Goal: Task Accomplishment & Management: Manage account settings

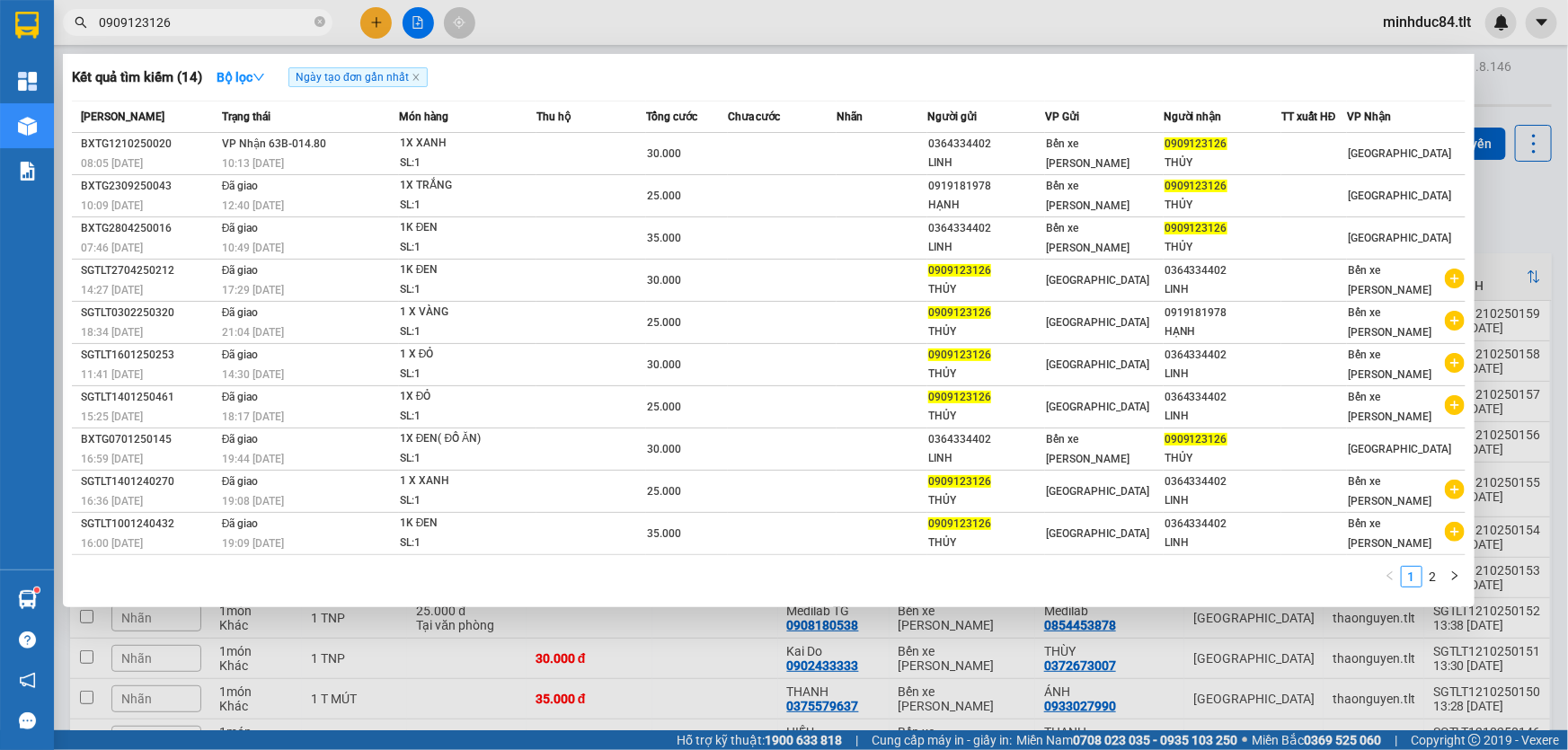
click at [185, 22] on input "0909123126" at bounding box center [205, 22] width 212 height 20
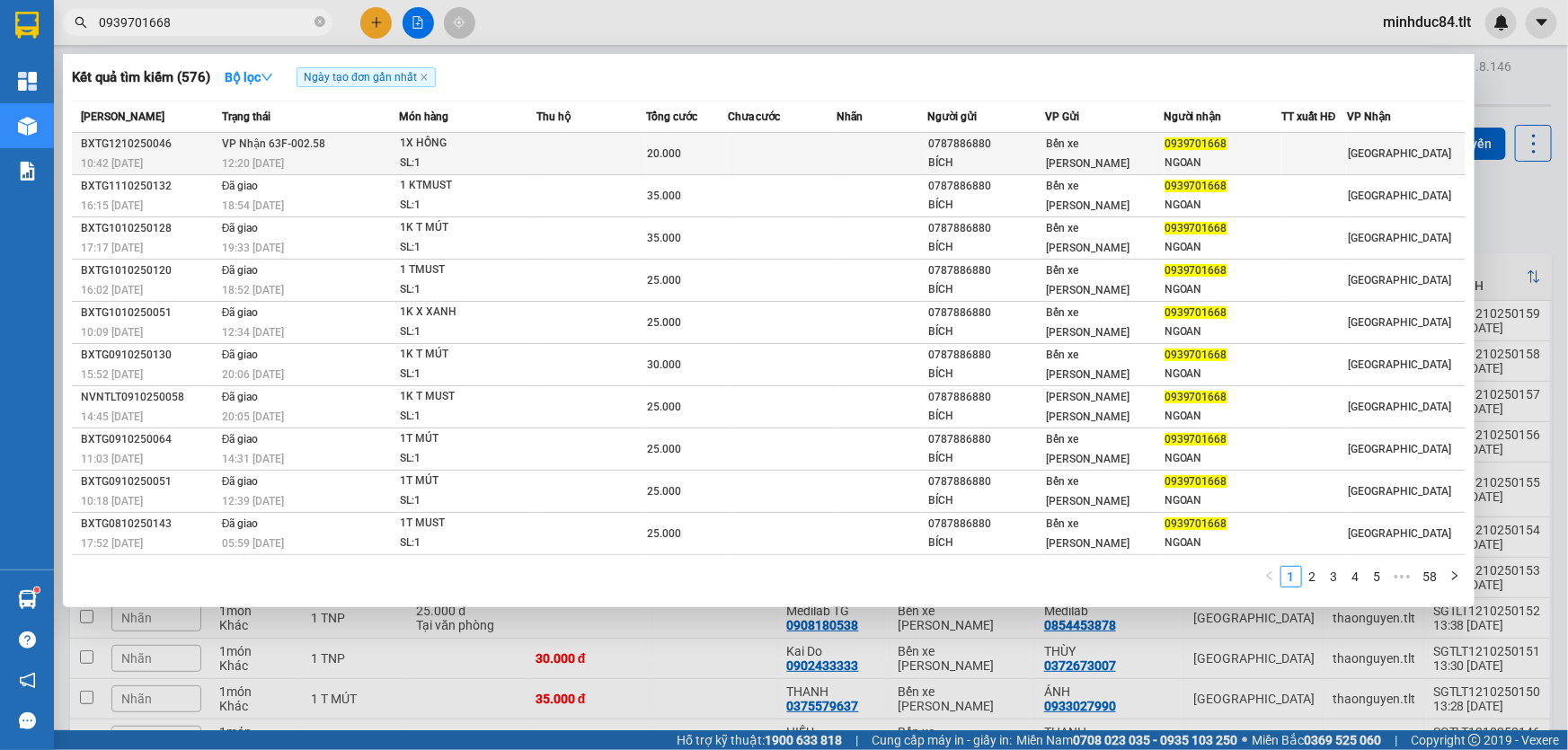
type input "0939701668"
click at [521, 153] on div "SL: 1" at bounding box center [468, 163] width 135 height 20
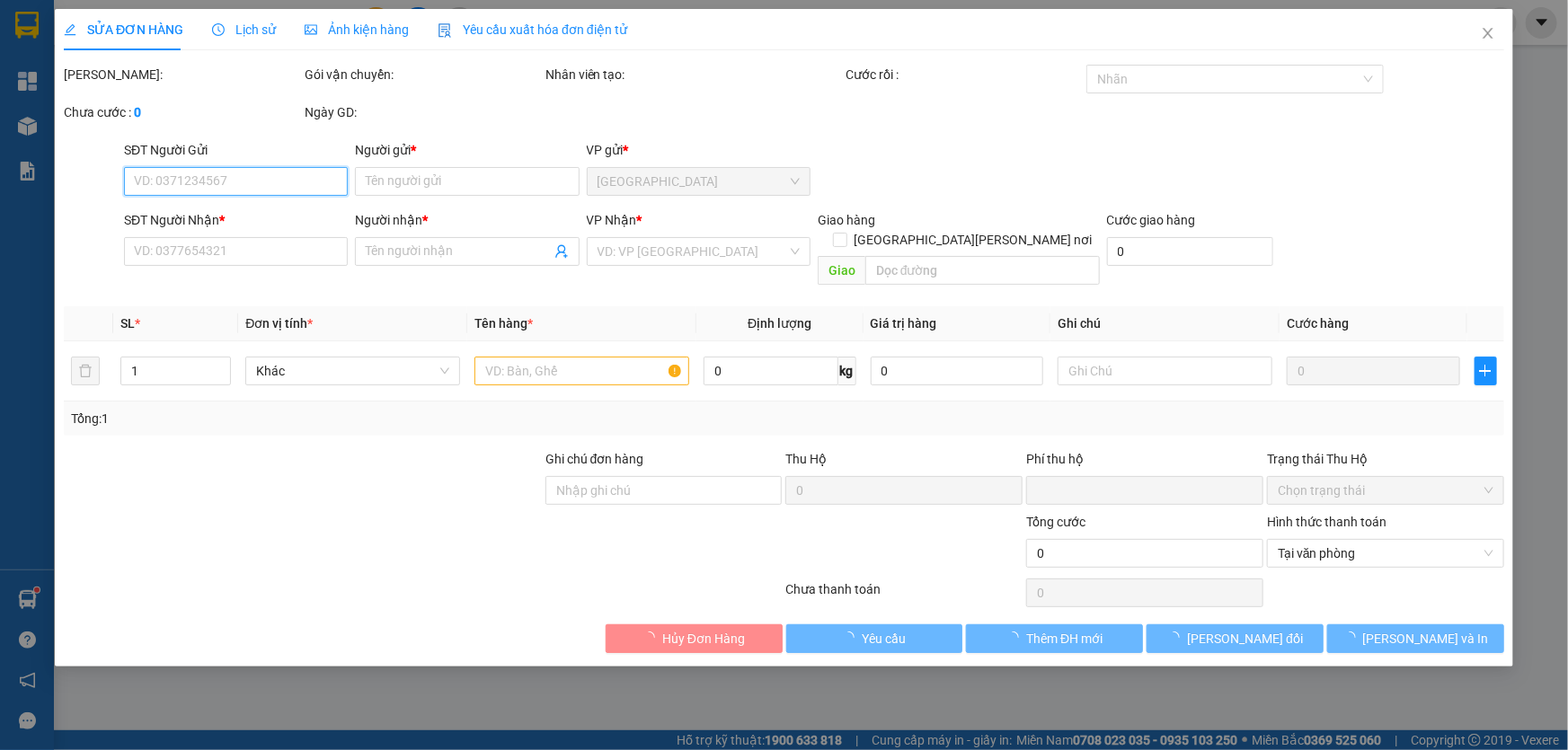
type input "0787886880"
type input "BÍCH"
type input "0939701668"
type input "NGOAN"
type input "0"
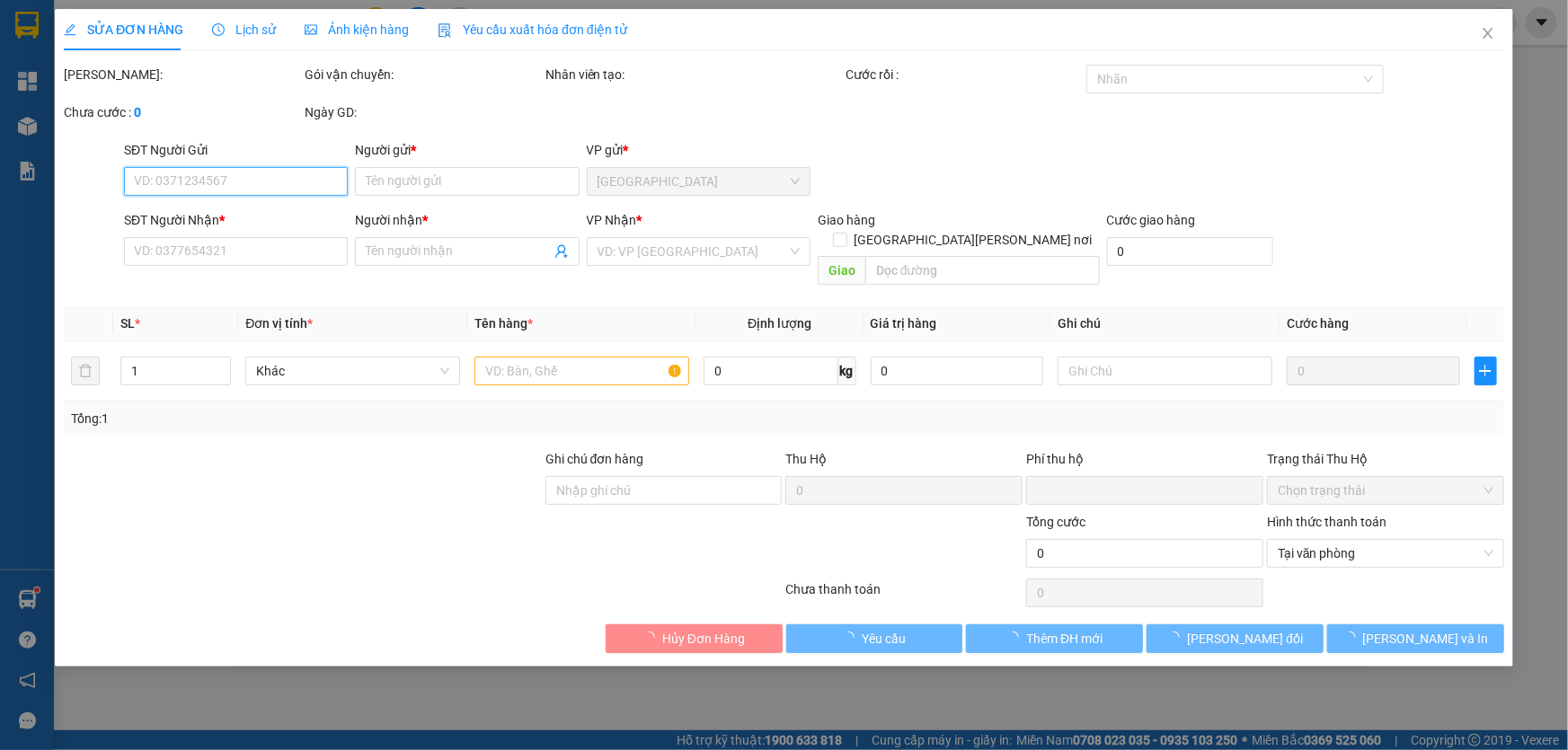
type input "20.000"
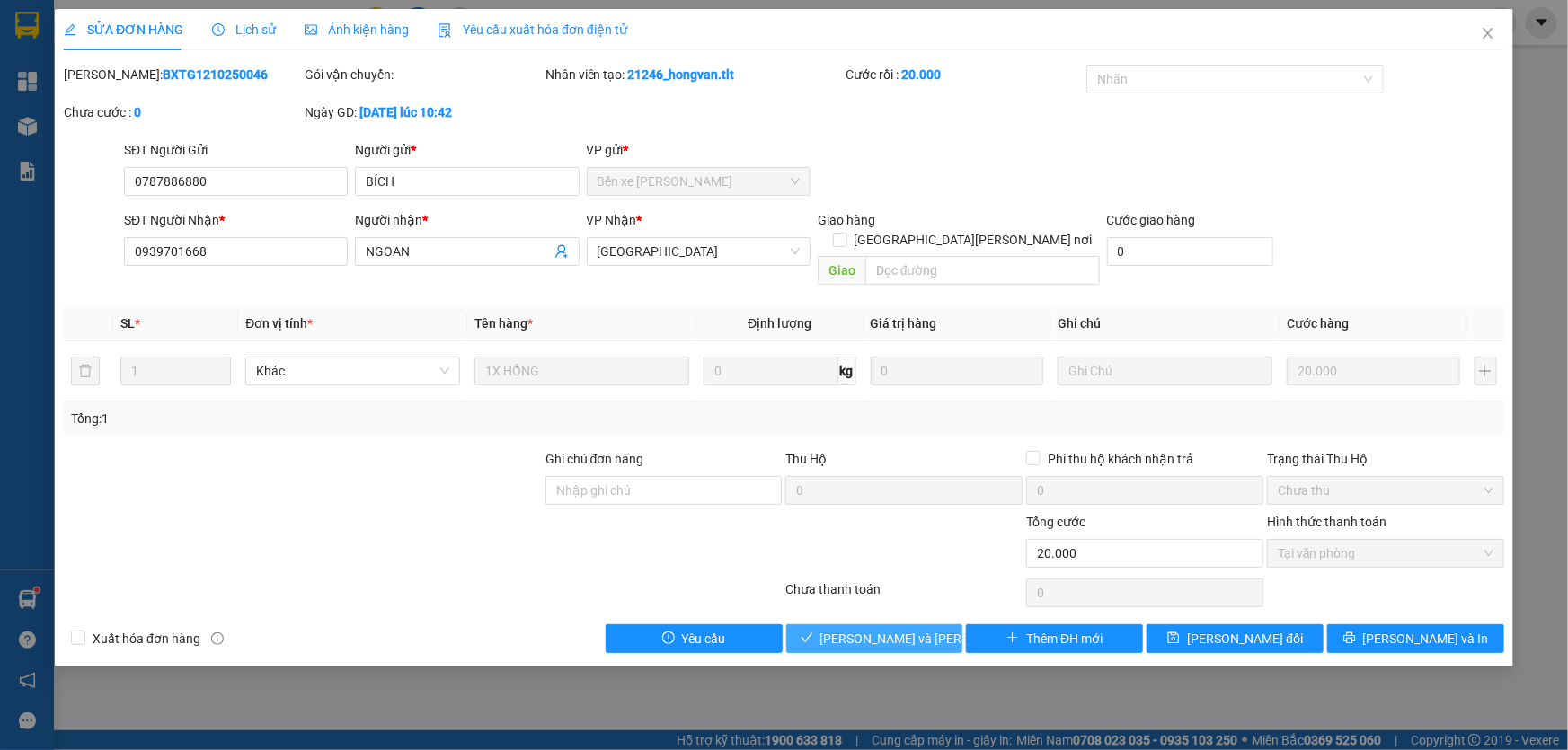
click at [852, 629] on span "[PERSON_NAME] và [PERSON_NAME] hàng" at bounding box center [942, 638] width 243 height 20
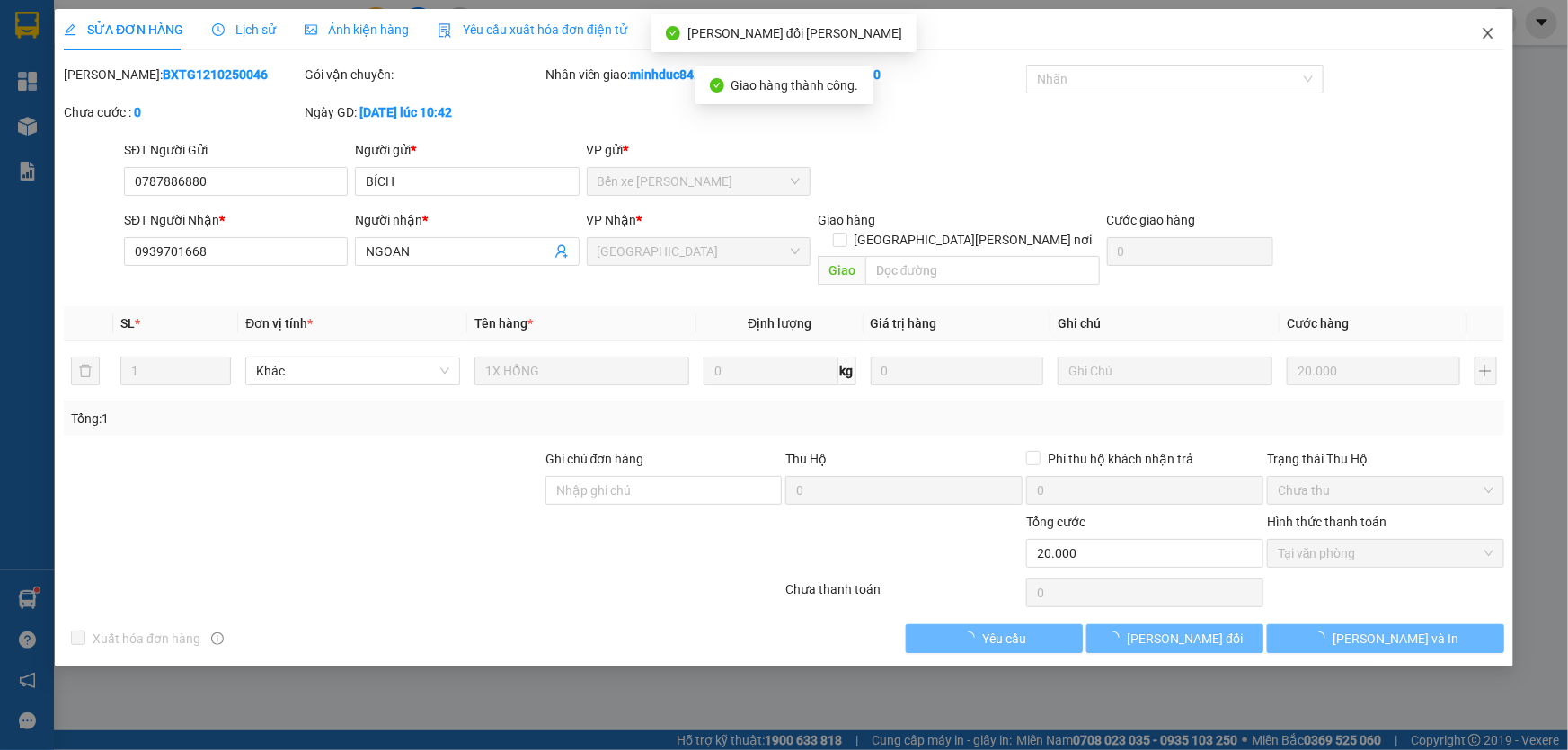
drag, startPoint x: 1488, startPoint y: 36, endPoint x: 311, endPoint y: 0, distance: 1177.6
click at [1489, 36] on icon "close" at bounding box center [1488, 33] width 14 height 14
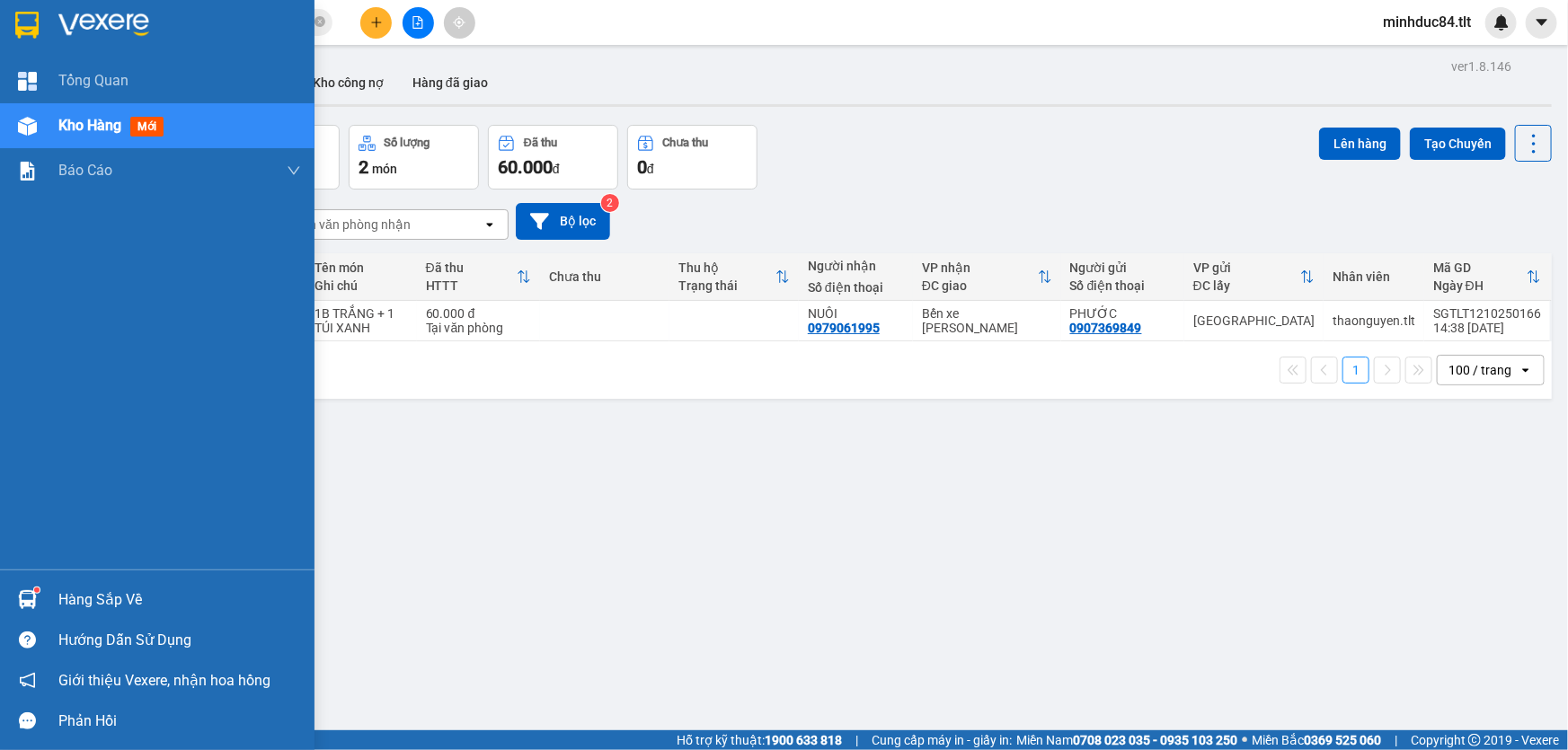
click at [59, 595] on div "Hàng sắp về" at bounding box center [180, 601] width 243 height 27
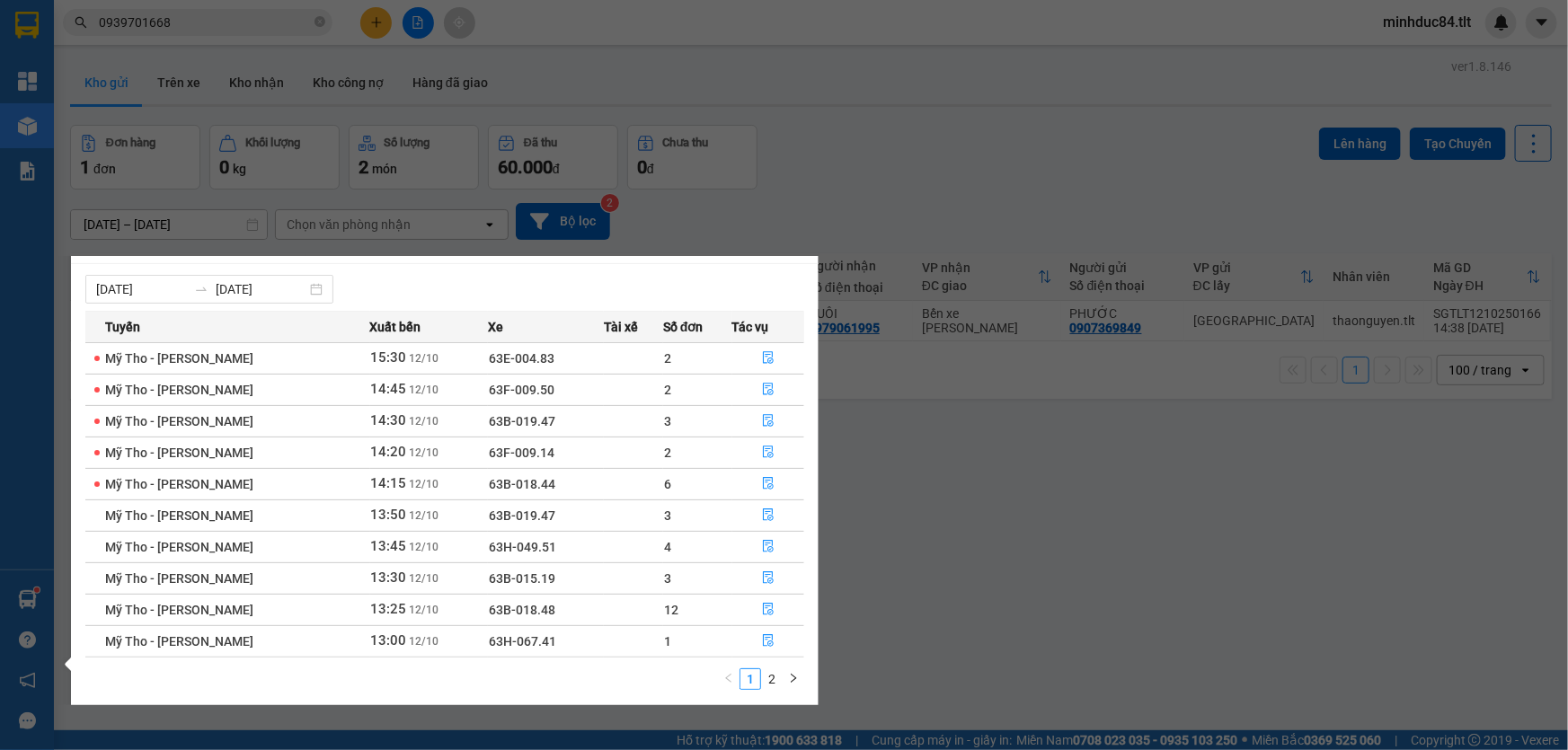
scroll to position [28, 0]
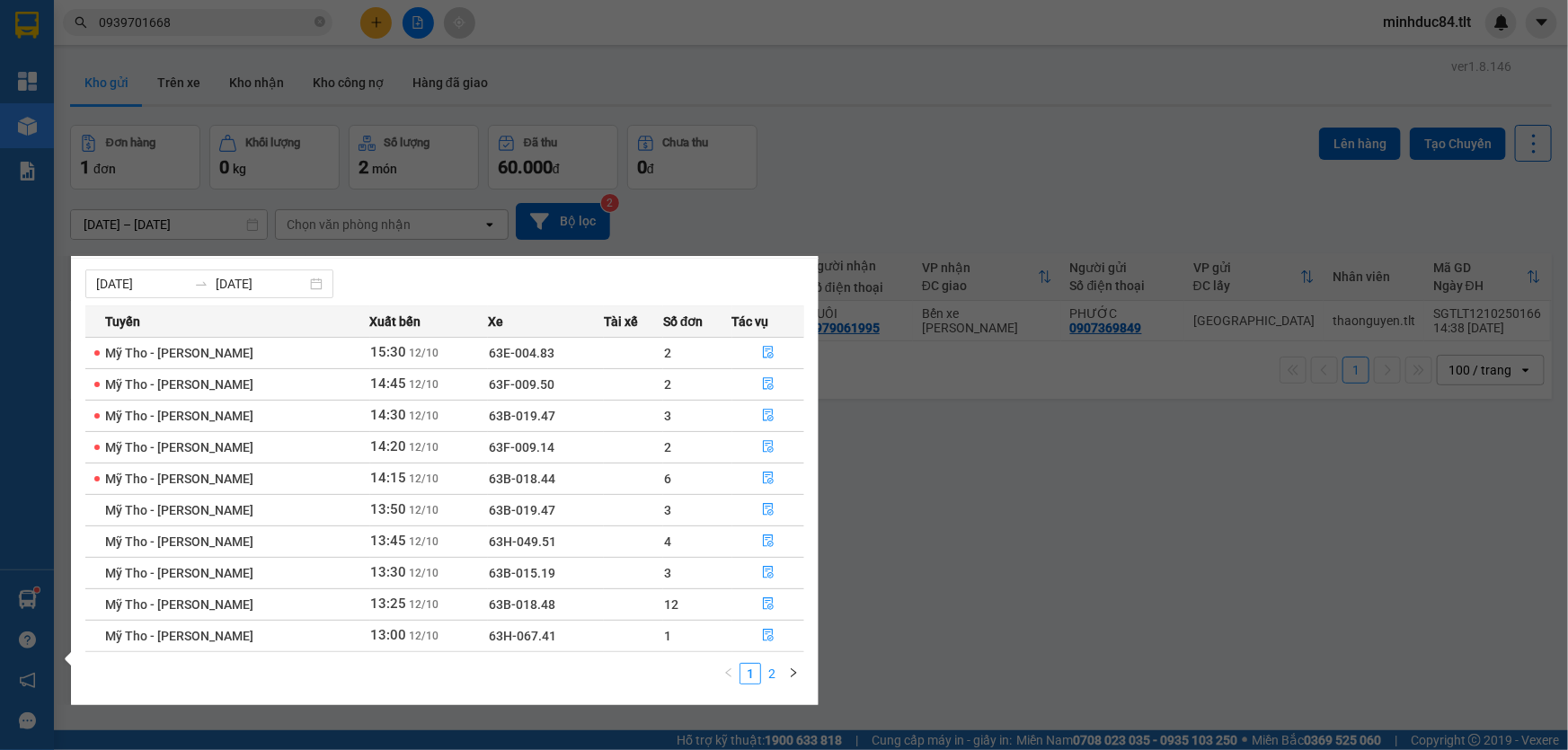
click at [772, 674] on link "2" at bounding box center [771, 674] width 20 height 20
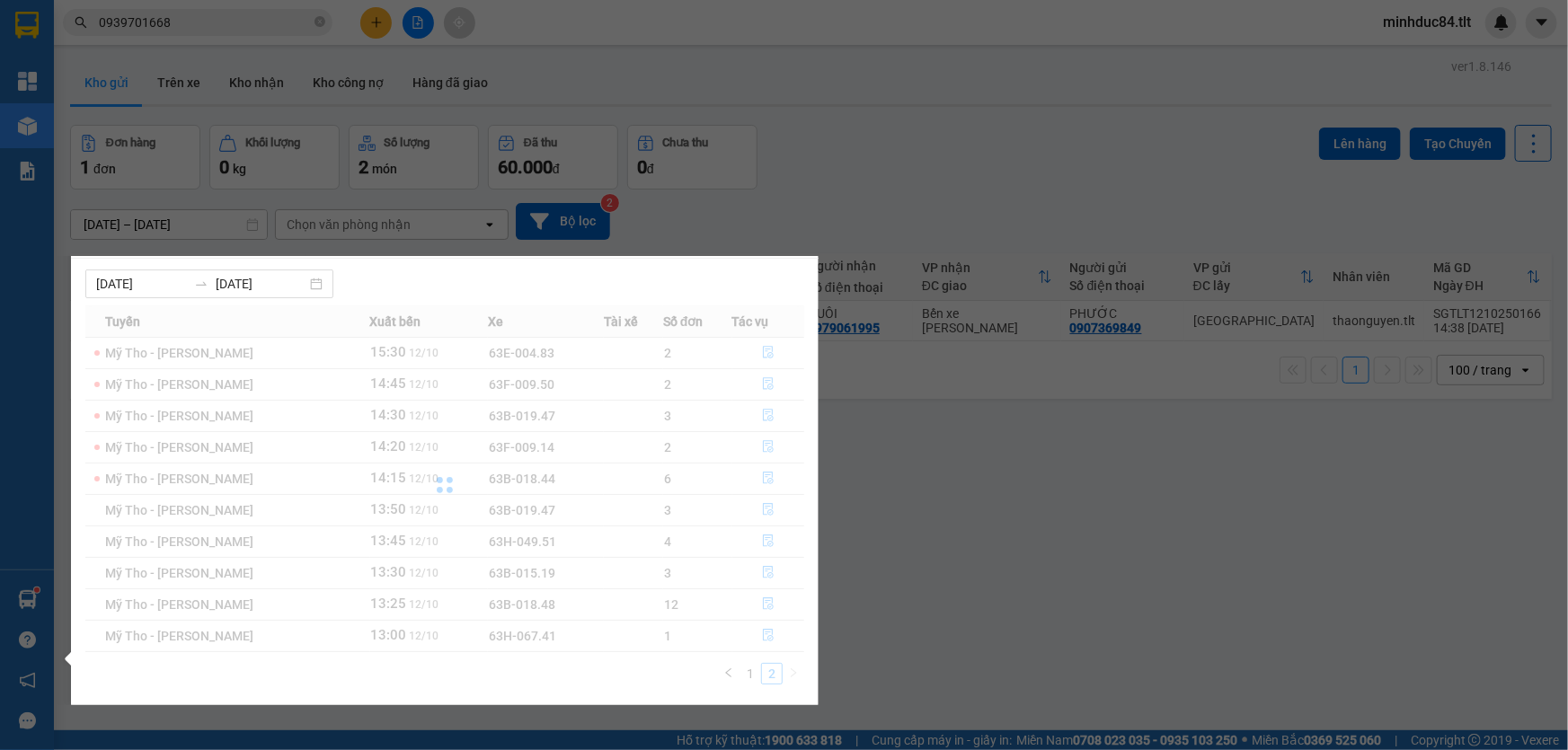
scroll to position [0, 0]
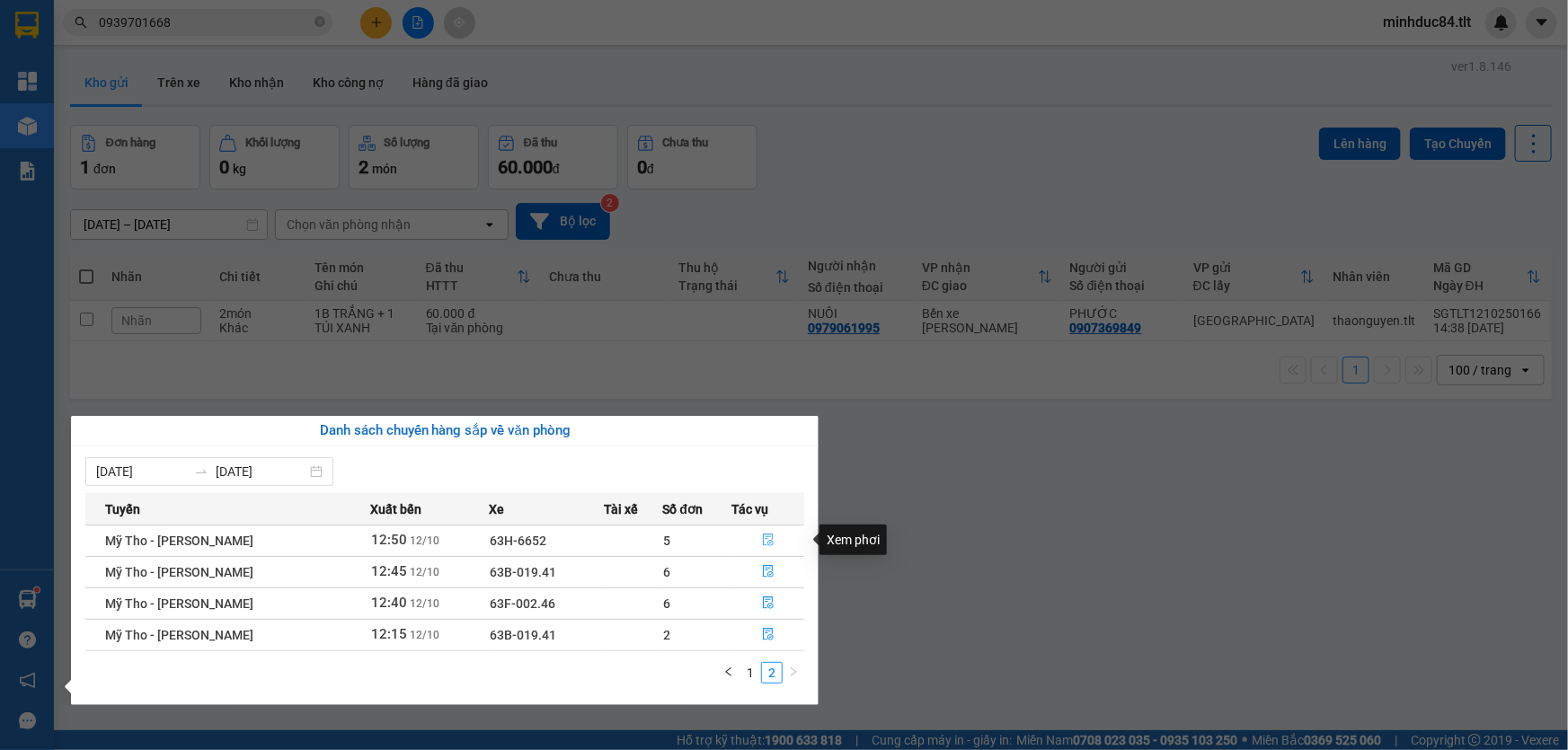
click at [767, 539] on icon "file-done" at bounding box center [768, 540] width 13 height 13
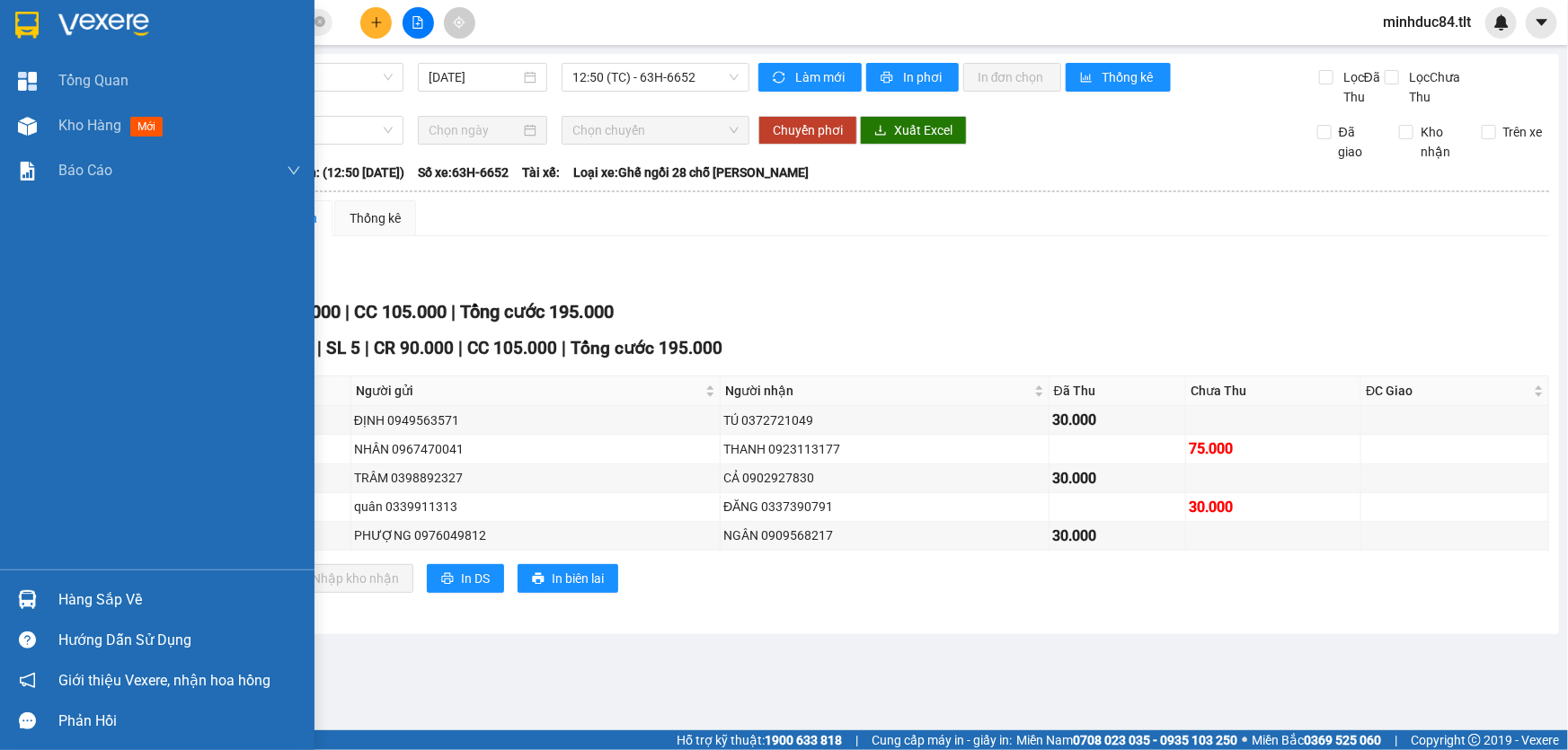
click at [35, 599] on img at bounding box center [28, 600] width 19 height 19
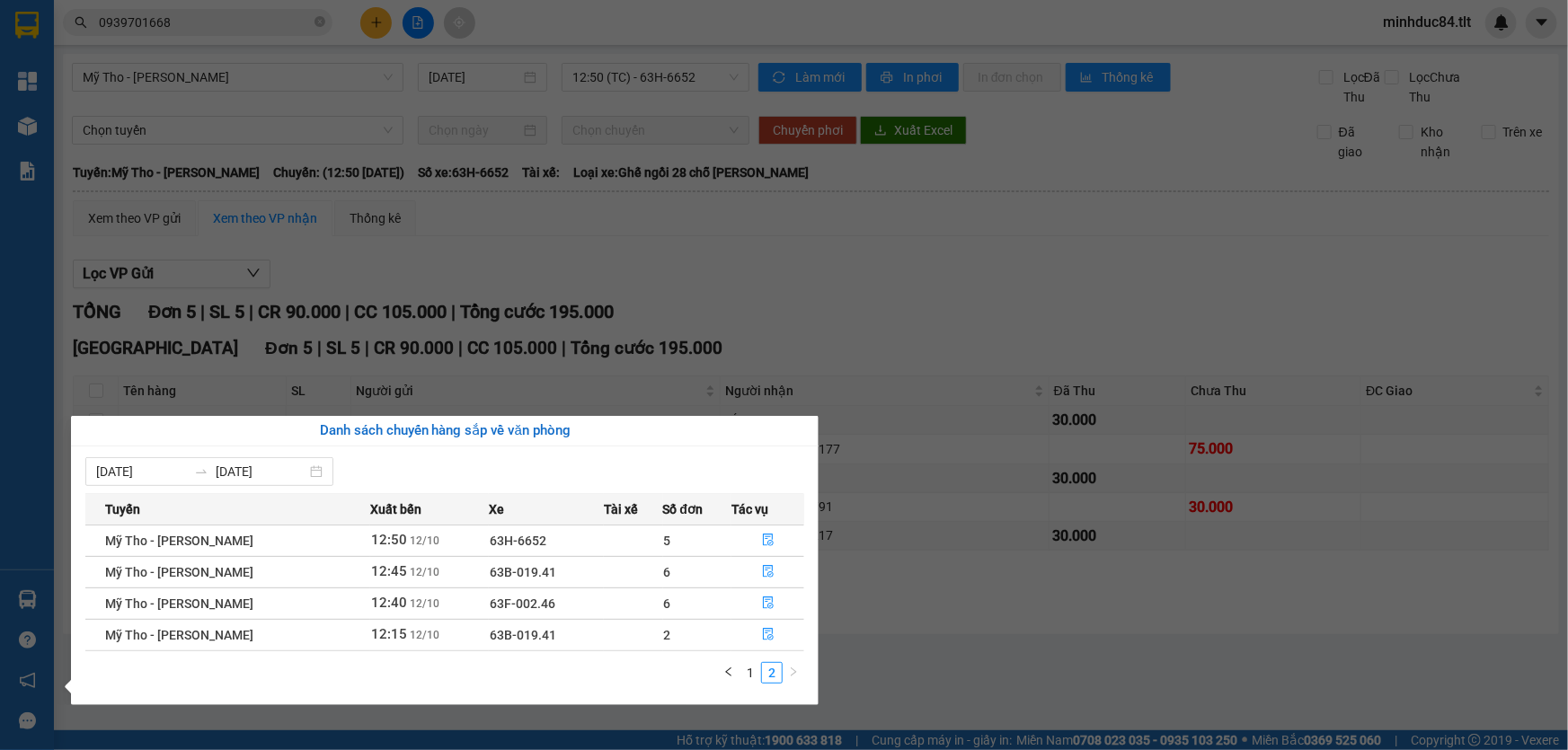
click at [1037, 635] on section "Kết quả [PERSON_NAME] ( 576 ) Bộ lọc Ngày tạo [PERSON_NAME] nhất Mã ĐH Trạng th…" at bounding box center [784, 375] width 1568 height 750
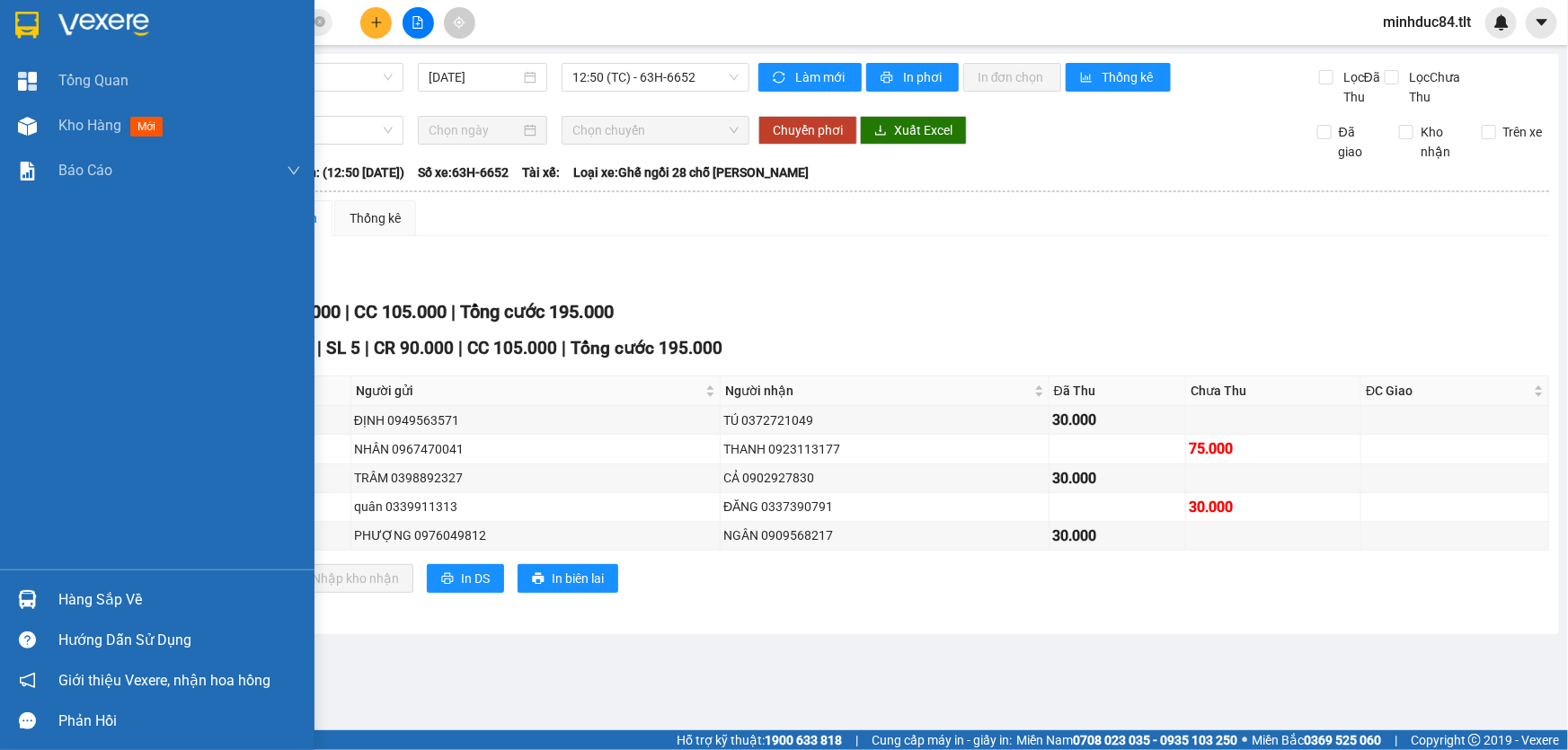
click at [68, 606] on div "Hàng sắp về" at bounding box center [180, 601] width 243 height 27
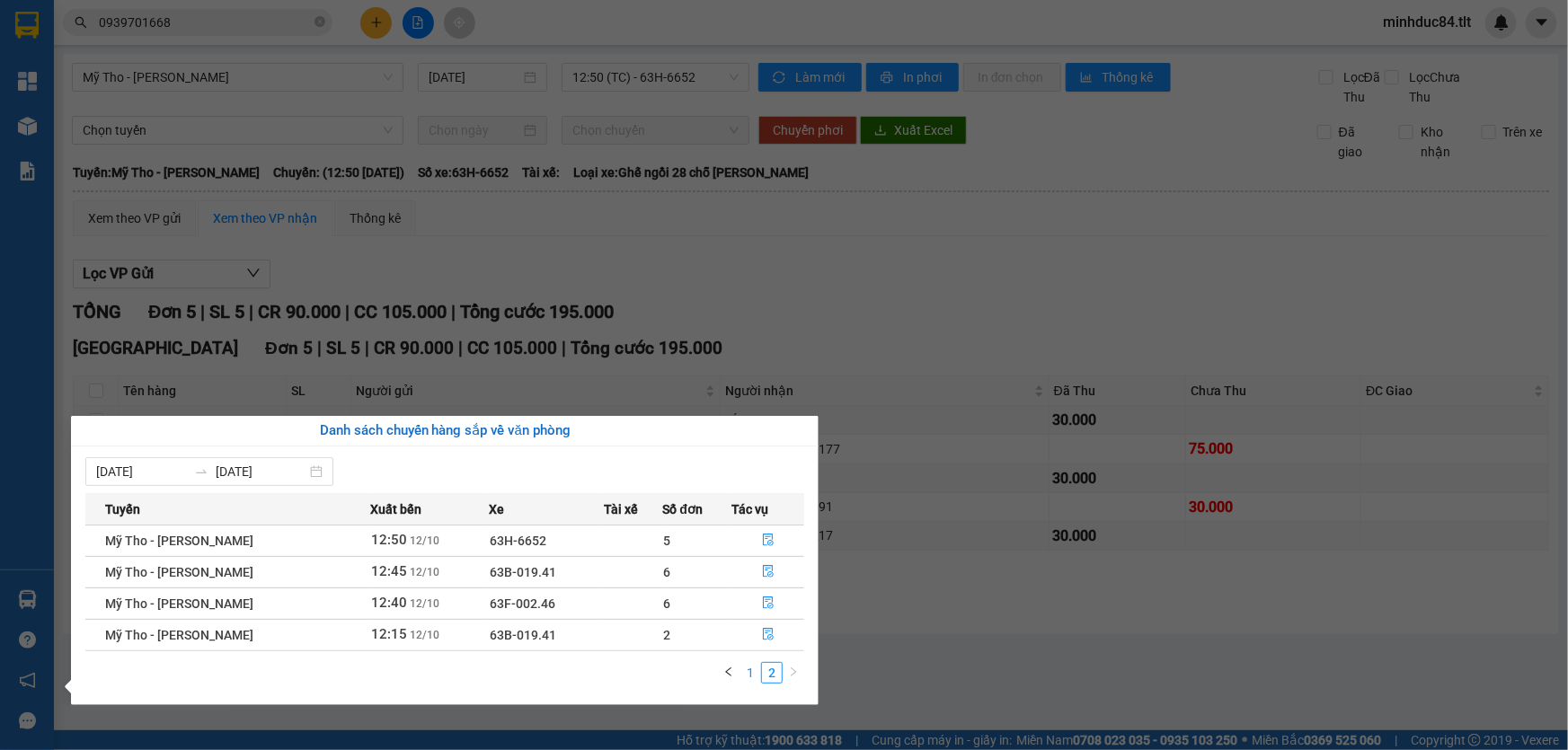
click at [749, 675] on link "1" at bounding box center [750, 673] width 20 height 20
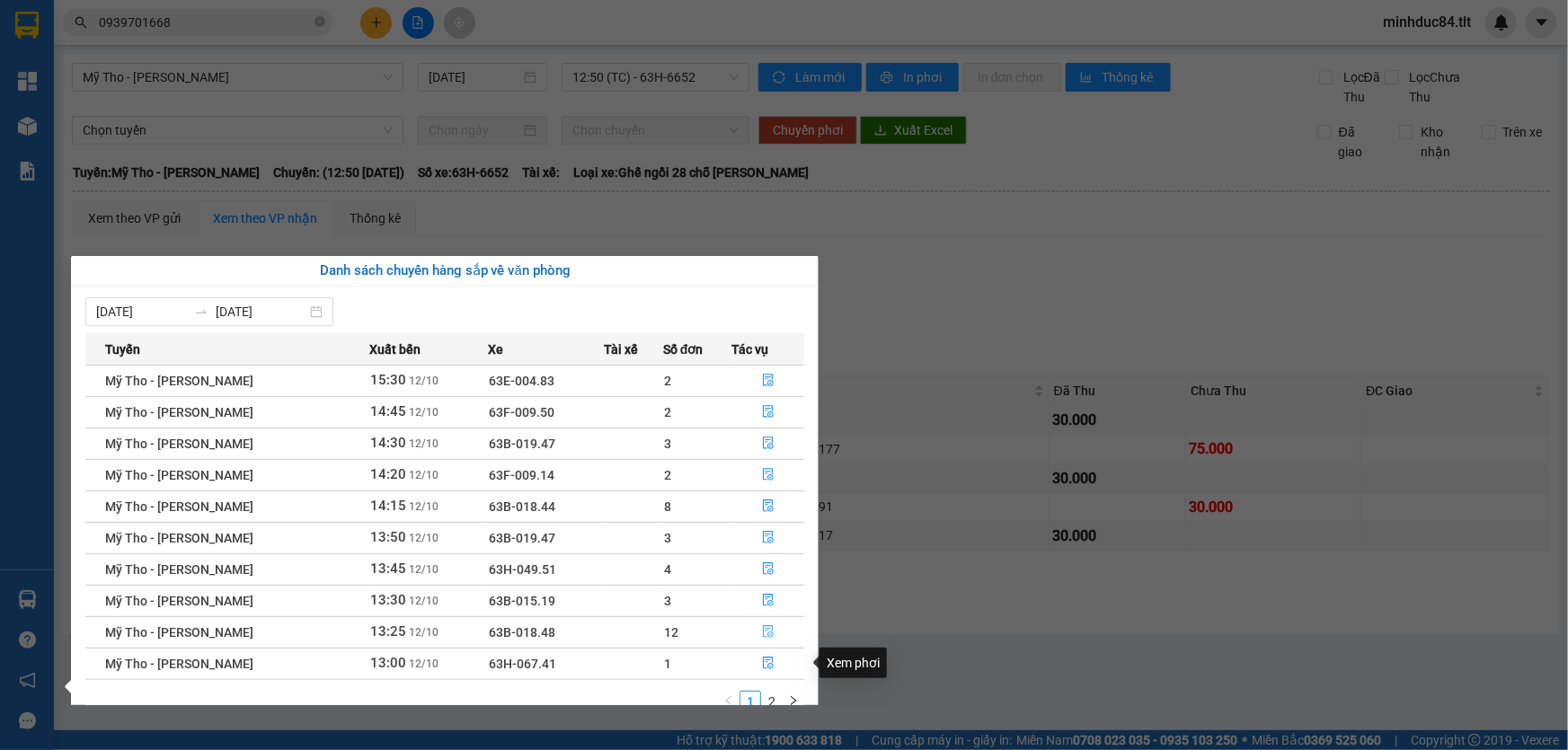
scroll to position [28, 0]
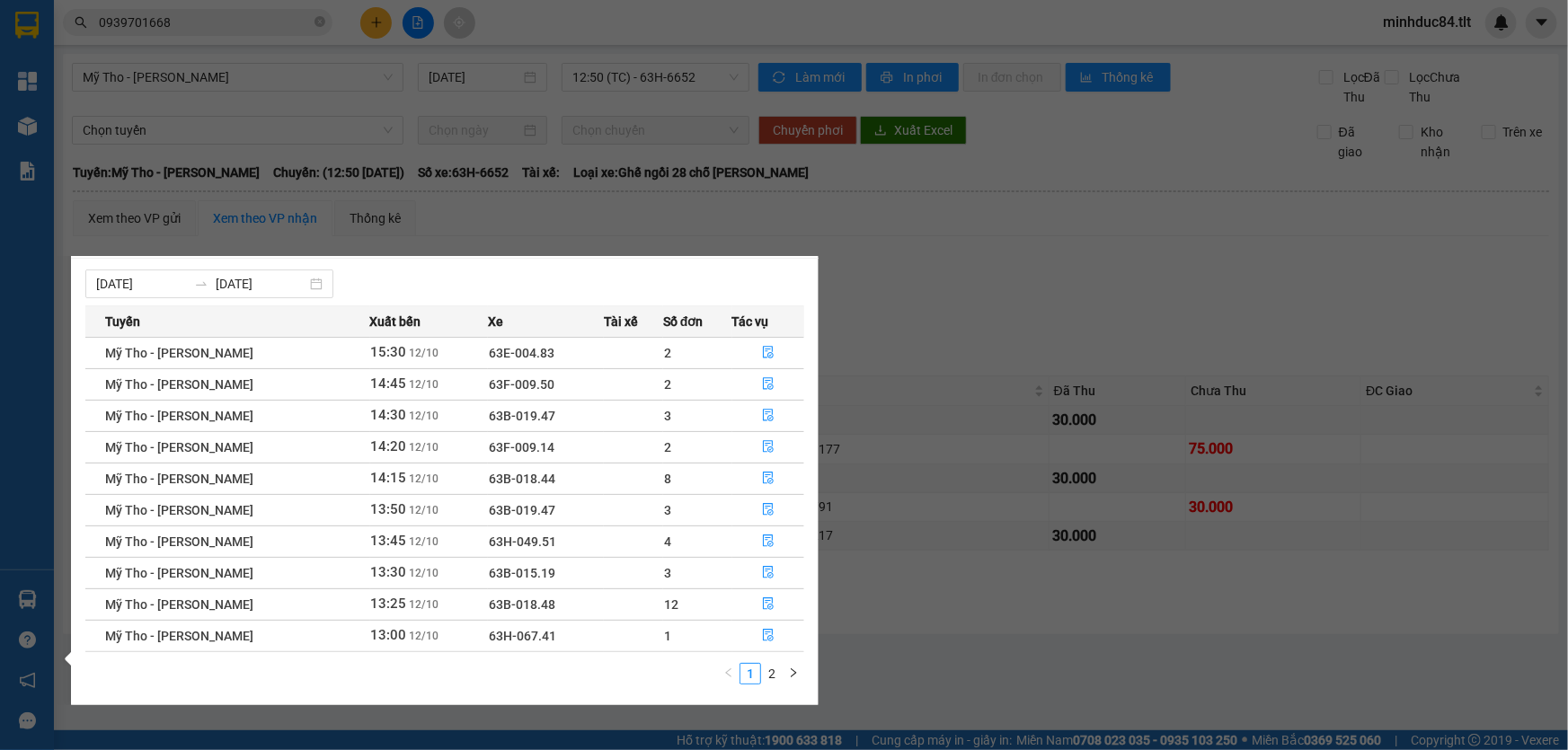
click at [890, 630] on section "Kết quả [PERSON_NAME] ( 576 ) Bộ lọc Ngày tạo [PERSON_NAME] nhất Mã ĐH Trạng th…" at bounding box center [784, 375] width 1568 height 750
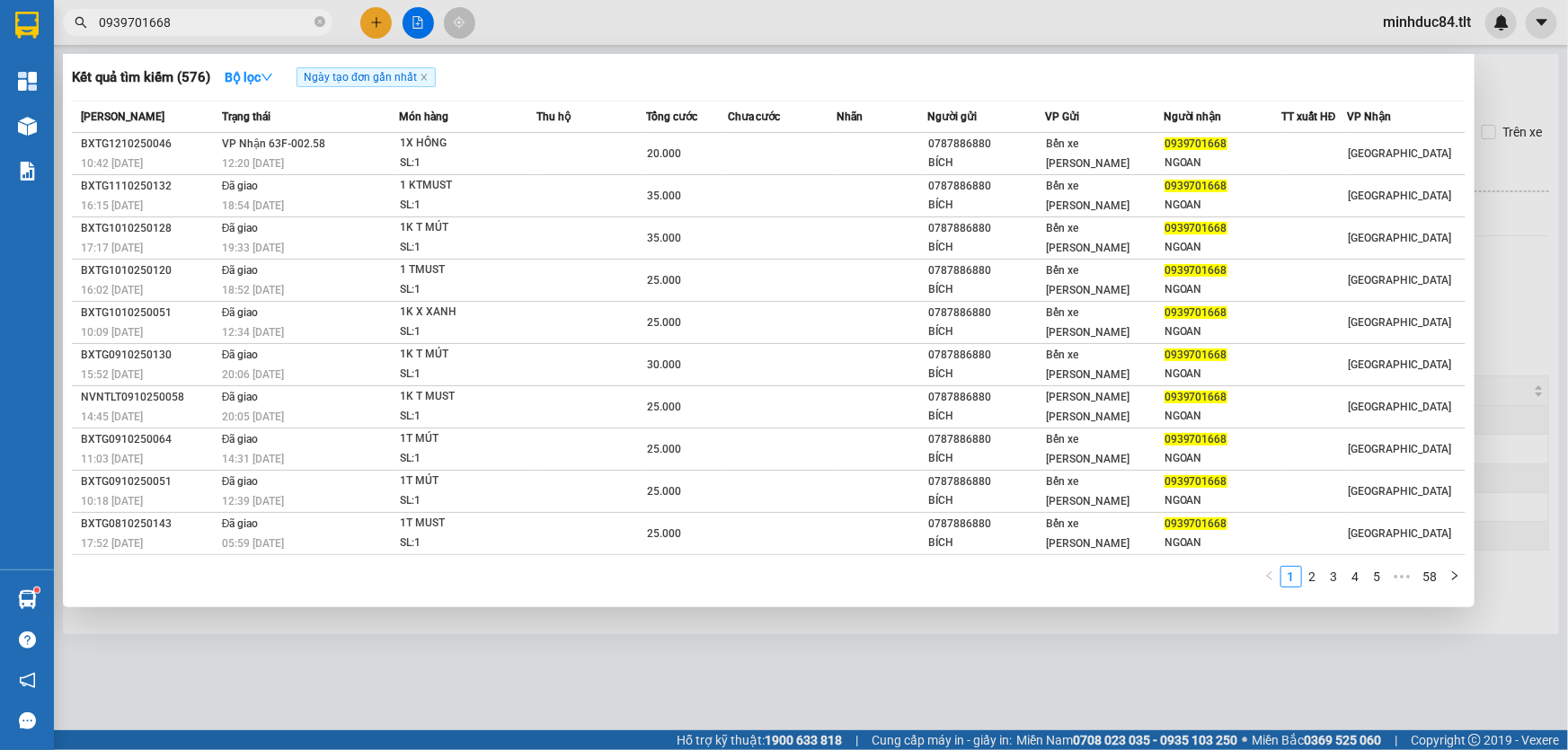
click at [175, 31] on input "0939701668" at bounding box center [205, 22] width 212 height 20
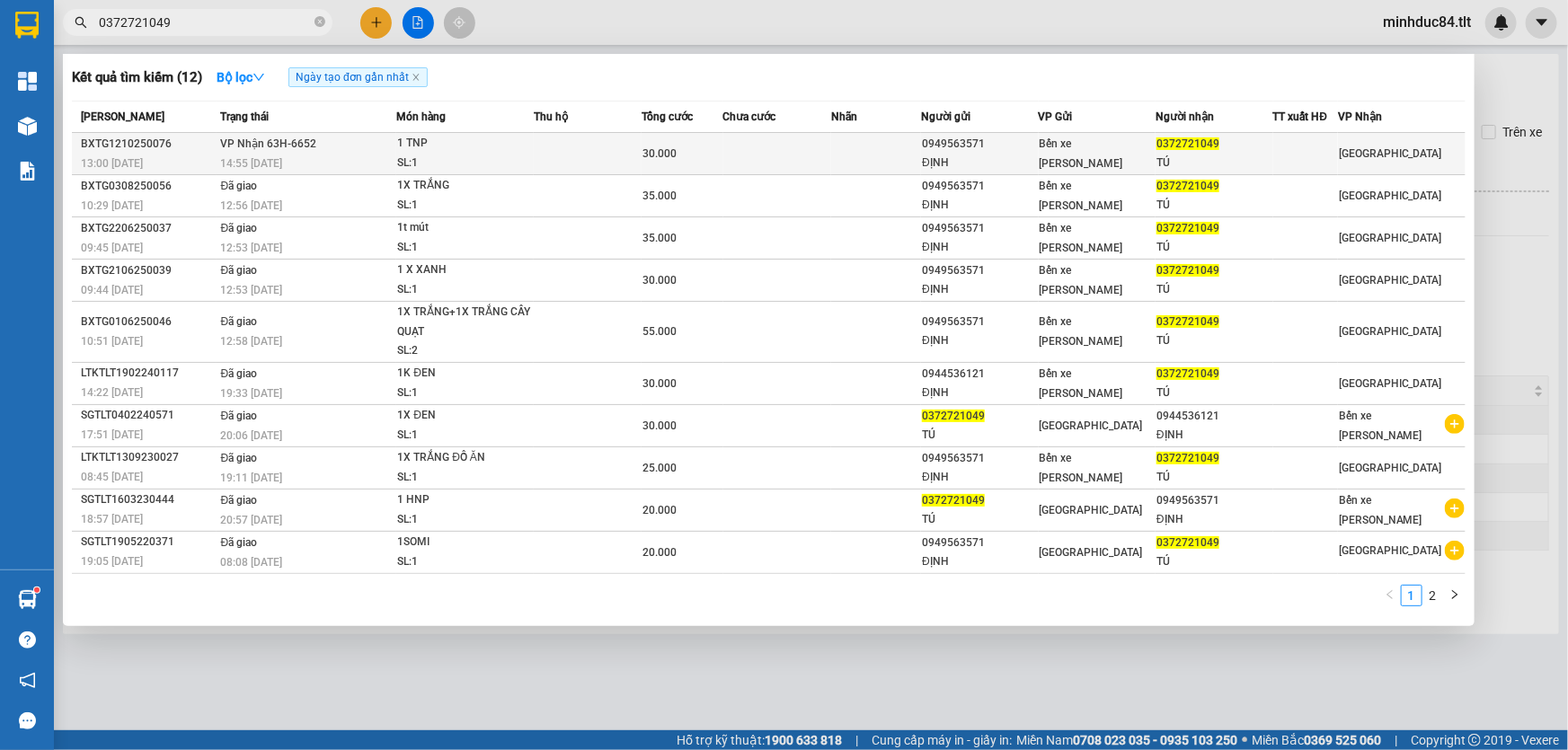
type input "0372721049"
click at [438, 150] on div "1 TNP" at bounding box center [465, 144] width 135 height 20
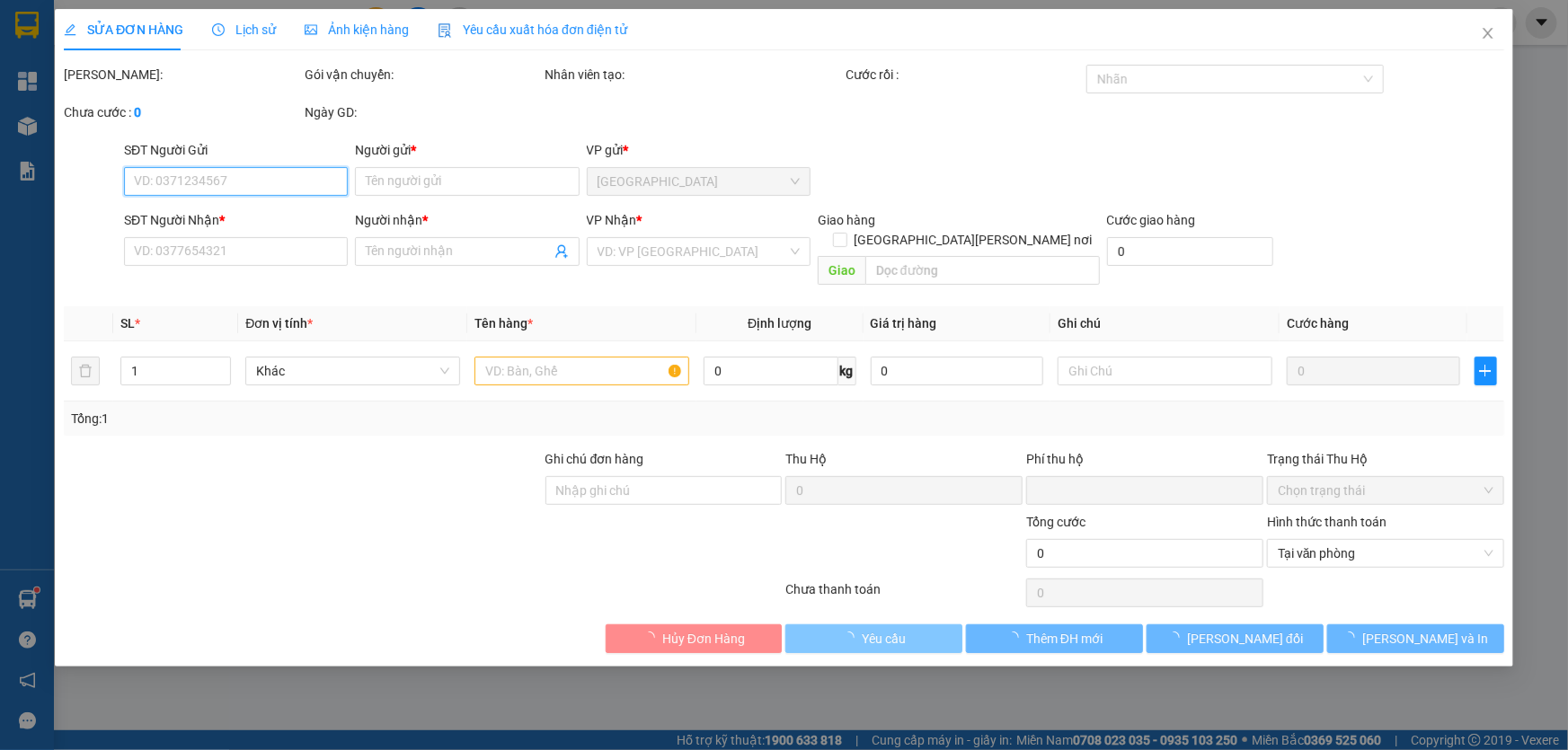
type input "0949563571"
type input "ĐỊNH"
type input "0372721049"
type input "TÚ"
type input "0"
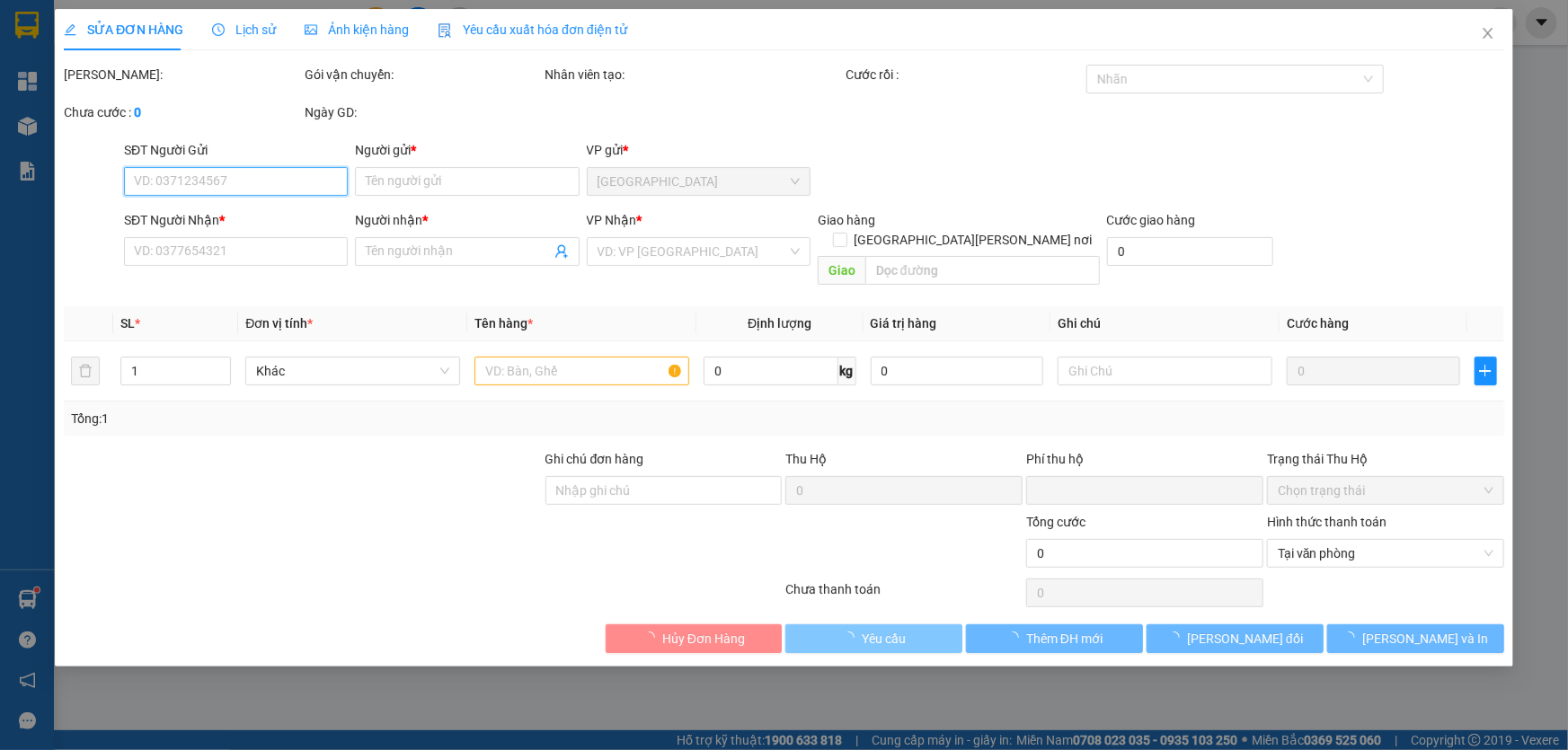
type input "30.000"
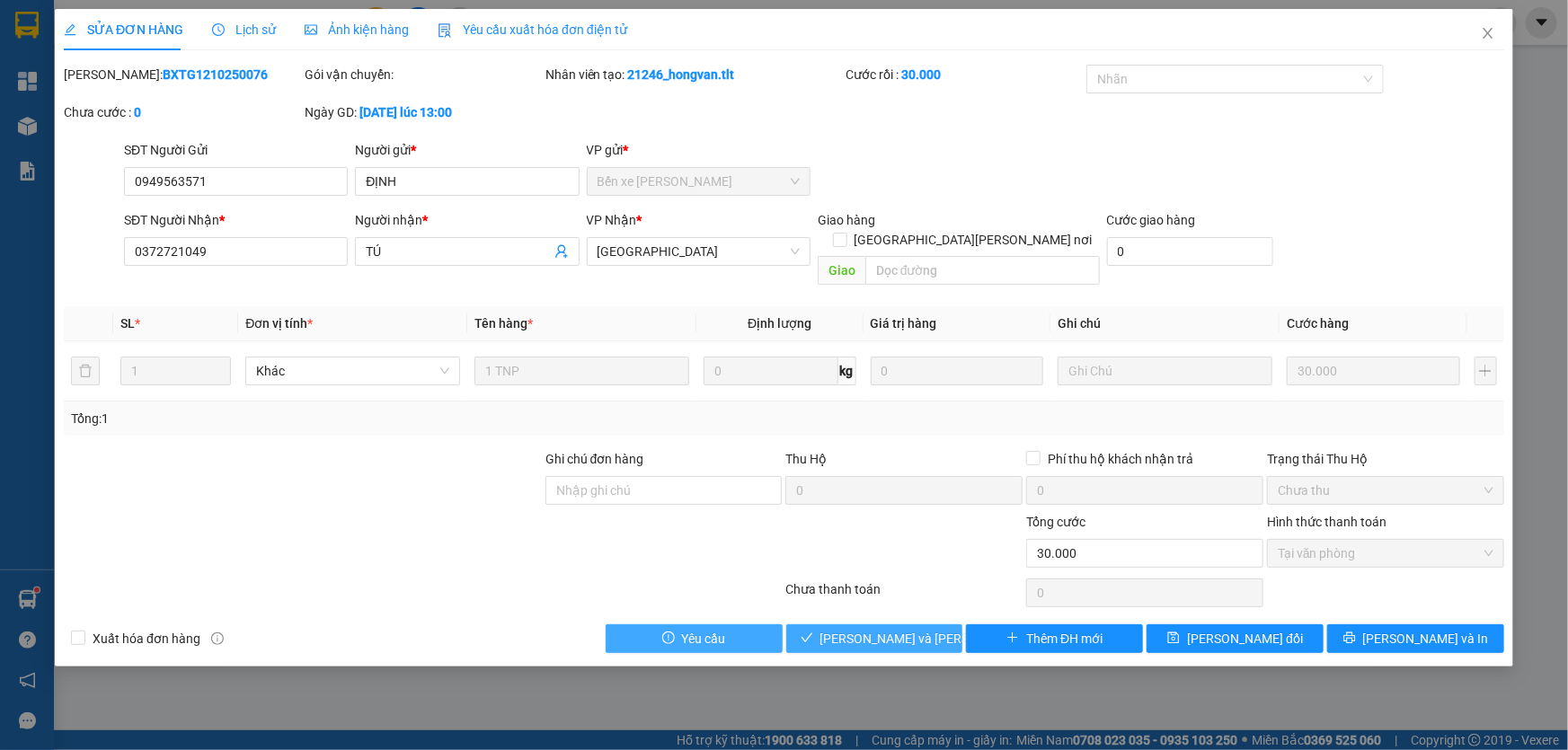
click at [884, 629] on span "[PERSON_NAME] và [PERSON_NAME] hàng" at bounding box center [942, 638] width 243 height 20
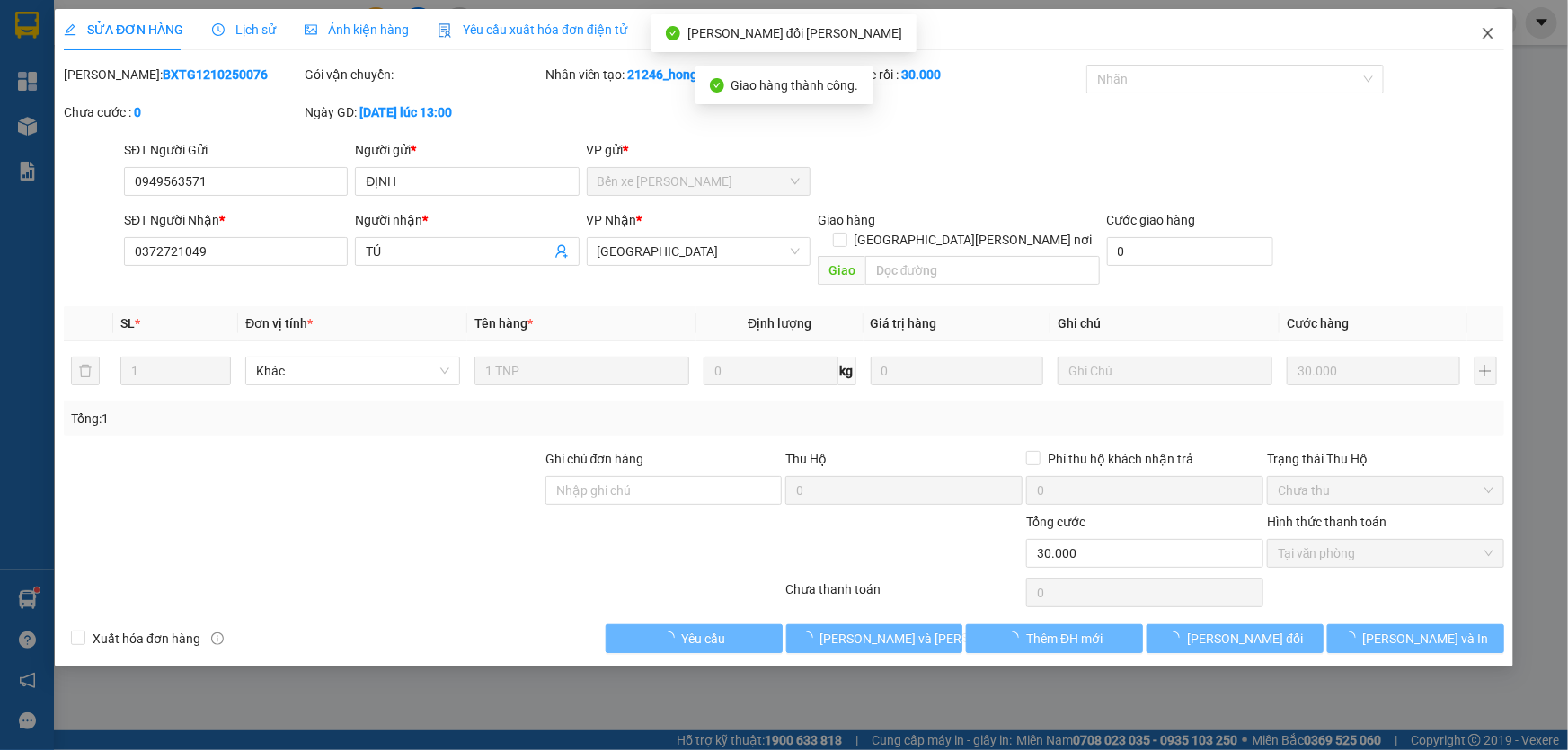
click at [1477, 30] on span "Close" at bounding box center [1488, 34] width 50 height 50
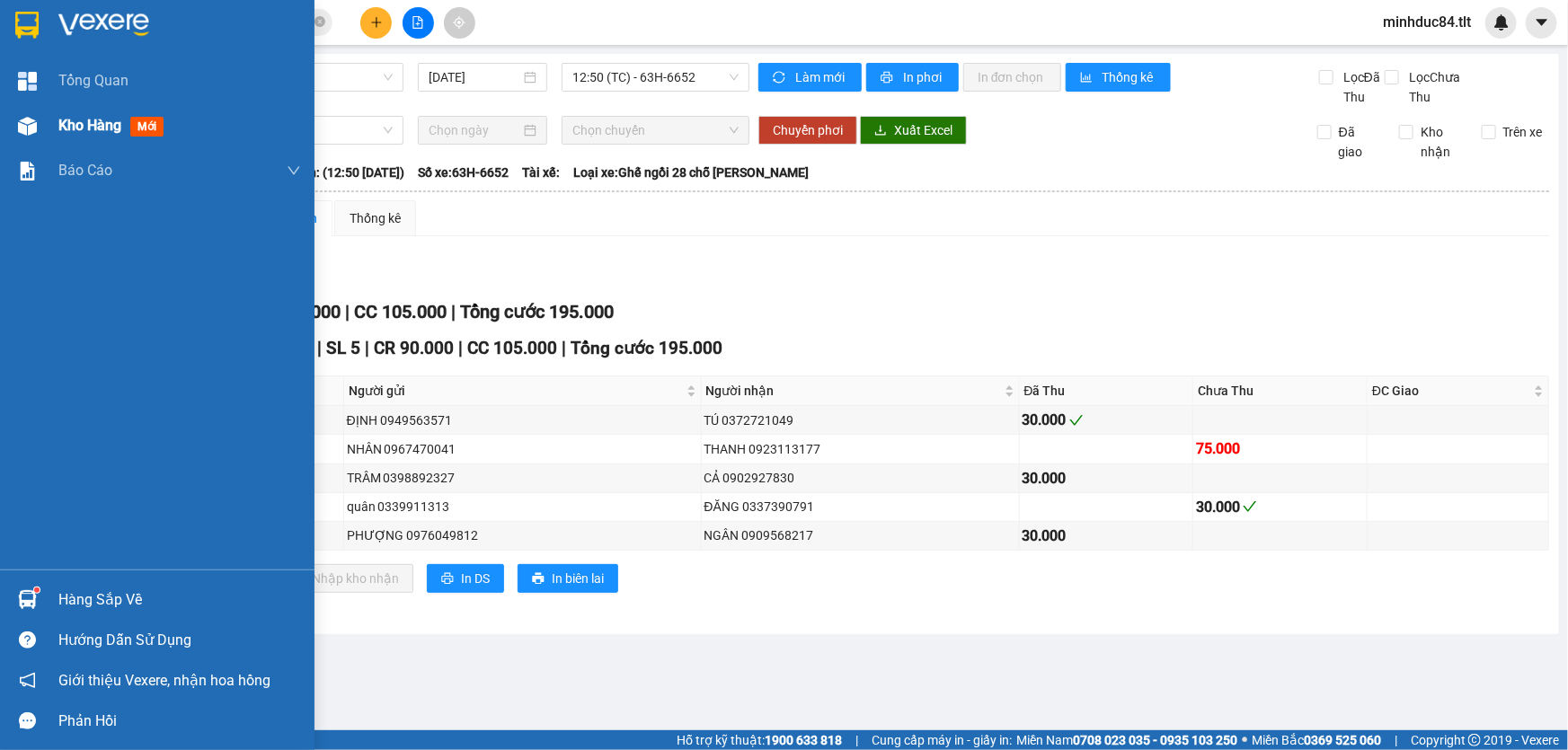
click at [66, 114] on div "Kho hàng mới" at bounding box center [115, 124] width 112 height 22
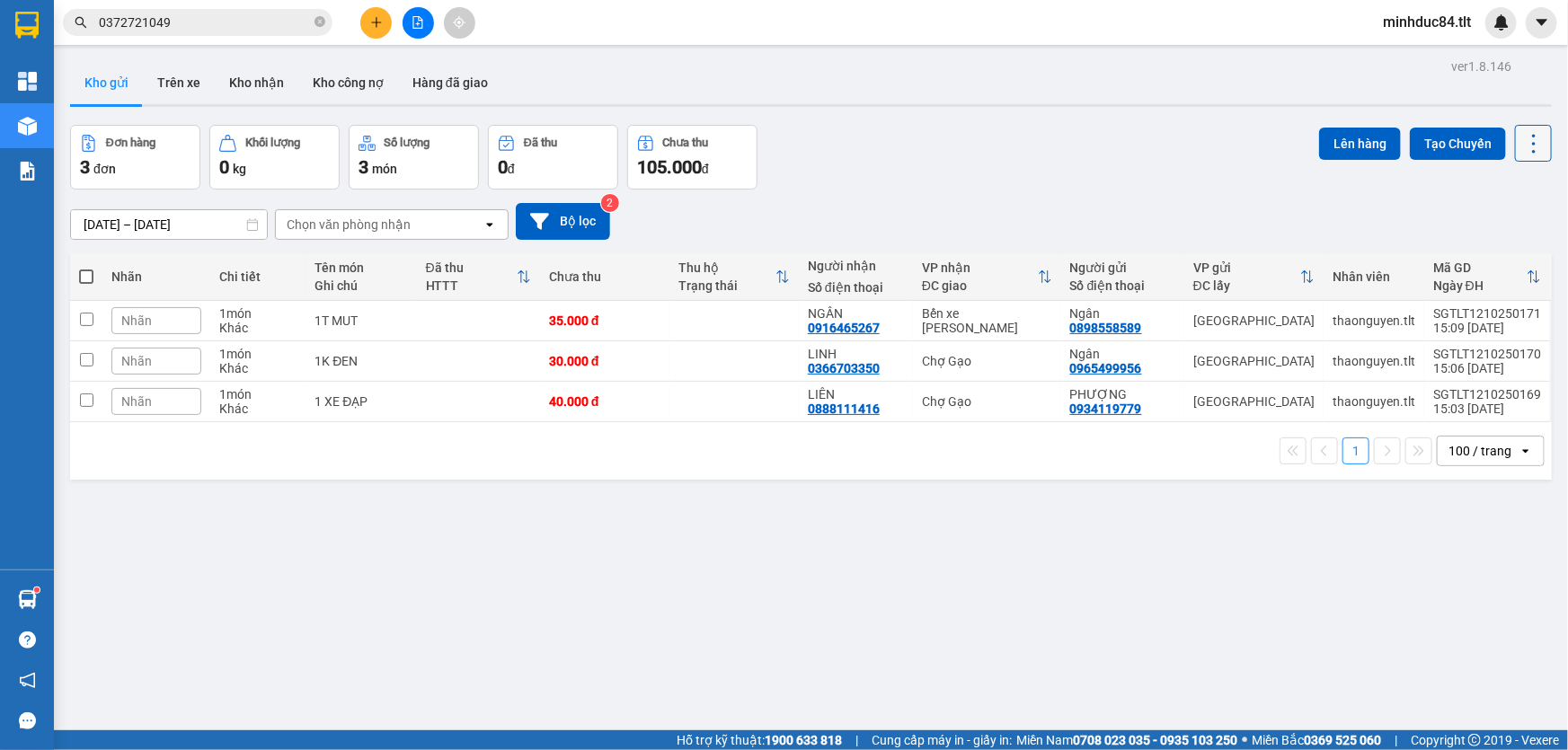
drag, startPoint x: 1514, startPoint y: 159, endPoint x: 1525, endPoint y: 152, distance: 13.0
click at [1517, 158] on button at bounding box center [1533, 144] width 37 height 37
click at [1491, 250] on span "Làm mới" at bounding box center [1496, 255] width 49 height 18
click at [205, 27] on input "0372721049" at bounding box center [205, 22] width 212 height 20
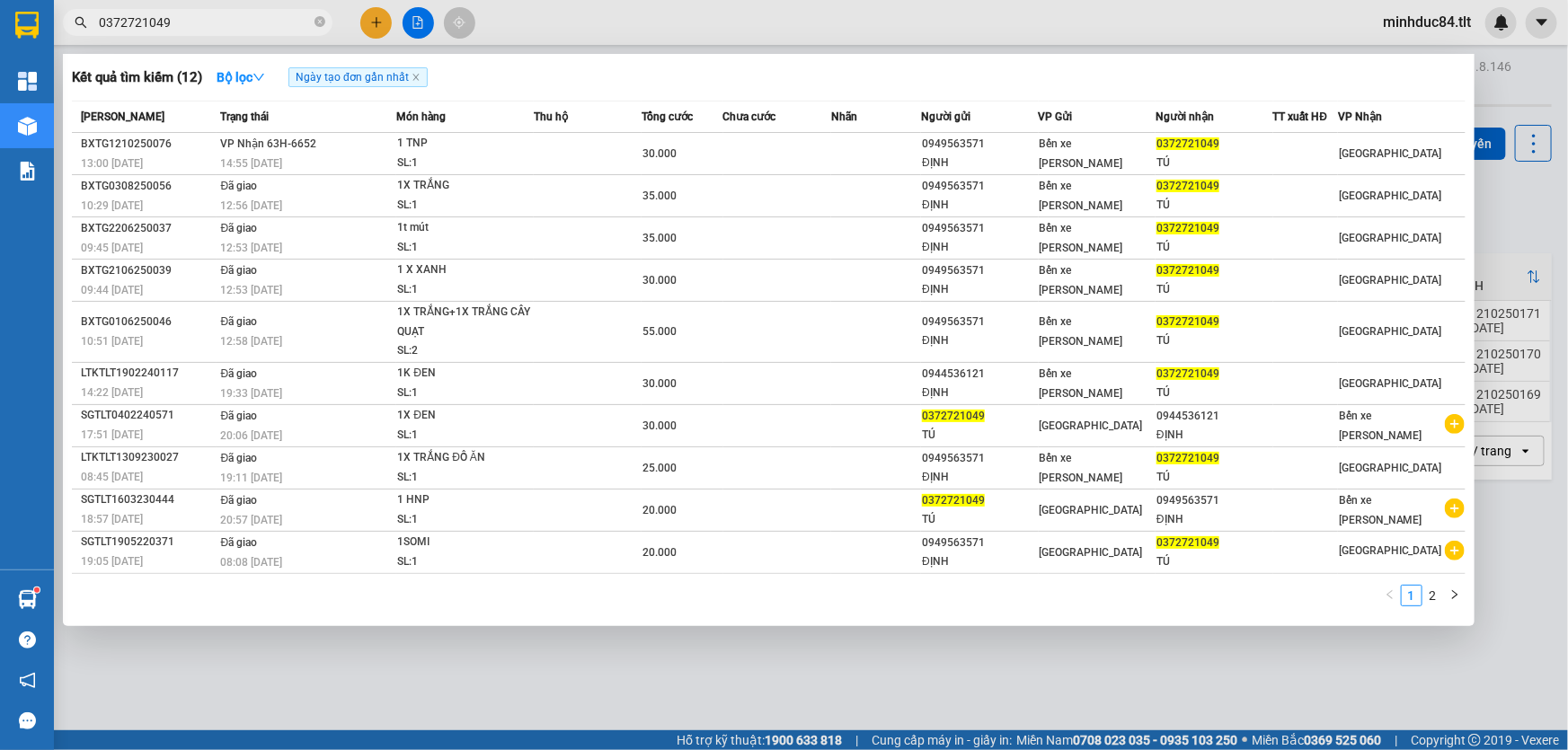
click at [205, 27] on input "0372721049" at bounding box center [205, 22] width 212 height 20
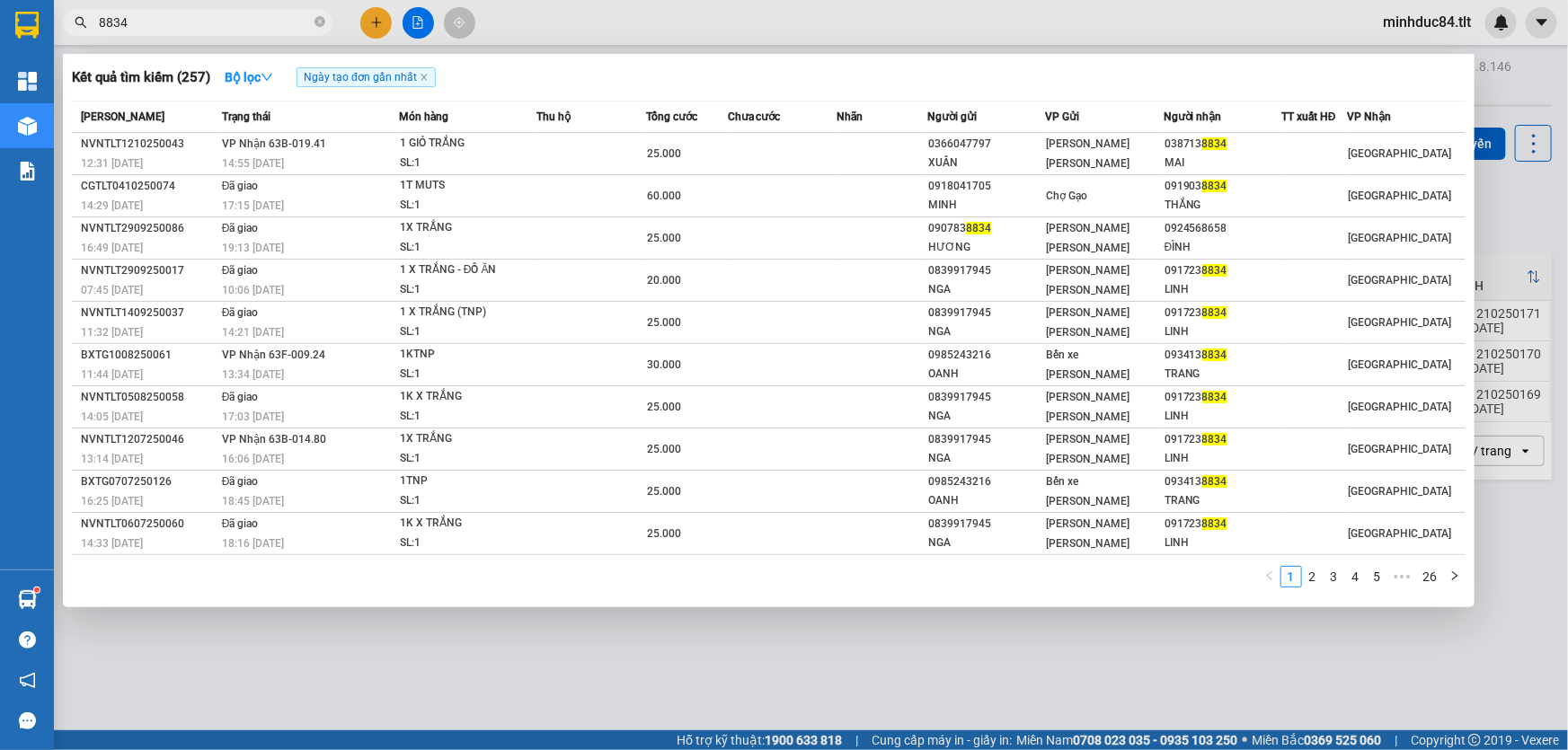
click at [589, 656] on div at bounding box center [784, 375] width 1568 height 750
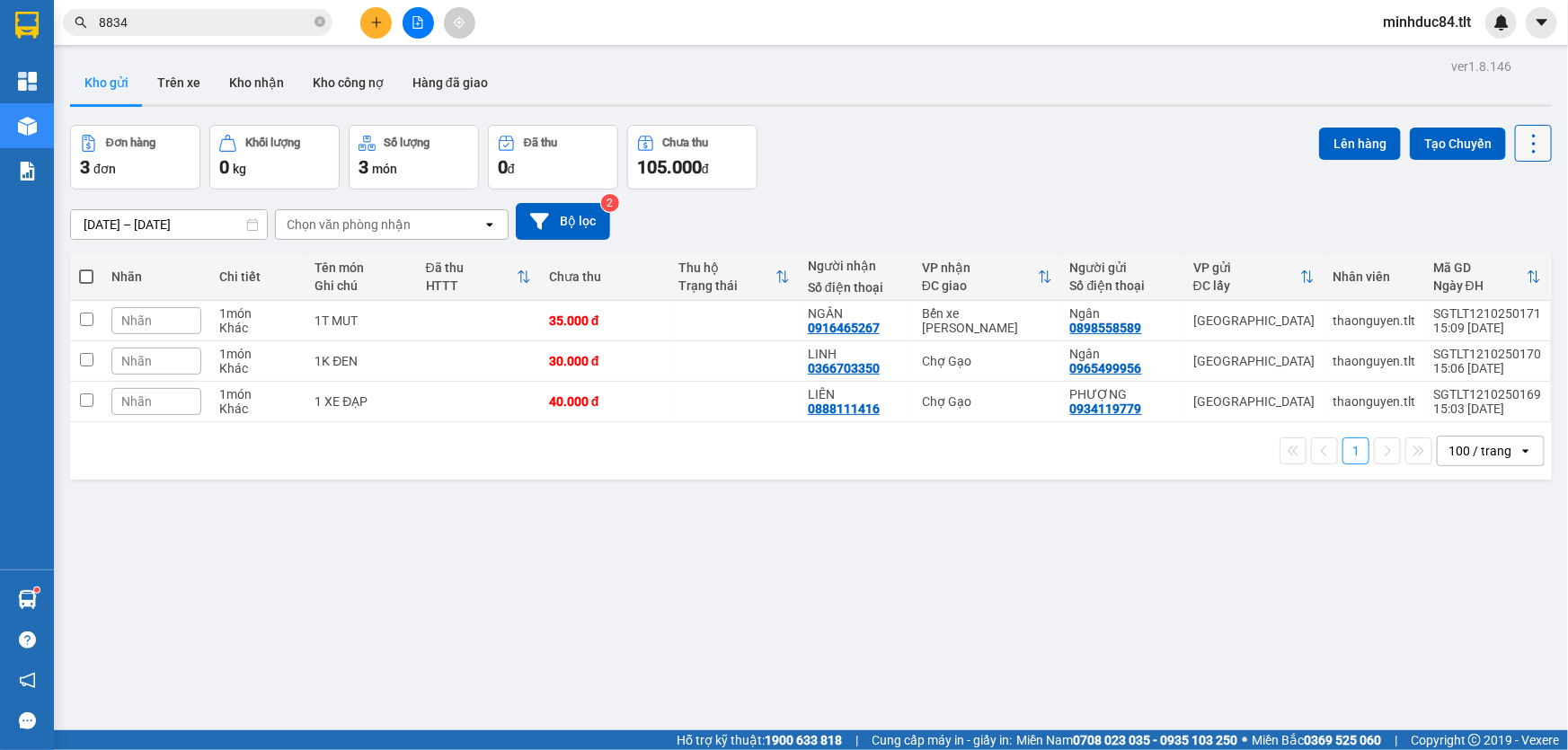
click at [1525, 151] on icon at bounding box center [1534, 144] width 25 height 25
click at [1515, 252] on span "Làm mới" at bounding box center [1496, 255] width 49 height 18
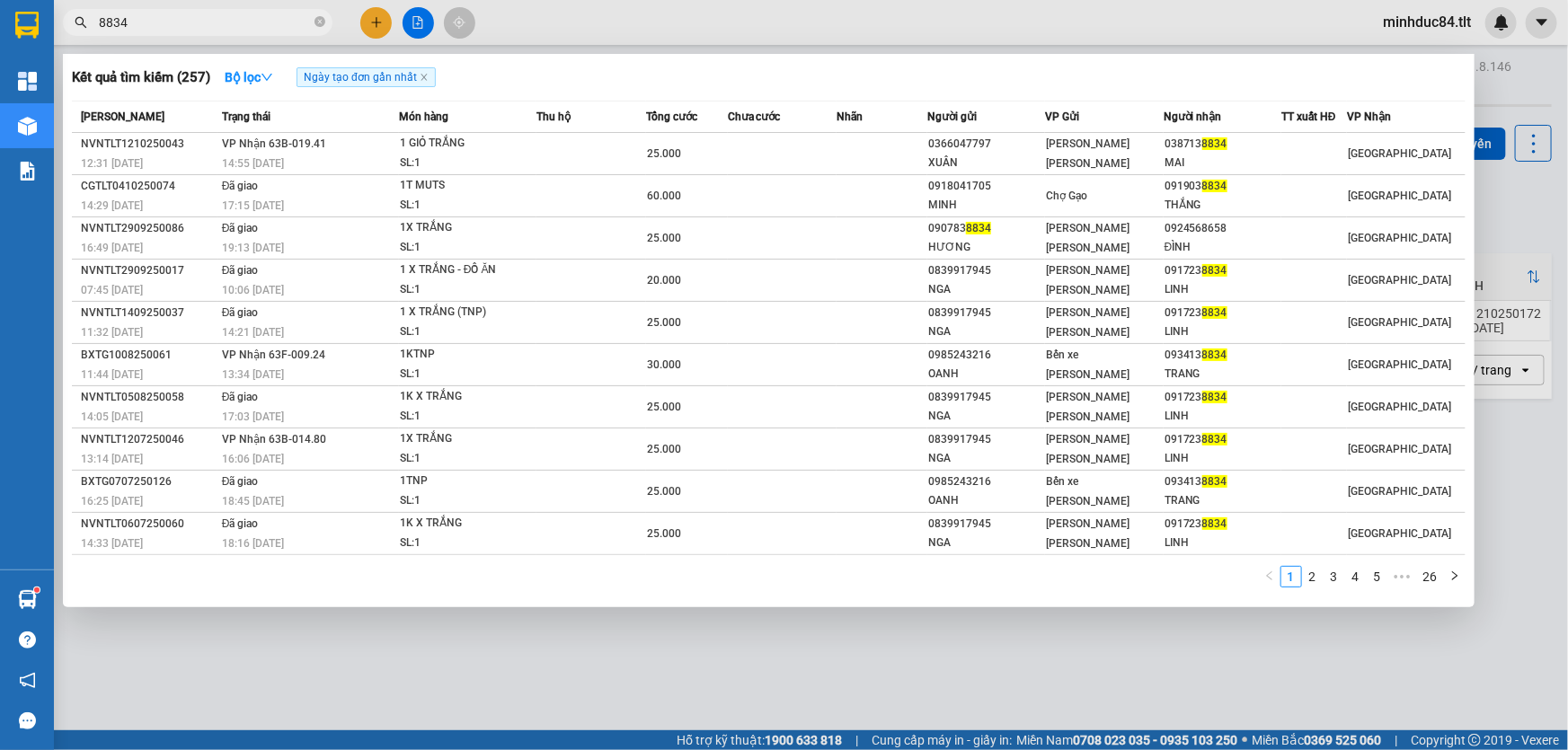
click at [270, 13] on input "8834" at bounding box center [205, 22] width 212 height 20
click at [243, 16] on input "8834" at bounding box center [205, 22] width 212 height 20
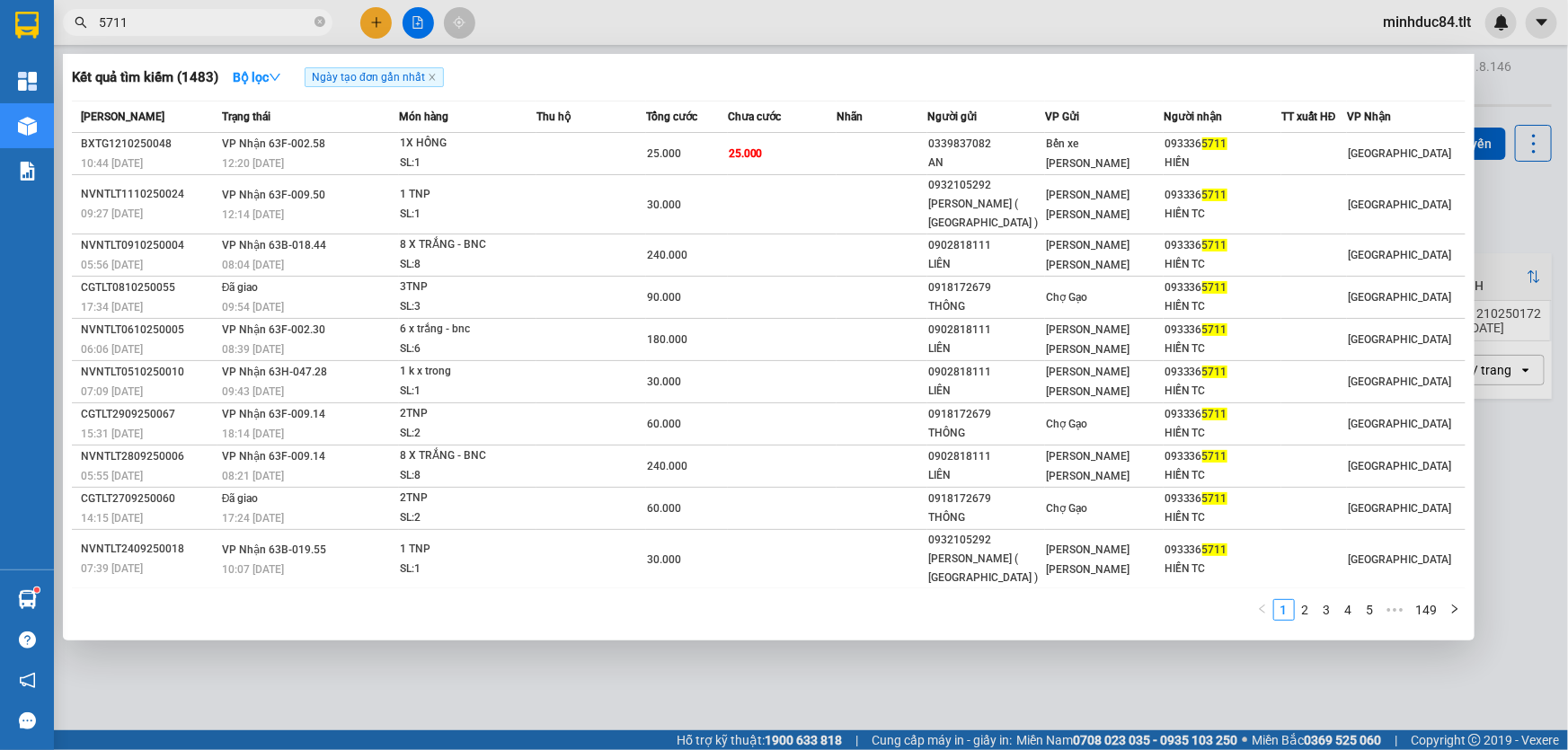
click at [195, 17] on input "5711" at bounding box center [205, 22] width 212 height 20
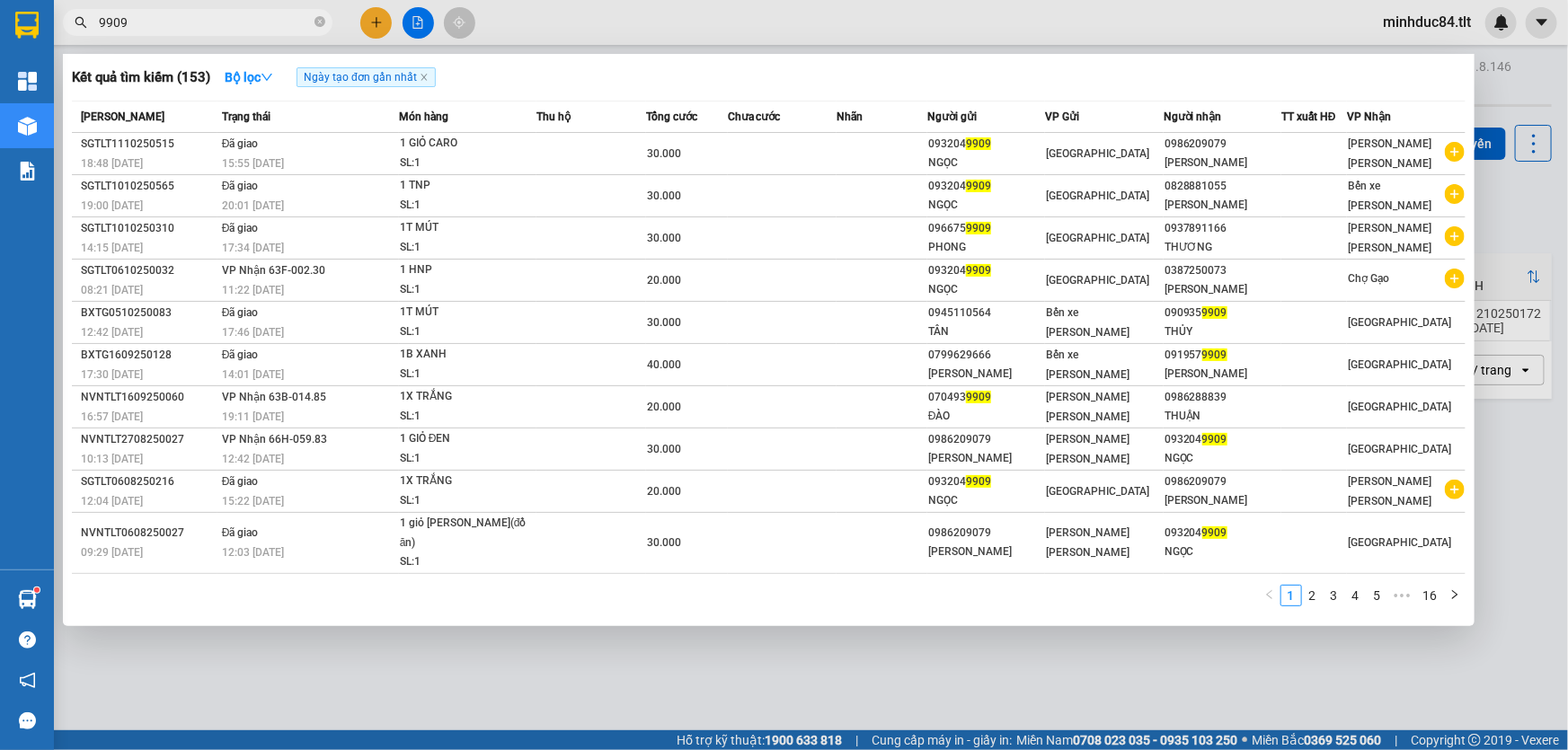
click at [195, 17] on input "9909" at bounding box center [205, 22] width 212 height 20
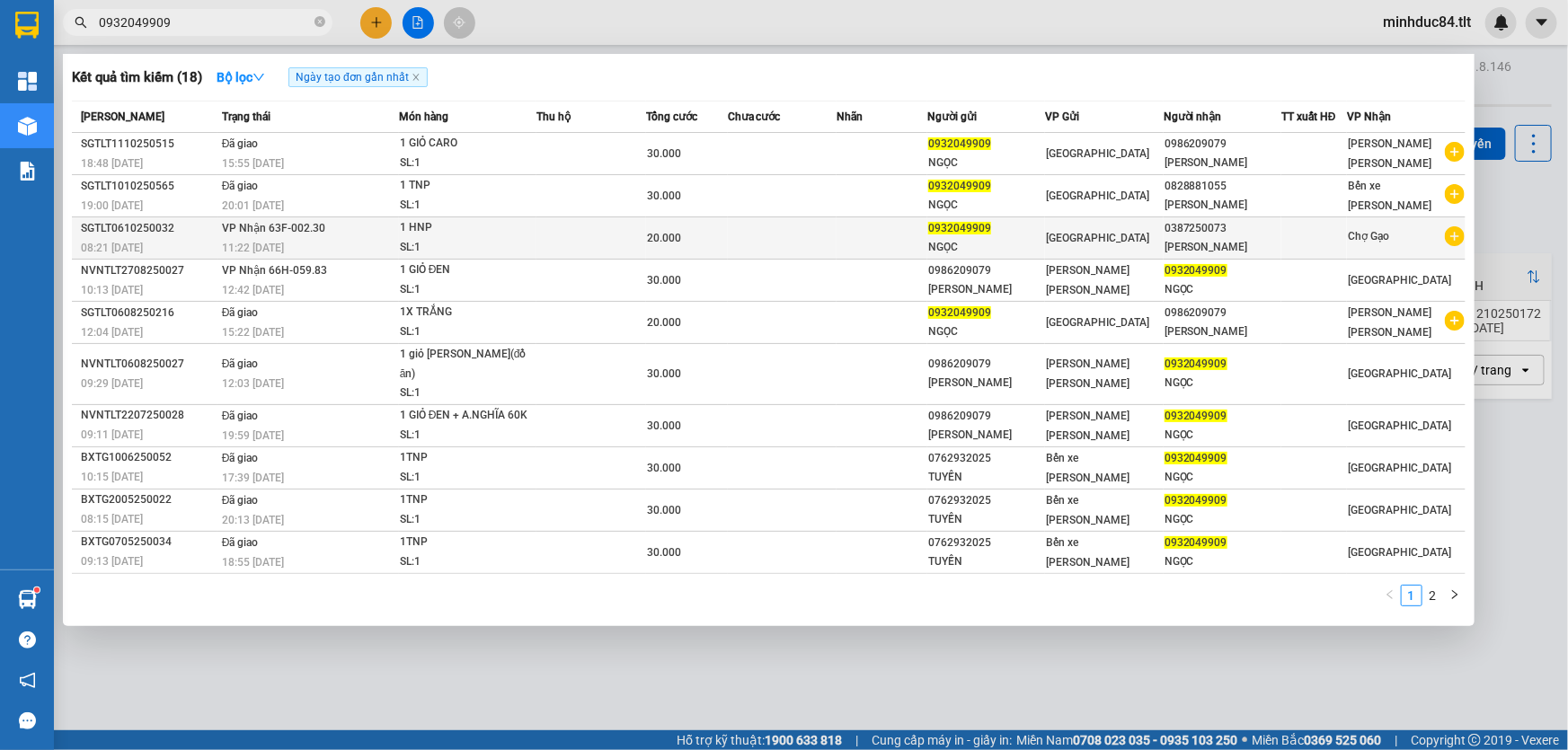
type input "0932049909"
click at [406, 233] on div "1 HNP" at bounding box center [468, 228] width 135 height 20
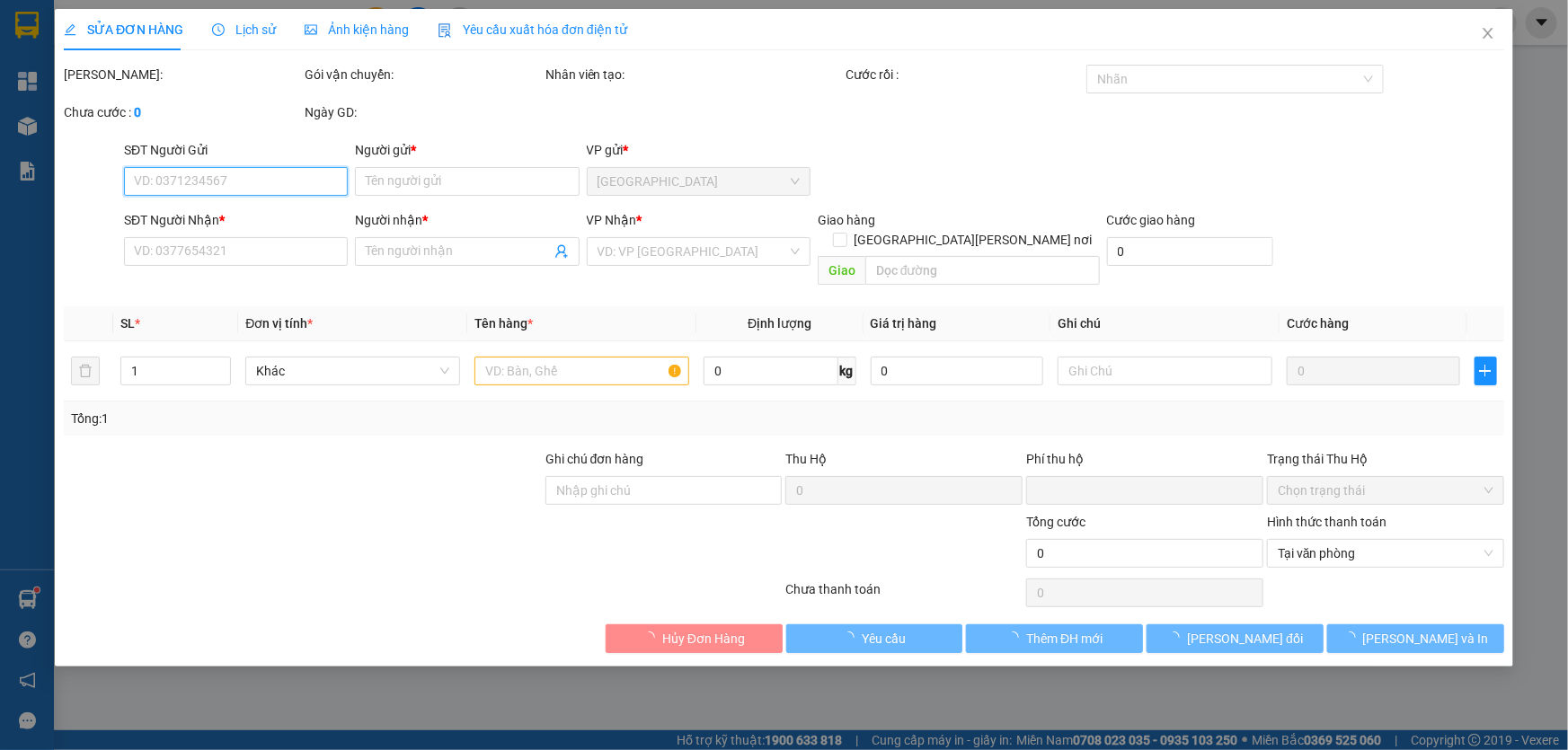
type input "0932049909"
type input "NGỌC"
type input "0387250073"
type input "[PERSON_NAME]"
type input "0"
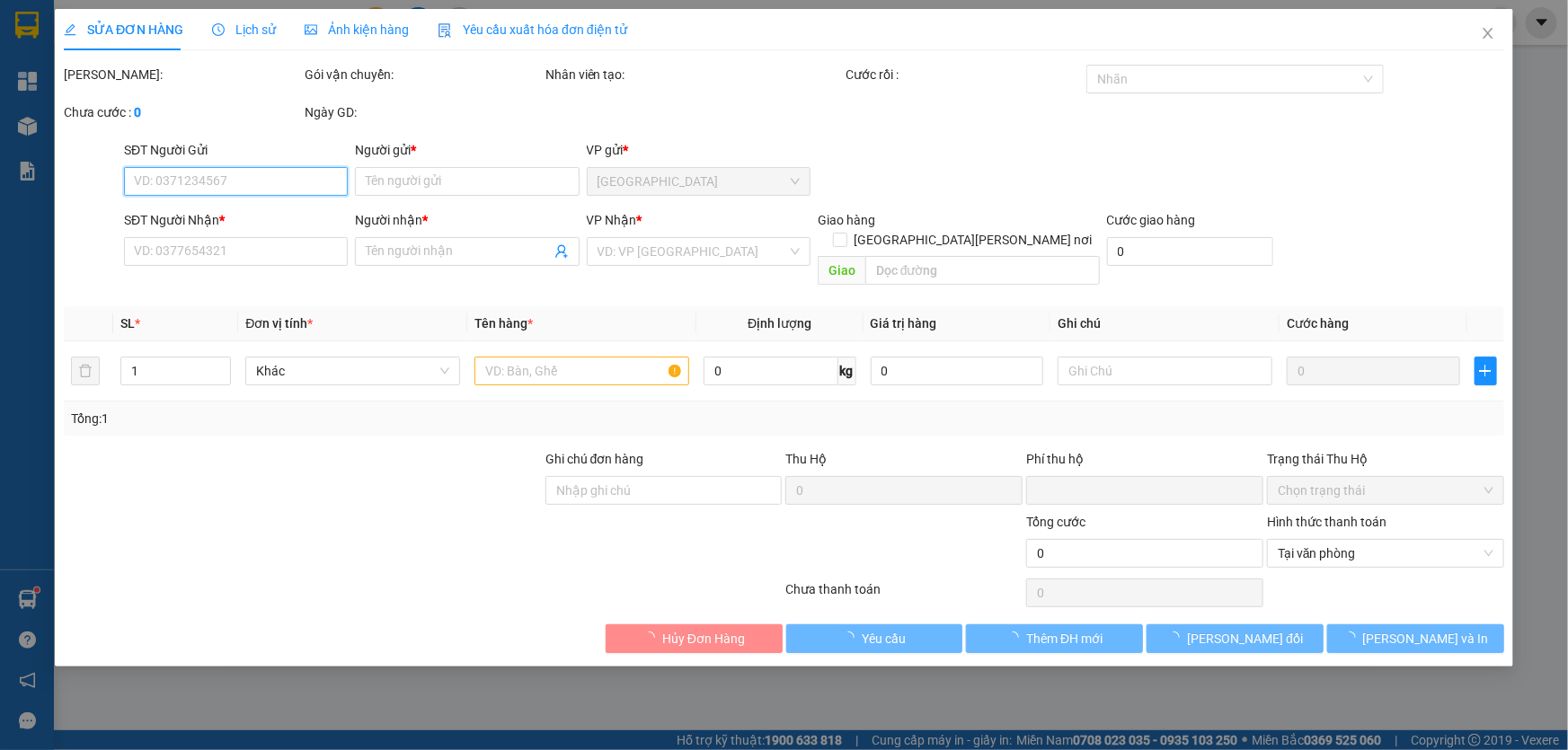
type input "20.000"
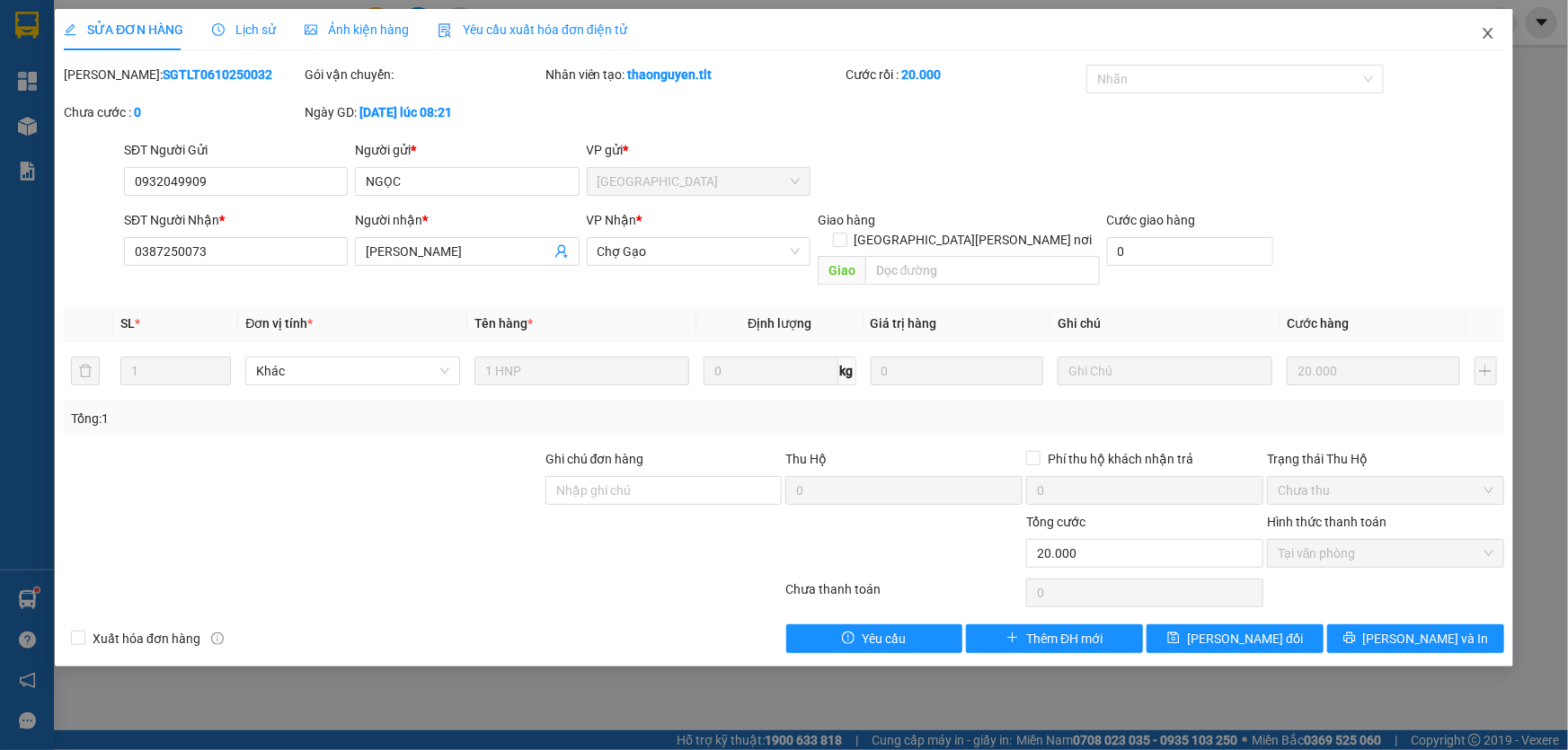
click at [1473, 40] on span "Close" at bounding box center [1488, 34] width 50 height 50
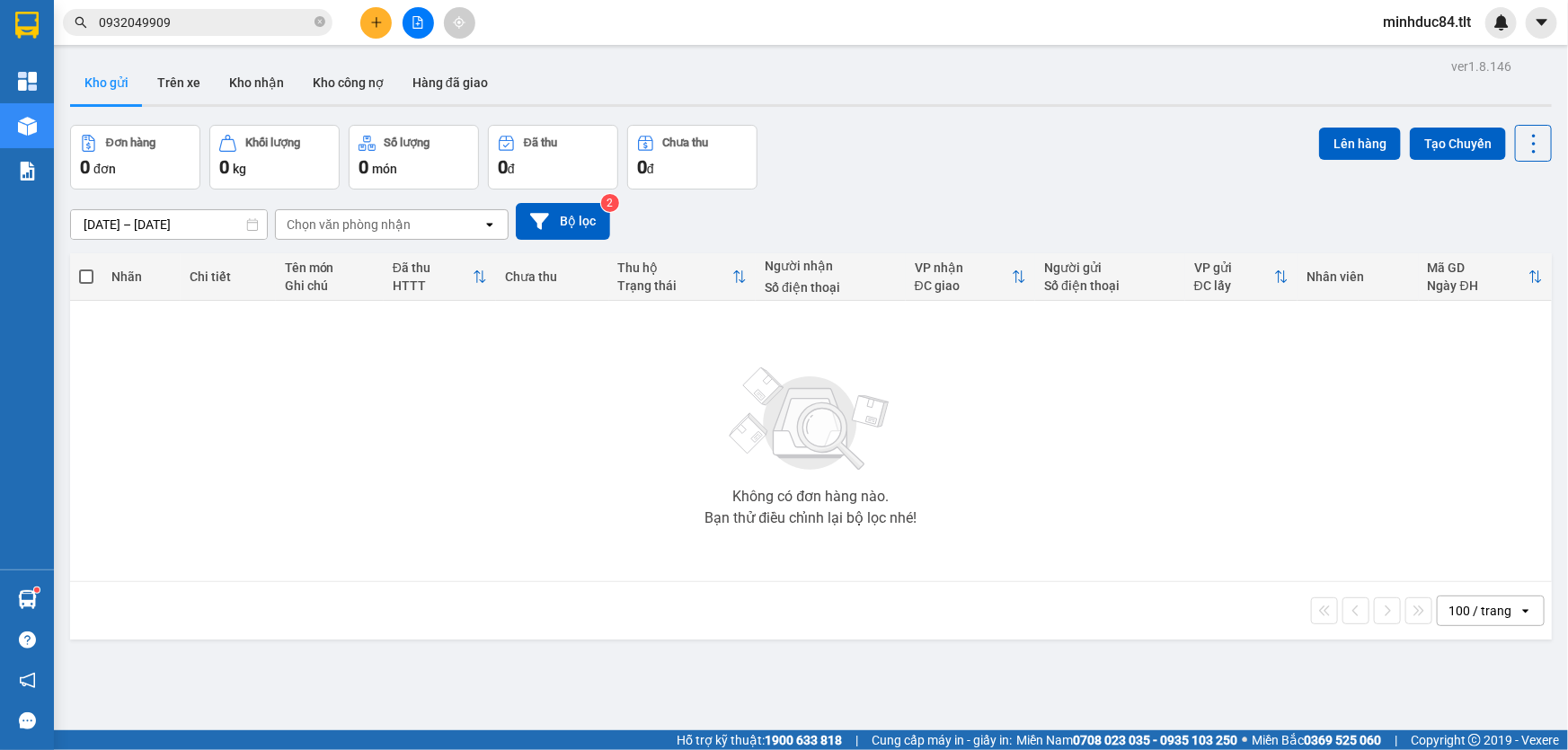
click at [189, 33] on span "0932049909" at bounding box center [198, 22] width 270 height 27
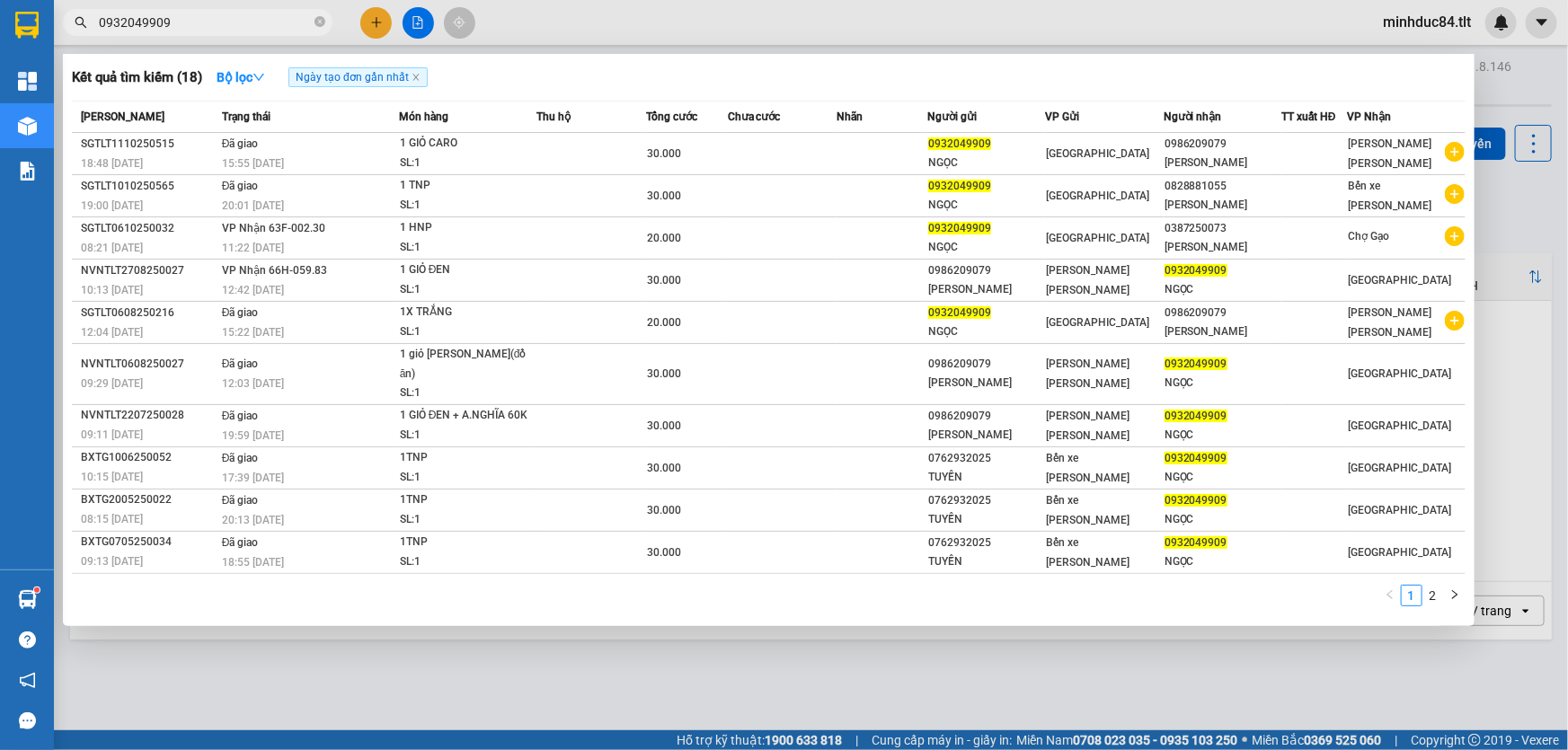
click at [212, 8] on div at bounding box center [784, 375] width 1568 height 750
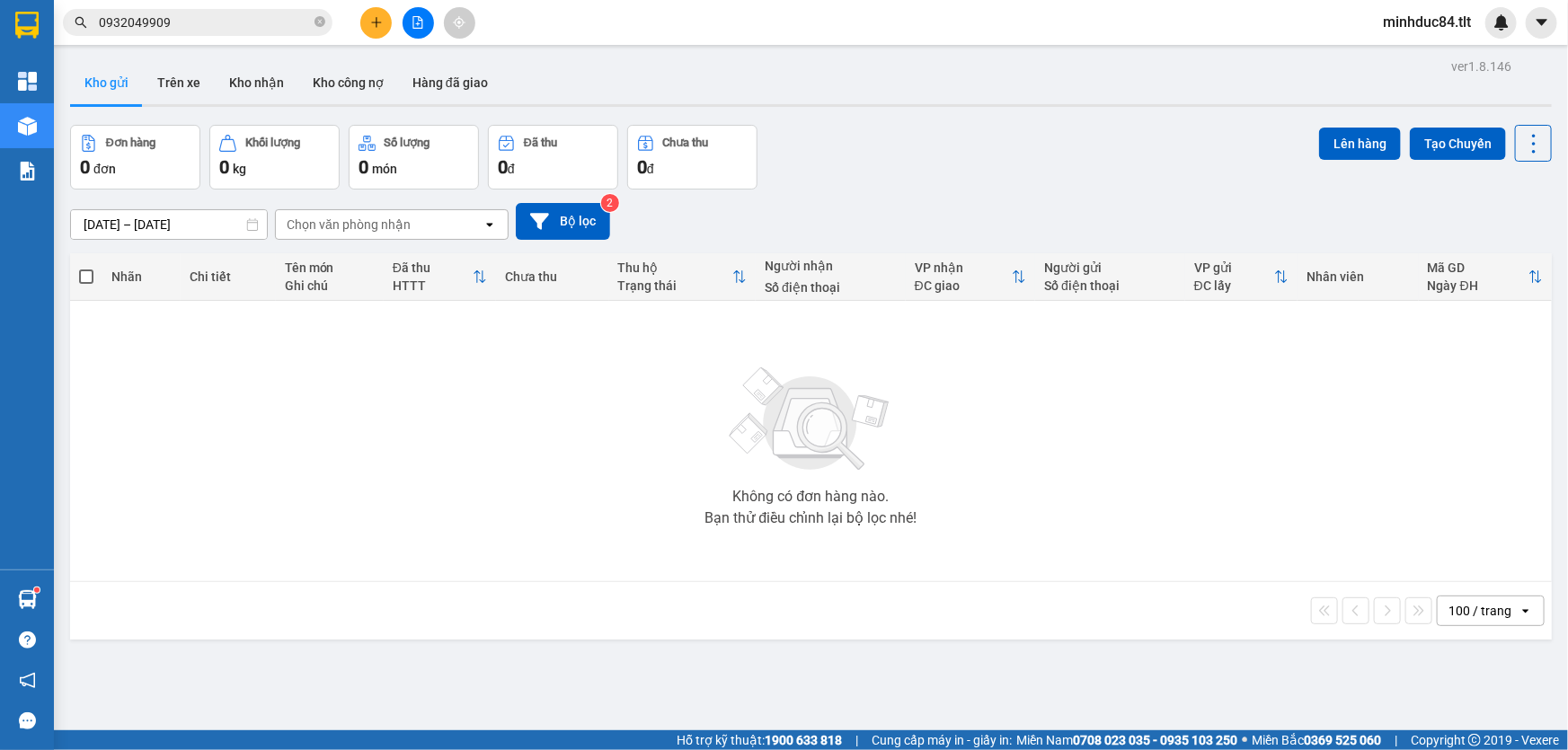
click at [222, 26] on input "0932049909" at bounding box center [205, 22] width 212 height 20
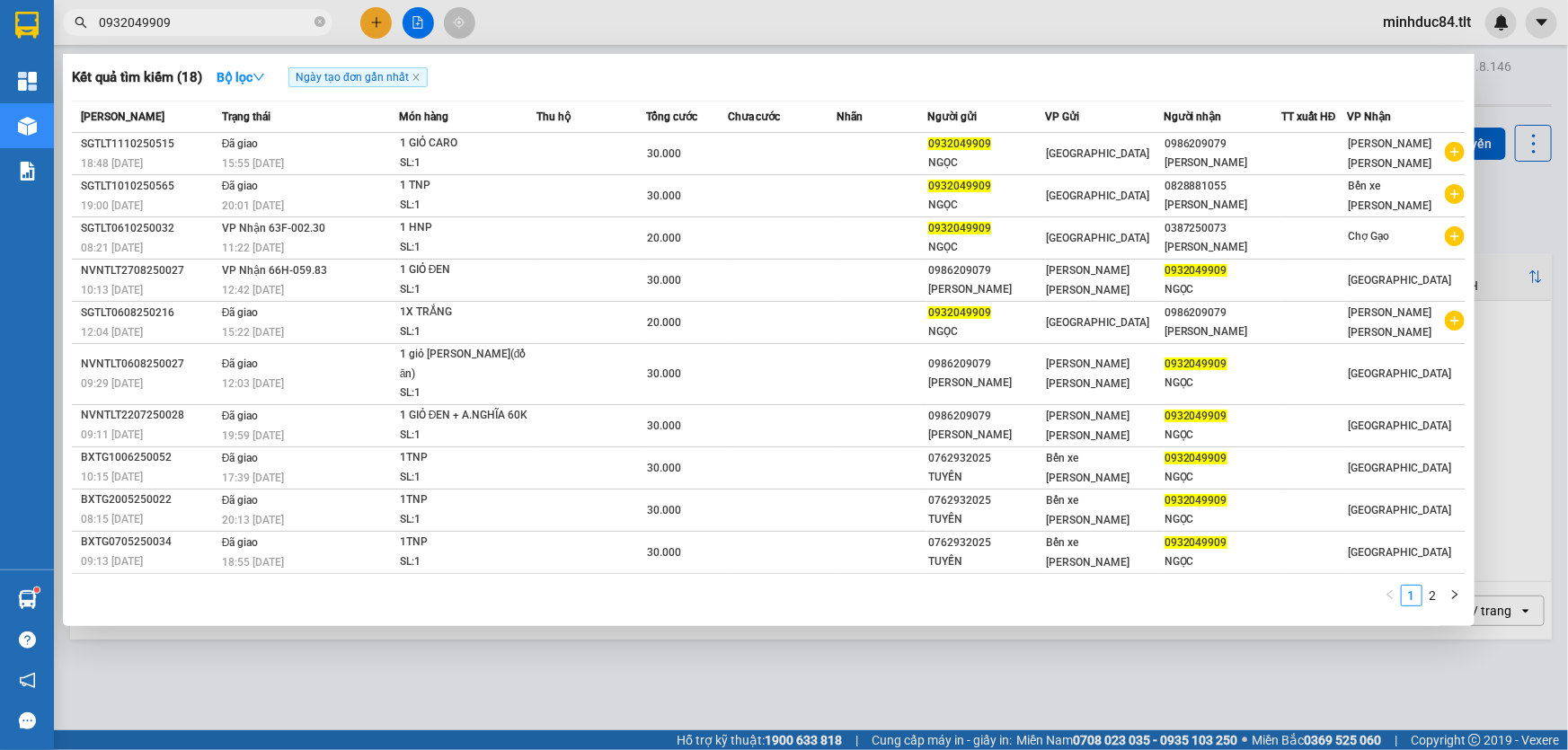
click at [205, 14] on input "0932049909" at bounding box center [205, 22] width 212 height 20
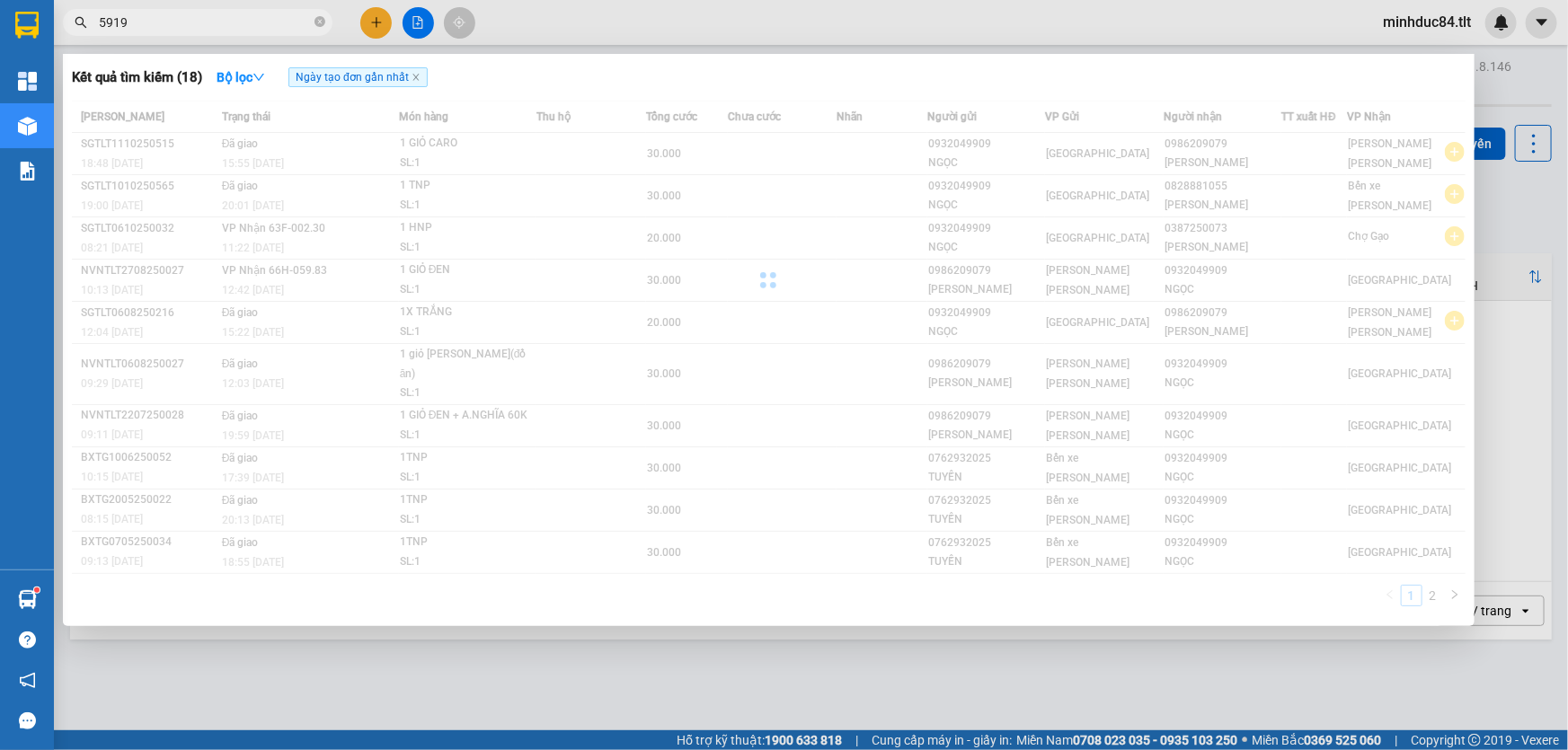
type input "5919"
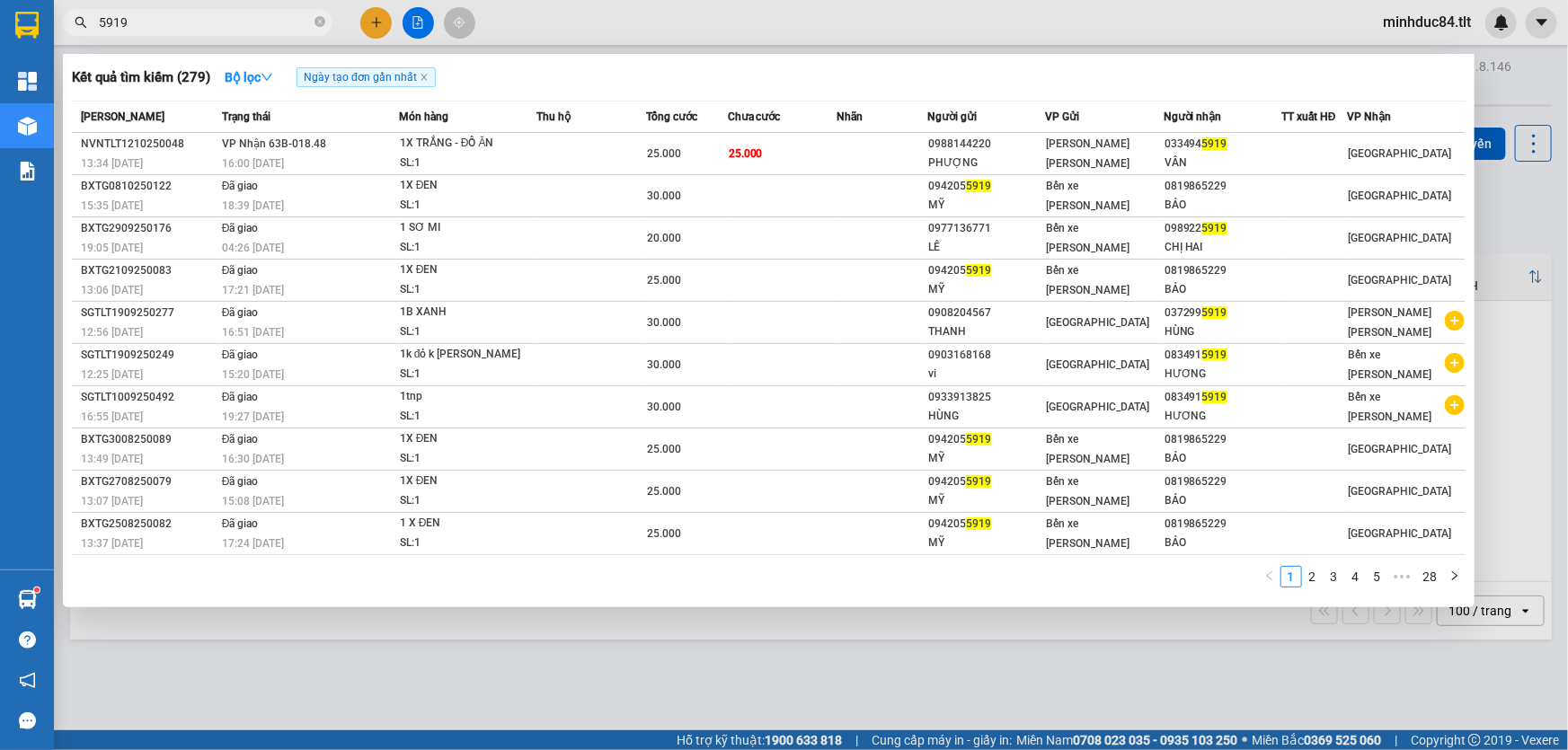
click at [376, 21] on div at bounding box center [784, 375] width 1568 height 750
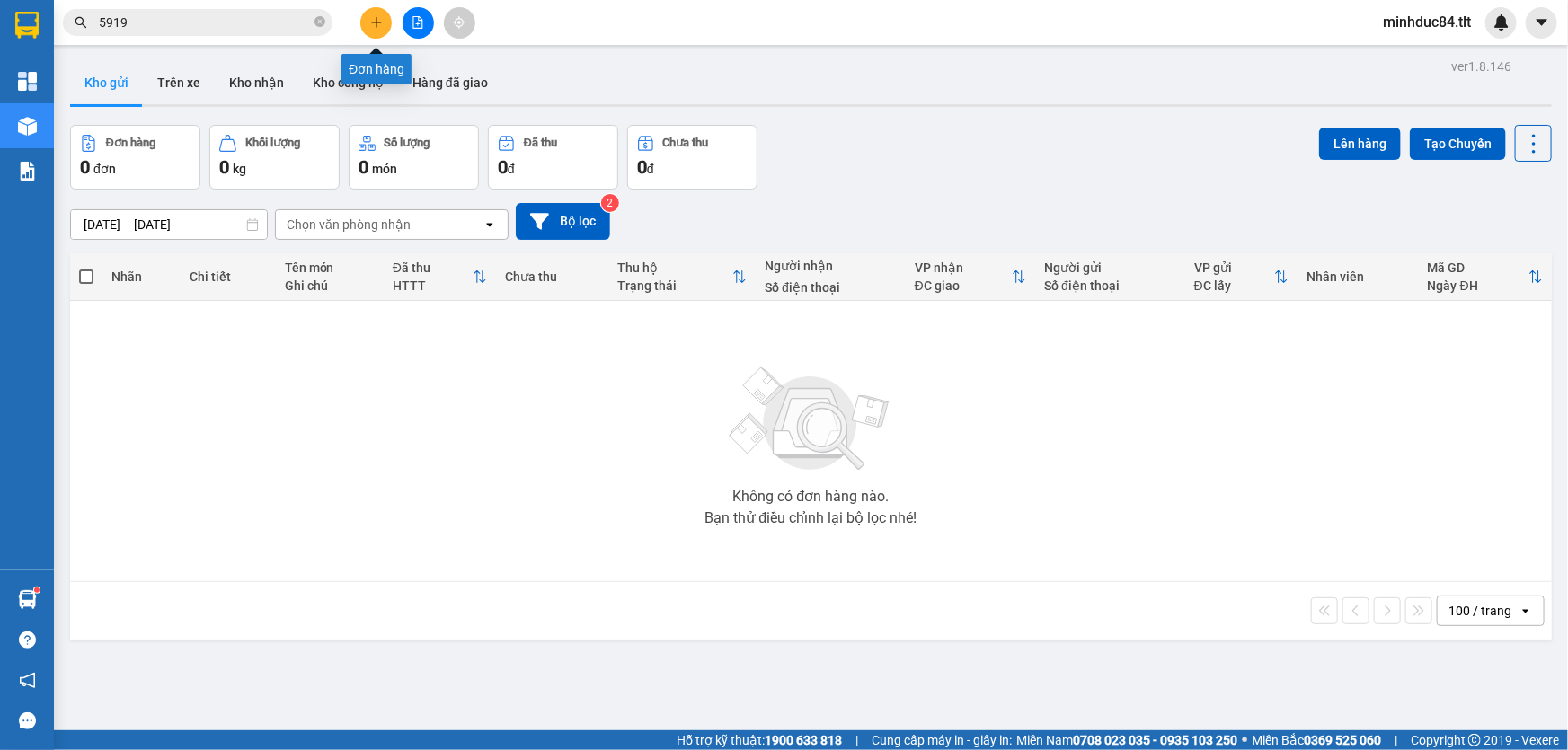
click at [376, 21] on icon "plus" at bounding box center [376, 21] width 10 height 1
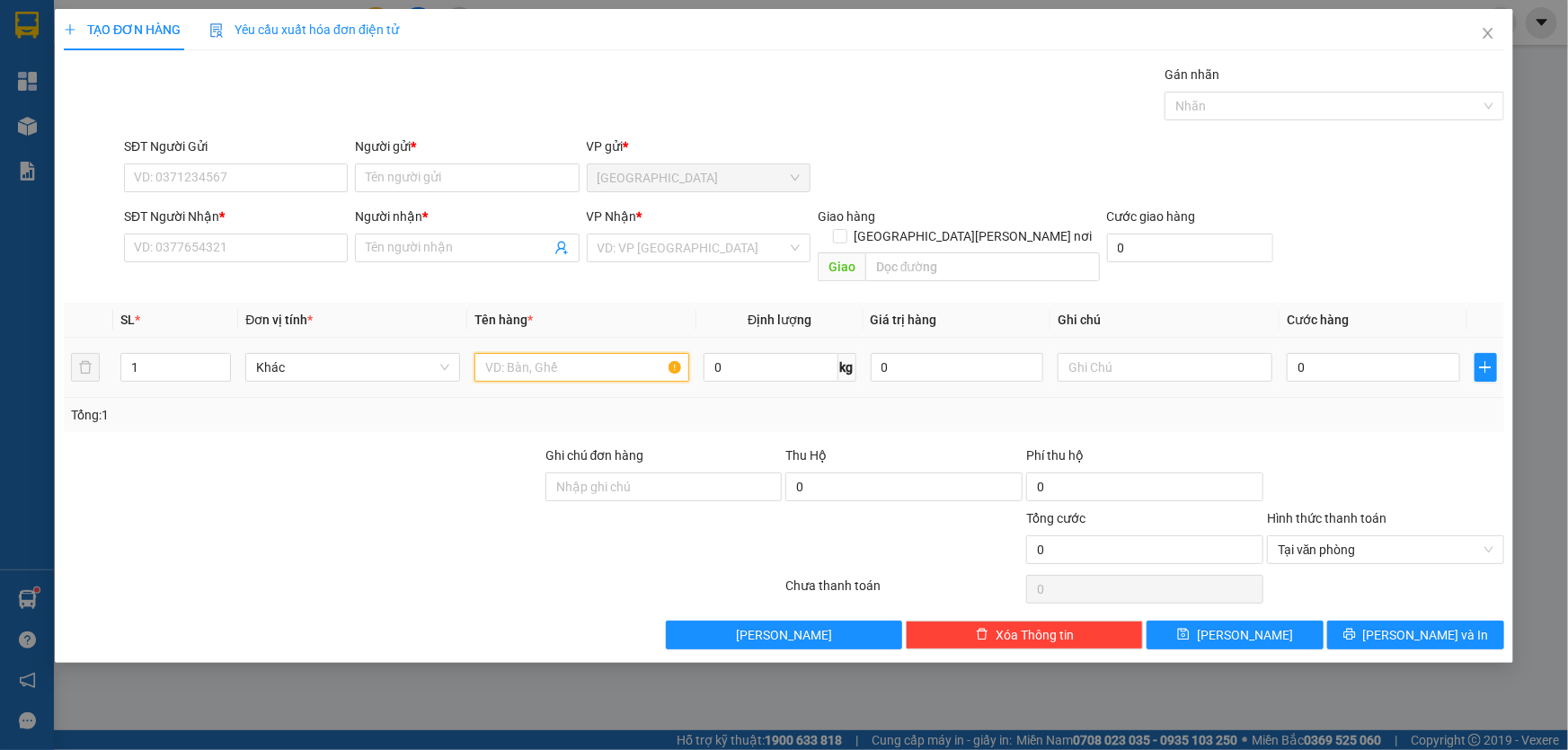
click at [523, 353] on input "text" at bounding box center [581, 367] width 215 height 29
type input "1 t most"
click at [1345, 357] on input "0" at bounding box center [1373, 367] width 174 height 29
type input "4"
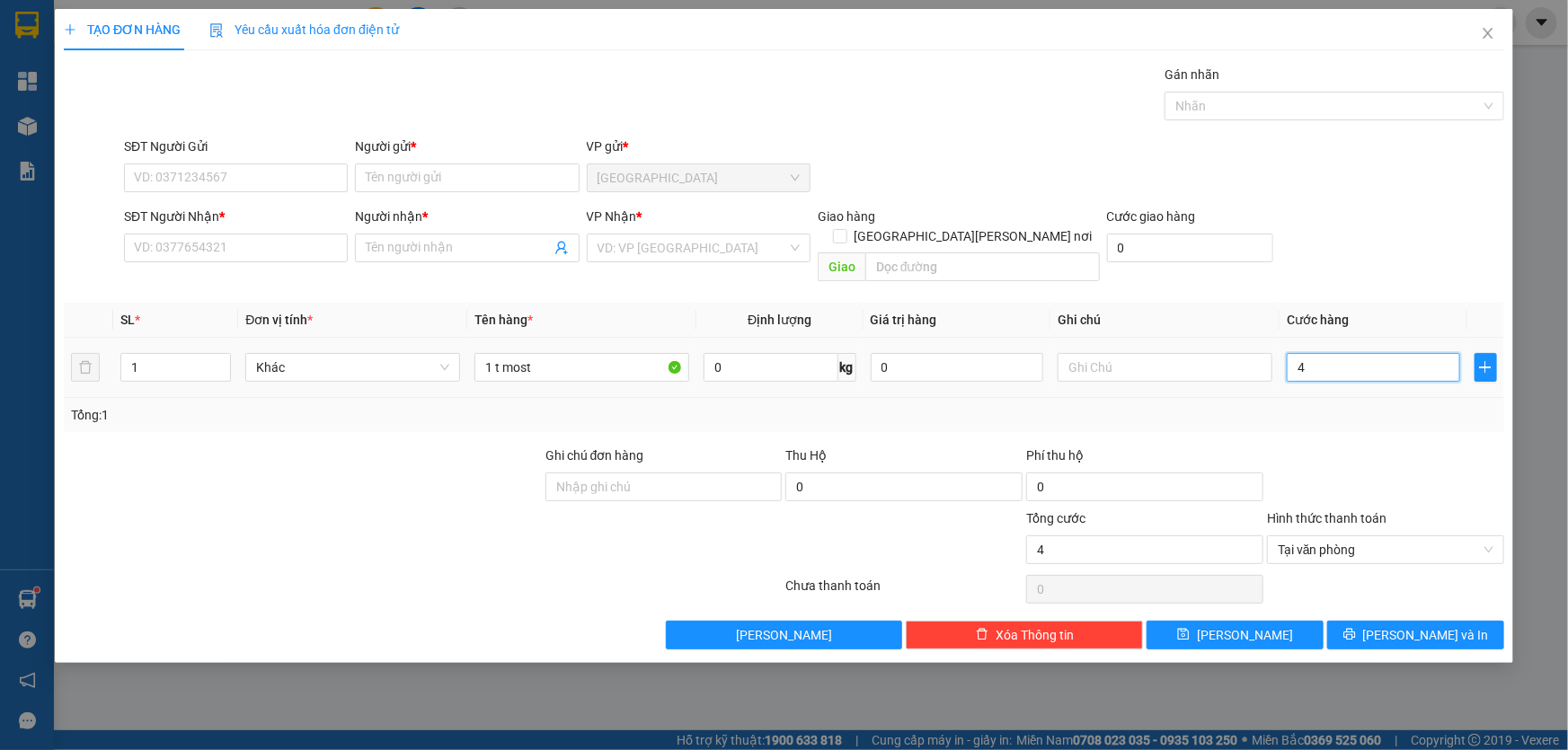
type input "40"
type input "40.000"
click at [1343, 411] on div "Tổng: 1" at bounding box center [784, 415] width 1441 height 34
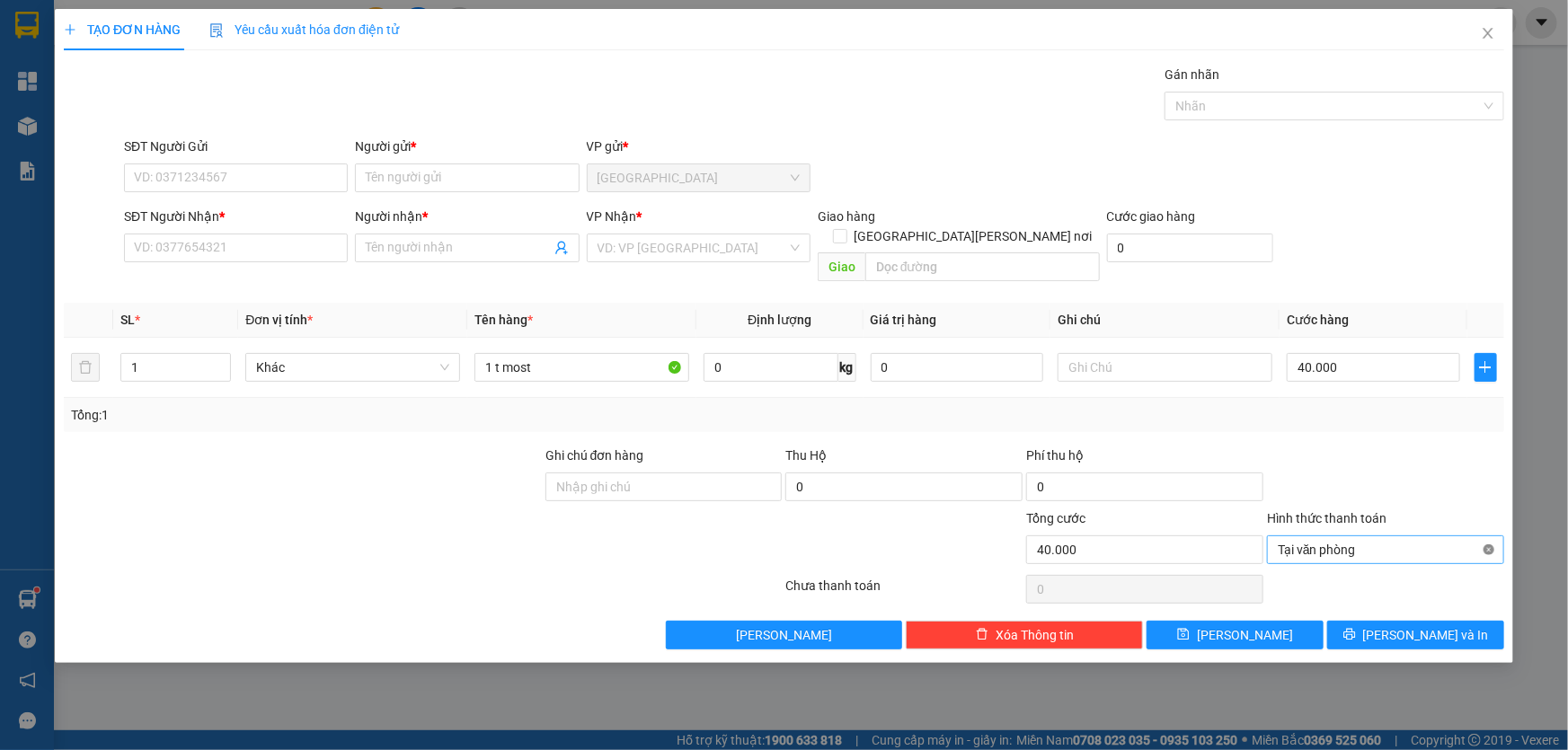
type input "40.000"
click at [214, 174] on input "SĐT Người Gửi" at bounding box center [236, 178] width 224 height 29
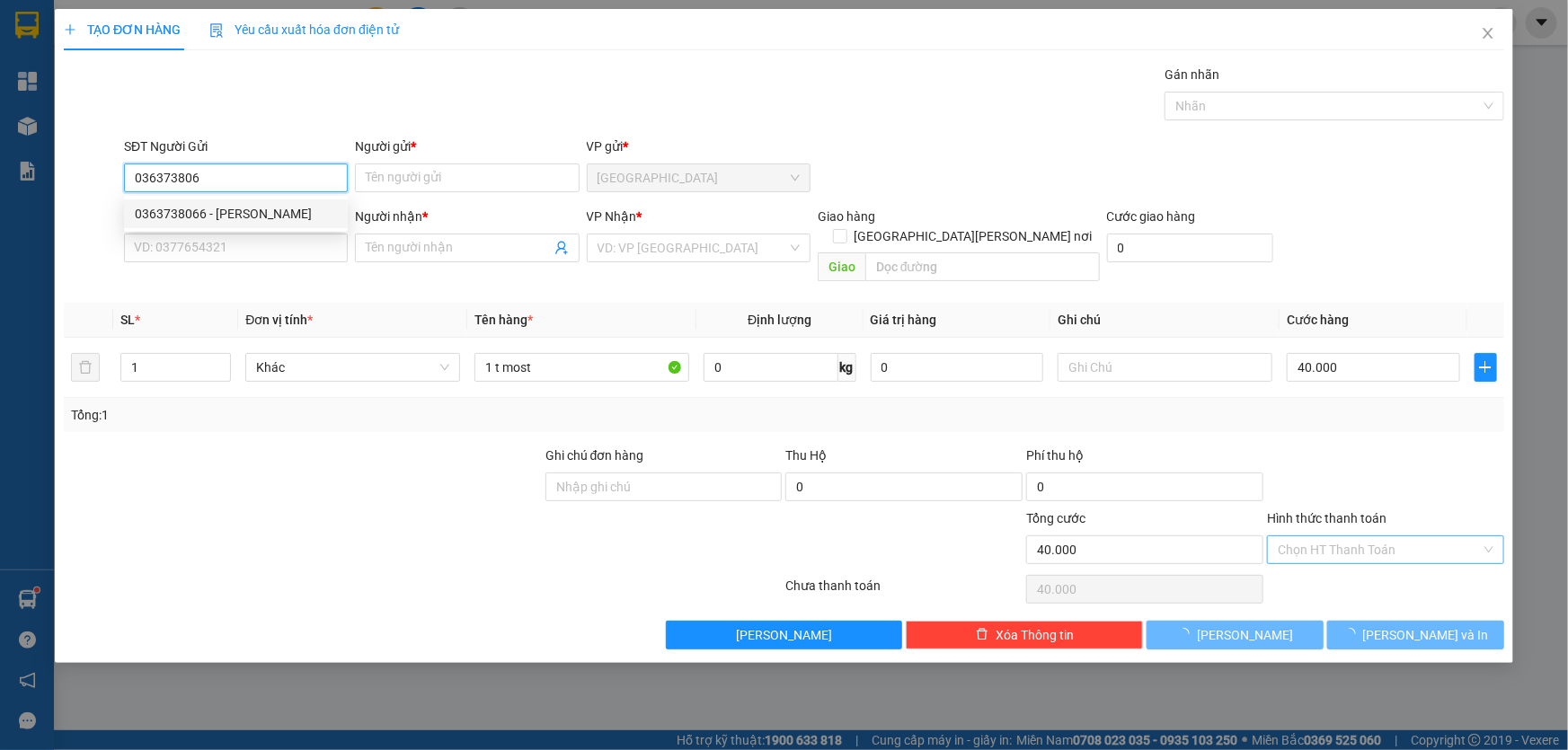
click at [223, 219] on div "0363738066 - [PERSON_NAME]" at bounding box center [236, 214] width 203 height 20
type input "0363738066"
type input "[PERSON_NAME]"
type input "0363738066"
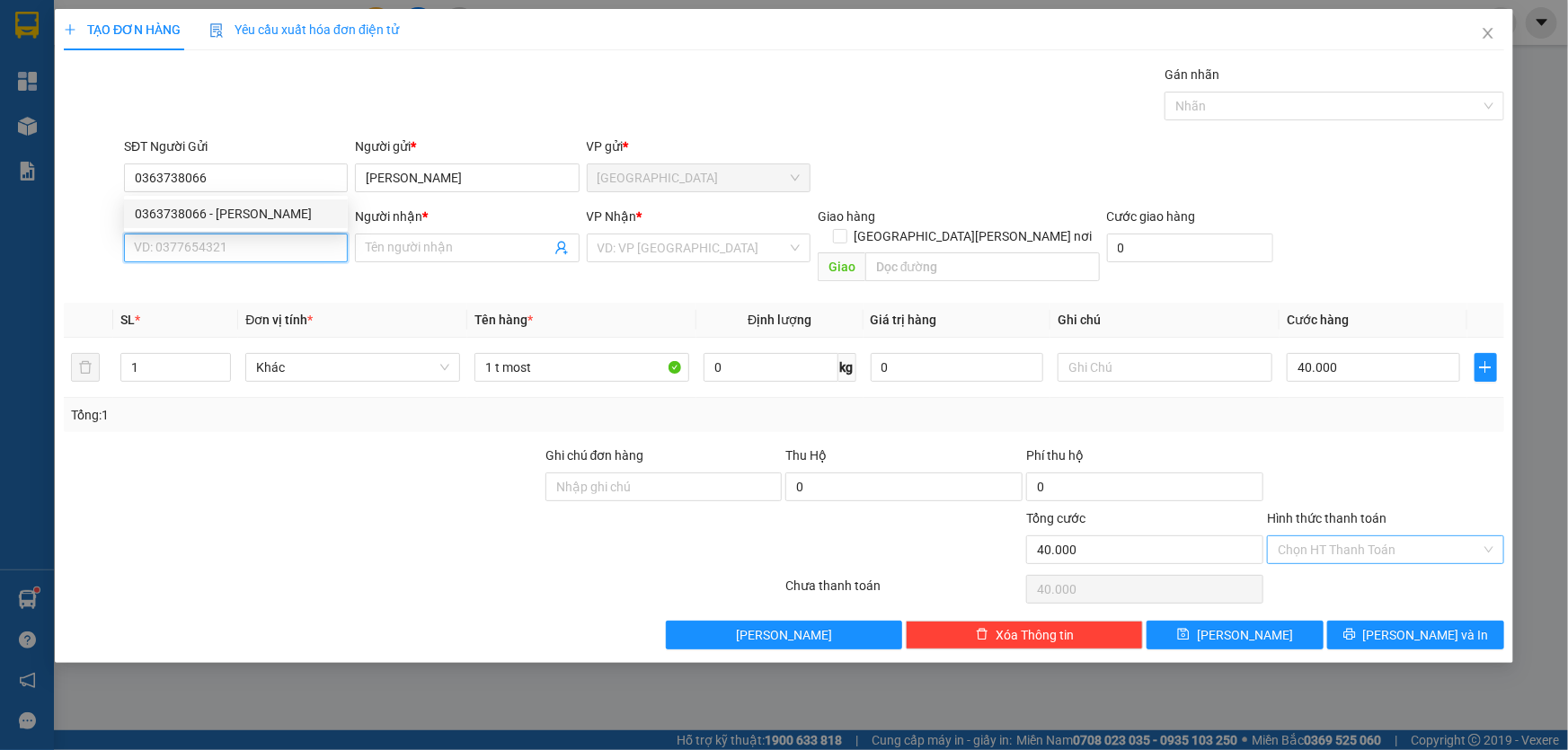
click at [234, 248] on input "SĐT Người Nhận *" at bounding box center [236, 248] width 224 height 29
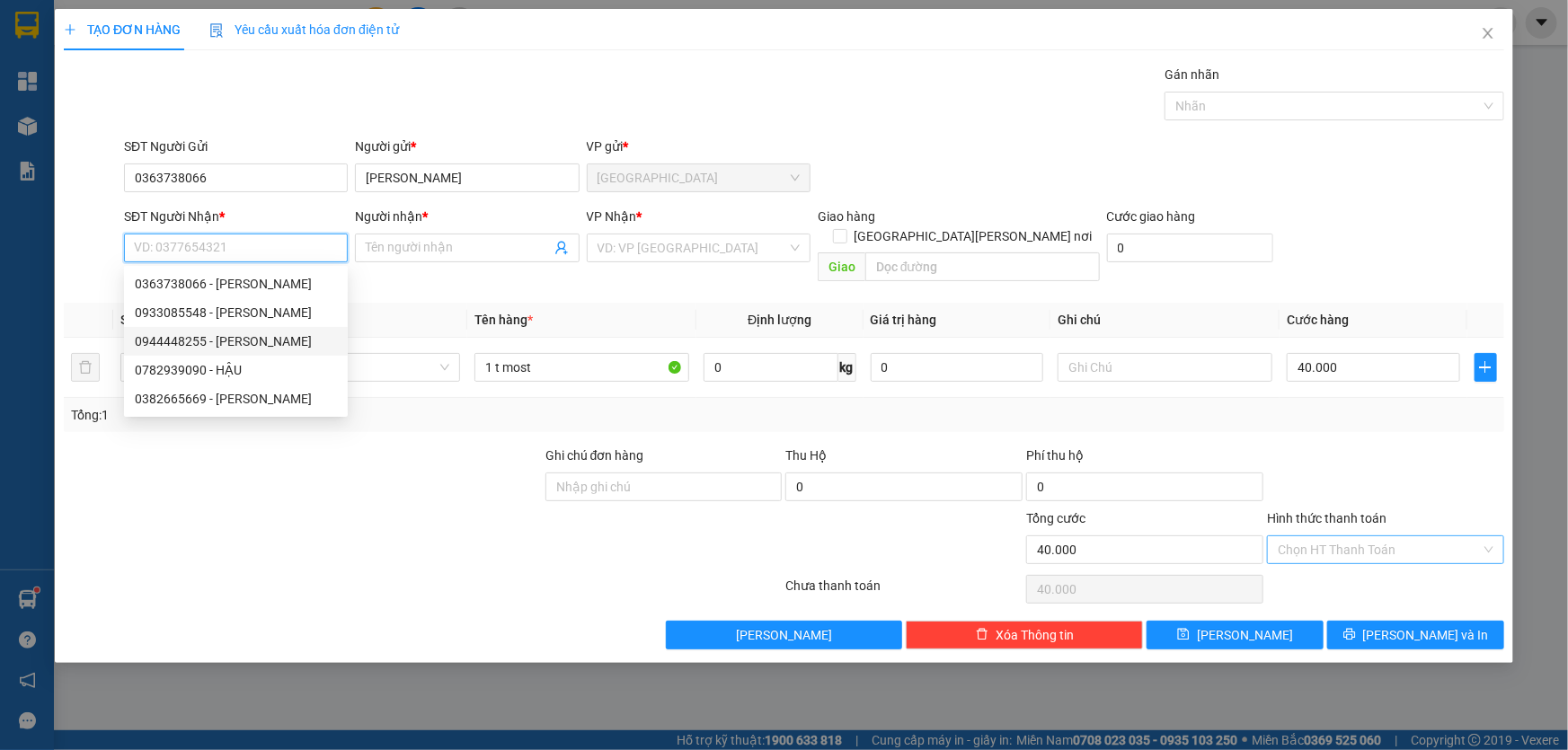
click at [221, 335] on div "0944448255 - [PERSON_NAME]" at bounding box center [236, 341] width 203 height 20
type input "0944448255"
type input "DUNG"
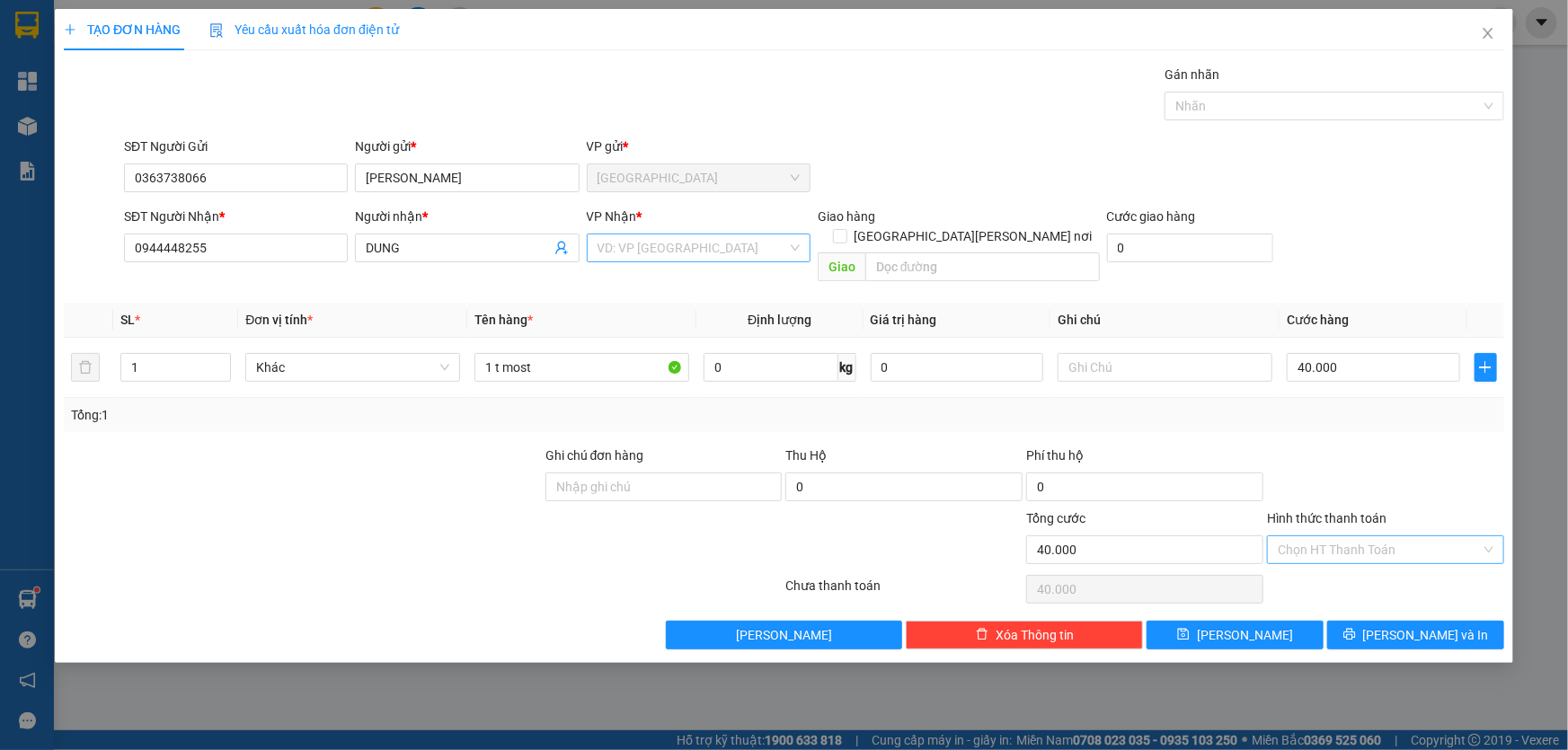
click at [610, 241] on input "search" at bounding box center [692, 248] width 190 height 27
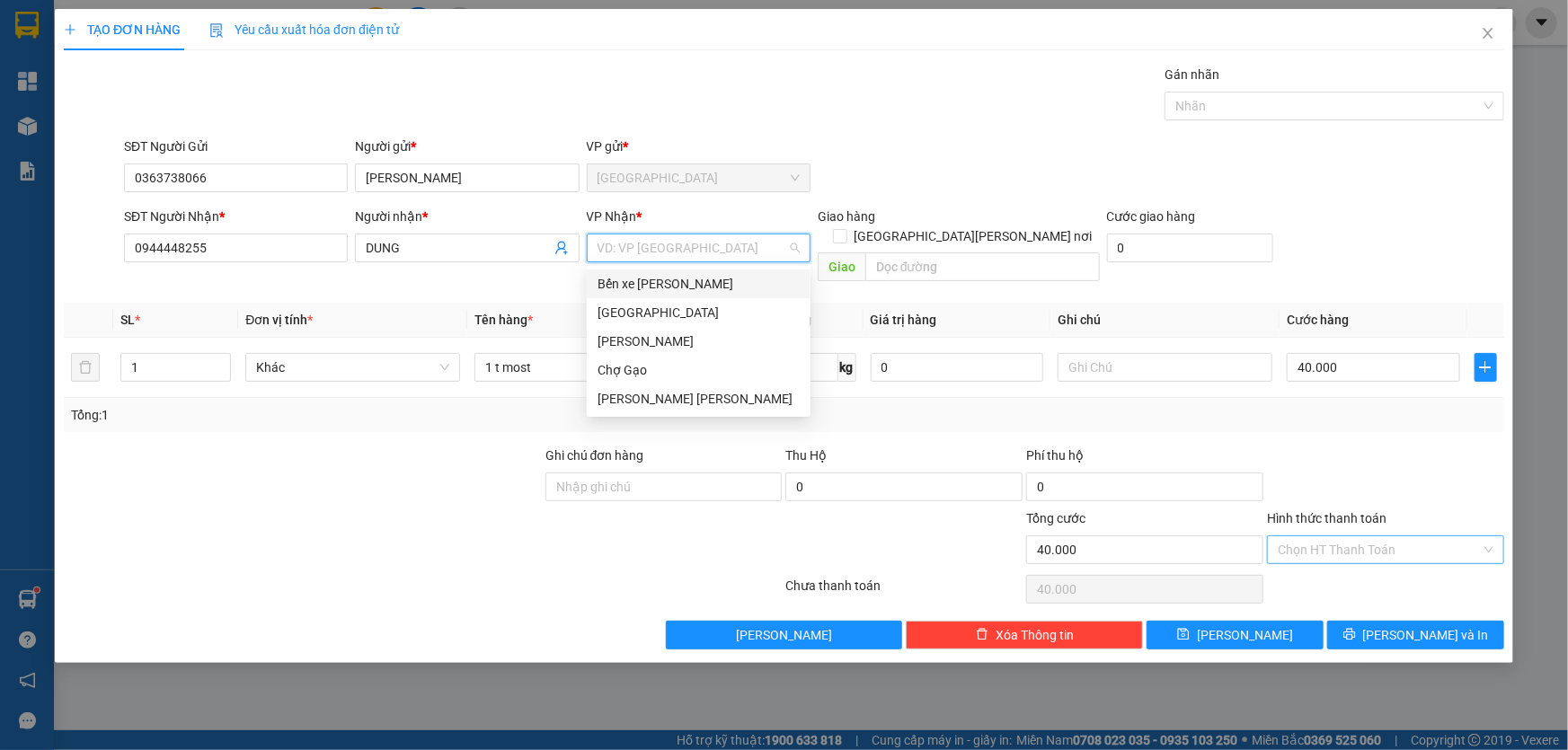
drag, startPoint x: 643, startPoint y: 272, endPoint x: 705, endPoint y: 292, distance: 65.1
click at [644, 272] on div "Bến xe [PERSON_NAME]" at bounding box center [699, 284] width 224 height 29
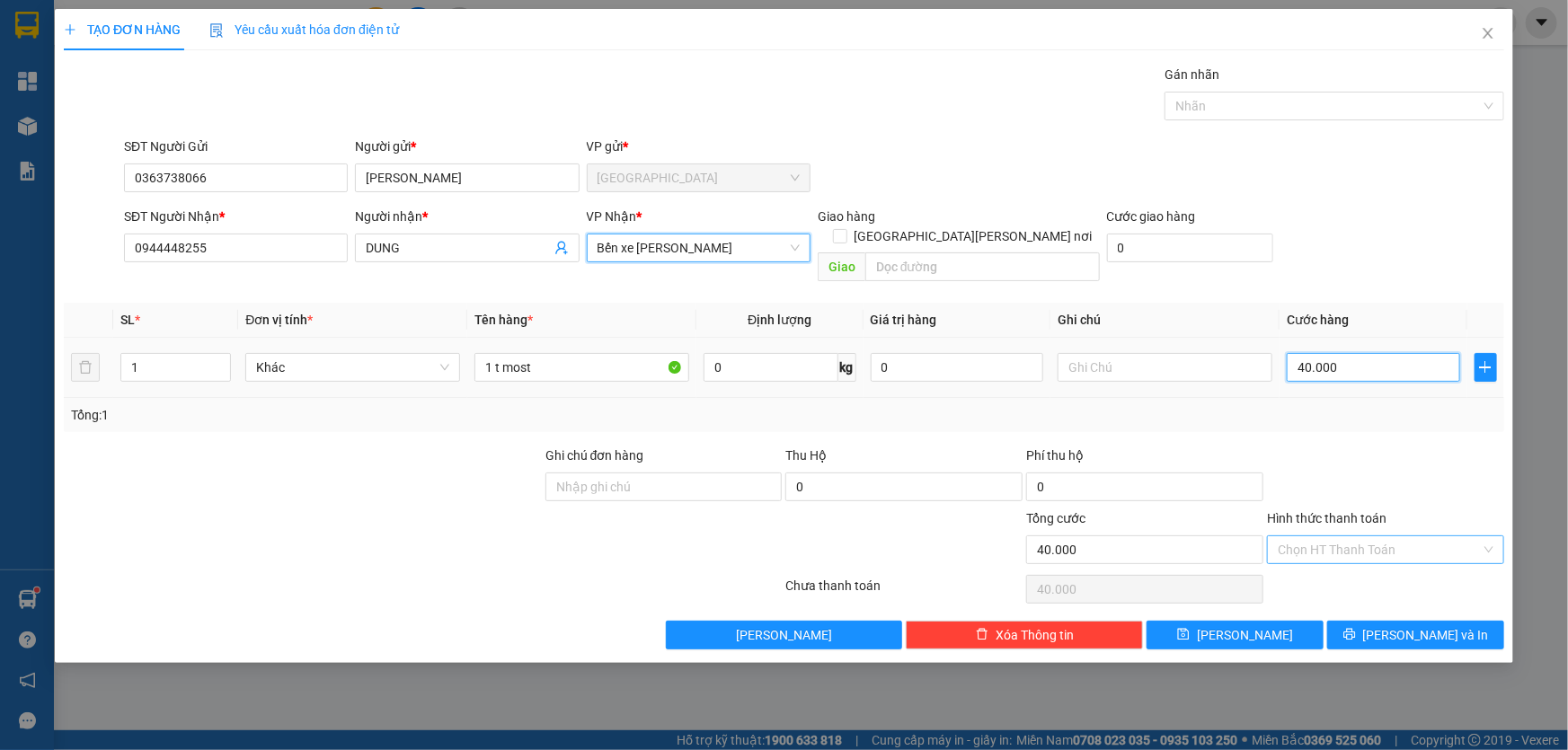
click at [1320, 356] on input "40.000" at bounding box center [1373, 367] width 174 height 29
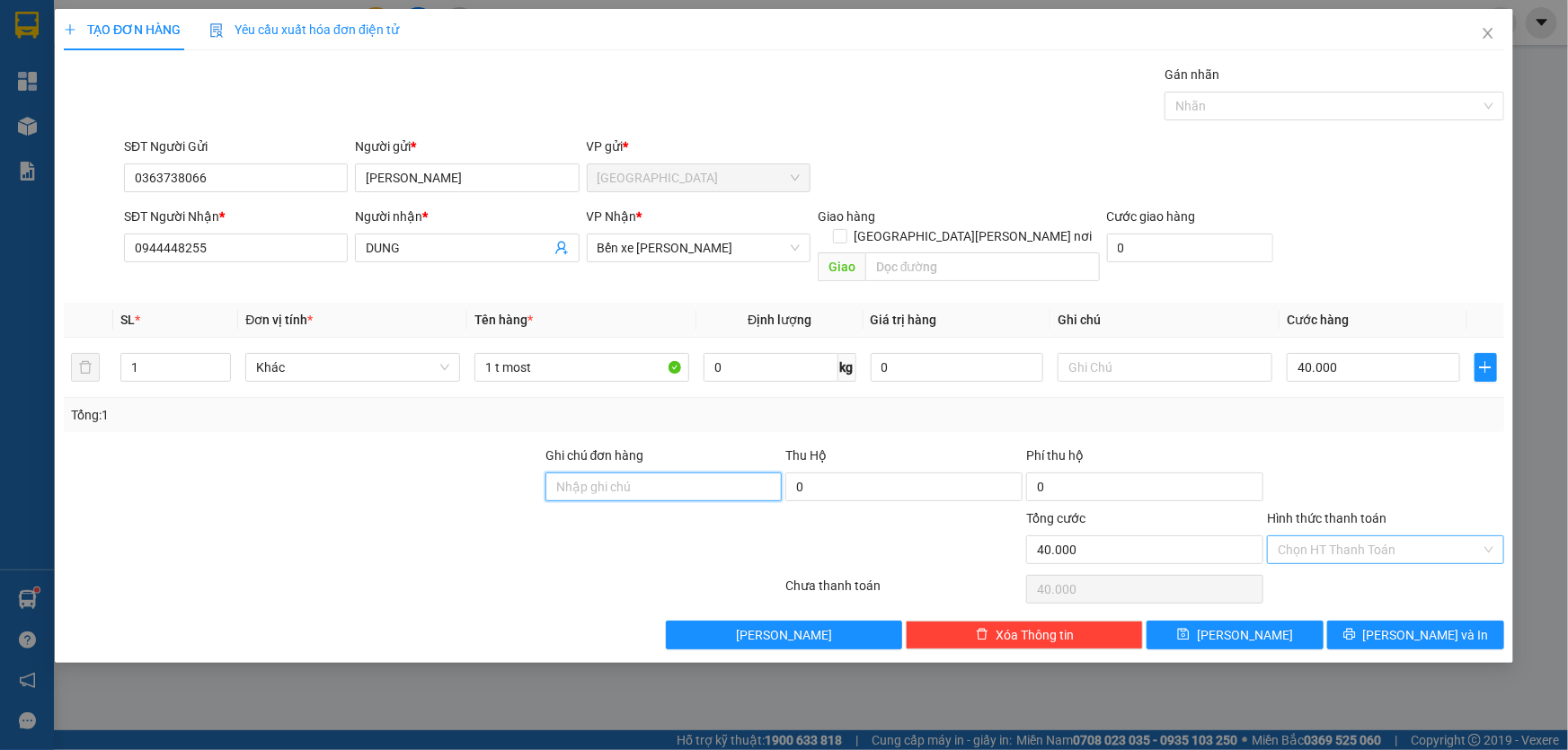
click at [633, 472] on input "Ghi chú đơn hàng" at bounding box center [664, 487] width 237 height 29
type input "v"
type input "[PERSON_NAME] HÀNG GỞI ĐỌC"
click at [1405, 621] on button "[PERSON_NAME] và In" at bounding box center [1416, 635] width 177 height 29
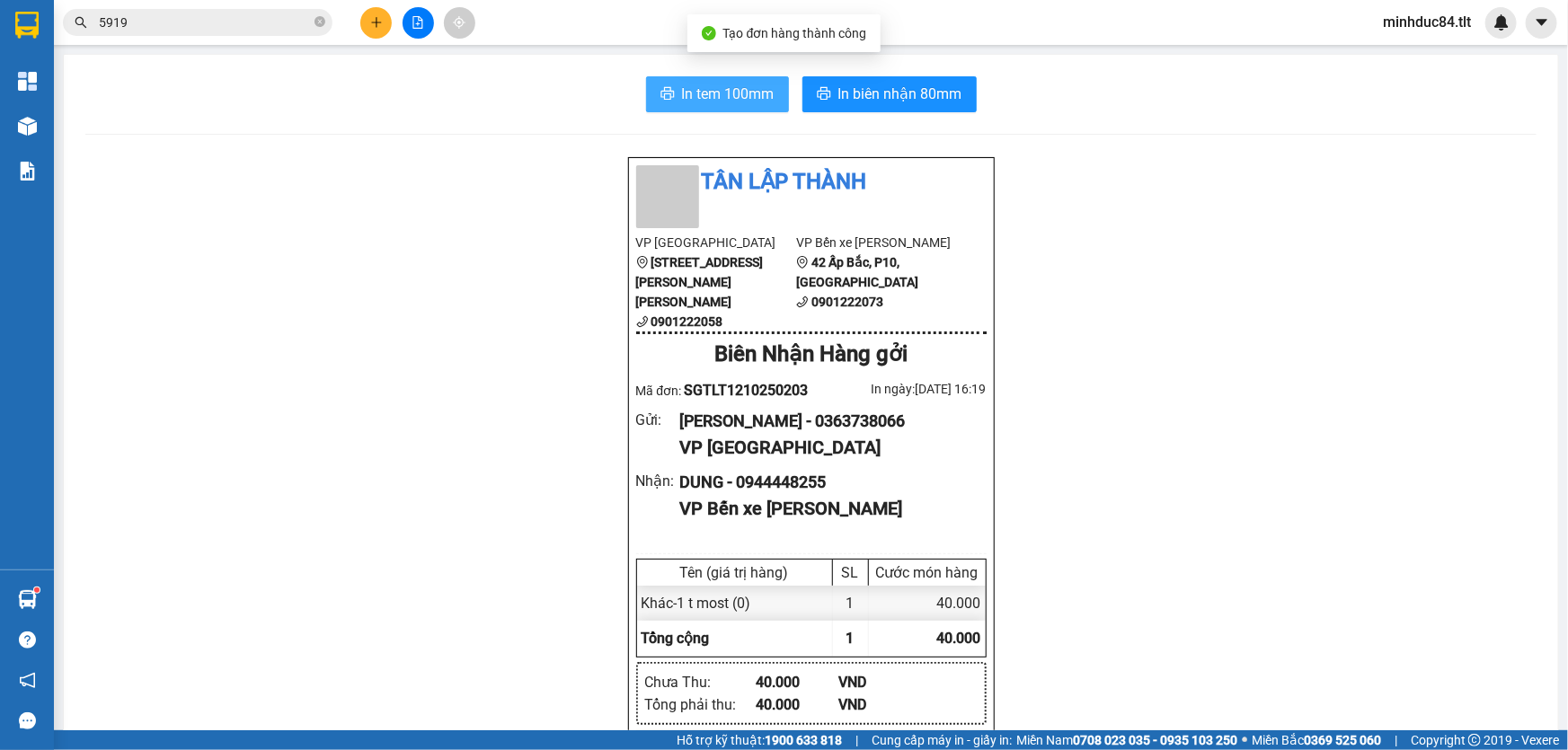
click at [717, 93] on span "In tem 100mm" at bounding box center [728, 94] width 93 height 22
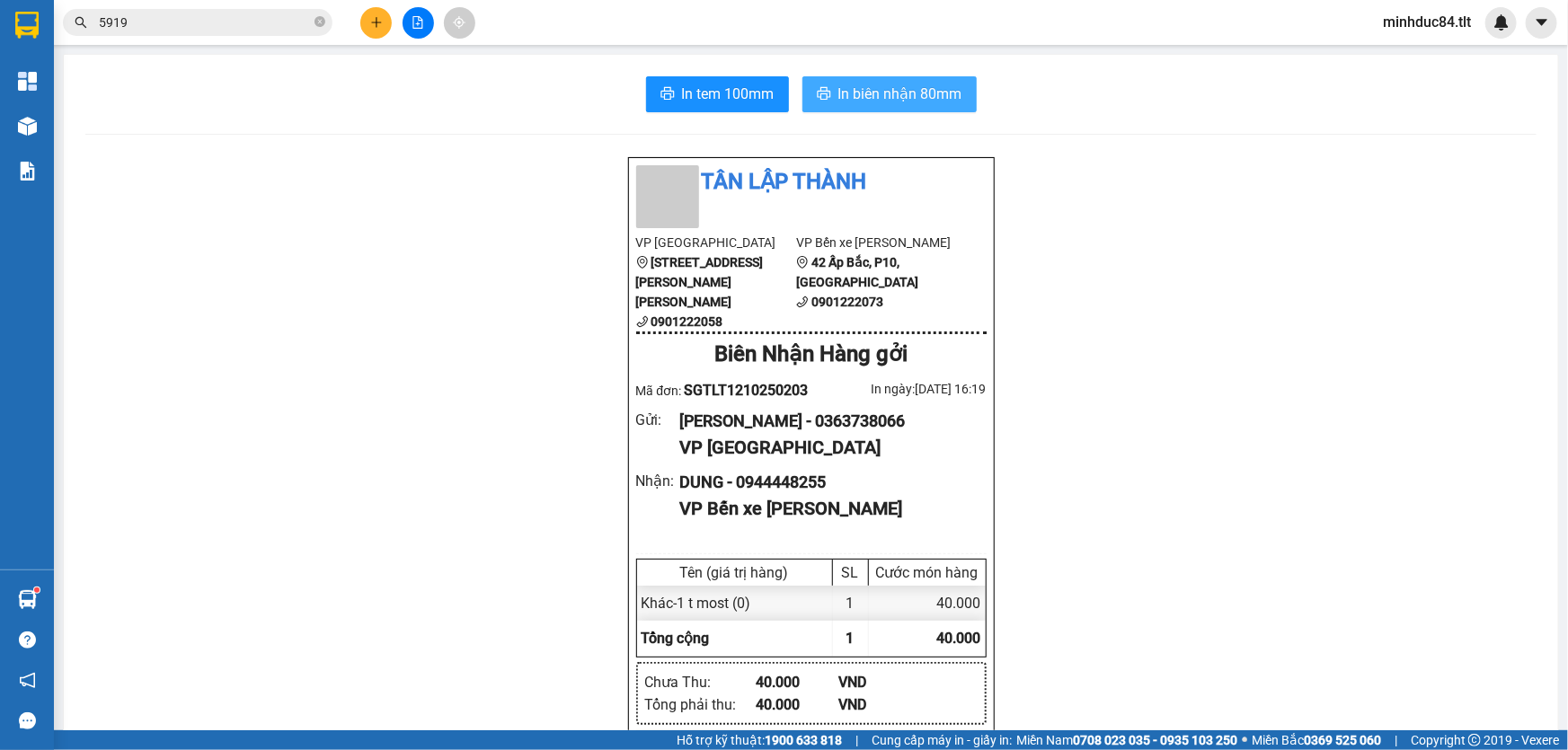
click at [897, 91] on span "In biên nhận 80mm" at bounding box center [900, 94] width 124 height 22
drag, startPoint x: 741, startPoint y: 461, endPoint x: 834, endPoint y: 454, distance: 93.3
click at [834, 469] on div "DUNG - 0944448255" at bounding box center [825, 482] width 292 height 25
copy div "0944448255"
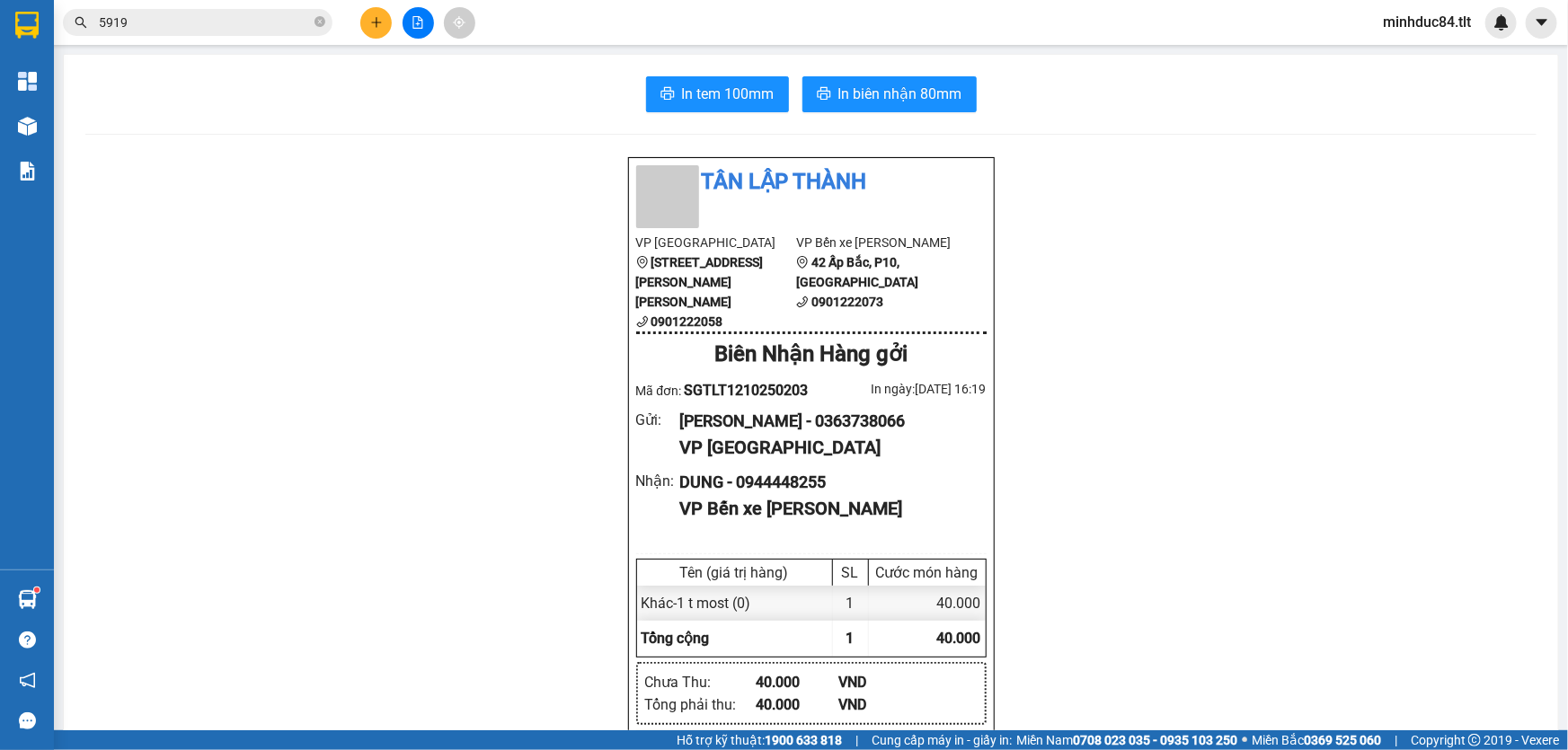
click at [155, 11] on span "5919" at bounding box center [198, 22] width 270 height 27
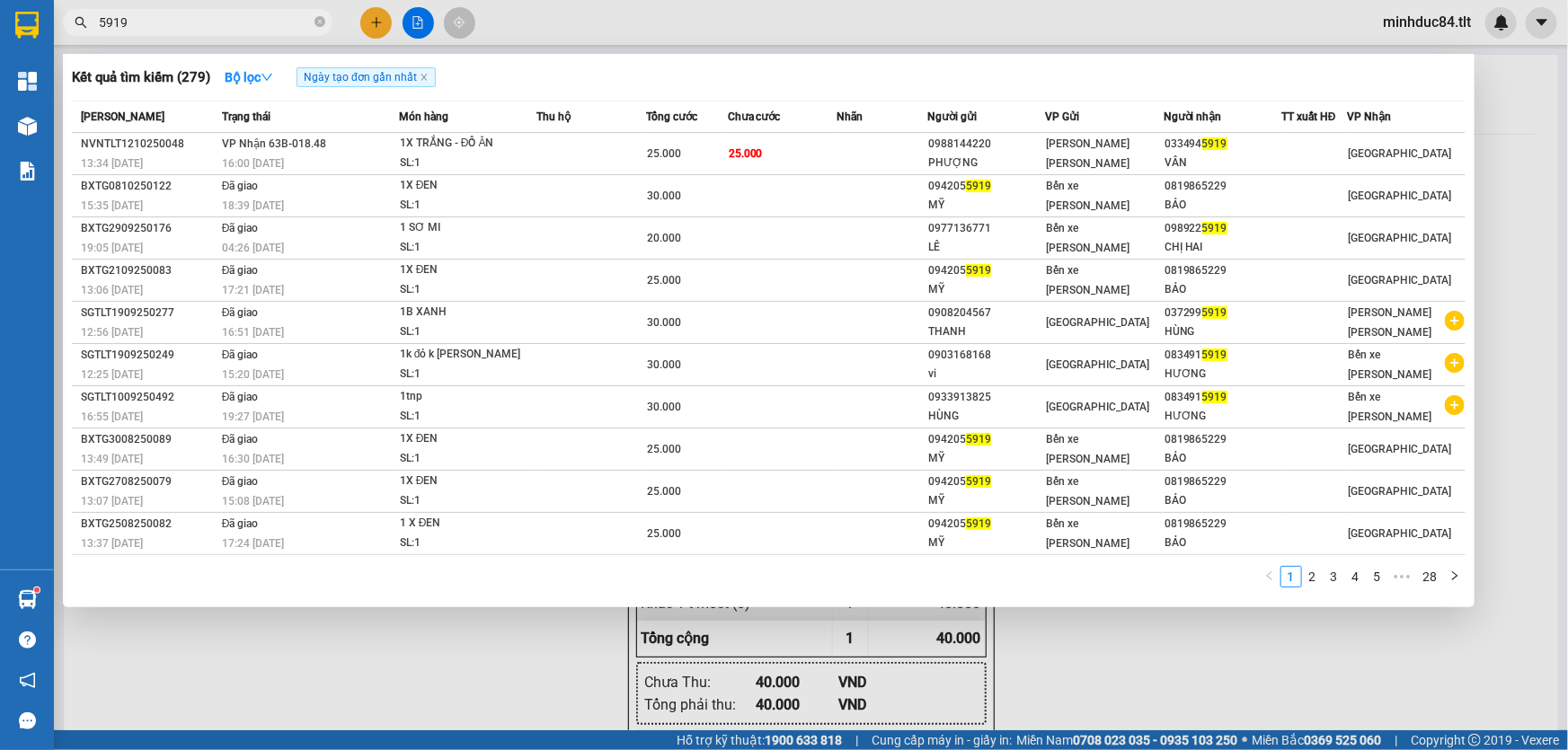
click at [157, 18] on input "5919" at bounding box center [205, 22] width 212 height 20
paste input "0944448255"
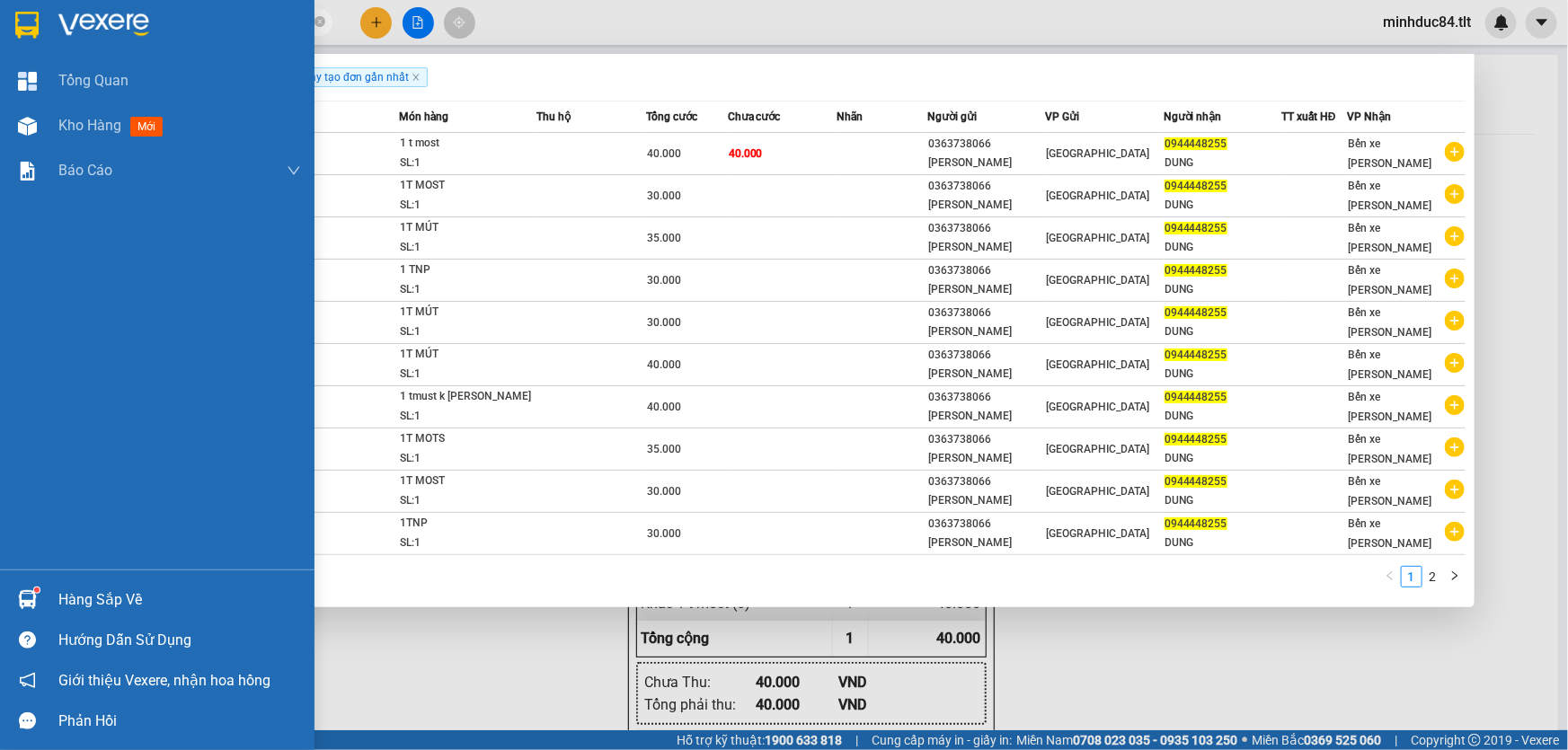
click at [63, 595] on div "Hàng sắp về" at bounding box center [180, 601] width 243 height 27
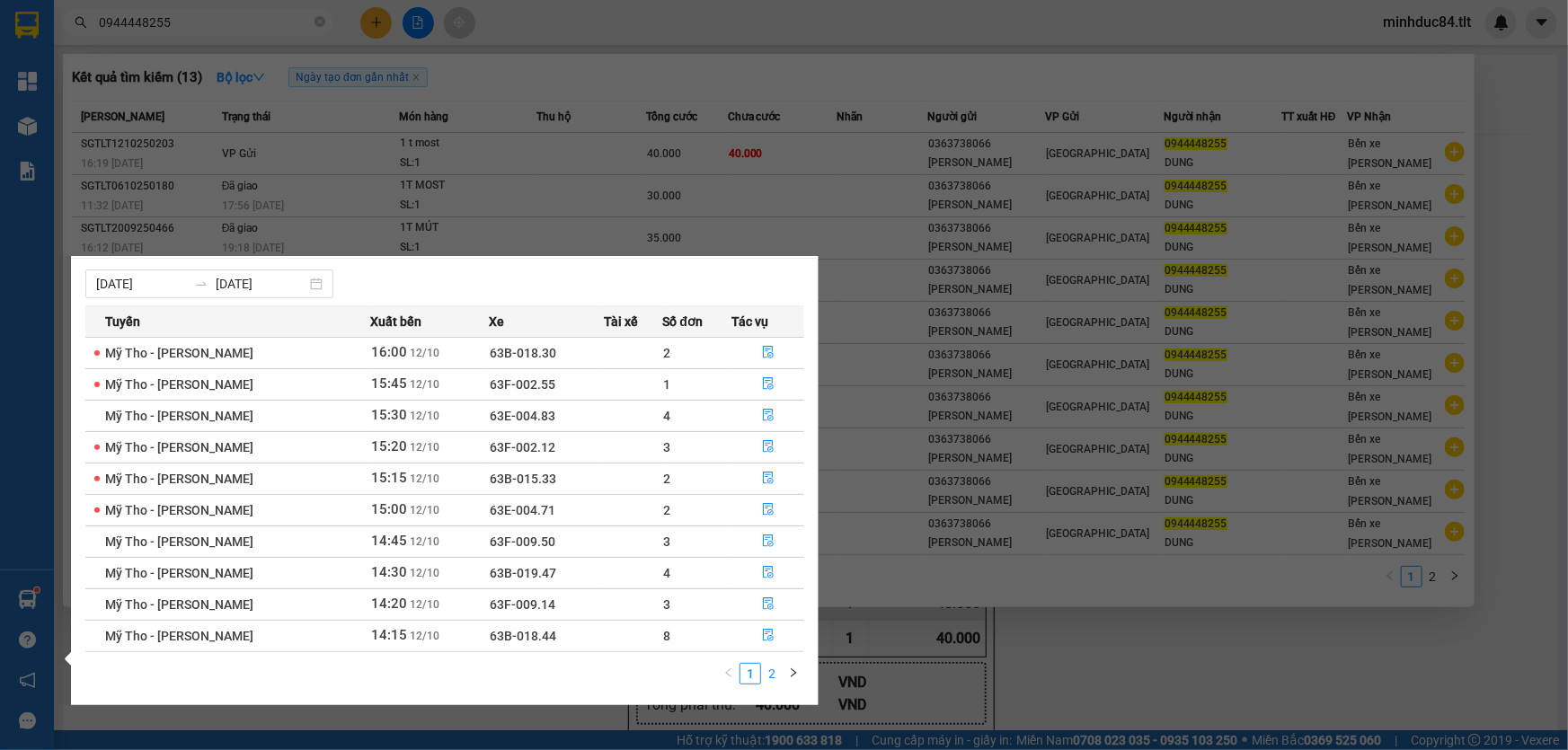
click at [777, 668] on link "2" at bounding box center [771, 674] width 20 height 20
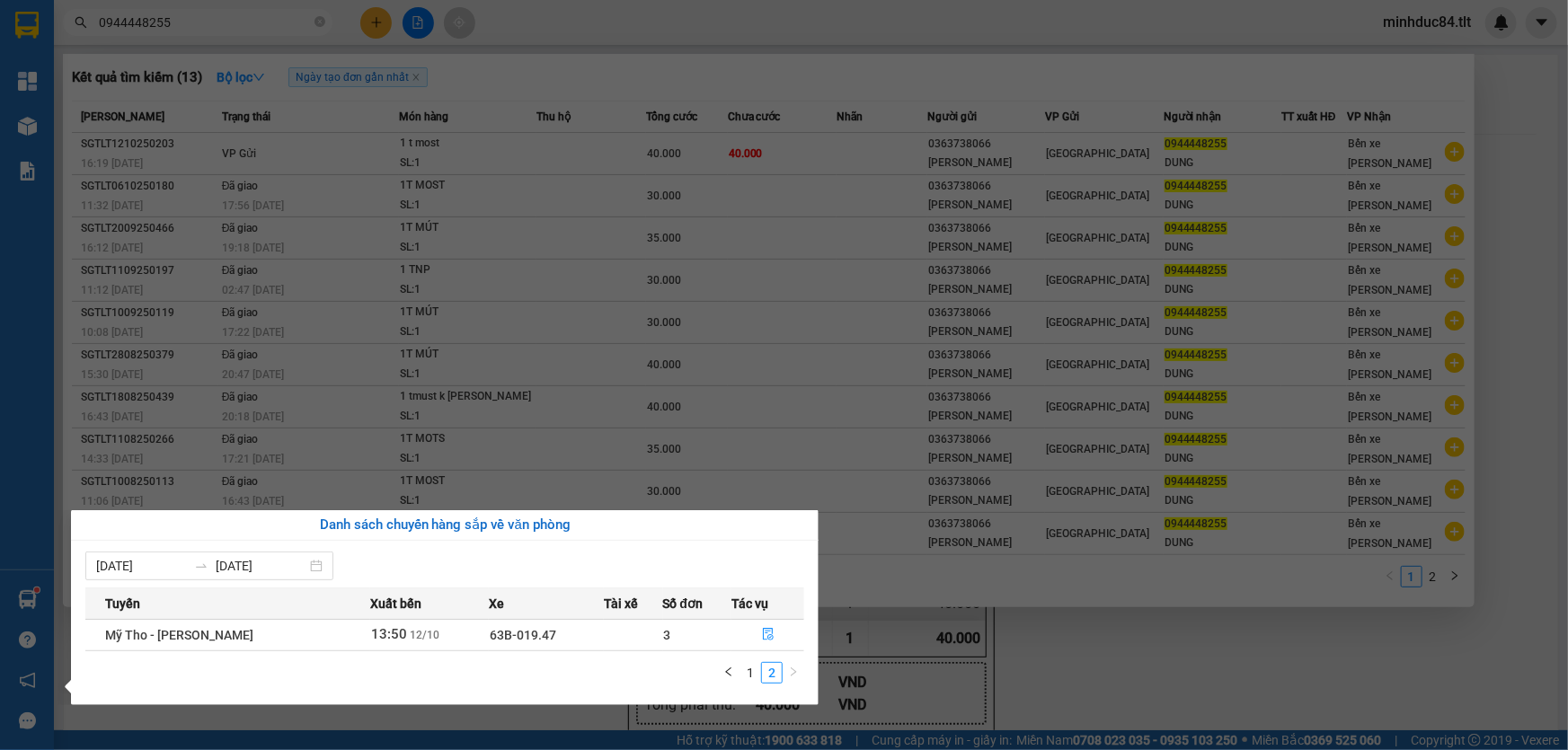
scroll to position [0, 0]
click at [755, 681] on link "1" at bounding box center [750, 673] width 20 height 20
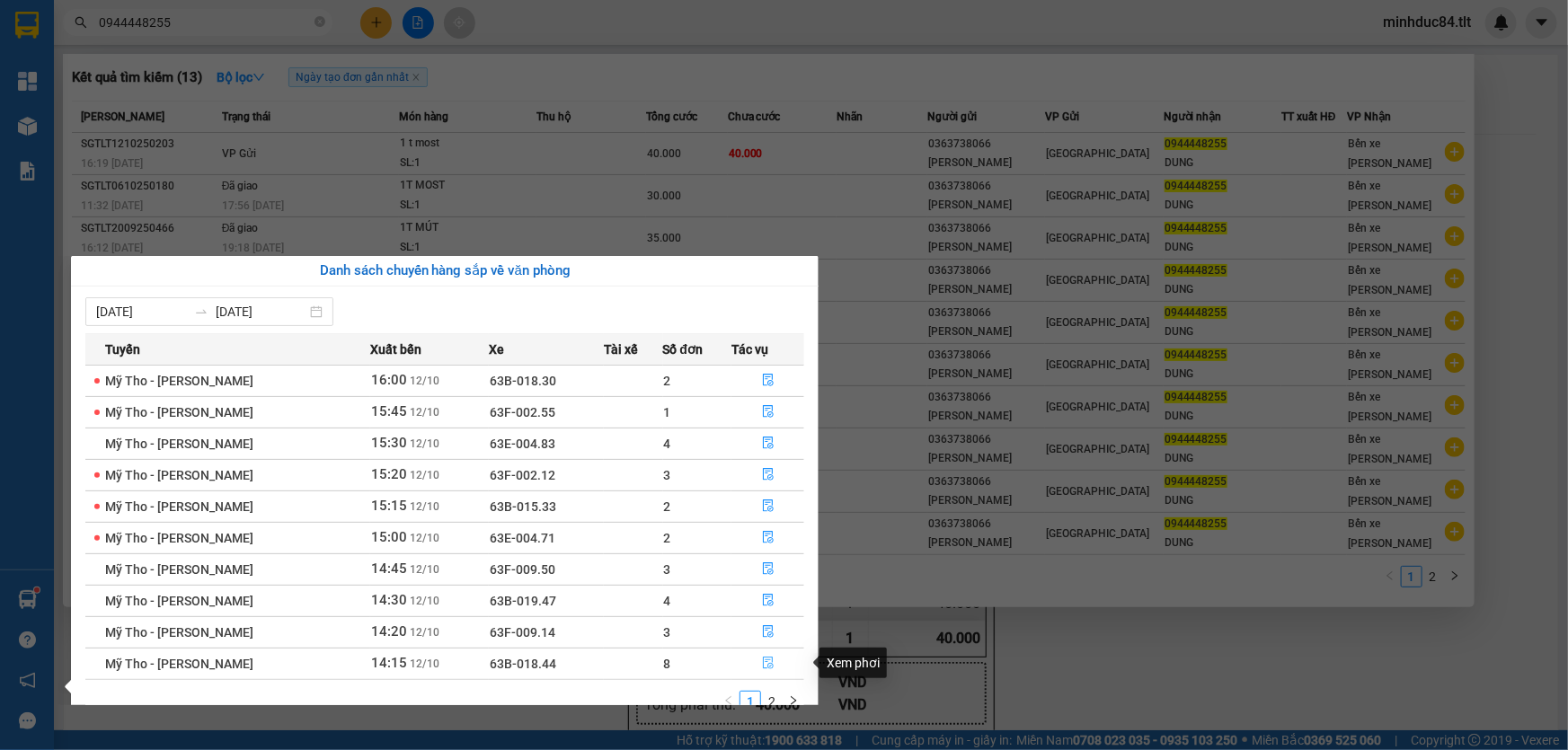
scroll to position [28, 0]
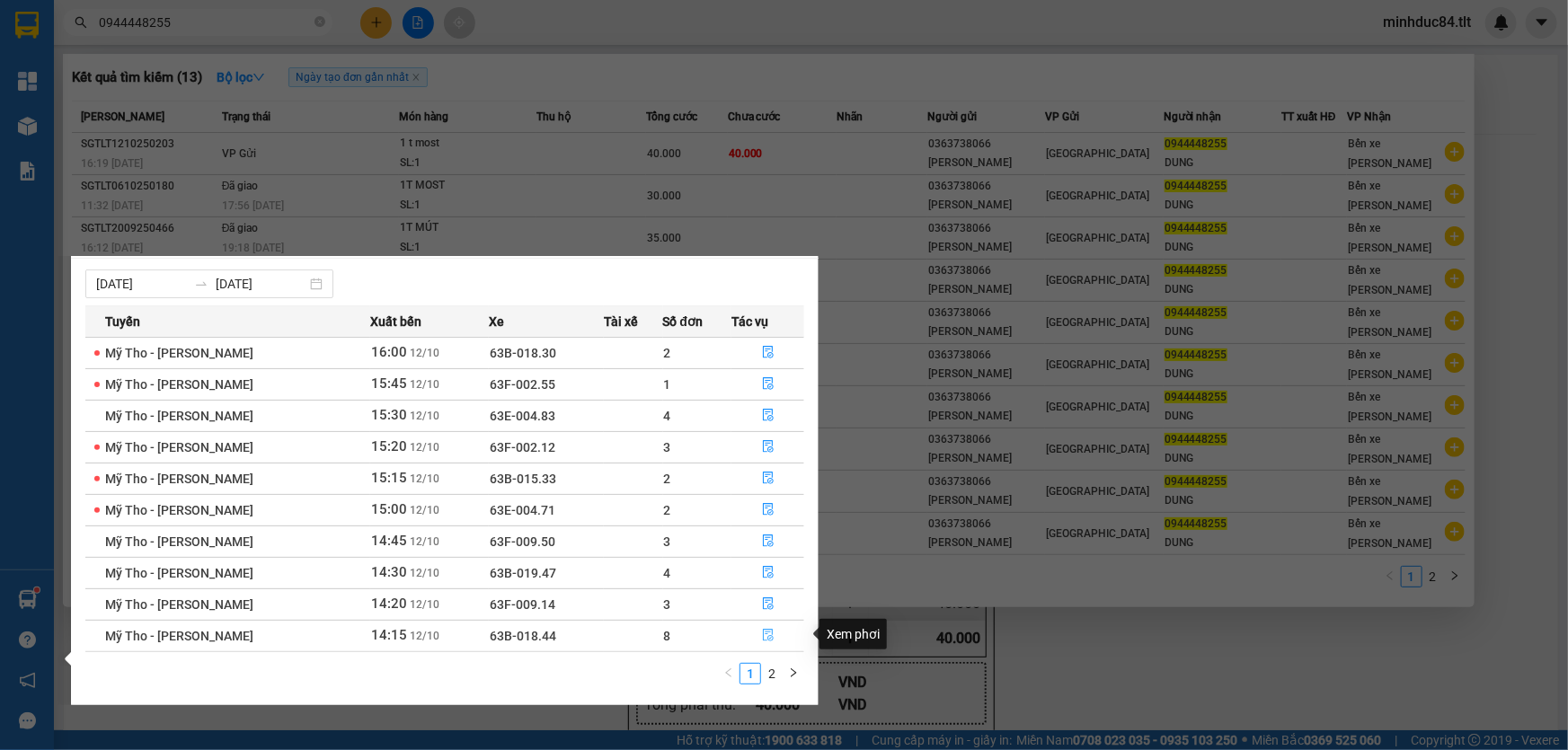
click at [771, 639] on icon "file-done" at bounding box center [768, 634] width 13 height 13
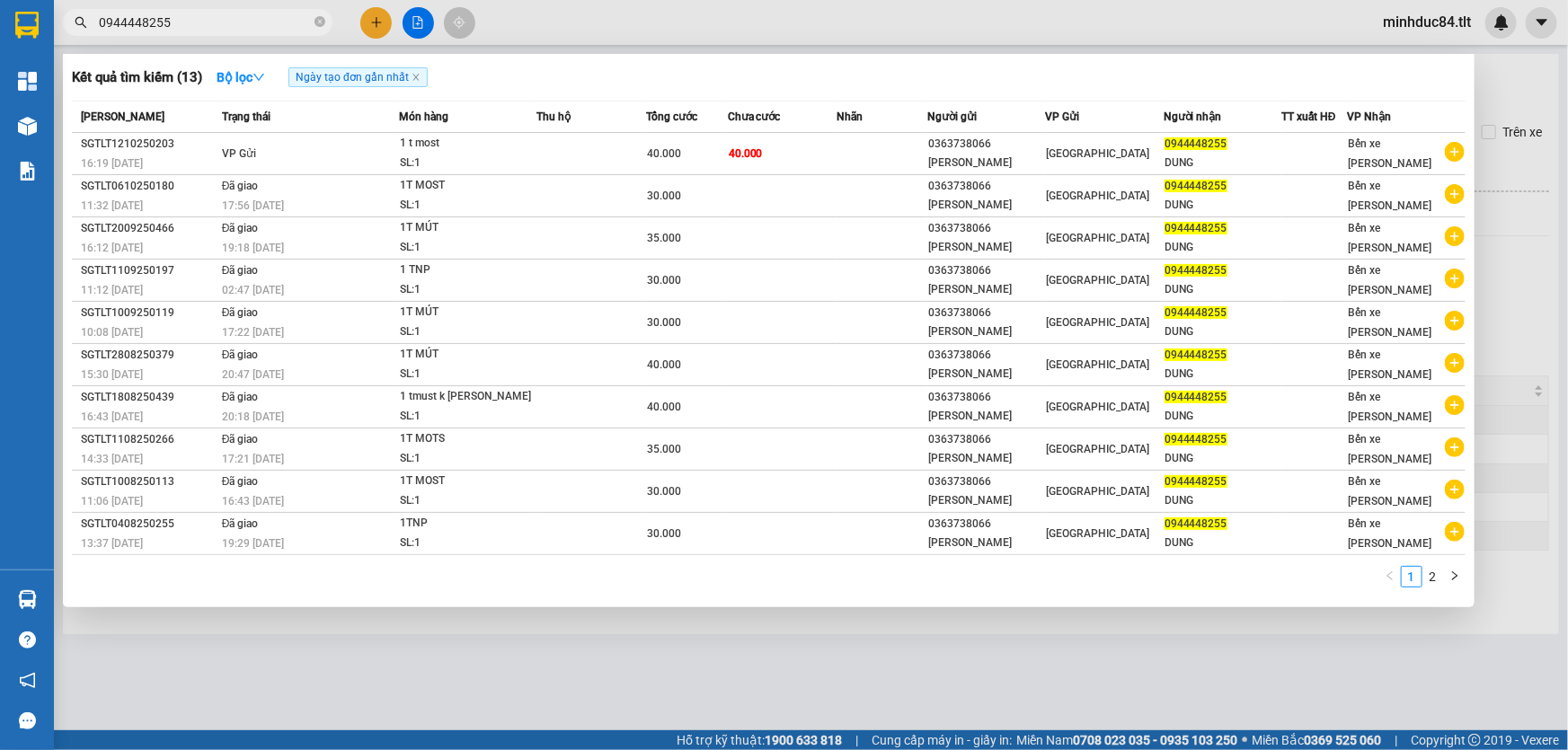
click at [870, 683] on div at bounding box center [784, 375] width 1568 height 750
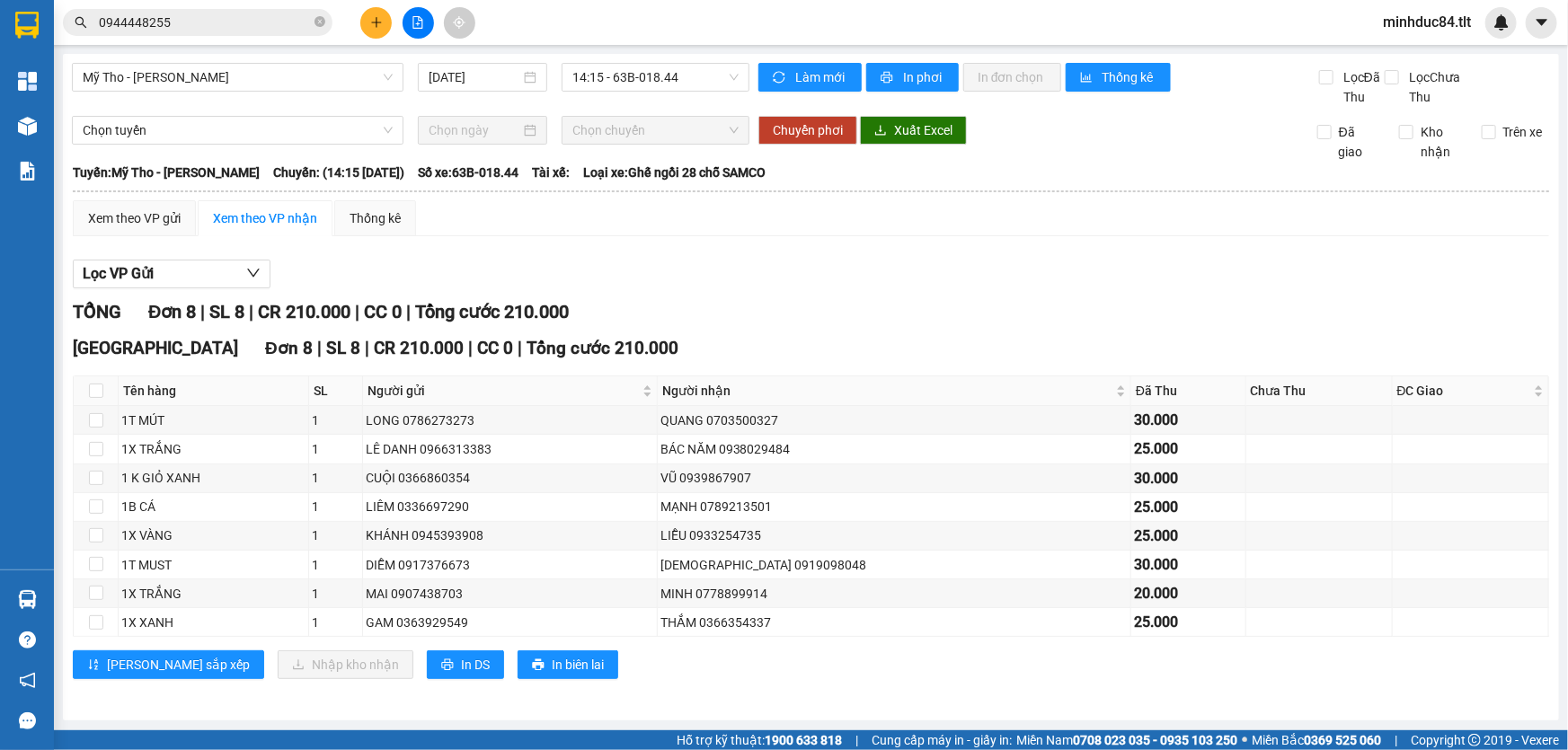
click at [186, 30] on input "0944448255" at bounding box center [205, 22] width 212 height 20
click at [185, 30] on input "0944448255" at bounding box center [205, 22] width 212 height 20
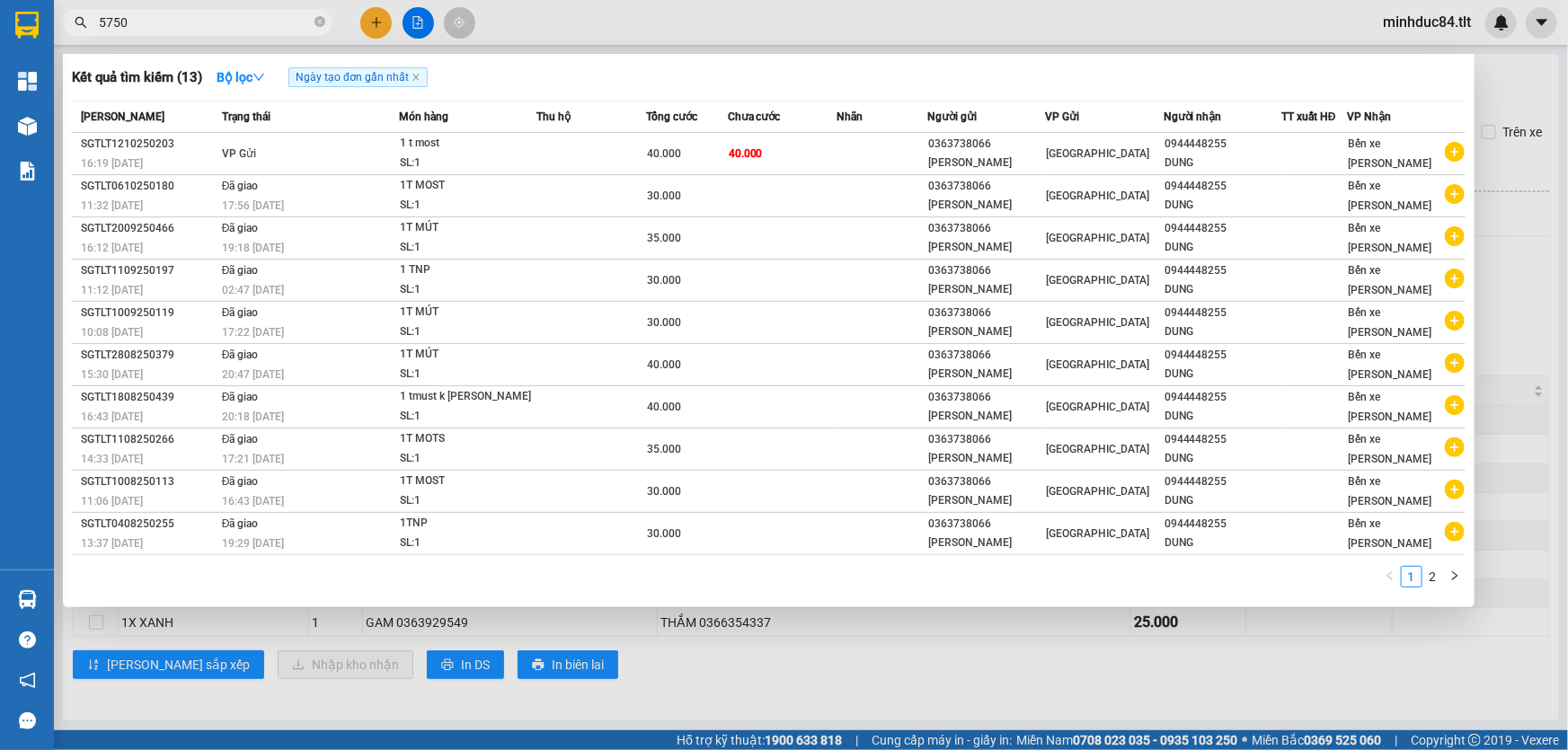
type input "5750"
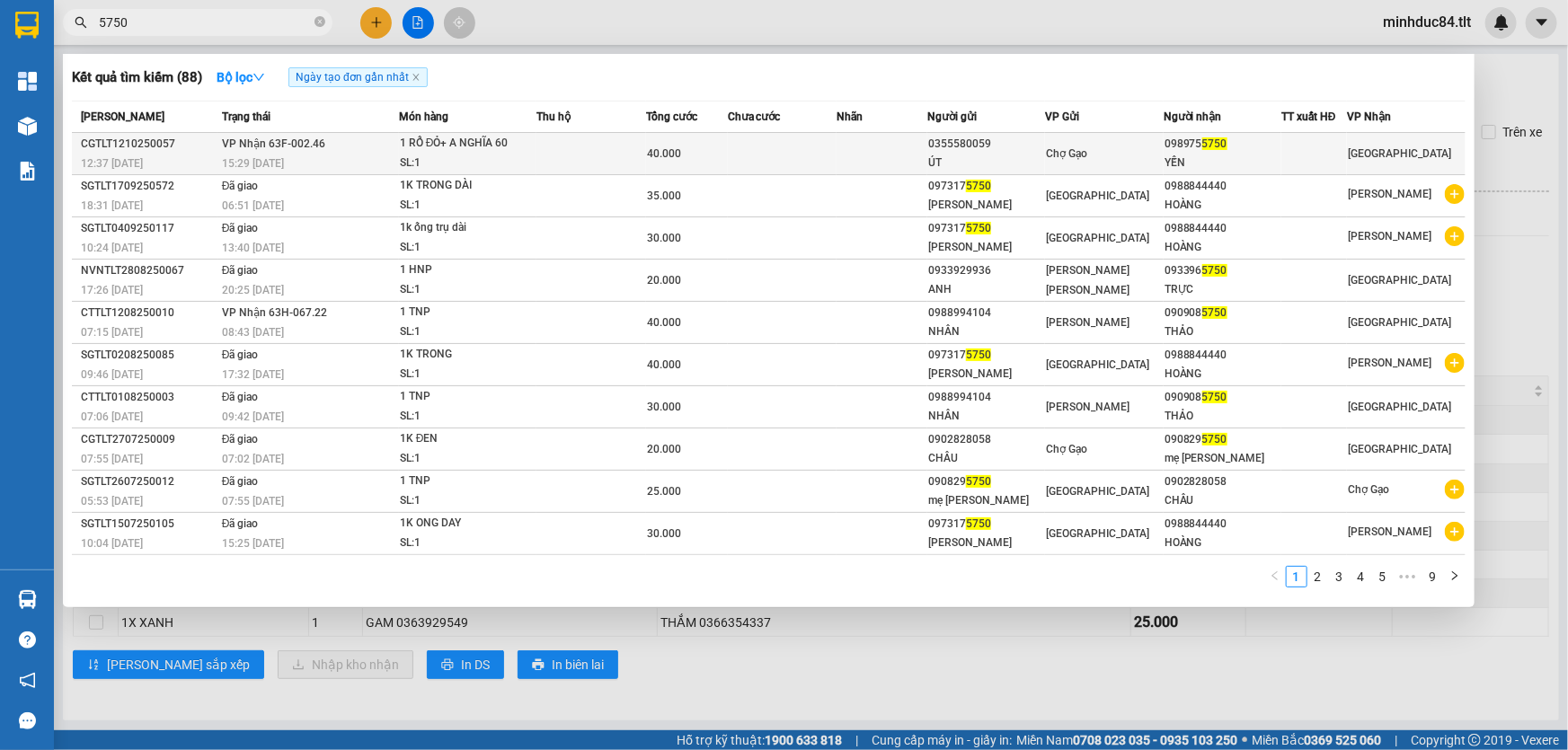
click at [566, 148] on td at bounding box center [590, 154] width 109 height 42
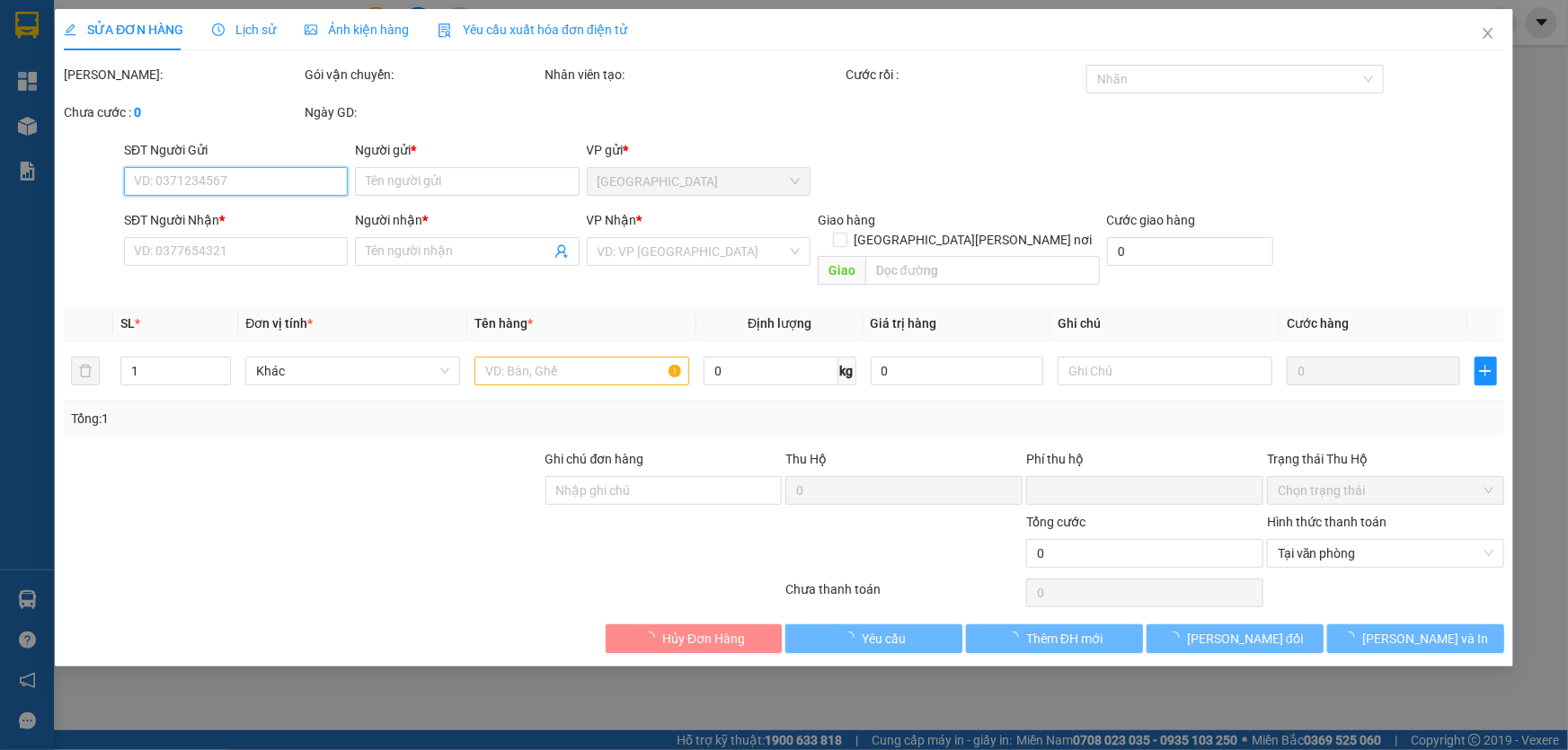
type input "0355580059"
type input "ÚT"
type input "0989755750"
type input "YẾN"
type input "0"
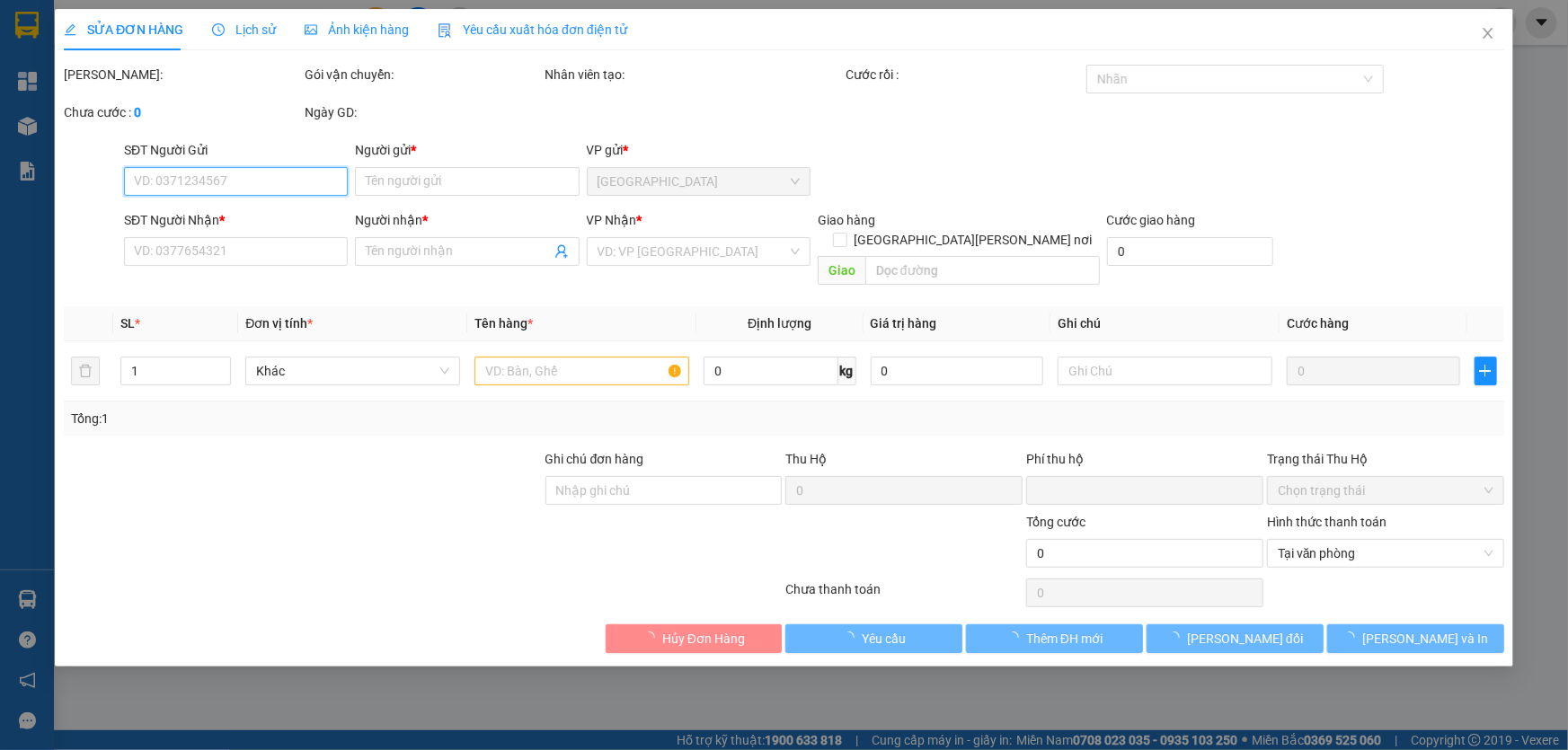
type input "40.000"
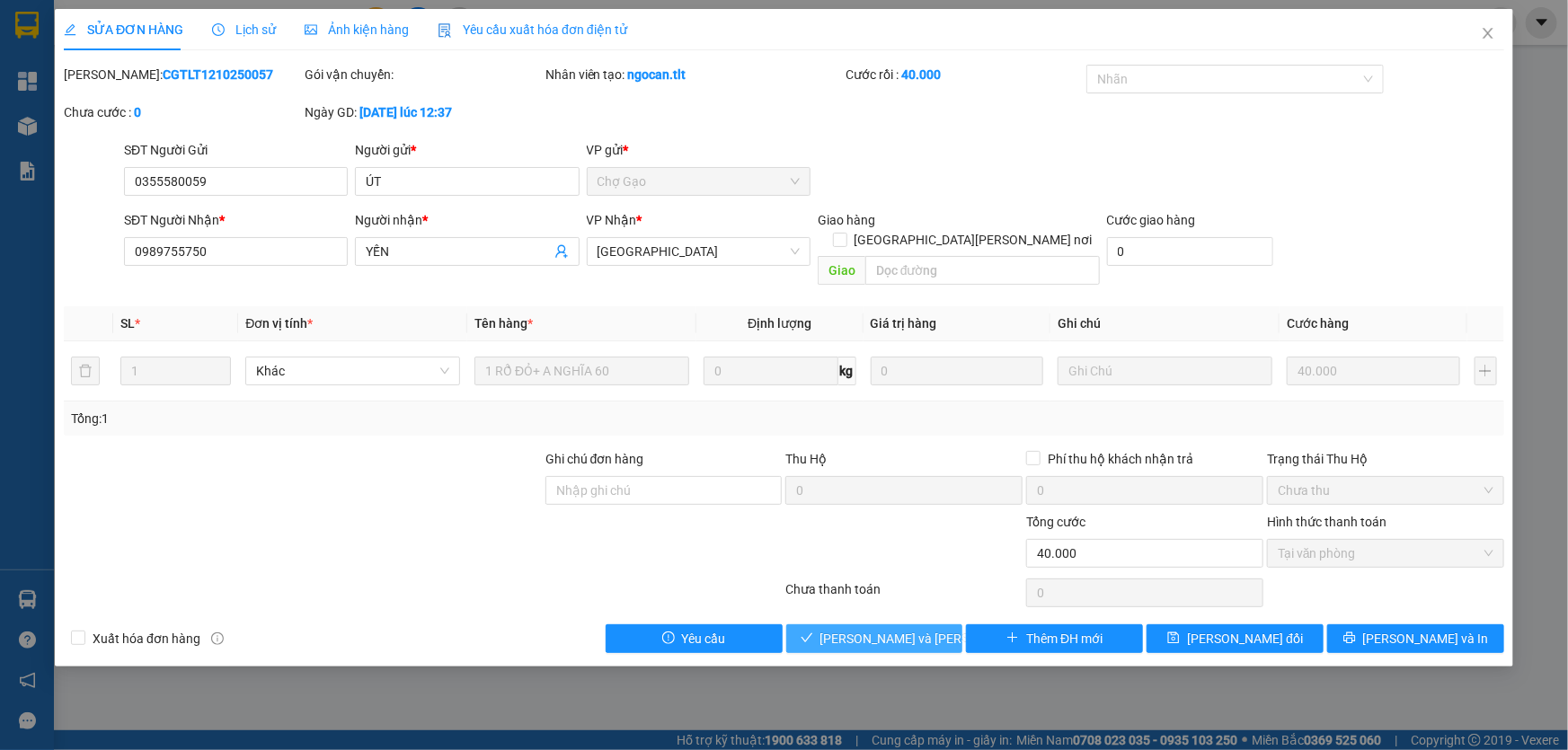
click at [868, 629] on span "[PERSON_NAME] và [PERSON_NAME] hàng" at bounding box center [942, 638] width 243 height 20
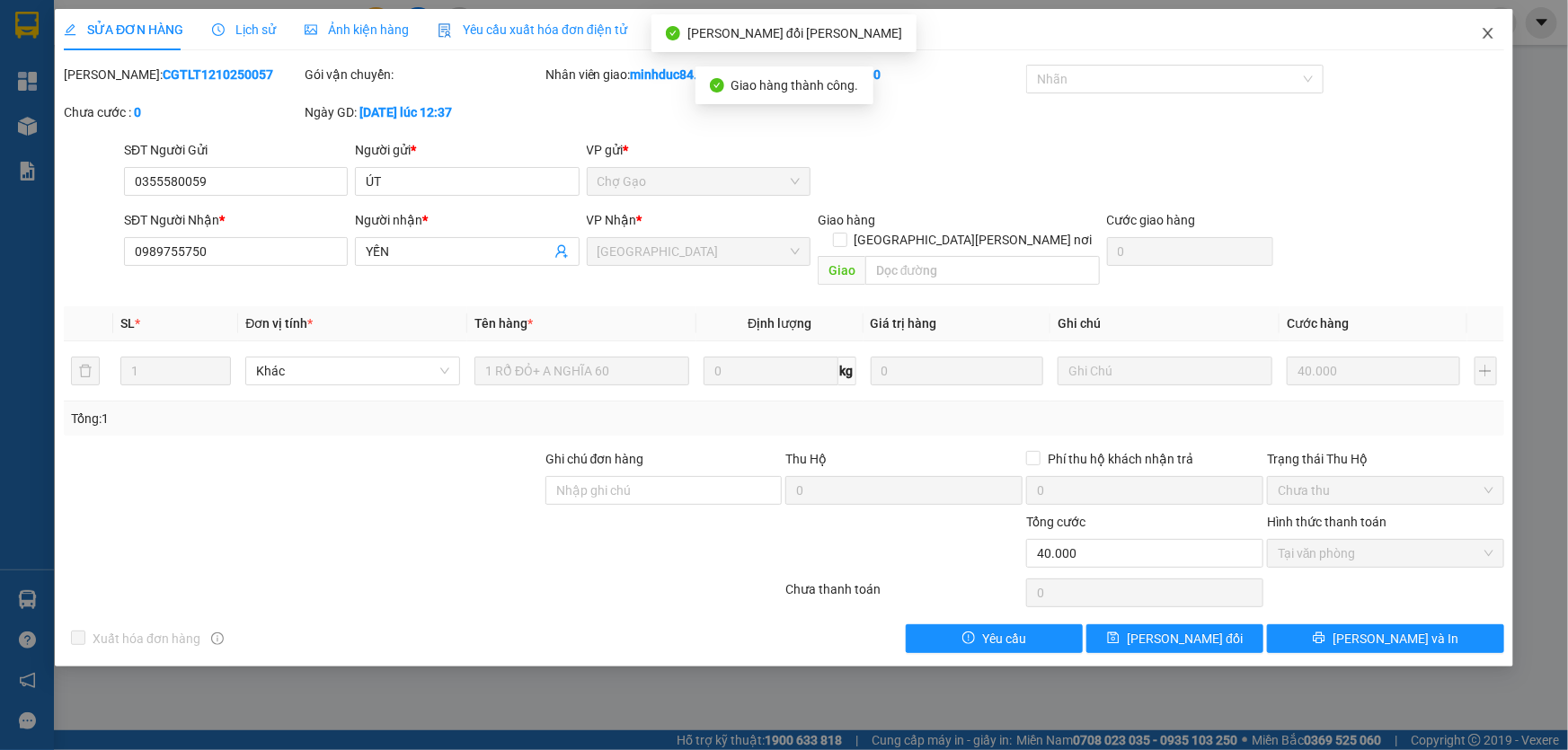
click at [1484, 40] on icon "close" at bounding box center [1488, 33] width 14 height 14
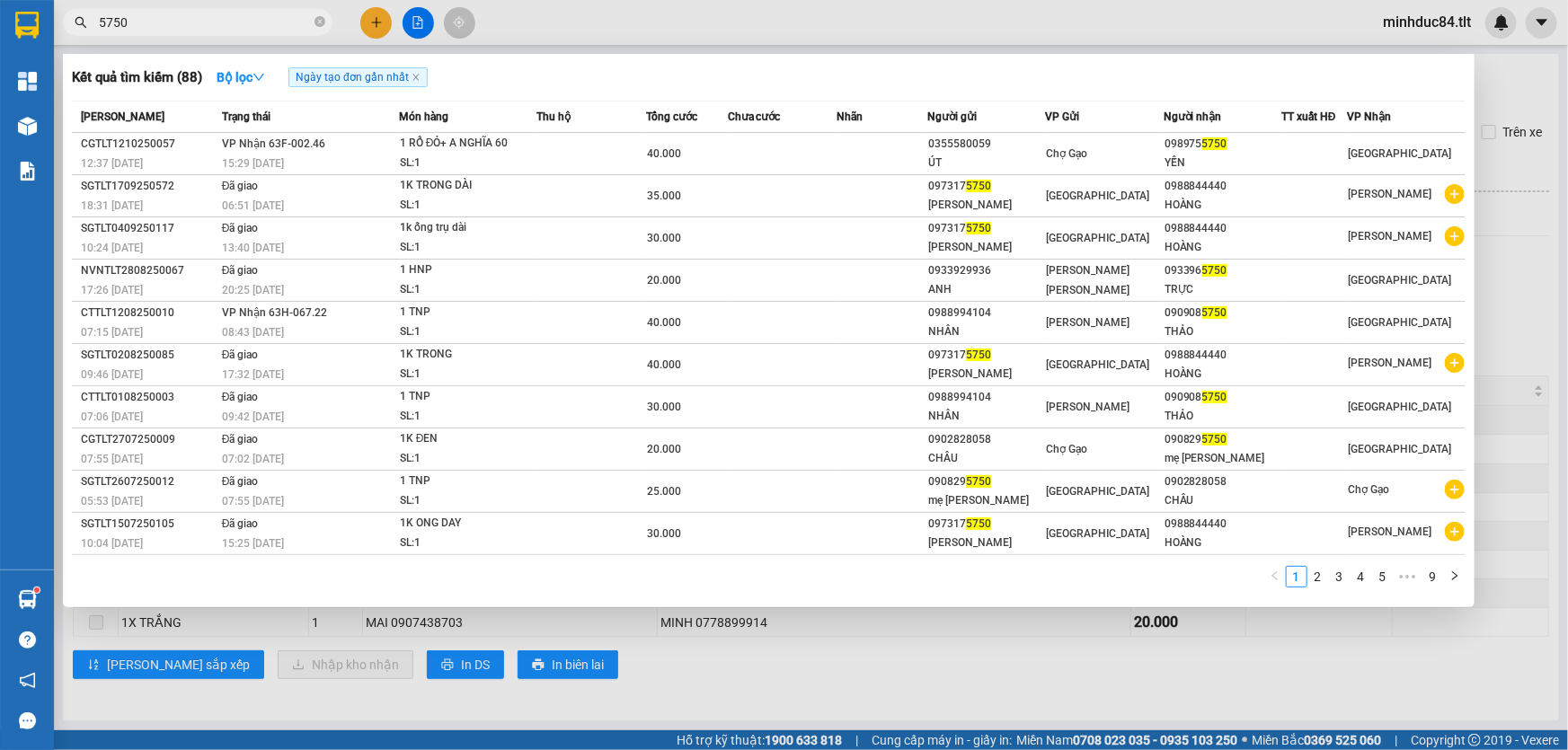
click at [201, 30] on input "5750" at bounding box center [205, 22] width 212 height 20
click at [199, 29] on input "5750" at bounding box center [205, 22] width 212 height 20
type input "0538"
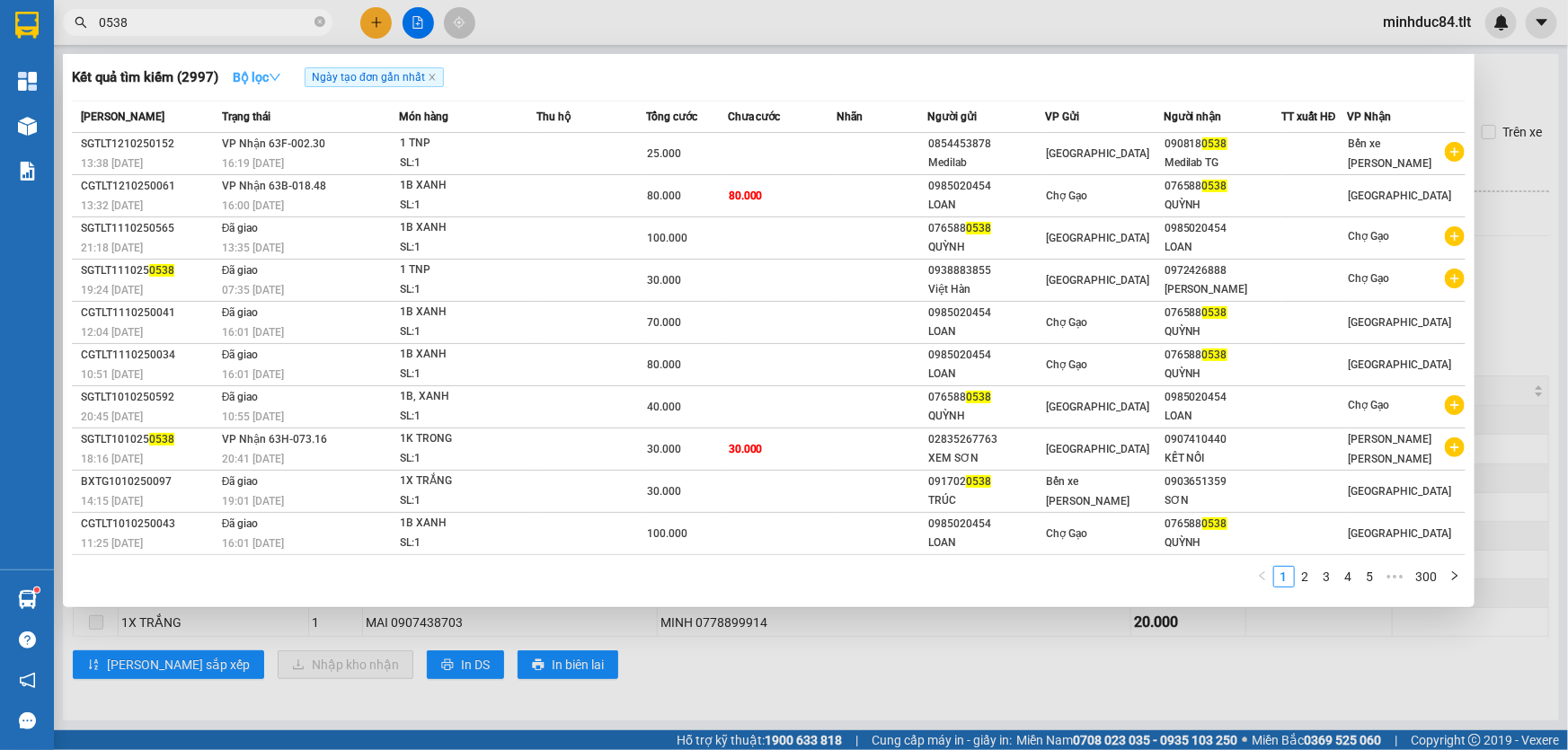
click at [272, 74] on icon "down" at bounding box center [275, 77] width 13 height 13
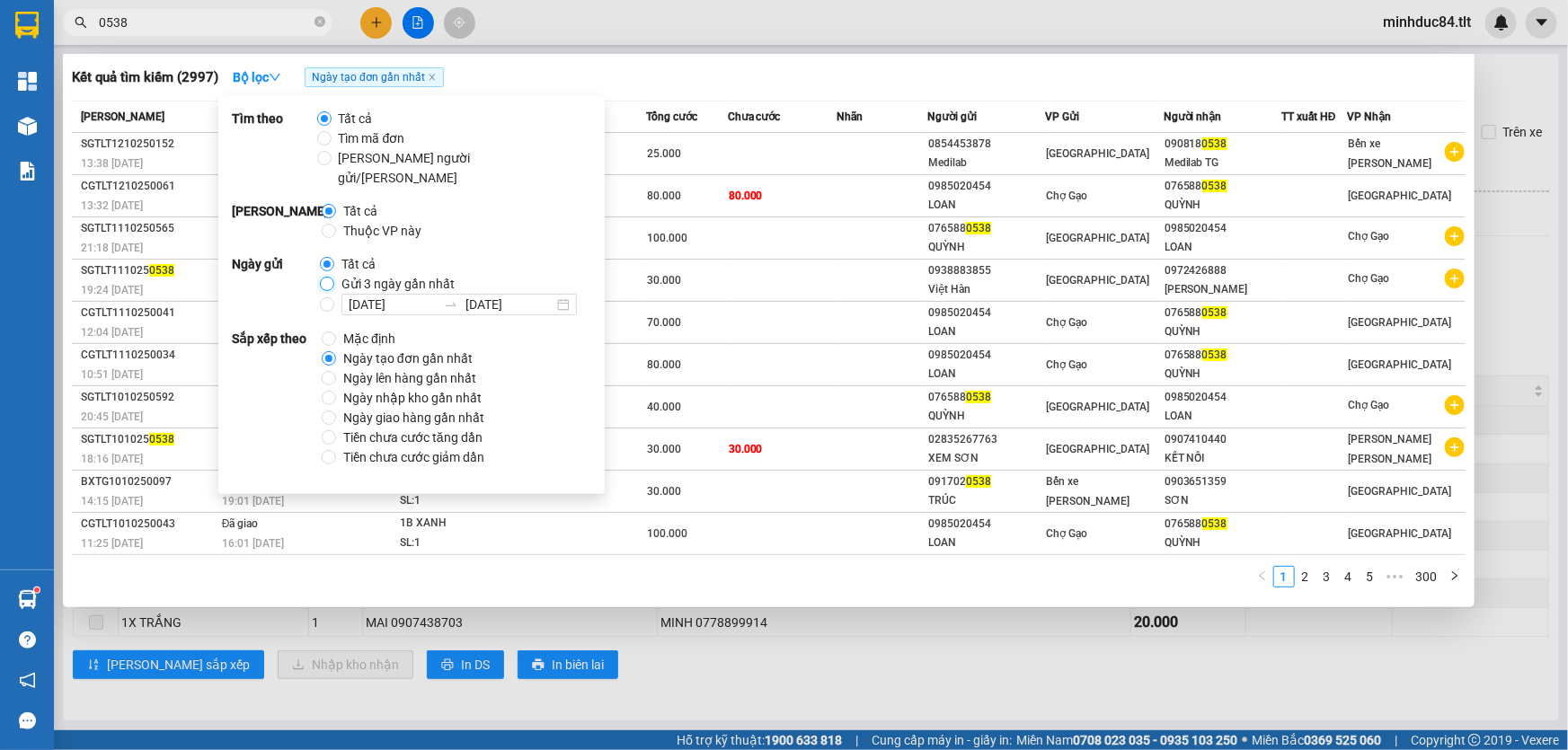
click at [325, 277] on input "Gửi 3 ngày gần nhất" at bounding box center [327, 283] width 14 height 14
radio input "true"
radio input "false"
click at [728, 83] on div "Kết quả [PERSON_NAME] ( 10 ) Bộ lọc Gửi 3 ngày gần nhất Ngày tạo [PERSON_NAME] …" at bounding box center [769, 77] width 1393 height 29
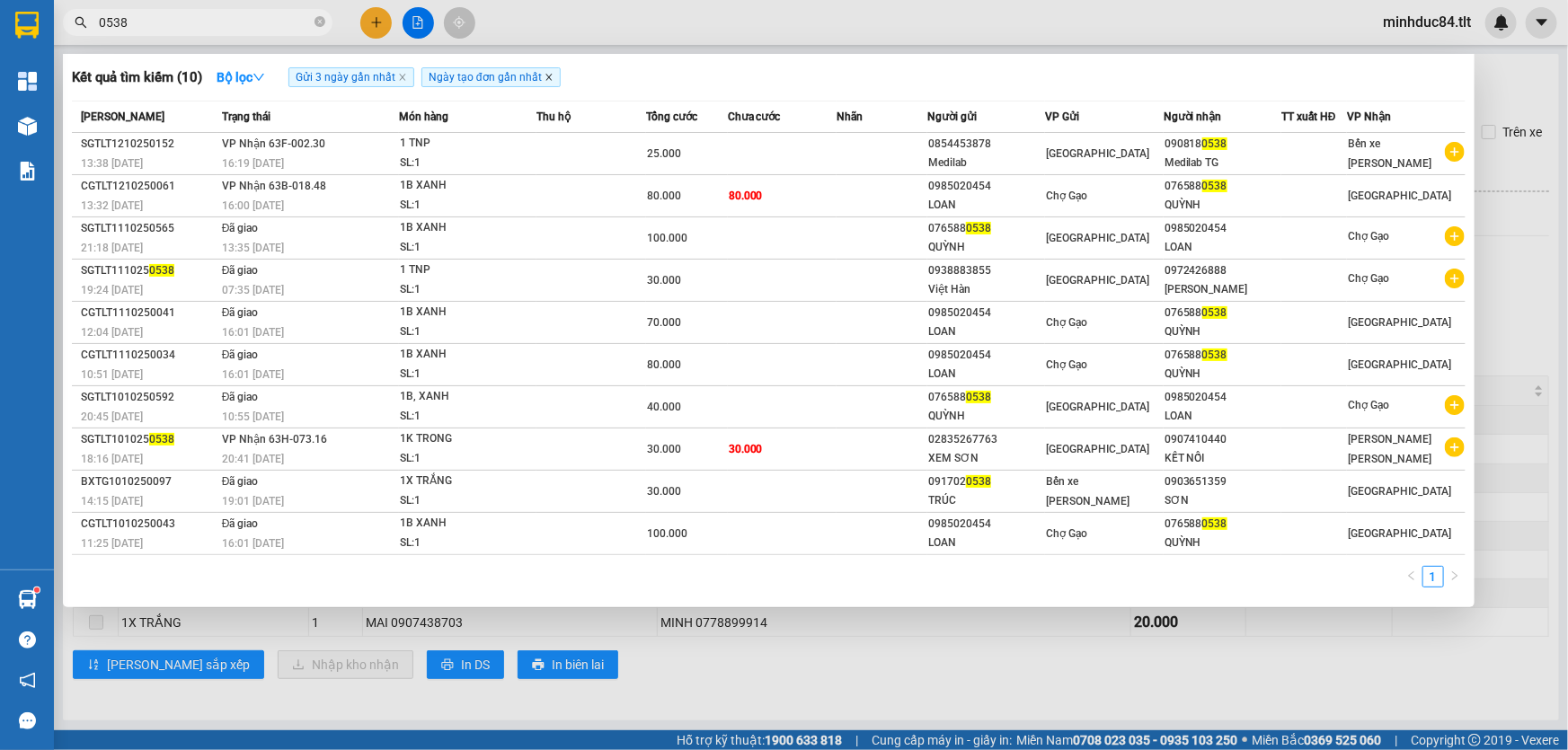
click at [545, 75] on icon "close" at bounding box center [549, 76] width 9 height 9
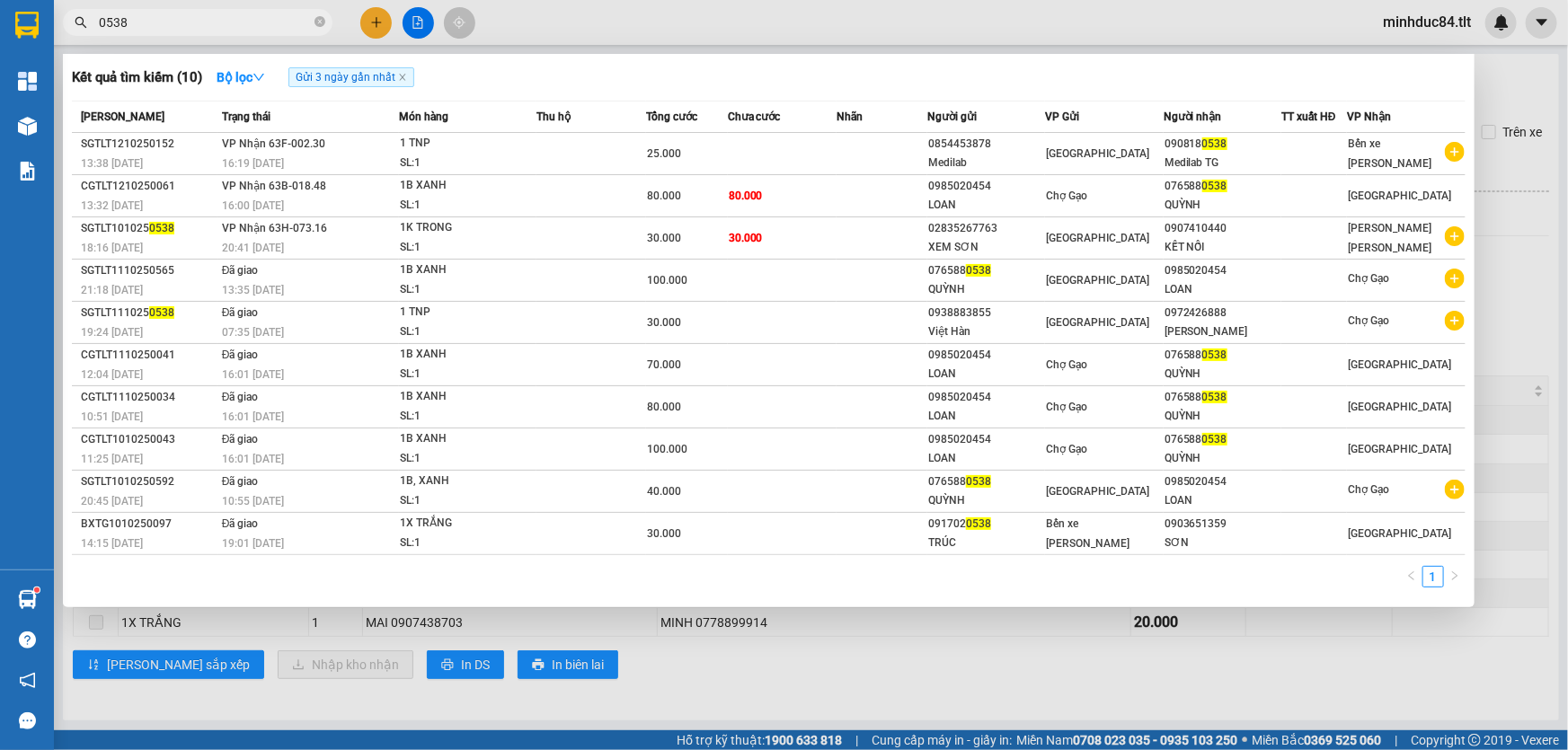
click at [404, 72] on span "Gửi 3 ngày gần nhất" at bounding box center [351, 77] width 125 height 20
click at [403, 72] on span "Gửi 3 ngày gần nhất" at bounding box center [351, 77] width 125 height 20
click at [404, 76] on icon "close" at bounding box center [402, 76] width 9 height 9
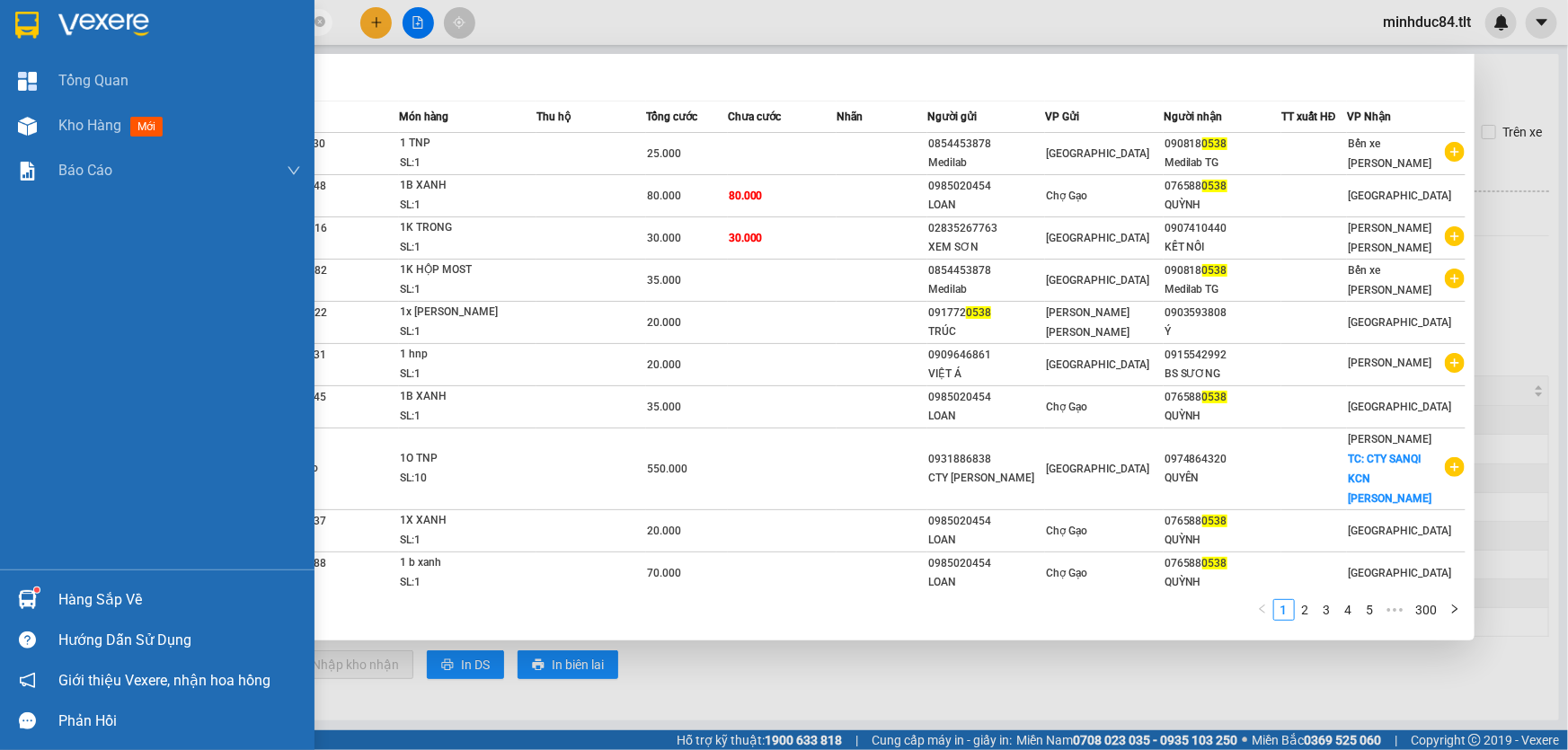
click at [65, 606] on div "Hàng sắp về" at bounding box center [180, 601] width 243 height 27
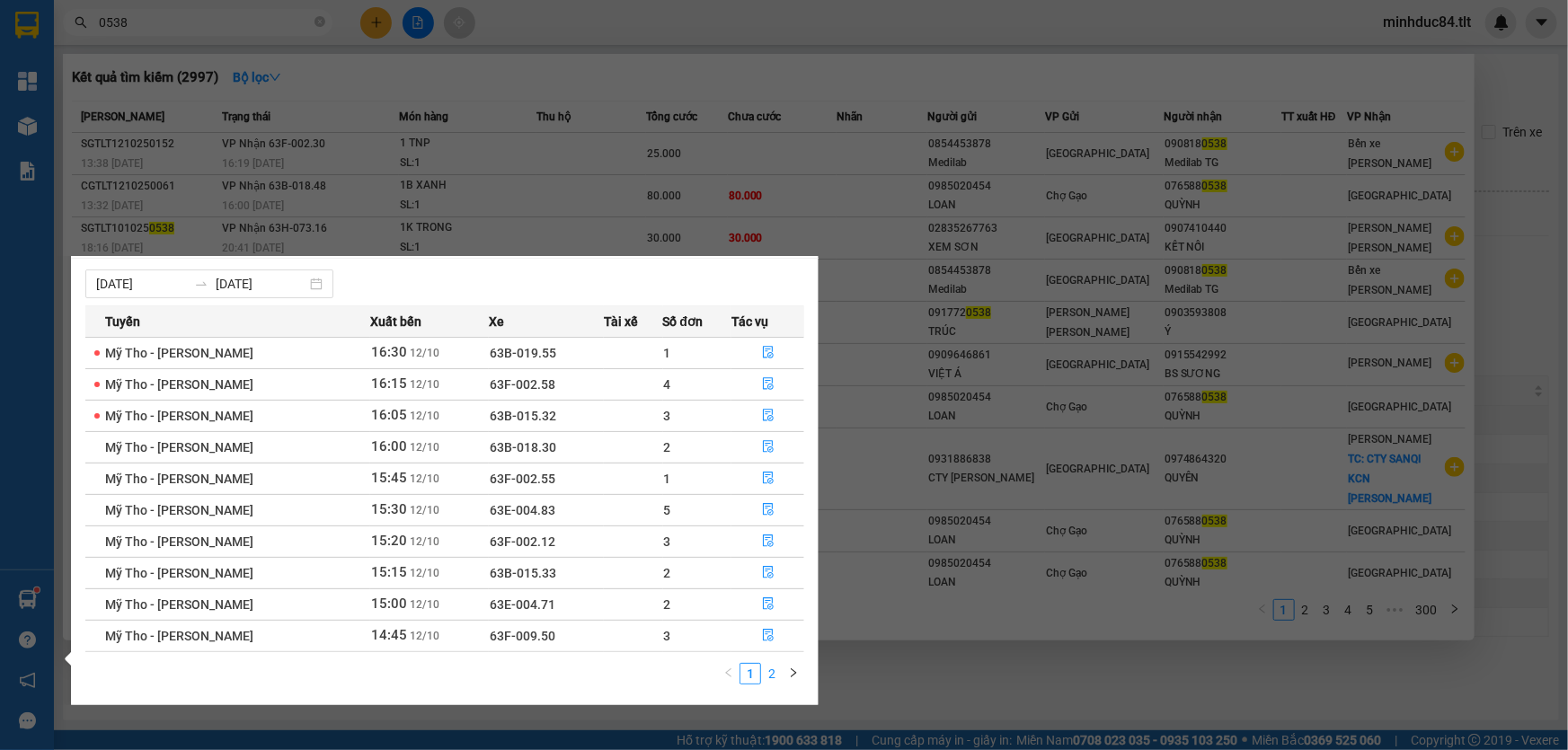
click at [768, 671] on link "2" at bounding box center [771, 674] width 20 height 20
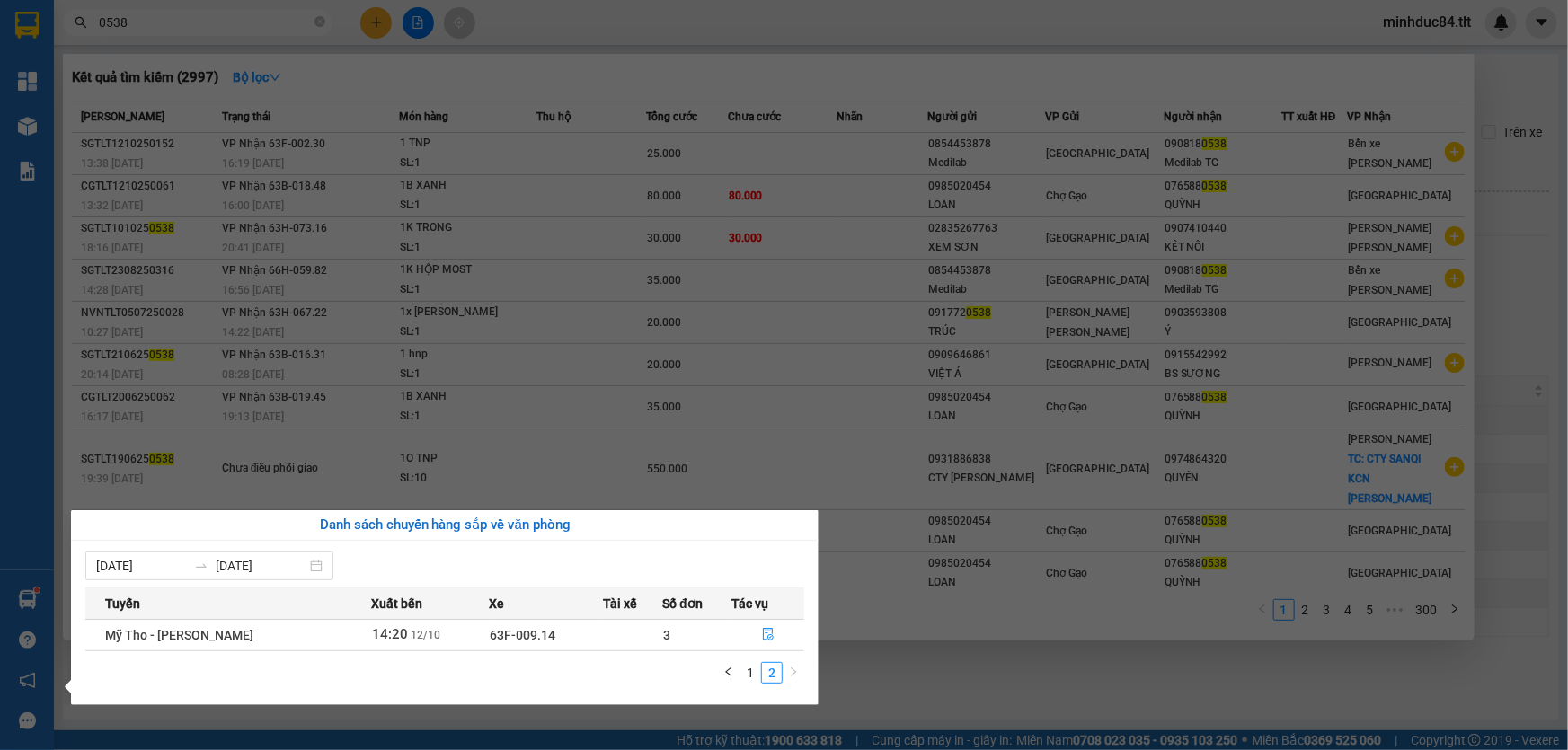
click at [755, 658] on div "[PERSON_NAME] Xuất bến Xe Tài xế Số đơn Tác vụ Mỹ Tho - [PERSON_NAME] 14:20 [DA…" at bounding box center [446, 640] width 719 height 107
click at [752, 675] on link "1" at bounding box center [750, 673] width 20 height 20
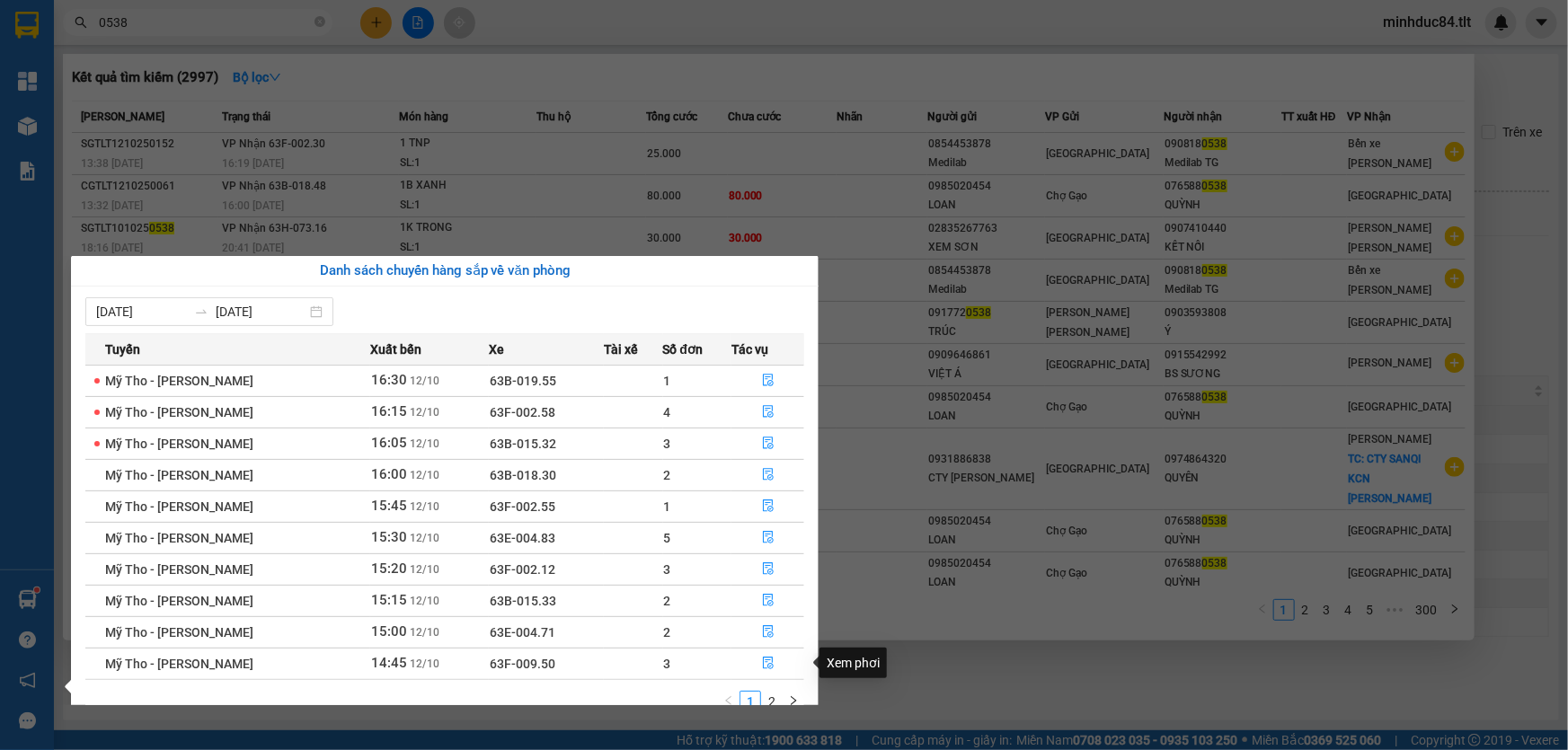
click at [887, 678] on div "Xem phơi" at bounding box center [853, 663] width 68 height 31
click at [1258, 659] on section "Kết quả [PERSON_NAME] ( 2997 ) Bộ lọc Mã ĐH Trạng thái Món hàng Thu hộ Tổng [PE…" at bounding box center [784, 375] width 1568 height 750
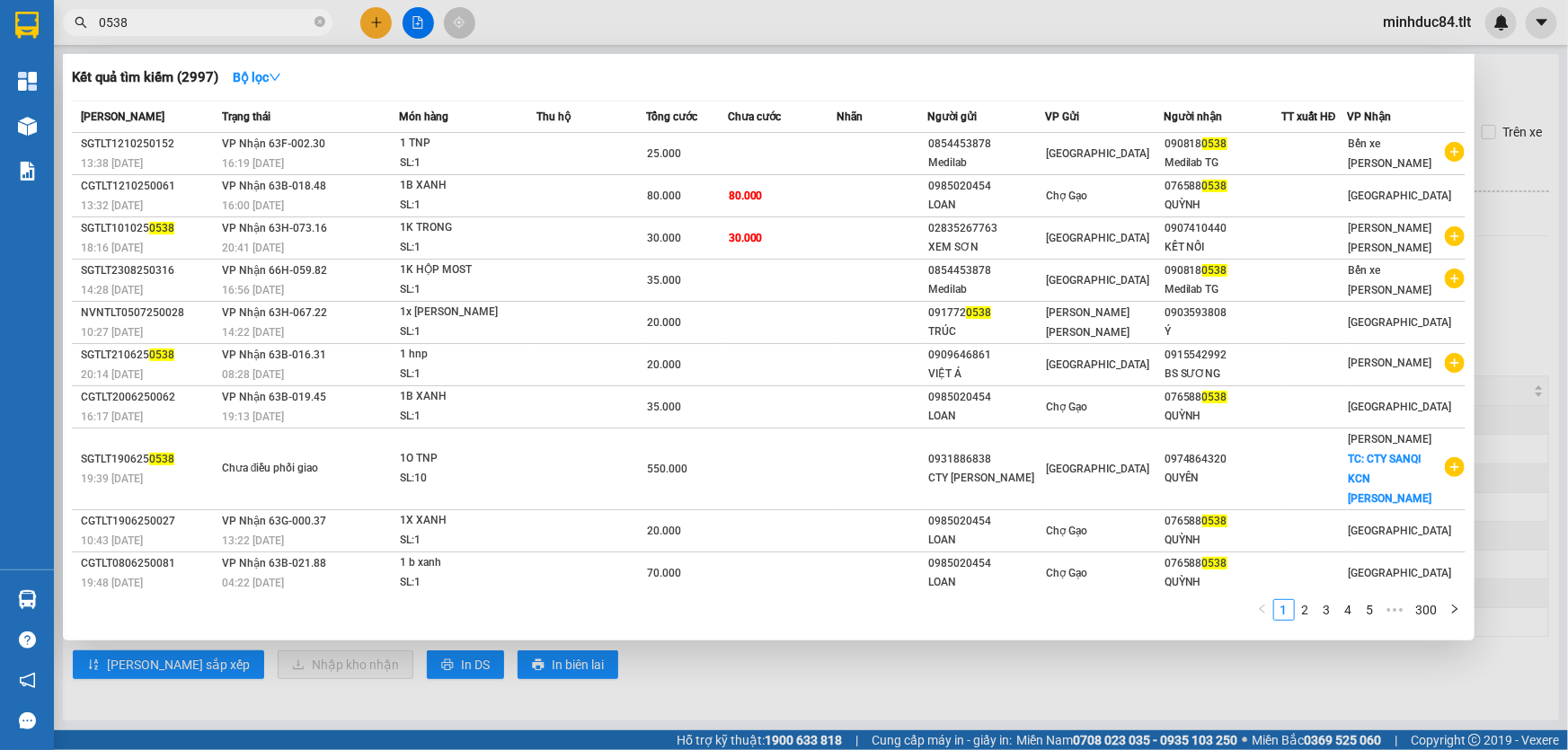
click at [1258, 659] on div at bounding box center [784, 375] width 1568 height 750
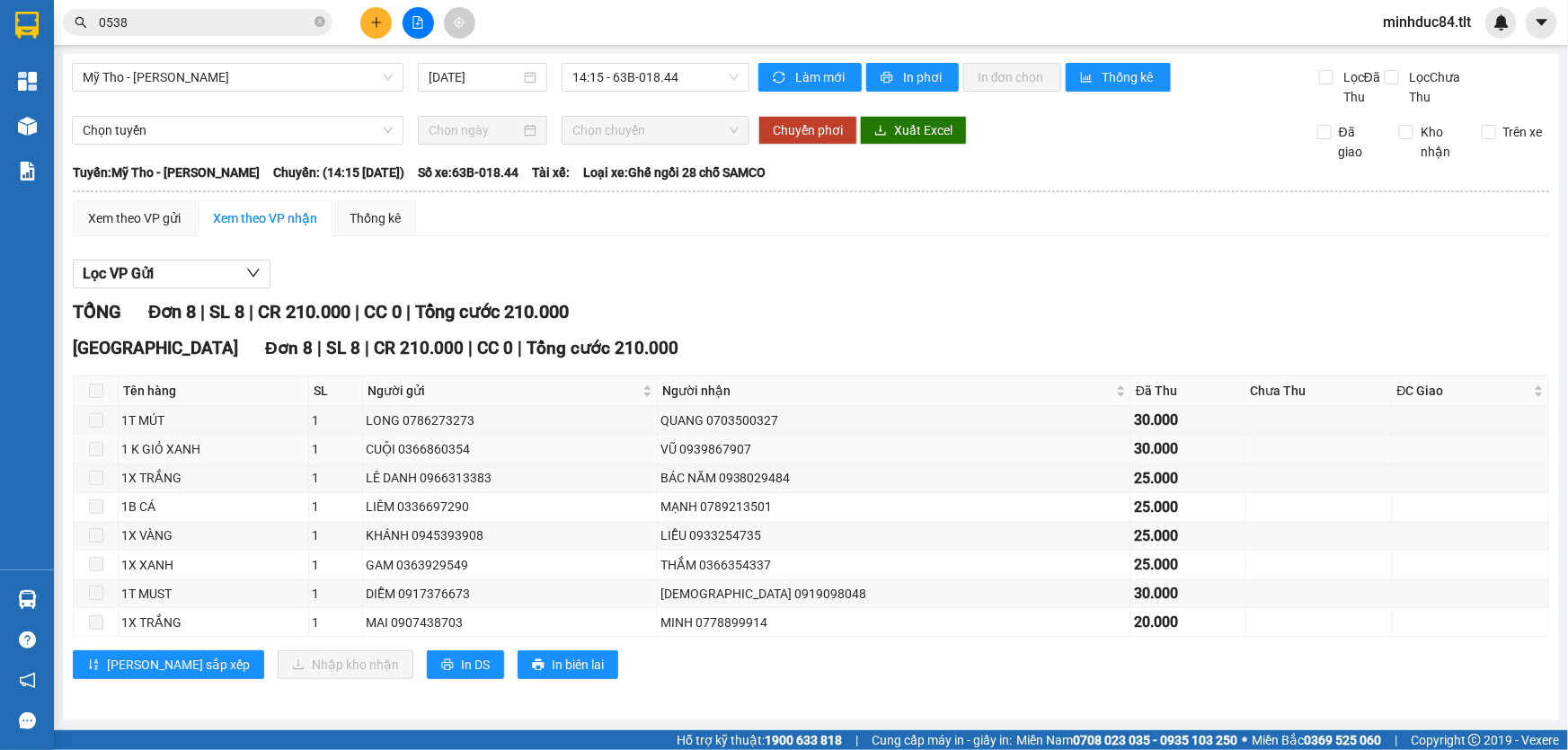
click at [1274, 456] on td at bounding box center [1320, 449] width 147 height 29
click at [195, 27] on input "0538" at bounding box center [205, 22] width 212 height 20
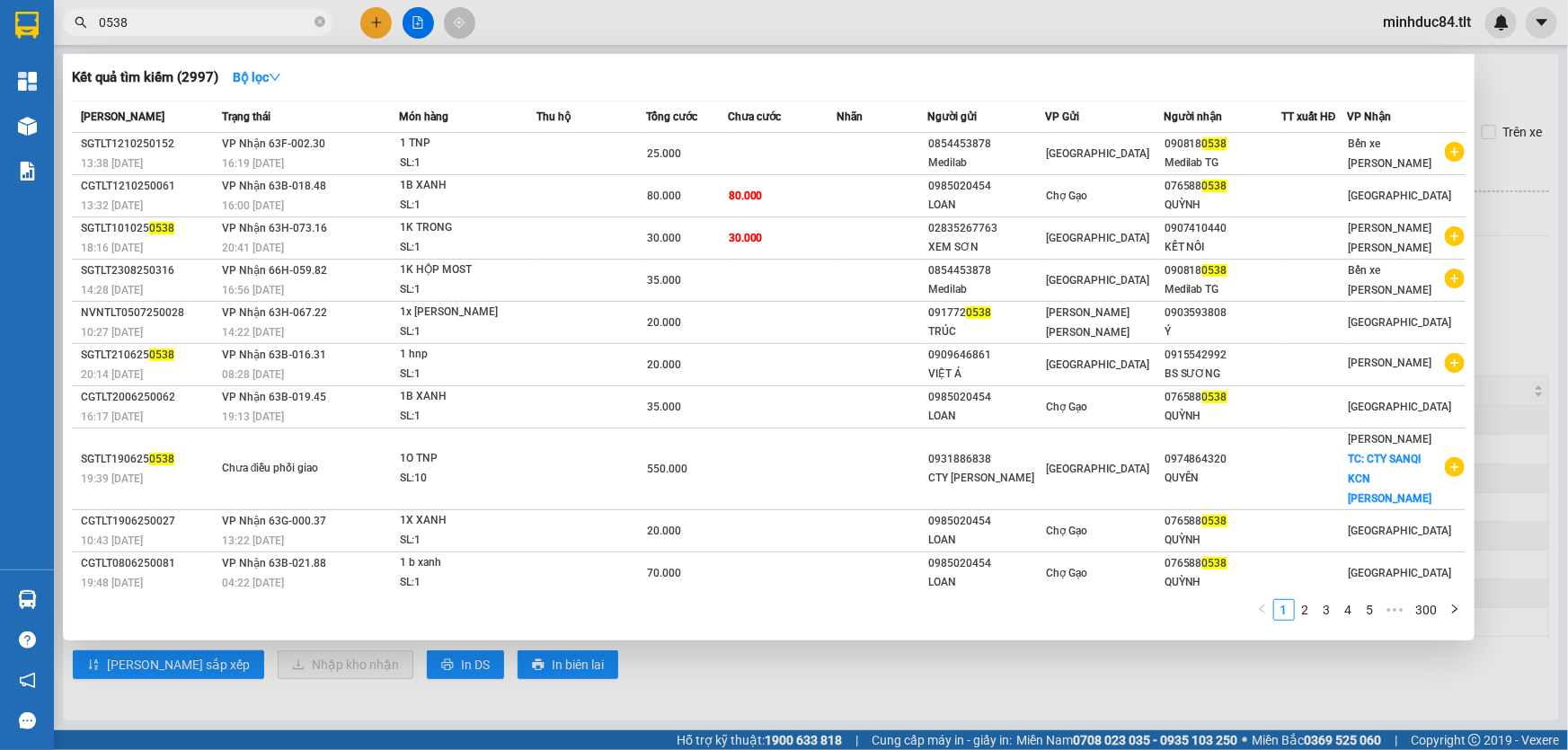
click at [195, 27] on input "0538" at bounding box center [205, 22] width 212 height 20
type input "QUANG"
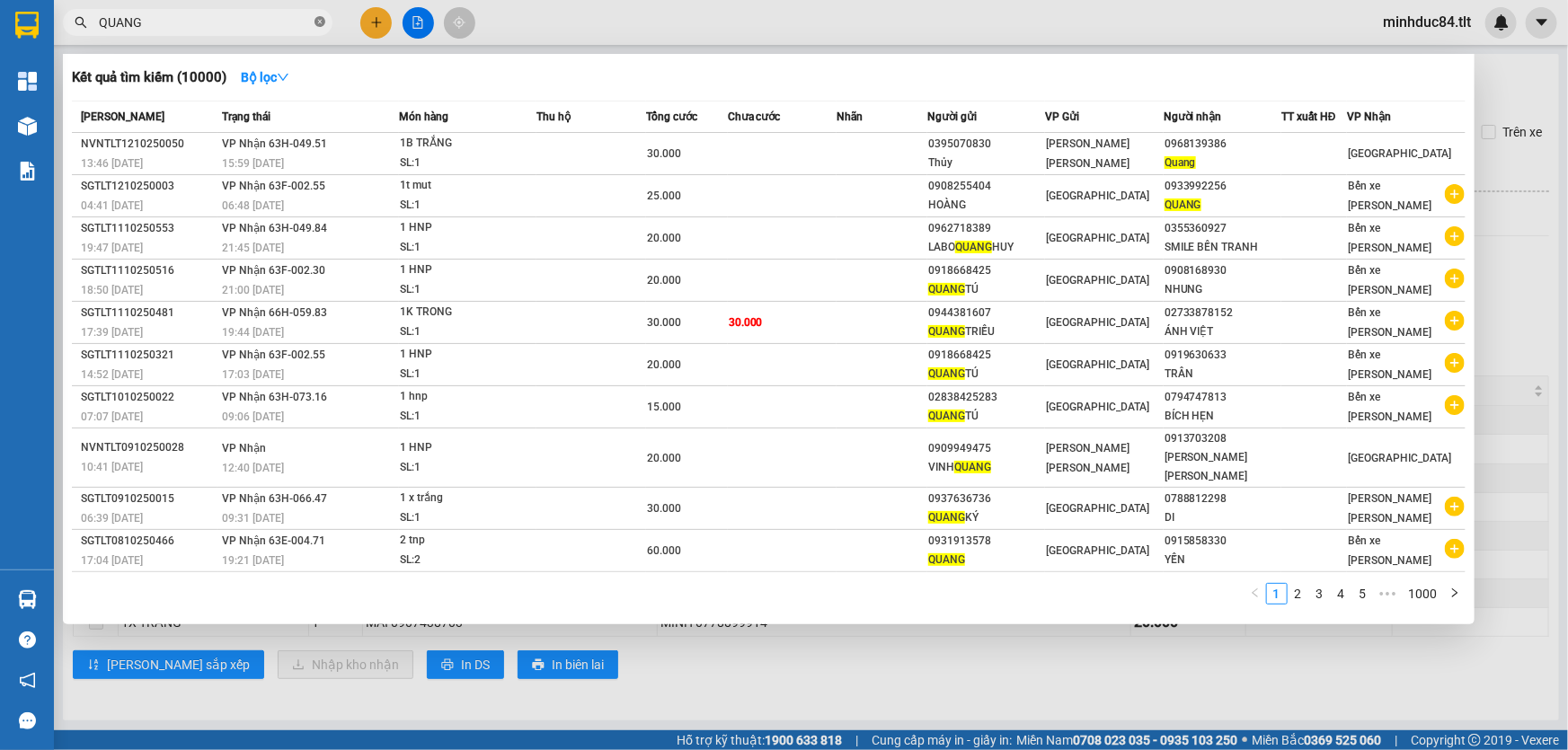
click at [314, 25] on icon "close-circle" at bounding box center [319, 21] width 11 height 11
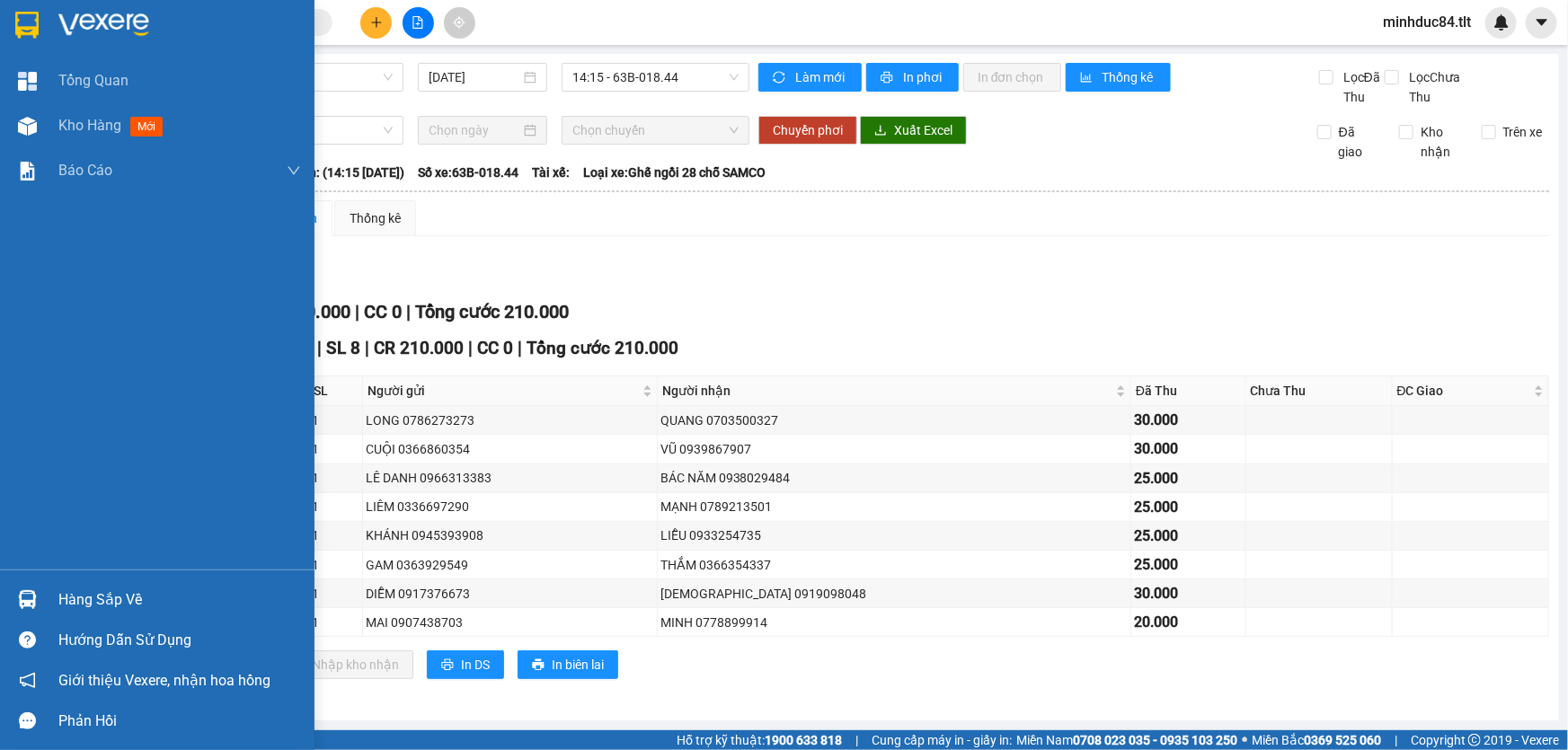
click at [69, 598] on div "Hàng sắp về" at bounding box center [180, 601] width 243 height 27
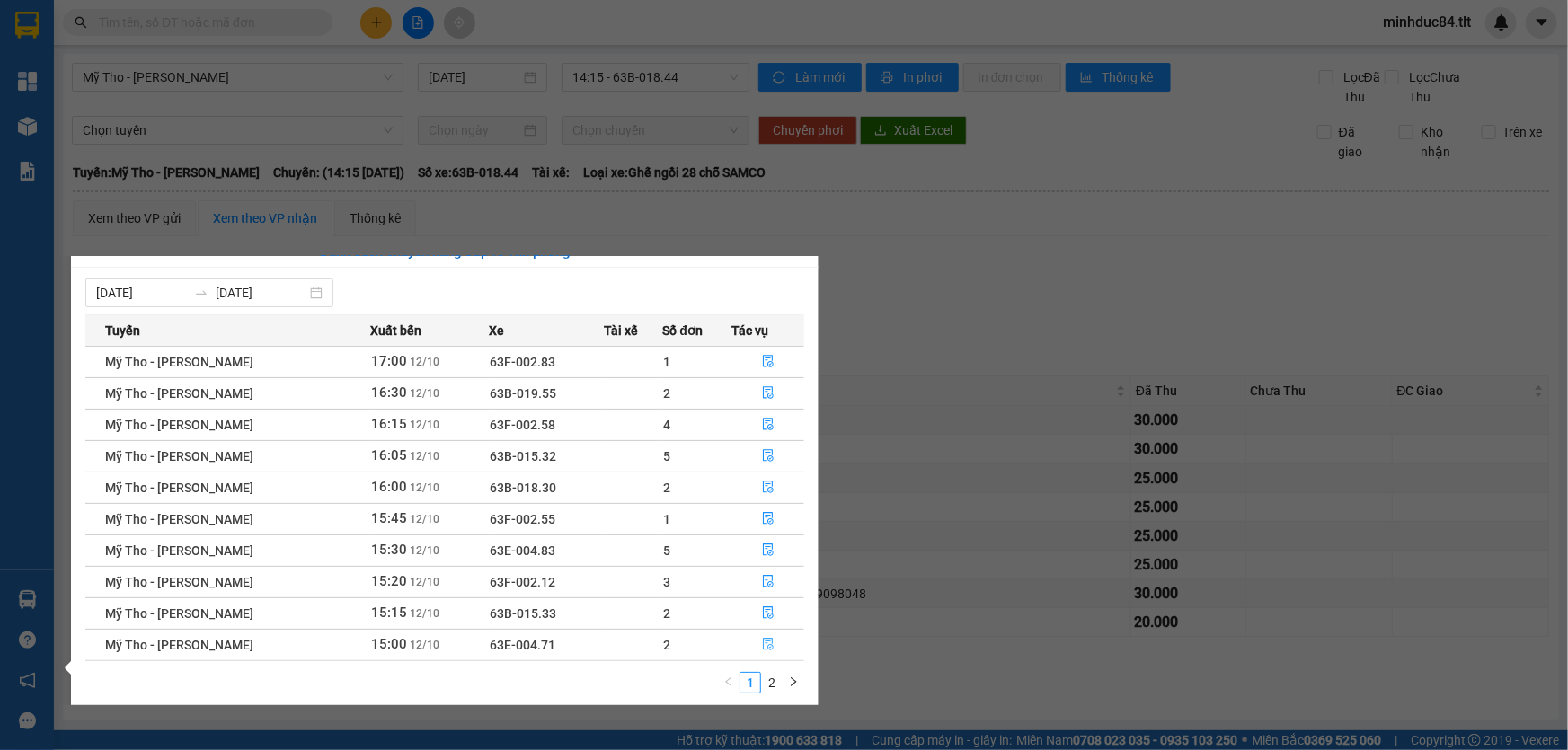
scroll to position [28, 0]
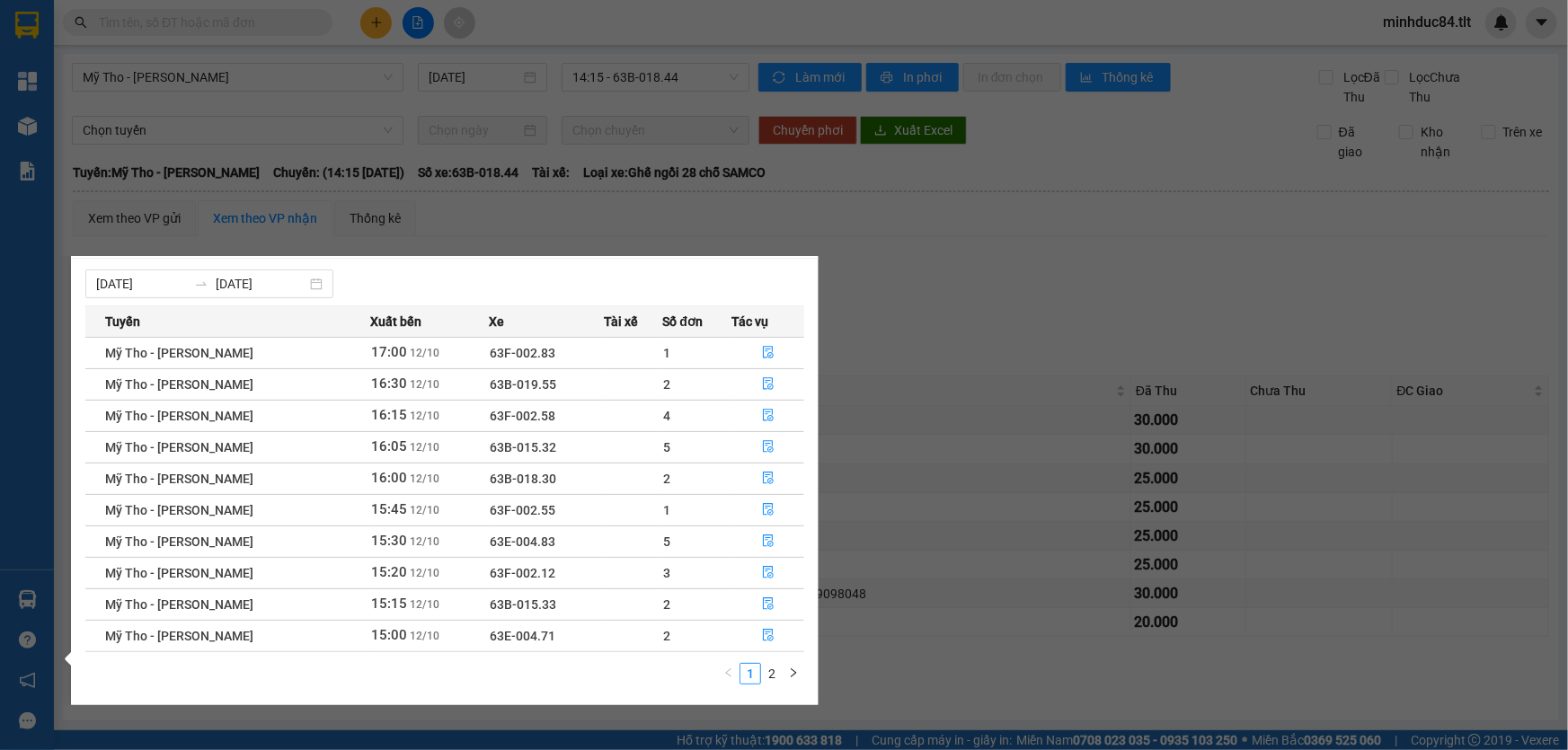
click at [762, 683] on ul "1 2" at bounding box center [761, 674] width 86 height 21
click at [775, 674] on link "2" at bounding box center [771, 674] width 20 height 20
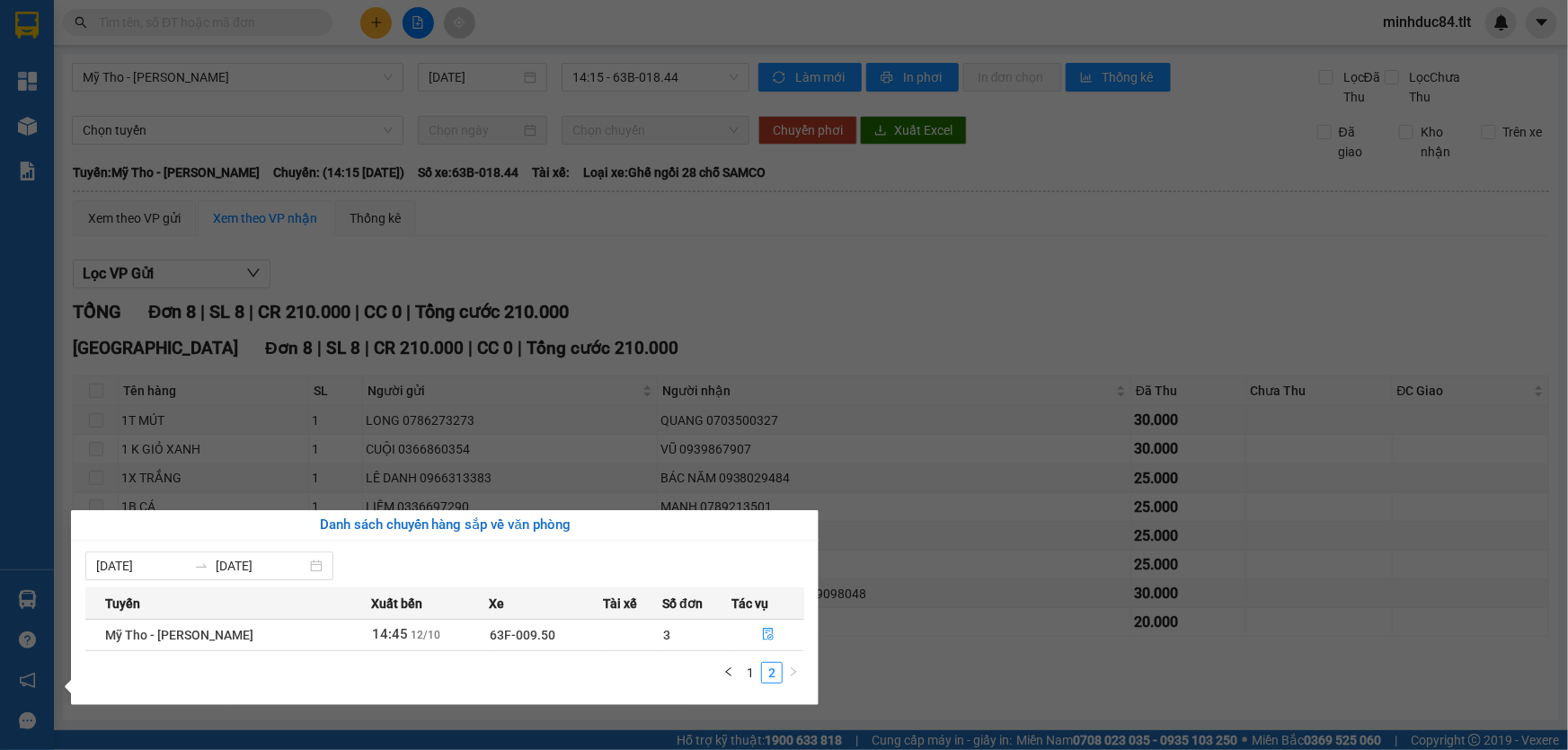
scroll to position [0, 0]
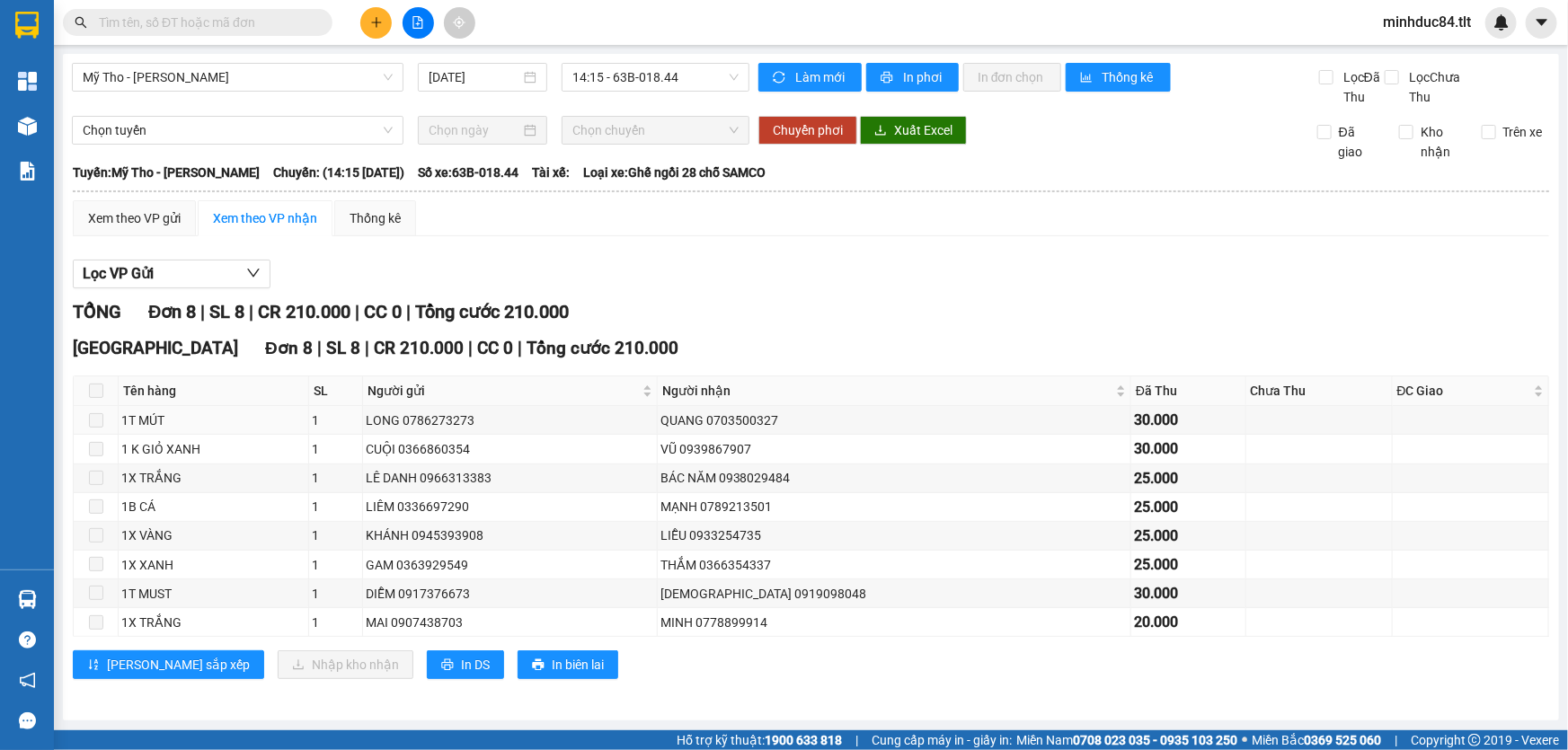
click at [790, 414] on section "Kết quả [PERSON_NAME] ( 10000 ) Bộ lọc Mã ĐH Trạng thái Món hàng Thu hộ Tổng [P…" at bounding box center [784, 375] width 1568 height 750
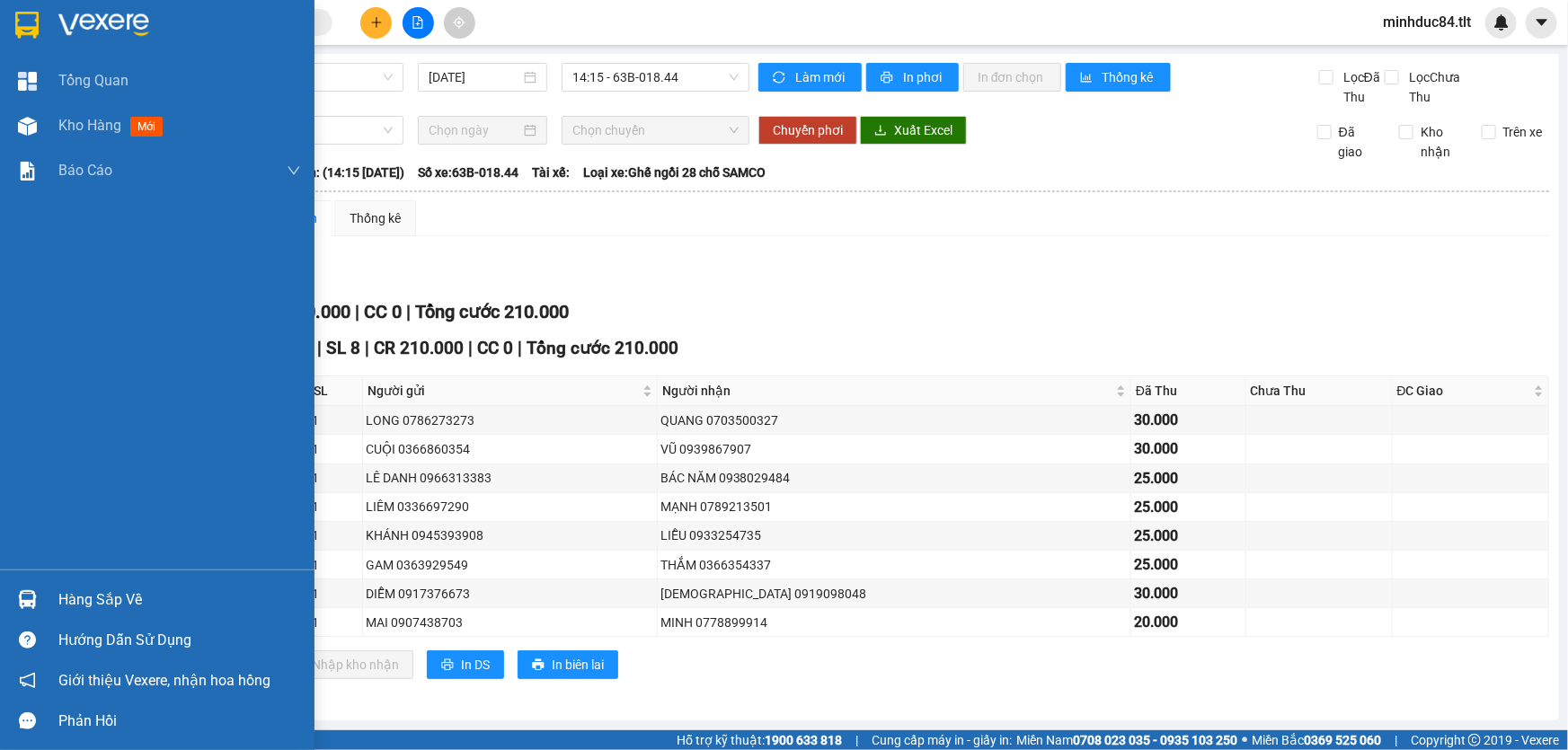
click at [63, 584] on div "Hàng sắp về" at bounding box center [157, 600] width 314 height 40
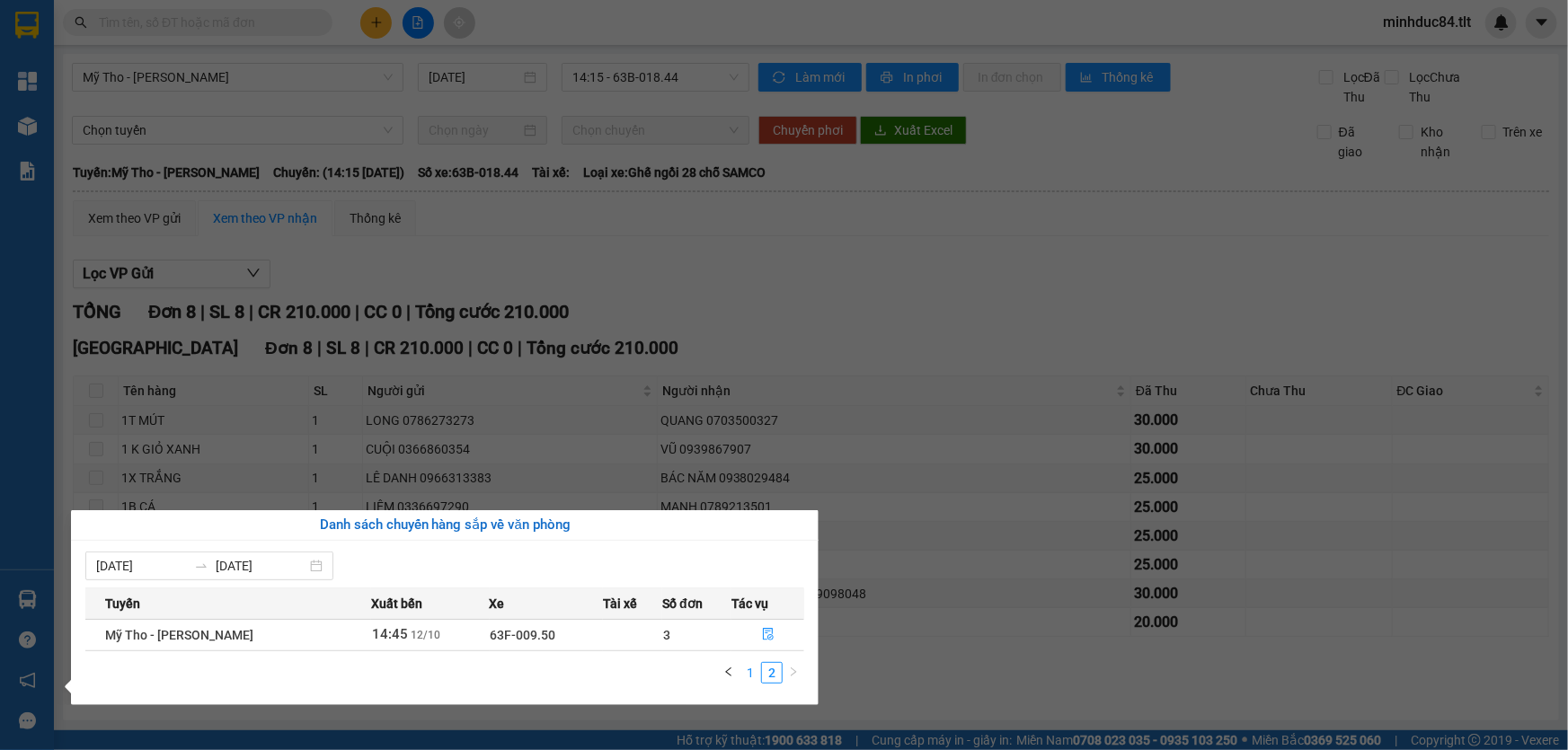
click at [752, 673] on link "1" at bounding box center [750, 673] width 20 height 20
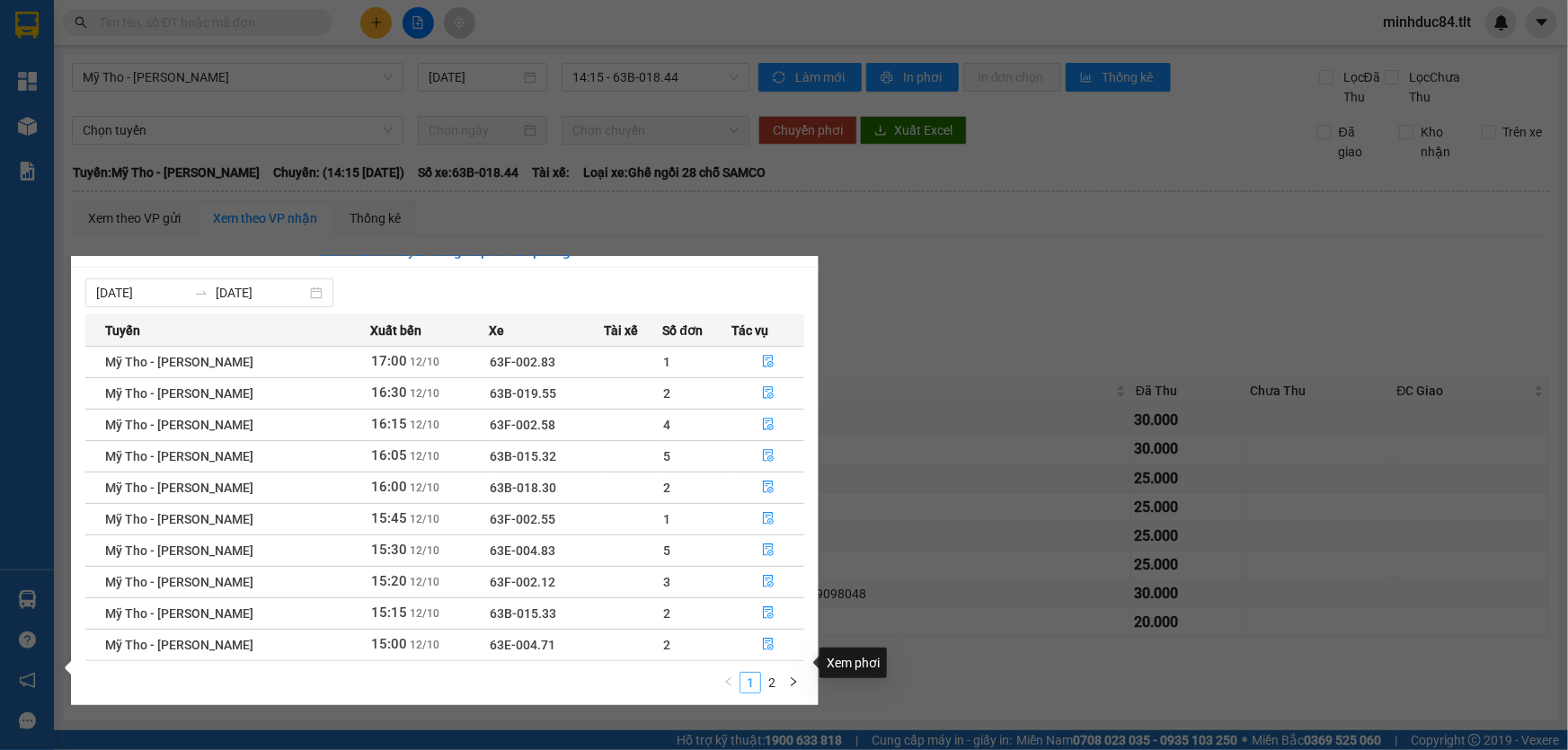
scroll to position [28, 0]
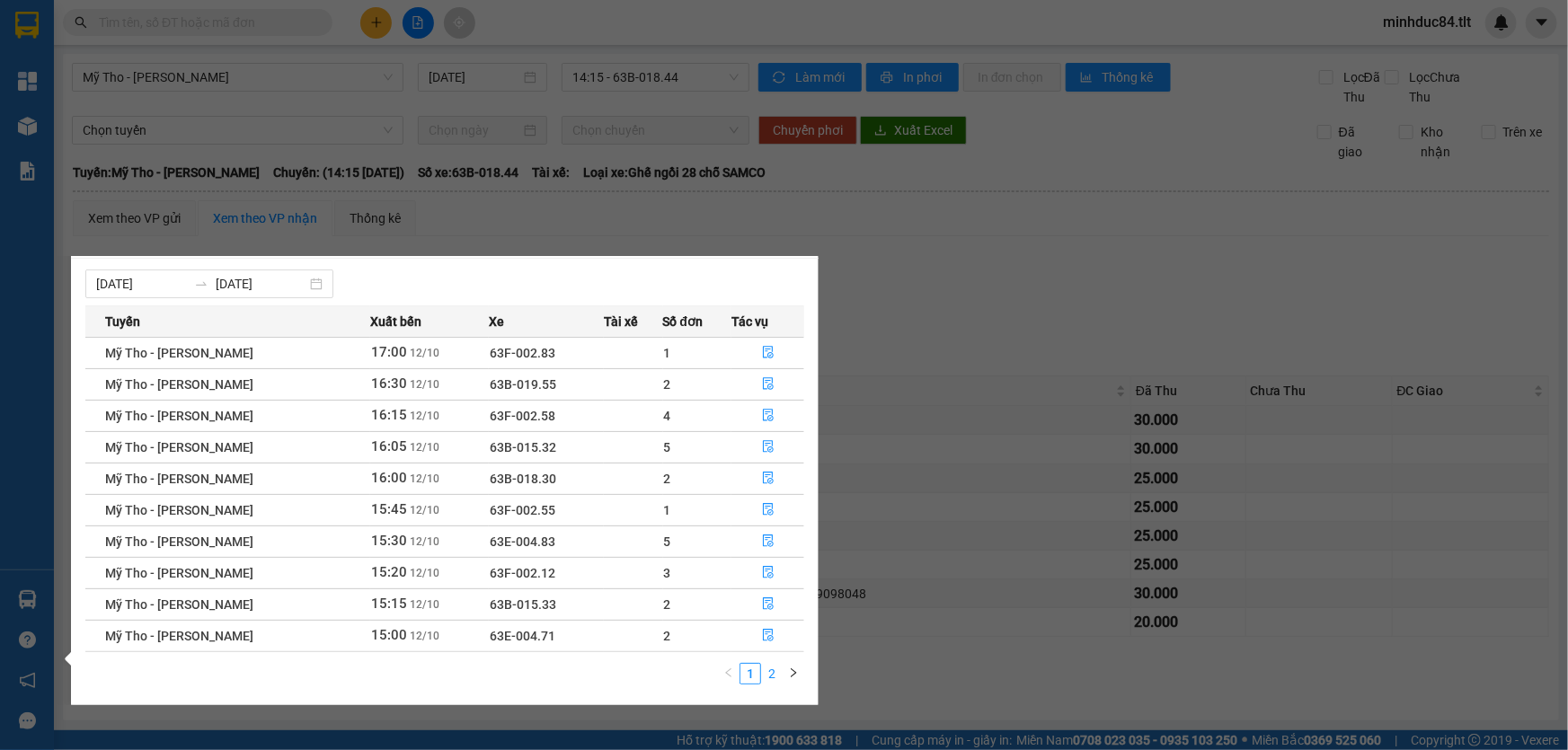
click at [773, 676] on link "2" at bounding box center [771, 674] width 20 height 20
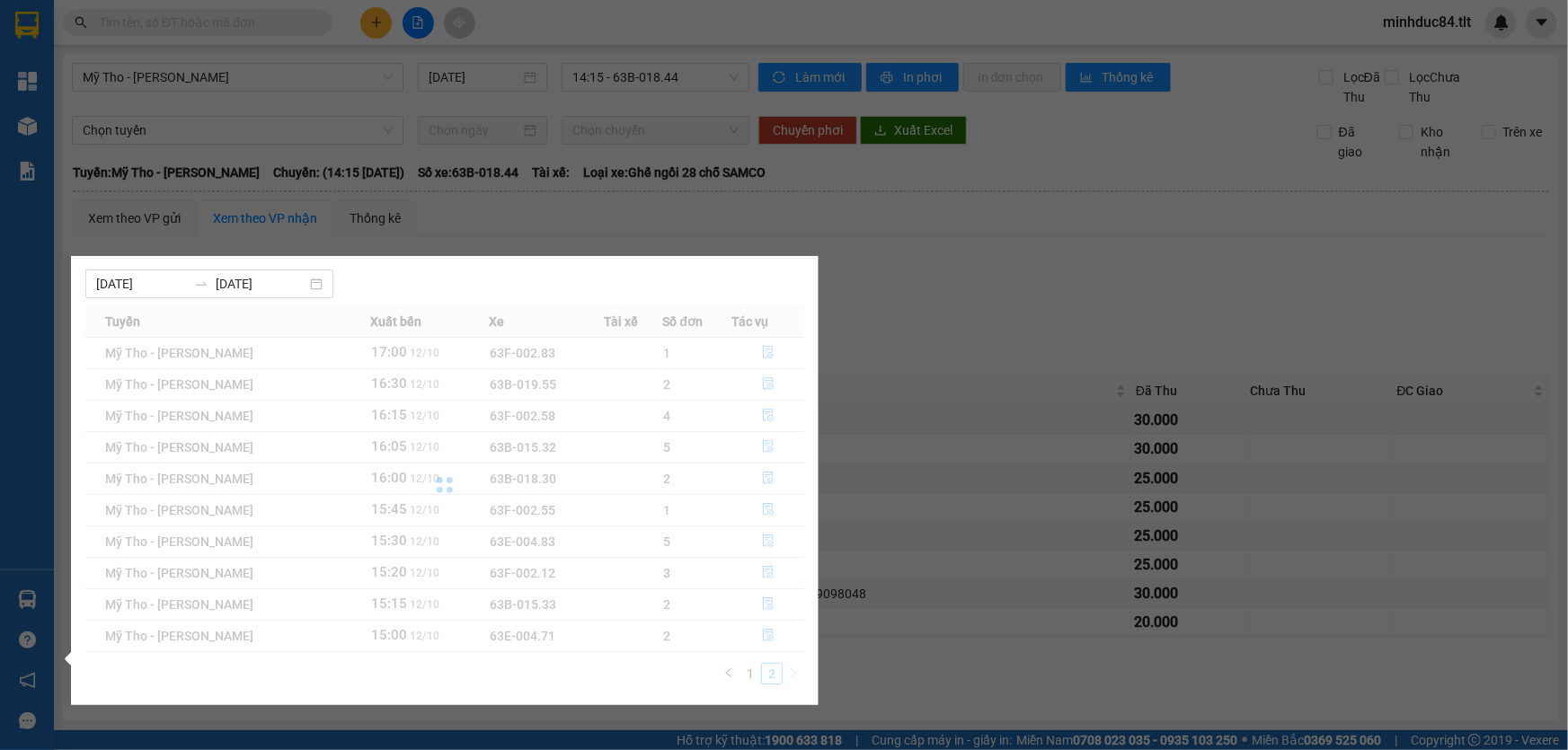
scroll to position [0, 0]
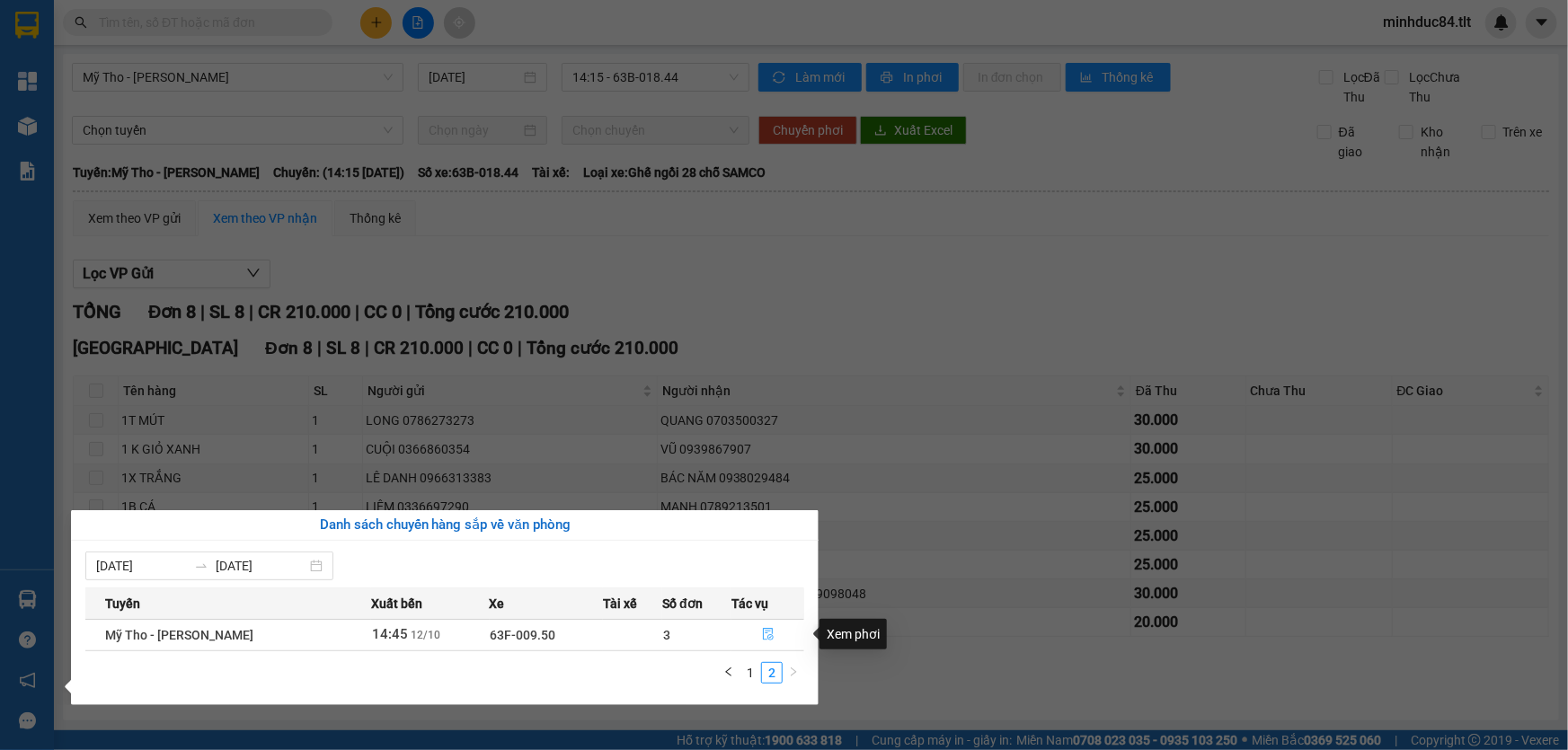
click at [774, 640] on button "button" at bounding box center [768, 635] width 71 height 29
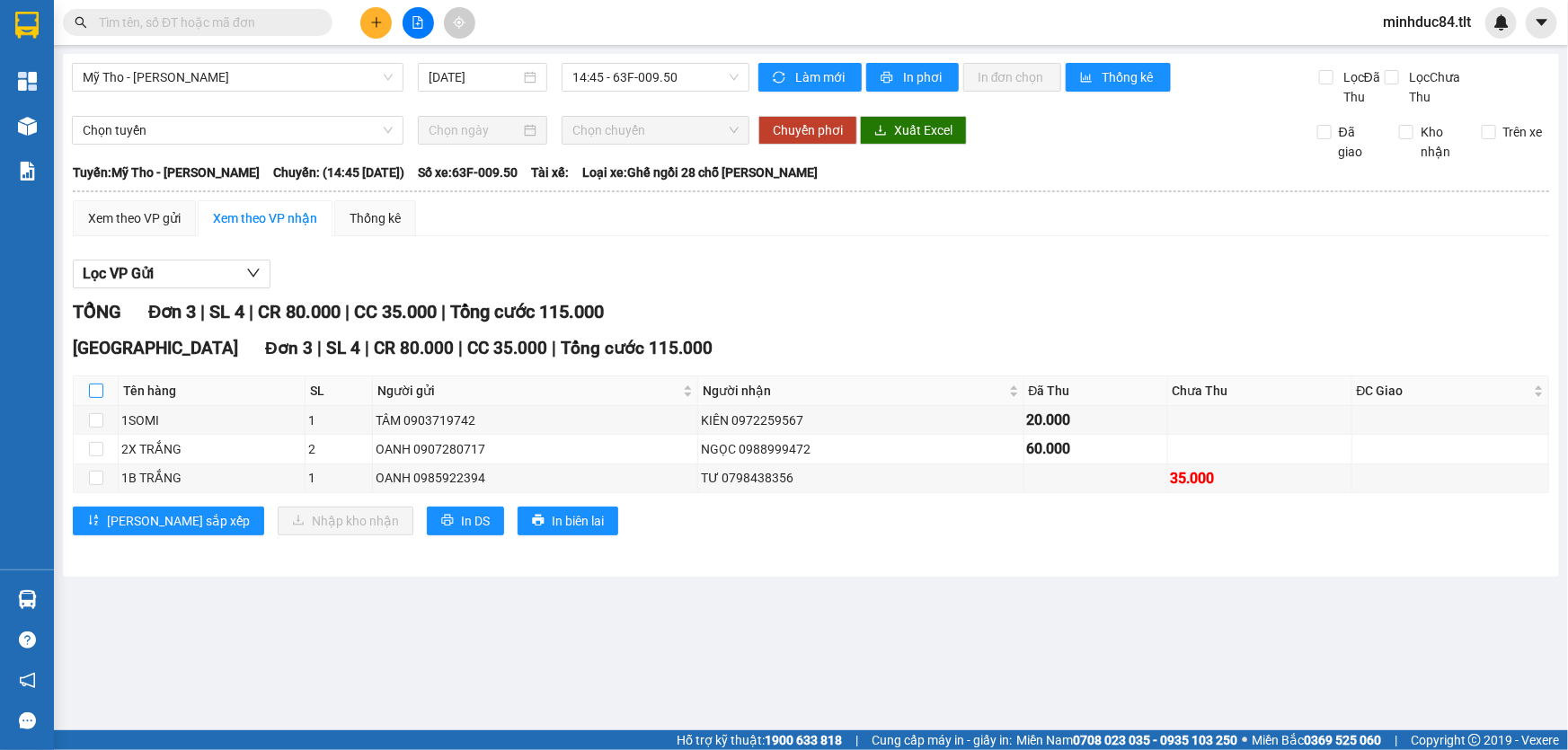
click at [96, 395] on input "checkbox" at bounding box center [95, 390] width 14 height 14
checkbox input "true"
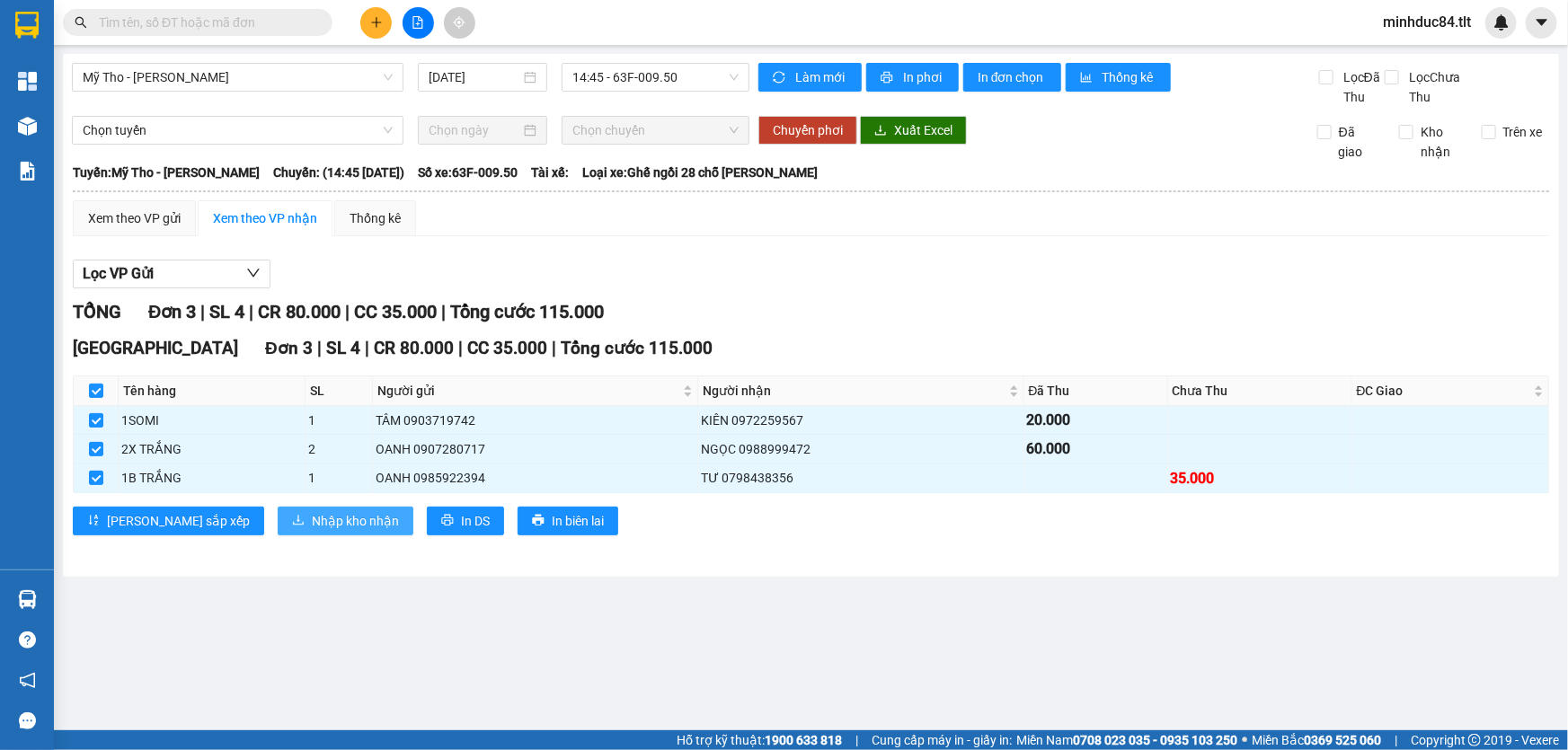
click at [311, 517] on span "Nhập kho nhận" at bounding box center [355, 521] width 87 height 20
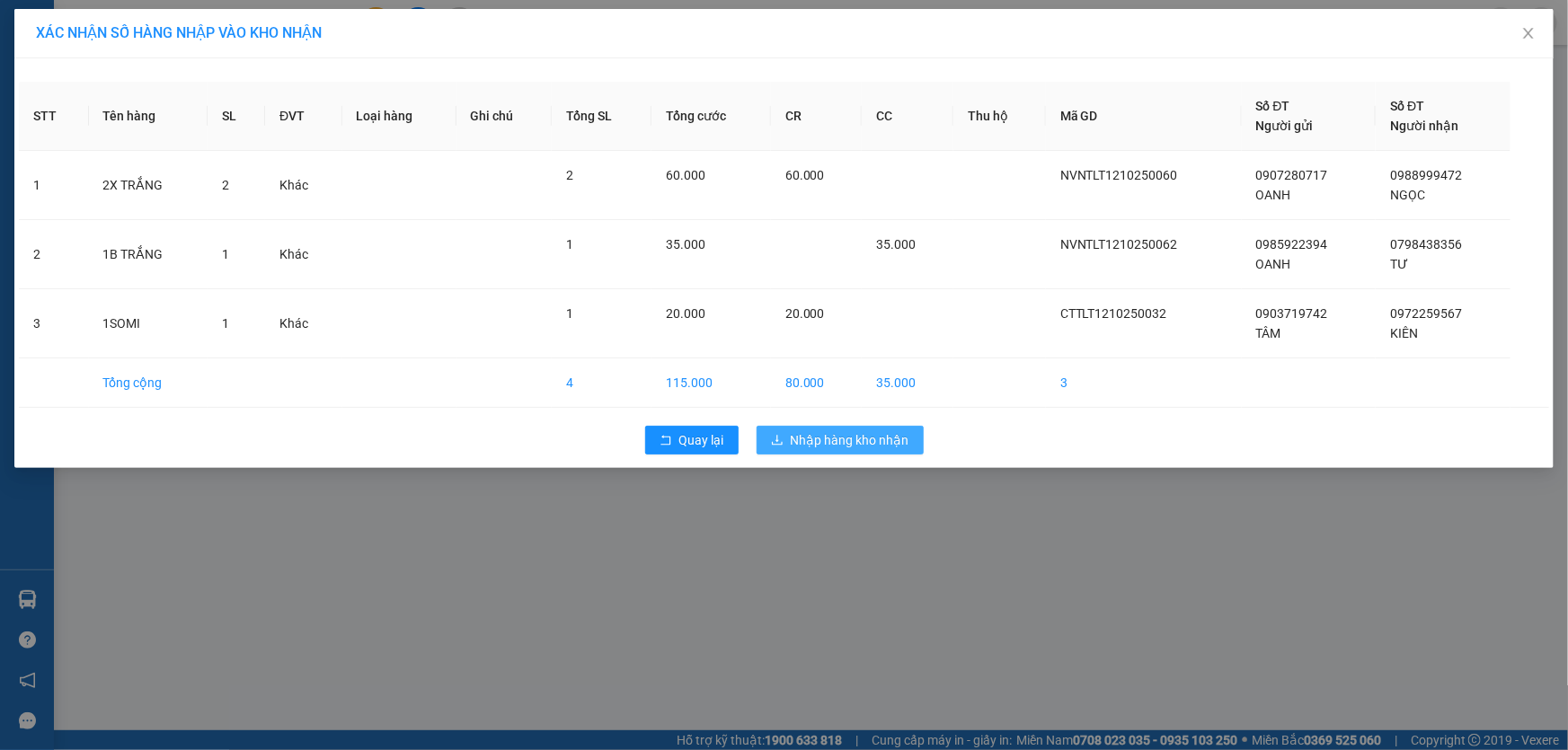
click at [857, 436] on span "Nhập hàng kho nhận" at bounding box center [850, 440] width 119 height 20
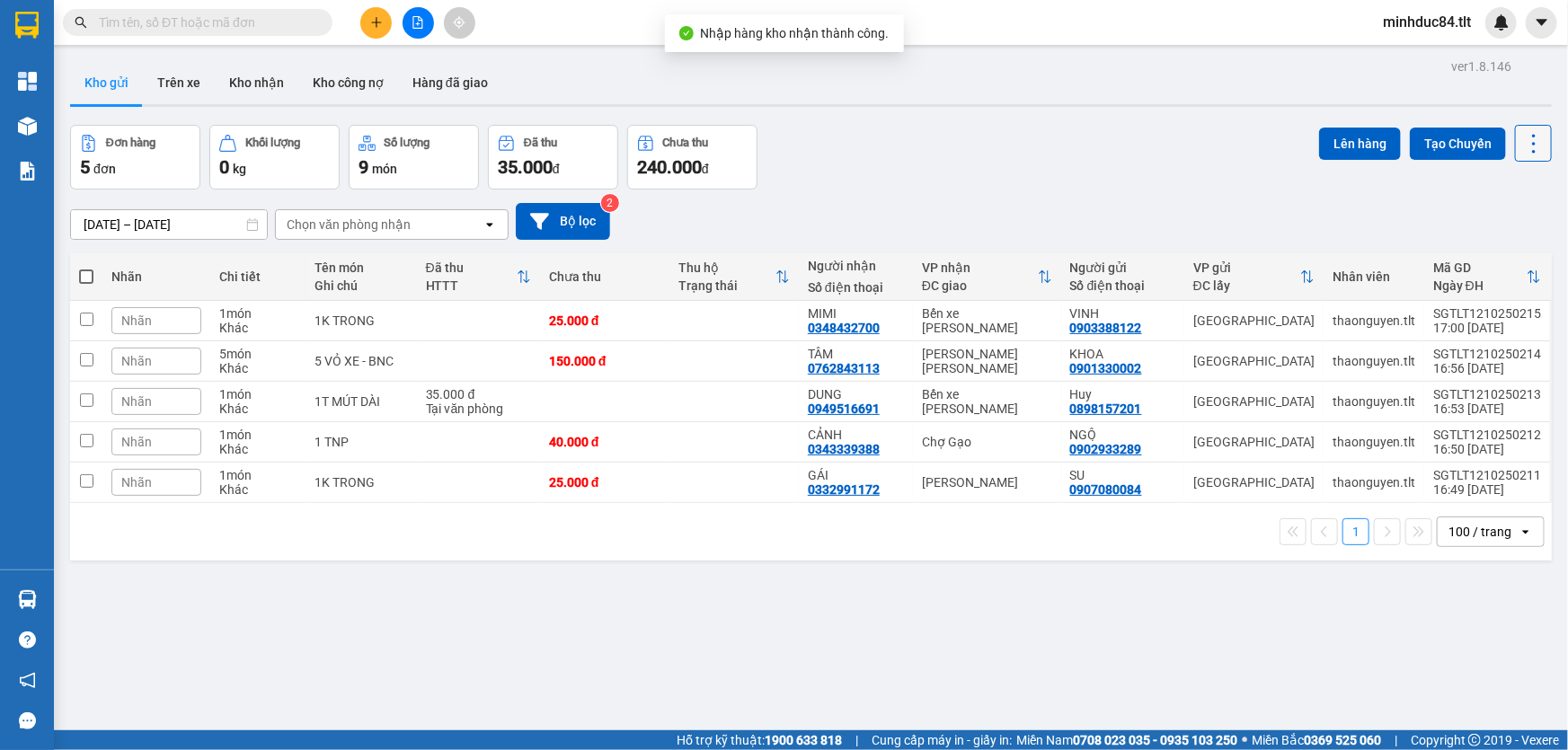
click at [1523, 138] on icon at bounding box center [1534, 144] width 25 height 25
click at [1514, 252] on span "Làm mới" at bounding box center [1496, 255] width 49 height 18
click at [232, 38] on div "Kết quả [PERSON_NAME] ( 10000 ) Bộ lọc Mã ĐH Trạng thái Món hàng Thu hộ Tổng [P…" at bounding box center [784, 22] width 1568 height 45
click at [224, 33] on span at bounding box center [198, 22] width 270 height 27
click at [214, 27] on input "text" at bounding box center [205, 22] width 212 height 20
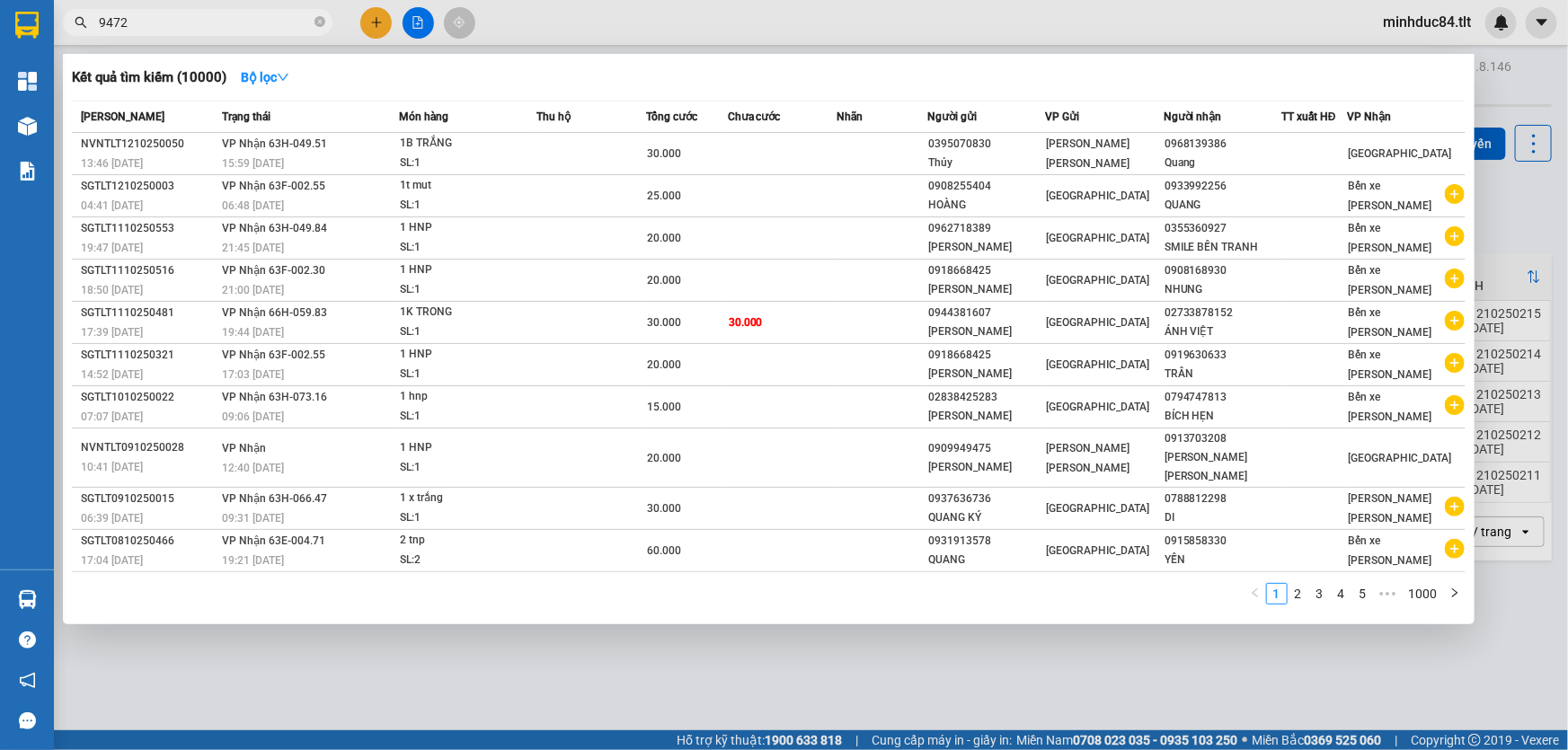
type input "9472"
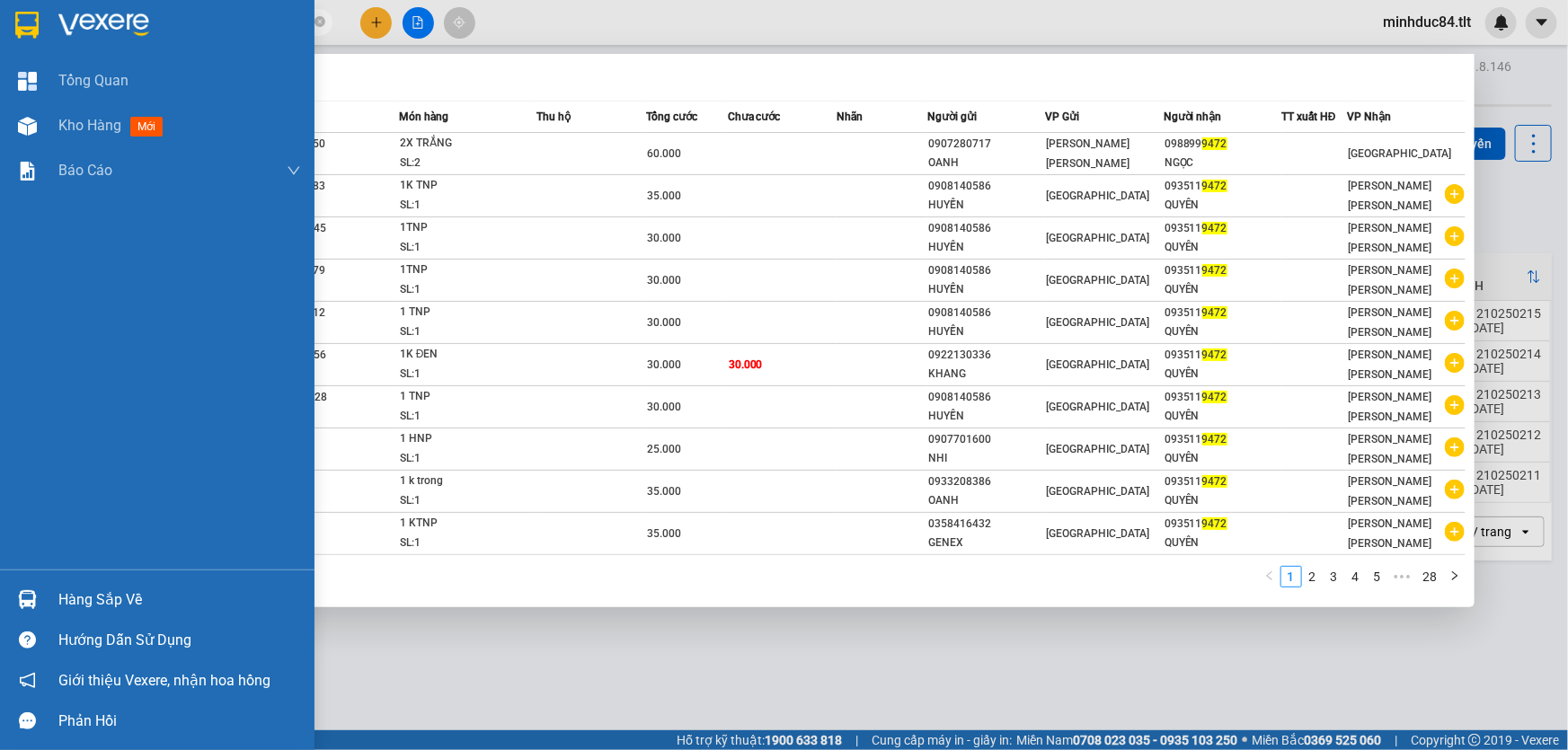
click at [100, 595] on div "Hàng sắp về" at bounding box center [180, 601] width 243 height 27
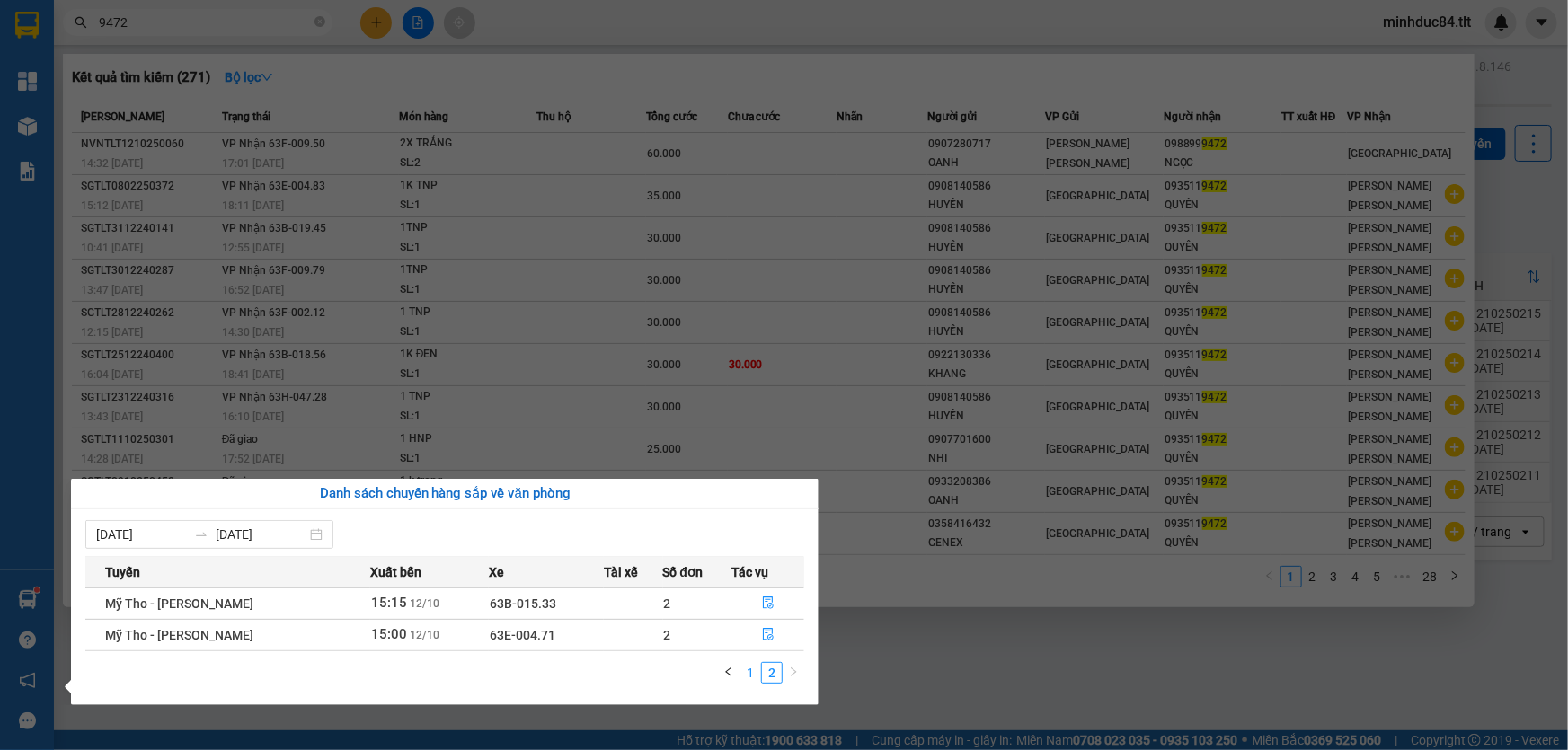
click at [751, 680] on link "1" at bounding box center [750, 673] width 20 height 20
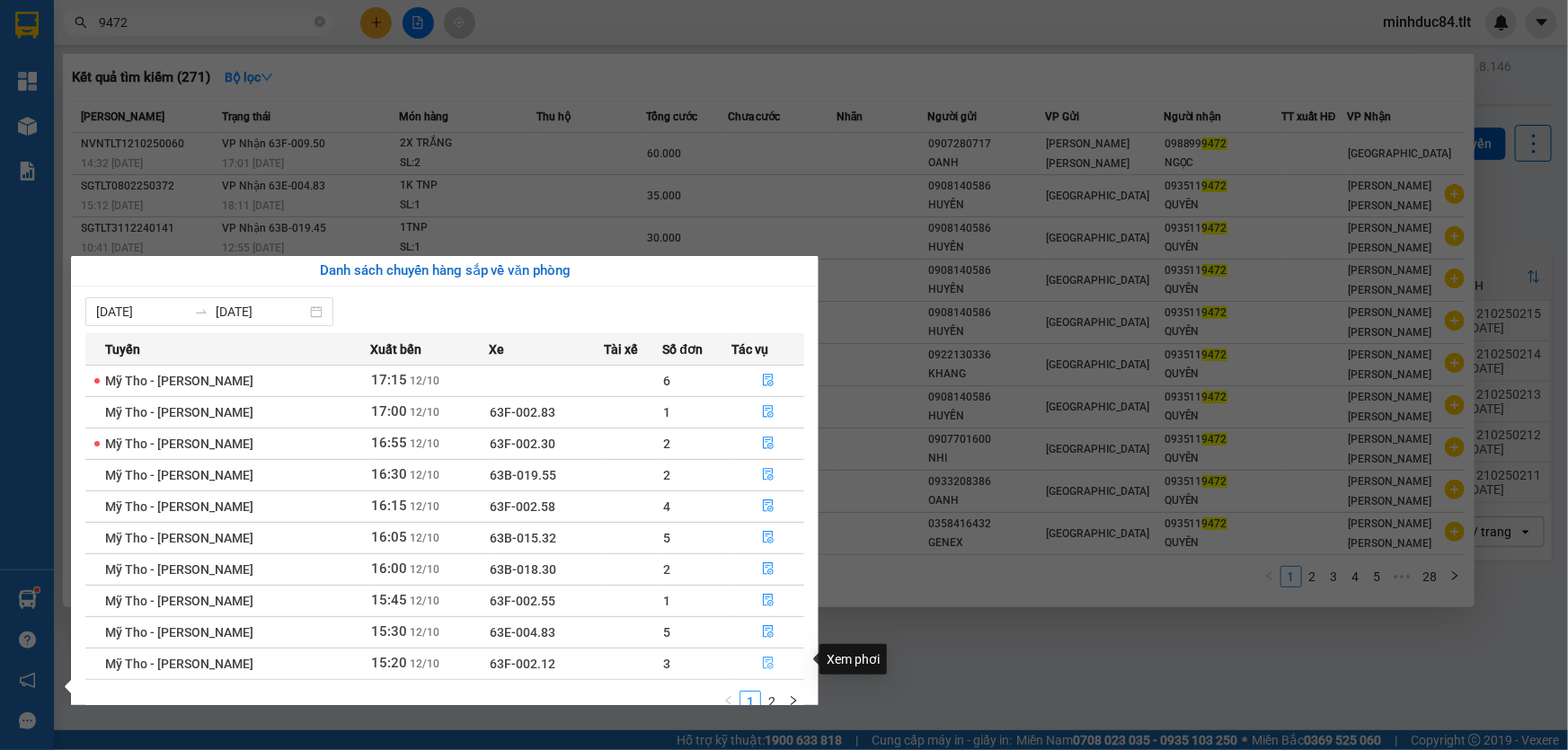
scroll to position [28, 0]
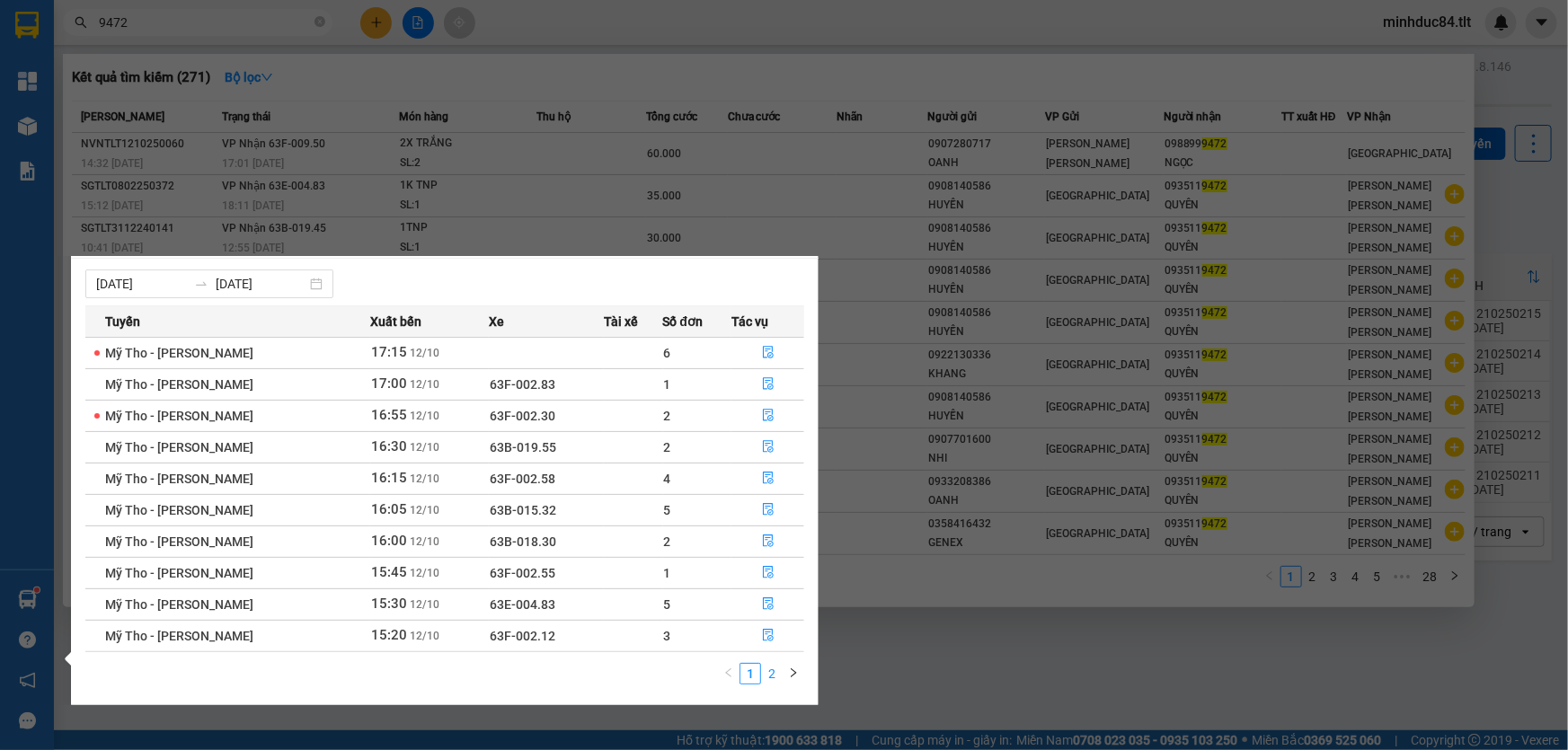
click at [764, 675] on link "2" at bounding box center [771, 674] width 20 height 20
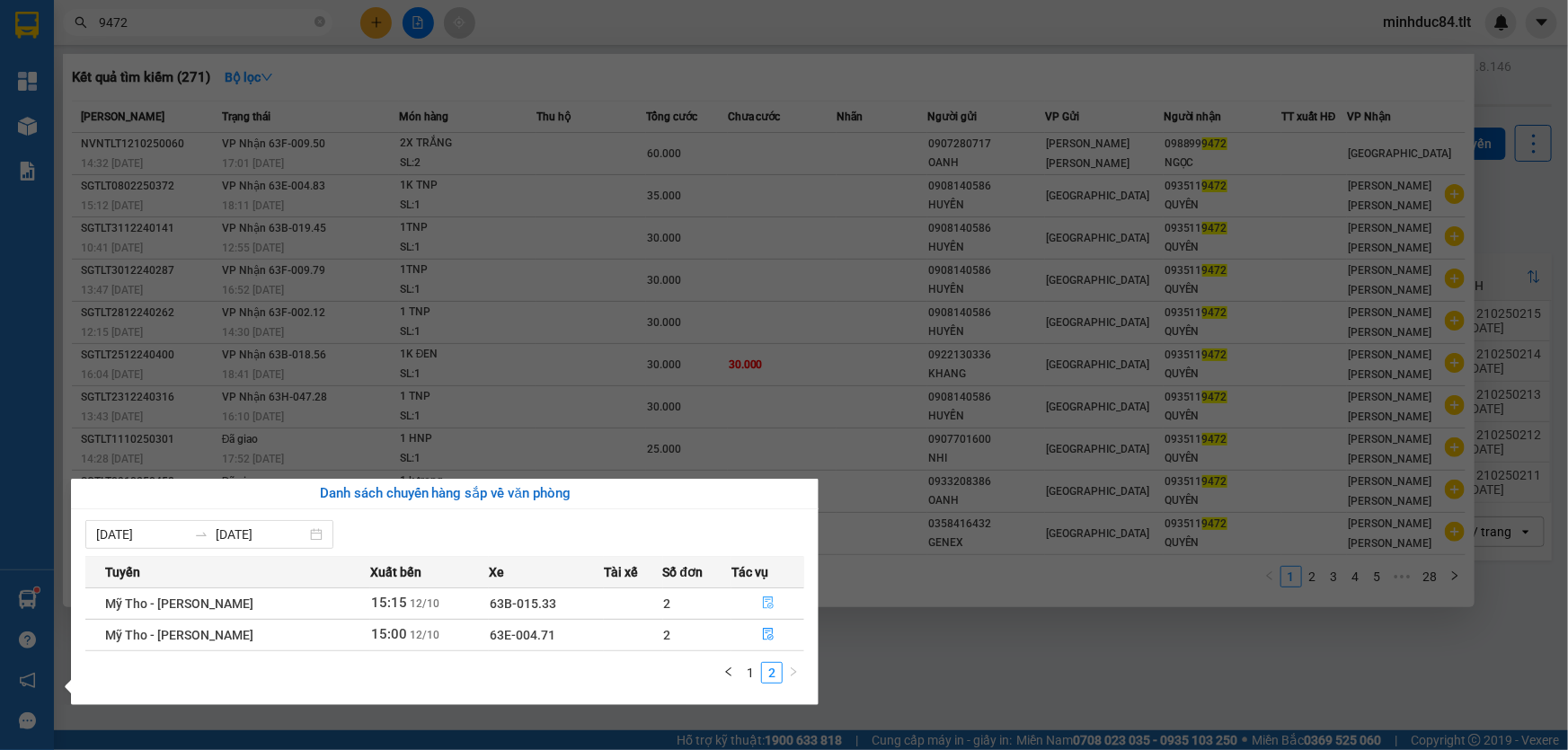
scroll to position [0, 0]
click at [758, 602] on button "button" at bounding box center [768, 603] width 71 height 29
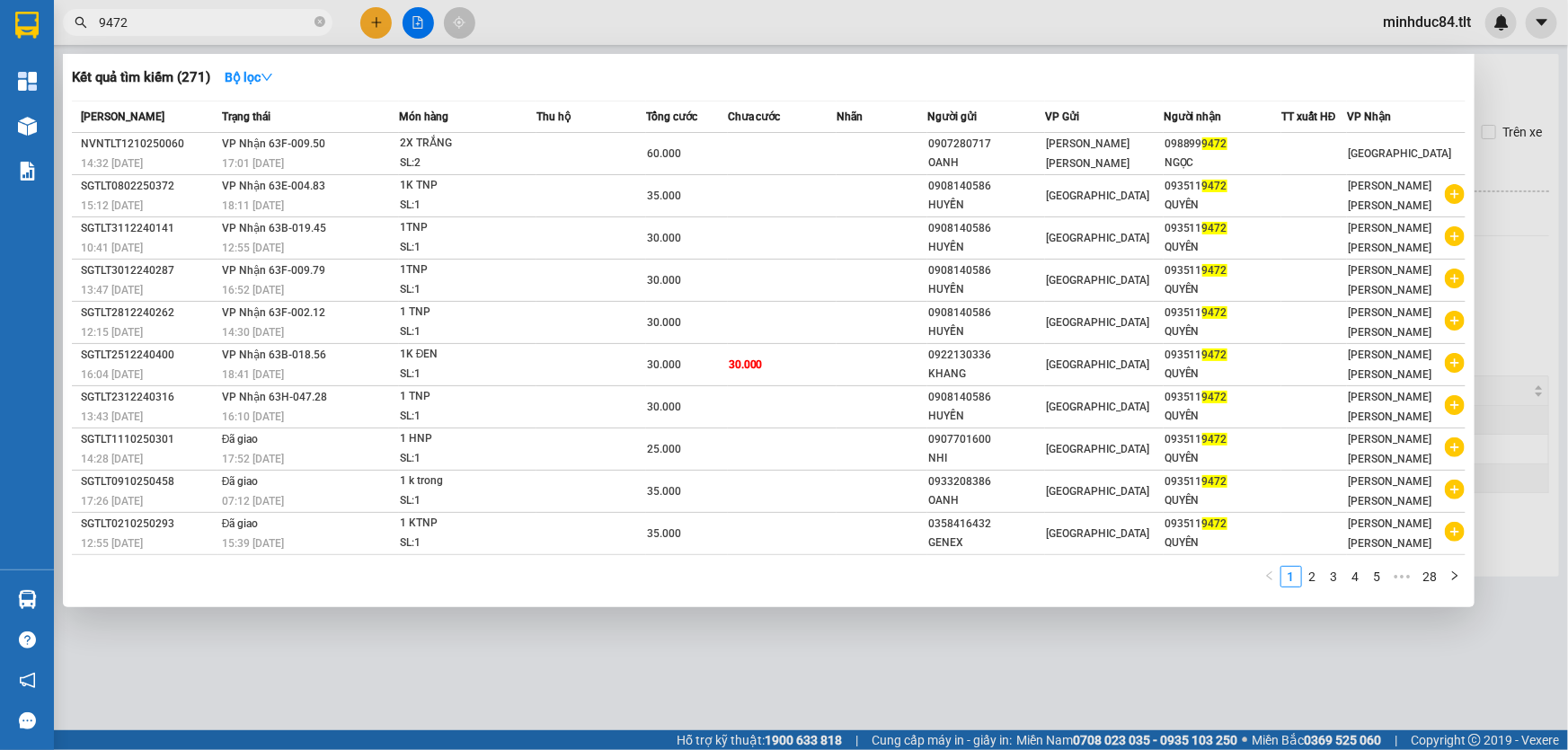
click at [758, 602] on div "Kết quả [PERSON_NAME] ( 271 ) Bộ lọc Mã ĐH Trạng thái Món hàng Thu hộ Tổng [PER…" at bounding box center [769, 331] width 1412 height 553
click at [745, 605] on div at bounding box center [784, 375] width 1568 height 750
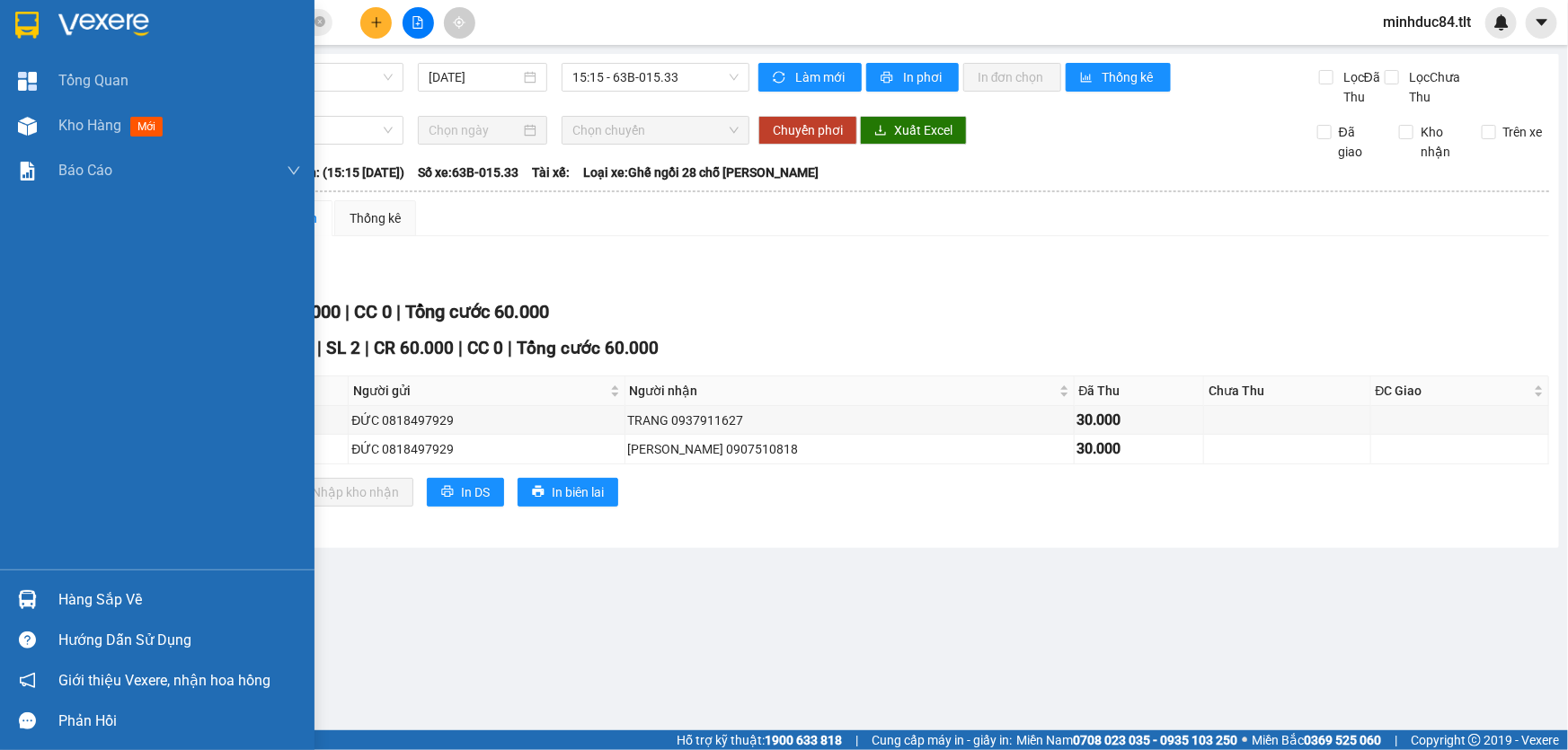
click at [101, 599] on div "Hàng sắp về" at bounding box center [180, 601] width 243 height 27
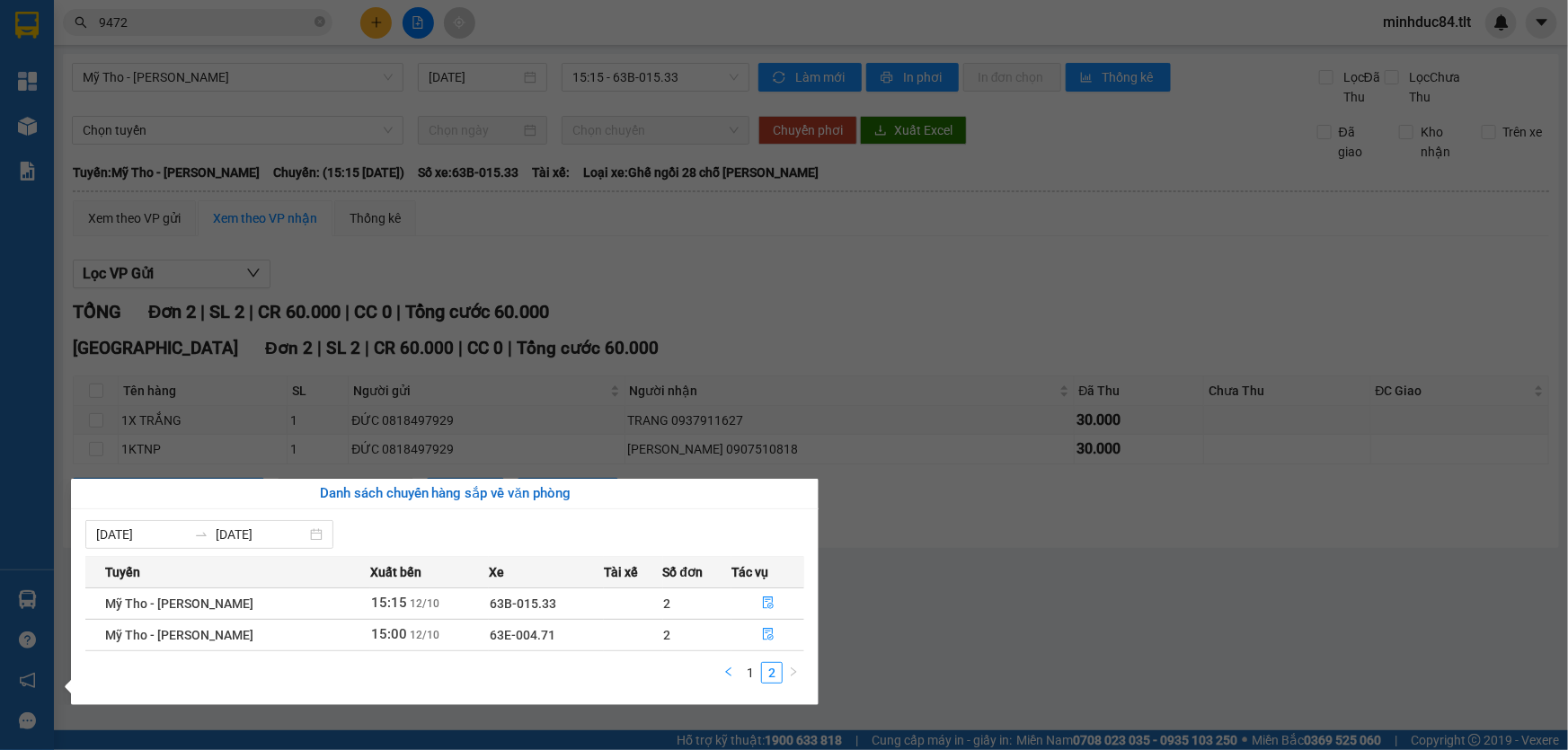
click at [738, 675] on button "button" at bounding box center [729, 673] width 21 height 21
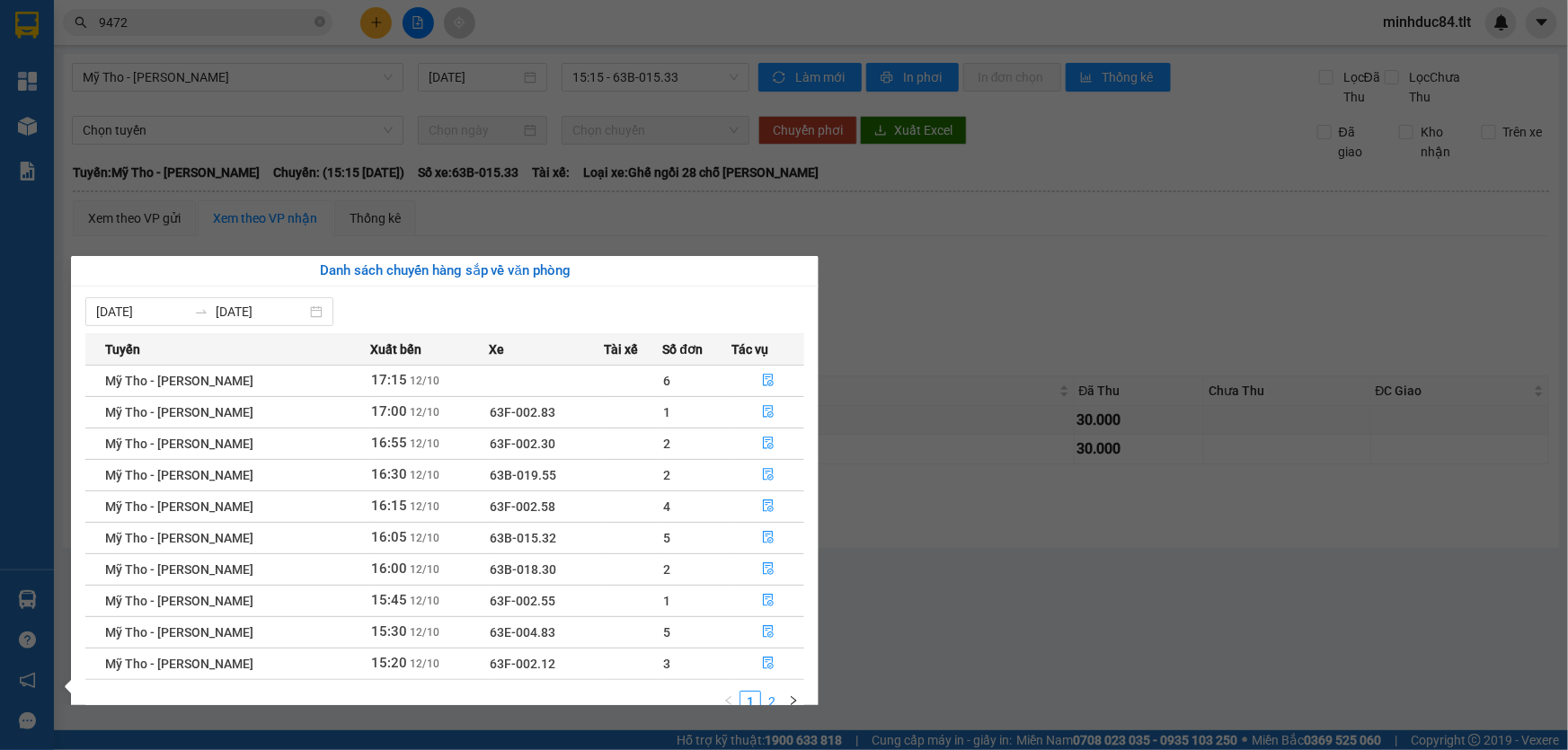
click at [778, 700] on link "2" at bounding box center [771, 702] width 20 height 20
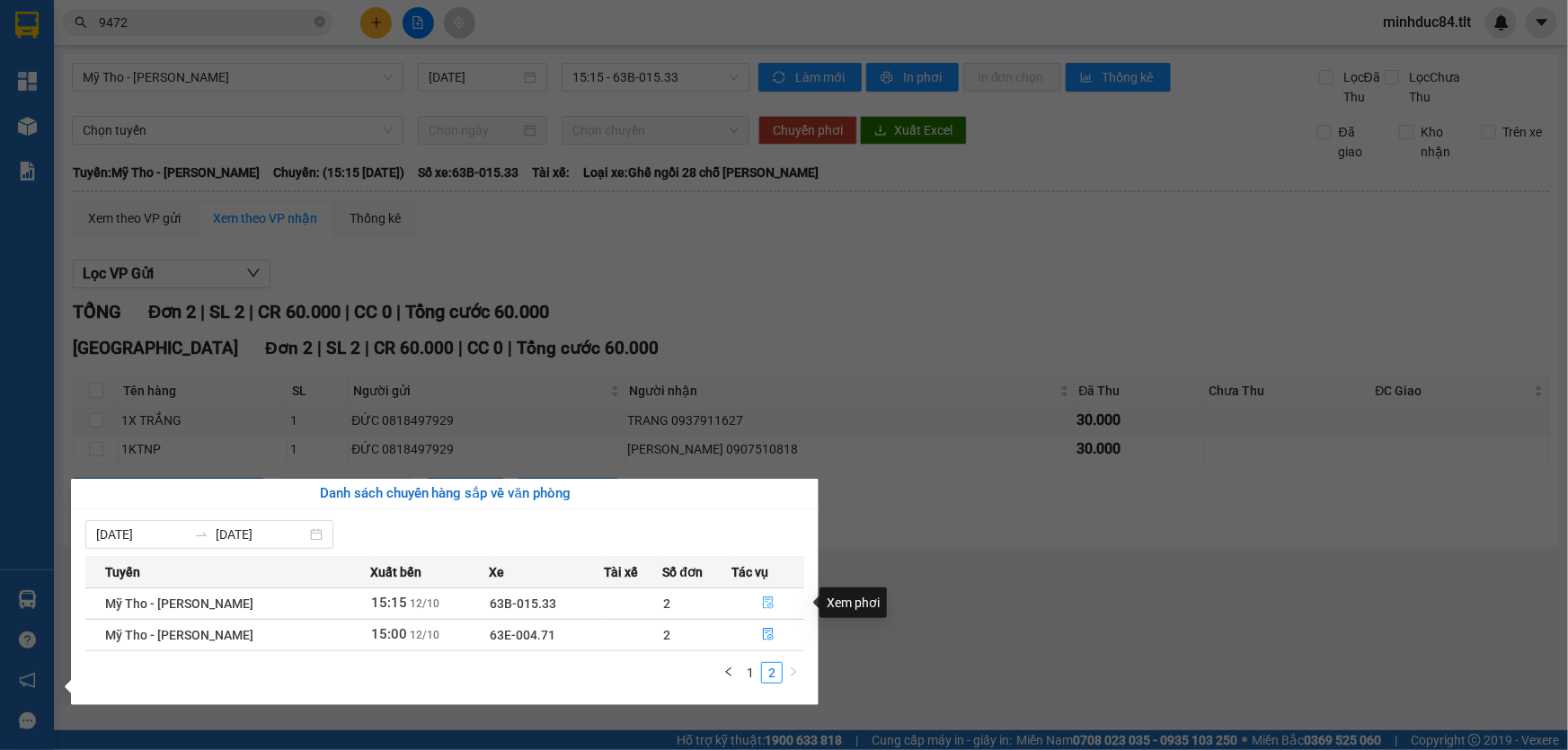
click at [755, 595] on button "button" at bounding box center [768, 603] width 71 height 29
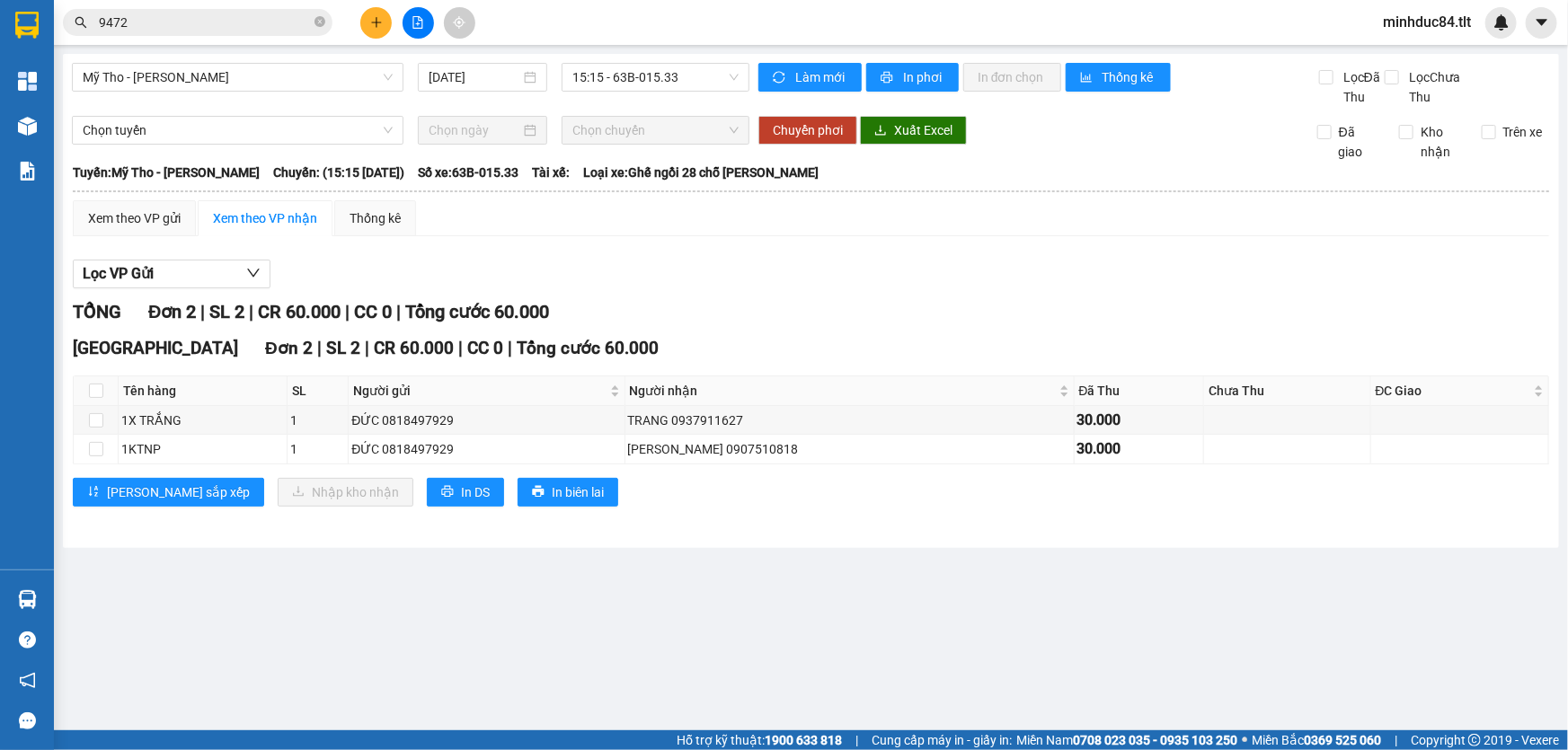
click at [86, 390] on th at bounding box center [95, 390] width 45 height 30
click at [94, 390] on input "checkbox" at bounding box center [95, 390] width 14 height 14
checkbox input "true"
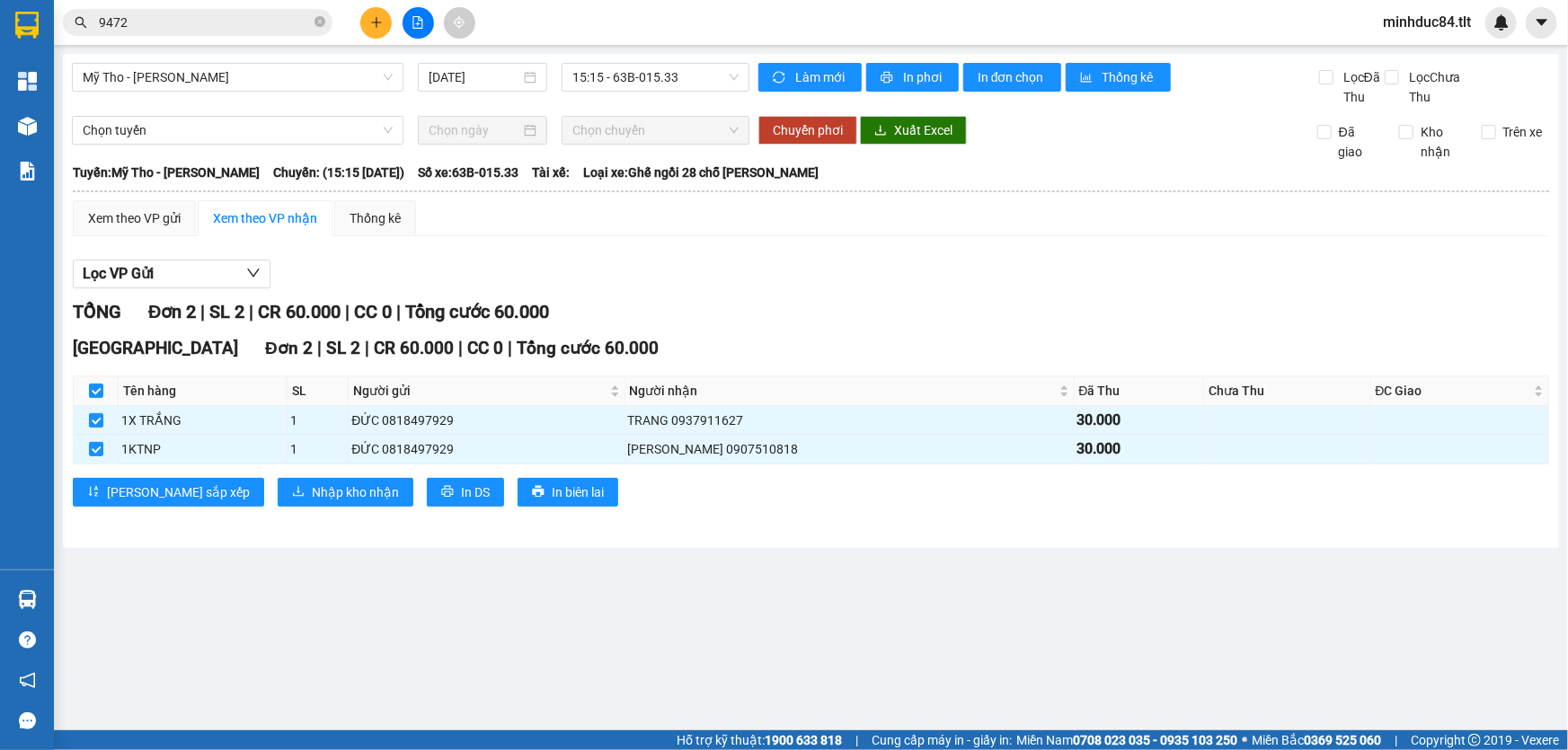
click at [274, 472] on div "[GEOGRAPHIC_DATA] Đơn 2 | SL 2 | CR 60.000 | CC 0 | [PERSON_NAME] 60.000 Tên hà…" at bounding box center [810, 427] width 1476 height 184
click at [279, 474] on div "[GEOGRAPHIC_DATA] Đơn 2 | SL 2 | CR 60.000 | CC 0 | [PERSON_NAME] 60.000 Tên hà…" at bounding box center [810, 427] width 1476 height 184
click at [311, 494] on span "Nhập kho nhận" at bounding box center [355, 492] width 87 height 20
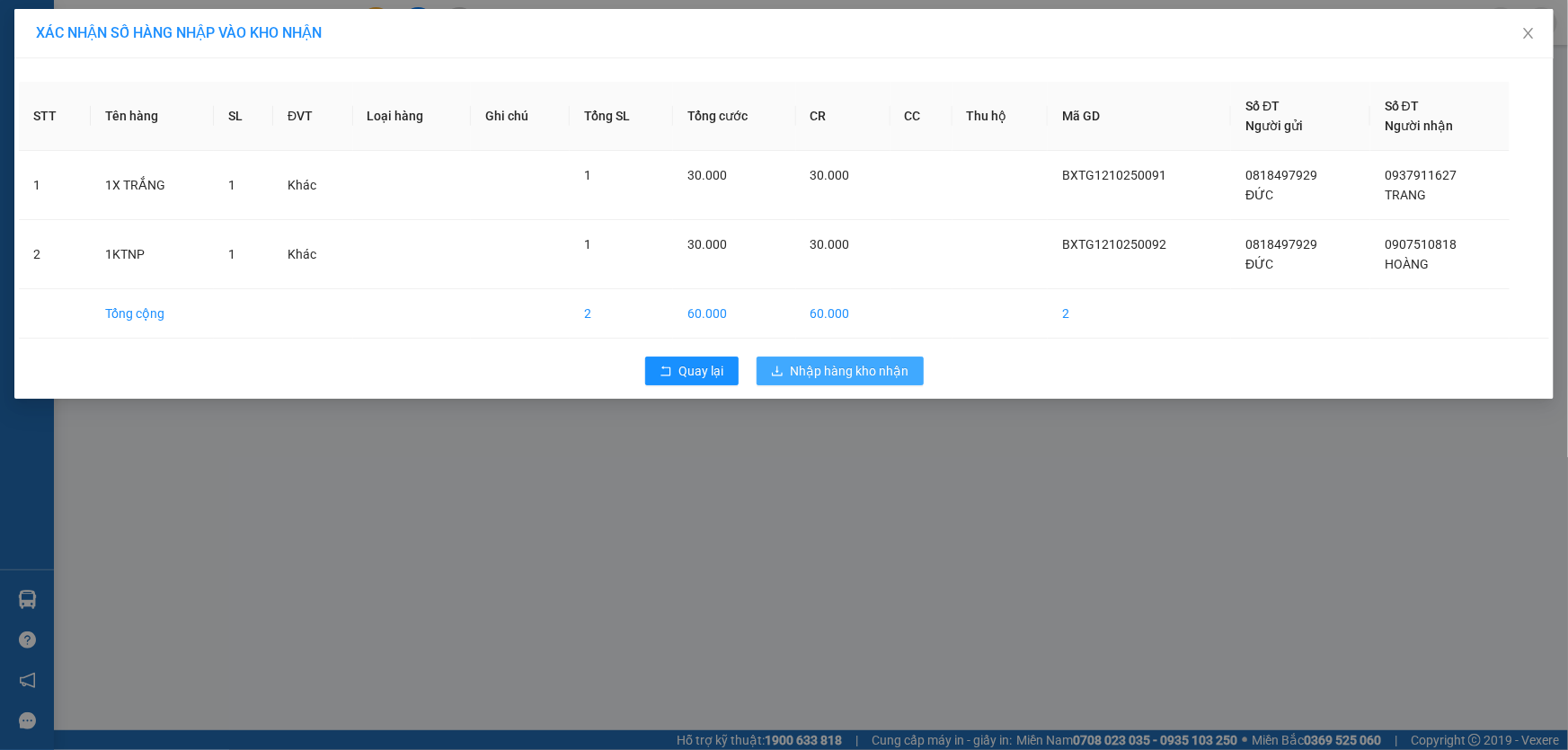
click at [827, 371] on span "Nhập hàng kho nhận" at bounding box center [850, 371] width 119 height 20
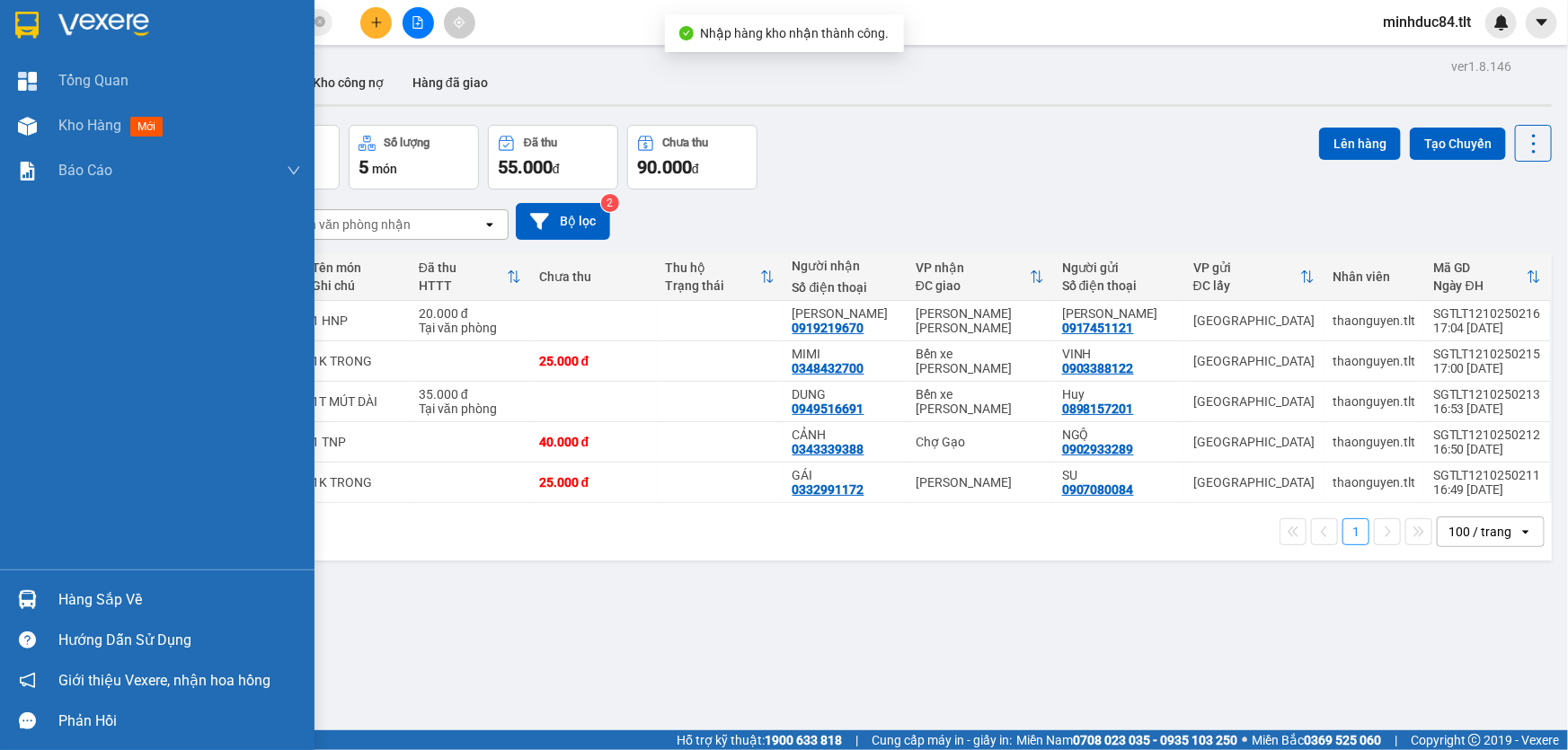
click at [68, 597] on div "Hàng sắp về" at bounding box center [180, 601] width 243 height 27
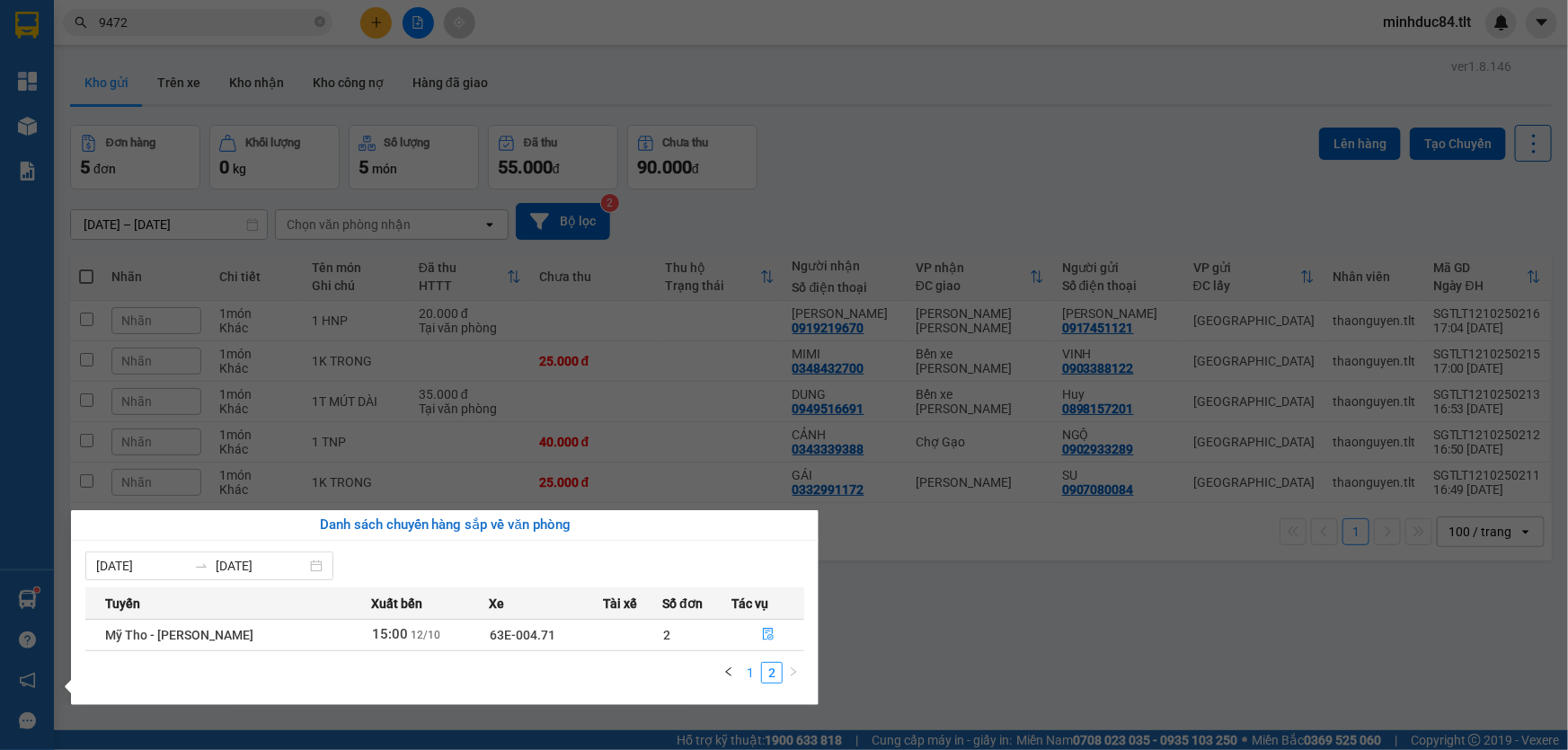
click at [757, 671] on link "1" at bounding box center [750, 673] width 20 height 20
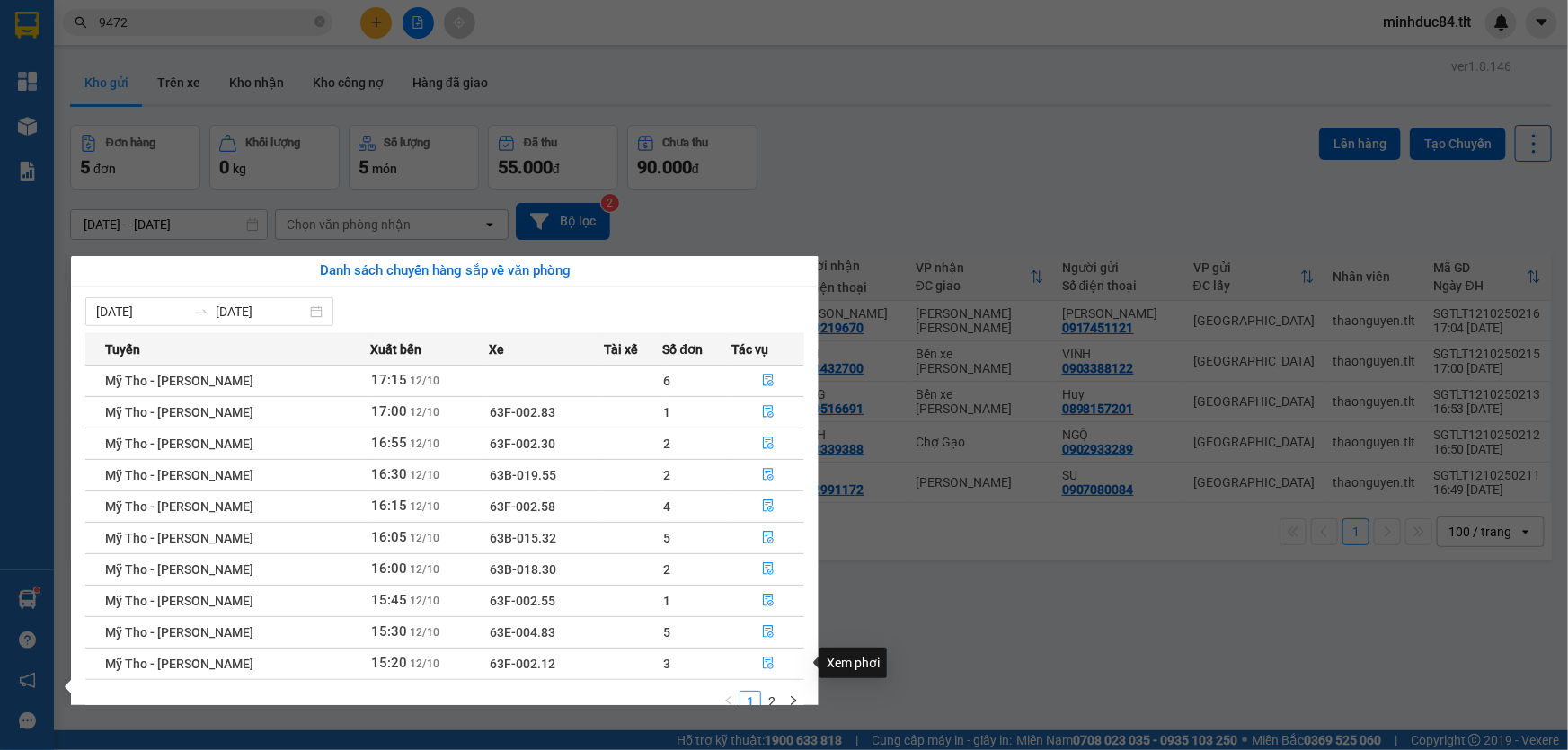
click at [864, 656] on div "Xem phơi" at bounding box center [853, 663] width 68 height 31
click at [207, 720] on section "Kết quả [PERSON_NAME] ( 271 ) Bộ lọc Mã ĐH Trạng thái Món hàng Thu hộ Tổng [PER…" at bounding box center [784, 375] width 1568 height 750
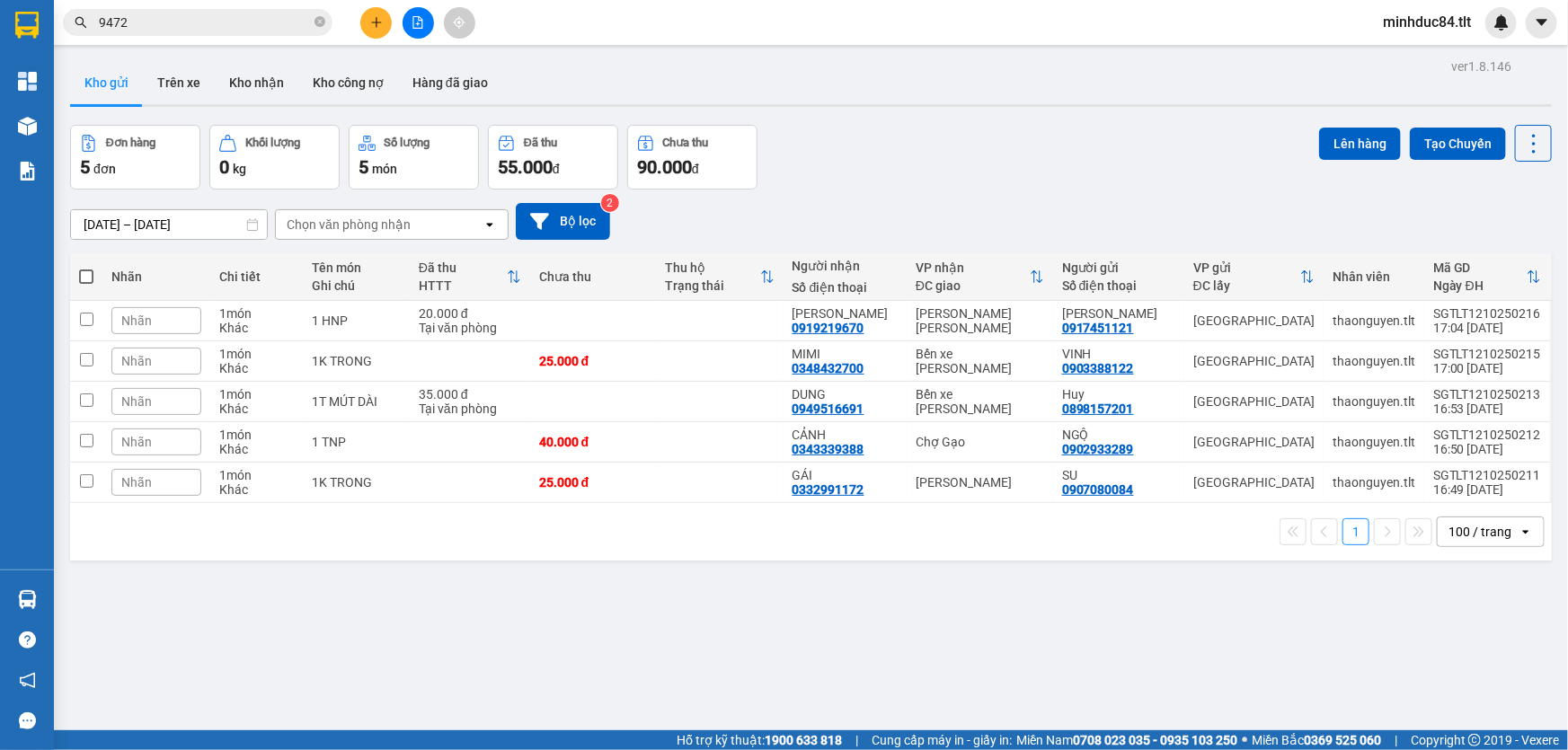
click at [1308, 622] on div "ver 1.8.146 Kho gửi Trên xe Kho [PERSON_NAME] công nợ Hàng đã [PERSON_NAME] hàn…" at bounding box center [811, 429] width 1497 height 750
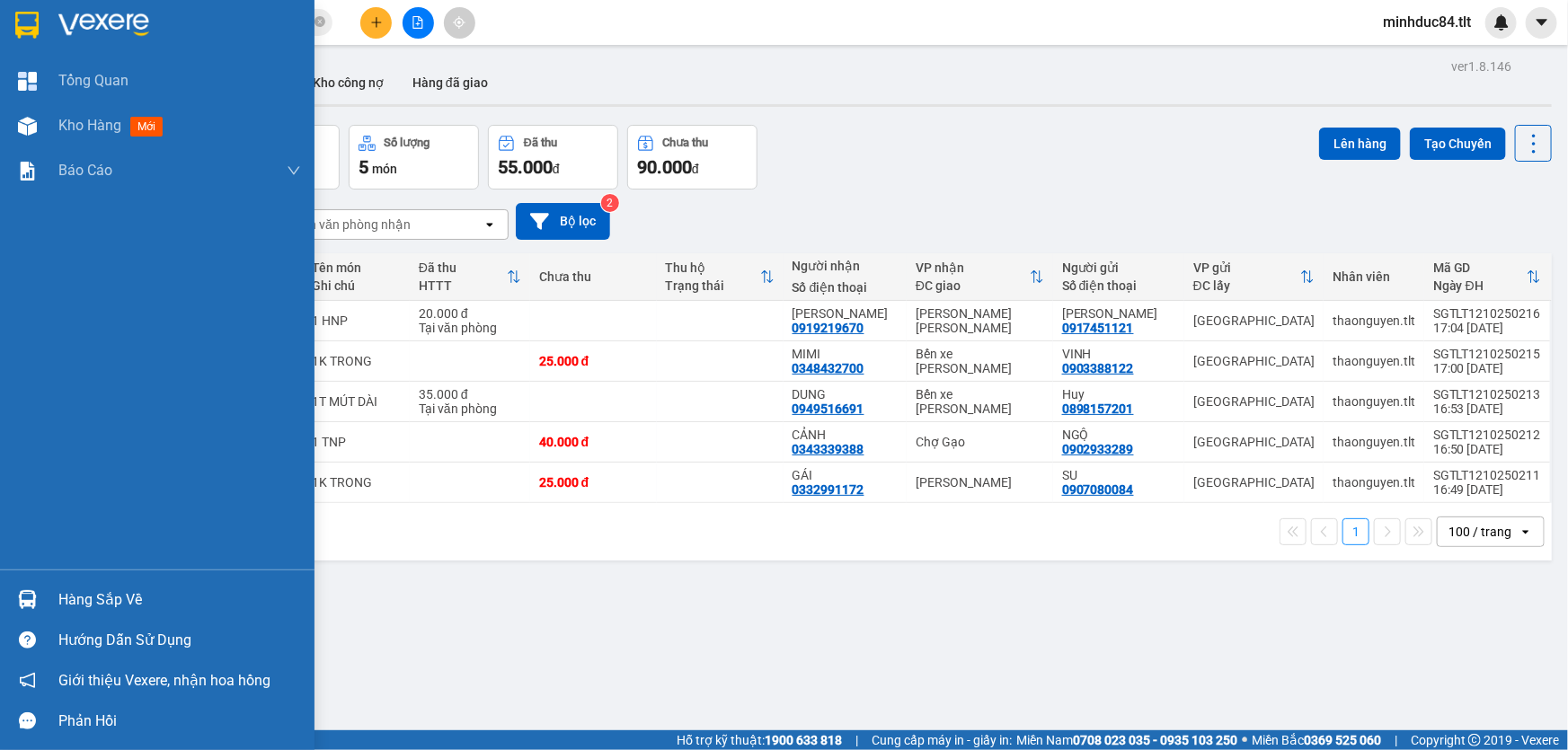
click at [54, 599] on div "Hàng sắp về" at bounding box center [157, 600] width 314 height 40
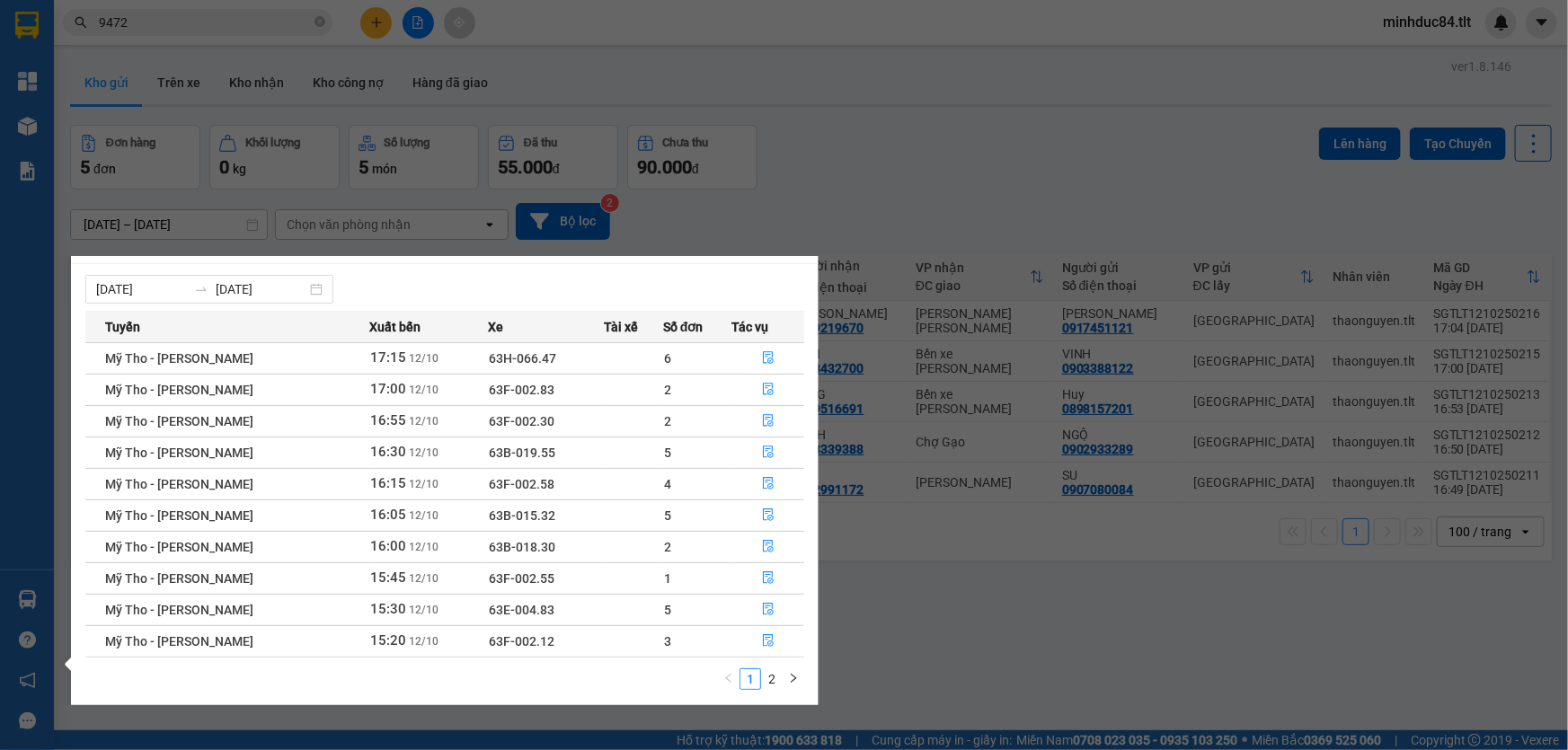
scroll to position [28, 0]
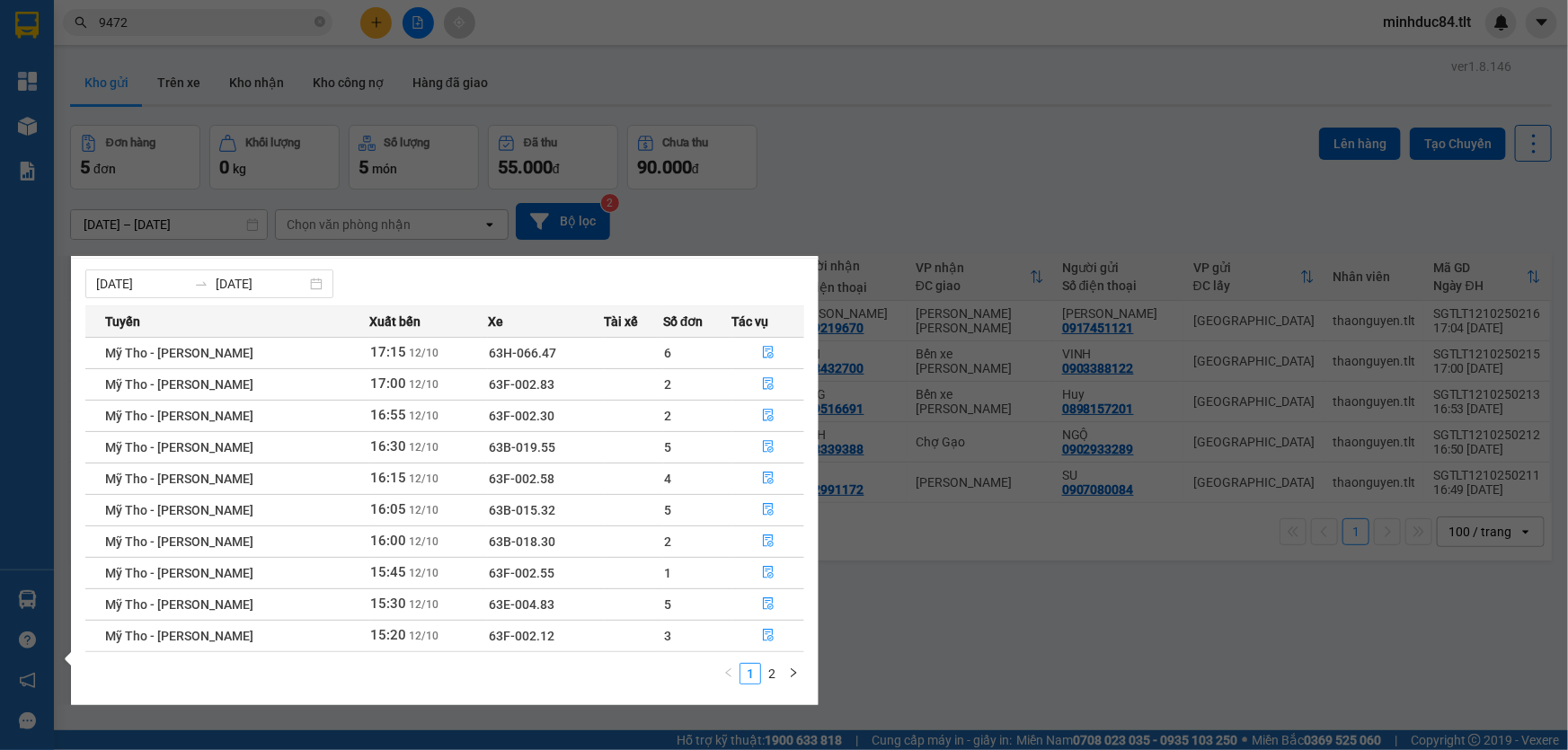
click at [978, 627] on section "Kết quả [PERSON_NAME] ( 271 ) Bộ lọc Mã ĐH Trạng thái Món hàng Thu hộ Tổng [PER…" at bounding box center [784, 375] width 1568 height 750
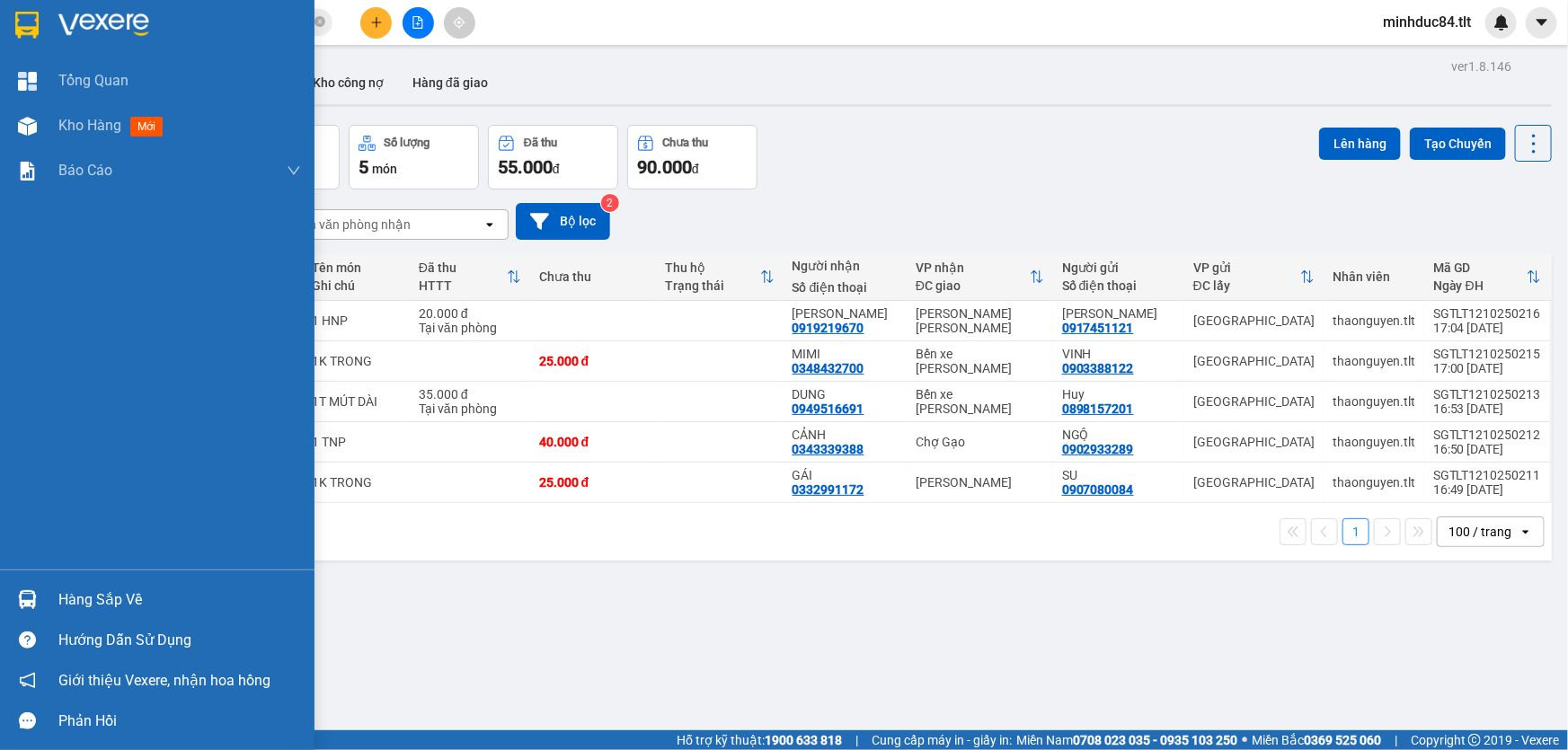
click at [65, 602] on div "Hàng sắp về" at bounding box center [180, 601] width 243 height 27
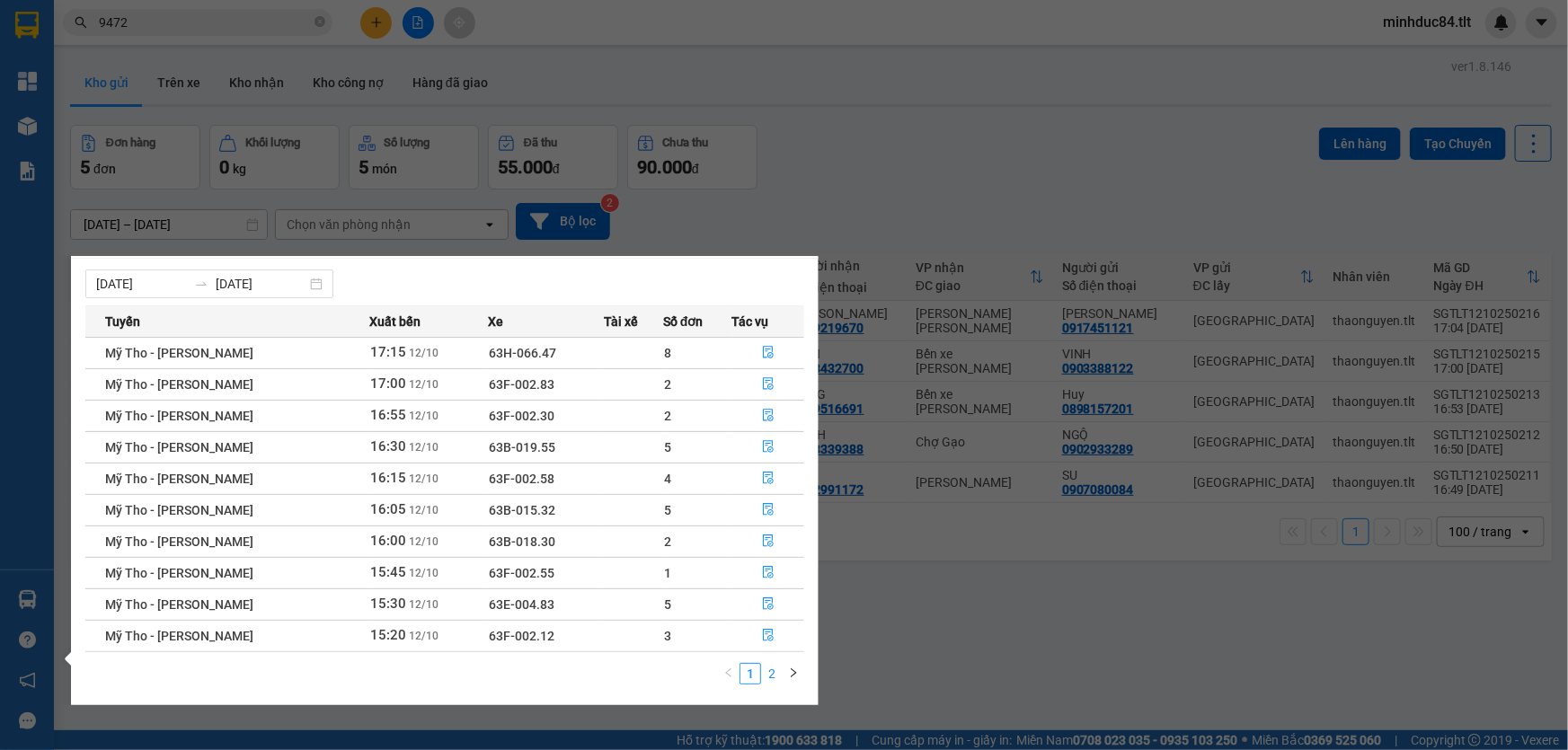
click at [770, 673] on link "2" at bounding box center [771, 674] width 20 height 20
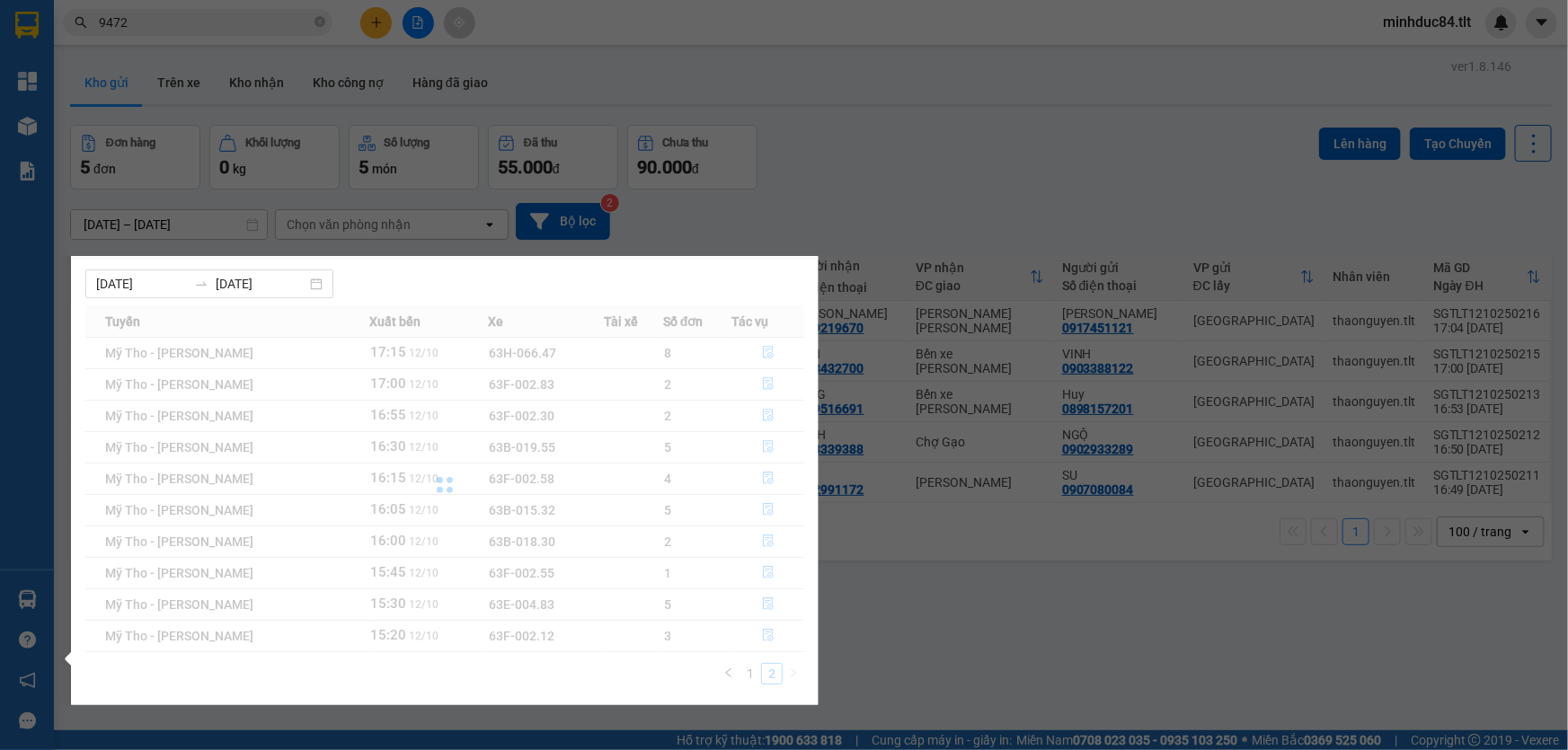
scroll to position [0, 0]
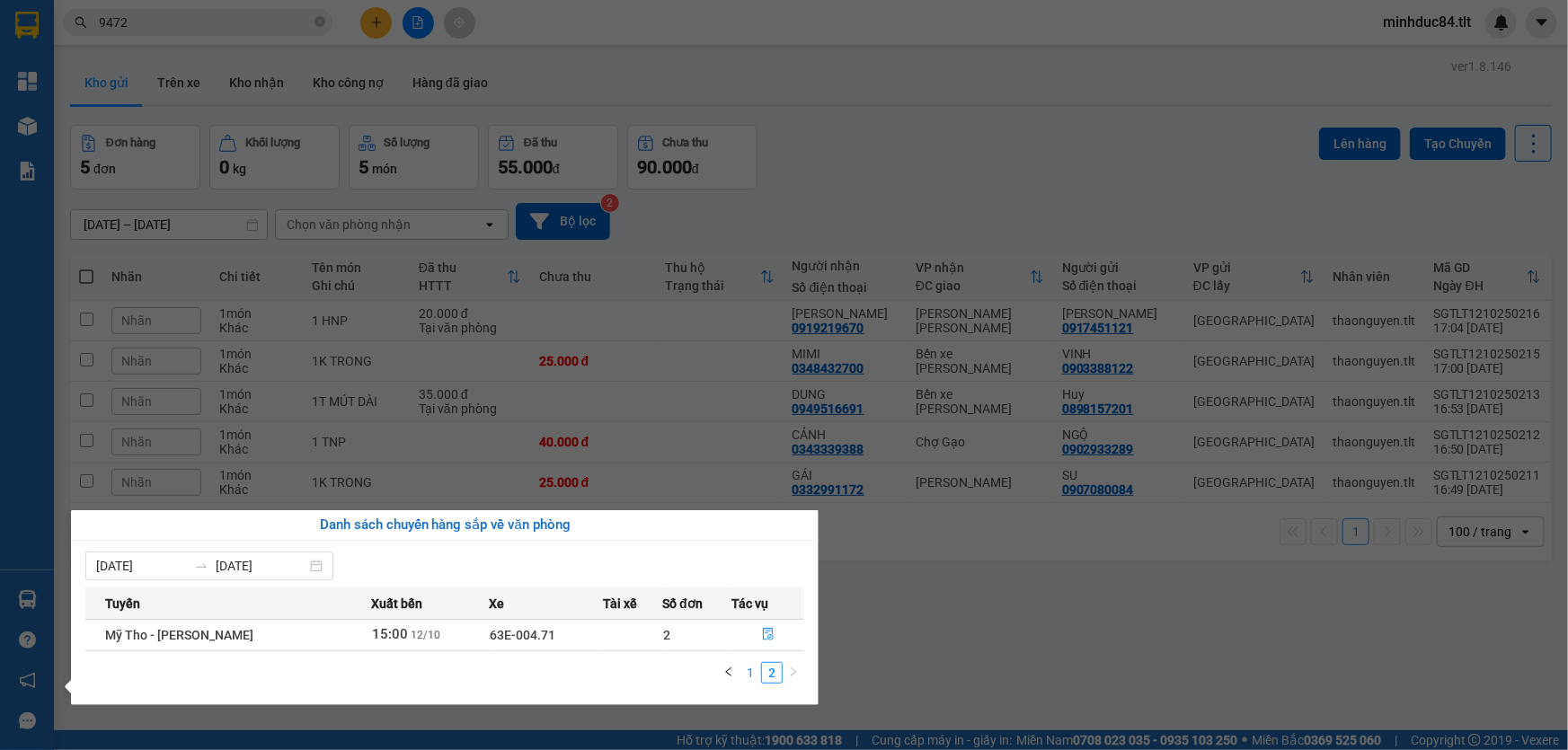
click at [746, 674] on link "1" at bounding box center [750, 673] width 20 height 20
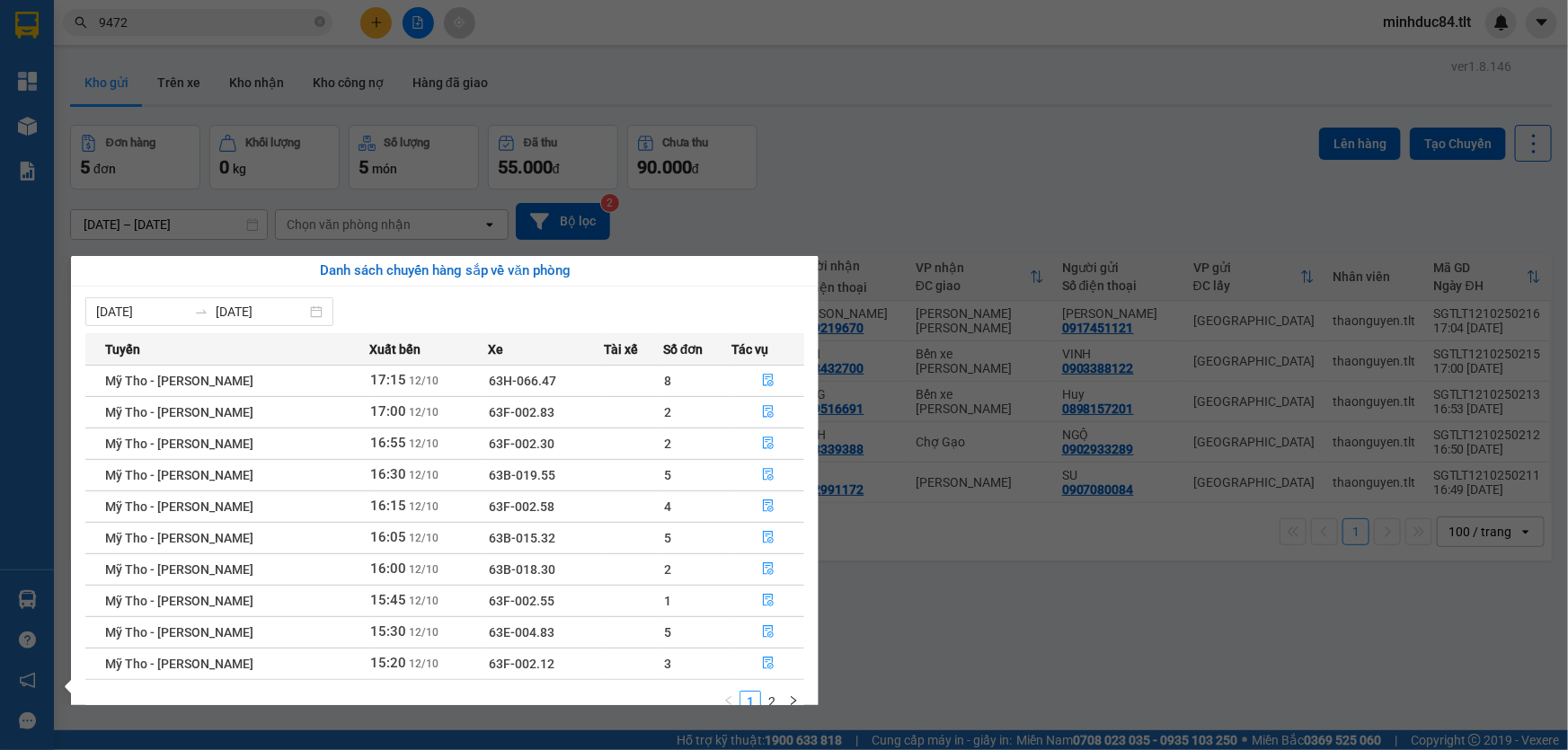
click at [915, 652] on section "Kết quả [PERSON_NAME] ( 271 ) Bộ lọc Mã ĐH Trạng thái Món hàng Thu hộ Tổng [PER…" at bounding box center [784, 375] width 1568 height 750
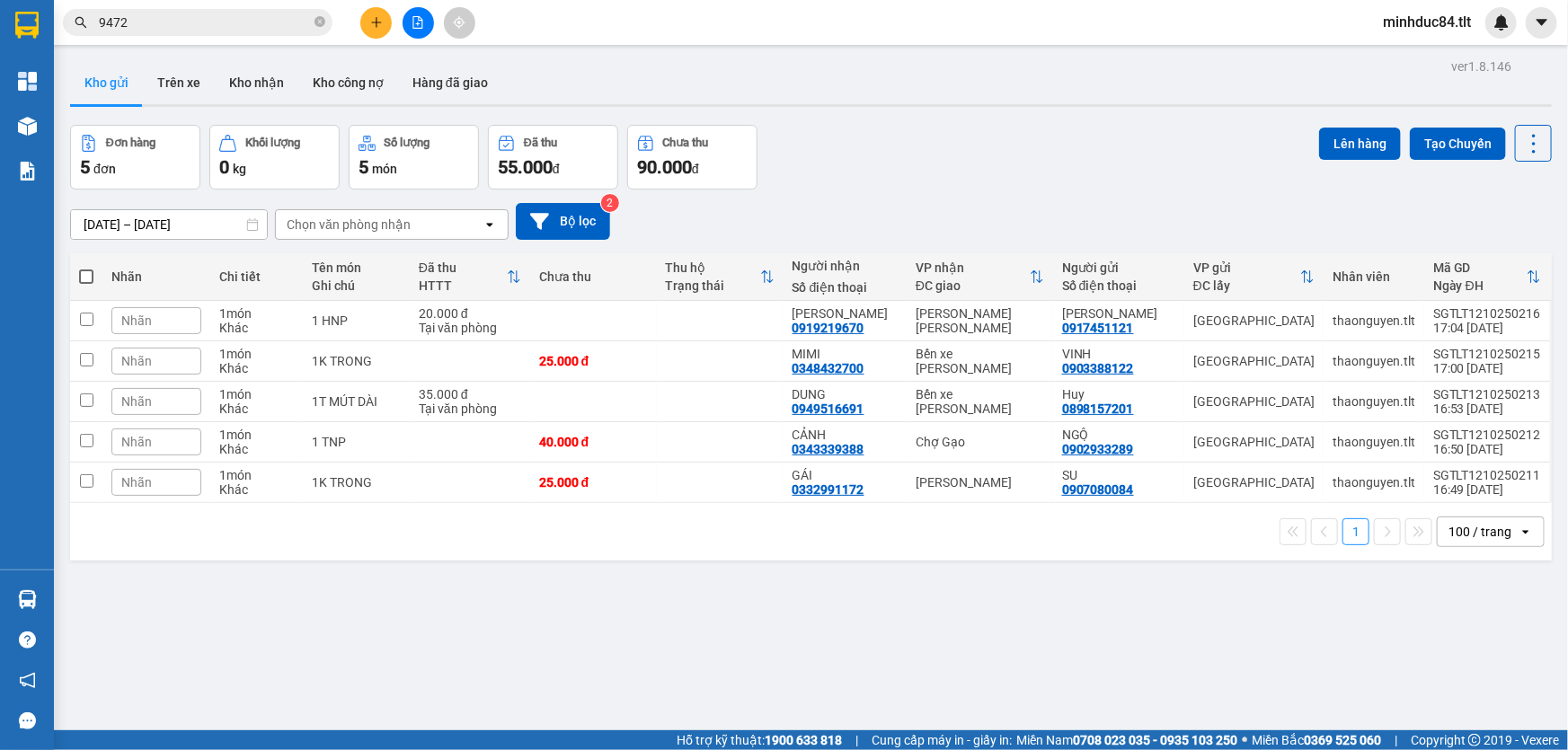
click at [205, 23] on input "9472" at bounding box center [205, 22] width 212 height 20
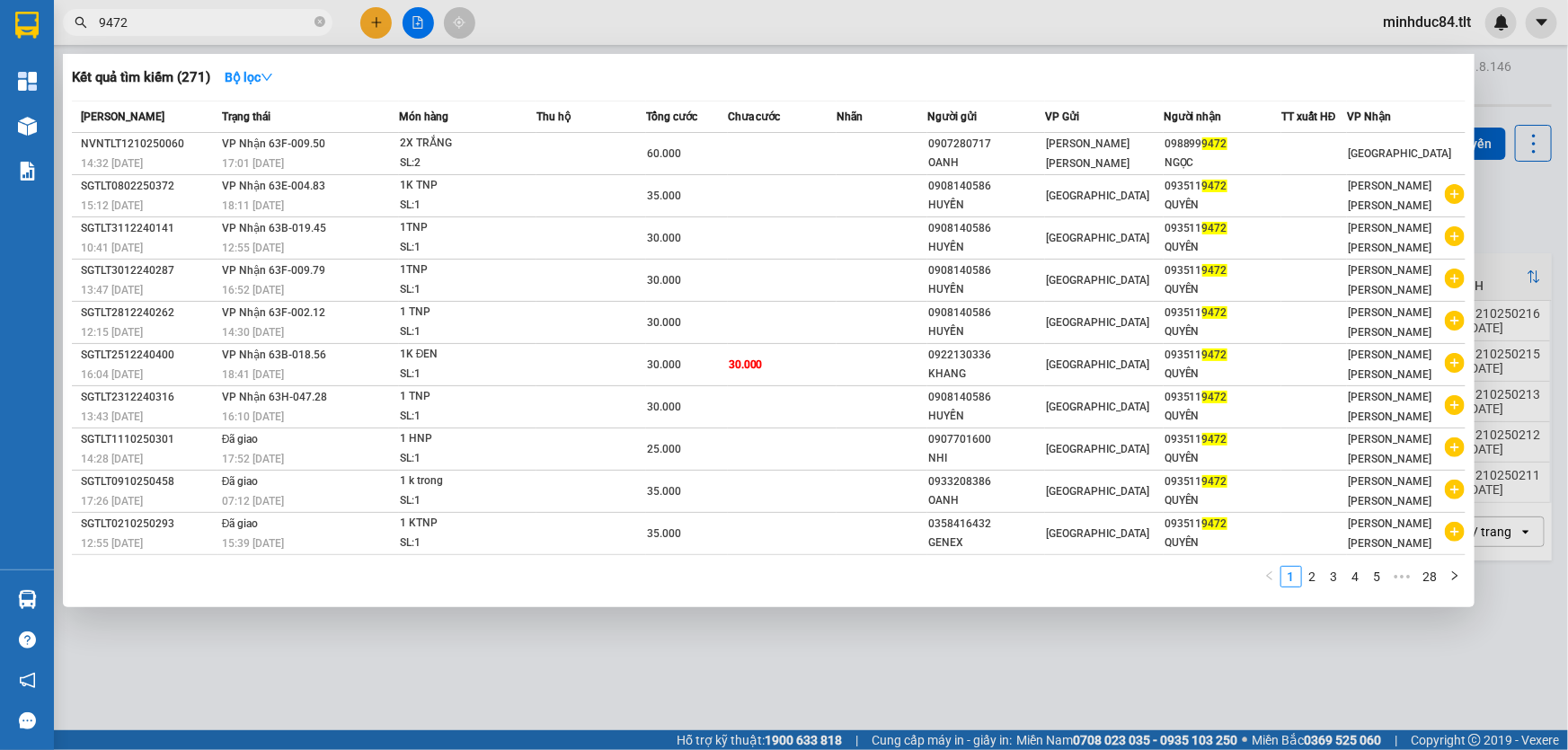
click at [205, 23] on input "9472" at bounding box center [205, 22] width 212 height 20
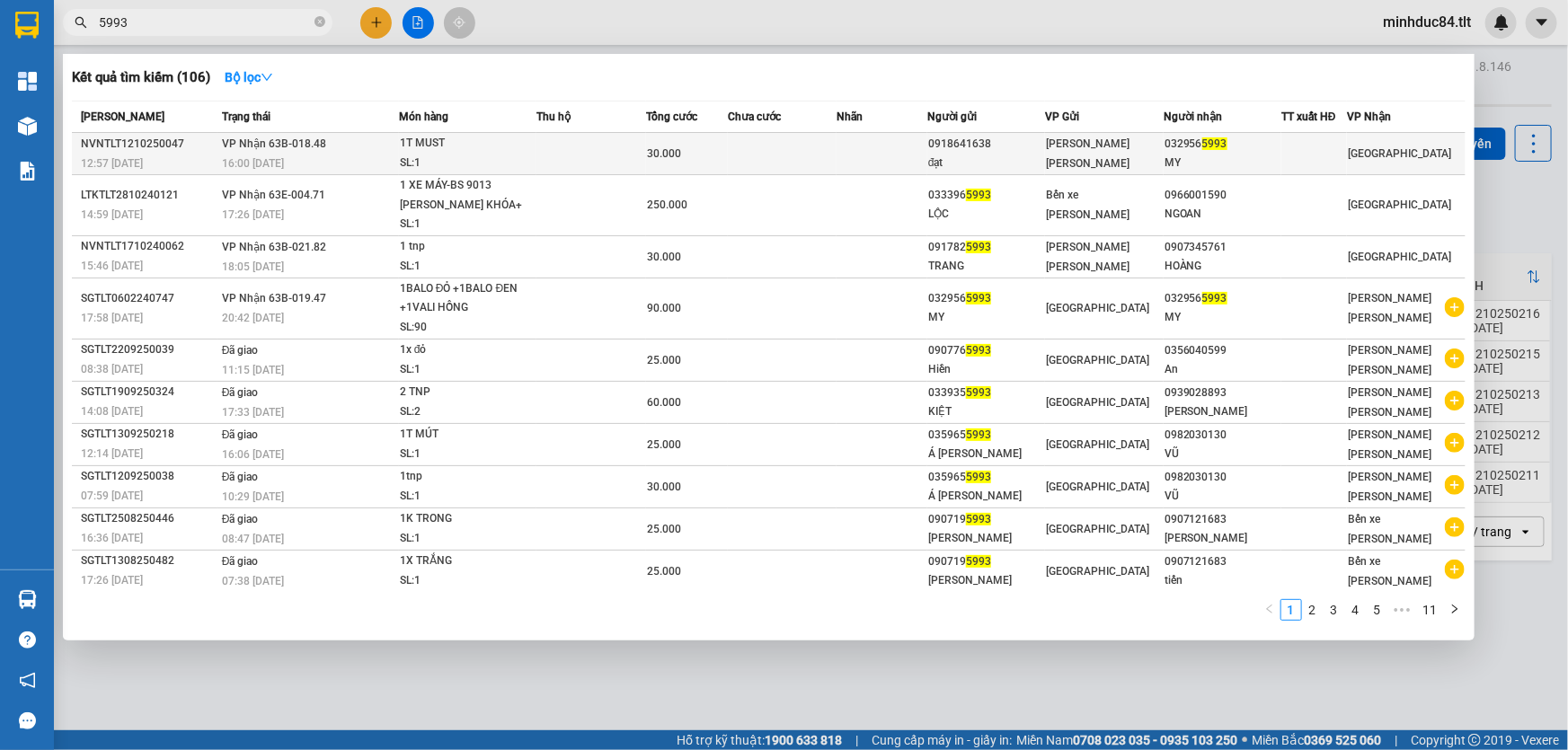
type input "5993"
click at [432, 147] on div "1T MUST" at bounding box center [468, 144] width 135 height 20
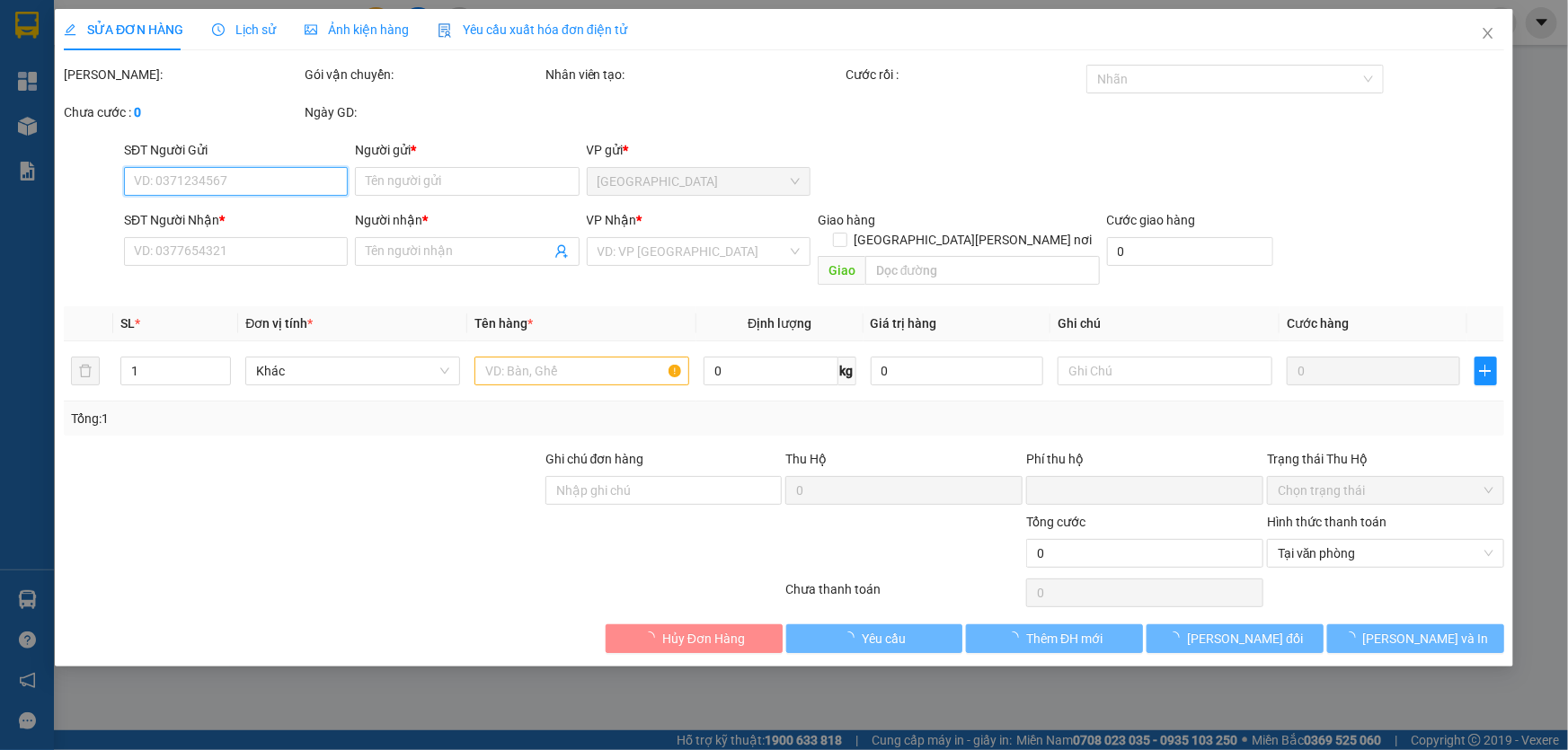
type input "0918641638"
type input "đạt"
type input "0329565993"
type input "MY"
type input "0"
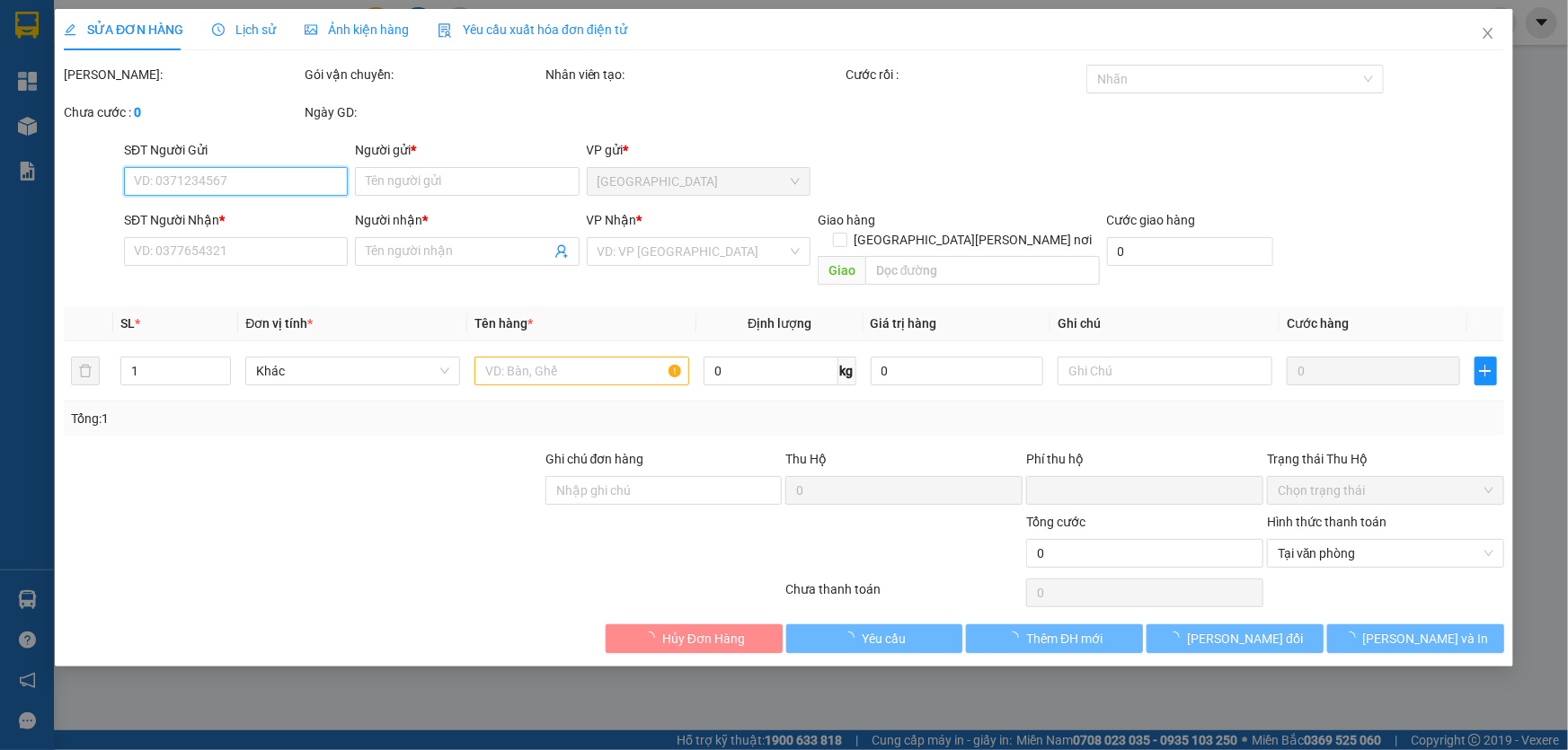
type input "30.000"
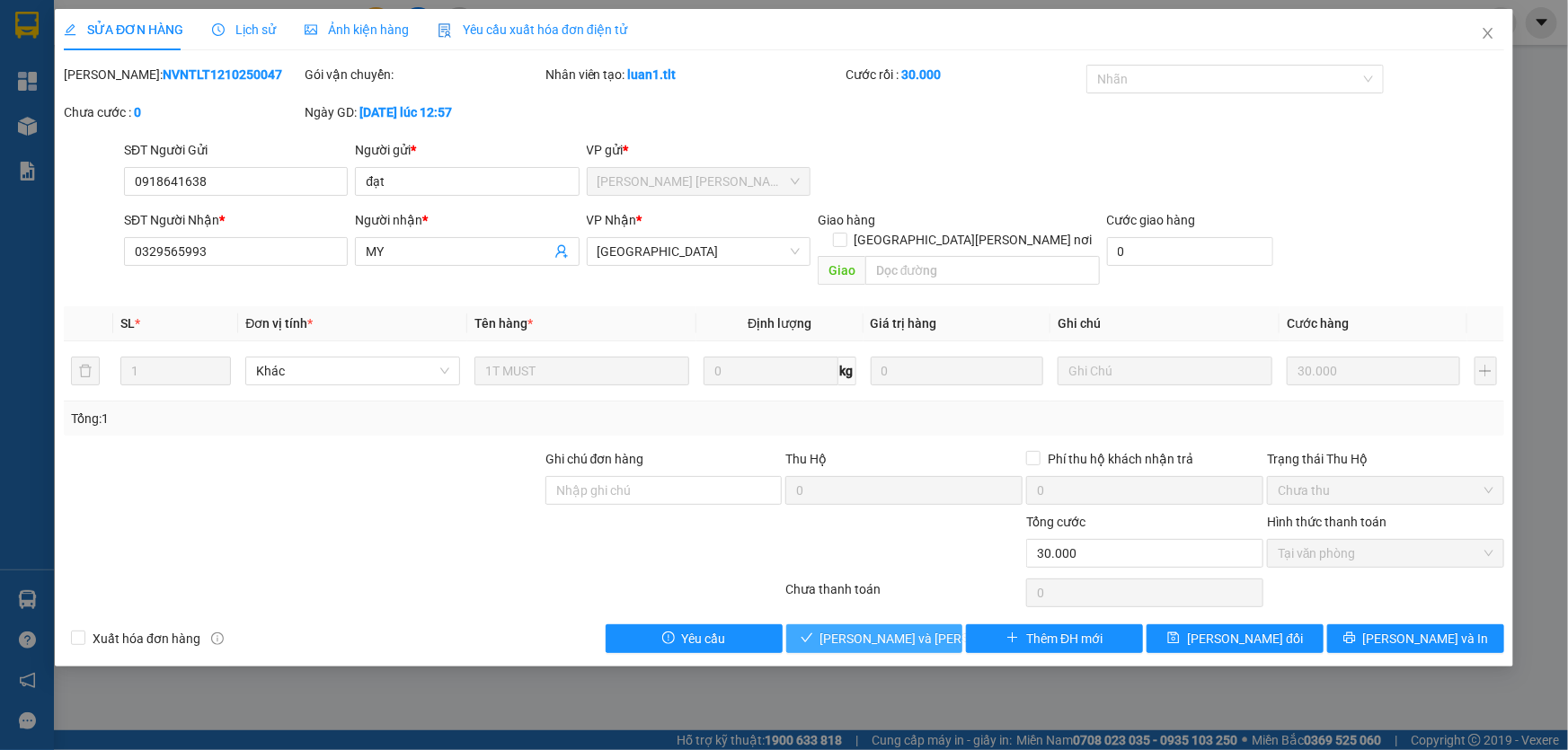
click at [878, 629] on span "[PERSON_NAME] và [PERSON_NAME] hàng" at bounding box center [942, 638] width 243 height 20
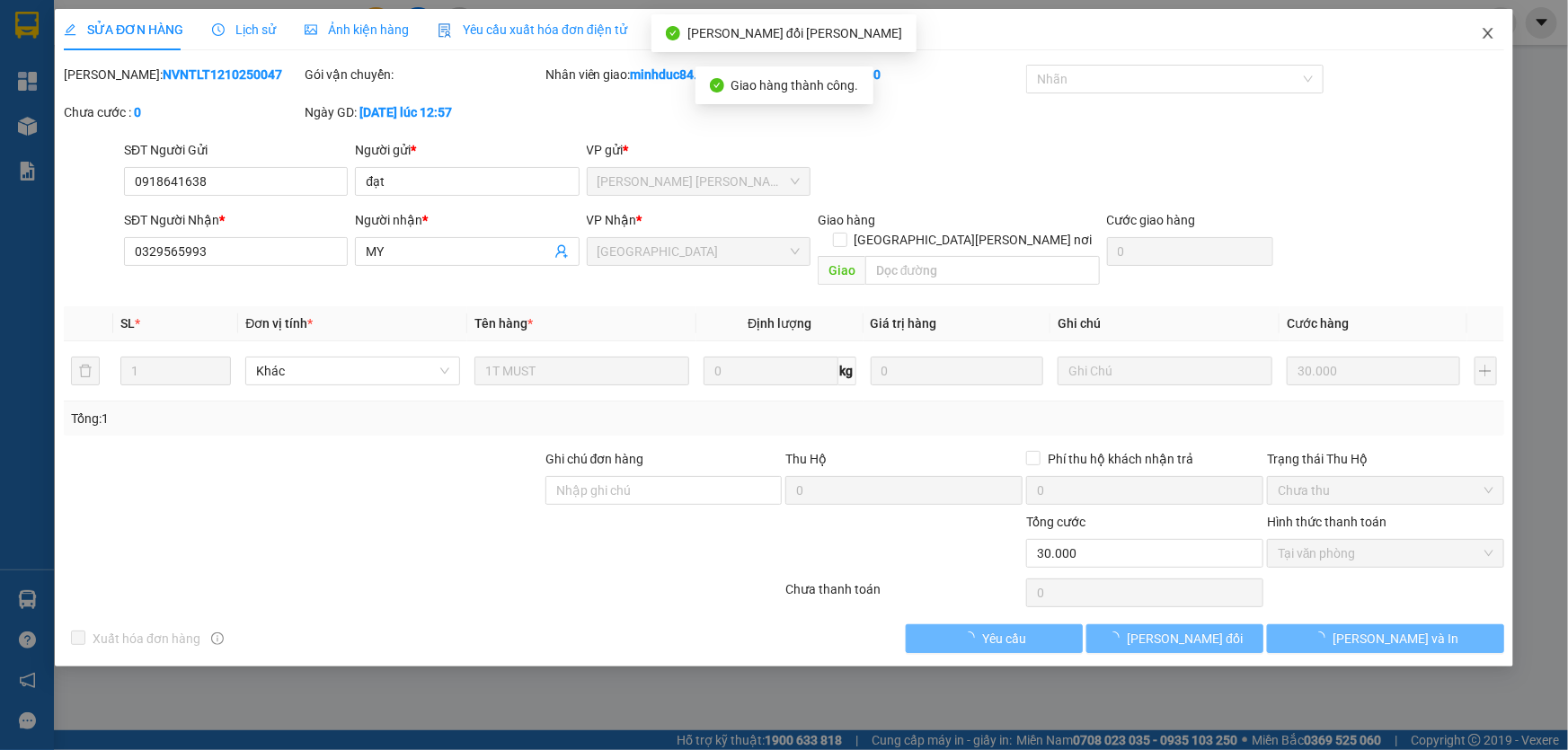
click at [1486, 33] on icon "close" at bounding box center [1488, 33] width 10 height 11
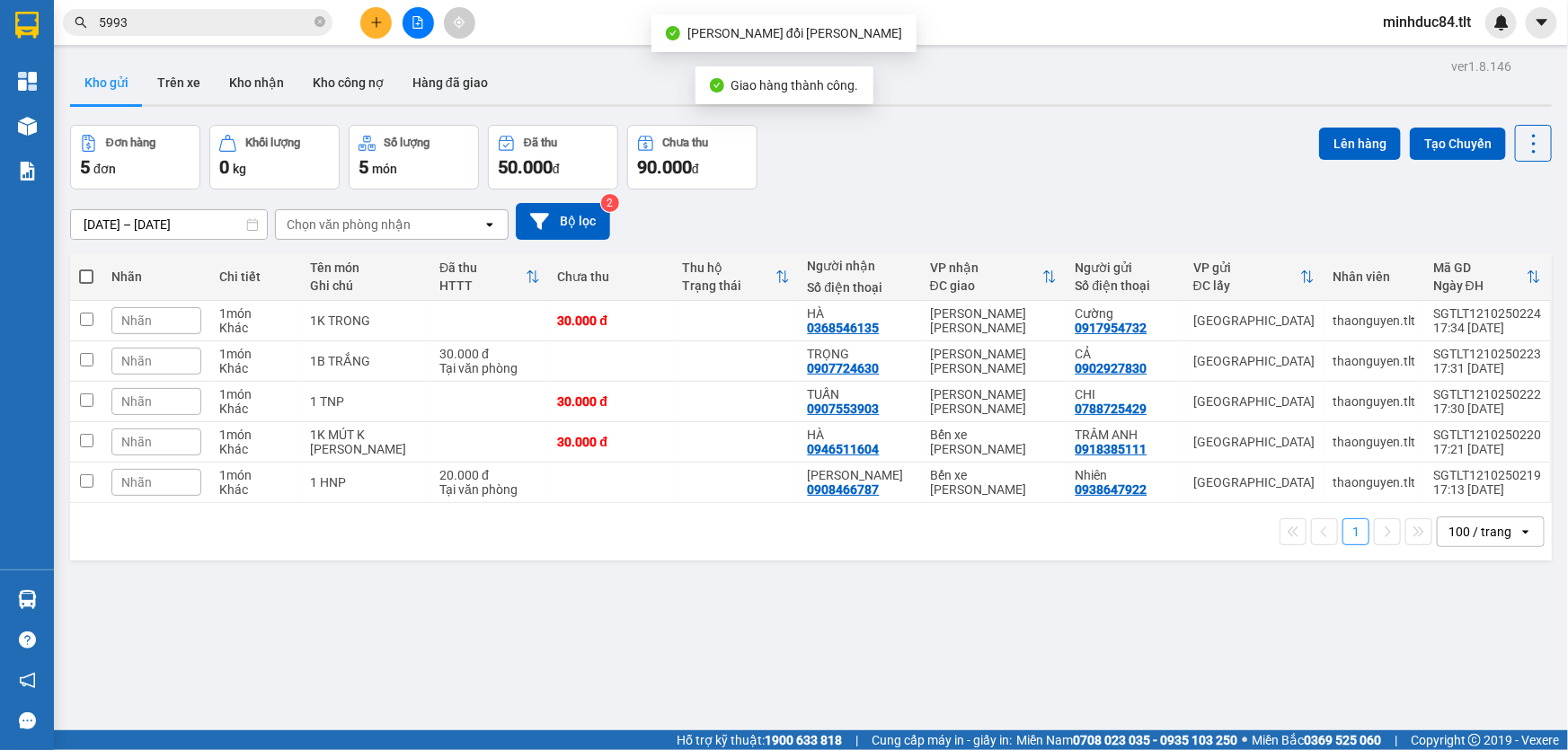
click at [210, 9] on span "5993" at bounding box center [198, 22] width 270 height 27
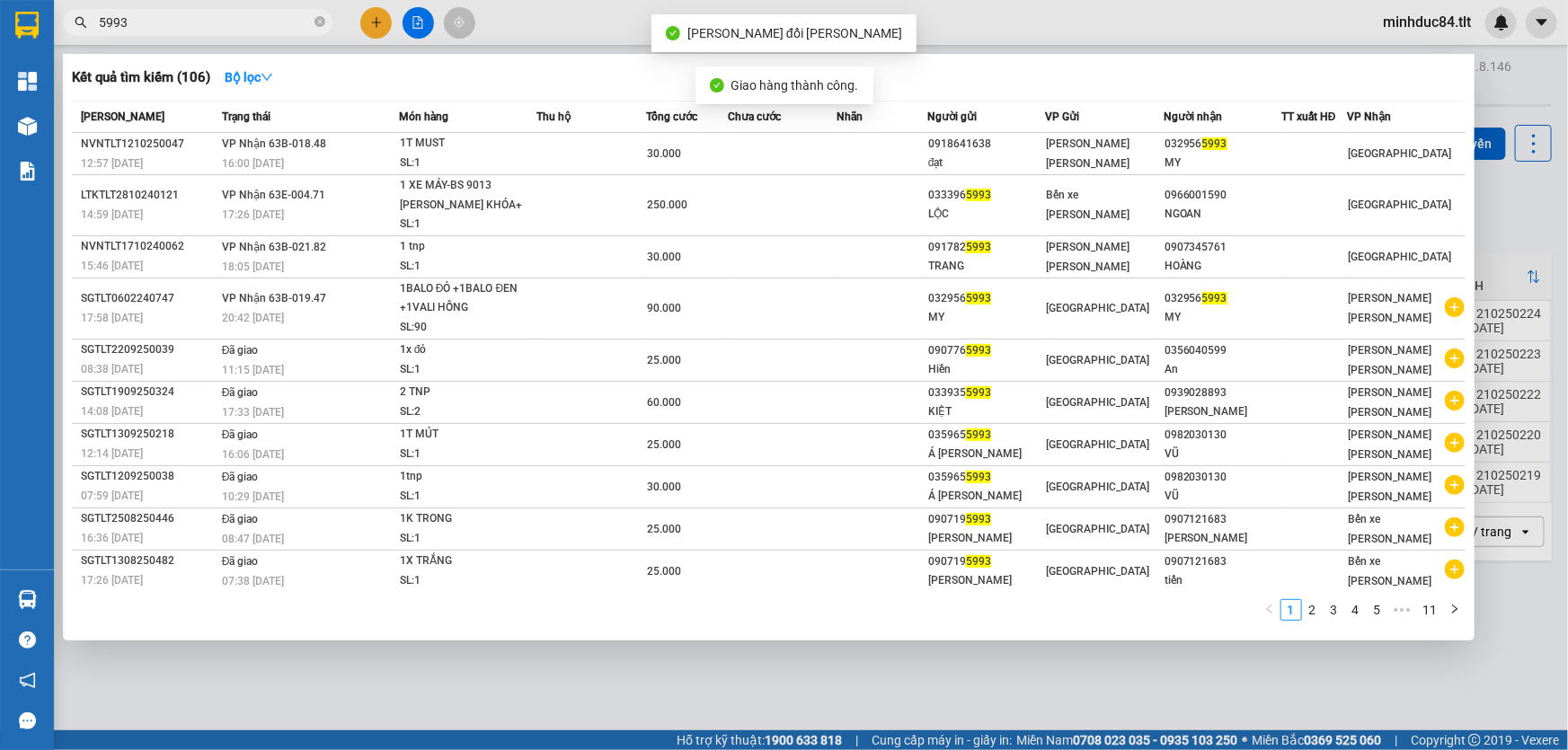
click at [218, 13] on input "5993" at bounding box center [205, 22] width 212 height 20
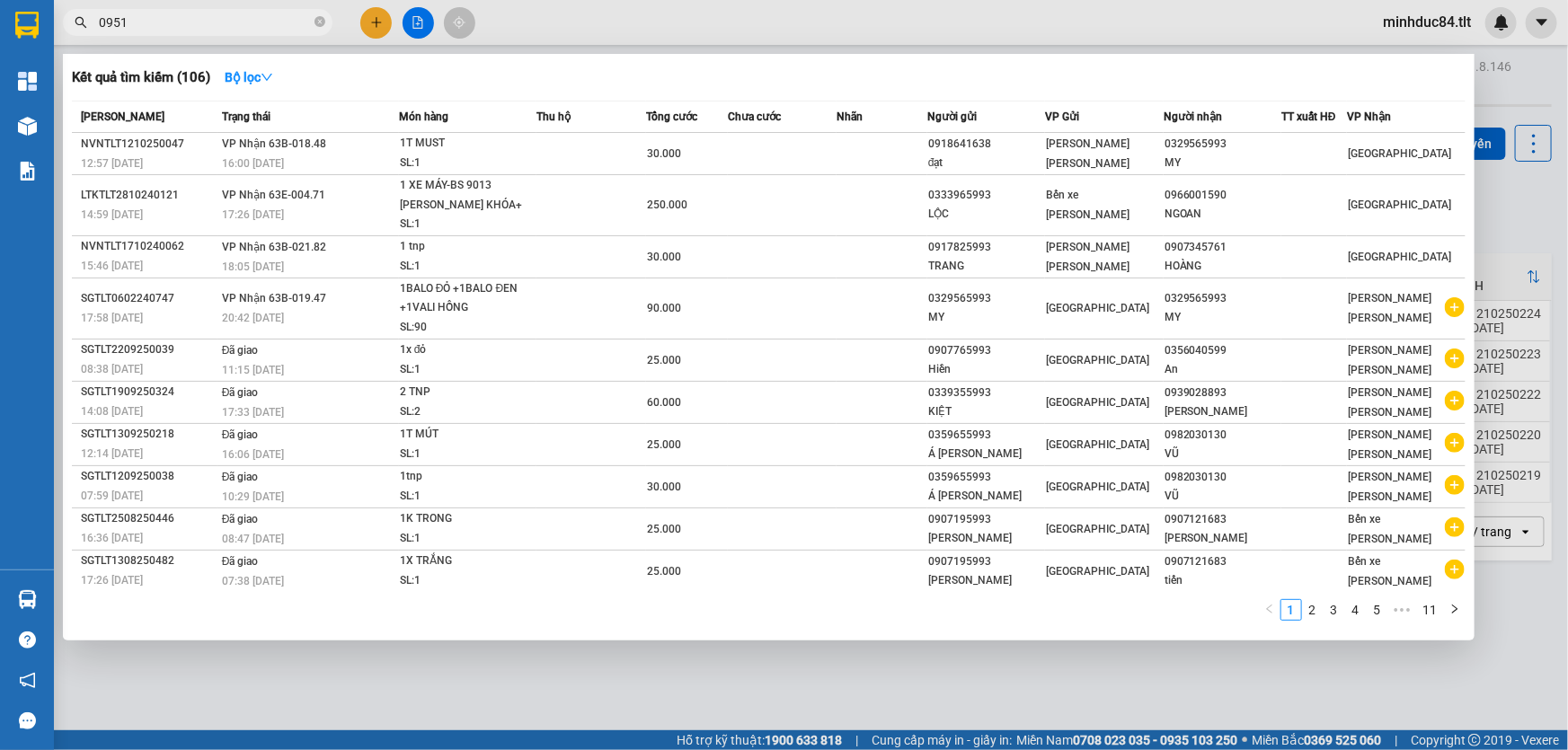
type input "0951"
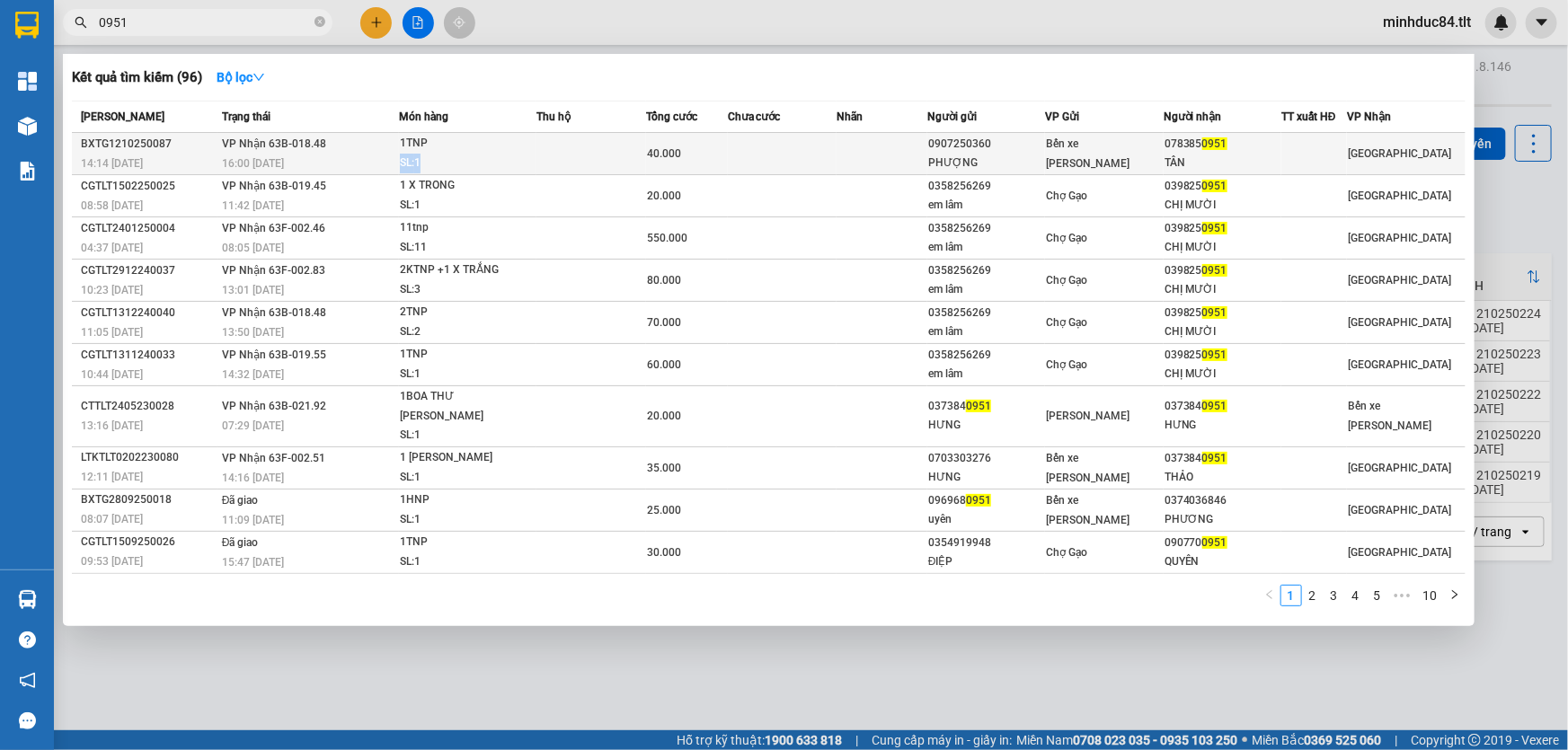
click at [502, 151] on span "1TNP SL: 1" at bounding box center [469, 153] width 137 height 39
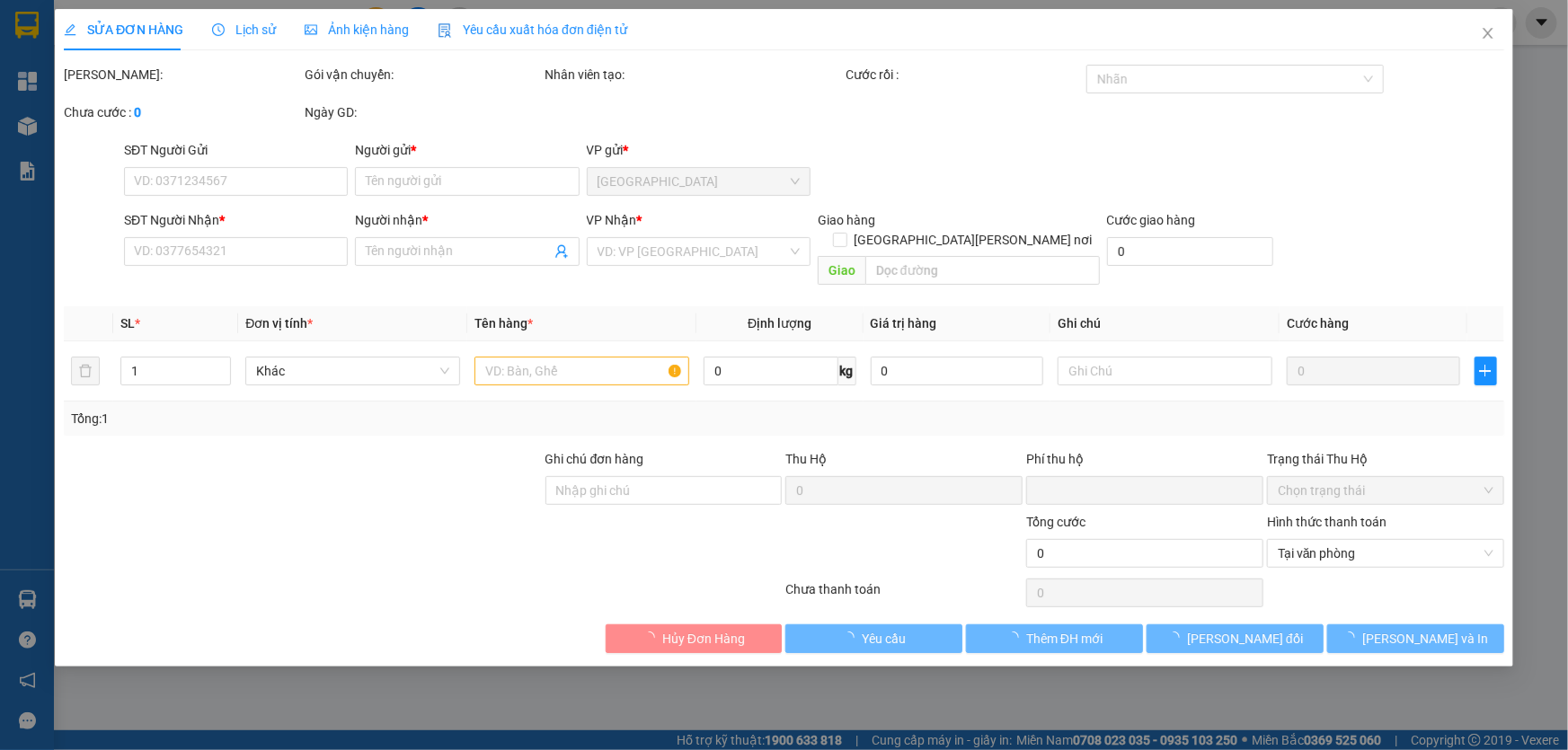
type input "0907250360"
type input "PHƯỢNG"
type input "0783850951"
type input "TÂN"
type input "0"
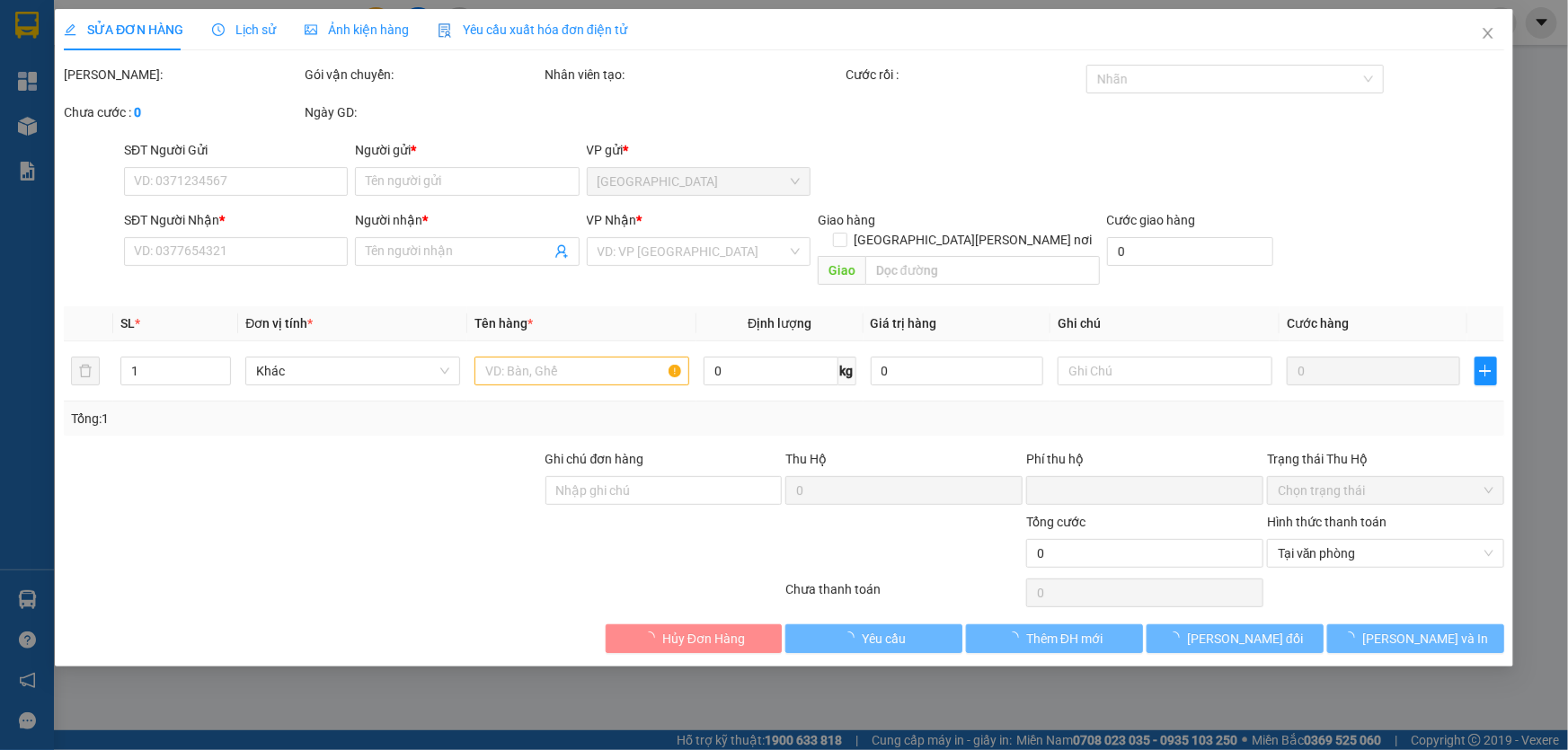
type input "40.000"
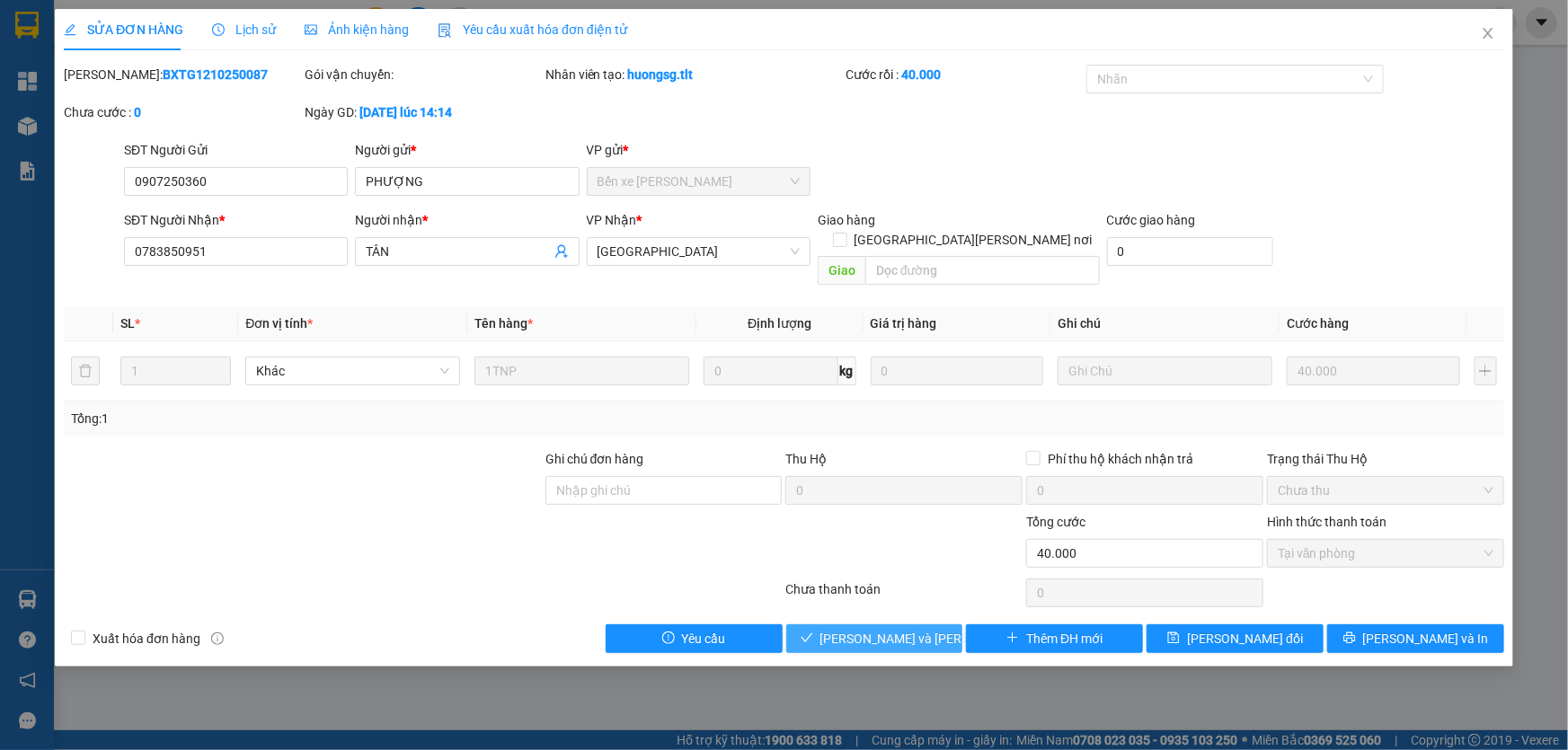
click at [867, 629] on span "[PERSON_NAME] và [PERSON_NAME] hàng" at bounding box center [942, 638] width 243 height 20
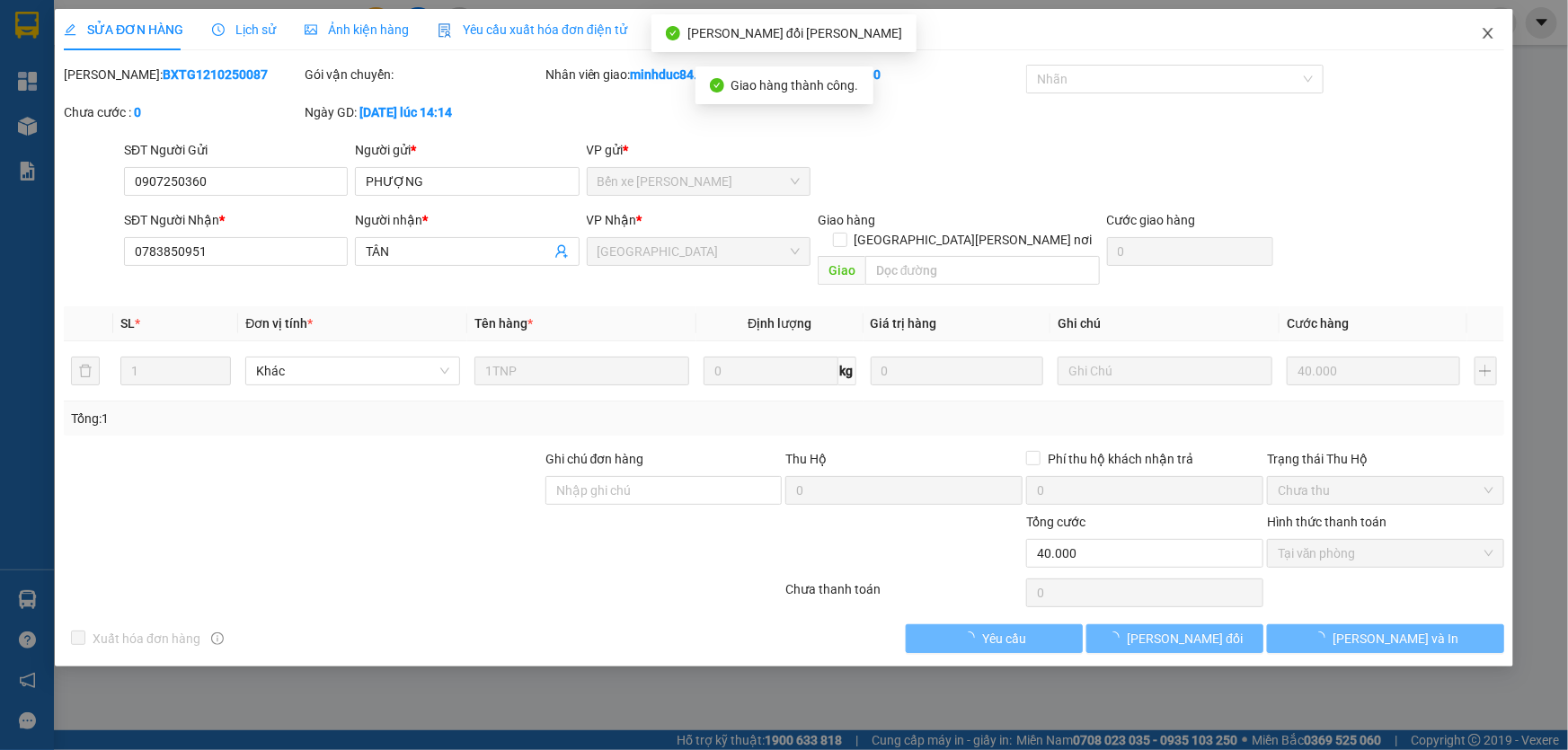
click at [1482, 40] on icon "close" at bounding box center [1488, 33] width 14 height 14
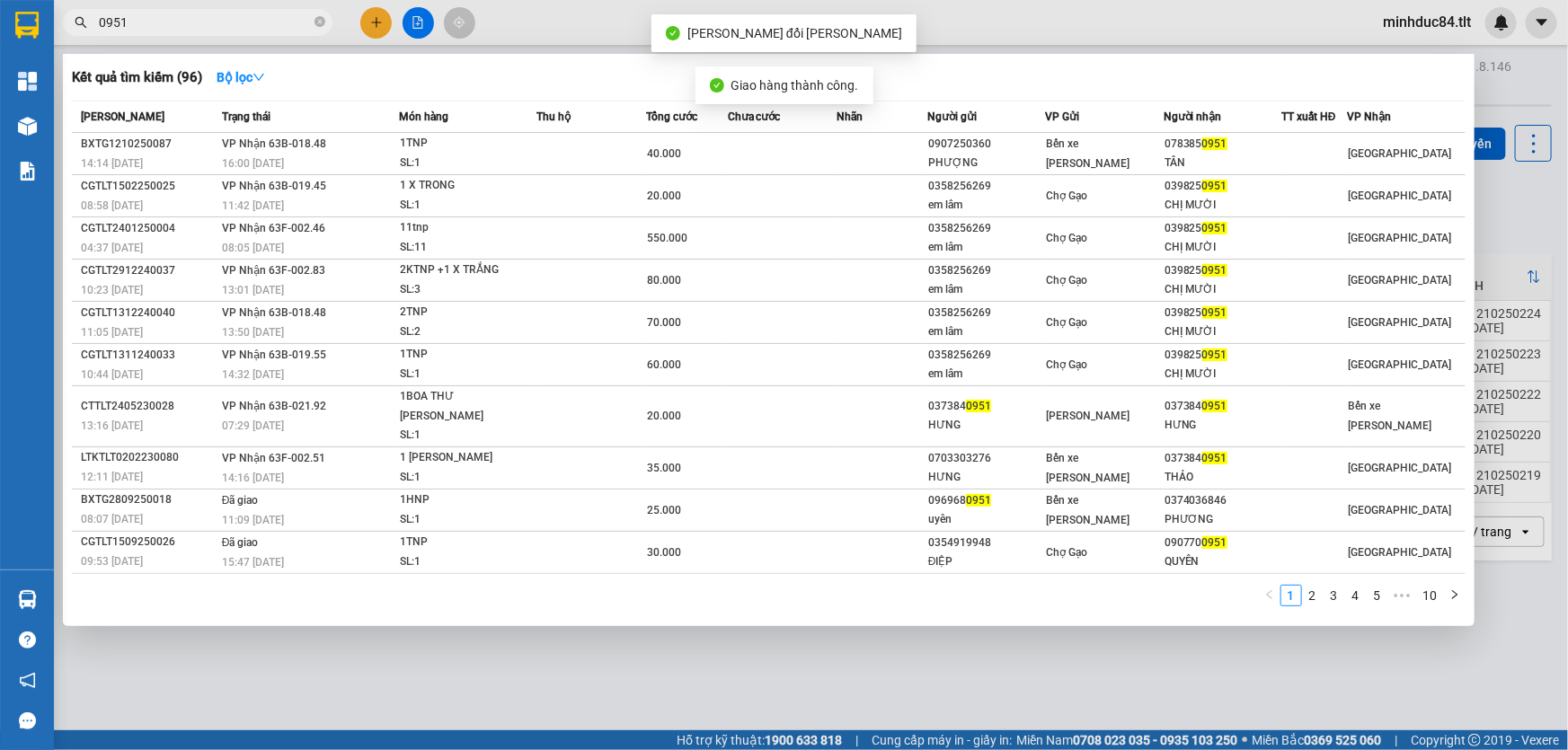
click at [204, 18] on input "0951" at bounding box center [205, 22] width 212 height 20
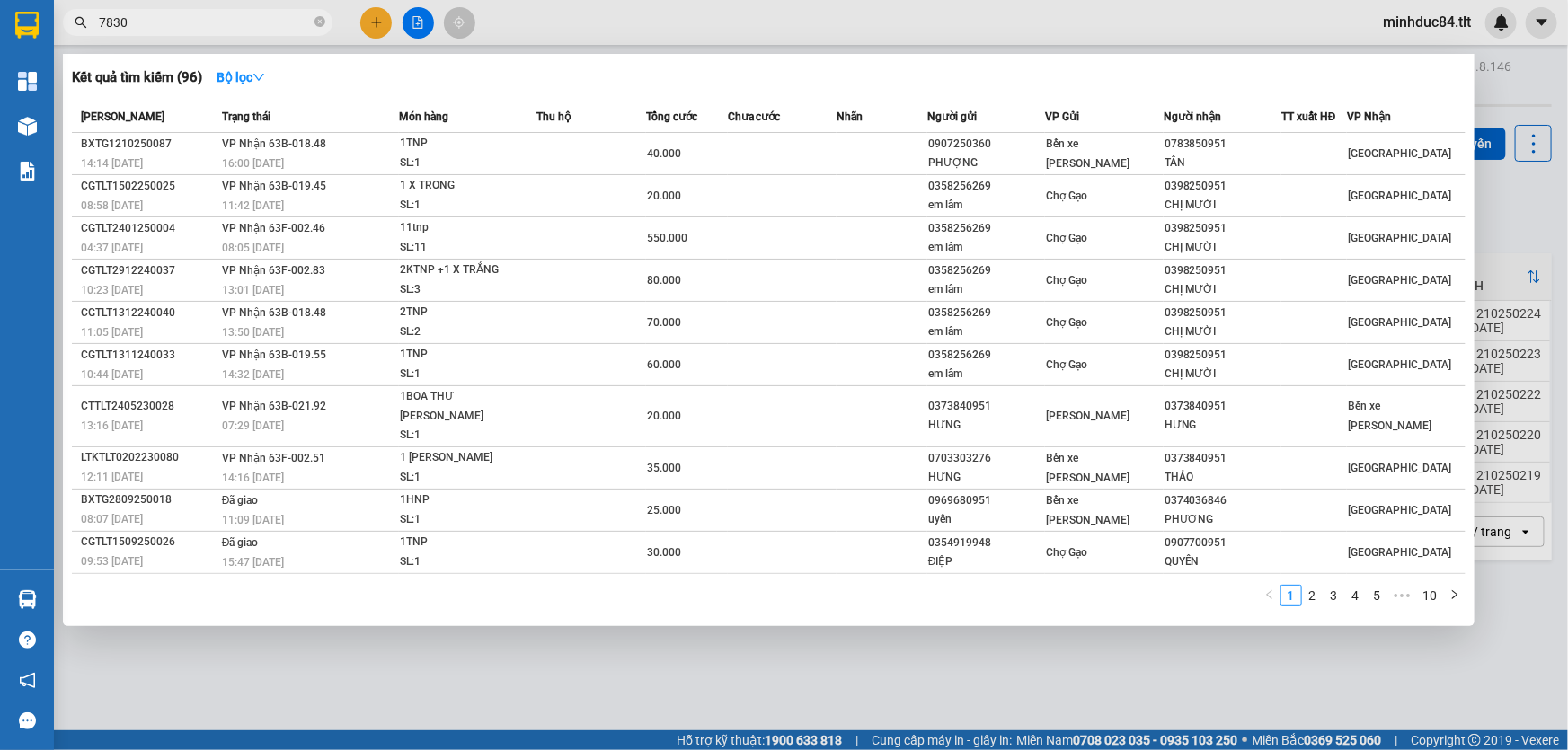
type input "7830"
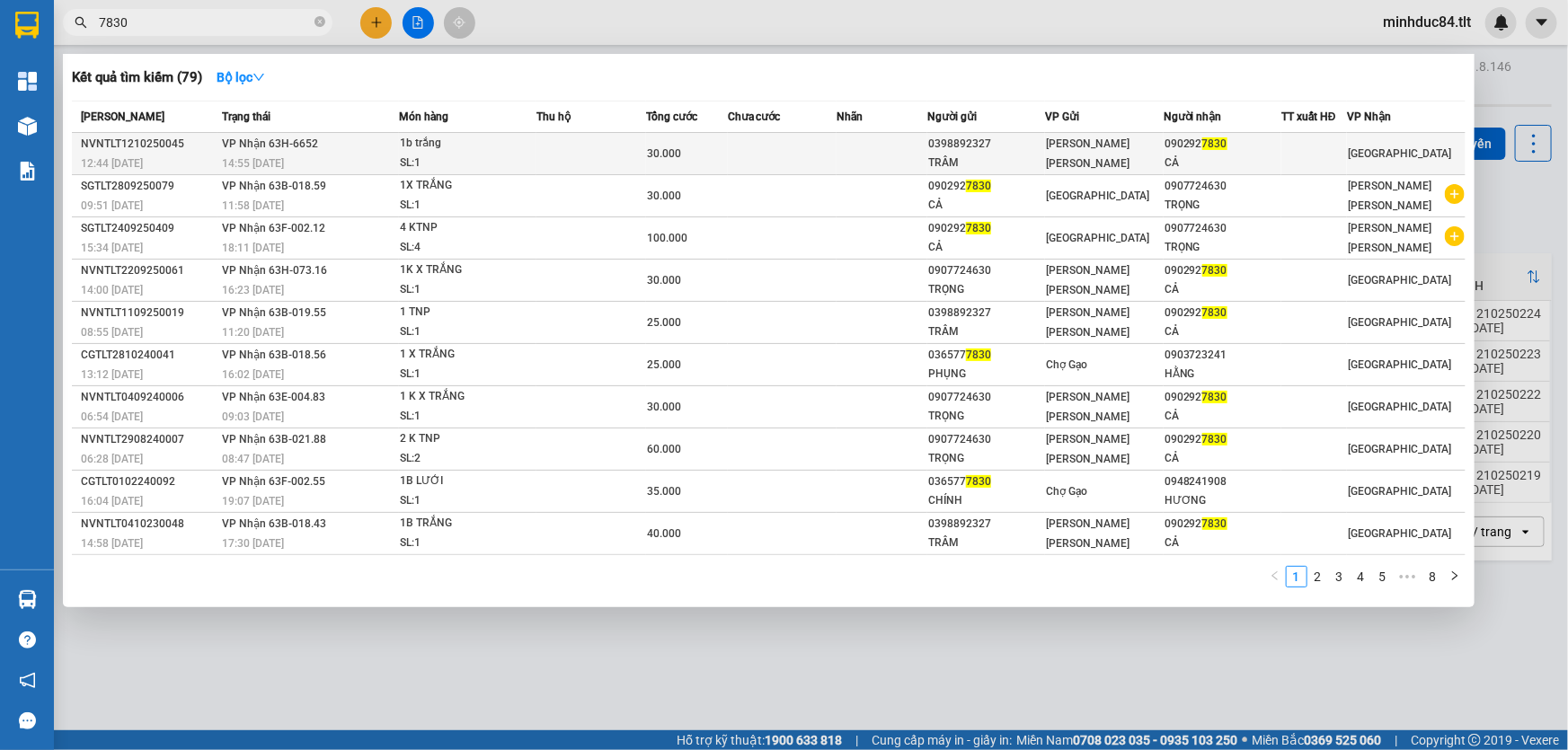
click at [488, 163] on div "SL: 1" at bounding box center [468, 163] width 135 height 20
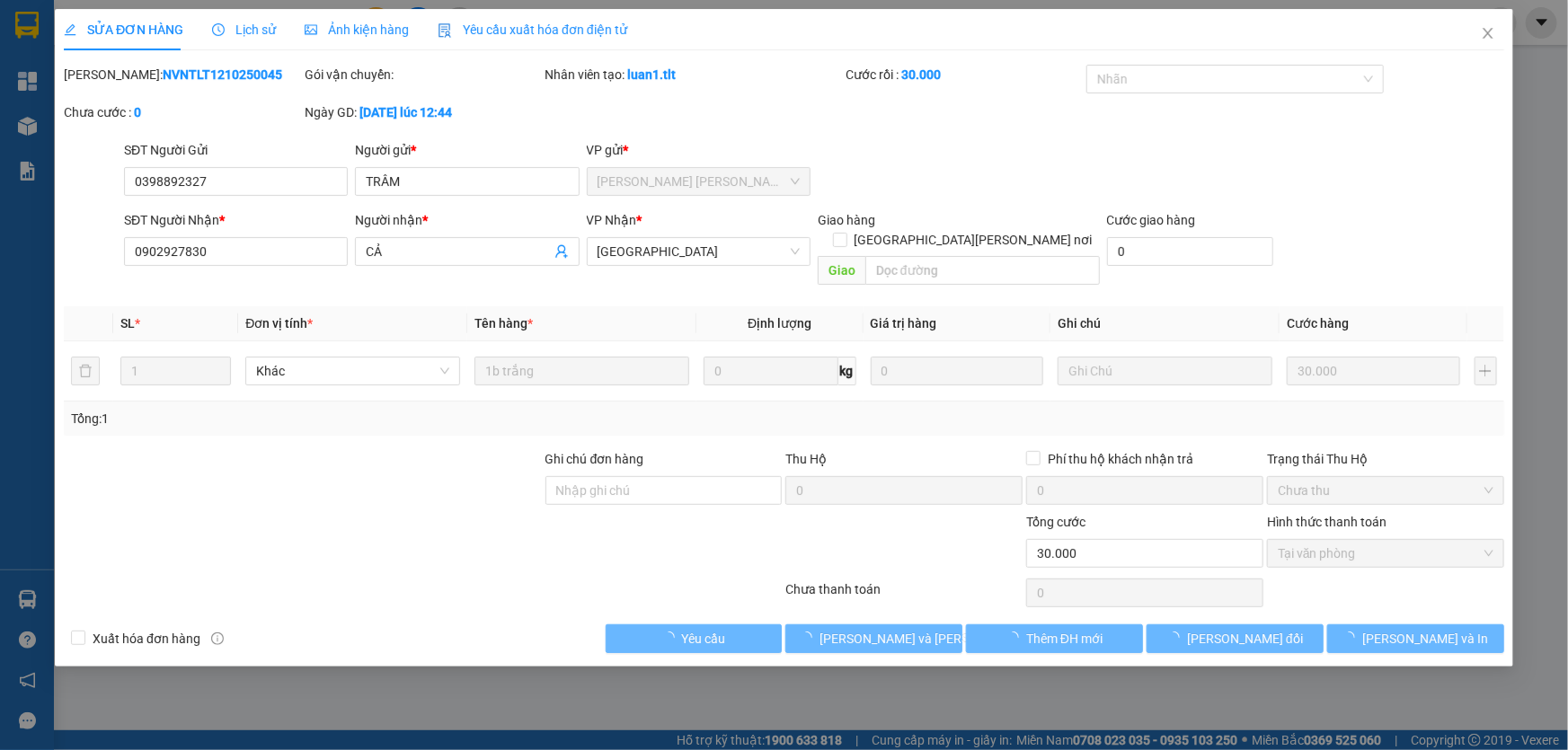
type input "0398892327"
type input "TRÂM"
type input "0902927830"
type input "CẢ"
type input "0"
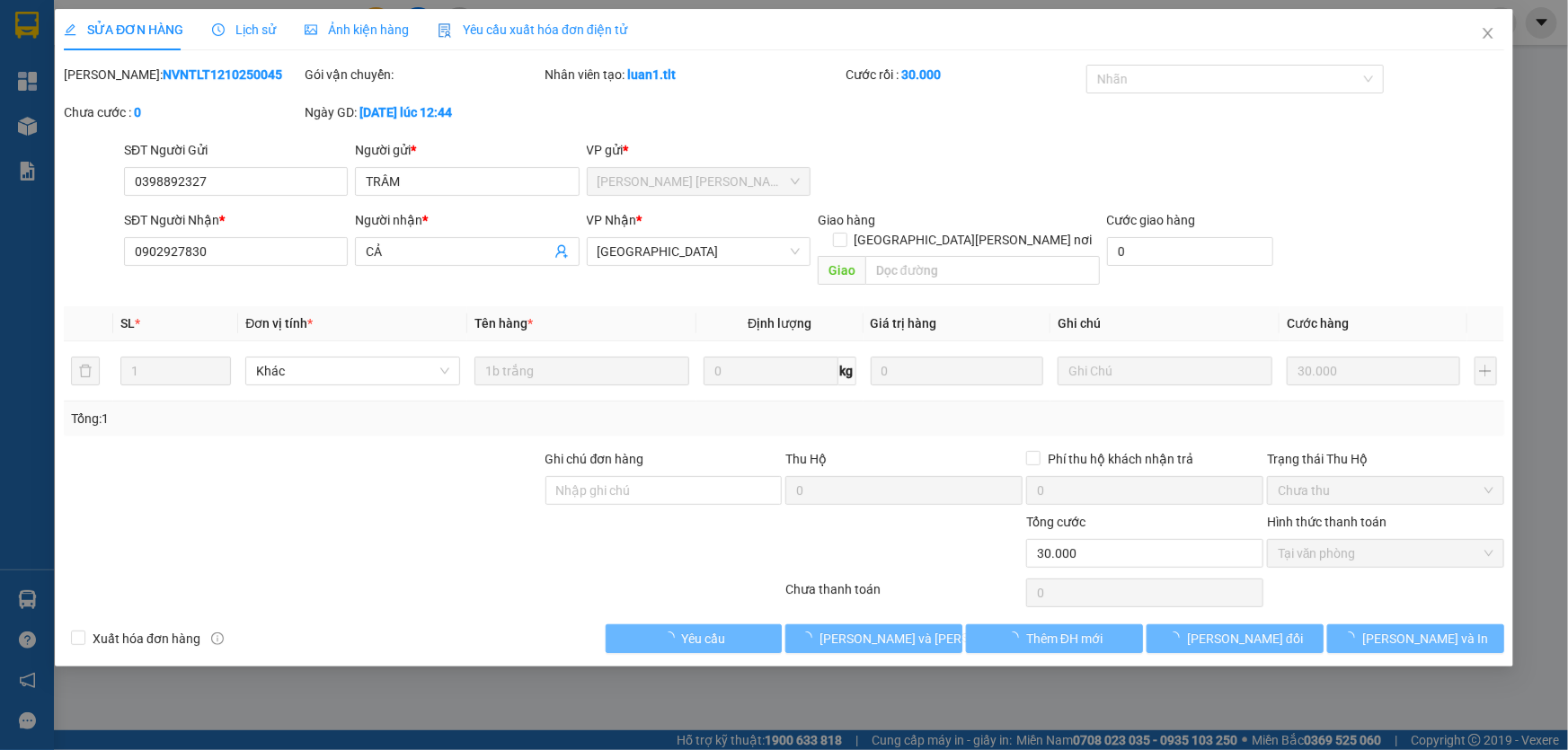
type input "30.000"
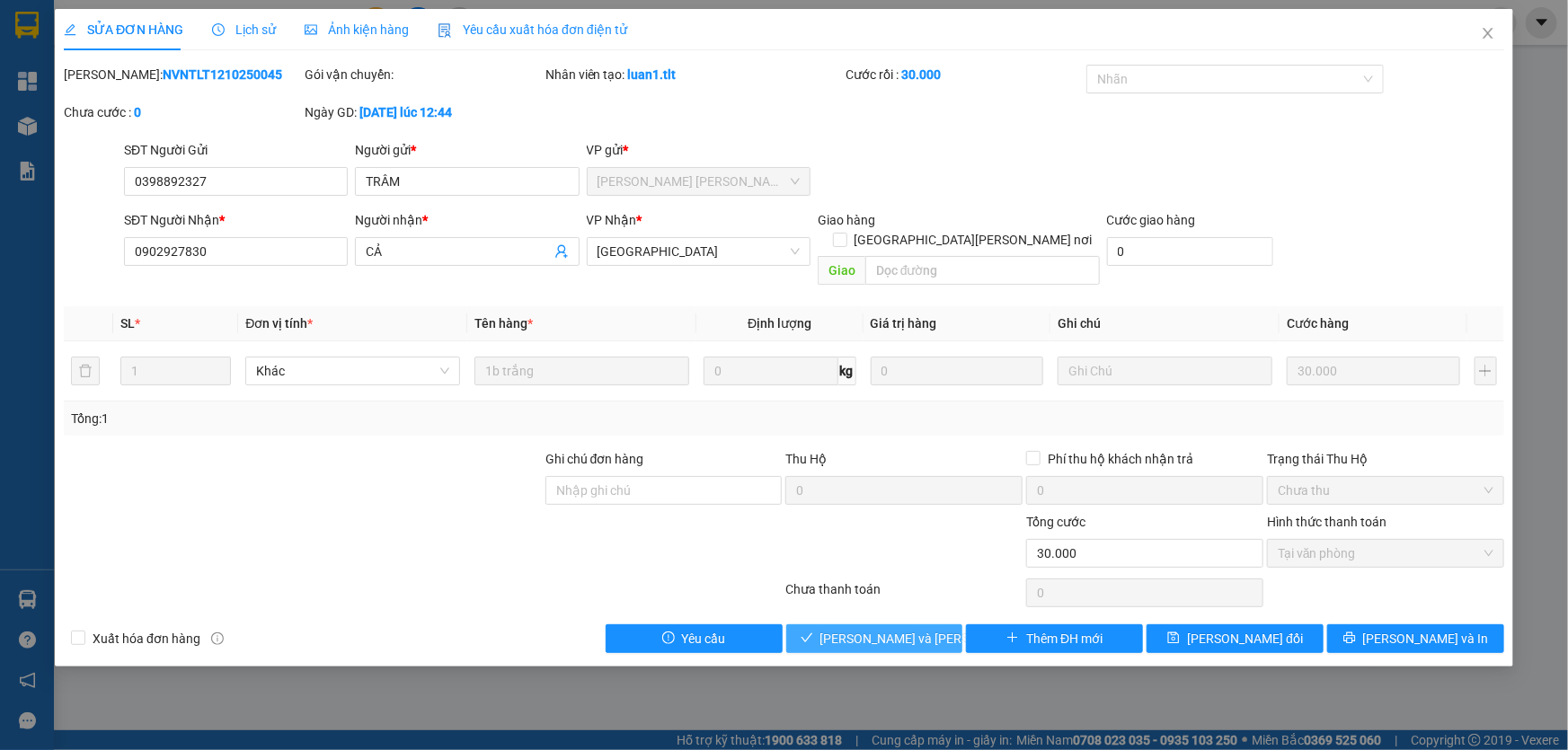
click at [908, 625] on button "[PERSON_NAME] và [PERSON_NAME] hàng" at bounding box center [875, 639] width 177 height 29
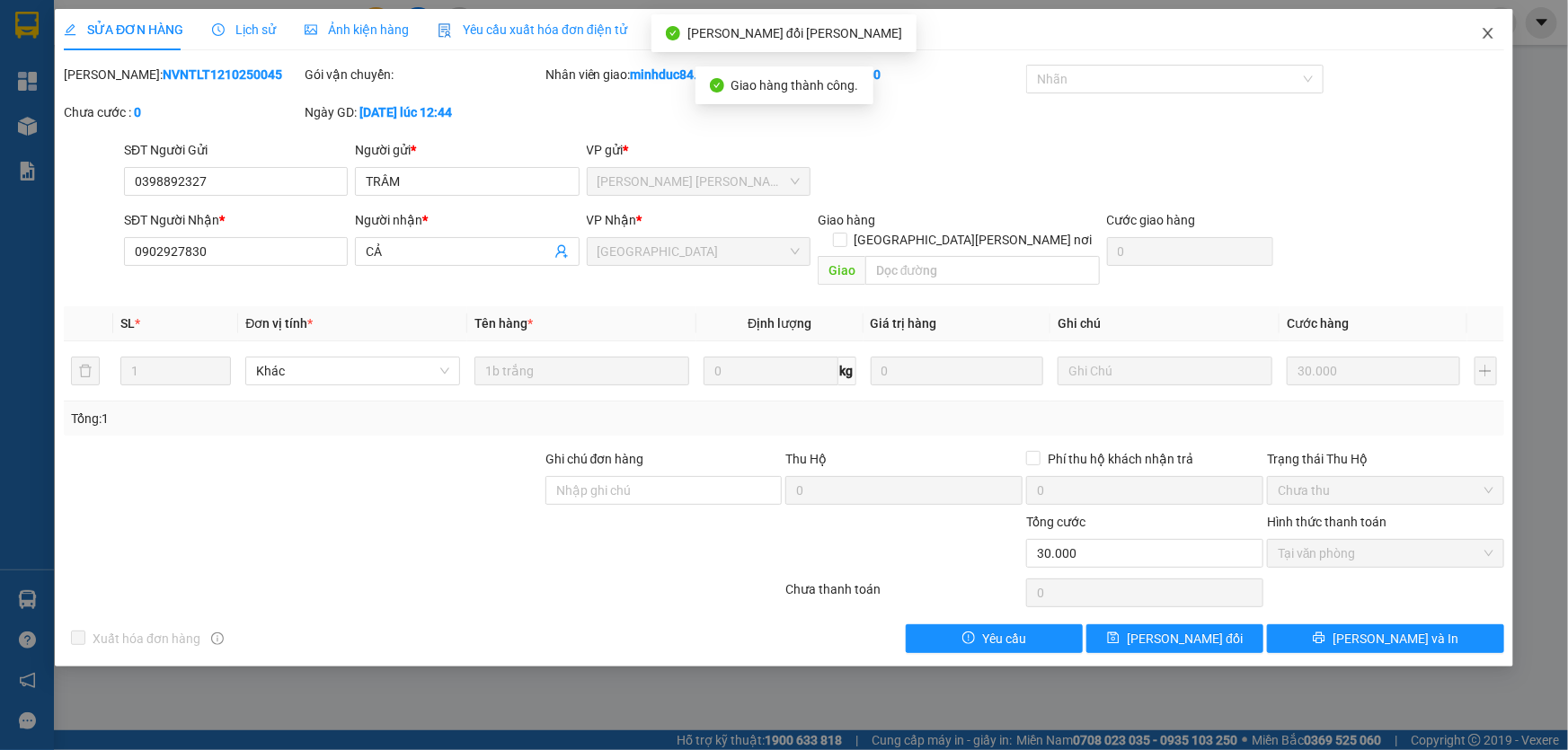
click at [1493, 31] on icon "close" at bounding box center [1488, 33] width 14 height 14
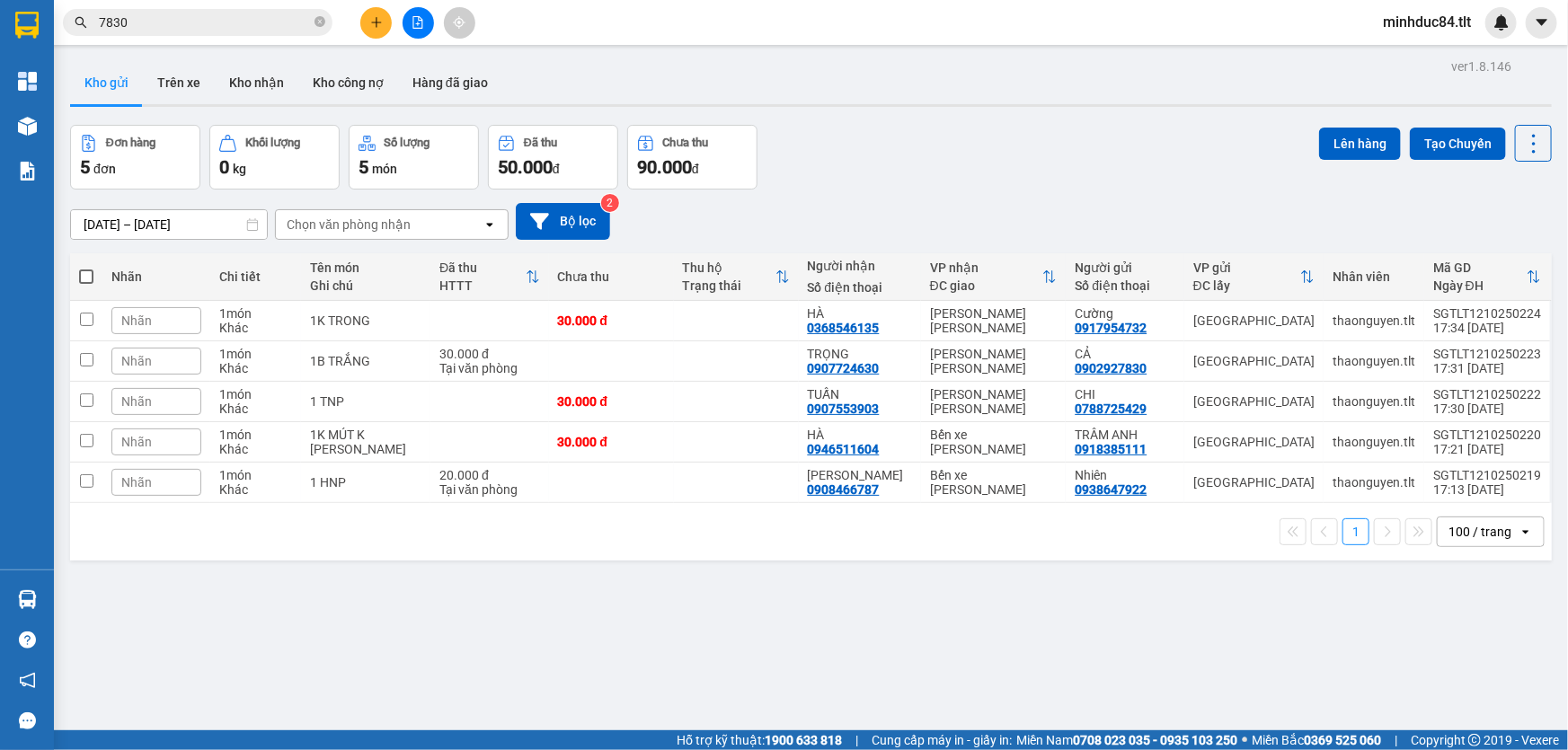
click at [230, 19] on input "7830" at bounding box center [205, 22] width 212 height 20
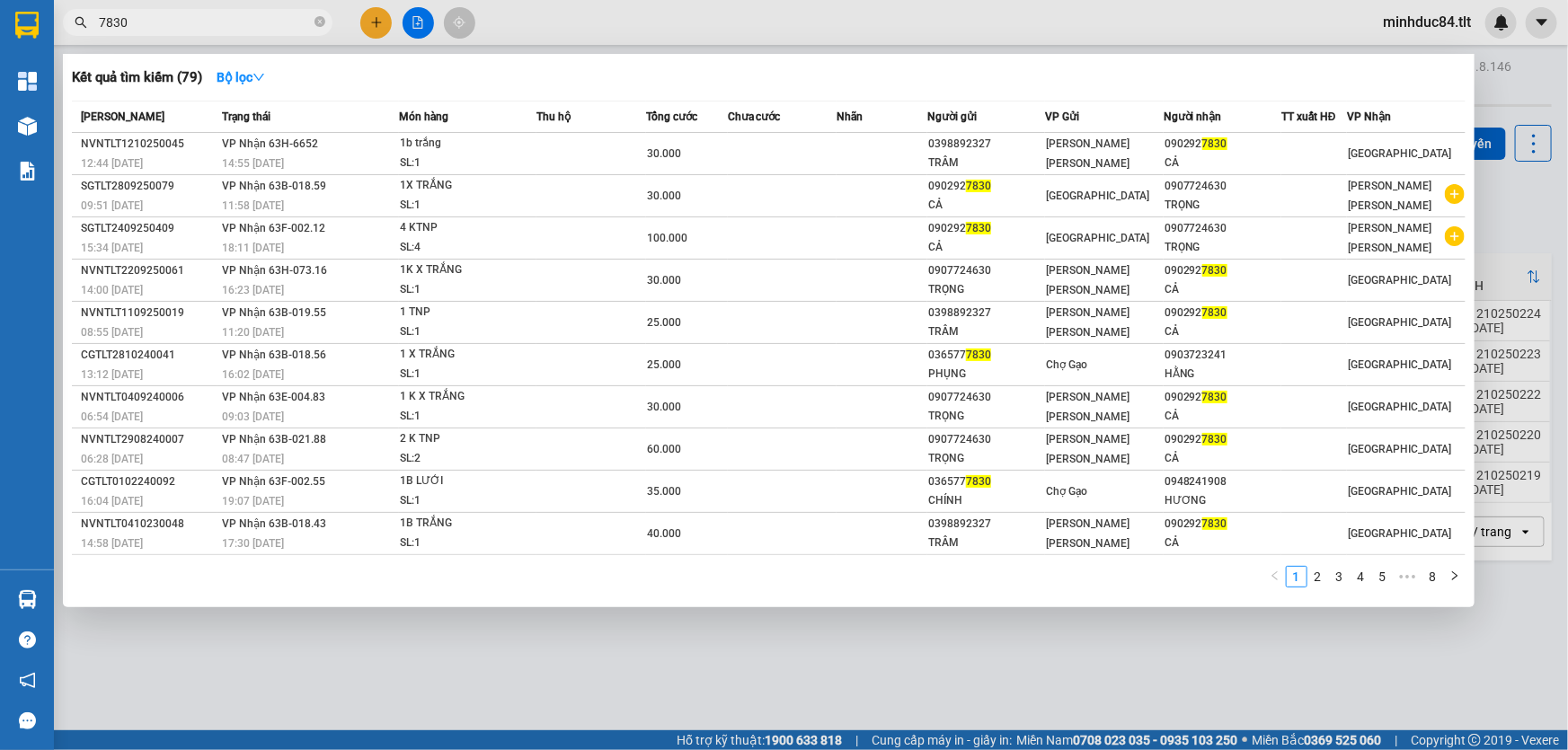
click at [230, 19] on input "7830" at bounding box center [205, 22] width 212 height 20
type input "0787"
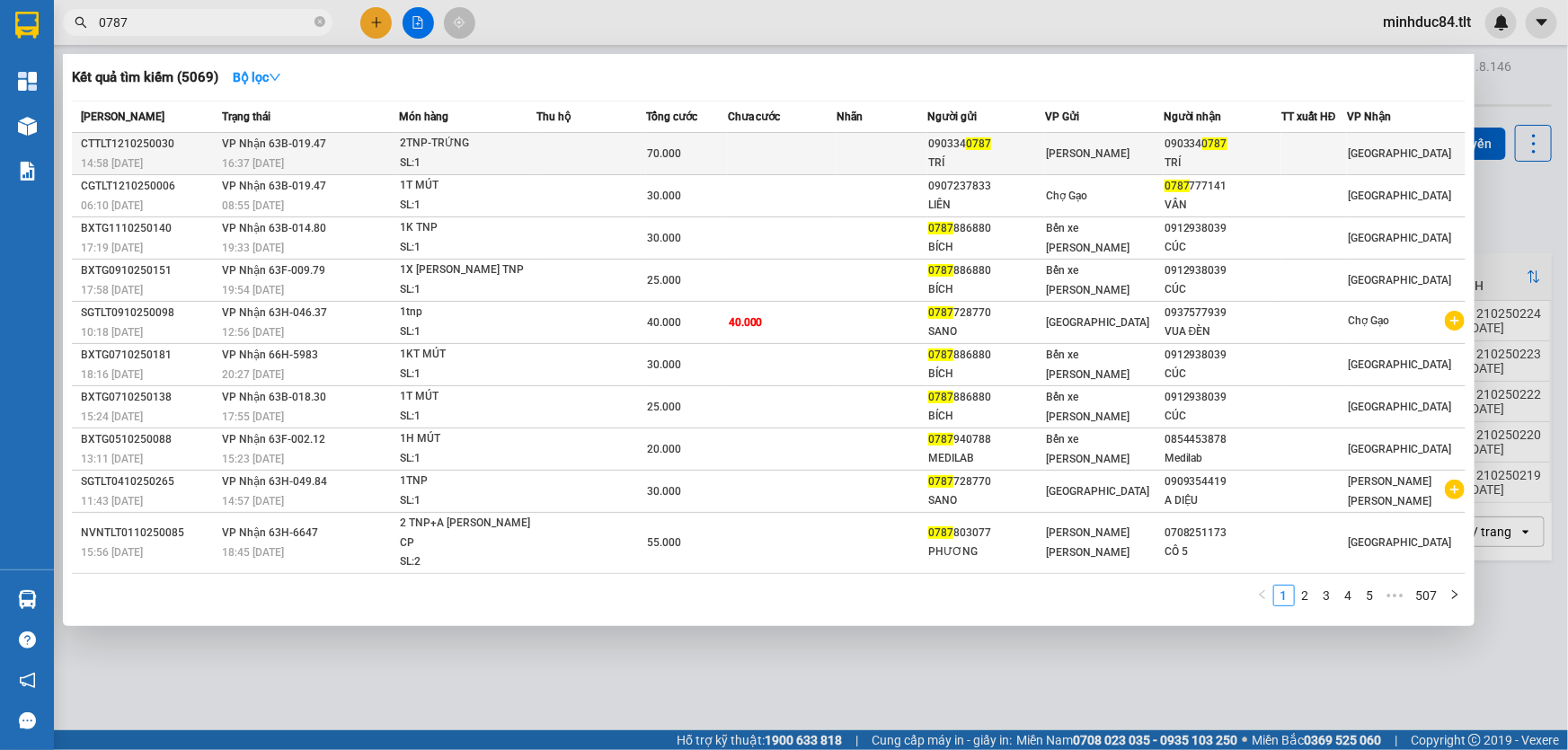
click at [485, 148] on div "2TNP-TRỨNG" at bounding box center [468, 144] width 135 height 20
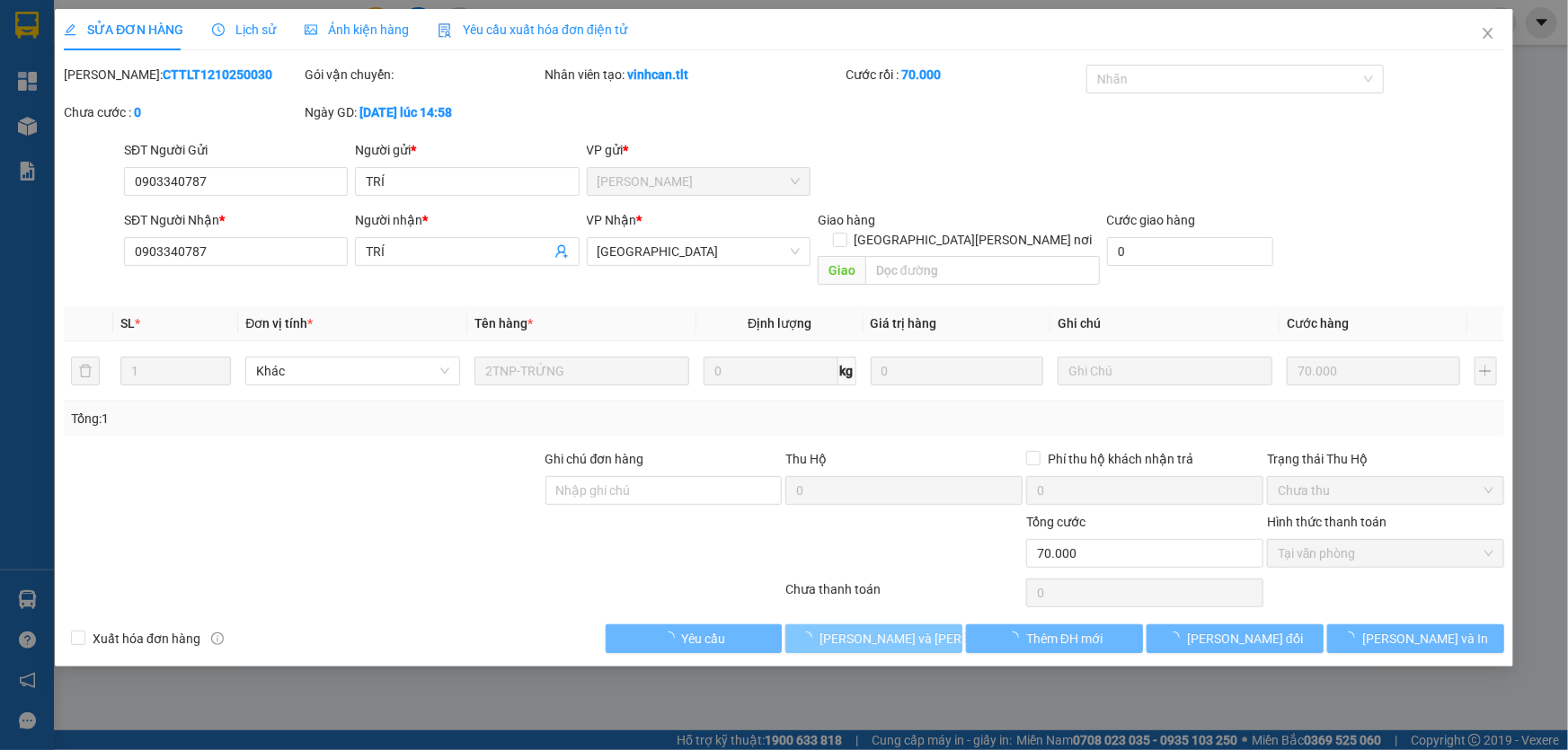
click at [871, 629] on span "[PERSON_NAME] và [PERSON_NAME] hàng" at bounding box center [942, 638] width 243 height 20
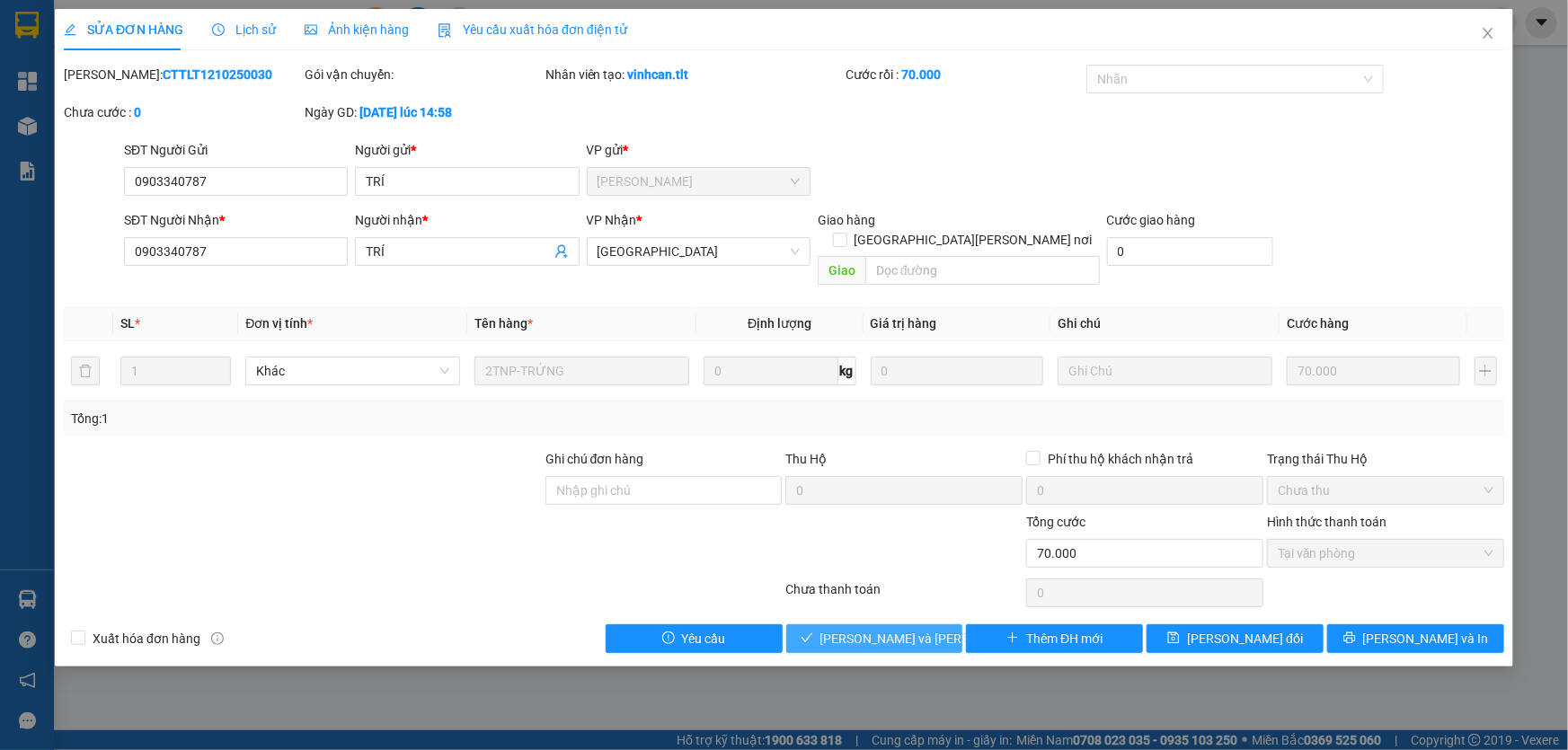
click at [877, 629] on span "[PERSON_NAME] và [PERSON_NAME] hàng" at bounding box center [942, 638] width 243 height 20
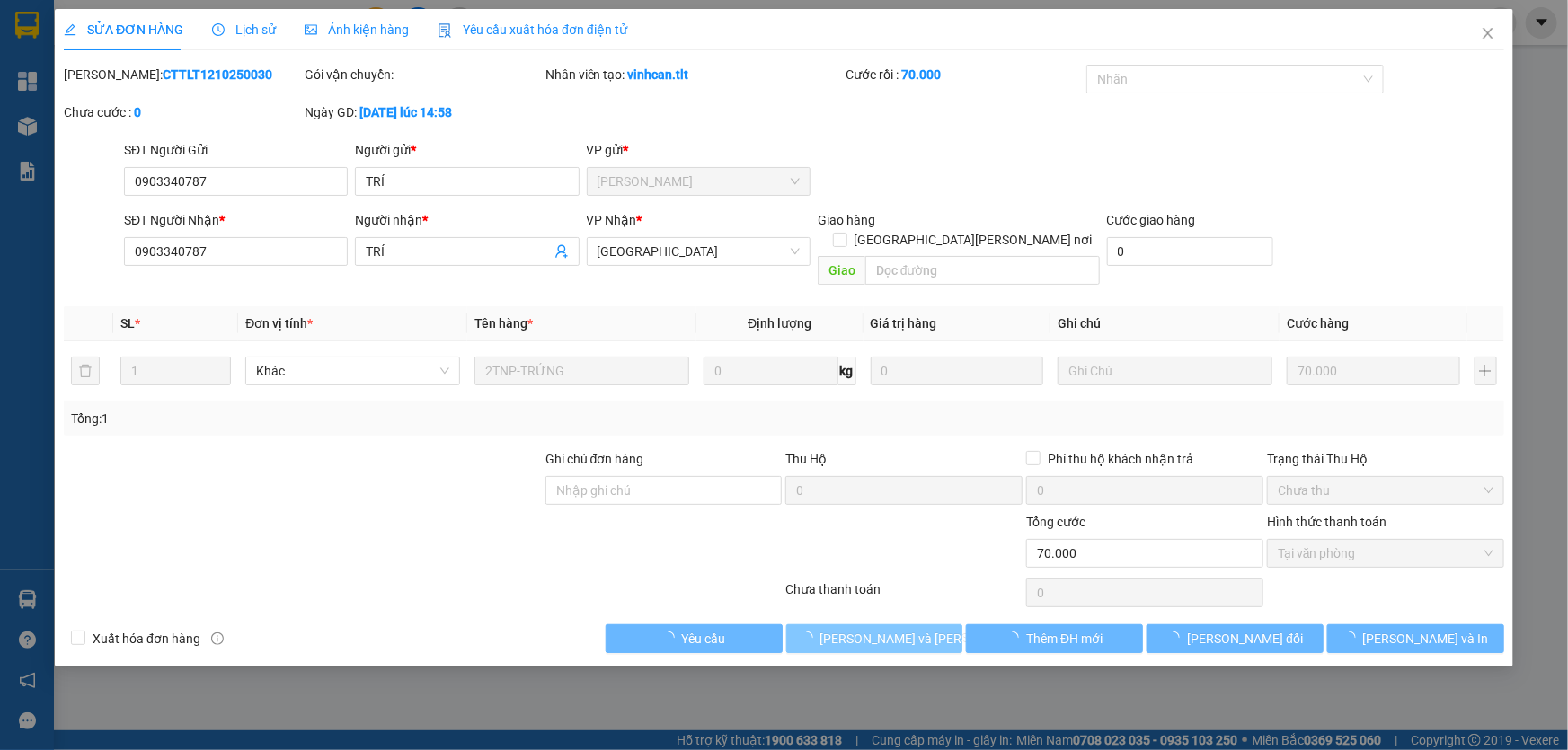
click at [877, 629] on span "[PERSON_NAME] và [PERSON_NAME] hàng" at bounding box center [942, 638] width 243 height 20
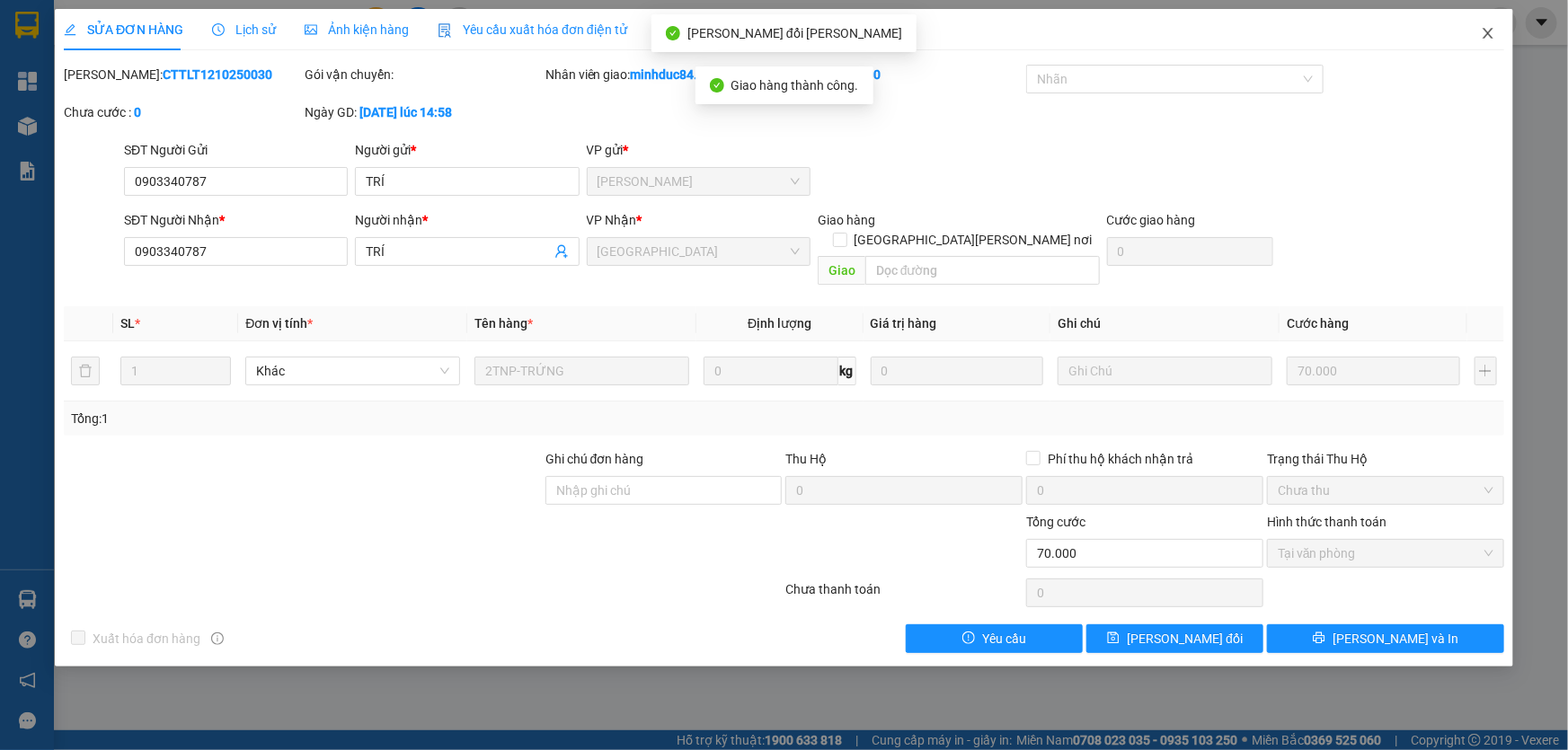
click at [1483, 44] on span "Close" at bounding box center [1488, 34] width 50 height 50
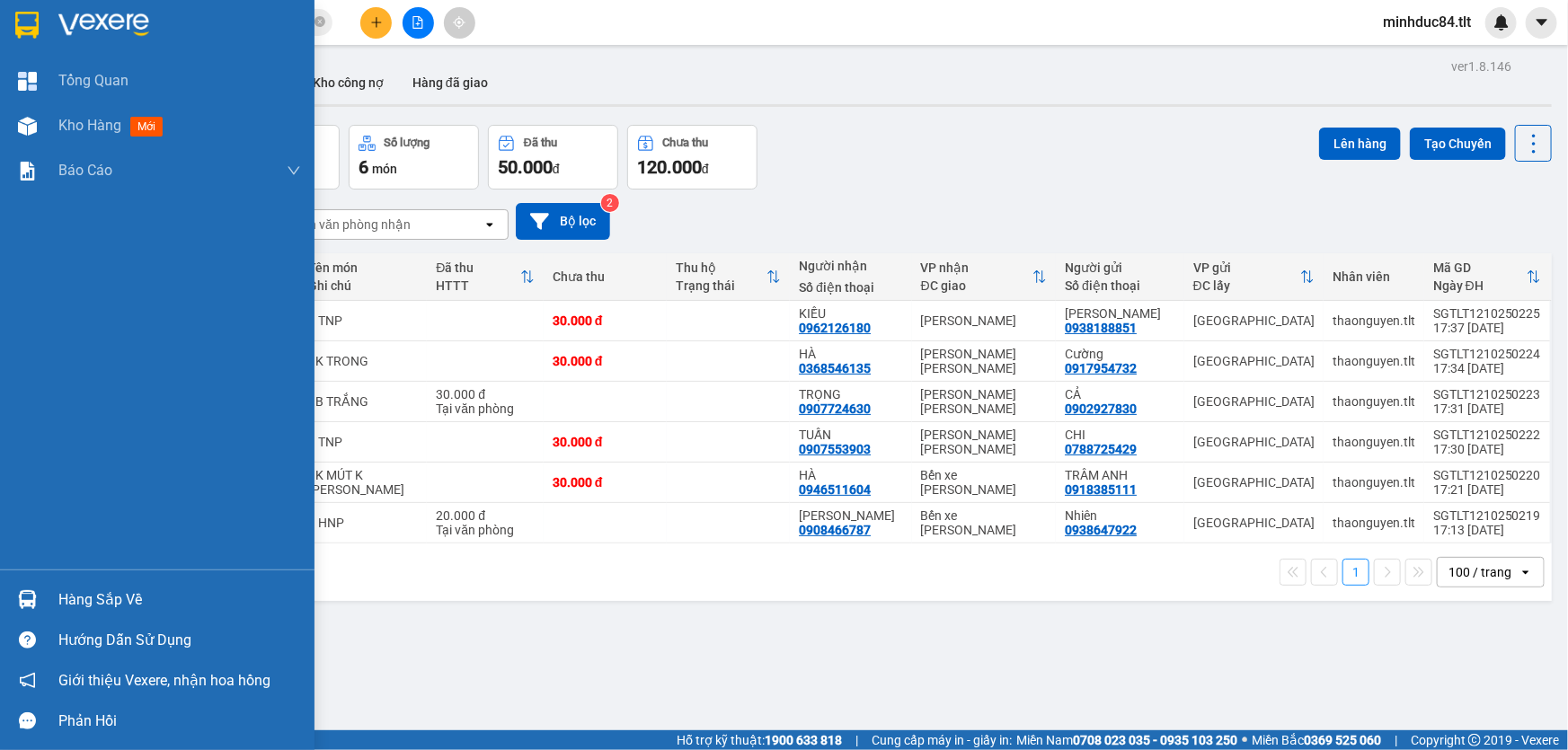
click at [56, 578] on div "Hàng sắp về Hướng dẫn sử dụng Giới thiệu Vexere, nhận hoa hồng Phản hồi" at bounding box center [157, 656] width 314 height 172
click at [76, 596] on div "Hàng sắp về" at bounding box center [180, 601] width 243 height 27
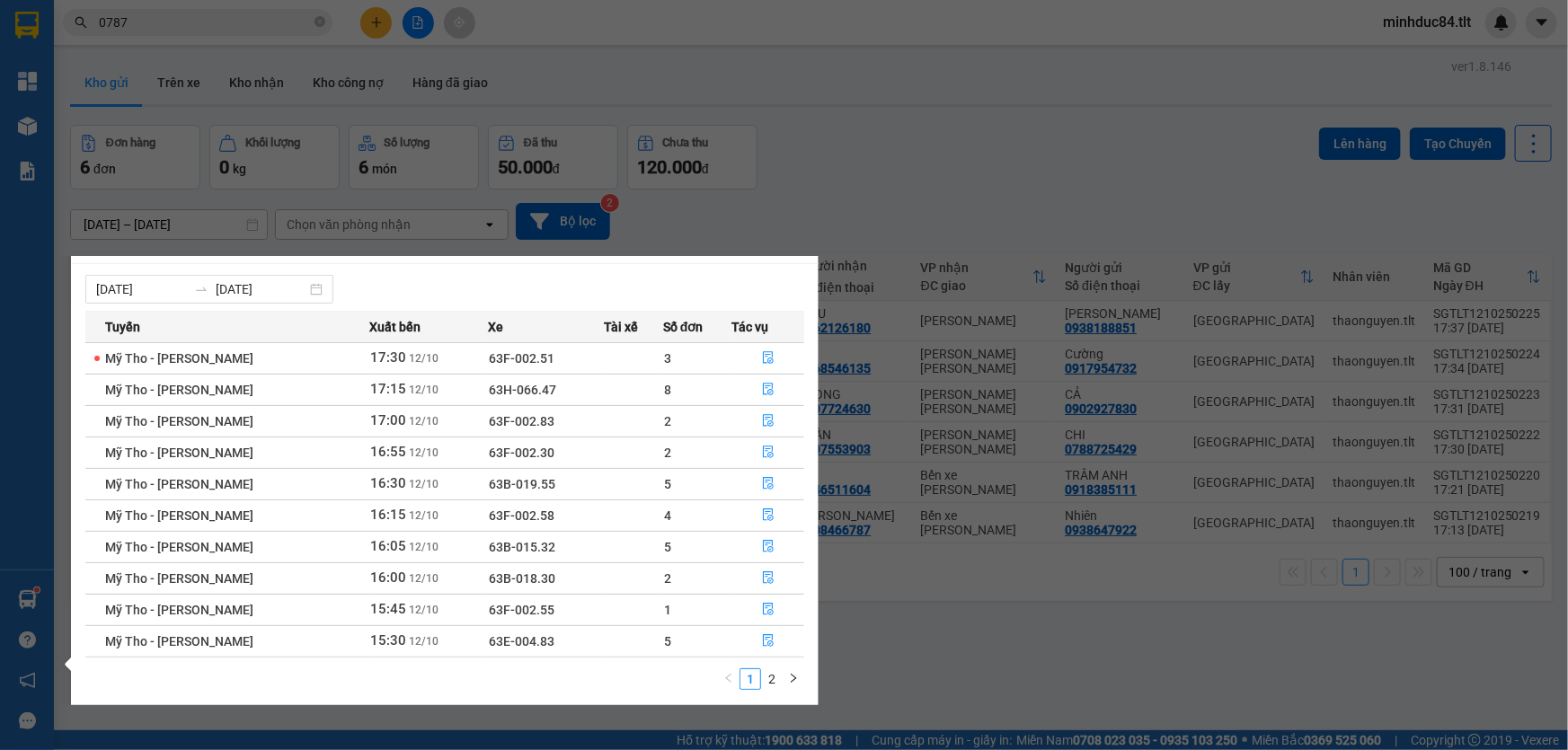
scroll to position [28, 0]
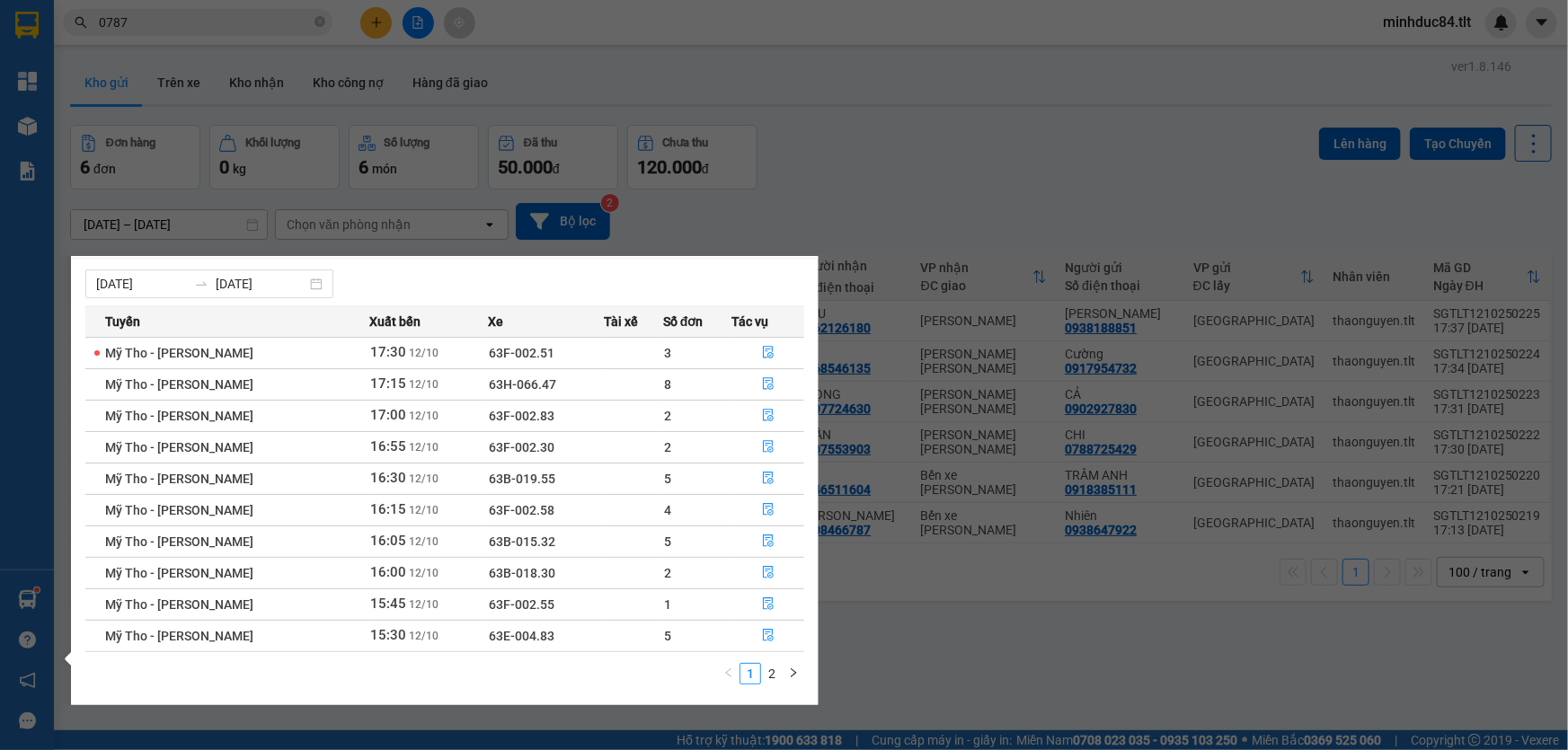
click at [781, 669] on link "2" at bounding box center [771, 674] width 20 height 20
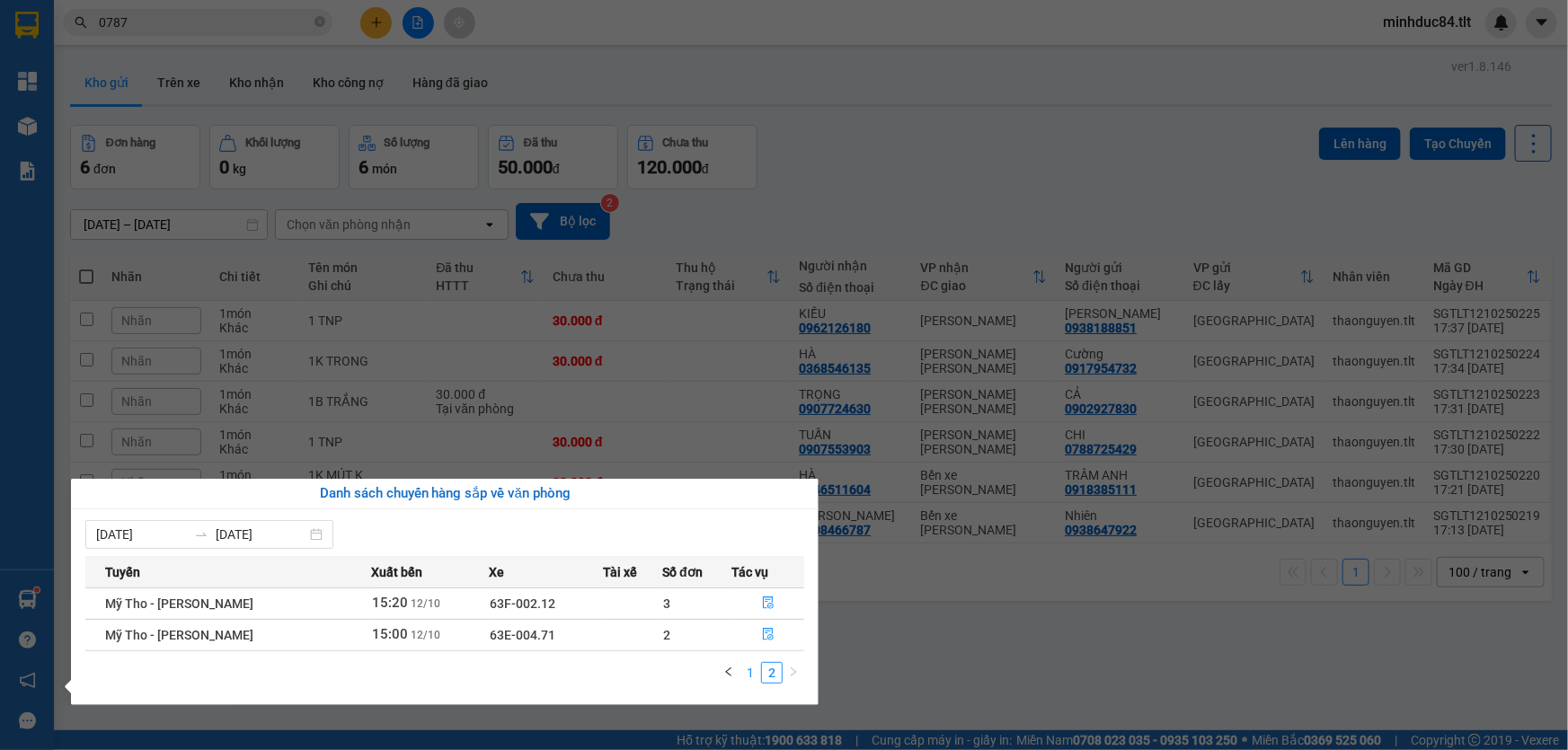
scroll to position [0, 0]
click at [751, 675] on link "1" at bounding box center [750, 673] width 20 height 20
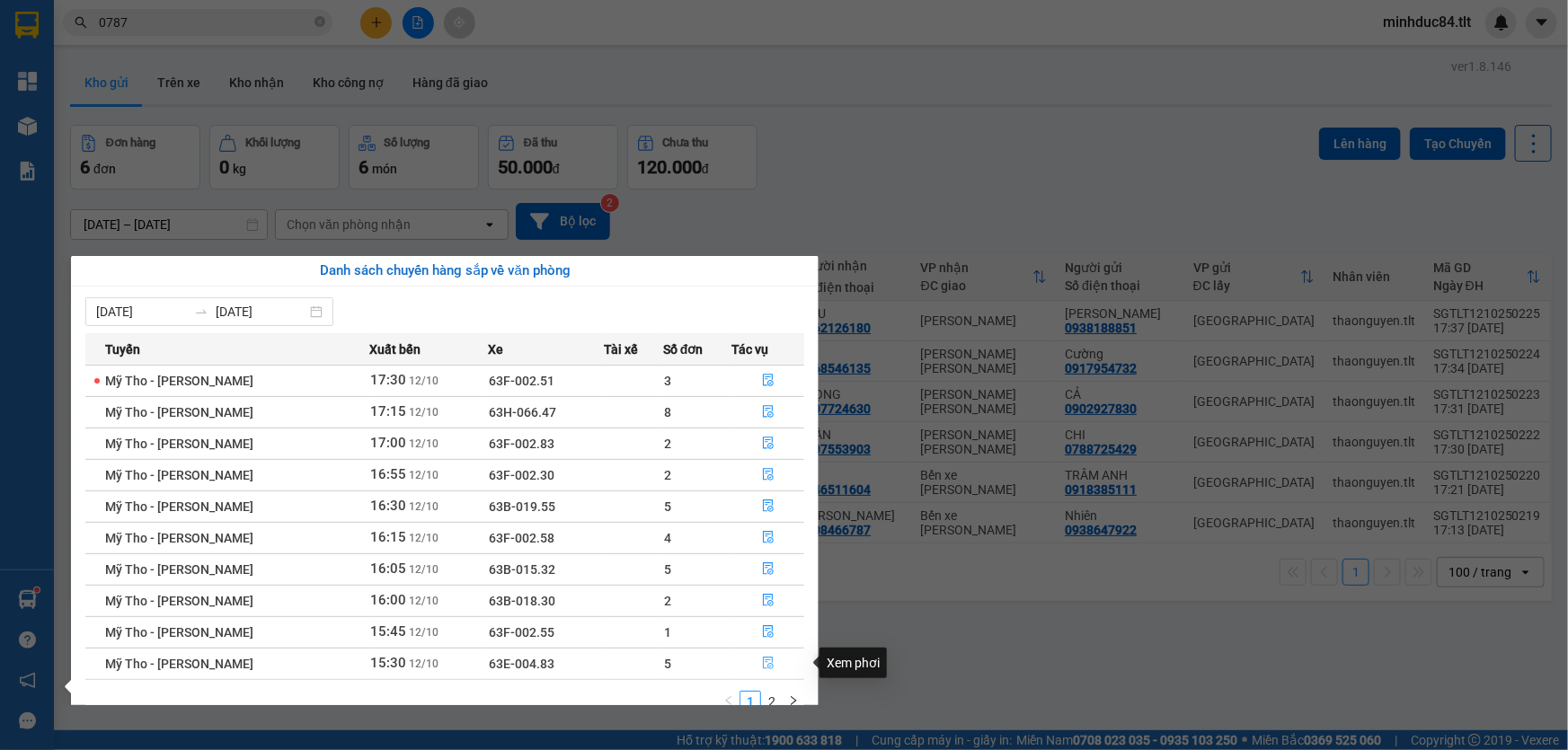
click at [777, 661] on button "button" at bounding box center [769, 664] width 71 height 29
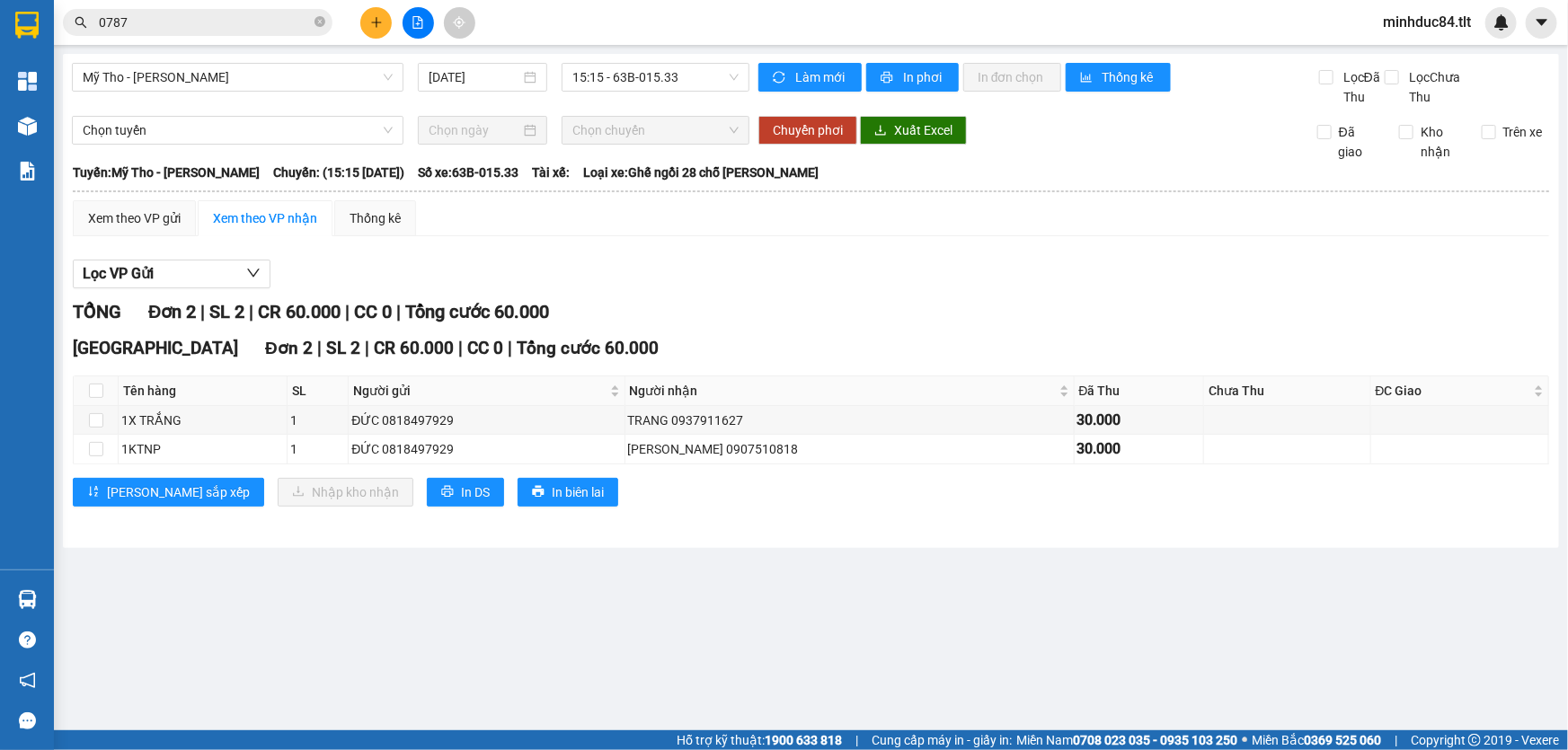
click at [770, 653] on main "Mỹ Tho - [PERSON_NAME] [DATE] 15:15 - 63B-015.33 [PERSON_NAME] mới In phơi In […" at bounding box center [784, 365] width 1568 height 731
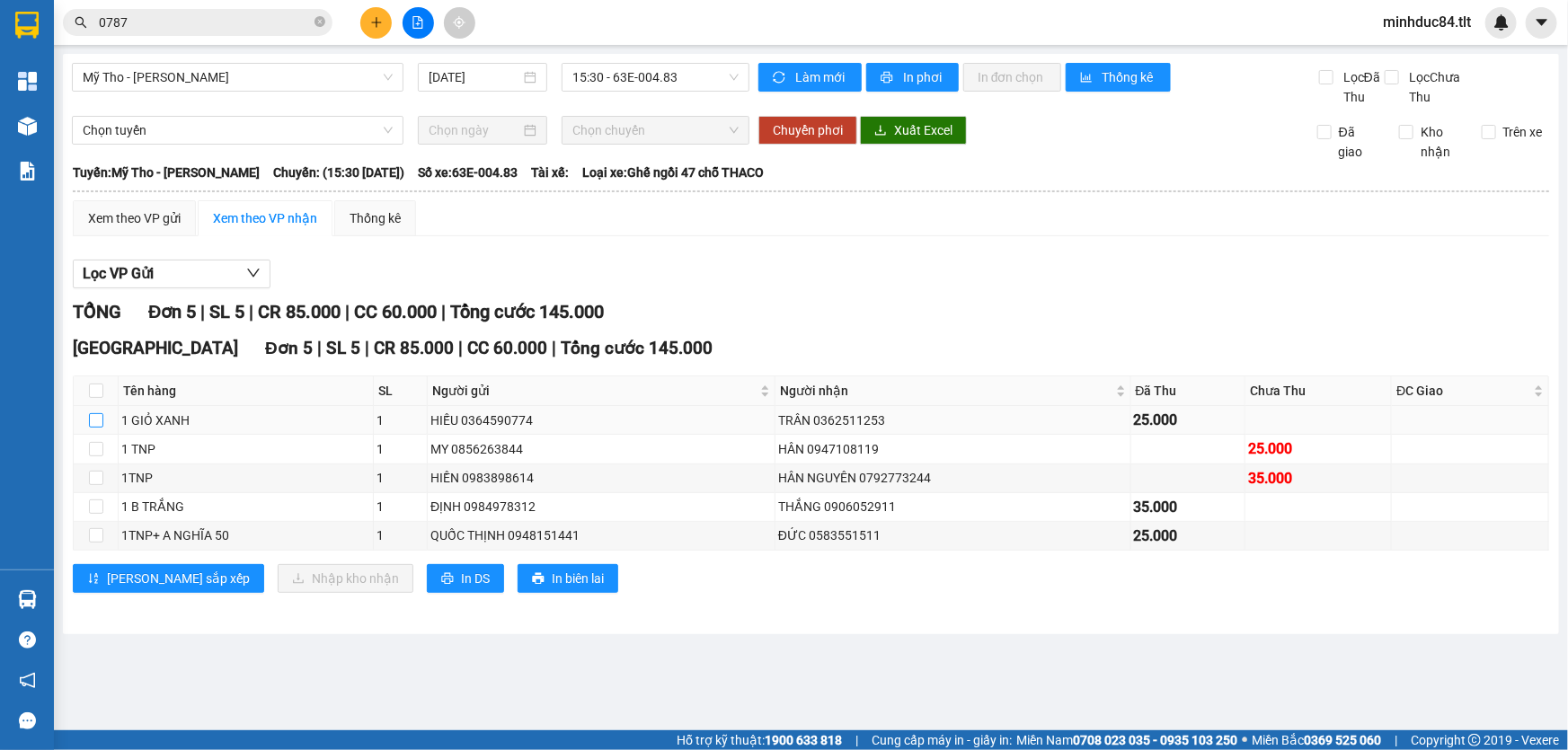
click at [90, 419] on input "checkbox" at bounding box center [95, 420] width 14 height 14
checkbox input "true"
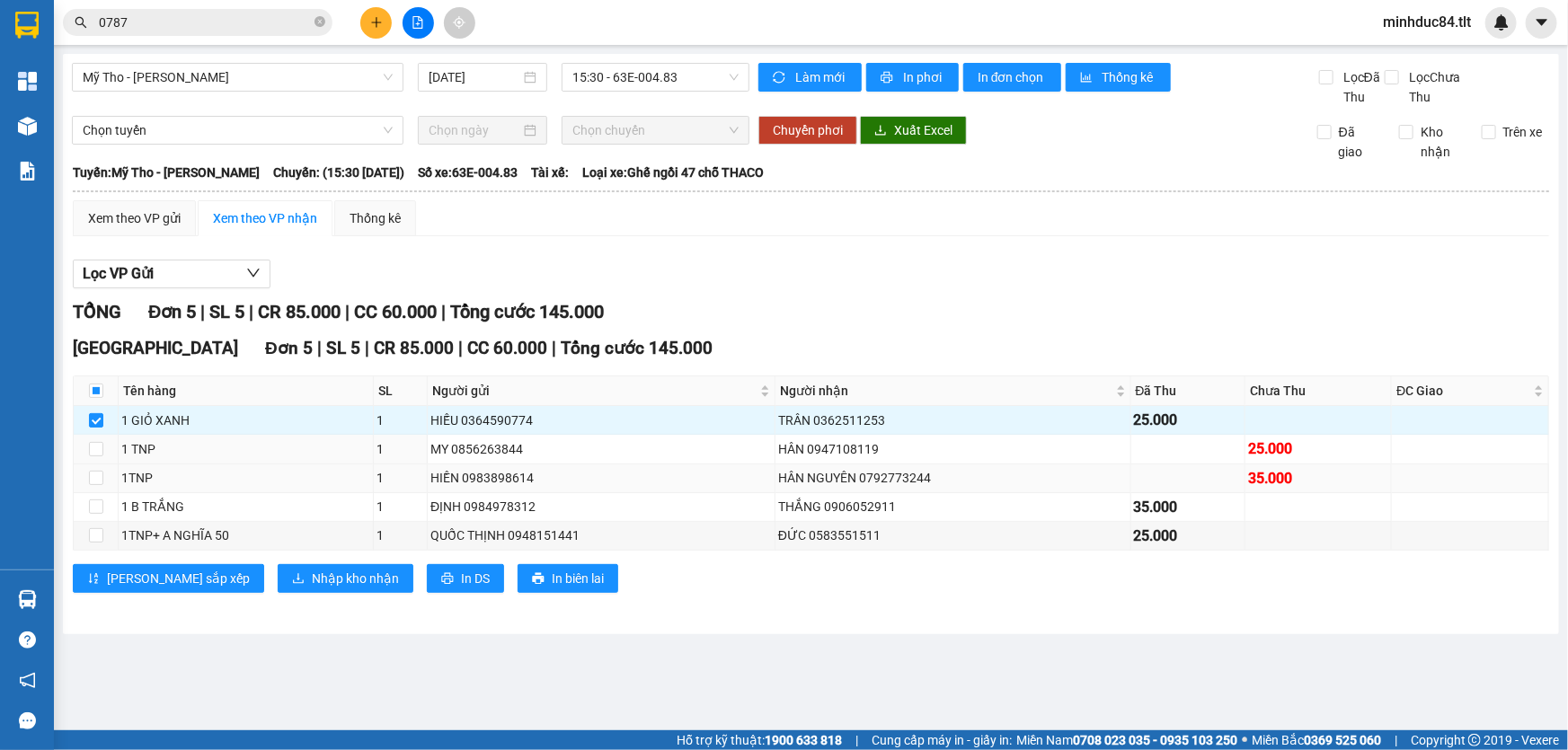
click at [84, 465] on td at bounding box center [95, 479] width 45 height 29
click at [90, 453] on input "checkbox" at bounding box center [95, 448] width 14 height 14
checkbox input "true"
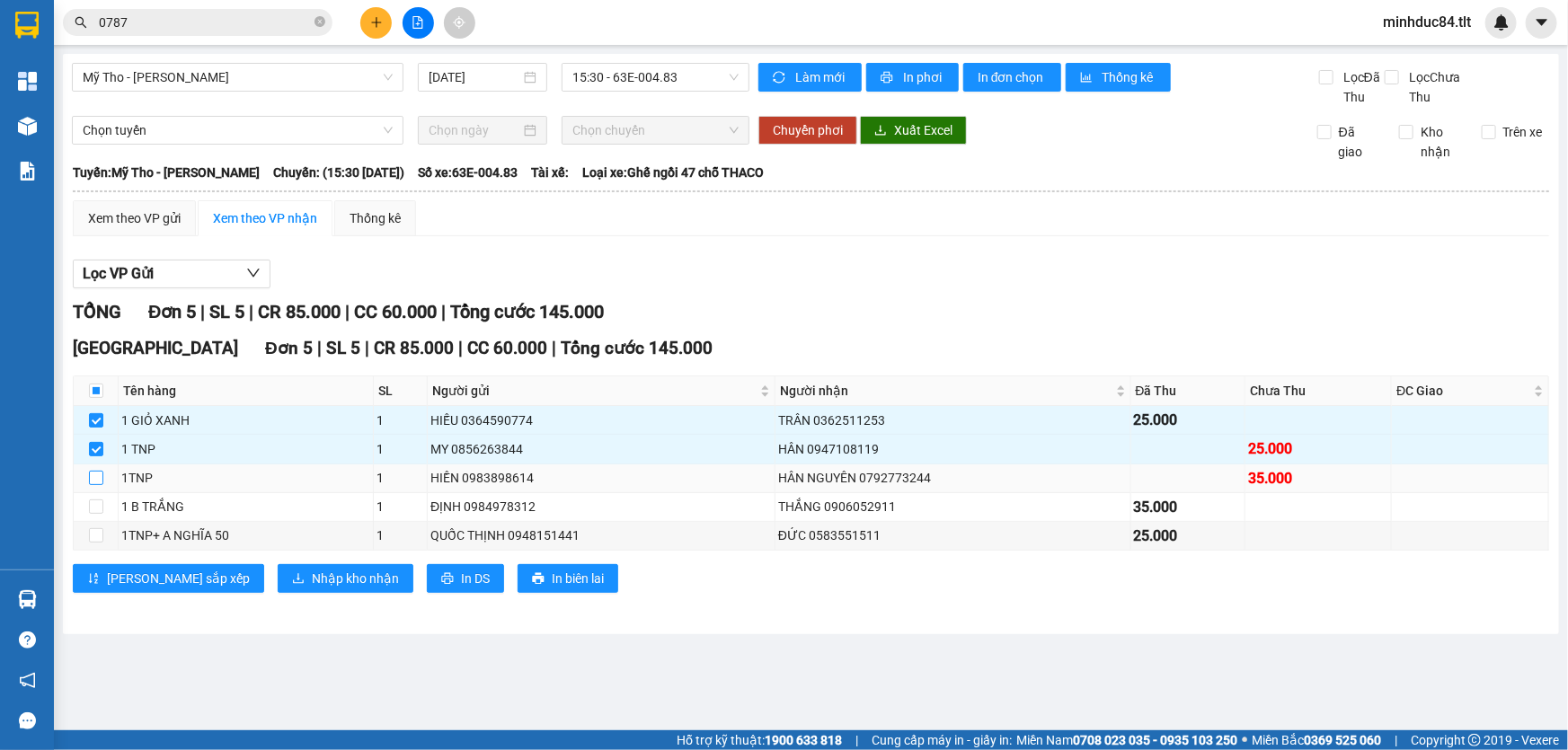
click at [99, 479] on td at bounding box center [95, 479] width 45 height 29
click at [99, 479] on input "checkbox" at bounding box center [95, 477] width 14 height 14
checkbox input "true"
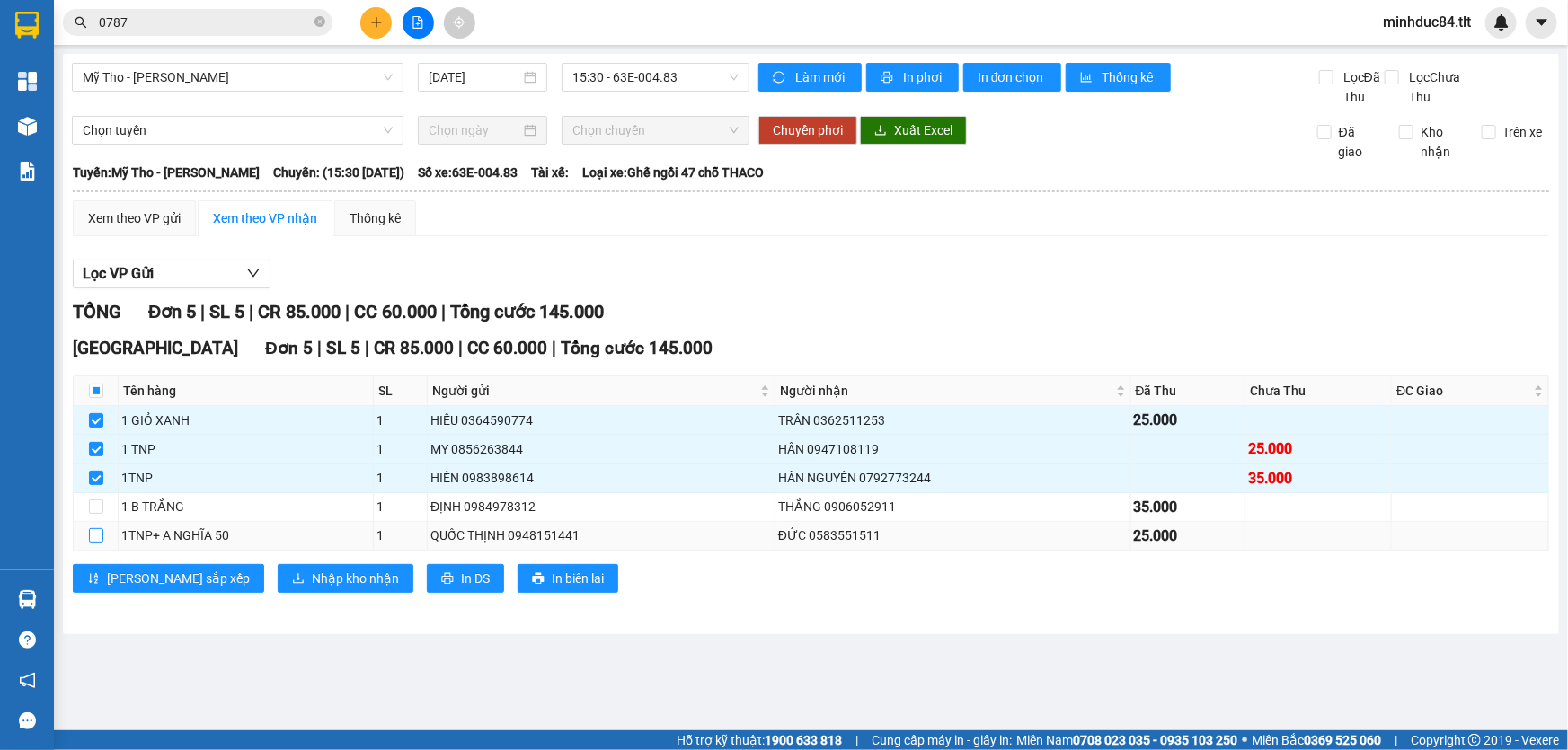
click at [97, 533] on input "checkbox" at bounding box center [95, 535] width 14 height 14
checkbox input "true"
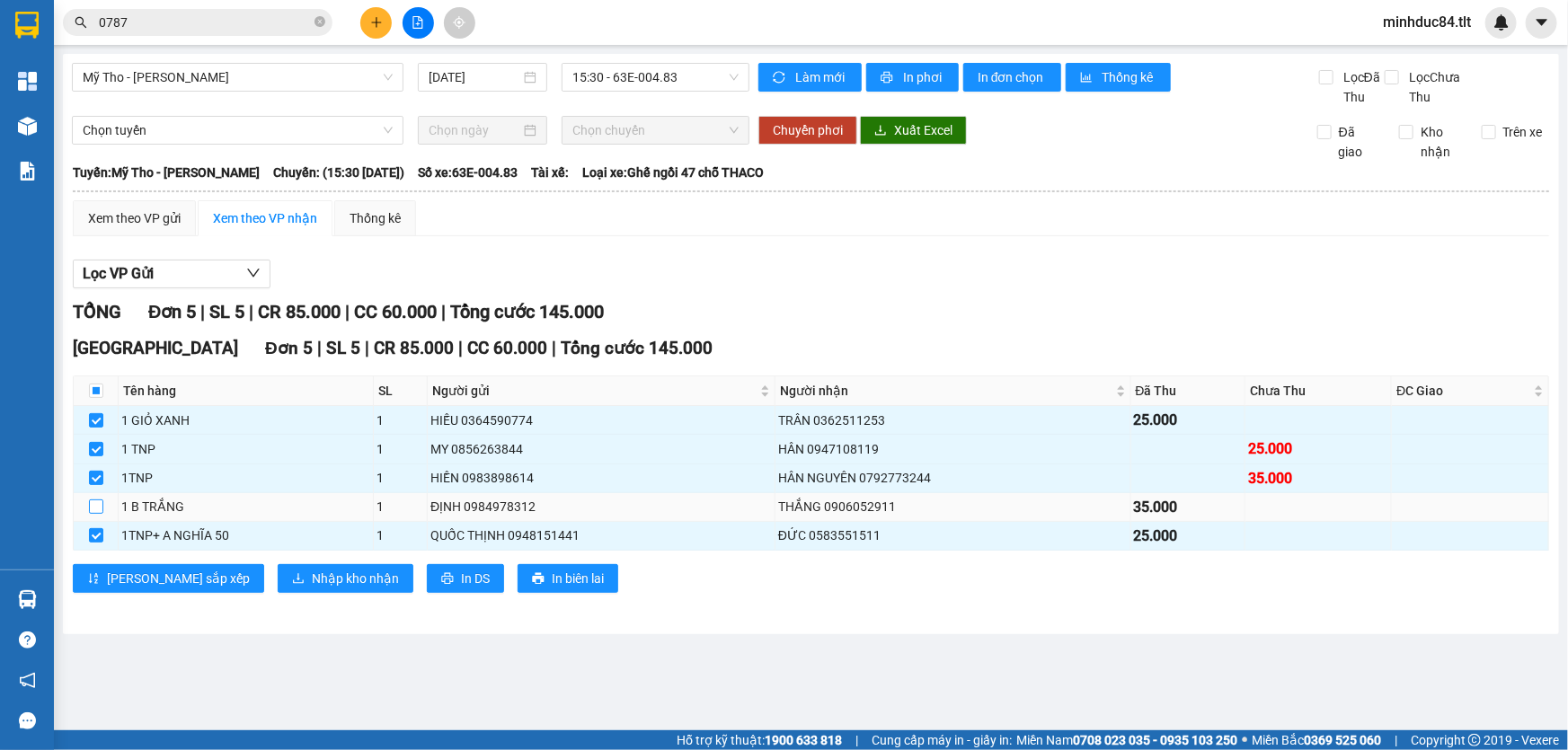
click at [98, 509] on input "checkbox" at bounding box center [95, 506] width 14 height 14
checkbox input "true"
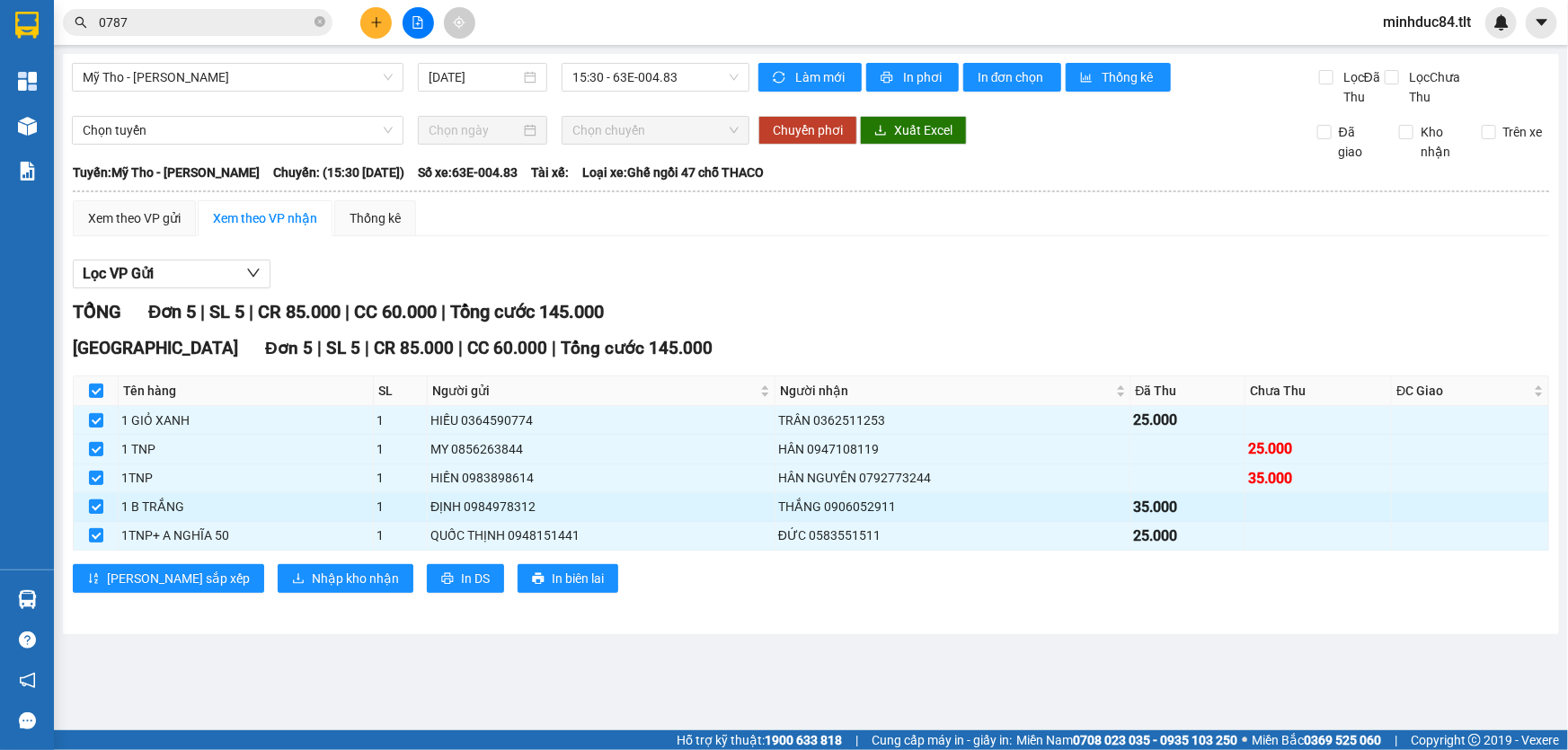
checkbox input "true"
click at [82, 531] on td at bounding box center [95, 536] width 45 height 29
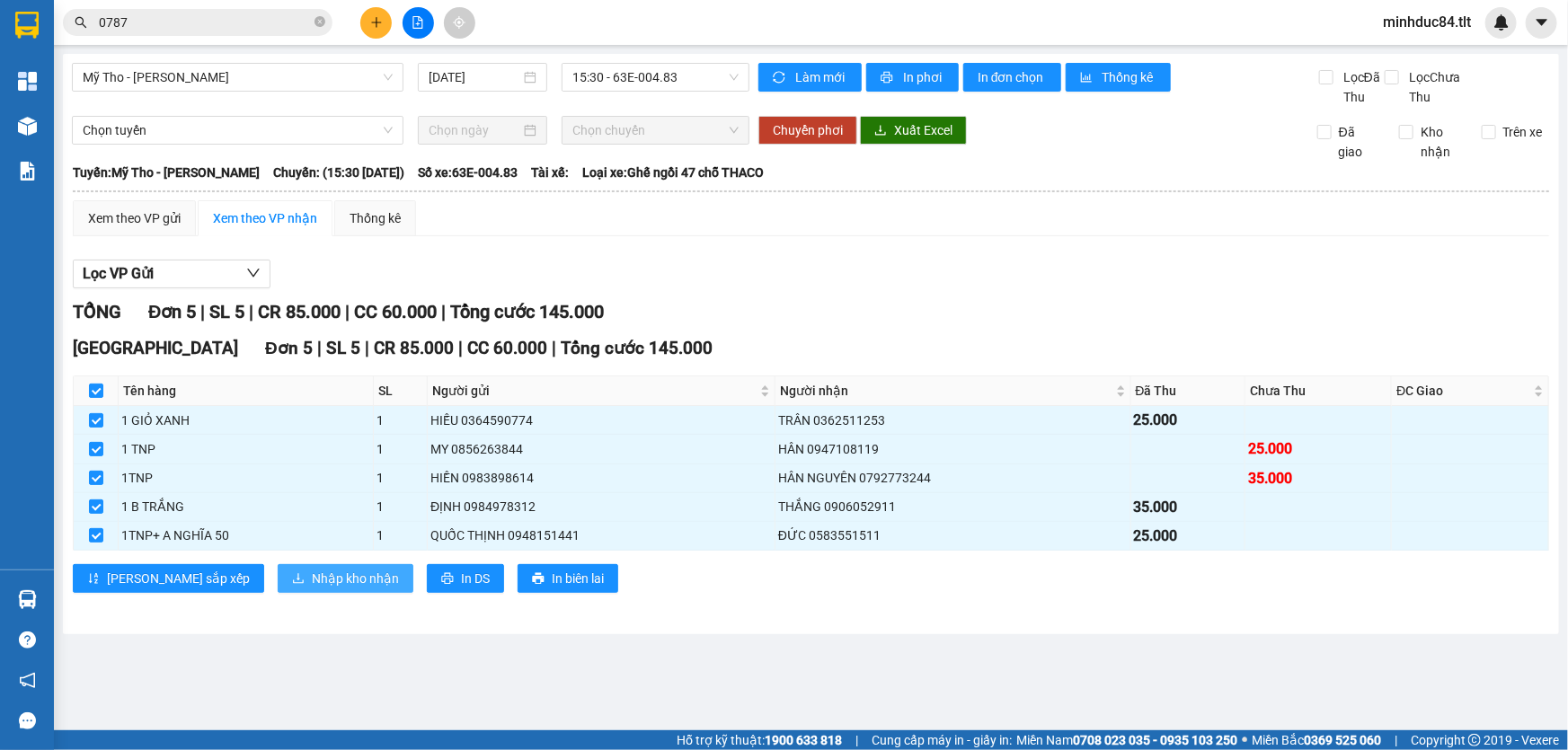
click at [311, 573] on span "Nhập kho nhận" at bounding box center [355, 578] width 87 height 20
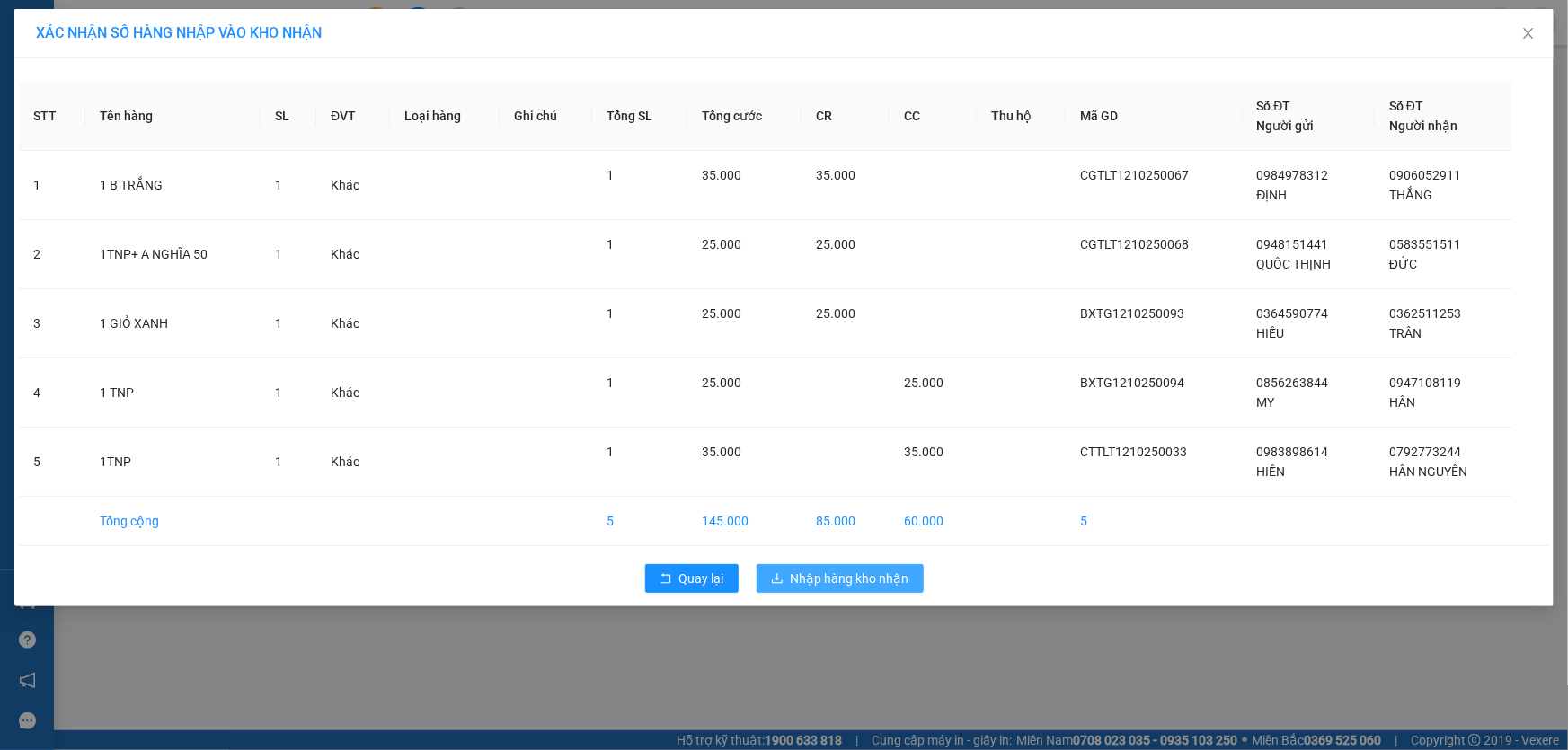
click at [848, 566] on button "Nhập hàng kho nhận" at bounding box center [840, 578] width 167 height 29
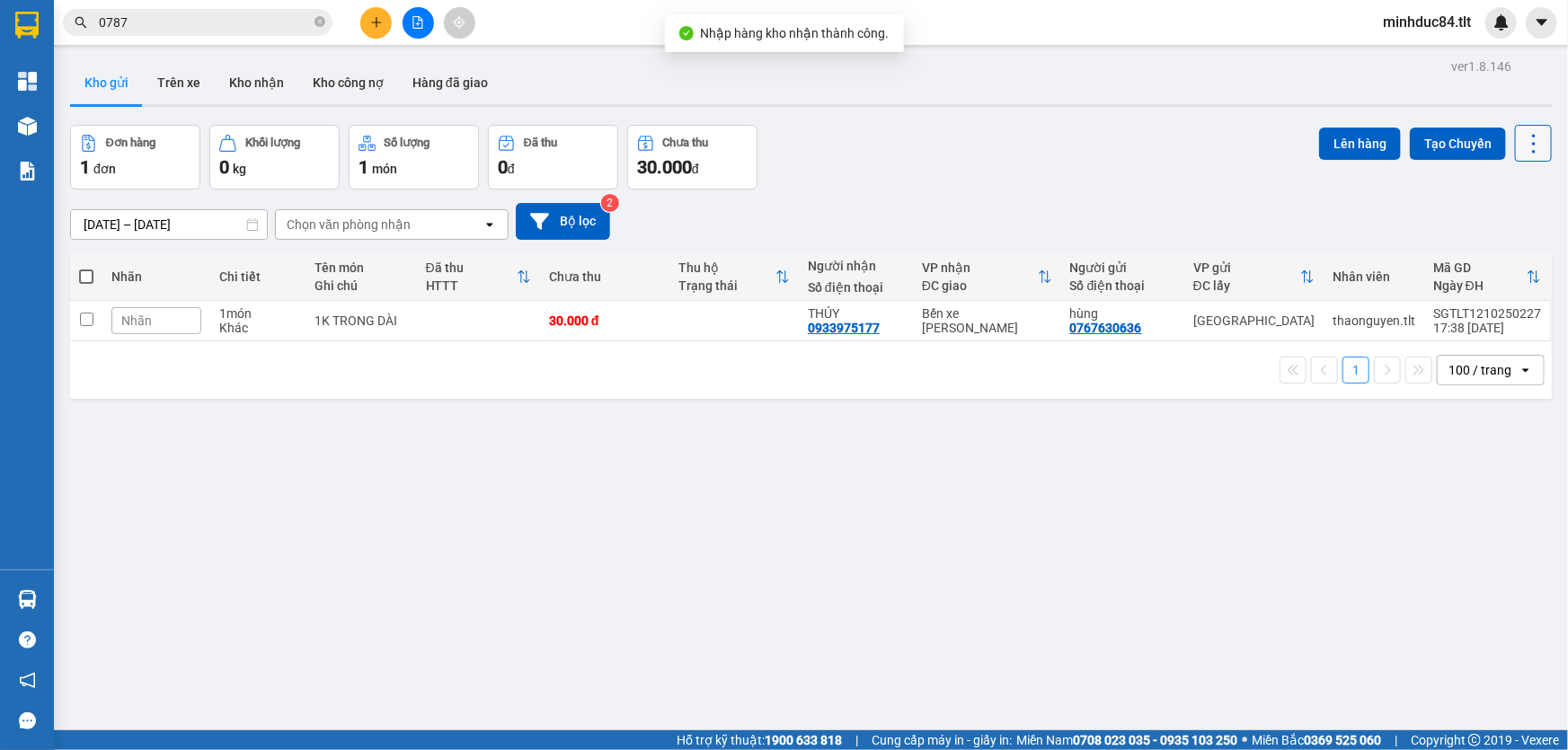
click at [1522, 148] on icon at bounding box center [1534, 144] width 25 height 25
drag, startPoint x: 1501, startPoint y: 251, endPoint x: 1471, endPoint y: 282, distance: 43.1
click at [1502, 250] on span "Làm mới" at bounding box center [1496, 255] width 49 height 18
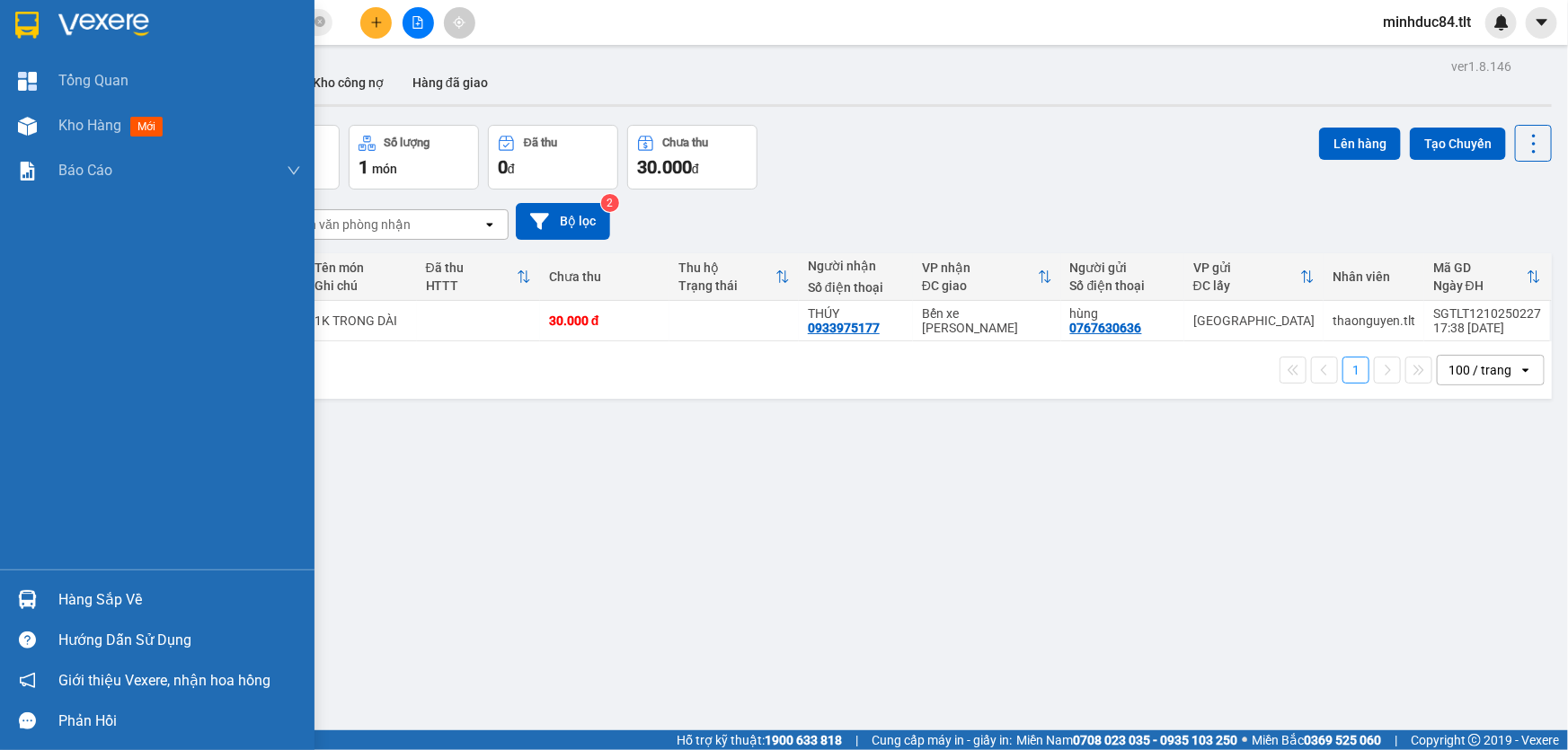
click at [117, 575] on div "Hàng sắp về Hướng dẫn sử dụng Giới thiệu Vexere, nhận hoa hồng Phản hồi" at bounding box center [157, 656] width 314 height 172
click at [127, 590] on div "Hàng sắp về" at bounding box center [180, 601] width 243 height 27
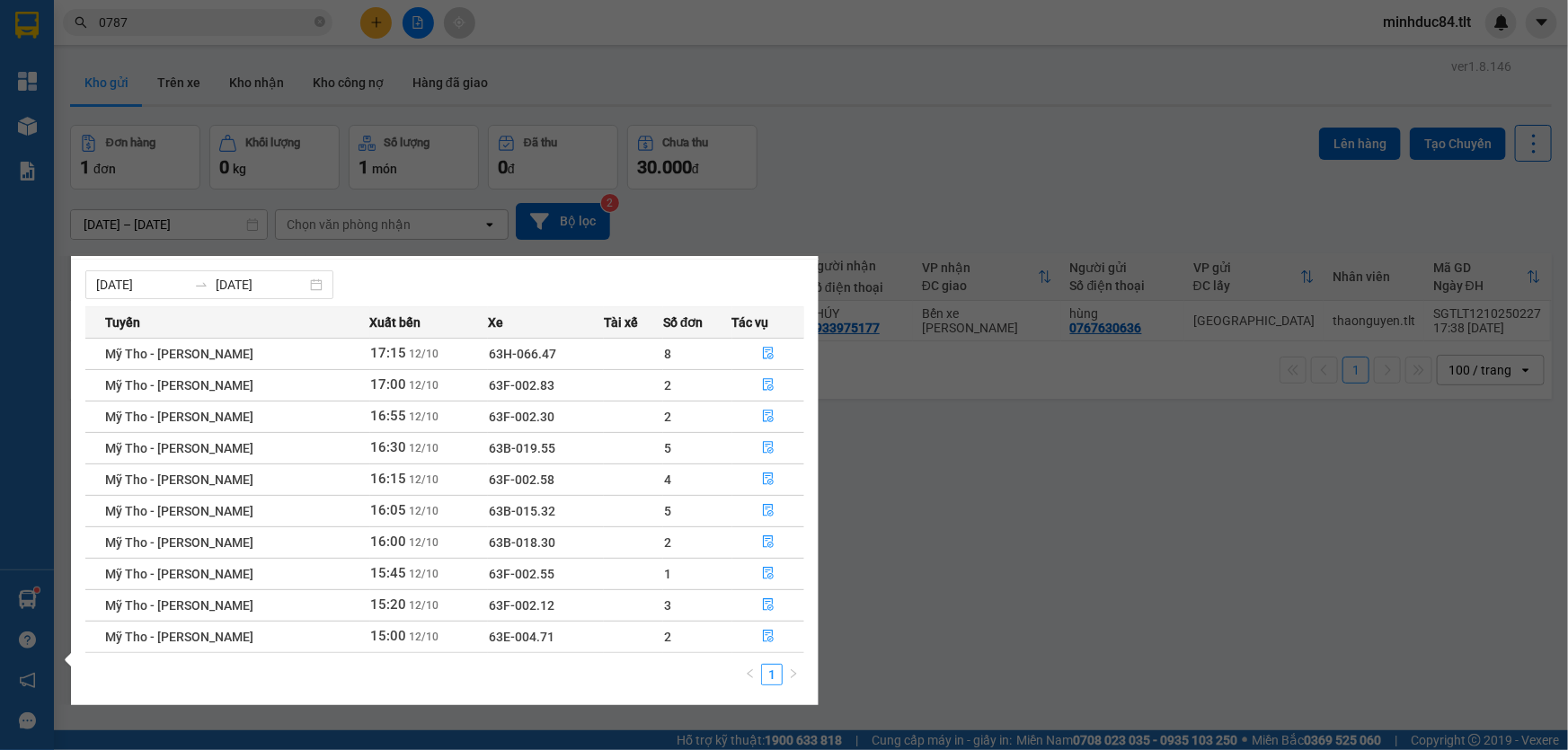
scroll to position [28, 0]
click at [771, 600] on button "button" at bounding box center [769, 604] width 71 height 29
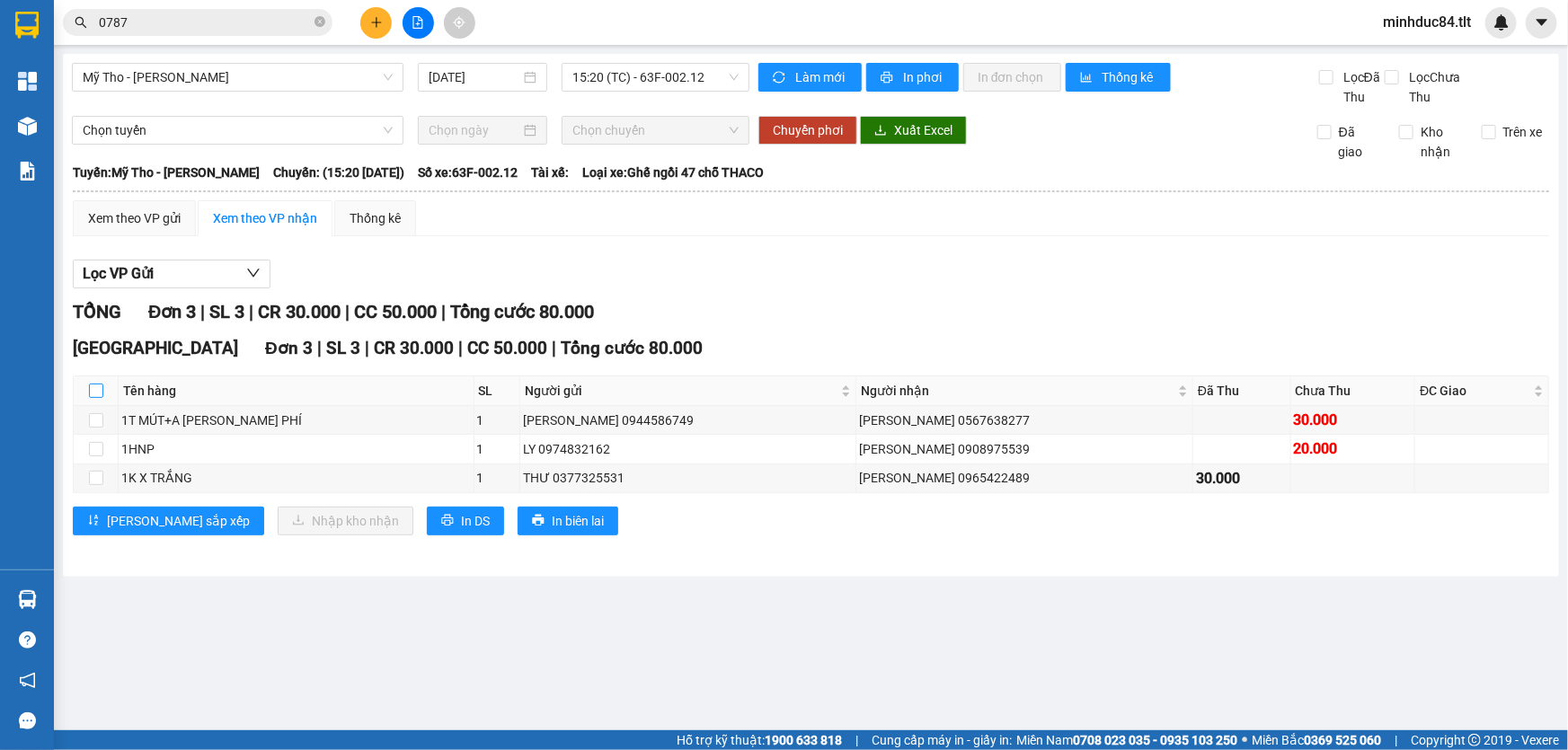
click at [99, 398] on label at bounding box center [95, 390] width 14 height 20
click at [99, 398] on input "checkbox" at bounding box center [95, 390] width 14 height 14
checkbox input "true"
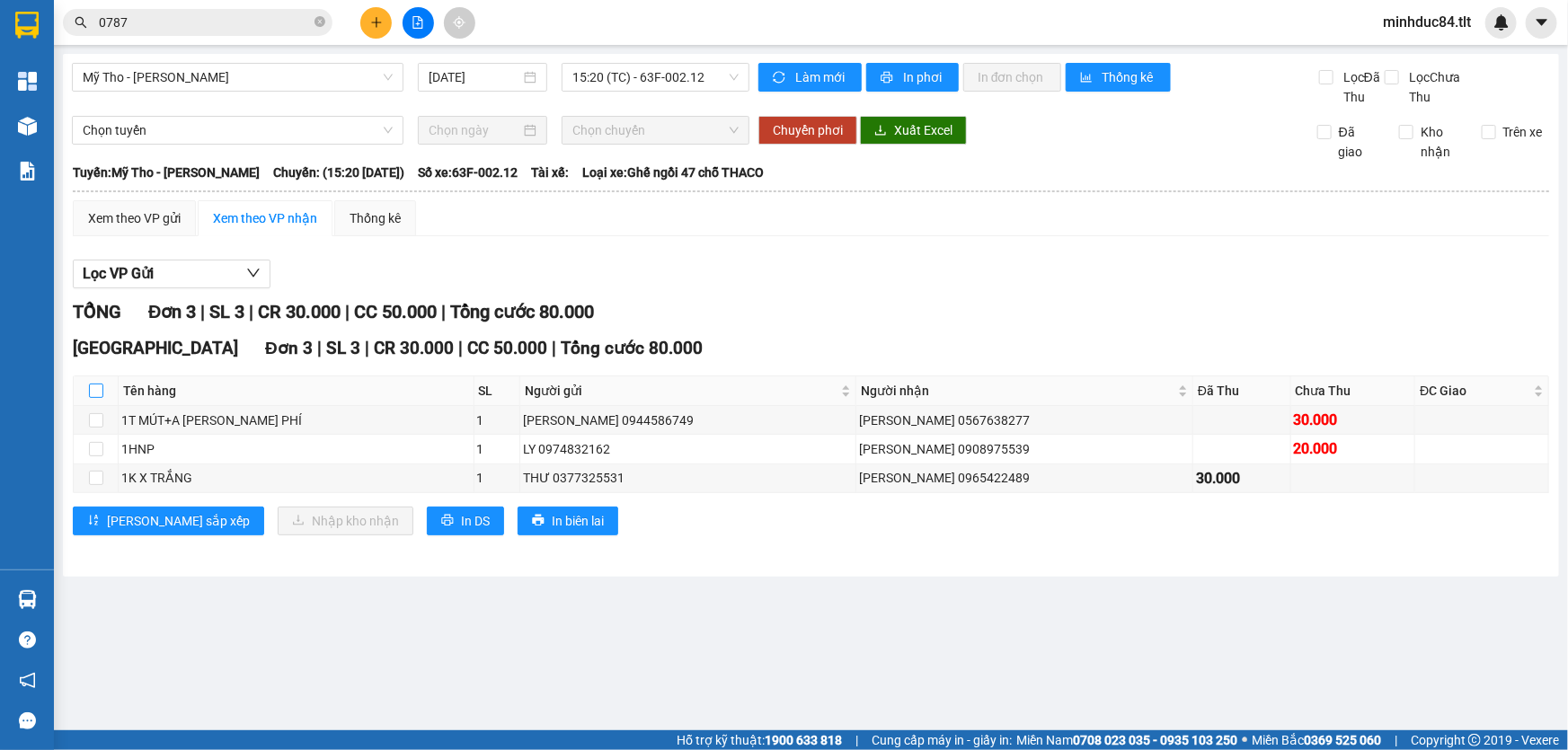
checkbox input "true"
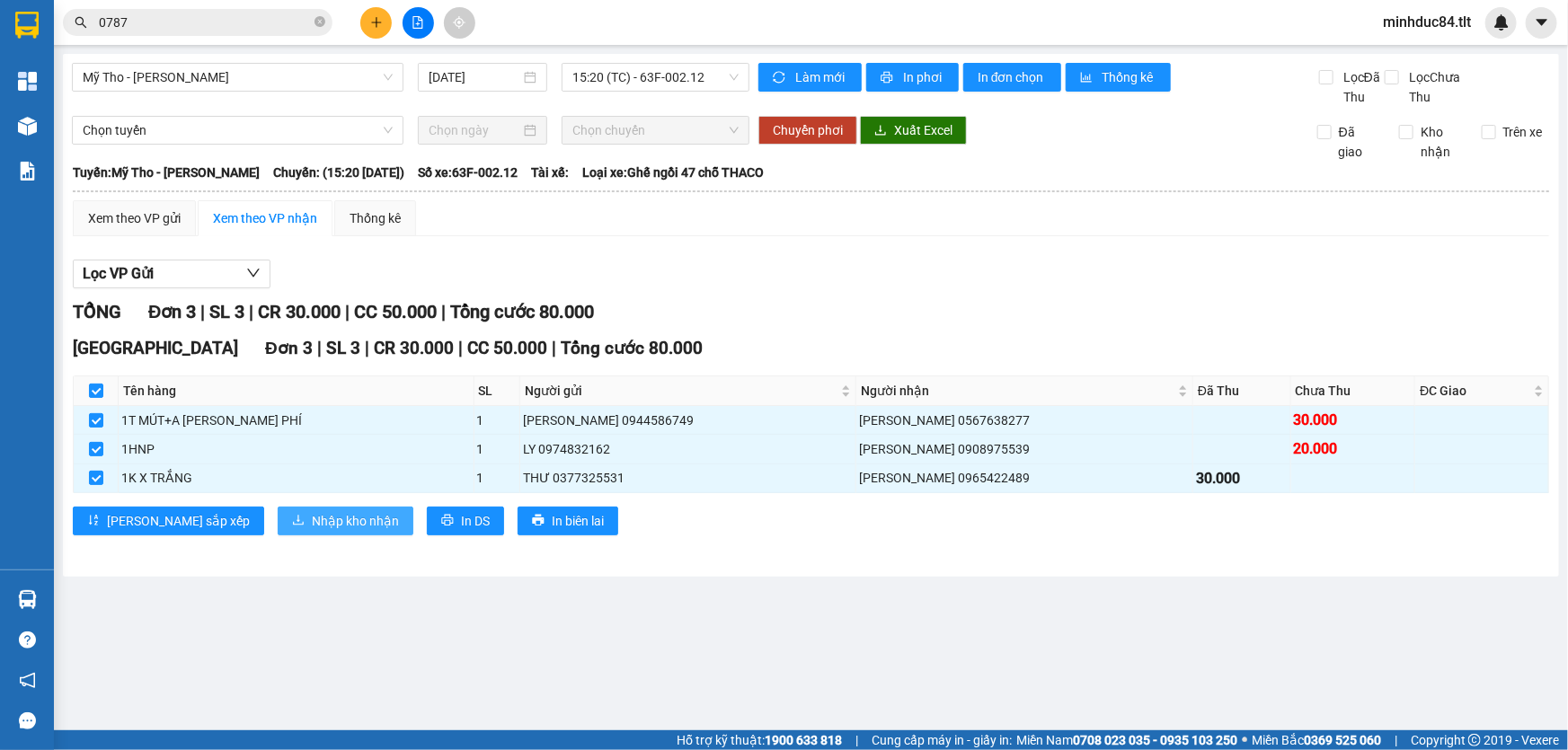
drag, startPoint x: 187, startPoint y: 503, endPoint x: 204, endPoint y: 515, distance: 20.8
click at [189, 503] on div "[GEOGRAPHIC_DATA] Đơn 3 | SL 3 | CR 30.000 | CC 50.000 | [PERSON_NAME] 80.000 T…" at bounding box center [810, 442] width 1476 height 213
click at [278, 521] on button "Nhập kho nhận" at bounding box center [345, 522] width 136 height 29
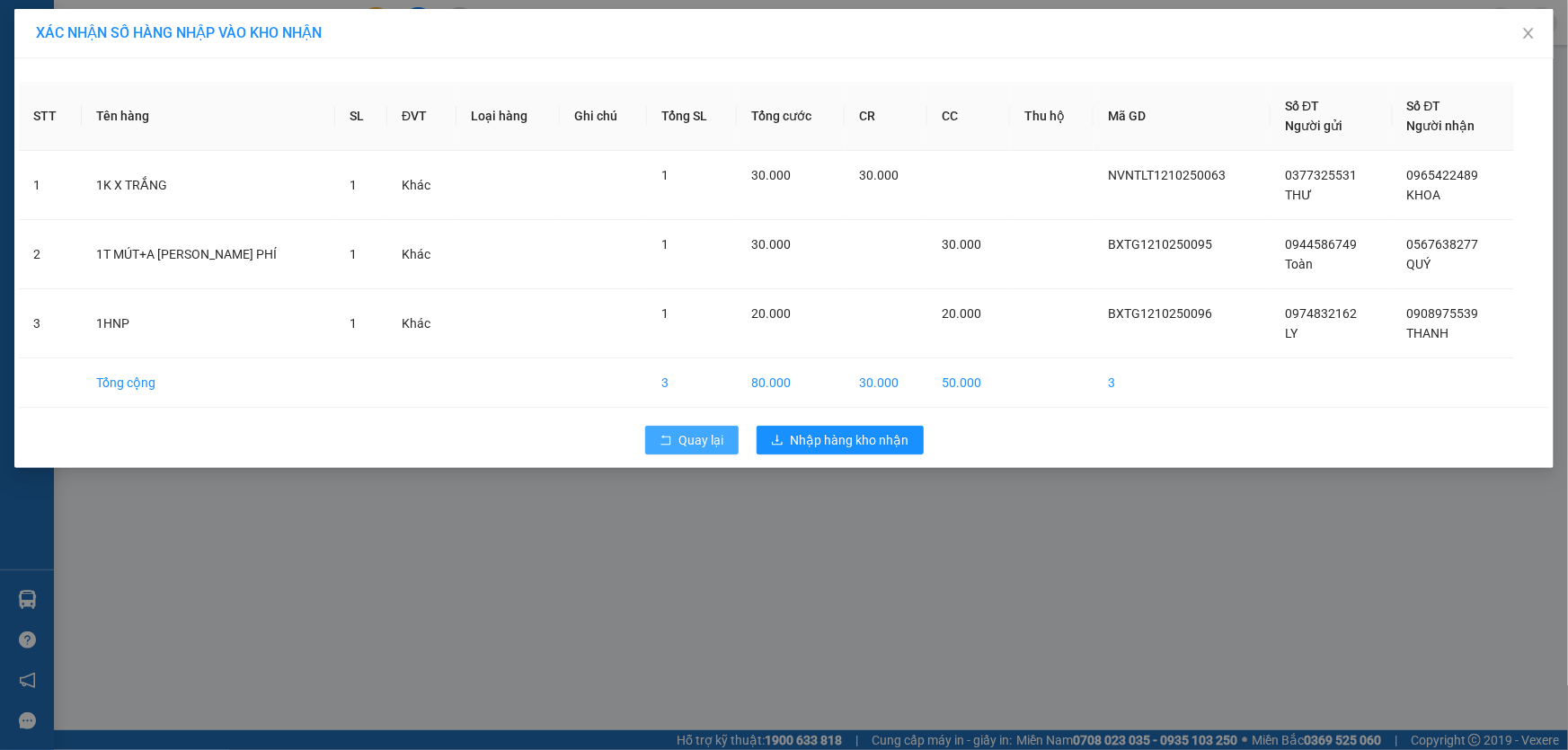
click at [691, 440] on span "Quay lại" at bounding box center [702, 440] width 45 height 20
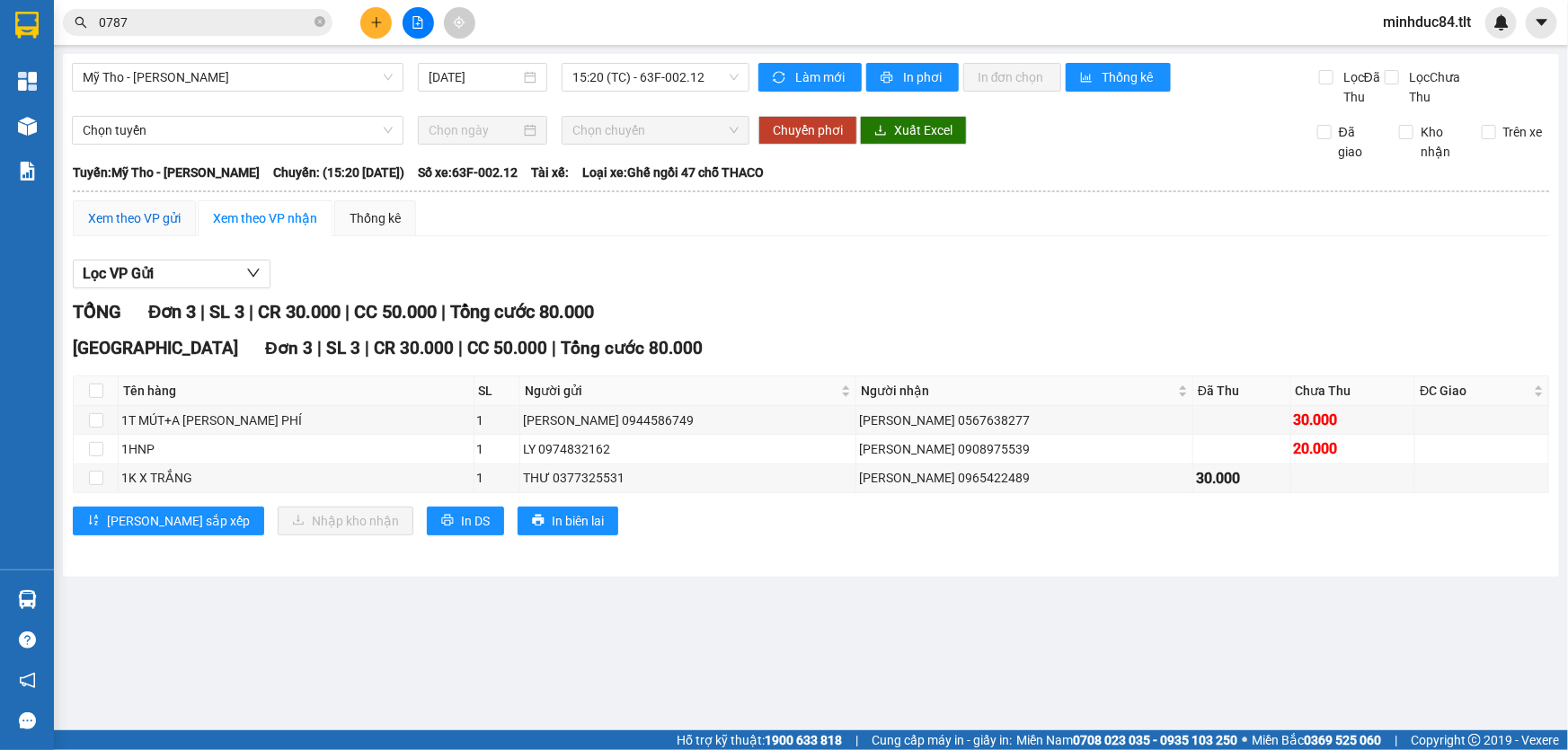
drag, startPoint x: 134, startPoint y: 217, endPoint x: 175, endPoint y: 220, distance: 41.1
click at [135, 217] on div "Xem theo VP gửi" at bounding box center [134, 218] width 93 height 20
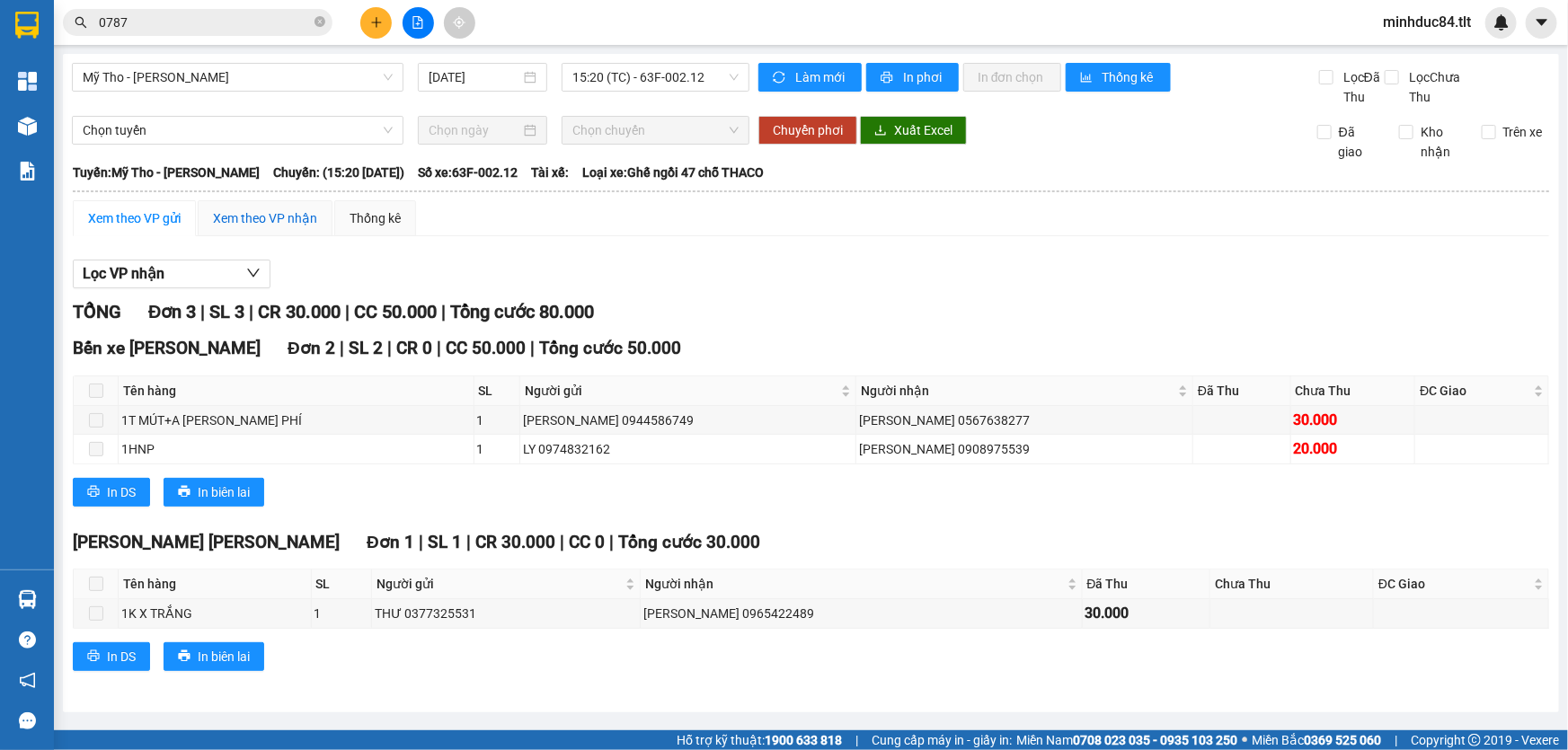
click at [259, 227] on div "Xem theo VP nhận" at bounding box center [265, 218] width 104 height 20
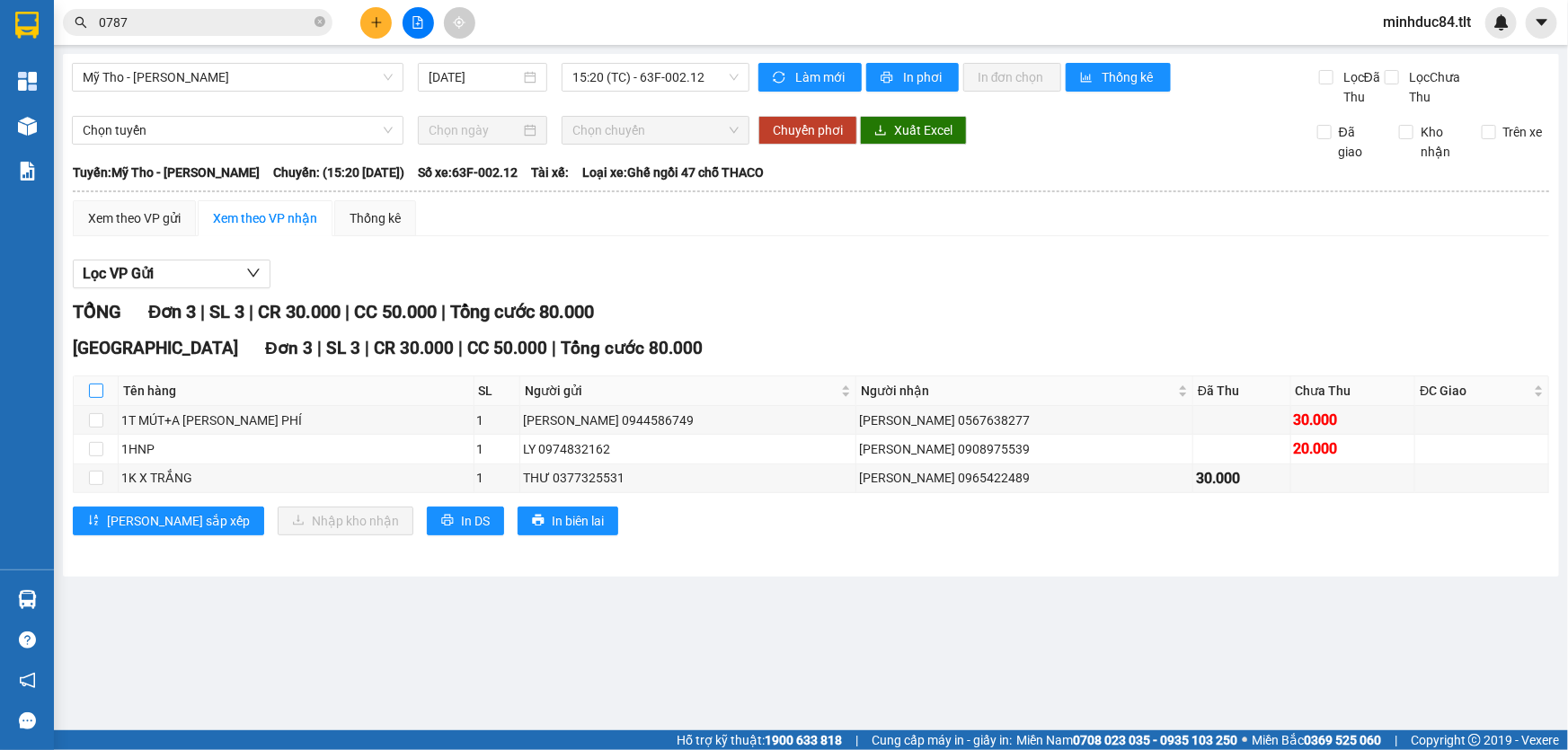
click at [93, 388] on input "checkbox" at bounding box center [95, 390] width 14 height 14
checkbox input "true"
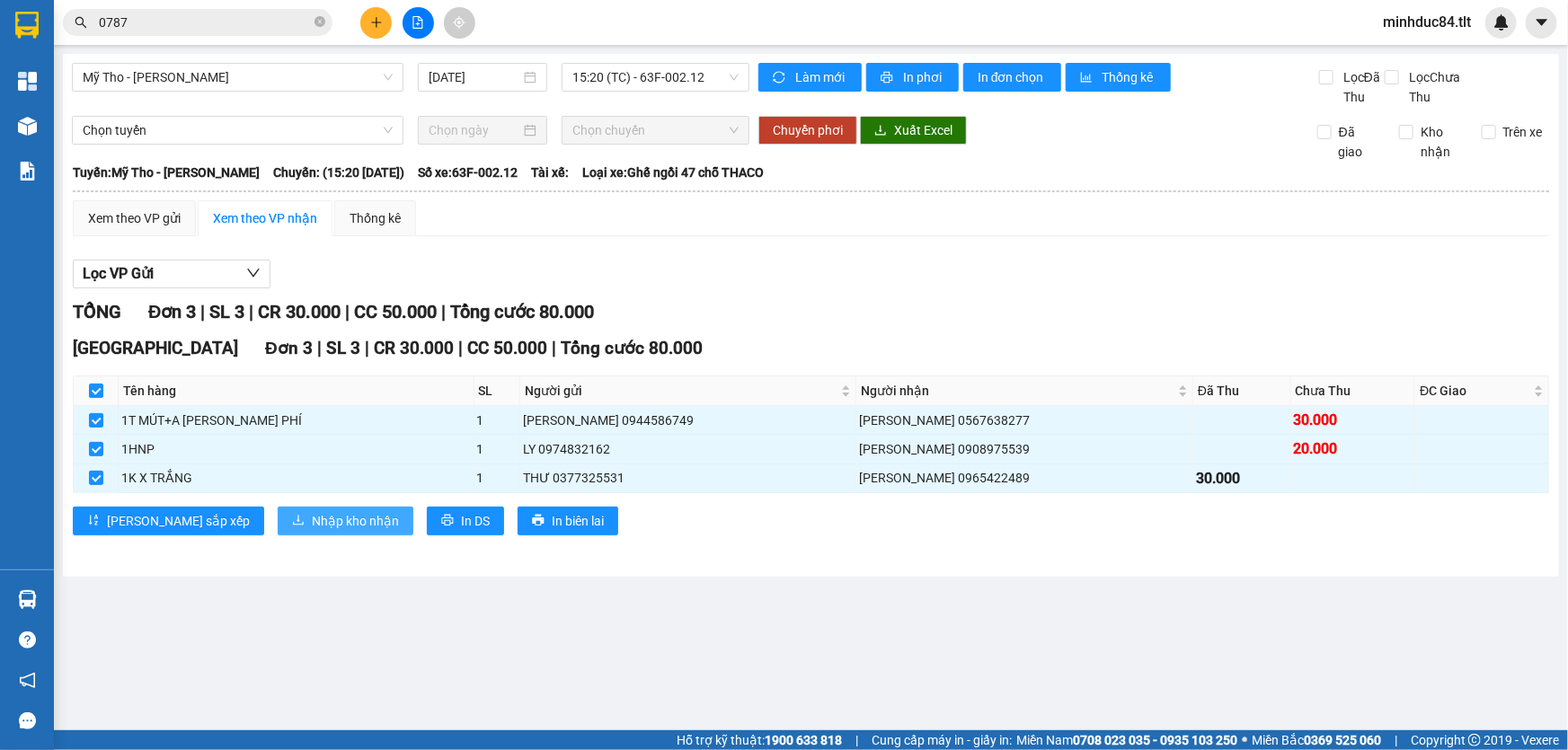
click at [311, 511] on span "Nhập kho nhận" at bounding box center [355, 521] width 87 height 20
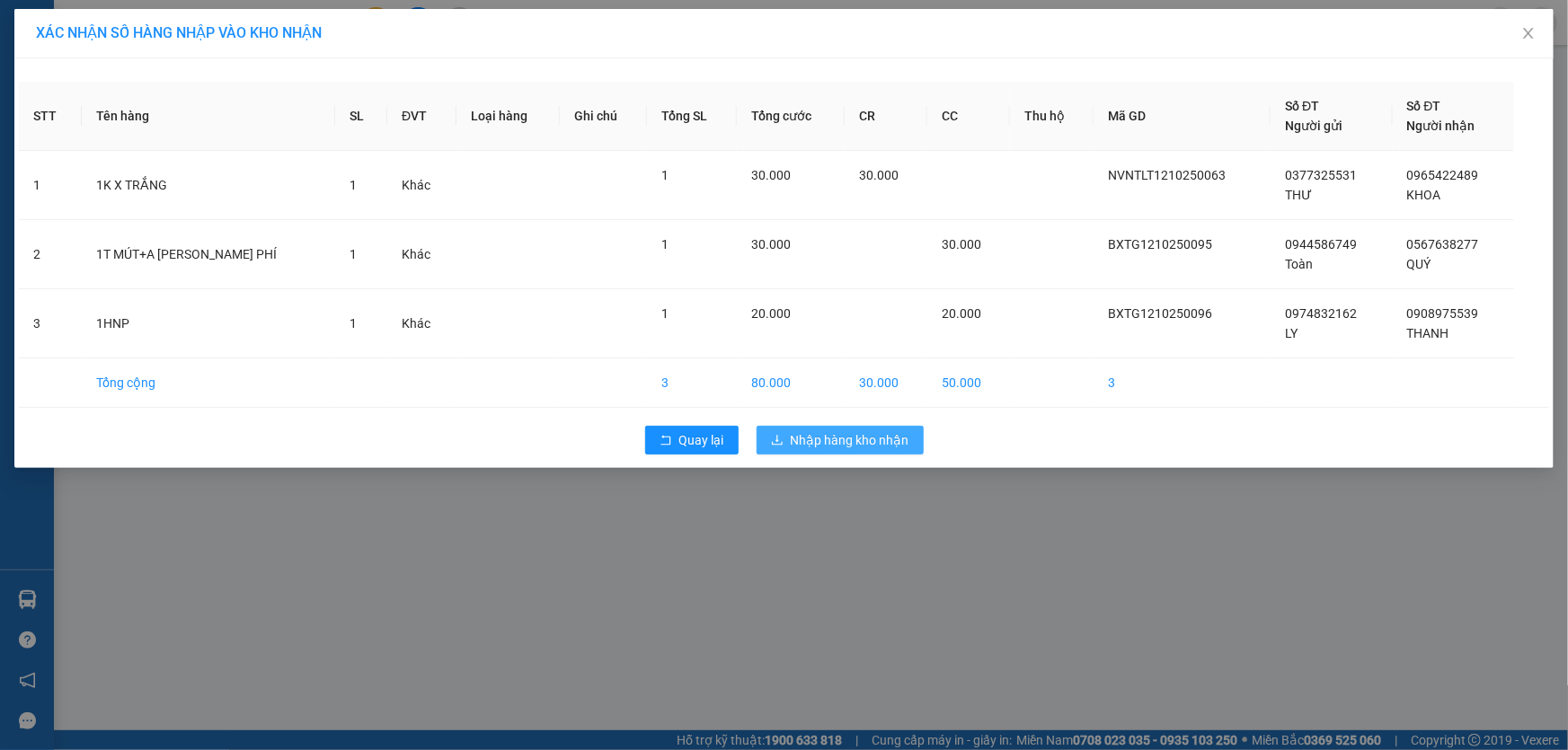
click at [838, 444] on span "Nhập hàng kho nhận" at bounding box center [850, 440] width 119 height 20
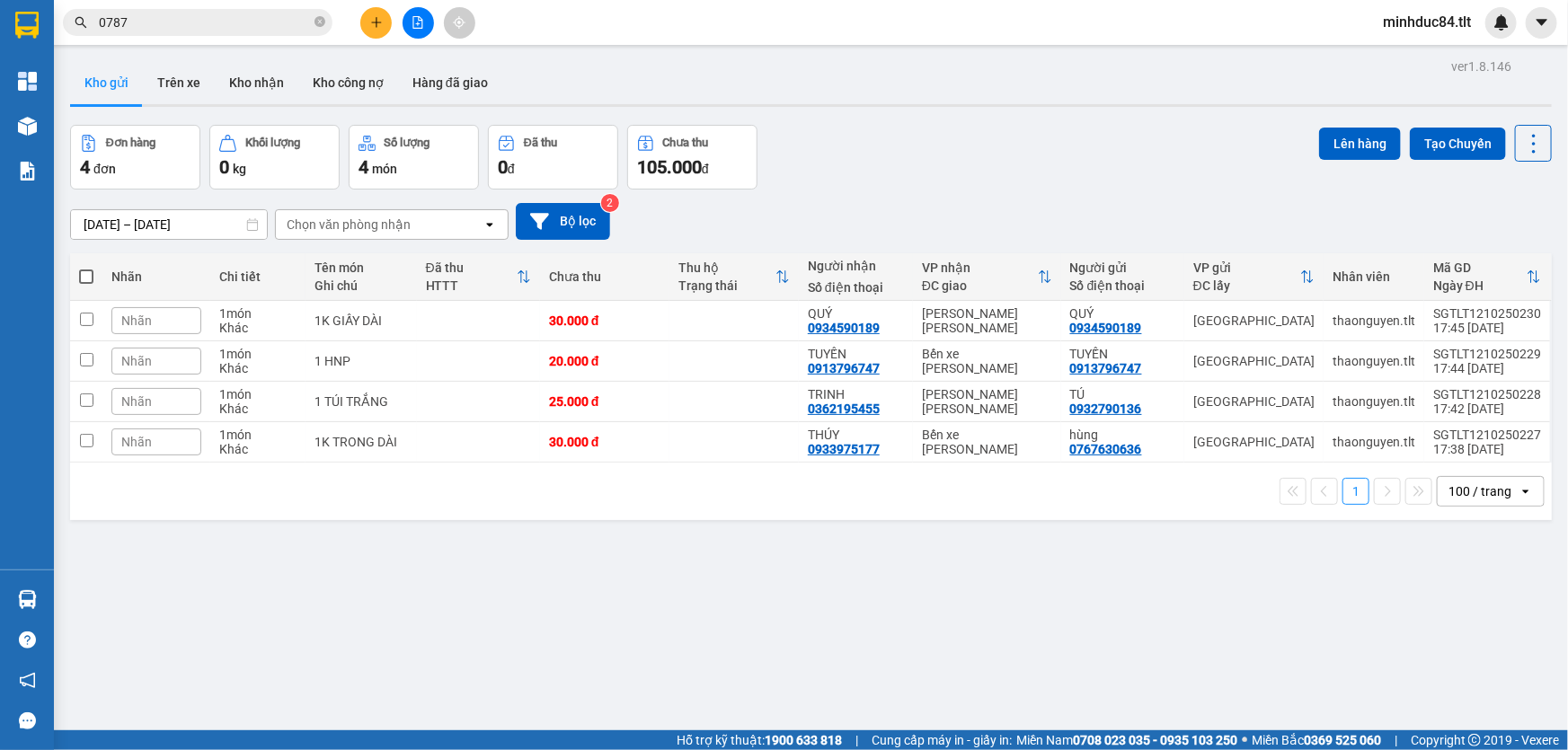
drag, startPoint x: 953, startPoint y: 587, endPoint x: 901, endPoint y: 577, distance: 53.0
click at [954, 587] on div "ver 1.8.146 Kho gửi Trên xe Kho [PERSON_NAME] công nợ Hàng đã [PERSON_NAME] hàn…" at bounding box center [811, 429] width 1497 height 750
click at [1532, 151] on icon at bounding box center [1534, 144] width 4 height 19
click at [1511, 258] on span "Làm mới" at bounding box center [1496, 255] width 49 height 18
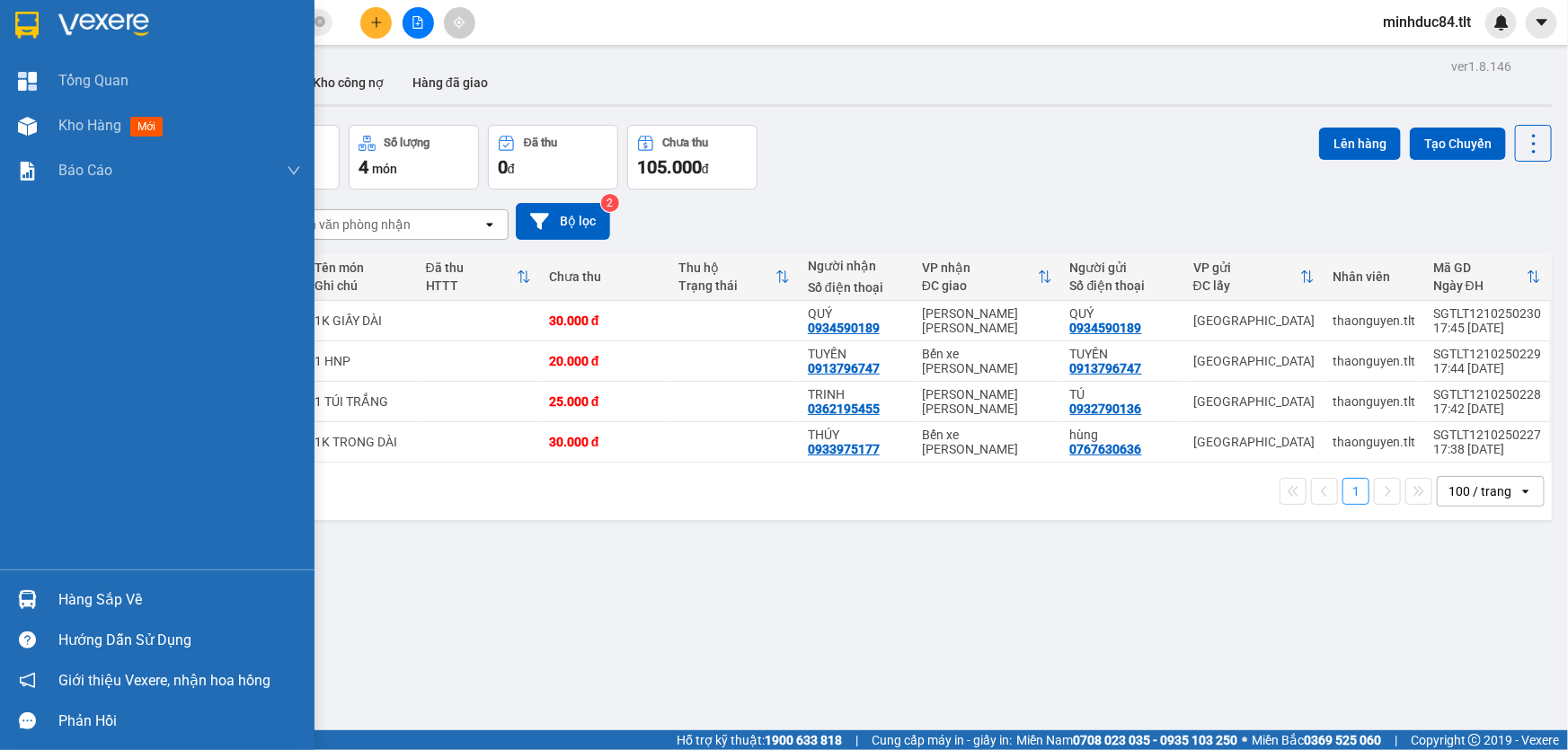
click at [50, 590] on div "Hàng sắp về" at bounding box center [157, 600] width 314 height 40
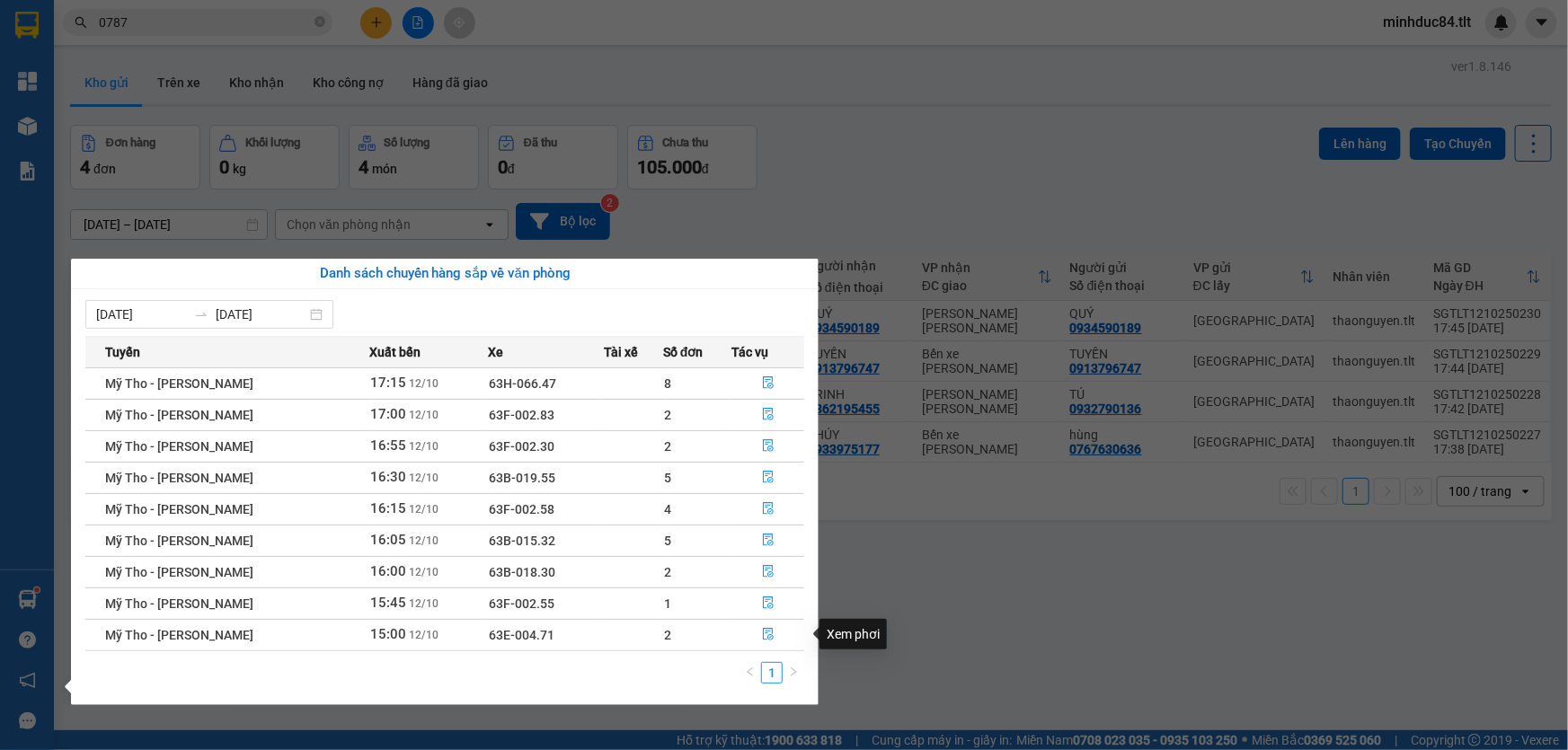
drag, startPoint x: 927, startPoint y: 609, endPoint x: 344, endPoint y: 0, distance: 843.1
click at [926, 609] on section "Kết quả [PERSON_NAME] ( 5069 ) Bộ lọc Mã ĐH Trạng thái Món hàng Thu hộ Tổng [PE…" at bounding box center [784, 375] width 1568 height 750
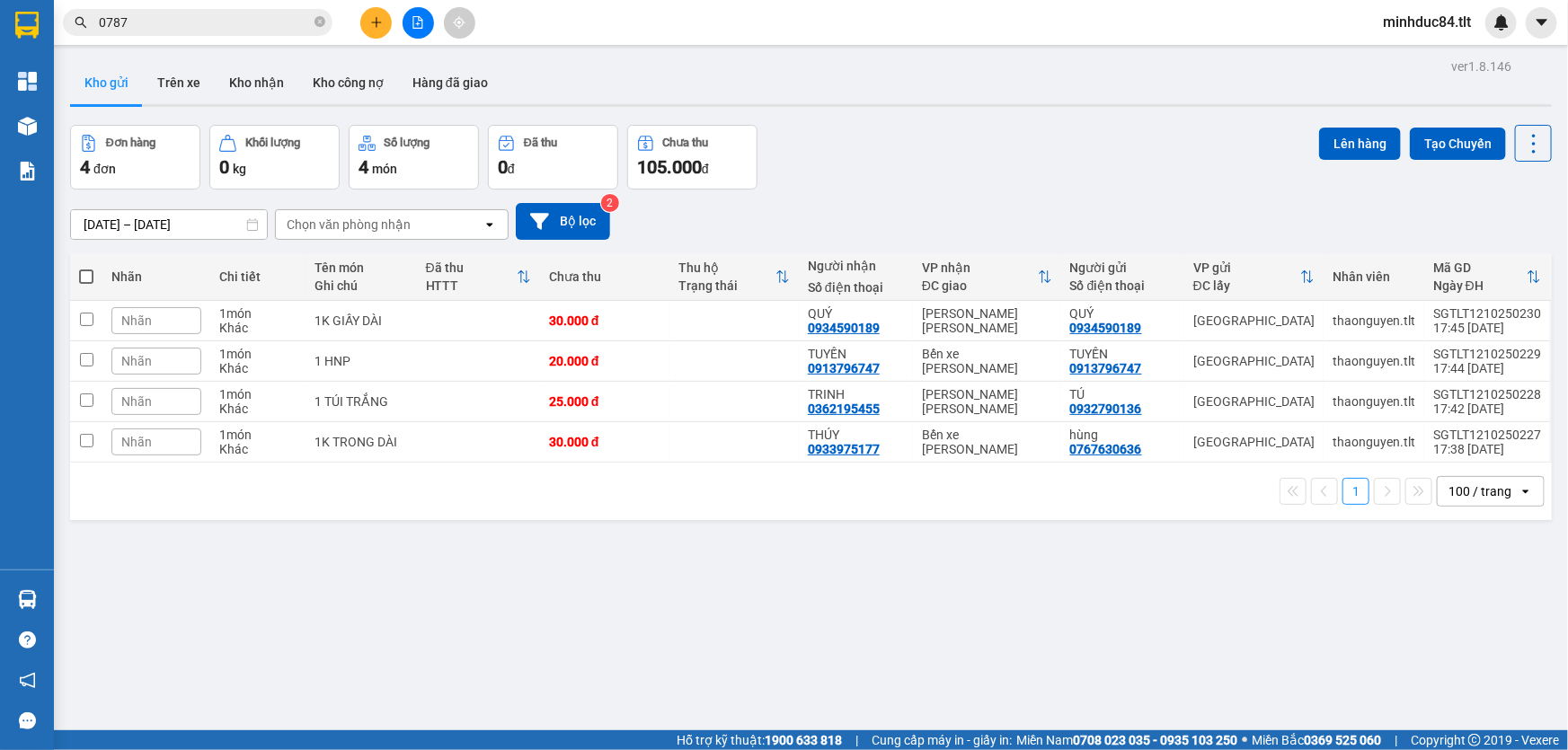
drag, startPoint x: 919, startPoint y: 538, endPoint x: 628, endPoint y: 393, distance: 325.1
click at [917, 539] on div "ver 1.8.146 Kho gửi Trên xe Kho [PERSON_NAME] công nợ Hàng đã [PERSON_NAME] hàn…" at bounding box center [811, 429] width 1497 height 750
click at [1522, 139] on icon at bounding box center [1534, 144] width 25 height 25
click at [1488, 255] on span "Làm mới" at bounding box center [1496, 255] width 49 height 18
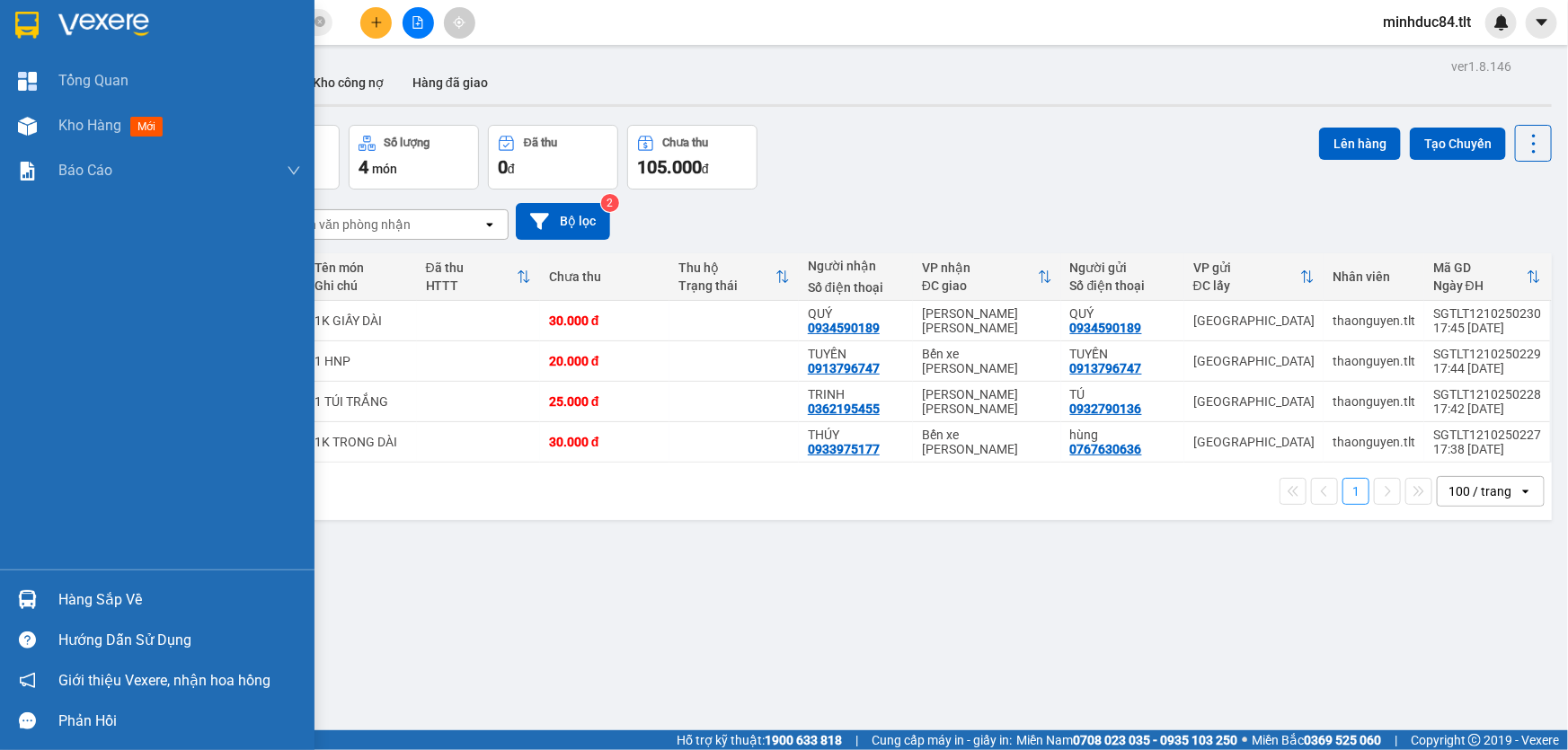
click at [77, 596] on div "Hàng sắp về" at bounding box center [180, 601] width 243 height 27
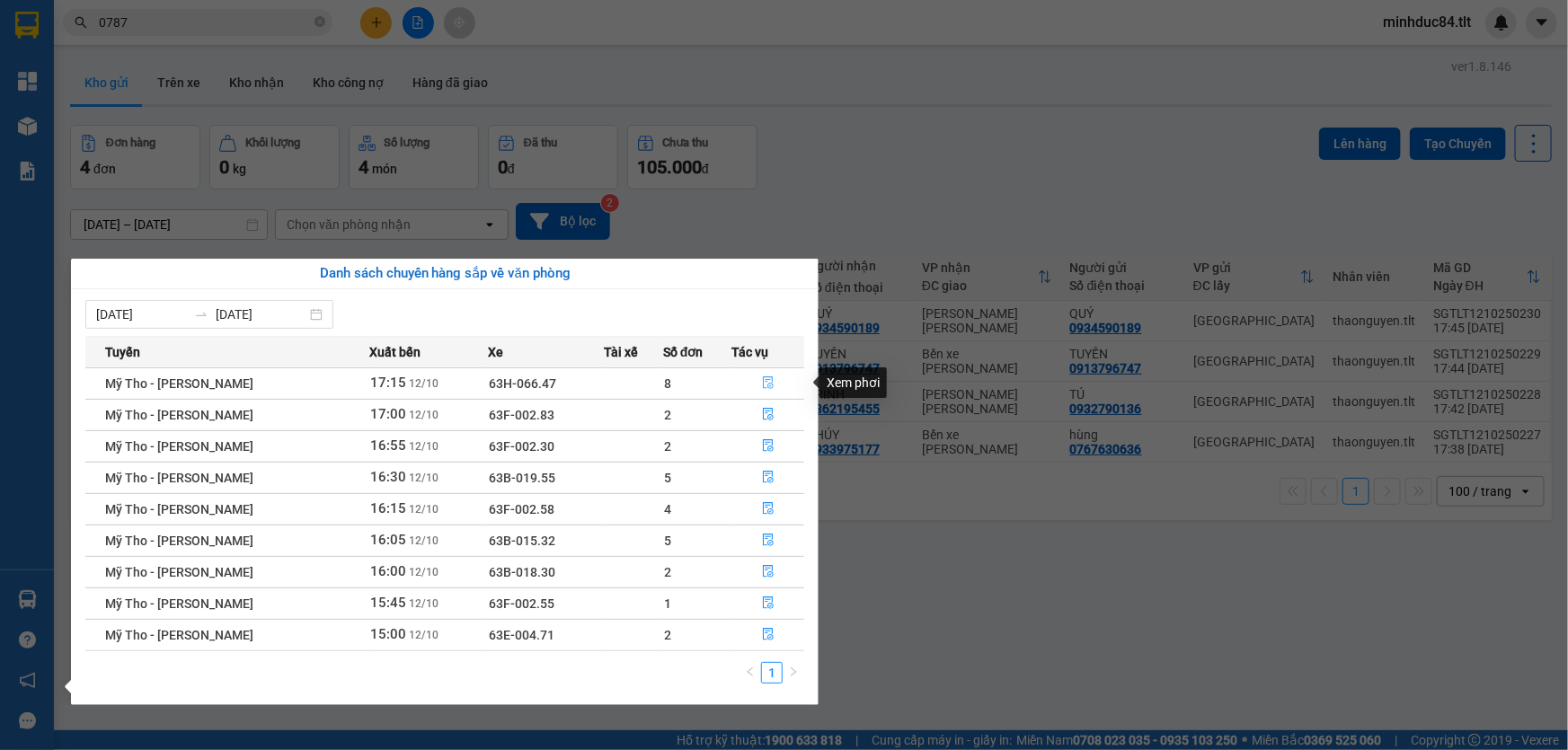
click at [764, 388] on icon "file-done" at bounding box center [768, 382] width 13 height 13
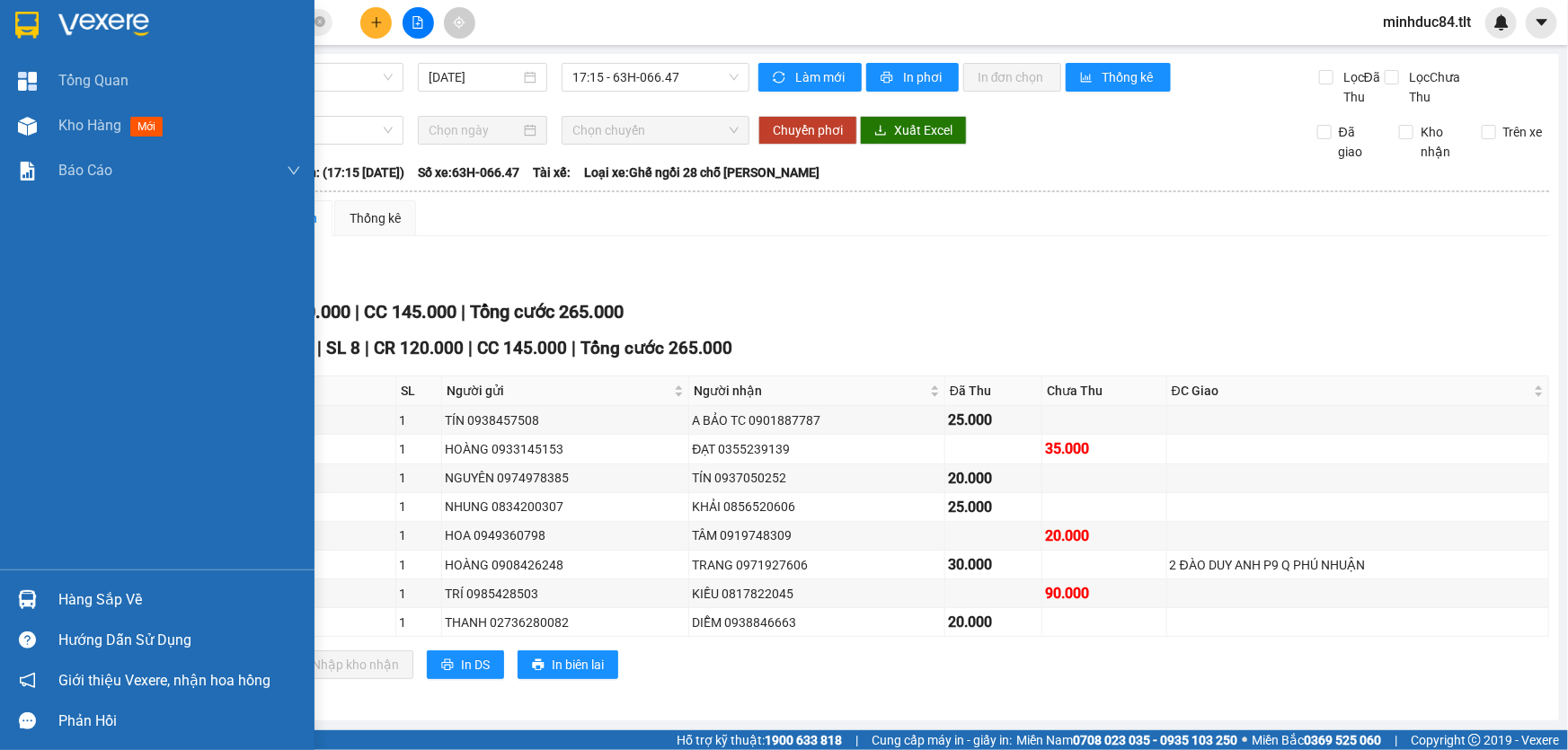
click at [47, 615] on div "Hàng sắp về" at bounding box center [157, 600] width 314 height 40
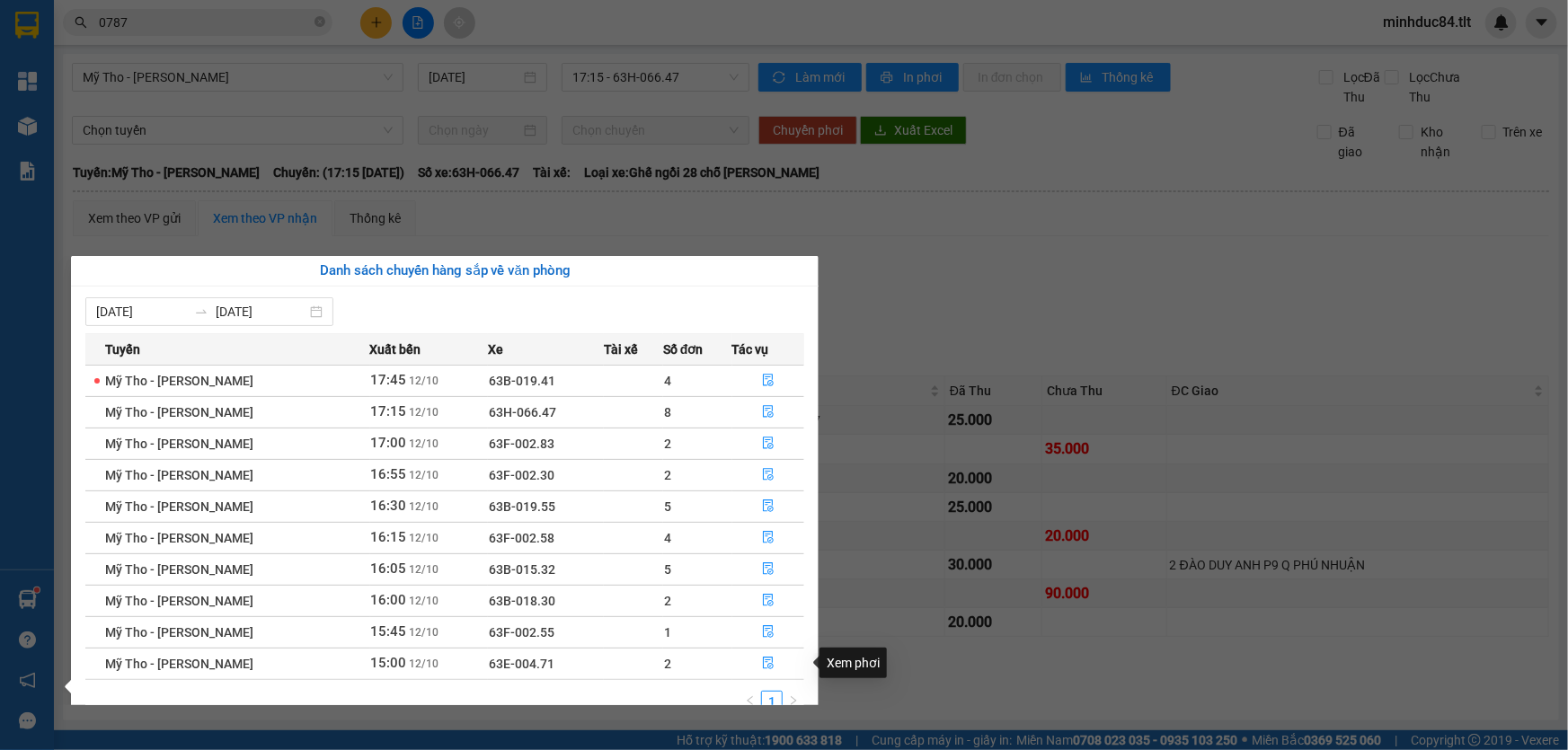
scroll to position [28, 0]
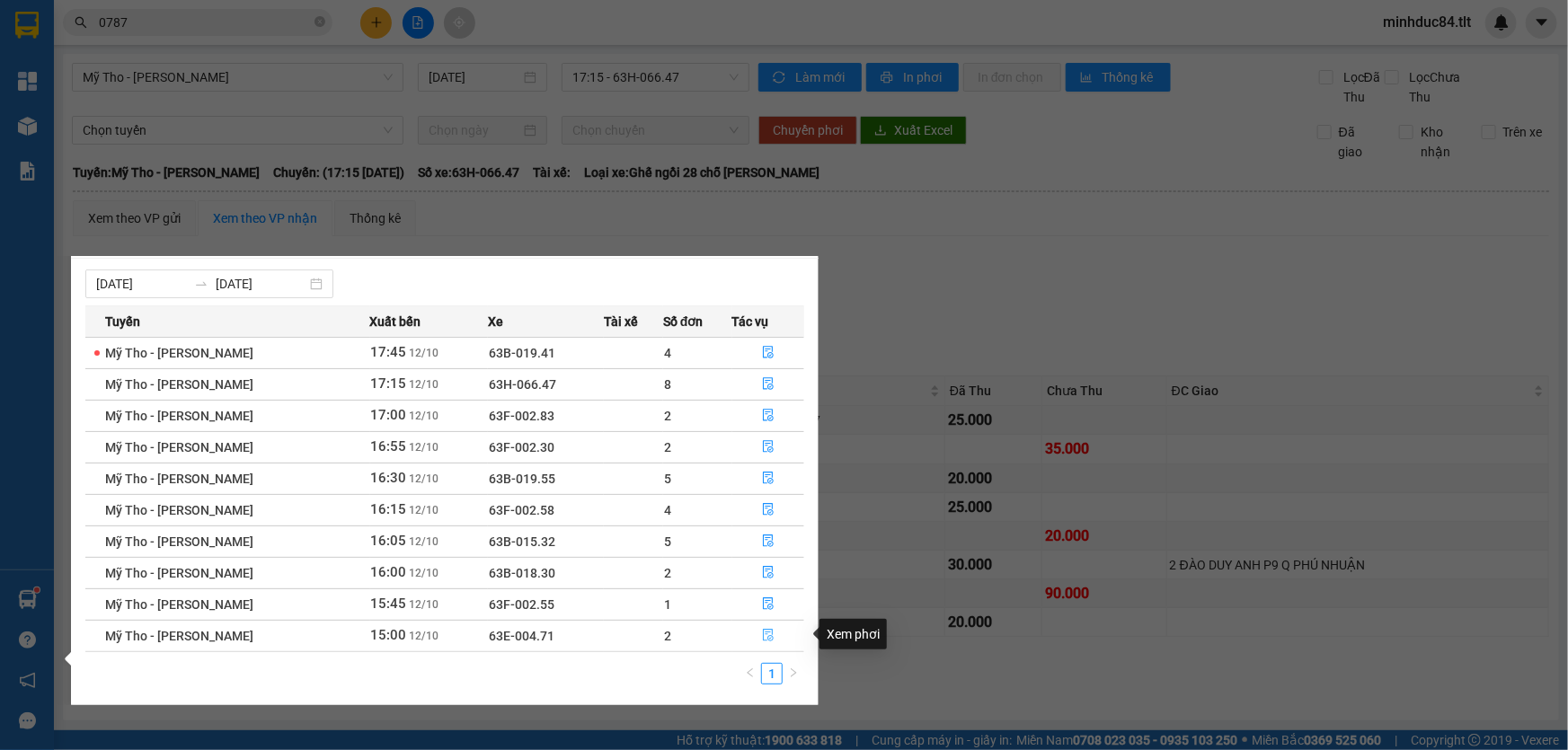
click at [768, 636] on icon "file-done" at bounding box center [768, 634] width 13 height 13
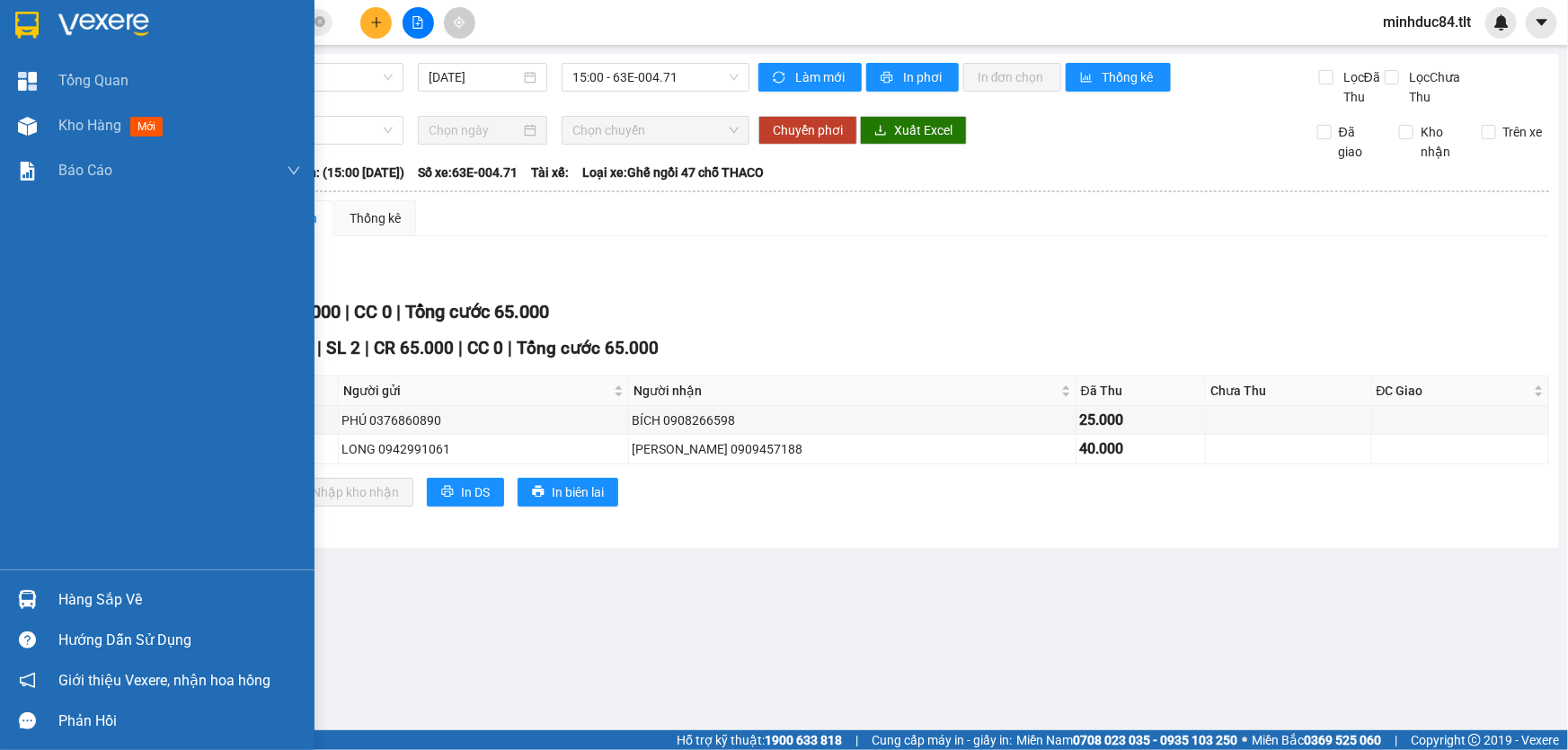
click at [90, 595] on div "Hàng sắp về" at bounding box center [180, 601] width 243 height 27
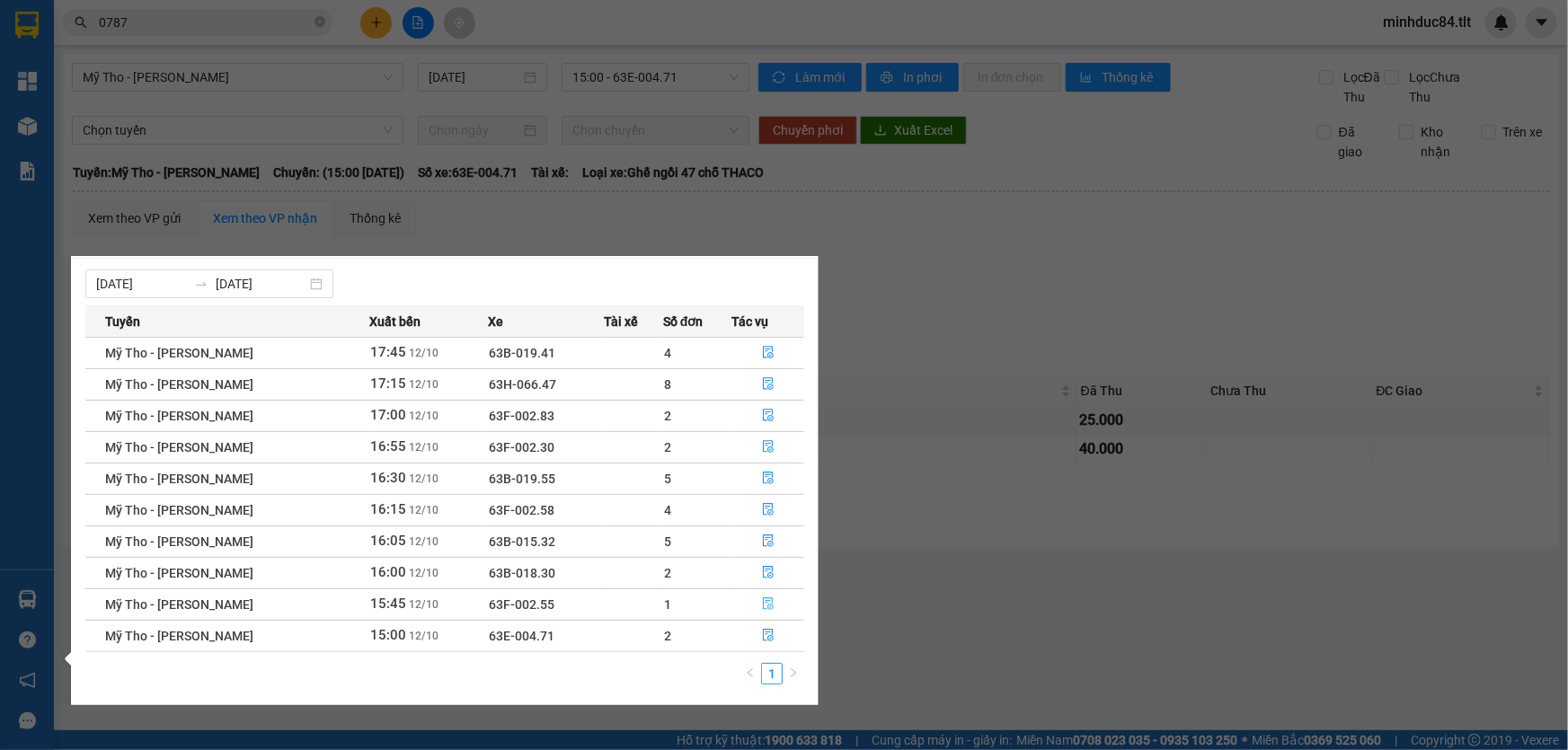
click at [763, 603] on icon "file-done" at bounding box center [768, 603] width 13 height 13
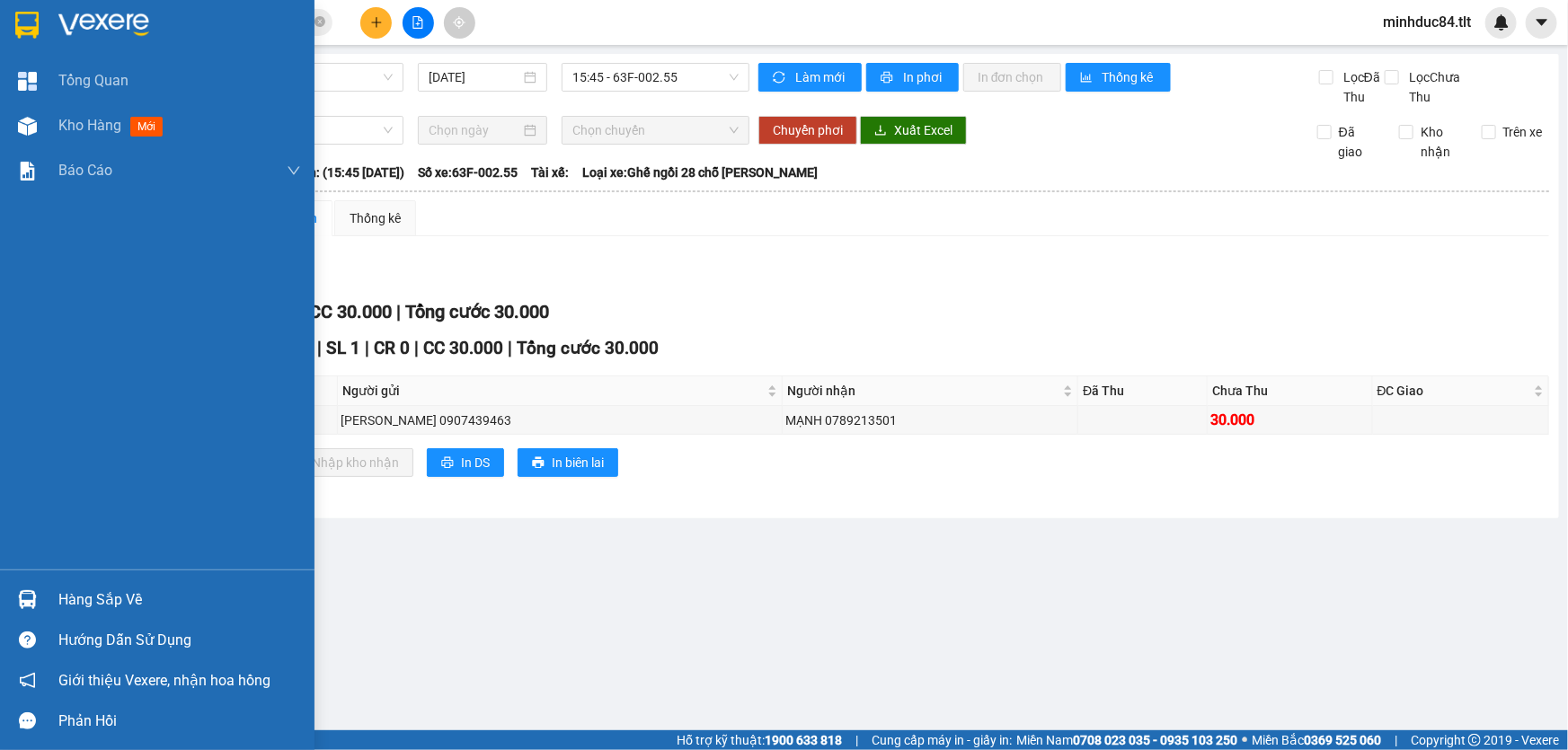
click at [39, 584] on div at bounding box center [27, 600] width 32 height 32
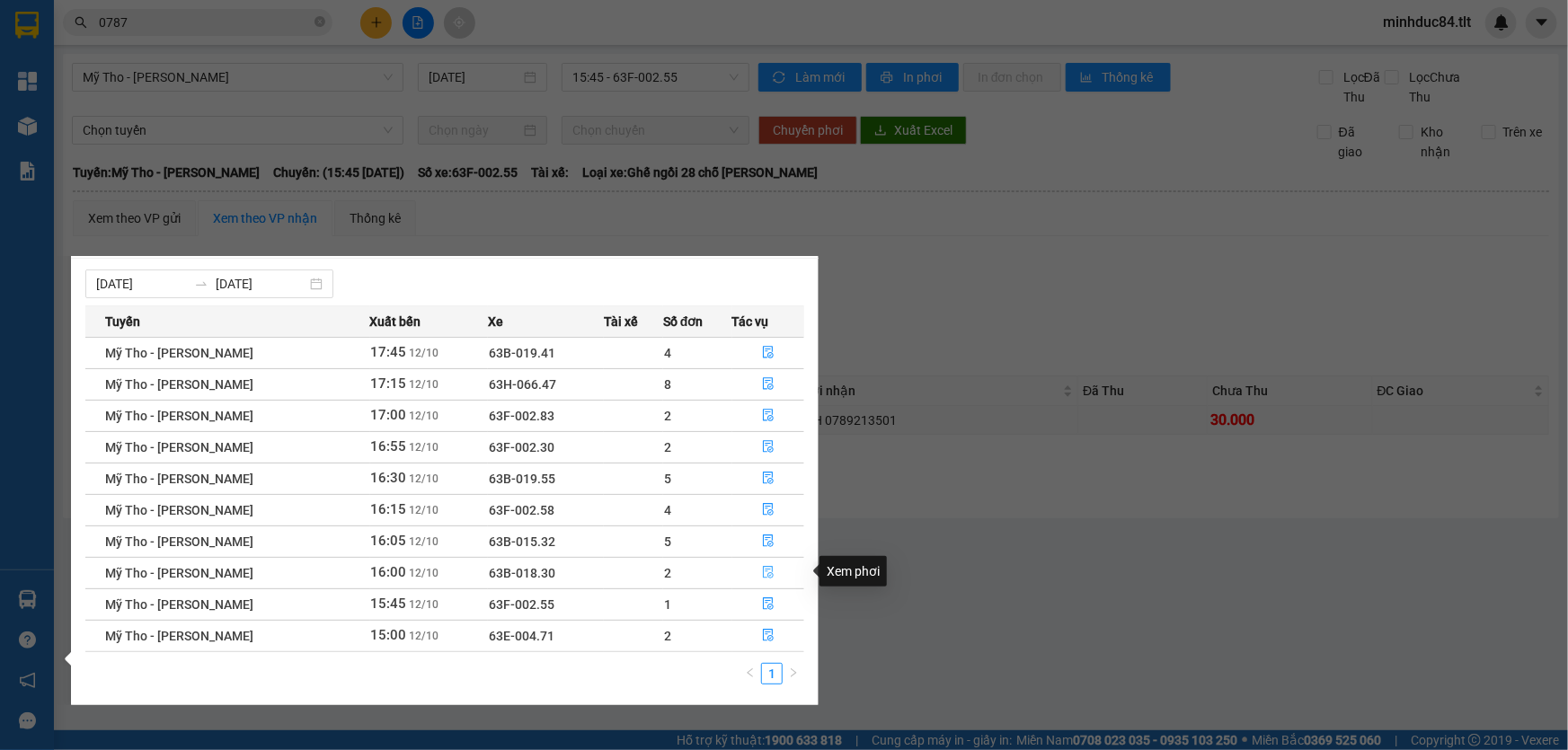
click at [779, 575] on button "button" at bounding box center [769, 574] width 71 height 29
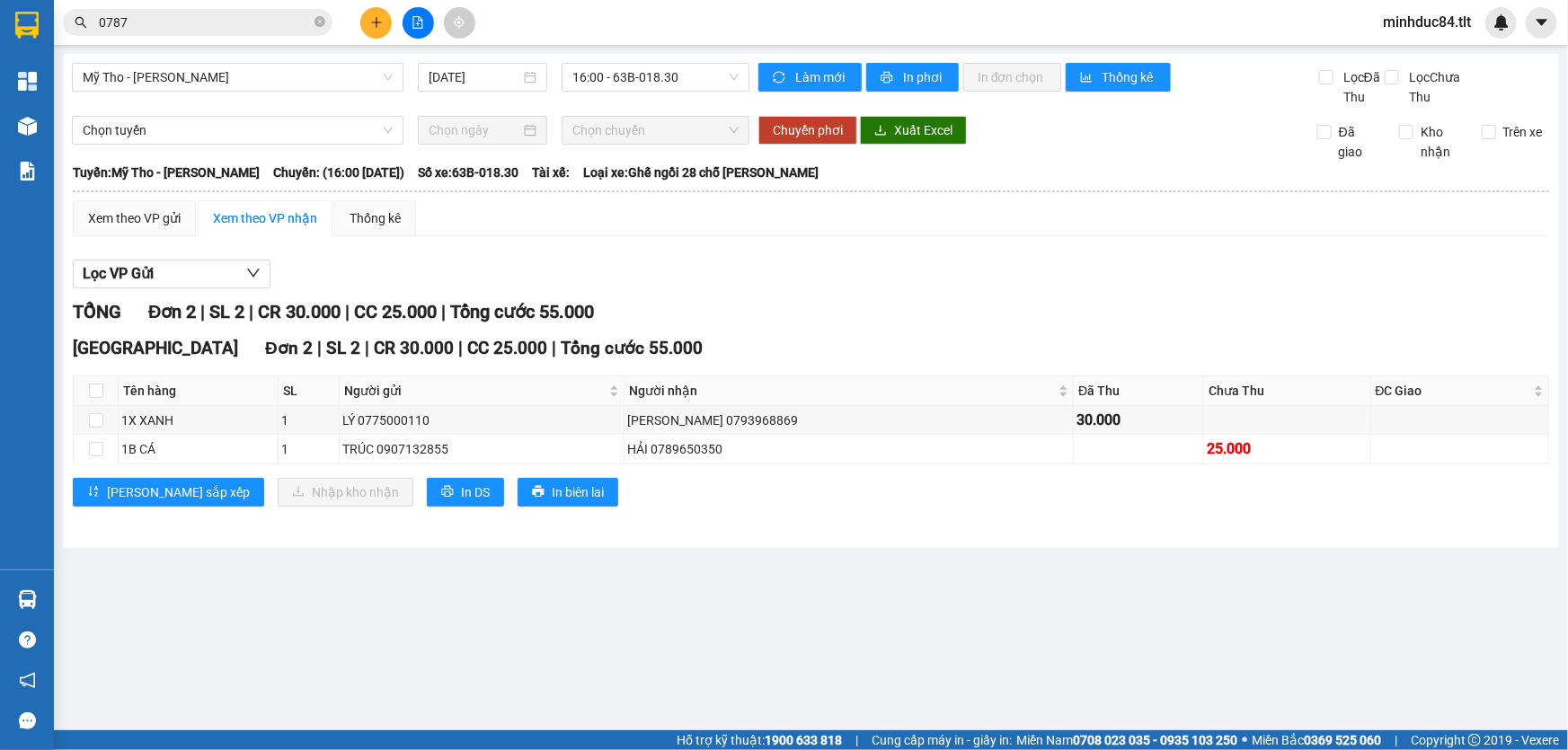
click at [130, 602] on main "Mỹ Tho - [PERSON_NAME] [DATE] 16:00 - 63B-018.30 [PERSON_NAME] mới In phơi In […" at bounding box center [784, 365] width 1568 height 731
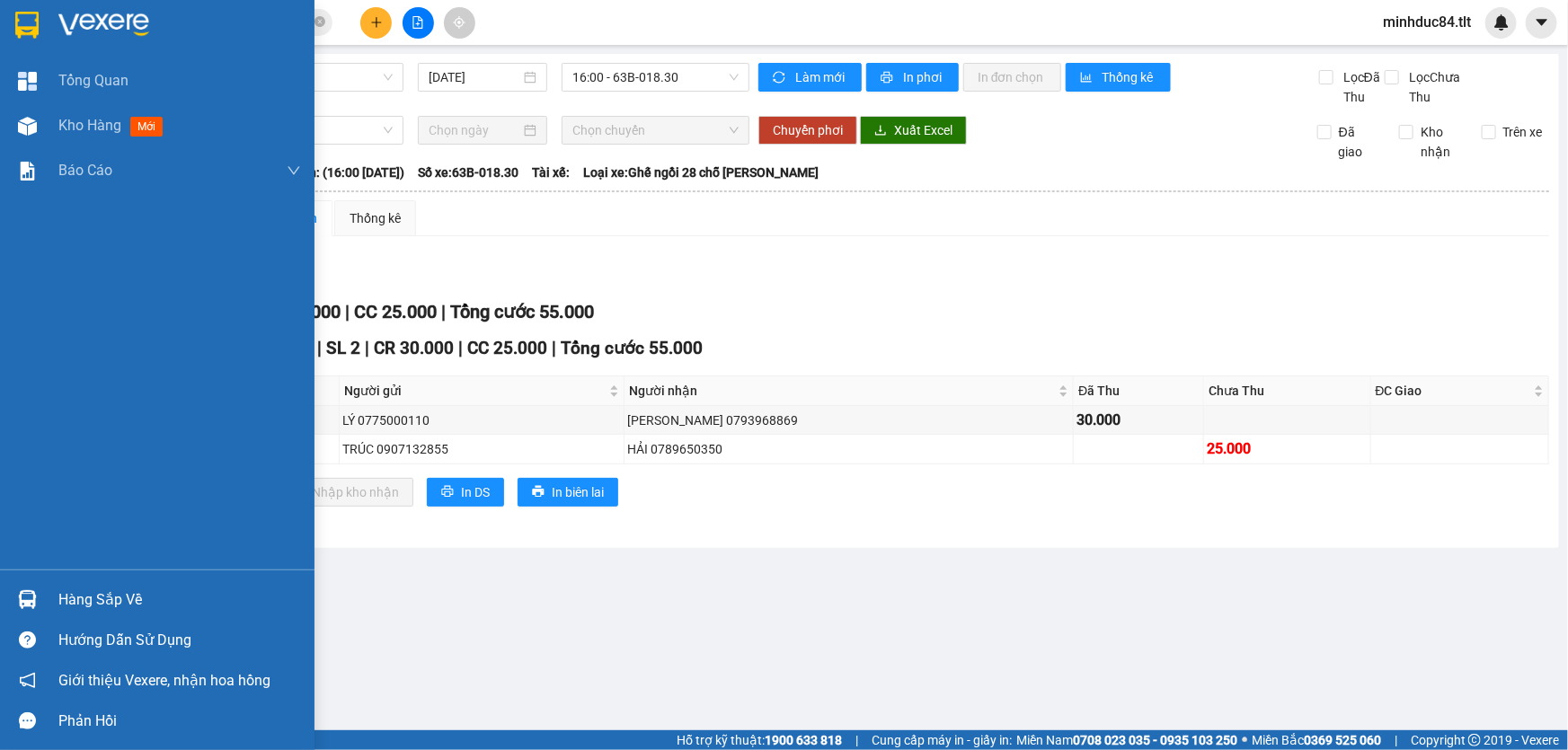
click at [95, 588] on div "Hàng sắp về" at bounding box center [180, 601] width 243 height 27
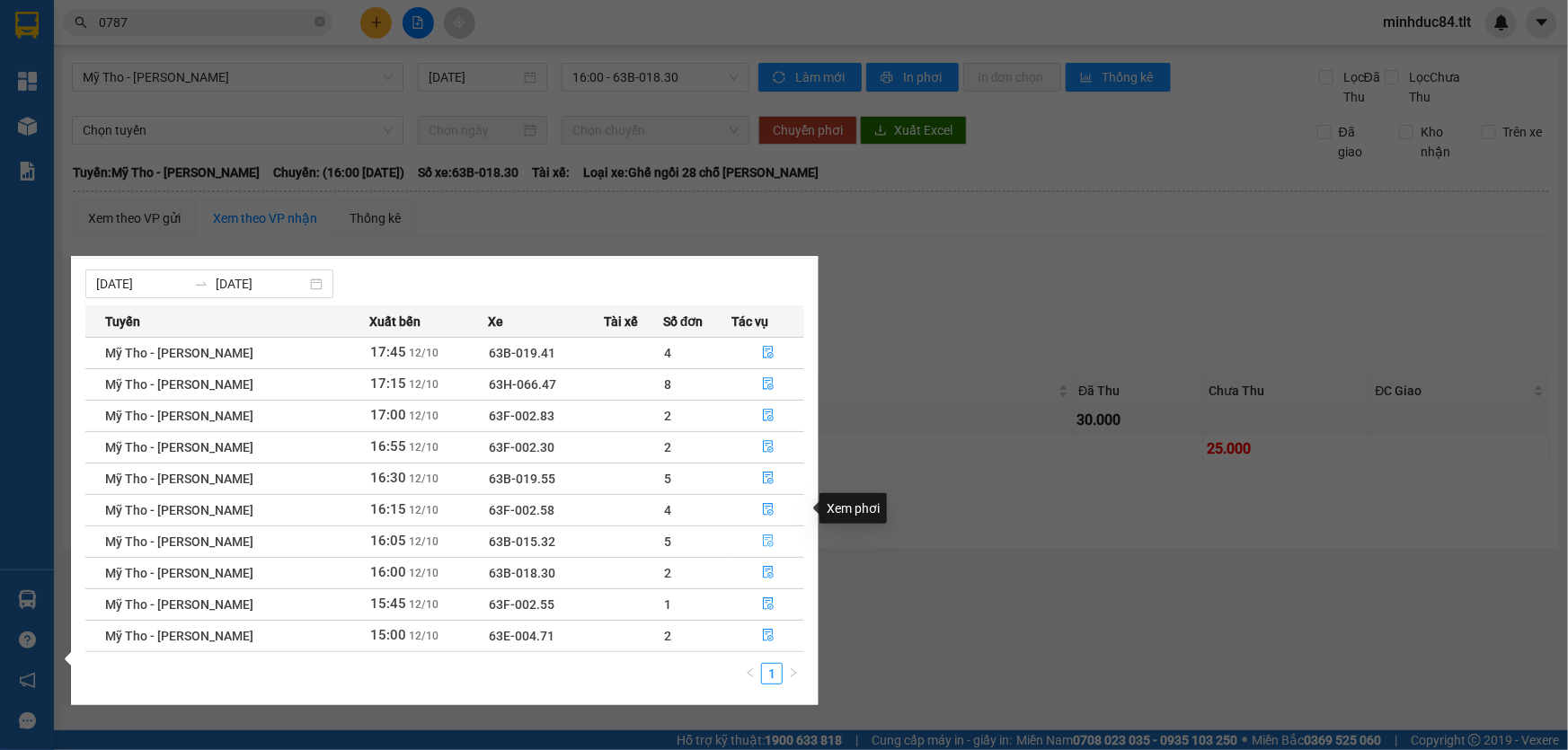
click at [763, 533] on button "button" at bounding box center [769, 542] width 71 height 29
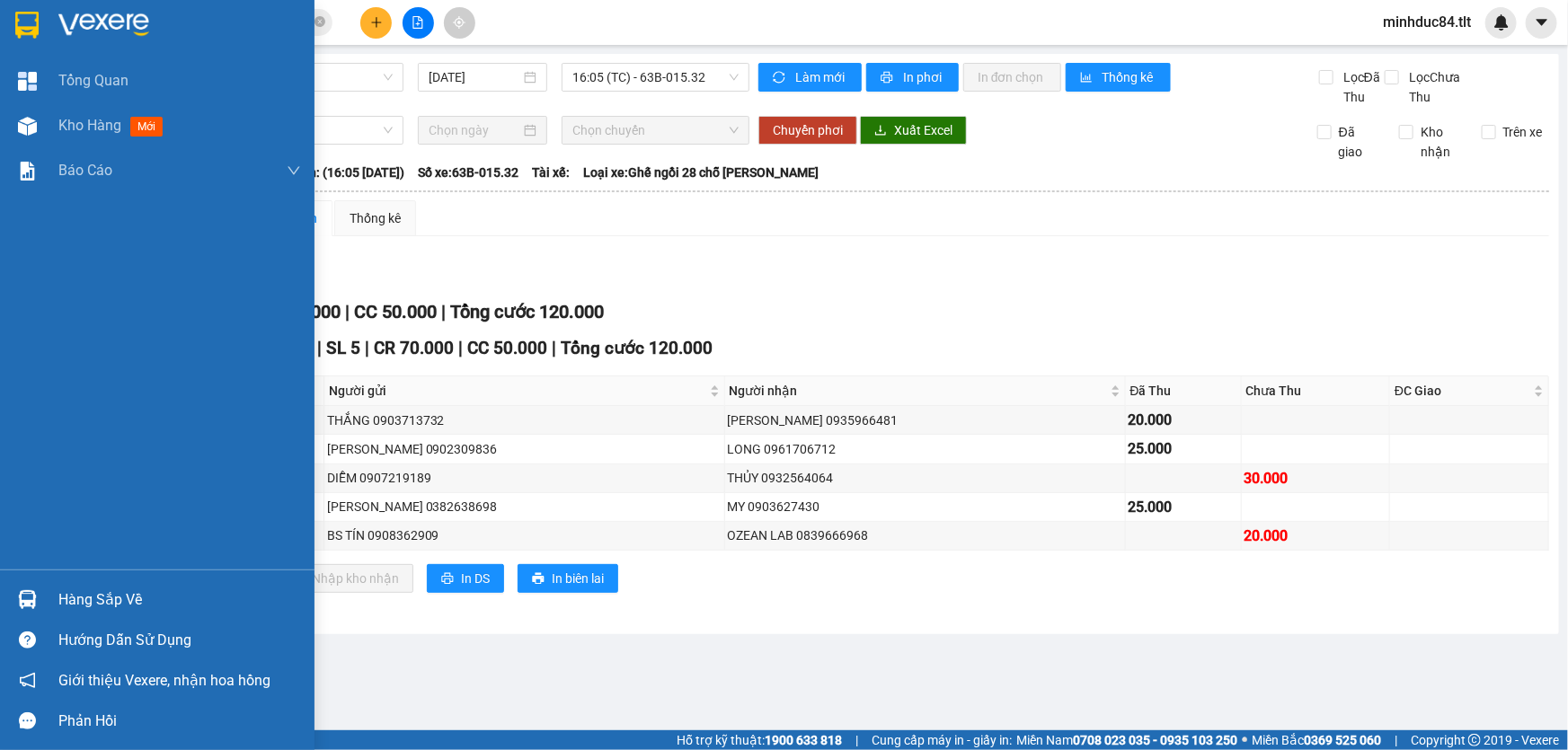
click at [84, 591] on div "Hàng sắp về" at bounding box center [180, 601] width 243 height 27
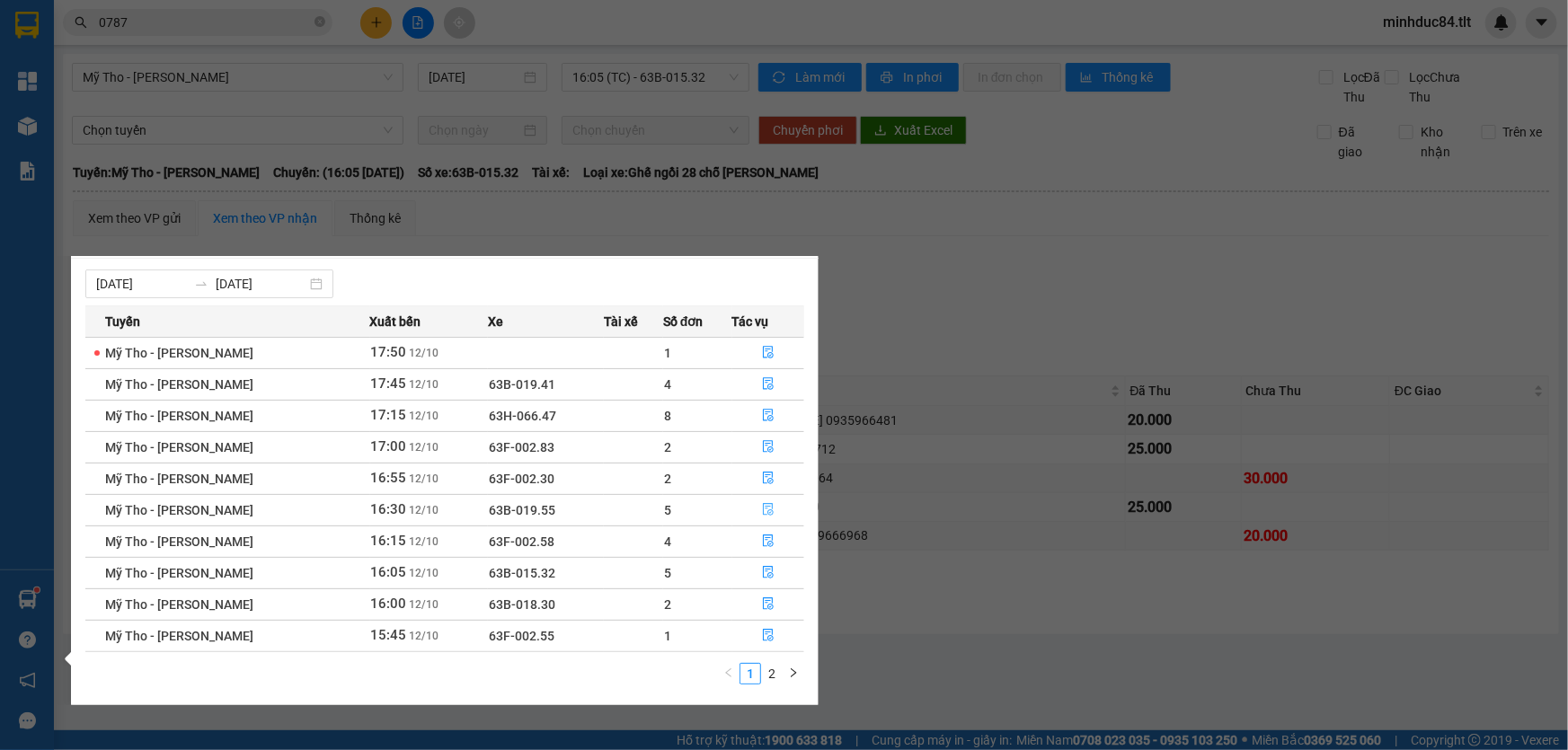
click at [763, 503] on icon "file-done" at bounding box center [768, 509] width 13 height 13
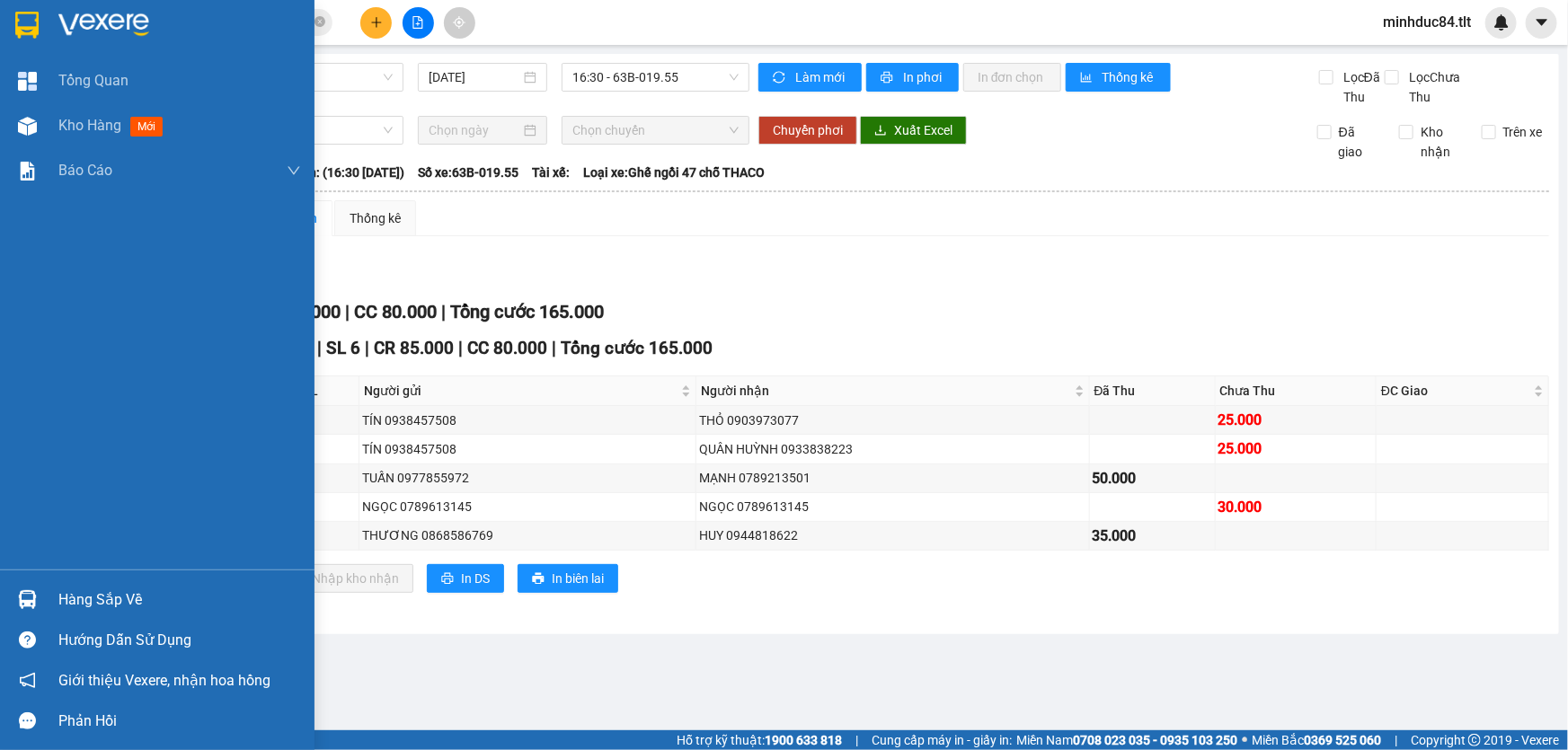
click at [30, 584] on div at bounding box center [27, 600] width 32 height 32
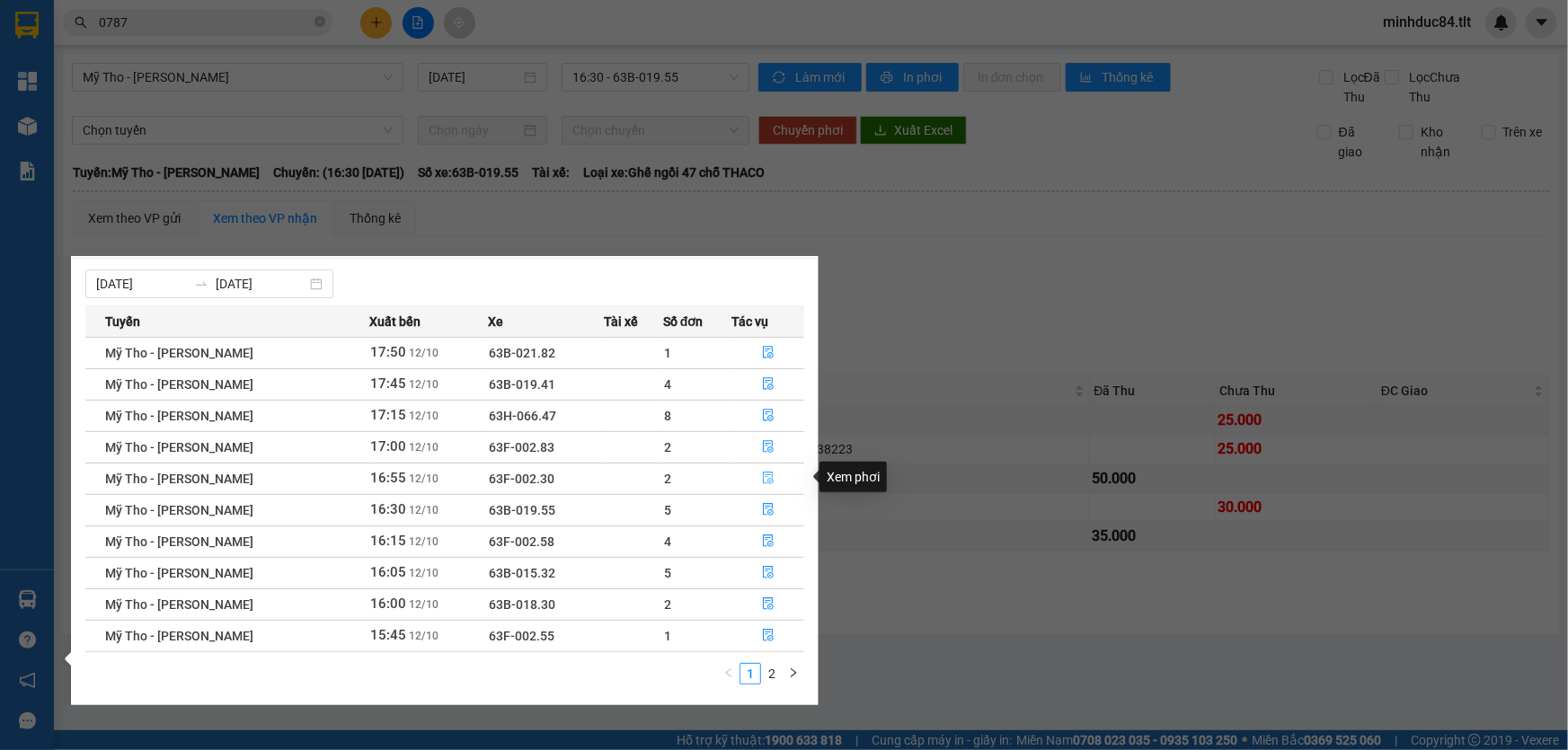
click at [773, 468] on button "button" at bounding box center [769, 479] width 71 height 29
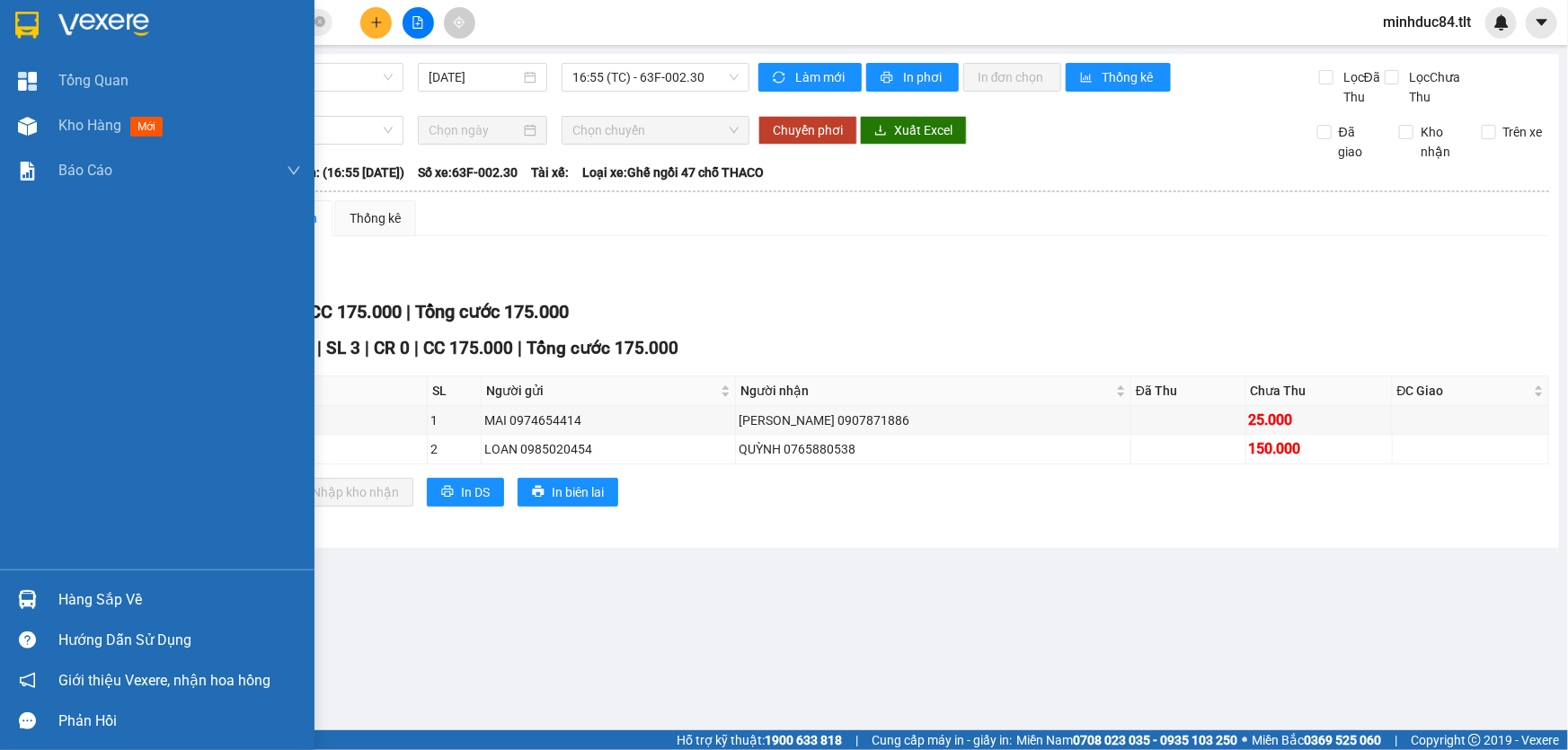
click at [77, 605] on div "Hàng sắp về" at bounding box center [180, 601] width 243 height 27
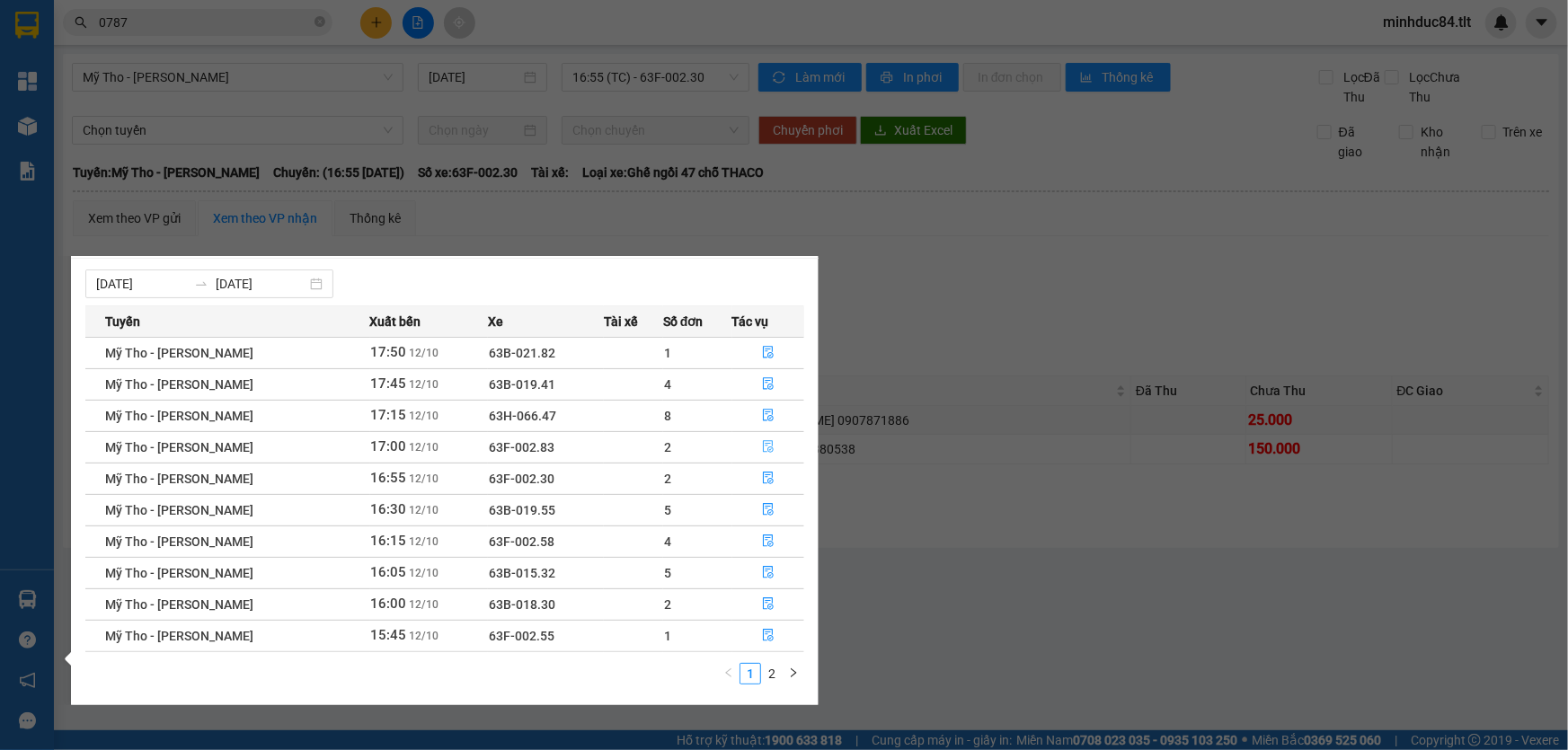
click at [758, 438] on button "button" at bounding box center [769, 447] width 71 height 29
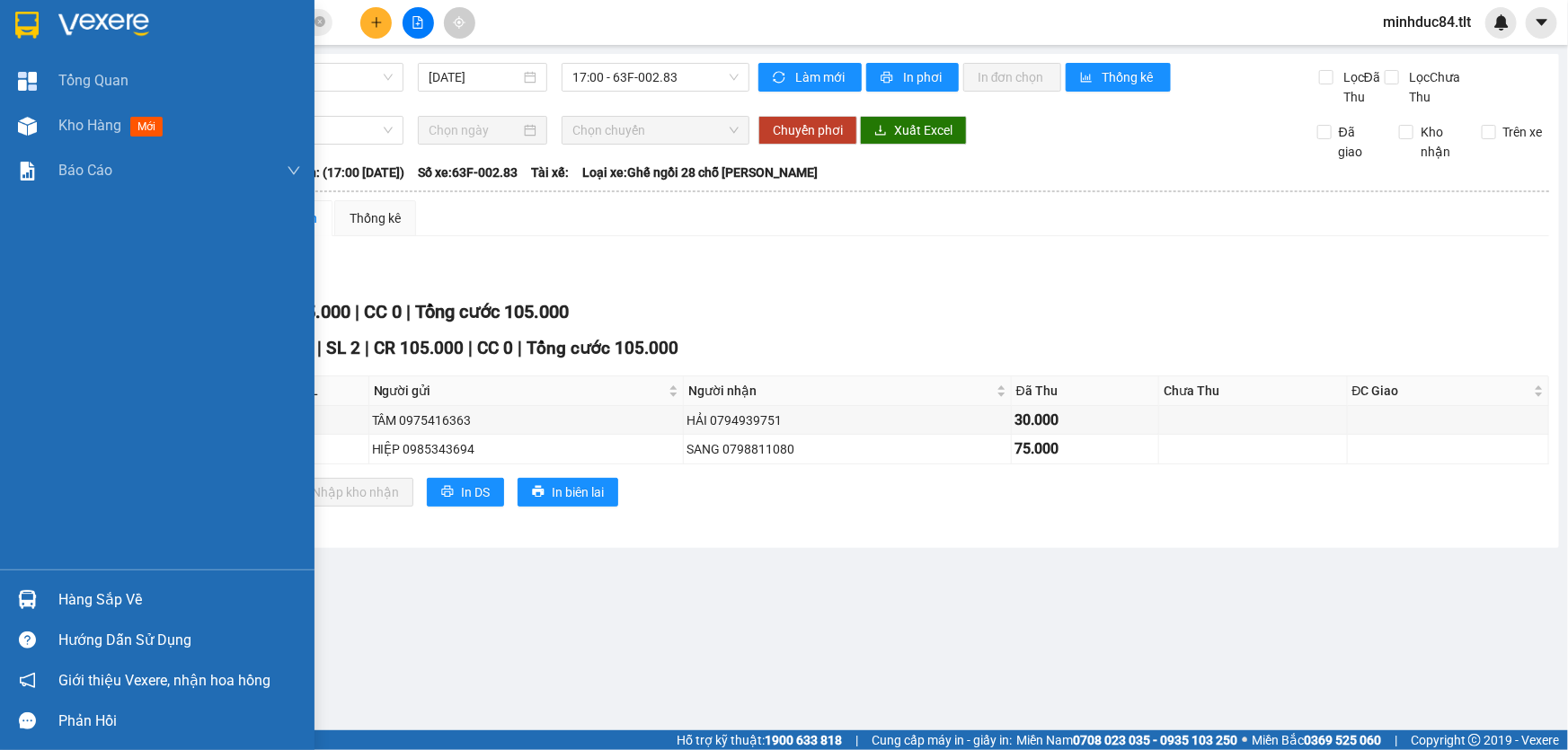
drag, startPoint x: 42, startPoint y: 574, endPoint x: 53, endPoint y: 570, distance: 11.7
click at [43, 574] on div "Hàng sắp về Hướng dẫn sử dụng Giới thiệu Vexere, nhận hoa hồng Phản hồi" at bounding box center [157, 656] width 314 height 172
click at [62, 567] on div "[PERSON_NAME] Kho hàng mới [PERSON_NAME] [PERSON_NAME] [PERSON_NAME] ([PERSON_N…" at bounding box center [157, 314] width 314 height 511
click at [86, 592] on div "Hàng sắp về" at bounding box center [180, 601] width 243 height 27
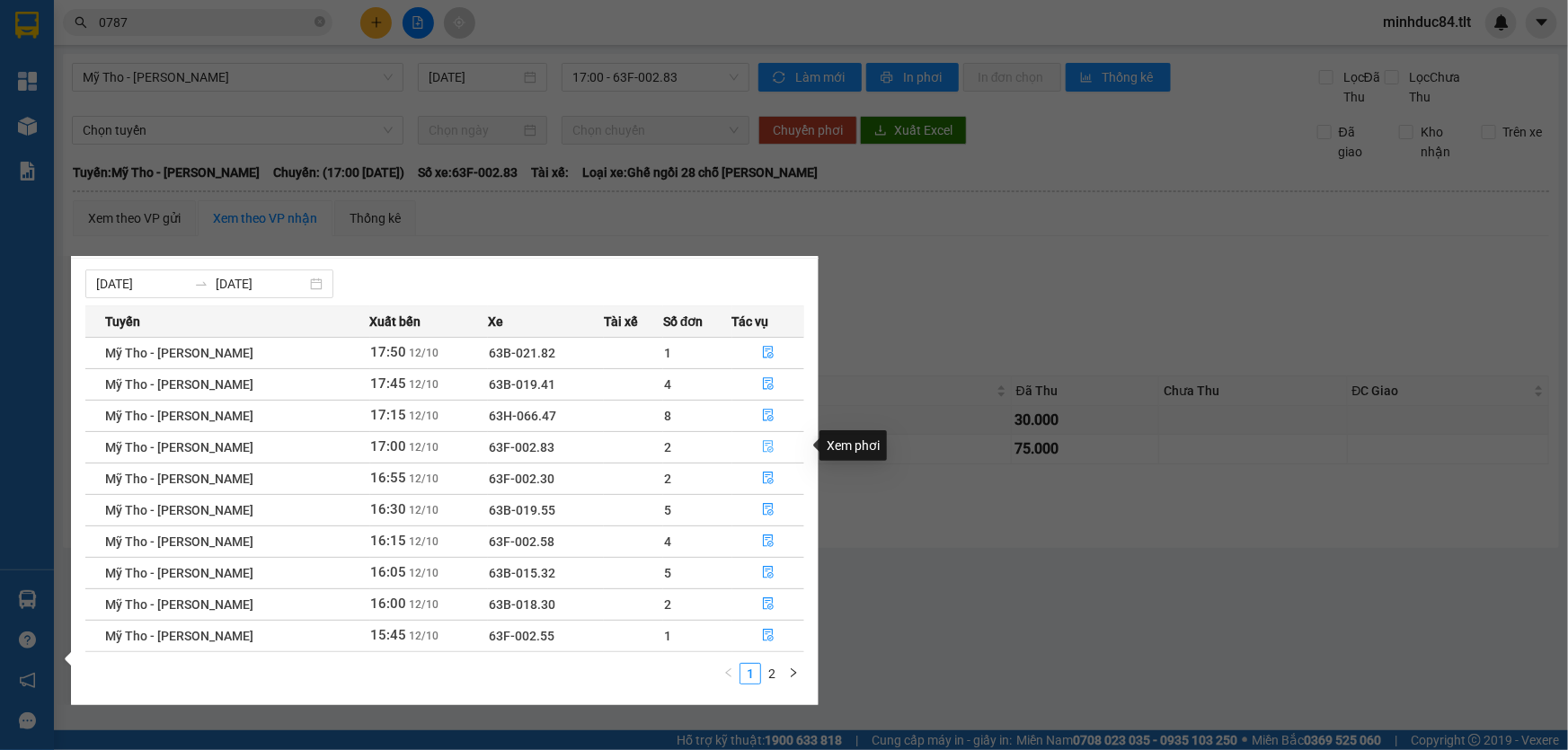
click at [771, 438] on button "button" at bounding box center [769, 447] width 71 height 29
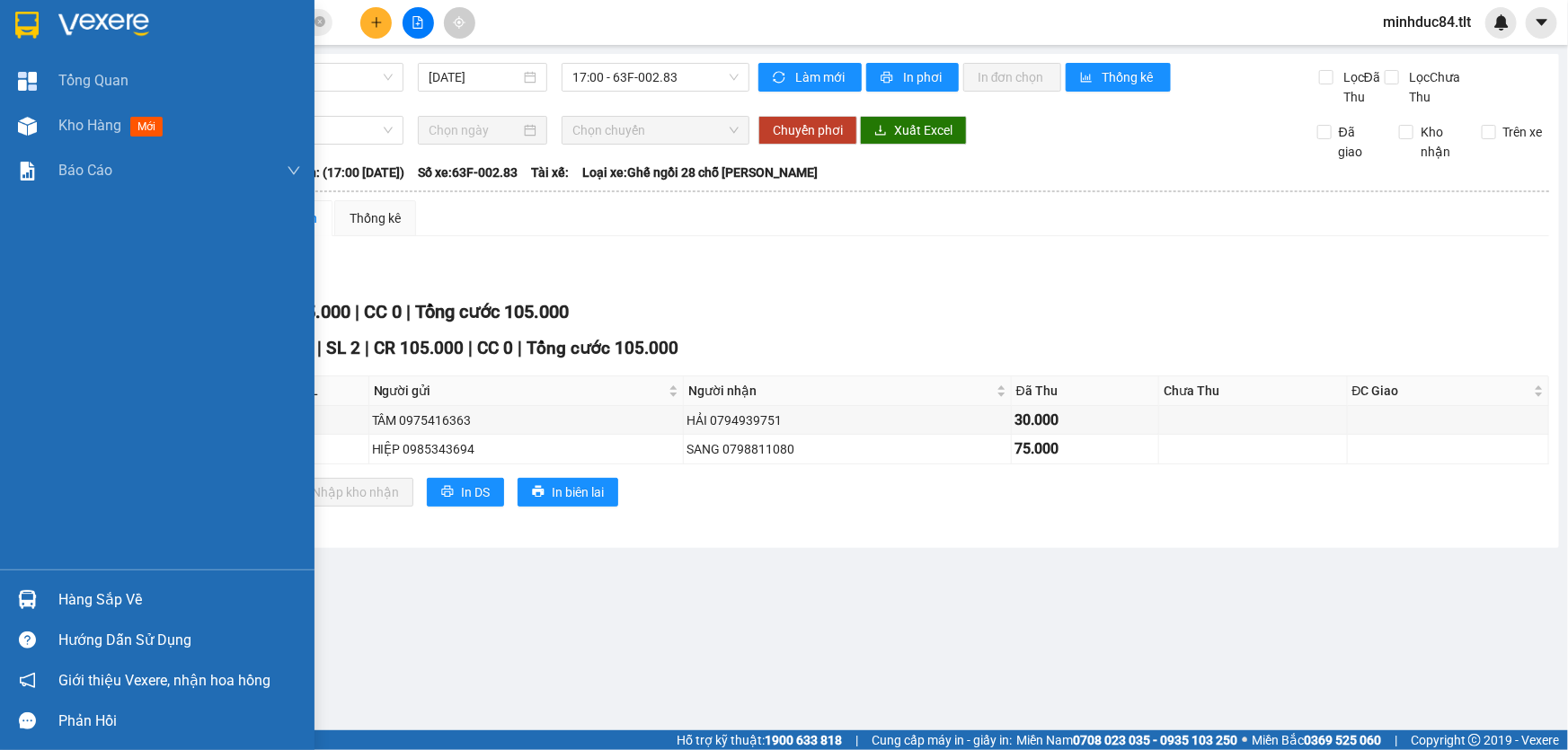
click at [60, 592] on div "Hàng sắp về" at bounding box center [180, 601] width 243 height 27
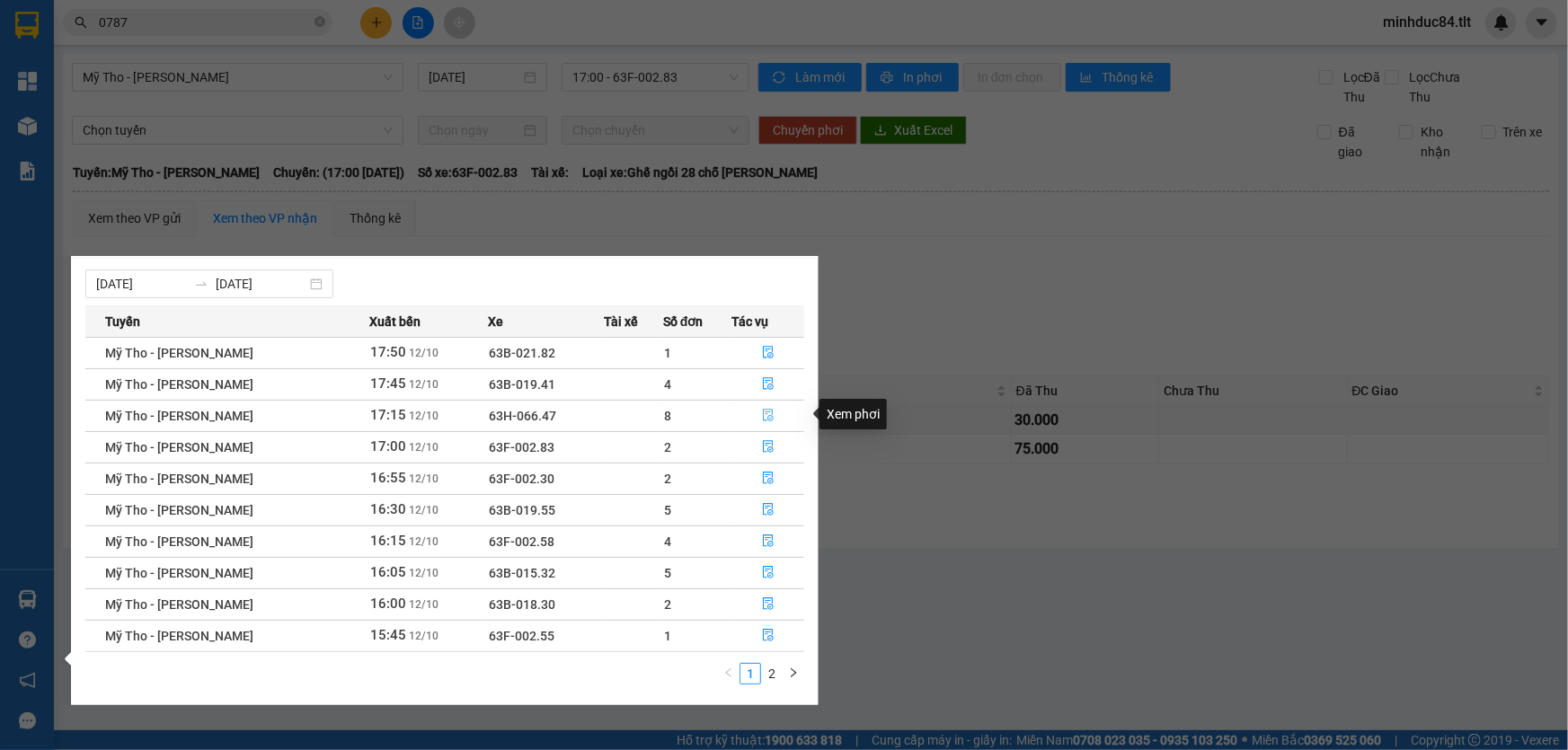
click at [762, 411] on icon "file-done" at bounding box center [768, 415] width 13 height 13
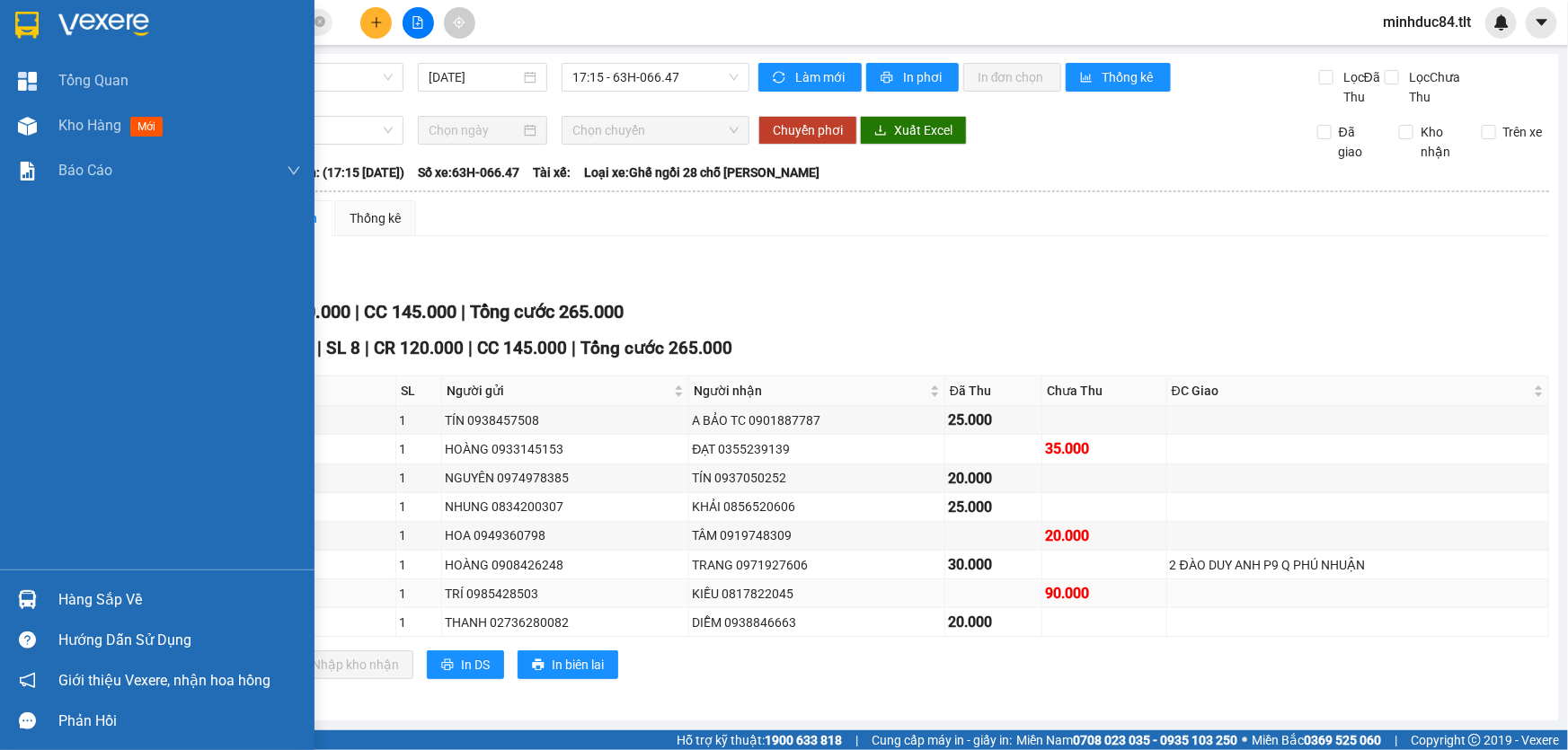
click at [86, 582] on td at bounding box center [95, 594] width 45 height 29
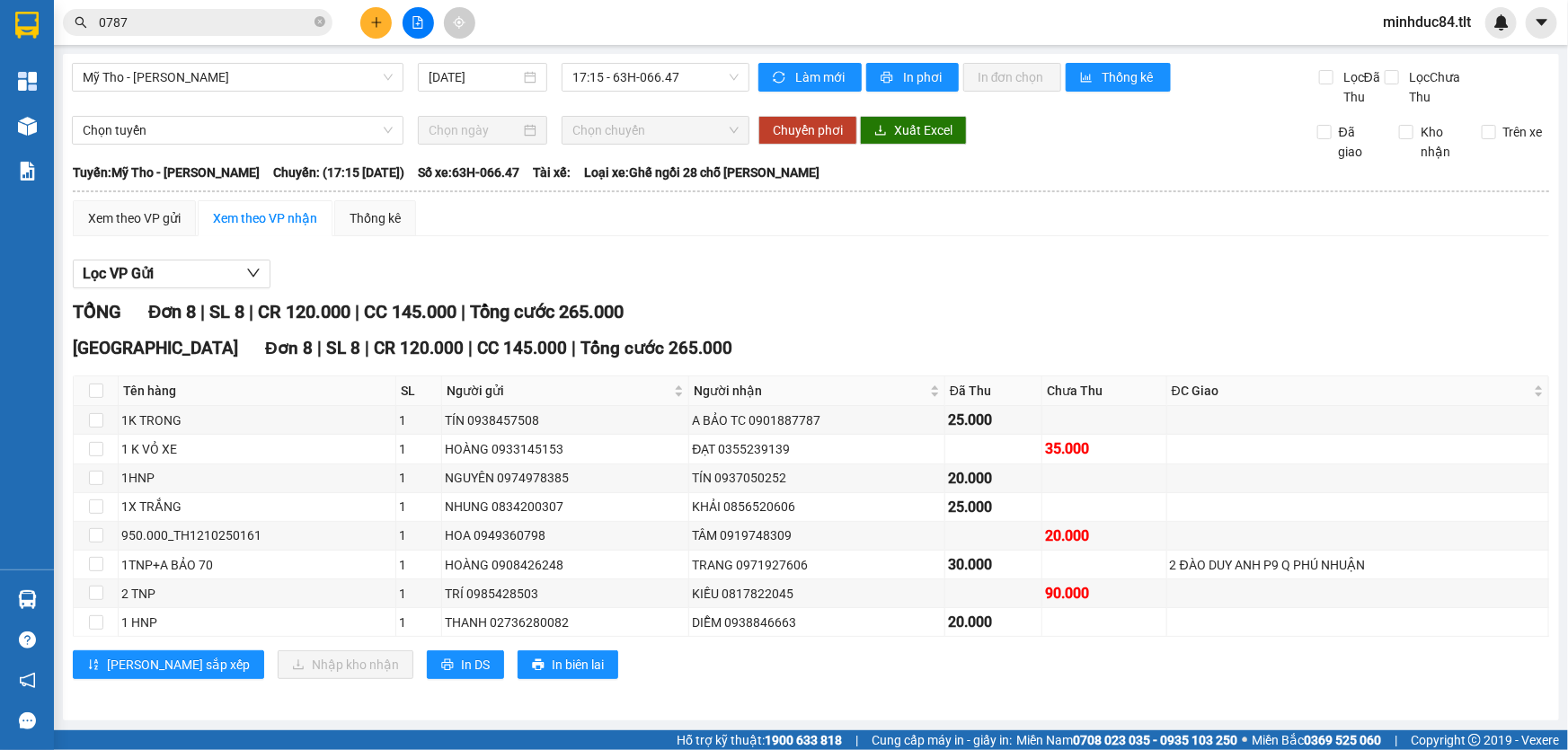
click at [52, 589] on div "Hàng sắp về" at bounding box center [27, 600] width 54 height 40
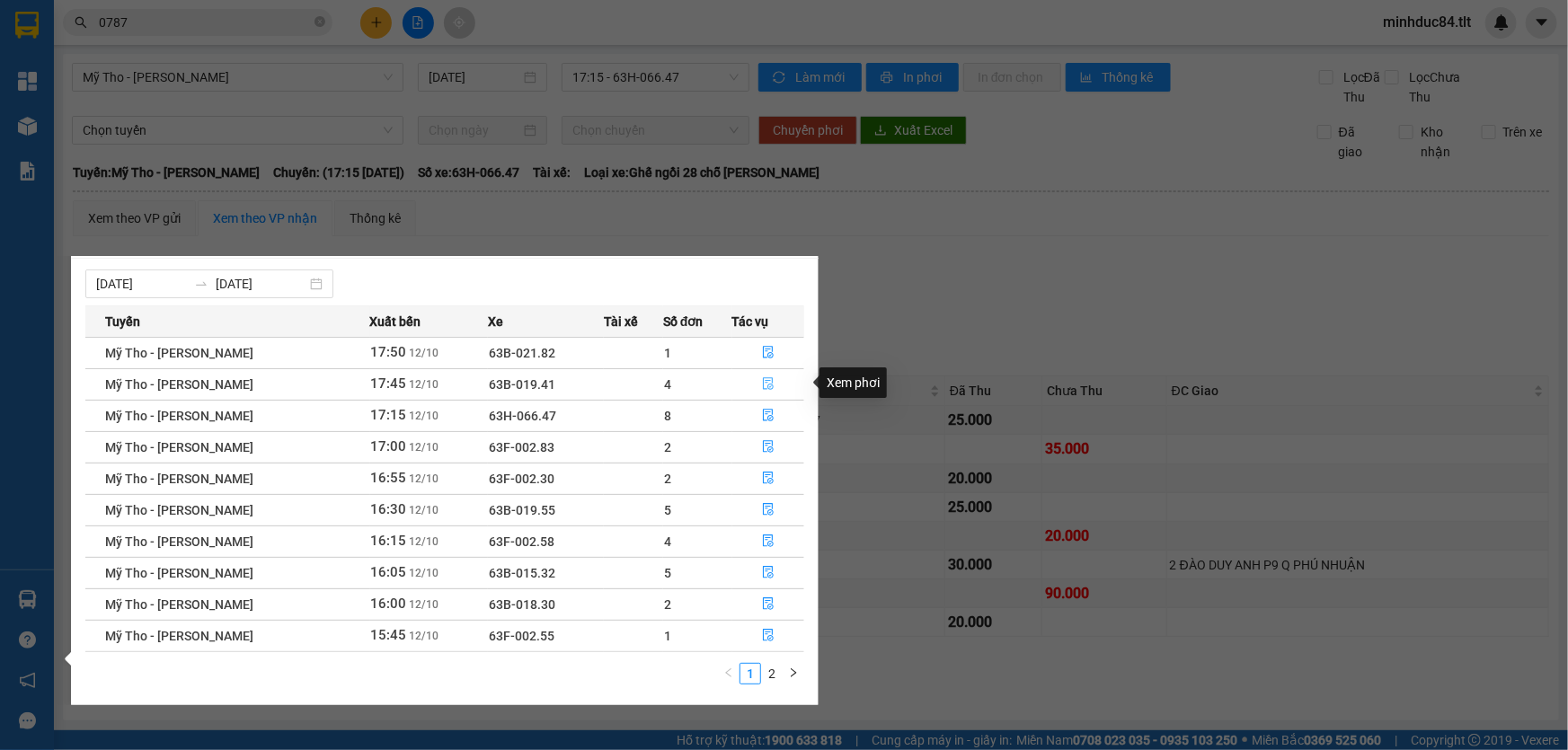
click at [762, 386] on icon "file-done" at bounding box center [768, 383] width 13 height 13
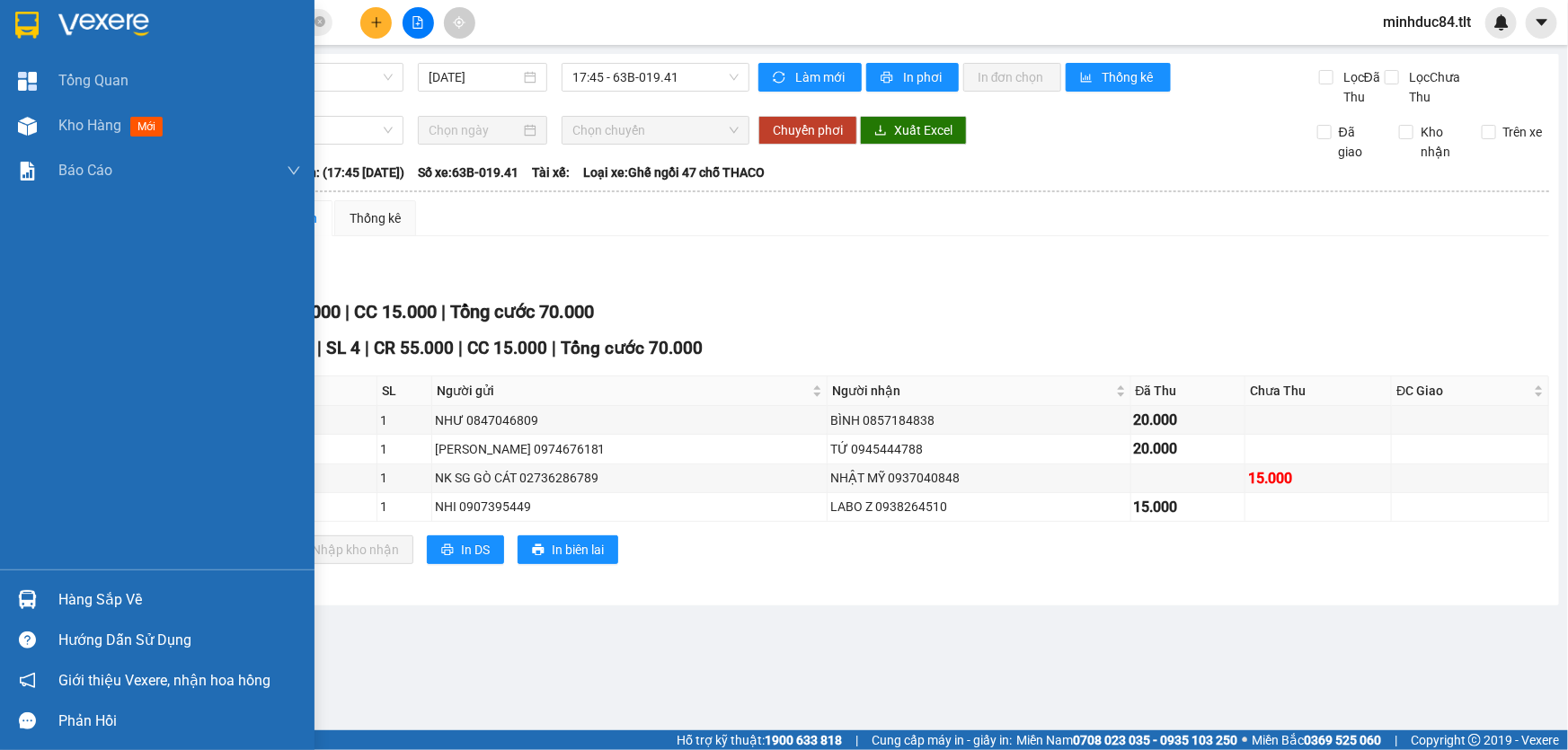
click at [68, 607] on div "Hàng sắp về" at bounding box center [180, 601] width 243 height 27
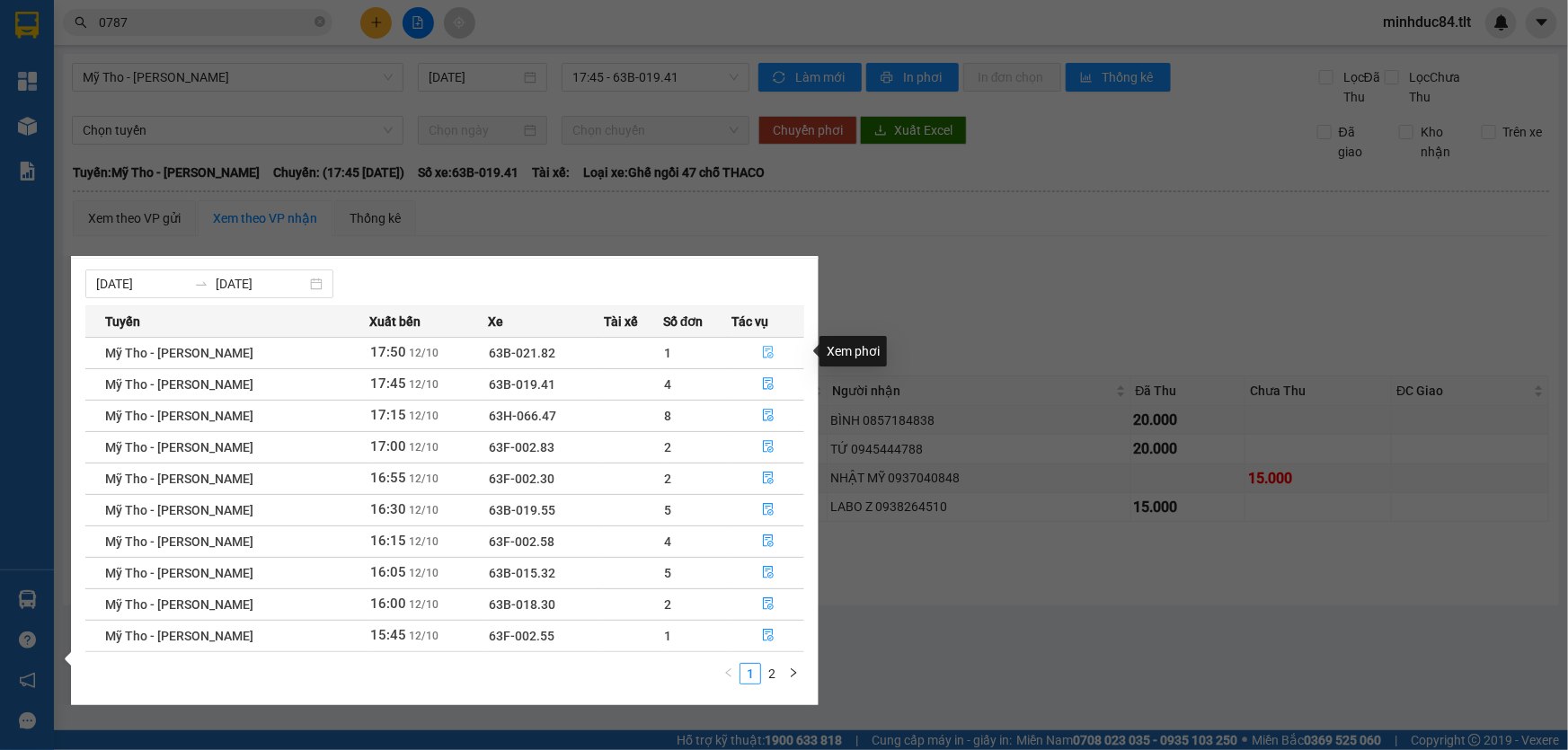
click at [767, 350] on icon "file-done" at bounding box center [768, 352] width 13 height 13
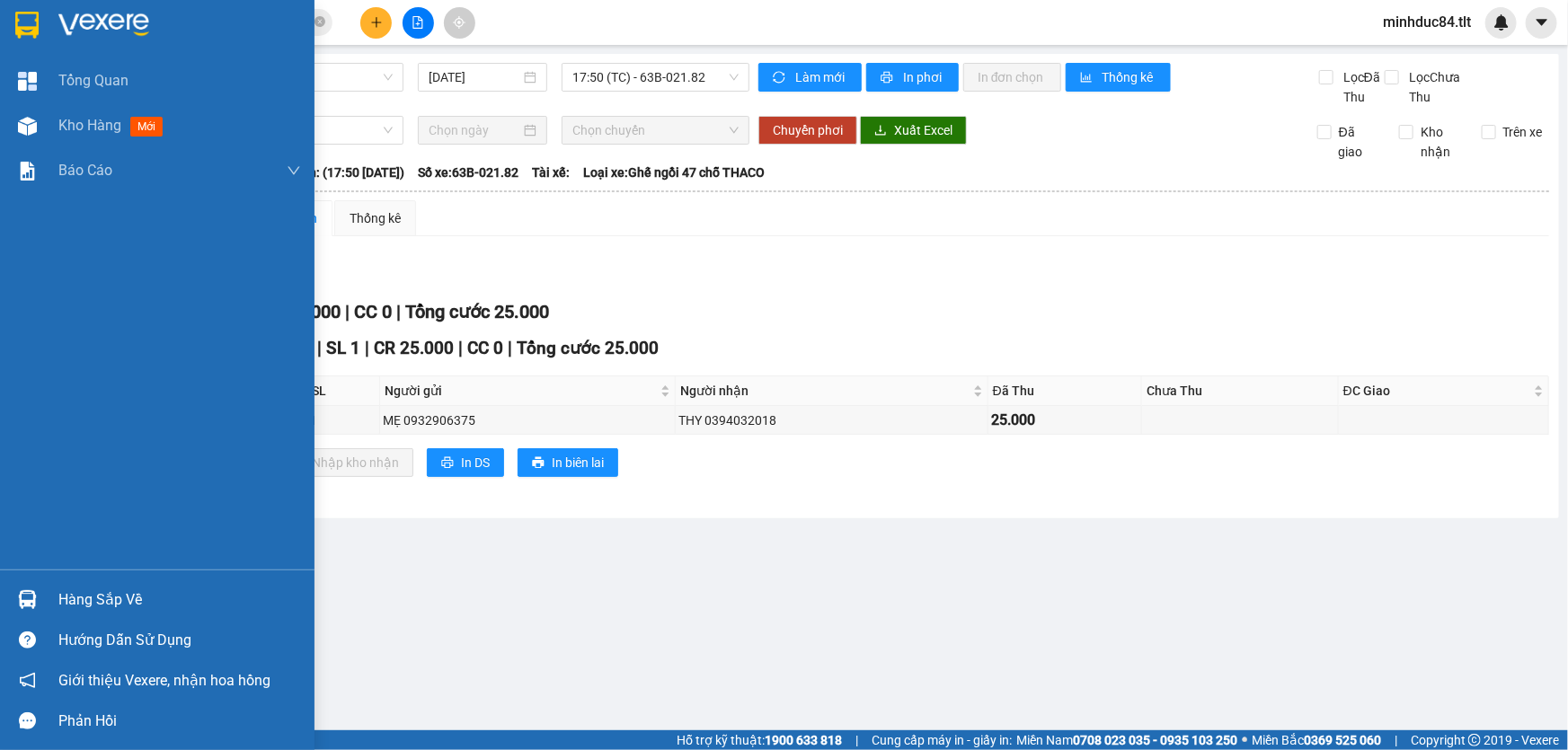
click at [79, 589] on div "Hàng sắp về" at bounding box center [180, 601] width 243 height 27
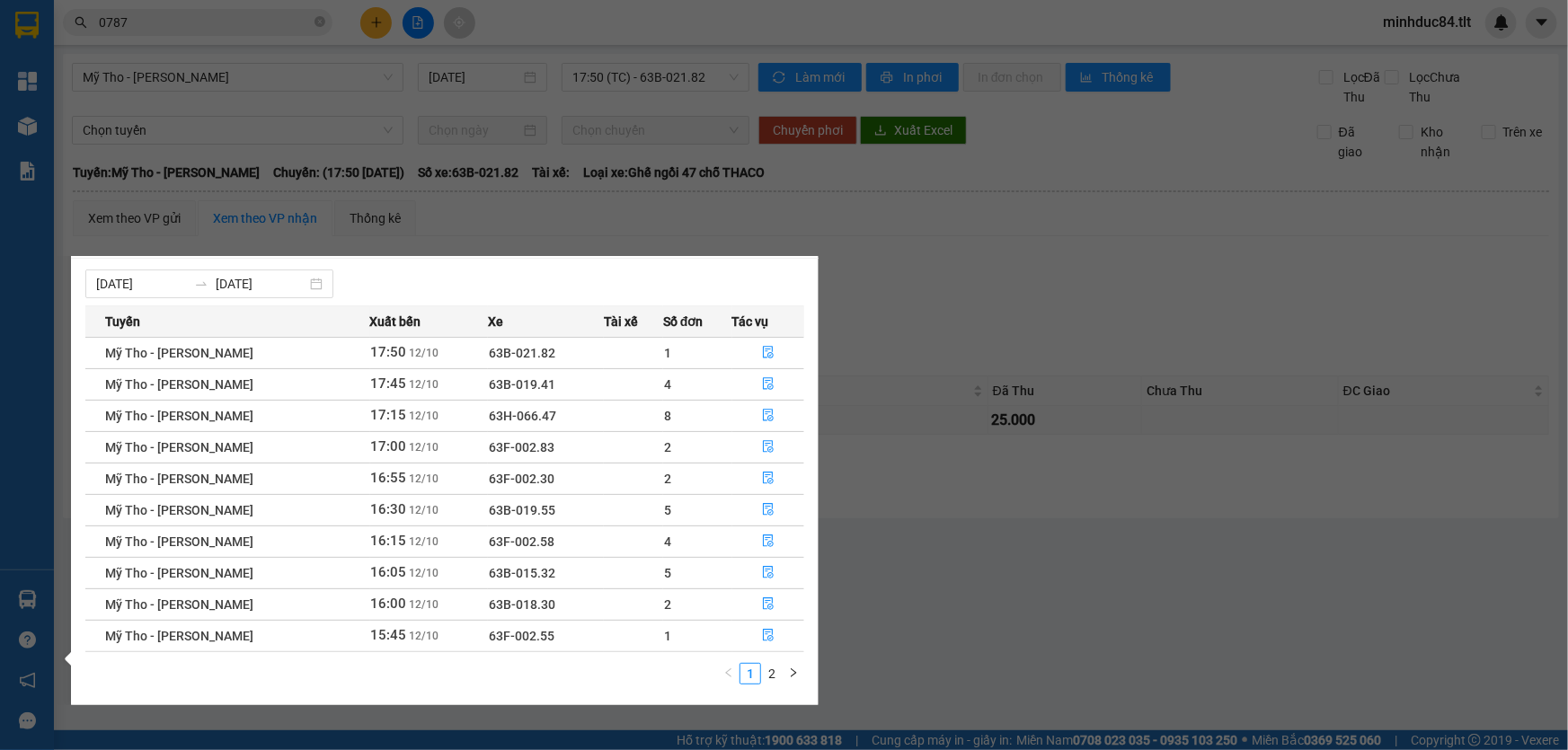
click at [880, 458] on section "Kết quả [PERSON_NAME] ( 5069 ) Bộ lọc Mã ĐH Trạng thái Món hàng Thu hộ Tổng [PE…" at bounding box center [784, 375] width 1568 height 750
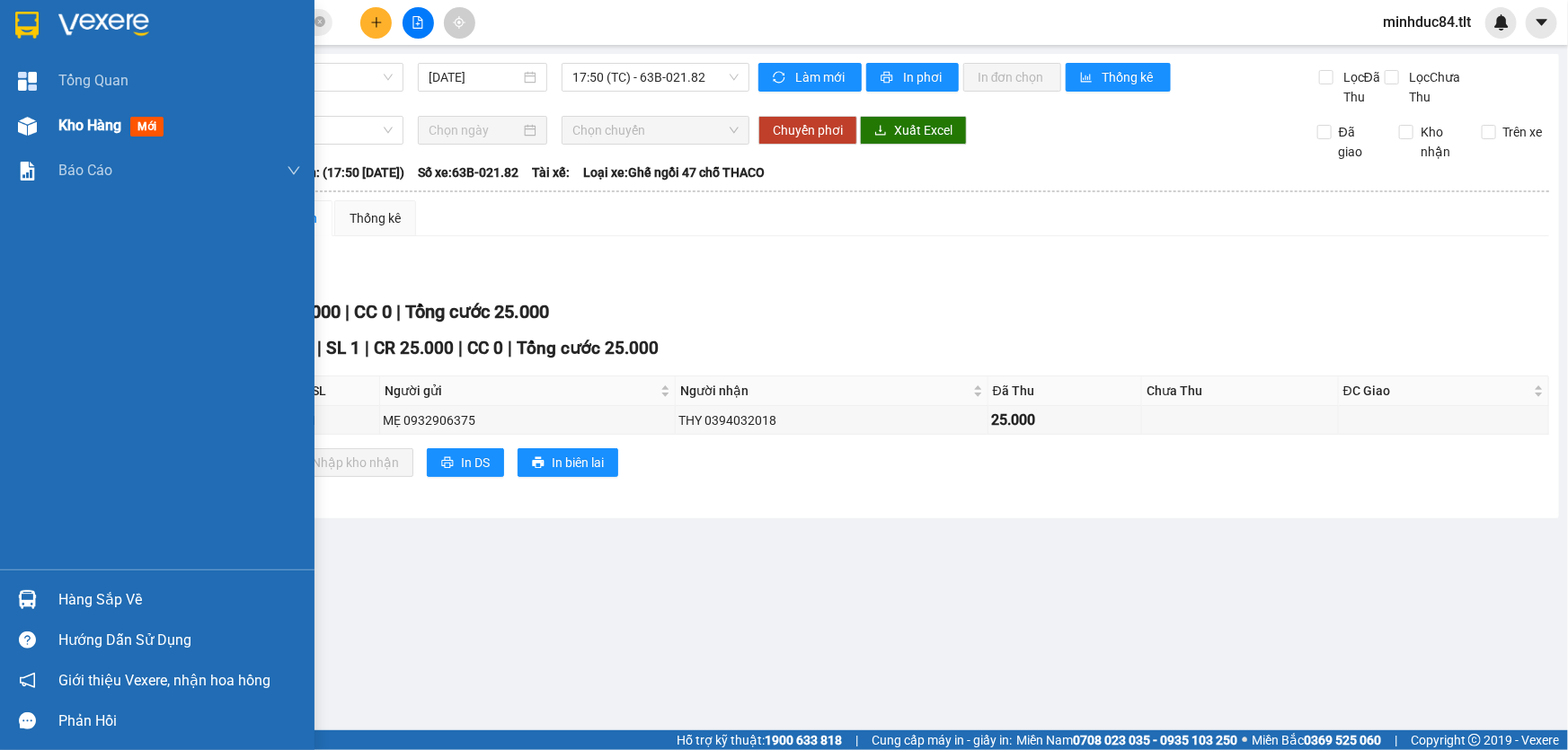
click at [76, 137] on div "Kho hàng mới" at bounding box center [180, 125] width 243 height 45
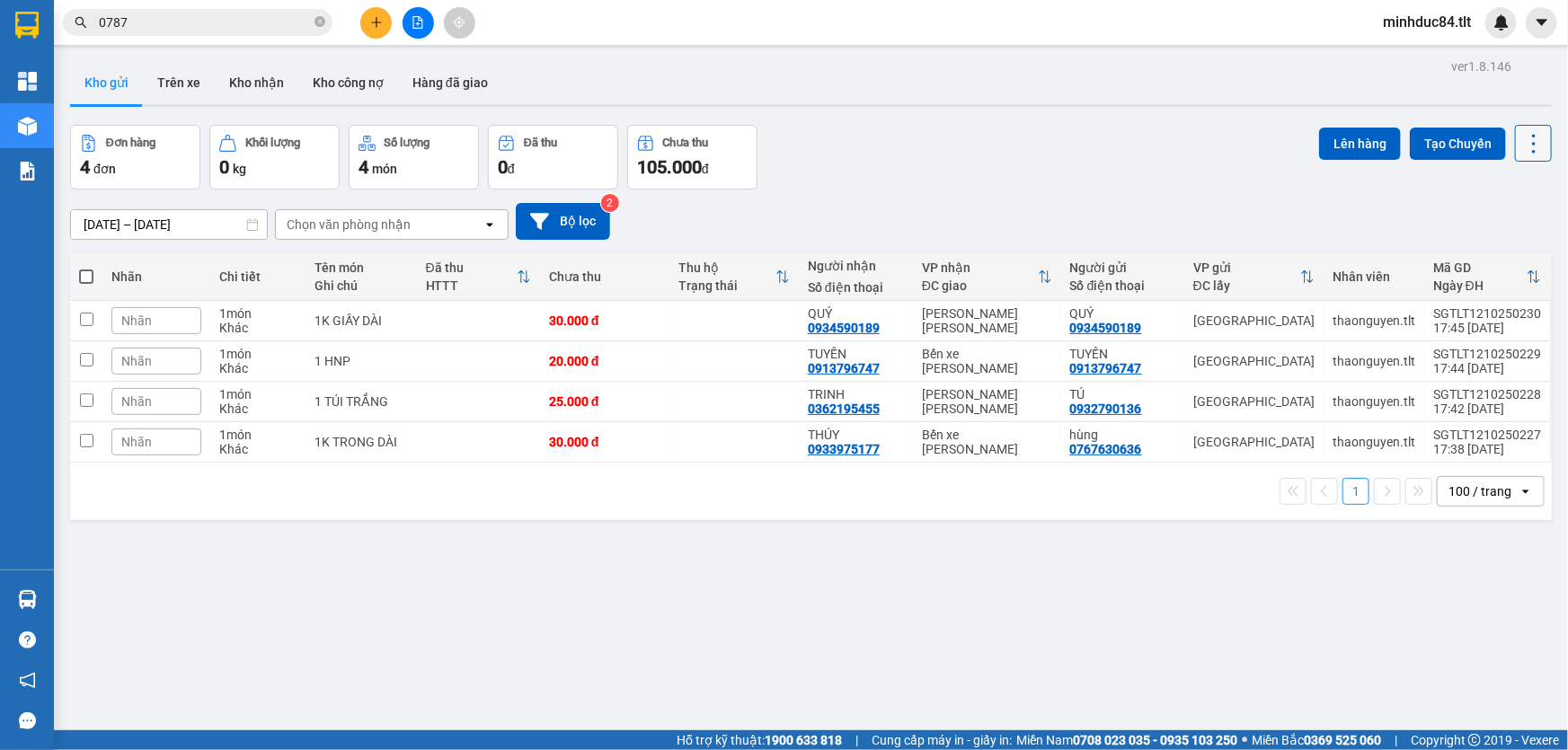
click at [1532, 136] on icon at bounding box center [1534, 144] width 4 height 19
click at [1473, 252] on span "Làm mới" at bounding box center [1496, 255] width 49 height 18
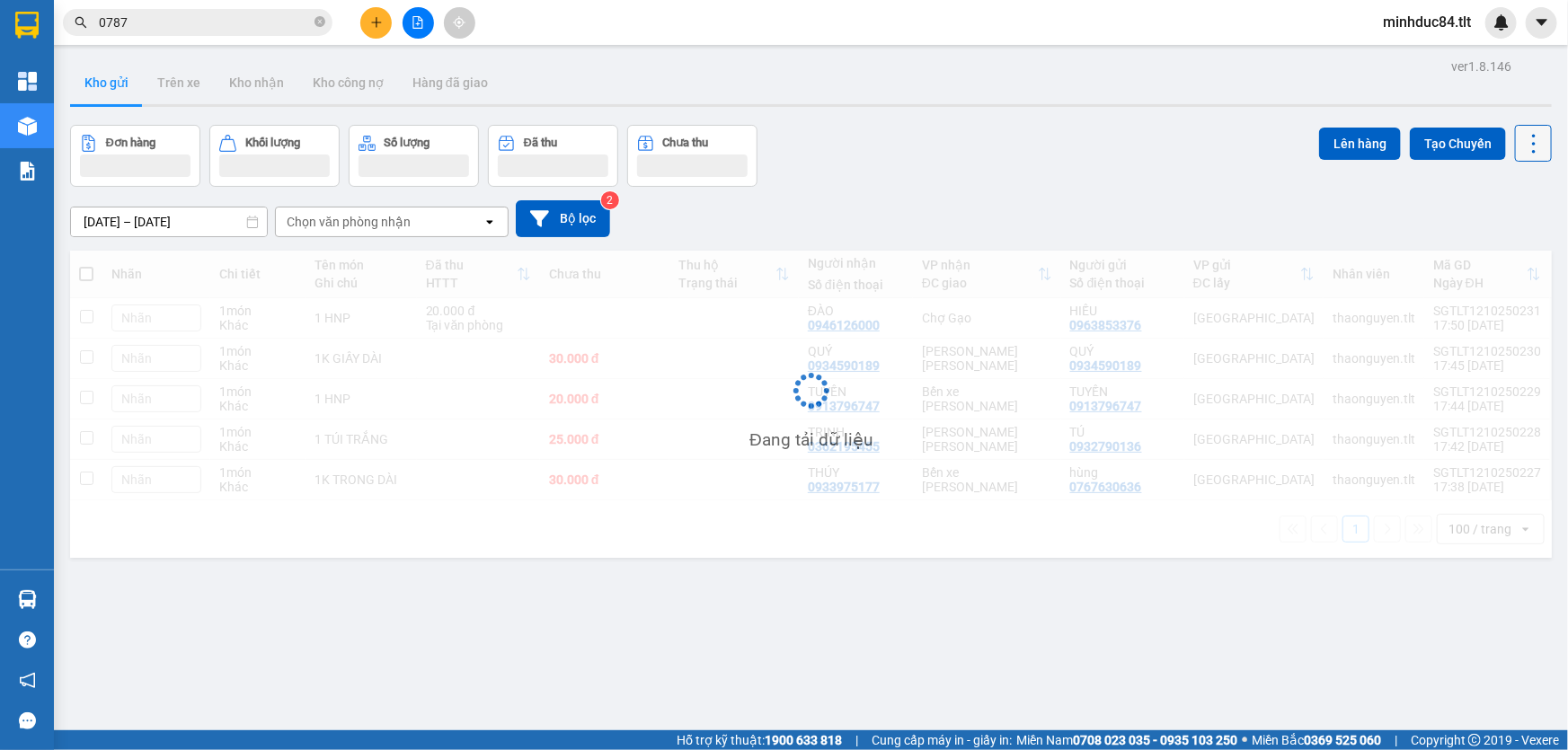
click at [1529, 145] on icon at bounding box center [1534, 144] width 25 height 25
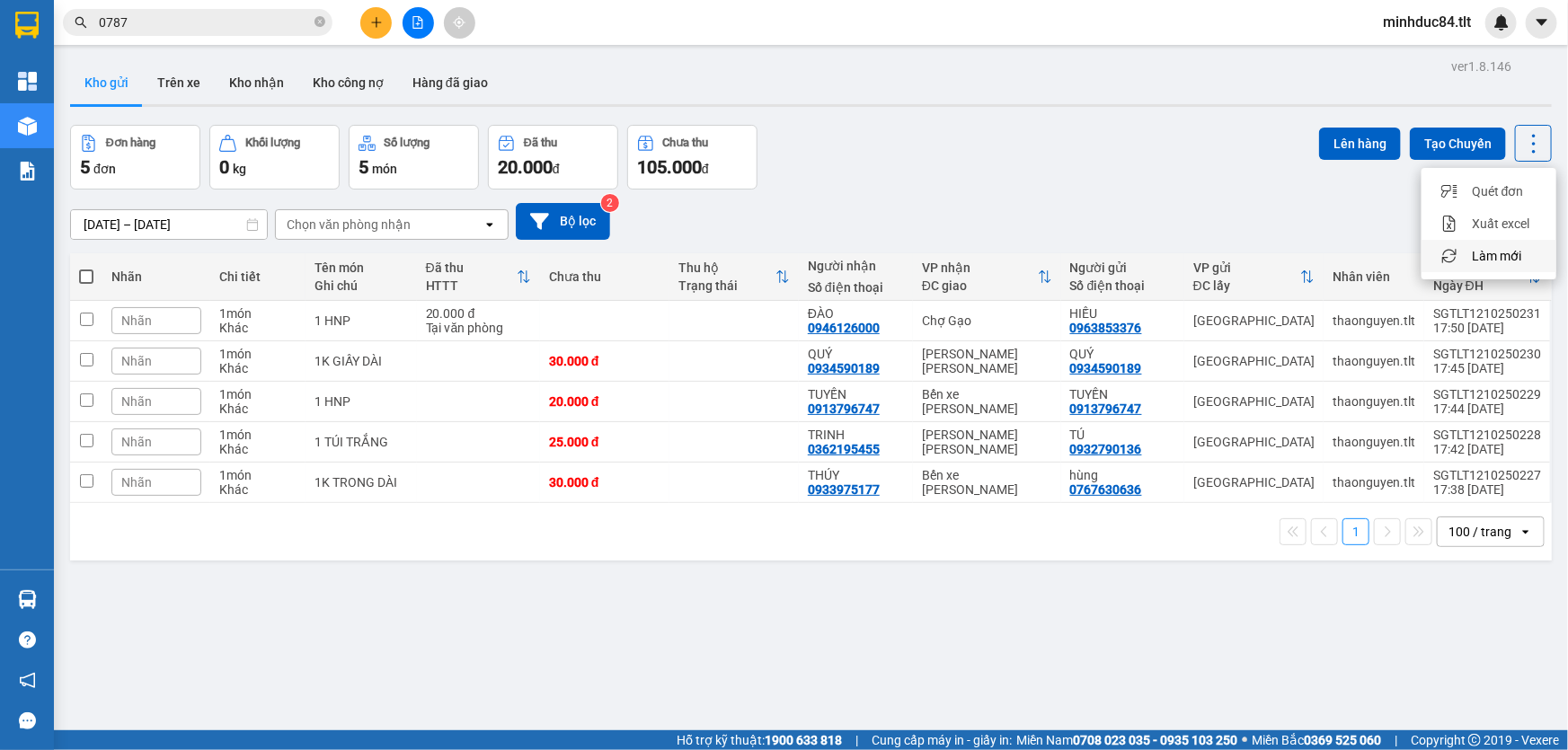
click at [1465, 250] on div "Làm mới" at bounding box center [1489, 255] width 106 height 18
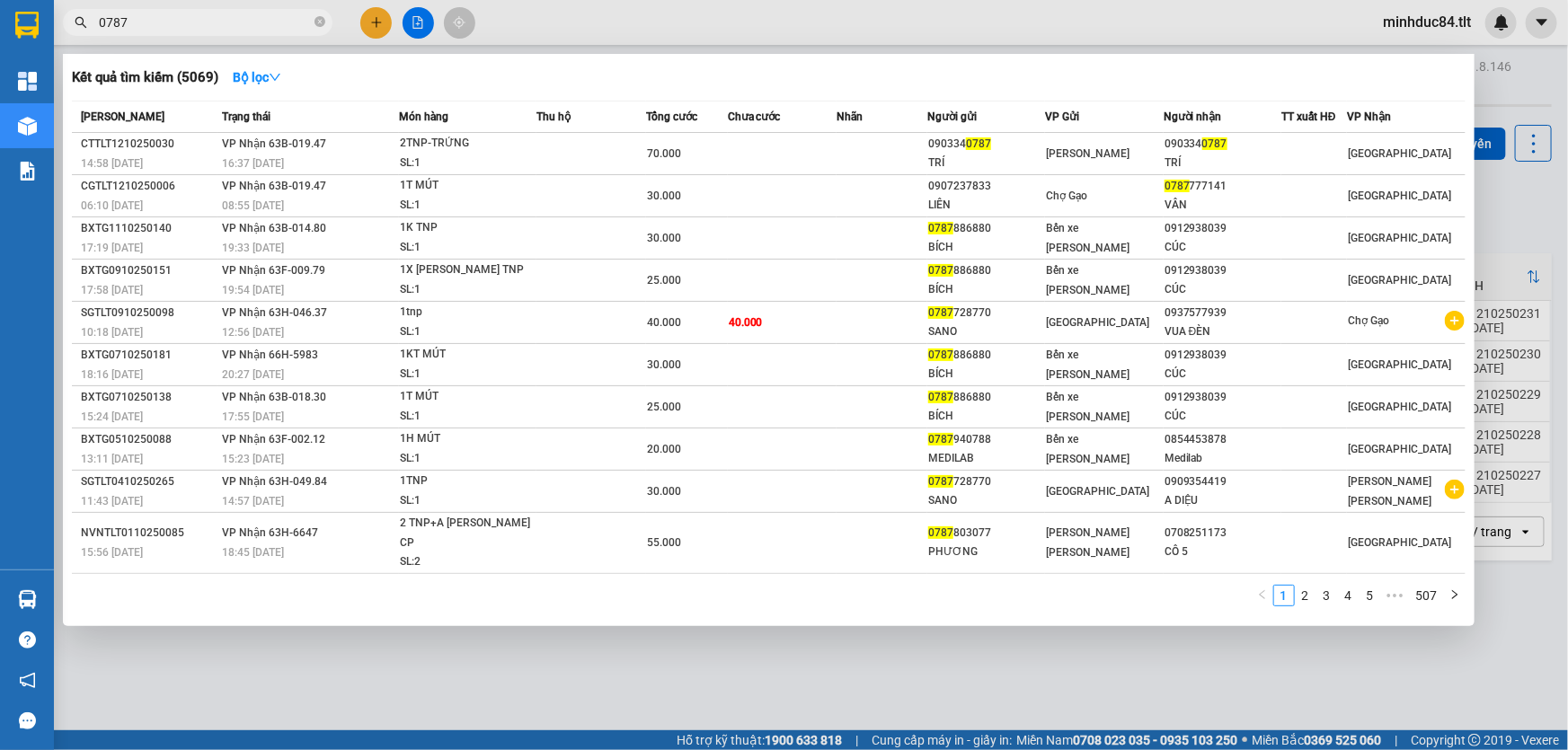
click at [224, 26] on input "0787" at bounding box center [205, 22] width 212 height 20
type input "1627"
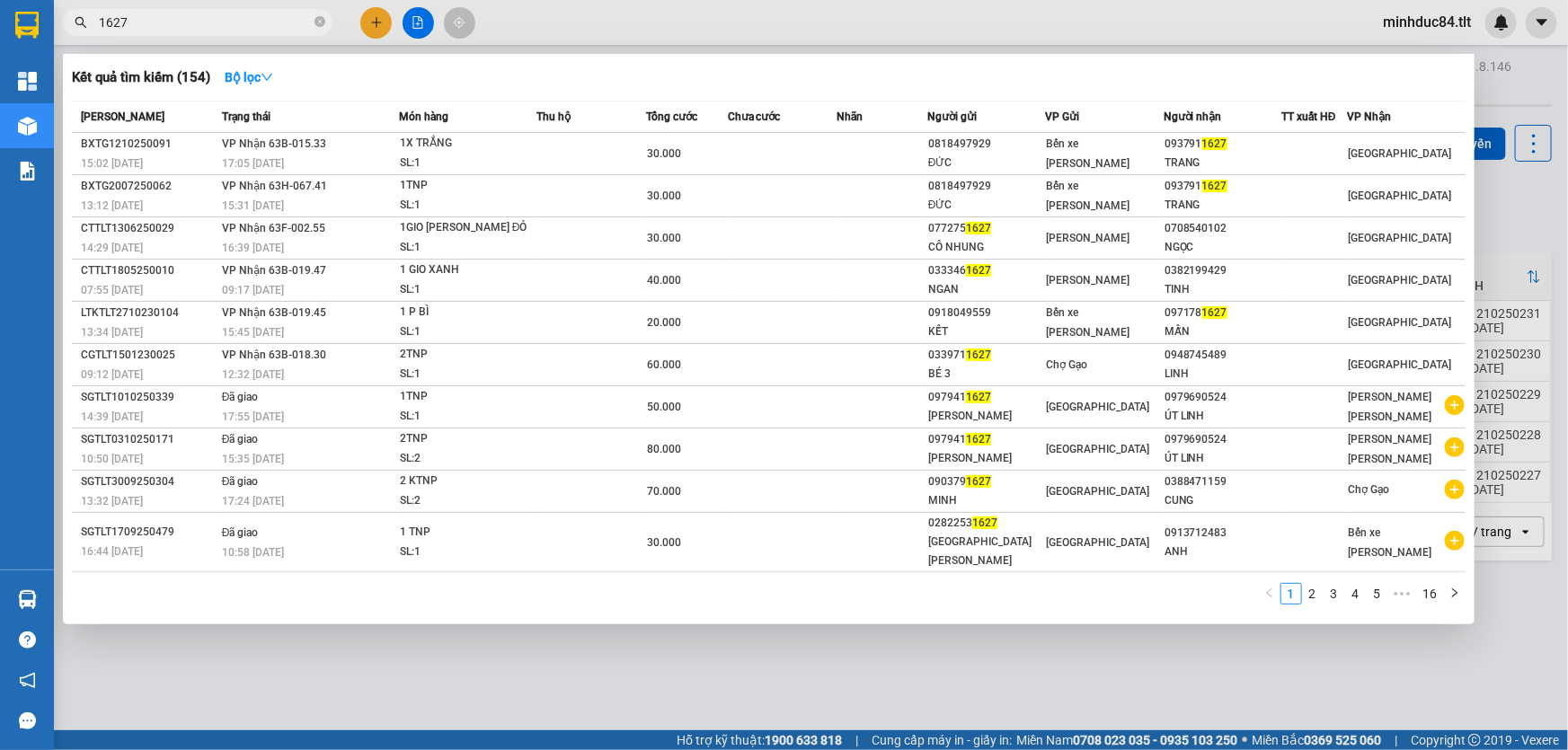
click at [497, 657] on div at bounding box center [784, 375] width 1568 height 750
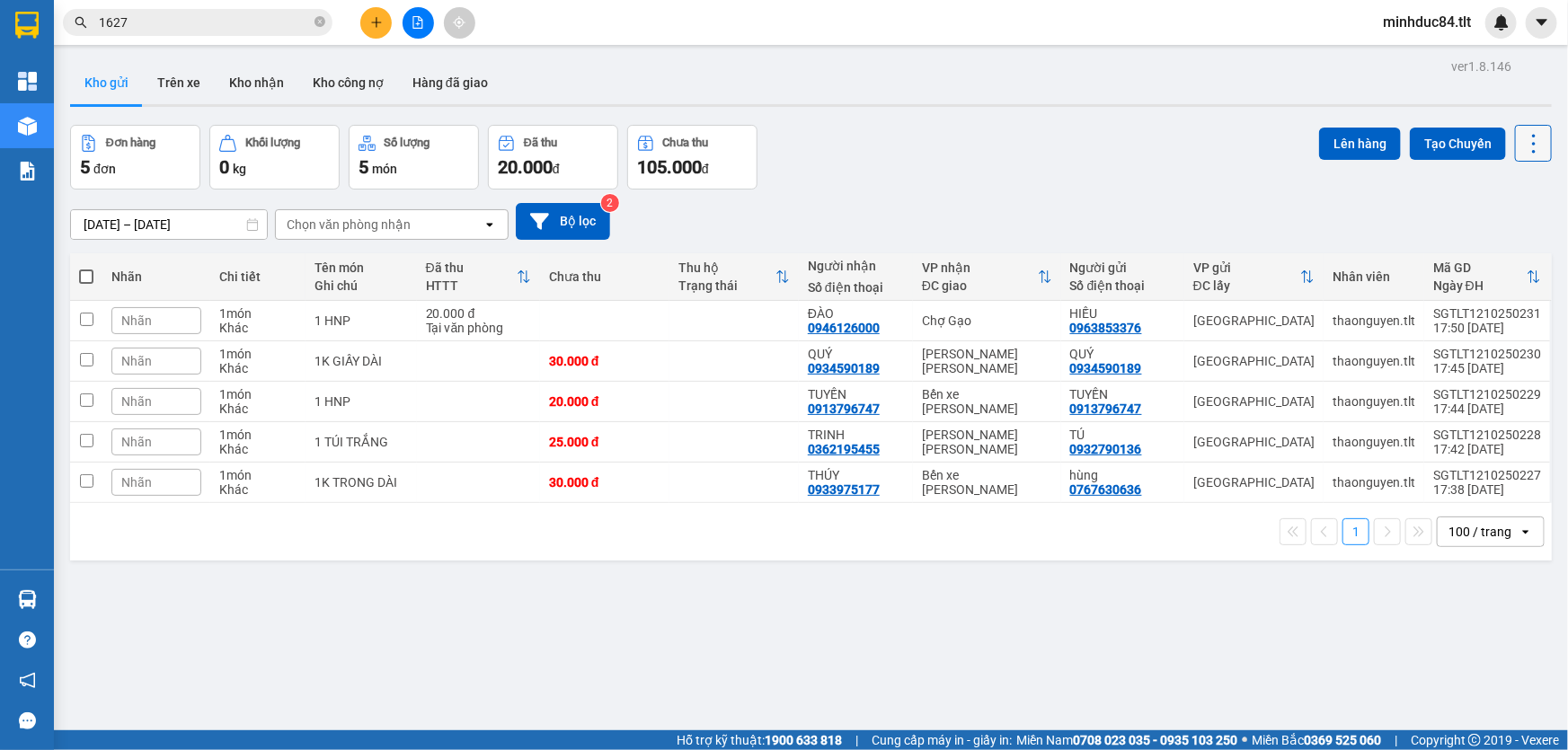
click at [1522, 148] on icon at bounding box center [1534, 144] width 25 height 25
click at [1493, 256] on span "Làm mới" at bounding box center [1496, 255] width 49 height 18
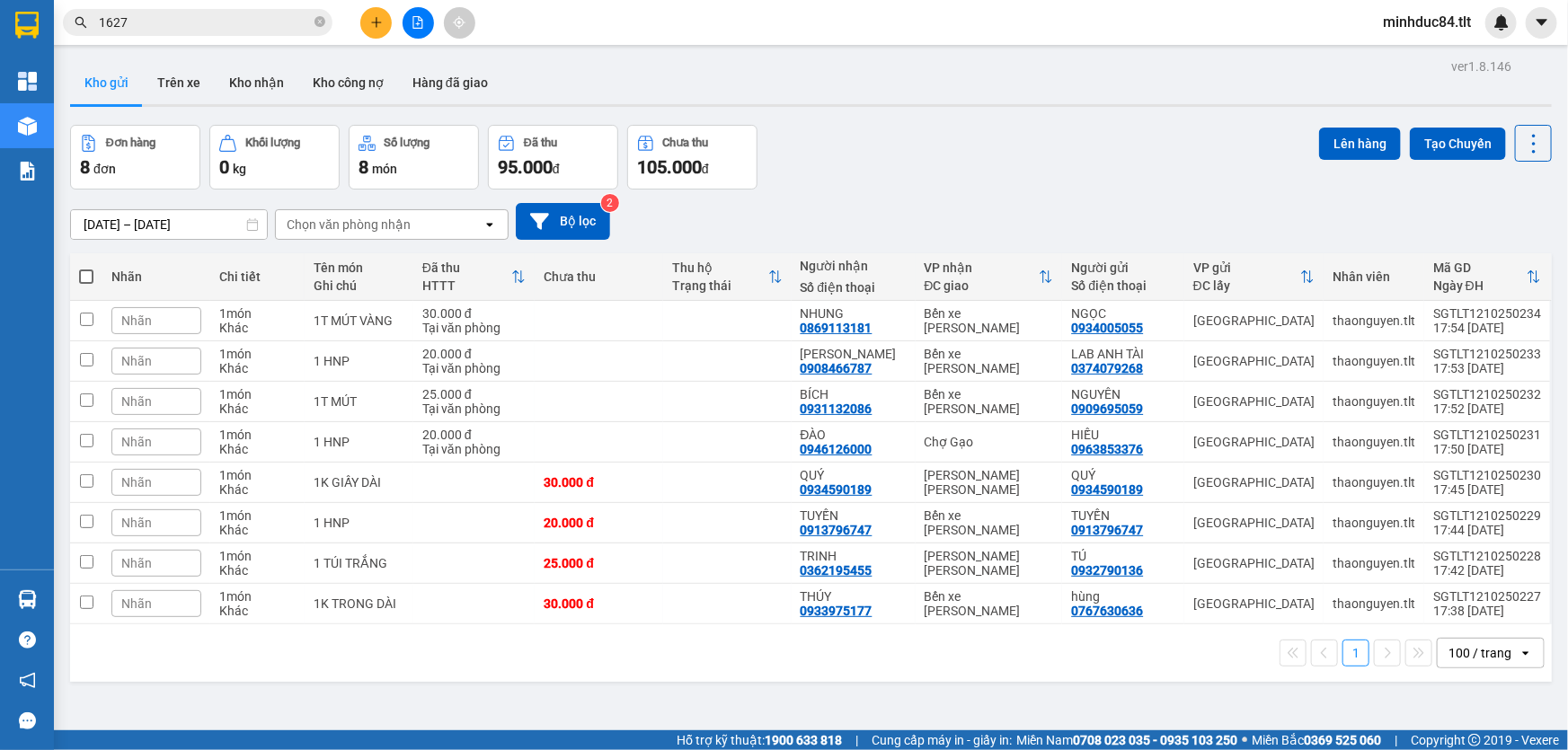
click at [81, 271] on span at bounding box center [86, 277] width 14 height 14
click at [86, 268] on input "checkbox" at bounding box center [86, 268] width 0 height 0
checkbox input "true"
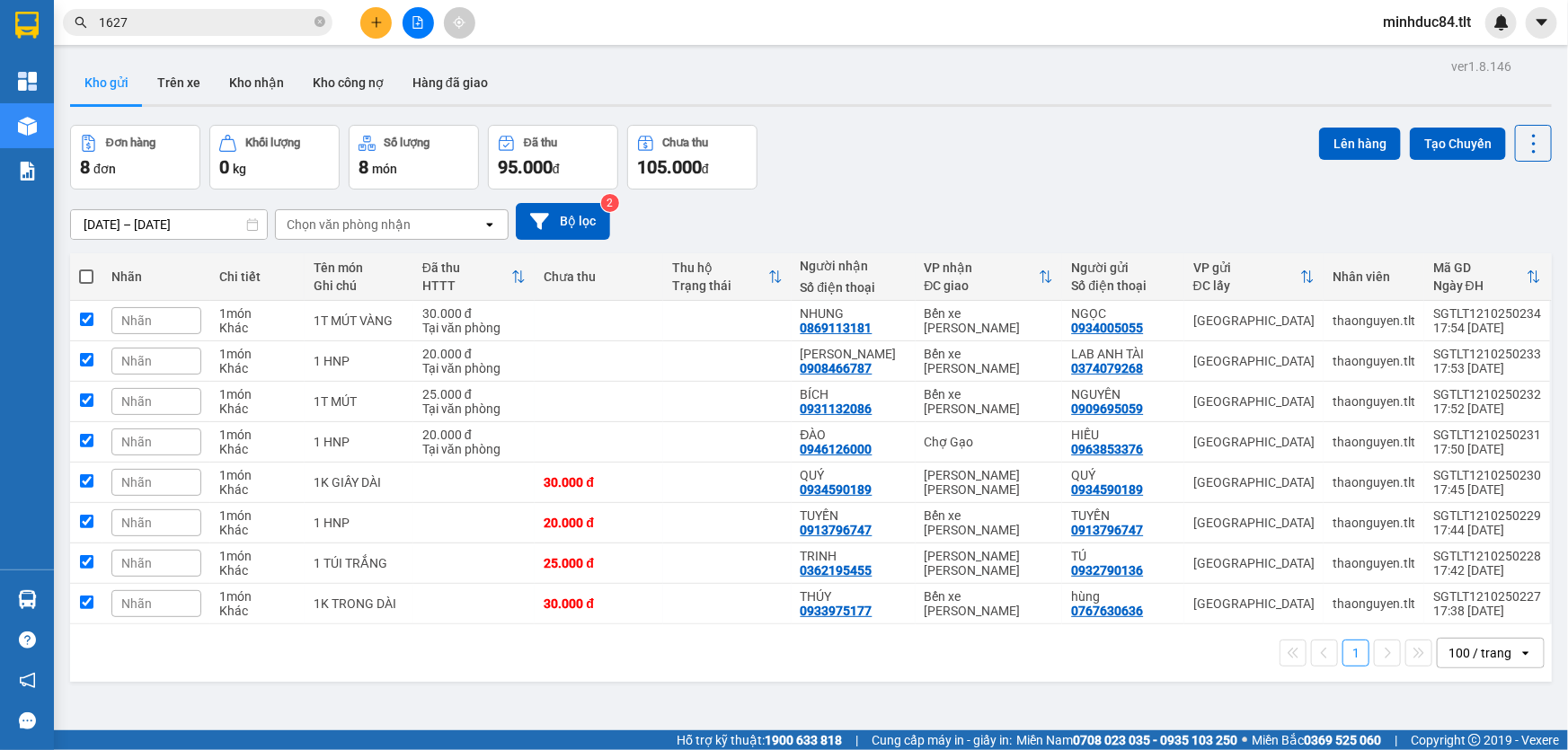
checkbox input "true"
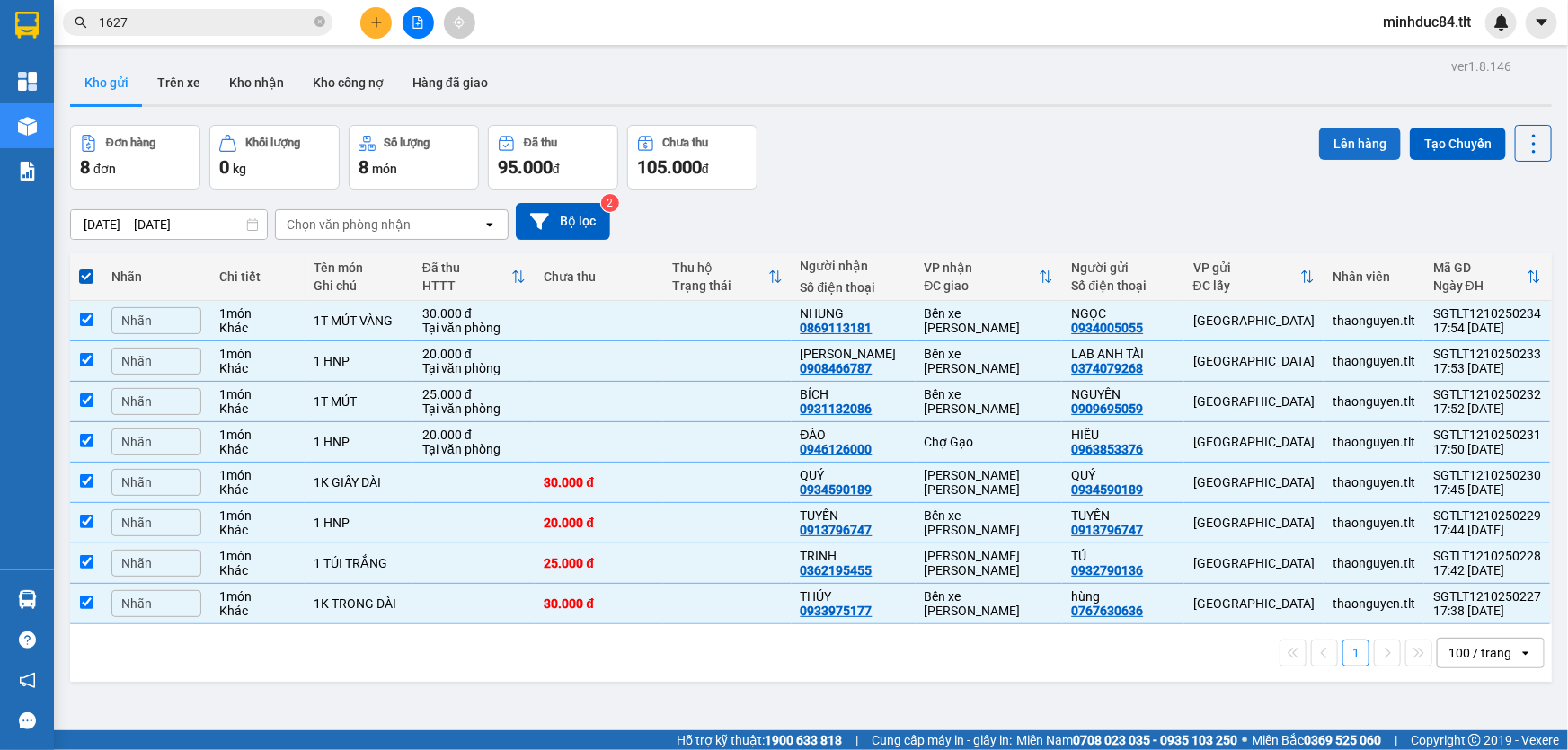
click at [1338, 139] on button "Lên hàng" at bounding box center [1360, 144] width 82 height 33
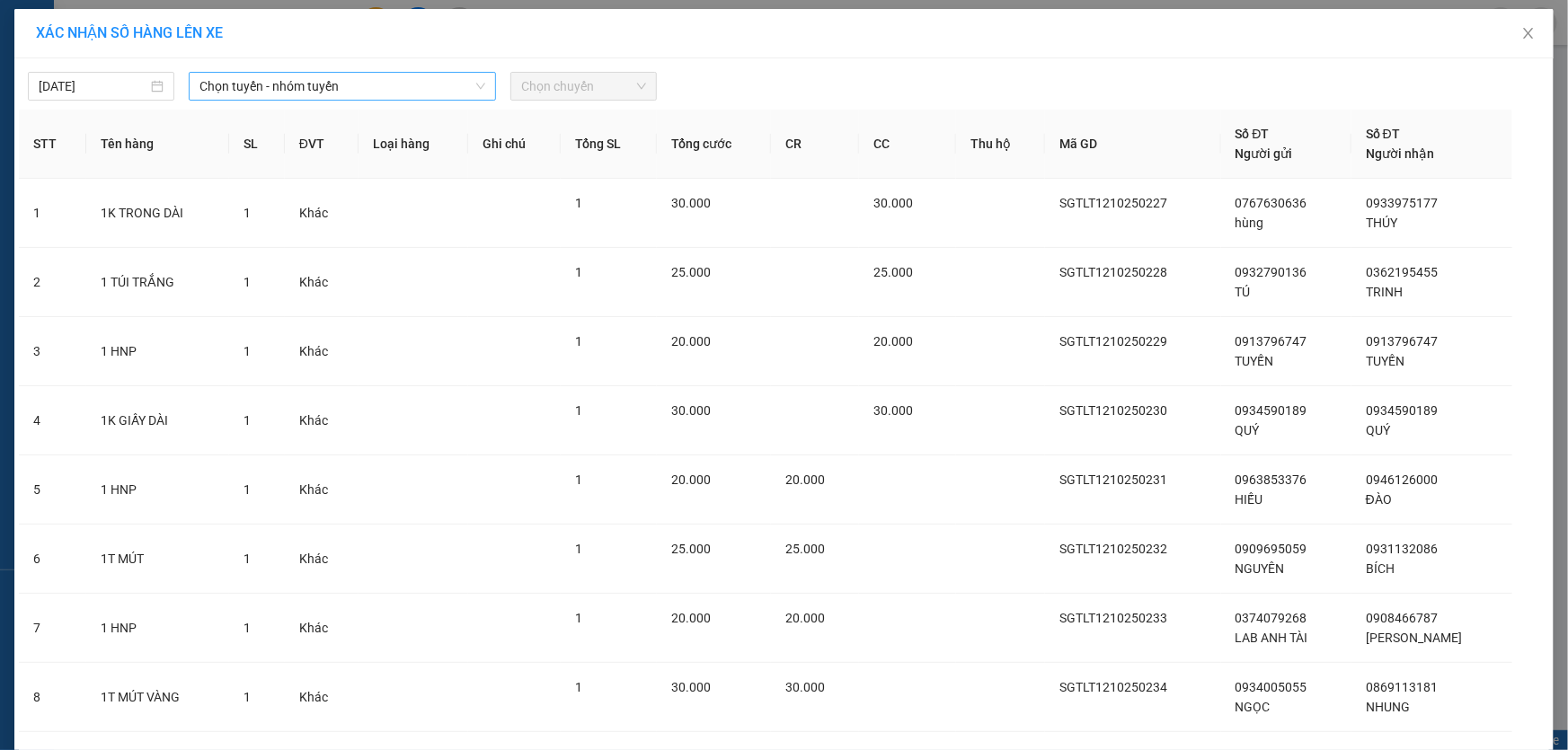
click at [264, 79] on span "Chọn tuyến - nhóm tuyến" at bounding box center [342, 86] width 285 height 27
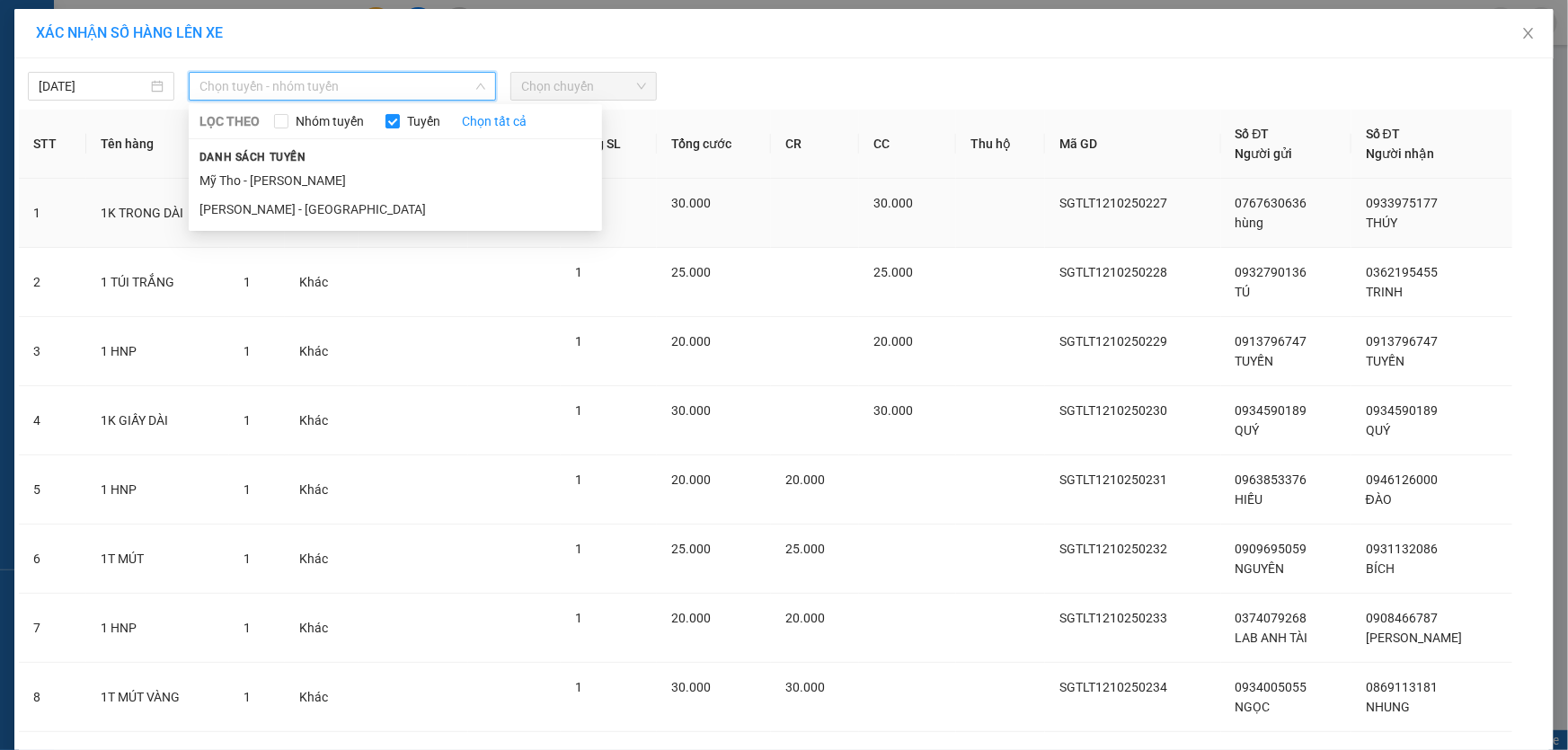
click at [287, 212] on li "[PERSON_NAME] - [GEOGRAPHIC_DATA]" at bounding box center [395, 209] width 414 height 29
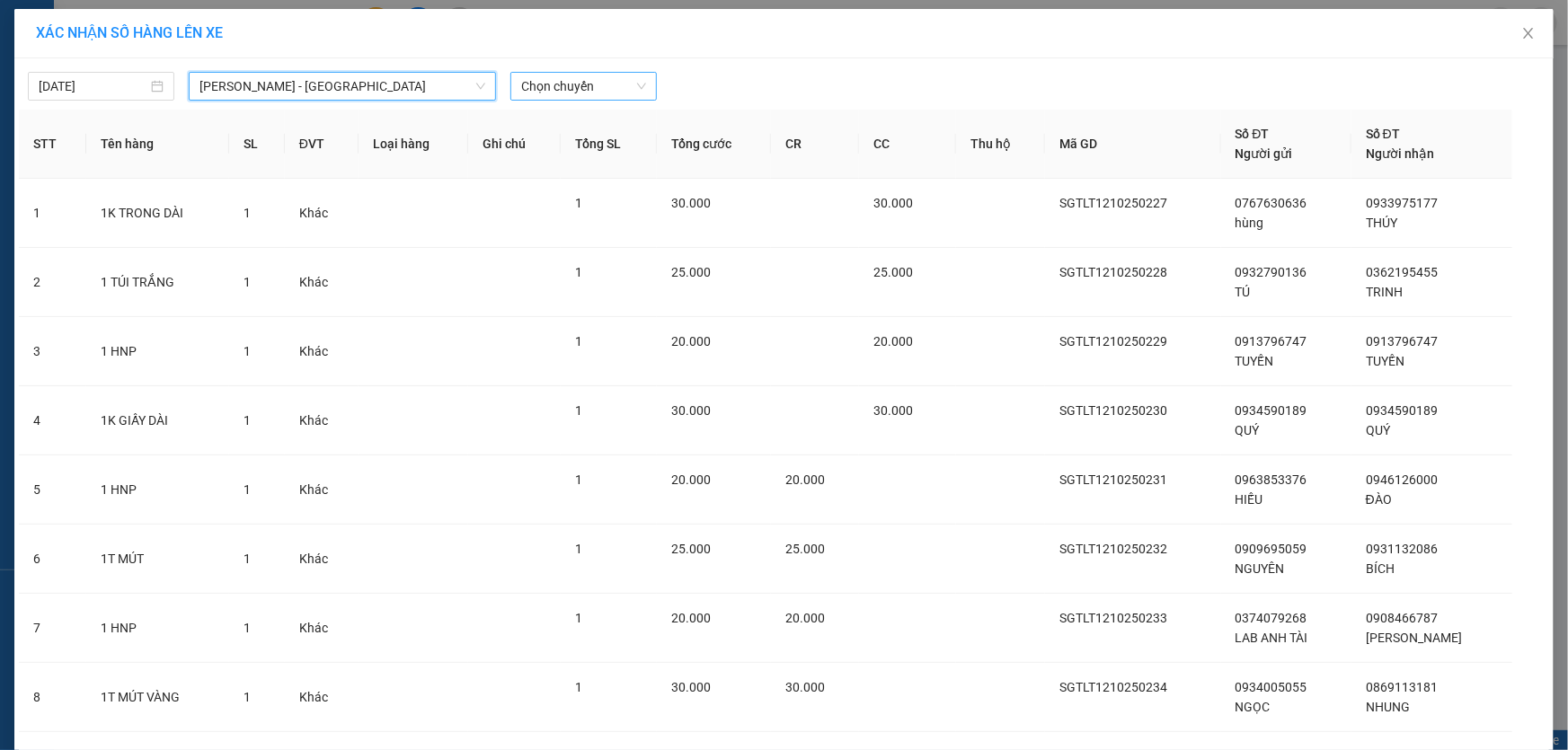
click at [553, 88] on span "Chọn chuyến" at bounding box center [583, 86] width 125 height 27
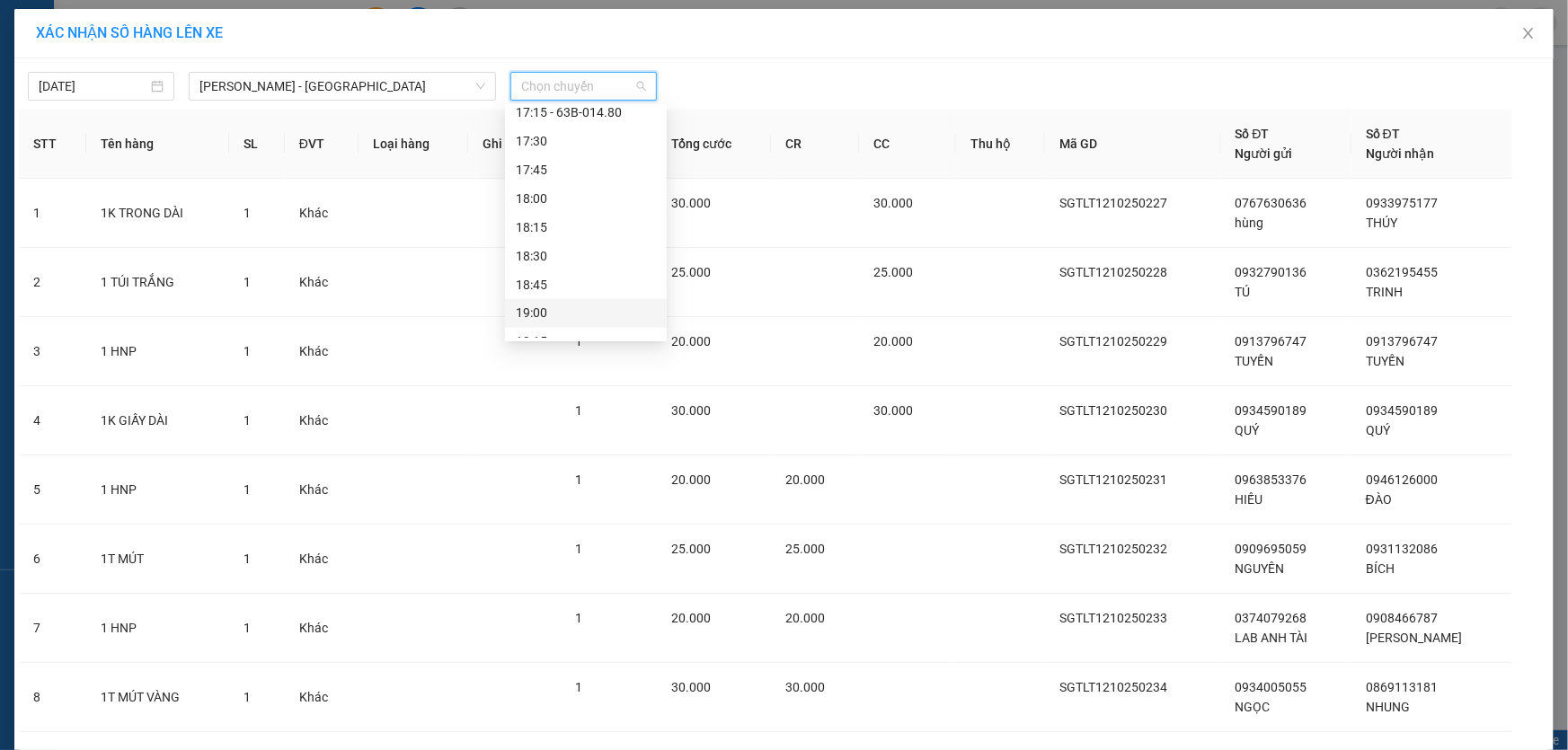
scroll to position [1497, 0]
click at [559, 178] on div "17:30" at bounding box center [585, 177] width 140 height 20
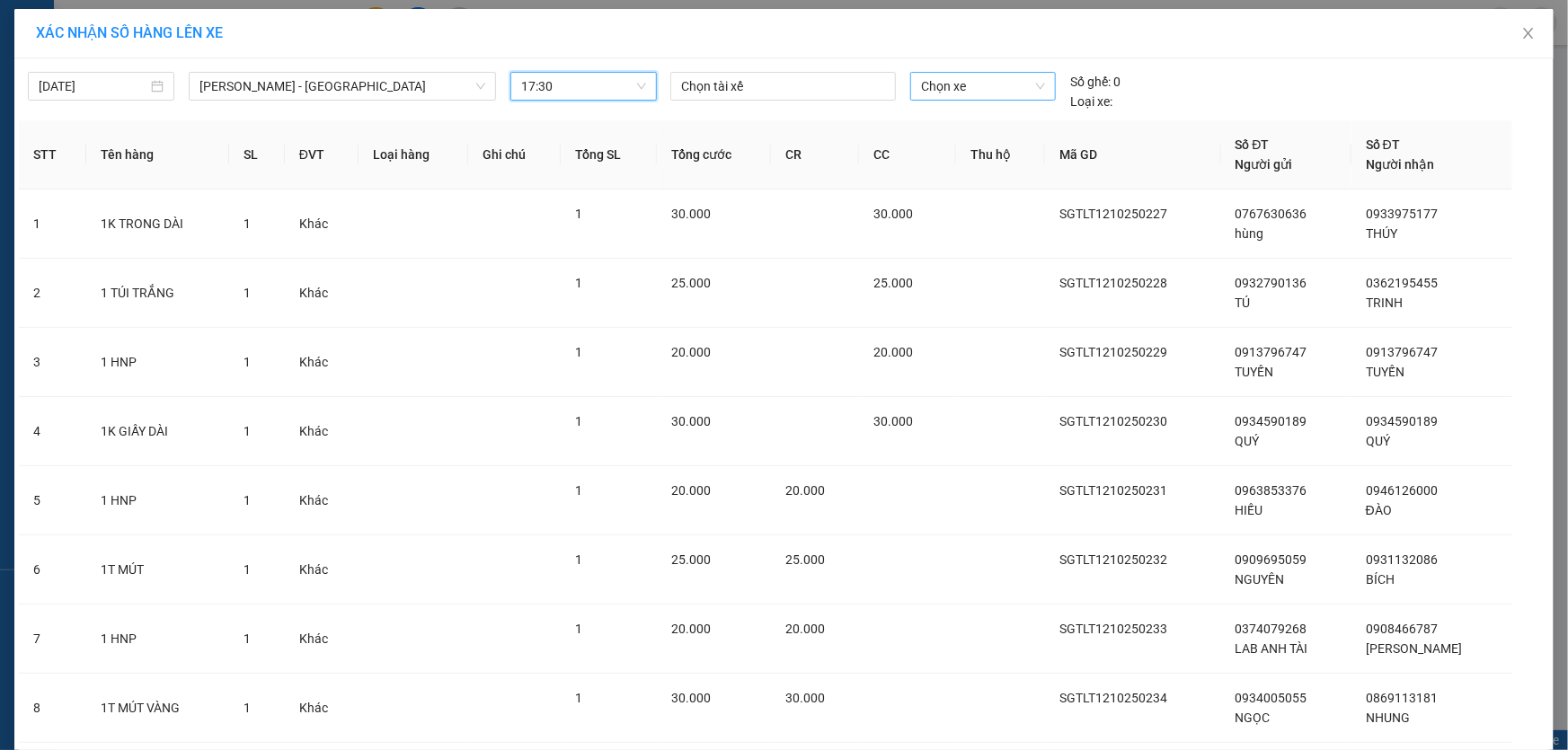
click at [952, 84] on span "Chọn xe" at bounding box center [983, 86] width 124 height 27
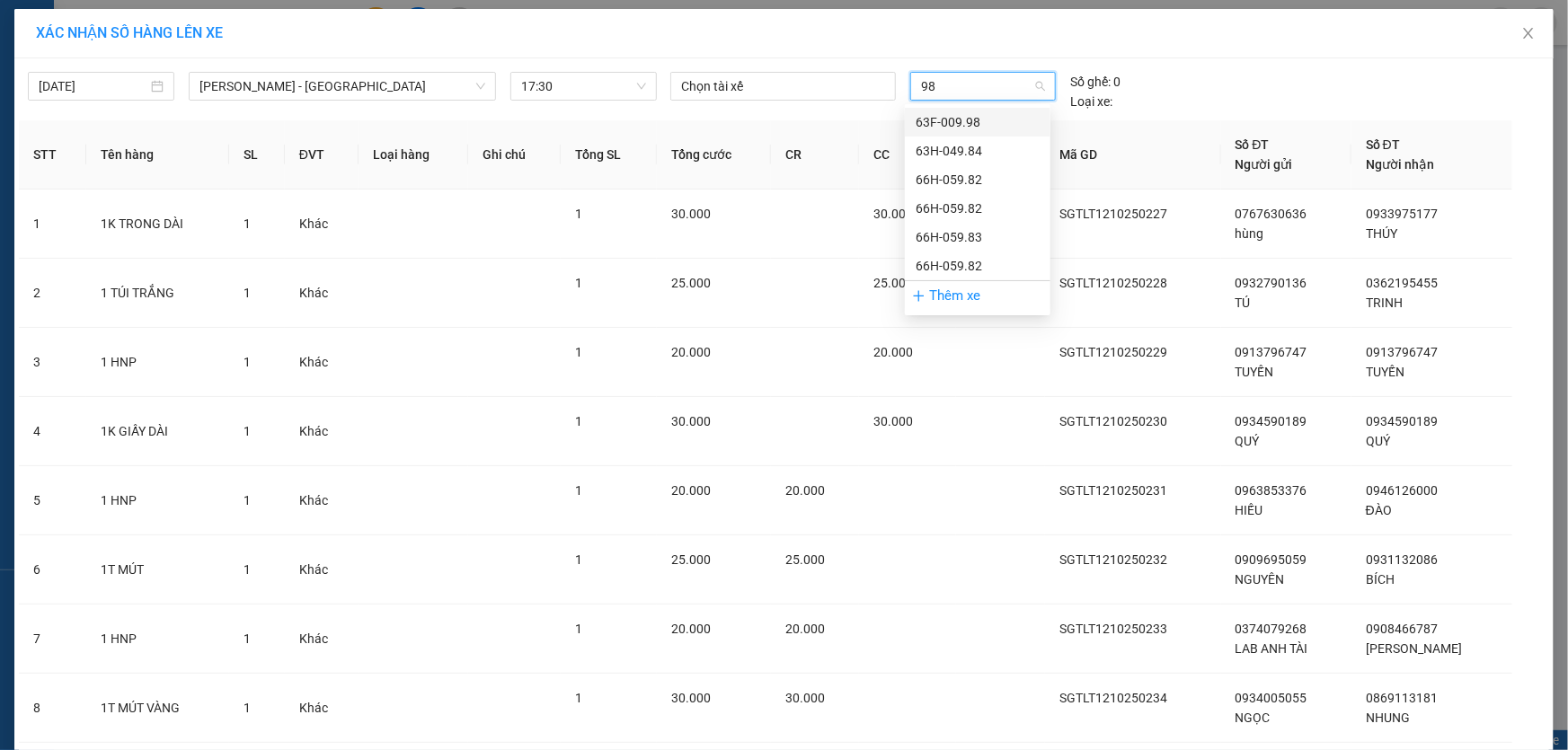
type input "984"
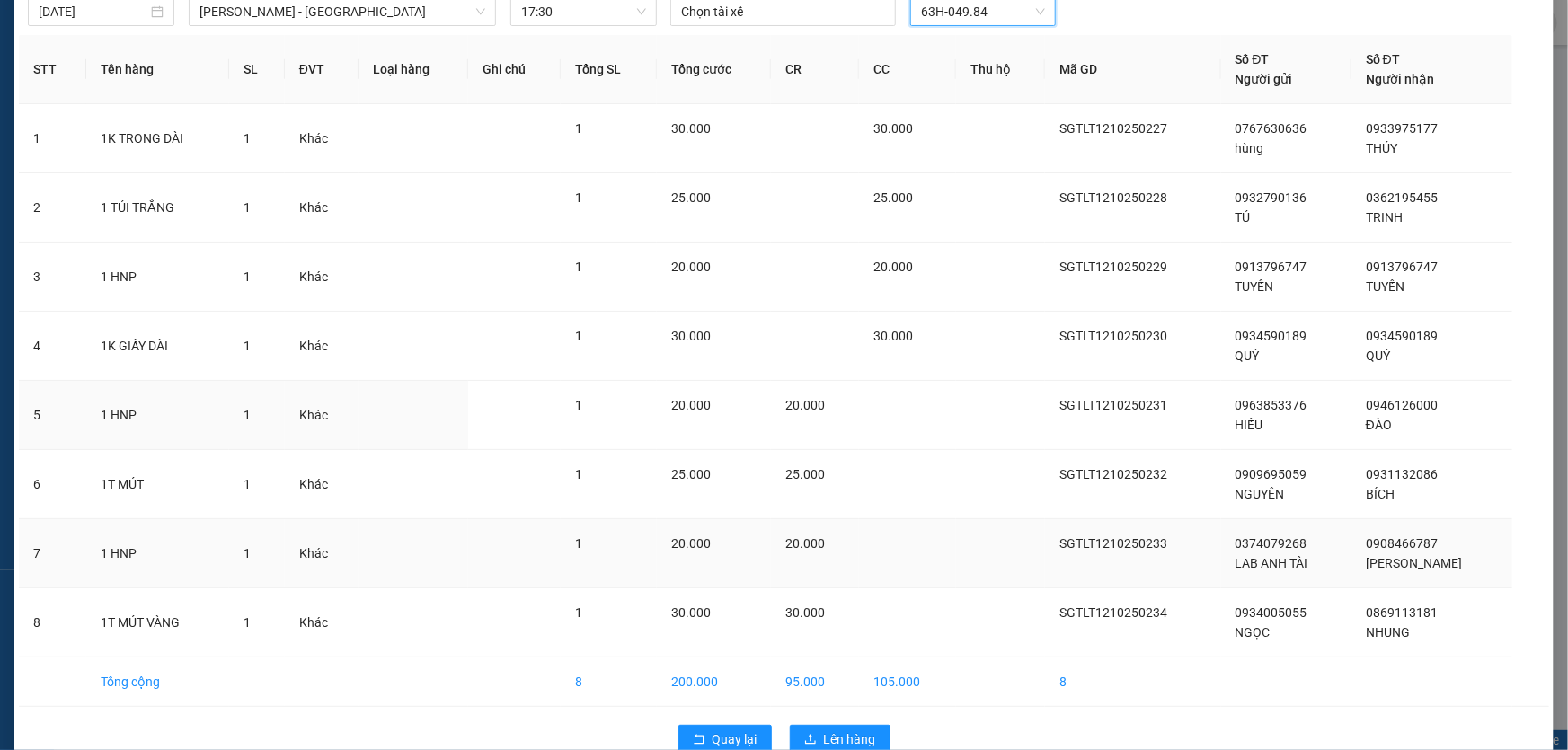
scroll to position [112, 0]
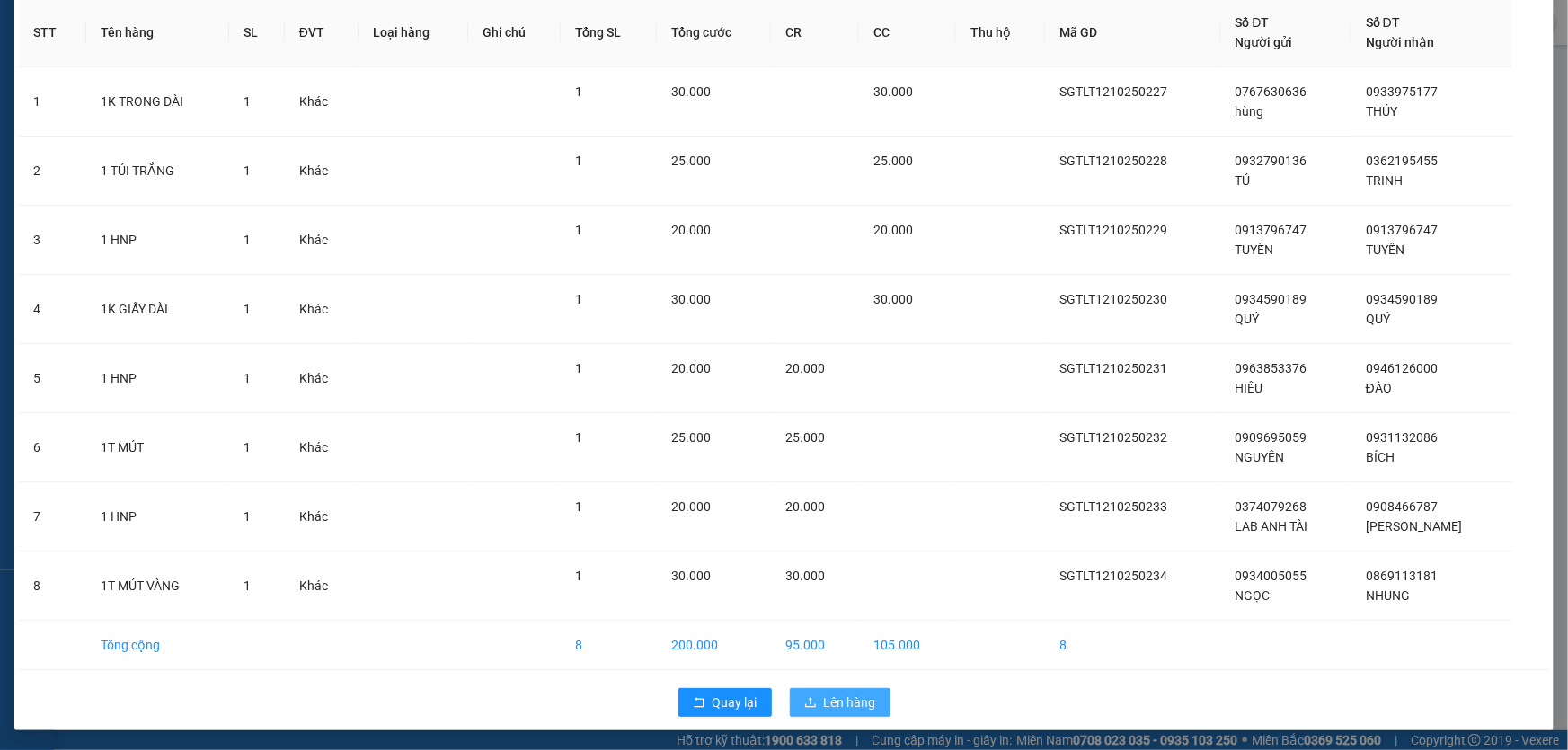
click at [833, 706] on span "Lên hàng" at bounding box center [851, 702] width 52 height 20
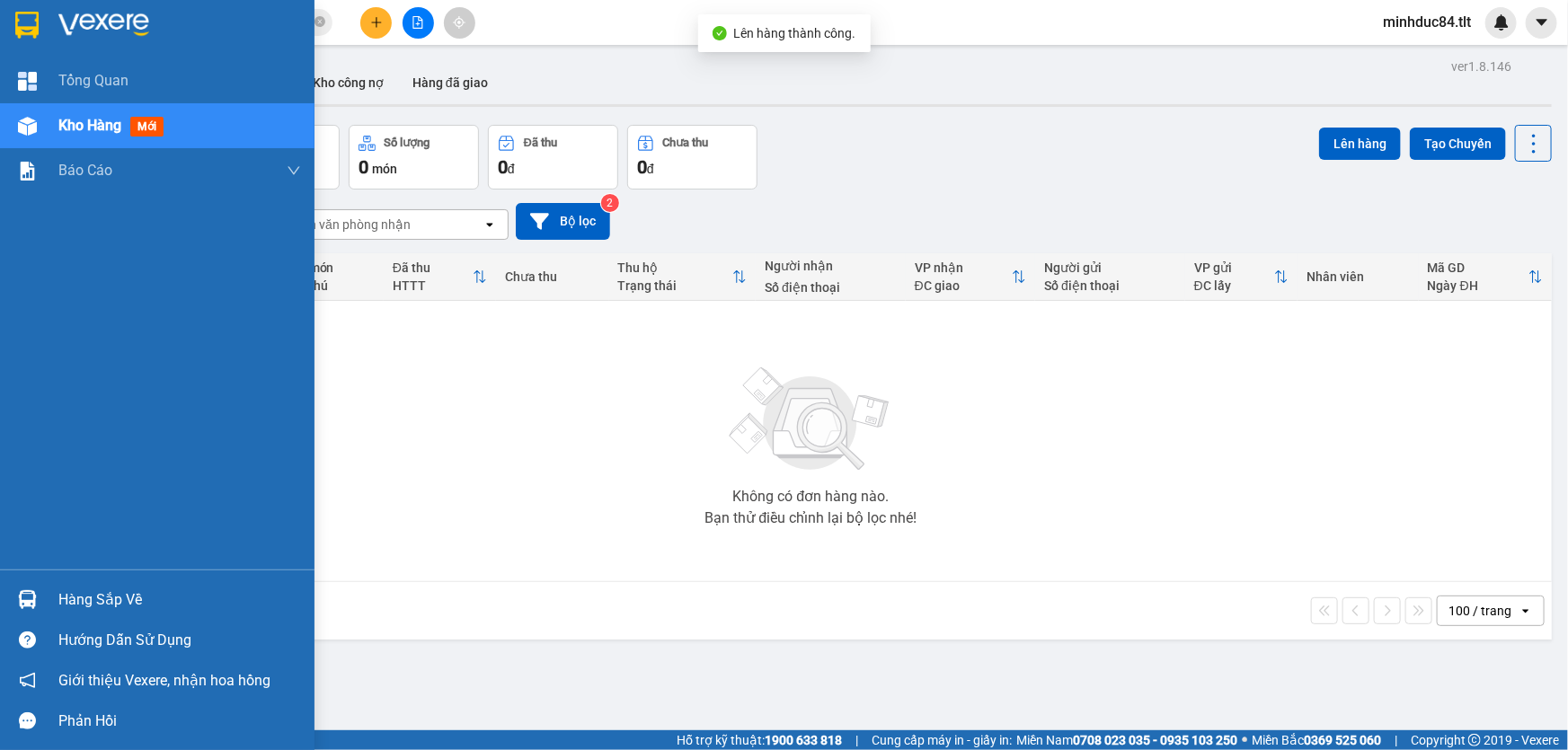
click at [35, 582] on div "Hàng sắp về" at bounding box center [157, 600] width 314 height 40
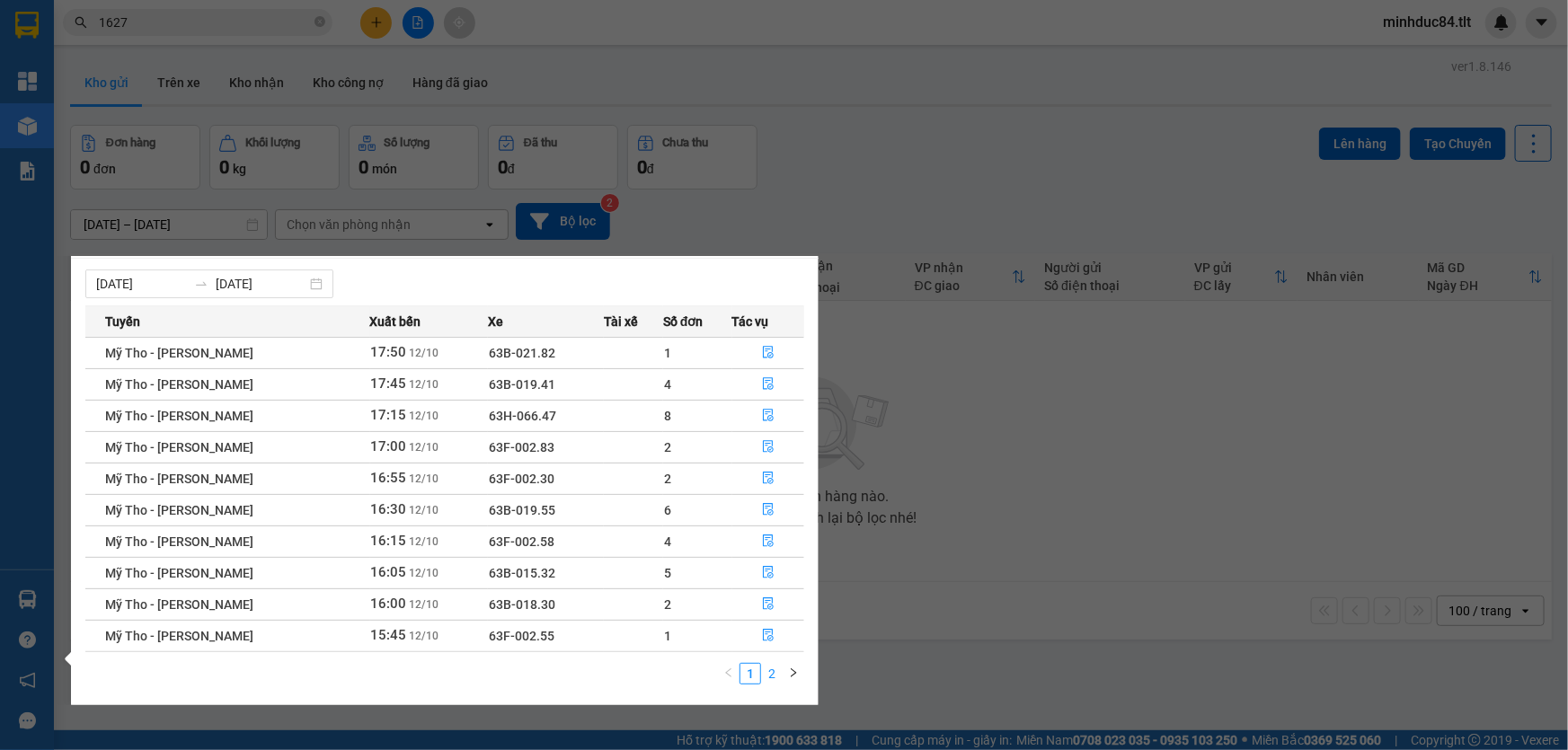
click at [776, 679] on link "2" at bounding box center [771, 674] width 20 height 20
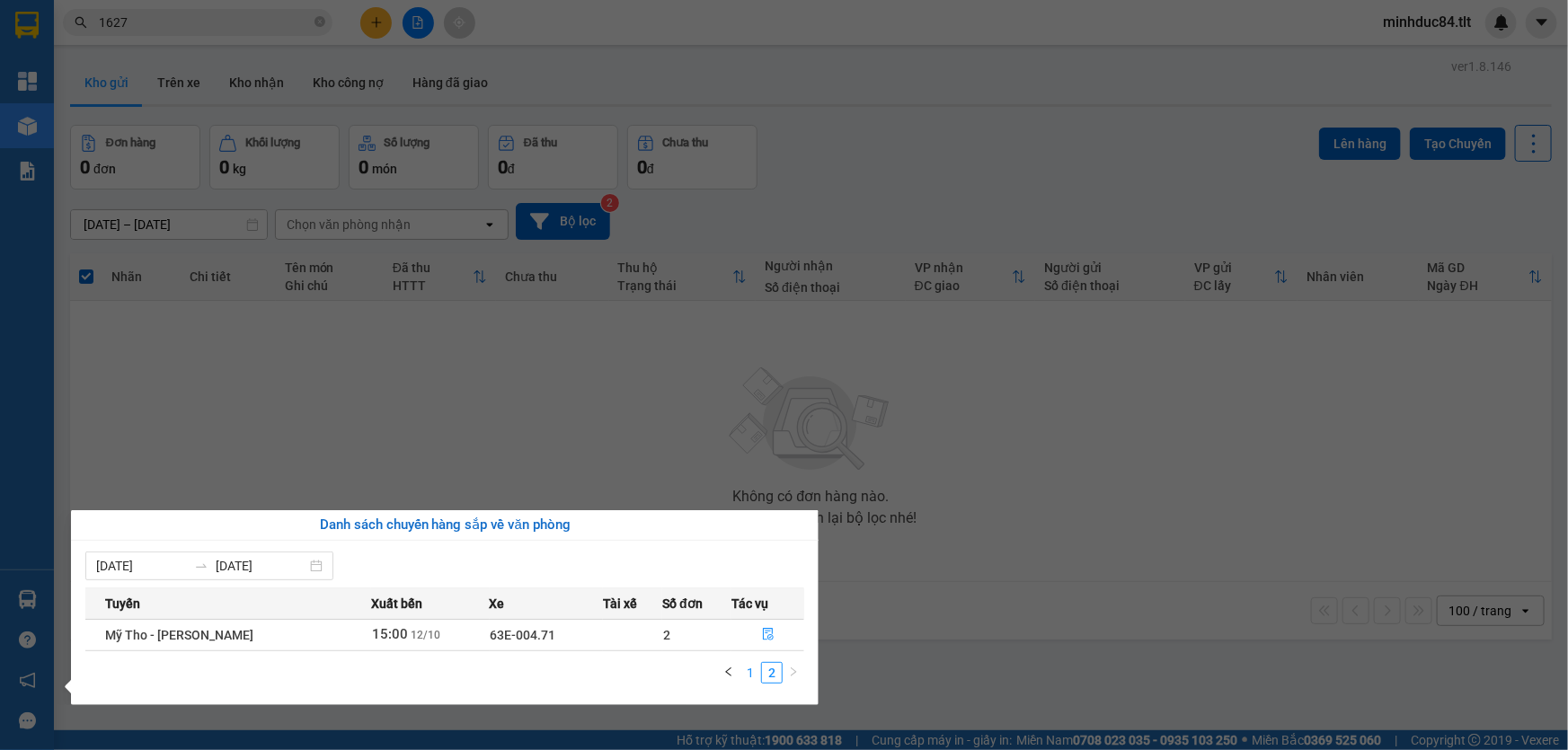
click at [745, 673] on link "1" at bounding box center [750, 673] width 20 height 20
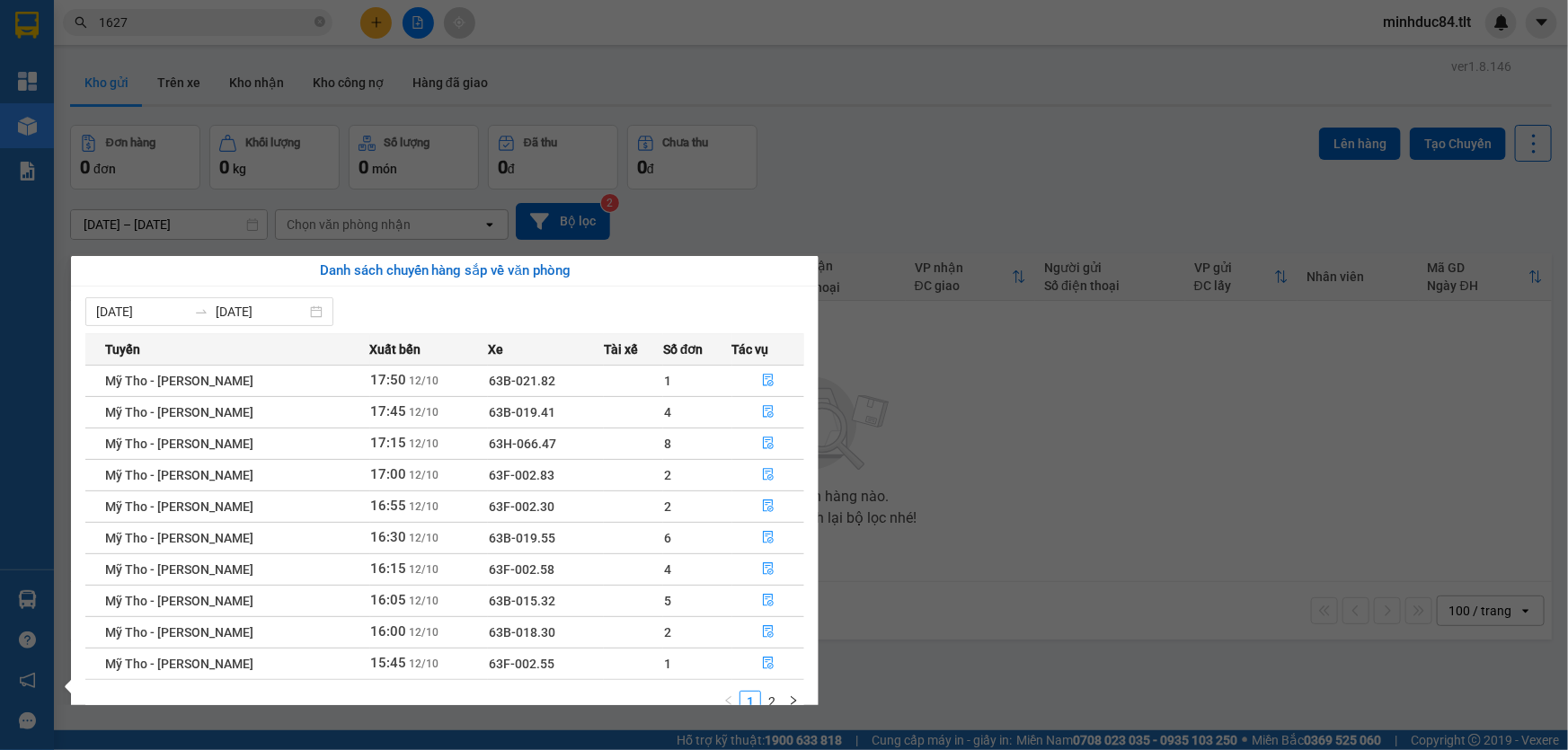
click at [909, 491] on section "Kết quả [PERSON_NAME] ( 154 ) Bộ lọc Mã ĐH Trạng thái Món hàng Thu hộ Tổng [PER…" at bounding box center [784, 375] width 1568 height 750
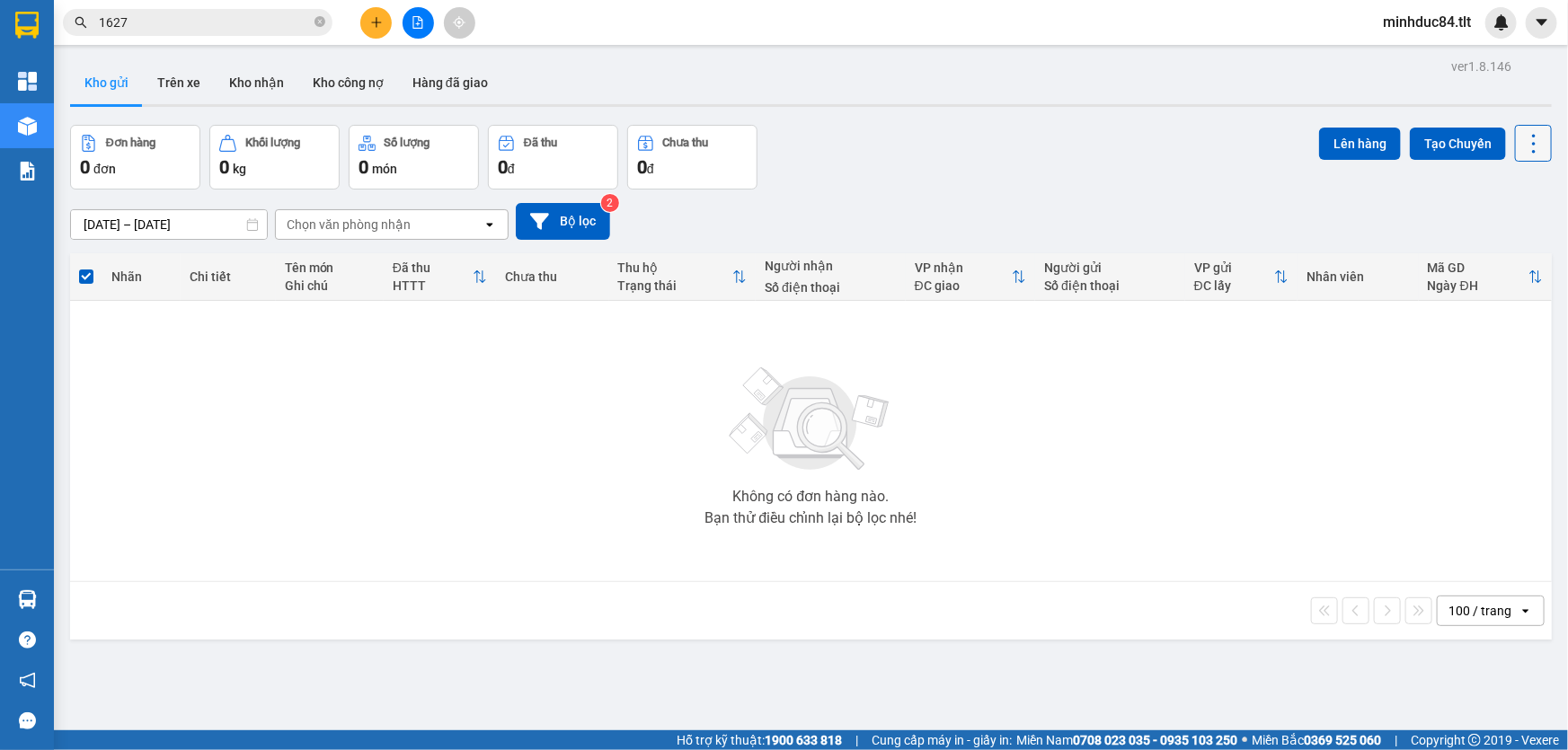
click at [1526, 152] on icon at bounding box center [1534, 144] width 25 height 25
click at [1500, 255] on span "Làm mới" at bounding box center [1496, 255] width 49 height 18
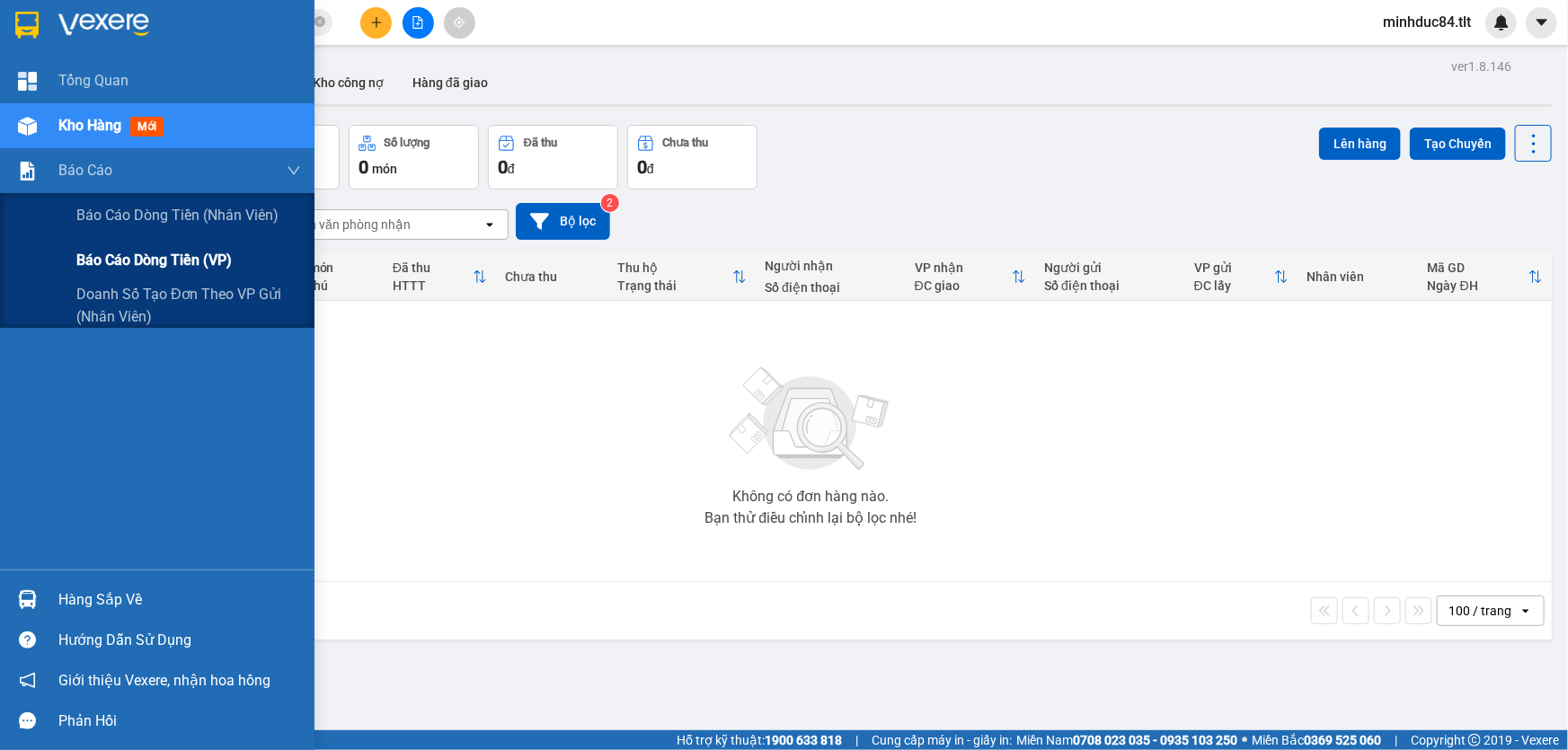
drag, startPoint x: 160, startPoint y: 246, endPoint x: 273, endPoint y: 275, distance: 116.7
click at [161, 246] on div "Báo cáo dòng tiền (VP)" at bounding box center [188, 260] width 225 height 45
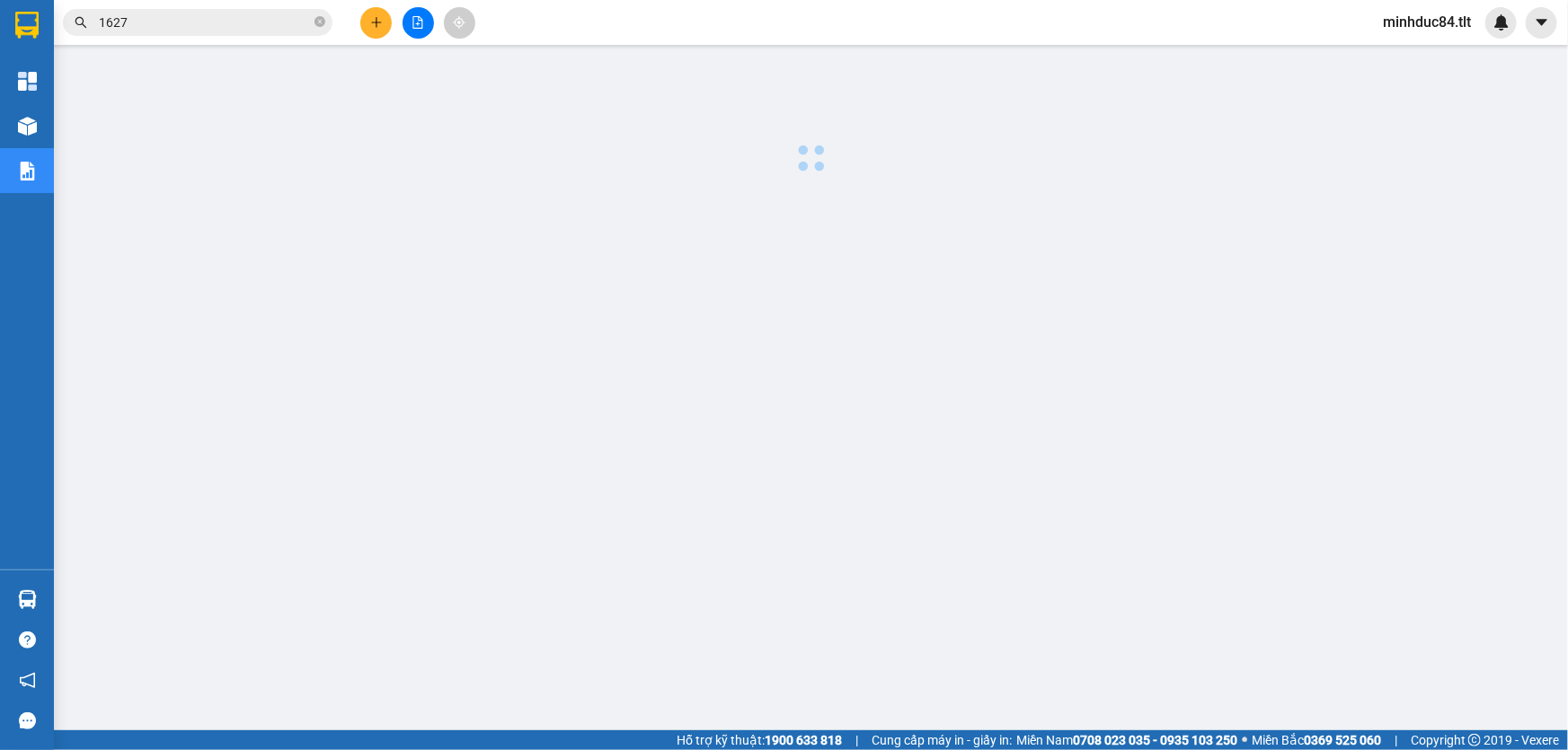
click at [152, 191] on div at bounding box center [811, 458] width 1497 height 809
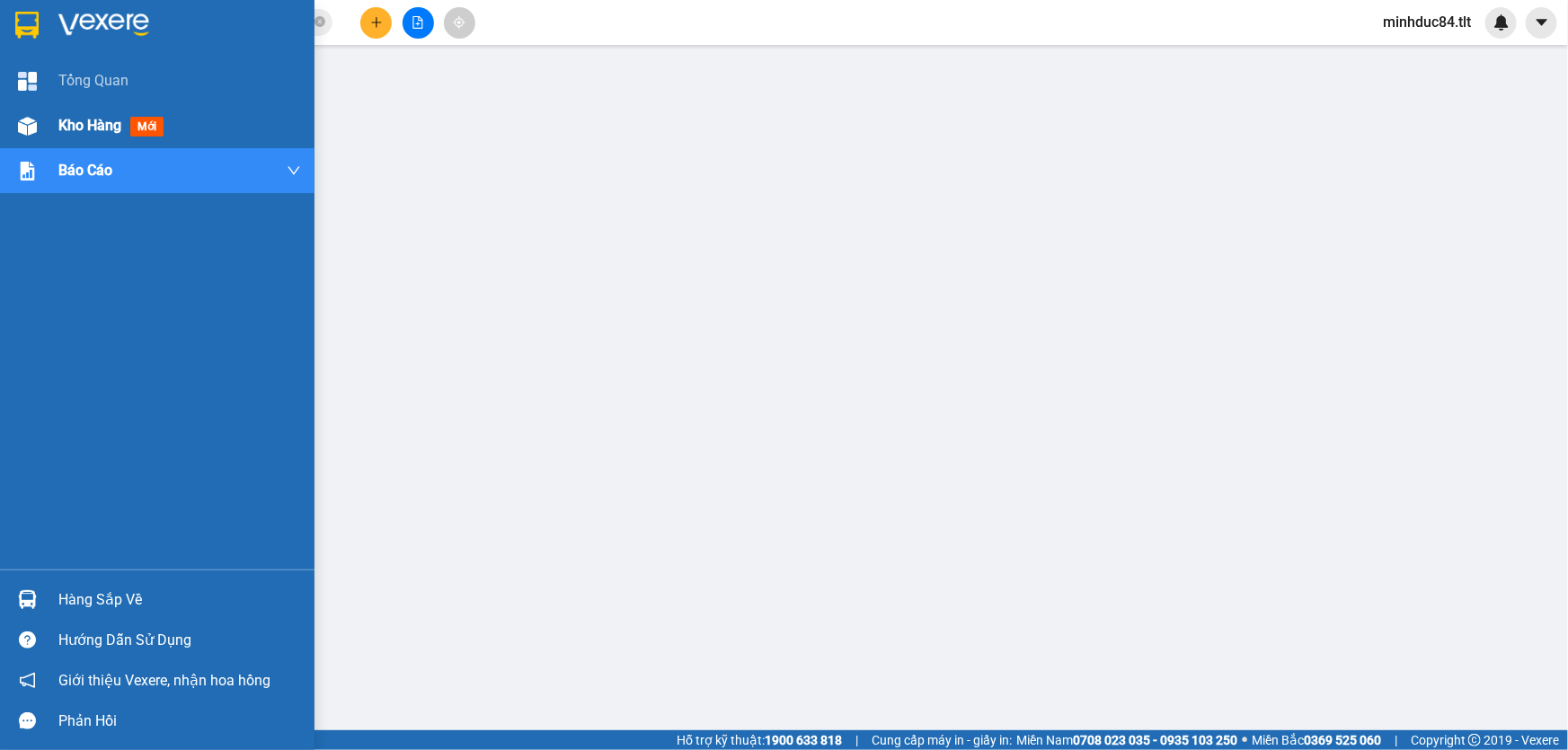
click at [33, 117] on img at bounding box center [28, 126] width 19 height 19
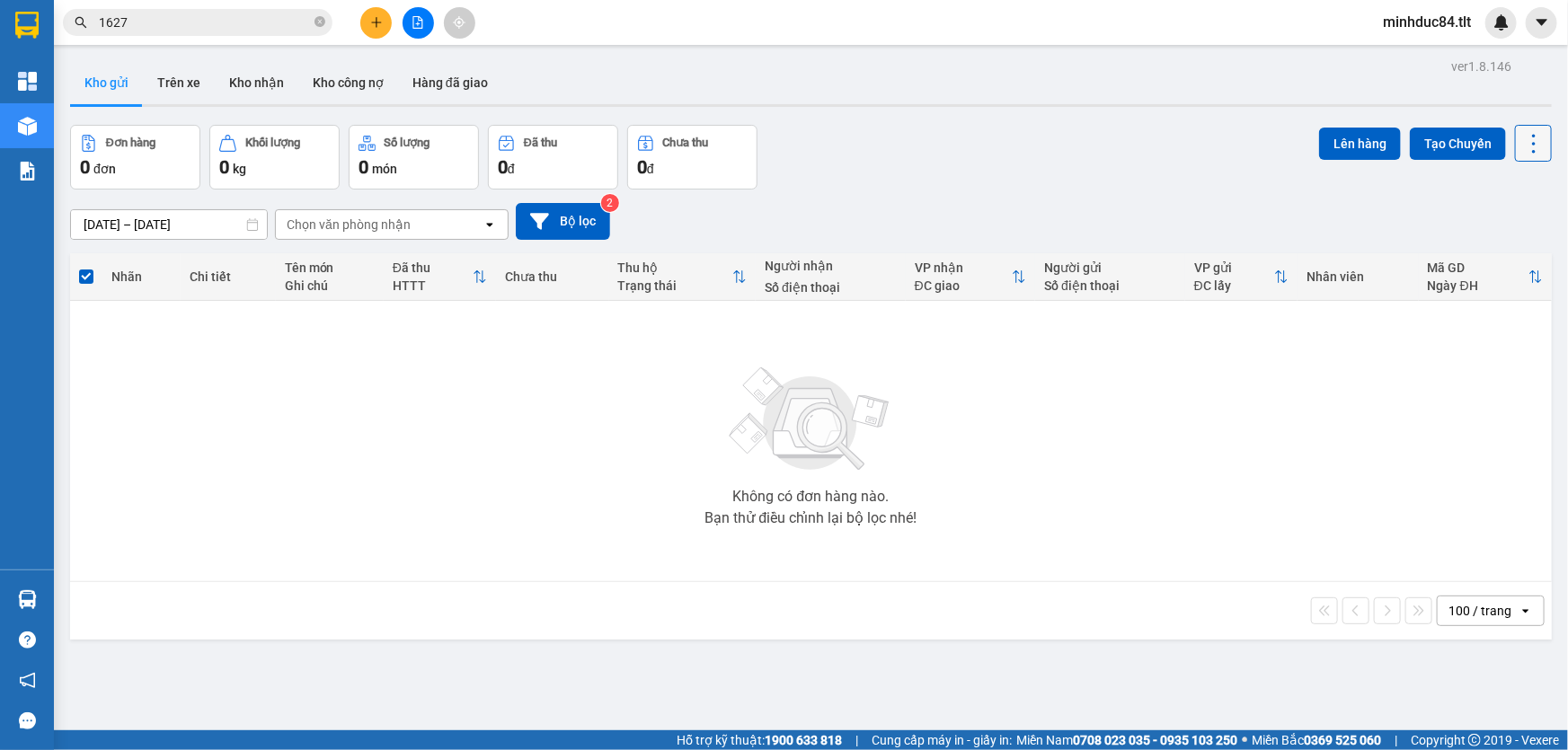
click at [1527, 141] on icon at bounding box center [1534, 144] width 25 height 25
click at [1509, 258] on span "Làm mới" at bounding box center [1496, 255] width 49 height 18
click at [1523, 132] on icon at bounding box center [1534, 144] width 25 height 25
click at [1491, 264] on span "Làm mới" at bounding box center [1496, 255] width 49 height 18
click at [167, 26] on input "1627" at bounding box center [205, 22] width 212 height 20
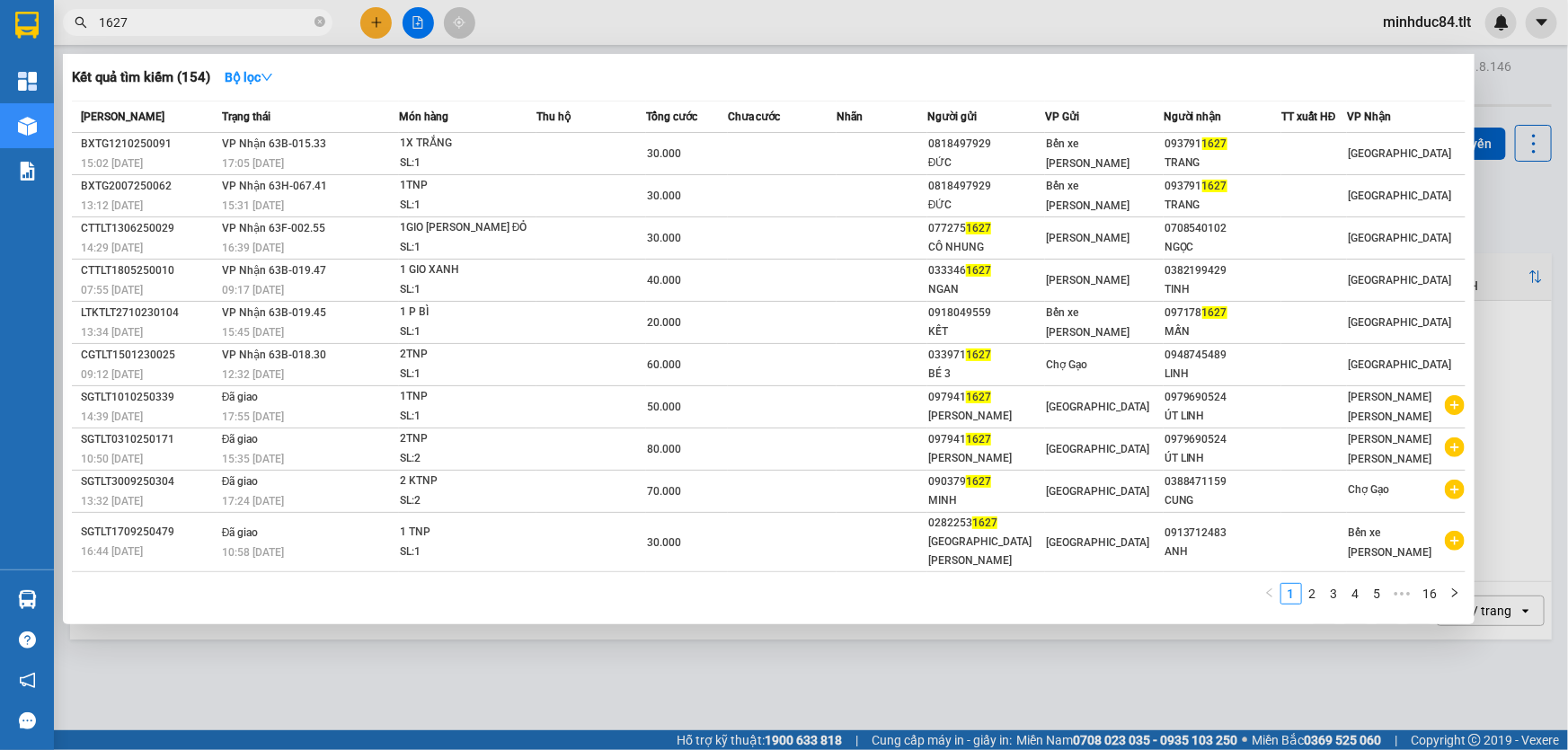
click at [166, 25] on input "1627" at bounding box center [205, 22] width 212 height 20
type input "5539"
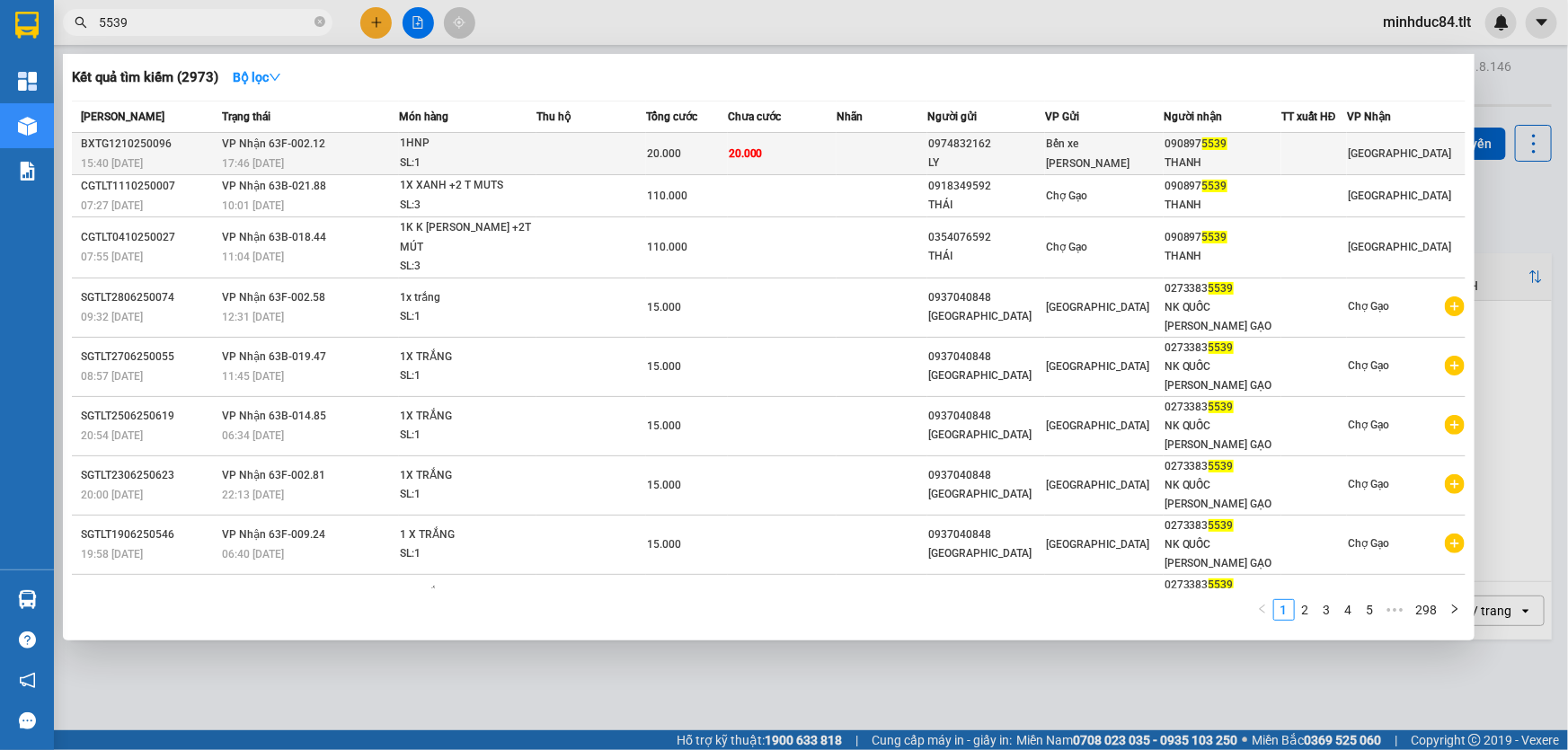
click at [436, 139] on div "1HNP" at bounding box center [468, 144] width 135 height 20
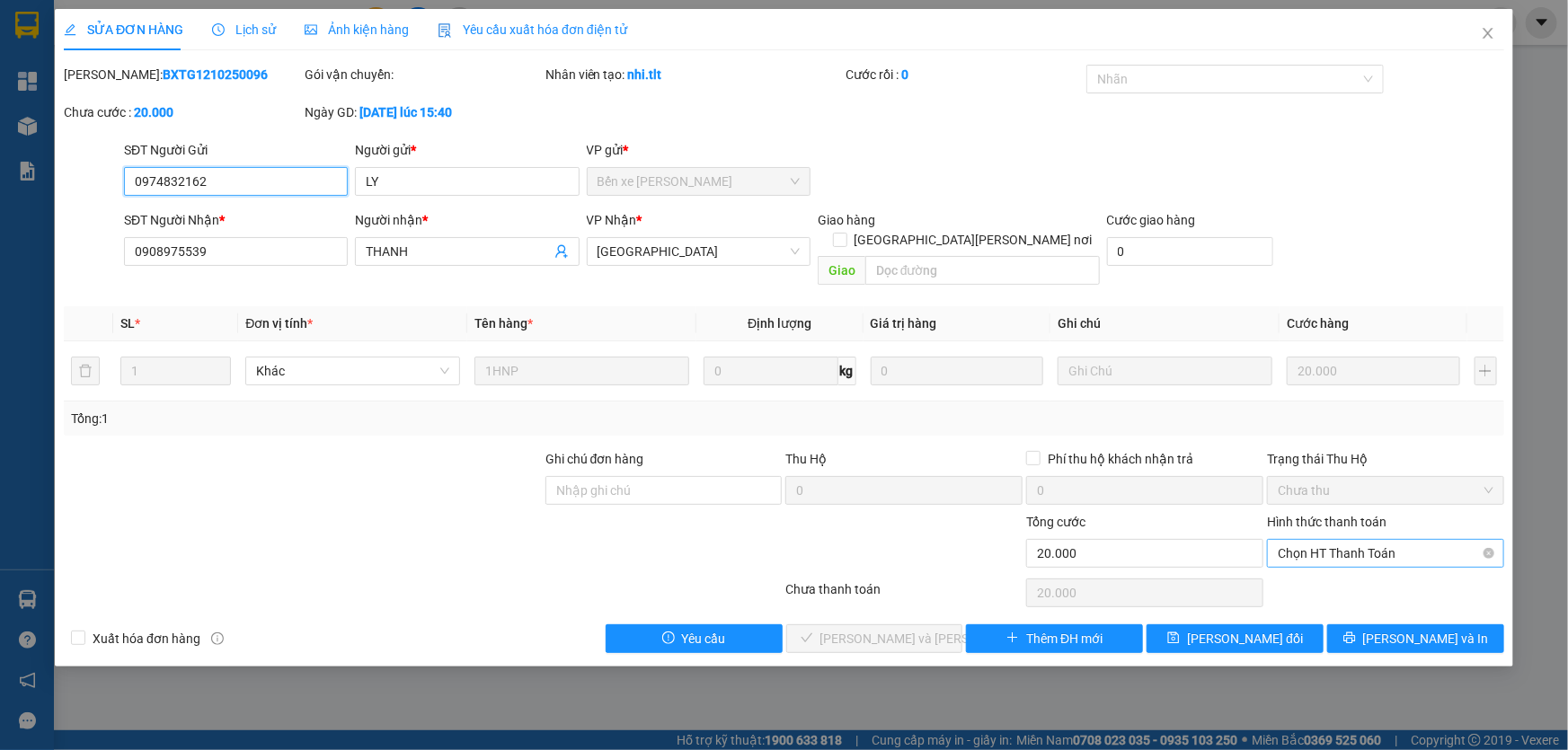
type input "0974832162"
type input "LY"
type input "0908975539"
type input "THANH"
type input "0"
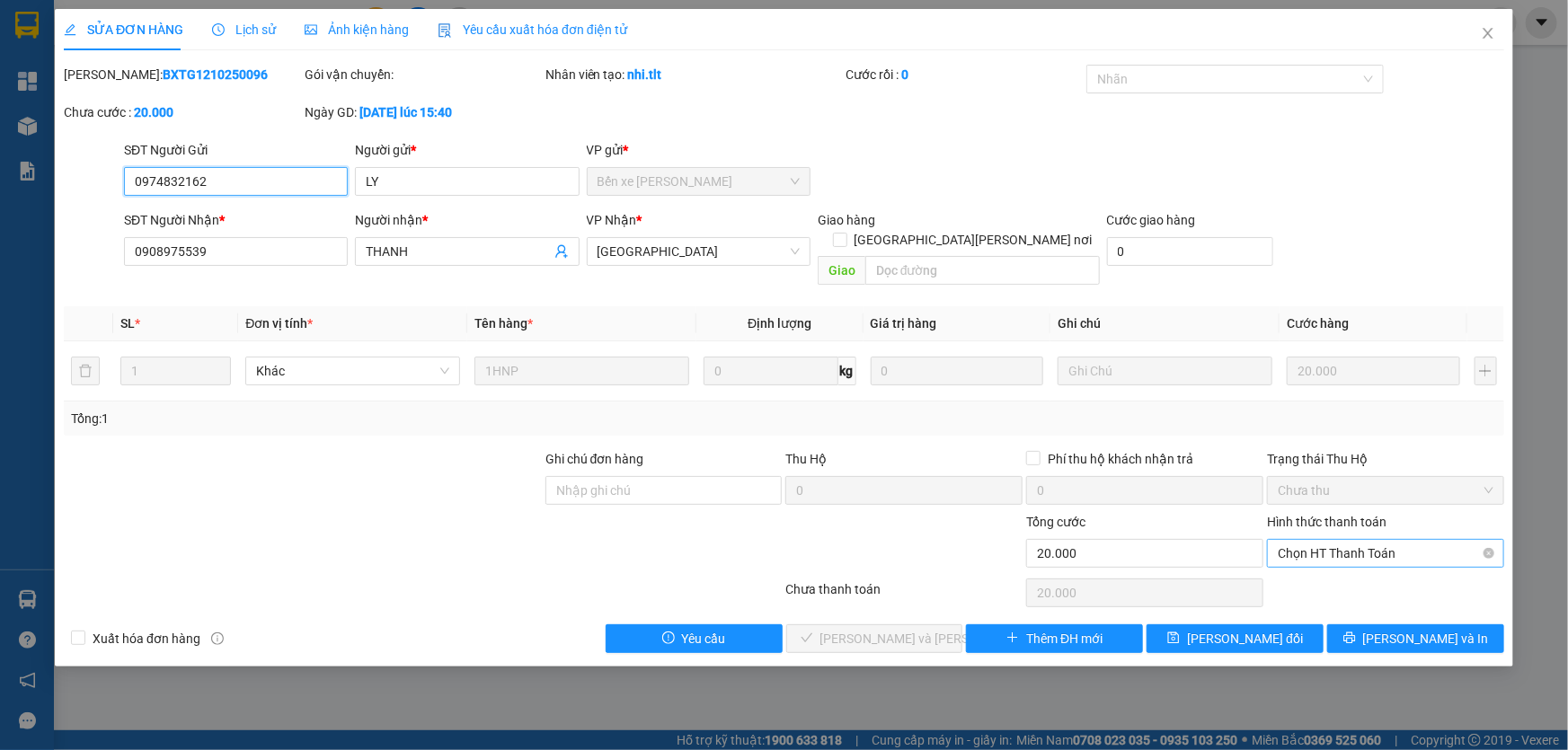
type input "20.000"
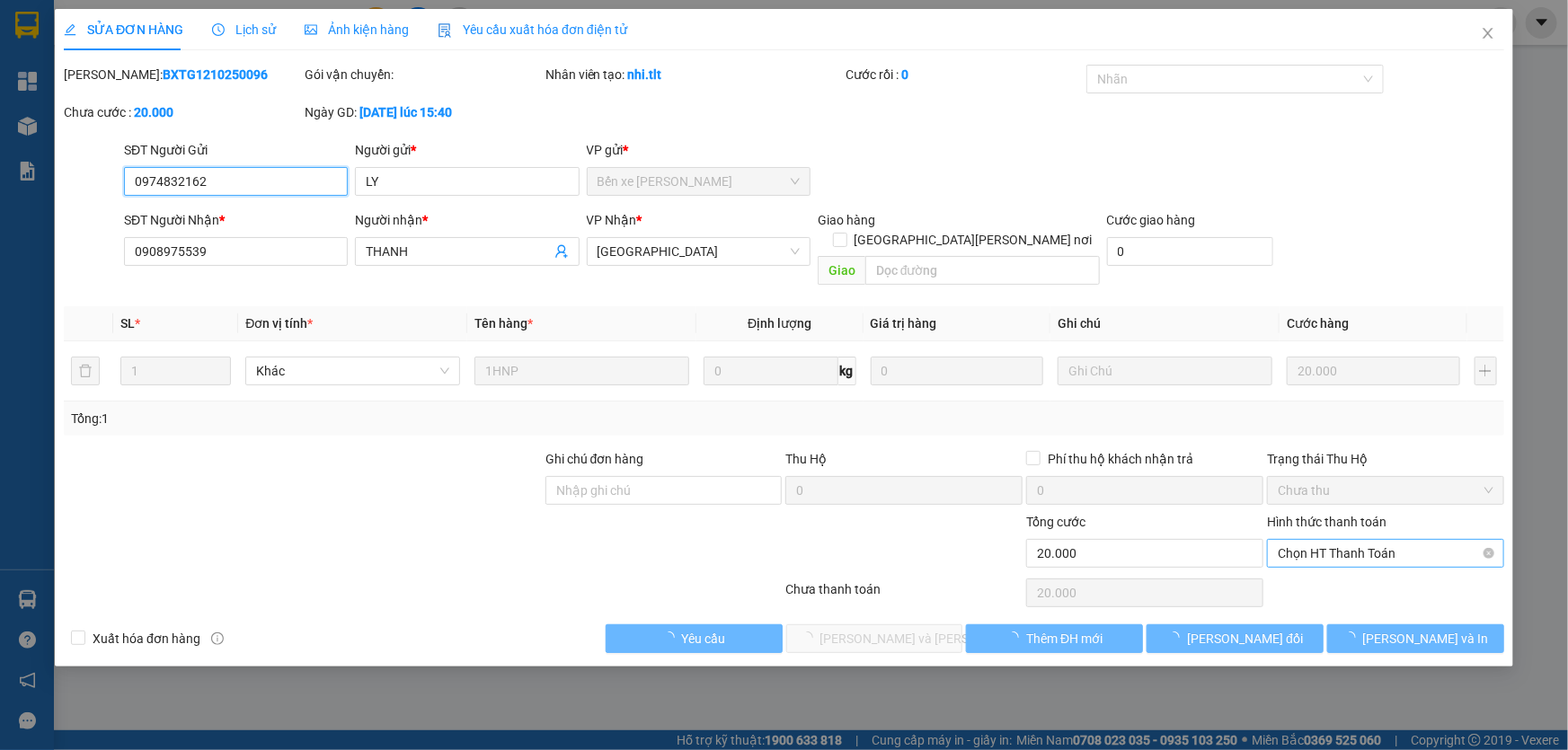
click at [1319, 540] on span "Chọn HT Thanh Toán" at bounding box center [1386, 553] width 216 height 27
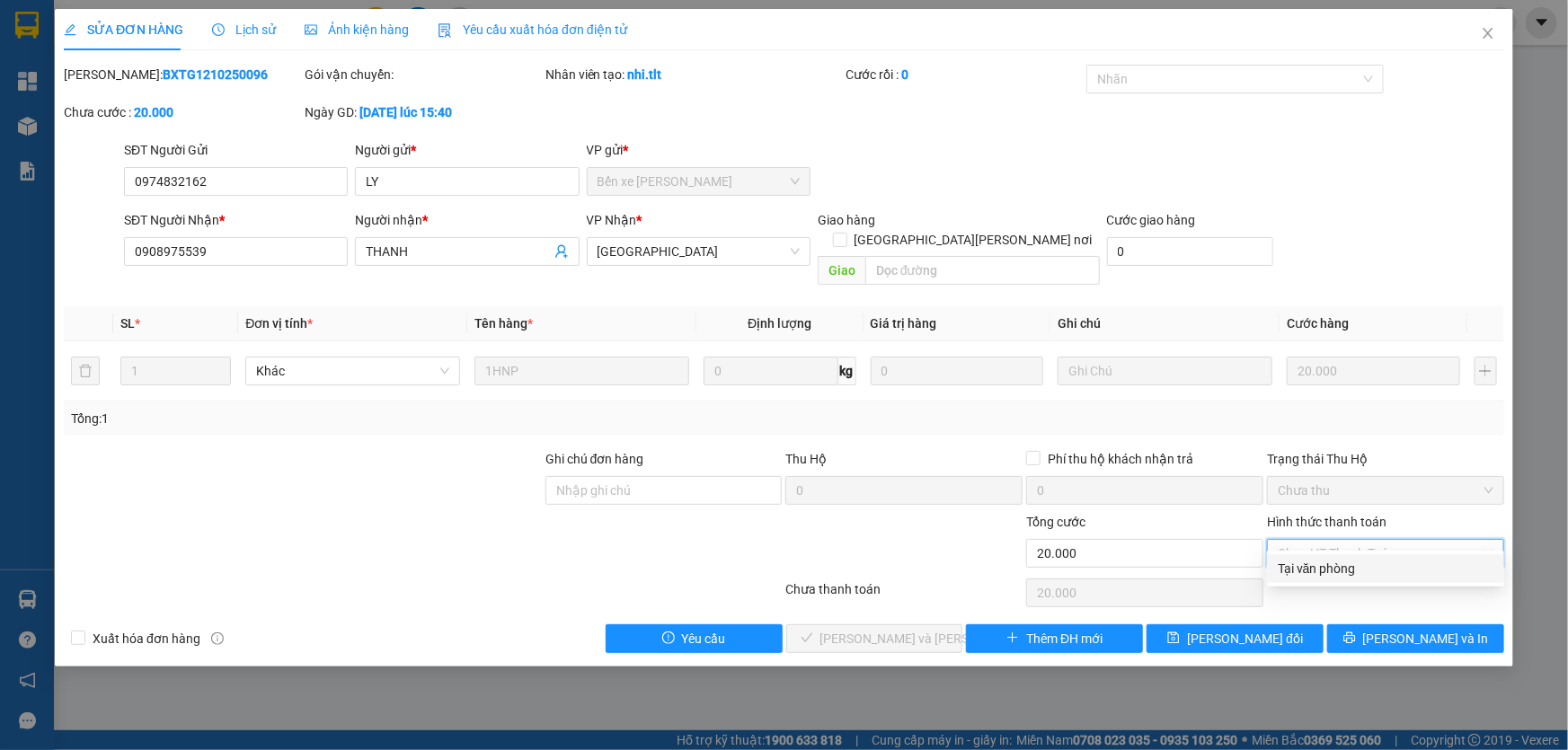
click at [1326, 567] on div "Tại văn phòng" at bounding box center [1386, 569] width 216 height 20
type input "0"
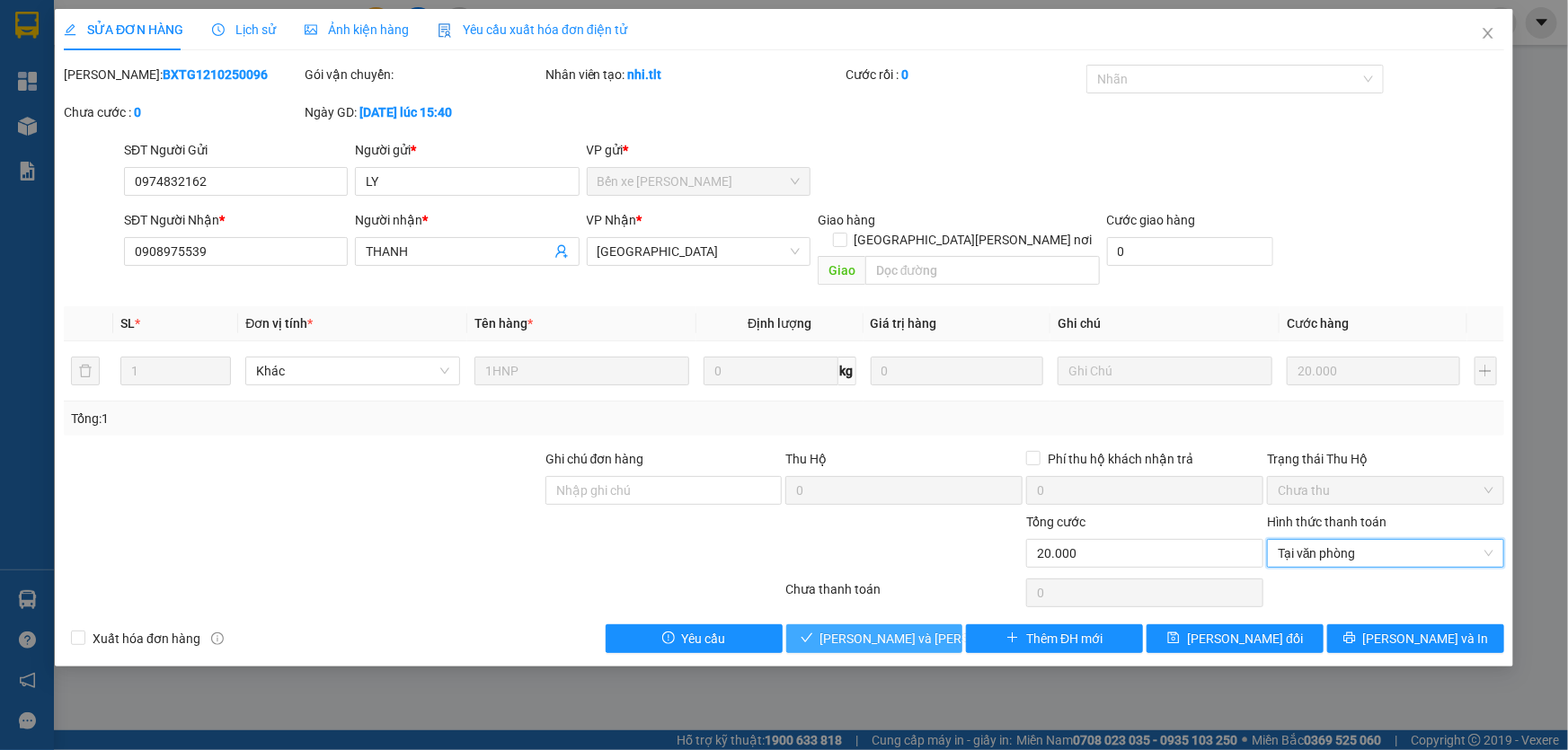
click at [852, 629] on span "[PERSON_NAME] và [PERSON_NAME] hàng" at bounding box center [942, 638] width 243 height 20
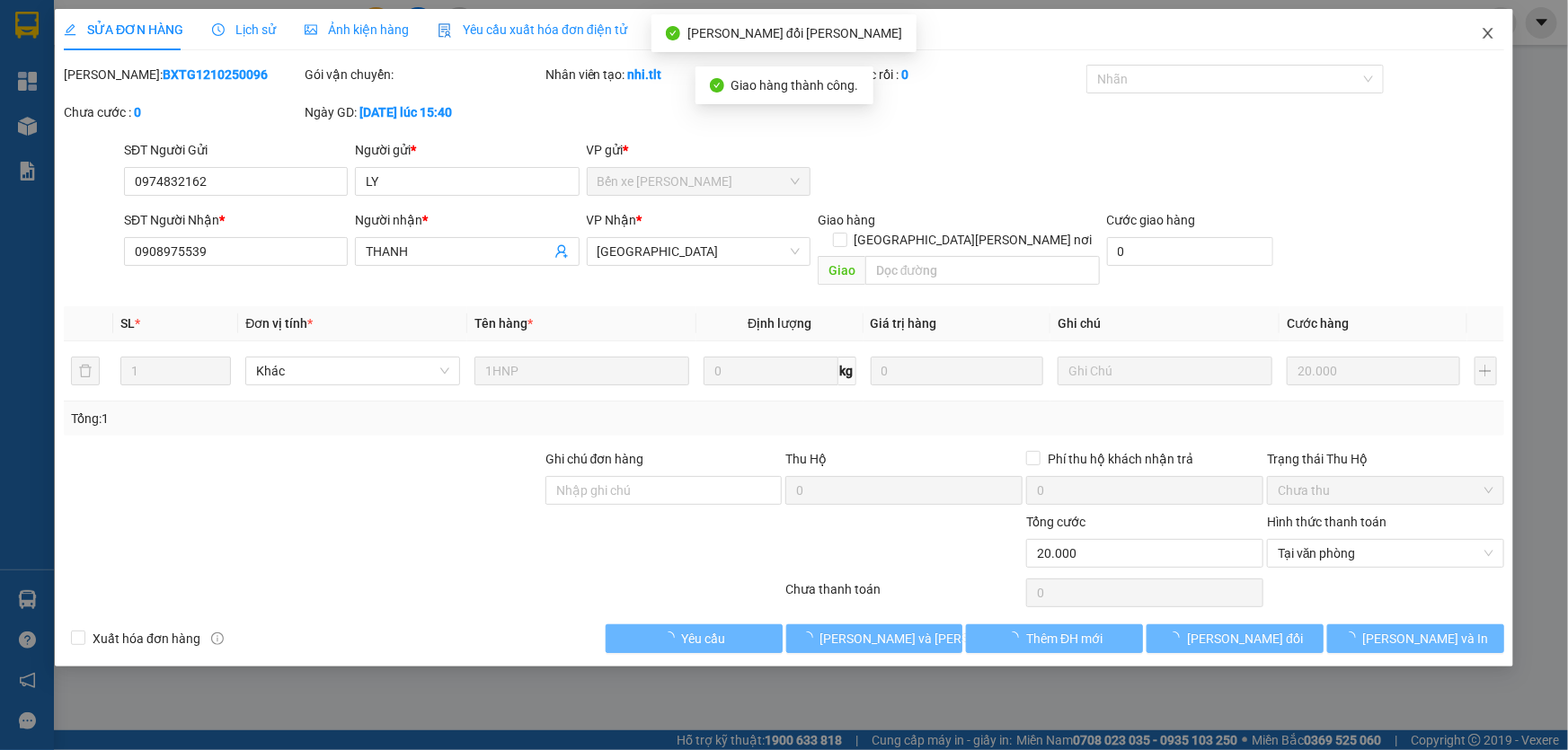
click at [1483, 39] on icon "close" at bounding box center [1488, 33] width 14 height 14
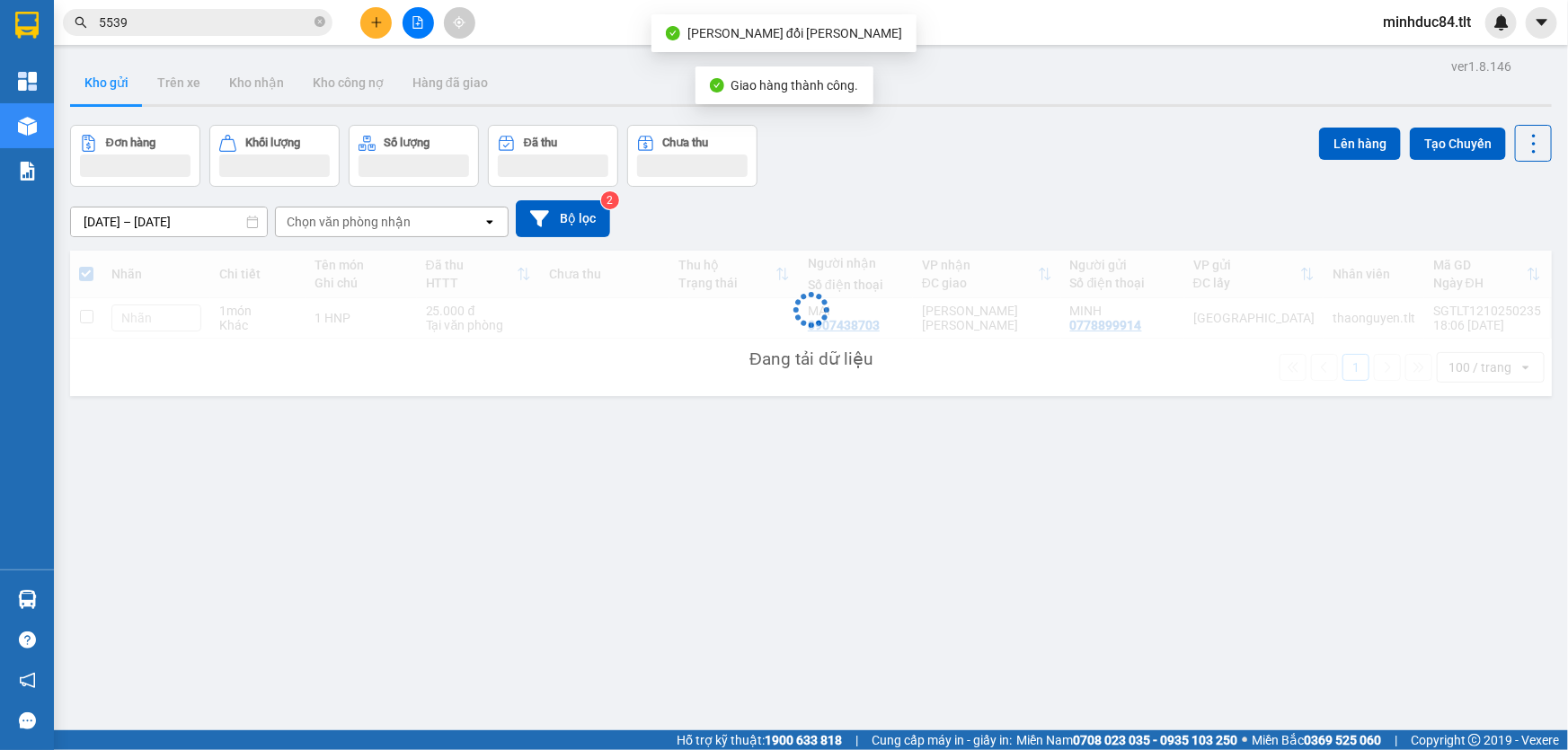
click at [215, 14] on input "5539" at bounding box center [205, 22] width 212 height 20
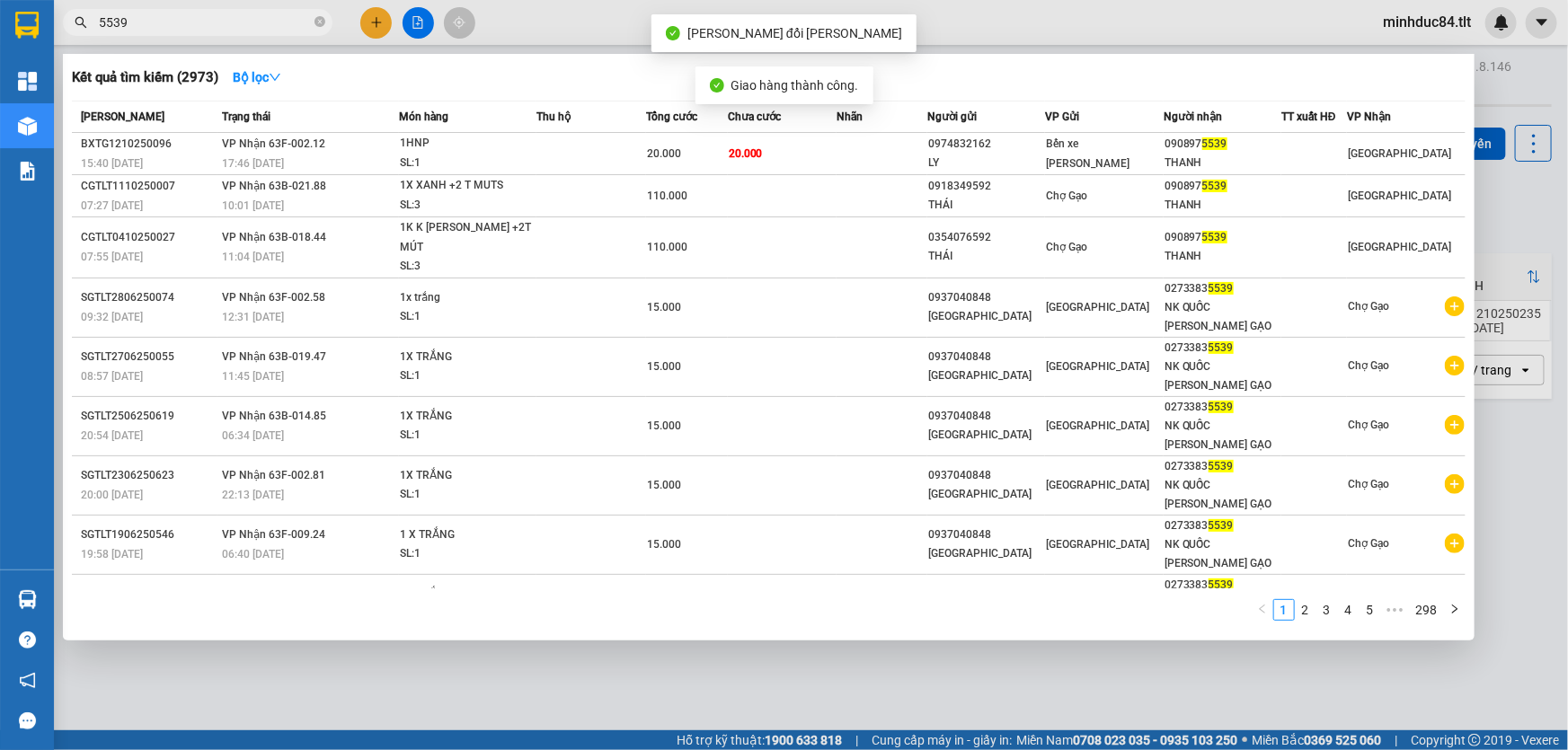
click at [215, 14] on input "5539" at bounding box center [205, 22] width 212 height 20
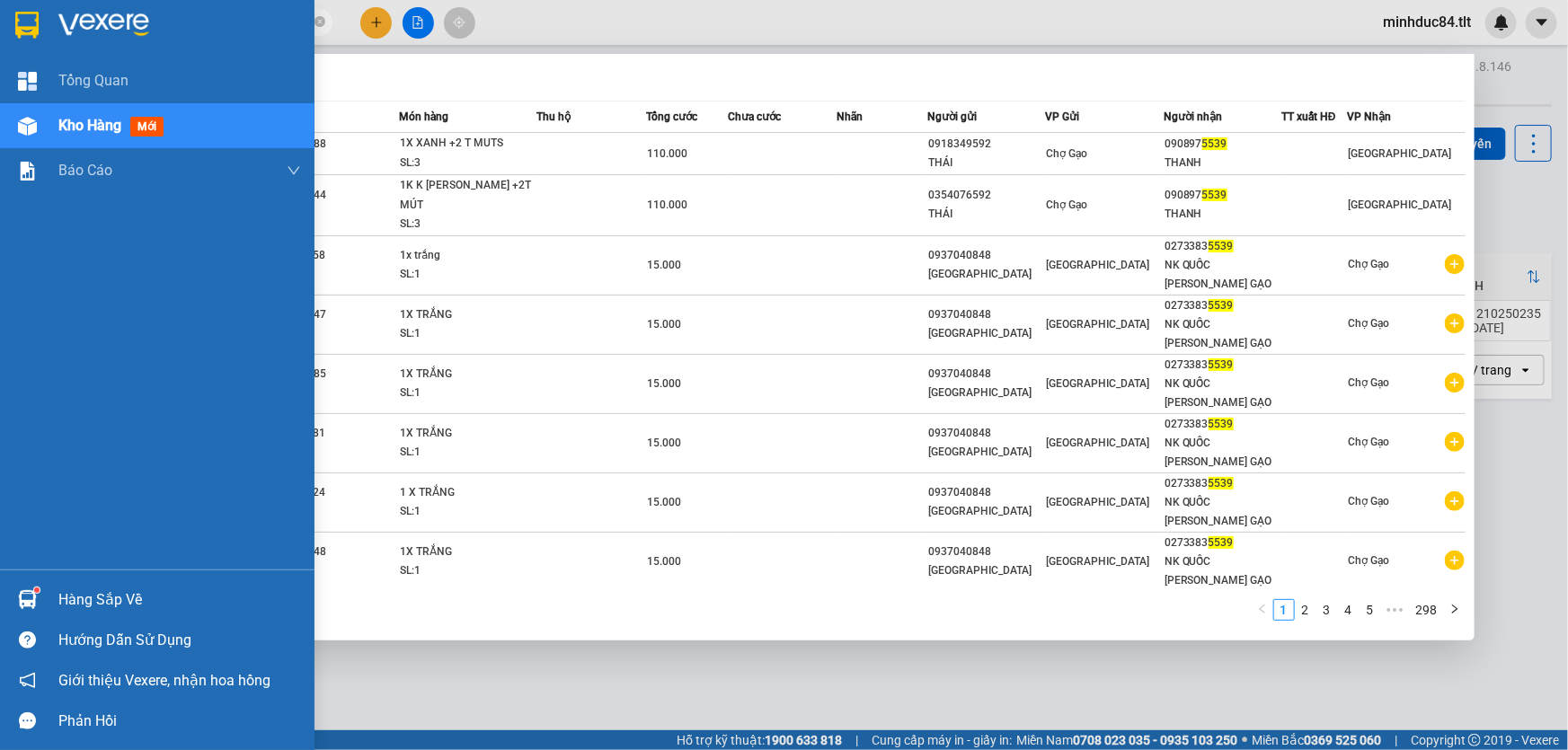
click at [75, 607] on div "Hàng sắp về" at bounding box center [180, 601] width 243 height 27
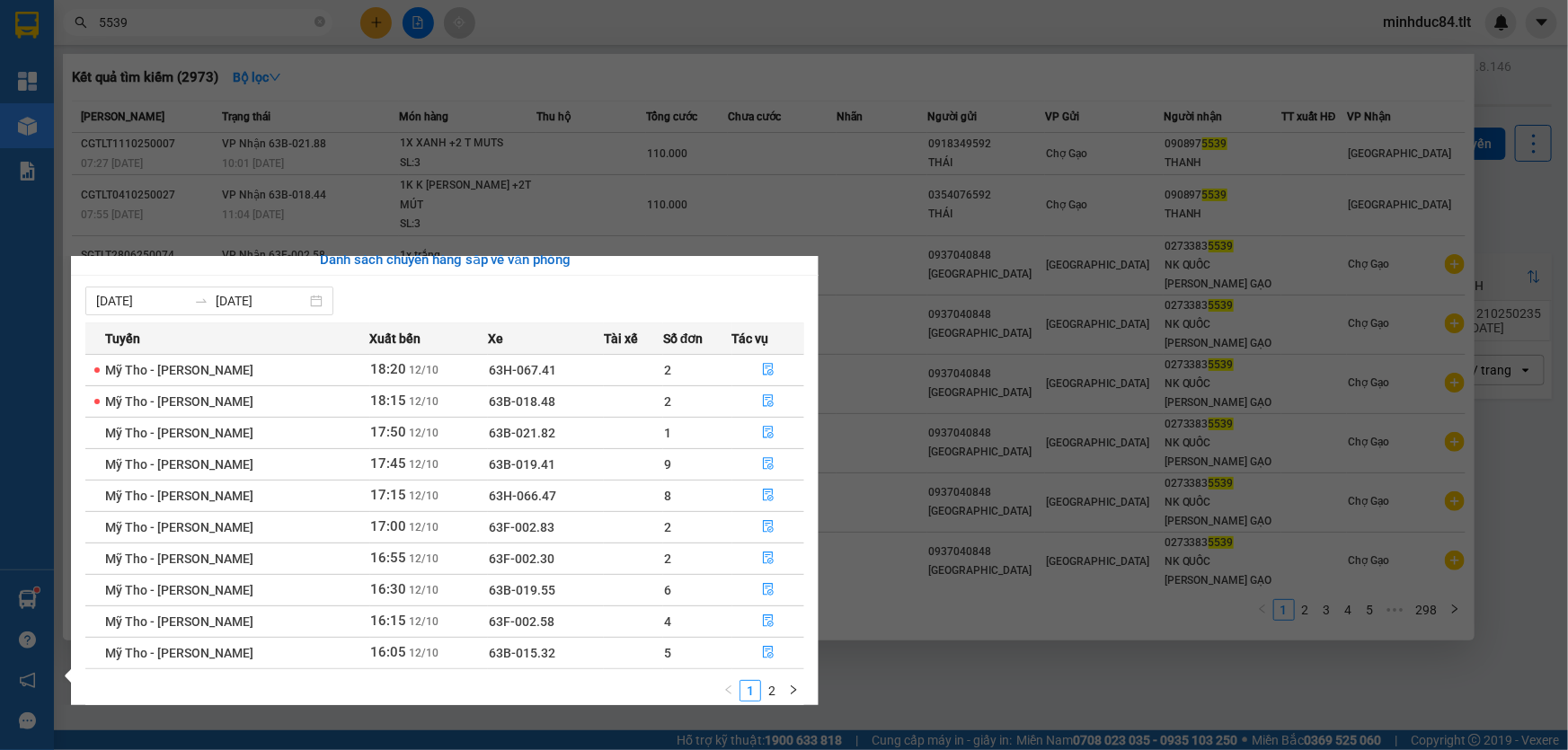
scroll to position [28, 0]
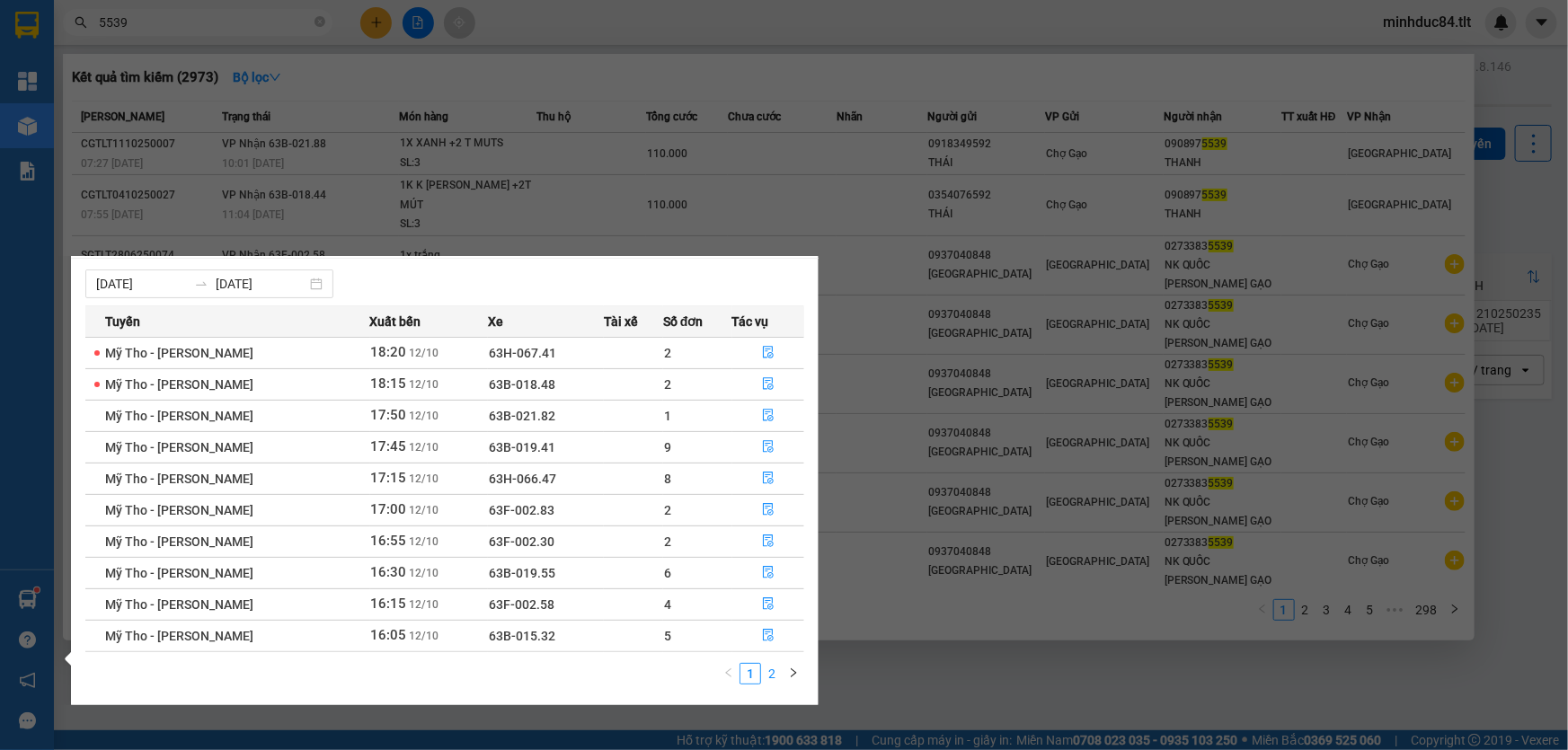
click at [777, 681] on link "2" at bounding box center [771, 674] width 20 height 20
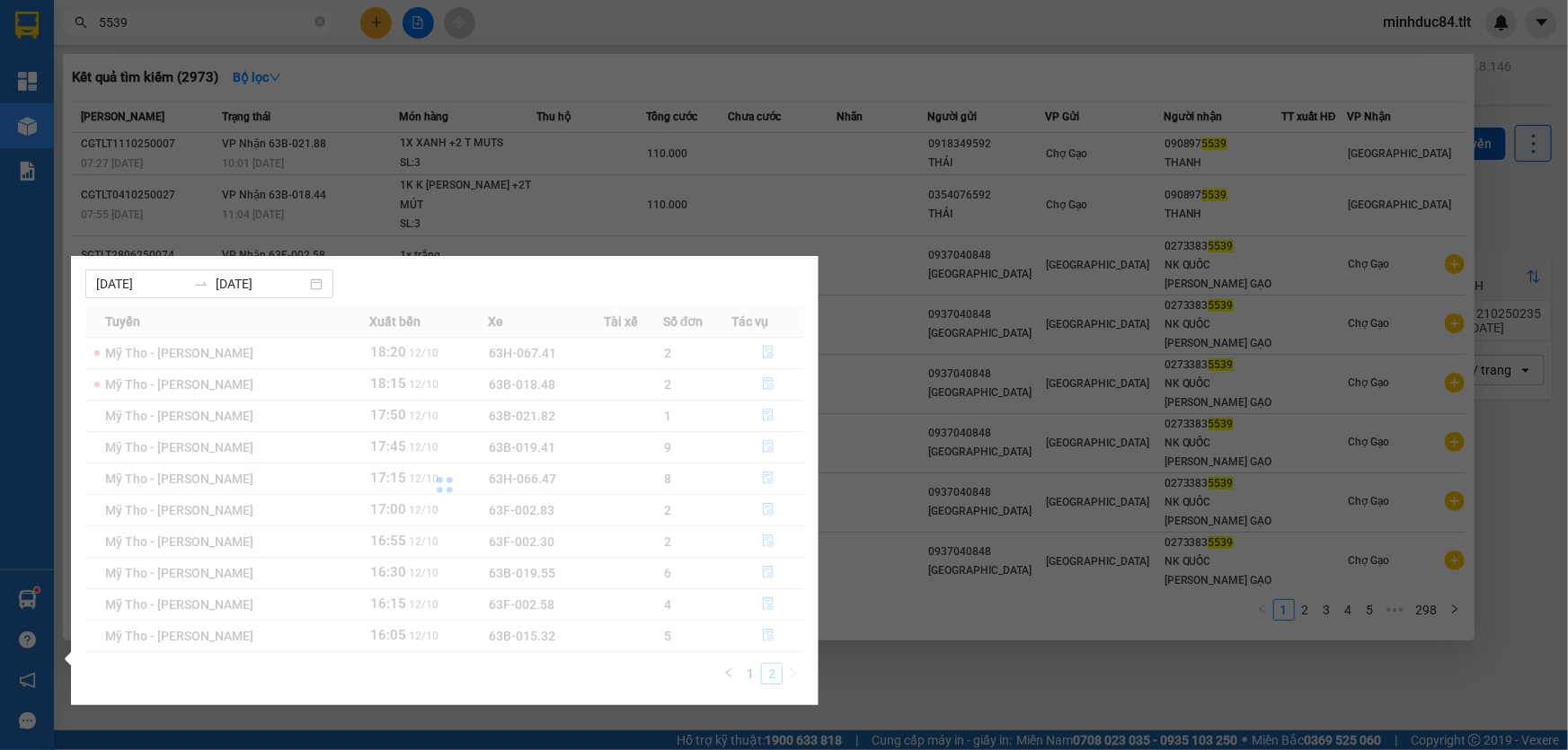
scroll to position [0, 0]
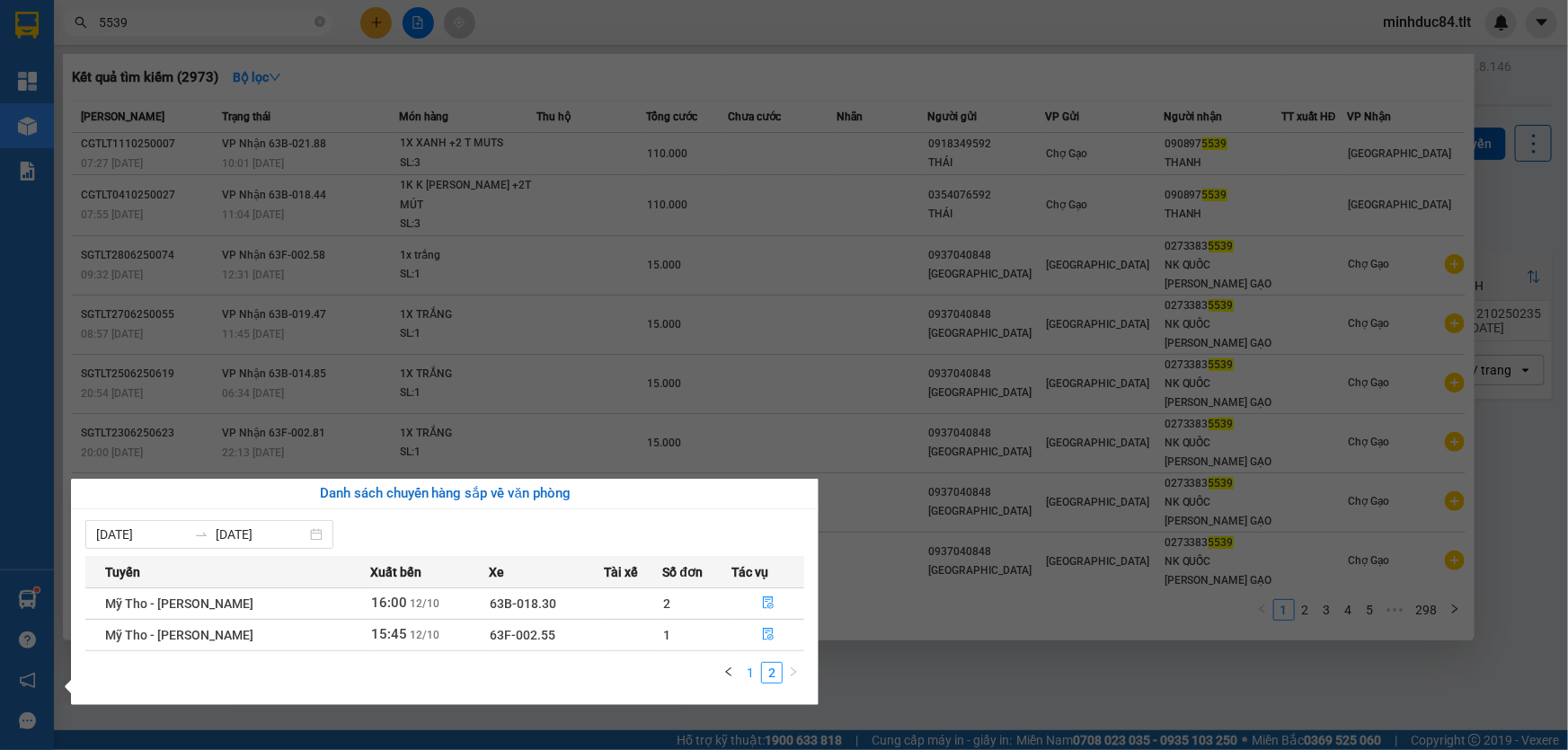
click at [753, 665] on link "1" at bounding box center [750, 673] width 20 height 20
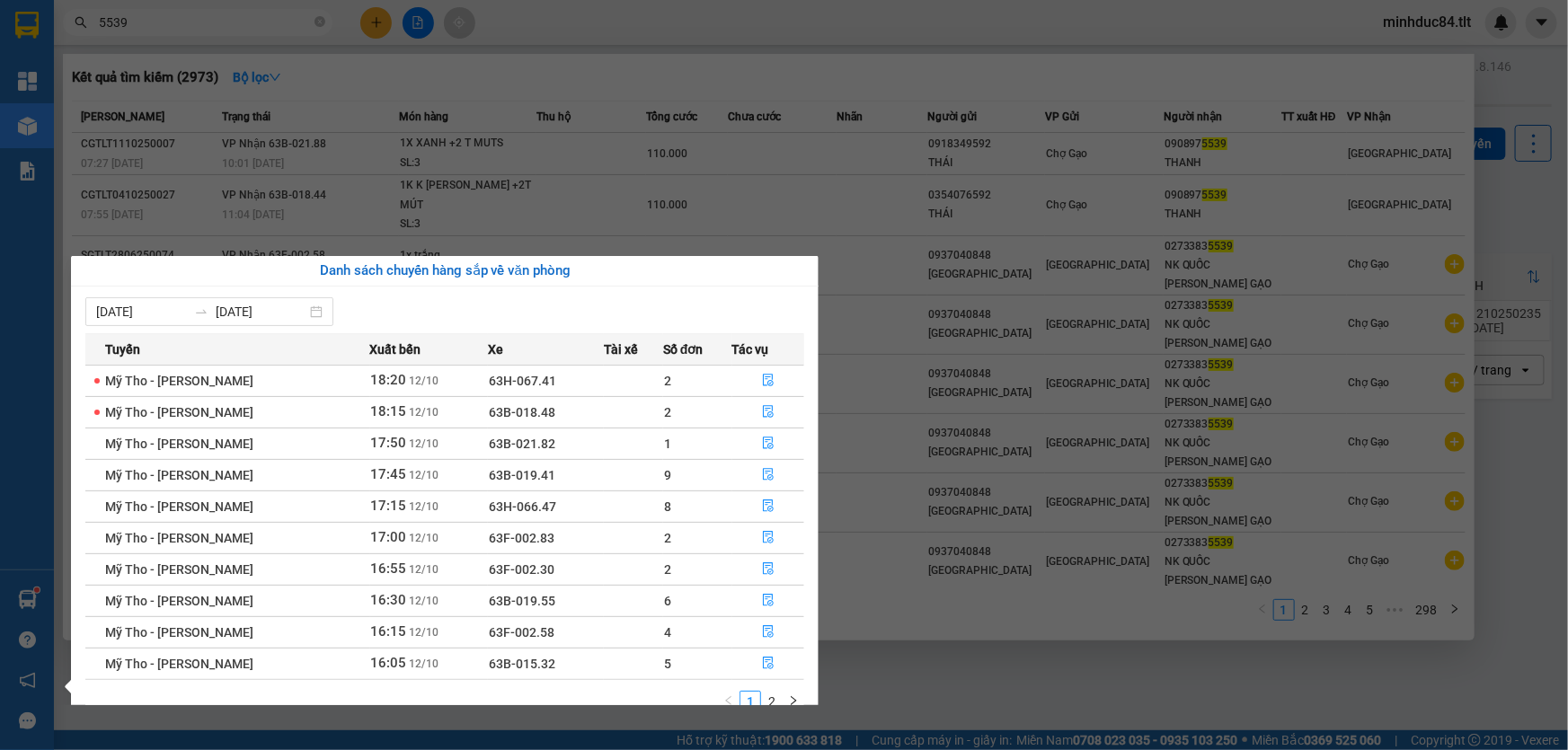
click at [926, 667] on section "Kết quả [PERSON_NAME] ( 2973 ) Bộ lọc Mã ĐH Trạng thái Món hàng Thu hộ Tổng [PE…" at bounding box center [784, 375] width 1568 height 750
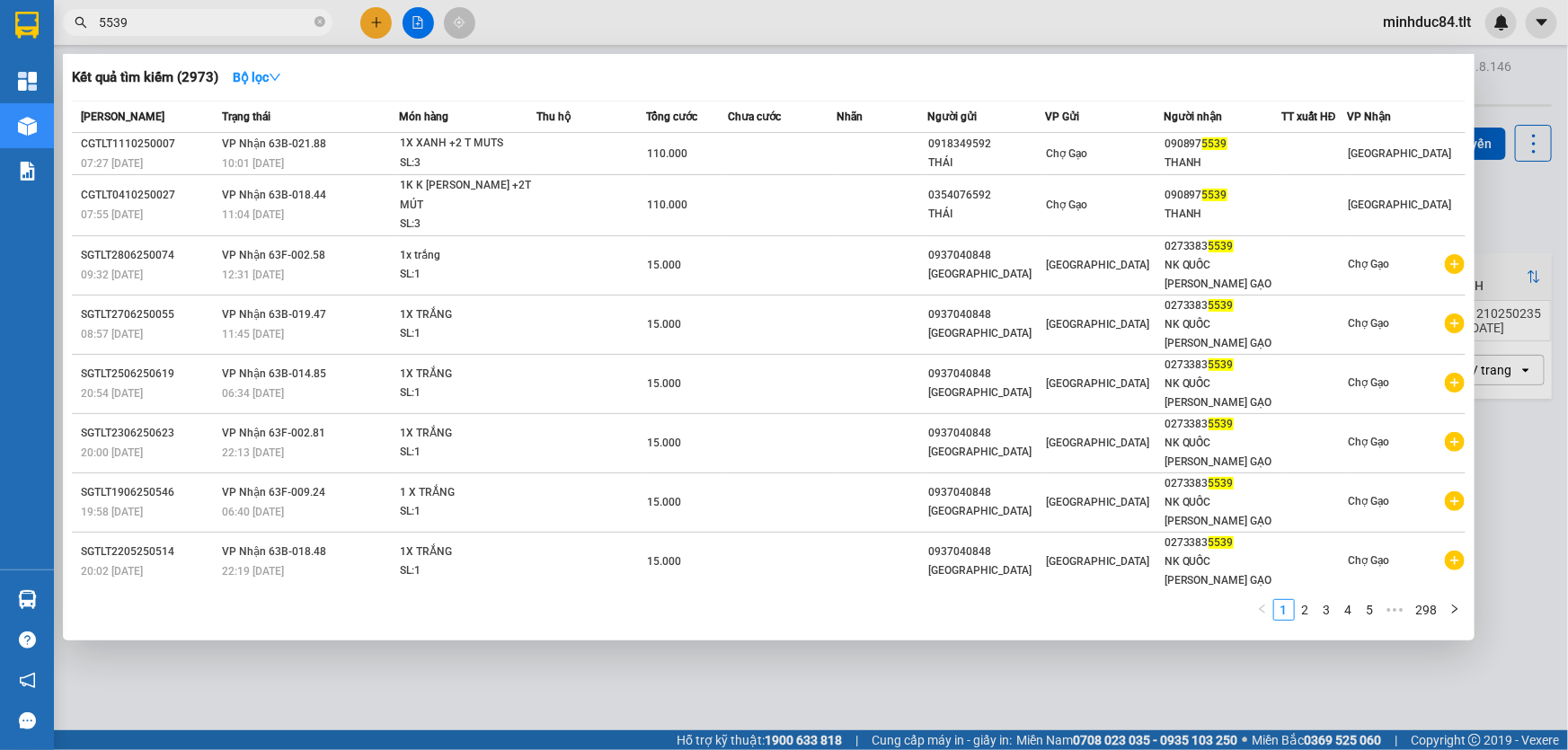
click at [418, 13] on div at bounding box center [784, 375] width 1568 height 750
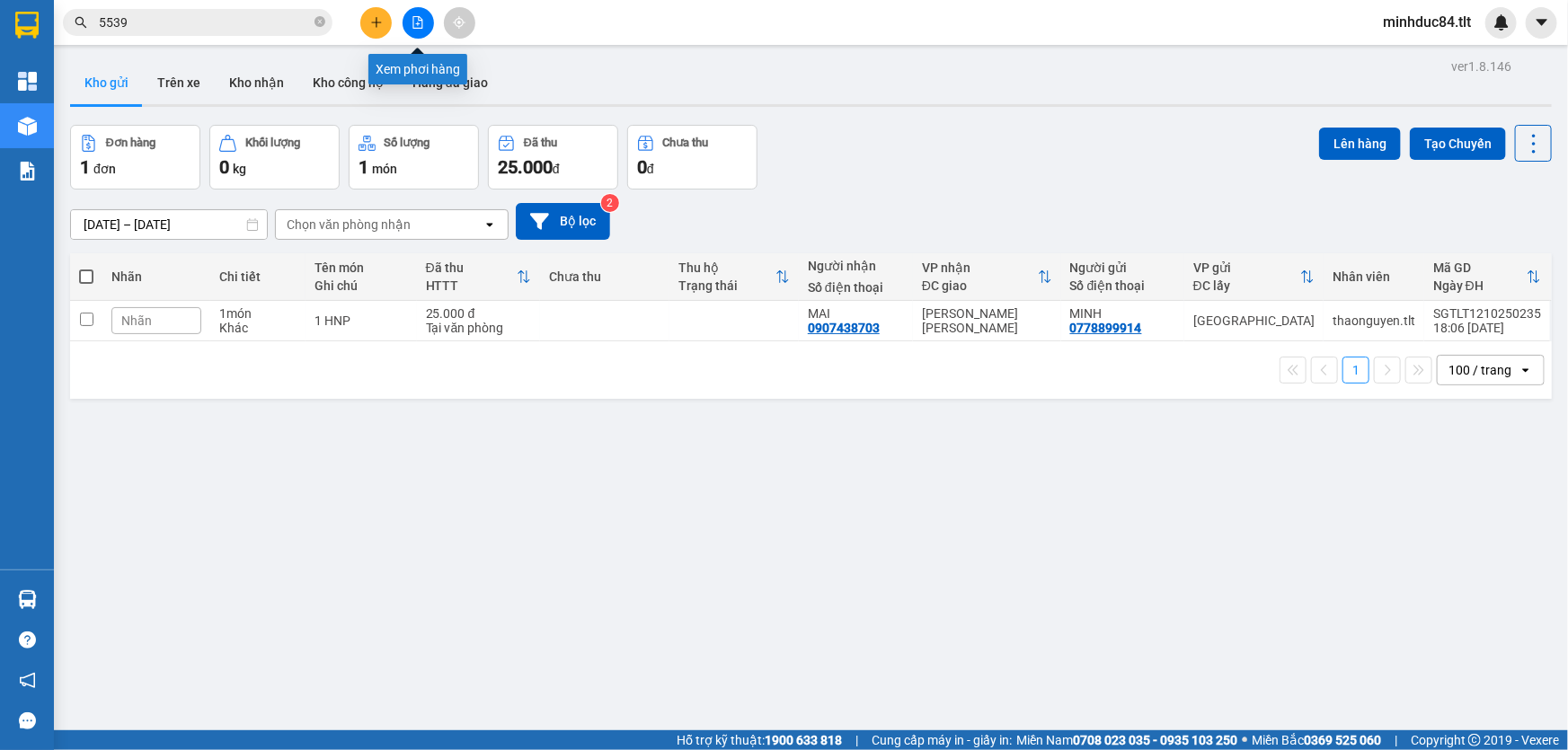
click at [416, 13] on button at bounding box center [418, 22] width 32 height 32
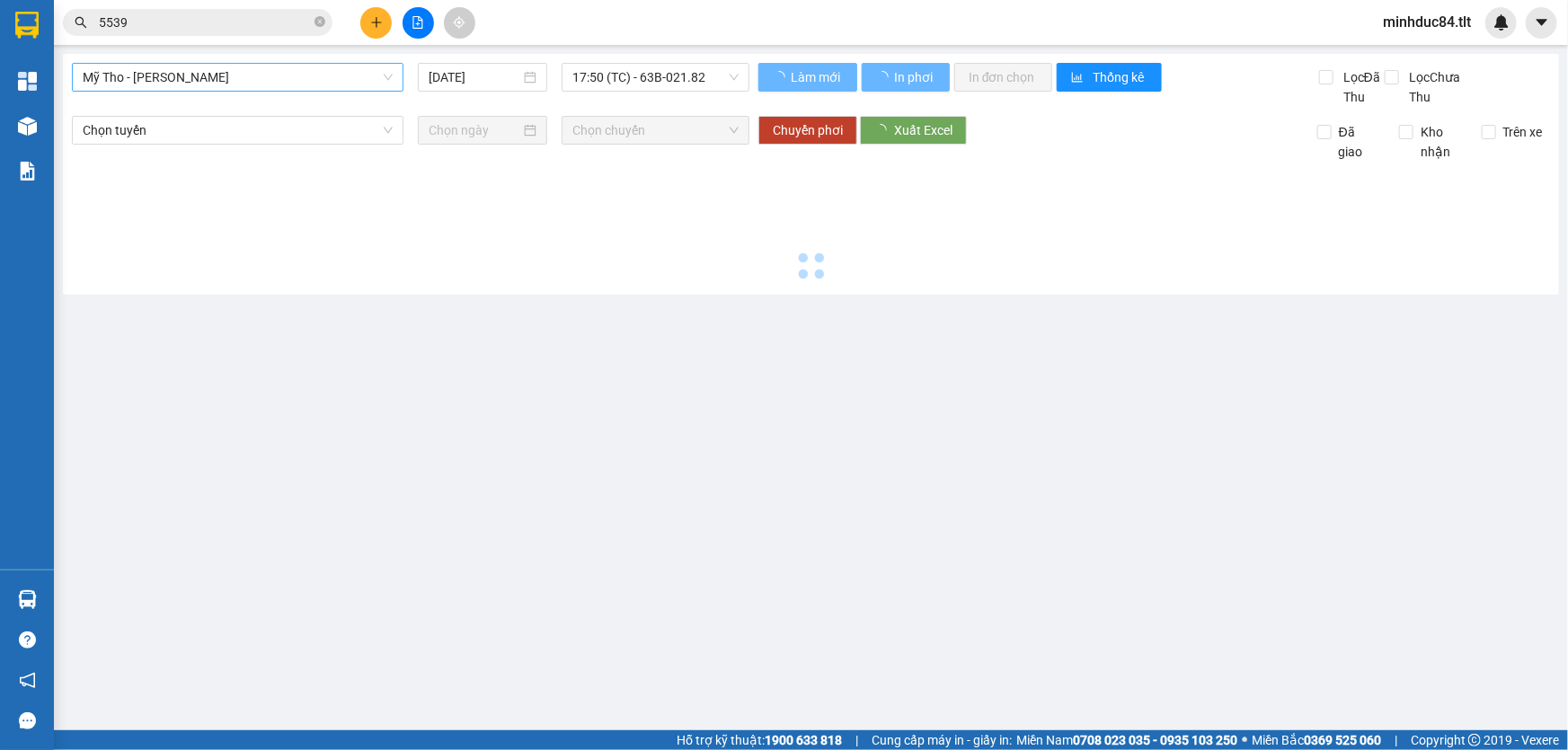
click at [203, 79] on span "Mỹ Tho - [PERSON_NAME]" at bounding box center [238, 77] width 311 height 27
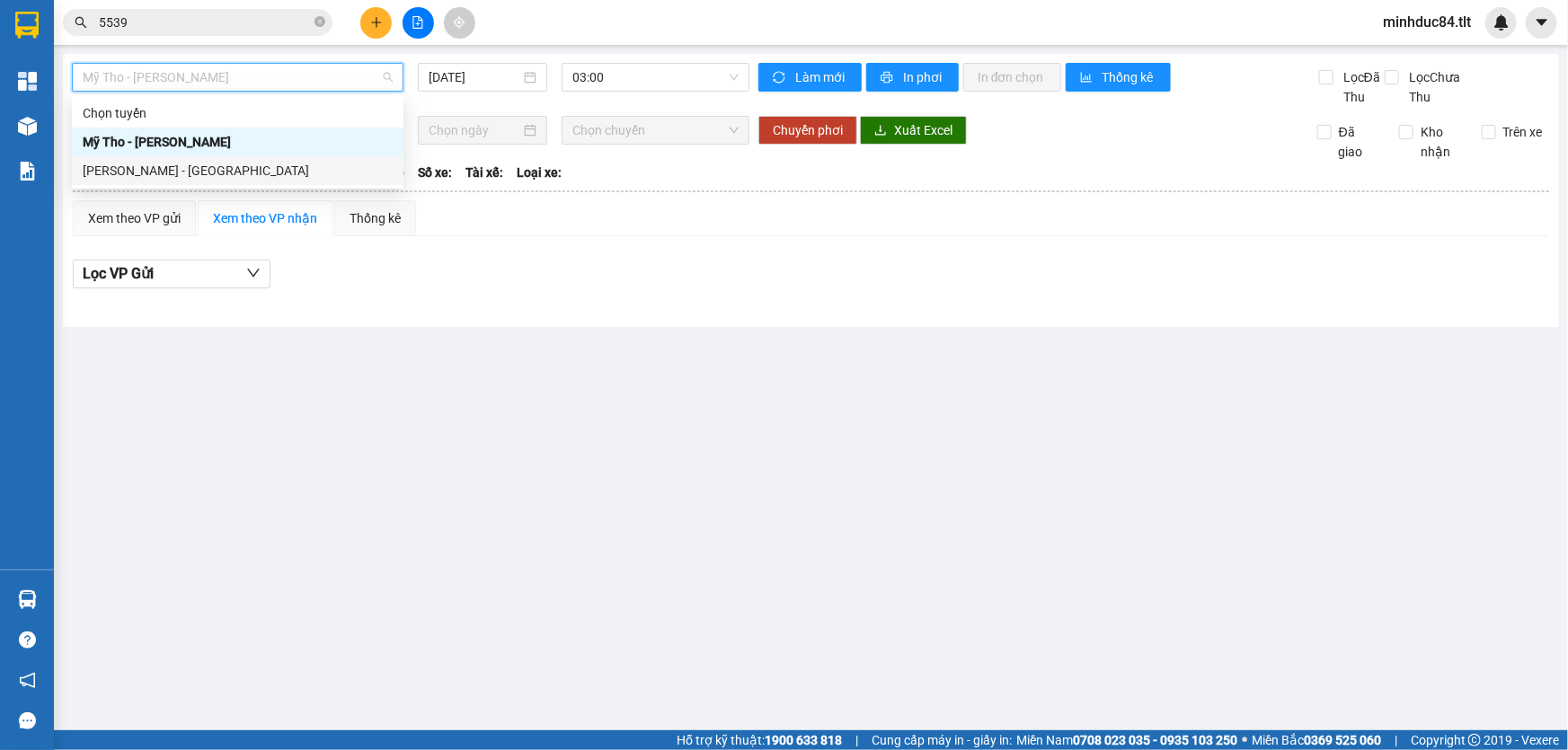
click at [185, 159] on div "[PERSON_NAME] - [GEOGRAPHIC_DATA]" at bounding box center [238, 171] width 332 height 29
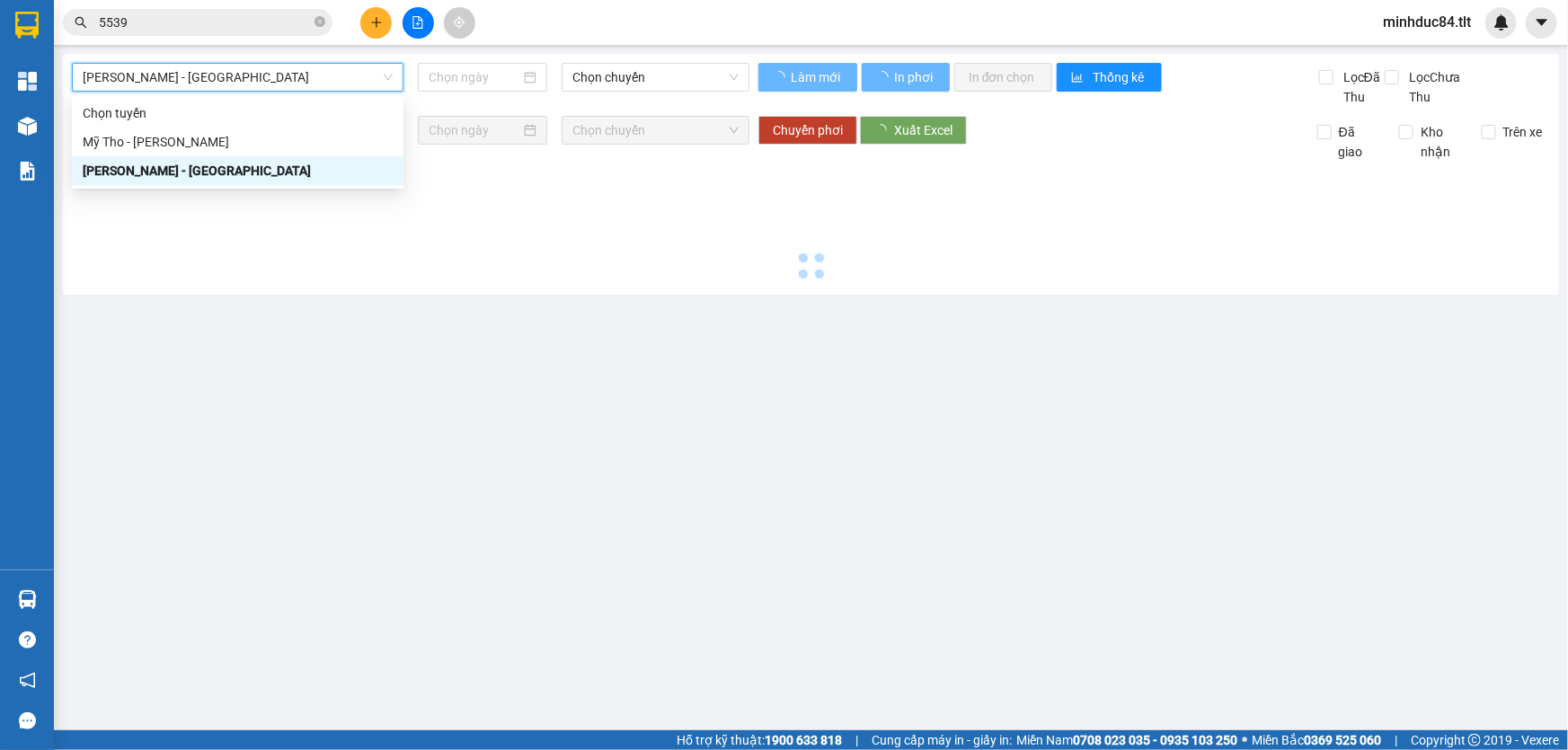
type input "[DATE]"
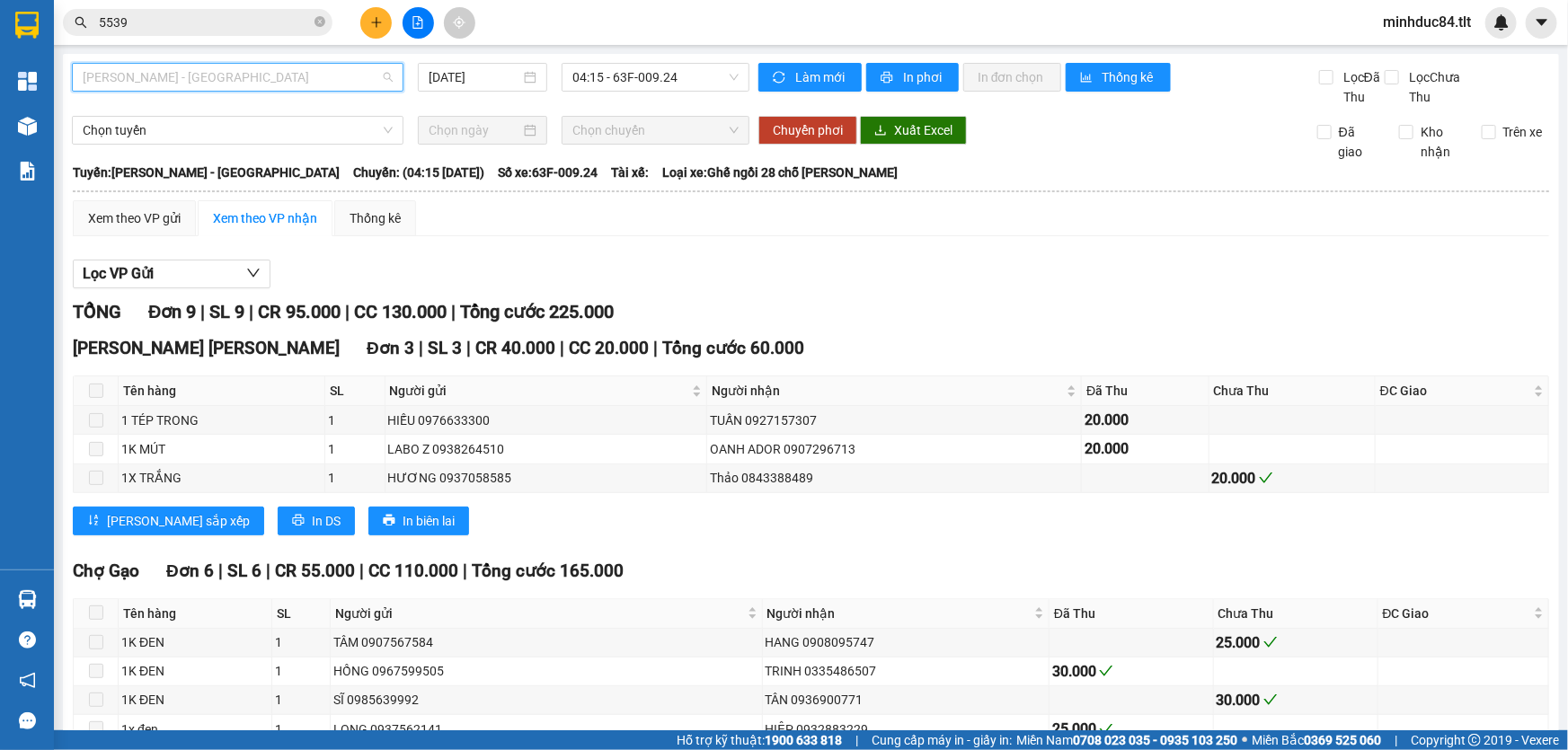
click at [199, 83] on span "[PERSON_NAME] - [GEOGRAPHIC_DATA]" at bounding box center [238, 77] width 311 height 27
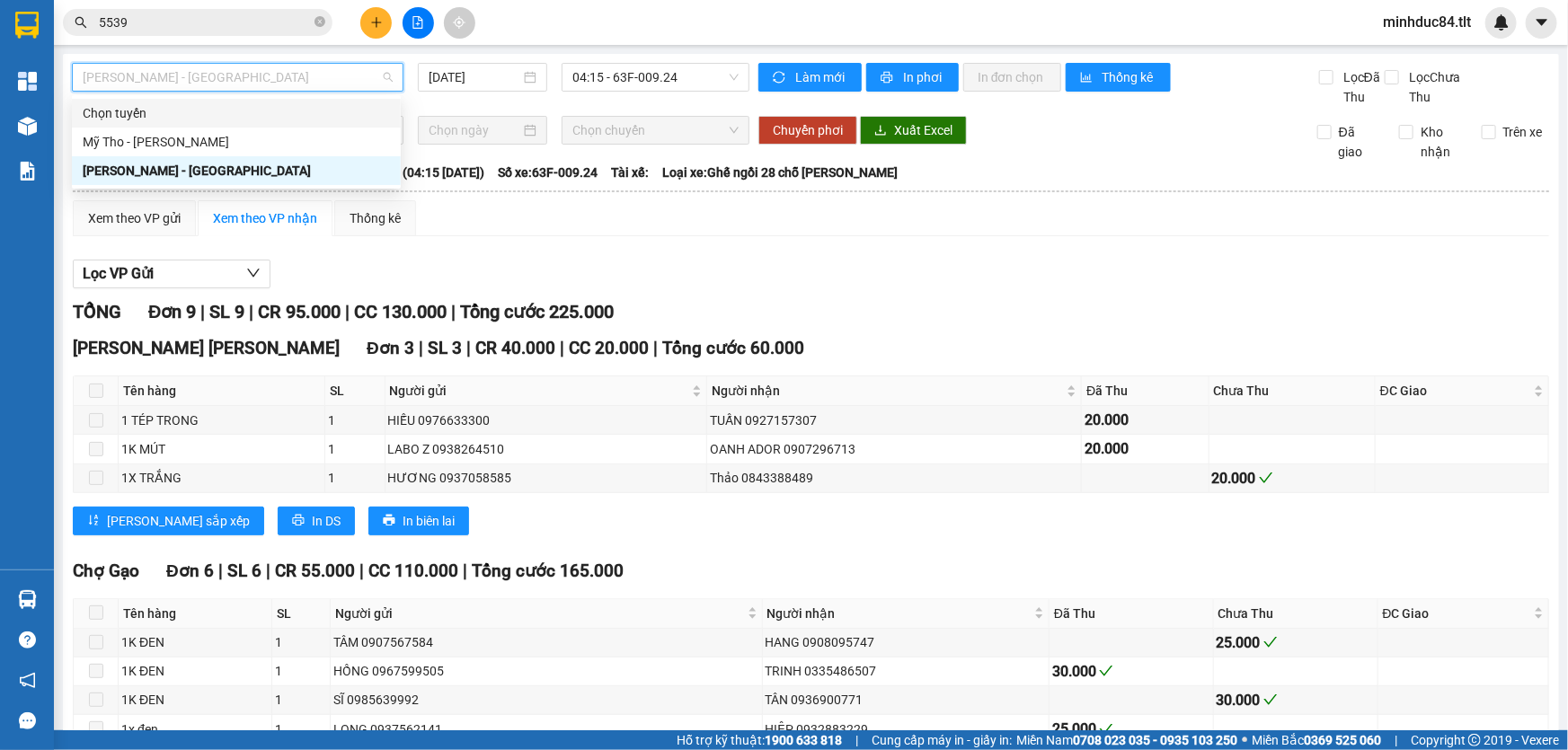
click at [189, 138] on div "Mỹ Tho - [PERSON_NAME]" at bounding box center [236, 142] width 308 height 20
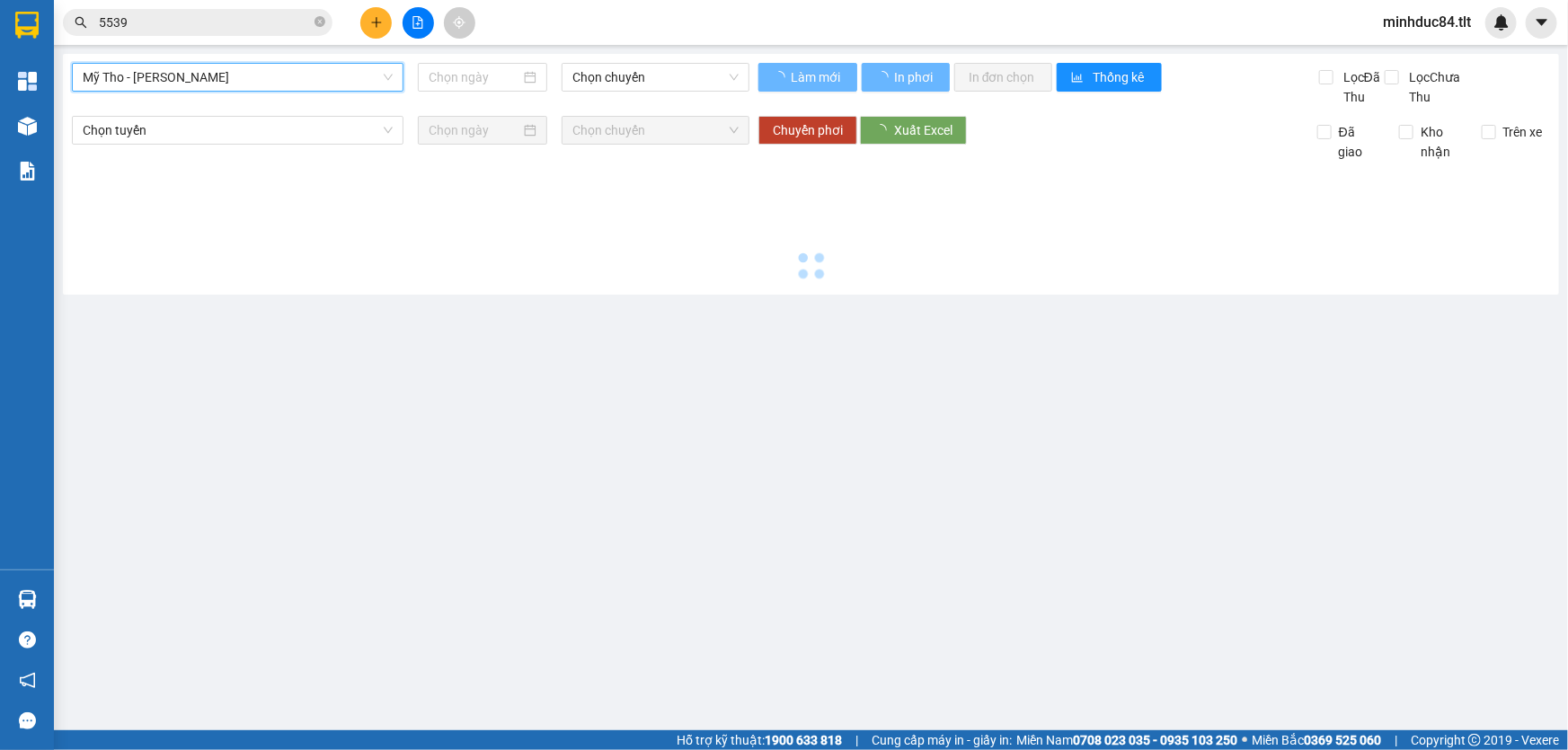
type input "[DATE]"
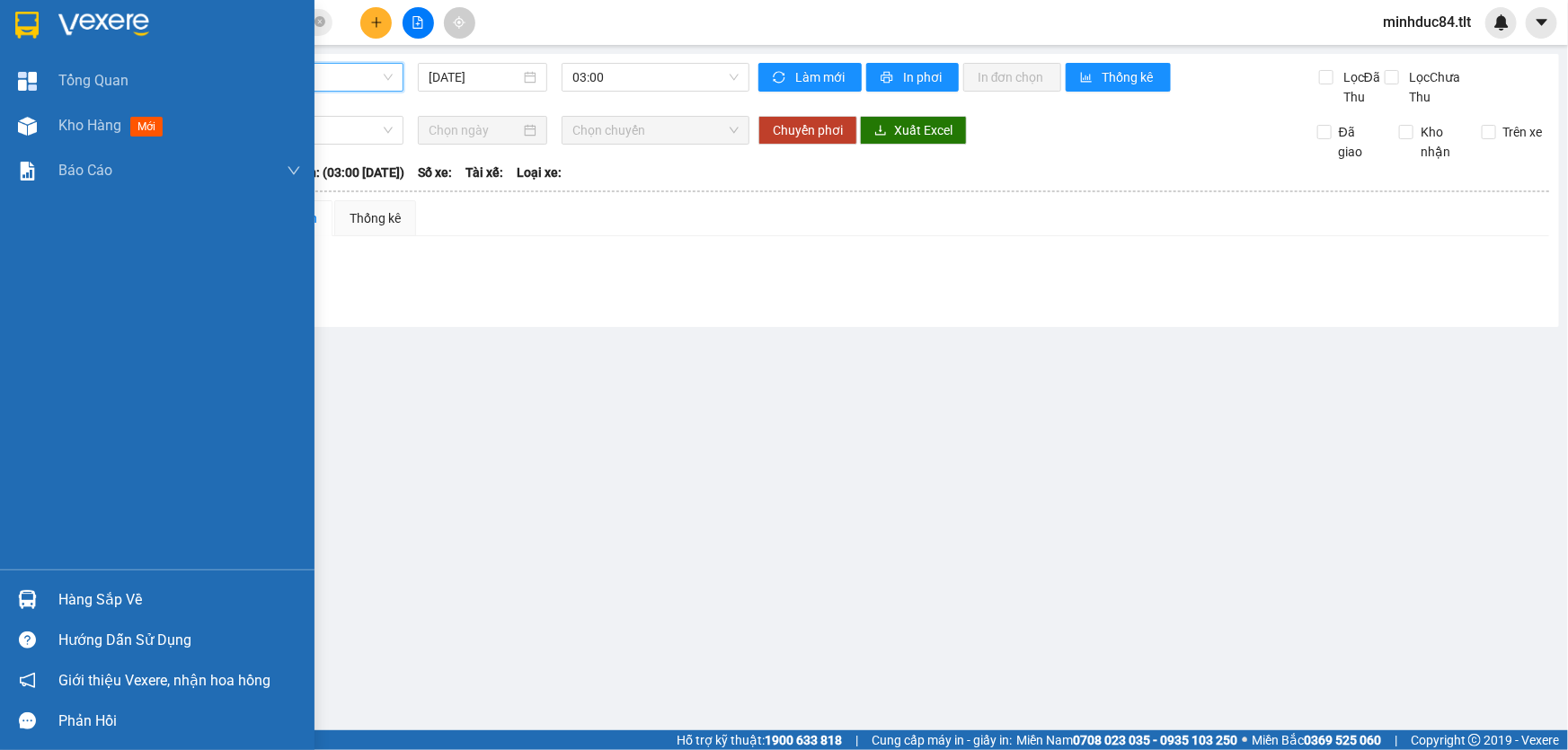
click at [79, 596] on div "Hàng sắp về" at bounding box center [180, 601] width 243 height 27
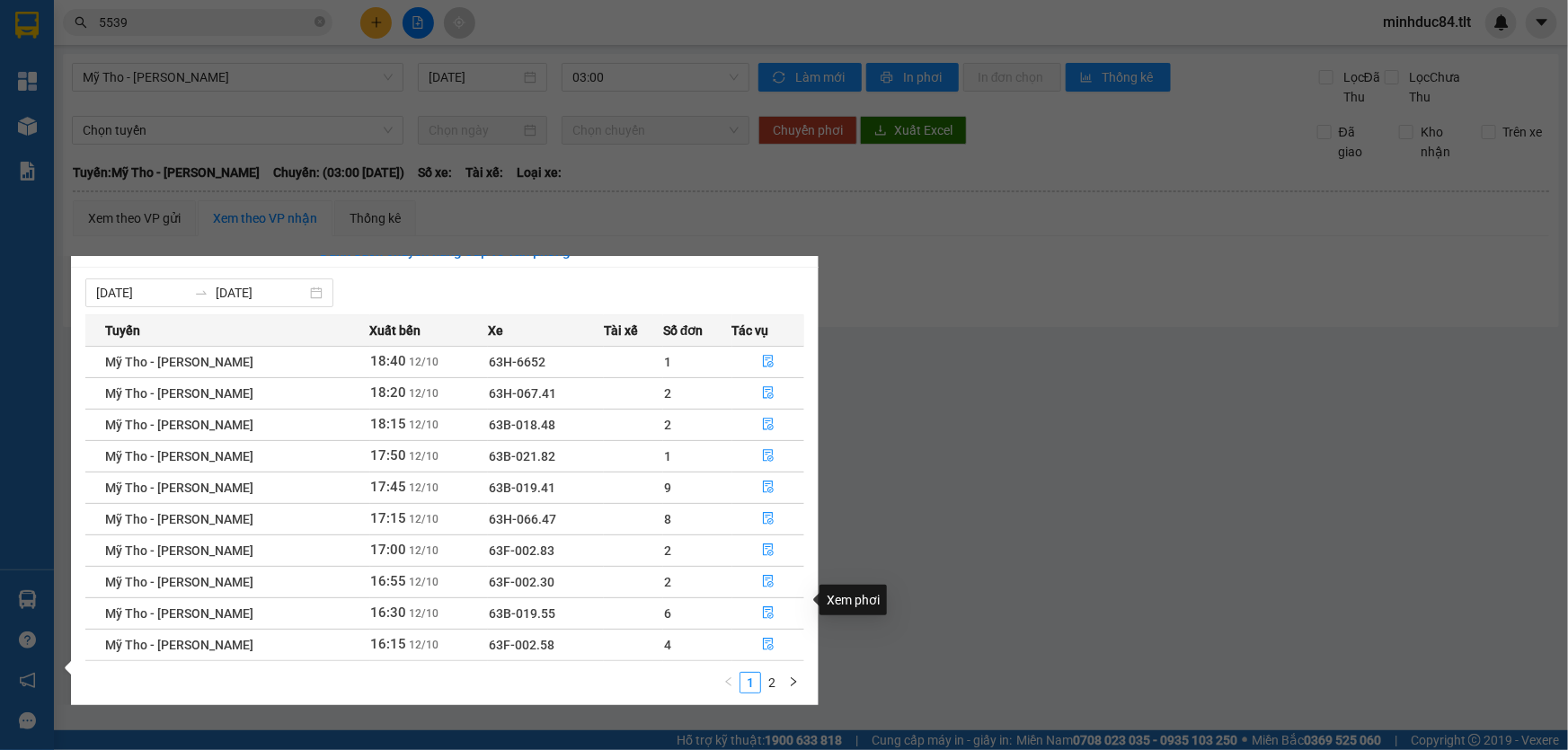
scroll to position [28, 0]
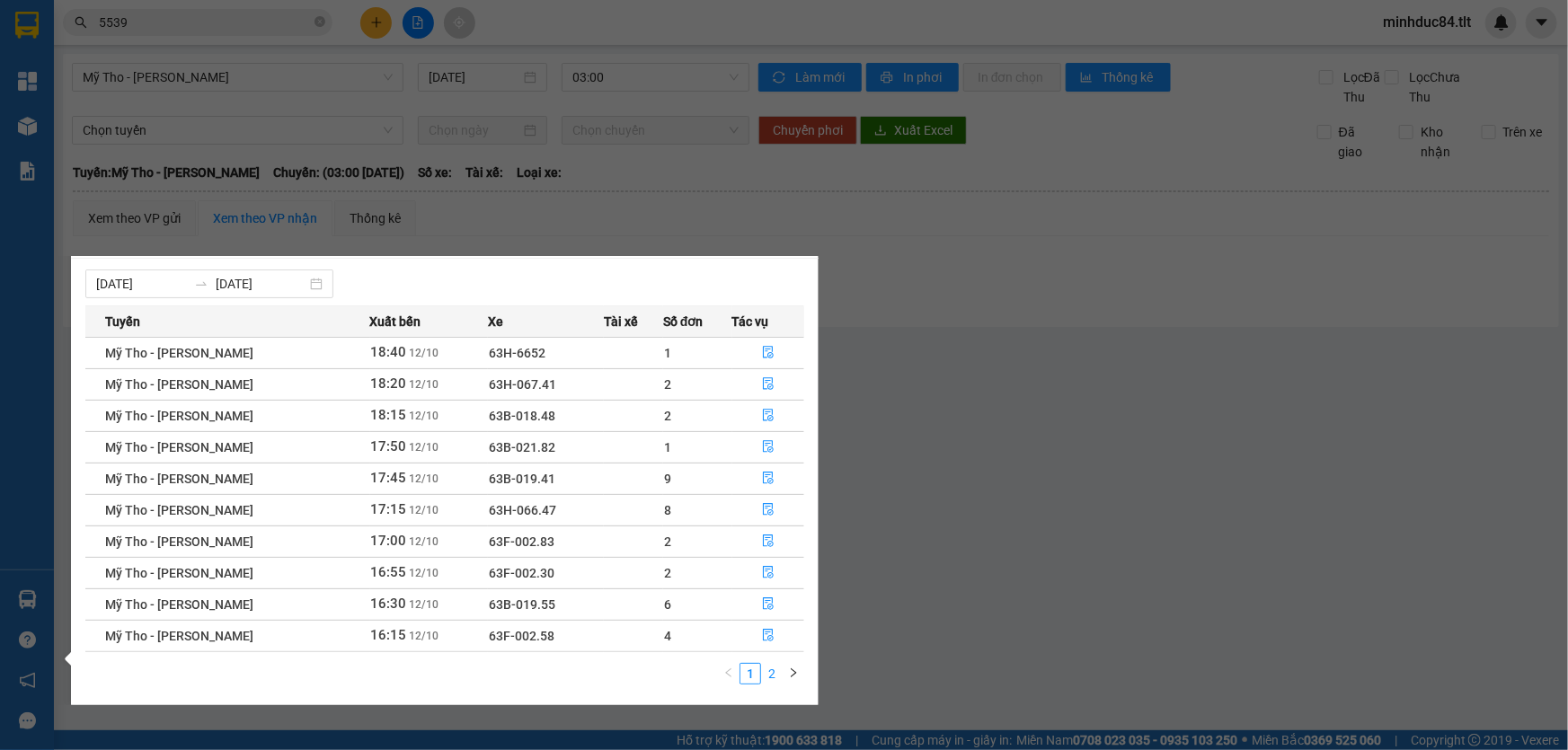
click at [767, 674] on link "2" at bounding box center [771, 674] width 20 height 20
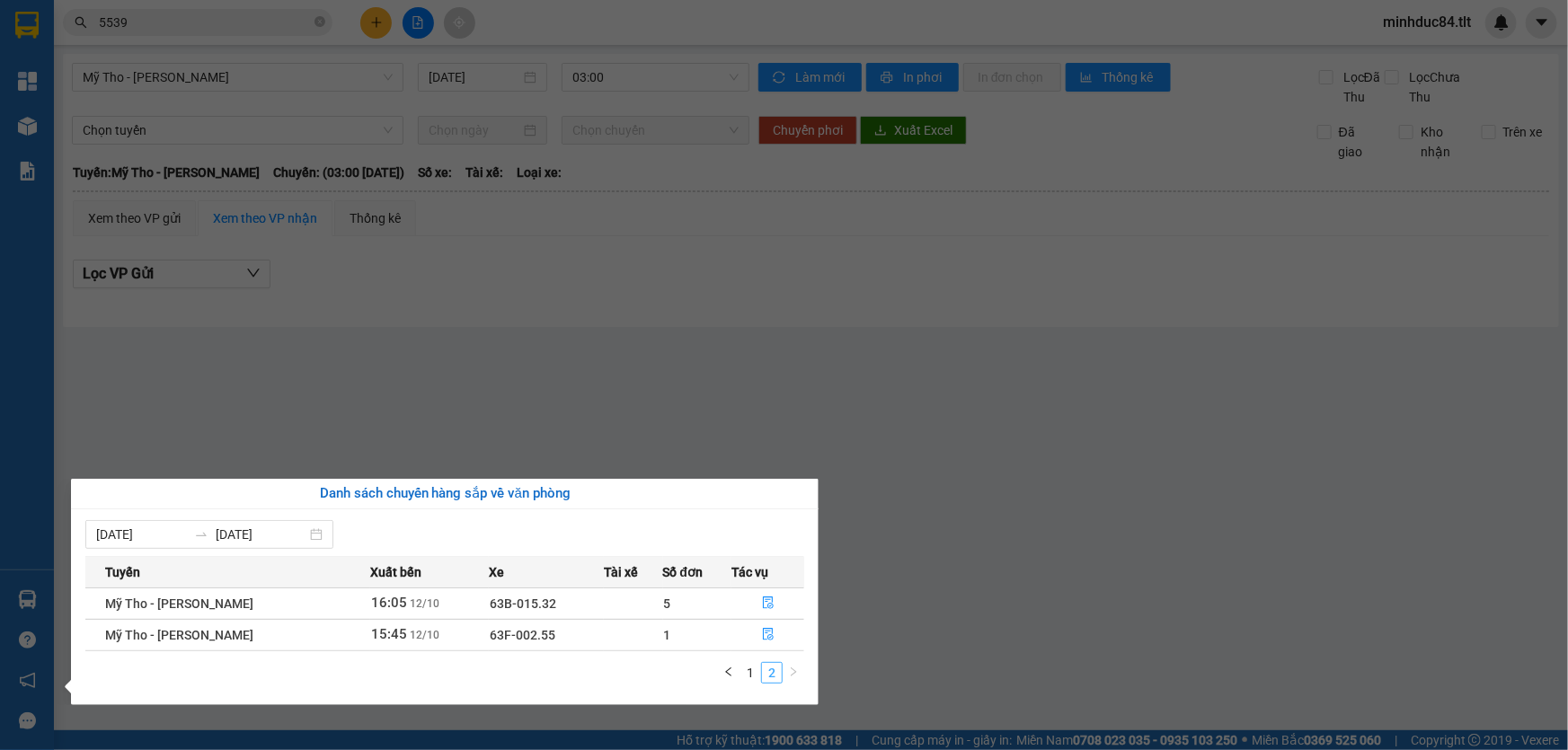
scroll to position [0, 0]
click at [747, 684] on div "1 2" at bounding box center [446, 679] width 719 height 33
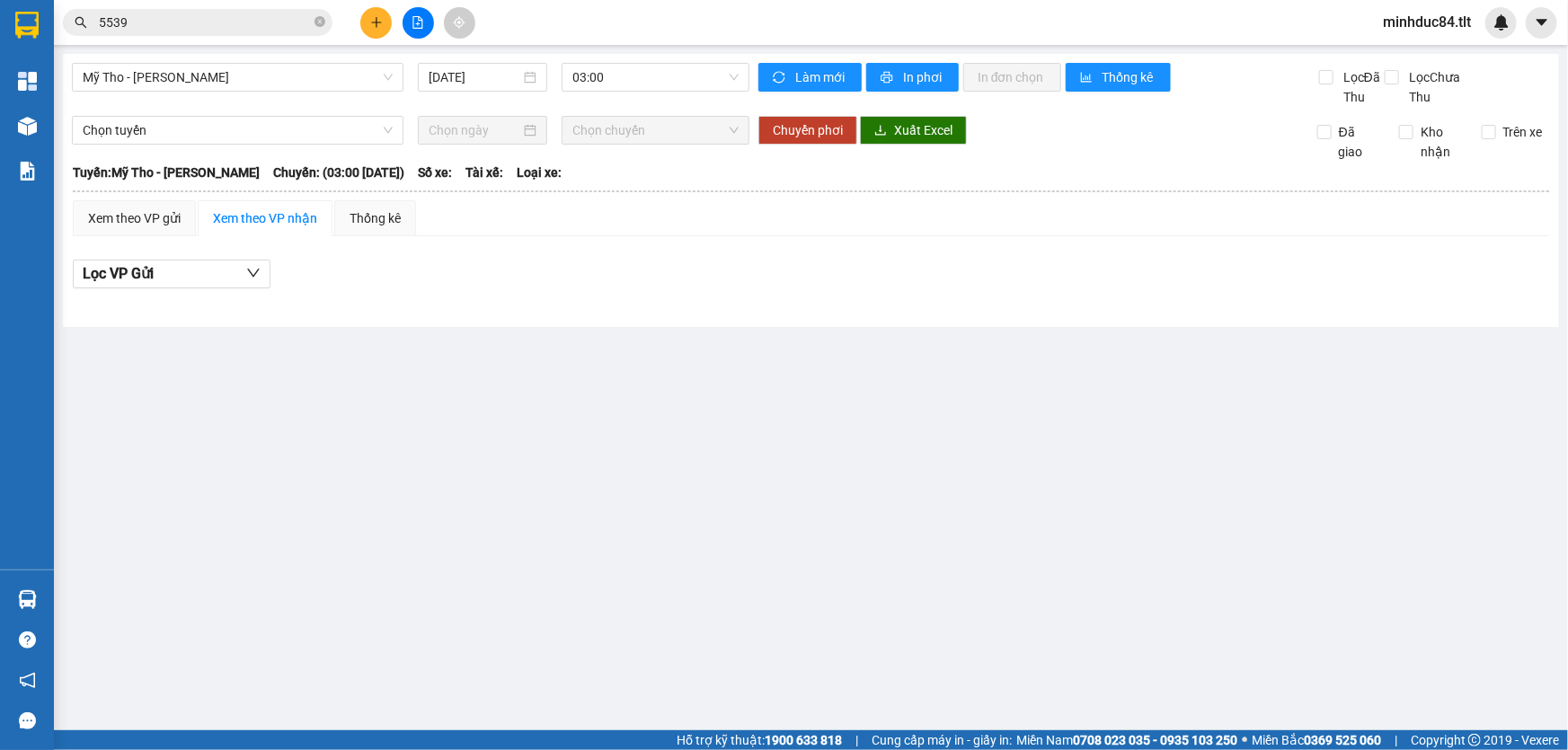
click at [656, 390] on section "Kết quả [PERSON_NAME] ( 2973 ) Bộ lọc Mã ĐH Trạng thái Món hàng Thu hộ Tổng [PE…" at bounding box center [784, 375] width 1568 height 750
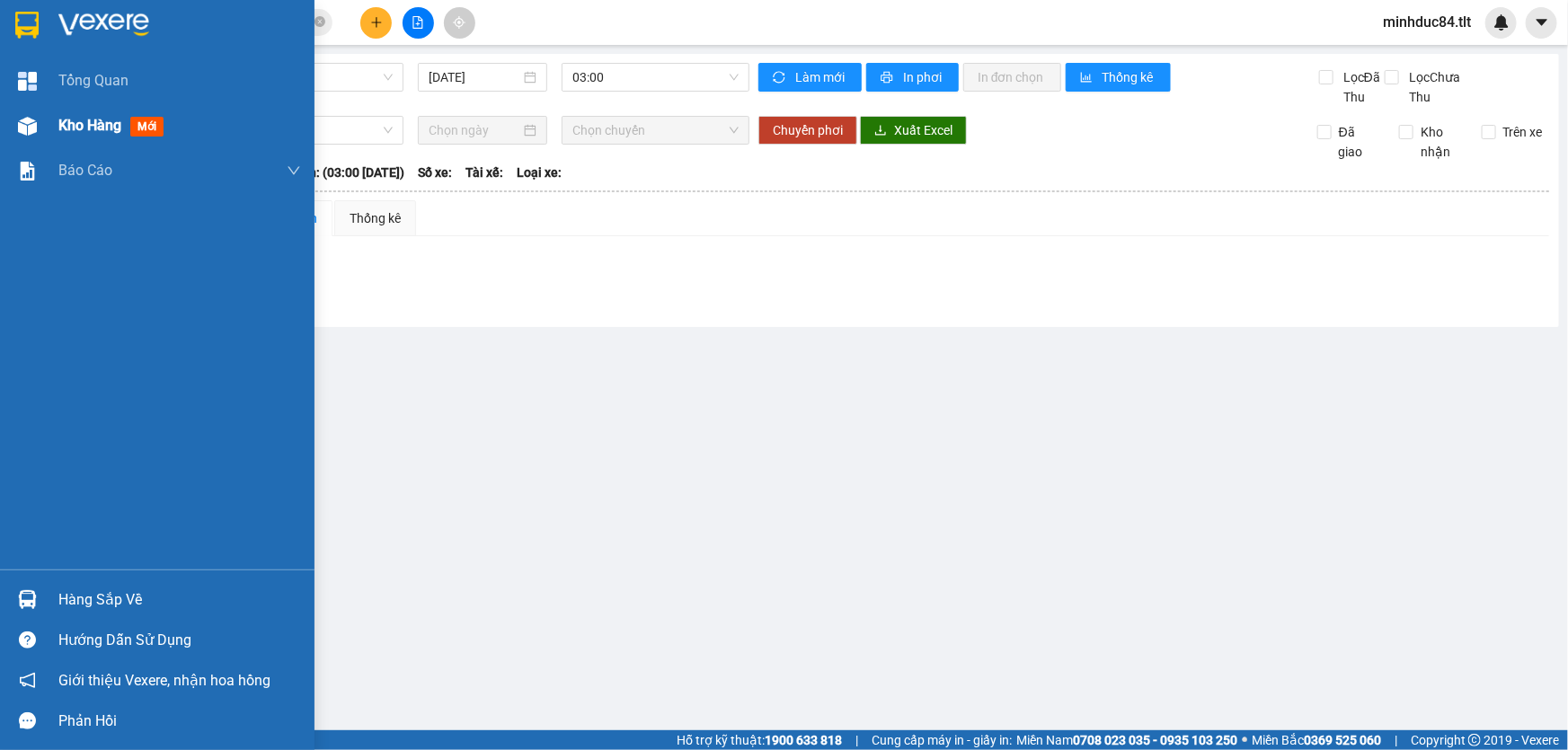
click at [80, 143] on div "Kho hàng mới" at bounding box center [180, 125] width 243 height 45
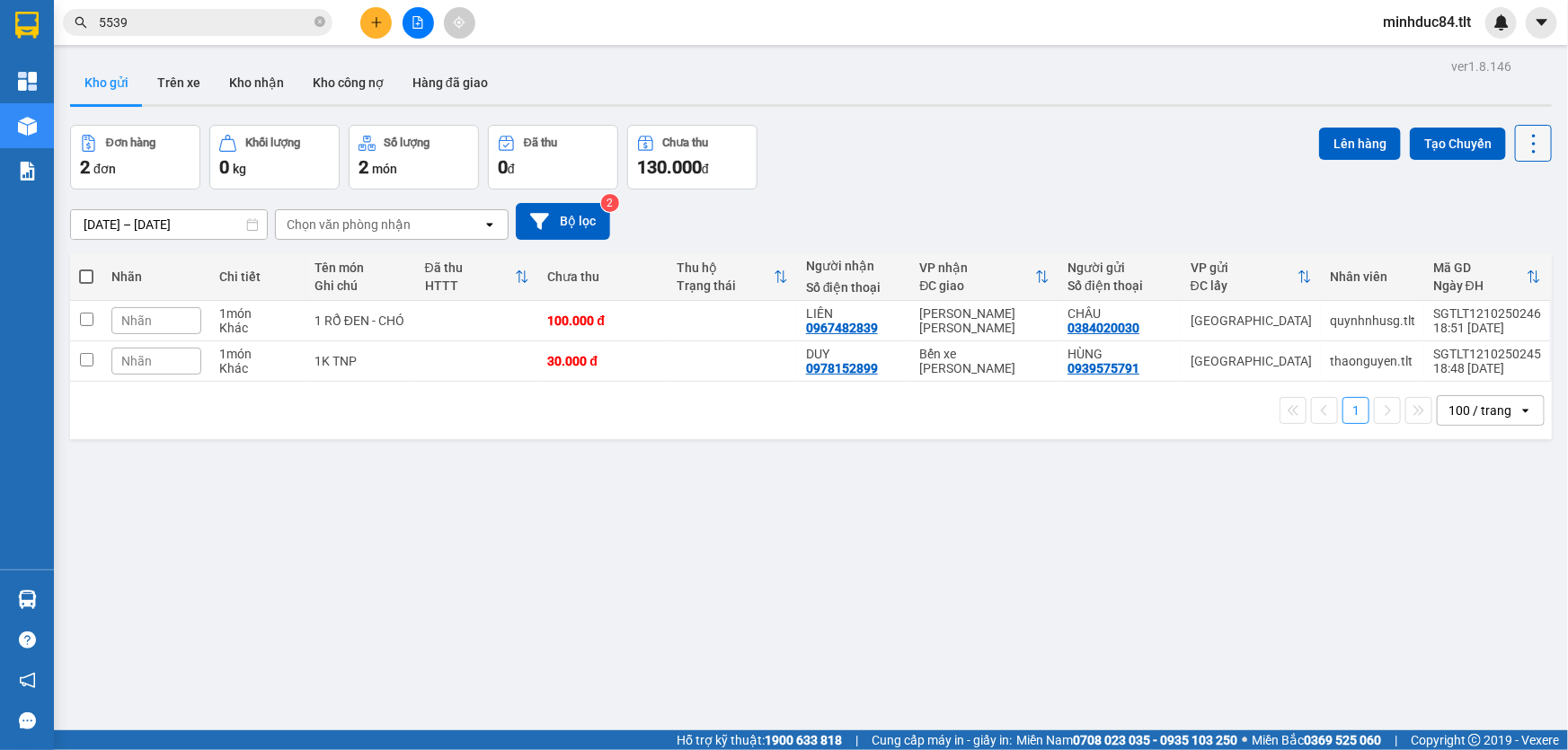
click at [1522, 151] on icon at bounding box center [1534, 144] width 25 height 25
click at [1514, 247] on span "Làm mới" at bounding box center [1496, 255] width 49 height 18
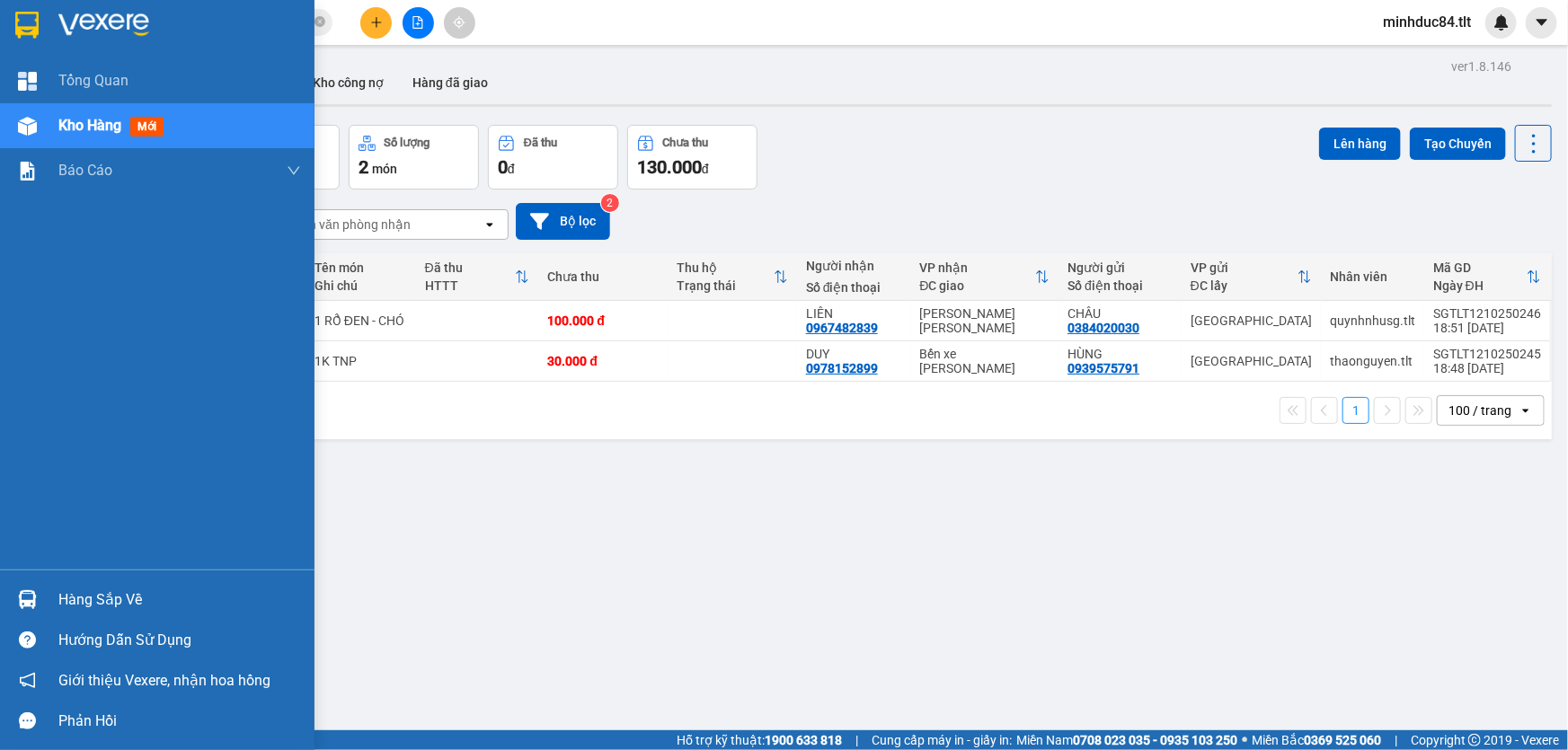
drag, startPoint x: 43, startPoint y: 564, endPoint x: 54, endPoint y: 576, distance: 16.3
click at [45, 565] on div "[PERSON_NAME] Kho hàng mới [PERSON_NAME] [PERSON_NAME] [PERSON_NAME] ([PERSON_N…" at bounding box center [157, 314] width 314 height 511
click at [62, 585] on div "Hàng sắp về" at bounding box center [157, 600] width 314 height 40
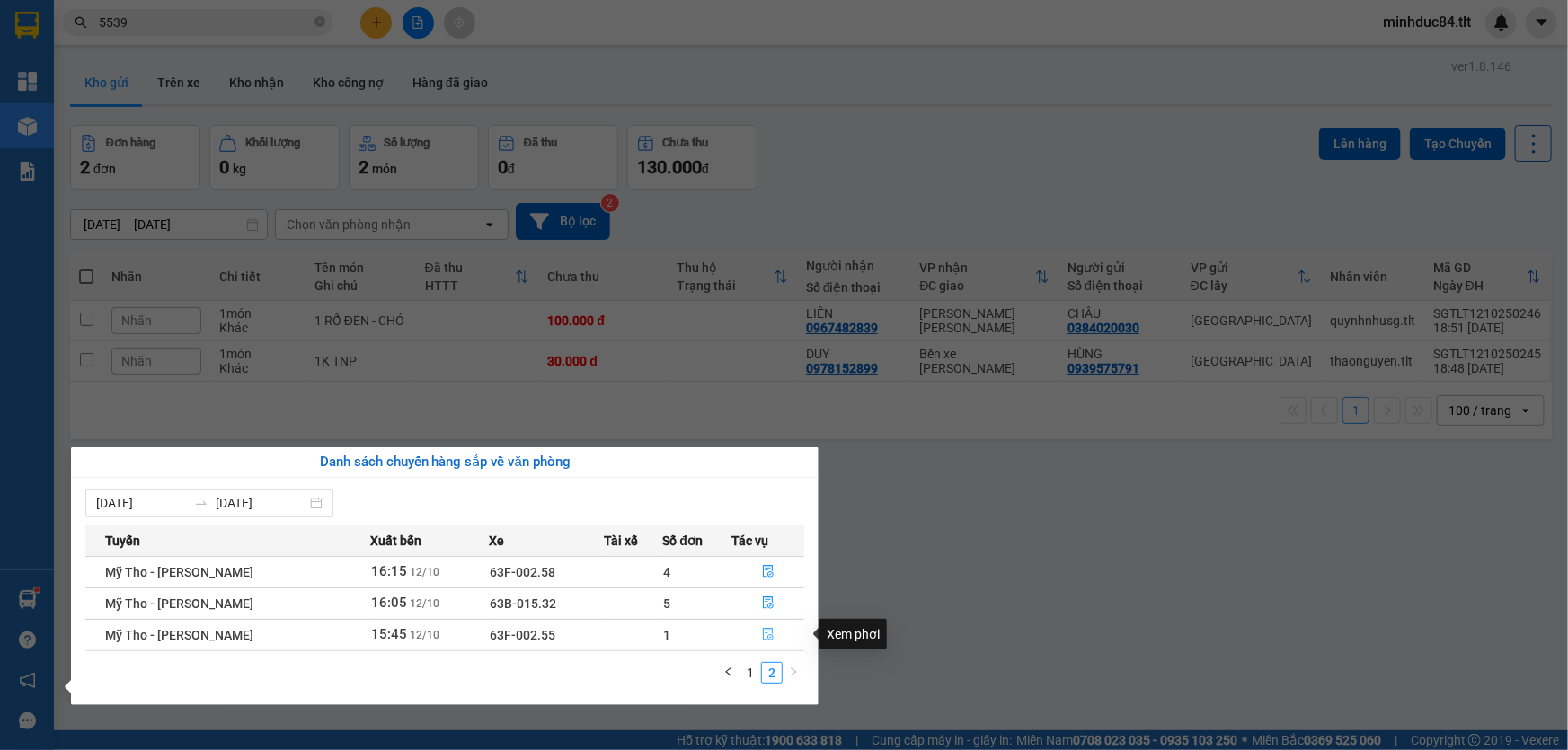
click at [774, 632] on button "button" at bounding box center [768, 635] width 71 height 29
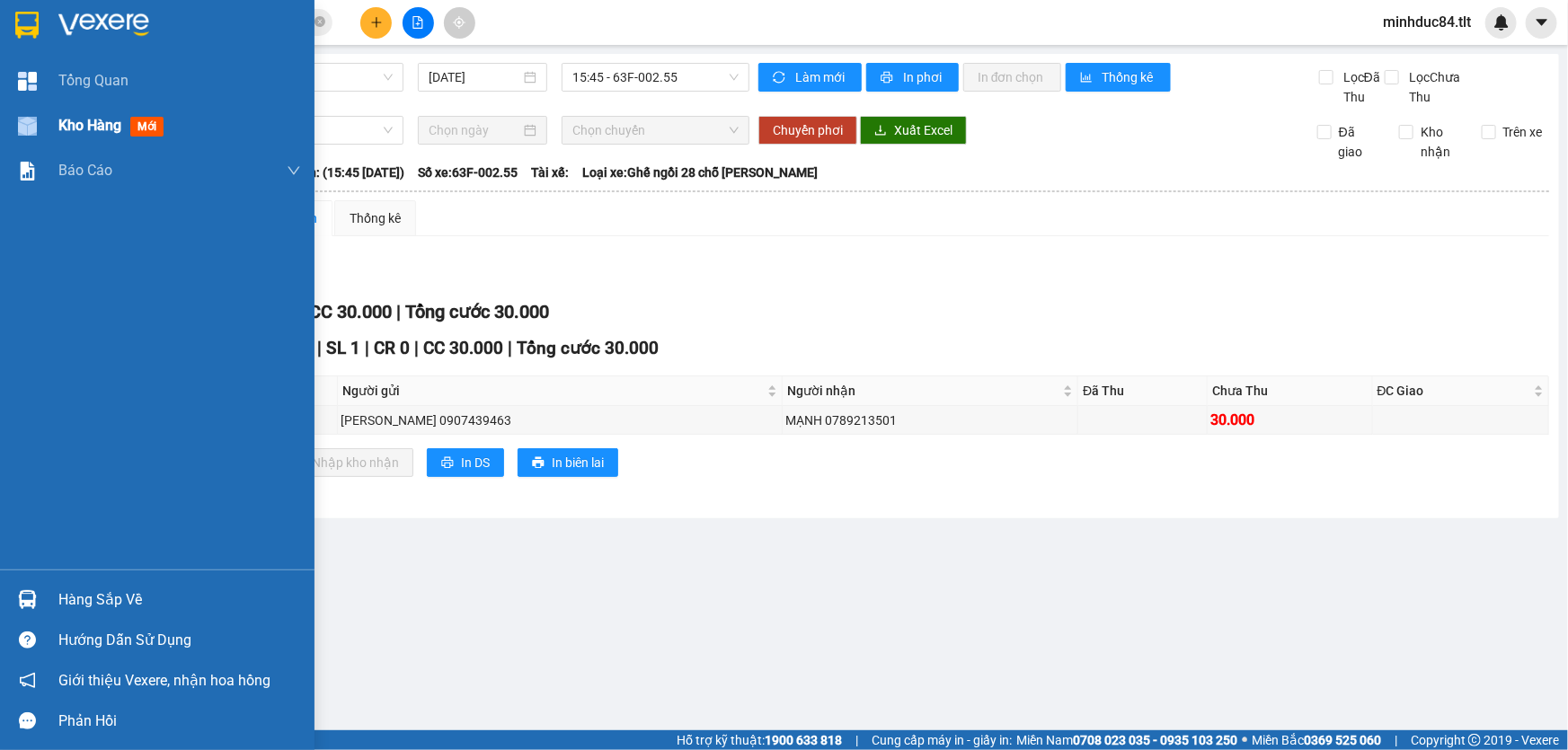
click at [41, 117] on div at bounding box center [27, 126] width 32 height 32
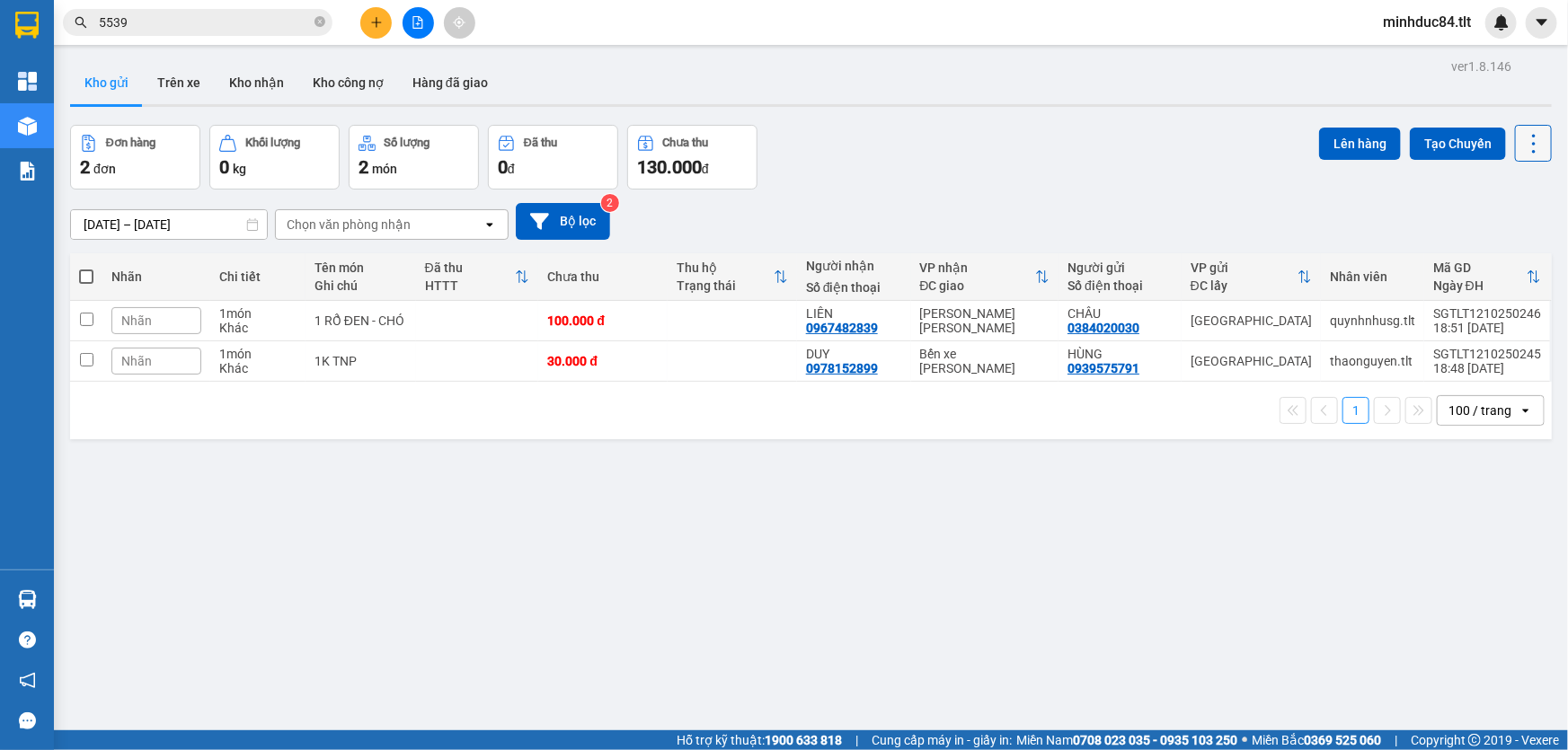
click at [1522, 139] on icon at bounding box center [1534, 144] width 25 height 25
click at [1502, 260] on span "Làm mới" at bounding box center [1496, 255] width 49 height 18
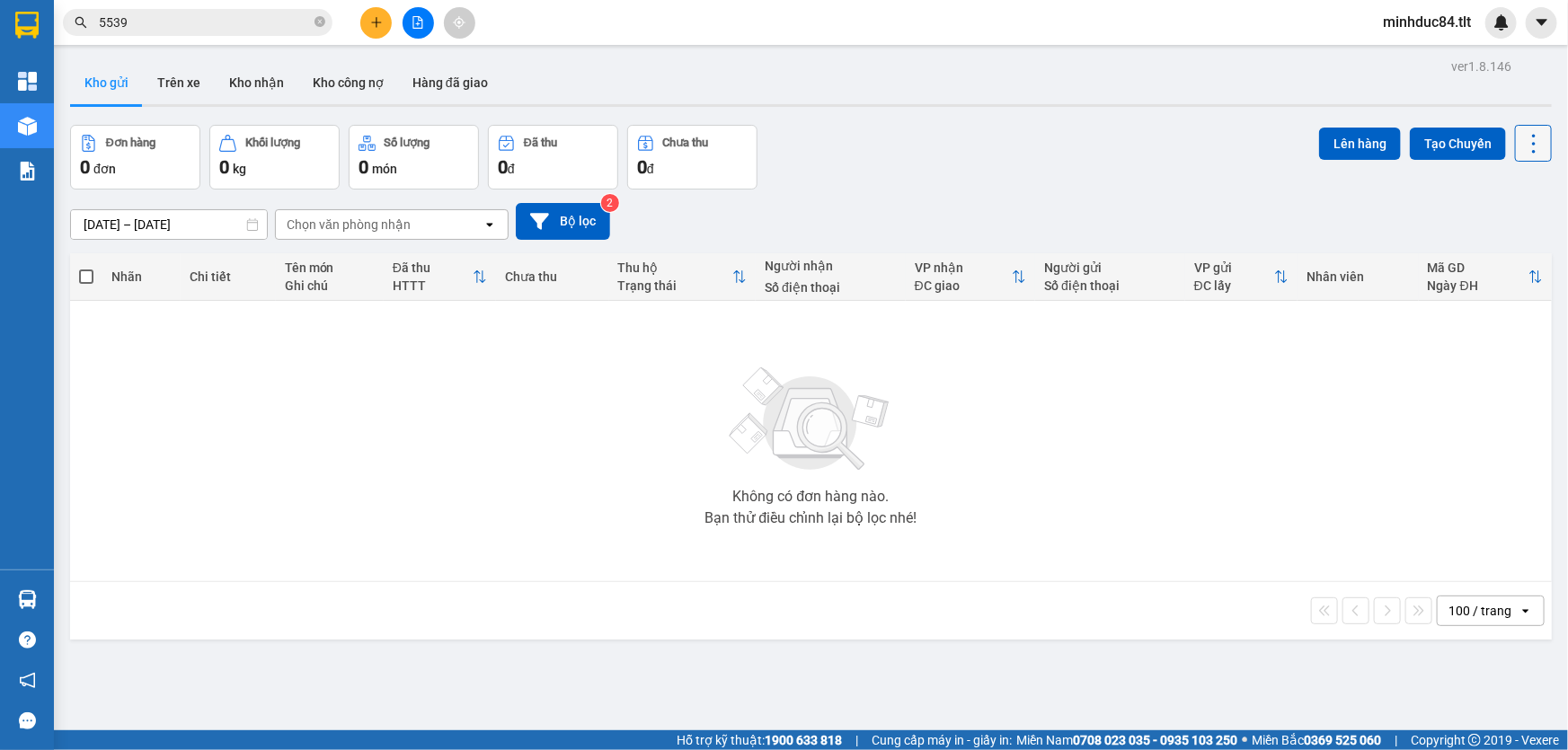
click at [1527, 145] on icon at bounding box center [1534, 144] width 25 height 25
click at [1492, 260] on span "Làm mới" at bounding box center [1496, 255] width 49 height 18
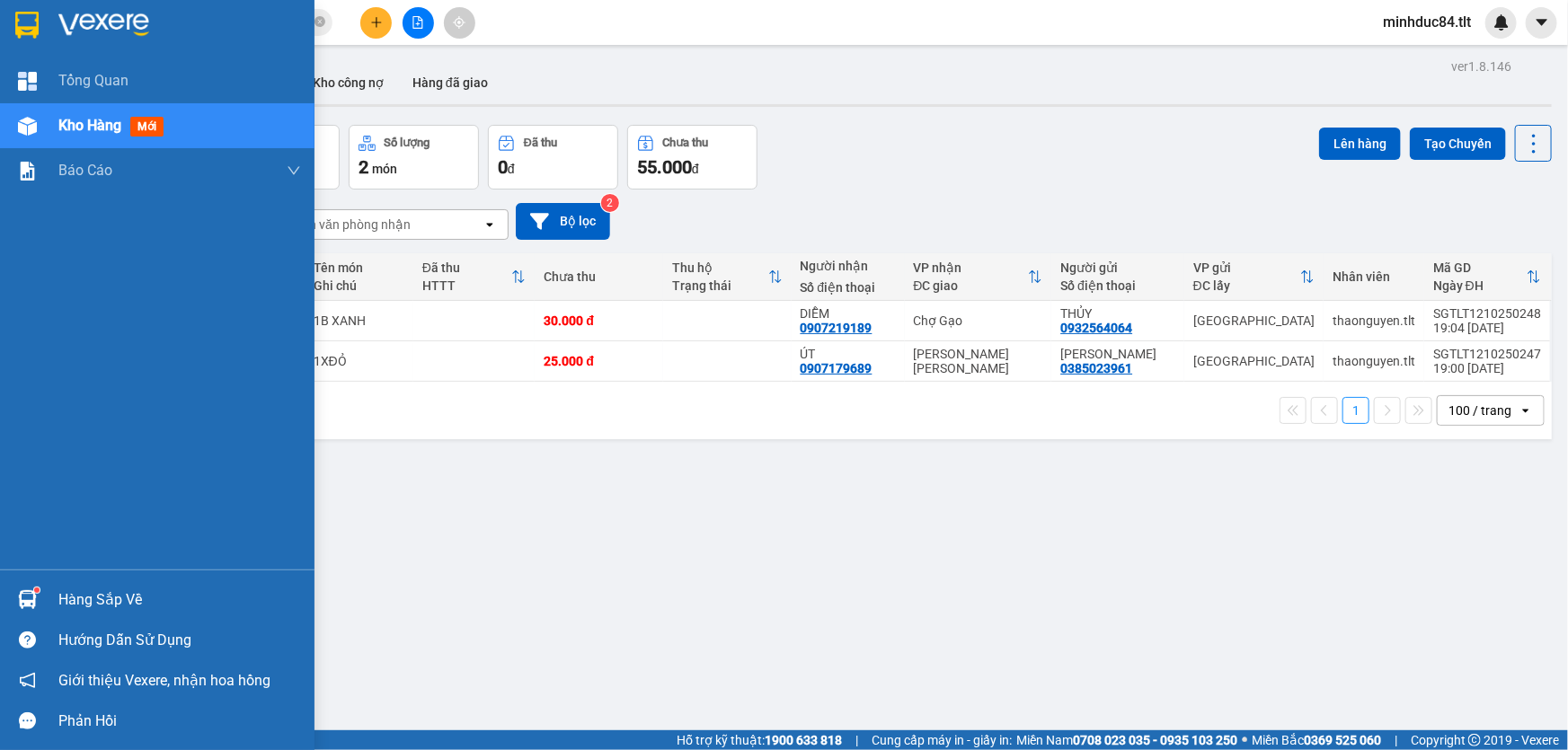
click at [36, 591] on sup at bounding box center [37, 590] width 6 height 6
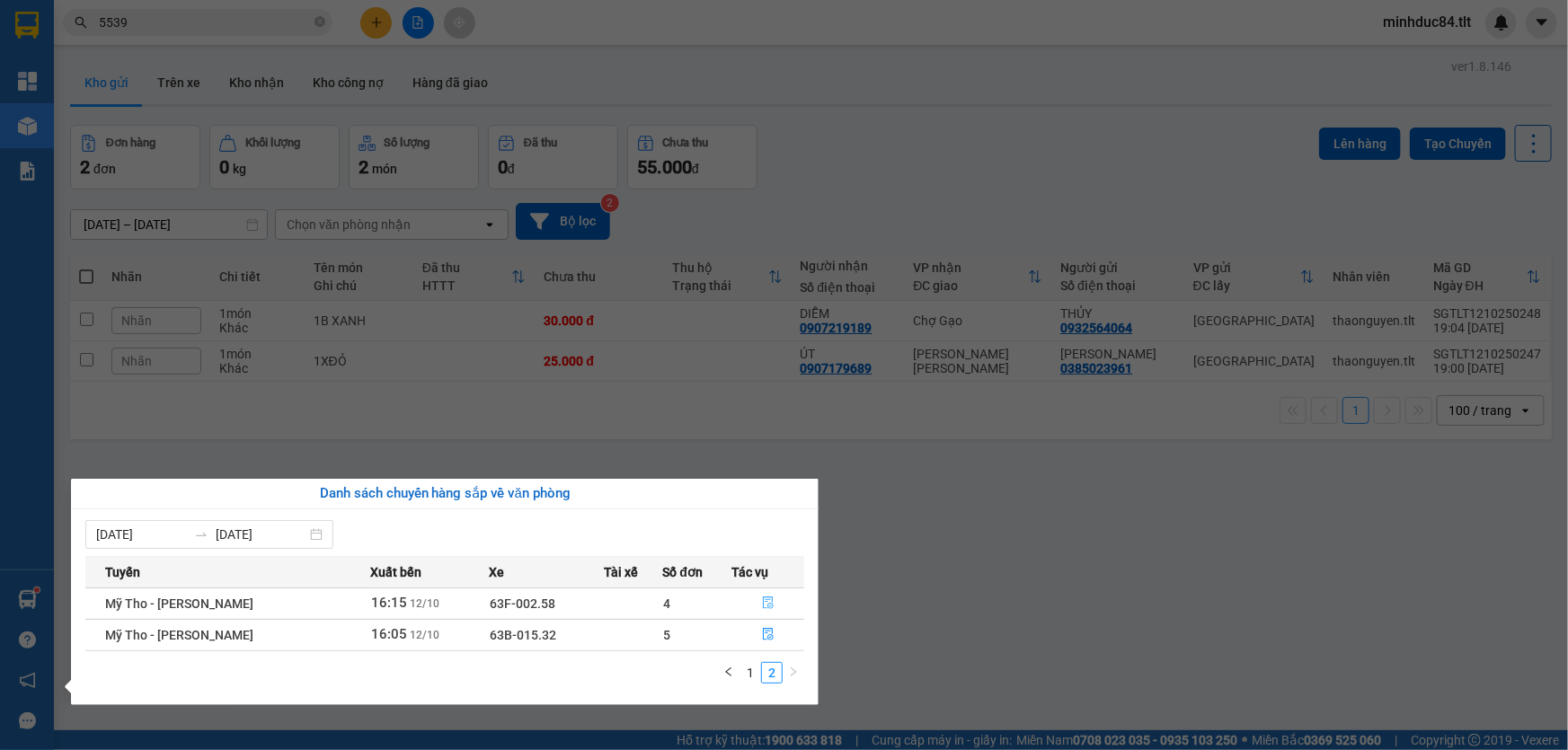
click at [775, 607] on button "button" at bounding box center [768, 603] width 71 height 29
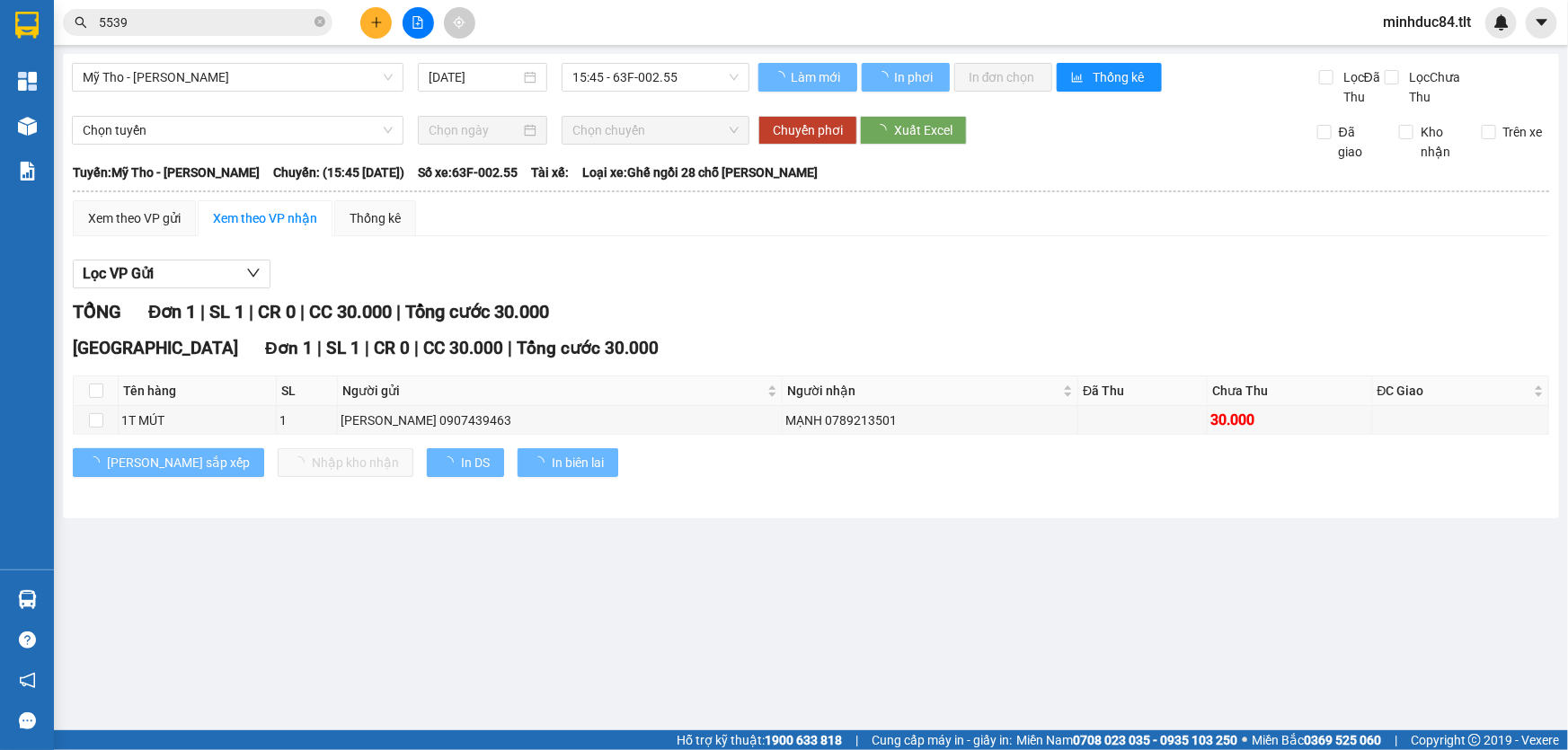
click at [776, 598] on main "Mỹ Tho - [PERSON_NAME] [DATE] 15:45 - 63F-002.55 [PERSON_NAME] mới In phơi In […" at bounding box center [784, 365] width 1568 height 731
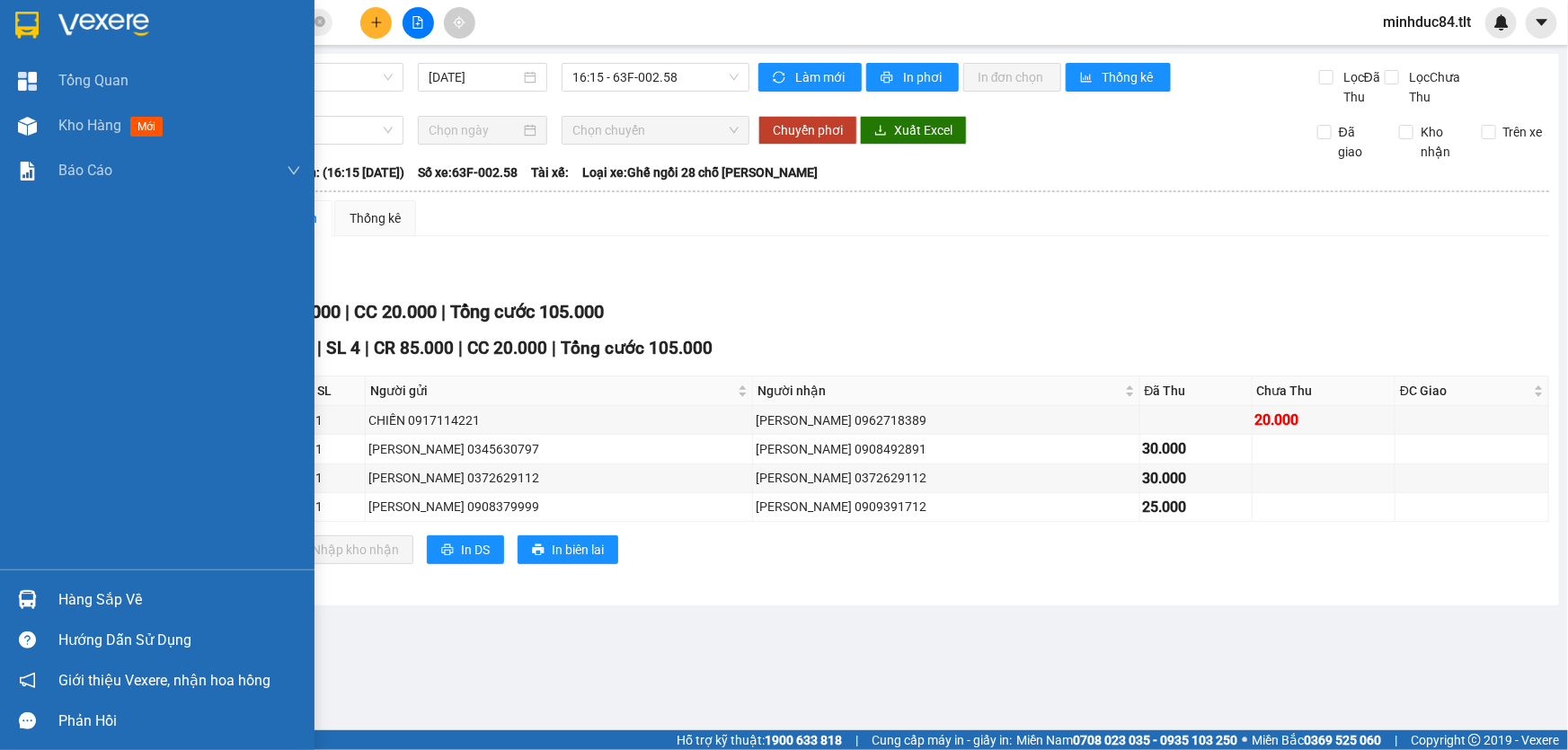
click at [52, 593] on div "Hàng sắp về" at bounding box center [157, 600] width 314 height 40
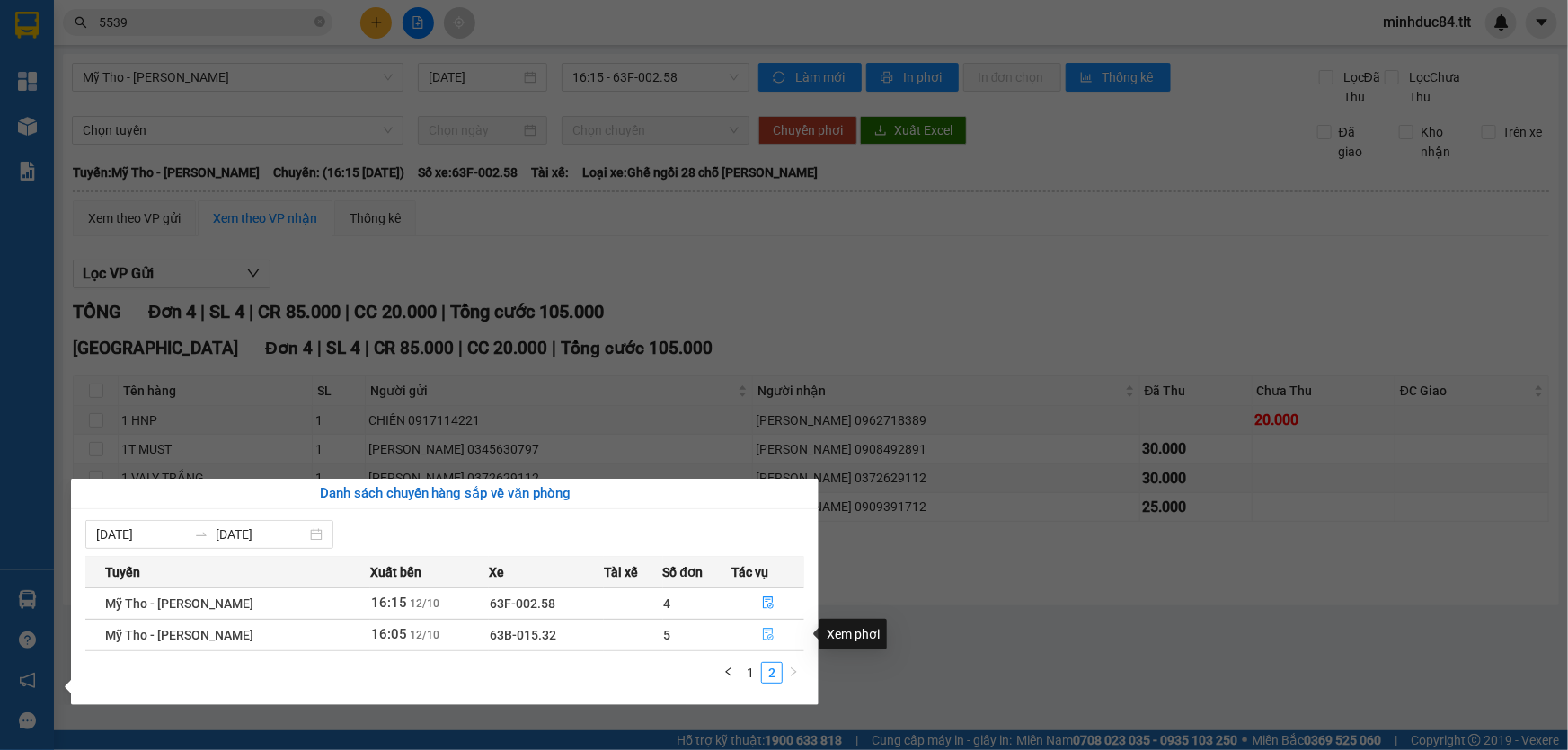
click at [765, 641] on button "button" at bounding box center [768, 635] width 71 height 29
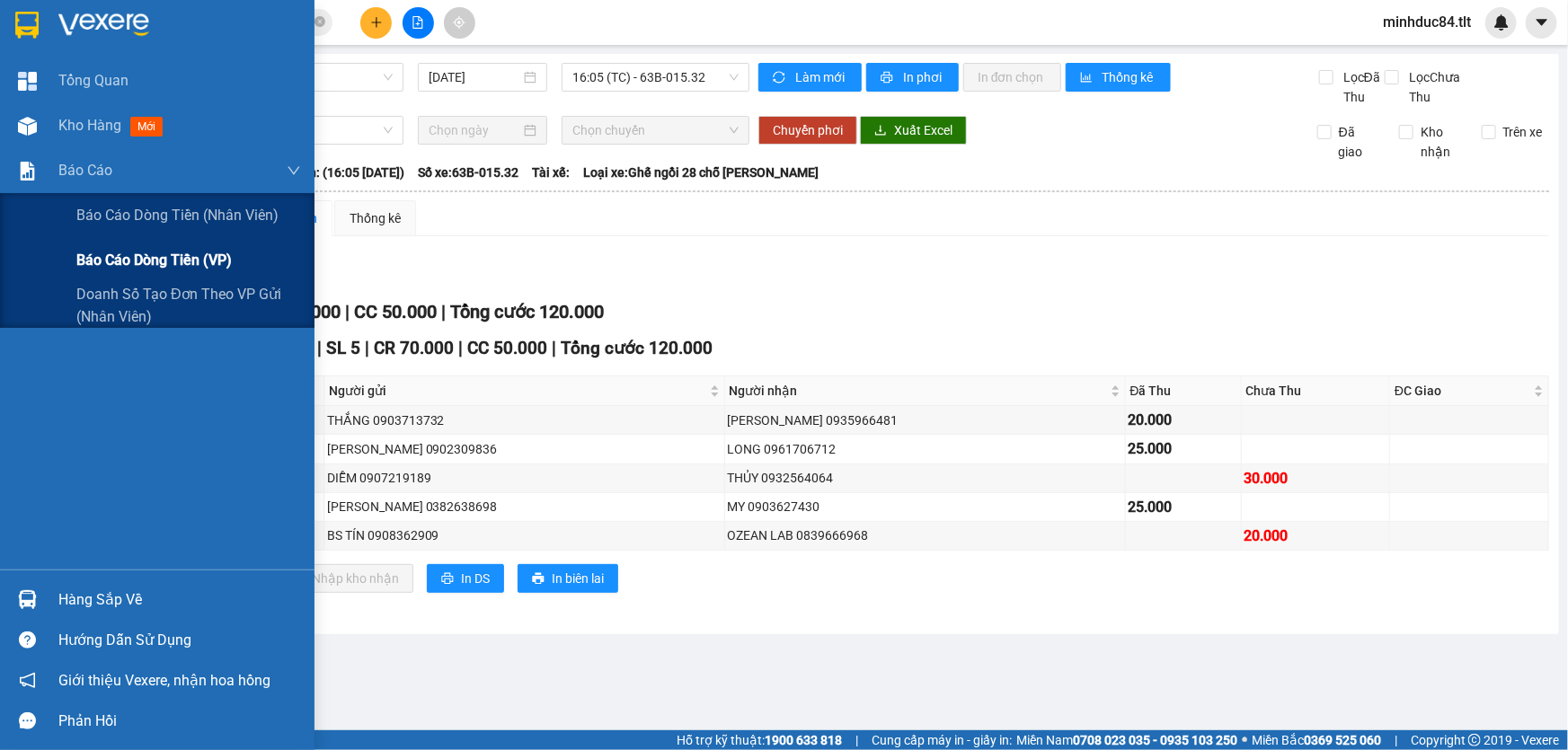
click at [174, 251] on span "Báo cáo dòng tiền (VP)" at bounding box center [153, 259] width 155 height 22
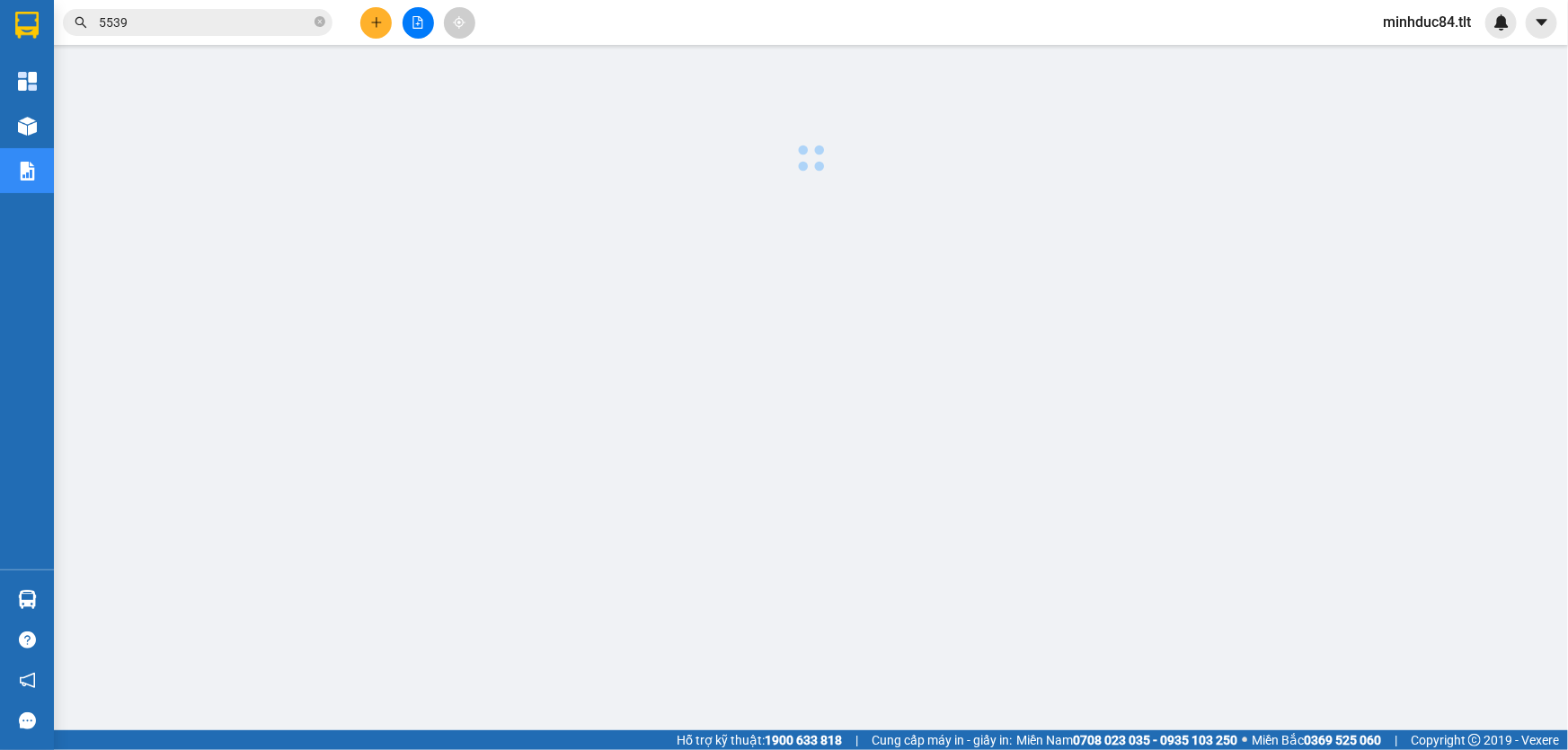
click at [139, 195] on div at bounding box center [811, 458] width 1497 height 809
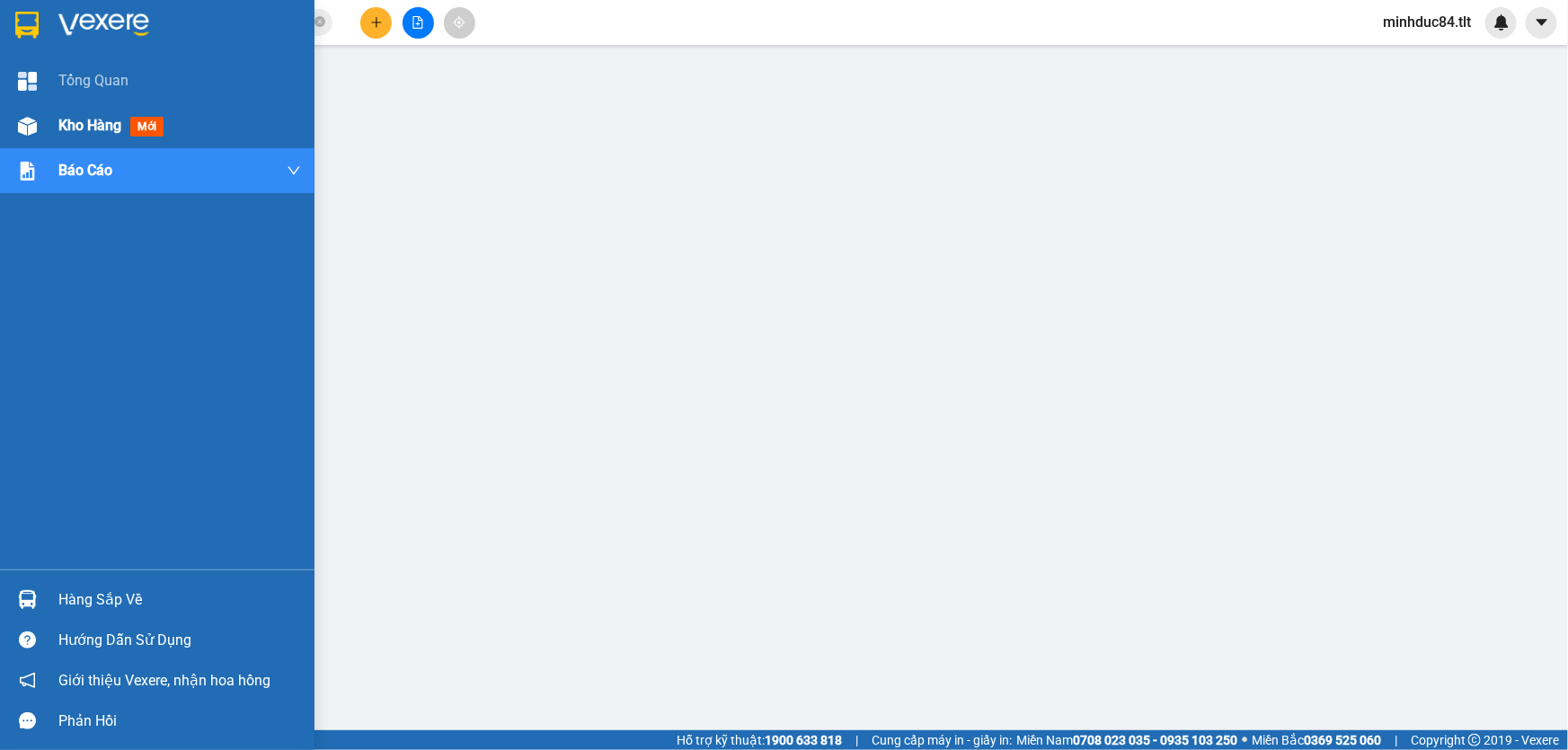
click at [66, 132] on span "Kho hàng" at bounding box center [90, 125] width 63 height 17
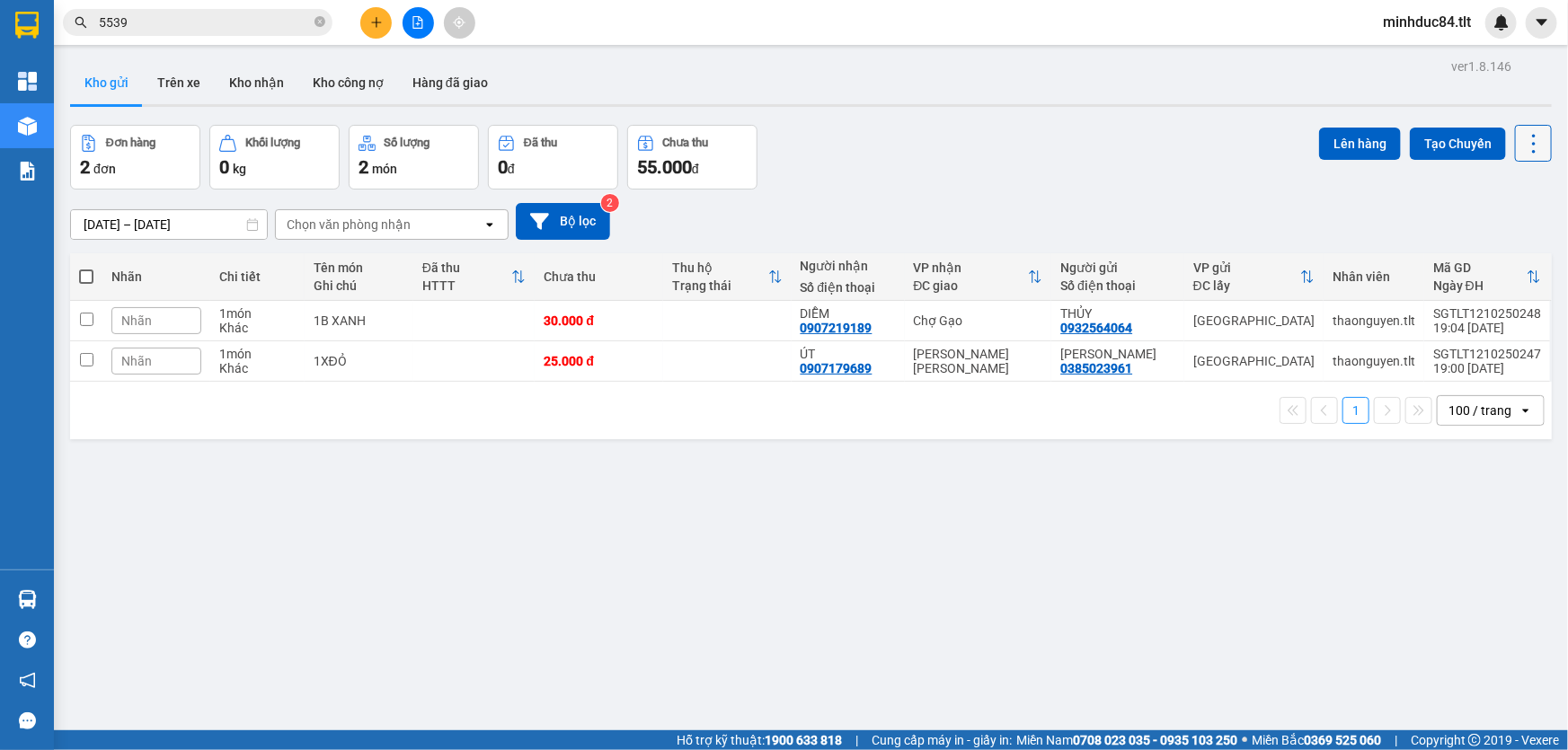
click at [1527, 137] on icon at bounding box center [1534, 144] width 25 height 25
click at [1508, 265] on li "Làm mới" at bounding box center [1489, 256] width 135 height 33
click at [1524, 144] on icon at bounding box center [1534, 144] width 25 height 25
click at [1497, 260] on span "Làm mới" at bounding box center [1496, 255] width 49 height 18
click at [1532, 150] on icon at bounding box center [1534, 144] width 4 height 19
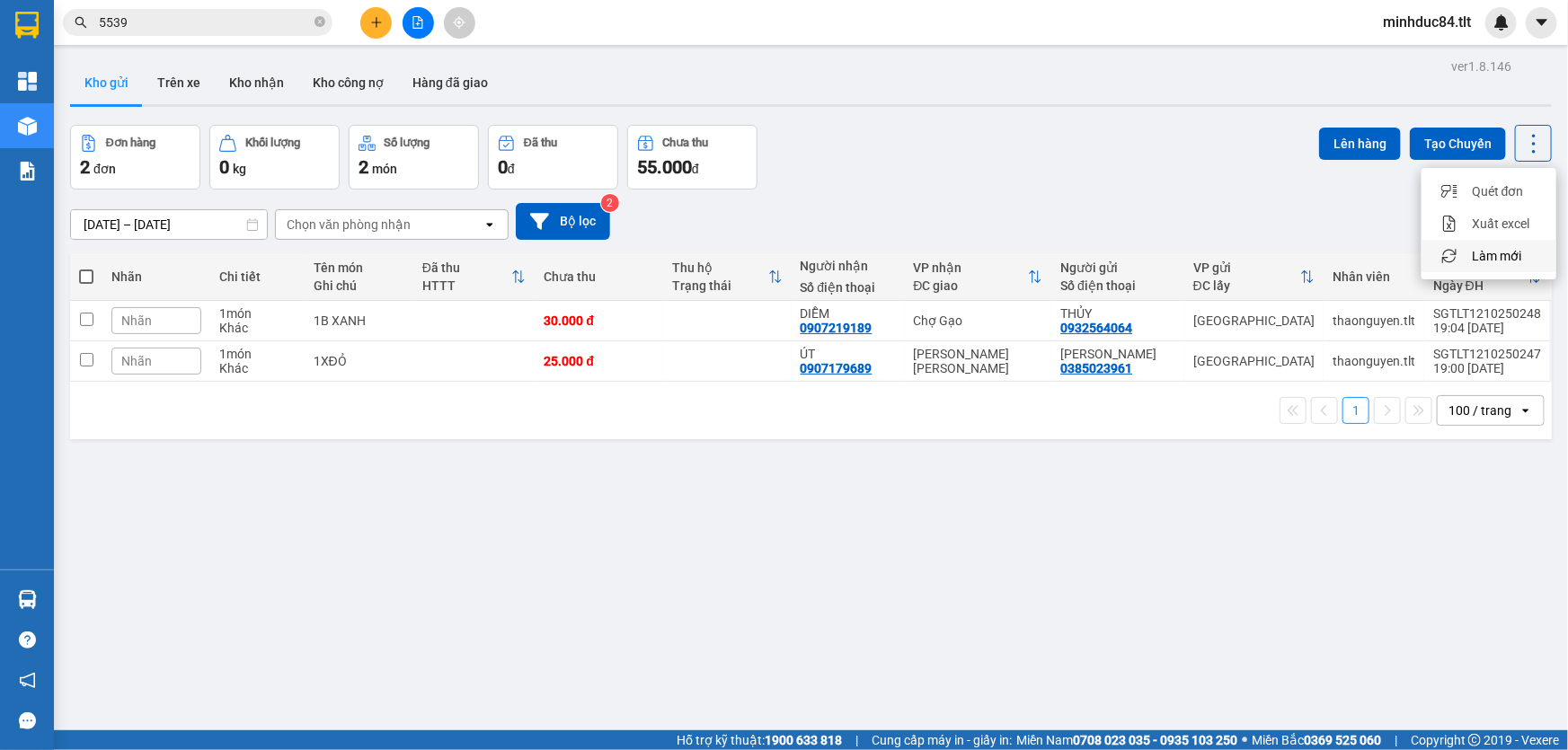
click at [1489, 254] on span "Làm mới" at bounding box center [1496, 255] width 49 height 18
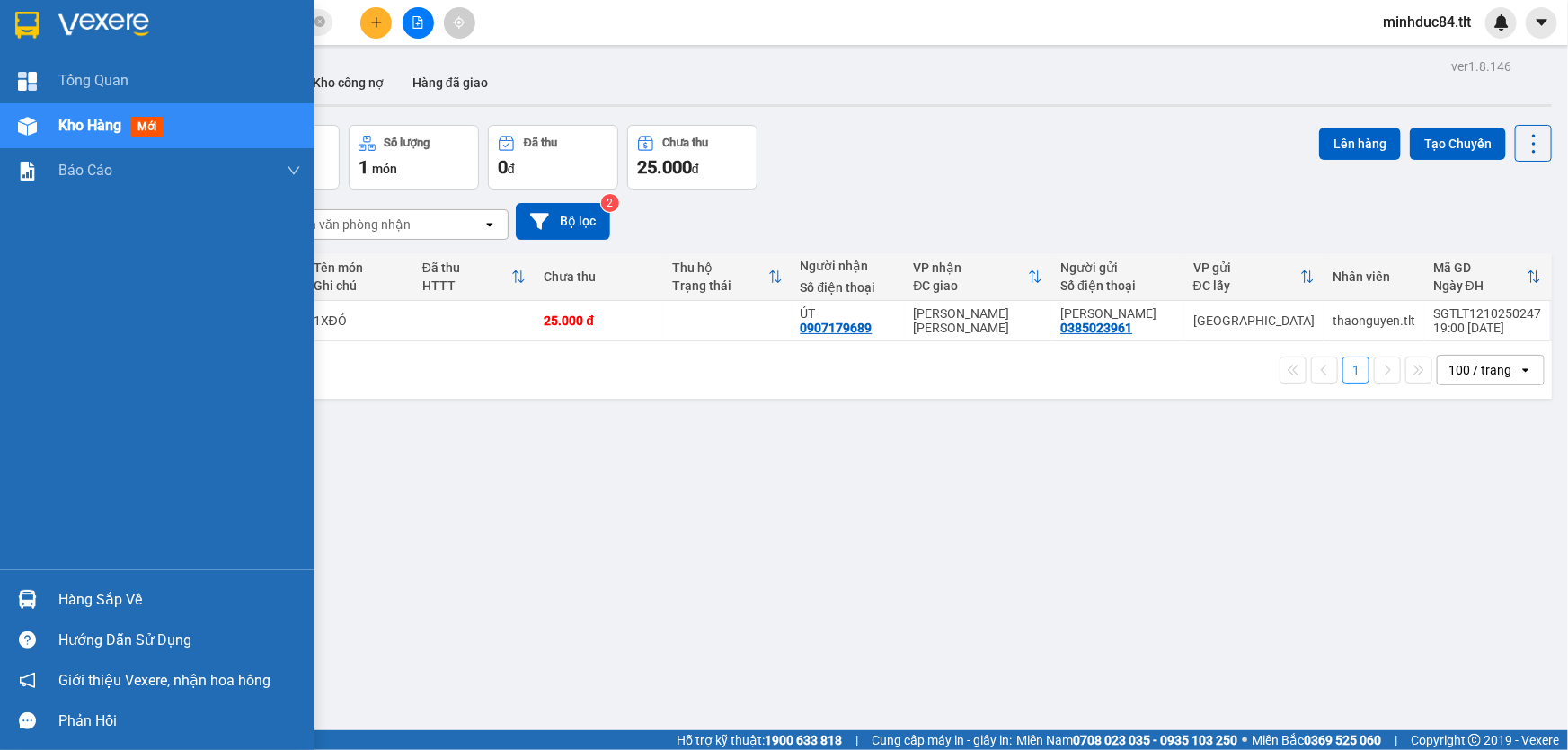
click at [36, 609] on img at bounding box center [28, 600] width 19 height 19
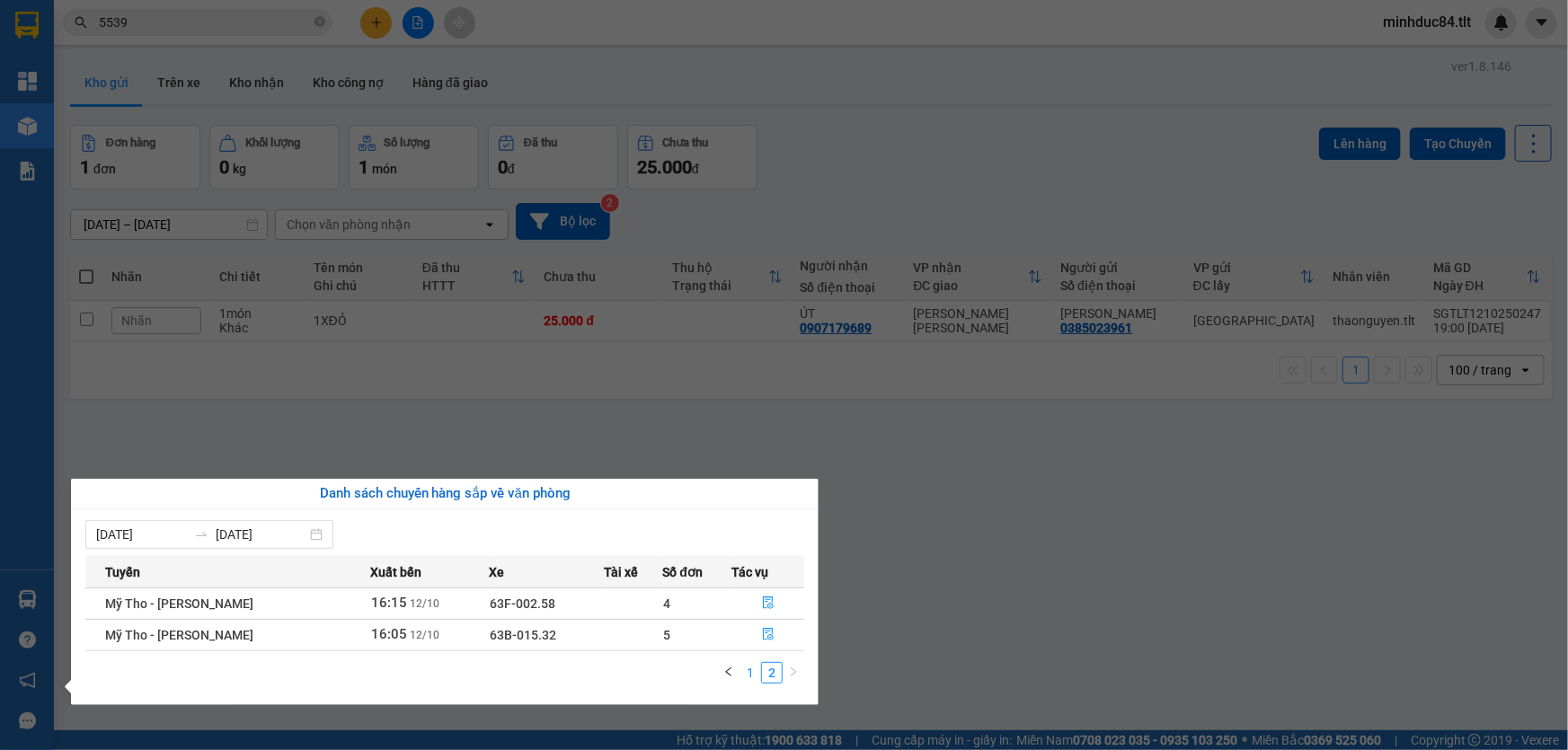
click at [752, 679] on link "1" at bounding box center [750, 673] width 20 height 20
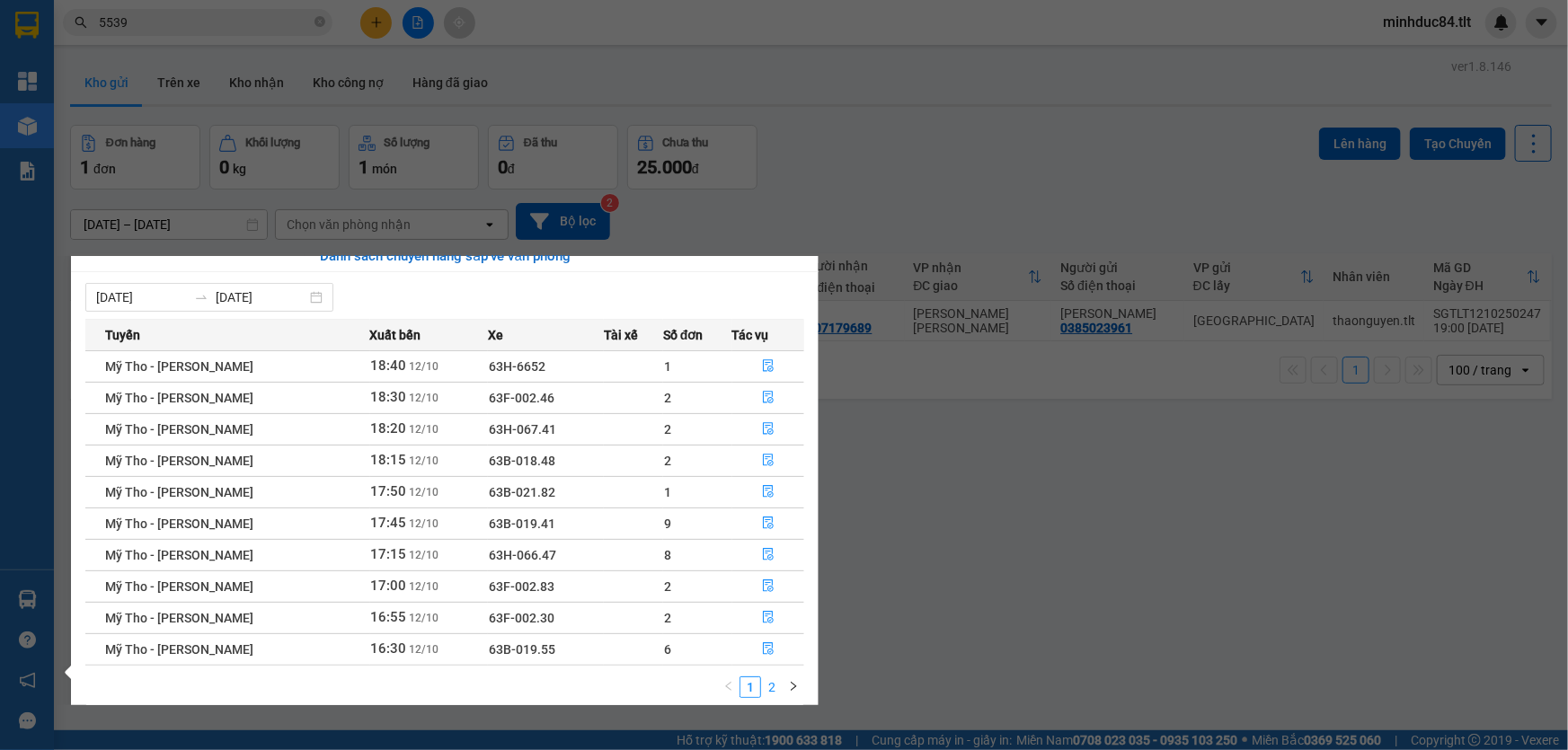
scroll to position [28, 0]
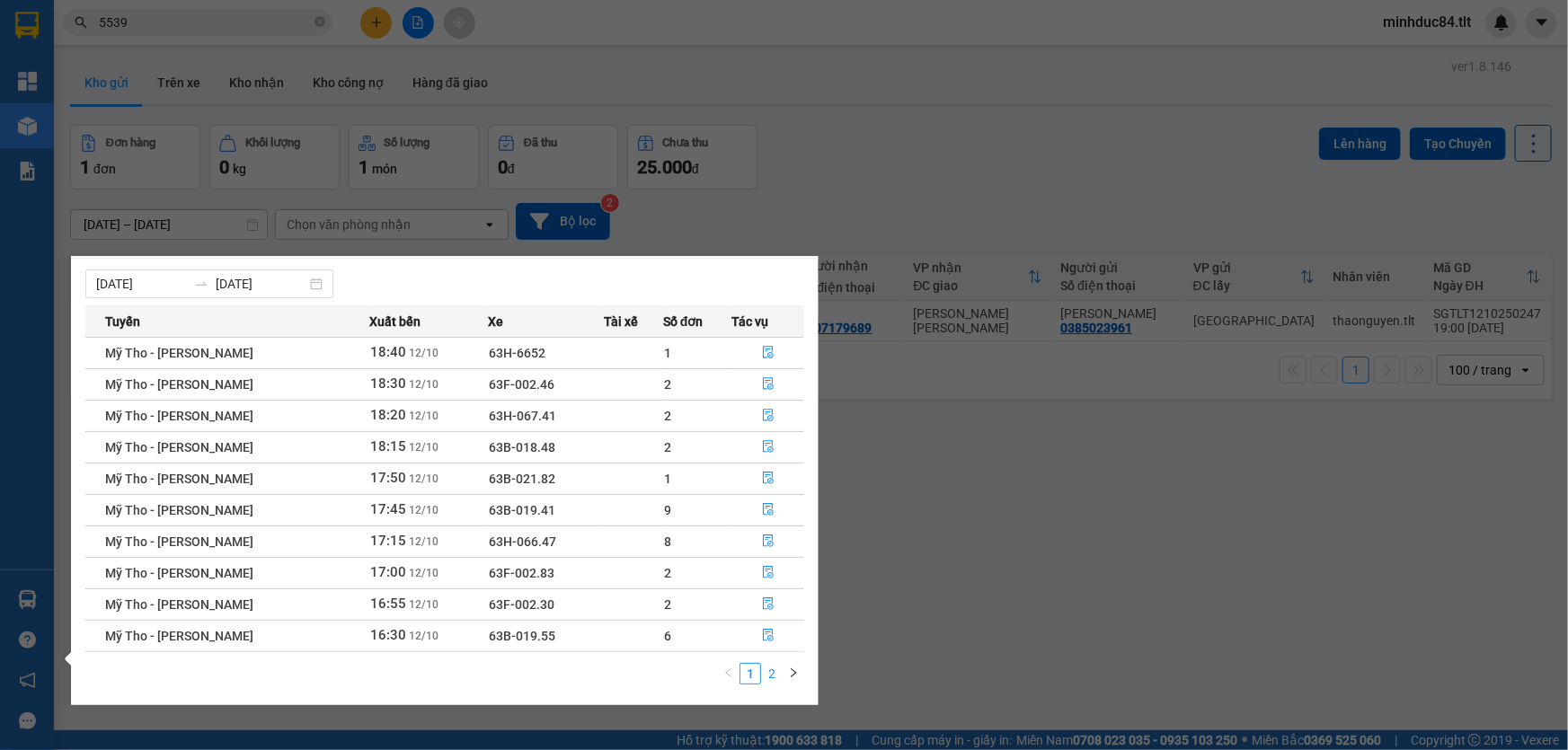
click at [773, 673] on link "2" at bounding box center [771, 674] width 20 height 20
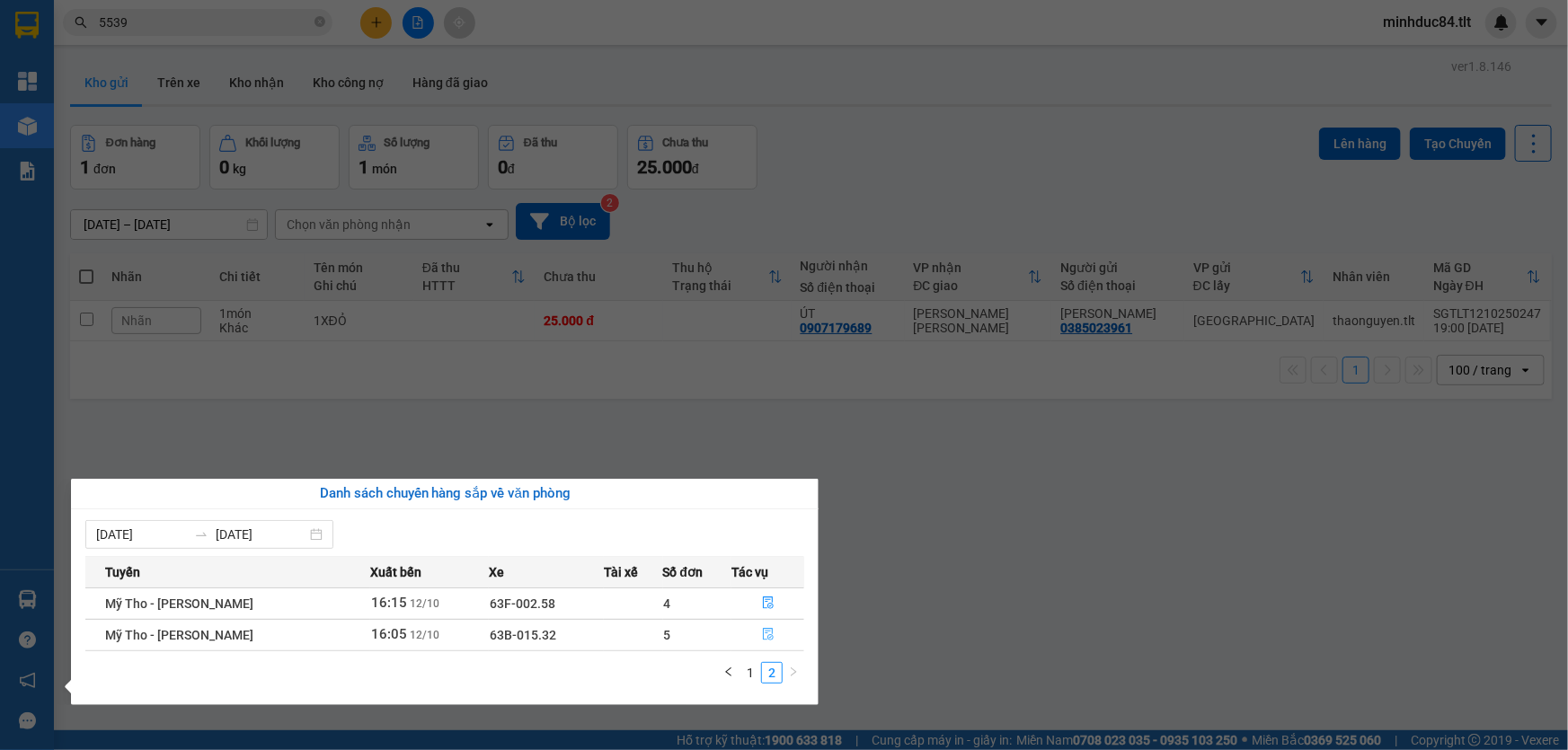
scroll to position [0, 0]
click at [885, 591] on section "Kết quả [PERSON_NAME] ( 2973 ) Bộ lọc Mã ĐH Trạng thái Món hàng Thu hộ Tổng [PE…" at bounding box center [784, 375] width 1568 height 750
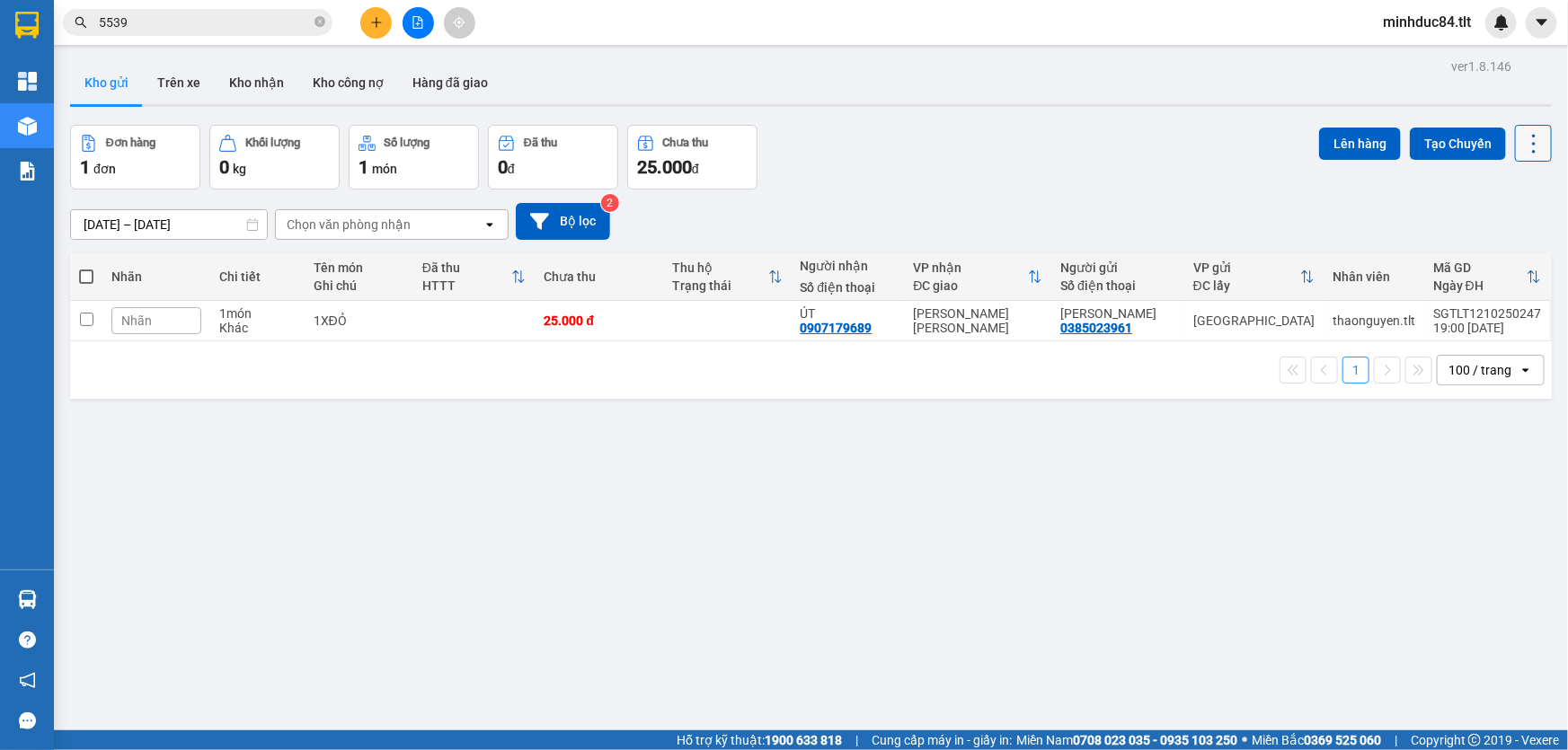
drag, startPoint x: 1524, startPoint y: 133, endPoint x: 1524, endPoint y: 143, distance: 10.0
click at [1524, 133] on icon at bounding box center [1534, 144] width 25 height 25
click at [1496, 254] on span "Làm mới" at bounding box center [1496, 255] width 49 height 18
click at [1522, 140] on icon at bounding box center [1534, 144] width 25 height 25
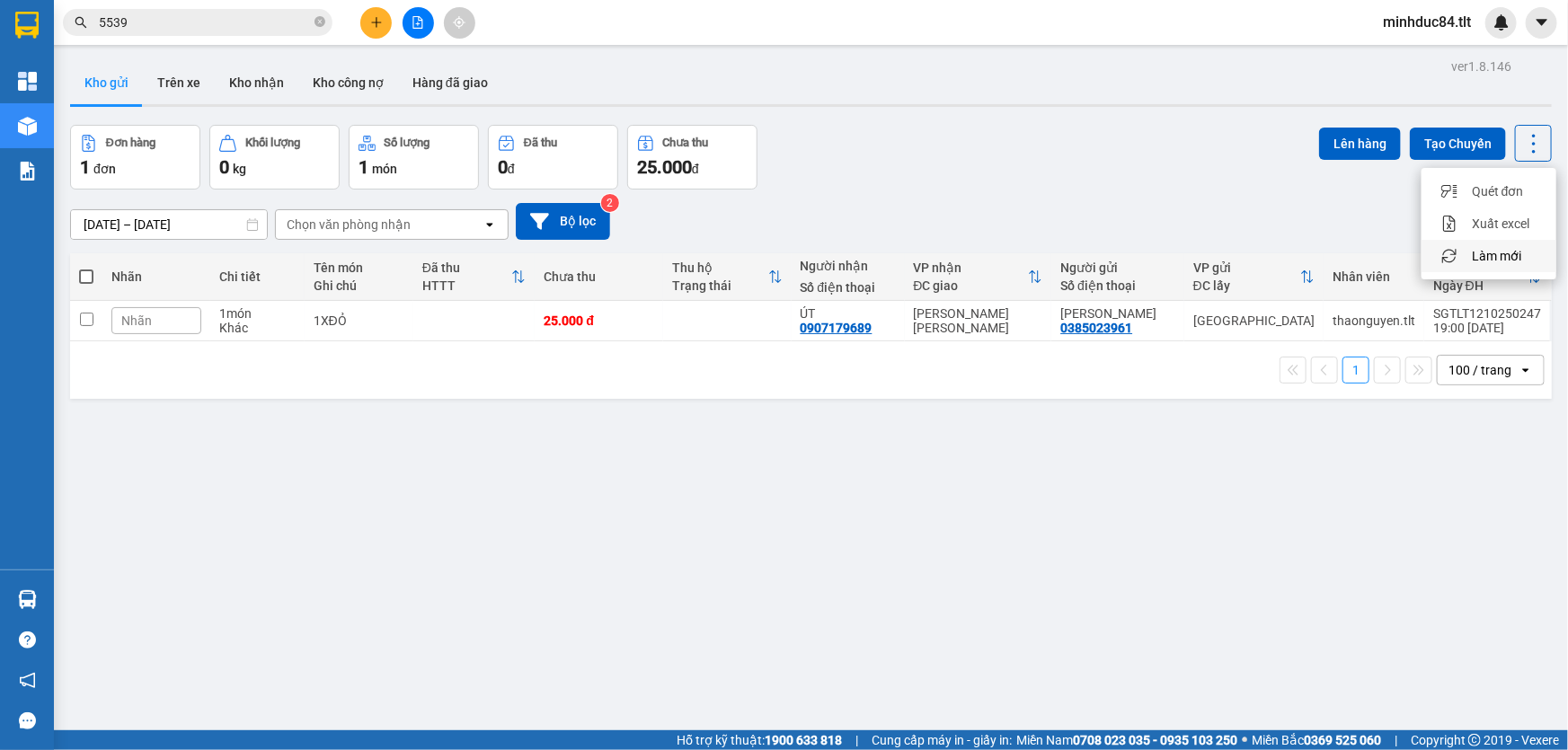
click at [1524, 259] on div "Làm mới" at bounding box center [1489, 255] width 106 height 18
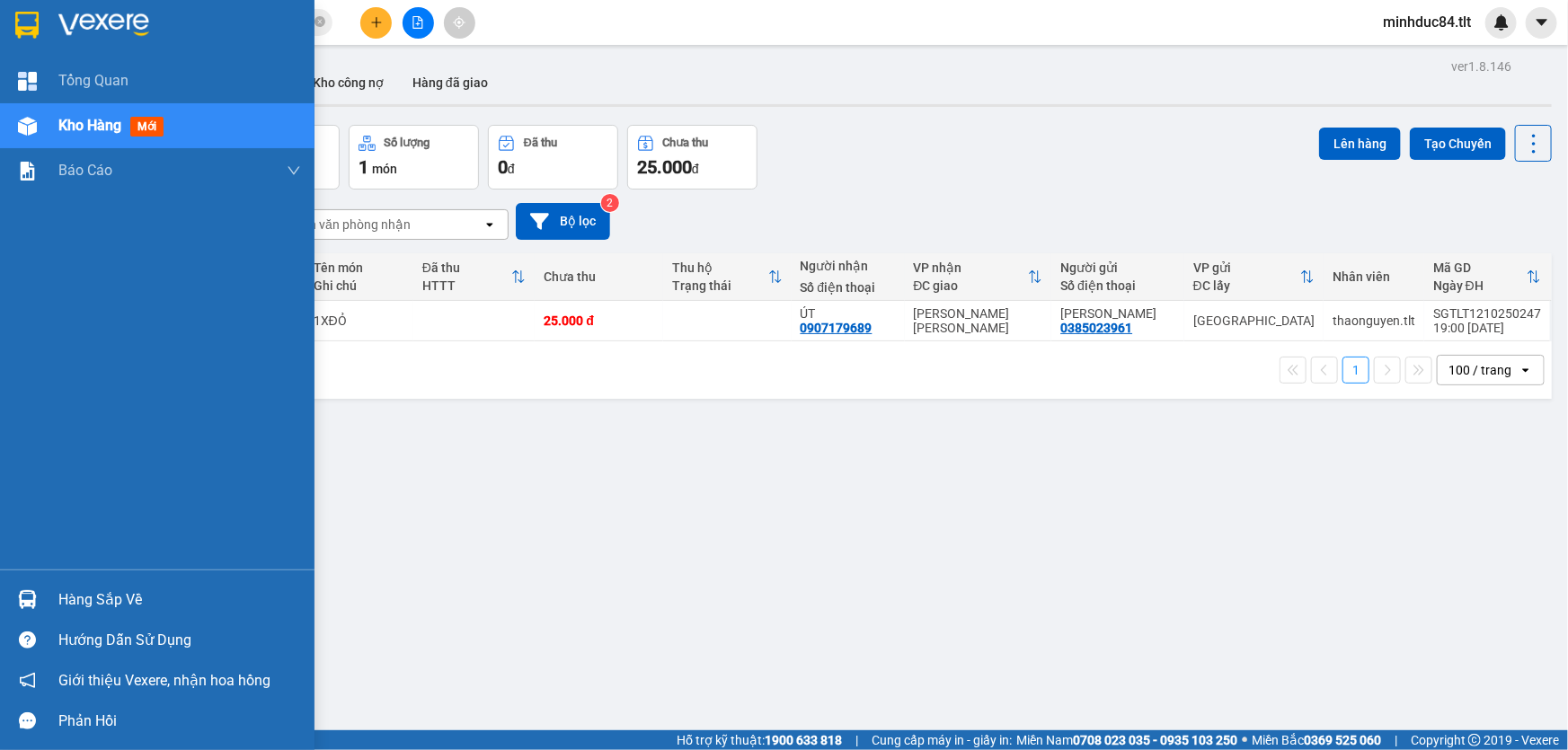
click at [70, 587] on div "Hàng sắp về" at bounding box center [180, 601] width 243 height 27
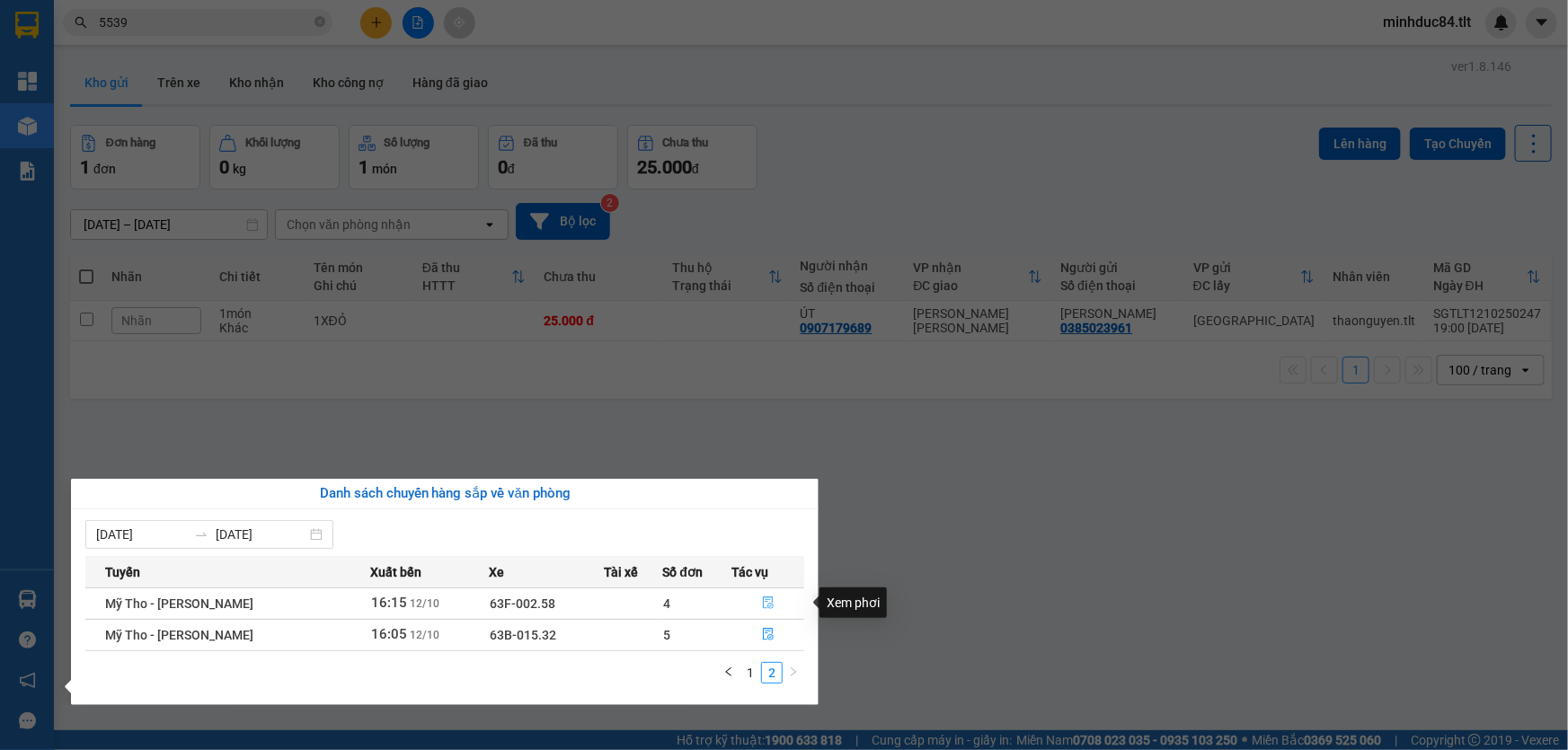
click at [758, 608] on button "button" at bounding box center [768, 603] width 71 height 29
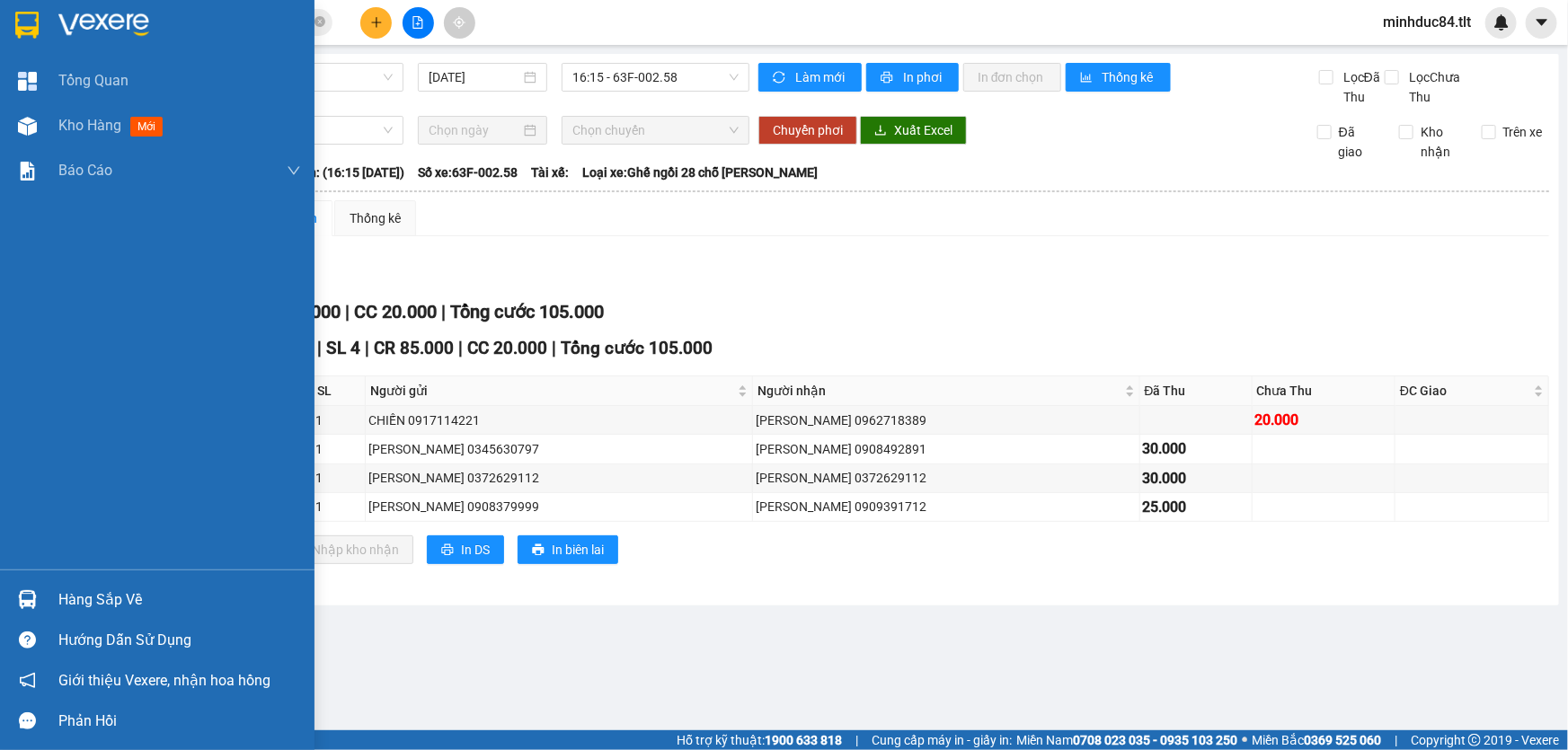
click at [48, 582] on div "Hàng sắp về" at bounding box center [157, 600] width 314 height 40
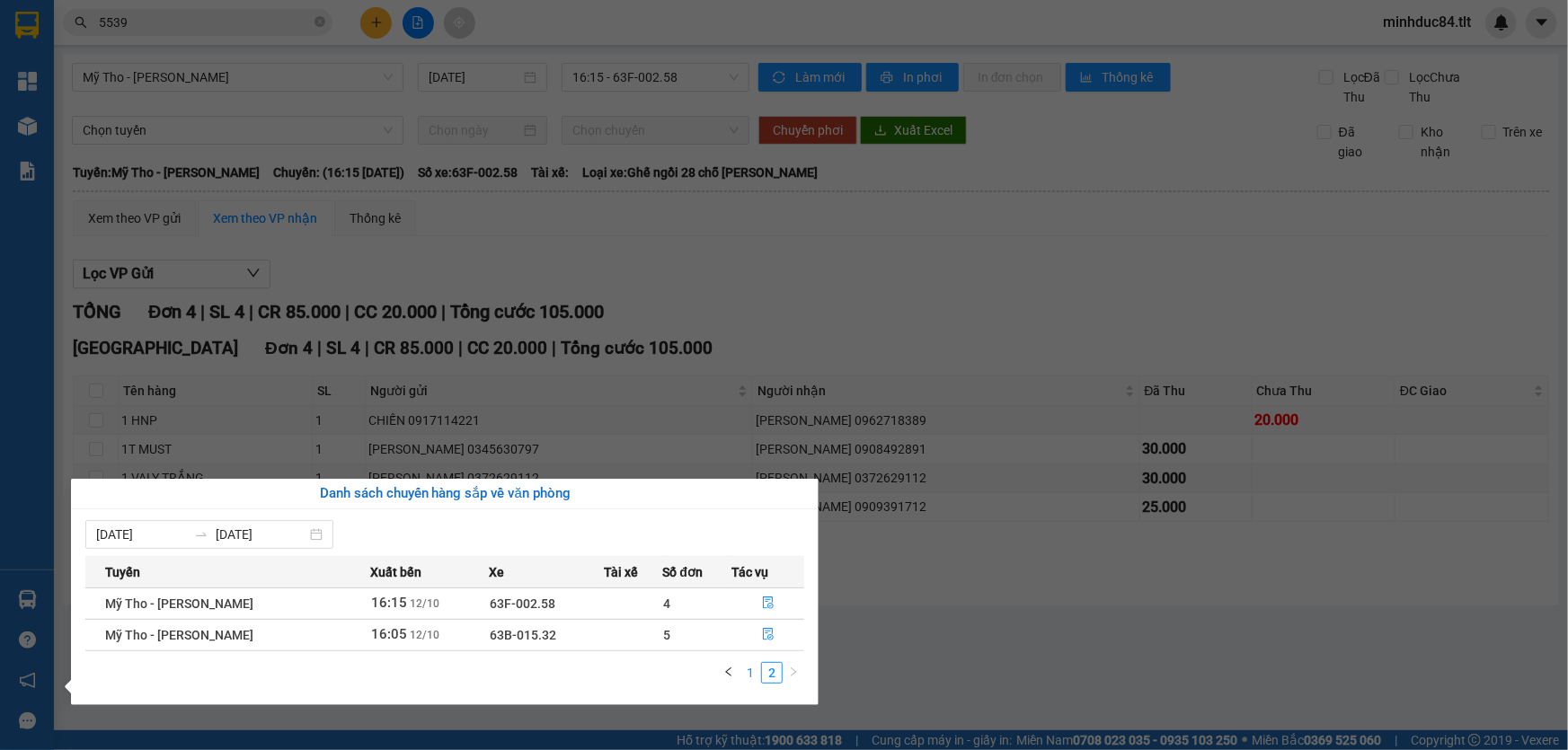
click at [751, 678] on link "1" at bounding box center [750, 673] width 20 height 20
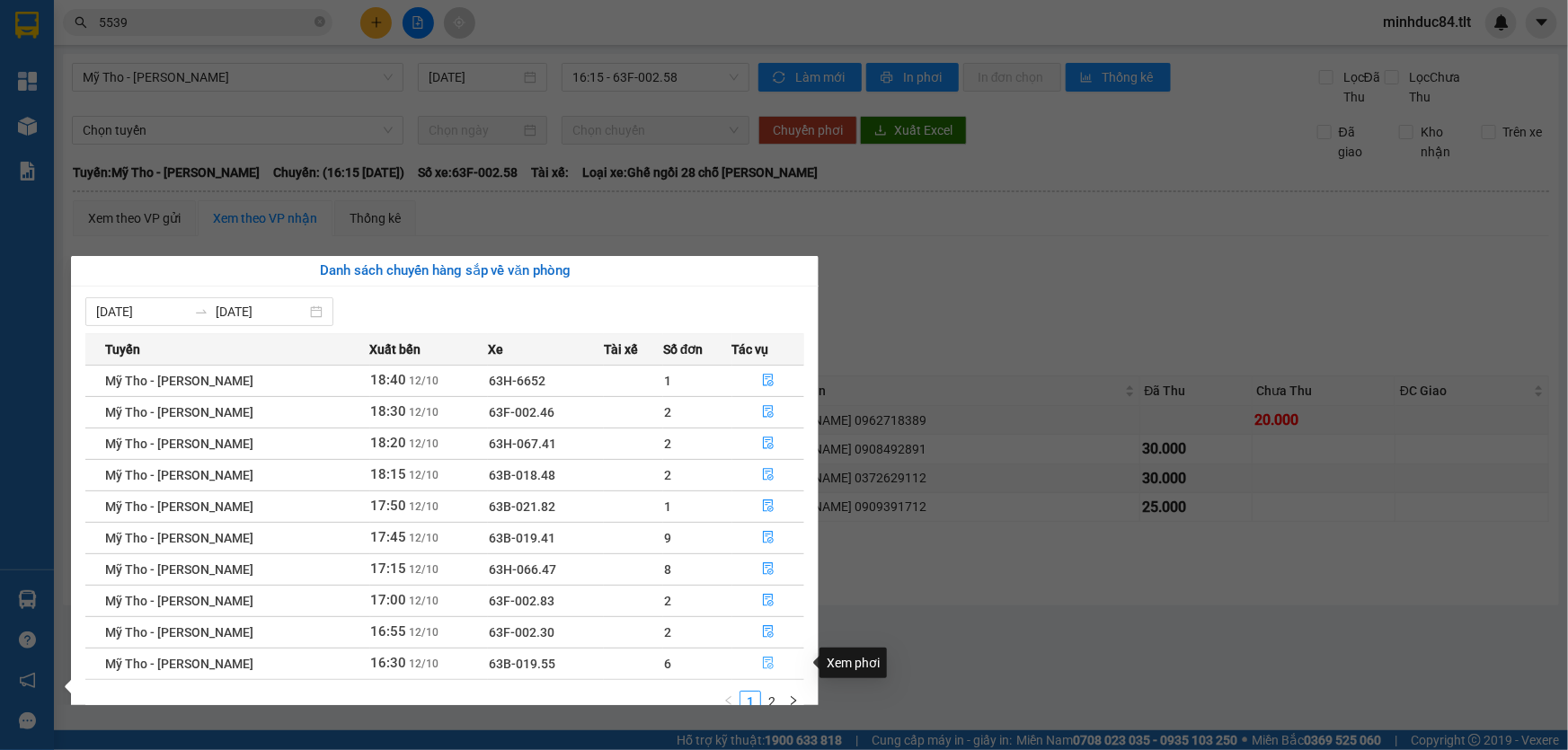
scroll to position [28, 0]
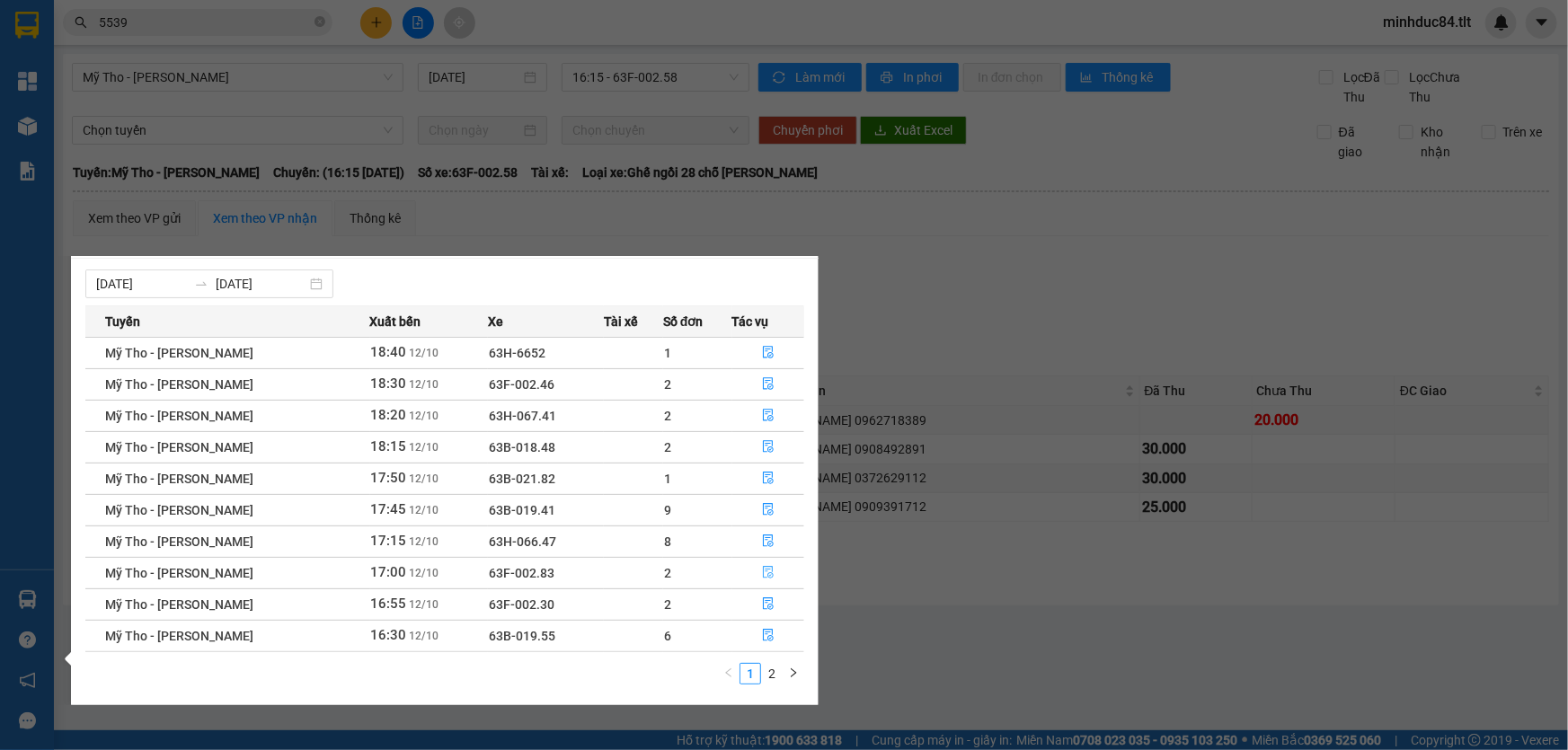
click at [765, 573] on icon "file-done" at bounding box center [768, 572] width 13 height 13
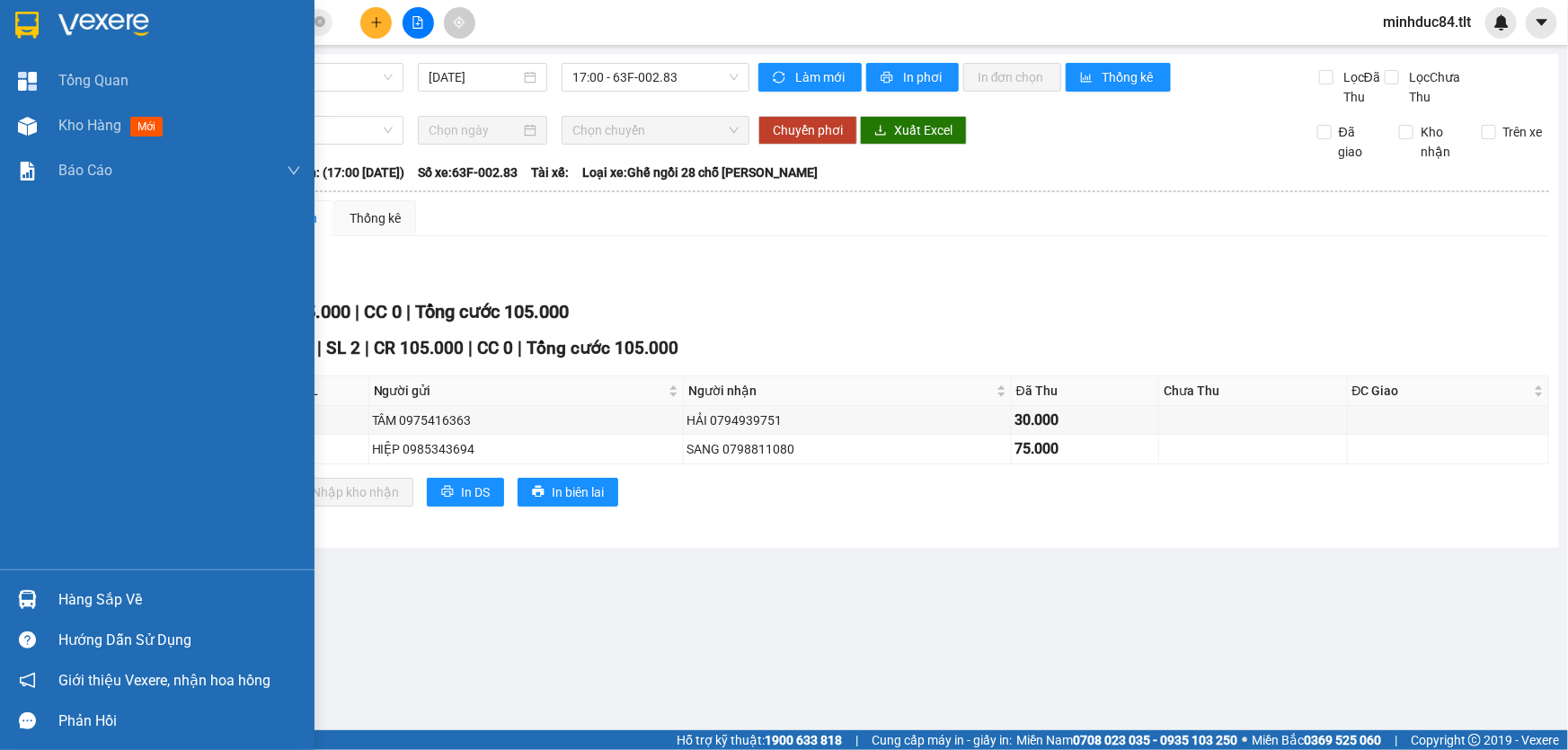
click at [64, 593] on div "Hàng sắp về" at bounding box center [180, 601] width 243 height 27
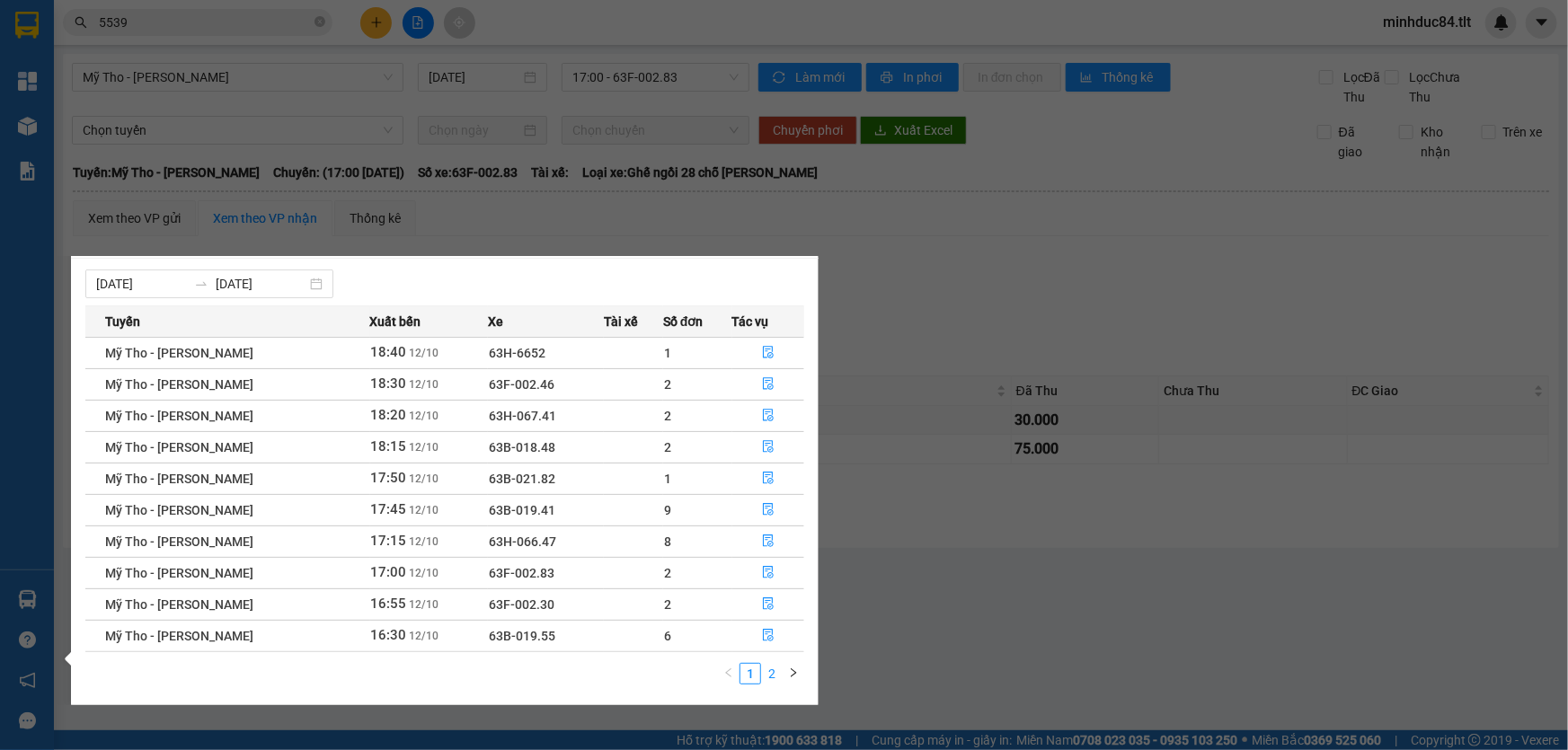
click at [771, 673] on link "2" at bounding box center [771, 674] width 20 height 20
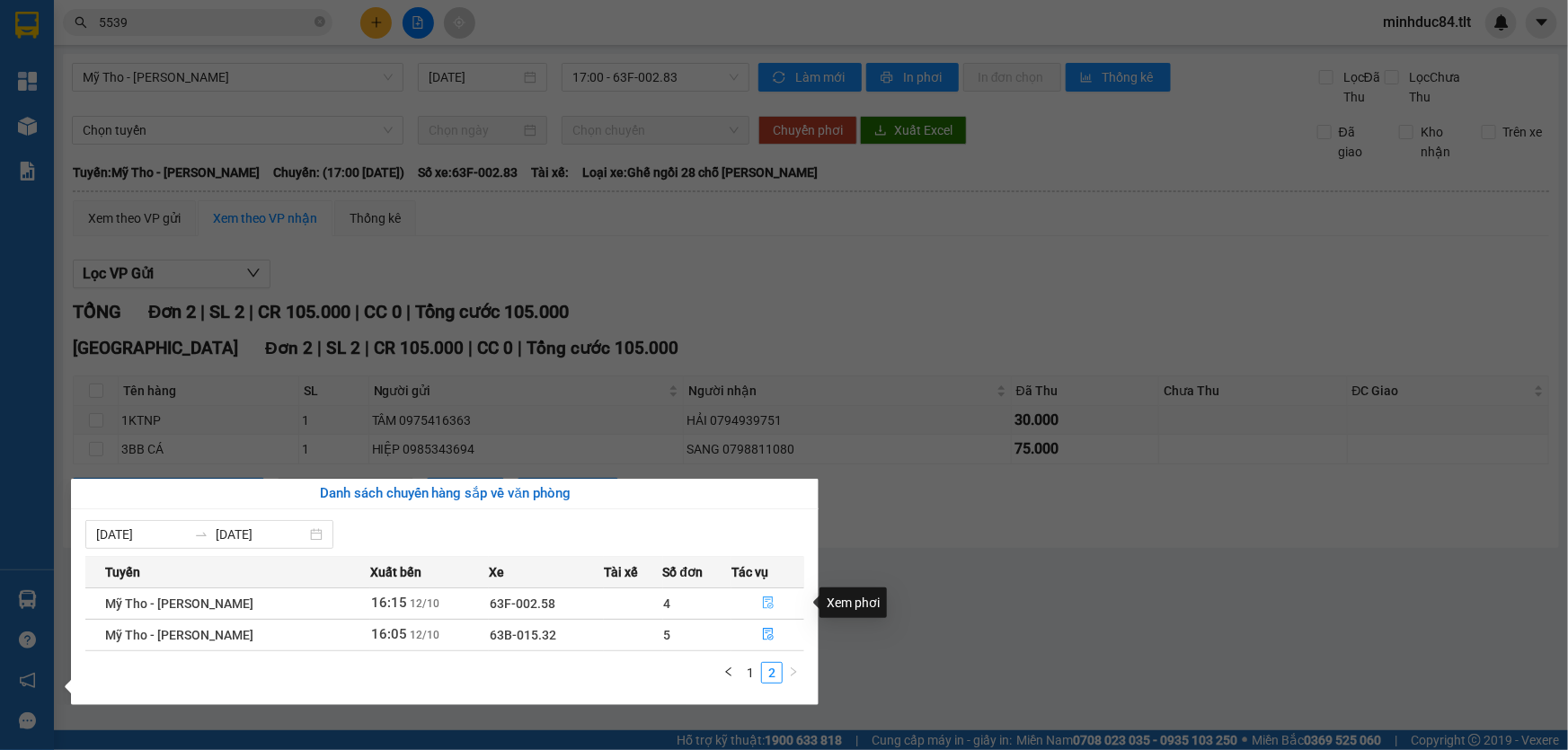
click at [762, 597] on icon "file-done" at bounding box center [768, 603] width 13 height 13
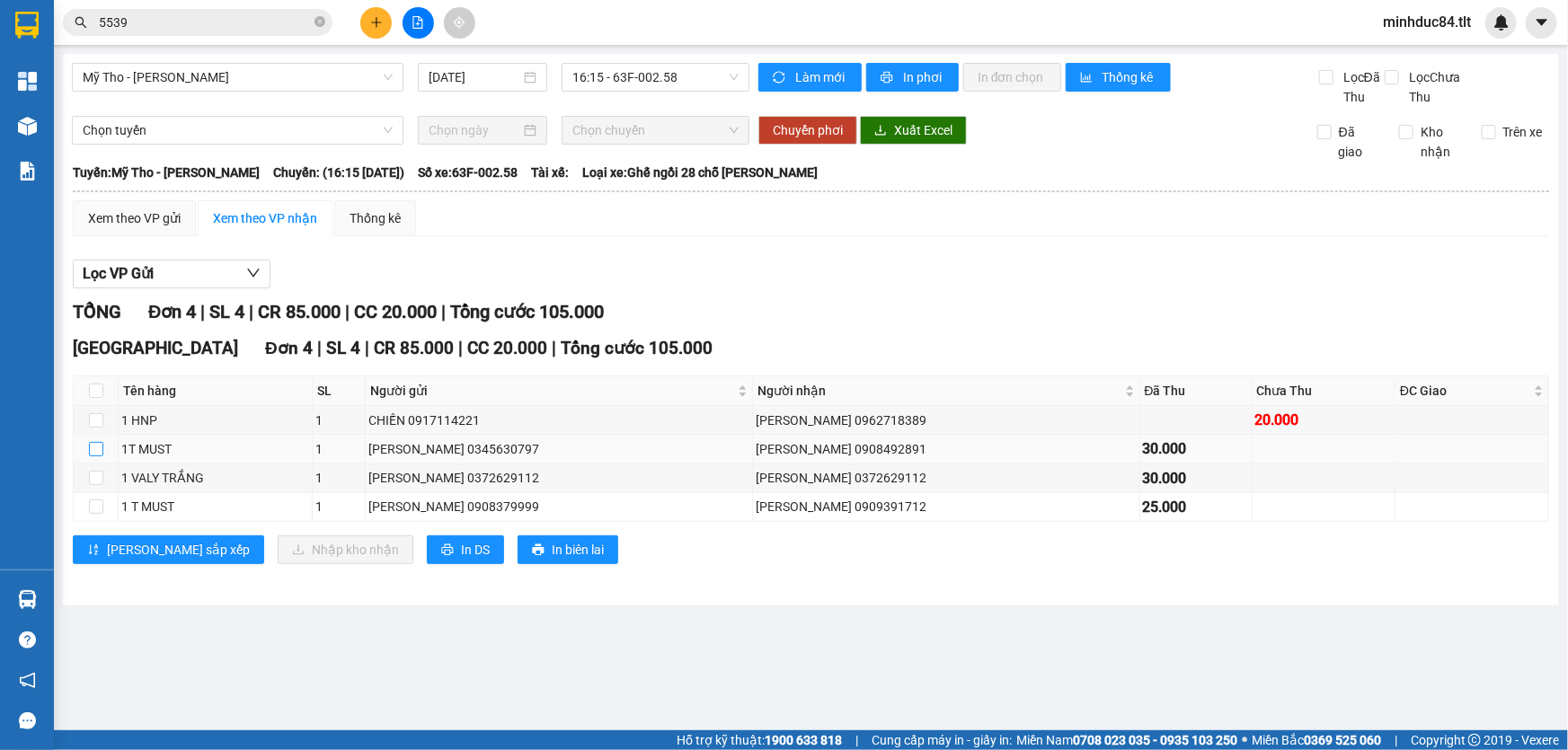
click at [99, 453] on input "checkbox" at bounding box center [95, 448] width 14 height 14
checkbox input "true"
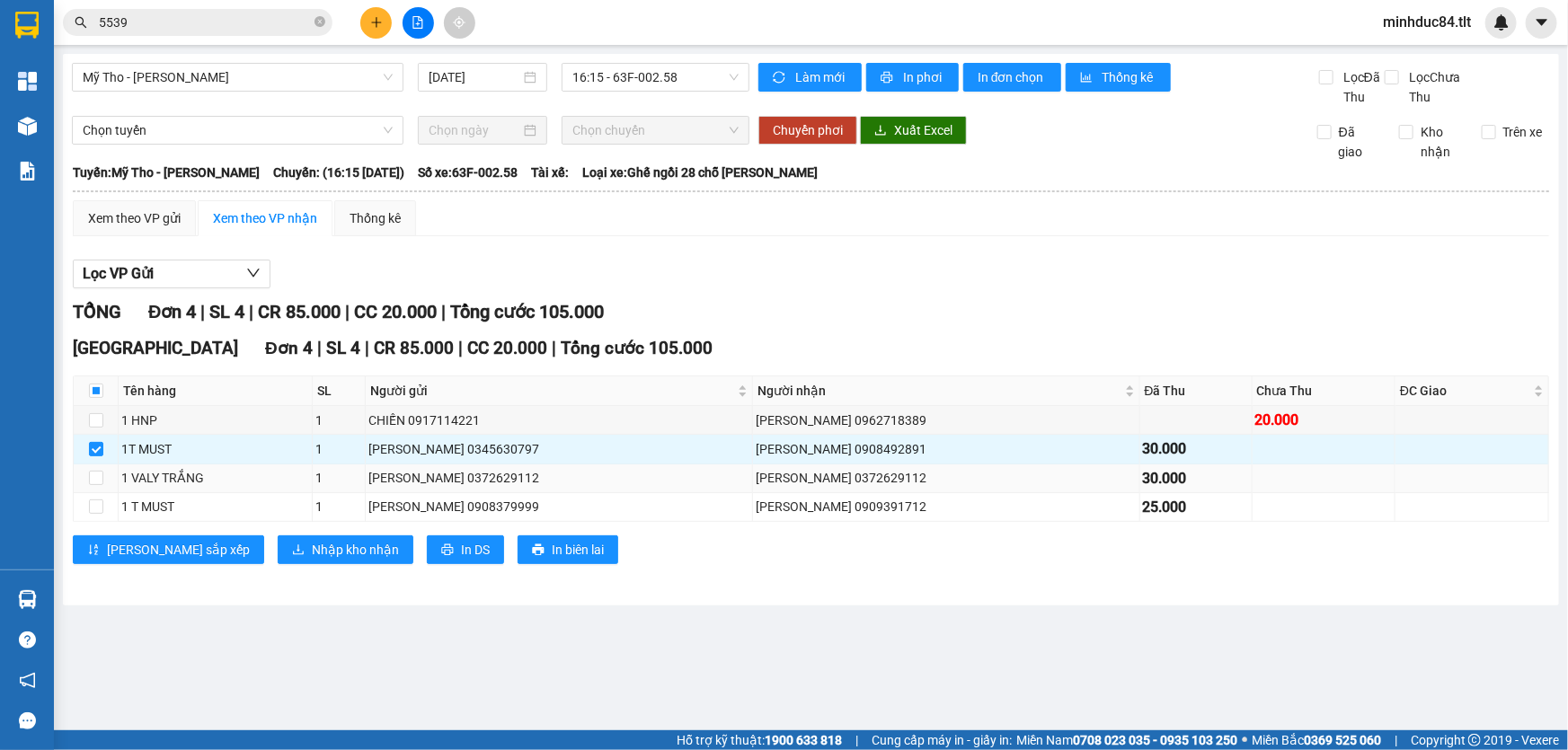
click at [1264, 474] on td at bounding box center [1324, 479] width 144 height 29
click at [104, 471] on td at bounding box center [95, 479] width 45 height 29
click at [101, 471] on input "checkbox" at bounding box center [95, 477] width 14 height 14
checkbox input "true"
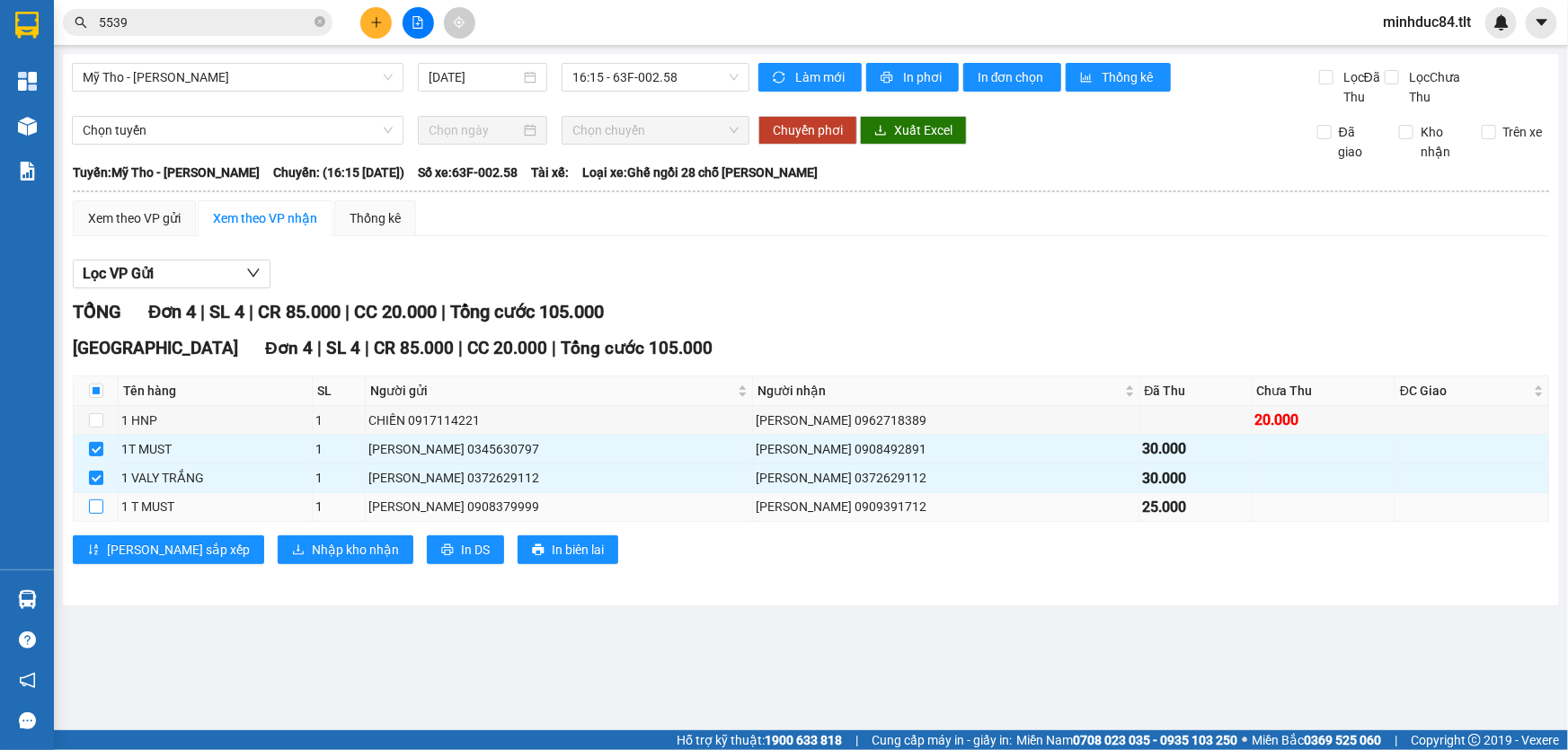
click at [91, 505] on input "checkbox" at bounding box center [95, 506] width 14 height 14
checkbox input "true"
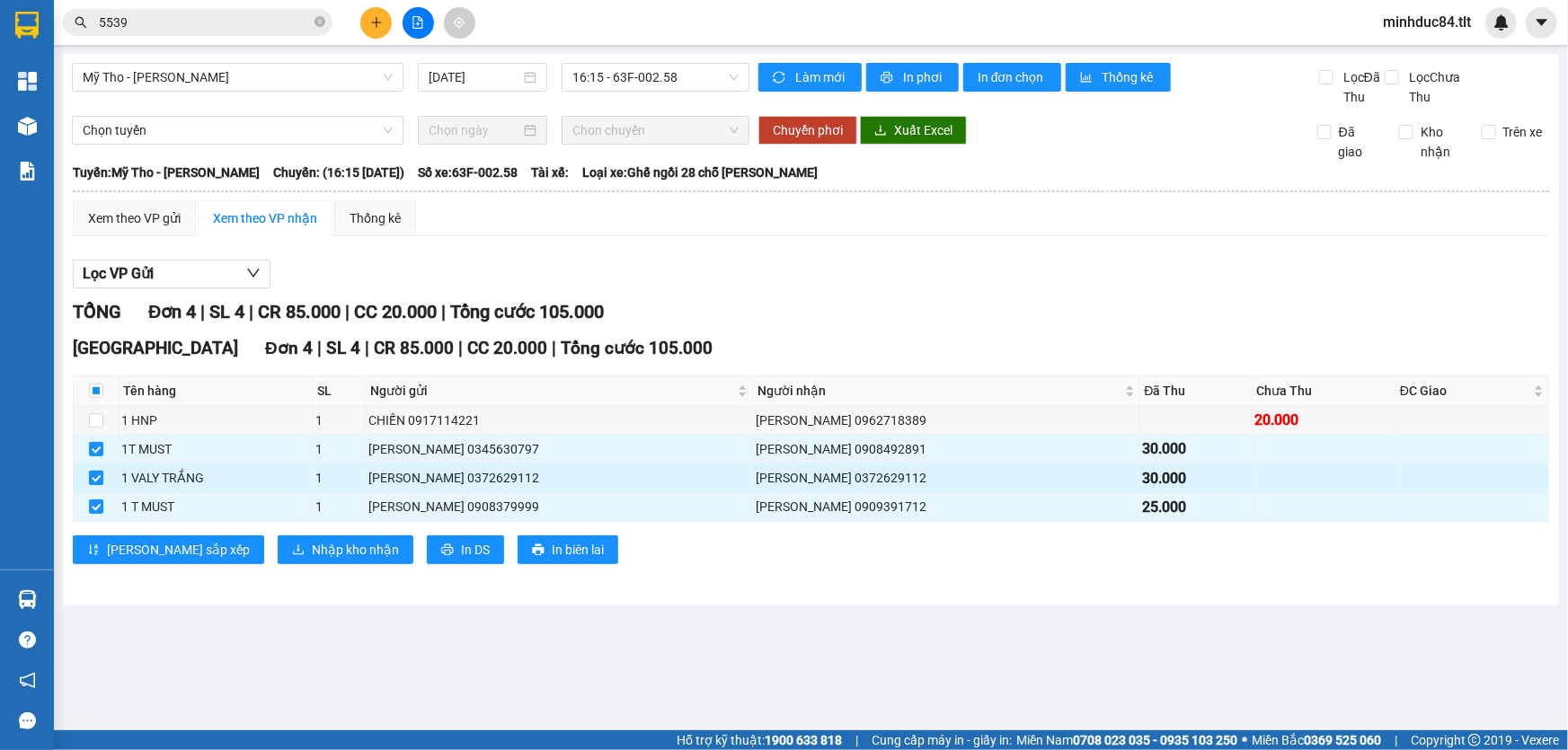
click at [95, 484] on input "checkbox" at bounding box center [95, 477] width 14 height 14
checkbox input "false"
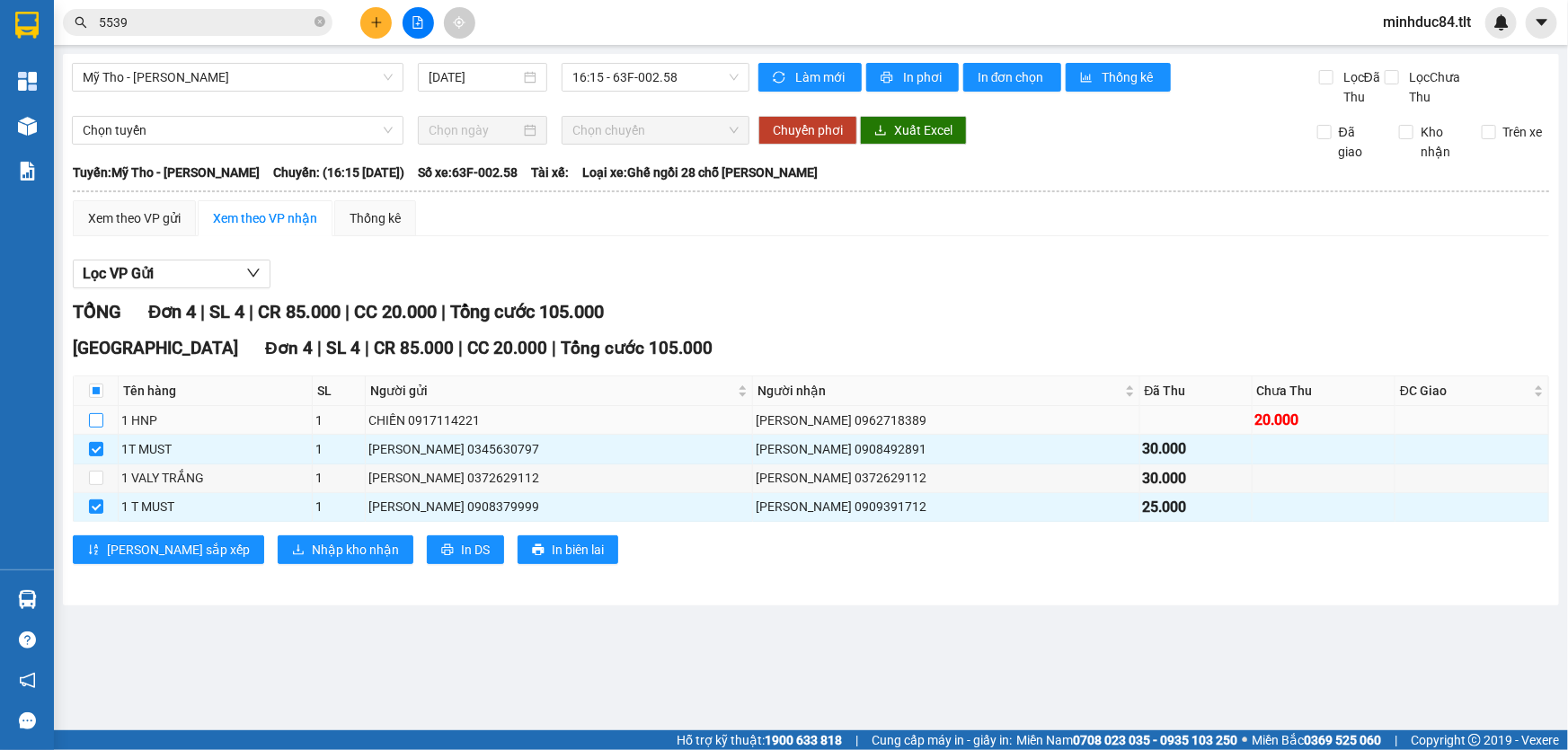
click at [91, 417] on input "checkbox" at bounding box center [95, 420] width 14 height 14
checkbox input "true"
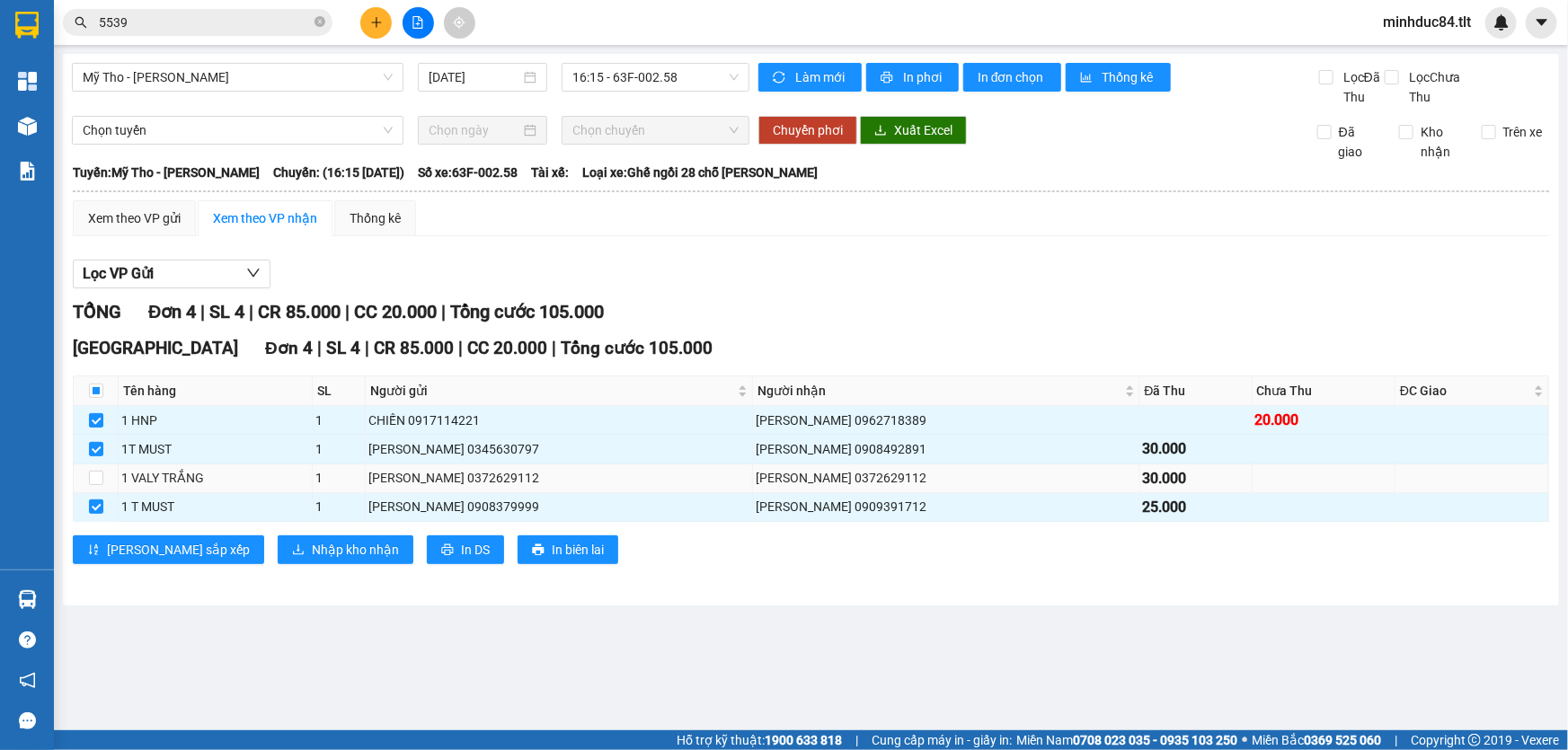
drag, startPoint x: 69, startPoint y: 483, endPoint x: 79, endPoint y: 485, distance: 10.2
click at [70, 485] on div "Mỹ Tho - Hồ Chí Minh 12/10/2025 16:15 - 63F-002.58 Làm mới In phơi In đơn chọn …" at bounding box center [811, 330] width 1497 height 551
click at [90, 482] on input "checkbox" at bounding box center [95, 477] width 14 height 14
checkbox input "true"
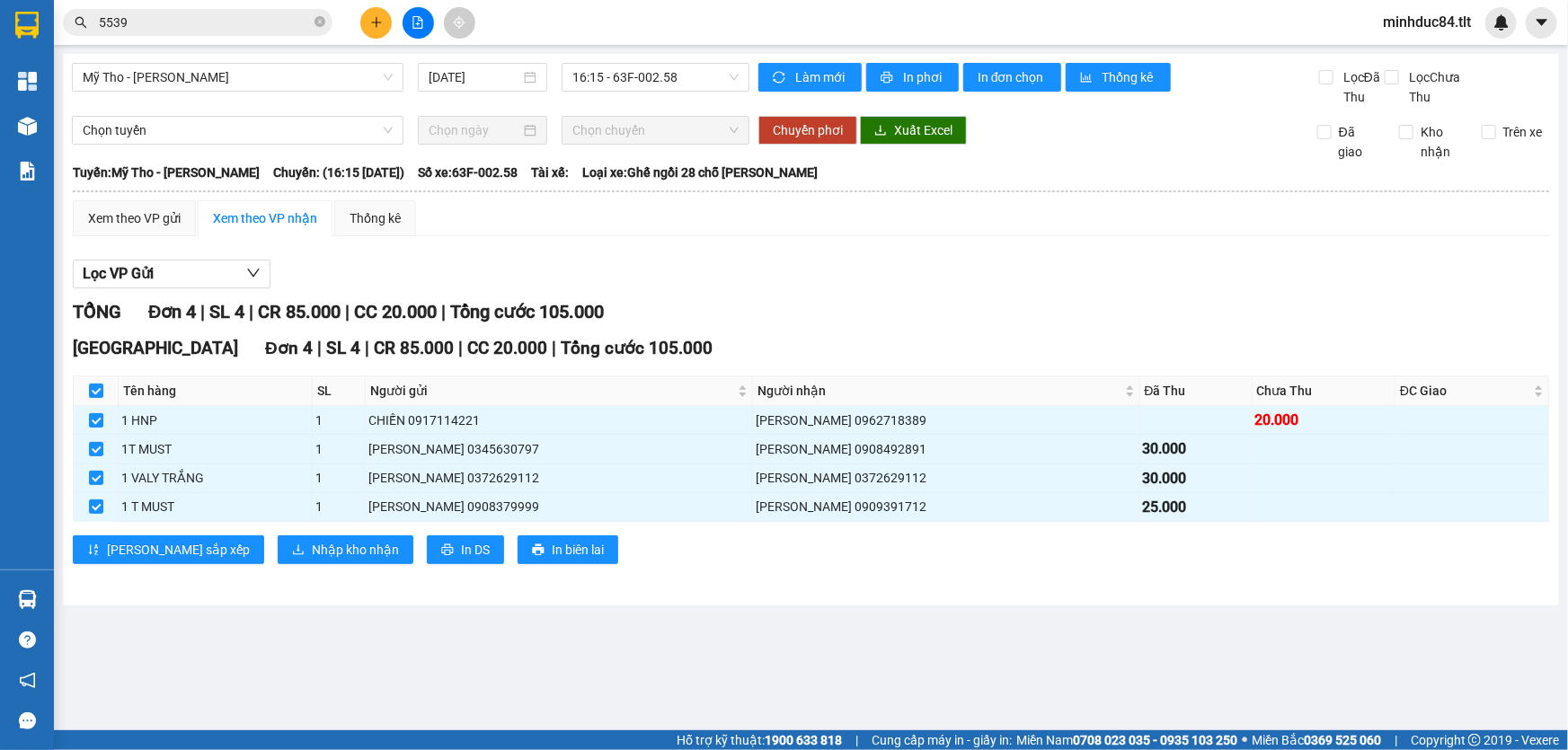
click at [263, 567] on div "Sài Gòn Đơn 4 | SL 4 | CR 85.000 | CC 20.000 | Tổng cước 105.000 Tên hàng SL Ng…" at bounding box center [810, 456] width 1476 height 242
click at [278, 556] on button "Nhập kho nhận" at bounding box center [345, 549] width 136 height 29
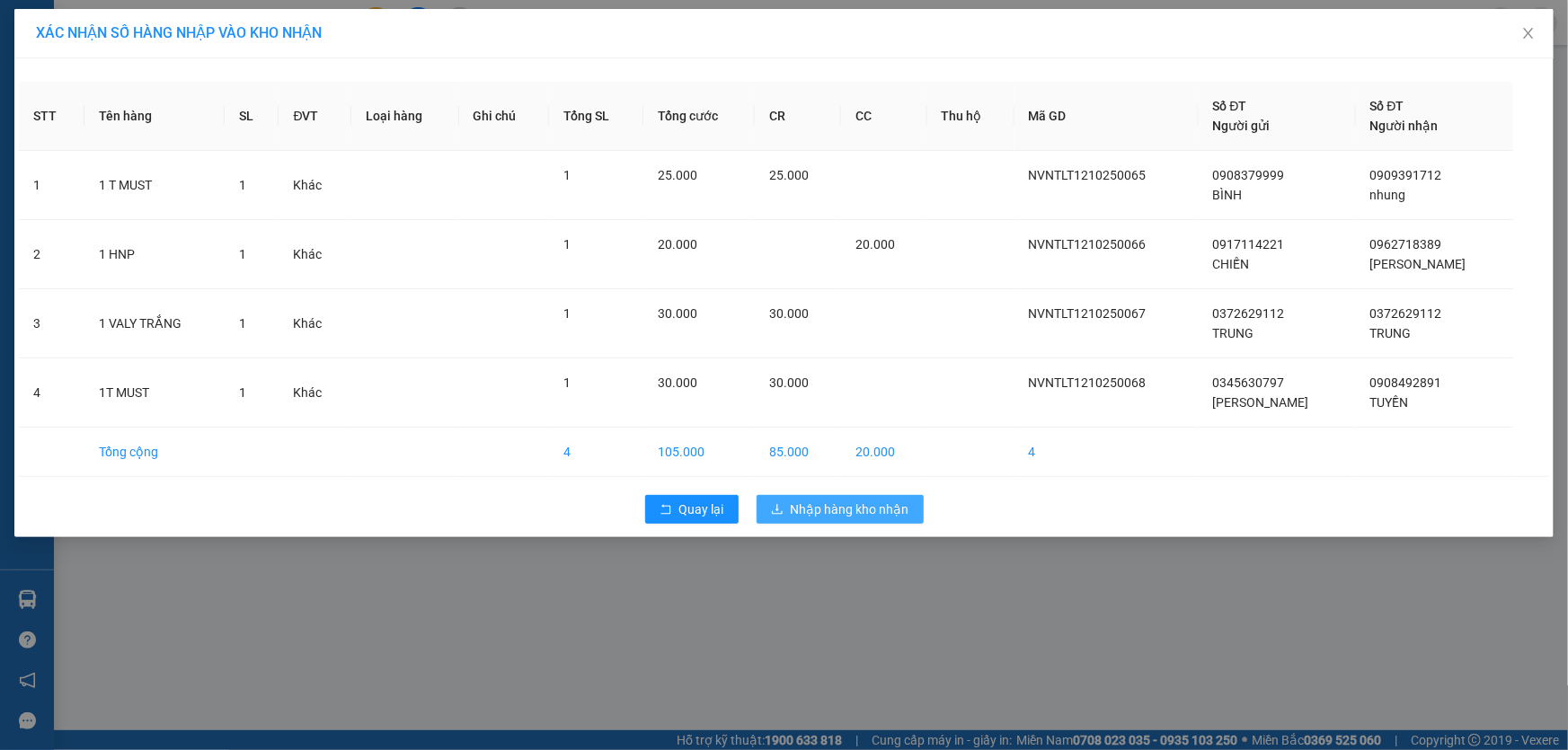
click at [846, 504] on span "Nhập hàng kho nhận" at bounding box center [850, 509] width 119 height 20
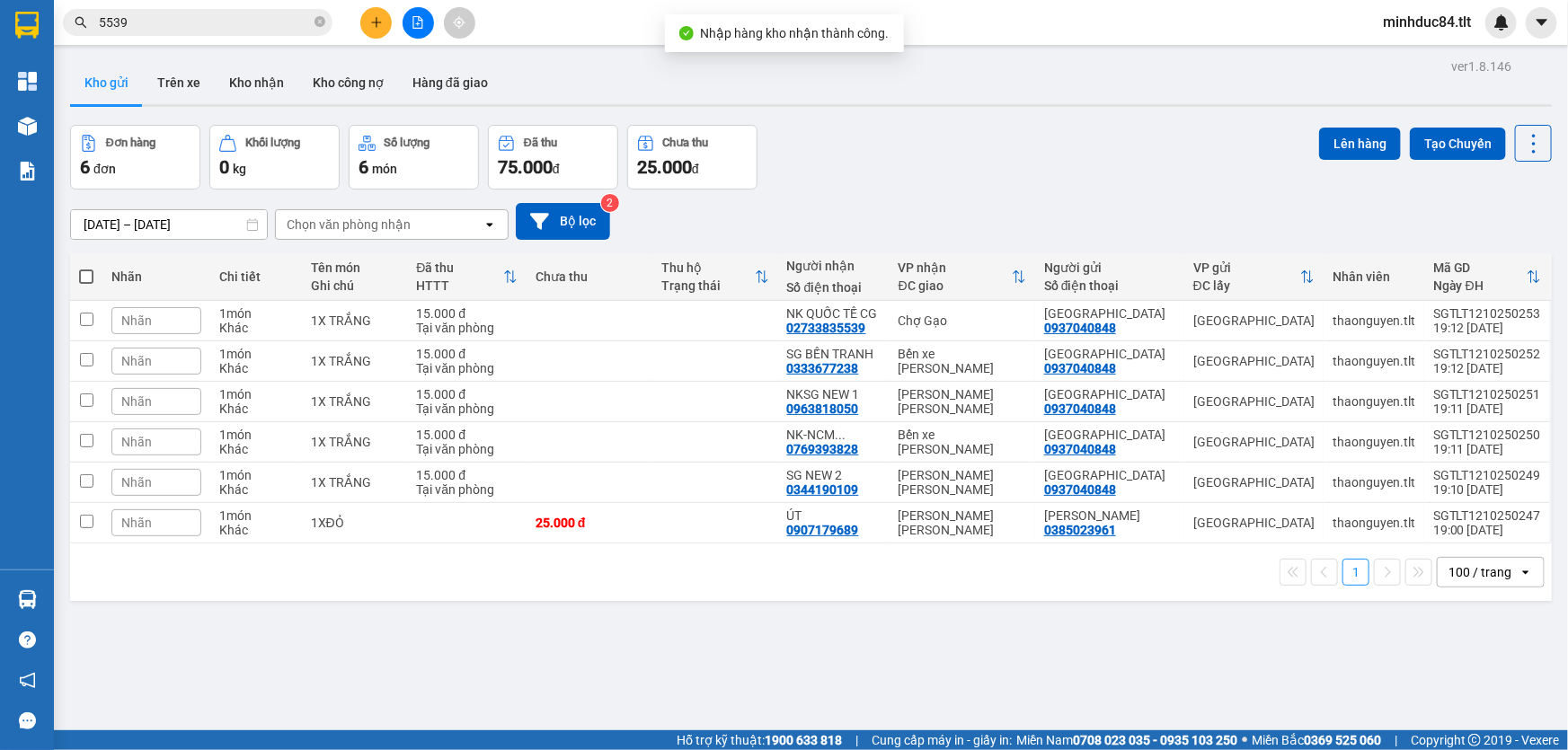
drag, startPoint x: 1502, startPoint y: 148, endPoint x: 1510, endPoint y: 163, distance: 17.0
click at [1515, 148] on button at bounding box center [1533, 144] width 37 height 37
click at [1515, 252] on span "Làm mới" at bounding box center [1496, 255] width 49 height 18
click at [1532, 135] on icon at bounding box center [1534, 144] width 4 height 19
click at [1505, 247] on span "Làm mới" at bounding box center [1496, 255] width 49 height 18
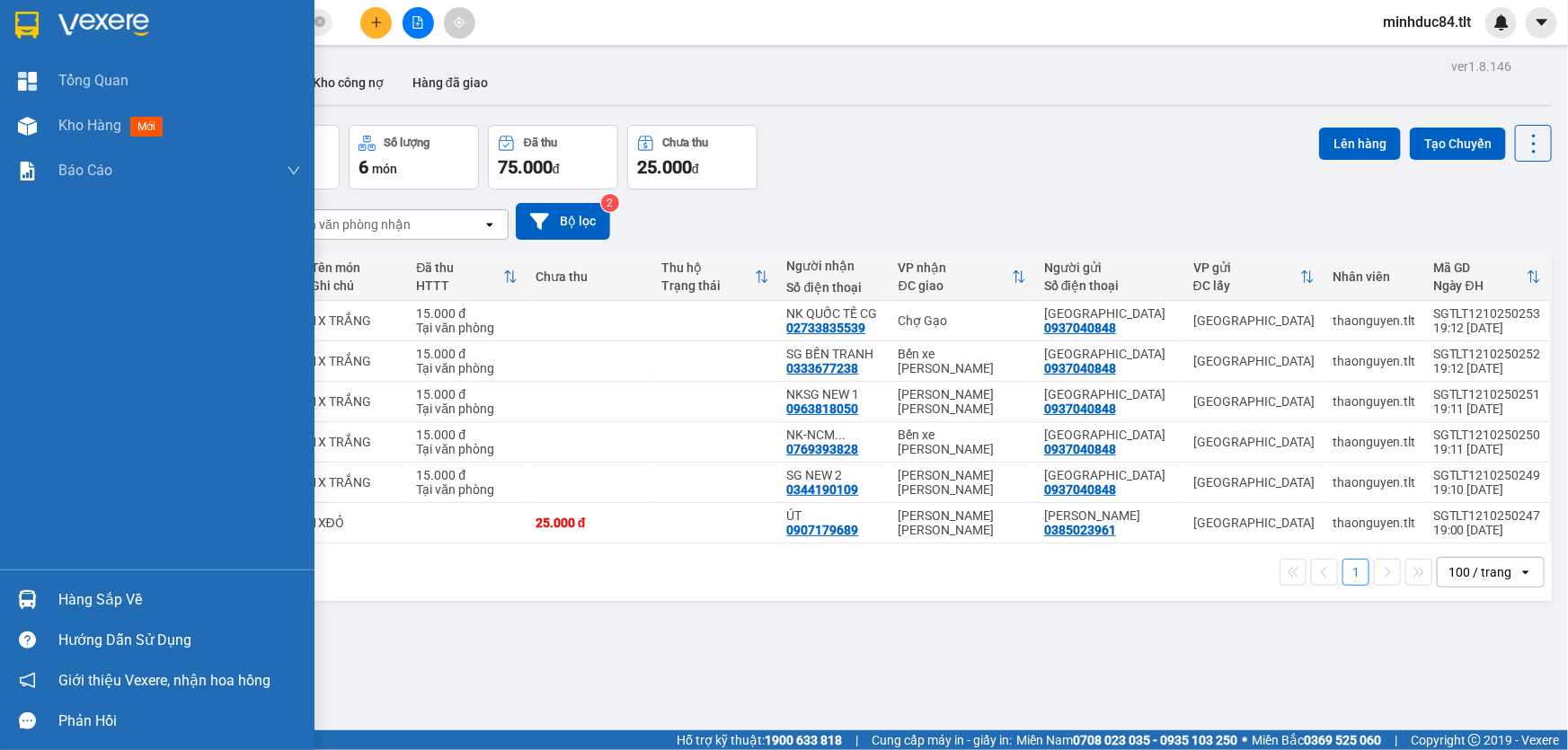
click at [60, 587] on div "Hàng sắp về" at bounding box center [180, 601] width 243 height 27
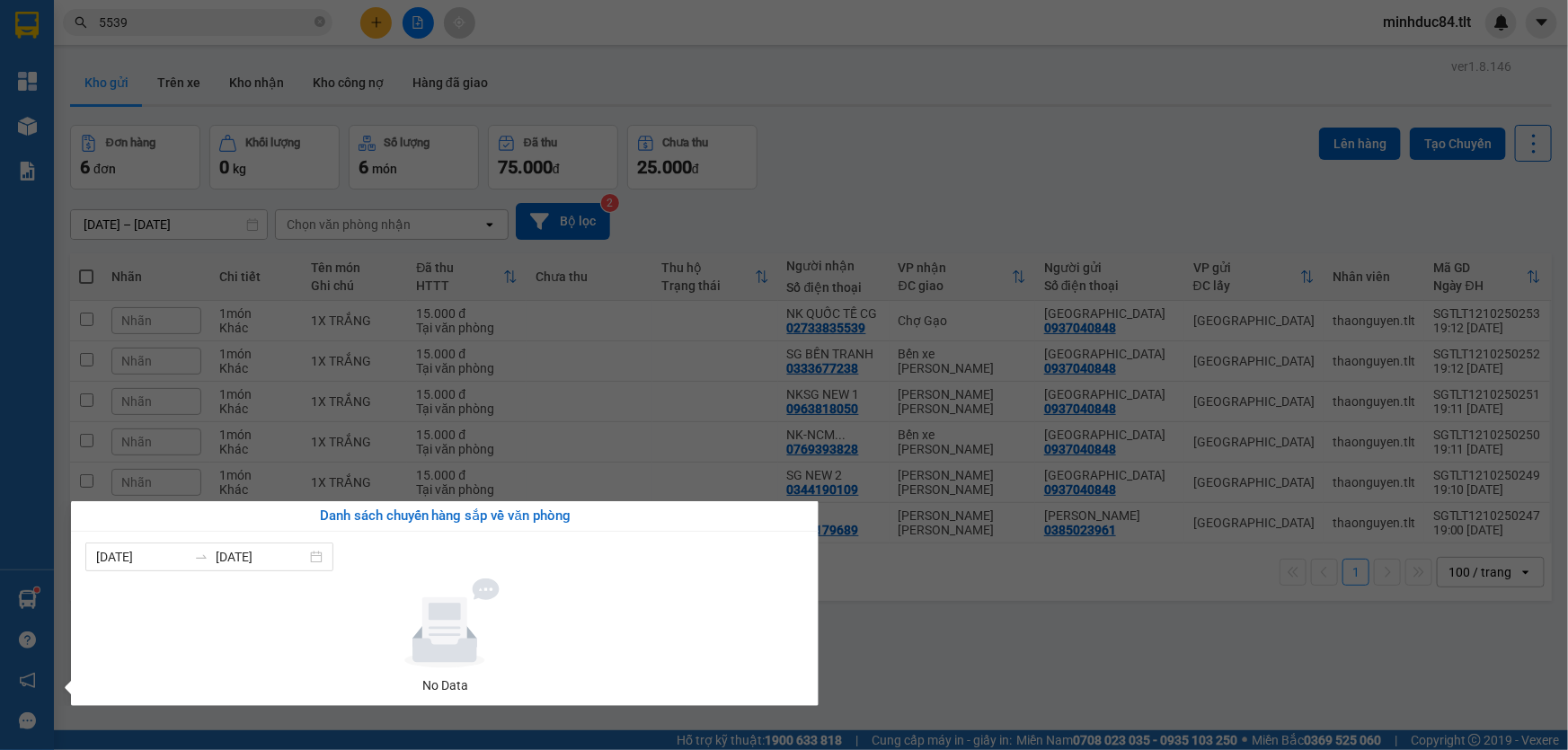
click at [904, 639] on section "Kết quả [PERSON_NAME] ( 2973 ) Bộ lọc Mã ĐH Trạng thái Món hàng Thu hộ Tổng [PE…" at bounding box center [784, 375] width 1568 height 750
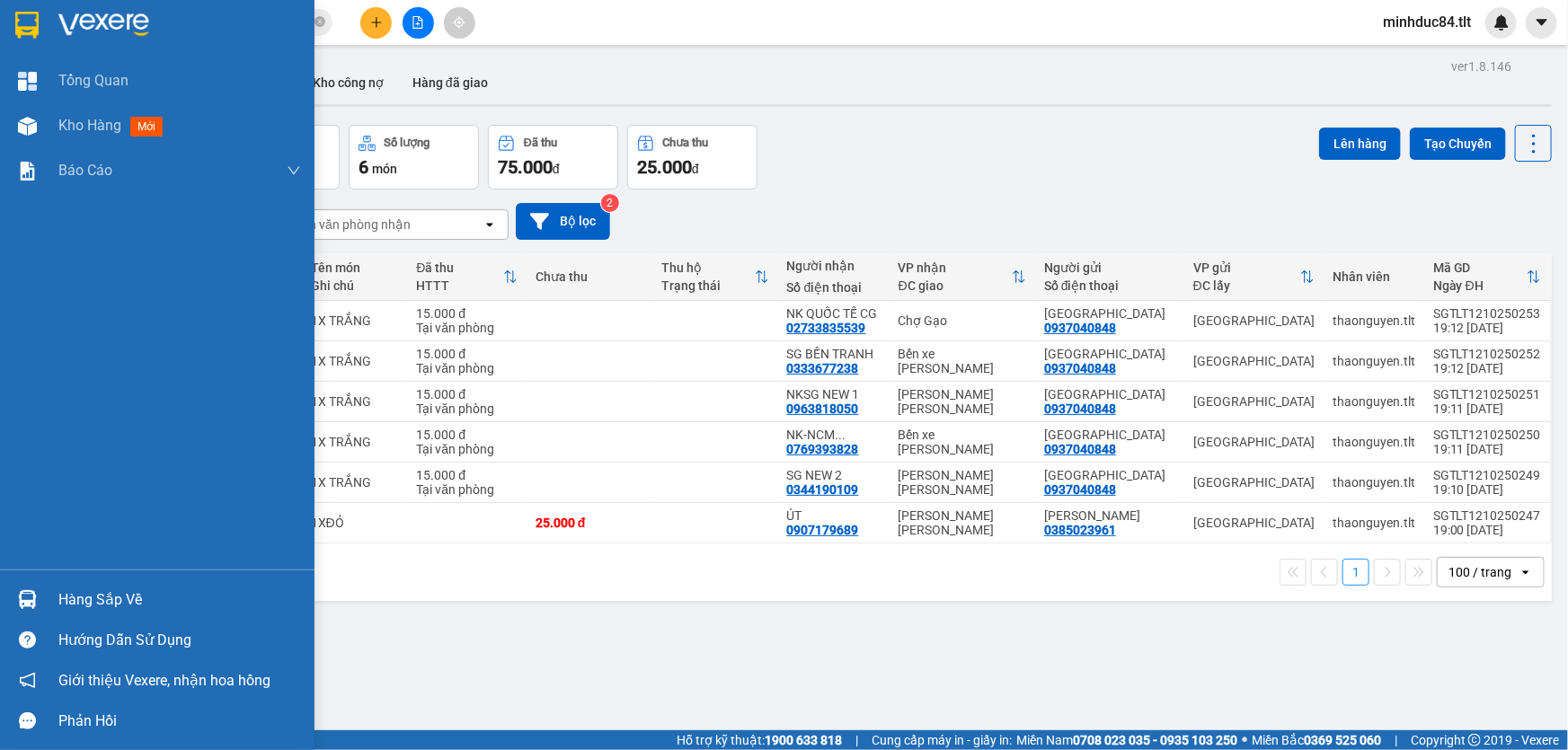
click at [111, 594] on div "Hàng sắp về" at bounding box center [180, 601] width 243 height 27
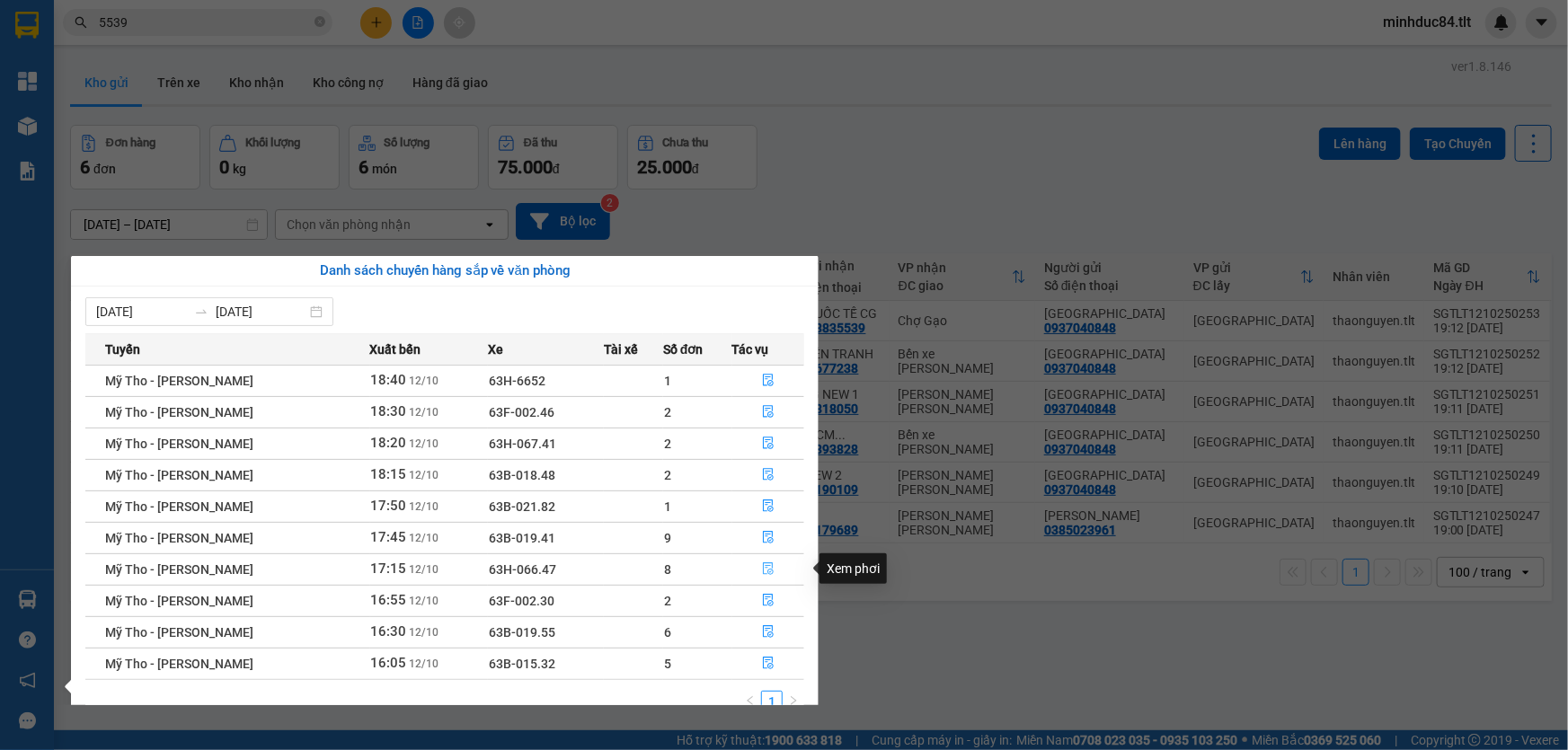
click at [768, 563] on icon "file-done" at bounding box center [768, 568] width 13 height 13
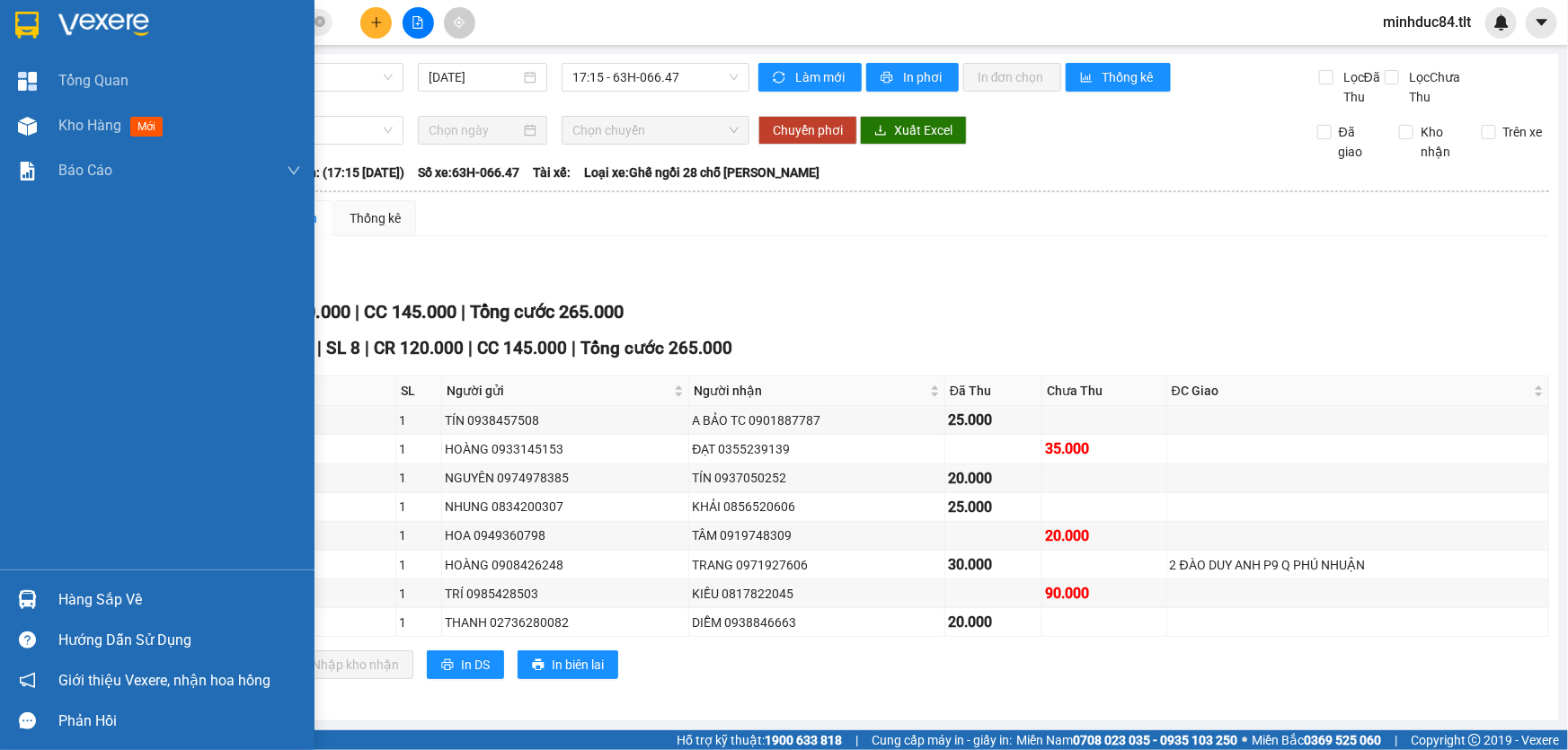
click at [59, 587] on div "Hàng sắp về" at bounding box center [180, 601] width 243 height 27
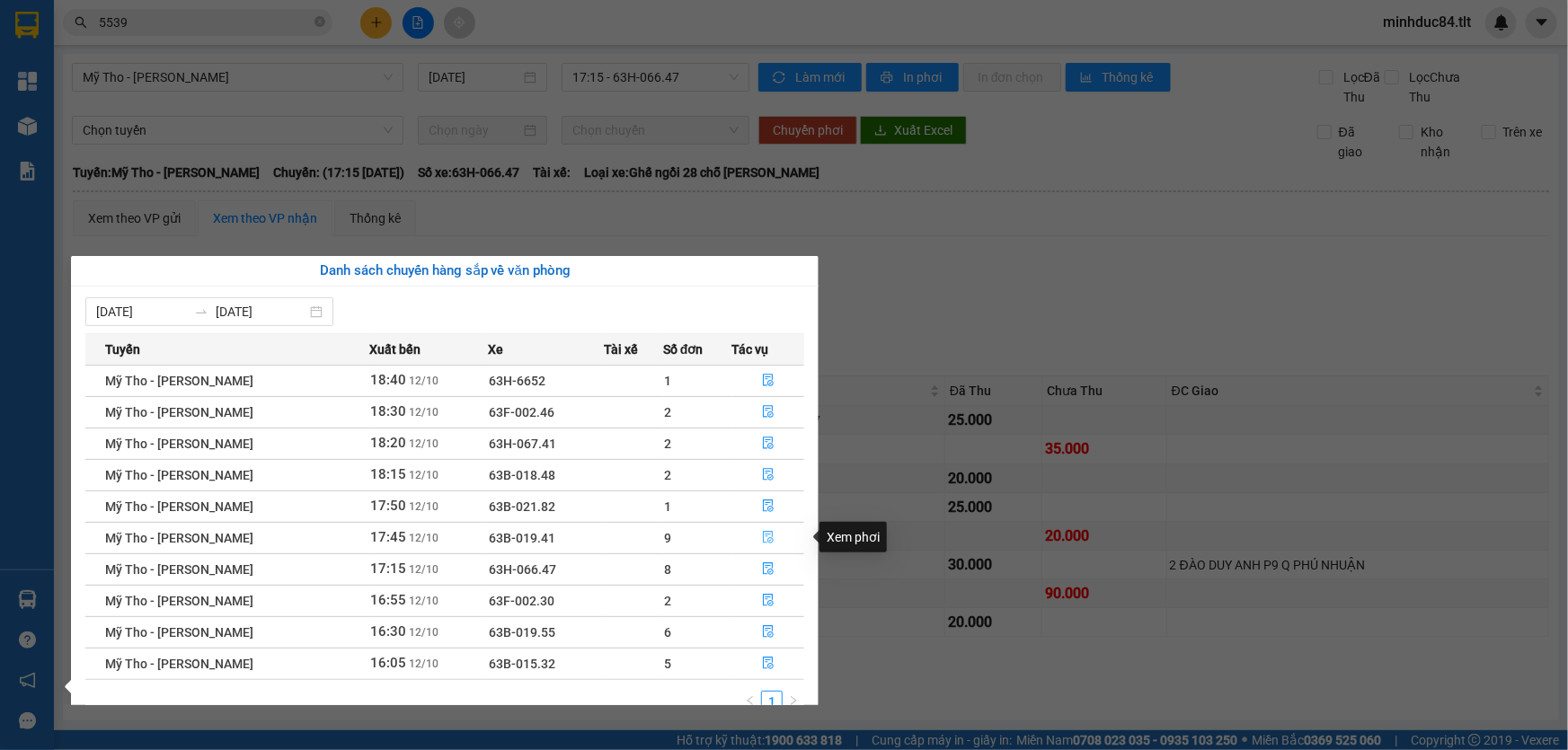
click at [766, 538] on icon "file-done" at bounding box center [768, 537] width 13 height 13
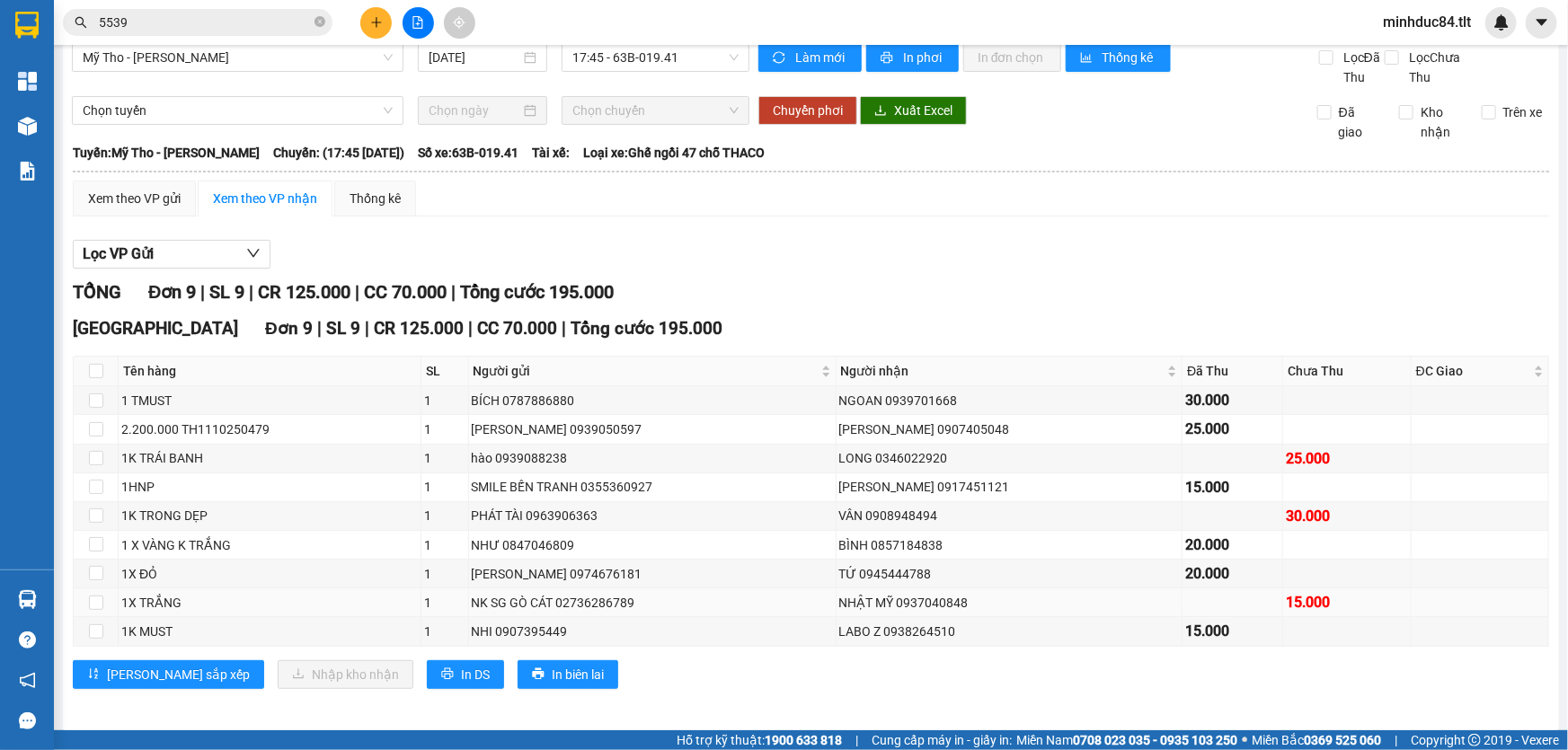
scroll to position [26, 0]
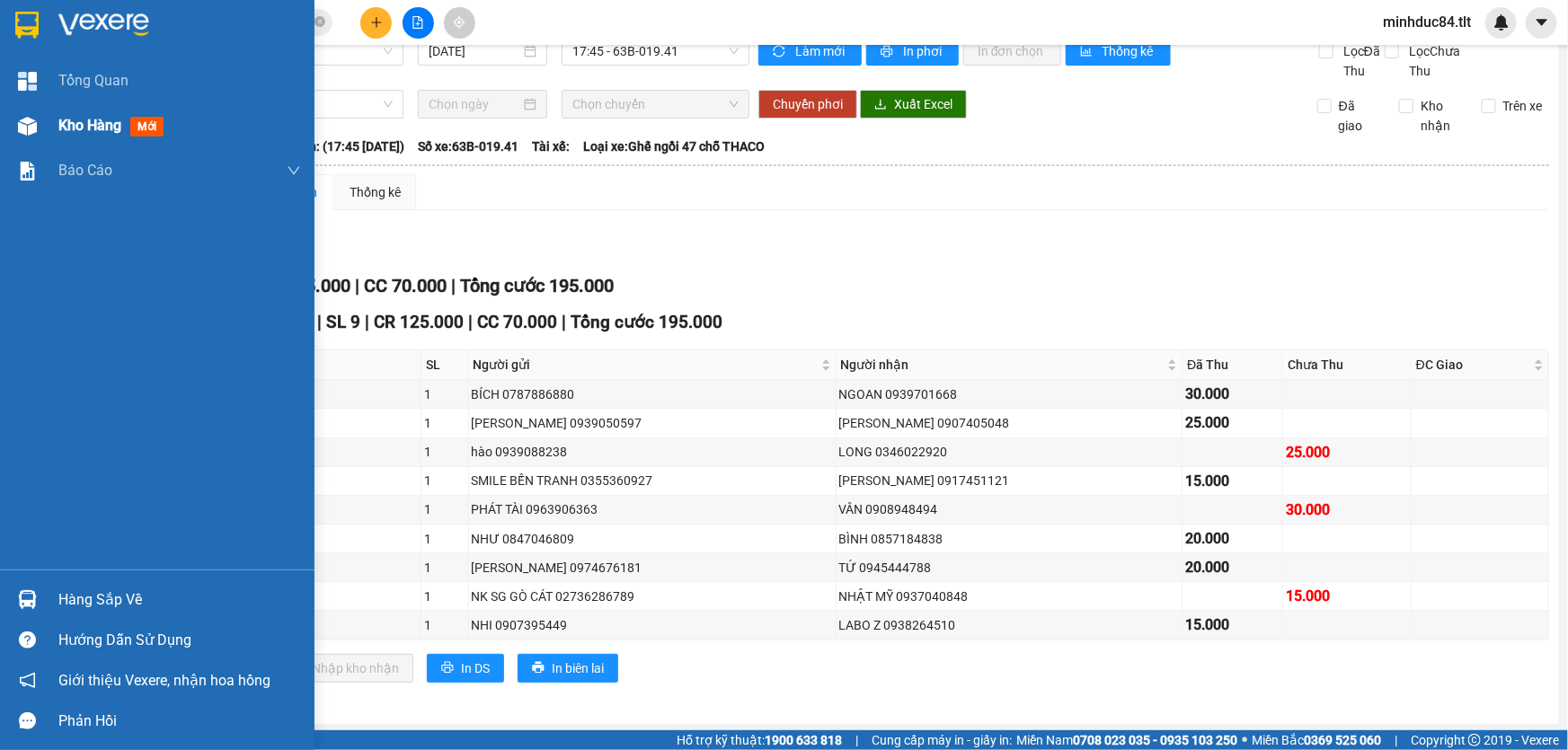
click at [29, 125] on img at bounding box center [28, 126] width 19 height 19
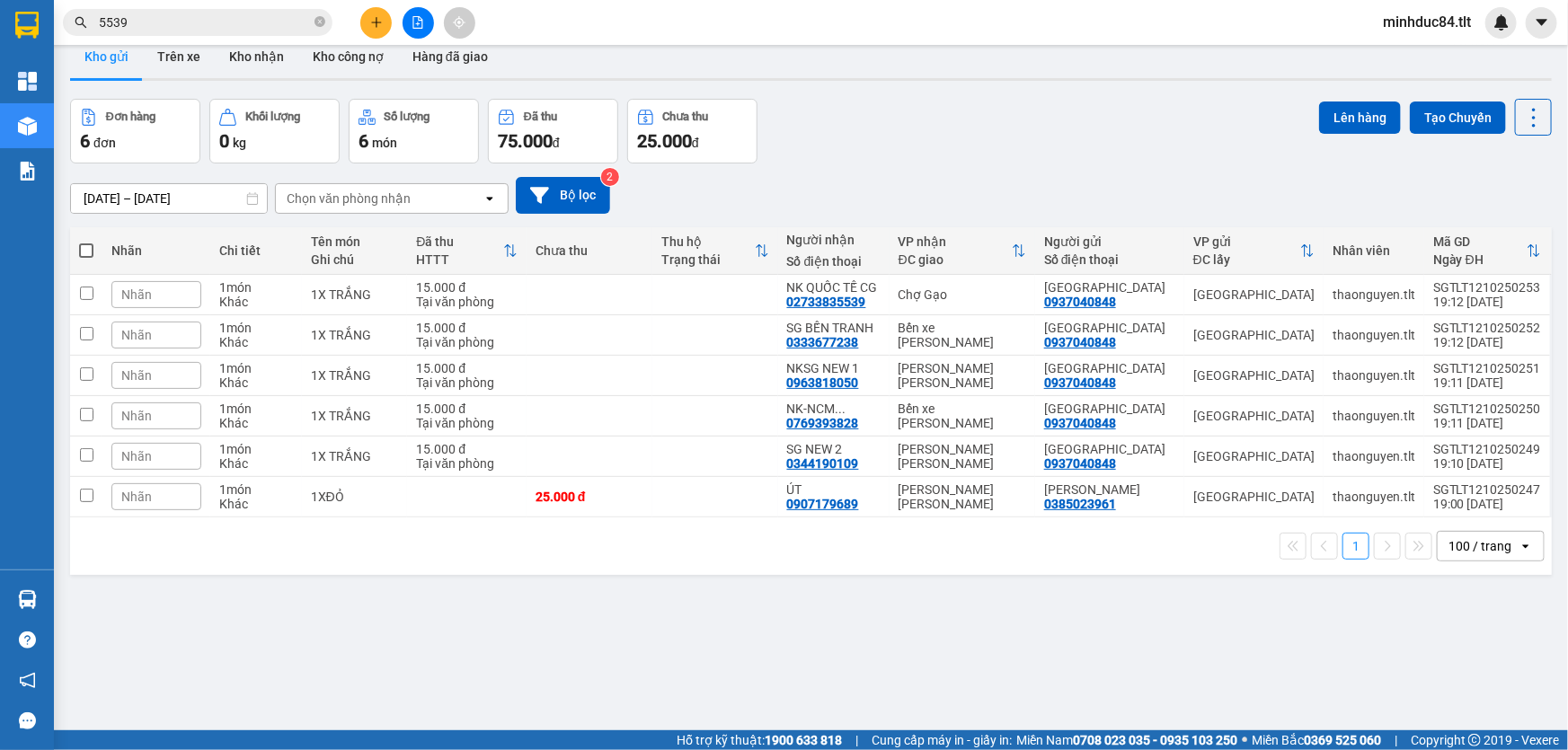
click at [214, 26] on input "5539" at bounding box center [205, 22] width 212 height 20
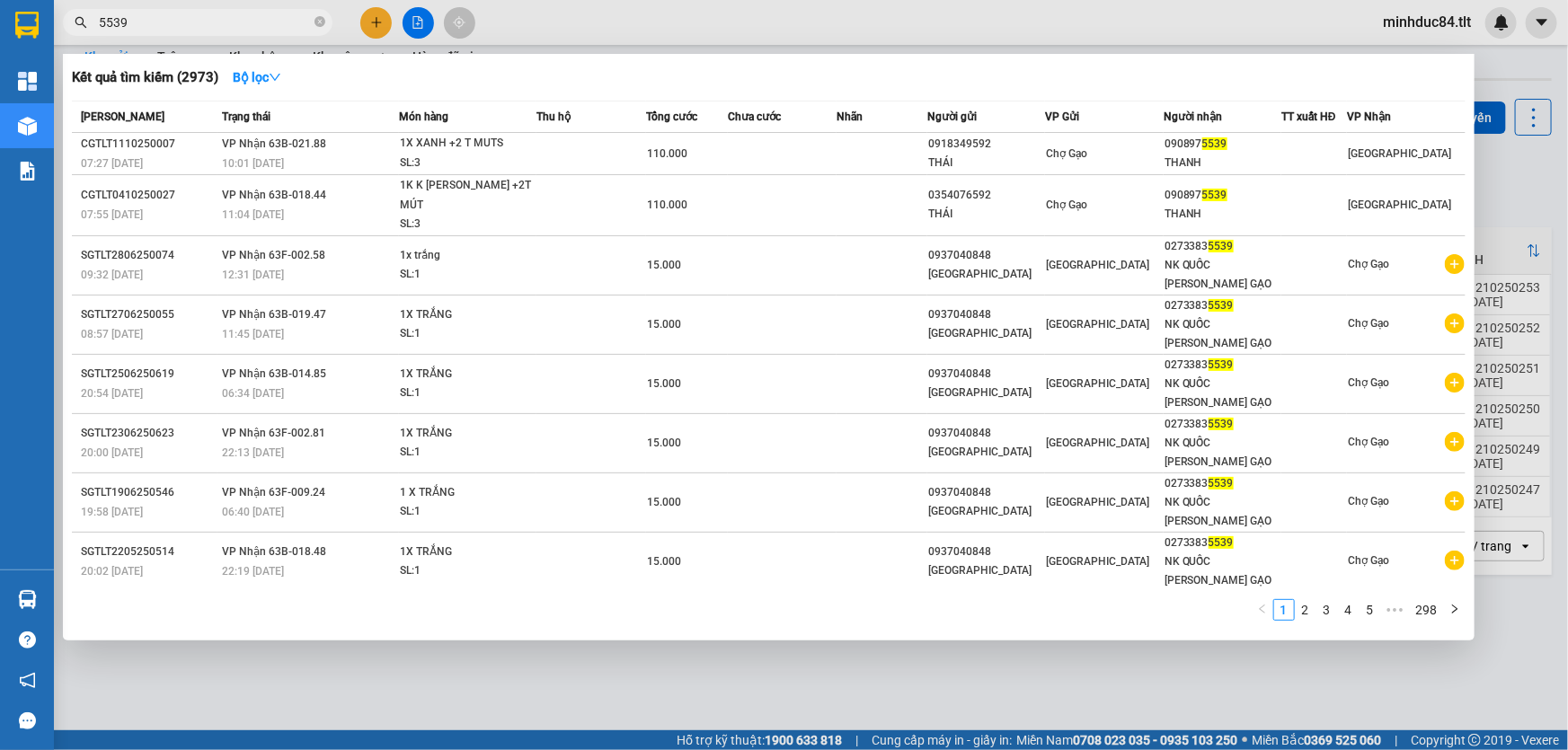
click at [212, 26] on input "5539" at bounding box center [205, 22] width 212 height 20
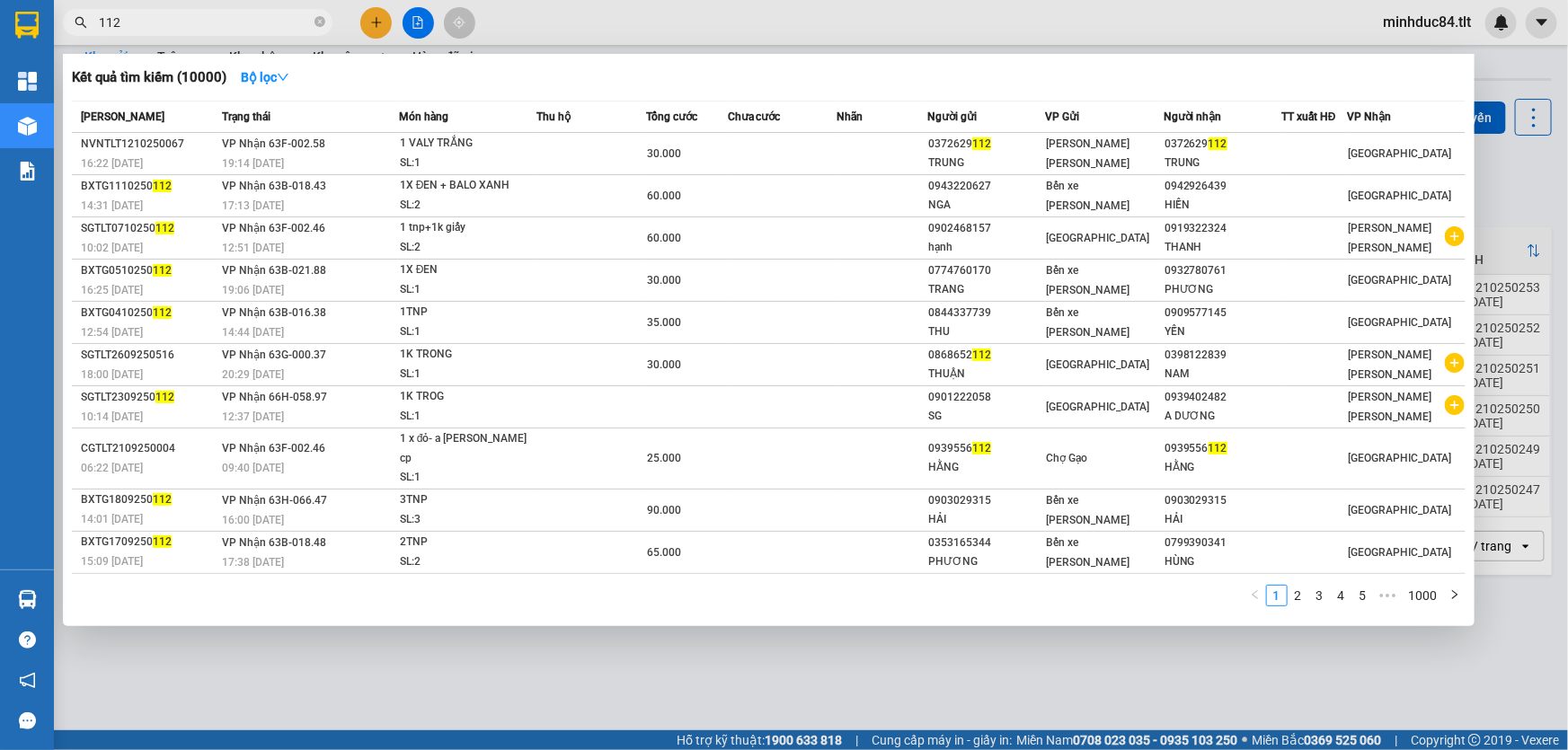
click at [1516, 185] on div at bounding box center [784, 375] width 1568 height 750
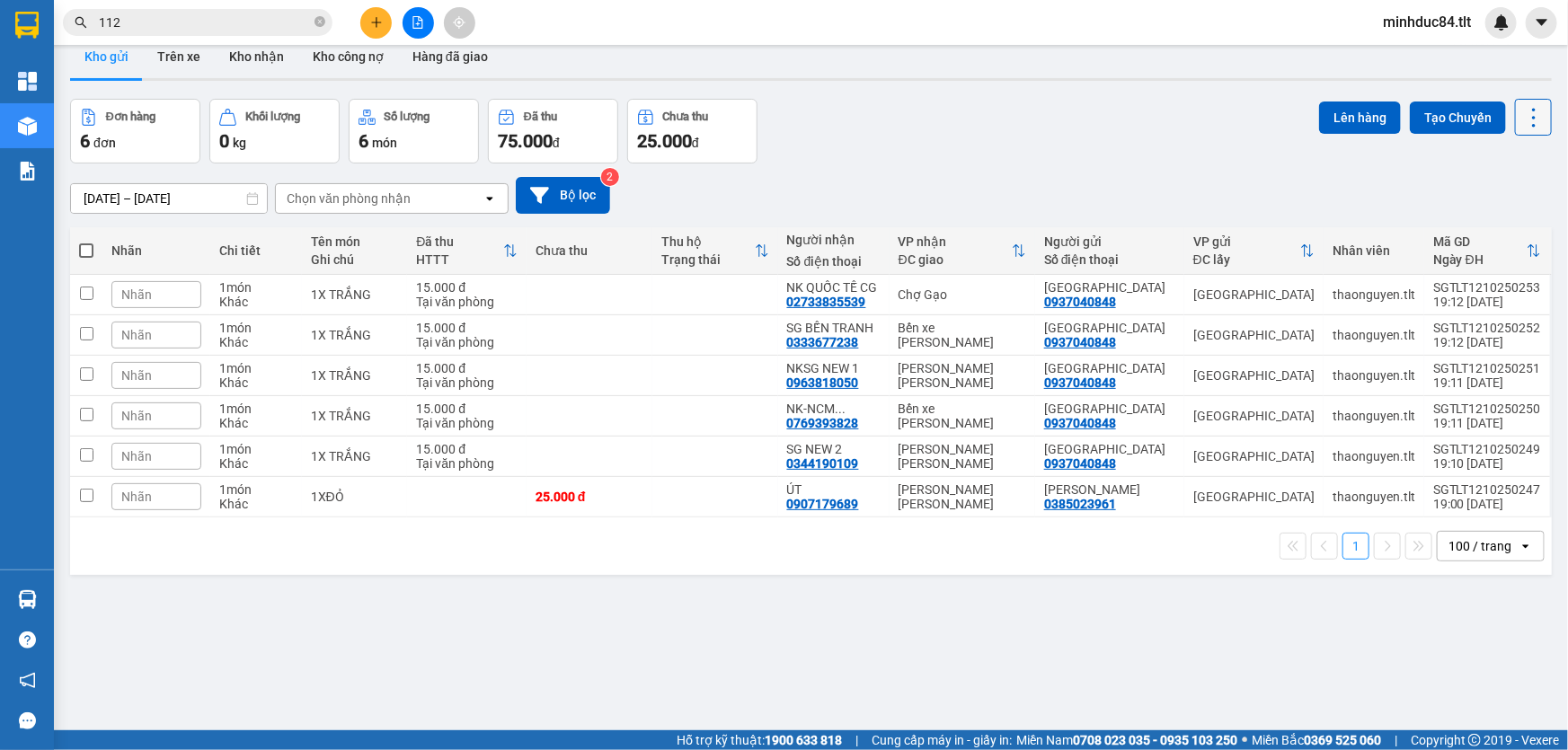
click at [1515, 101] on button at bounding box center [1533, 118] width 37 height 37
click at [1516, 219] on li "Làm mới" at bounding box center [1489, 230] width 135 height 33
click at [1522, 122] on icon at bounding box center [1534, 118] width 25 height 25
click at [1498, 230] on span "Làm mới" at bounding box center [1496, 229] width 49 height 18
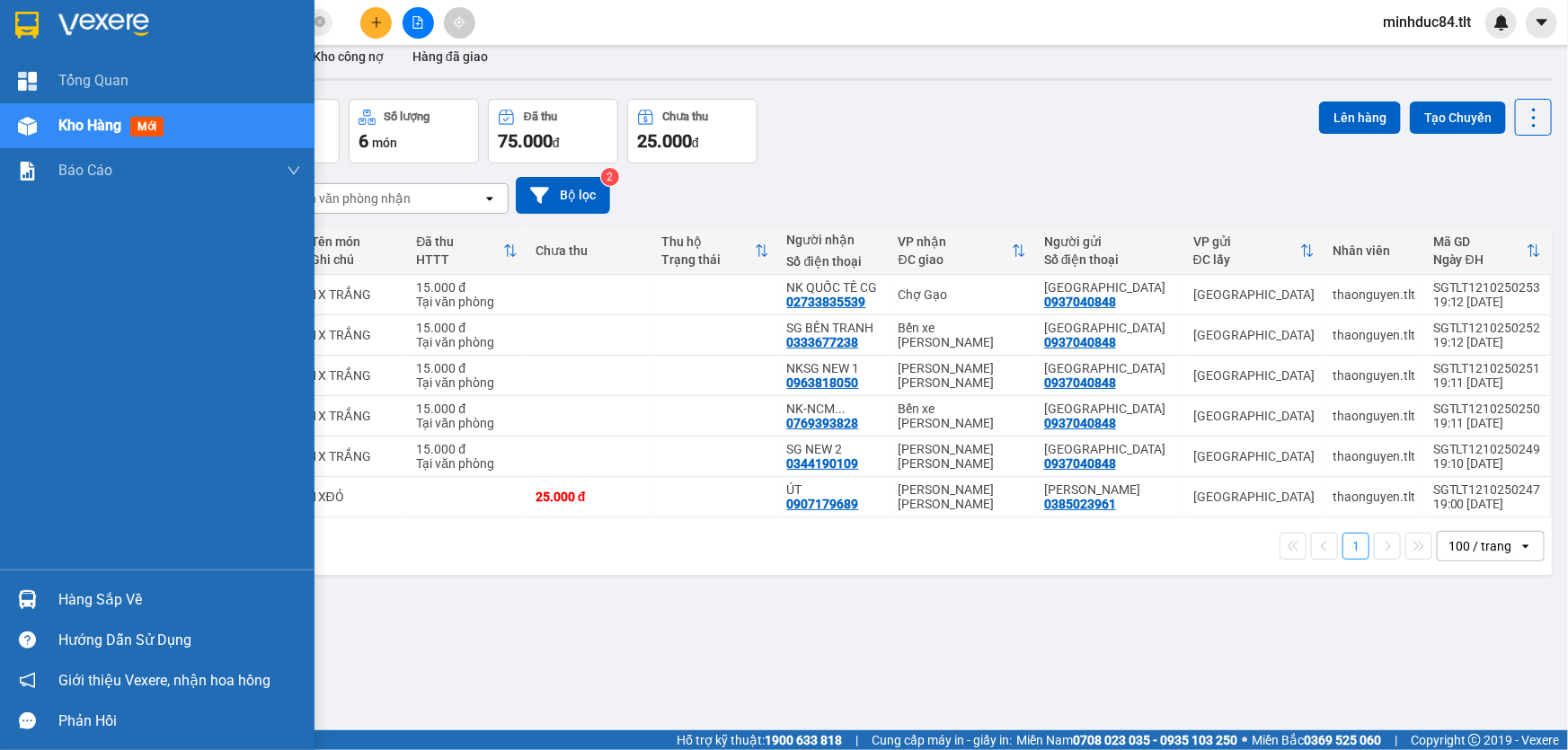
click at [33, 569] on div "[PERSON_NAME] Kho hàng mới [PERSON_NAME] [PERSON_NAME] [PERSON_NAME] ([PERSON_N…" at bounding box center [157, 314] width 314 height 511
click at [70, 593] on div "Hàng sắp về" at bounding box center [180, 601] width 243 height 27
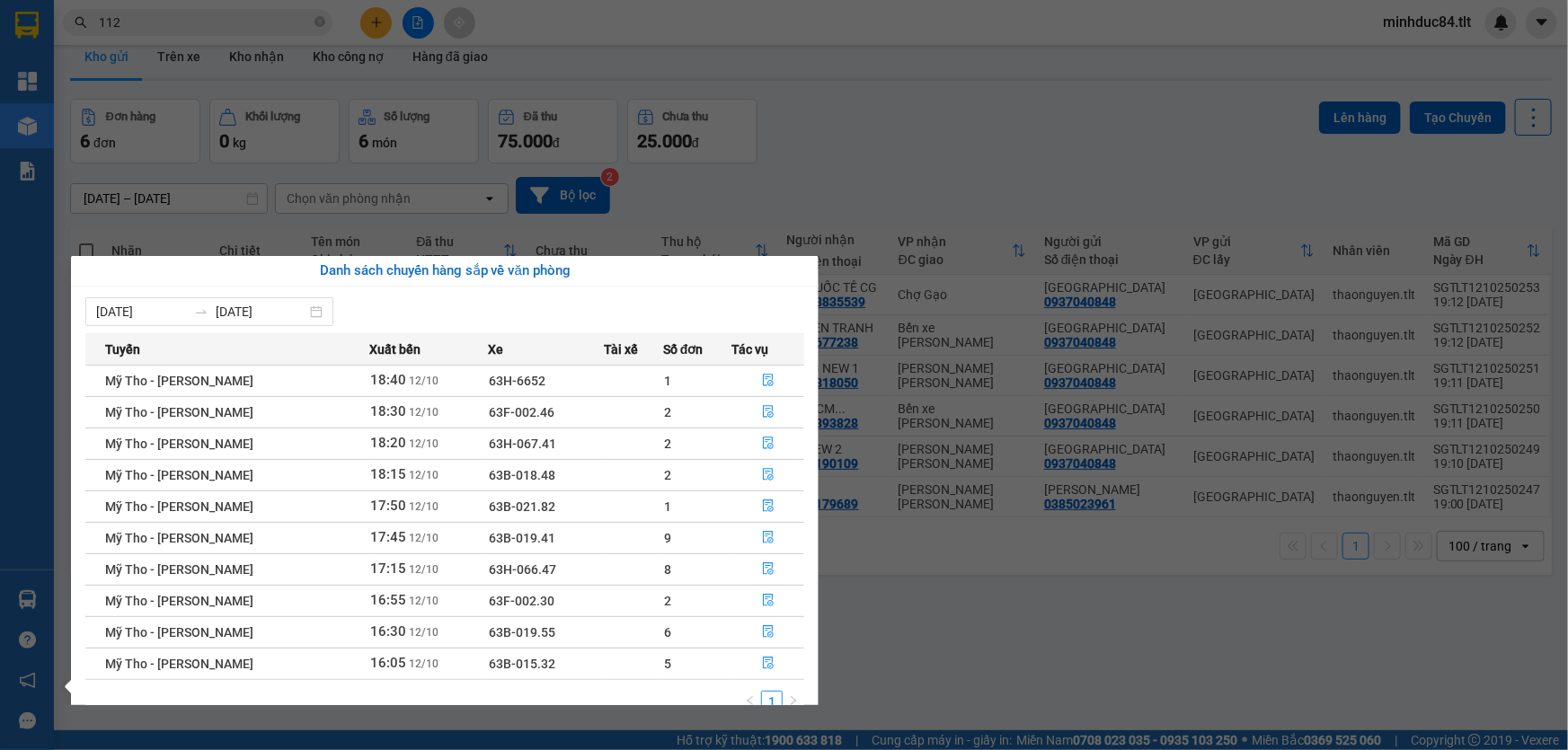
click at [903, 646] on section "Kết quả tìm kiếm ( 10000 ) Bộ lọc Mã ĐH Trạng thái Món hàng Thu hộ Tổng cước Ch…" at bounding box center [784, 375] width 1568 height 750
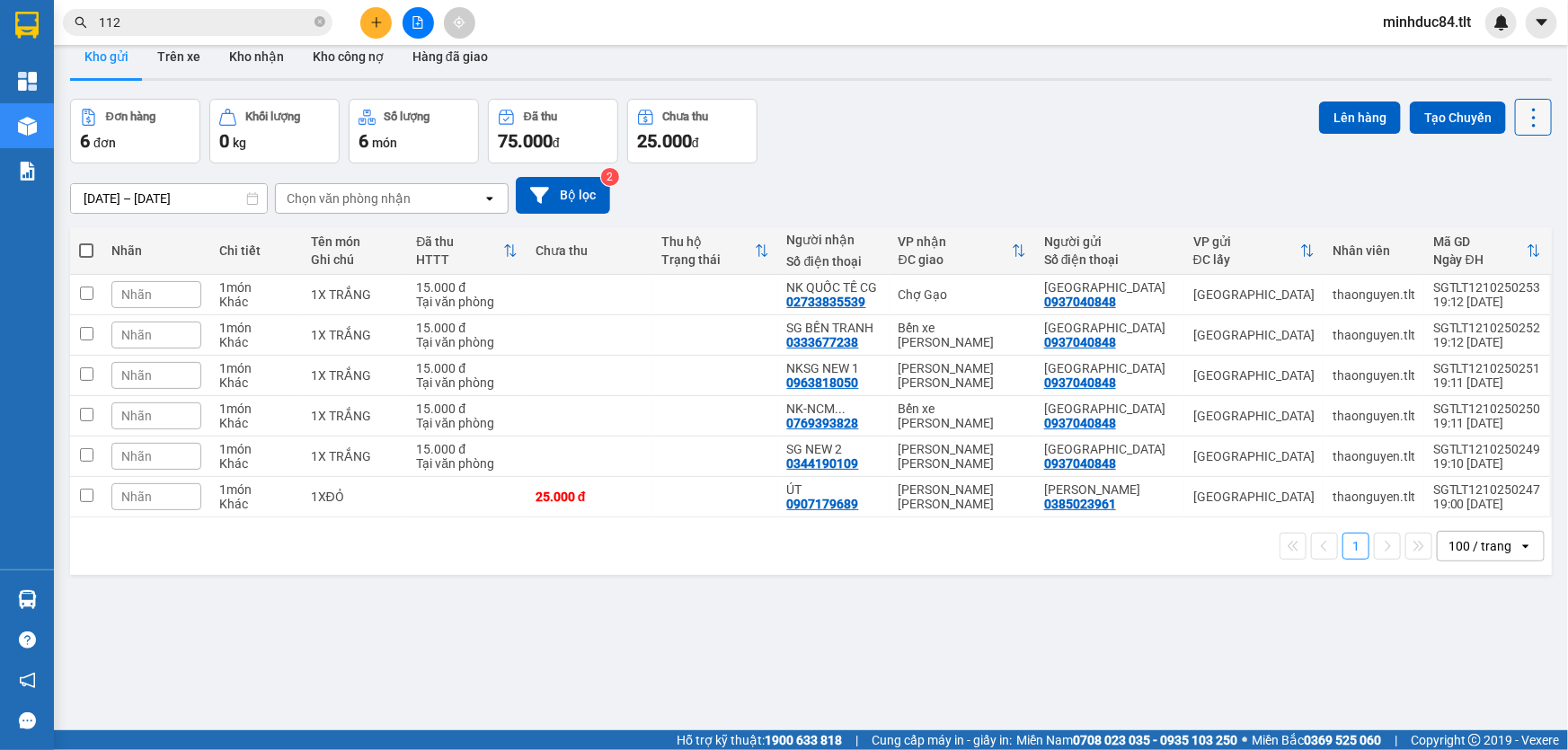
click at [1527, 119] on icon at bounding box center [1534, 118] width 25 height 25
click at [1511, 224] on span "Làm mới" at bounding box center [1496, 229] width 49 height 18
click at [1522, 114] on icon at bounding box center [1534, 118] width 25 height 25
click at [1510, 227] on span "Làm mới" at bounding box center [1496, 229] width 49 height 18
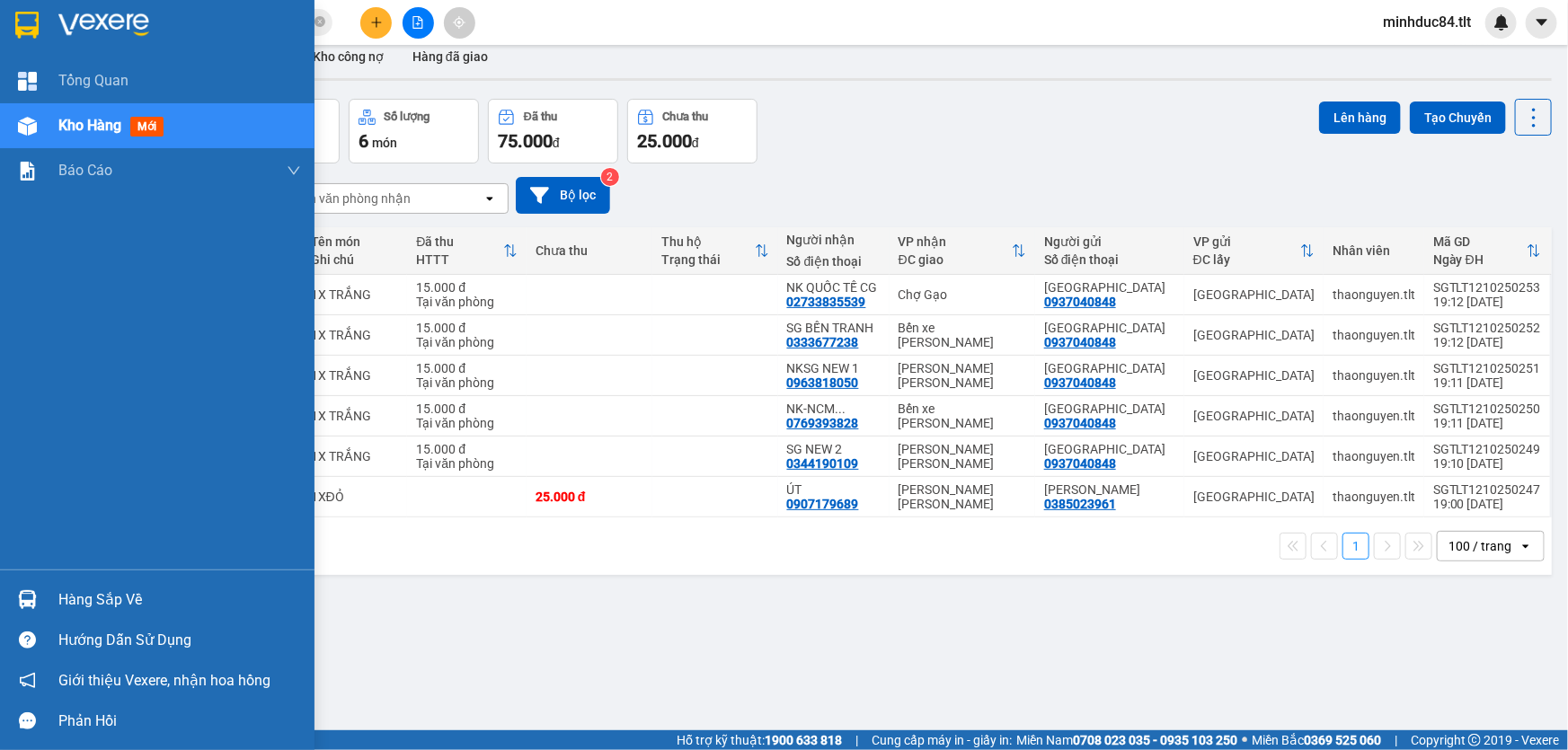
click at [39, 593] on div at bounding box center [27, 600] width 32 height 32
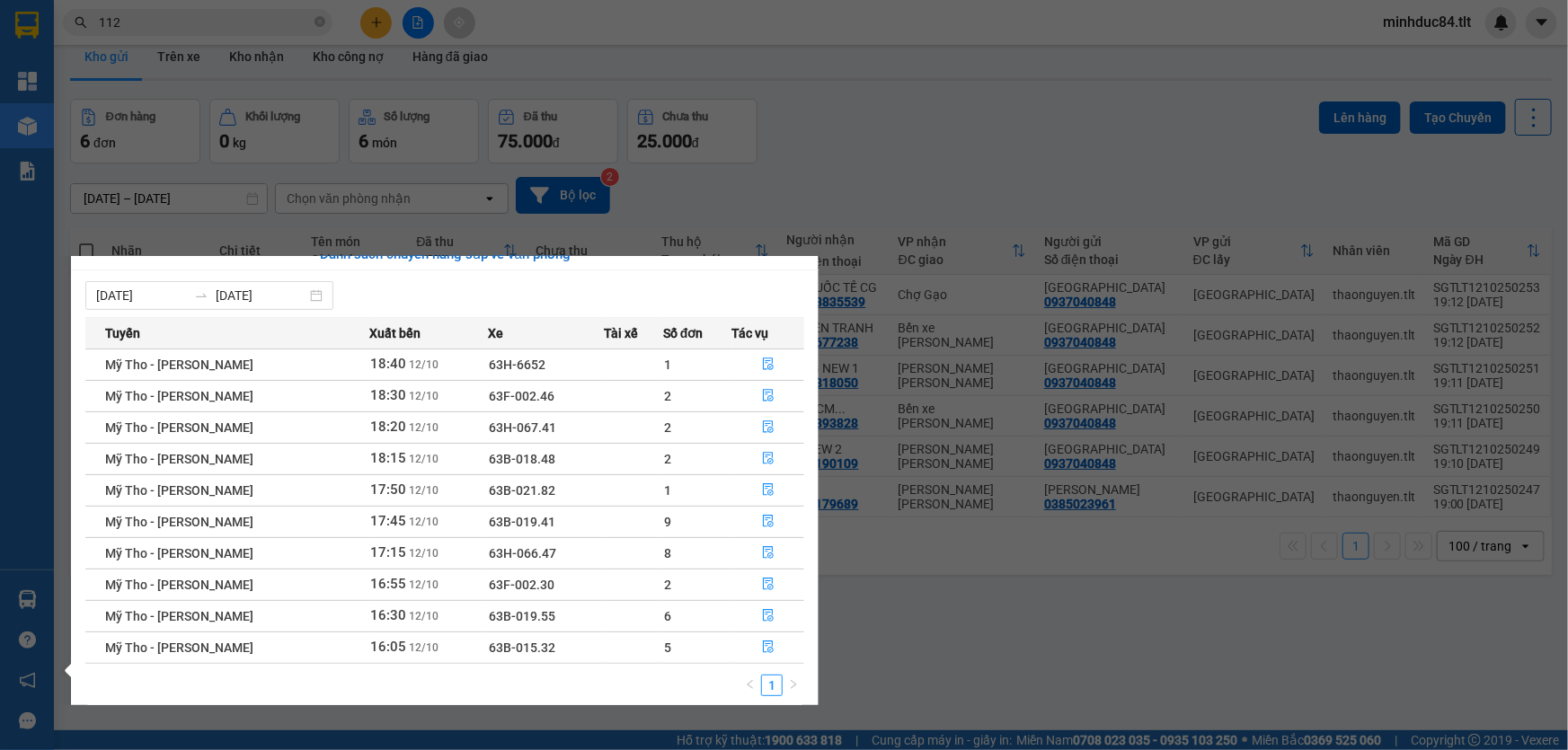
scroll to position [28, 0]
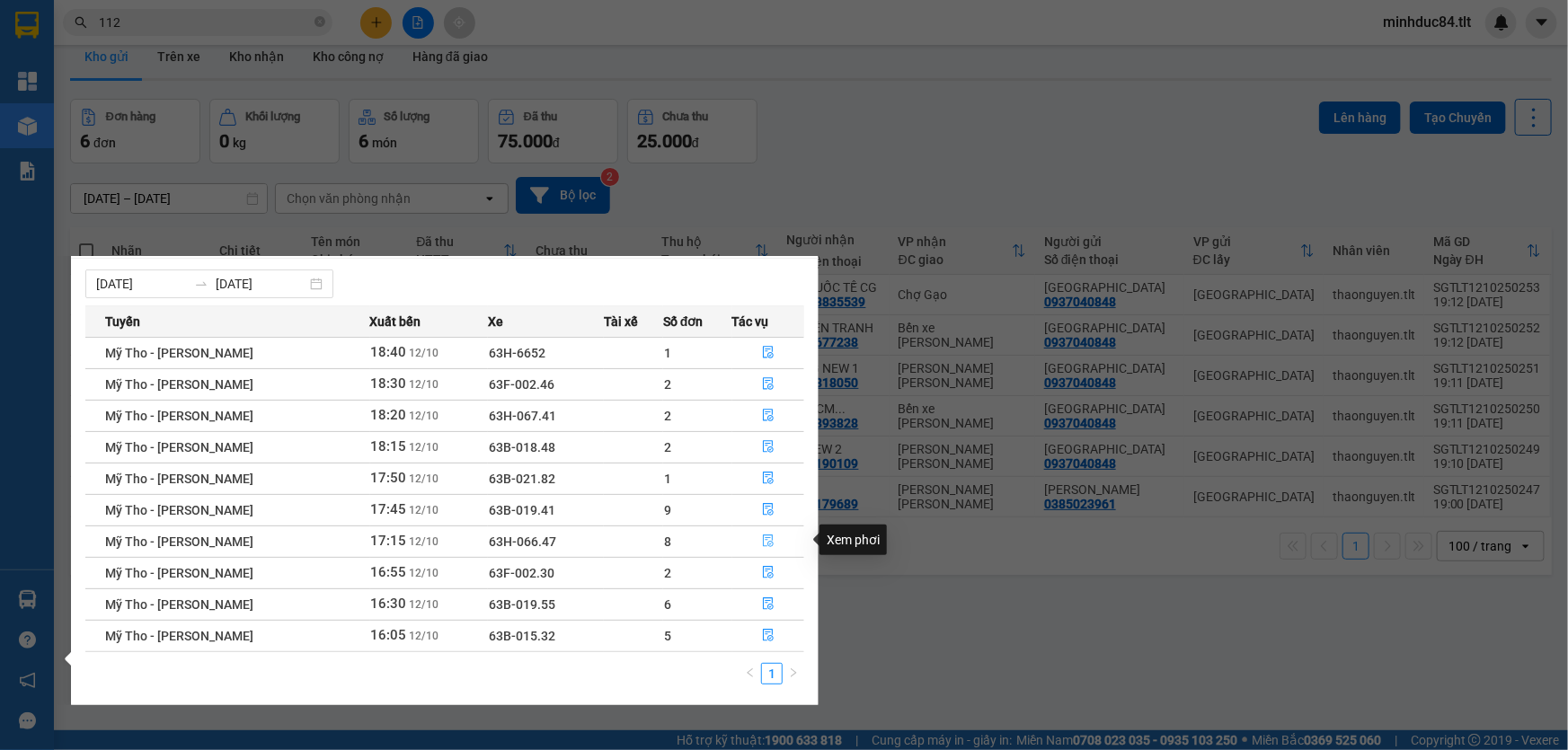
click at [777, 532] on button "button" at bounding box center [769, 542] width 71 height 29
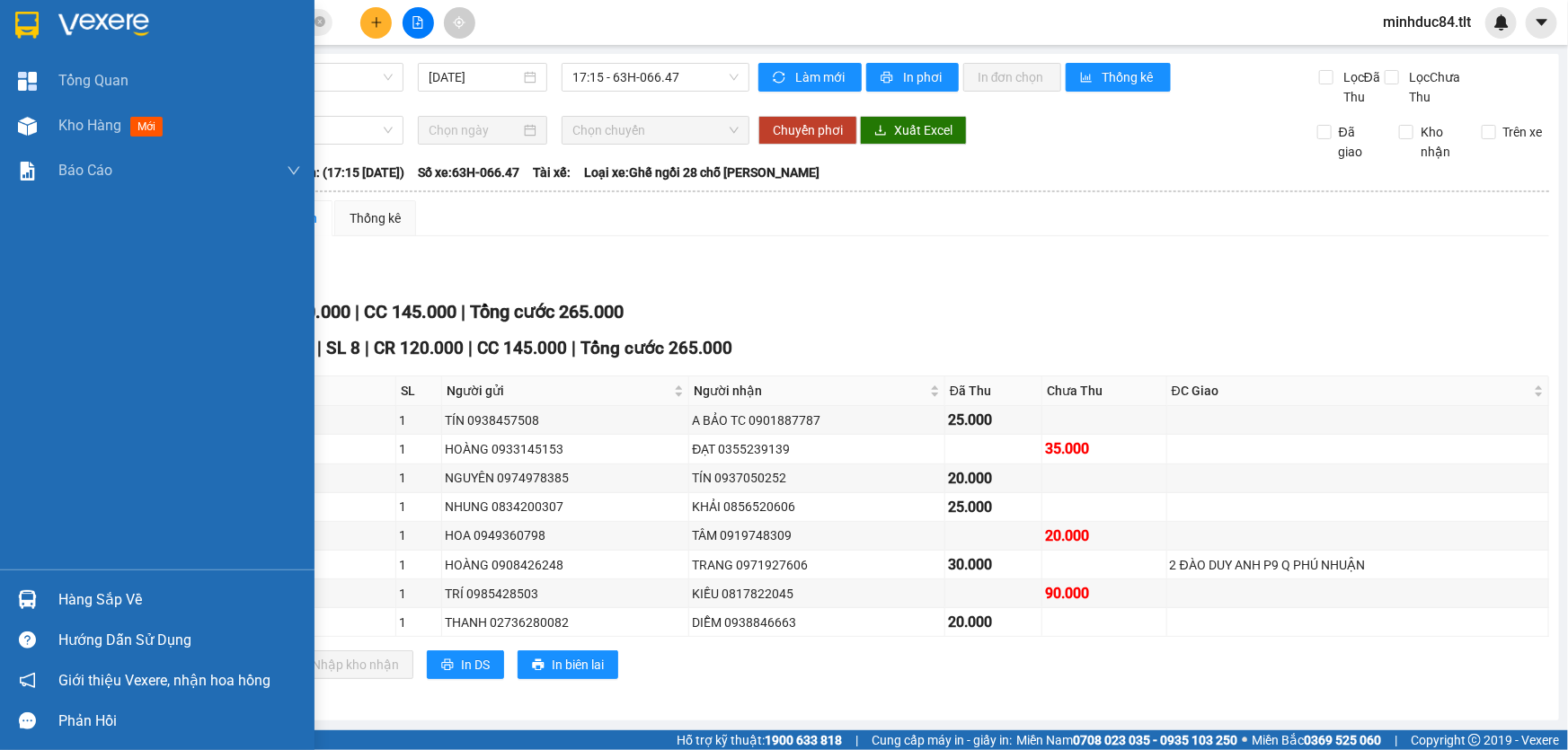
click at [32, 597] on img at bounding box center [28, 600] width 19 height 19
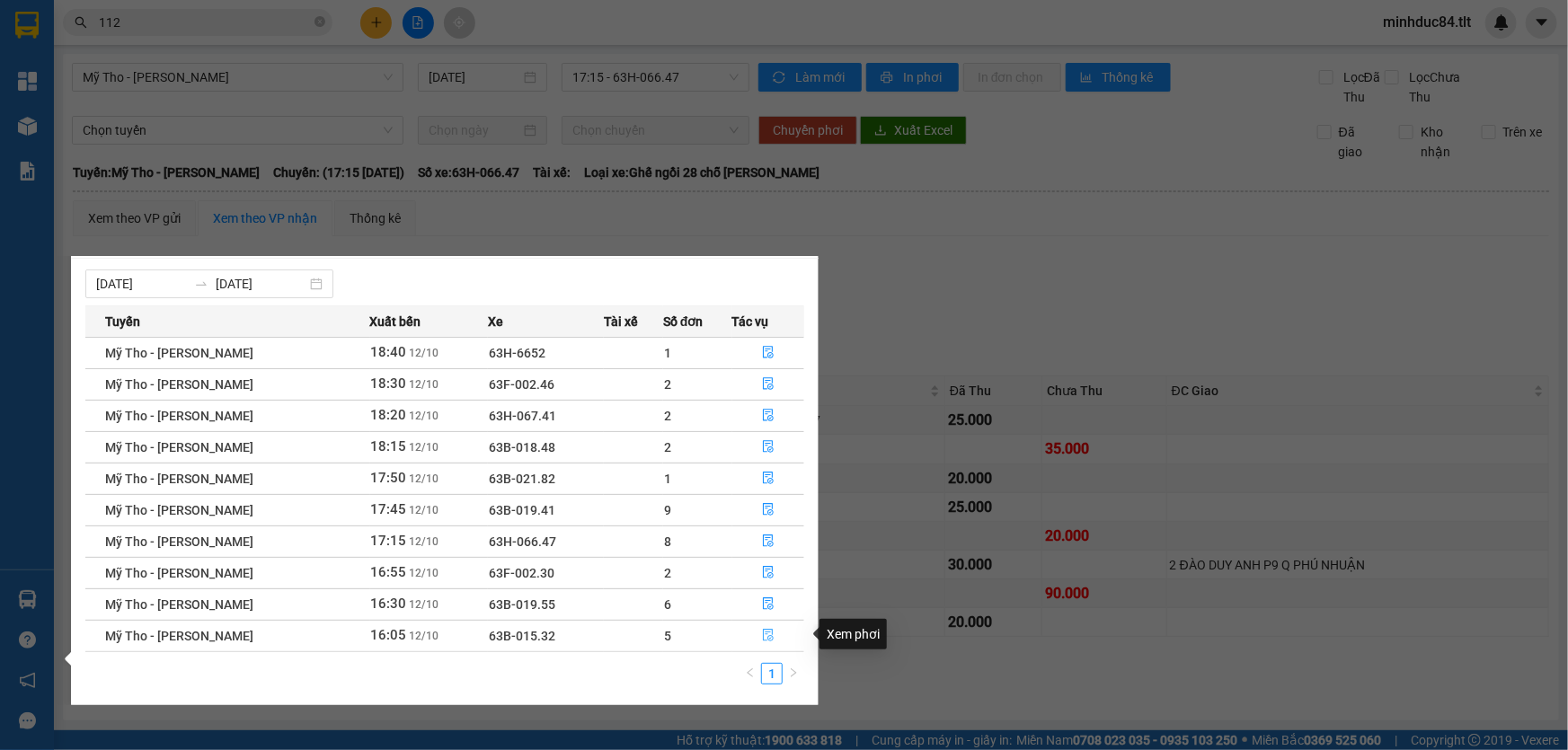
click at [764, 642] on button "button" at bounding box center [769, 636] width 71 height 29
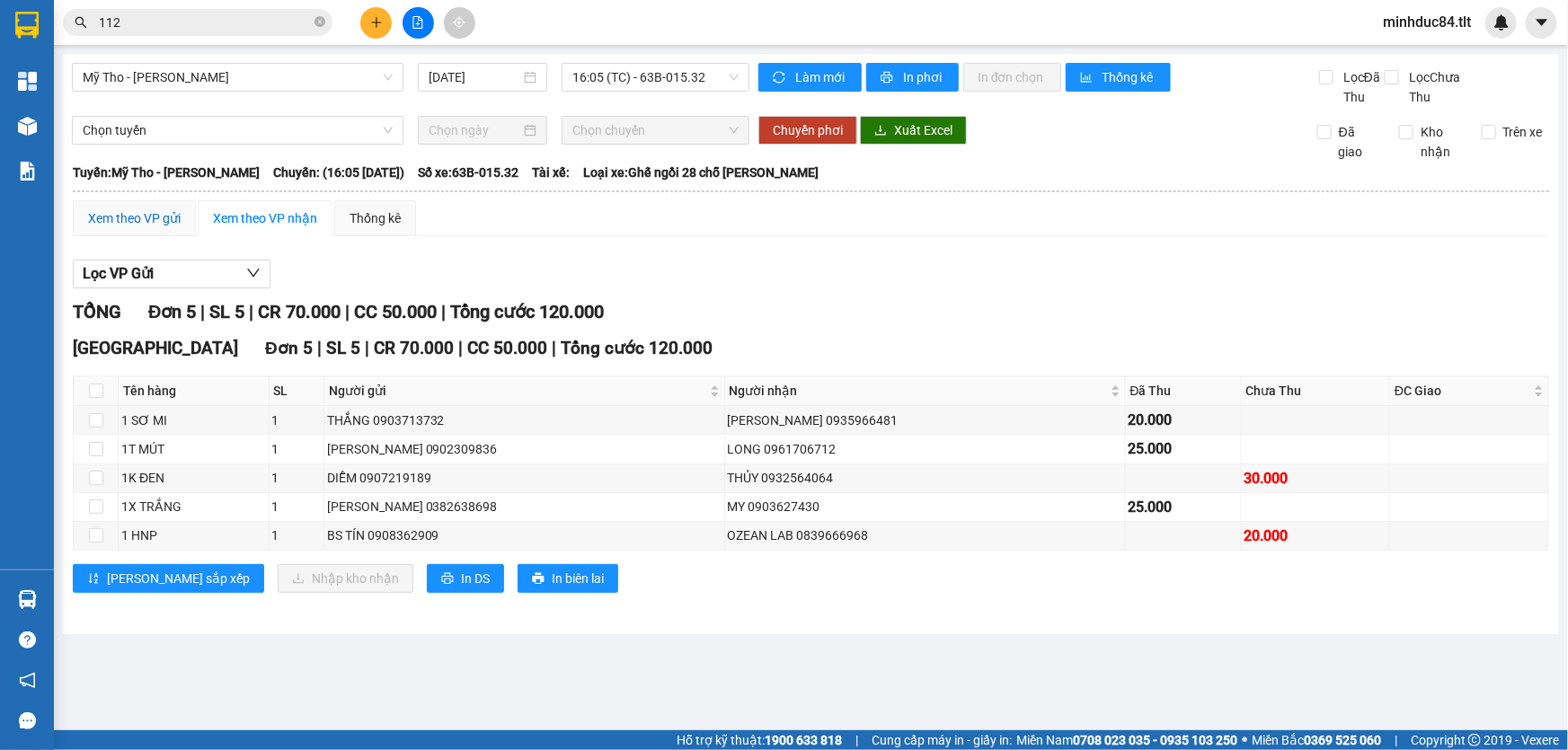
click at [130, 226] on div "Xem theo VP gửi" at bounding box center [134, 218] width 93 height 20
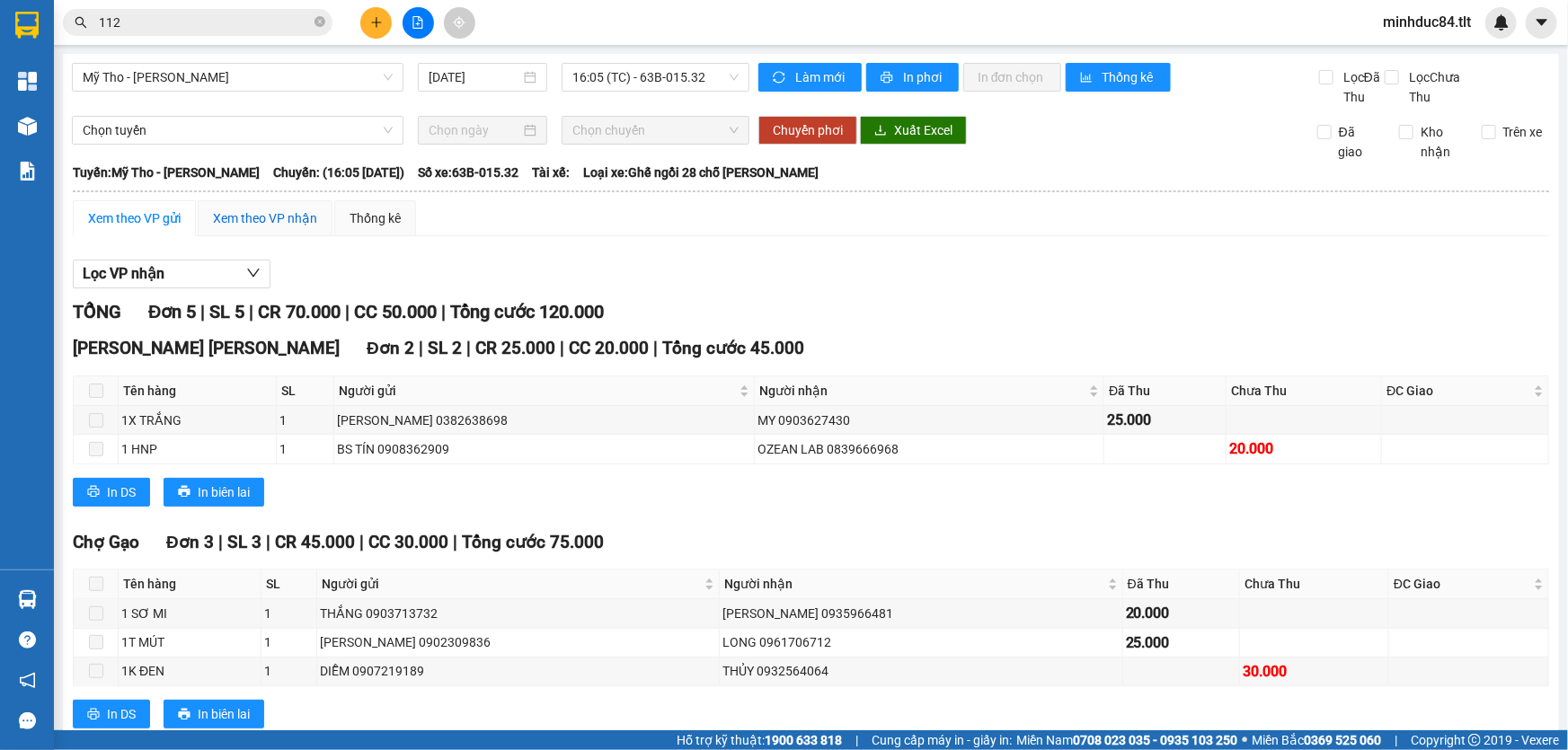
click at [266, 221] on div "Xem theo VP nhận" at bounding box center [265, 218] width 104 height 20
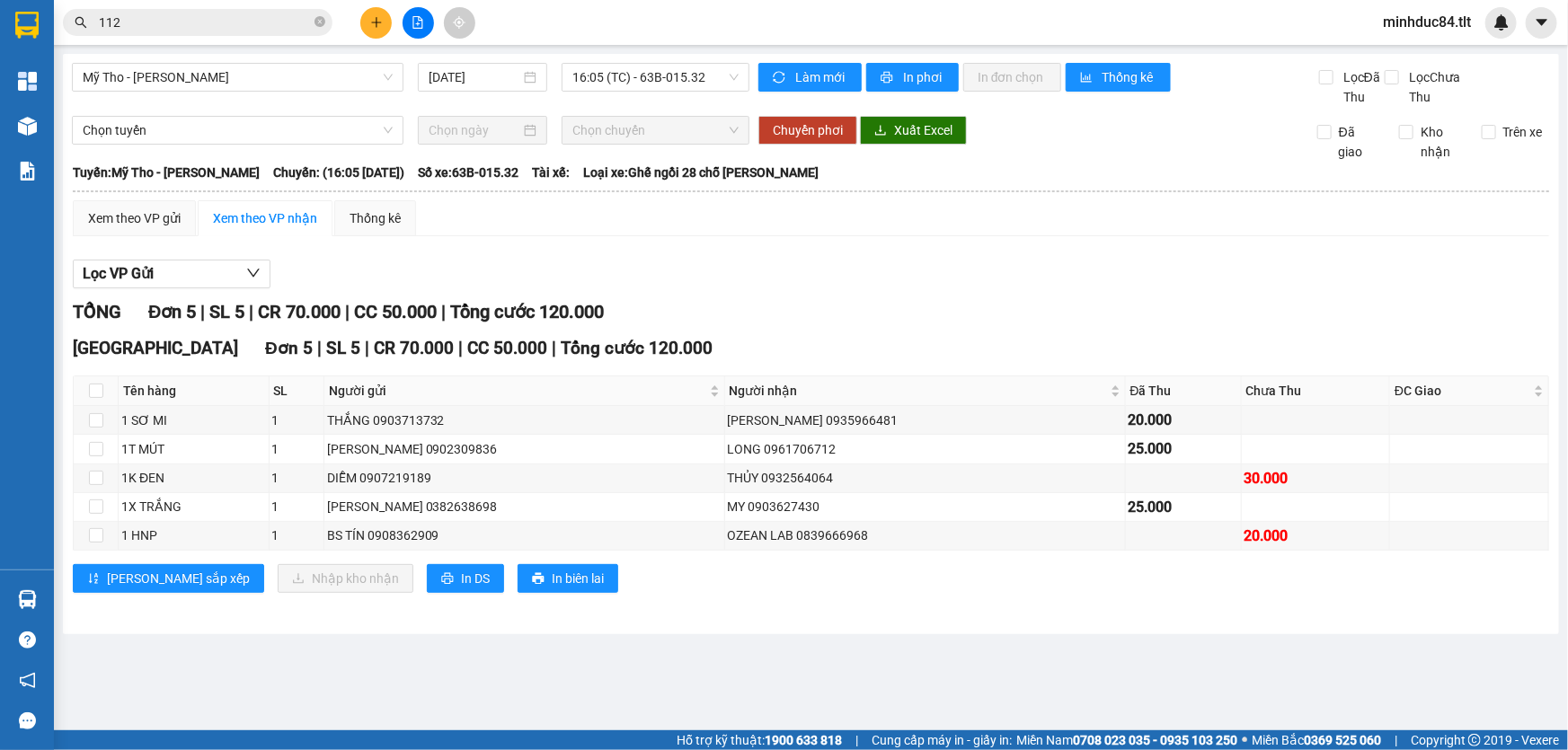
click at [58, 128] on main "Mỹ Tho - Hồ Chí Minh 12/10/2025 16:05 (TC) - 63B-015.32 Làm mới In phơi In đơn …" at bounding box center [784, 365] width 1568 height 731
click at [51, 119] on div "Kho hàng mới" at bounding box center [27, 125] width 54 height 45
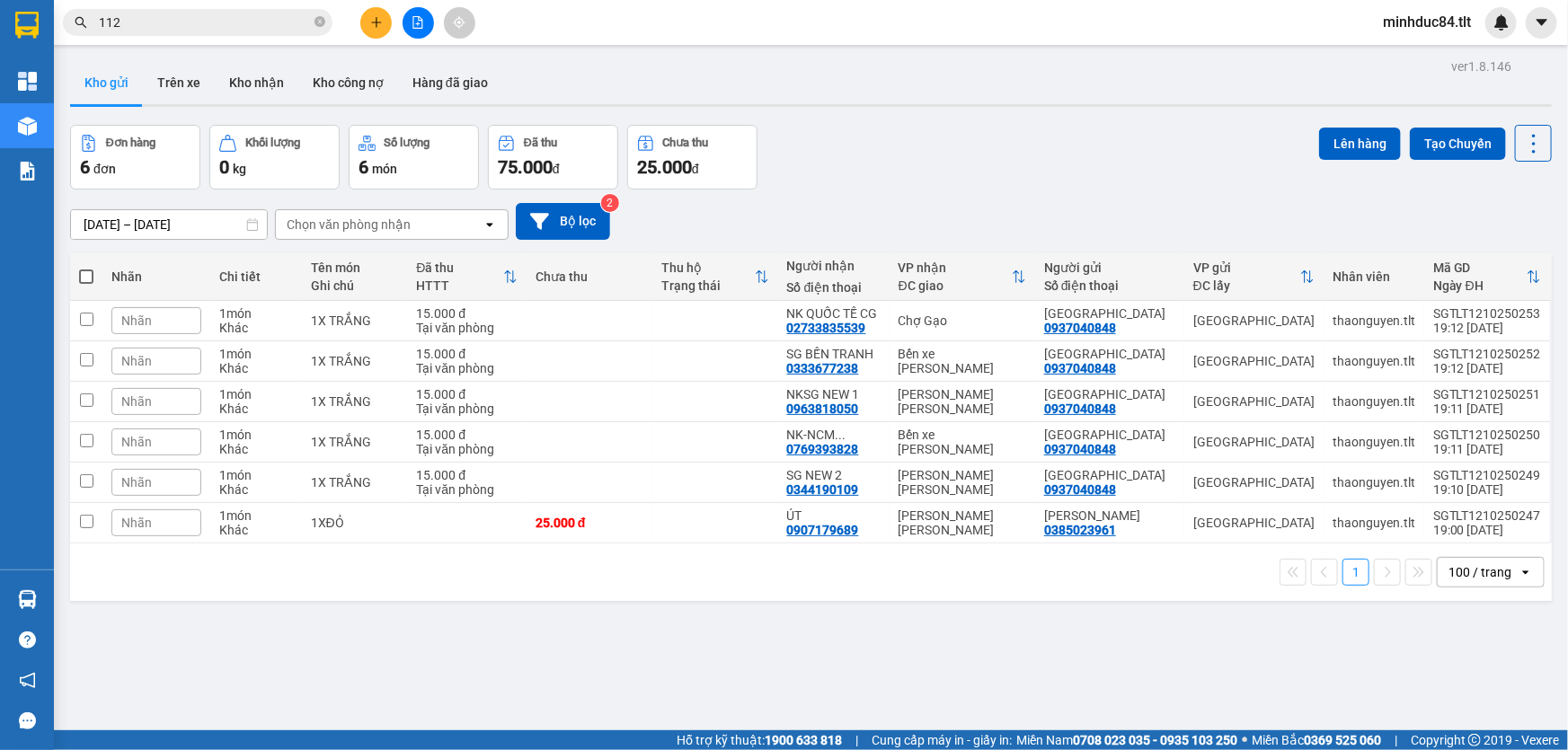
click at [983, 606] on div "ver 1.8.146 Kho gửi Trên xe Kho nhận Kho công nợ Hàng đã giao Đơn hàng 6 đơn Kh…" at bounding box center [811, 429] width 1497 height 750
drag, startPoint x: 1548, startPoint y: 134, endPoint x: 1537, endPoint y: 139, distance: 12.1
click at [1540, 136] on main "ver 1.8.146 Kho gửi Trên xe Kho nhận Kho công nợ Hàng đã giao Đơn hàng 6 đơn Kh…" at bounding box center [784, 365] width 1568 height 731
click at [1533, 140] on icon at bounding box center [1534, 144] width 25 height 25
click at [1500, 260] on span "Làm mới" at bounding box center [1496, 255] width 49 height 18
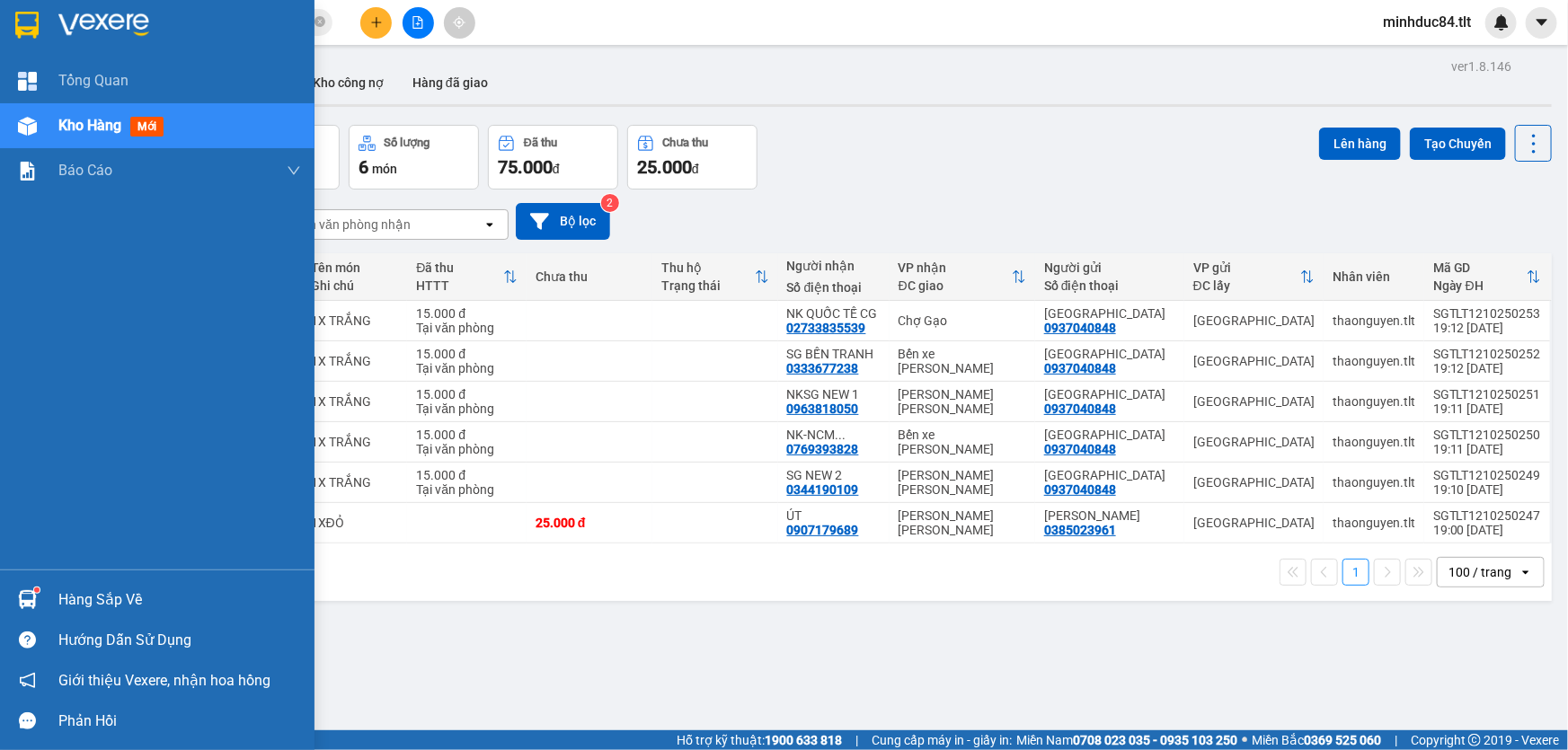
click at [26, 601] on img at bounding box center [28, 600] width 19 height 19
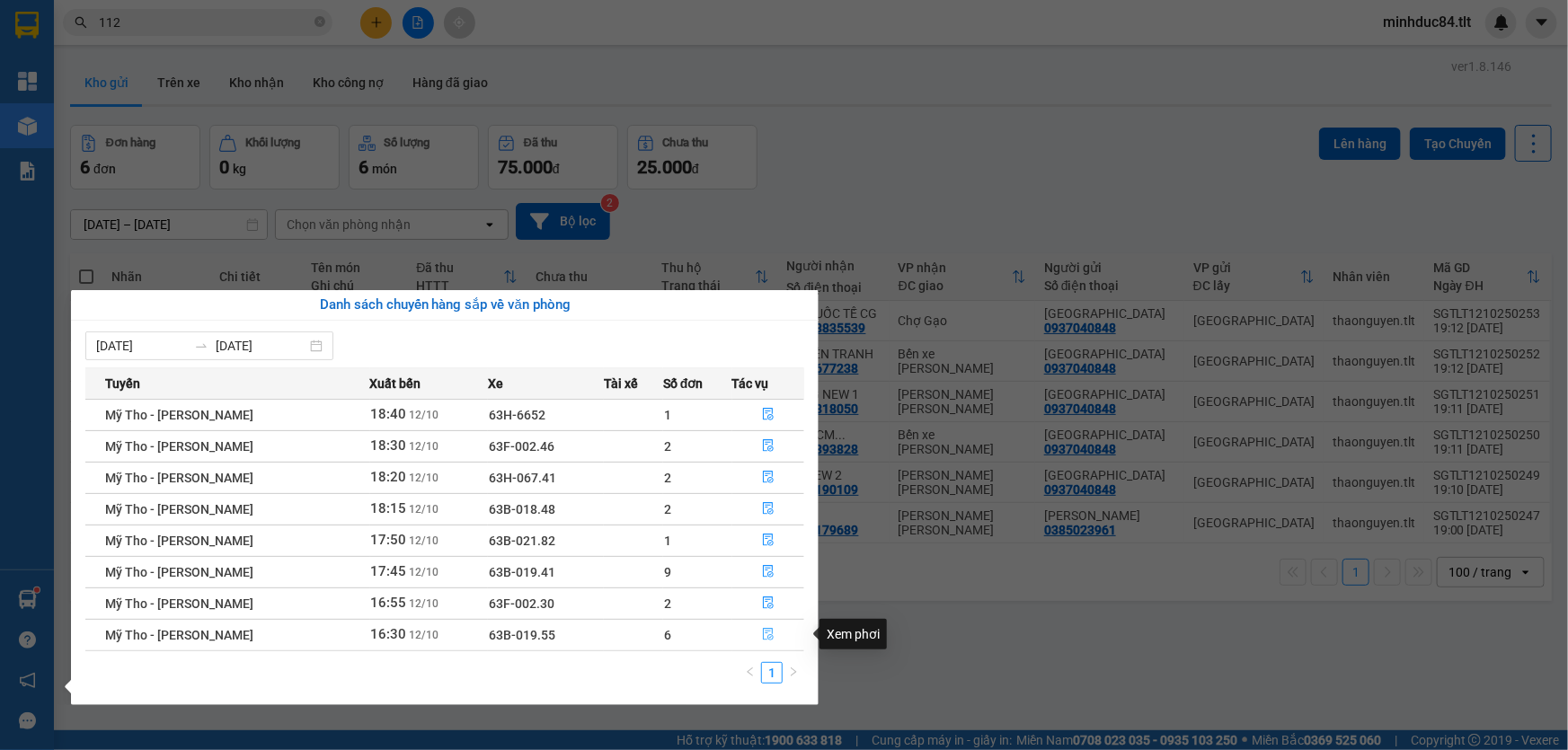
click at [765, 631] on icon "file-done" at bounding box center [768, 633] width 13 height 13
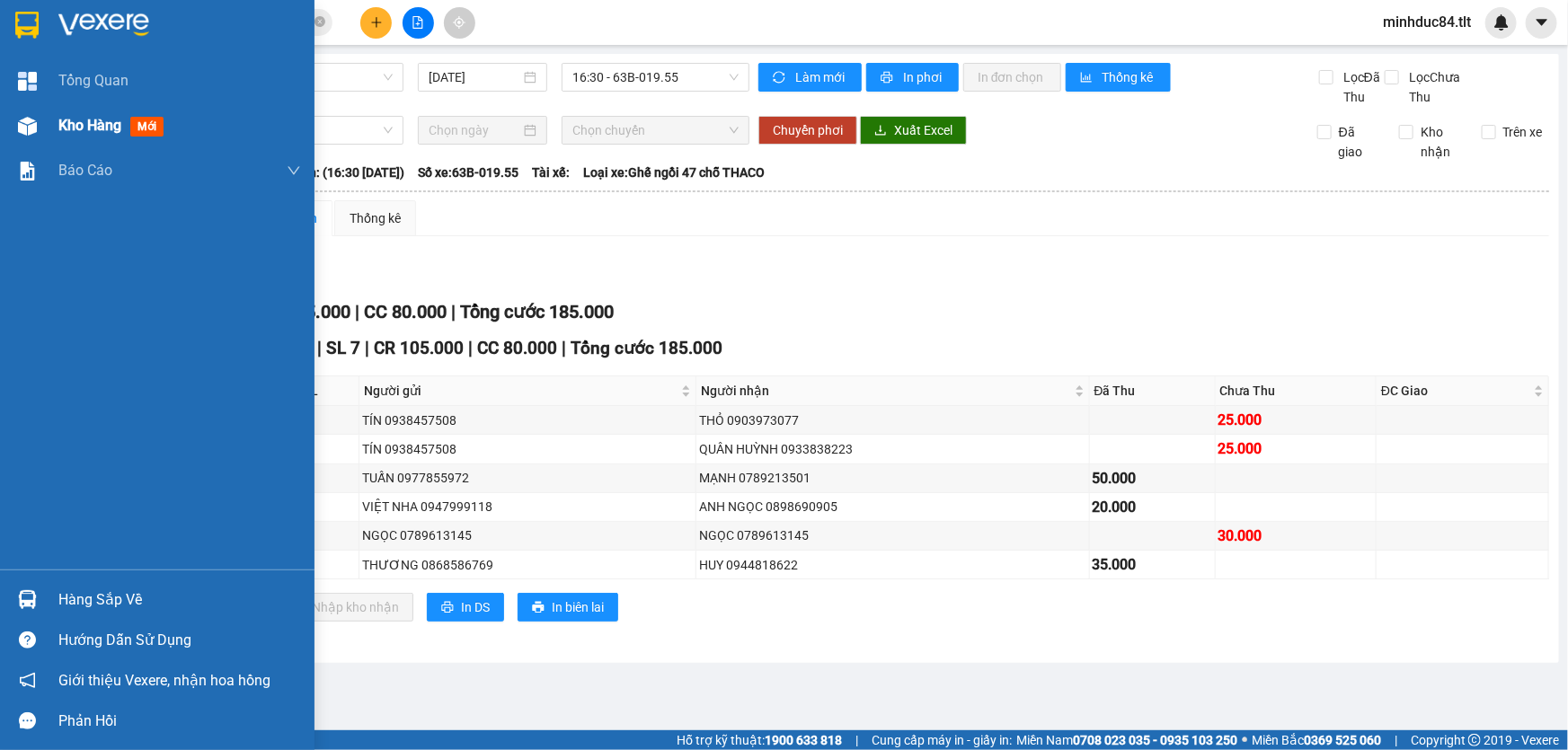
click at [51, 130] on div "Kho hàng mới" at bounding box center [157, 125] width 314 height 45
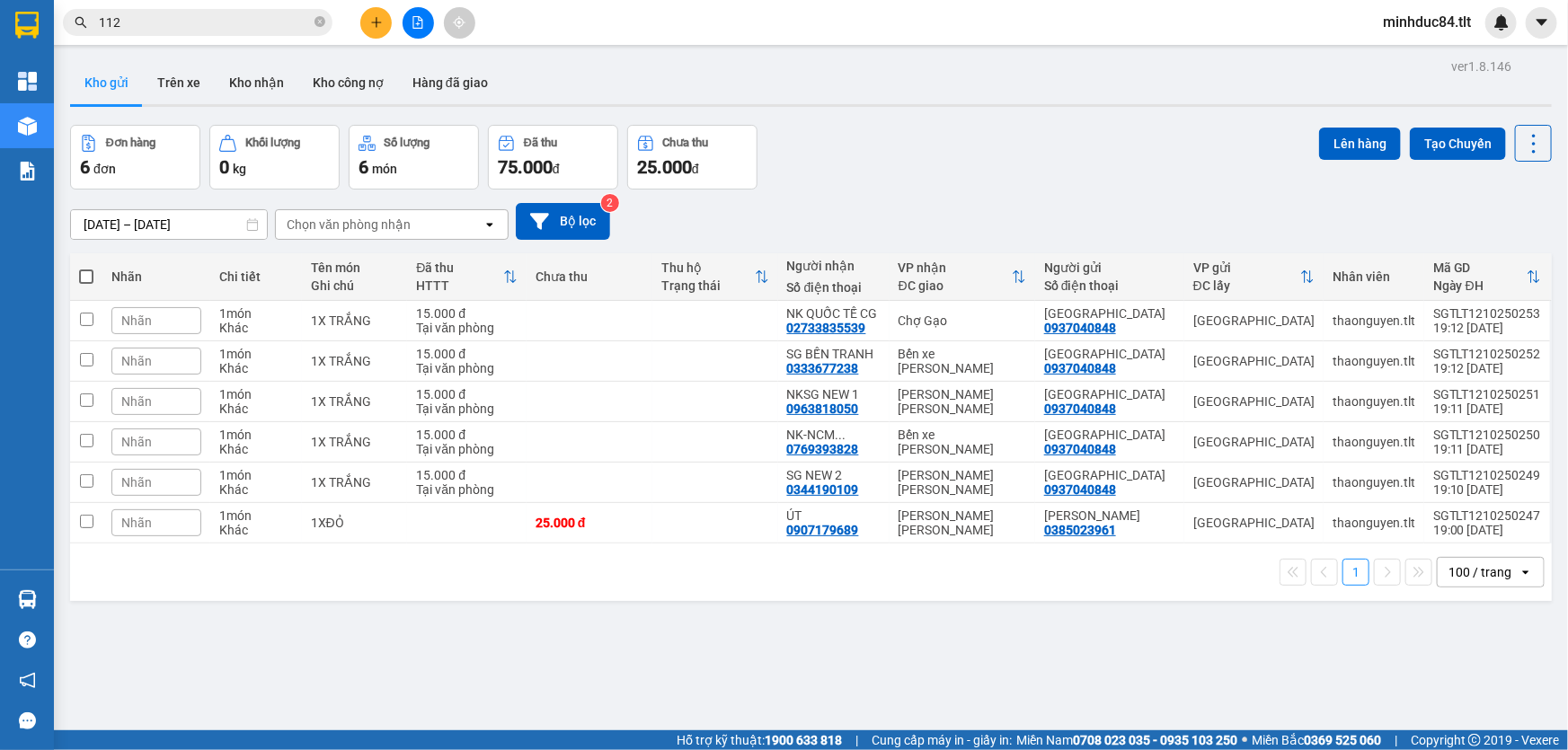
drag, startPoint x: 1279, startPoint y: 640, endPoint x: 615, endPoint y: 226, distance: 782.5
click at [1277, 641] on div "ver 1.8.146 Kho gửi Trên xe Kho nhận Kho công nợ Hàng đã giao Đơn hàng 6 đơn Kh…" at bounding box center [811, 429] width 1497 height 750
click at [1522, 142] on icon at bounding box center [1534, 144] width 25 height 25
click at [1497, 243] on li "Làm mới" at bounding box center [1489, 256] width 135 height 33
click at [1522, 145] on icon at bounding box center [1534, 144] width 25 height 25
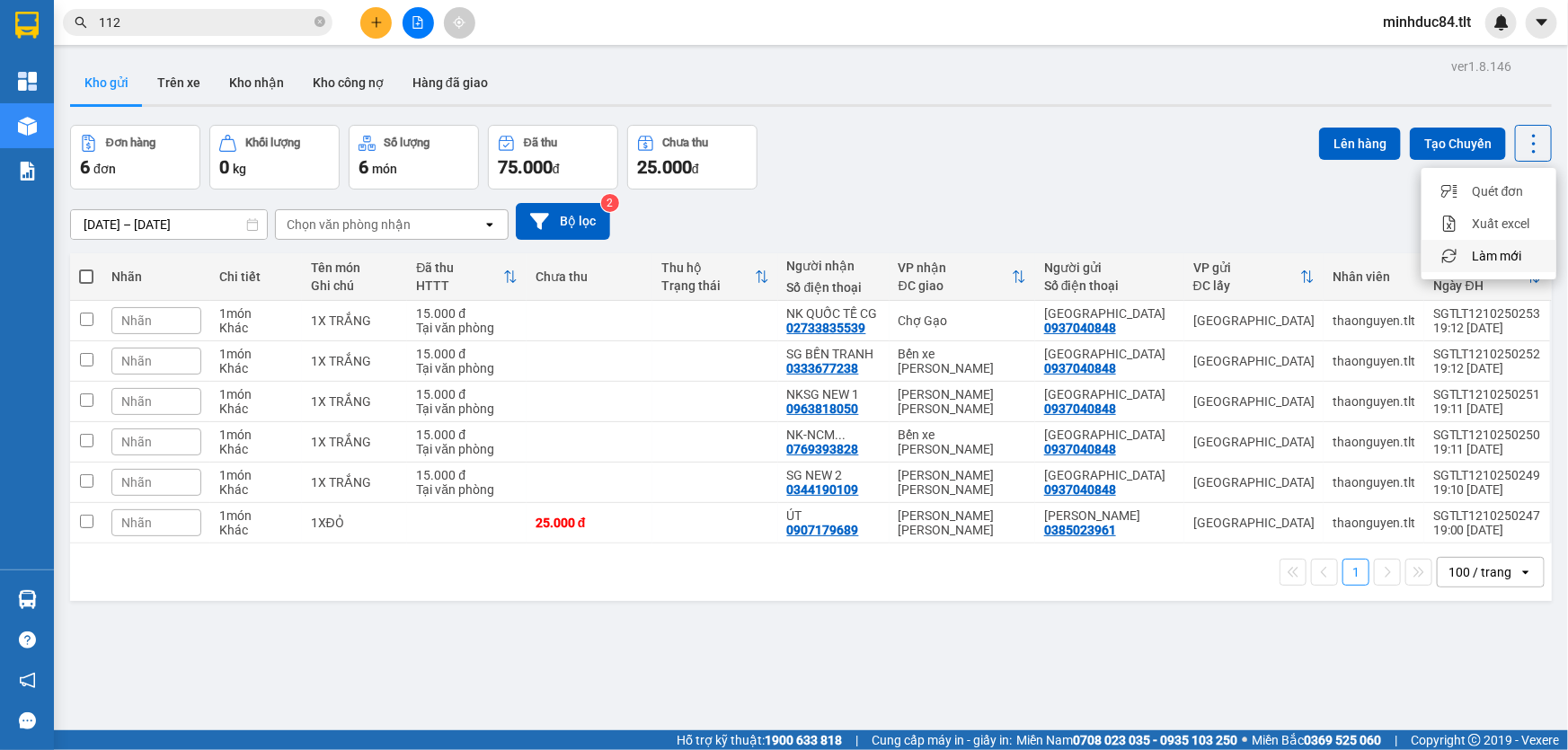
click at [1500, 252] on span "Làm mới" at bounding box center [1496, 255] width 49 height 18
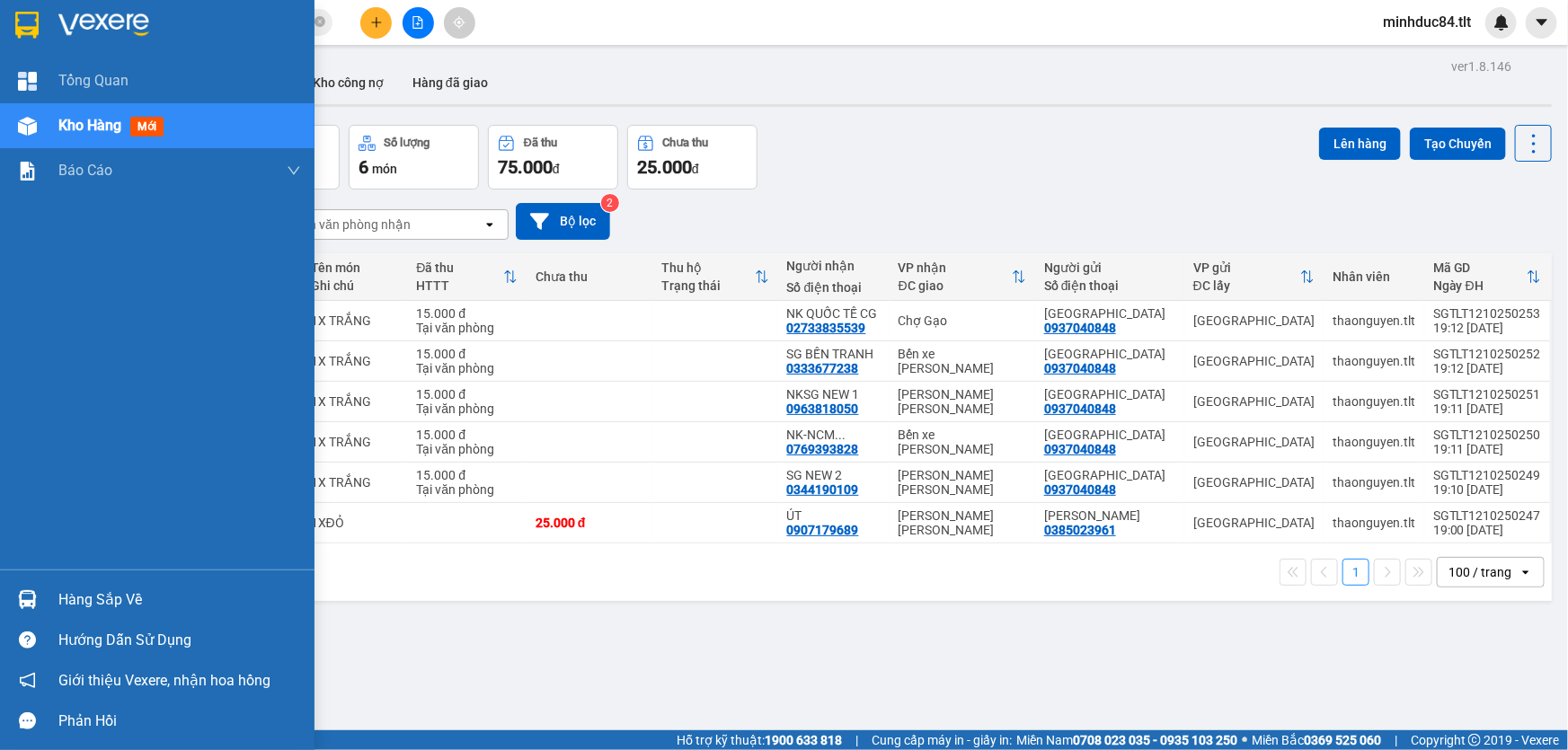
click at [61, 591] on div "Hàng sắp về" at bounding box center [180, 601] width 243 height 27
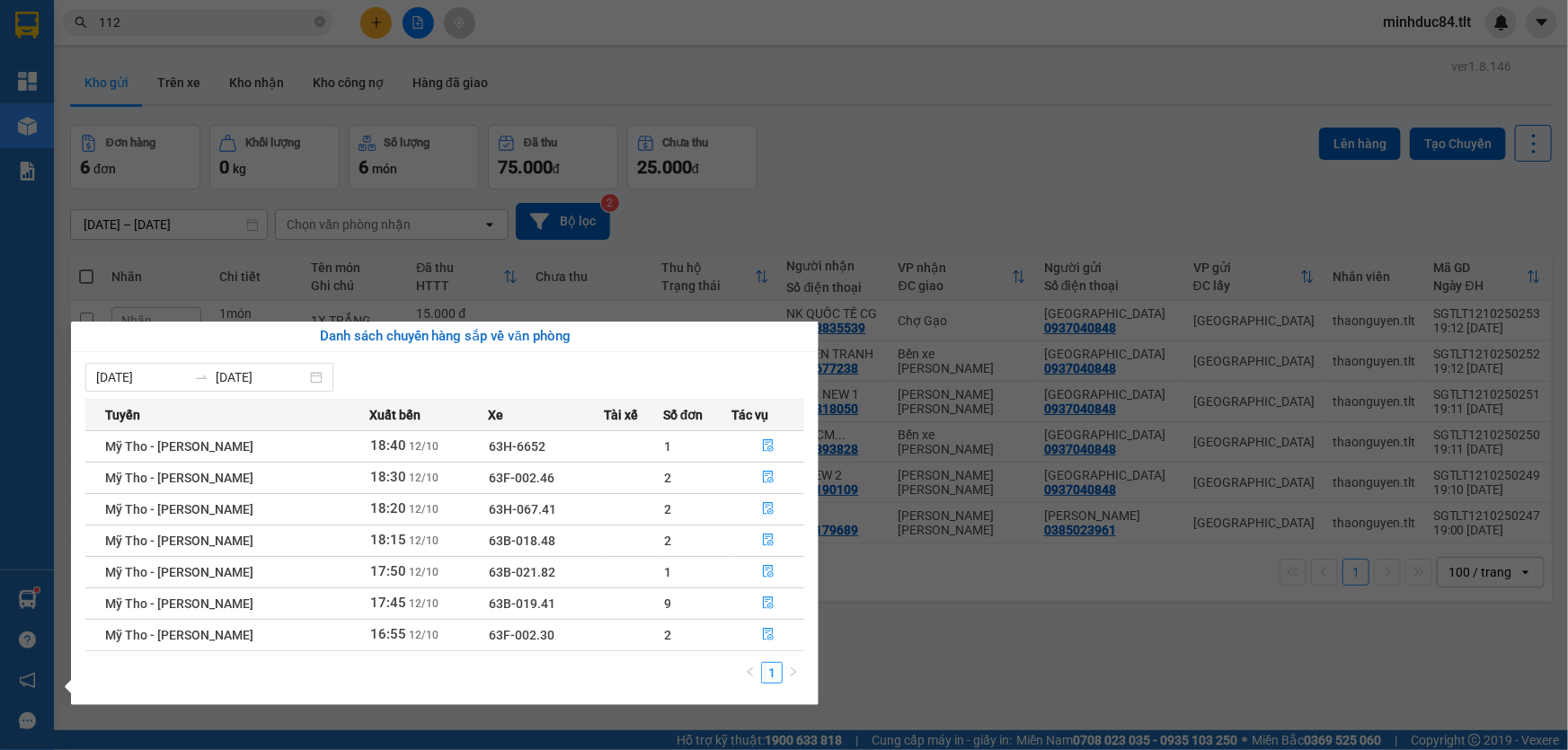
click at [1042, 635] on section "Kết quả tìm kiếm ( 10000 ) Bộ lọc Mã ĐH Trạng thái Món hàng Thu hộ Tổng cước Ch…" at bounding box center [784, 375] width 1568 height 750
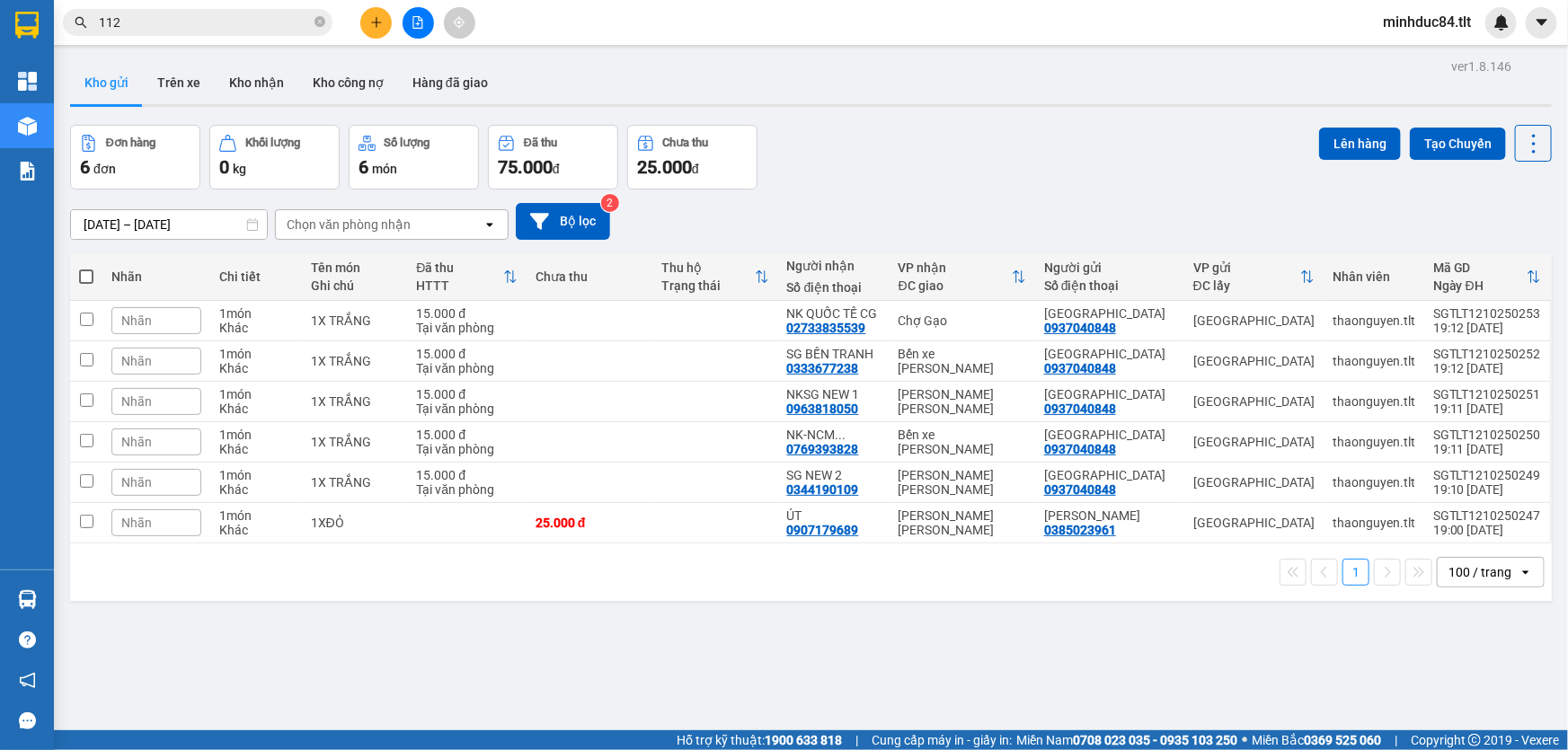
click at [1303, 209] on div "10/10/2025 – 12/10/2025 Press the down arrow key to interact with the calendar …" at bounding box center [811, 222] width 1482 height 37
click at [1522, 139] on icon at bounding box center [1534, 144] width 25 height 25
click at [1495, 257] on span "Làm mới" at bounding box center [1496, 255] width 49 height 18
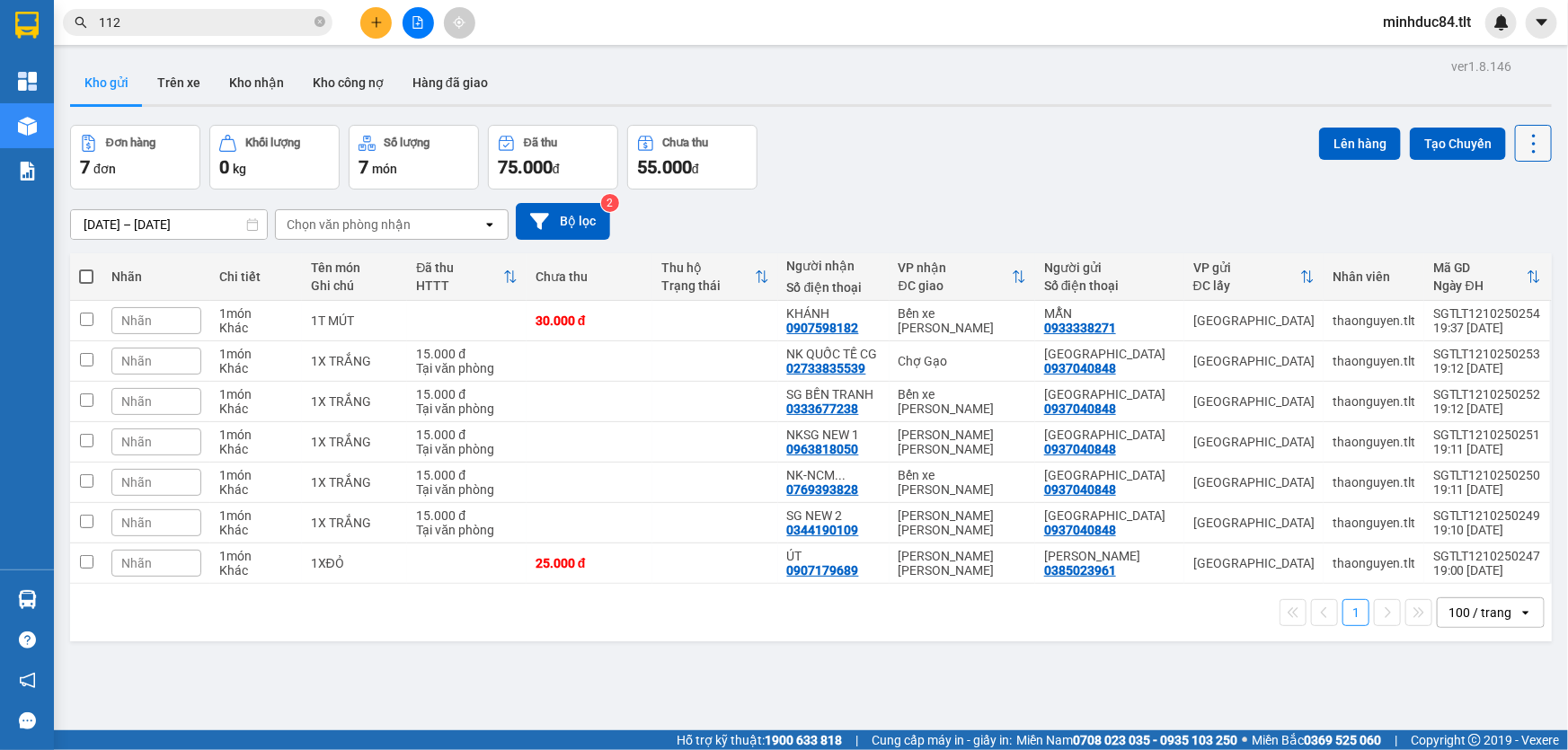
click at [1530, 144] on icon at bounding box center [1534, 144] width 25 height 25
click at [1510, 252] on span "Làm mới" at bounding box center [1496, 255] width 49 height 18
drag, startPoint x: 20, startPoint y: 593, endPoint x: 34, endPoint y: 593, distance: 14.0
click at [20, 593] on img at bounding box center [28, 600] width 19 height 19
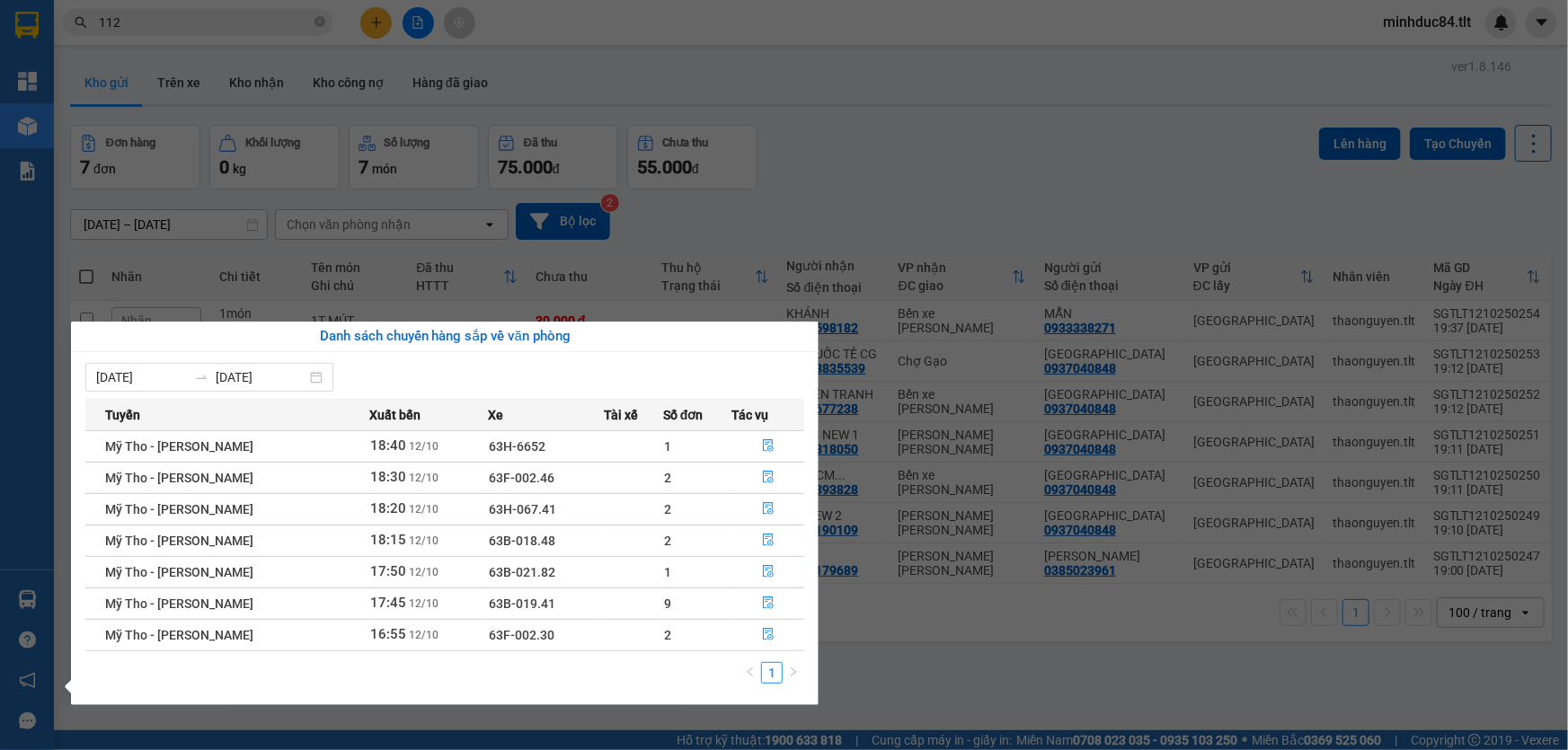
click at [862, 658] on section "Kết quả tìm kiếm ( 10000 ) Bộ lọc Mã ĐH Trạng thái Món hàng Thu hộ Tổng cước Ch…" at bounding box center [784, 375] width 1568 height 750
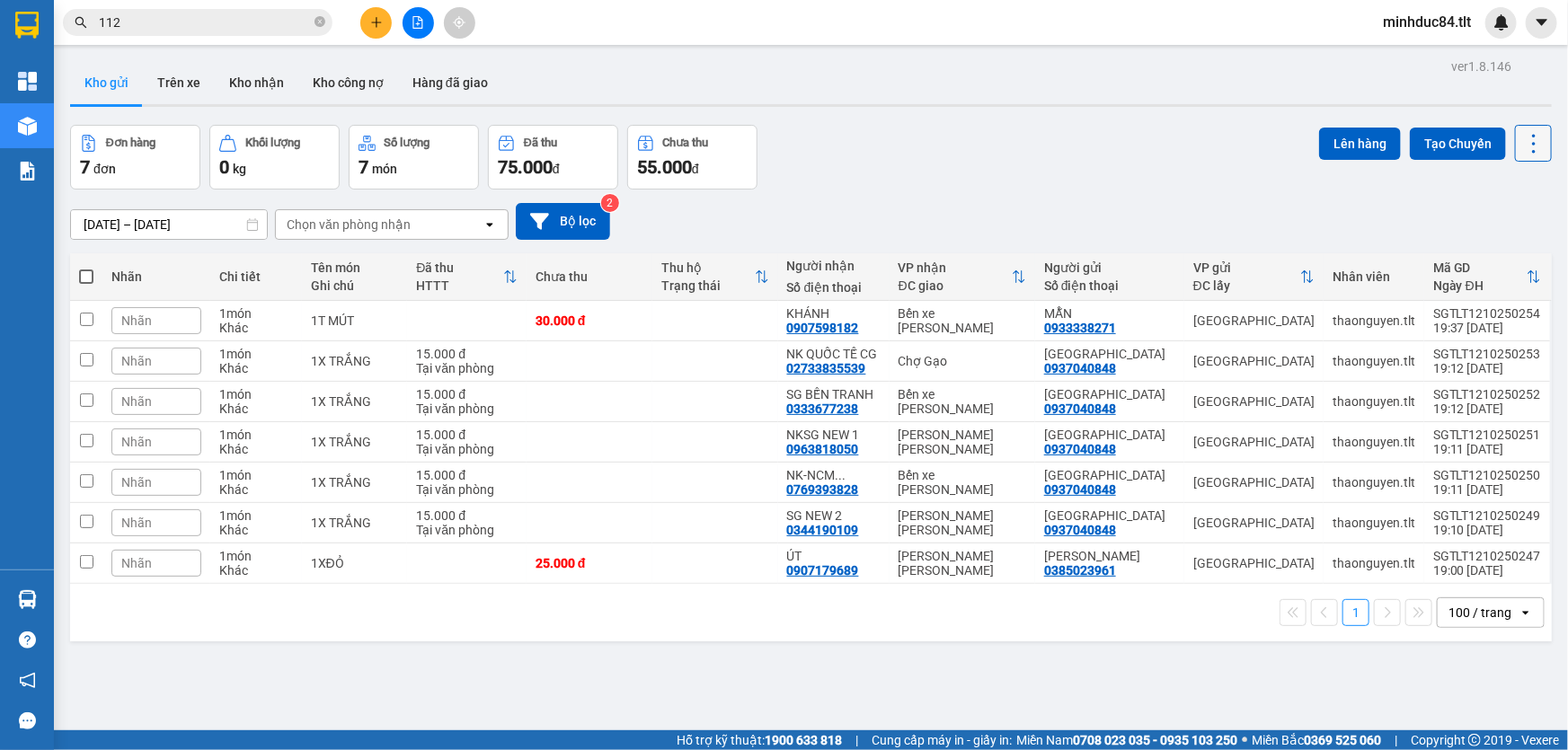
click at [1539, 143] on button at bounding box center [1533, 144] width 37 height 37
click at [1516, 252] on span "Làm mới" at bounding box center [1496, 255] width 49 height 18
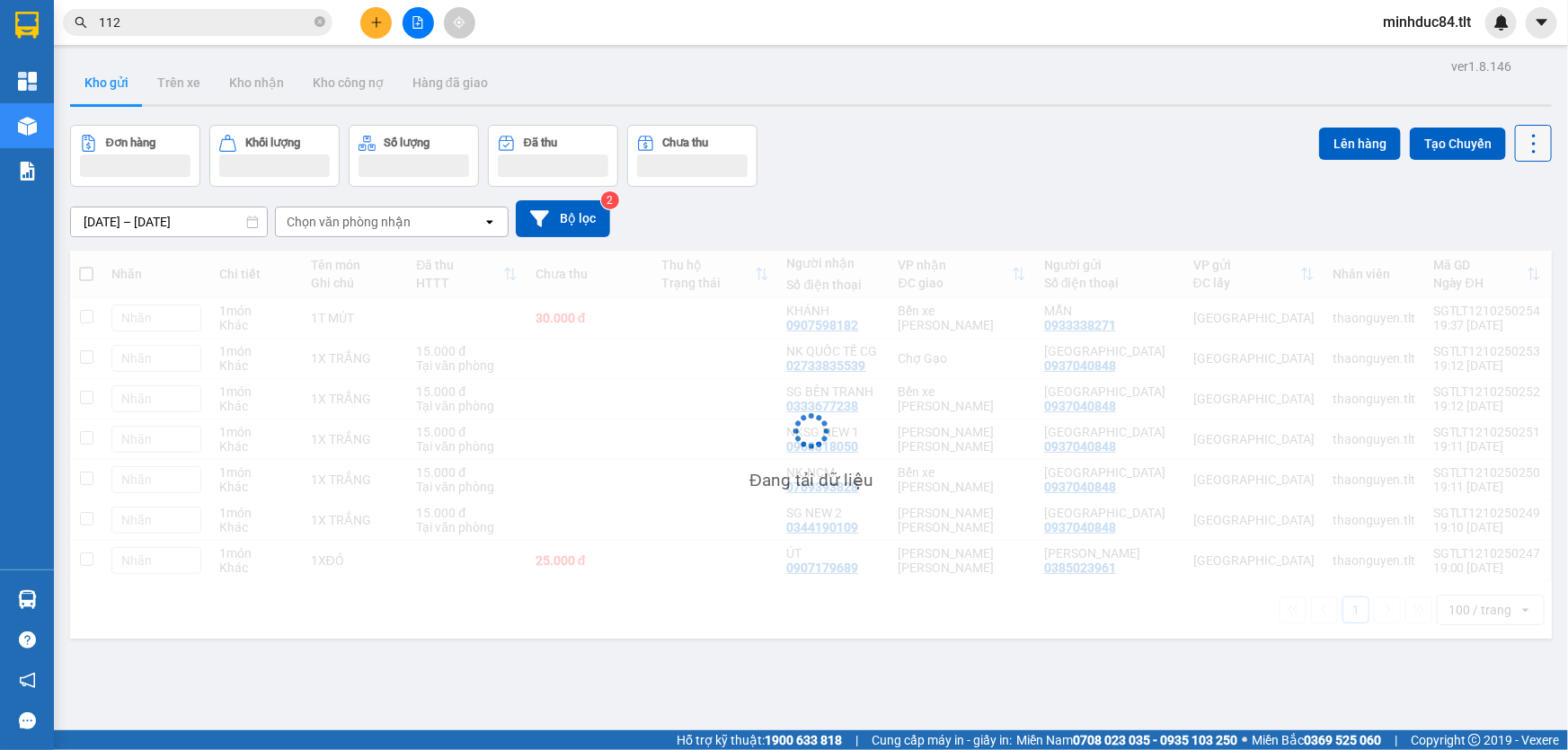
click at [1522, 151] on icon at bounding box center [1534, 144] width 25 height 25
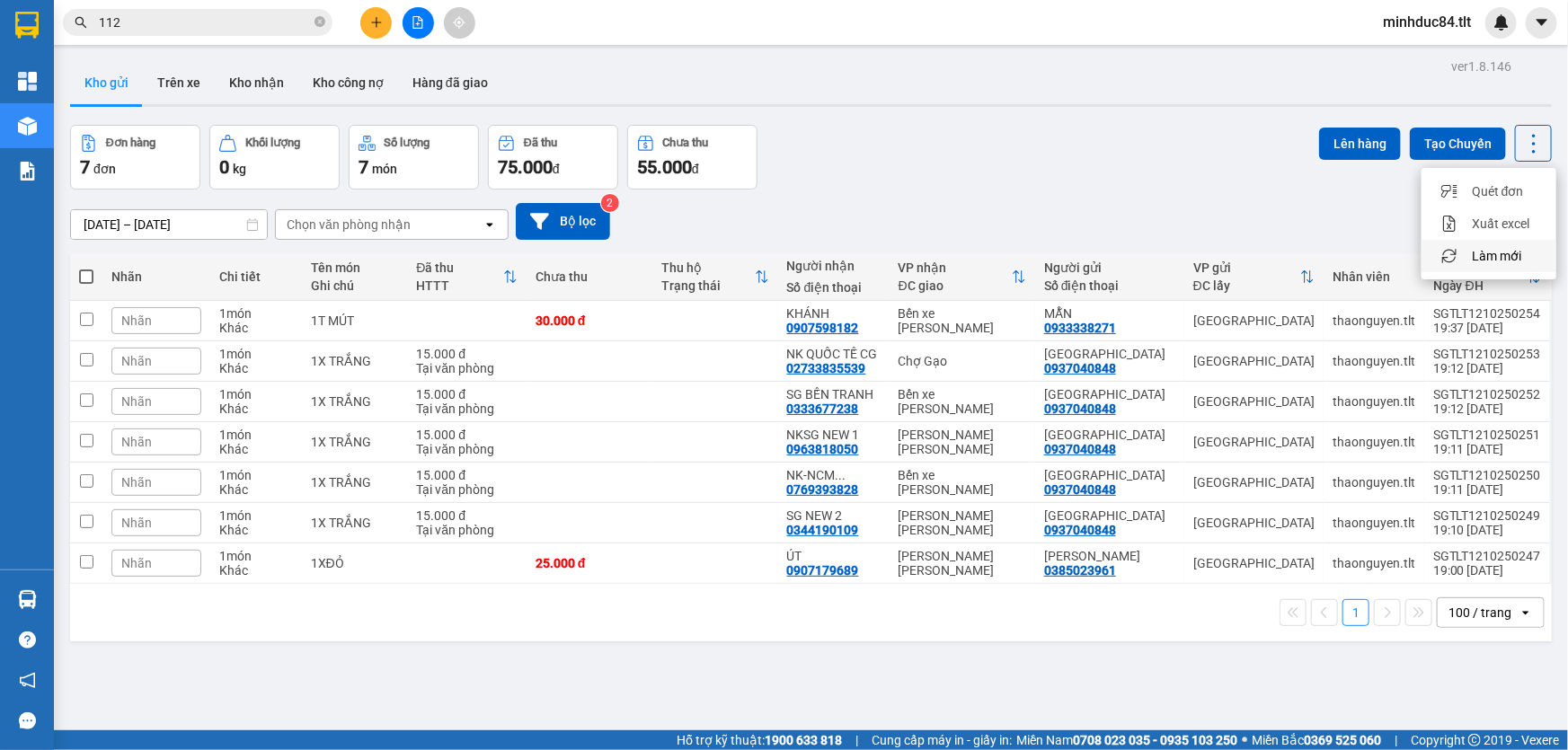
click at [1489, 252] on span "Làm mới" at bounding box center [1496, 255] width 49 height 18
click at [39, 601] on div at bounding box center [27, 600] width 32 height 32
click at [838, 645] on section "Kết quả tìm kiếm ( 10000 ) Bộ lọc Mã ĐH Trạng thái Món hàng Thu hộ Tổng cước Ch…" at bounding box center [784, 375] width 1568 height 750
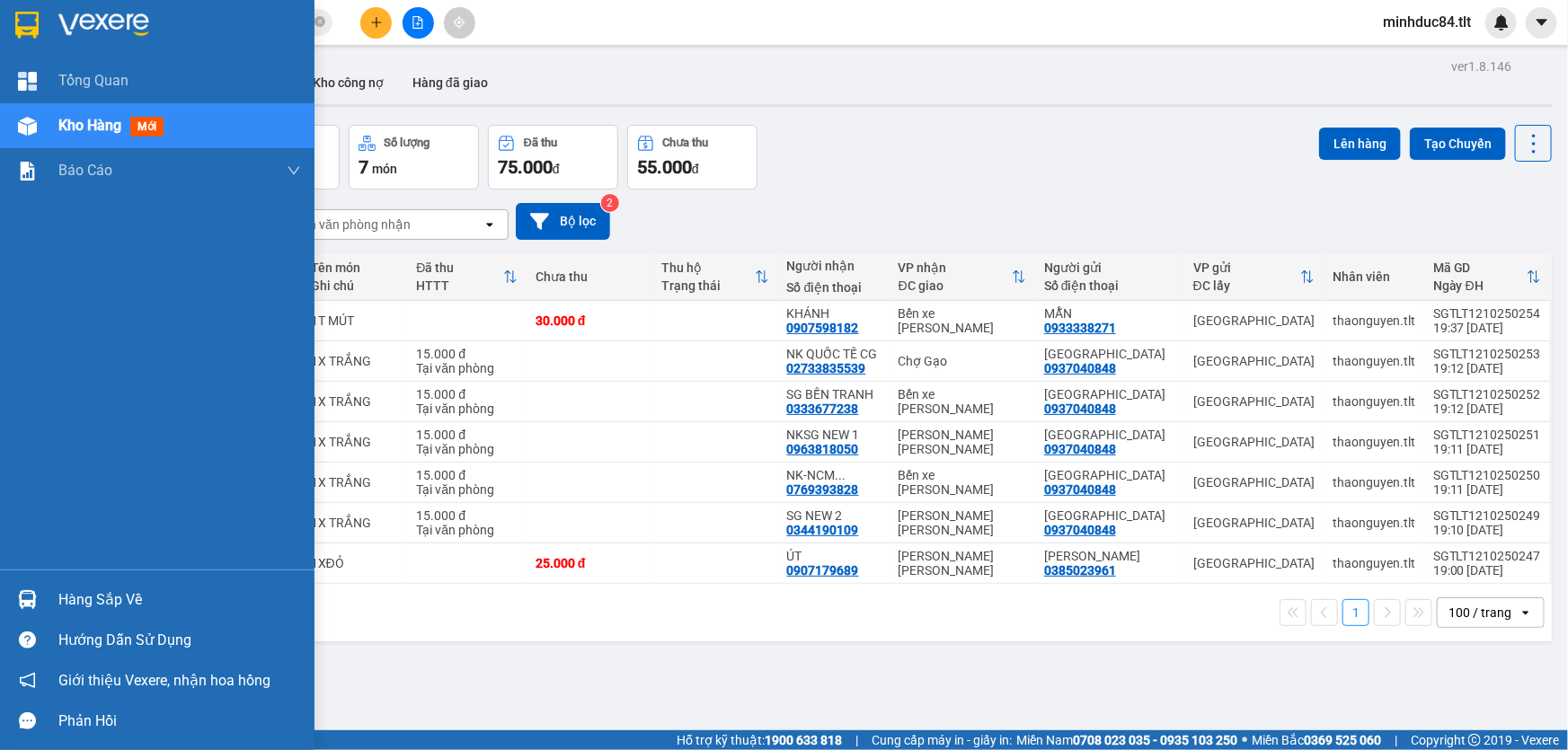
click at [34, 602] on img at bounding box center [28, 600] width 19 height 19
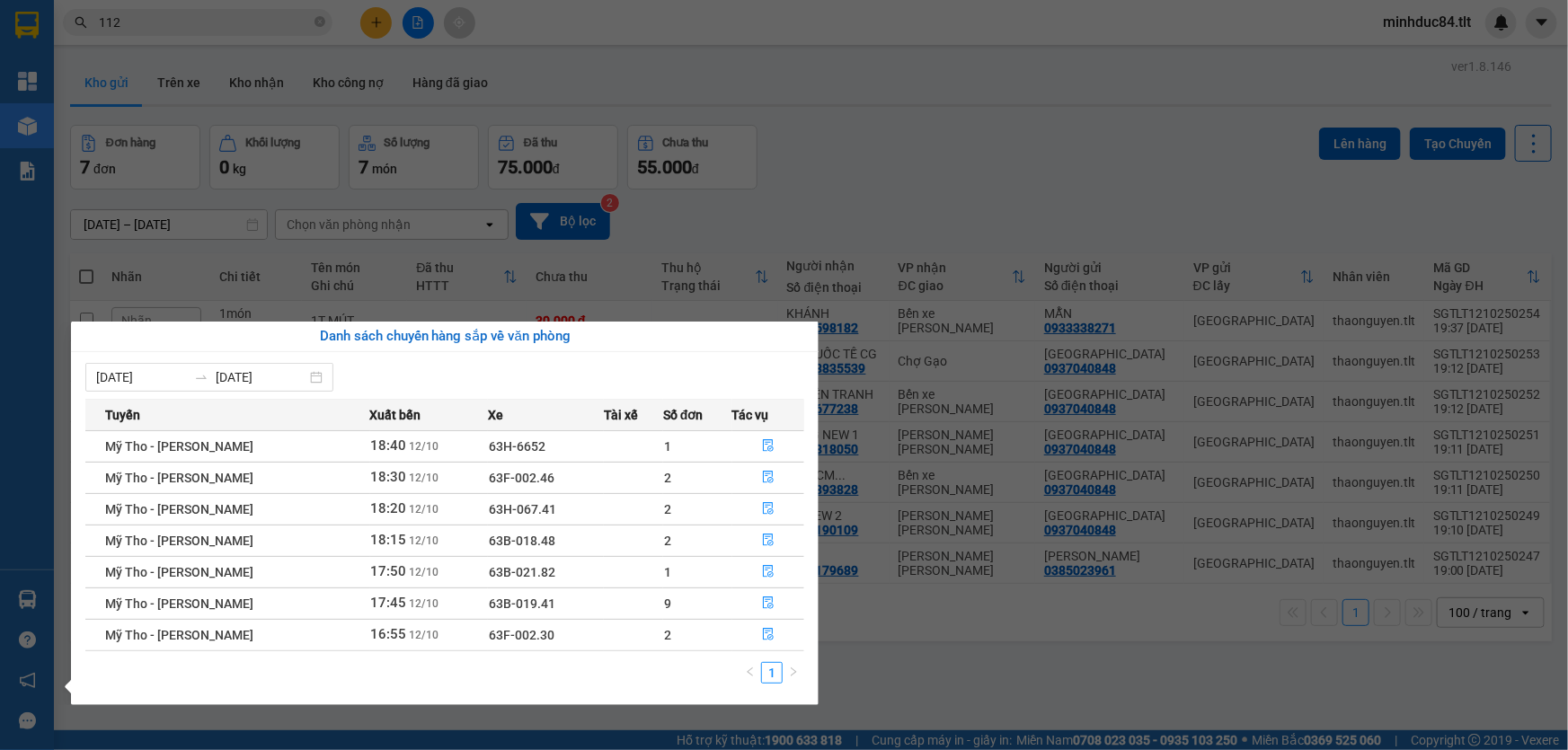
click at [895, 651] on section "Kết quả tìm kiếm ( 10000 ) Bộ lọc Mã ĐH Trạng thái Món hàng Thu hộ Tổng cước Ch…" at bounding box center [784, 375] width 1568 height 750
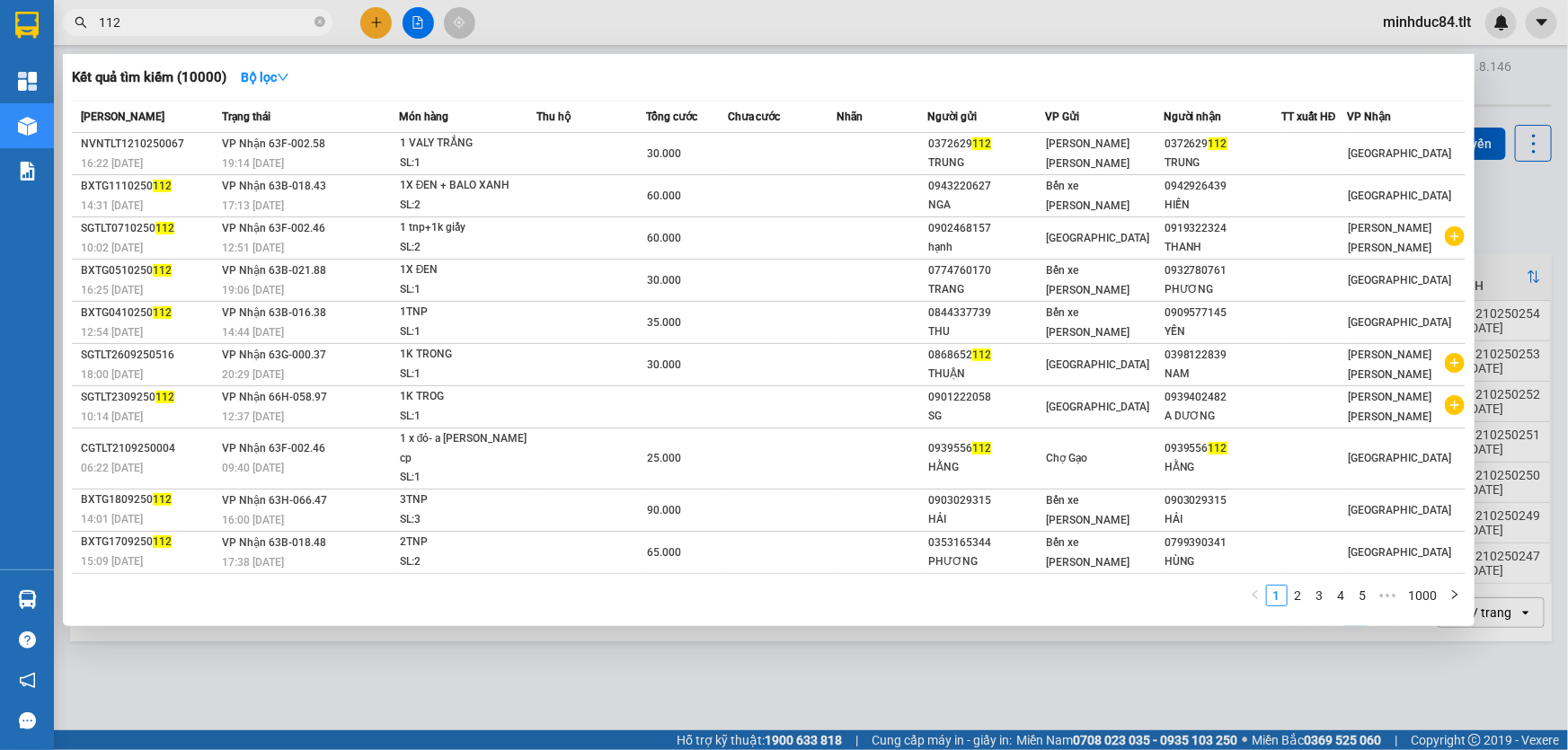
click at [156, 21] on input "112" at bounding box center [205, 22] width 212 height 20
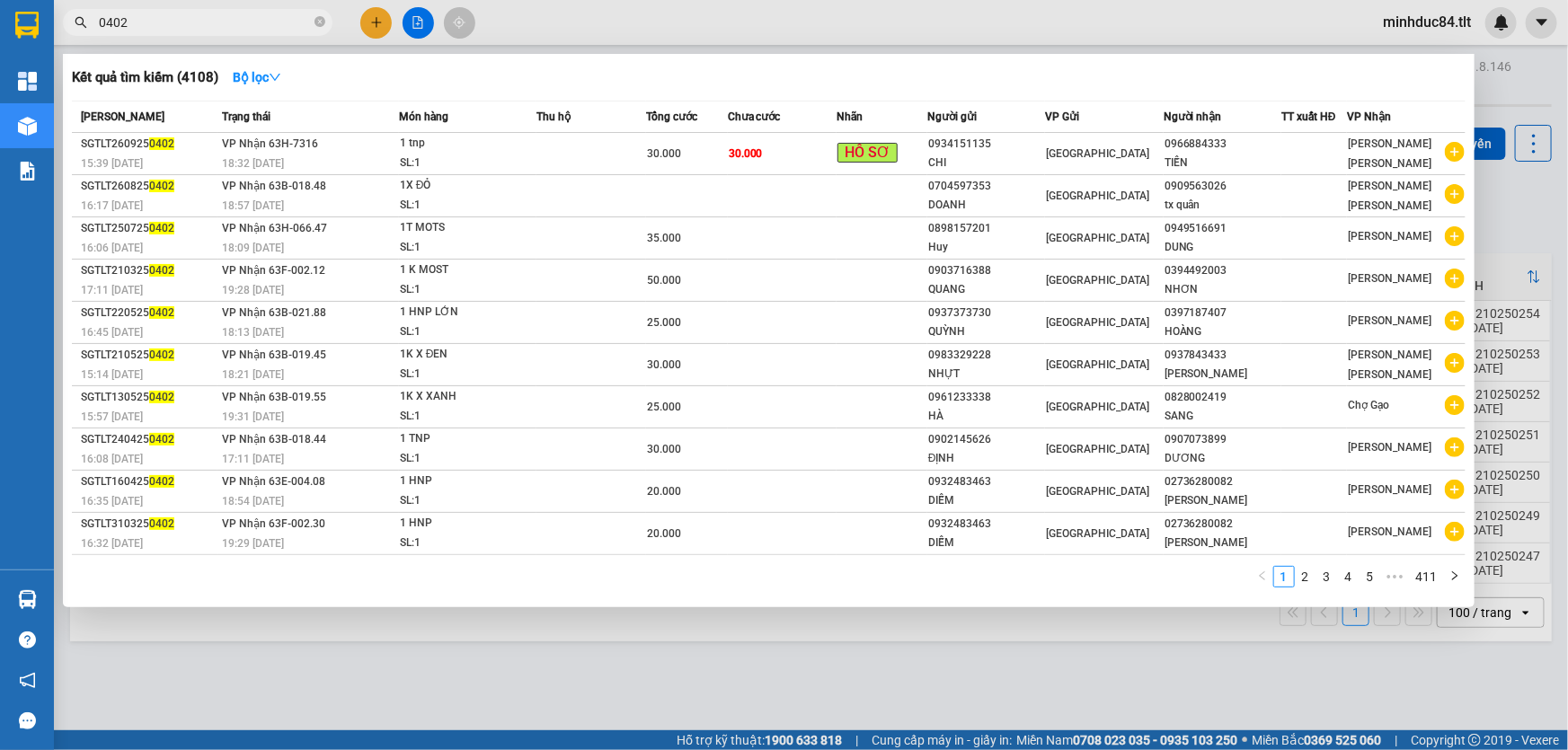
click at [179, 19] on input "0402" at bounding box center [205, 22] width 212 height 20
type input "6841"
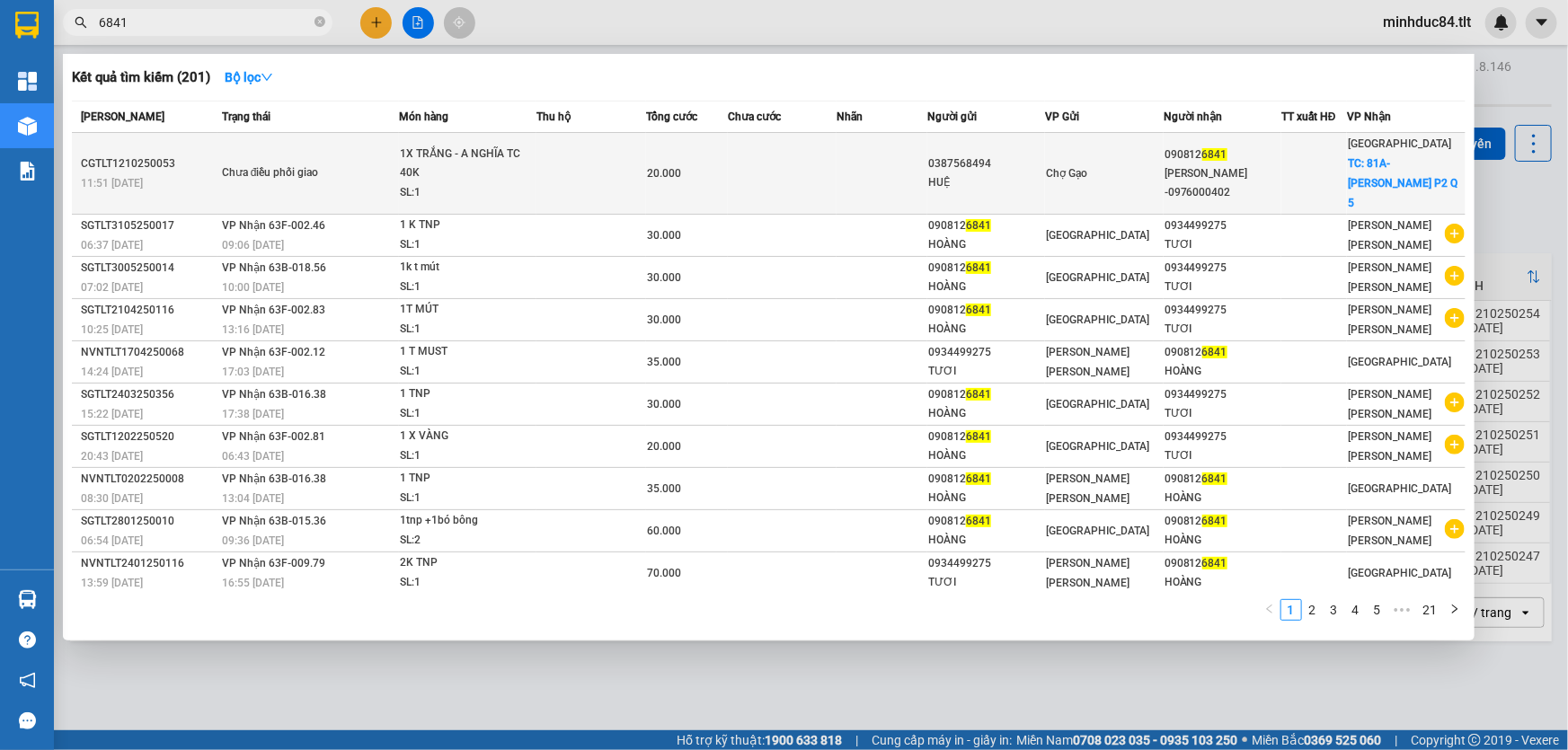
click at [352, 147] on td "Chưa điều phối giao" at bounding box center [309, 174] width 181 height 82
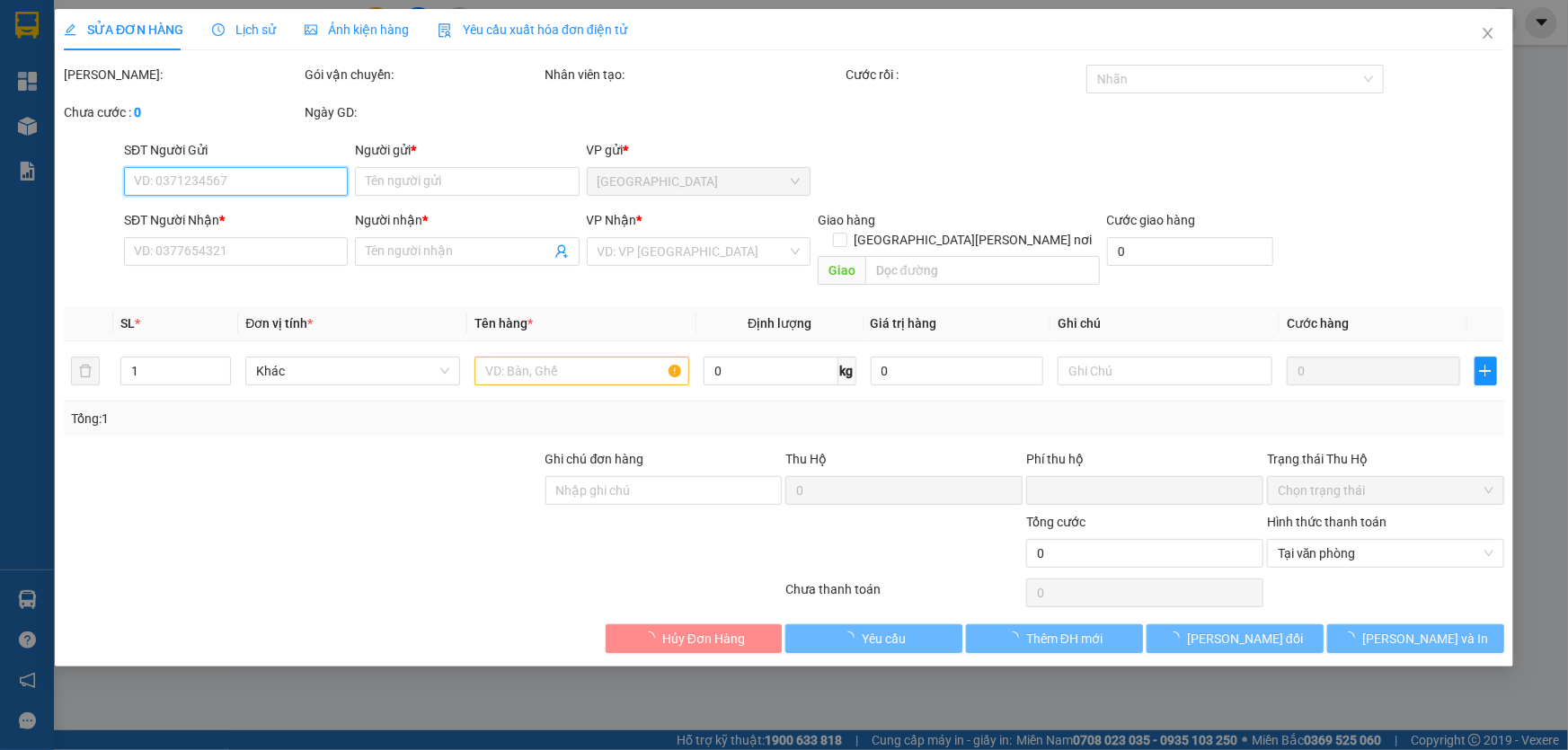
type input "0387568494"
type input "HUỆ"
type input "0908126841"
type input "HOÀNG -0976000402"
checkbox input "true"
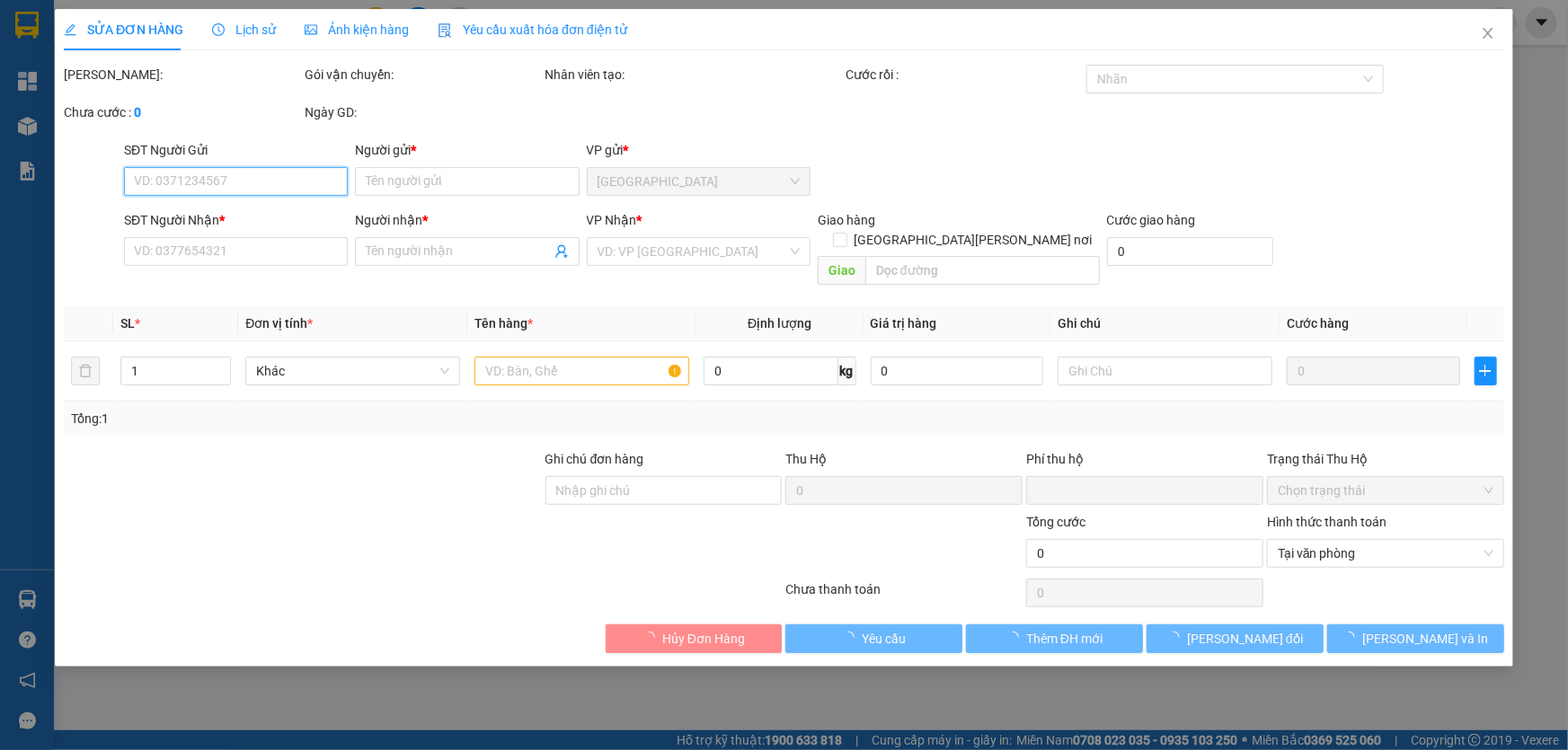
type input "81A-NGUYỄN TRÃI P2 Q 5"
type input "0"
type input "20.000"
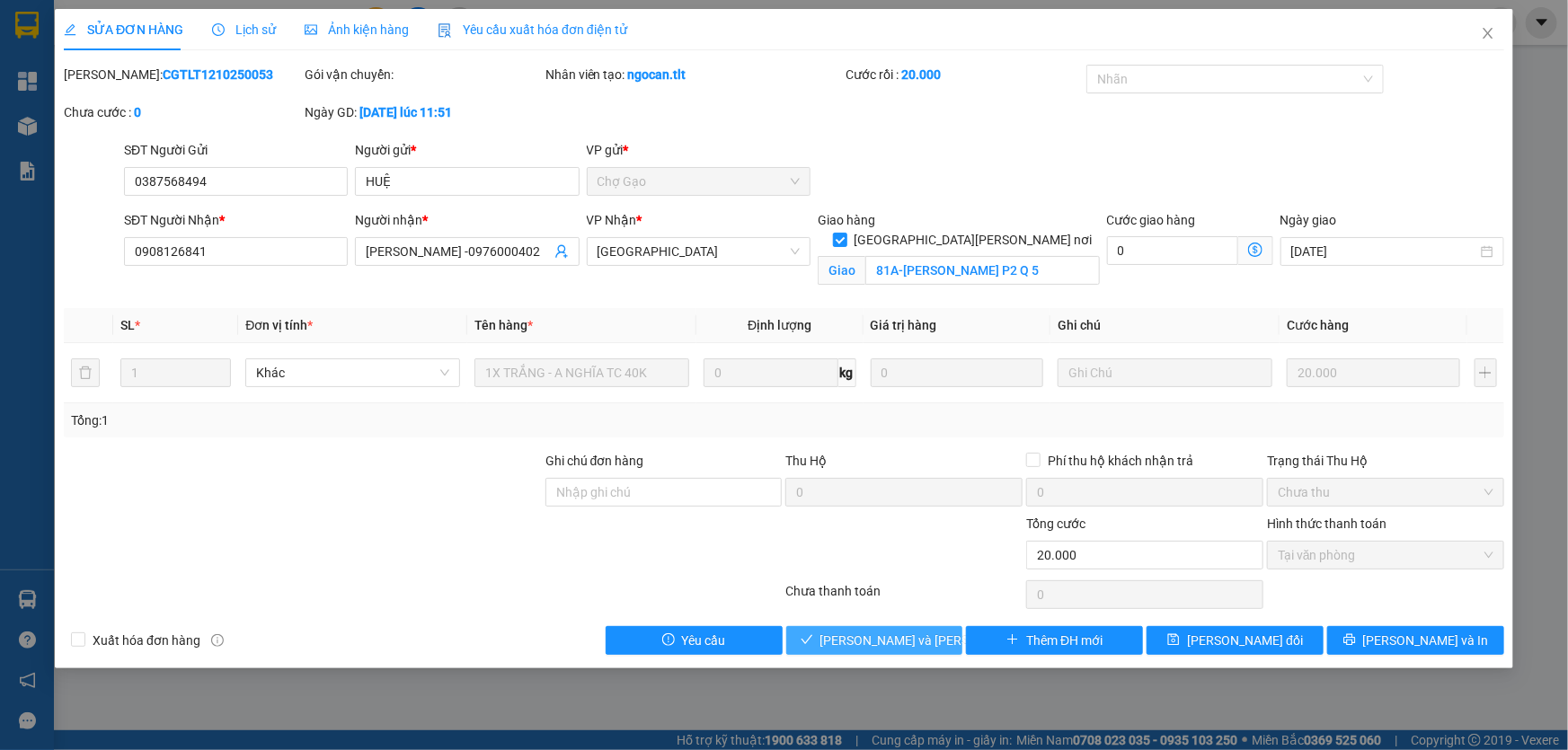
click at [864, 629] on button "[PERSON_NAME] và [PERSON_NAME] hàng" at bounding box center [875, 641] width 177 height 29
click at [864, 630] on span "[PERSON_NAME] và [PERSON_NAME] hàng" at bounding box center [942, 640] width 243 height 20
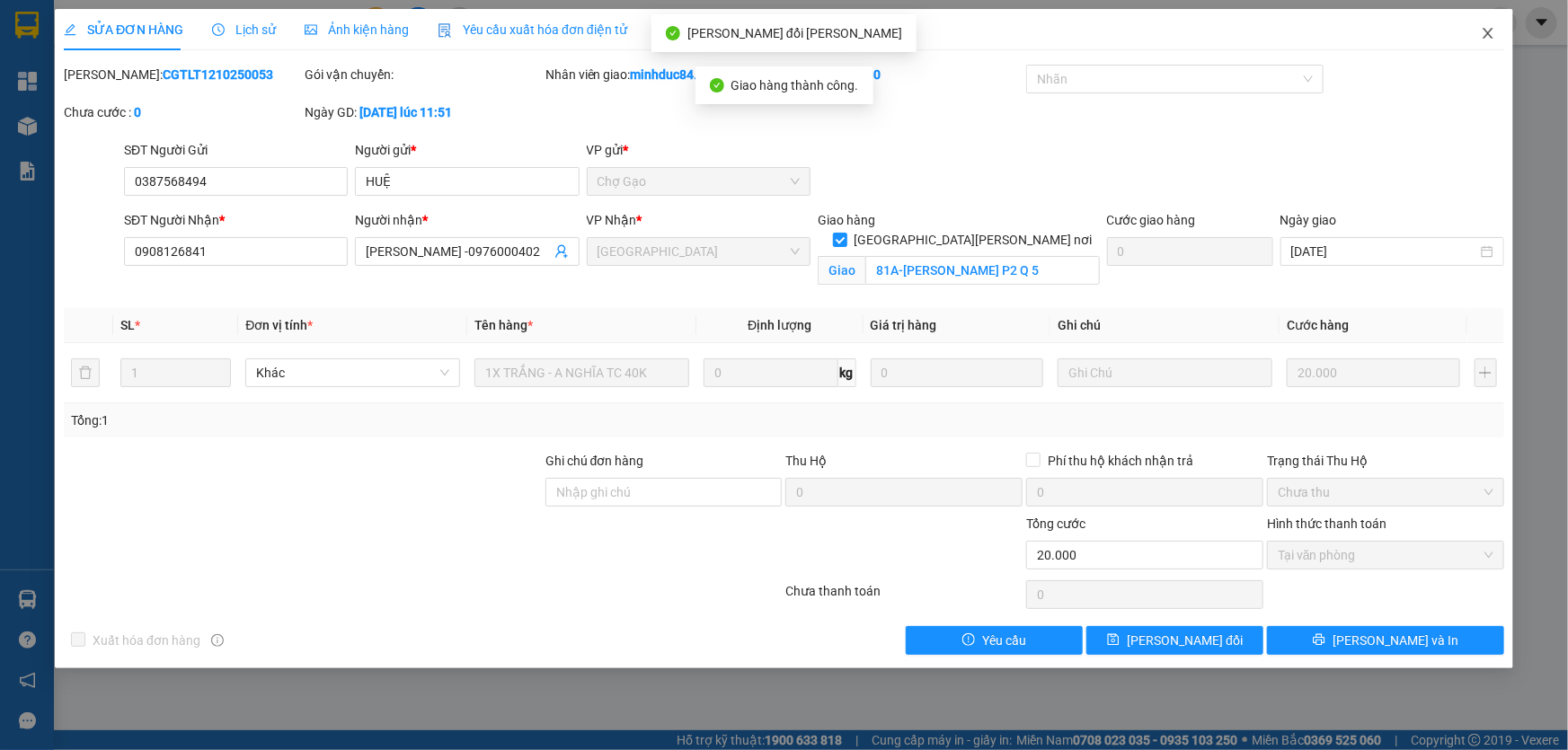
click at [1485, 38] on icon "close" at bounding box center [1488, 33] width 10 height 11
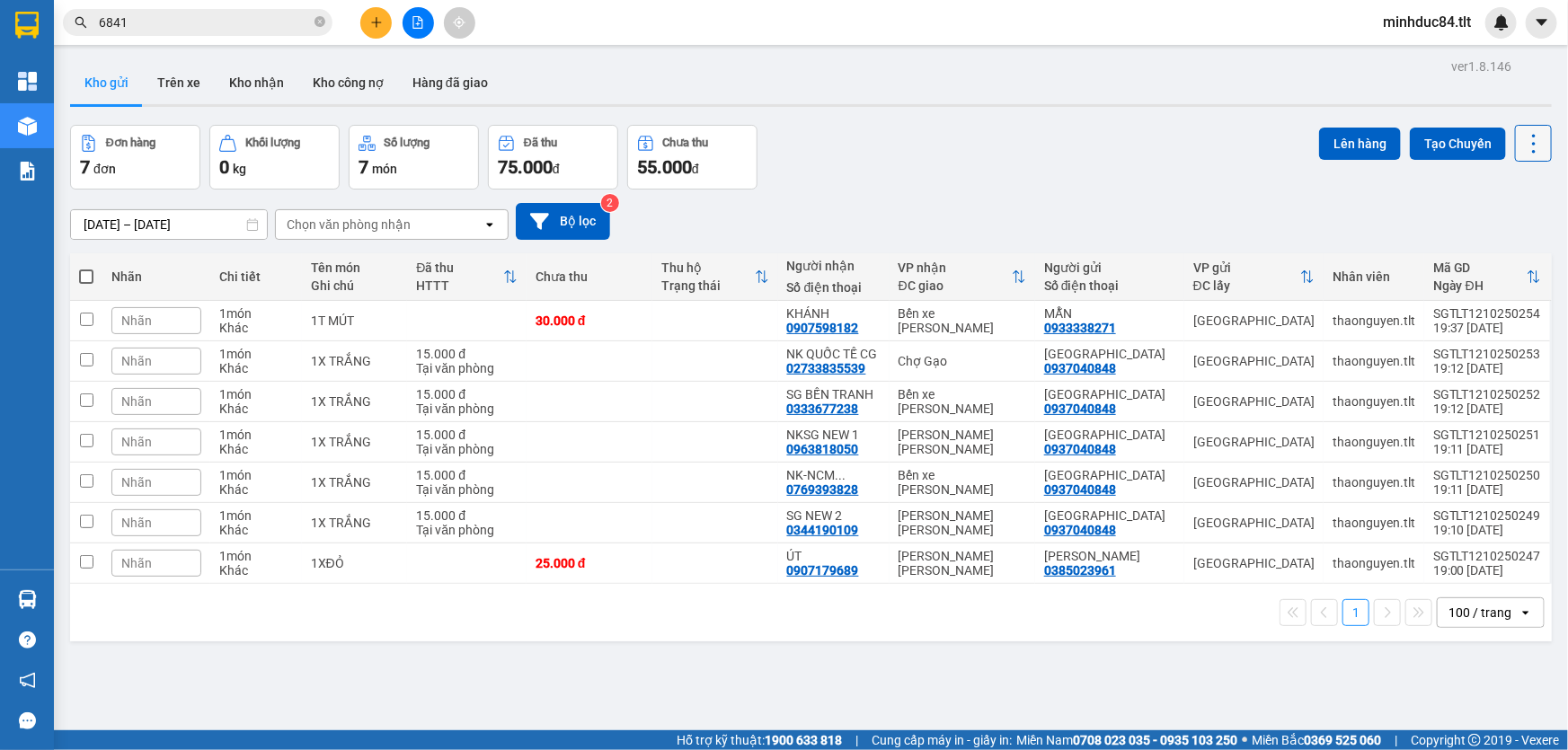
click at [1522, 135] on icon at bounding box center [1534, 144] width 25 height 25
click at [1503, 260] on span "Làm mới" at bounding box center [1496, 255] width 49 height 18
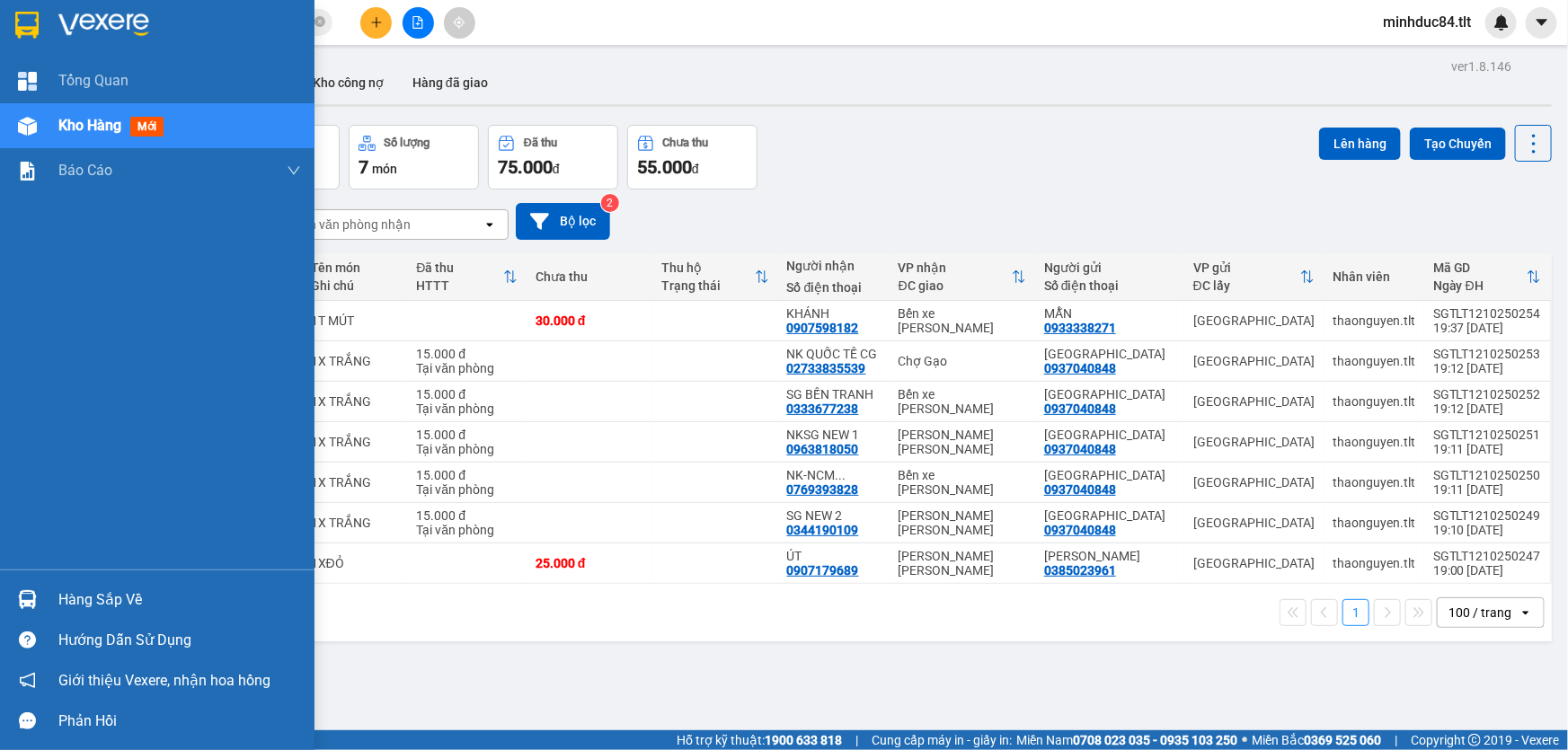
click at [71, 604] on div "Hàng sắp về" at bounding box center [180, 601] width 243 height 27
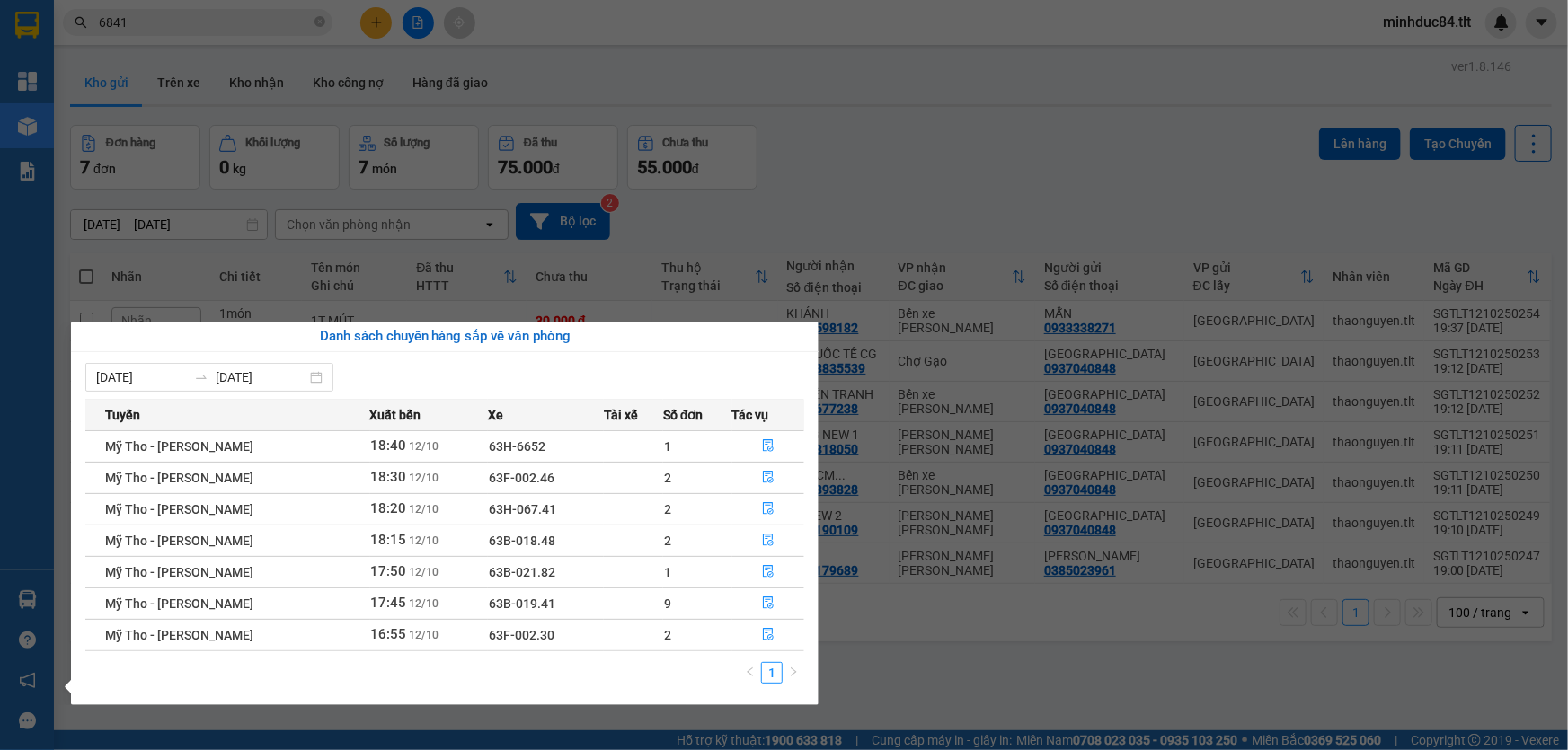
click at [850, 655] on section "Kết quả tìm kiếm ( 201 ) Bộ lọc Mã ĐH Trạng thái Món hàng Thu hộ Tổng cước Chưa…" at bounding box center [784, 375] width 1568 height 750
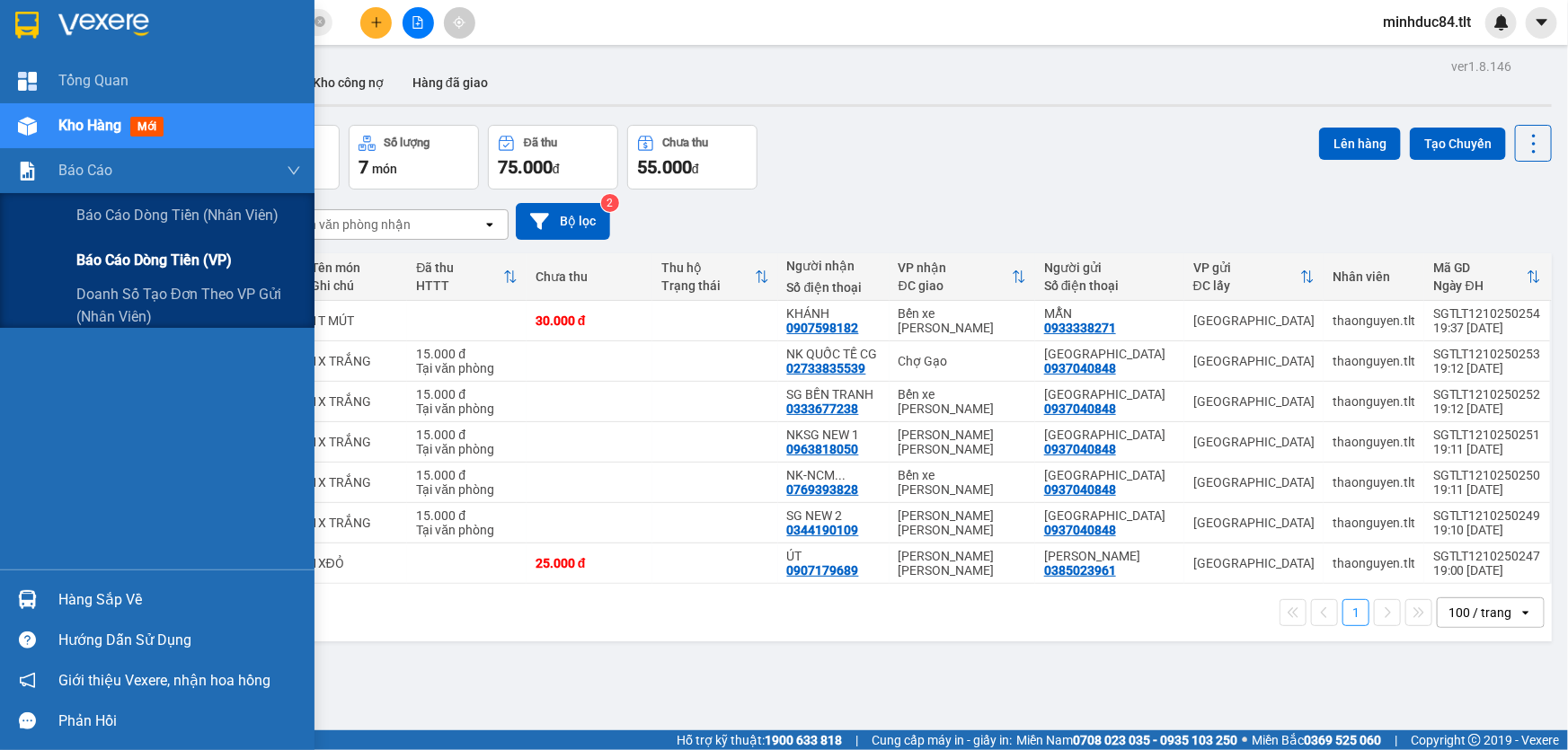
click at [103, 247] on div "Báo cáo dòng tiền (VP)" at bounding box center [188, 260] width 225 height 45
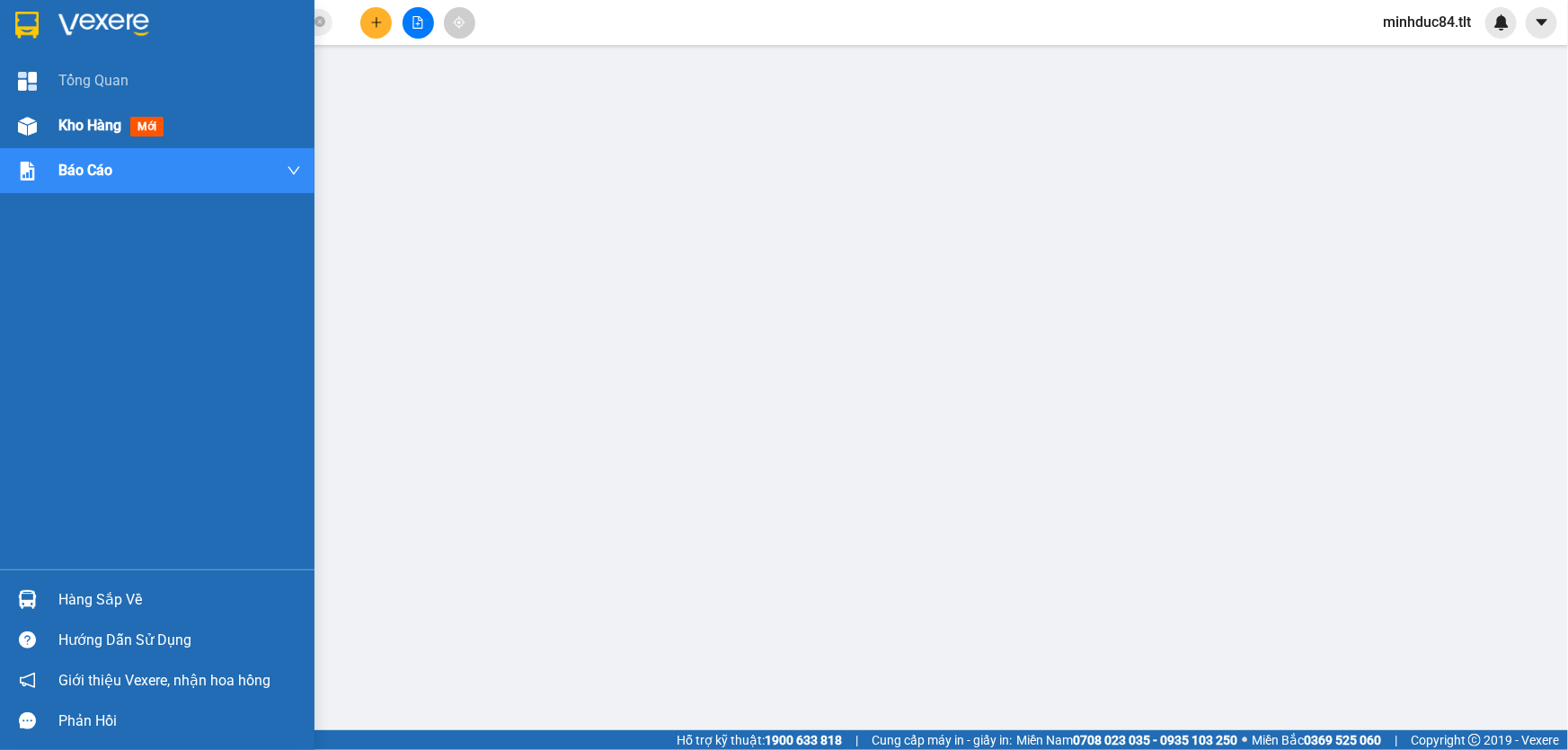
click at [82, 117] on span "Kho hàng" at bounding box center [90, 125] width 63 height 17
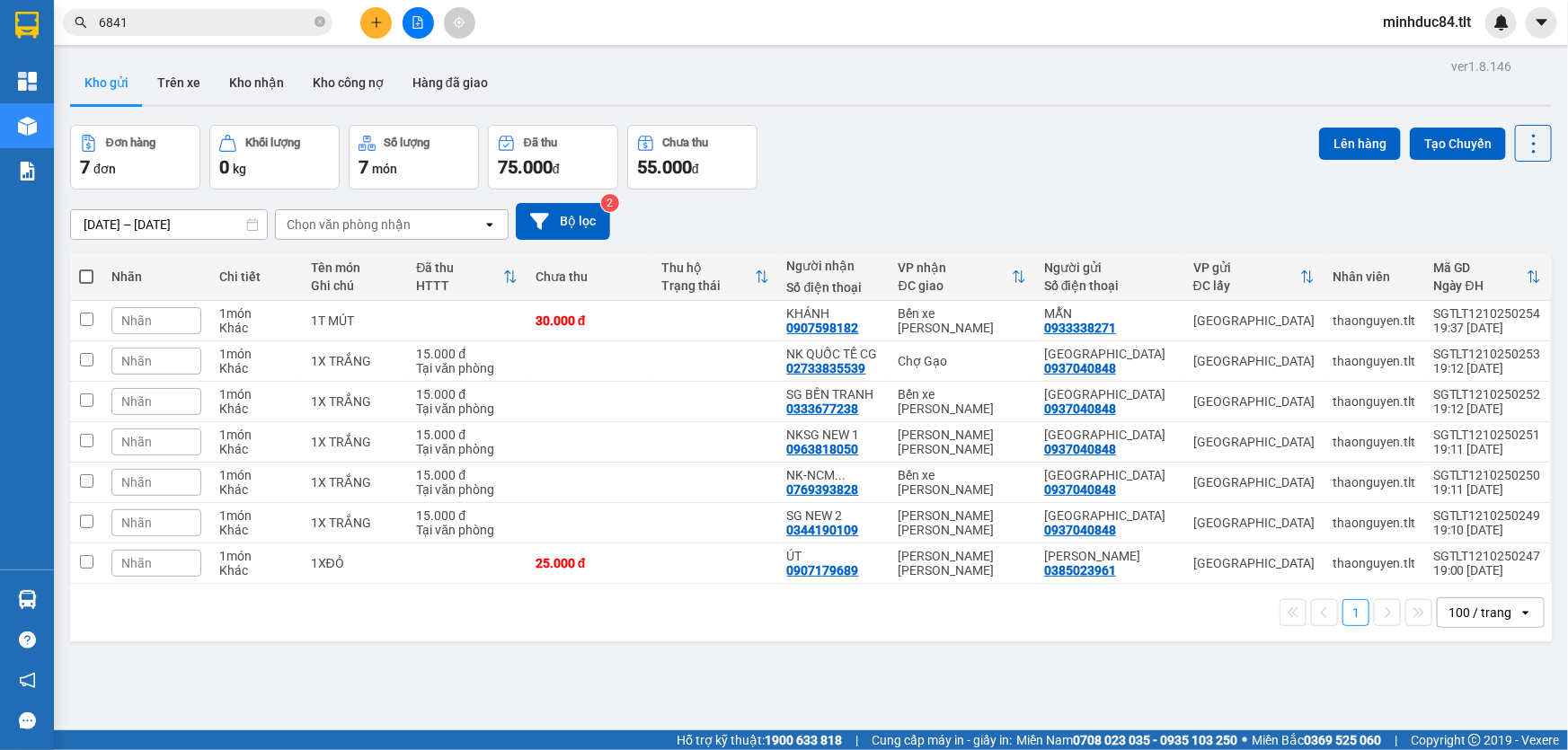
click at [216, 13] on input "6841" at bounding box center [205, 22] width 212 height 20
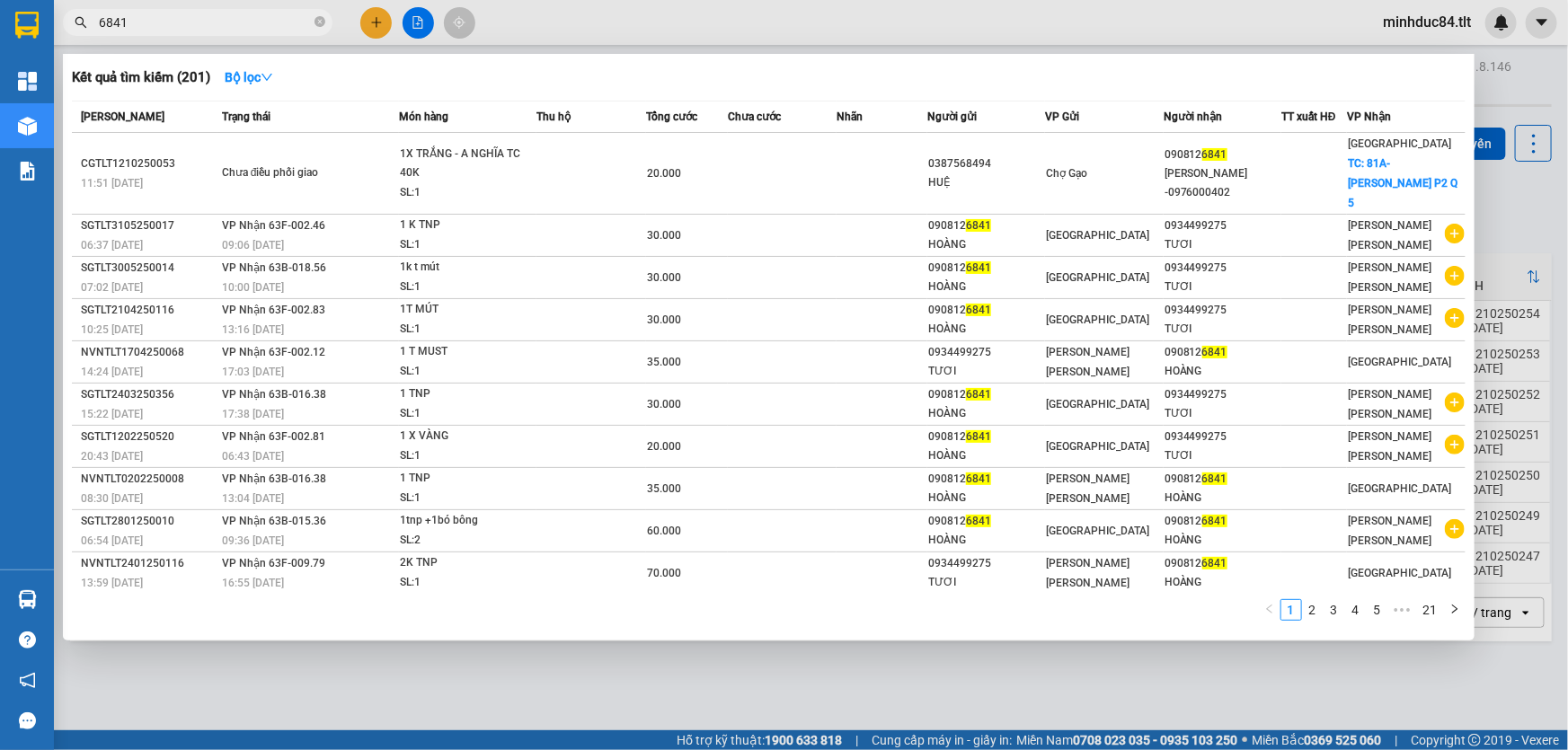
click at [216, 13] on input "6841" at bounding box center [205, 22] width 212 height 20
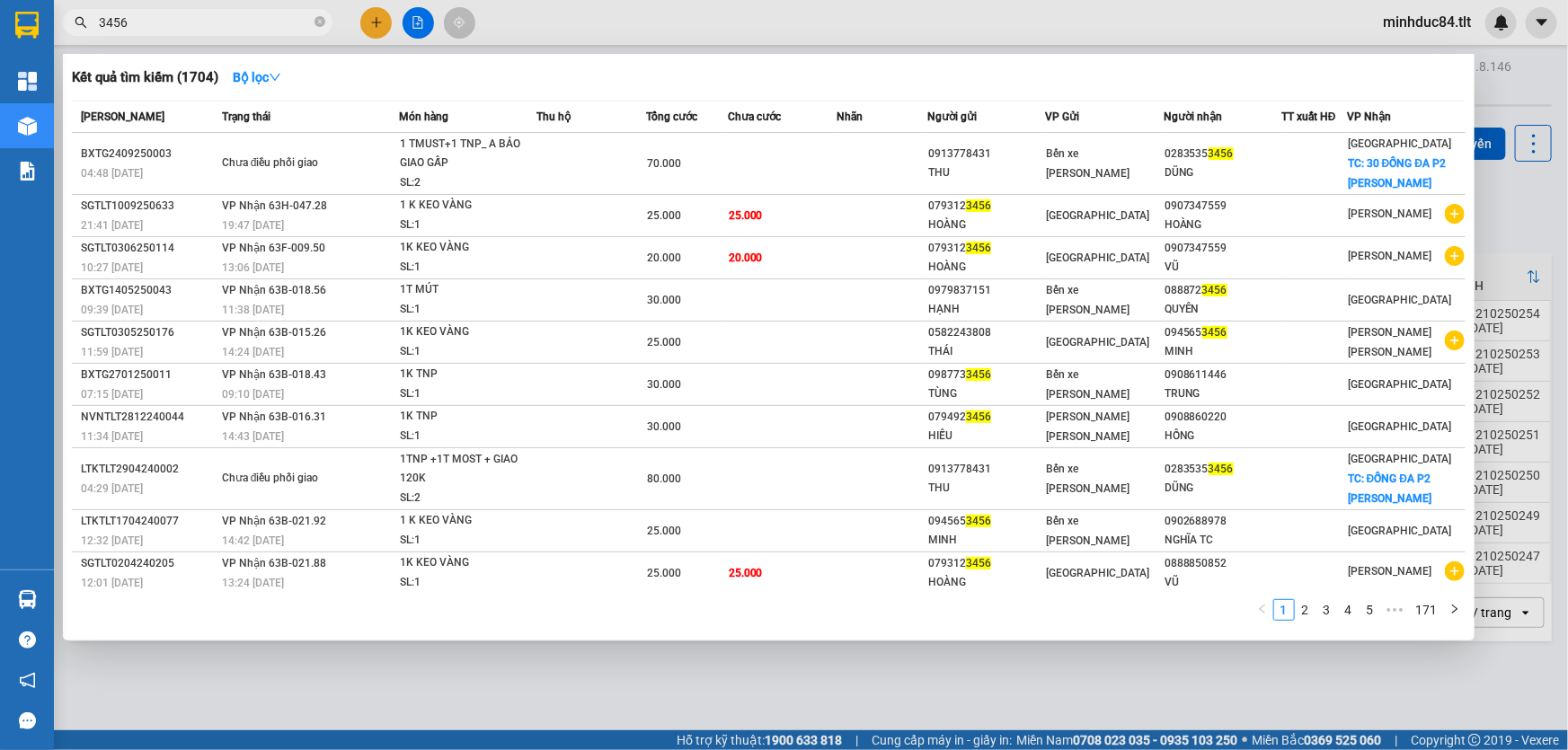
click at [189, 13] on input "3456" at bounding box center [205, 22] width 212 height 20
click at [188, 13] on input "3456" at bounding box center [205, 22] width 212 height 20
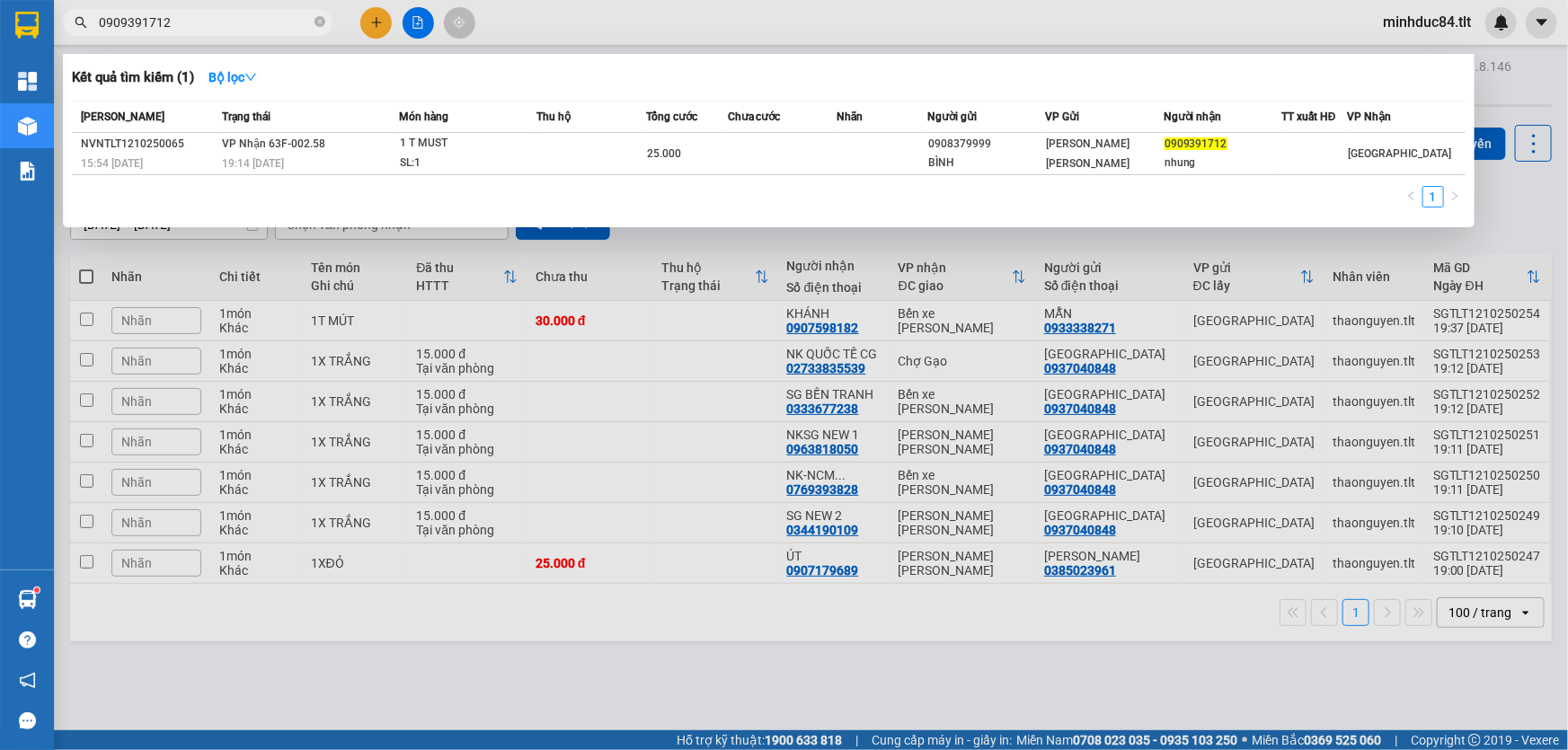
click at [220, 26] on input "0909391712" at bounding box center [205, 22] width 212 height 20
type input "9139"
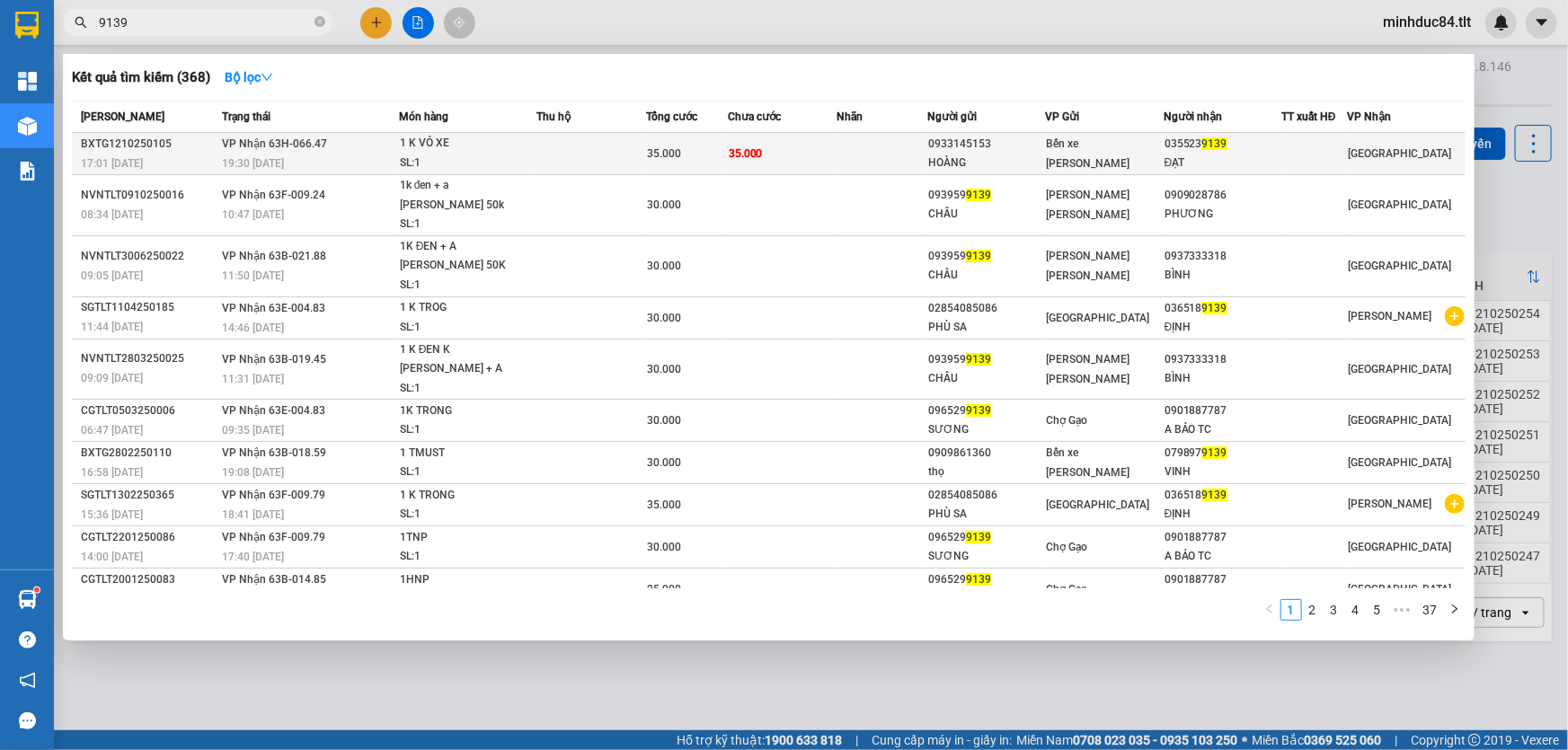
click at [497, 135] on div "1 K VỎ XE" at bounding box center [468, 144] width 135 height 20
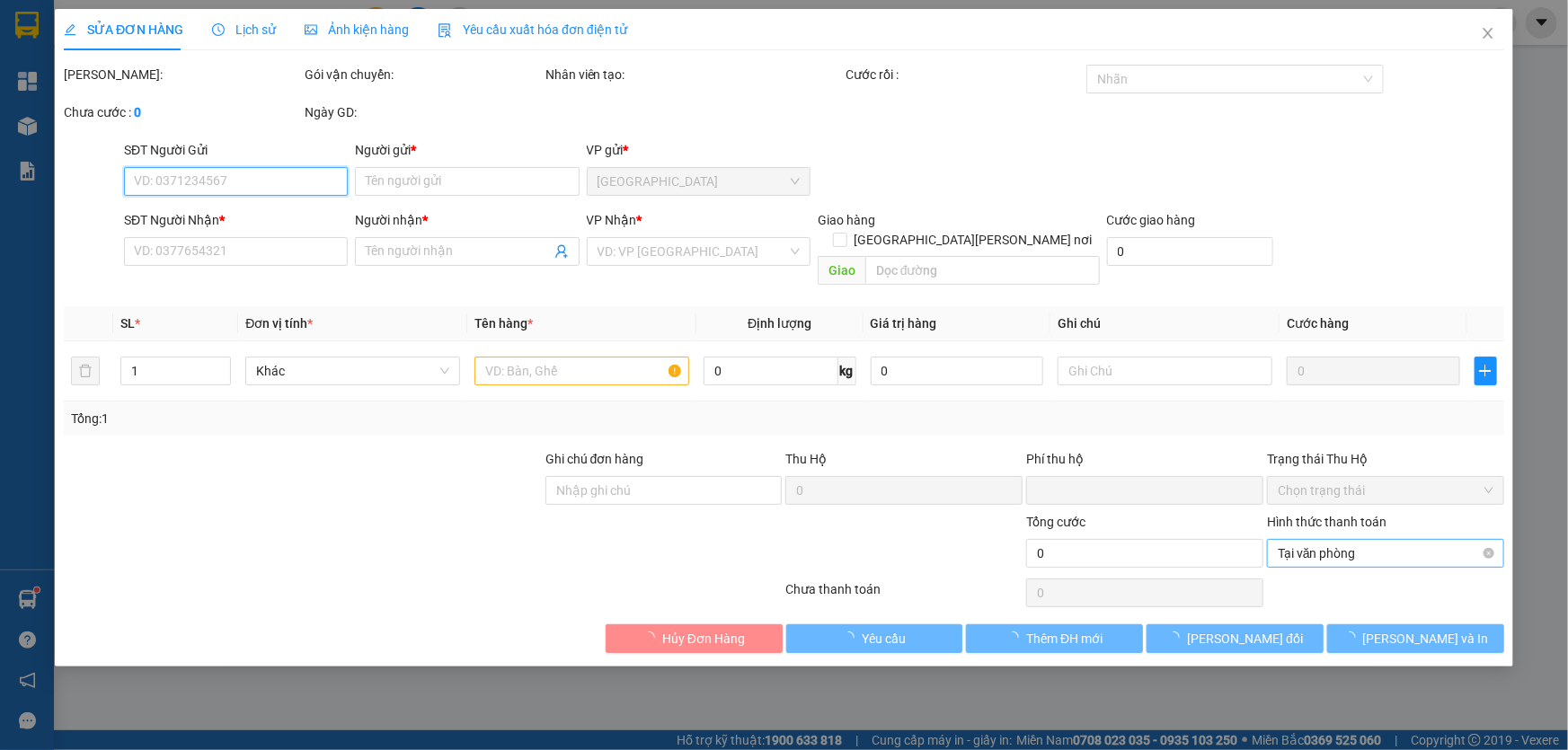
type input "0933145153"
type input "HOÀNG"
type input "0355239139"
type input "ĐẠT"
type input "0"
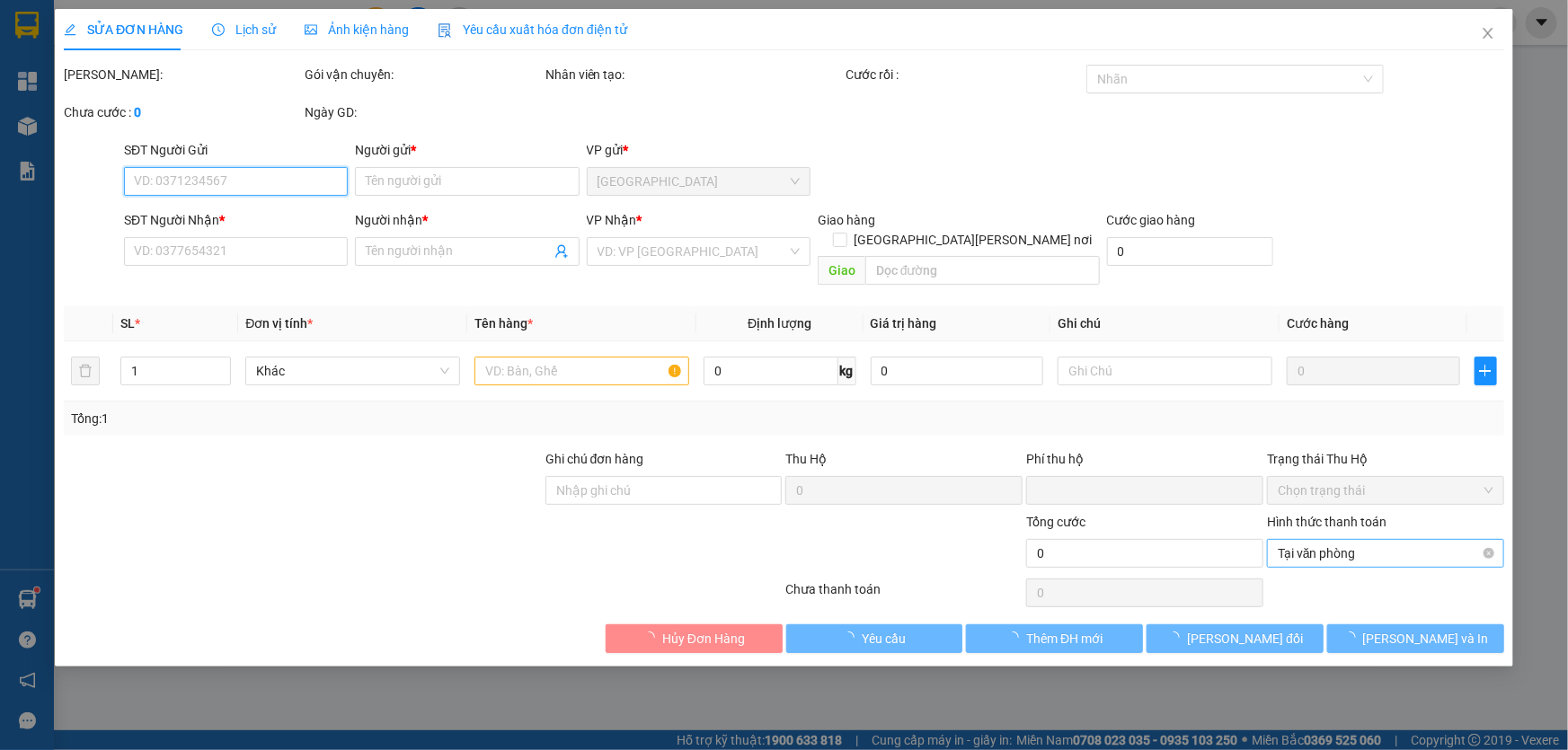
type input "35.000"
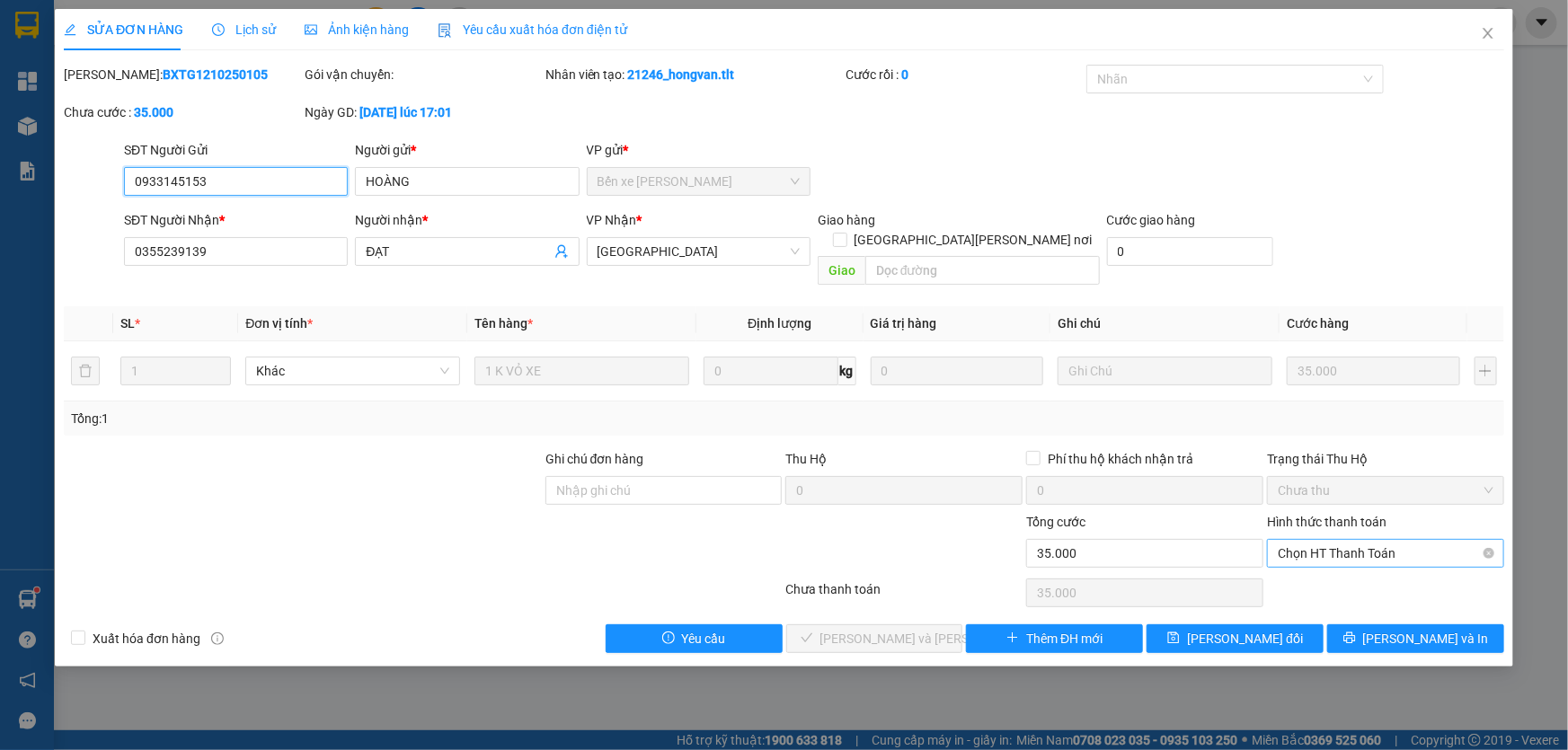
click at [1311, 540] on span "Chọn HT Thanh Toán" at bounding box center [1386, 553] width 216 height 27
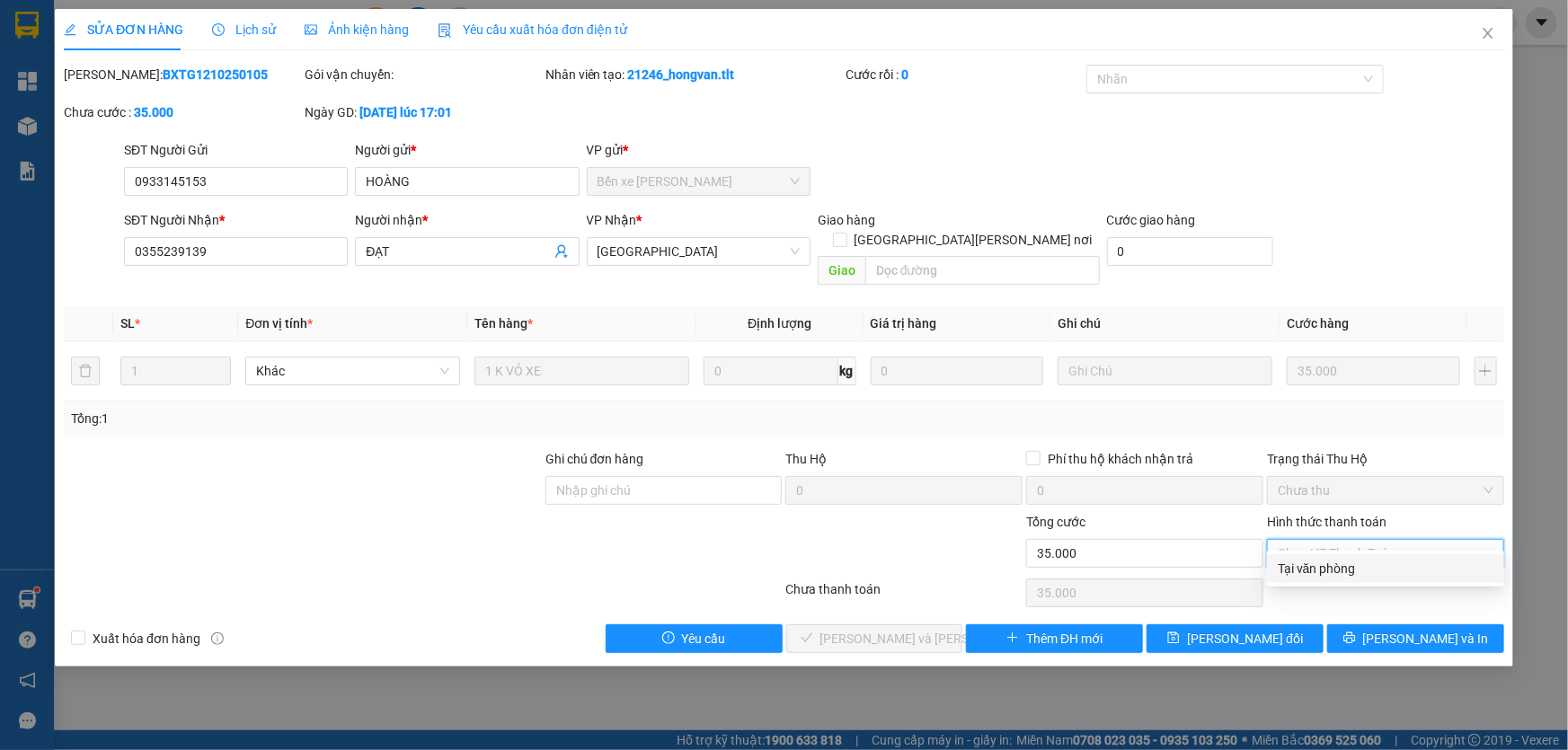
click at [1320, 570] on div "Tại văn phòng" at bounding box center [1386, 569] width 216 height 20
type input "0"
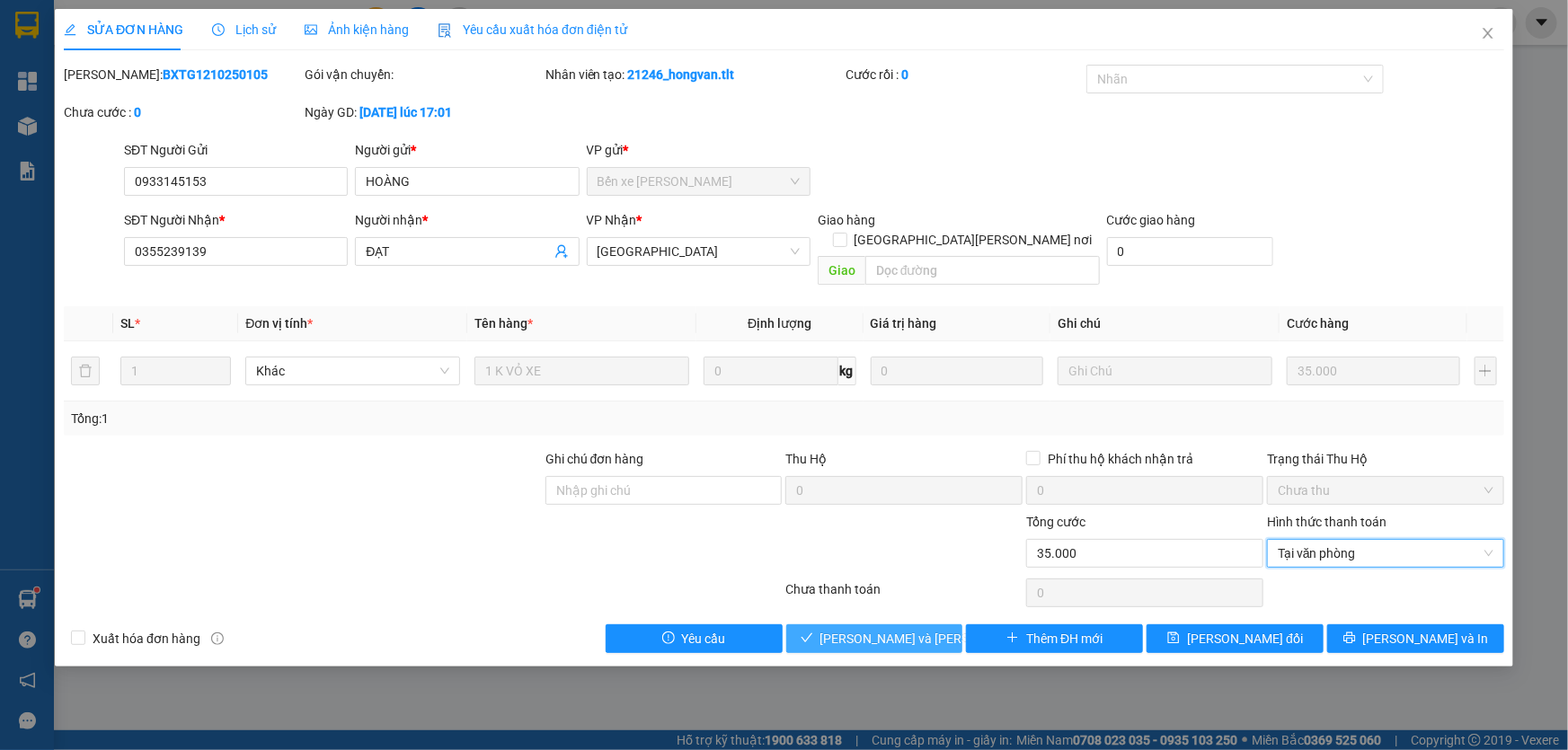
click at [874, 625] on button "[PERSON_NAME] và [PERSON_NAME] hàng" at bounding box center [875, 639] width 177 height 29
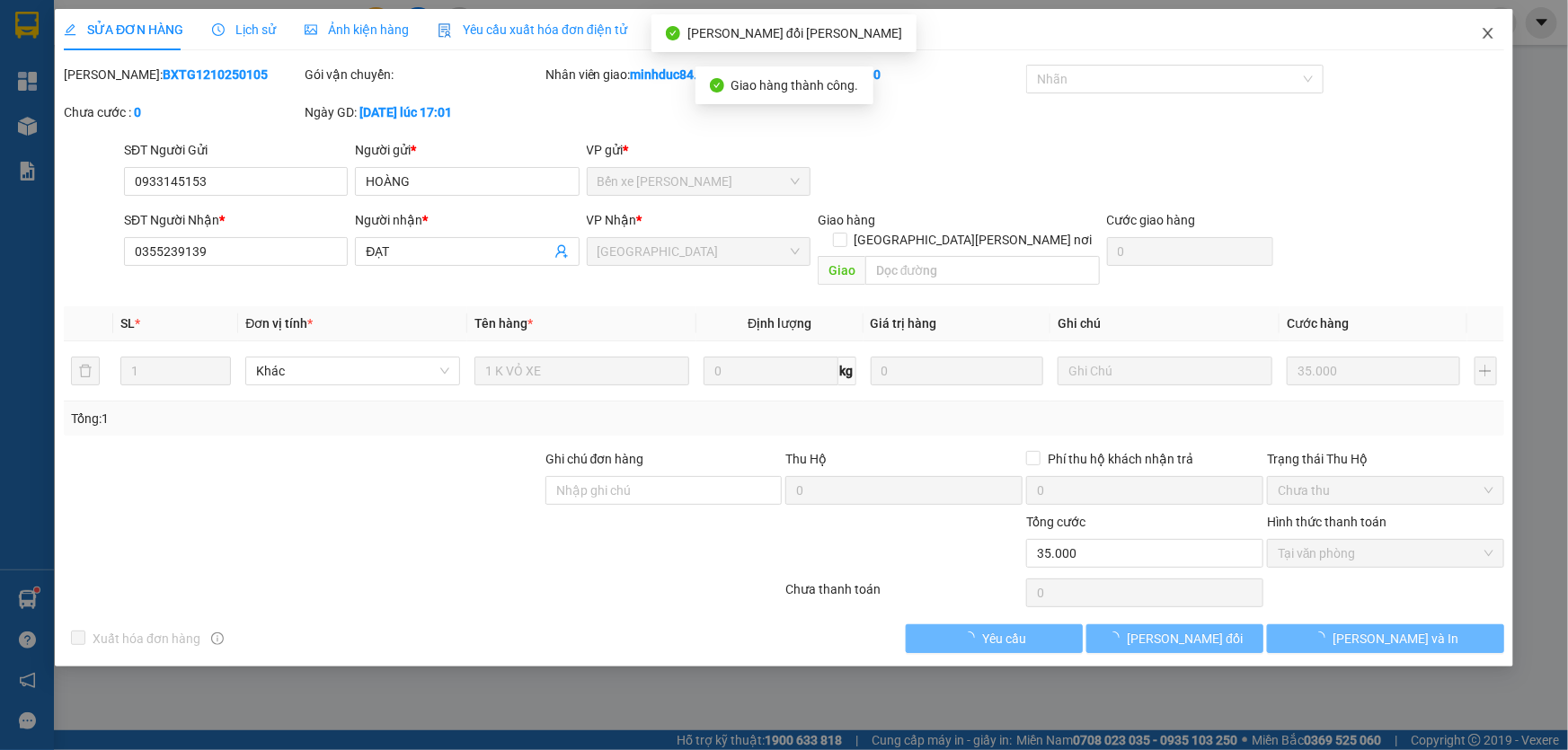
click at [1486, 33] on icon "close" at bounding box center [1488, 33] width 10 height 11
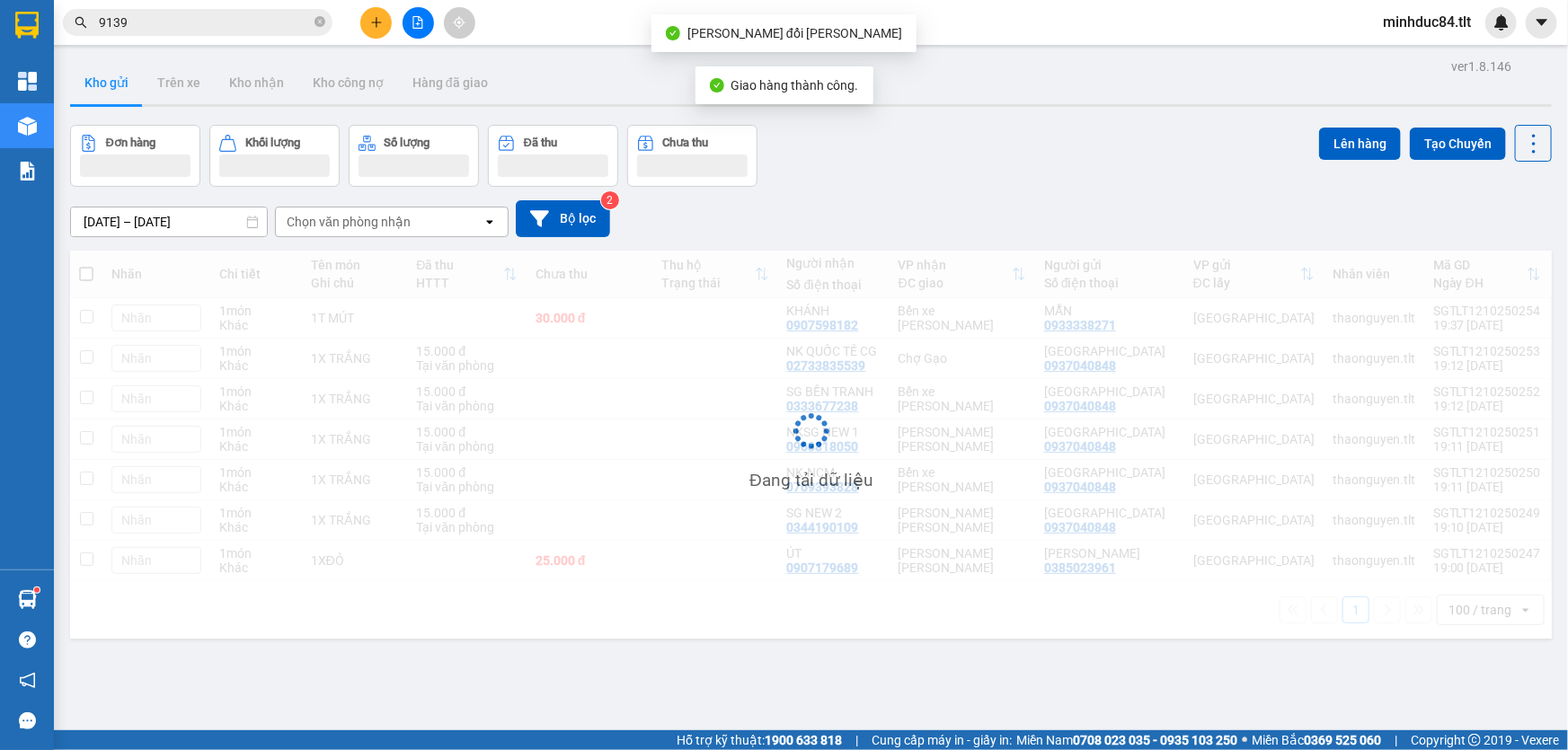
click at [170, 25] on input "9139" at bounding box center [205, 22] width 212 height 20
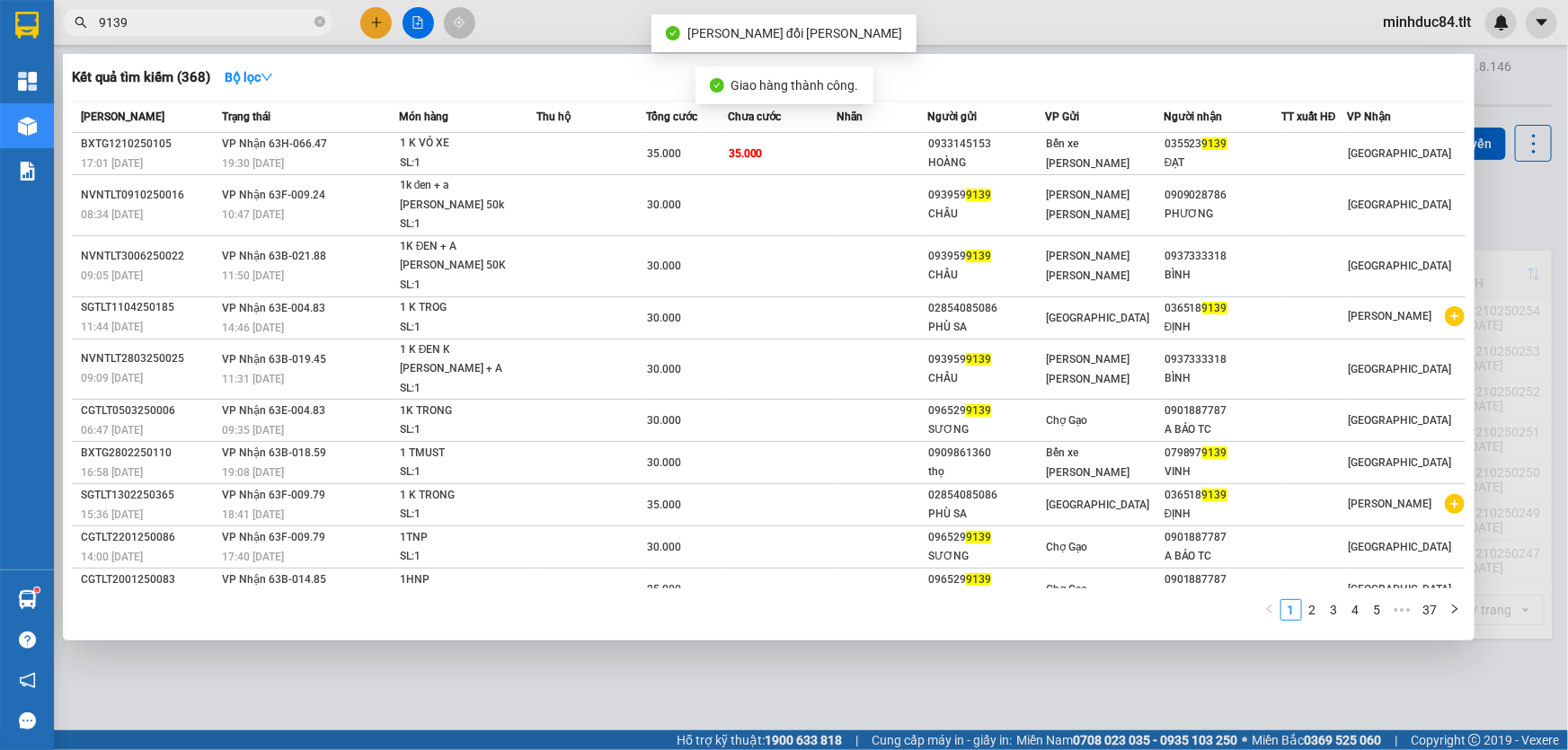
click at [170, 25] on input "9139" at bounding box center [205, 22] width 212 height 20
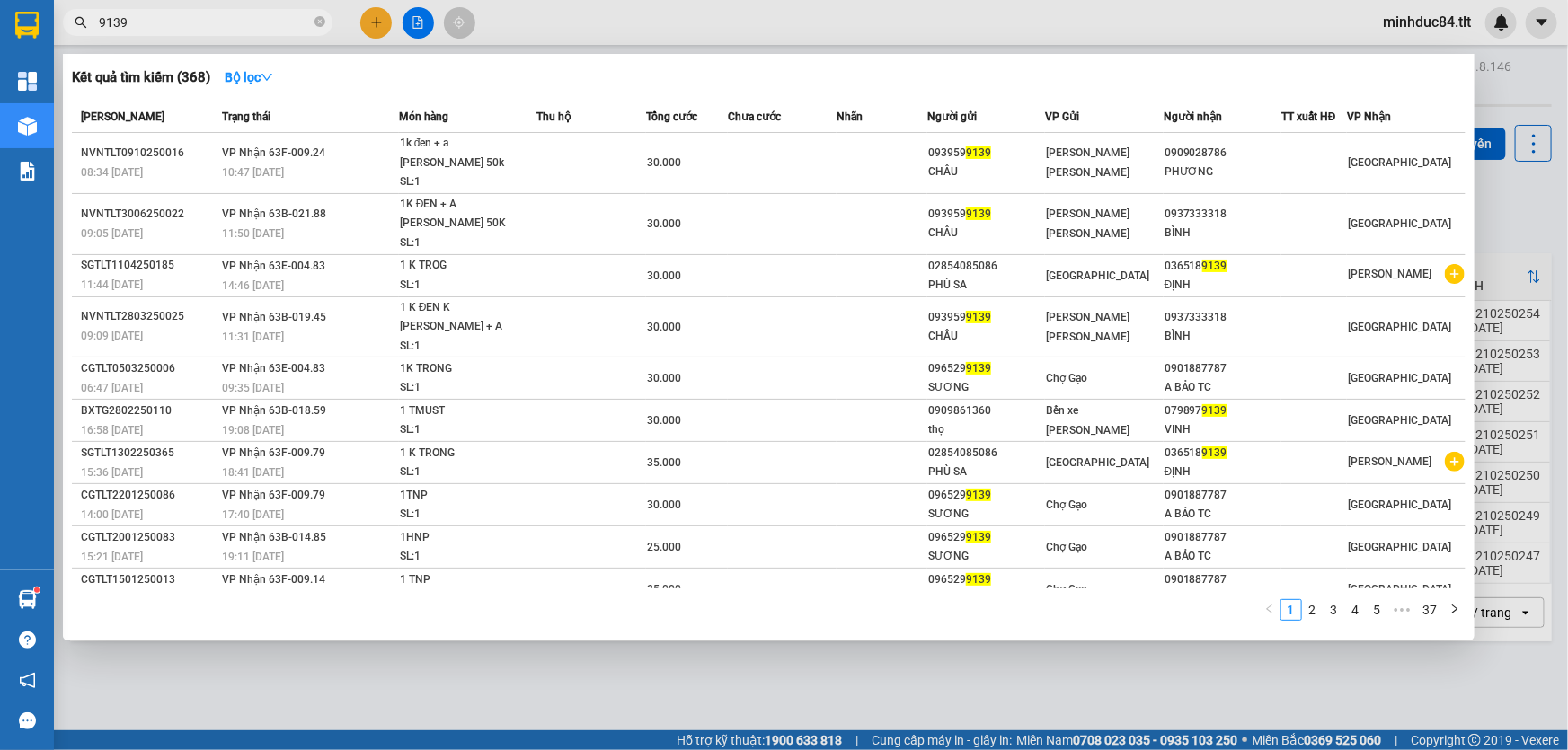
drag, startPoint x: 1029, startPoint y: 670, endPoint x: 798, endPoint y: 442, distance: 324.6
click at [1028, 670] on div at bounding box center [784, 375] width 1568 height 750
click at [209, 22] on input "9139" at bounding box center [205, 22] width 212 height 20
click at [210, 22] on input "9139" at bounding box center [205, 22] width 212 height 20
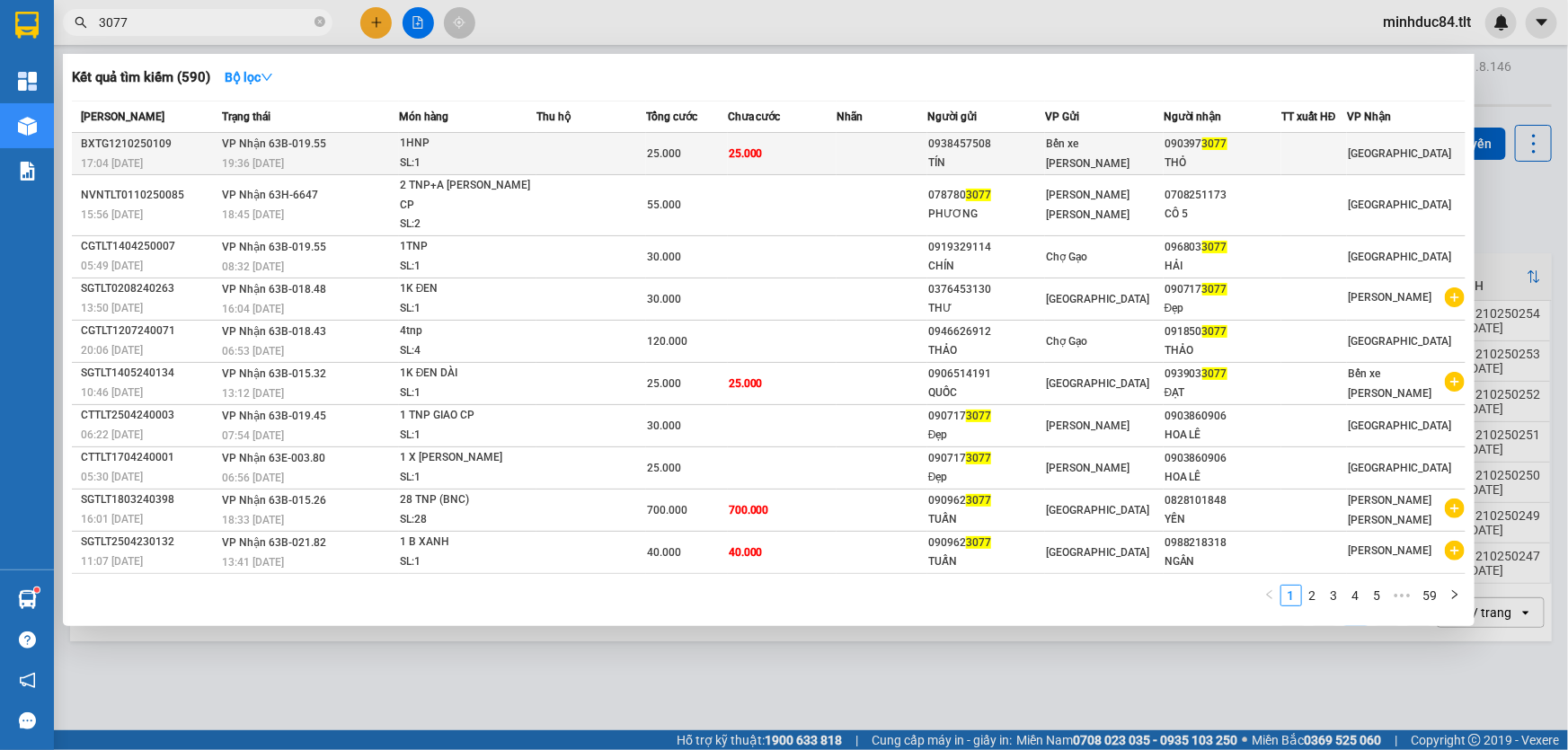
type input "3077"
click at [527, 156] on div "SL: 1" at bounding box center [468, 163] width 135 height 20
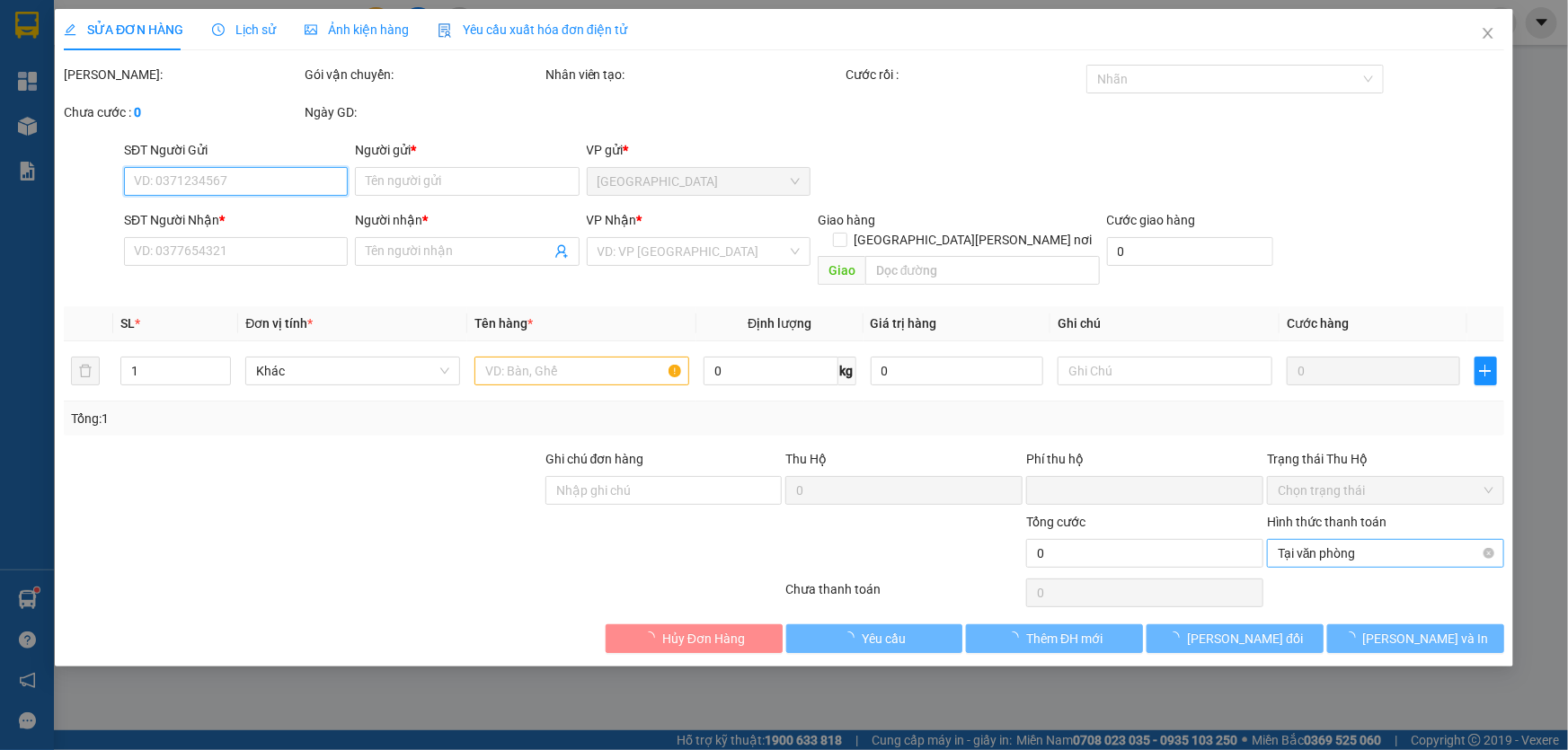
type input "0938457508"
type input "TÍN"
type input "0903973077"
type input "THỎ"
type input "0"
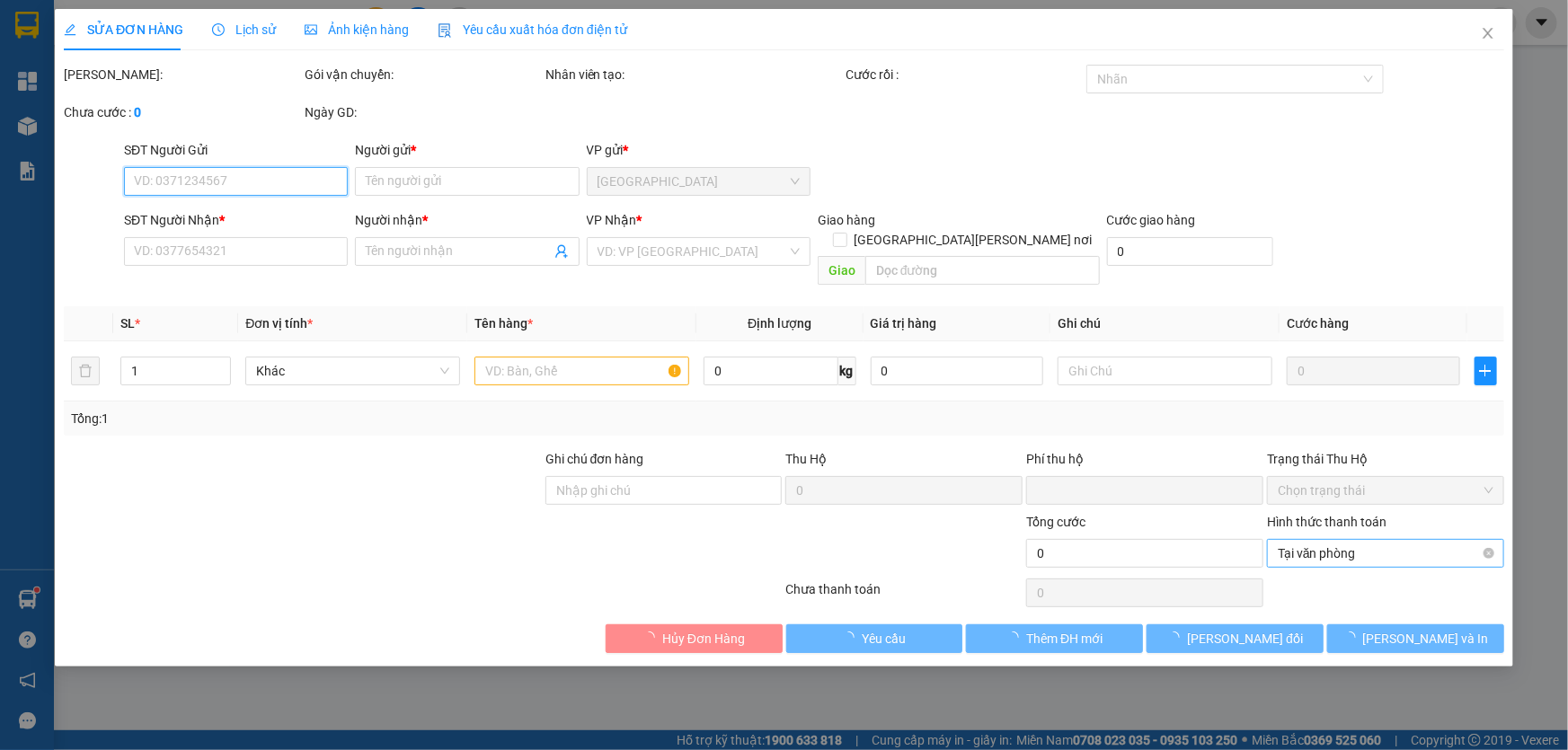
type input "25.000"
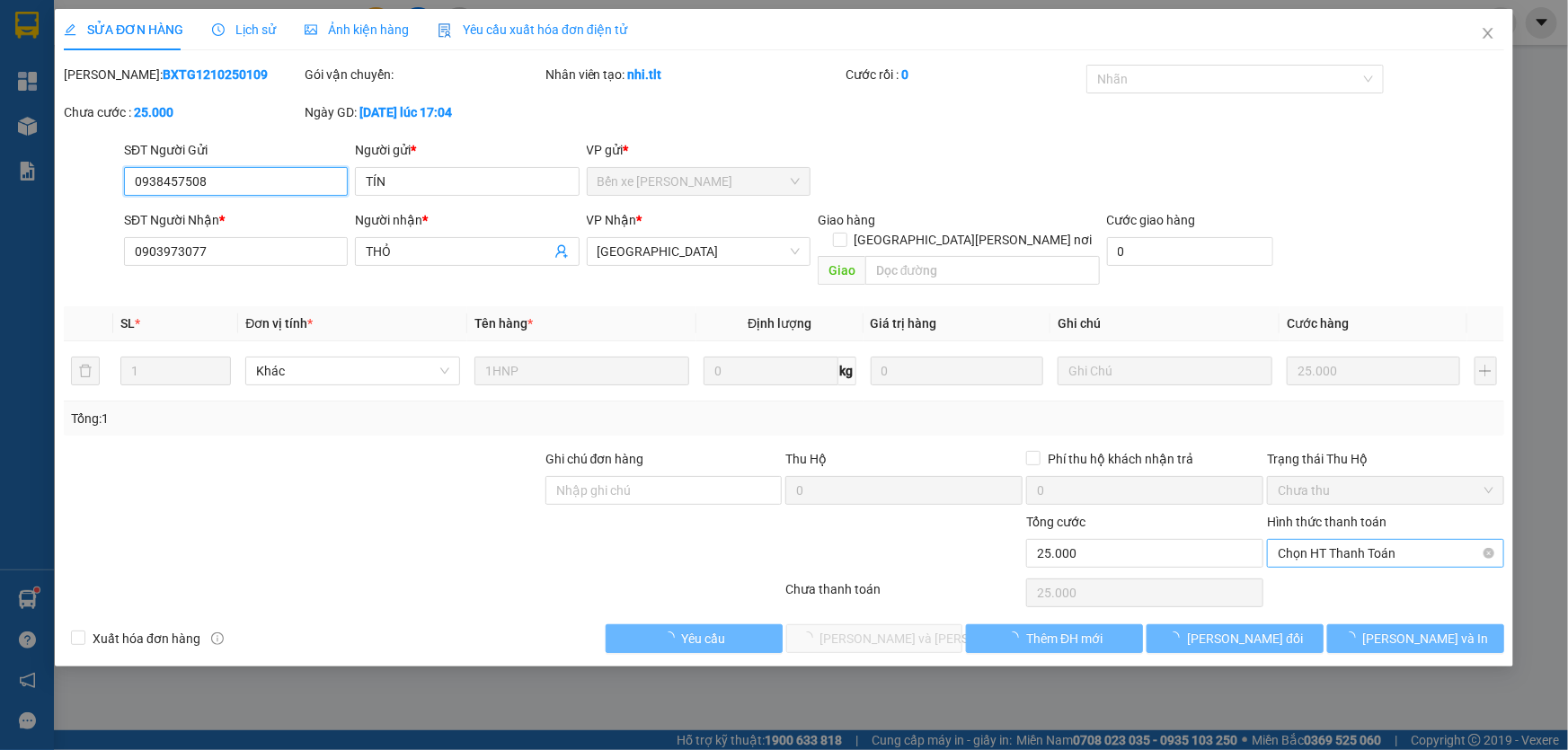
click at [1337, 540] on span "Chọn HT Thanh Toán" at bounding box center [1386, 553] width 216 height 27
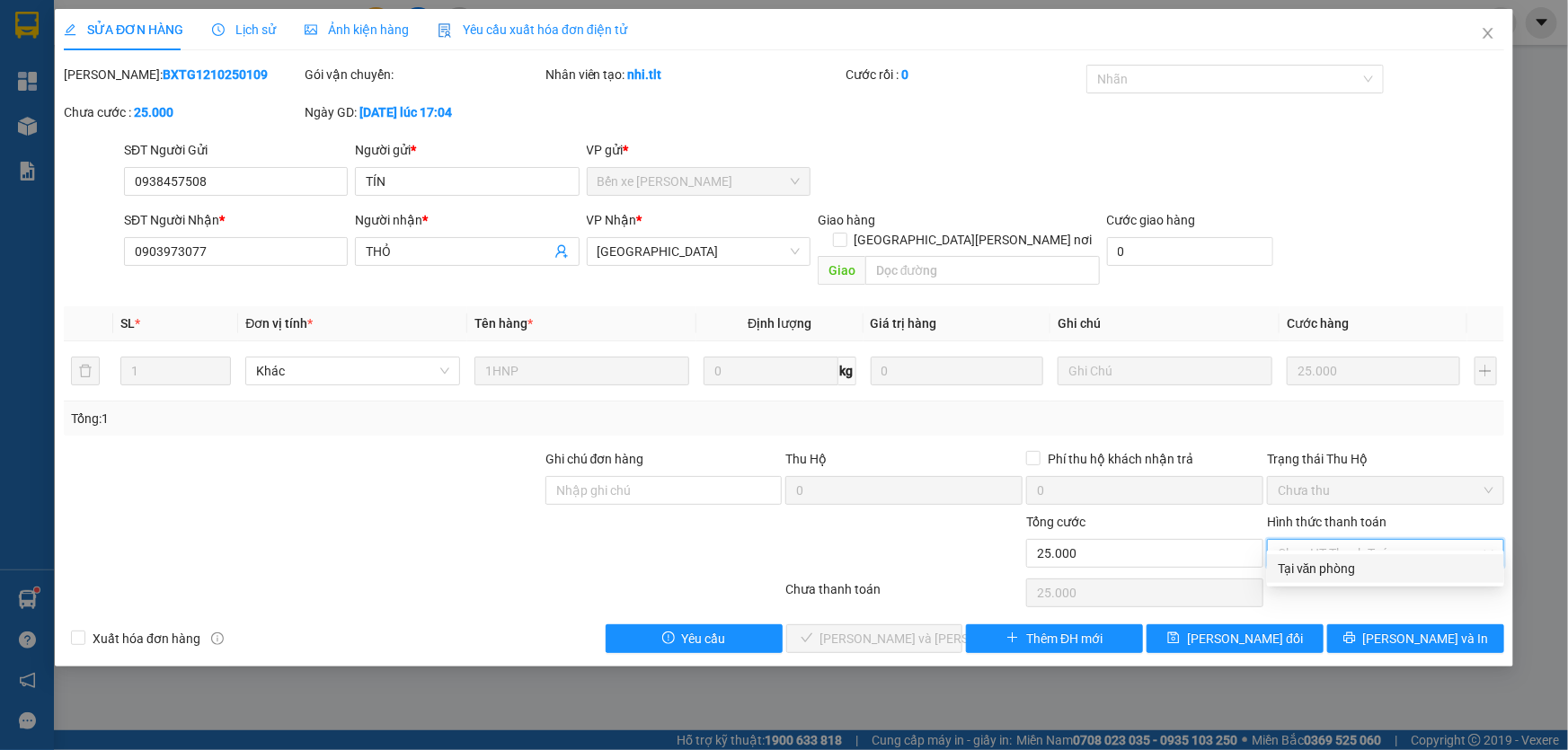
drag, startPoint x: 1339, startPoint y: 559, endPoint x: 1291, endPoint y: 582, distance: 53.2
click at [1339, 559] on div "Tại văn phòng" at bounding box center [1386, 569] width 216 height 20
type input "0"
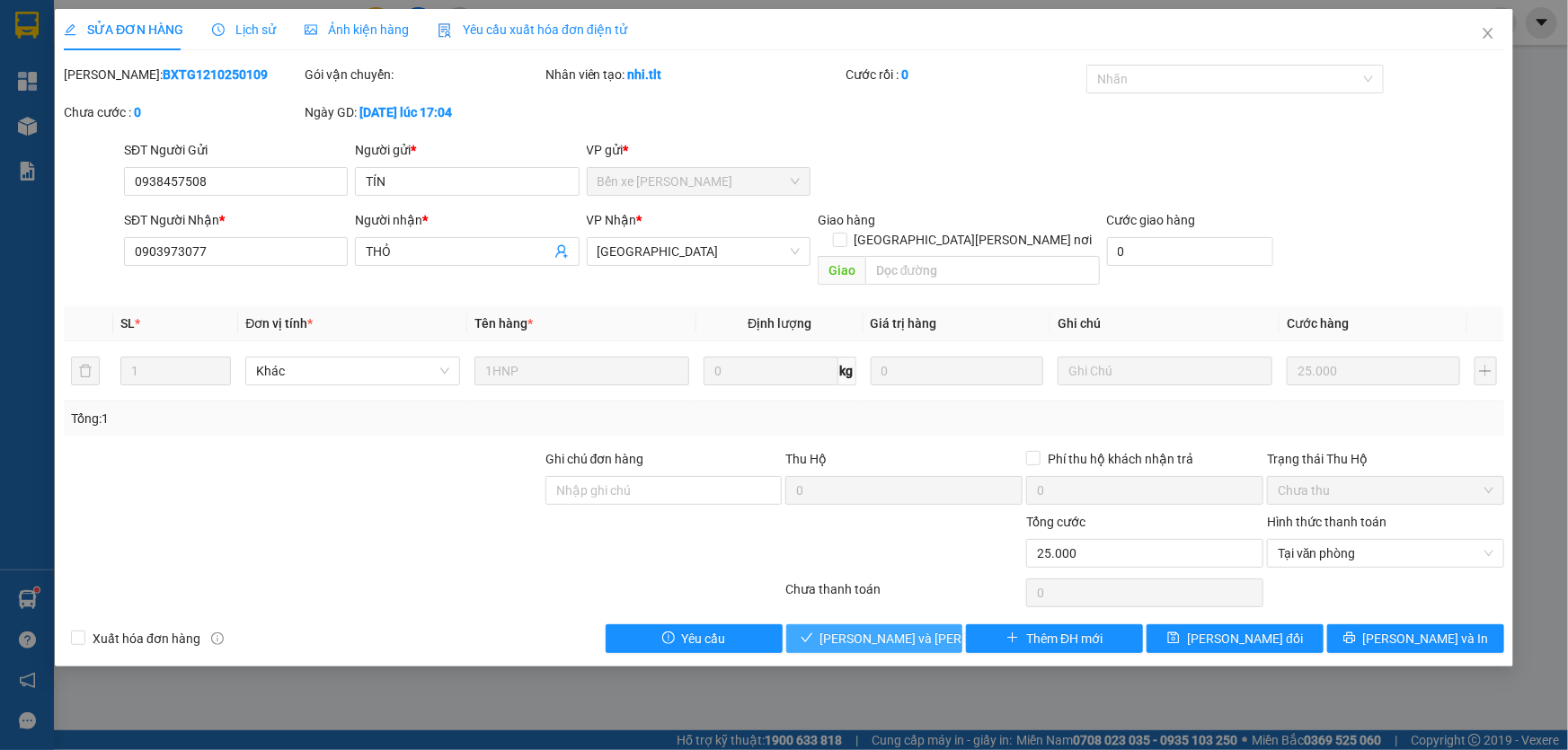
click at [876, 629] on span "[PERSON_NAME] và [PERSON_NAME] hàng" at bounding box center [942, 638] width 243 height 20
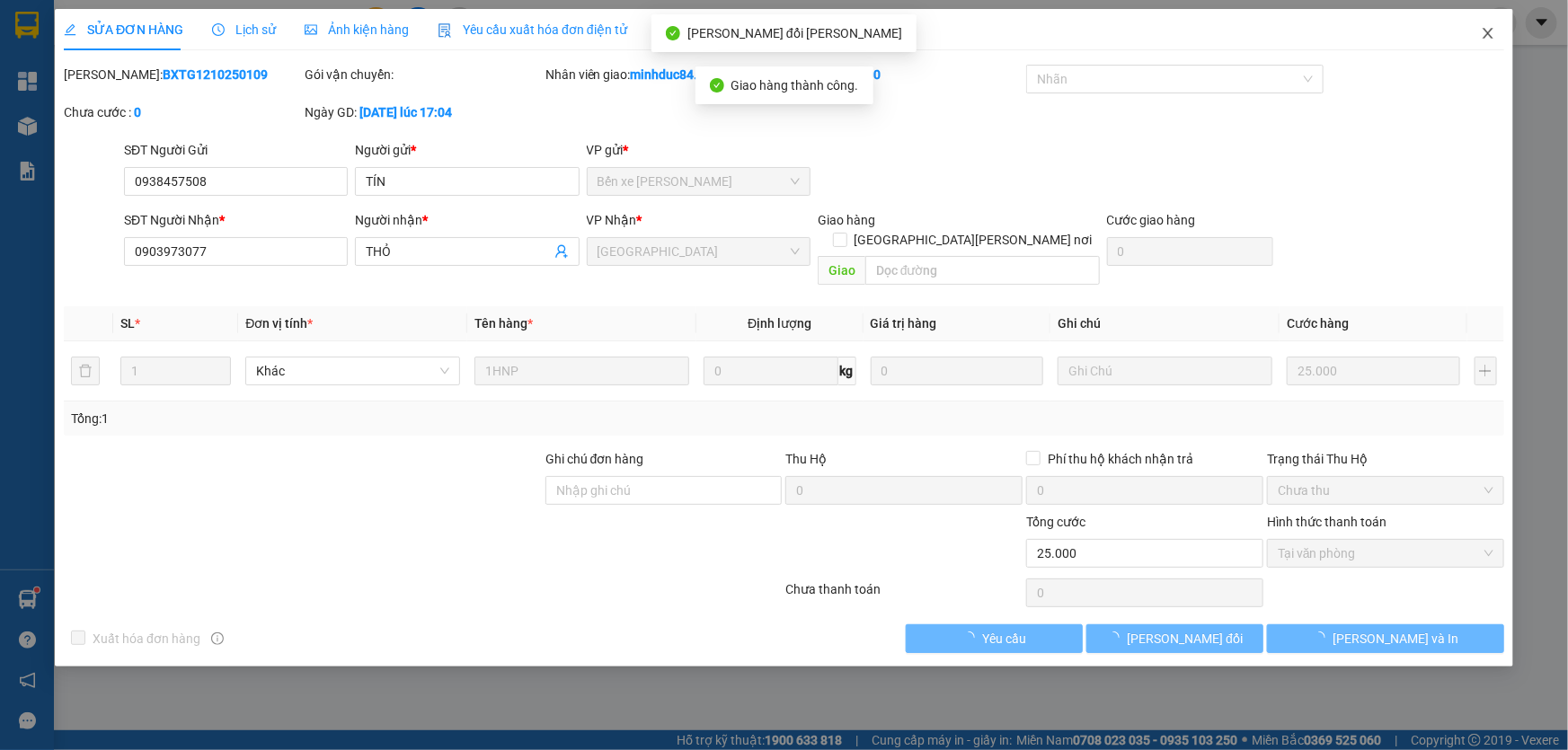
click at [1484, 36] on icon "close" at bounding box center [1488, 33] width 14 height 14
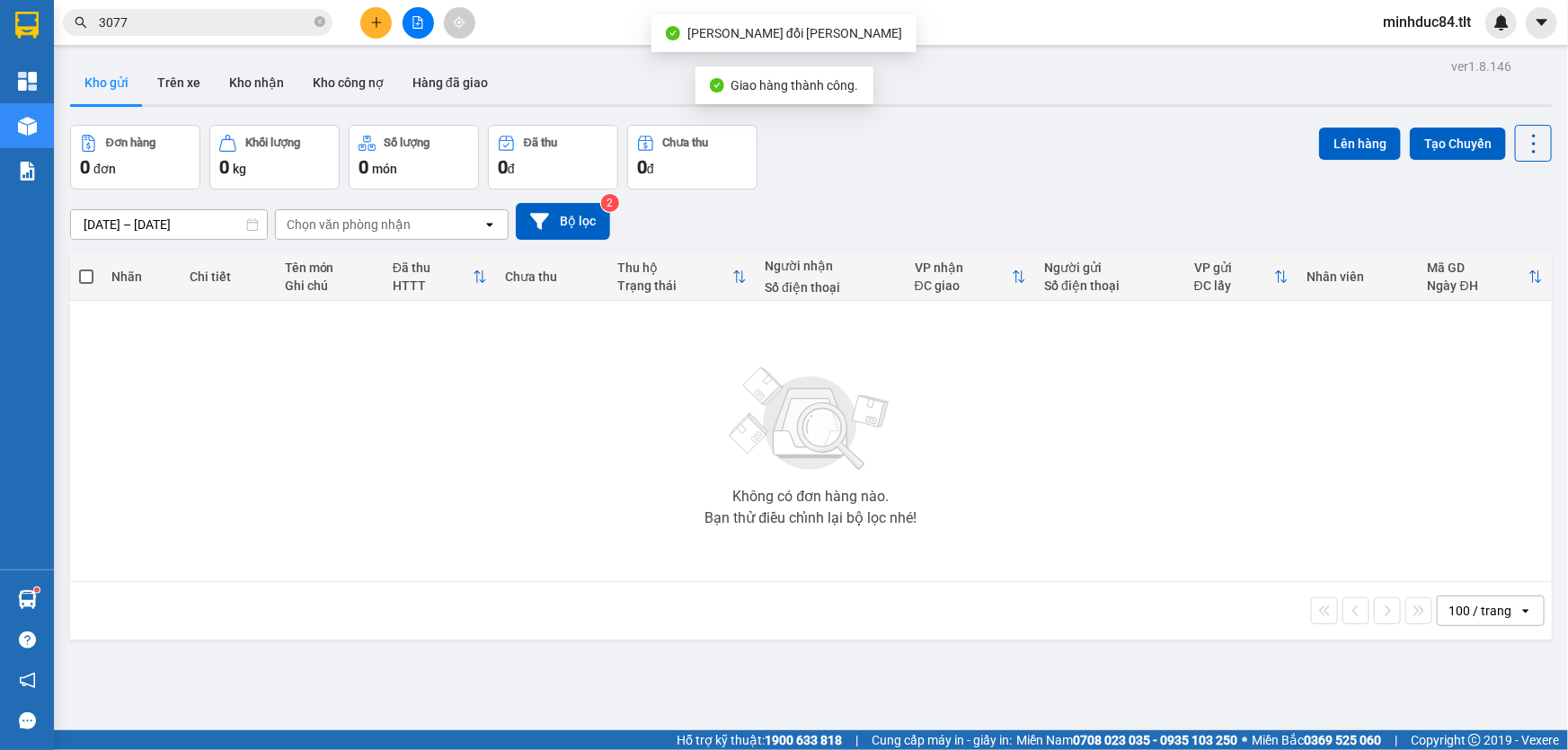
click at [120, 687] on div "ver 1.8.146 Kho gửi Trên xe Kho nhận Kho công nợ Hàng đã giao Đơn hàng 0 đơn Kh…" at bounding box center [811, 429] width 1497 height 750
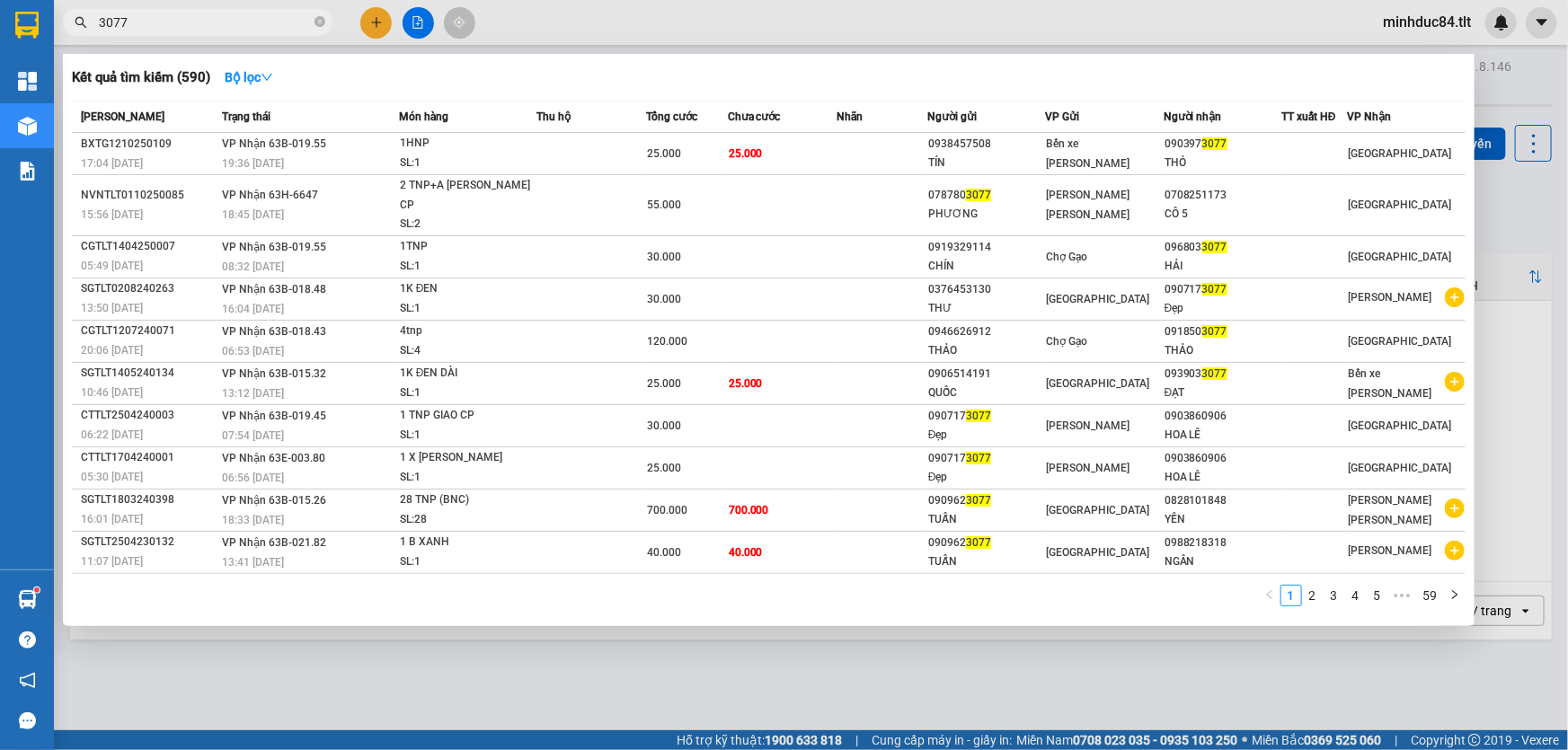
click at [235, 25] on input "3077" at bounding box center [205, 22] width 212 height 20
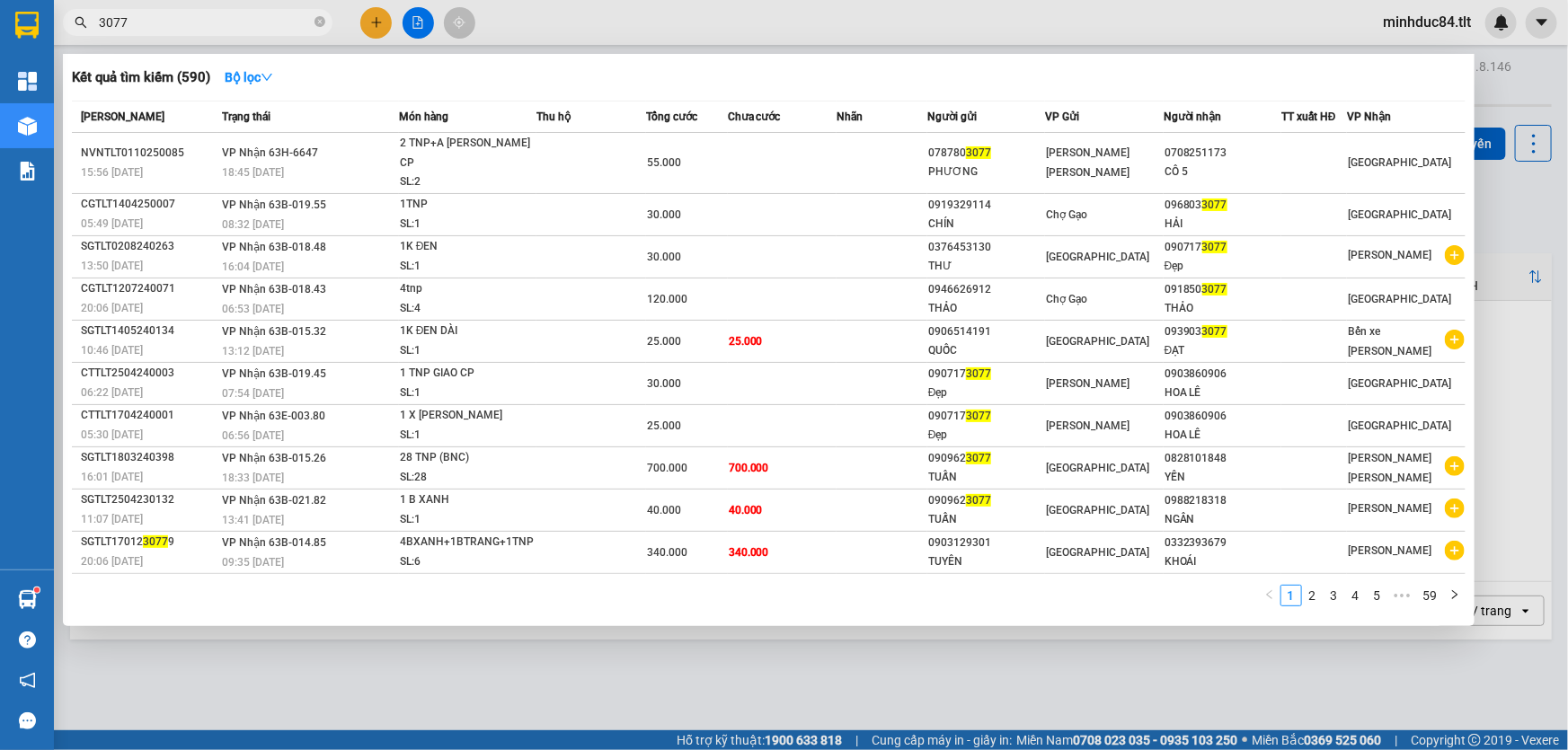
click at [221, 27] on input "3077" at bounding box center [205, 22] width 212 height 20
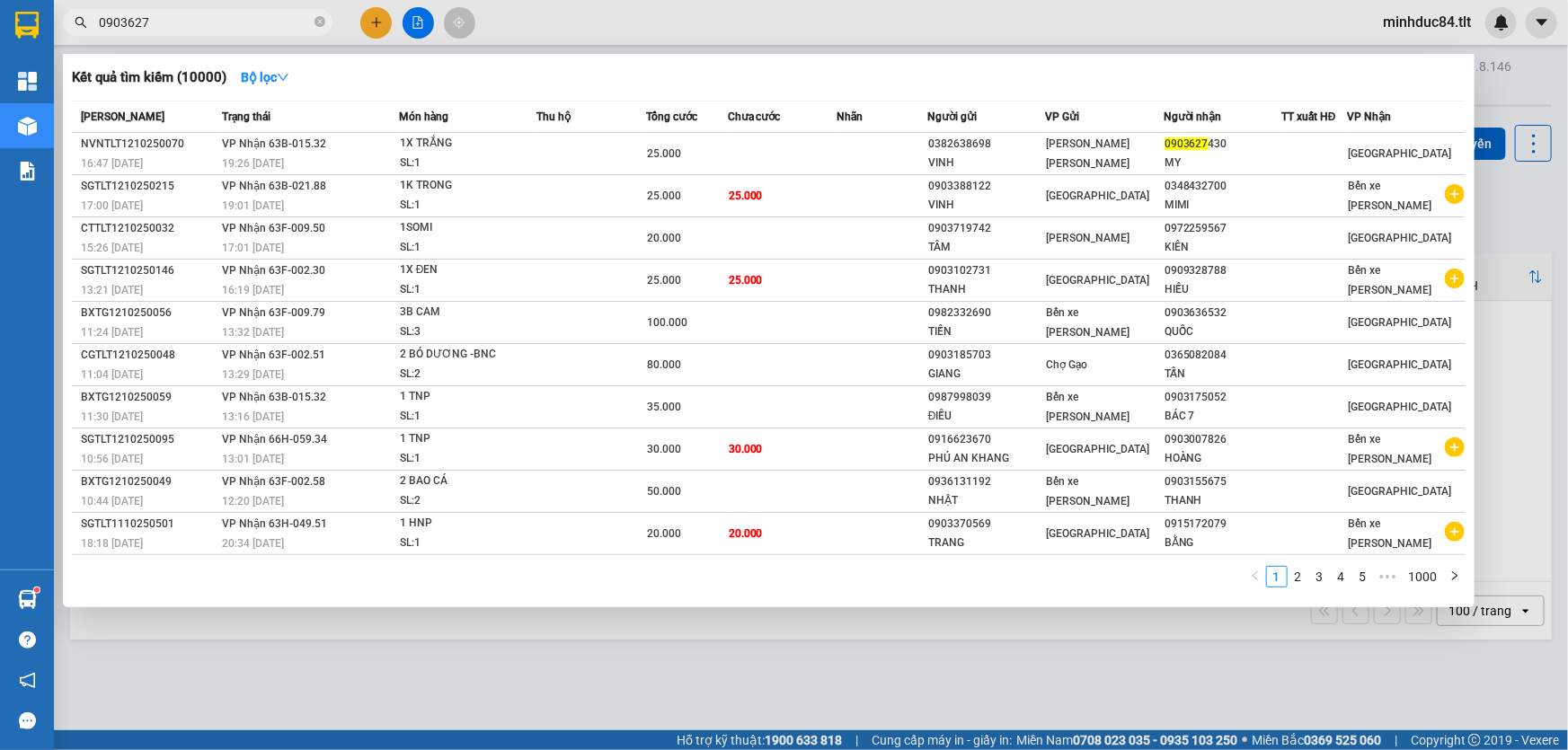
drag, startPoint x: 221, startPoint y: 27, endPoint x: 224, endPoint y: 40, distance: 13.3
click at [223, 36] on div "Kết quả tìm kiếm ( 10000 ) Bộ lọc Mã ĐH Trạng thái Món hàng Thu hộ Tổng cước Ch…" at bounding box center [175, 22] width 350 height 32
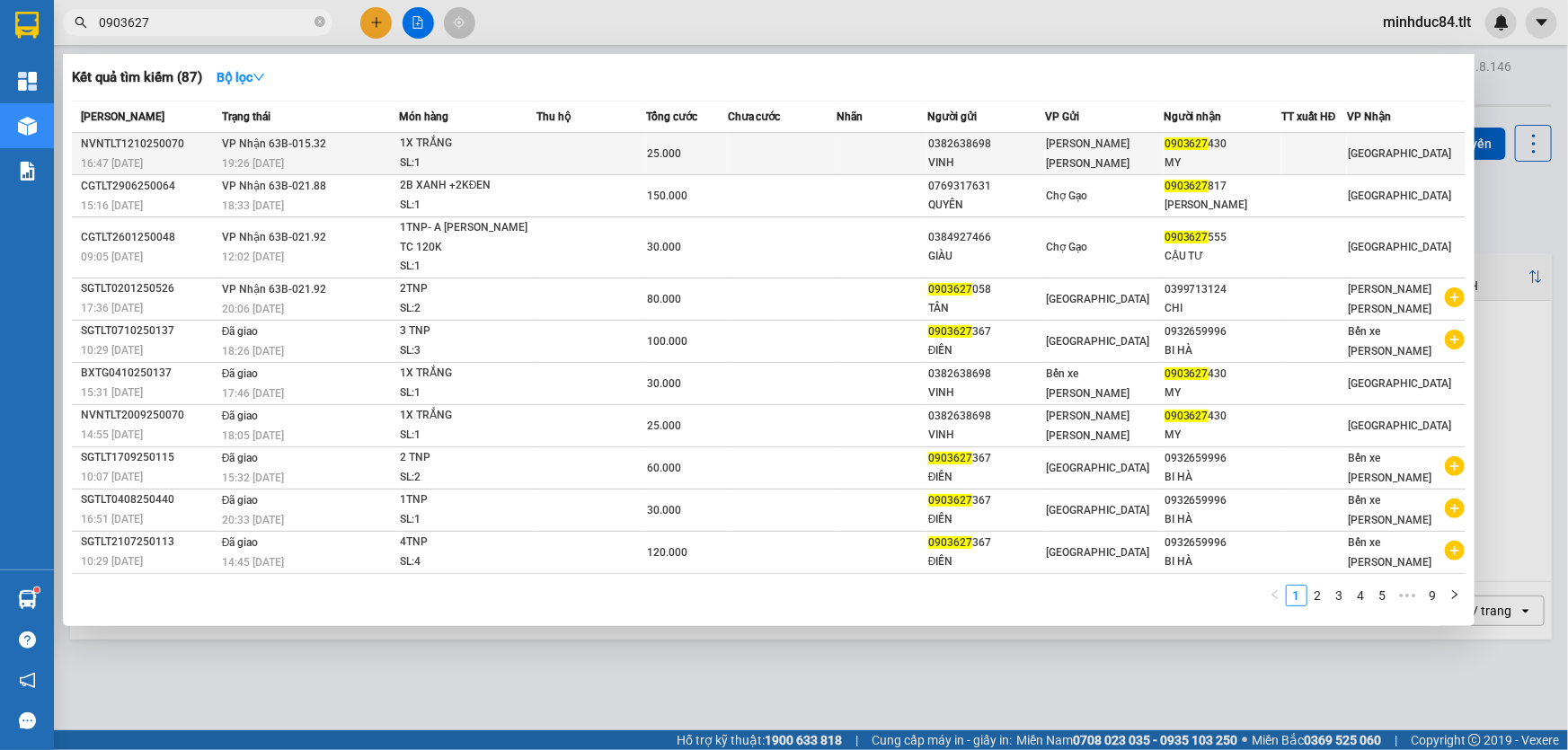
type input "0903627"
click at [542, 158] on td at bounding box center [590, 154] width 109 height 42
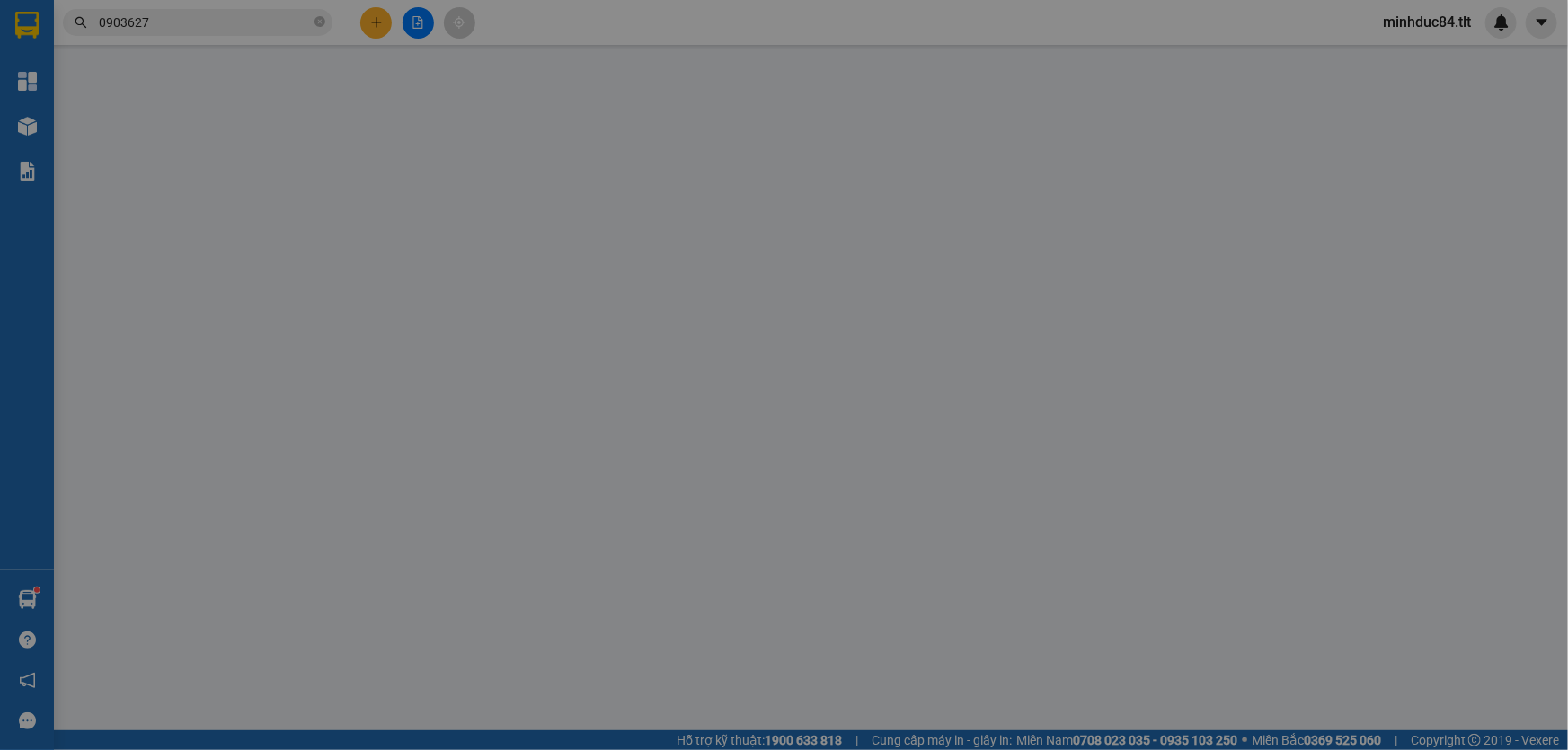
type input "0382638698"
type input "VINH"
type input "0903627430"
type input "MY"
type input "0"
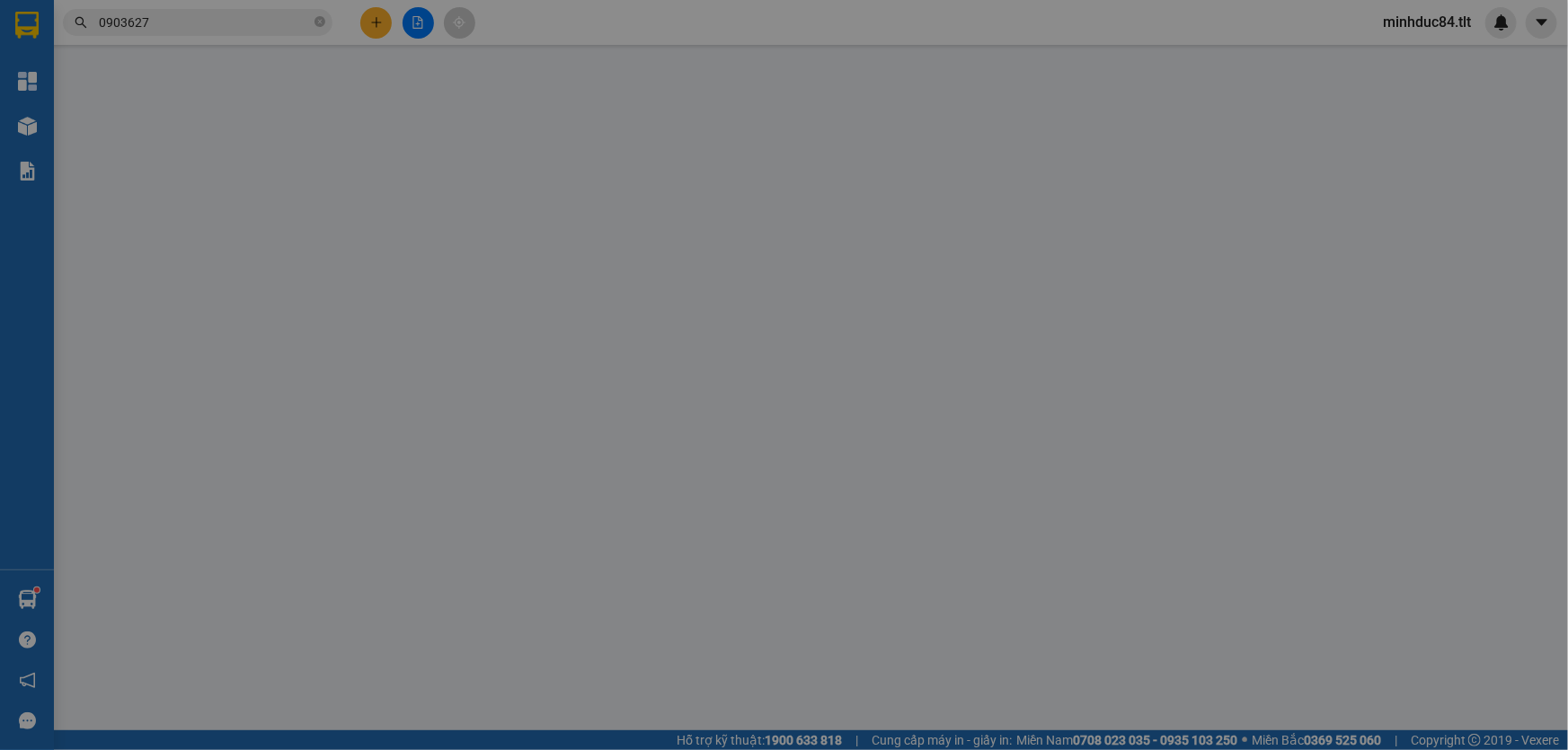
type input "25.000"
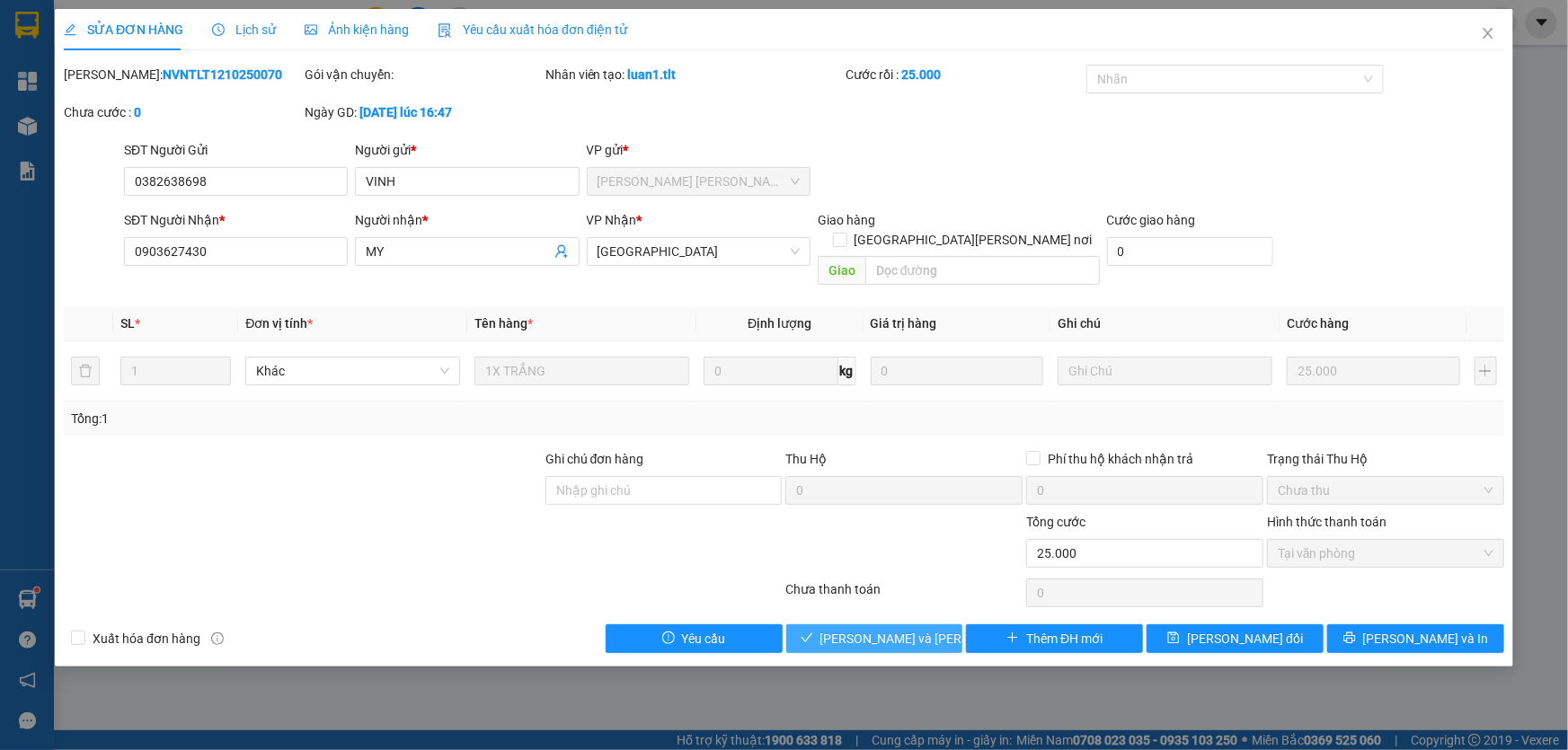
click at [901, 629] on span "[PERSON_NAME] và [PERSON_NAME] hàng" at bounding box center [942, 638] width 243 height 20
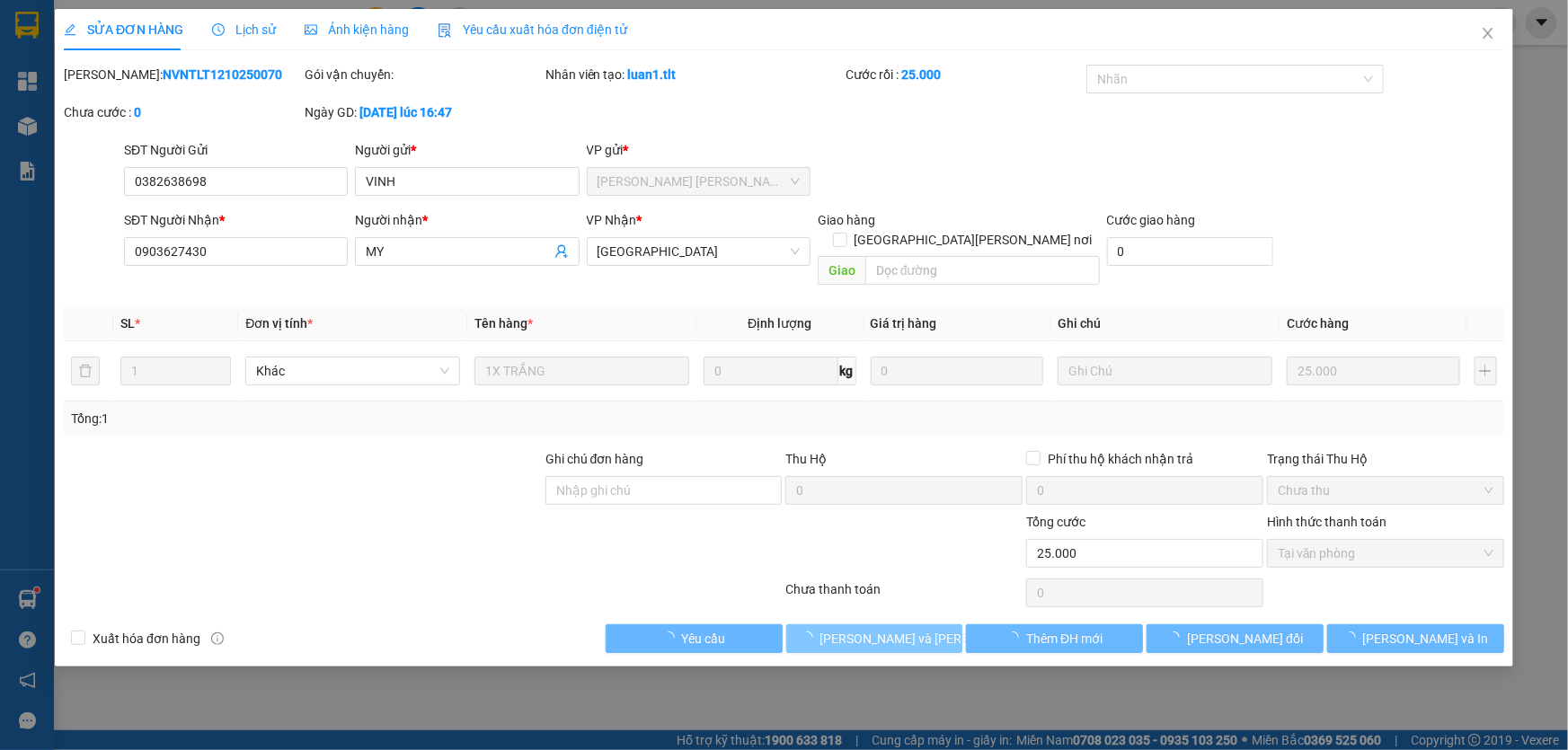
click at [901, 629] on span "[PERSON_NAME] và [PERSON_NAME] hàng" at bounding box center [942, 638] width 243 height 20
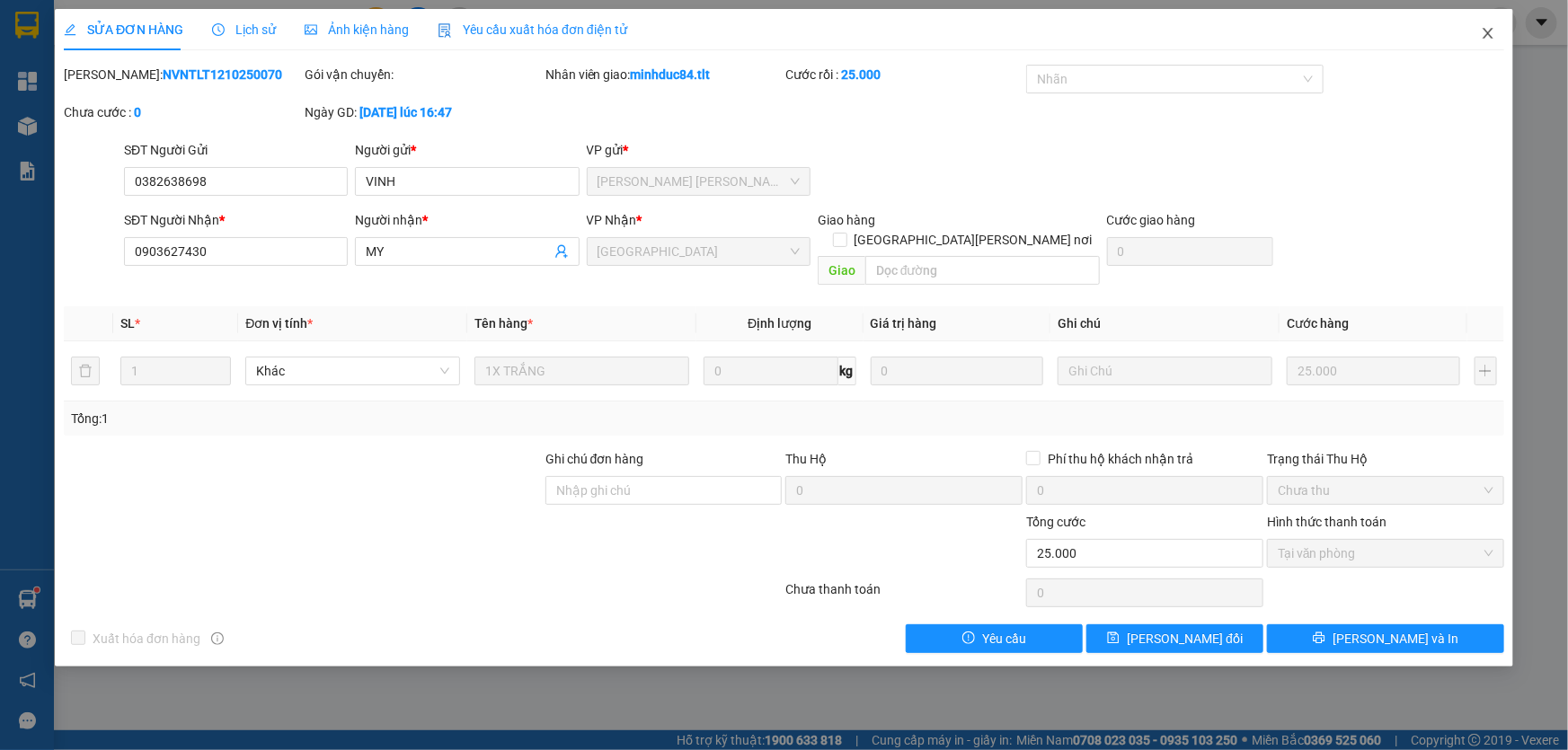
click at [1488, 42] on span "Close" at bounding box center [1488, 34] width 50 height 50
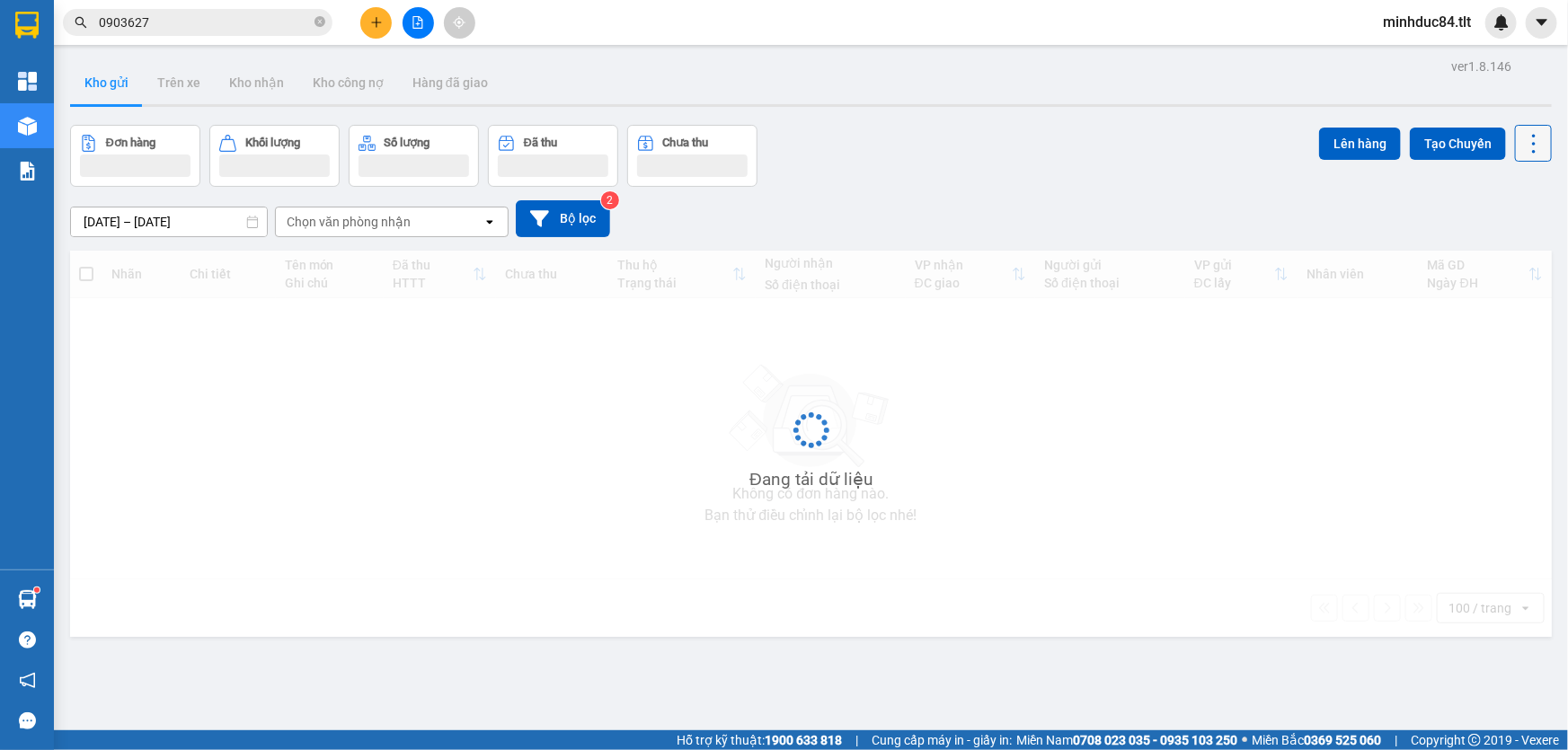
click at [1524, 153] on icon at bounding box center [1534, 144] width 25 height 25
click at [1500, 252] on span "Làm mới" at bounding box center [1496, 255] width 49 height 18
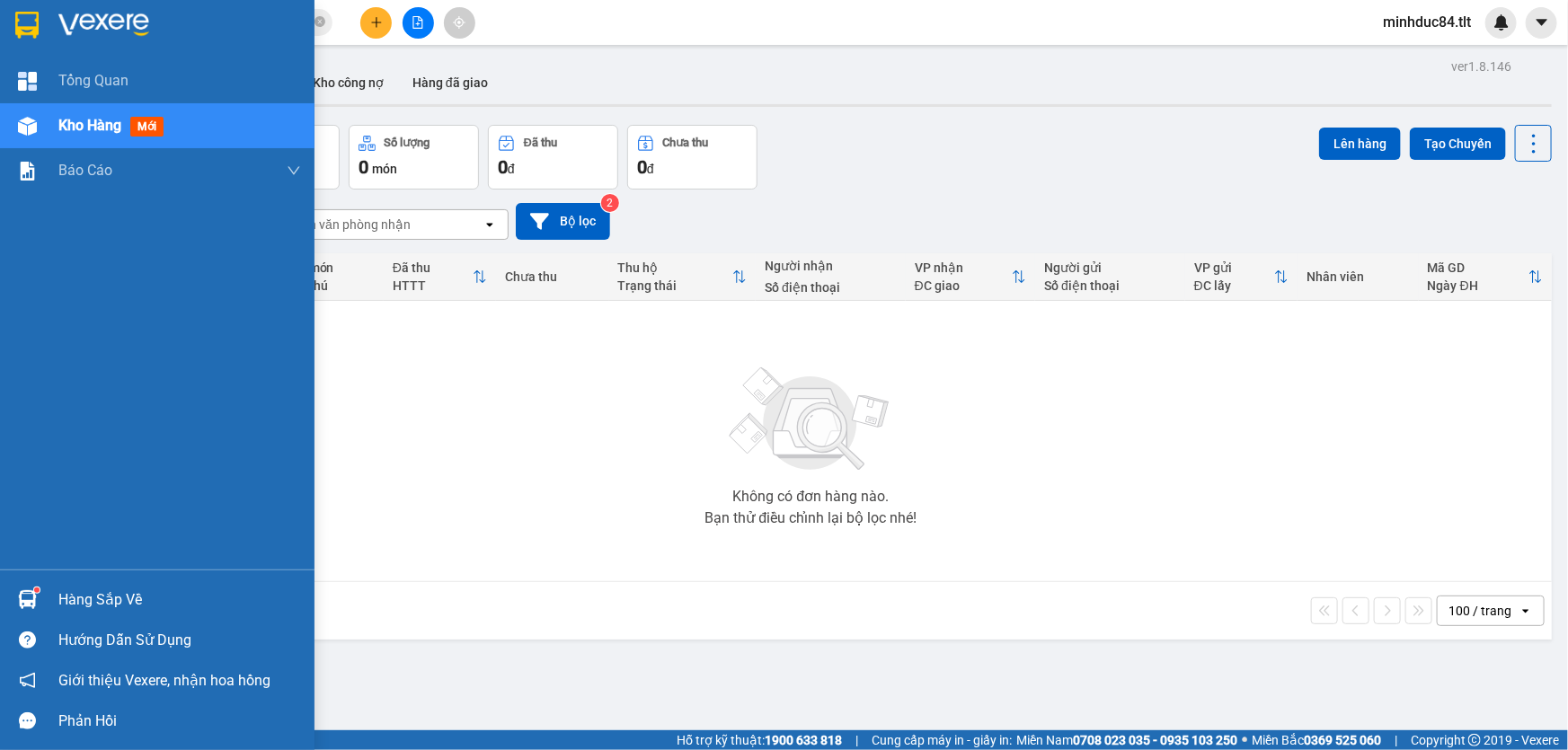
click at [82, 580] on div "Hàng sắp về" at bounding box center [157, 600] width 314 height 40
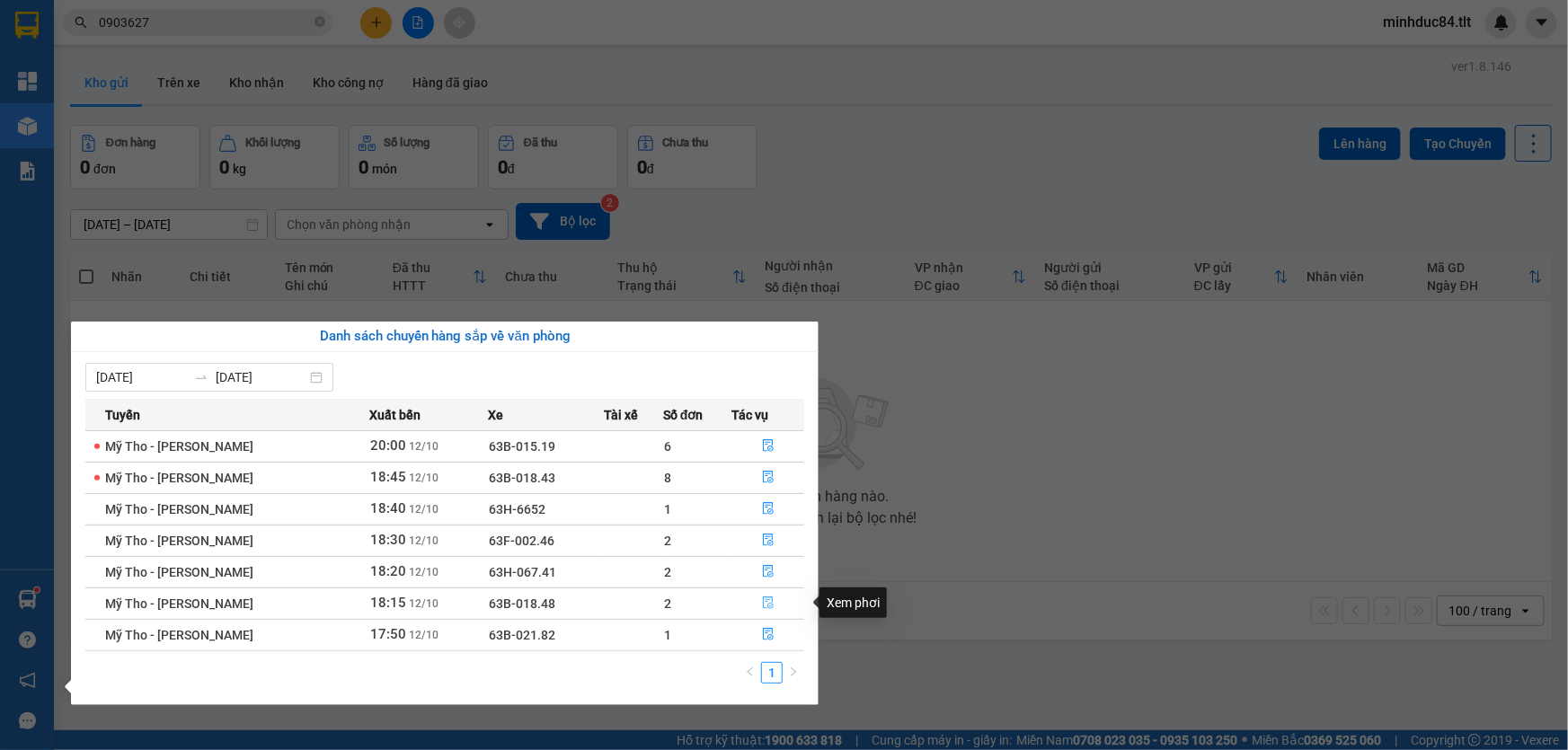
click at [764, 597] on icon "file-done" at bounding box center [768, 603] width 13 height 13
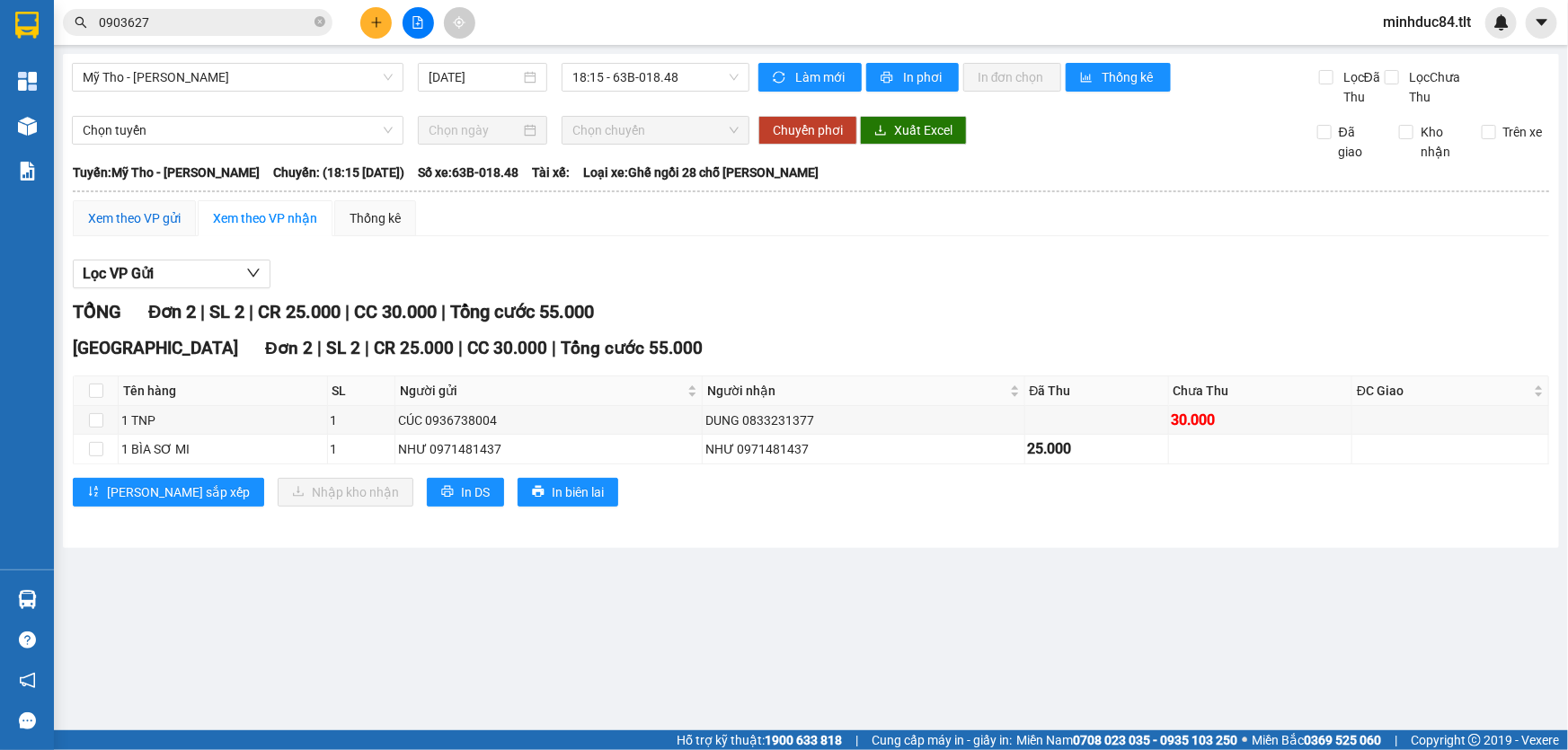
click at [141, 219] on div "Xem theo VP gửi" at bounding box center [134, 218] width 93 height 20
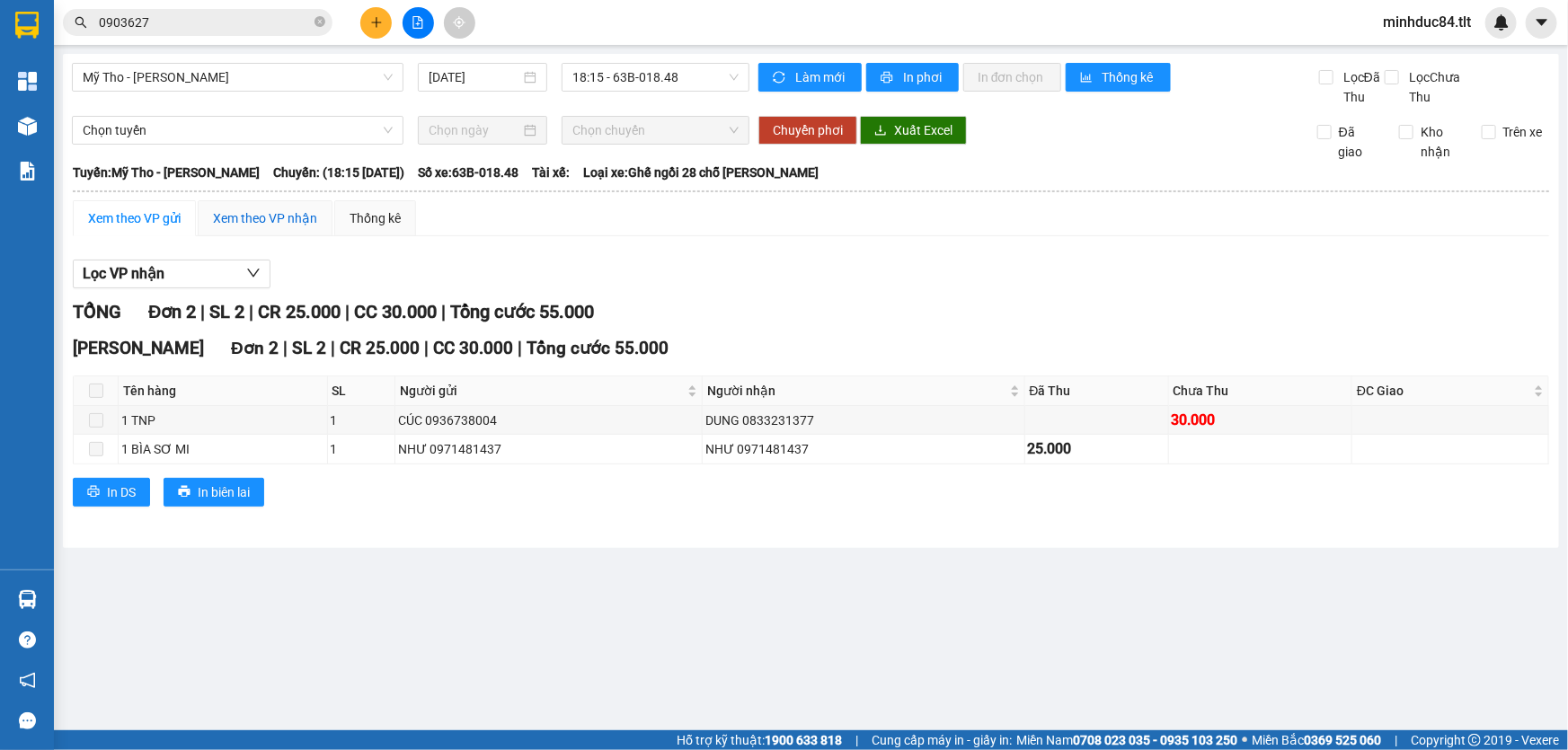
click at [248, 219] on div "Xem theo VP nhận" at bounding box center [265, 218] width 104 height 20
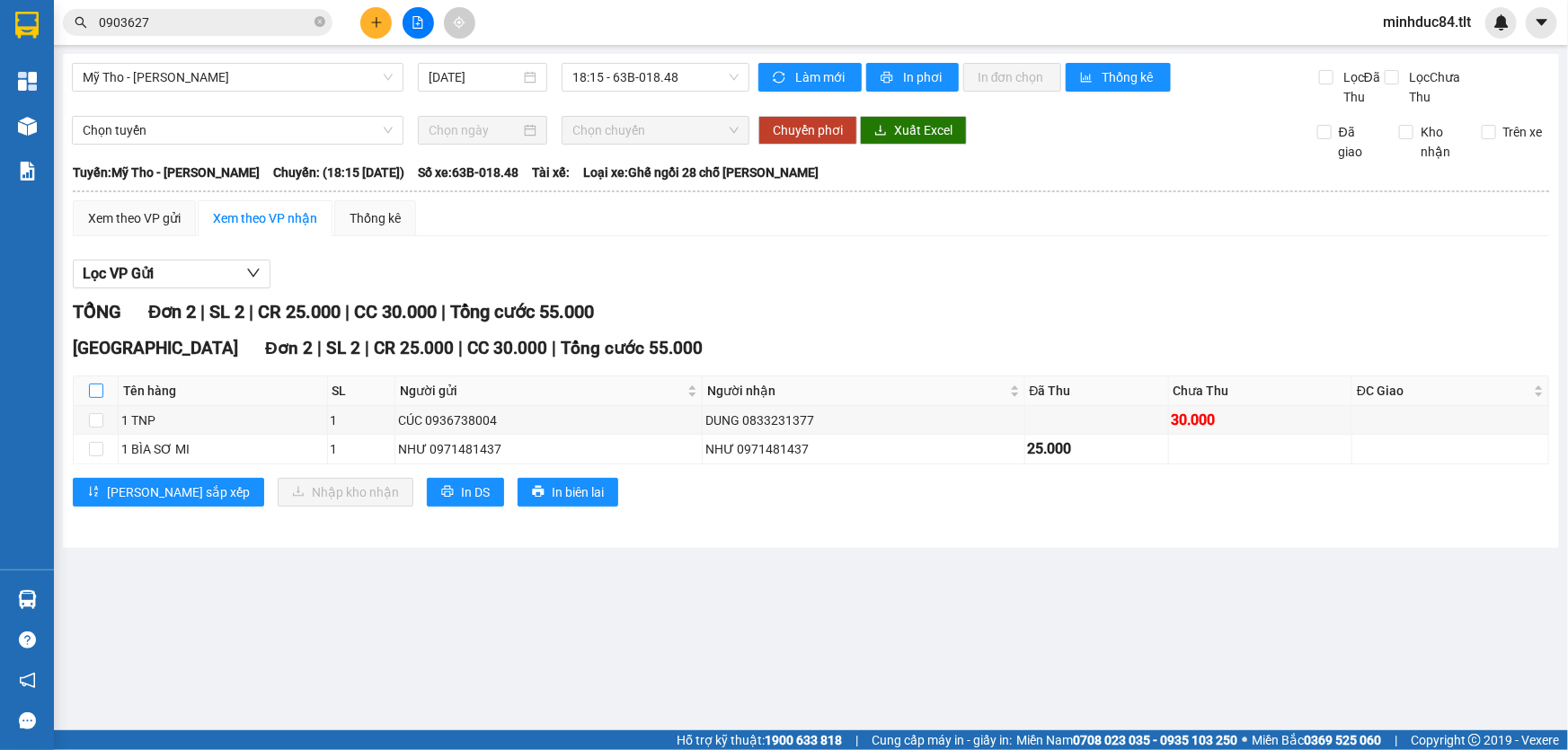
click at [95, 394] on input "checkbox" at bounding box center [95, 390] width 14 height 14
checkbox input "true"
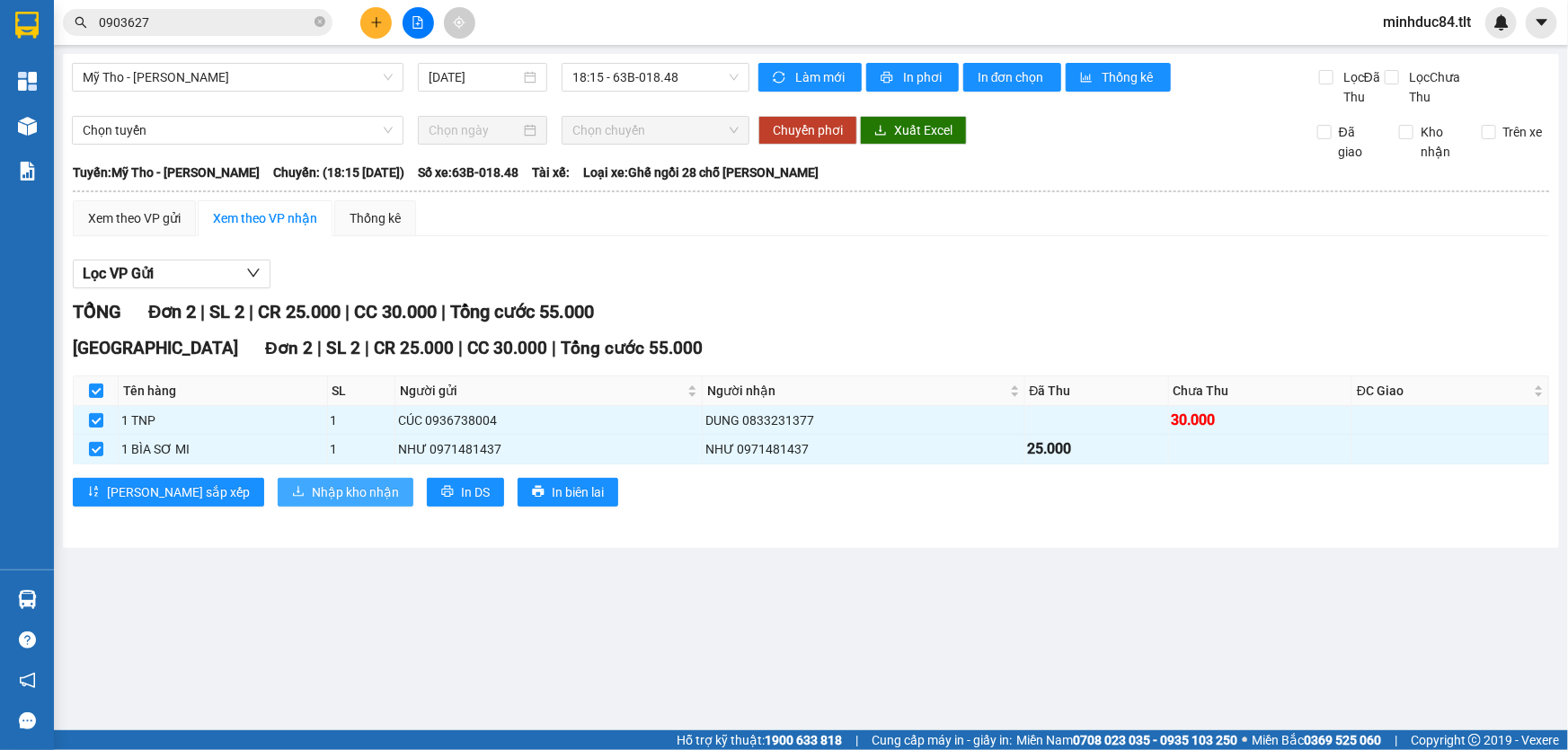
click at [311, 483] on span "Nhập kho nhận" at bounding box center [355, 492] width 87 height 20
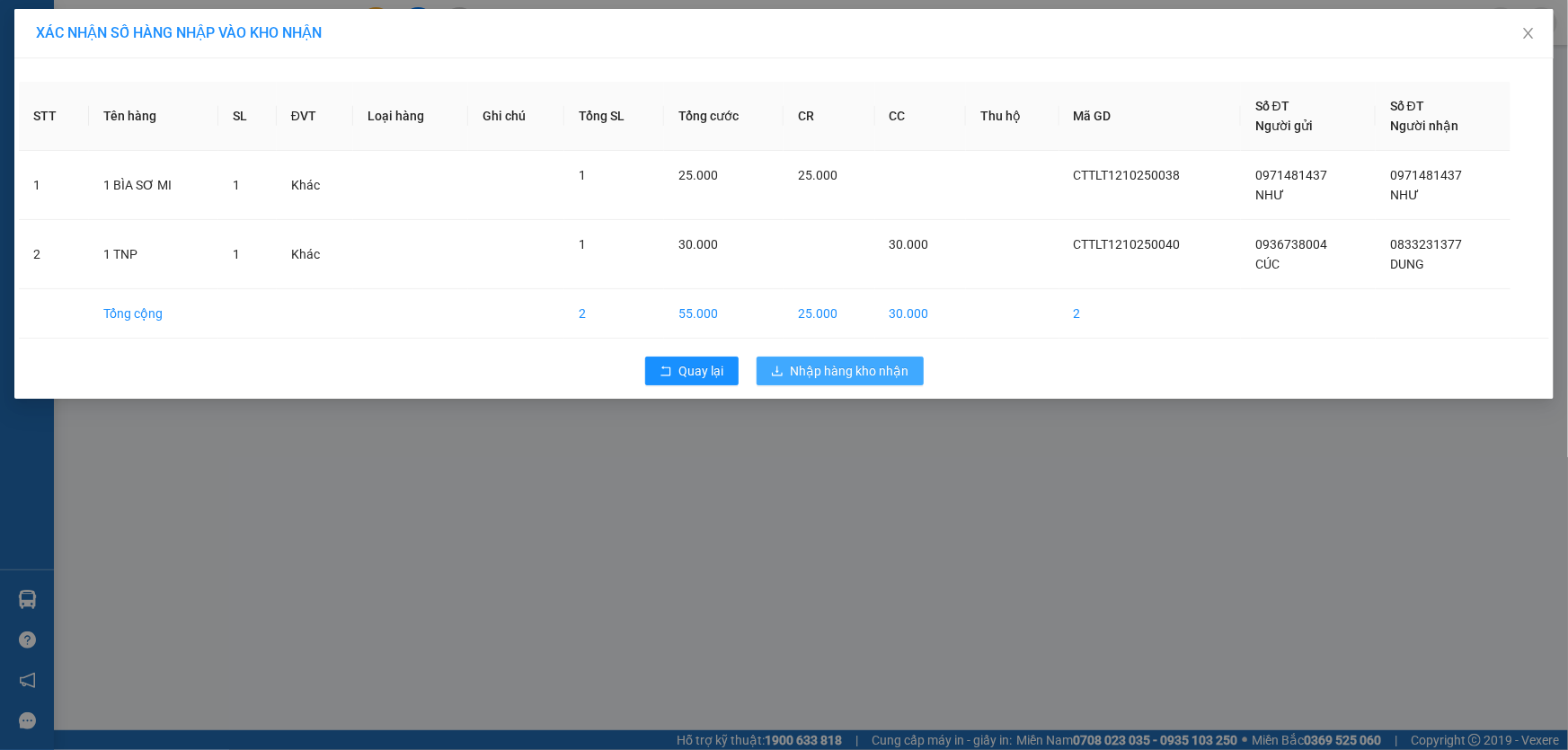
click at [858, 363] on span "Nhập hàng kho nhận" at bounding box center [850, 371] width 119 height 20
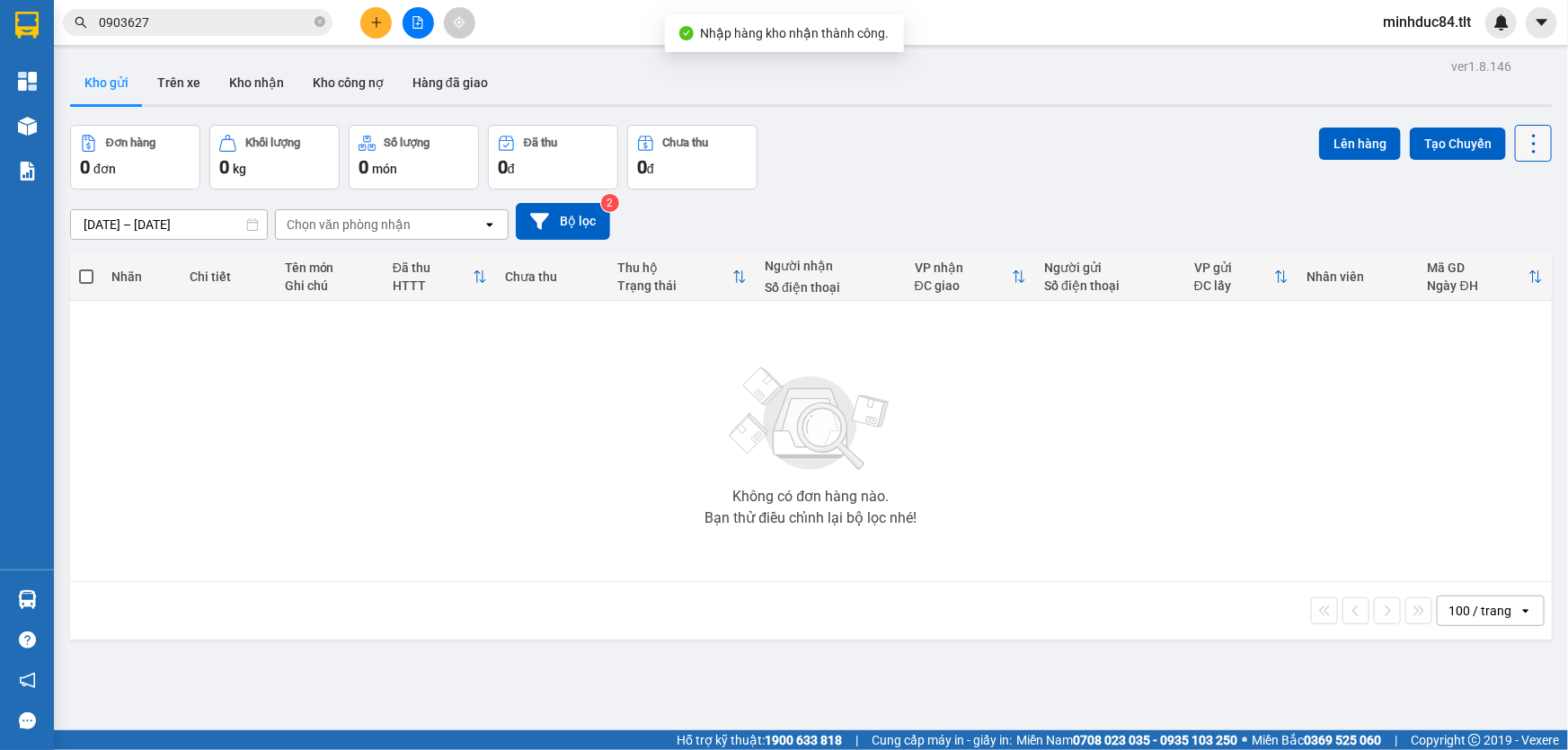
click at [1530, 135] on icon at bounding box center [1534, 144] width 25 height 25
click at [1515, 260] on span "Làm mới" at bounding box center [1496, 255] width 49 height 18
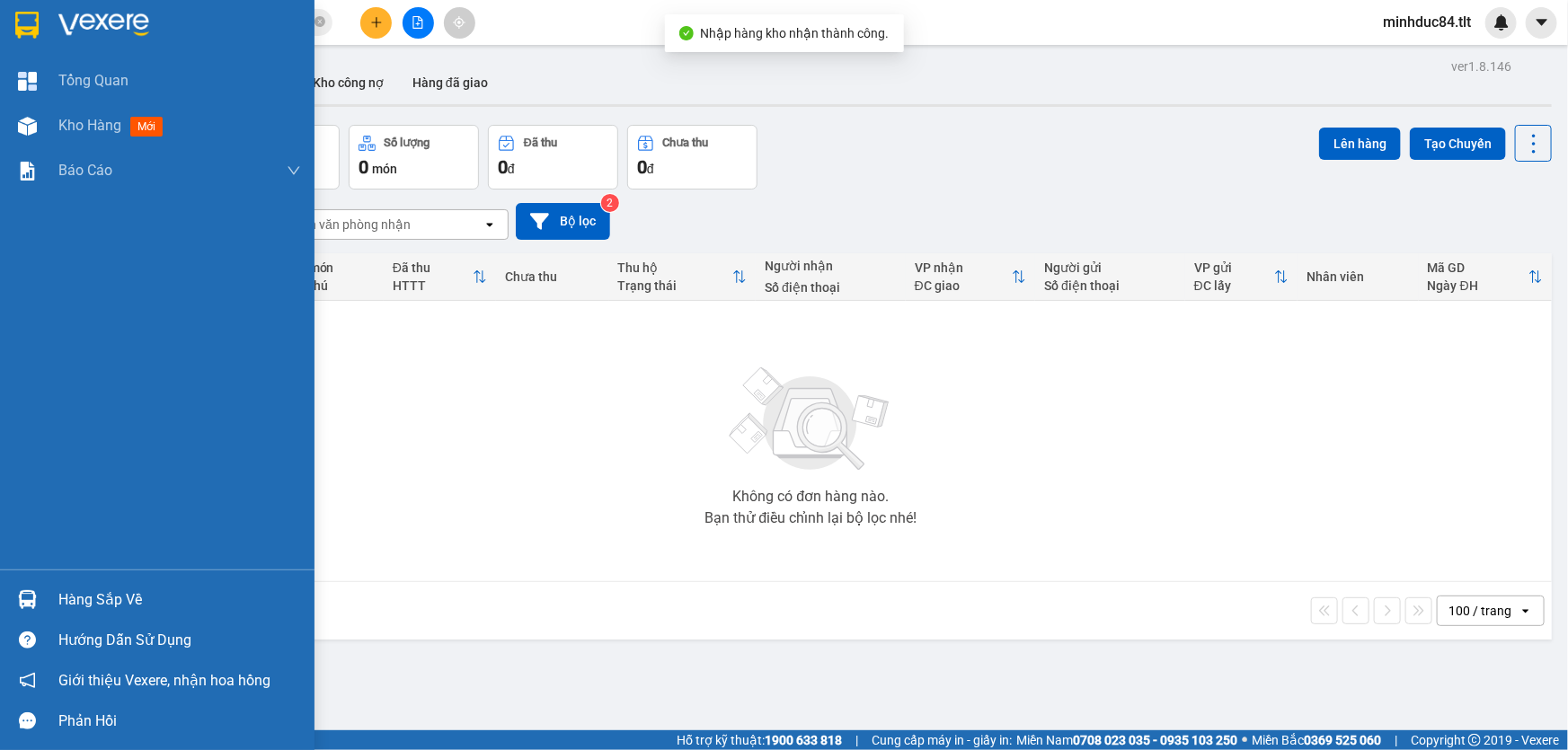
click at [73, 598] on div "Hàng sắp về" at bounding box center [180, 601] width 243 height 27
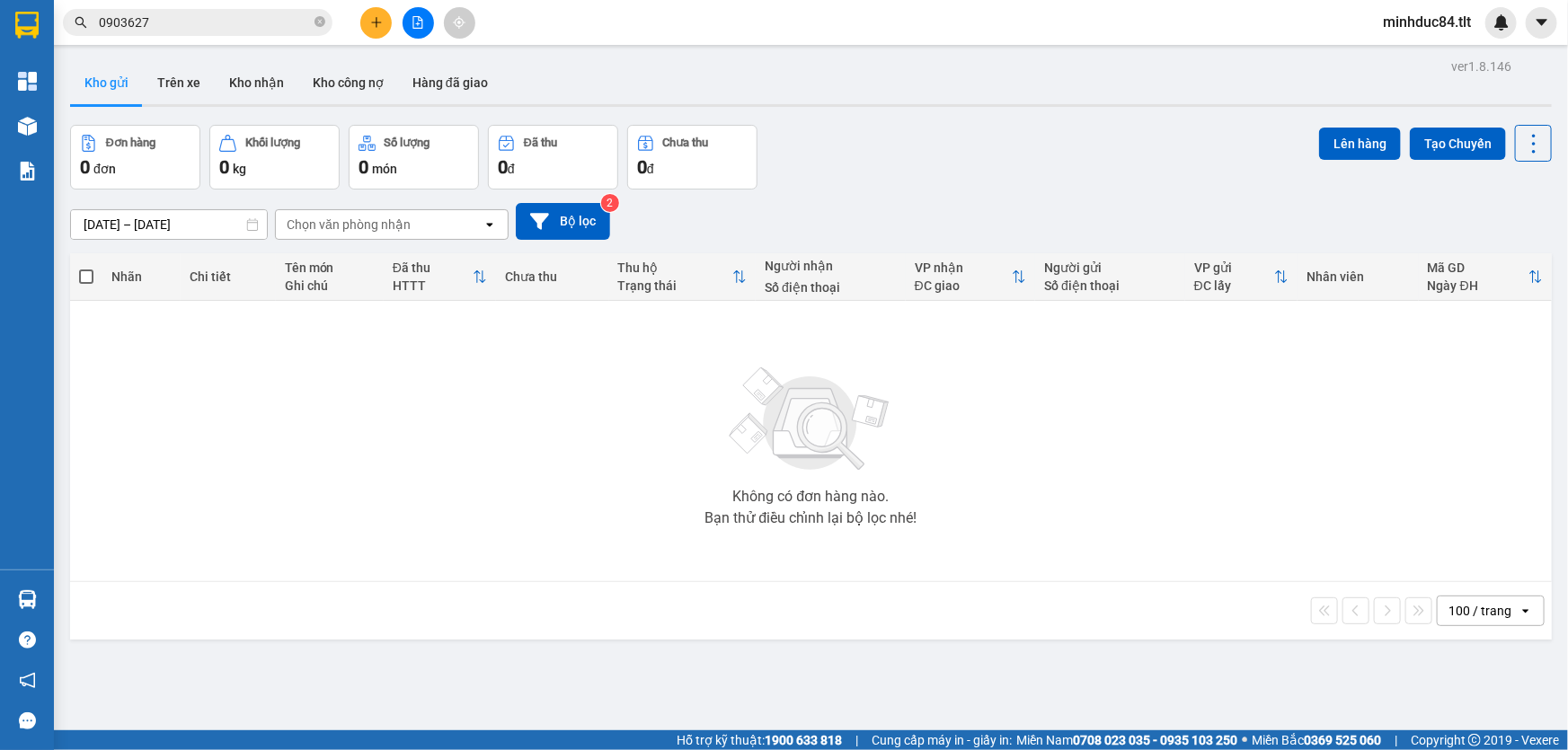
click at [914, 521] on section "Kết quả tìm kiếm ( 87 ) Bộ lọc Mã ĐH Trạng thái Món hàng Thu hộ Tổng cước Chưa …" at bounding box center [784, 375] width 1568 height 750
click at [243, 10] on span "0903627" at bounding box center [198, 22] width 270 height 27
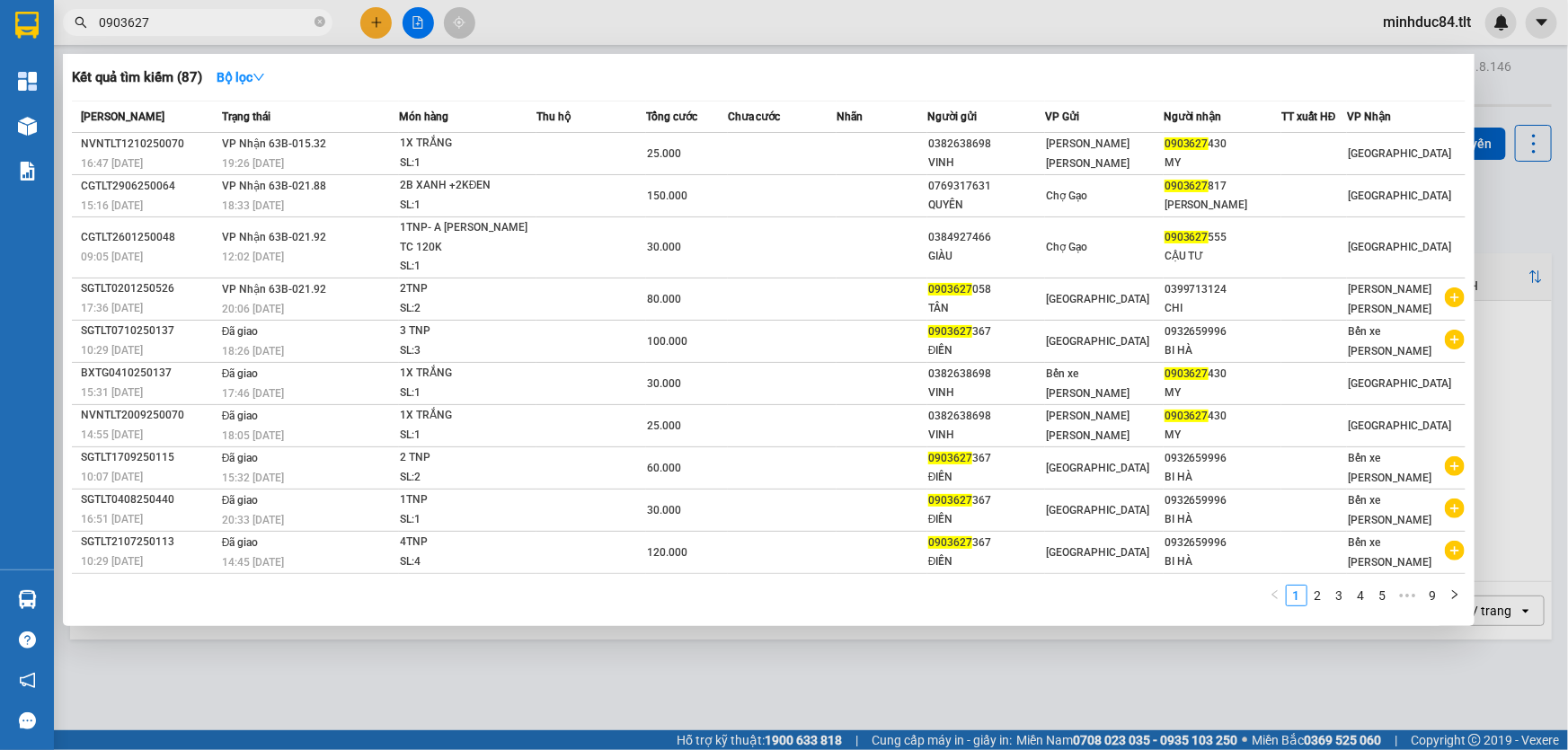
click at [243, 23] on input "0903627" at bounding box center [205, 22] width 212 height 20
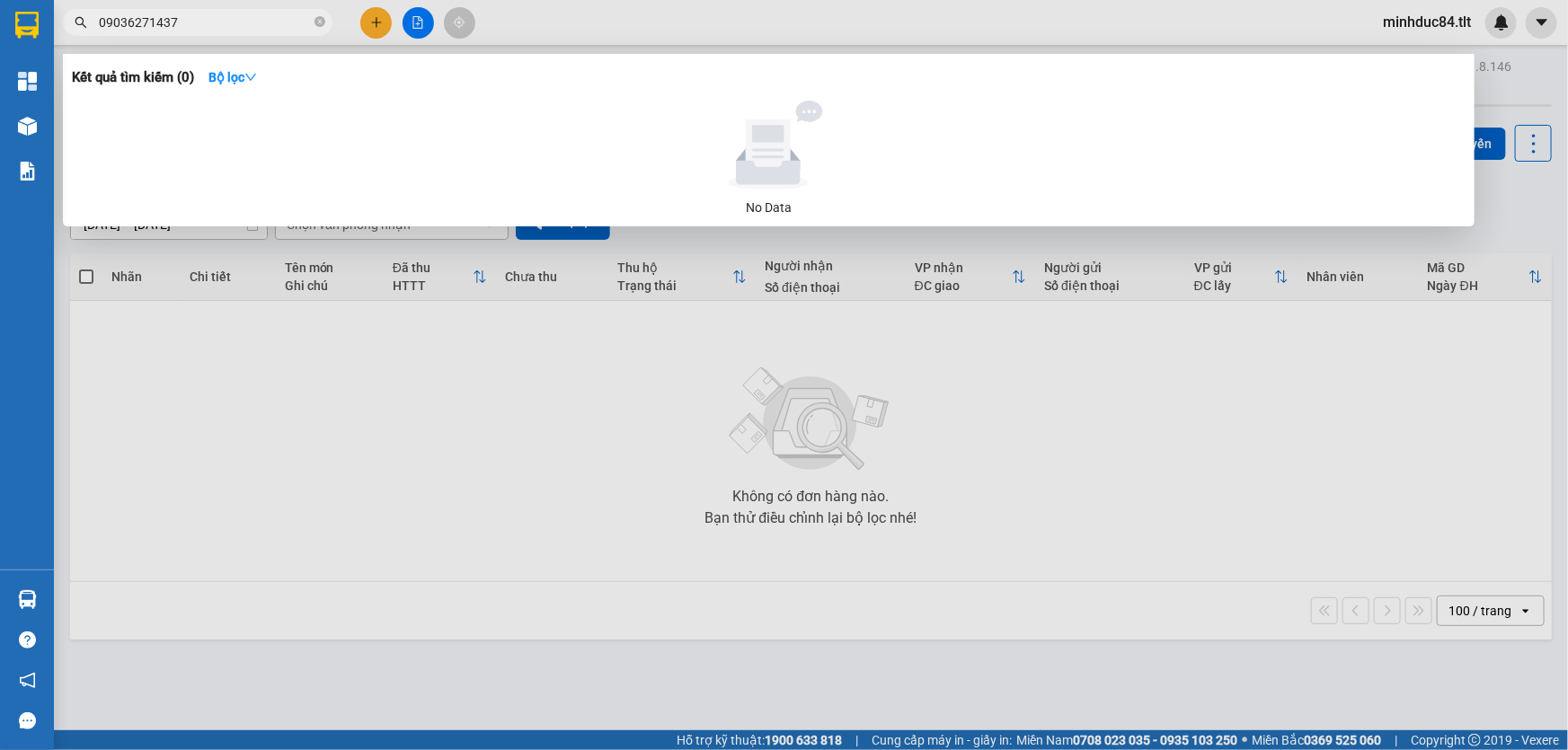
click at [254, 23] on input "09036271437" at bounding box center [205, 22] width 212 height 20
type input "1437"
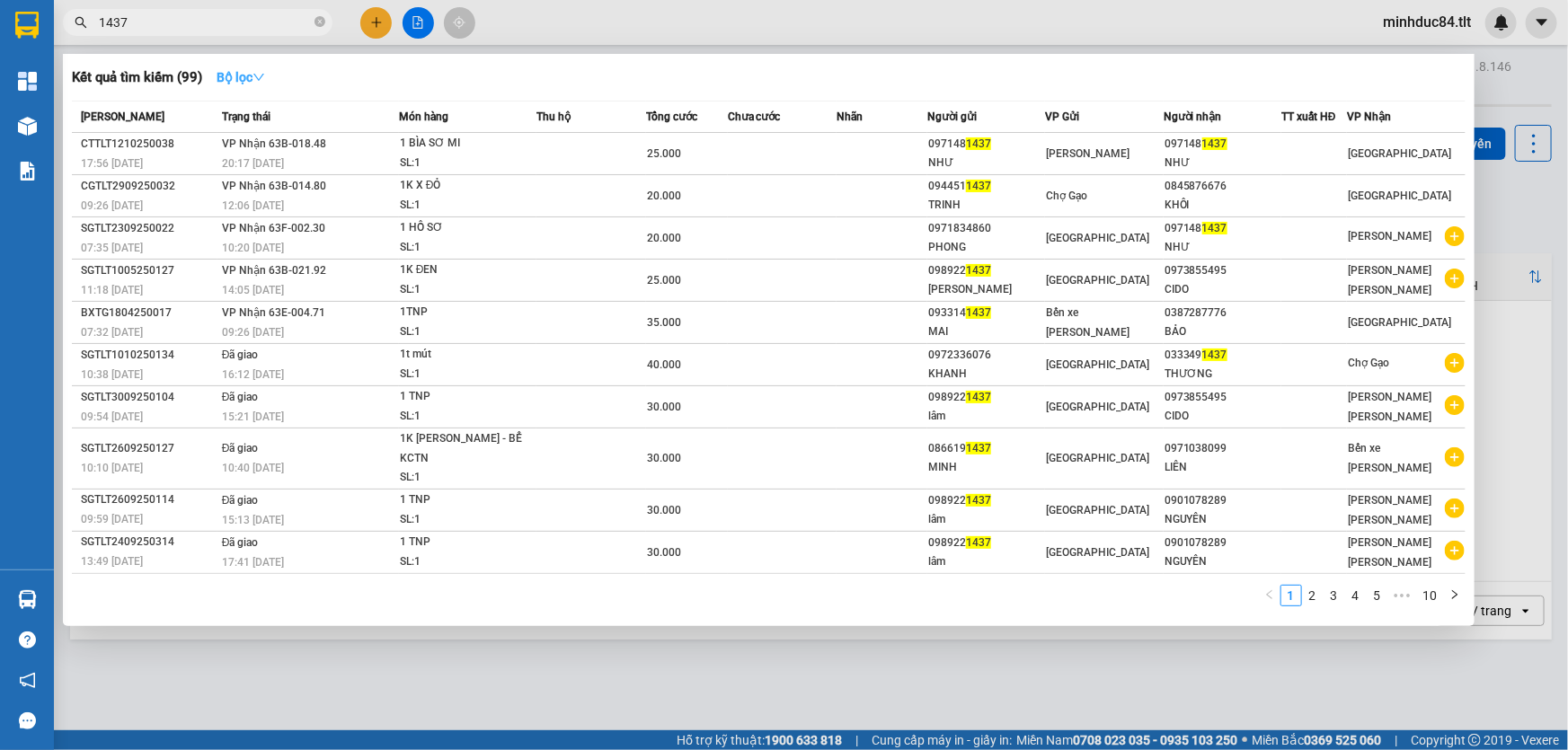
click at [224, 82] on strong "Bộ lọc" at bounding box center [241, 77] width 48 height 14
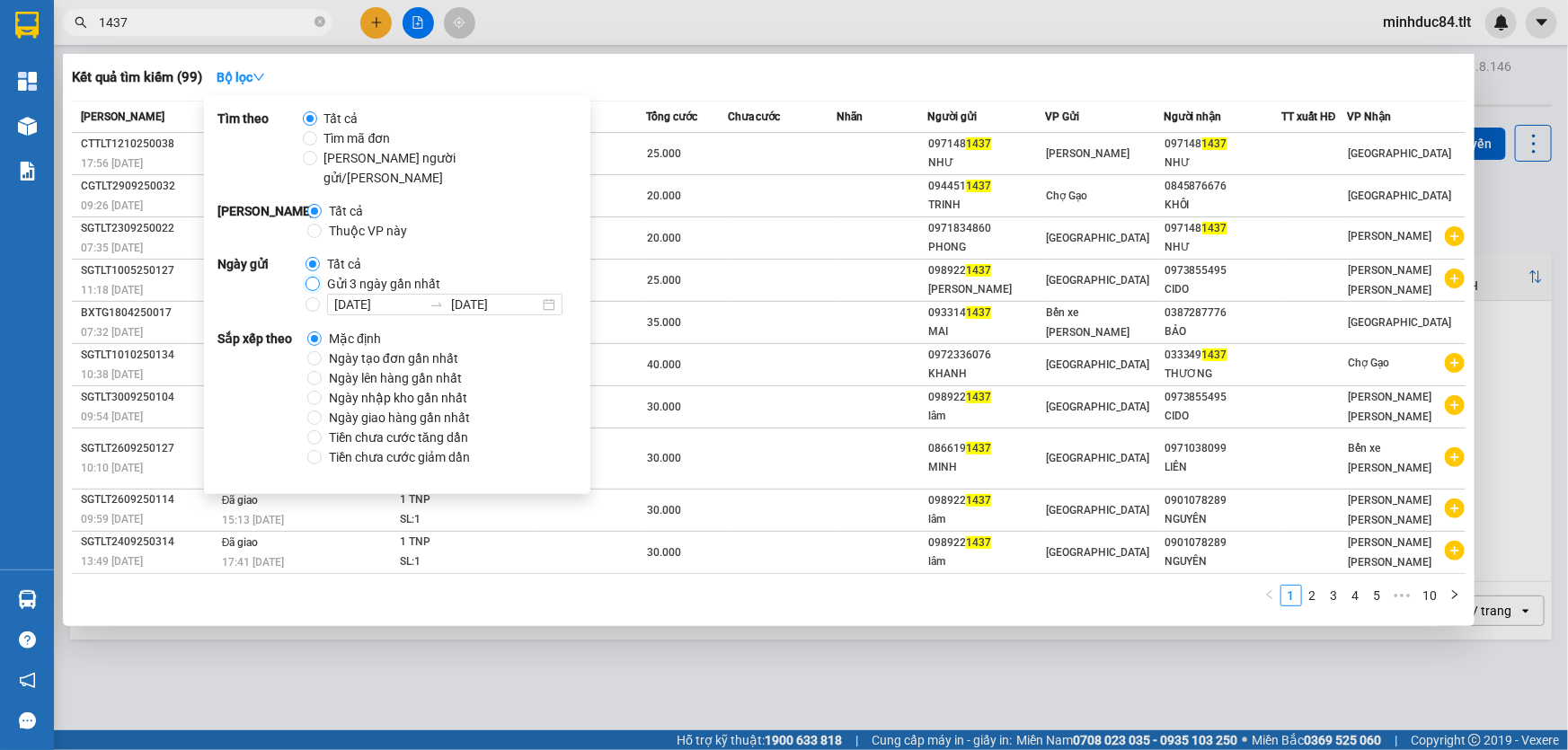
drag, startPoint x: 306, startPoint y: 265, endPoint x: 321, endPoint y: 258, distance: 16.6
click at [307, 277] on input "Gửi 3 ngày gần nhất" at bounding box center [312, 283] width 14 height 14
radio input "true"
radio input "false"
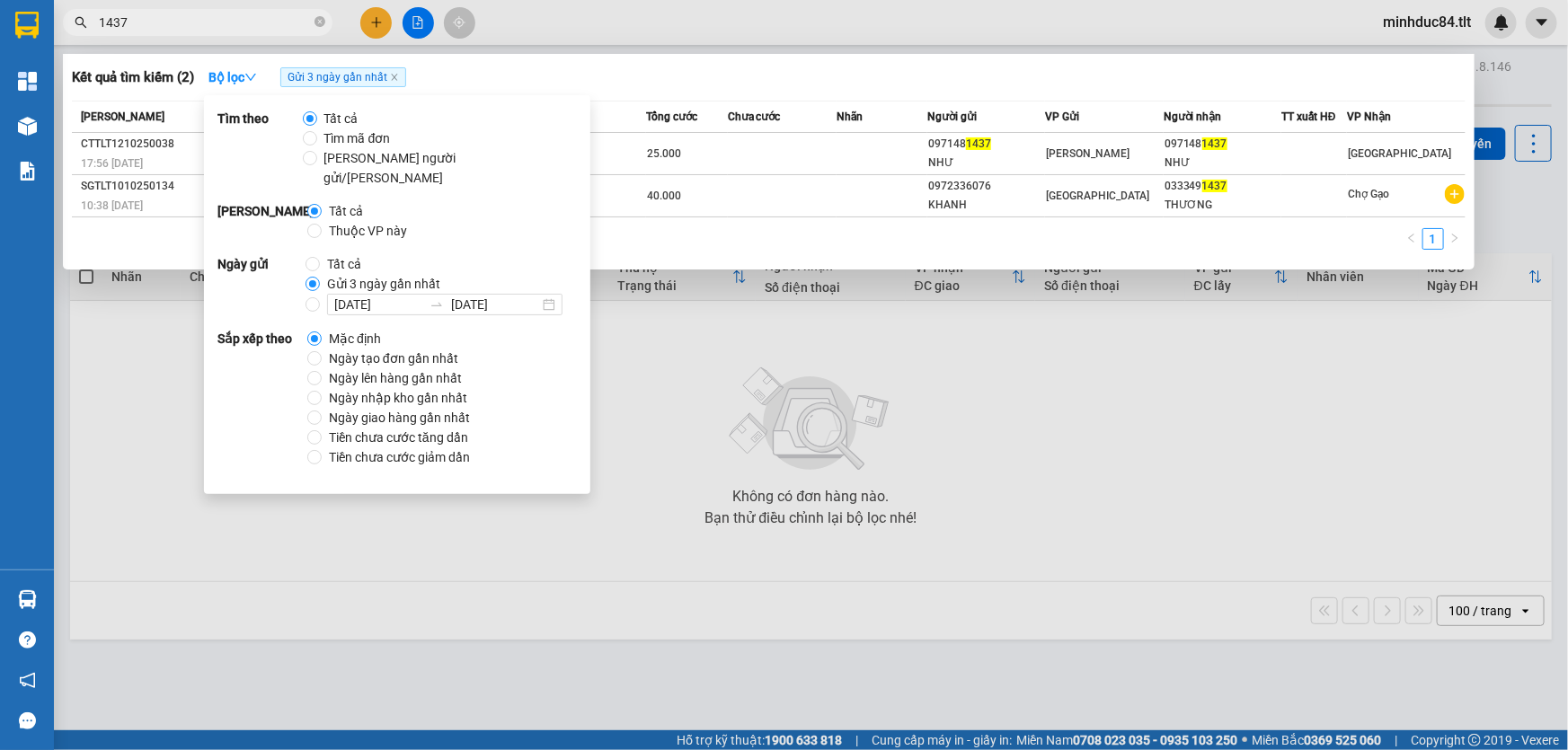
click at [762, 88] on div "Kết quả tìm kiếm ( 2 ) Bộ lọc Gửi 3 ngày gần nhất" at bounding box center [769, 77] width 1393 height 29
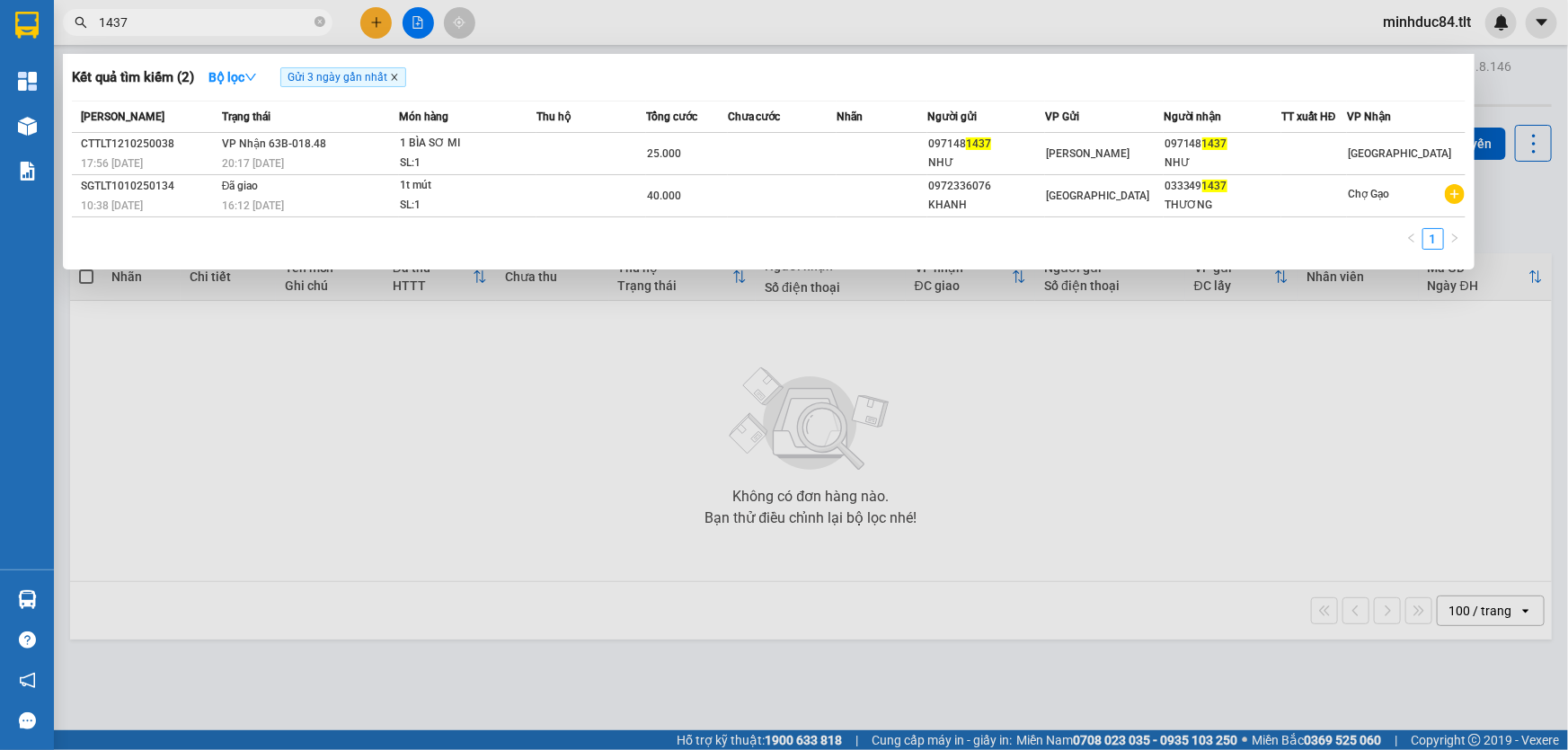
click at [399, 82] on icon "close" at bounding box center [393, 76] width 9 height 9
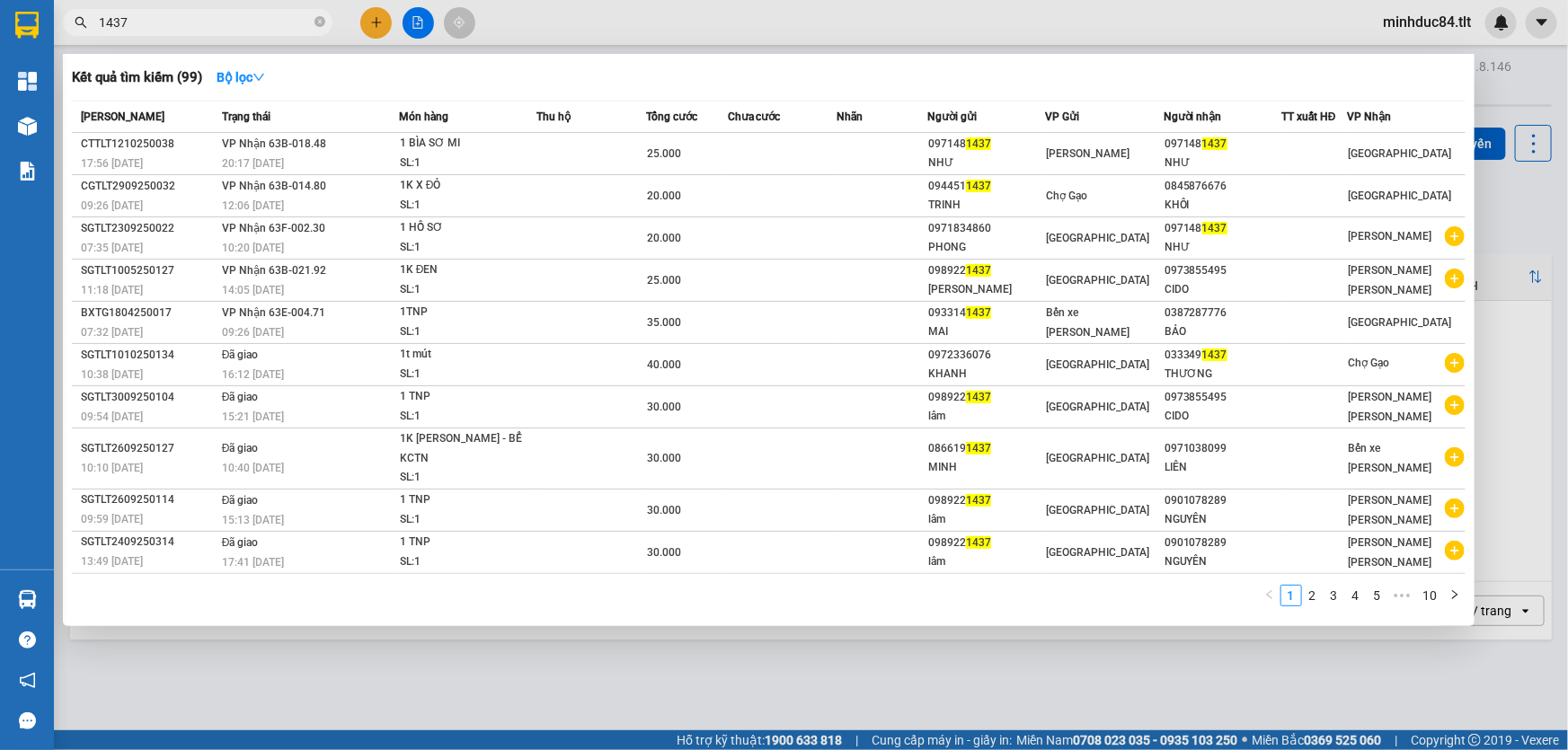
click at [1490, 200] on div at bounding box center [784, 375] width 1568 height 750
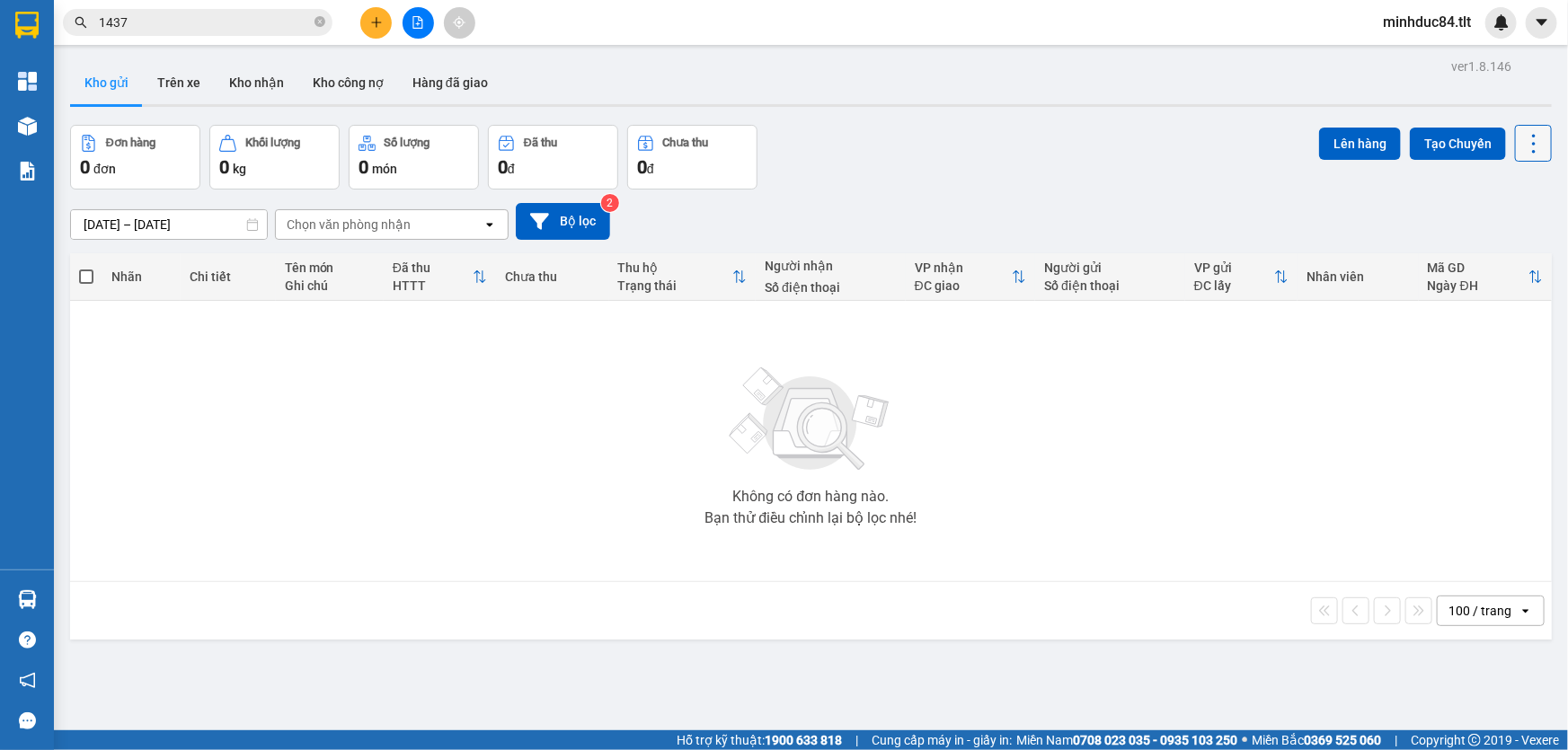
click at [1522, 144] on icon at bounding box center [1534, 144] width 25 height 25
click at [1500, 265] on li "Làm mới" at bounding box center [1489, 256] width 135 height 33
click at [1524, 151] on icon at bounding box center [1534, 144] width 25 height 25
click at [1508, 259] on span "Làm mới" at bounding box center [1496, 255] width 49 height 18
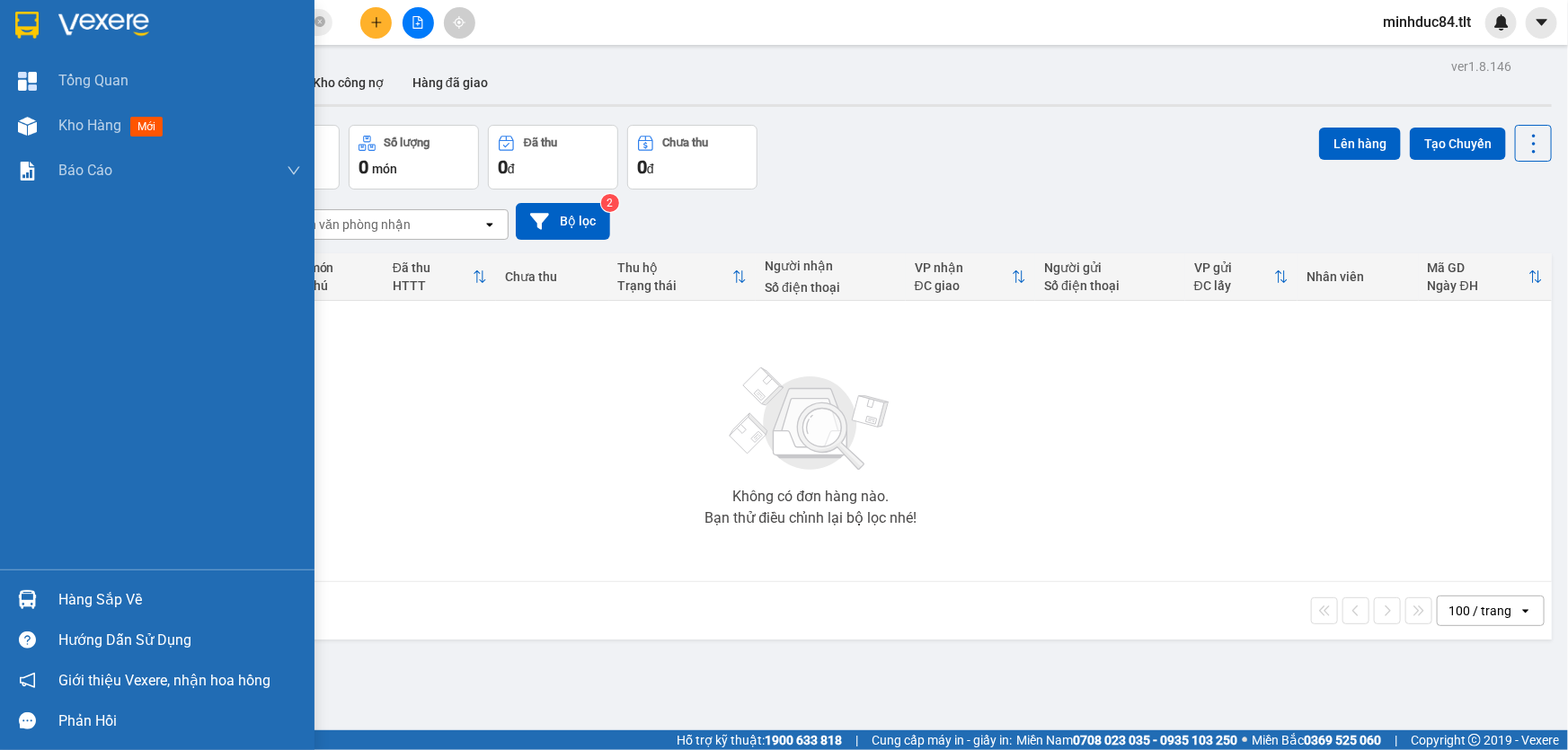
click at [56, 587] on div "Hàng sắp về" at bounding box center [157, 600] width 314 height 40
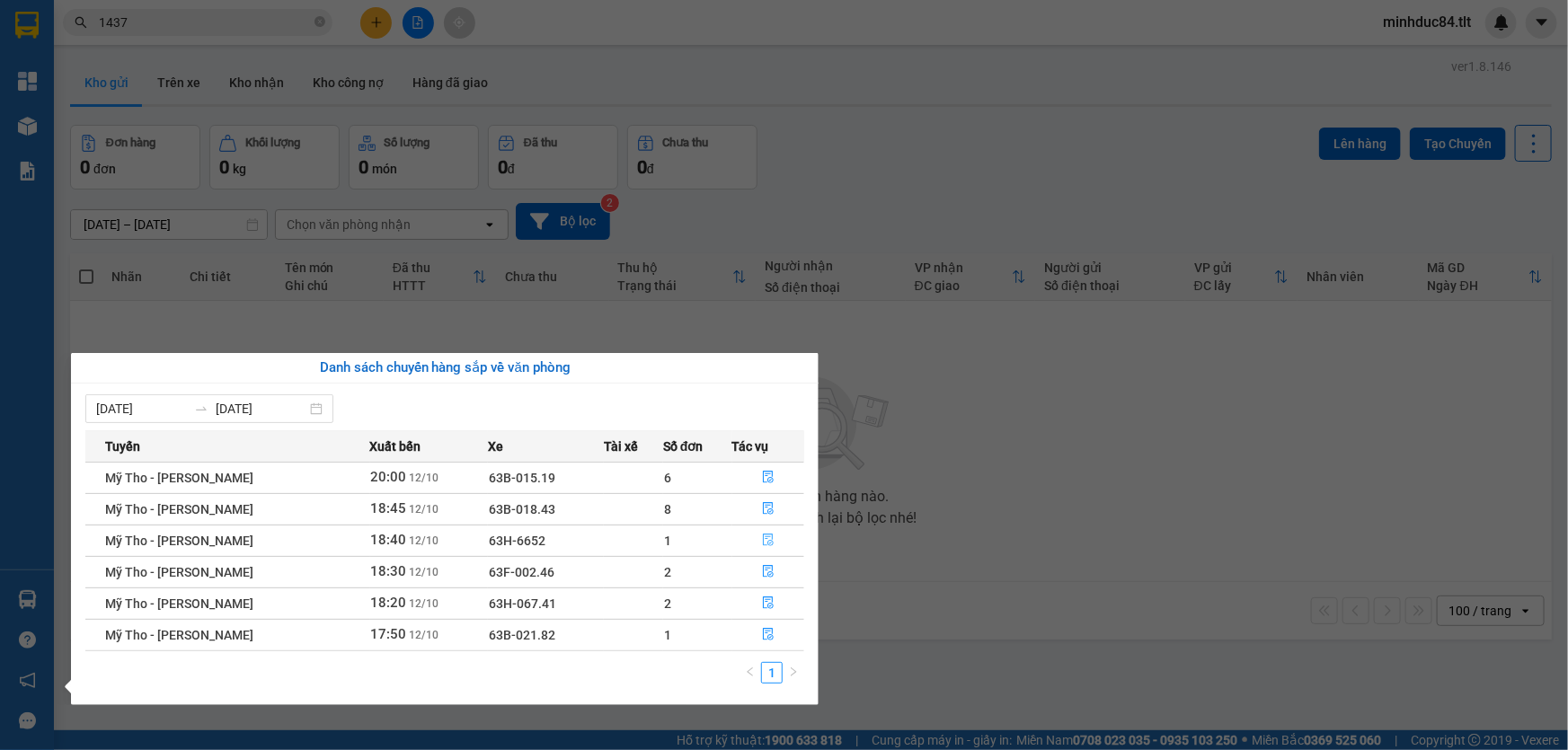
click at [760, 539] on button "button" at bounding box center [769, 541] width 71 height 29
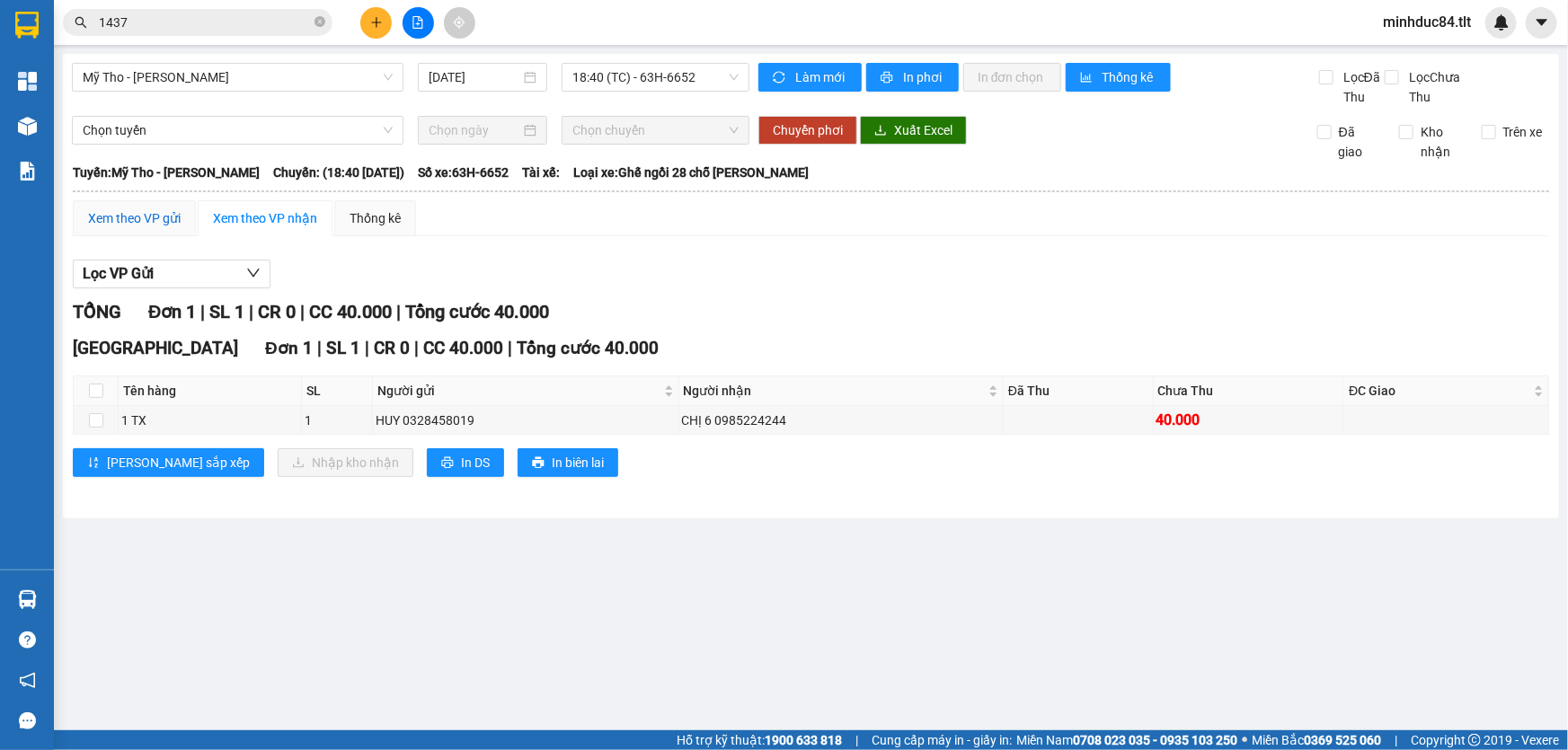
click at [159, 220] on div "Xem theo VP gửi" at bounding box center [134, 218] width 93 height 20
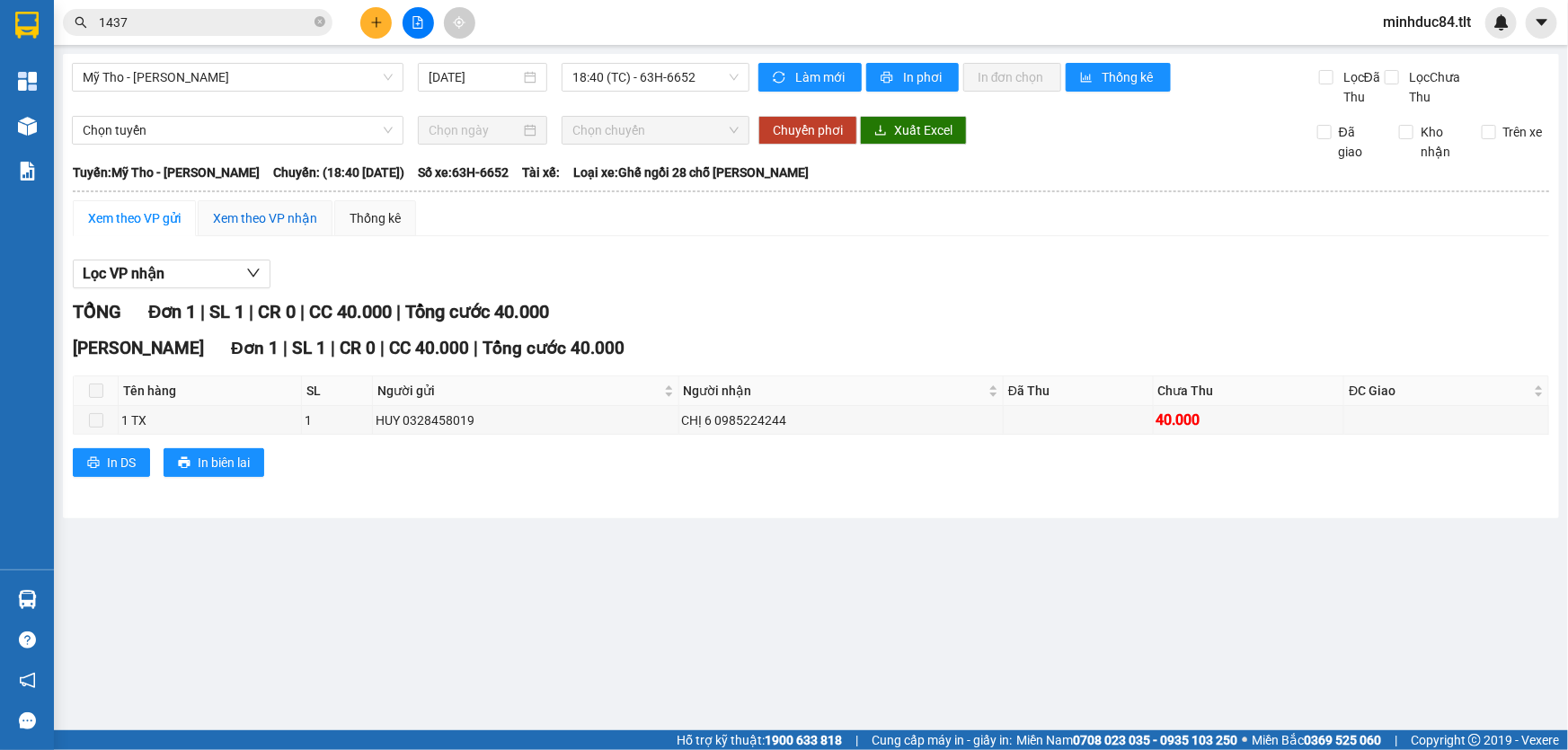
click at [215, 217] on div "Xem theo VP nhận" at bounding box center [265, 218] width 104 height 20
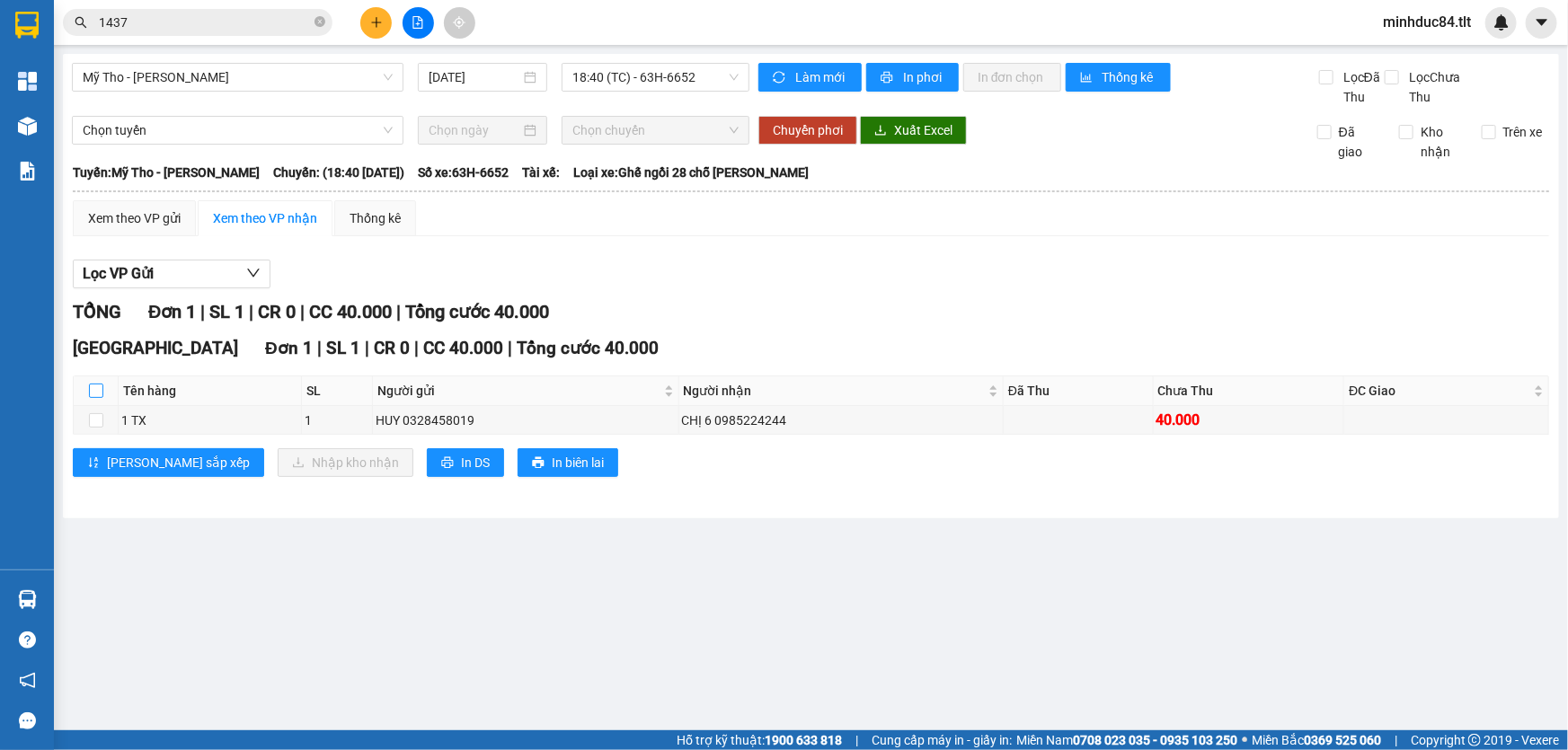
click at [96, 387] on input "checkbox" at bounding box center [95, 390] width 14 height 14
checkbox input "true"
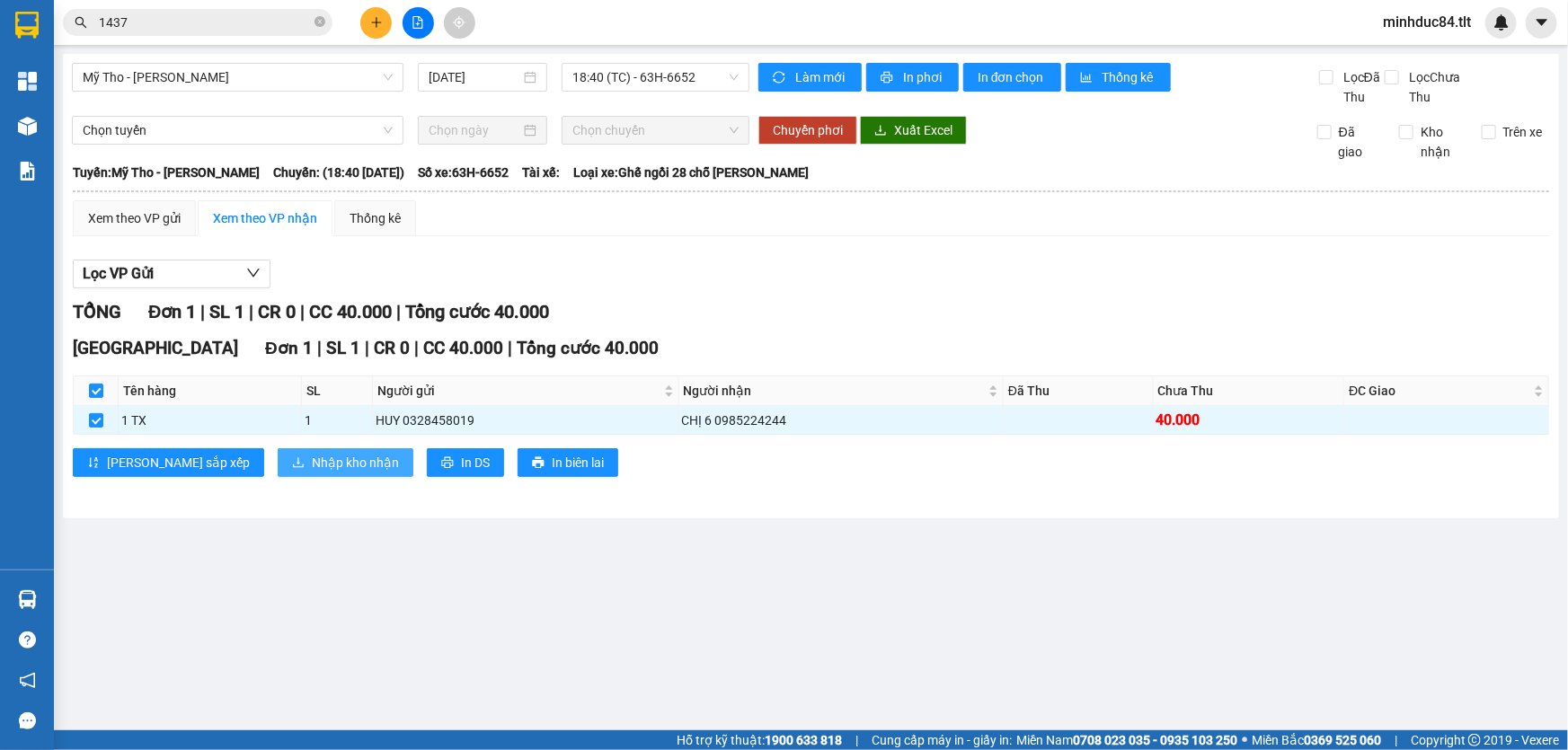
click at [311, 465] on span "Nhập kho nhận" at bounding box center [355, 463] width 87 height 20
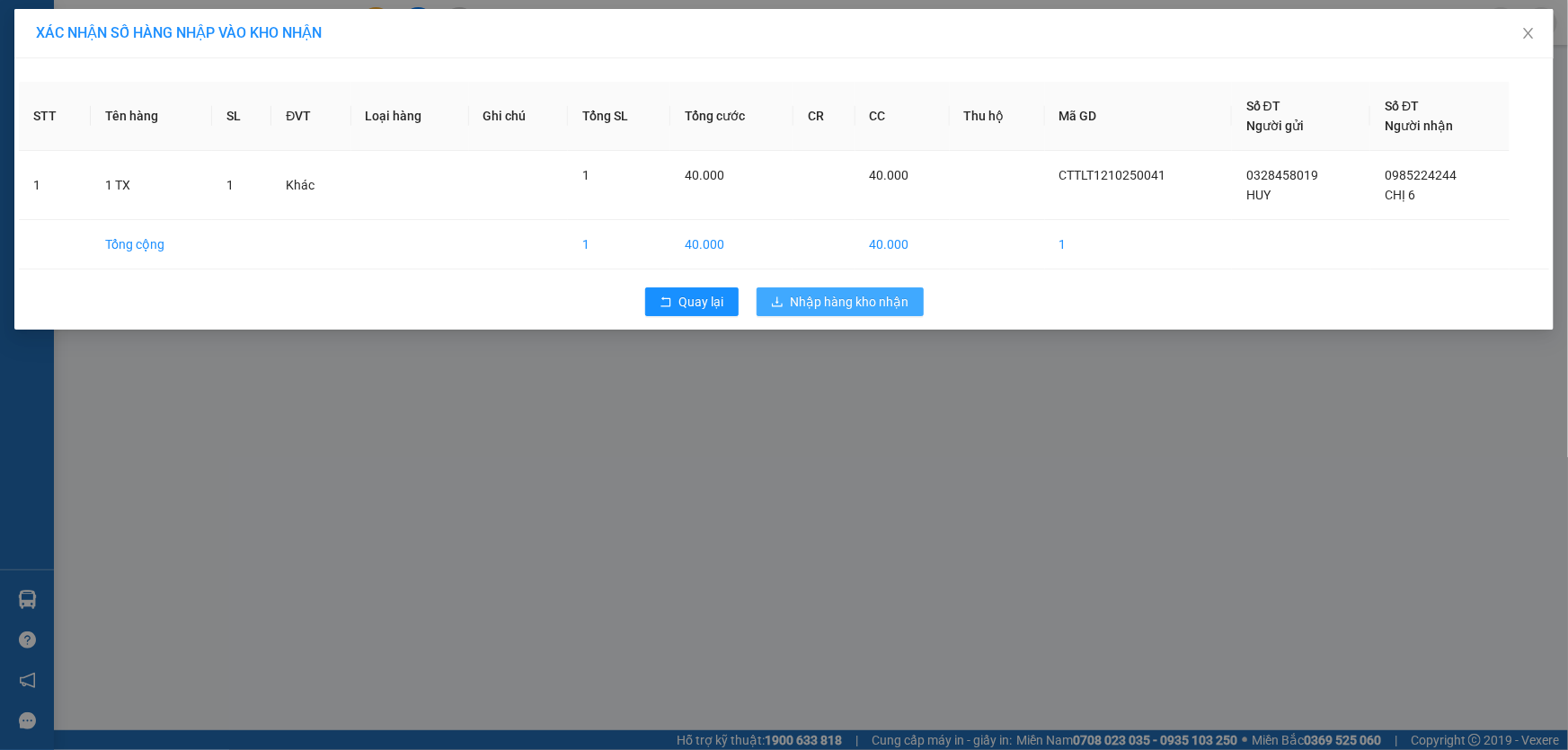
click at [798, 308] on span "Nhập hàng kho nhận" at bounding box center [850, 302] width 119 height 20
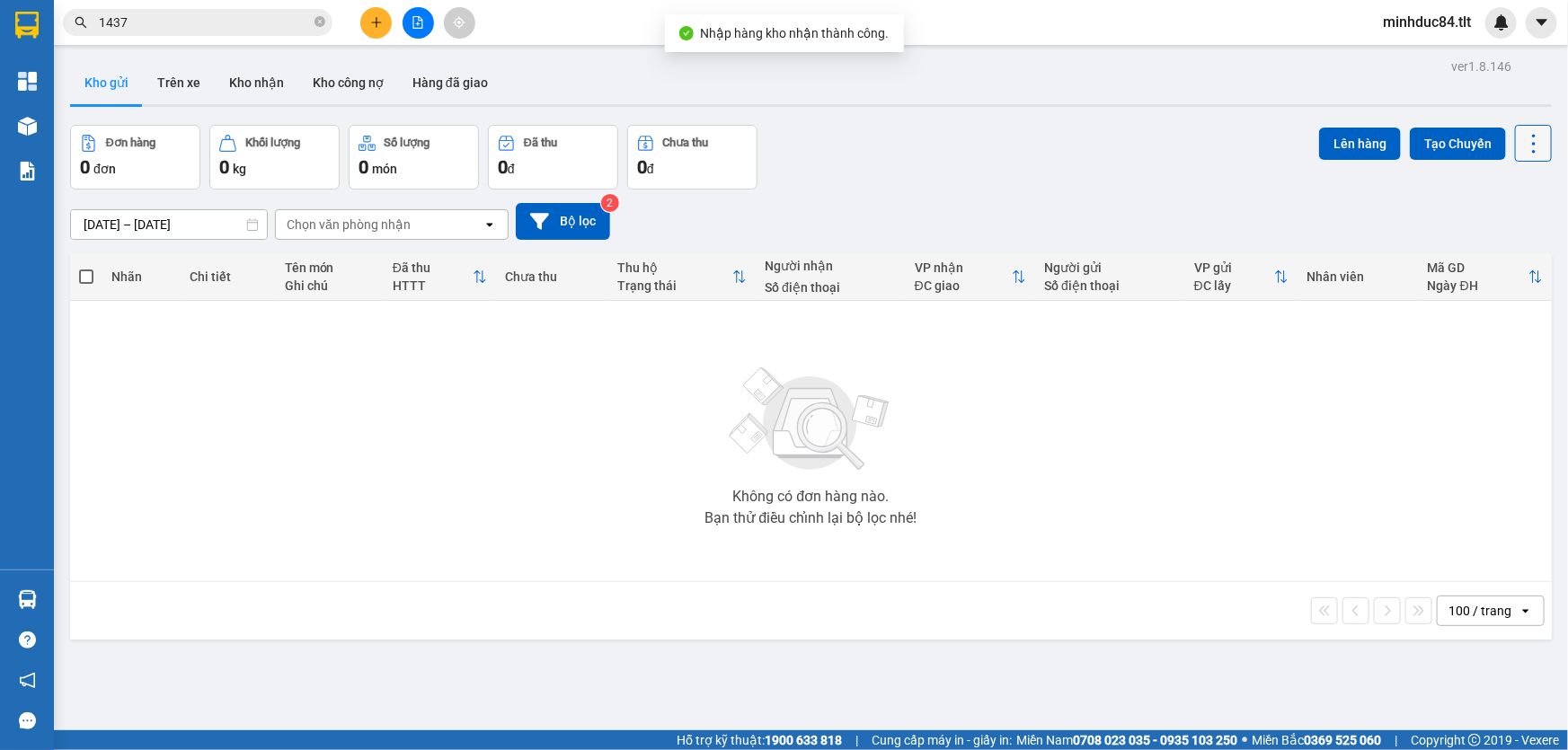
click at [1524, 150] on icon at bounding box center [1534, 144] width 25 height 25
click at [1498, 260] on span "Làm mới" at bounding box center [1496, 255] width 49 height 18
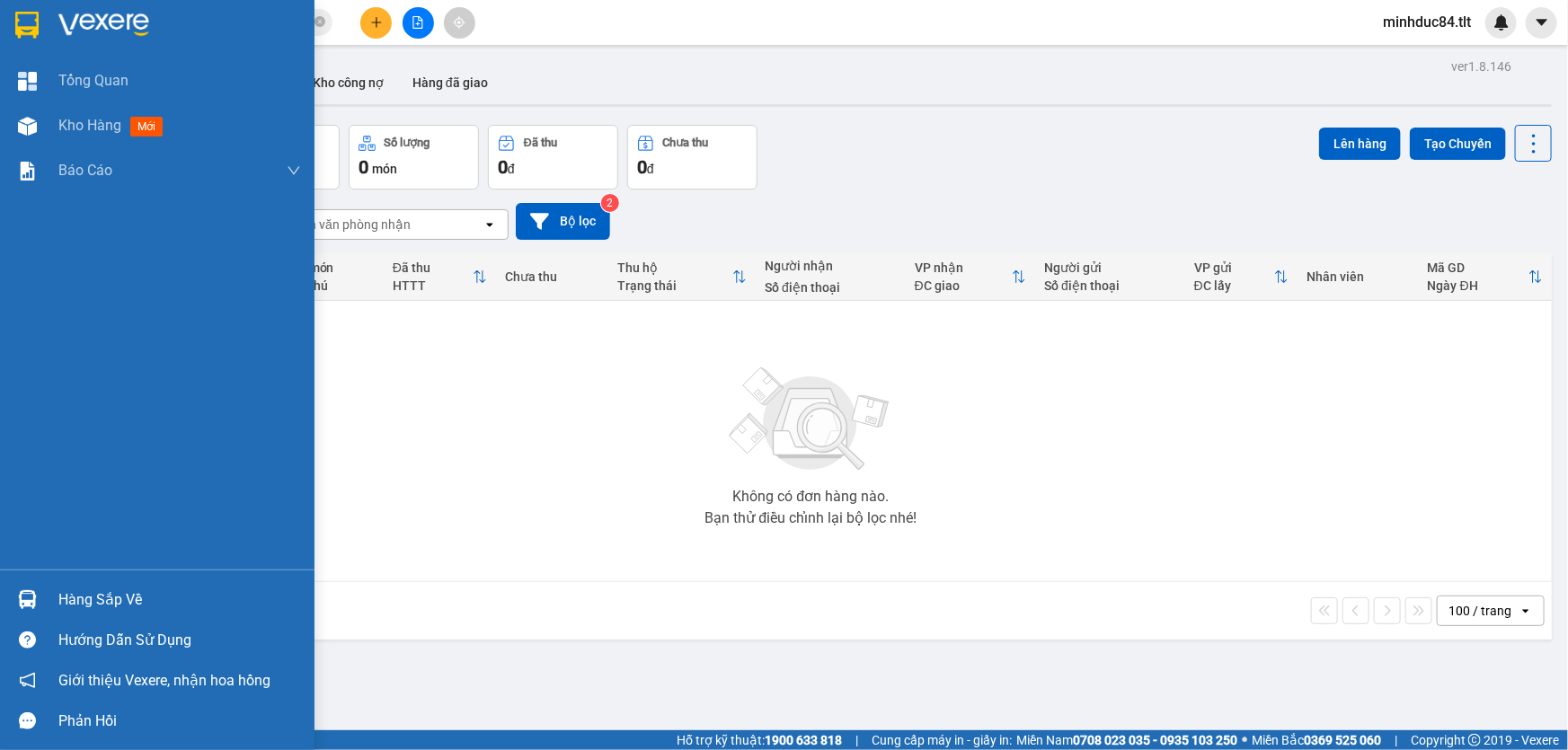
click at [84, 623] on div "Hướng dẫn sử dụng" at bounding box center [157, 640] width 314 height 40
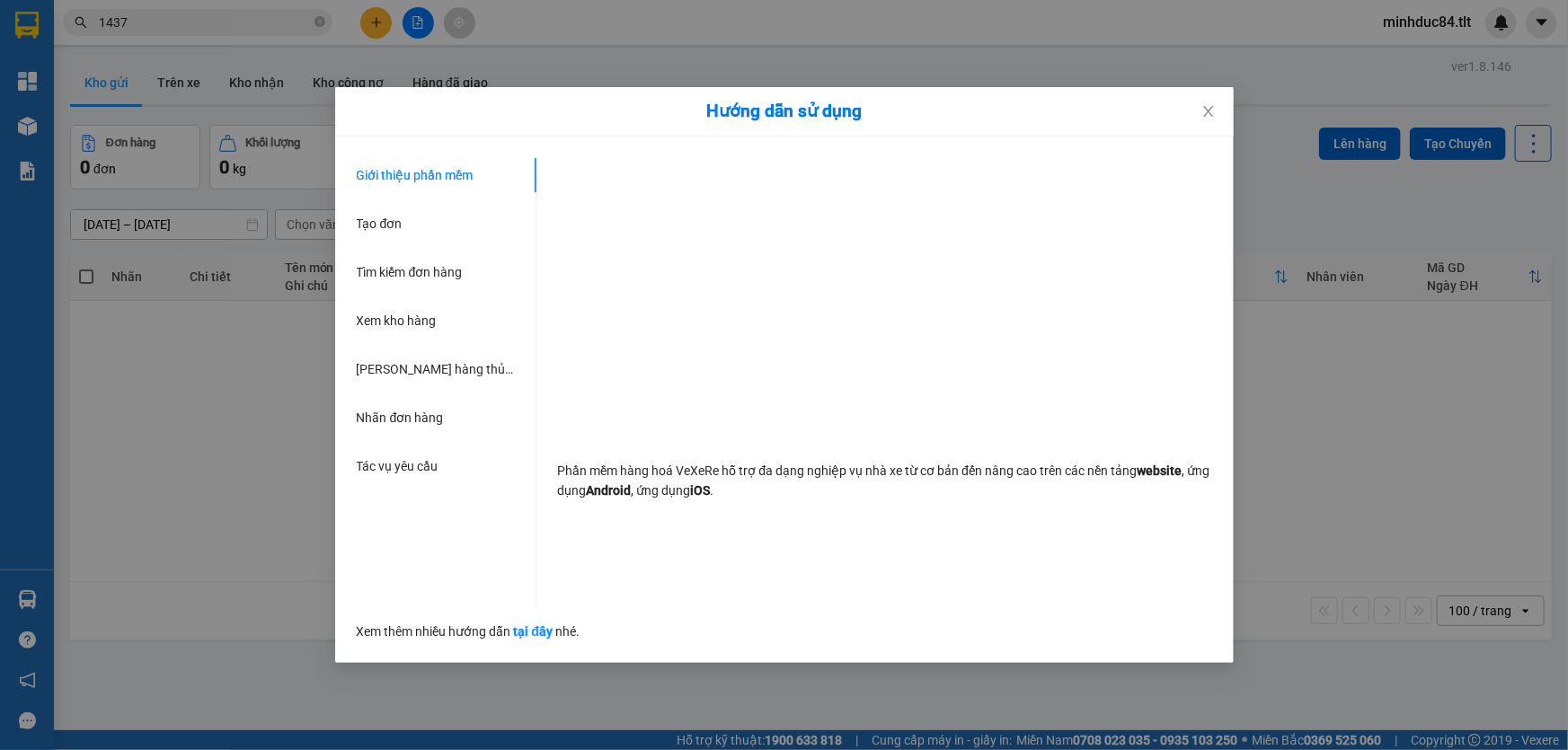
click at [193, 515] on div "Hướng dẫn sử dụng Giới thiệu phần mềm Tạo đơn Tìm kiếm đơn hàng Xem kho hàng Lê…" at bounding box center [784, 375] width 1568 height 750
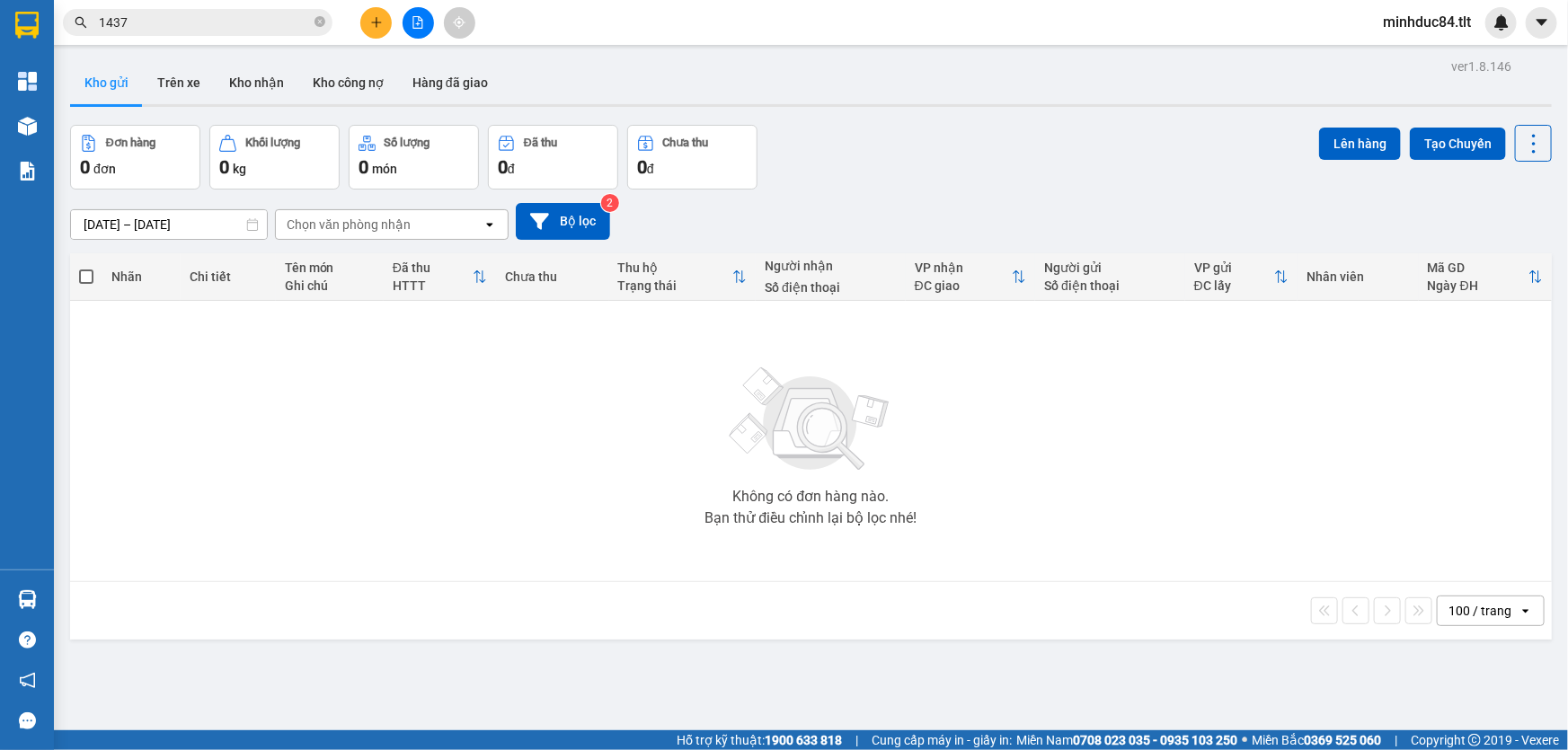
click at [26, 574] on div "Hàng sắp về Hướng dẫn sử dụng Giới thiệu Vexere, nhận hoa hồng Phản hồi" at bounding box center [27, 656] width 54 height 172
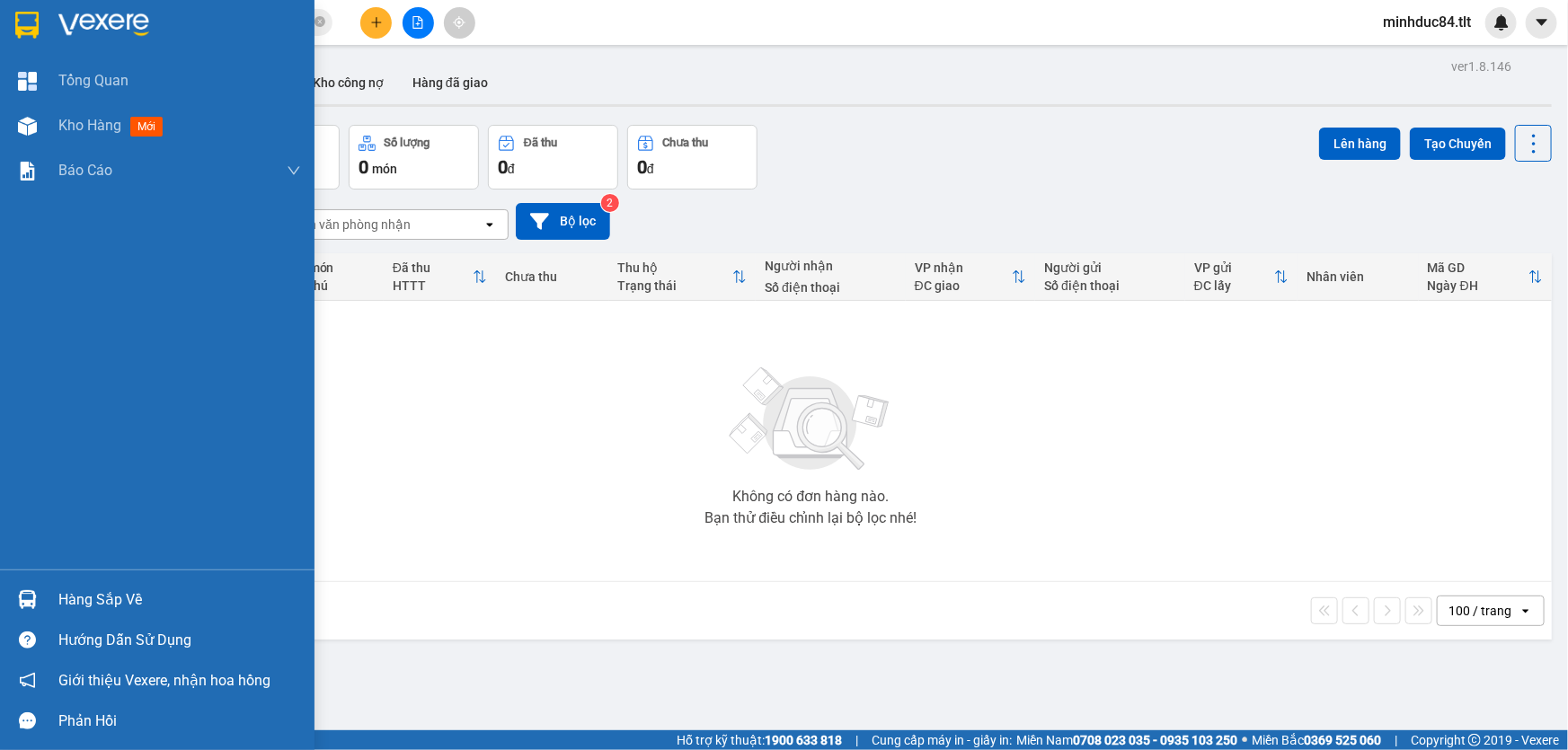
click at [52, 580] on div "Hàng sắp về" at bounding box center [157, 600] width 314 height 40
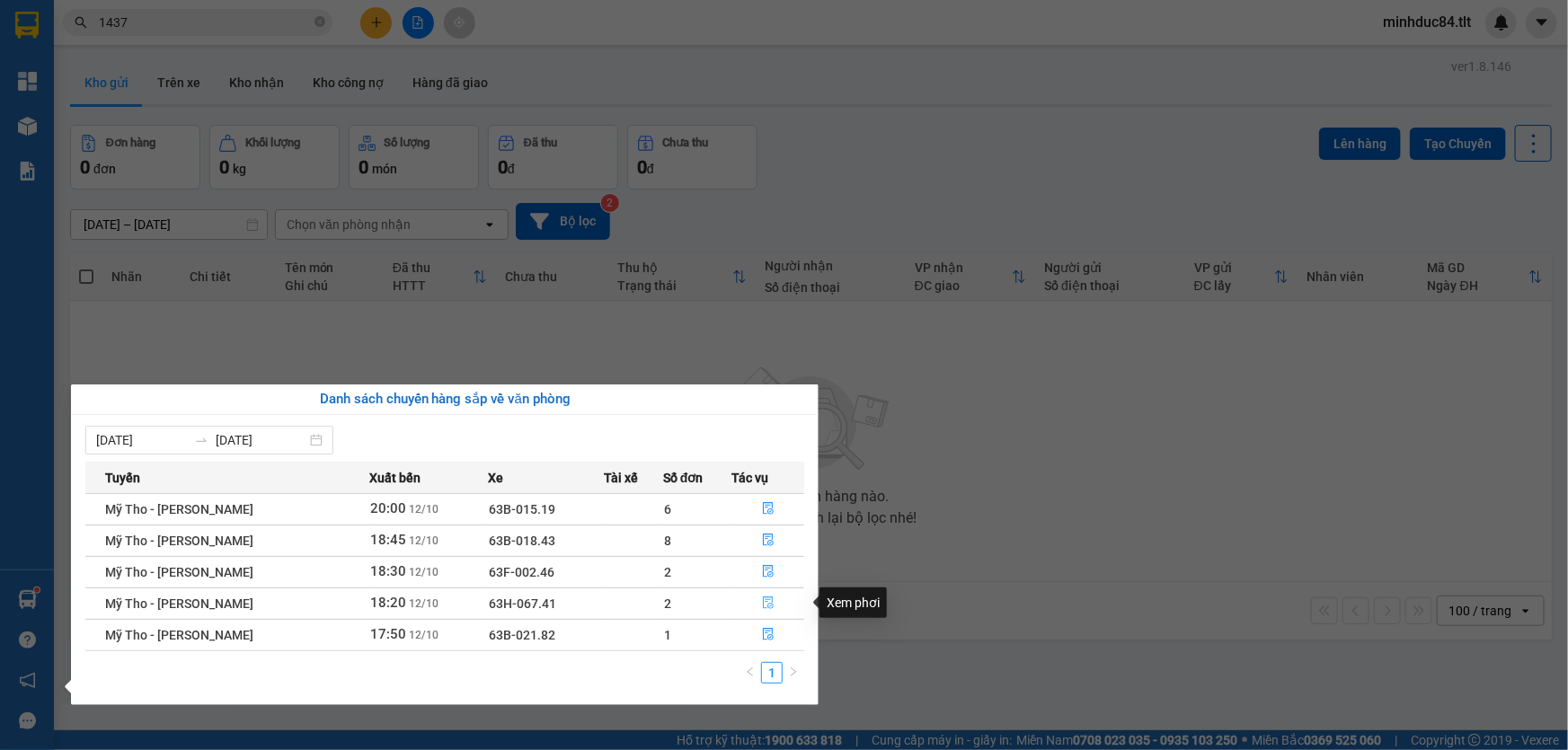
click at [765, 590] on button "button" at bounding box center [769, 603] width 71 height 29
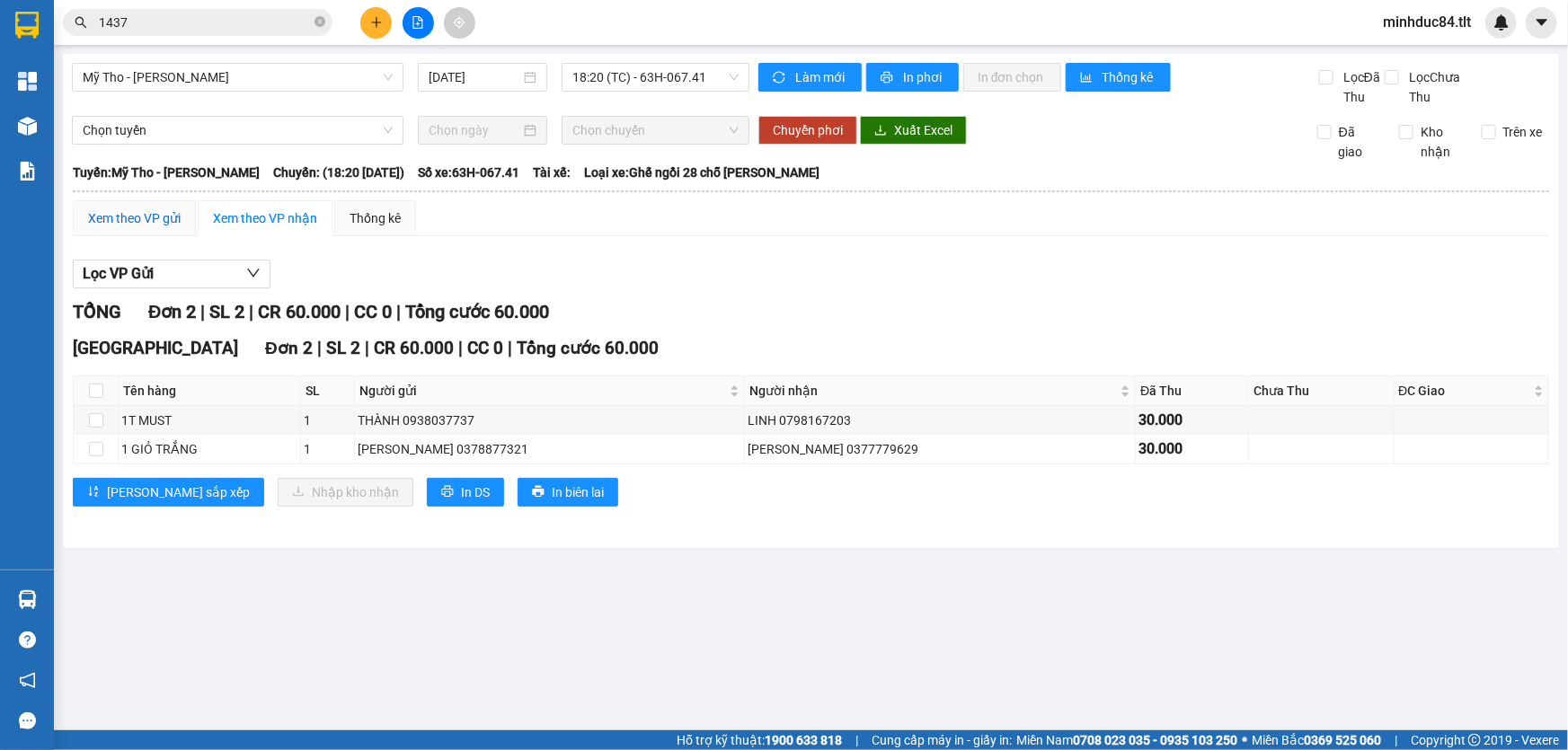
click at [145, 224] on div "Xem theo VP gửi" at bounding box center [134, 218] width 93 height 20
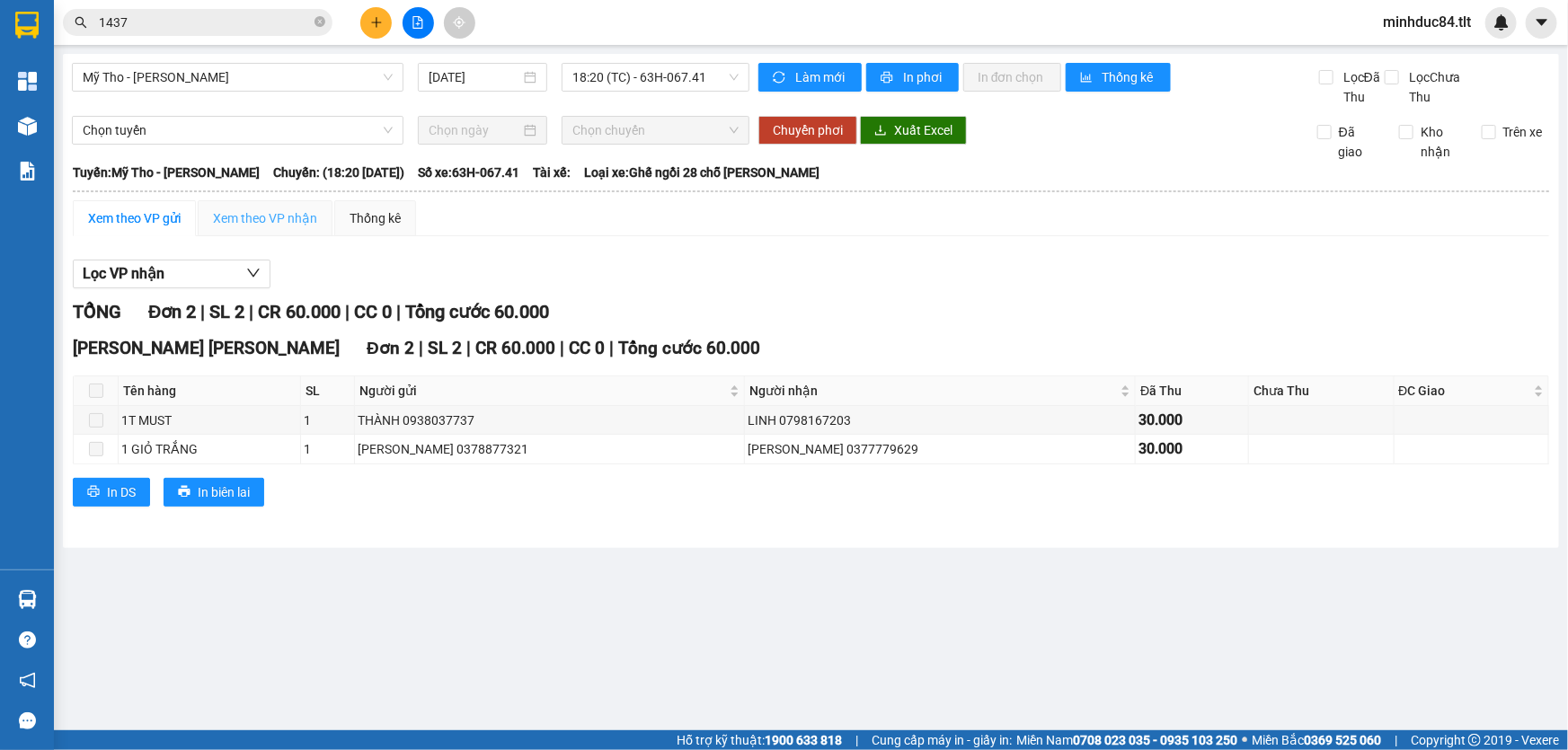
click at [217, 201] on div "Xem theo VP nhận" at bounding box center [265, 218] width 135 height 36
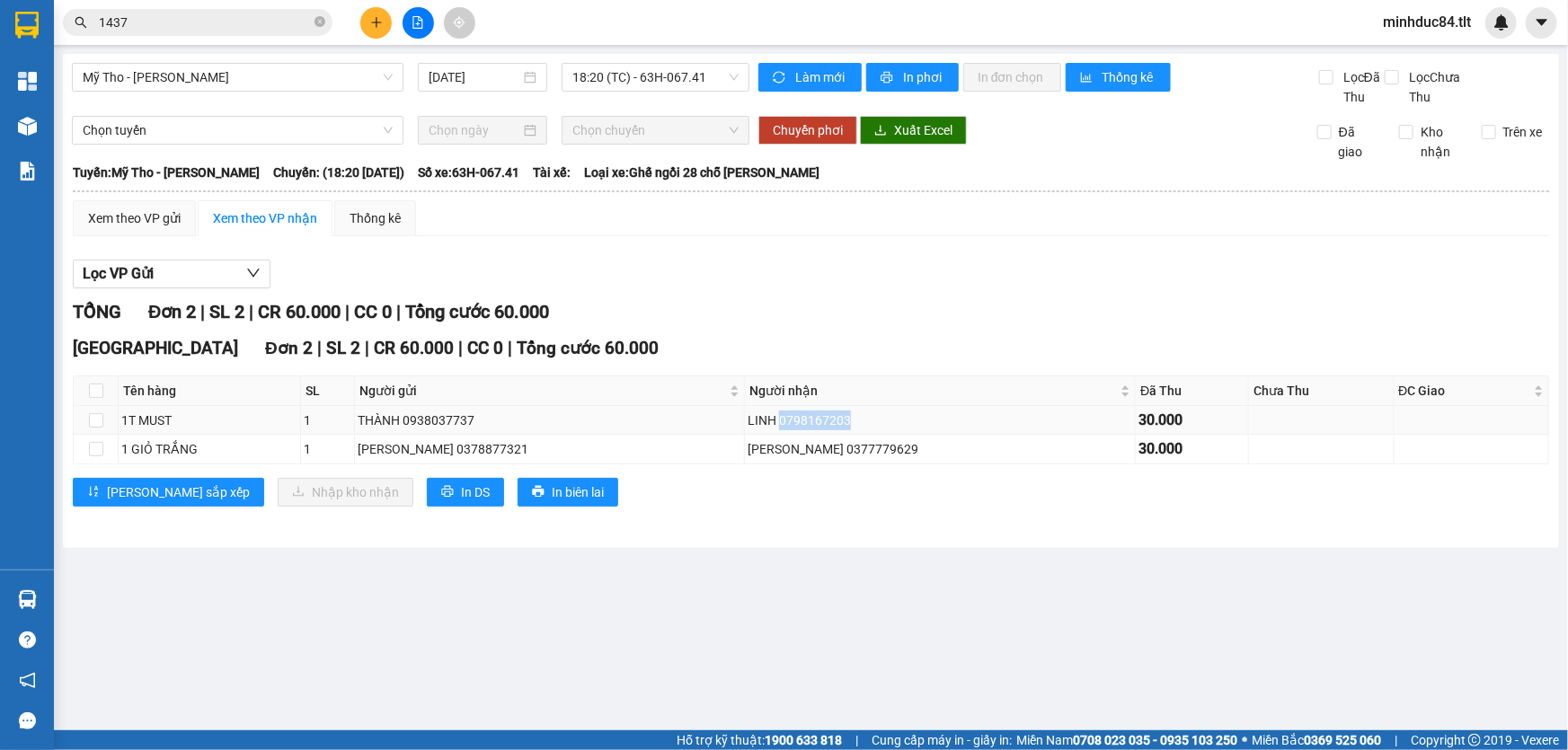
drag, startPoint x: 774, startPoint y: 416, endPoint x: 847, endPoint y: 427, distance: 73.8
click at [847, 427] on div "LINH 0798167203" at bounding box center [939, 420] width 385 height 20
copy div "0798167203"
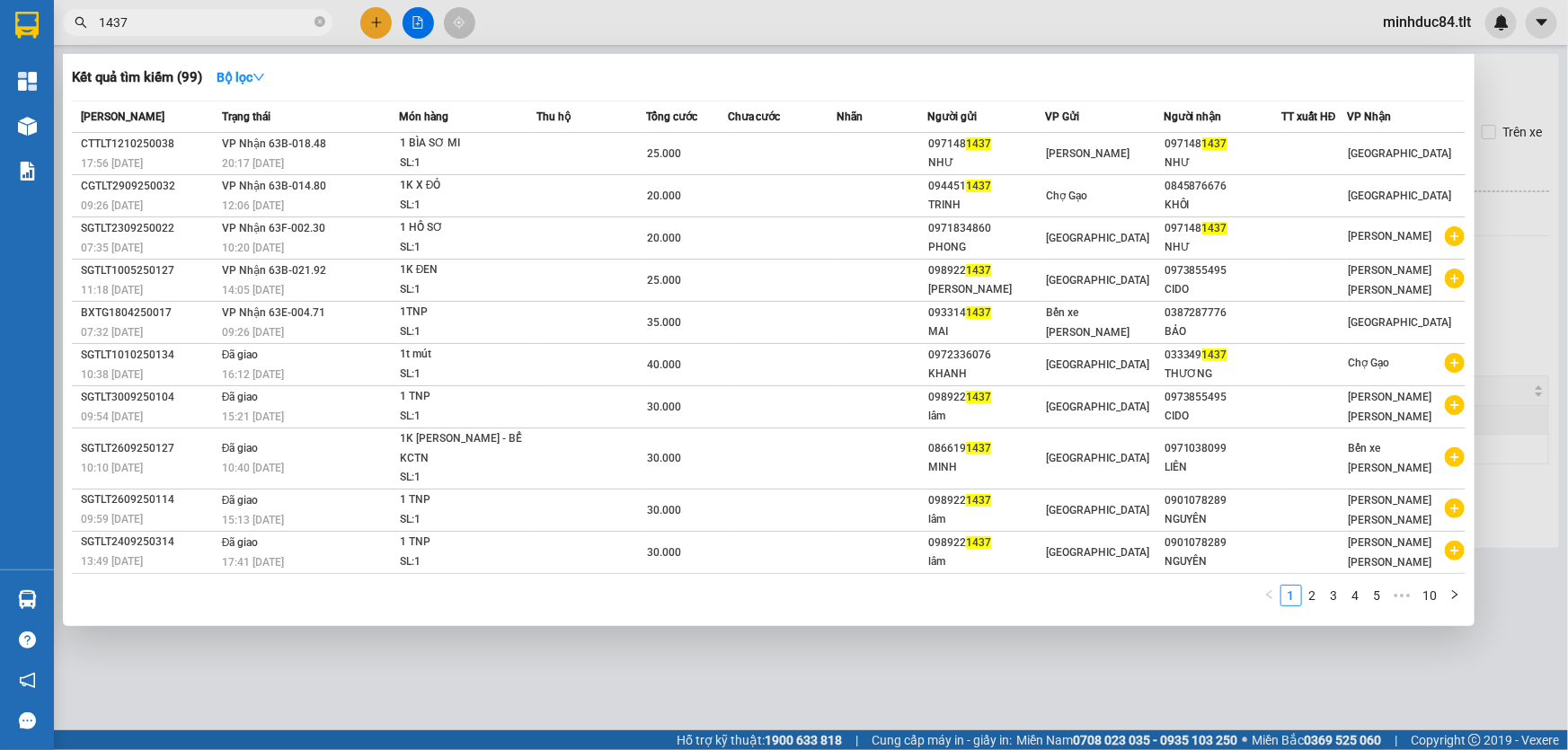
click at [138, 9] on span "1437" at bounding box center [198, 22] width 270 height 27
drag, startPoint x: 138, startPoint y: 9, endPoint x: 144, endPoint y: 21, distance: 13.4
click at [139, 9] on span "1437" at bounding box center [198, 22] width 270 height 27
click at [146, 26] on input "1437" at bounding box center [205, 22] width 212 height 20
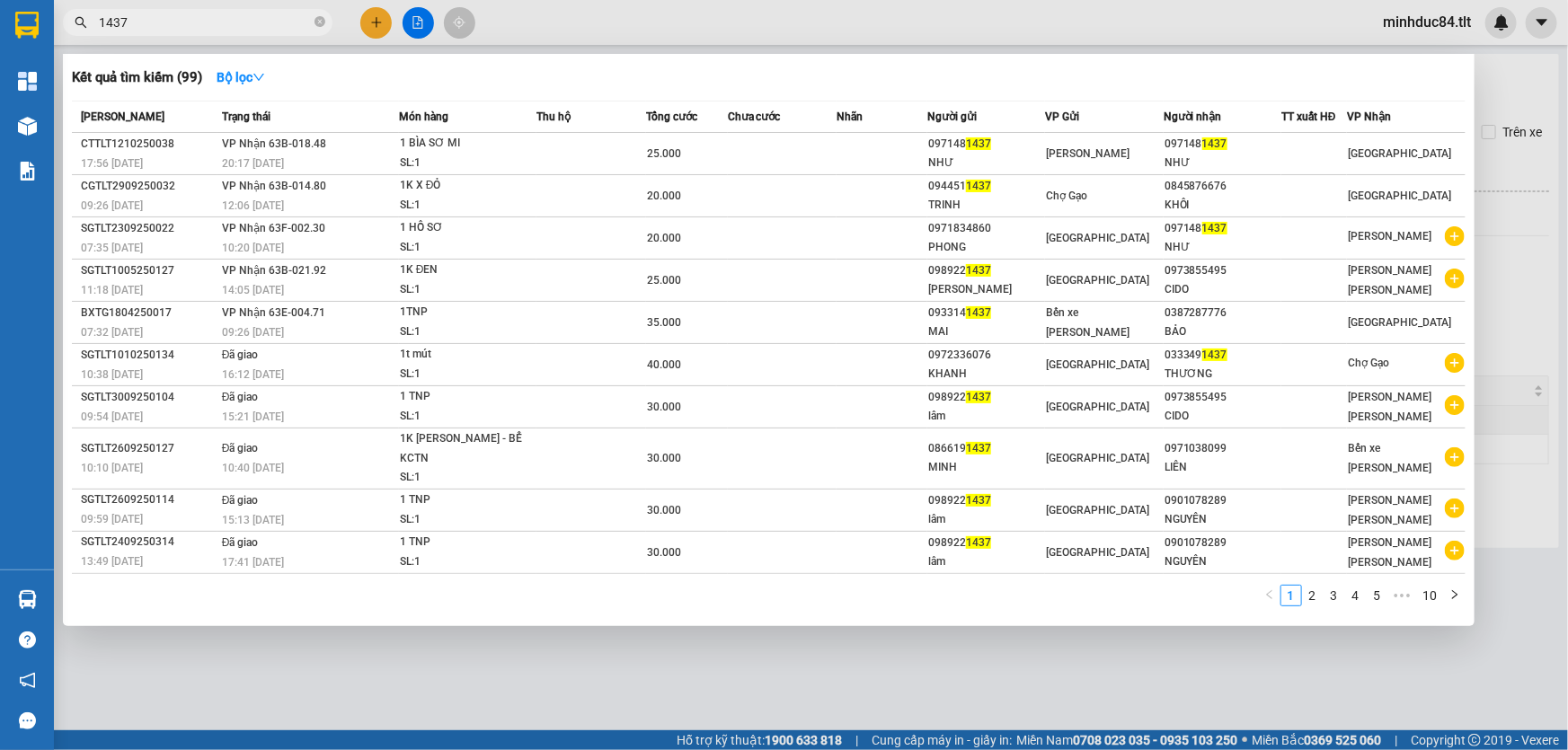
paste input "0798167203"
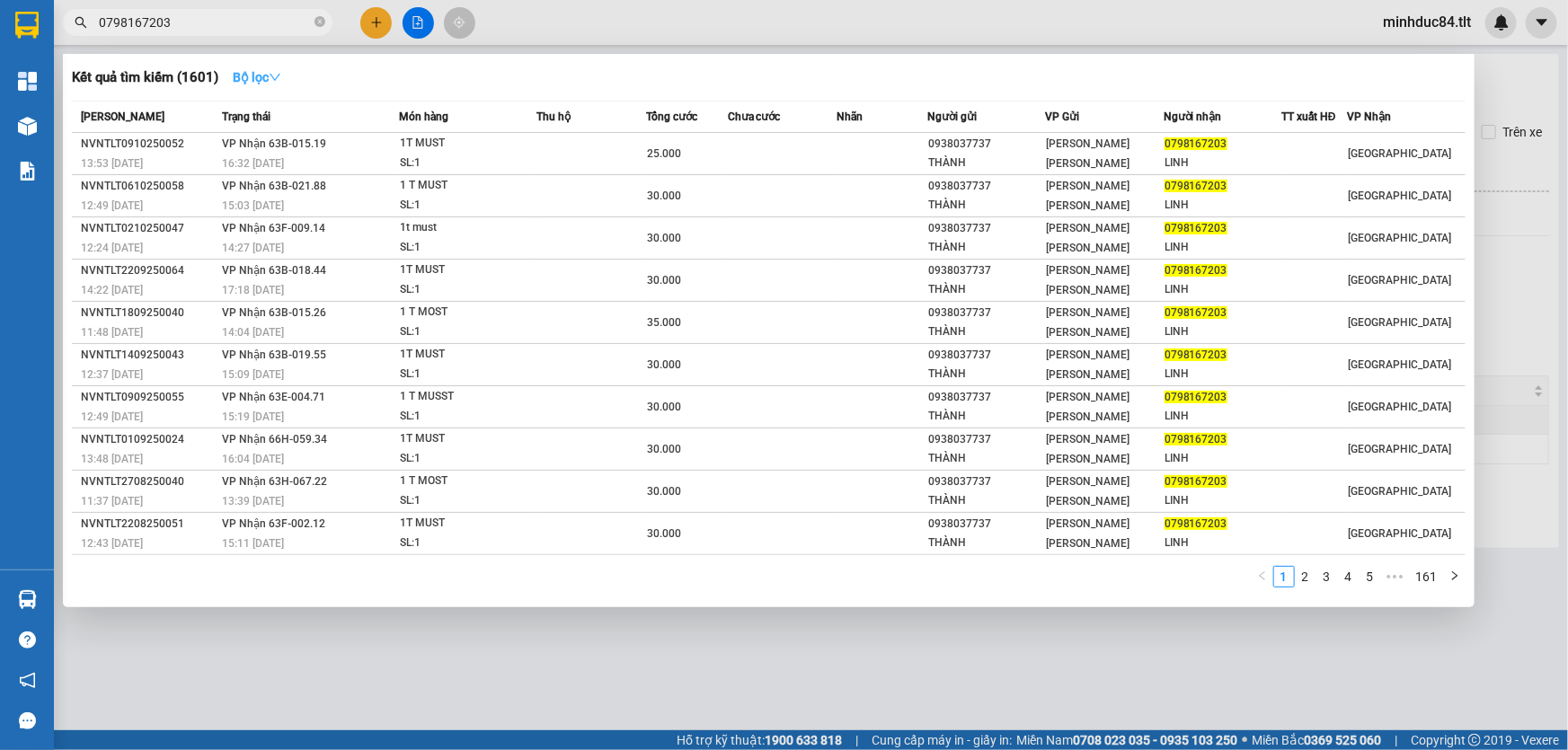
type input "0798167203"
click at [251, 78] on strong "Bộ lọc" at bounding box center [257, 77] width 48 height 14
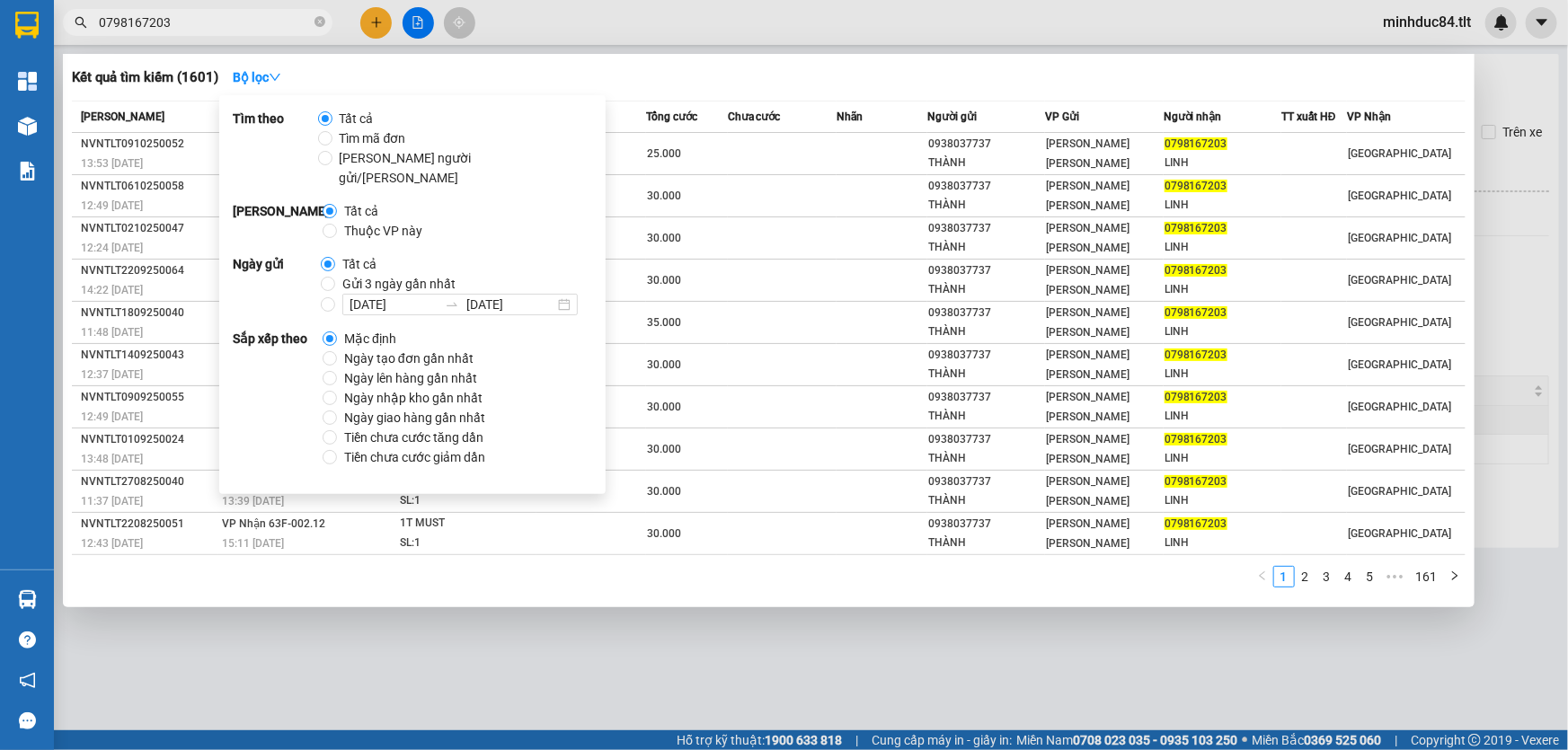
click at [326, 257] on span at bounding box center [328, 264] width 14 height 14
click at [326, 257] on input "Tất cả" at bounding box center [328, 264] width 14 height 14
click at [323, 277] on input "Gửi 3 ngày gần nhất" at bounding box center [328, 283] width 14 height 14
radio input "true"
radio input "false"
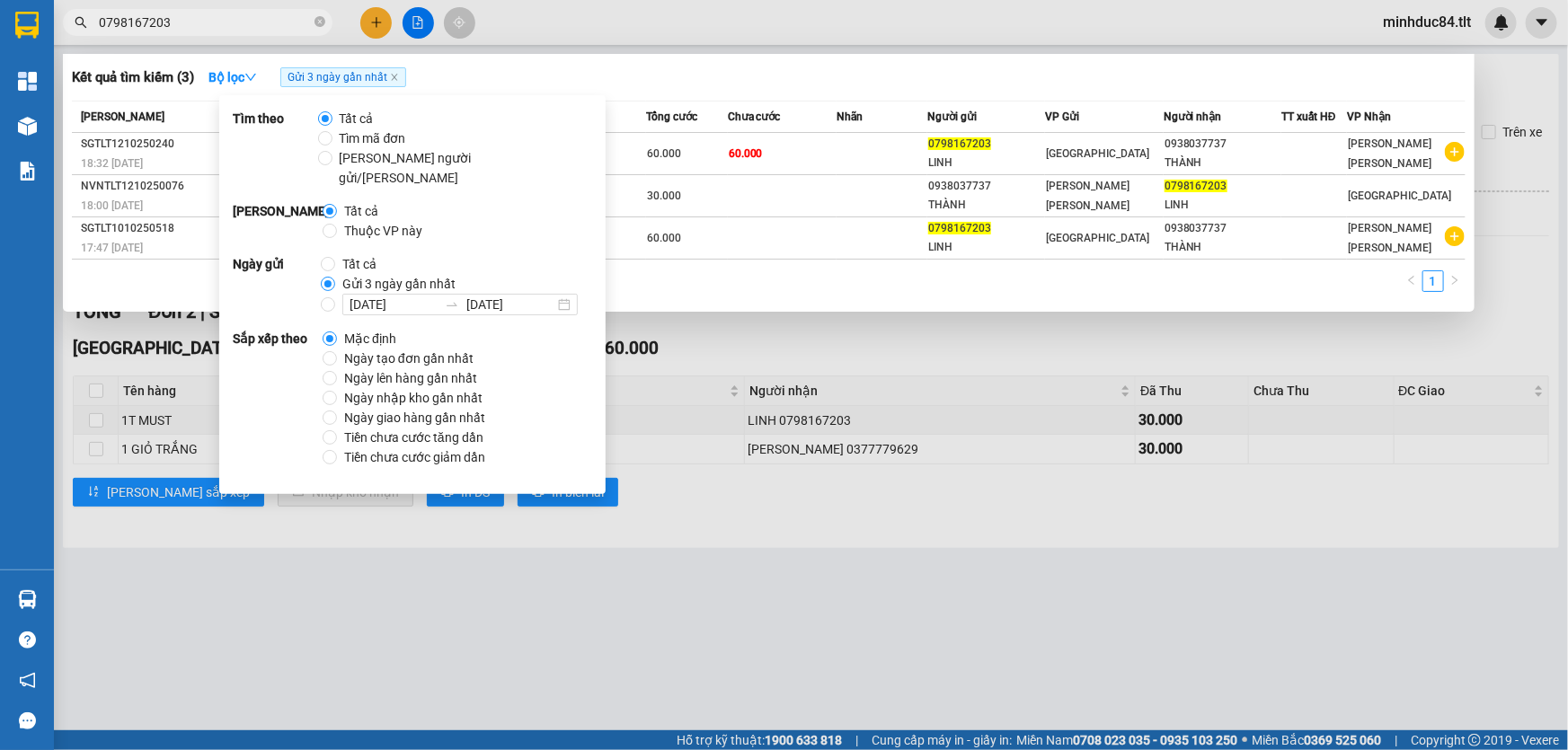
click at [937, 604] on div at bounding box center [784, 375] width 1568 height 750
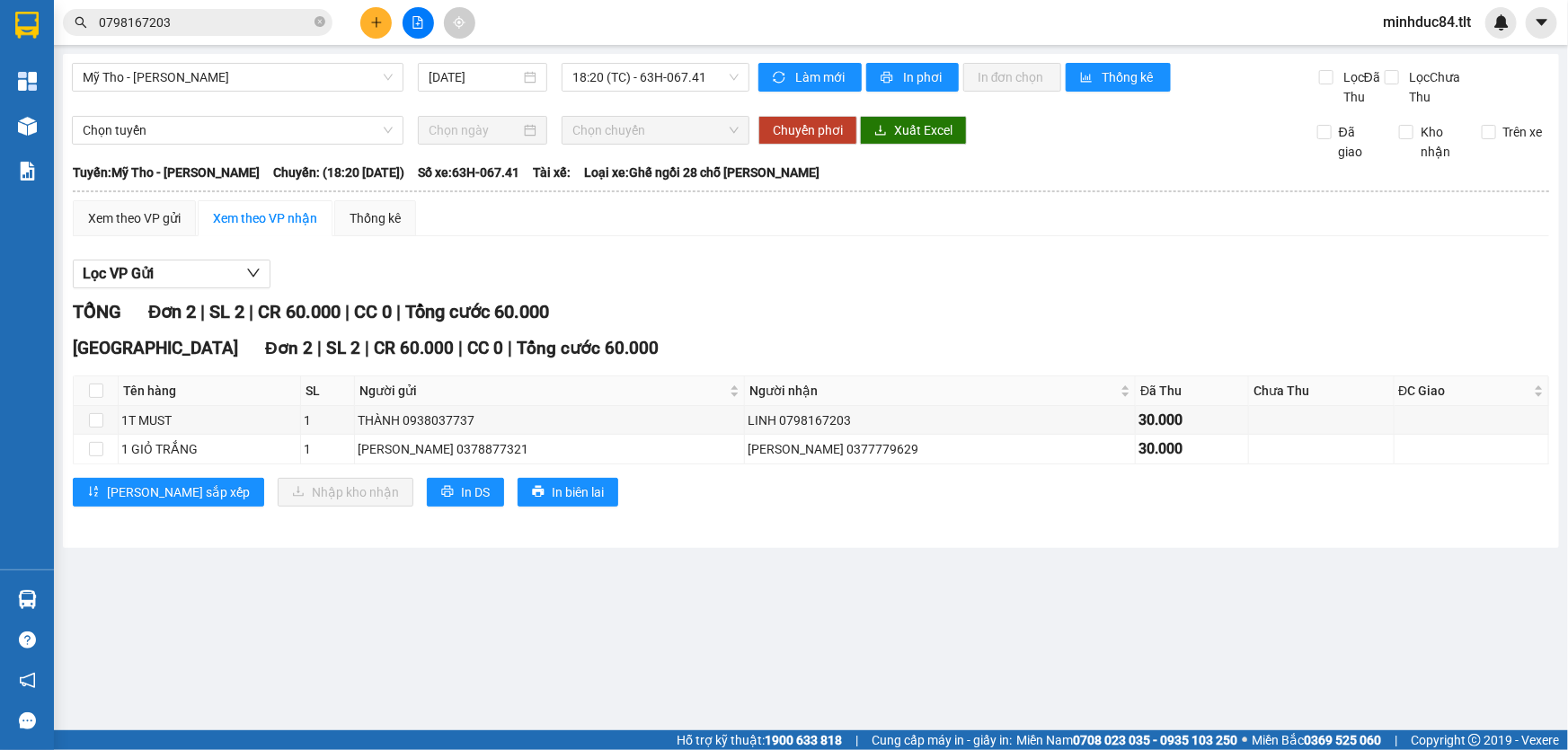
click at [218, 32] on input "0798167203" at bounding box center [205, 22] width 212 height 20
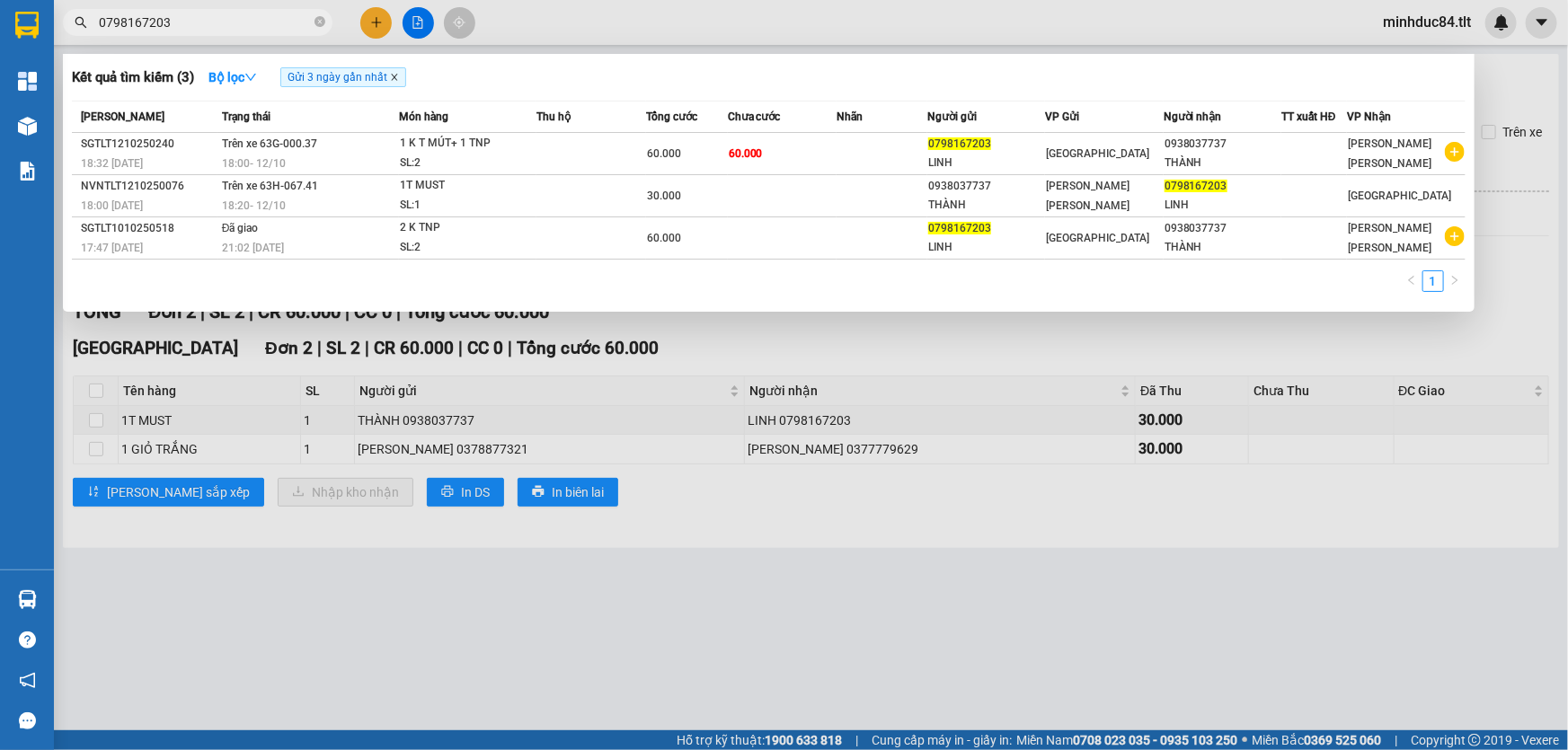
click at [394, 75] on icon "close" at bounding box center [393, 76] width 9 height 9
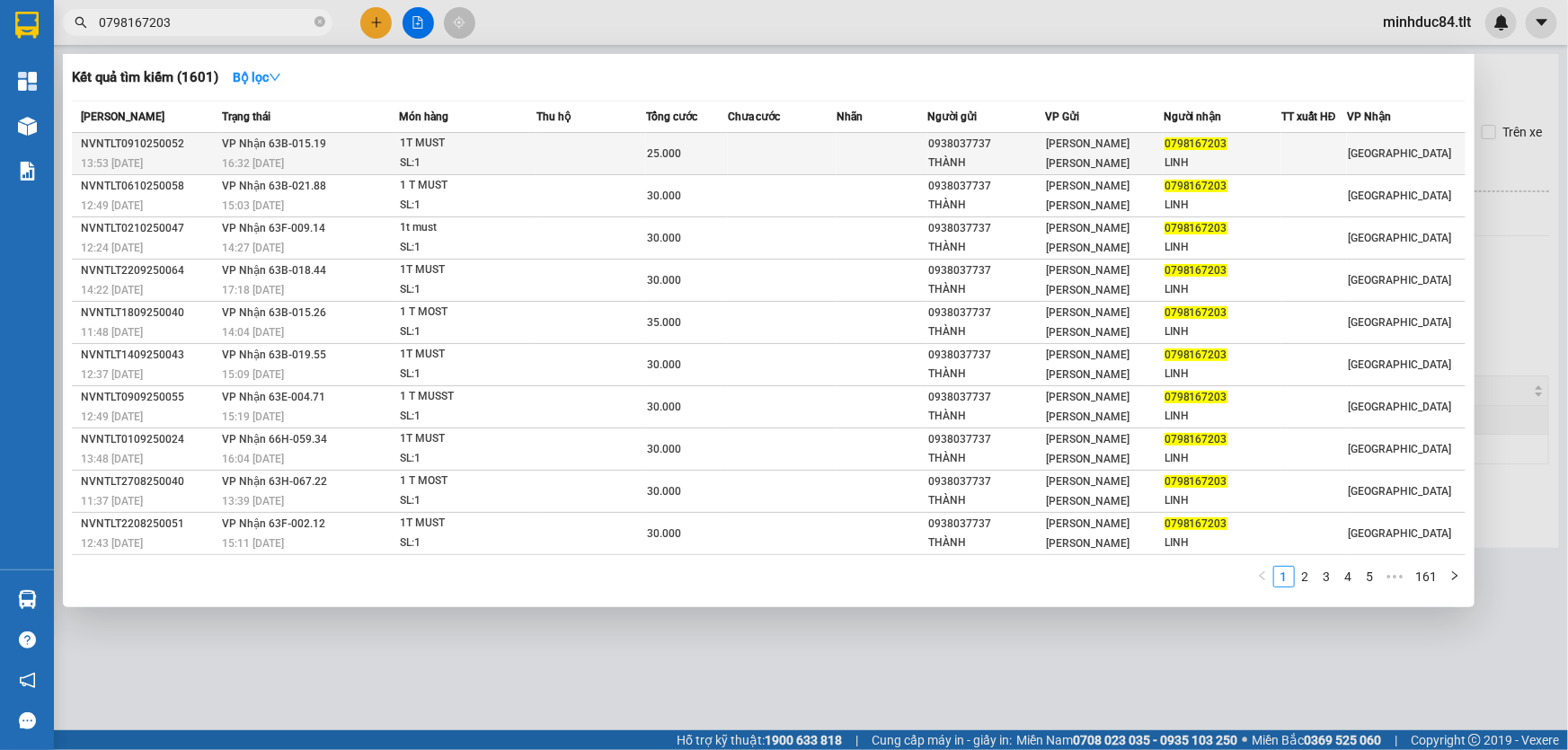
click at [420, 153] on div "SL: 1" at bounding box center [468, 163] width 135 height 20
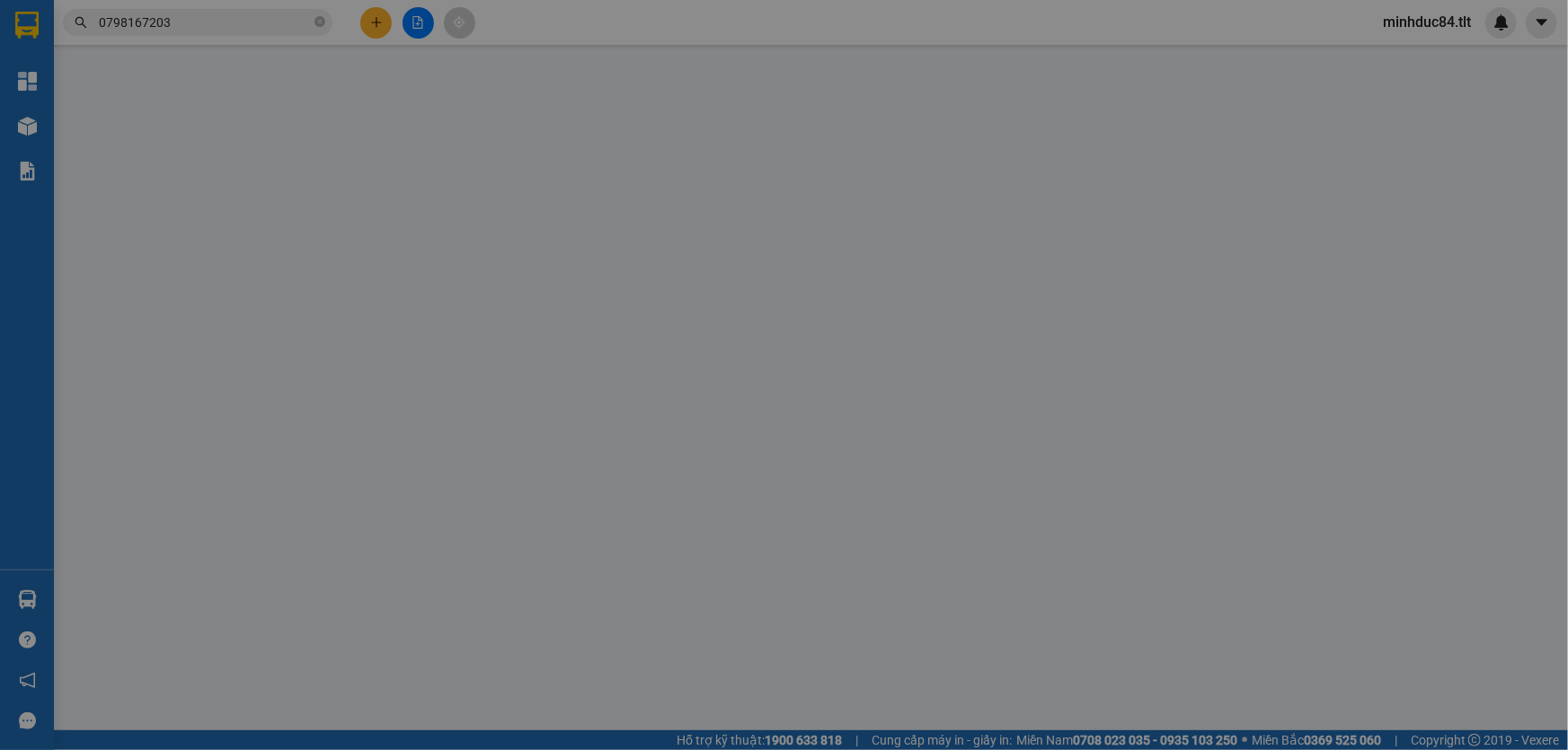
type input "0938037737"
type input "THÀNH"
type input "0798167203"
type input "LINH"
type input "0"
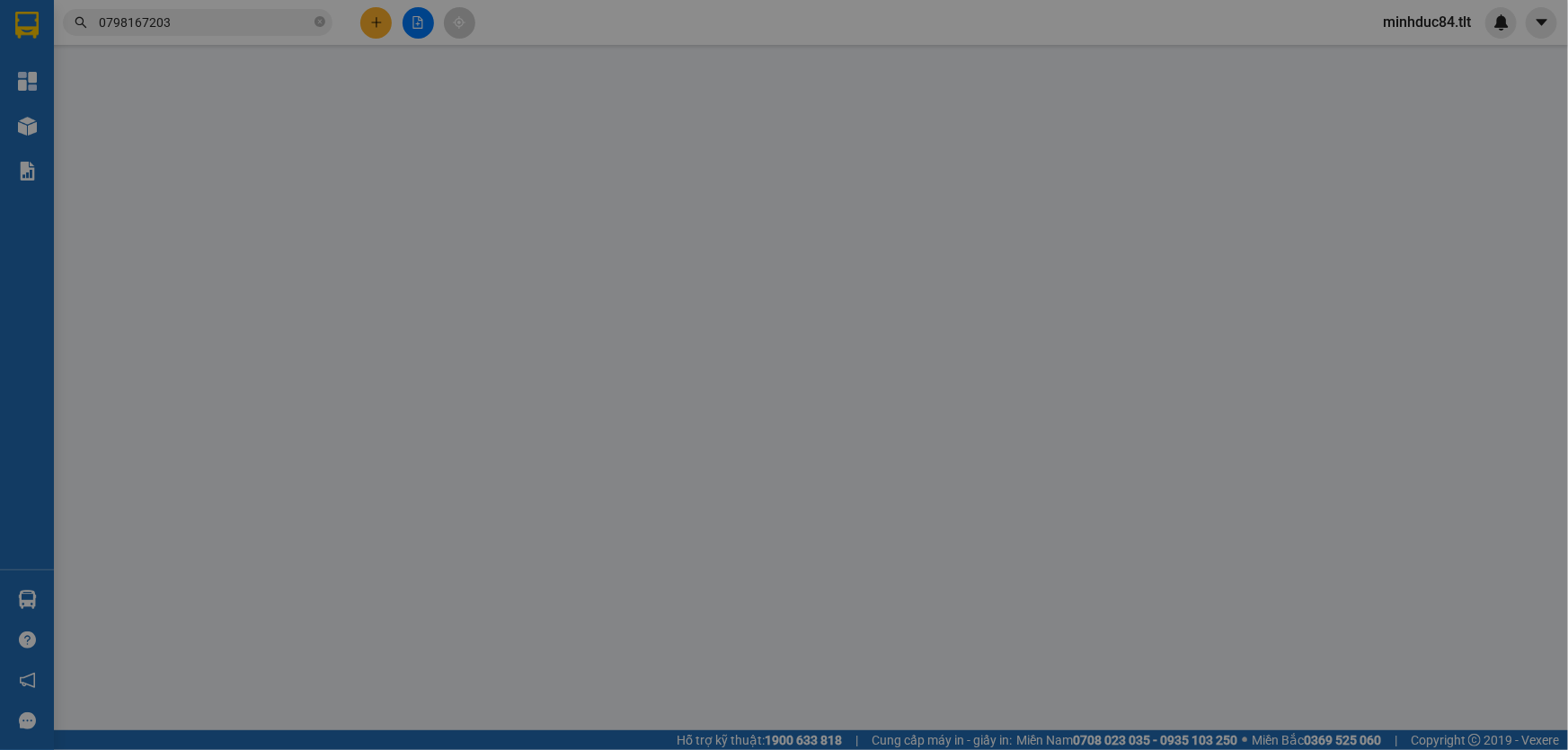
type input "25.000"
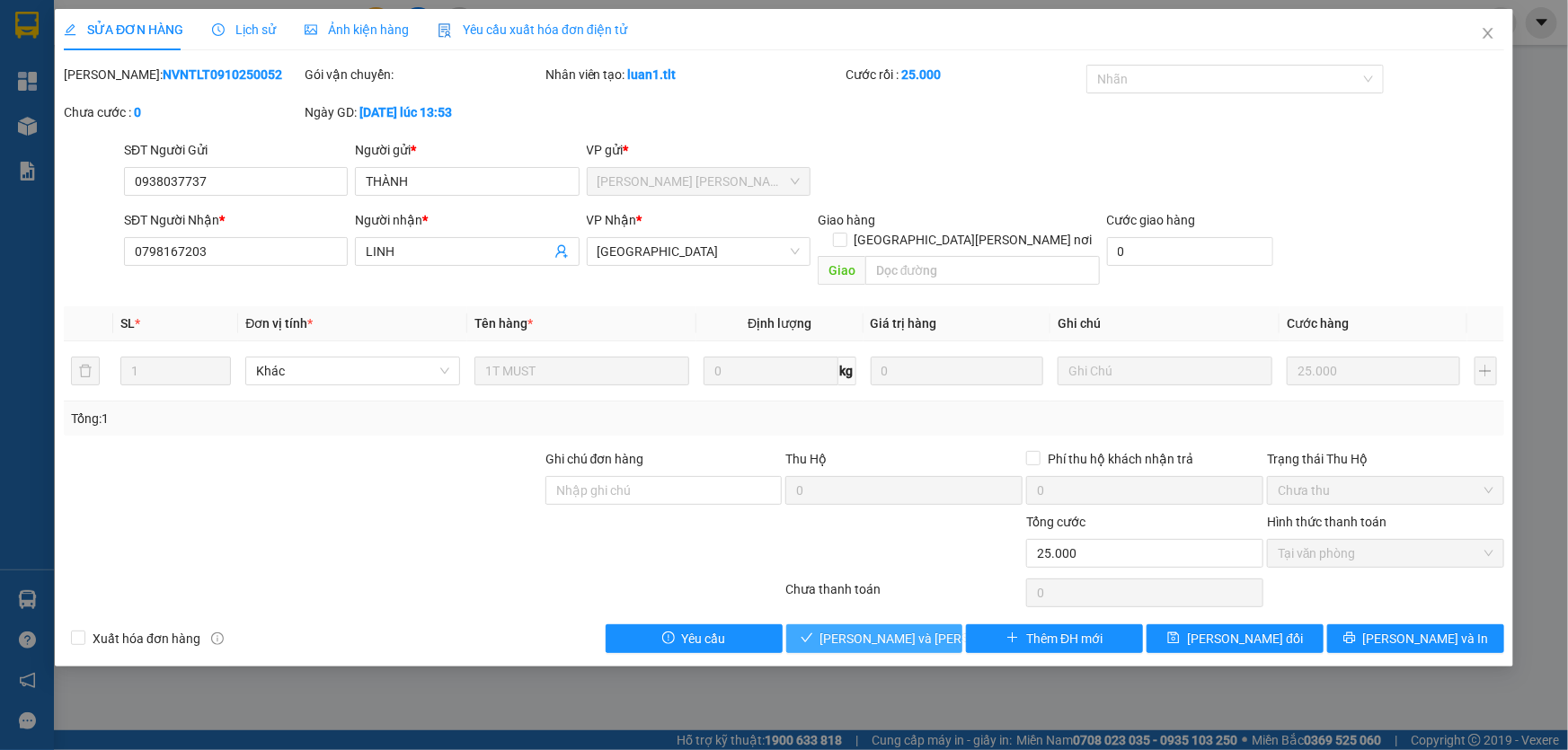
click at [866, 629] on span "[PERSON_NAME] và [PERSON_NAME] hàng" at bounding box center [942, 638] width 243 height 20
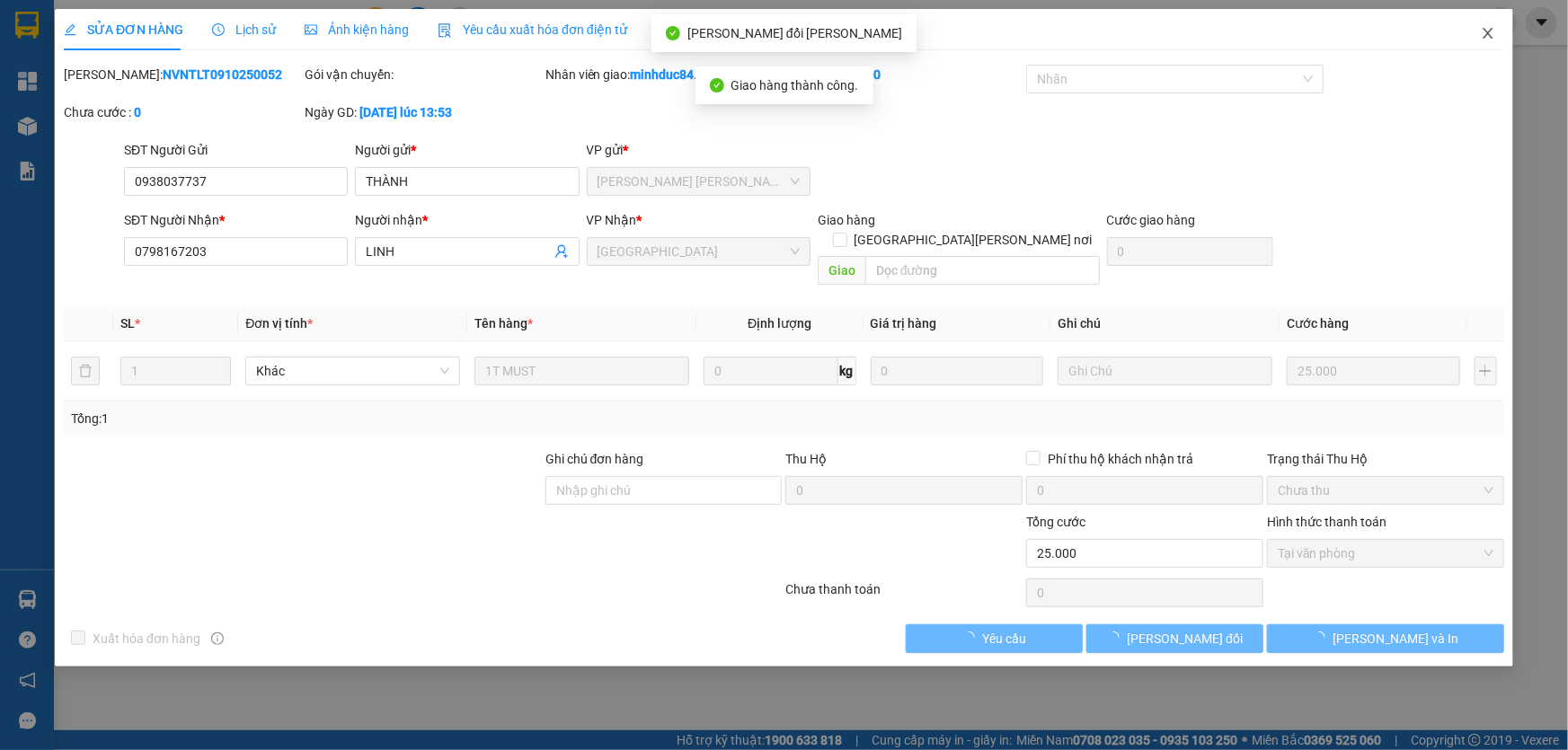
click at [1488, 32] on icon "close" at bounding box center [1488, 33] width 14 height 14
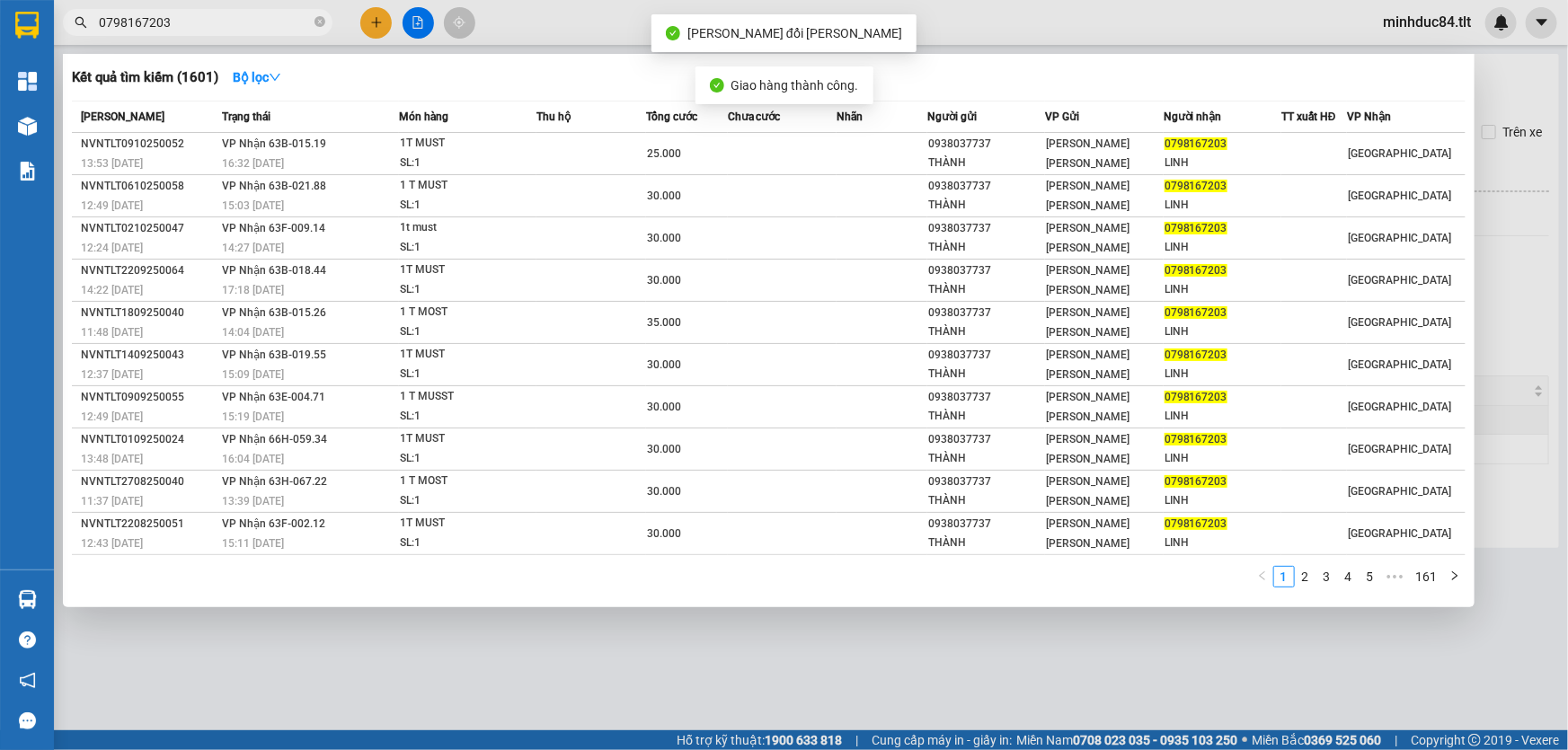
click at [223, 13] on input "0798167203" at bounding box center [205, 22] width 212 height 20
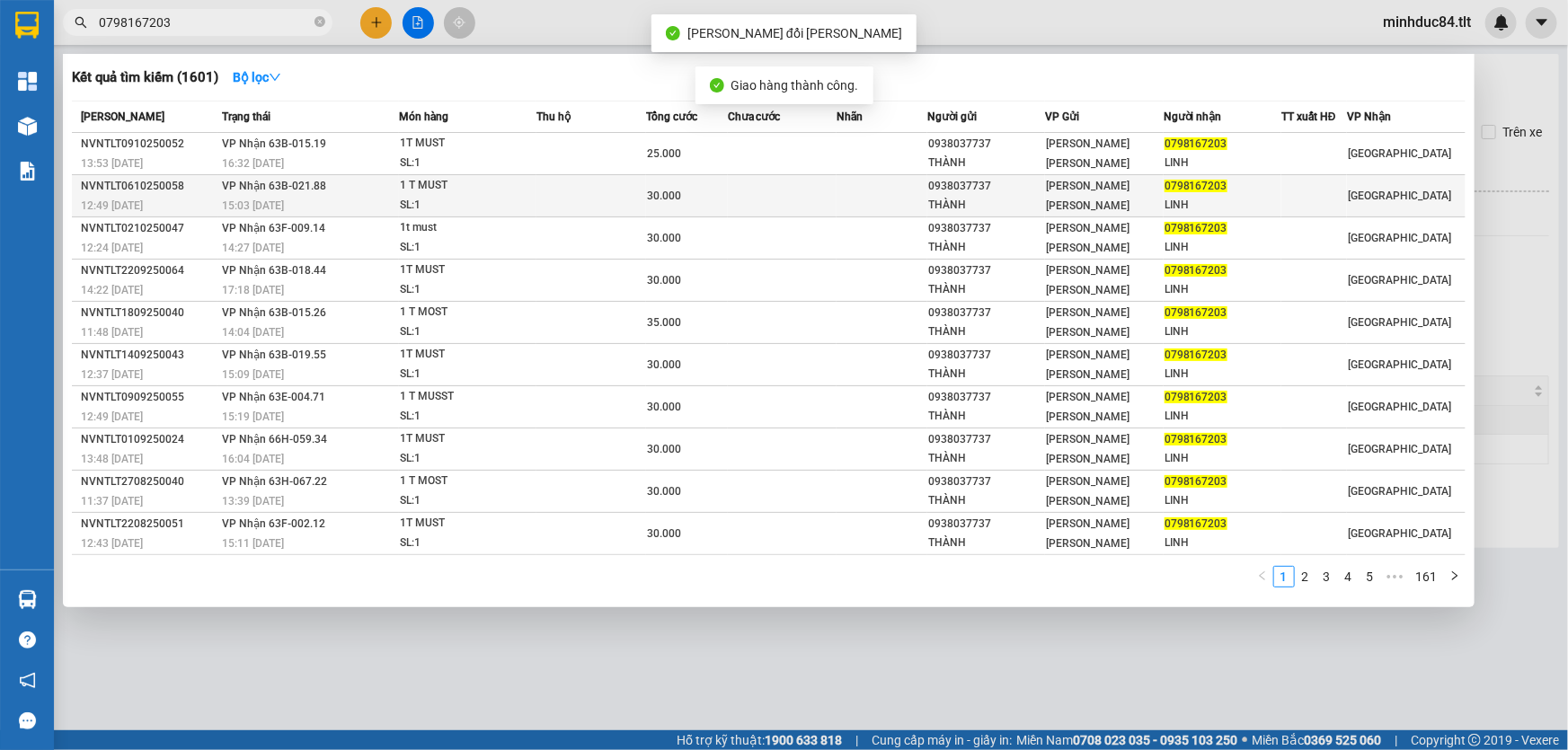
click at [318, 193] on td "VP Nhận 63B-021.88 15:03 - 06/10" at bounding box center [309, 197] width 181 height 42
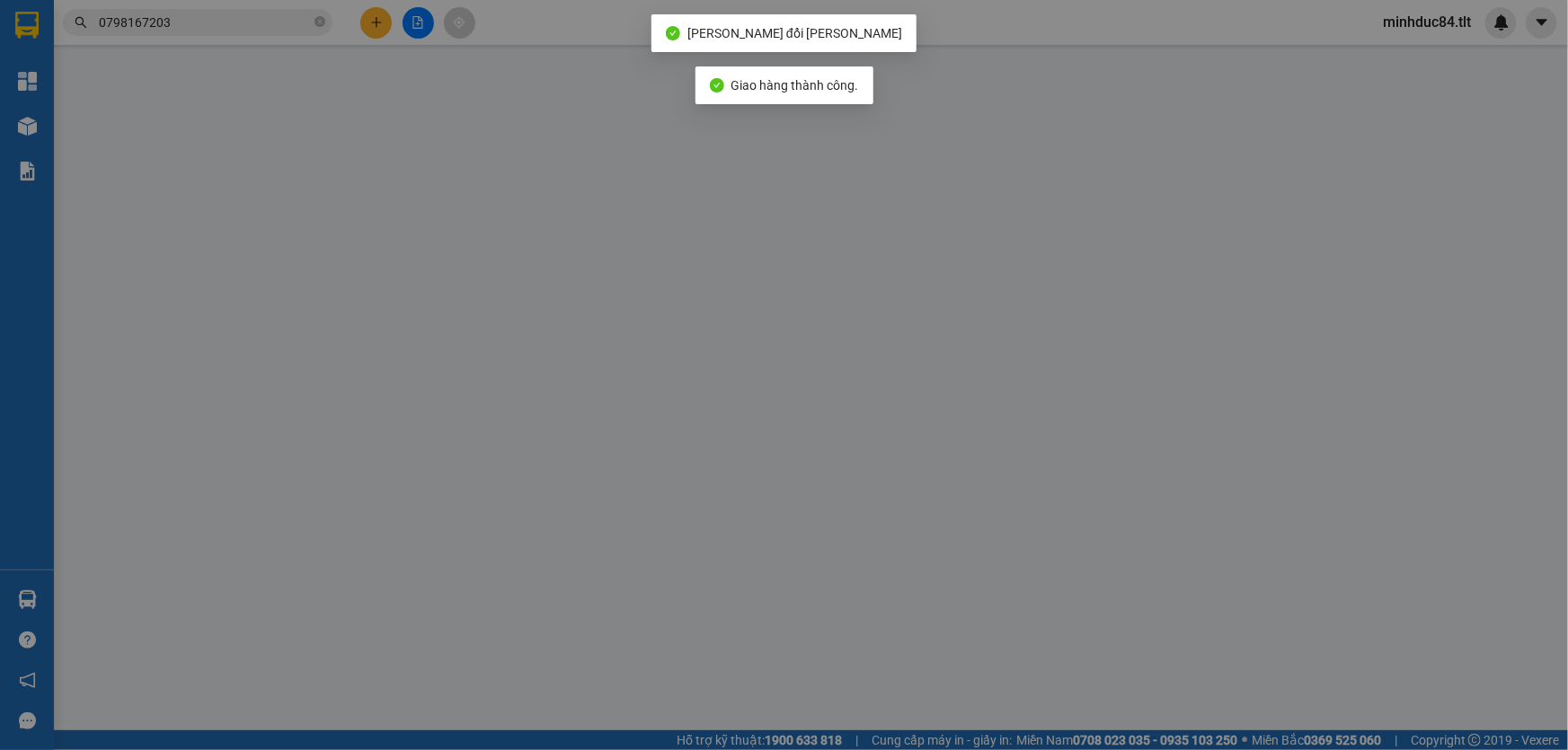
type input "0938037737"
type input "THÀNH"
type input "0798167203"
type input "LINH"
type input "0"
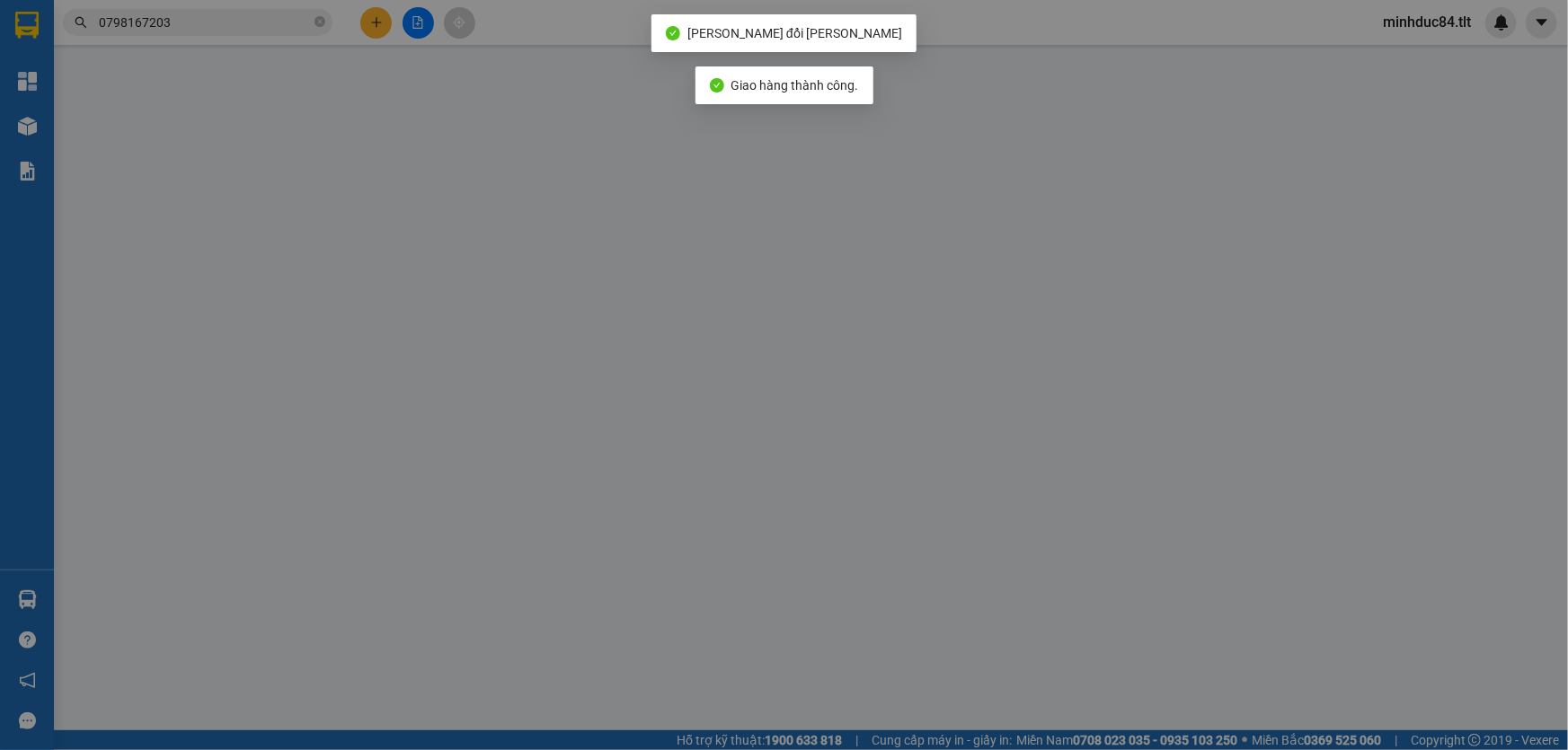
type input "30.000"
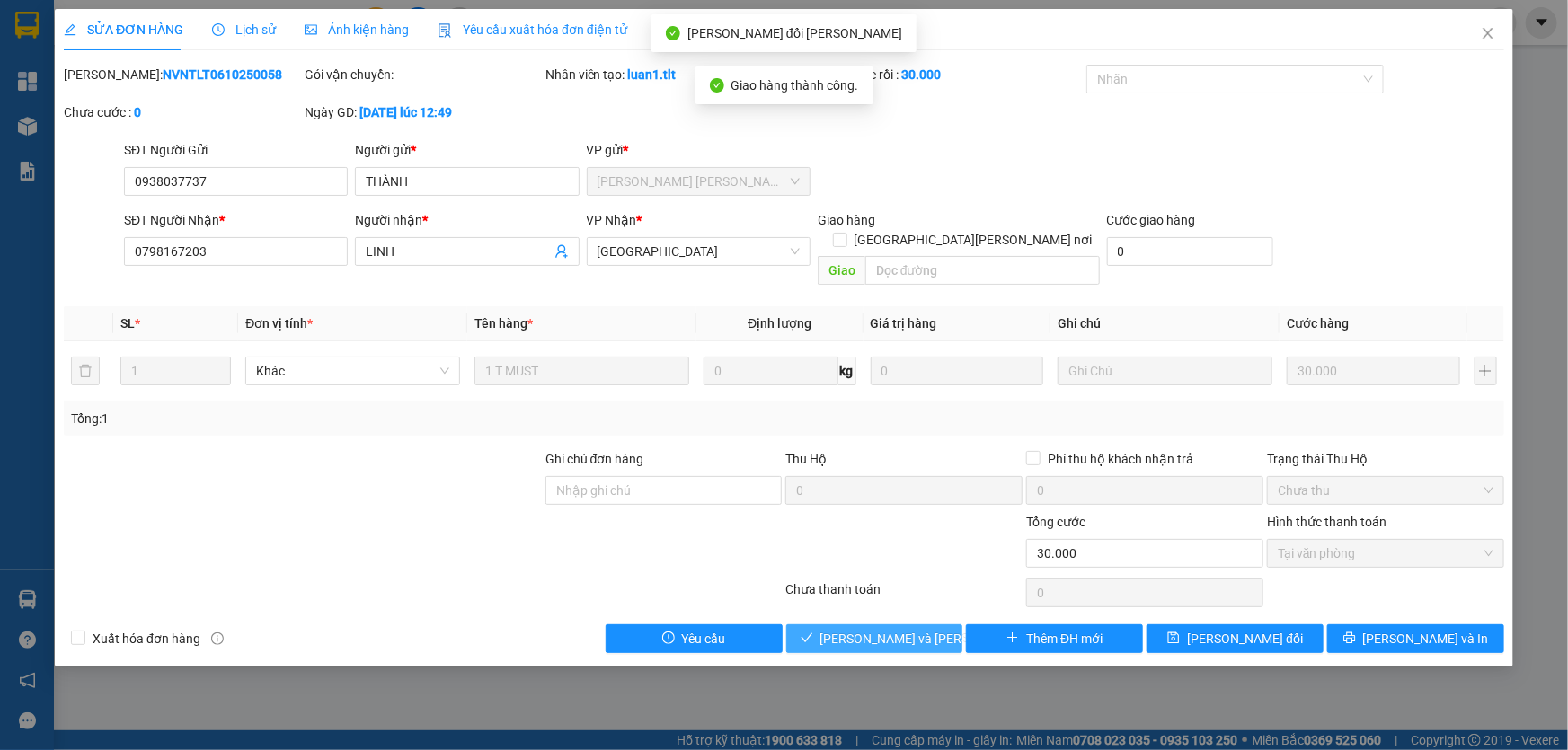
click at [888, 629] on span "[PERSON_NAME] và [PERSON_NAME] hàng" at bounding box center [942, 638] width 243 height 20
click at [889, 629] on span "[PERSON_NAME] và [PERSON_NAME] hàng" at bounding box center [942, 638] width 243 height 20
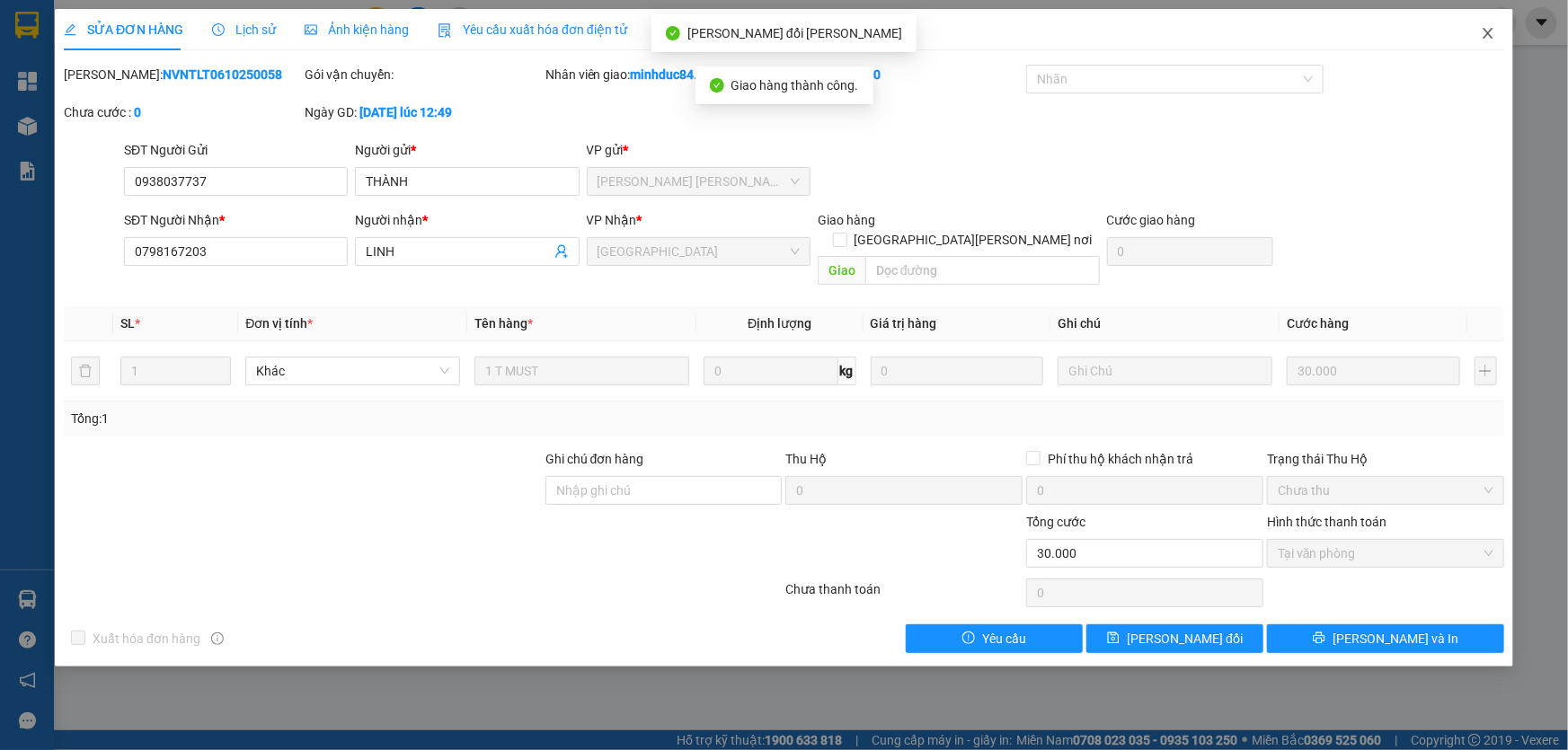
click at [1495, 30] on icon "close" at bounding box center [1488, 33] width 14 height 14
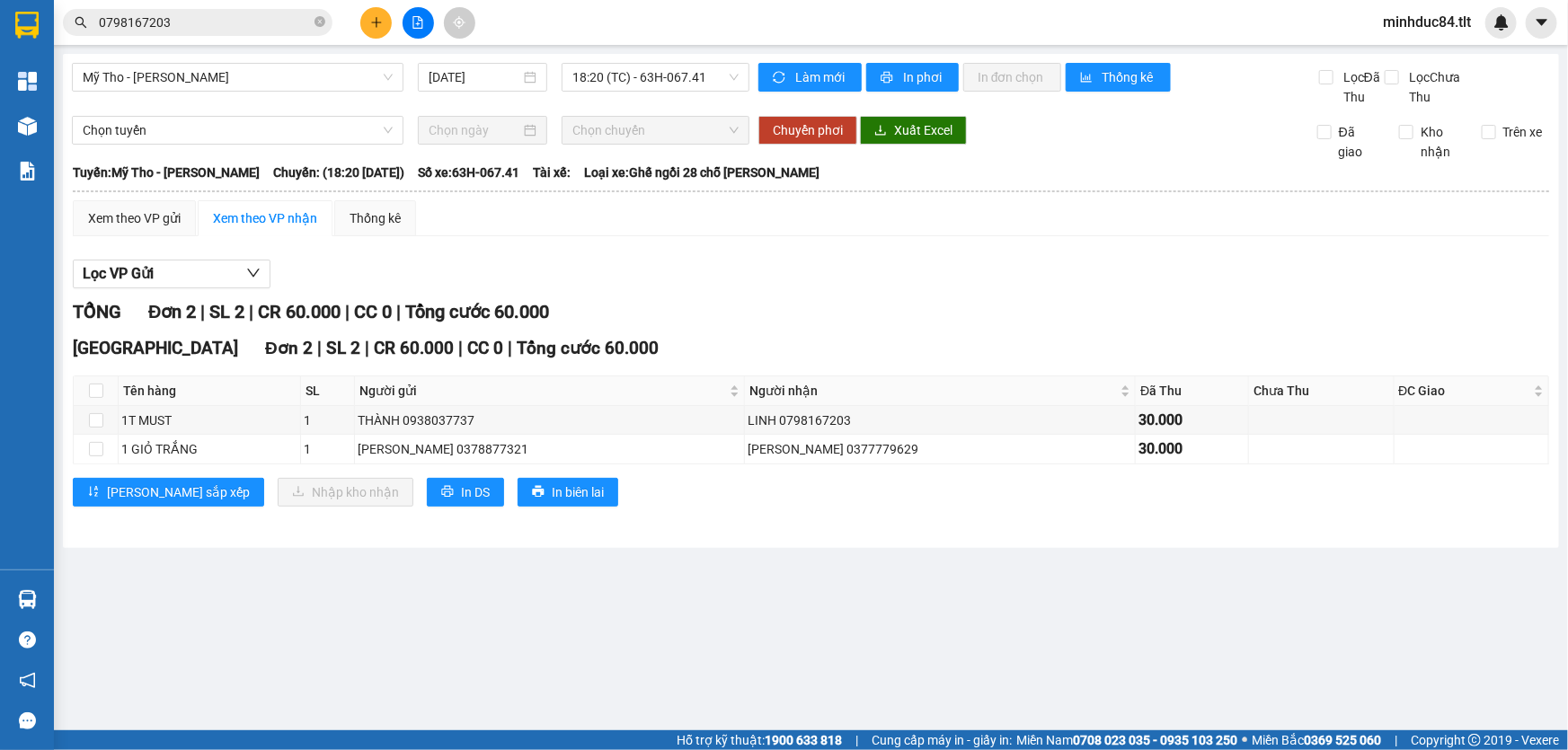
click at [220, 9] on span "0798167203" at bounding box center [198, 22] width 270 height 27
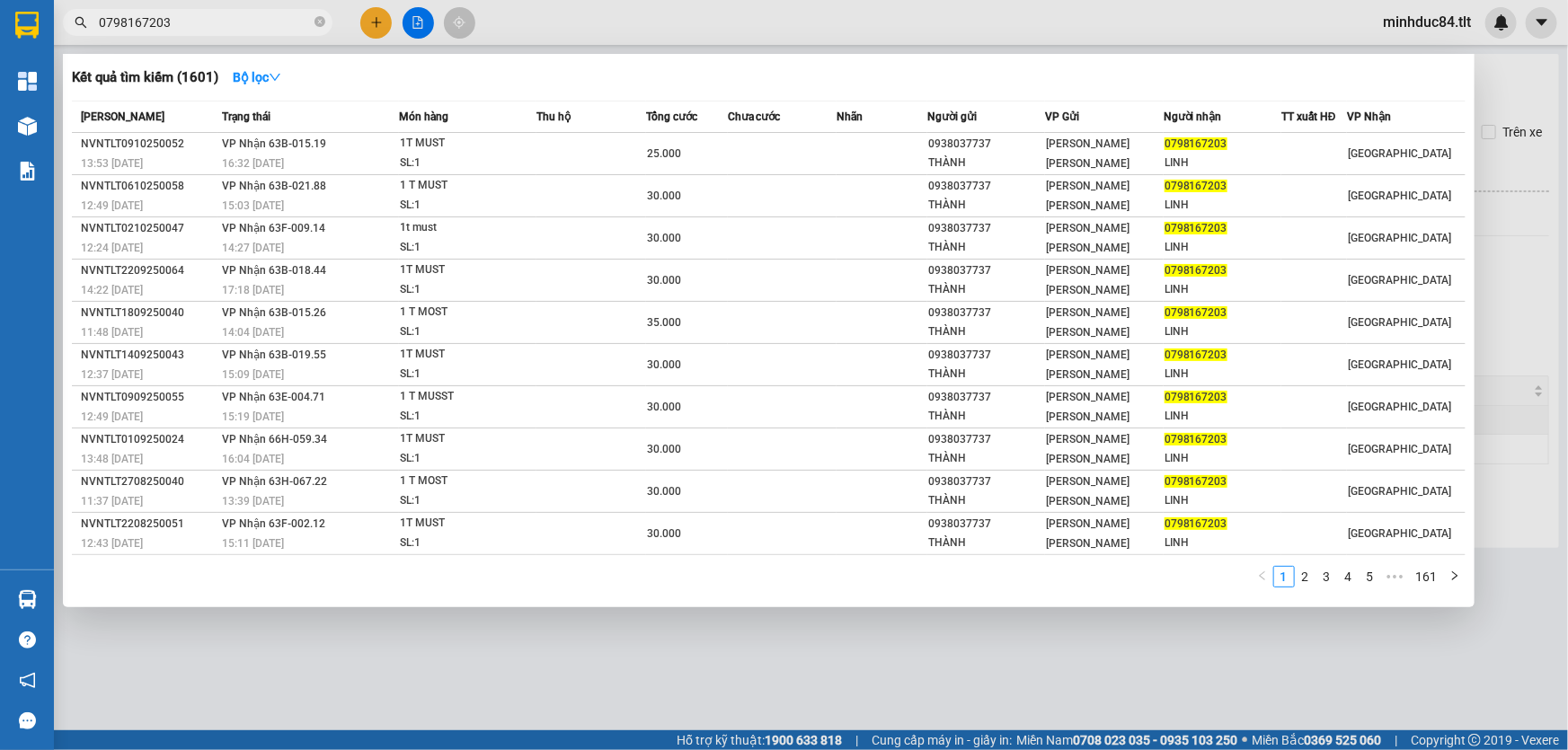
click at [224, 26] on input "0798167203" at bounding box center [205, 22] width 212 height 20
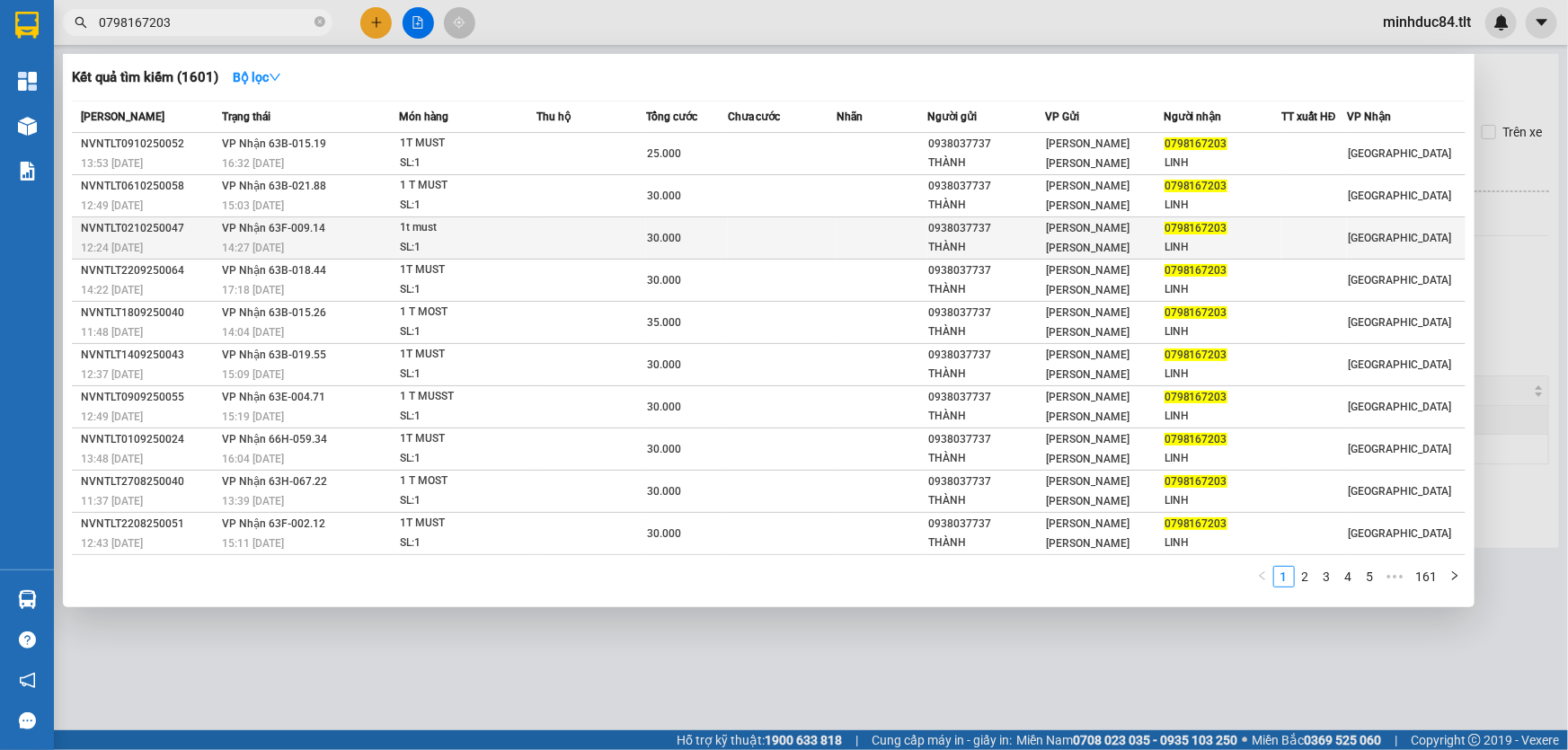
click at [412, 233] on div "1t must" at bounding box center [468, 228] width 135 height 20
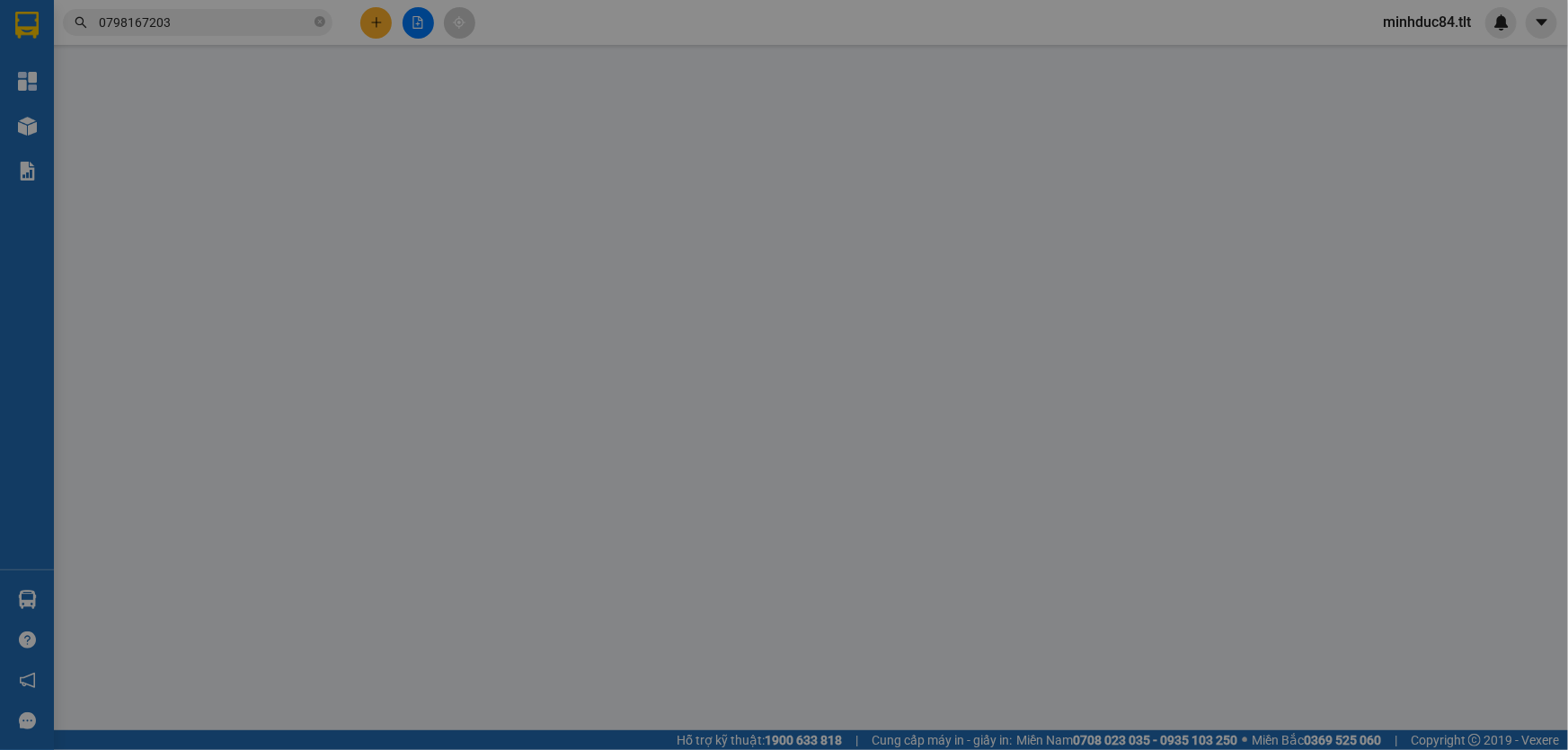
type input "0938037737"
type input "THÀNH"
type input "0798167203"
type input "LINH"
type input "0"
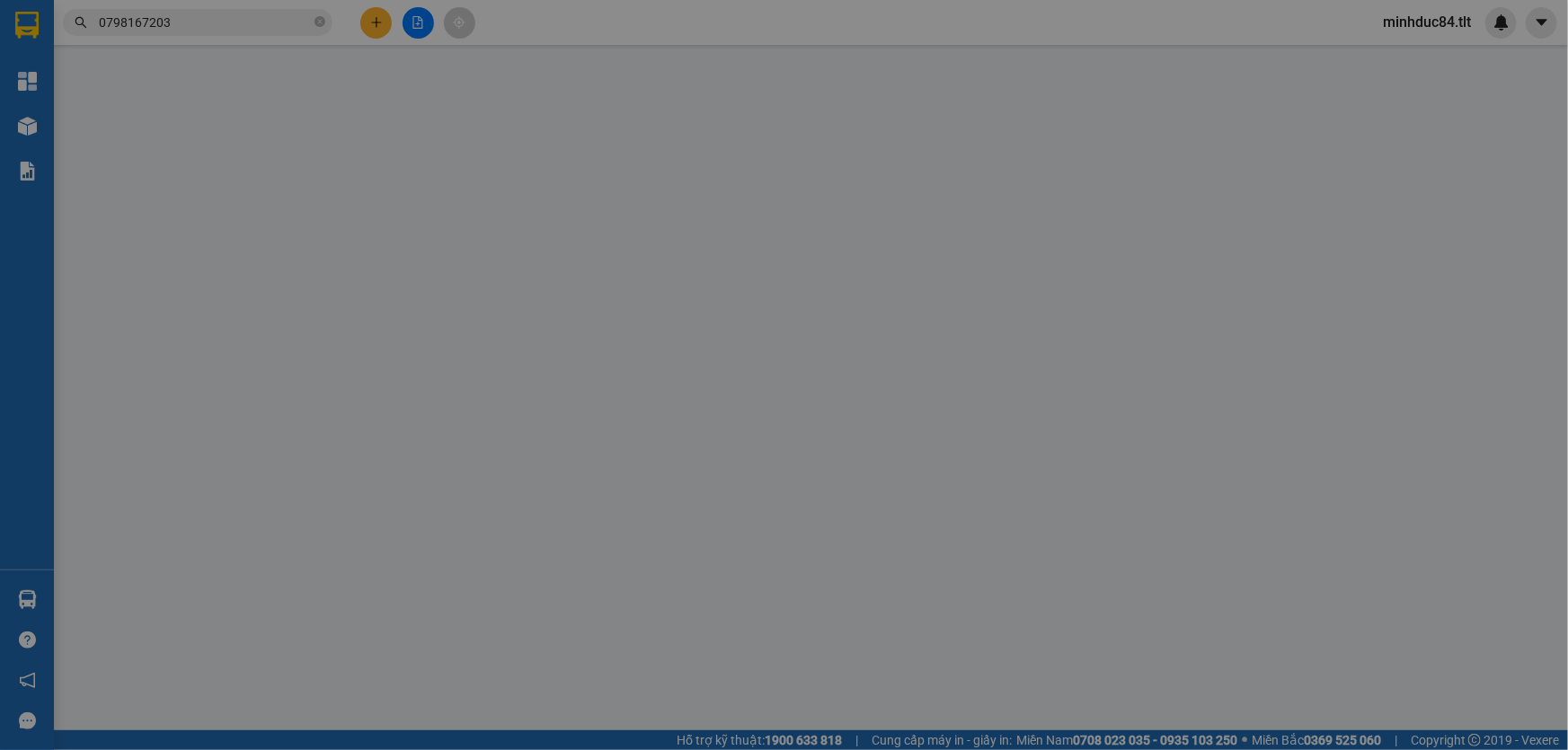
type input "30.000"
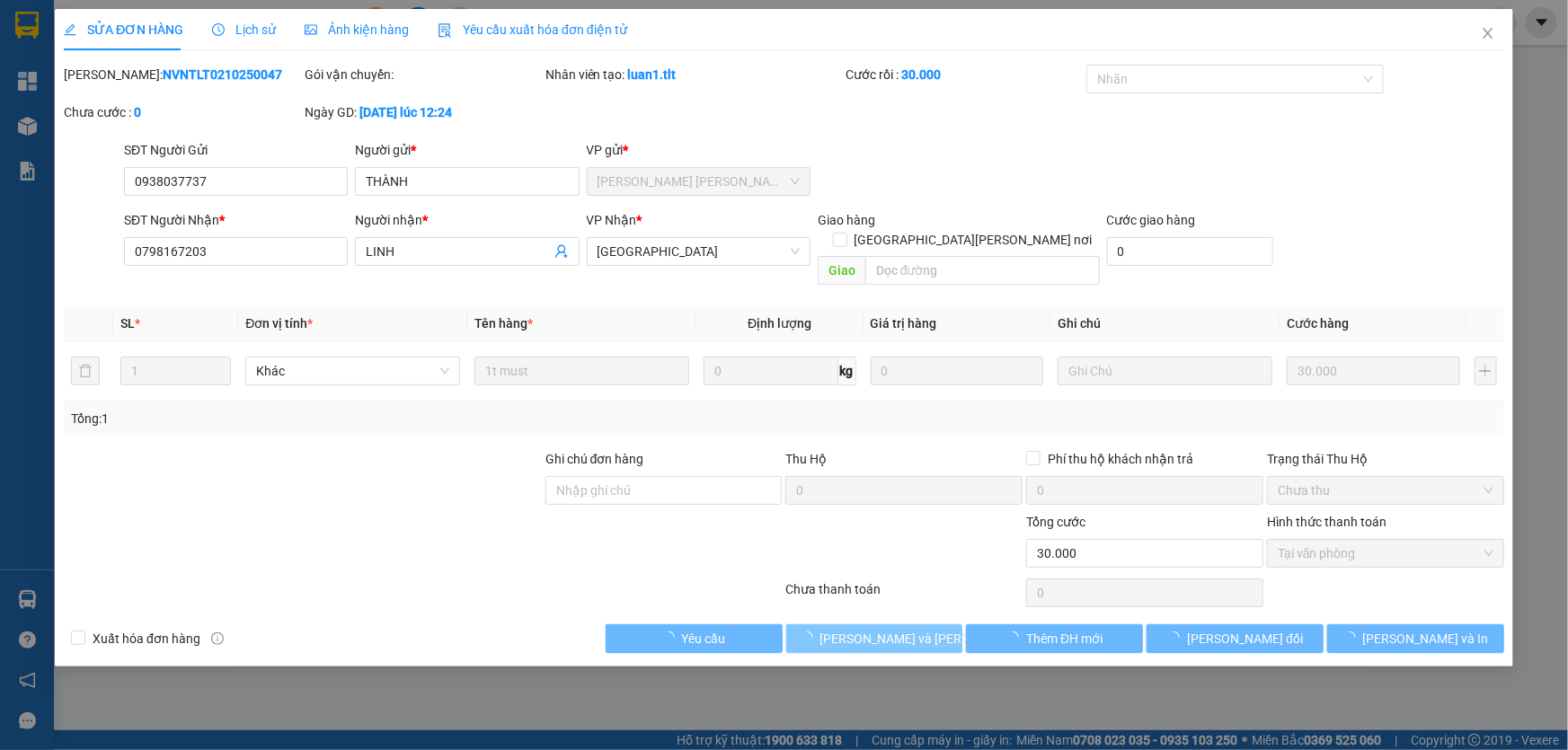
click at [873, 629] on span "[PERSON_NAME] và [PERSON_NAME] hàng" at bounding box center [942, 638] width 243 height 20
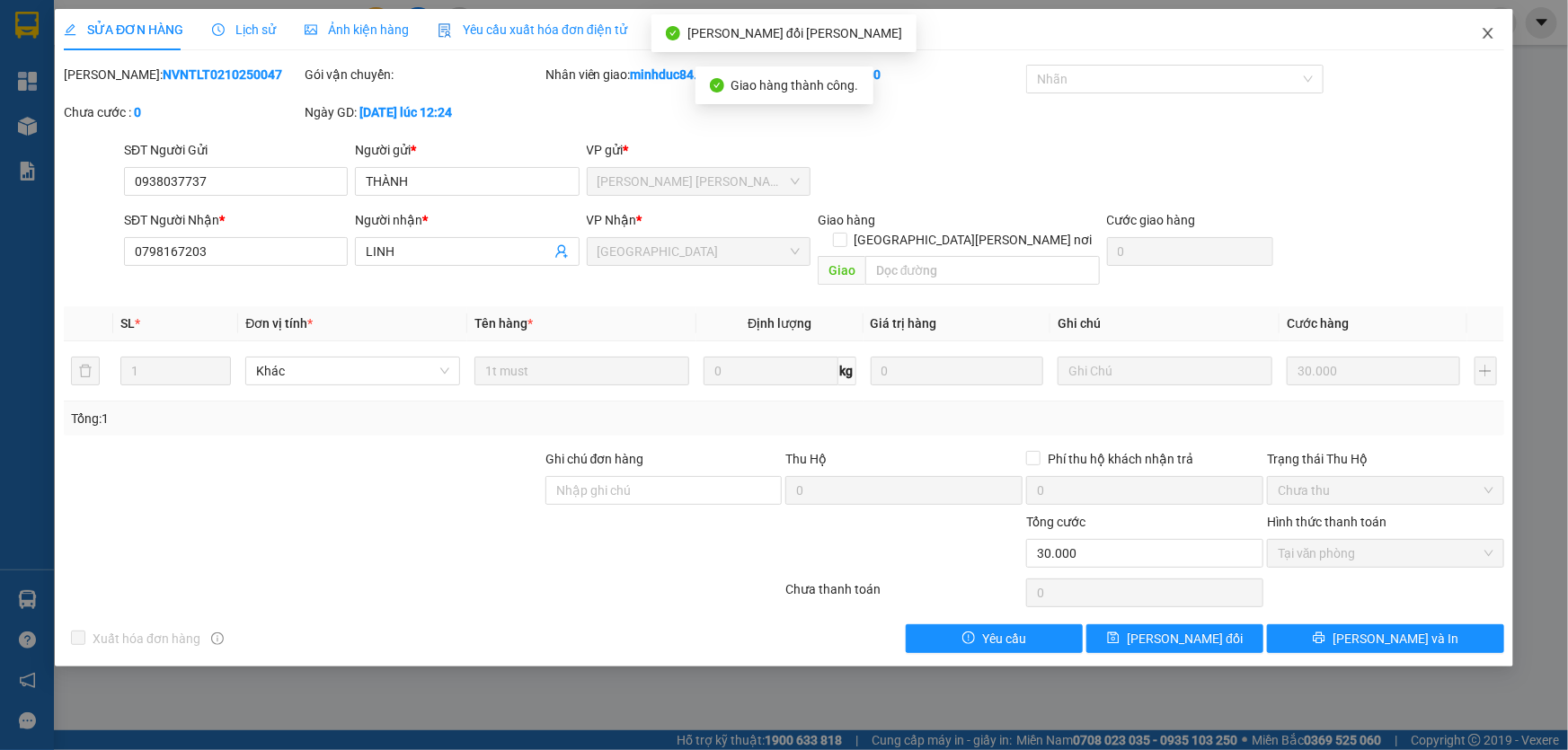
click at [1487, 27] on icon "close" at bounding box center [1488, 33] width 14 height 14
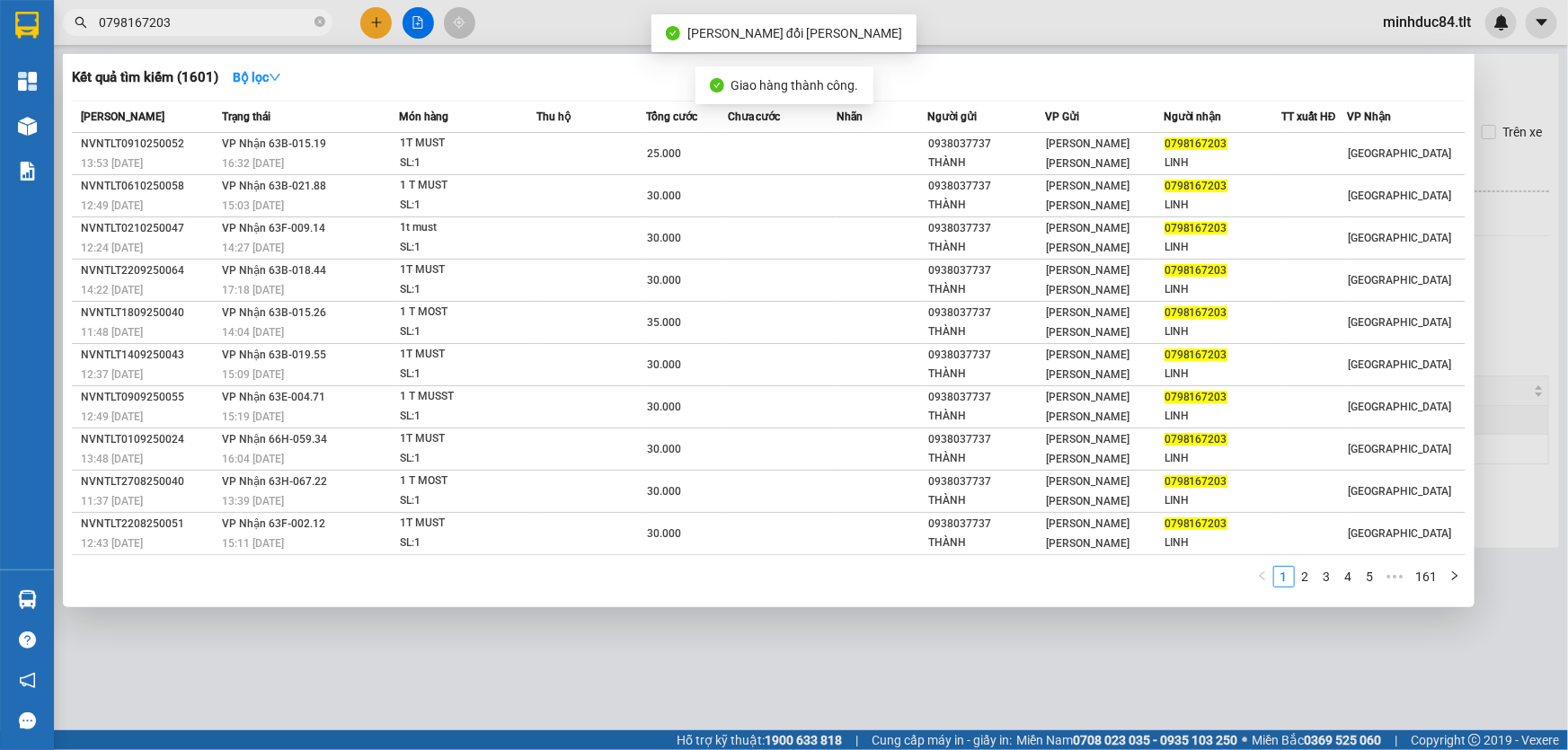
click at [236, 25] on input "0798167203" at bounding box center [205, 22] width 212 height 20
click at [367, 694] on div at bounding box center [784, 375] width 1568 height 750
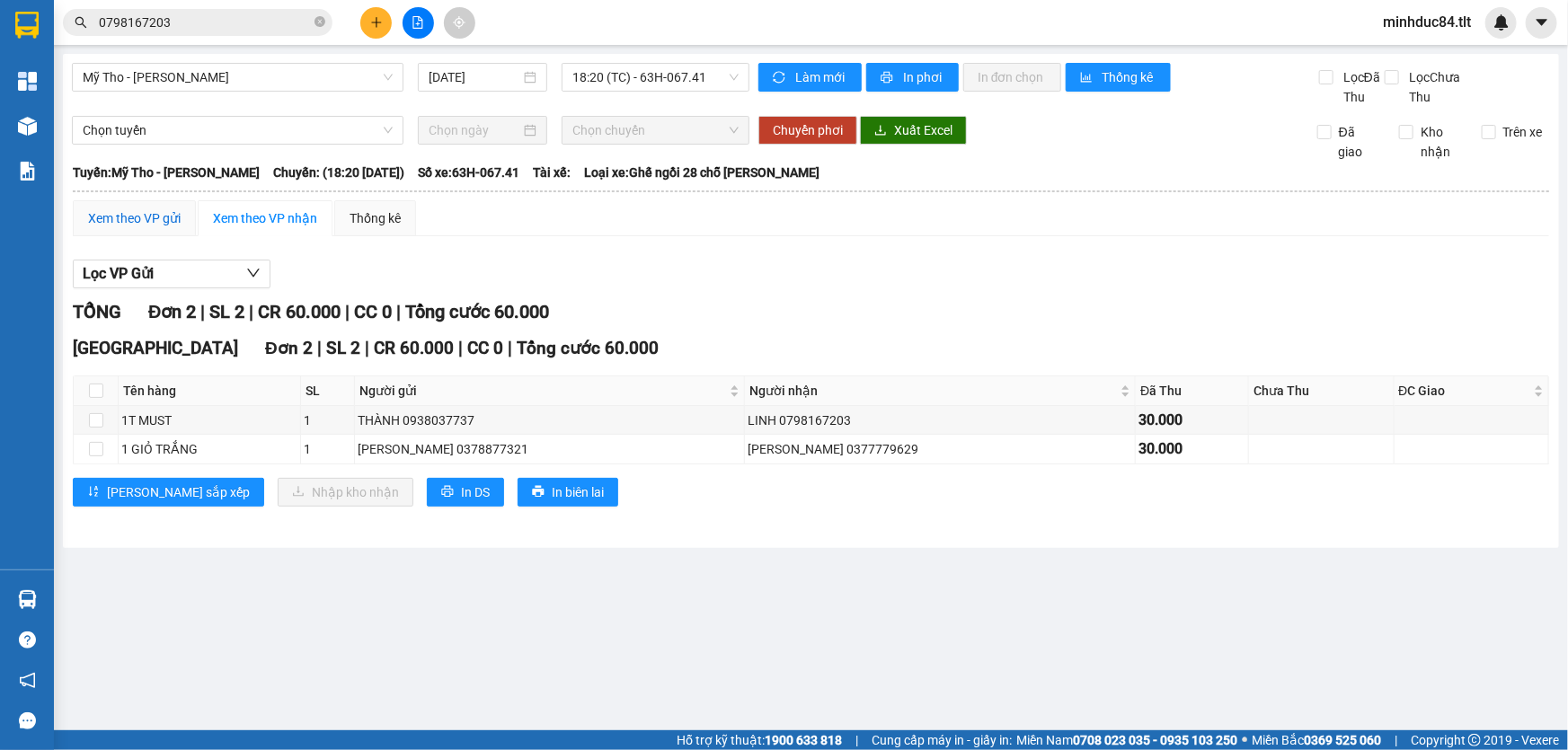
click at [178, 211] on div "Xem theo VP gửi" at bounding box center [134, 218] width 93 height 20
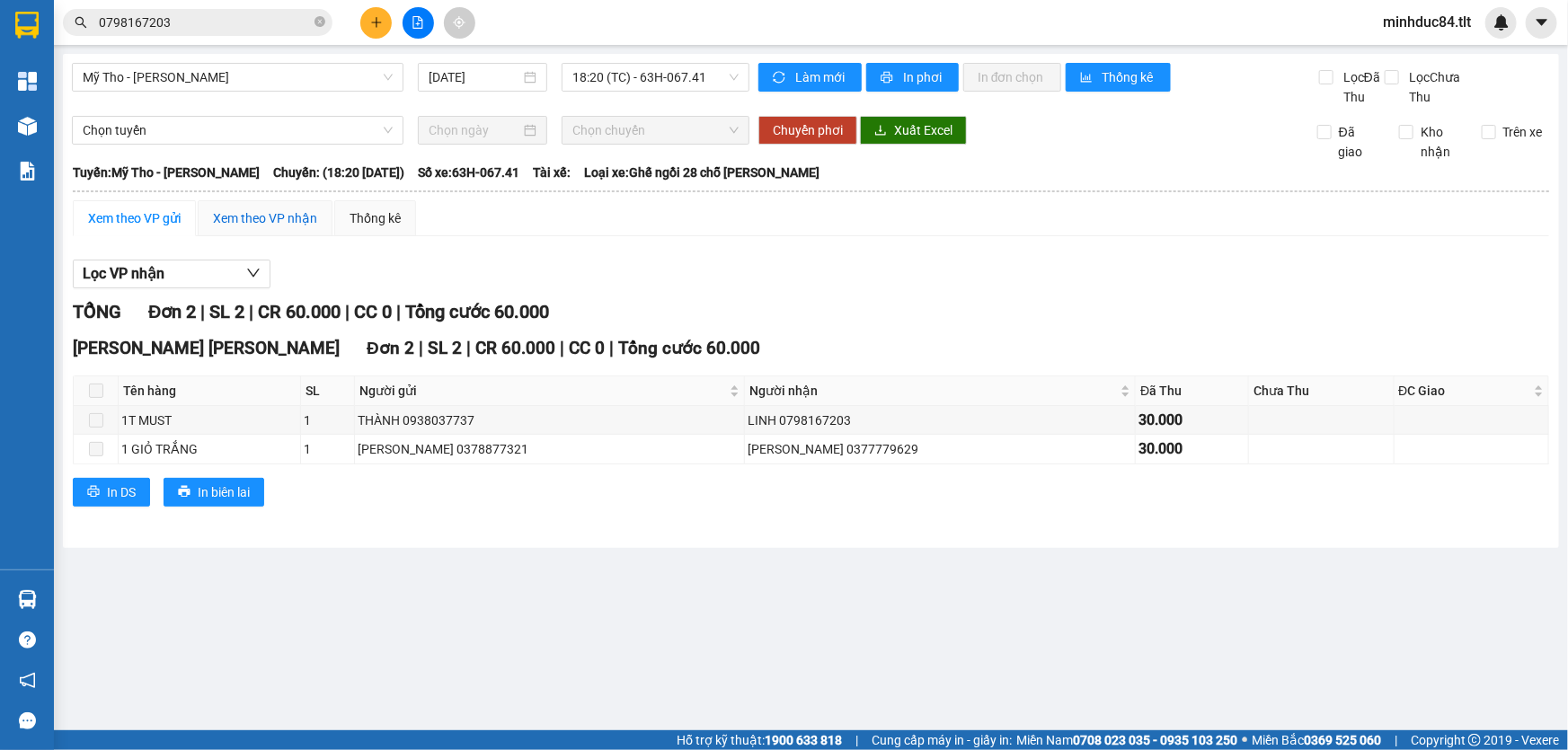
click at [252, 217] on div "Xem theo VP nhận" at bounding box center [265, 218] width 104 height 20
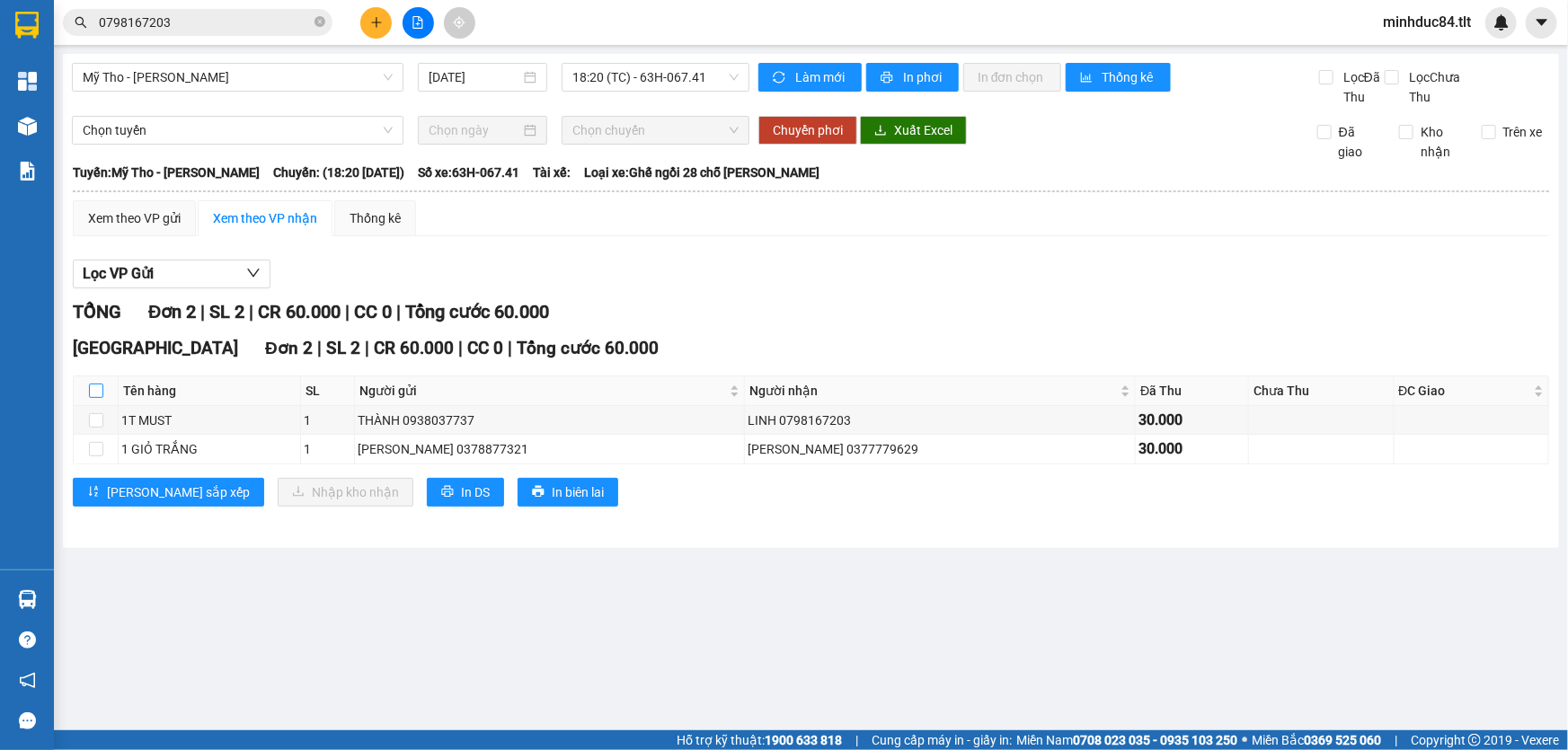
click at [96, 395] on input "checkbox" at bounding box center [95, 390] width 14 height 14
checkbox input "true"
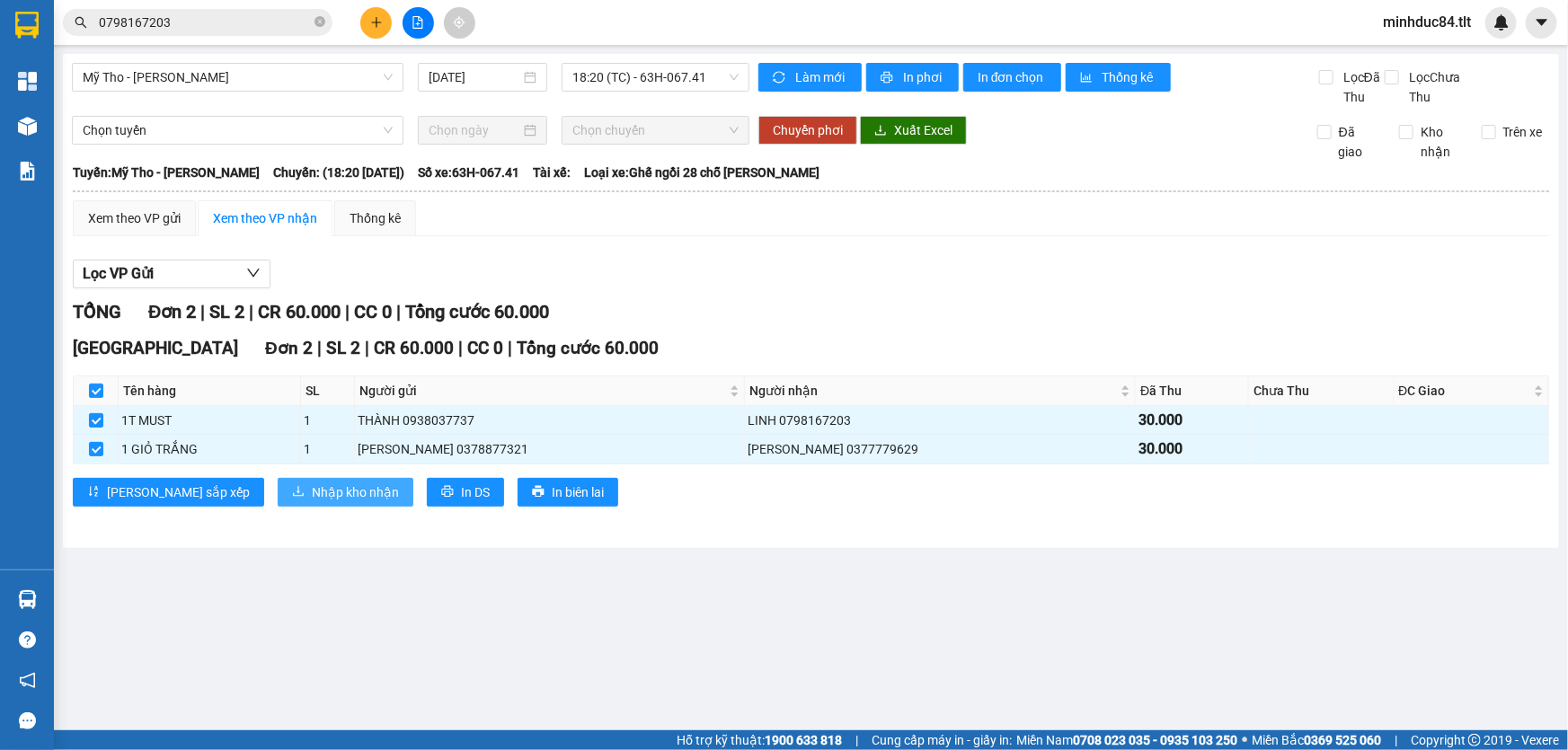
click at [311, 485] on span "Nhập kho nhận" at bounding box center [355, 492] width 87 height 20
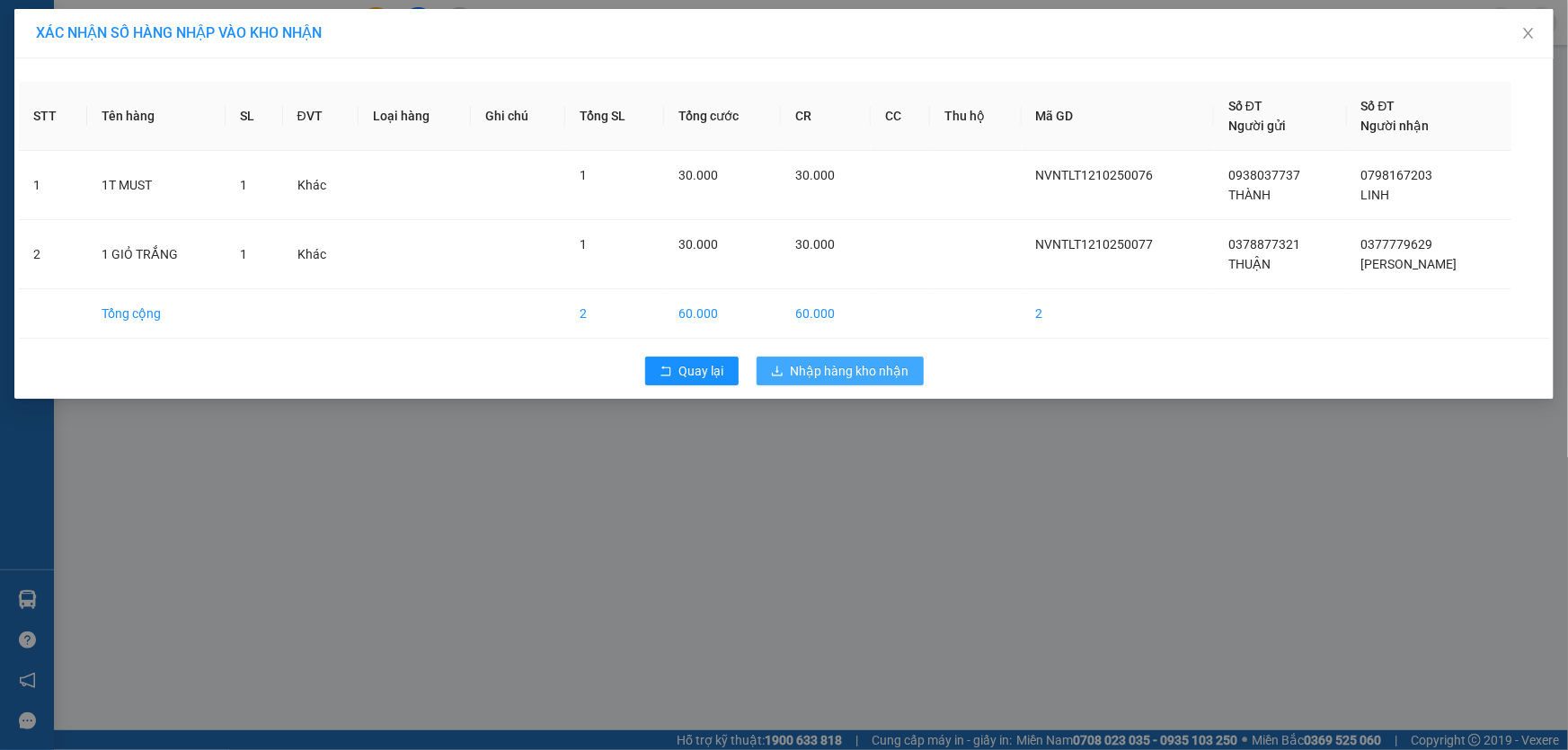
click at [821, 371] on span "Nhập hàng kho nhận" at bounding box center [850, 371] width 119 height 20
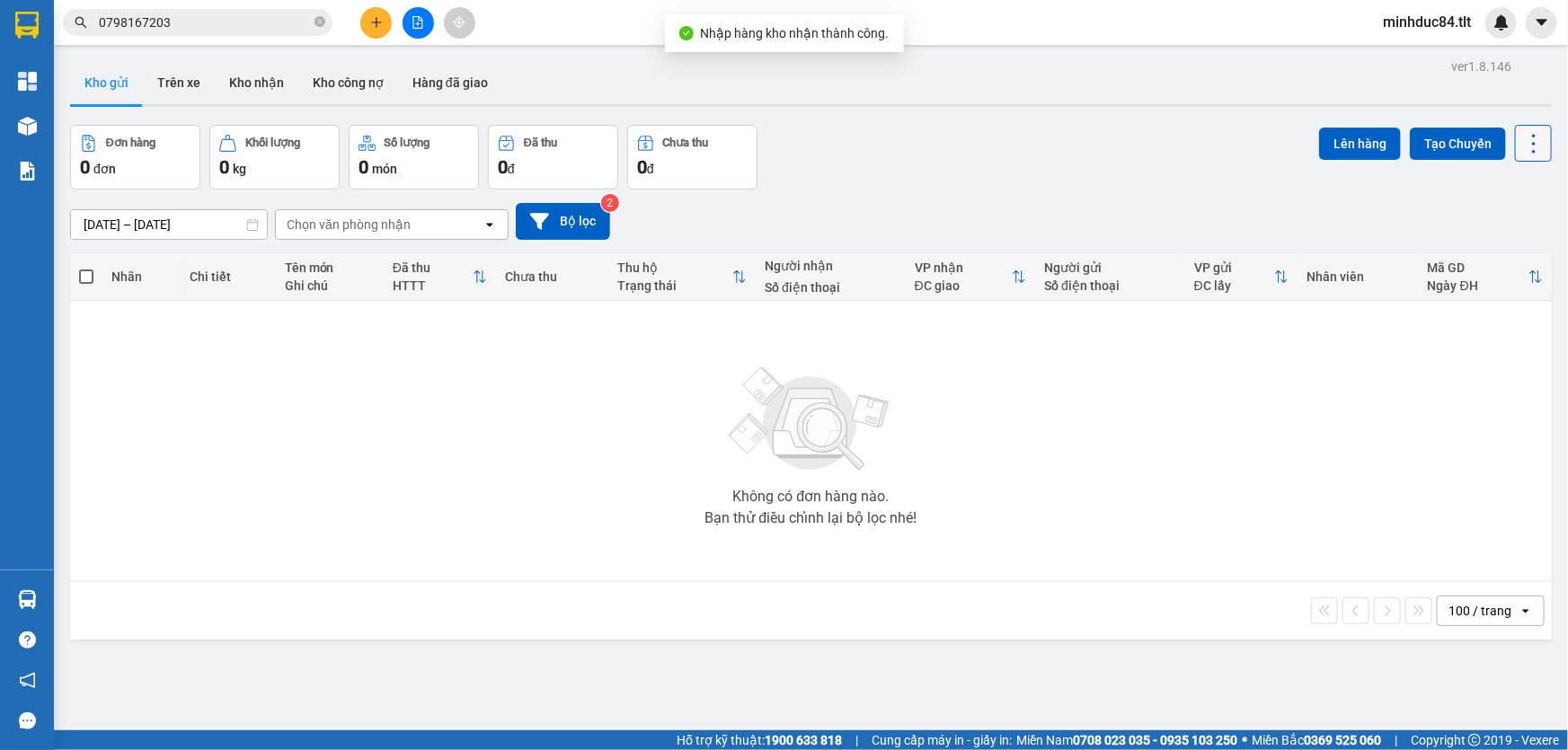
click at [1522, 143] on icon at bounding box center [1534, 144] width 25 height 25
click at [1494, 256] on span "Làm mới" at bounding box center [1496, 255] width 49 height 18
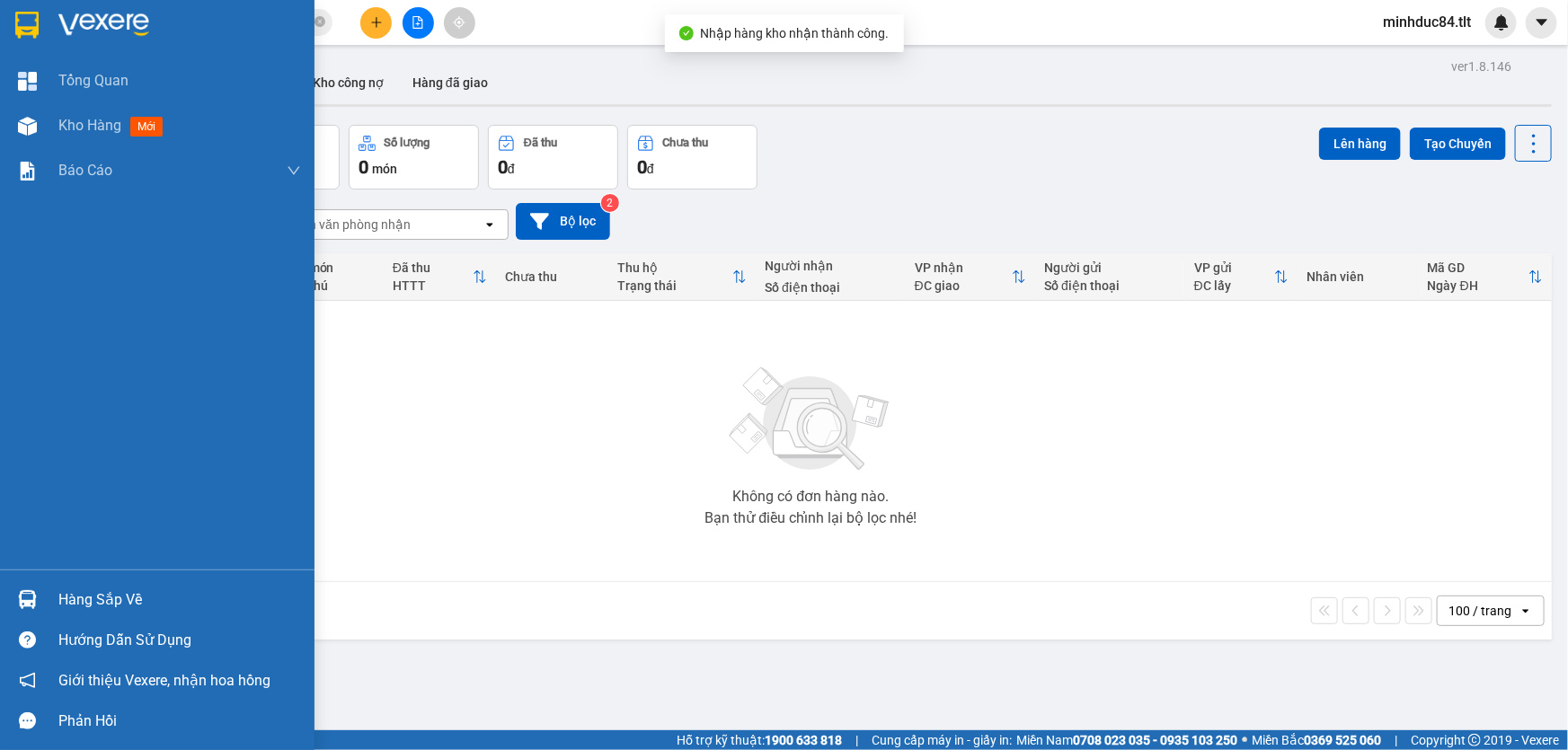
click at [126, 592] on div "Hàng sắp về" at bounding box center [180, 601] width 243 height 27
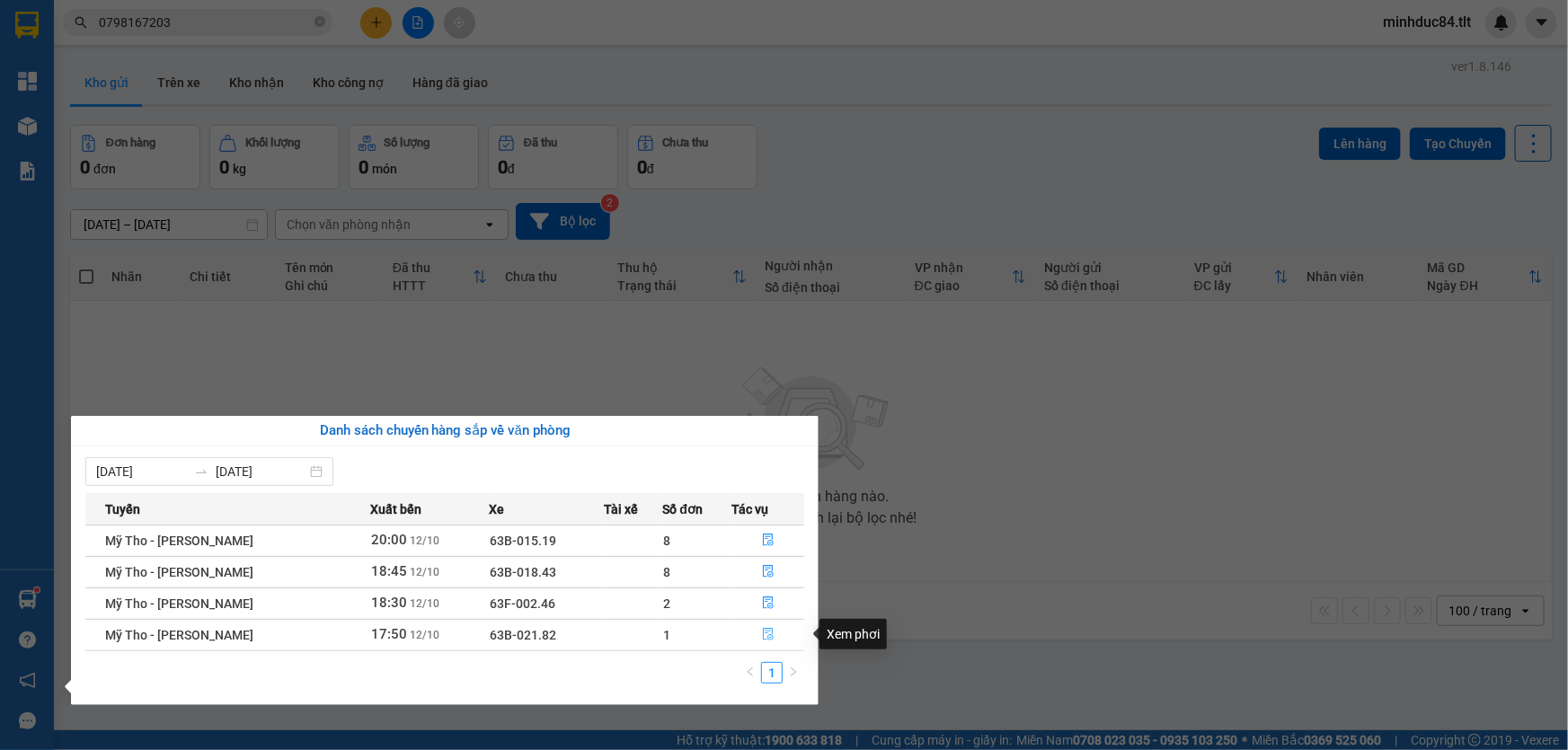
click at [771, 633] on icon "file-done" at bounding box center [768, 633] width 13 height 13
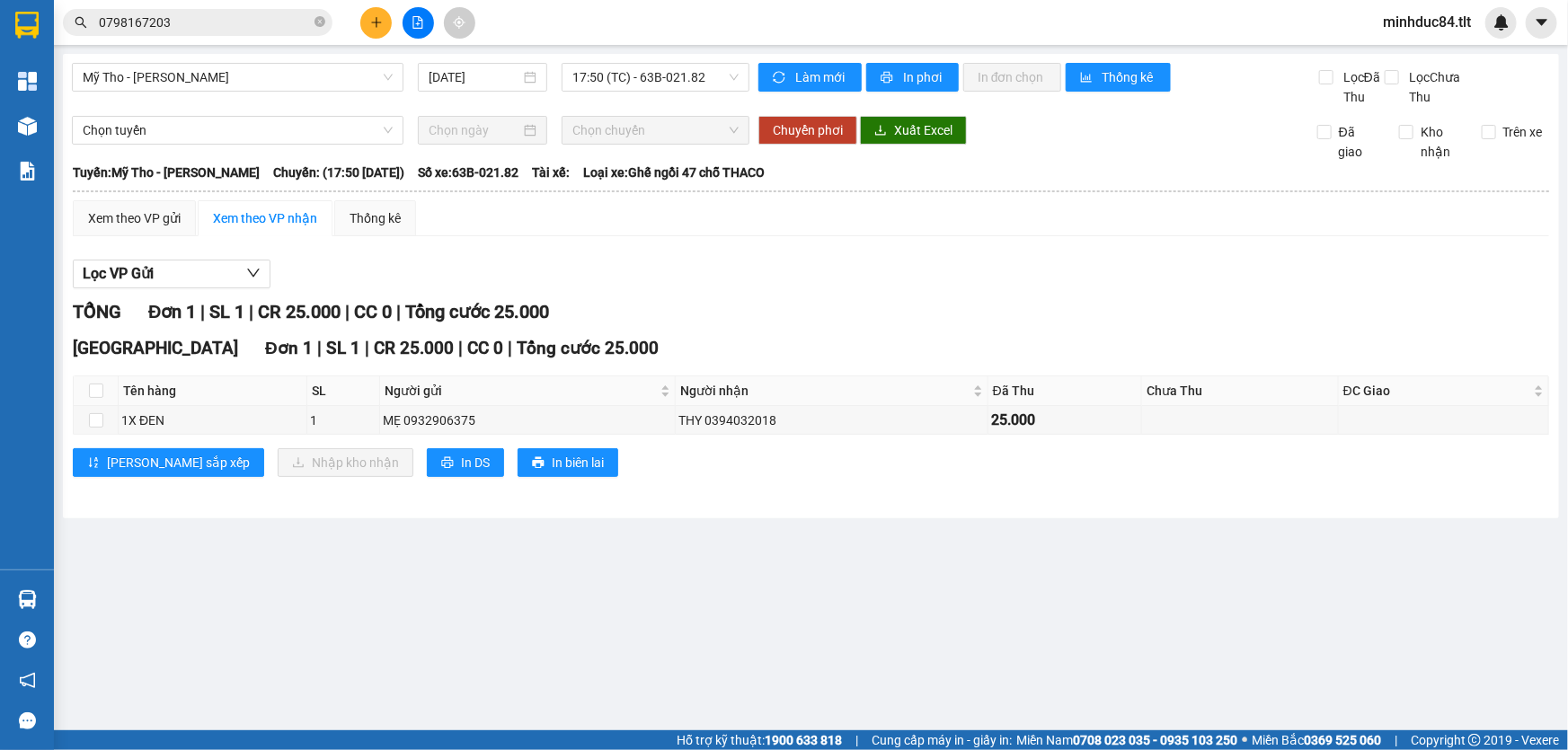
click at [176, 18] on input "0798167203" at bounding box center [205, 22] width 212 height 20
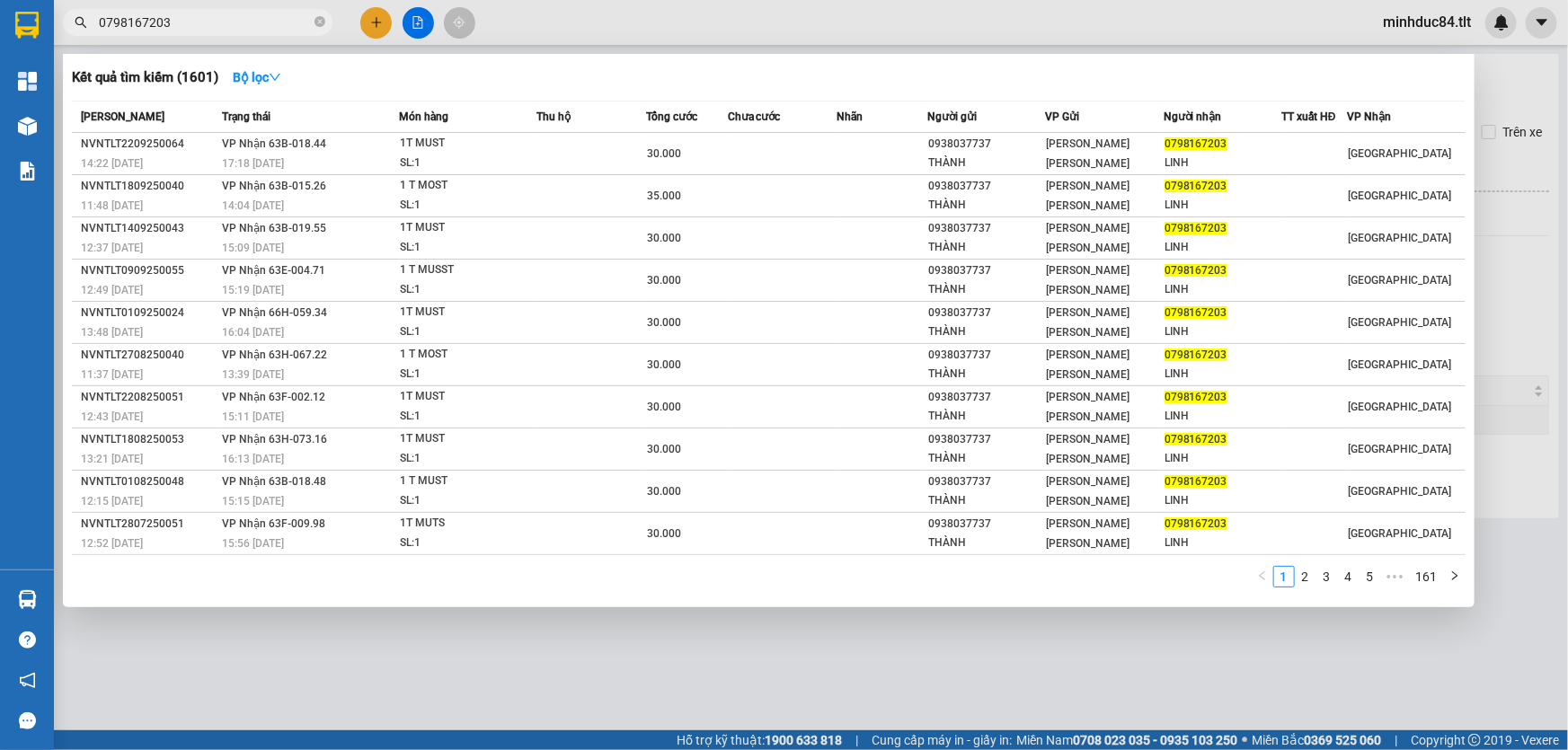
click at [176, 18] on input "0798167203" at bounding box center [205, 22] width 212 height 20
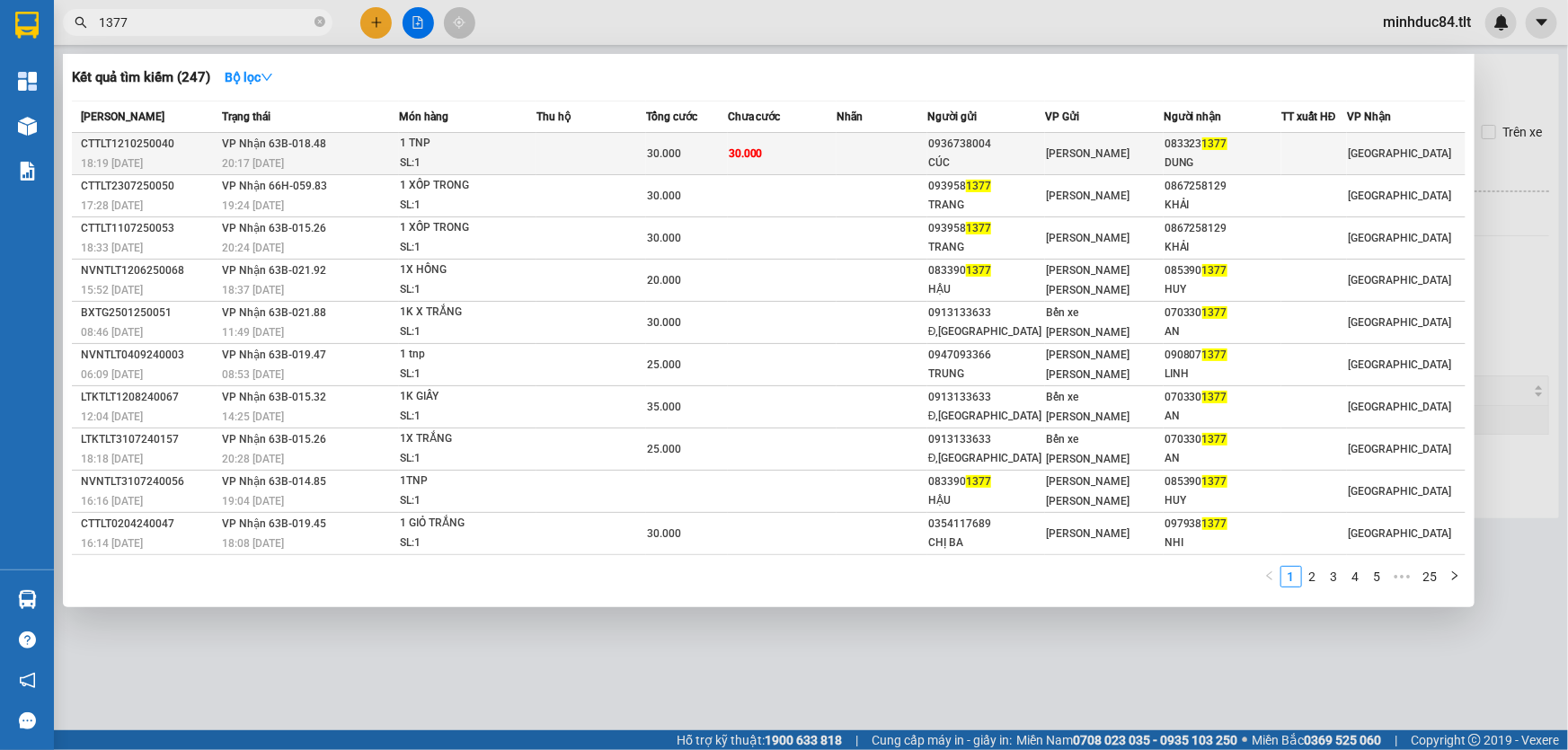
type input "1377"
click at [647, 147] on span "30.000" at bounding box center [663, 153] width 34 height 13
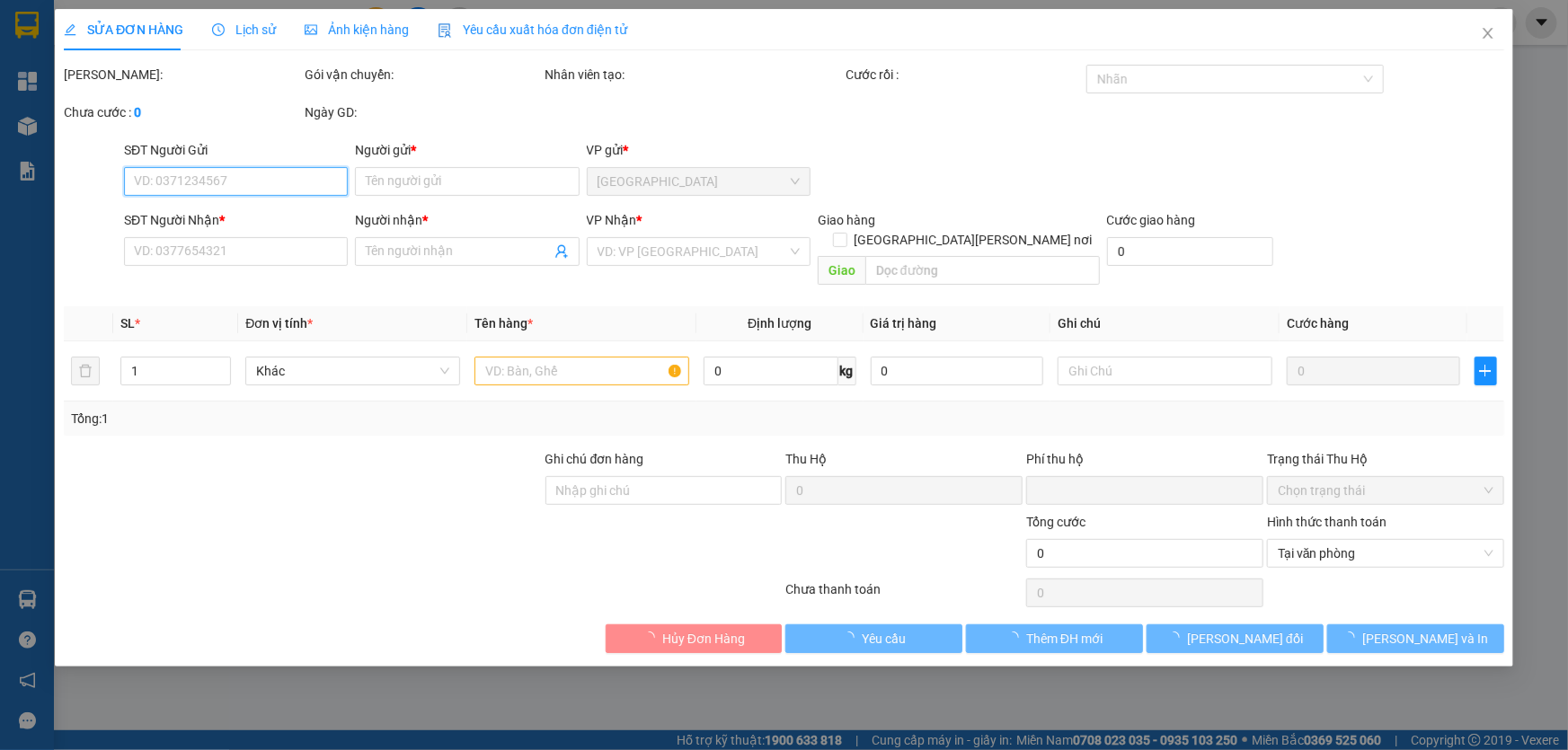
type input "0936738004"
type input "CÚC"
type input "0833231377"
type input "DUNG"
type input "0"
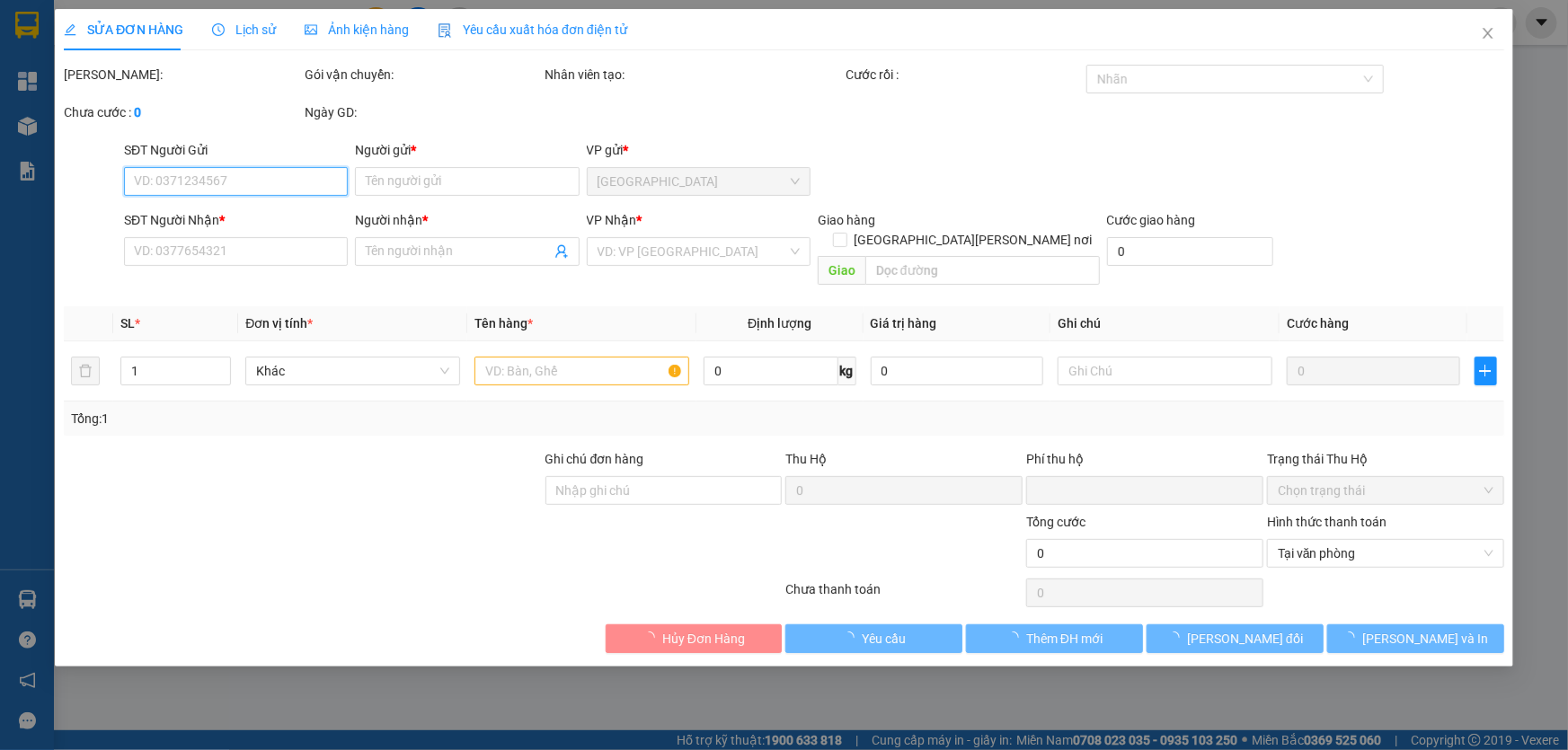
type input "30.000"
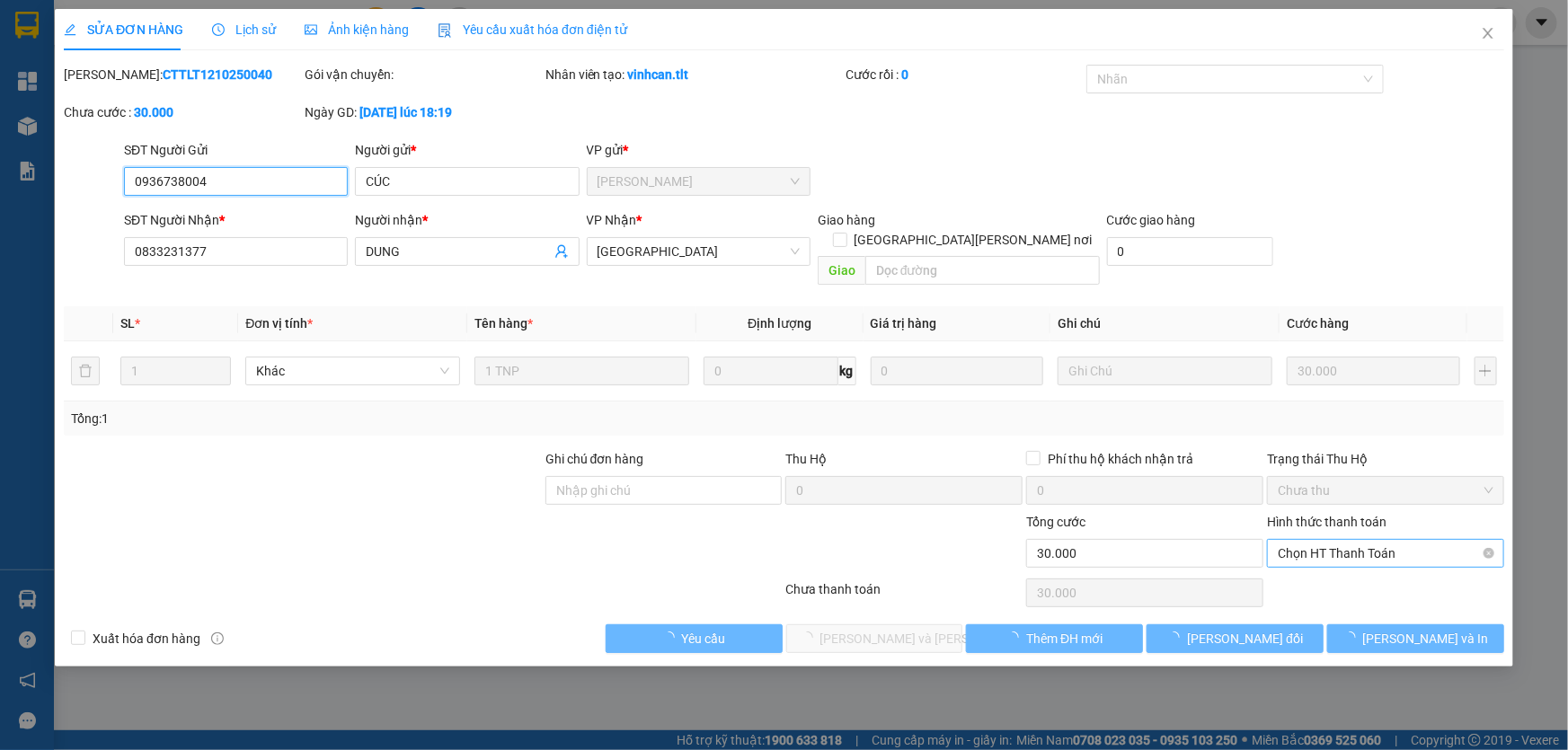
click at [1321, 540] on span "Chọn HT Thanh Toán" at bounding box center [1386, 553] width 216 height 27
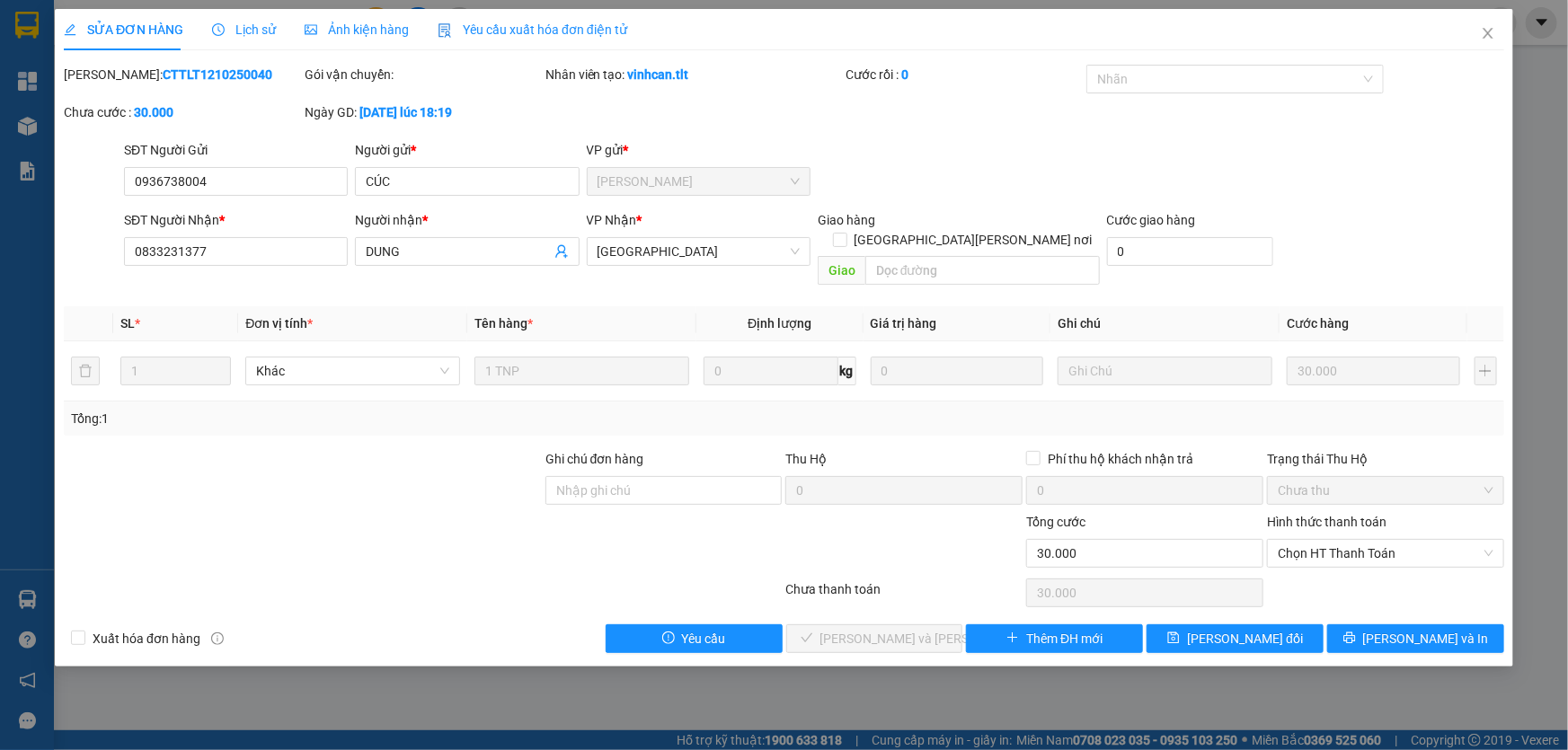
drag, startPoint x: 1318, startPoint y: 574, endPoint x: 1241, endPoint y: 575, distance: 77.0
click at [1317, 575] on div "Chọn HT Thanh Toán" at bounding box center [1386, 592] width 241 height 36
click at [1332, 540] on span "Chọn HT Thanh Toán" at bounding box center [1386, 553] width 216 height 27
click at [1327, 555] on div "Tại văn phòng" at bounding box center [1386, 569] width 237 height 29
type input "0"
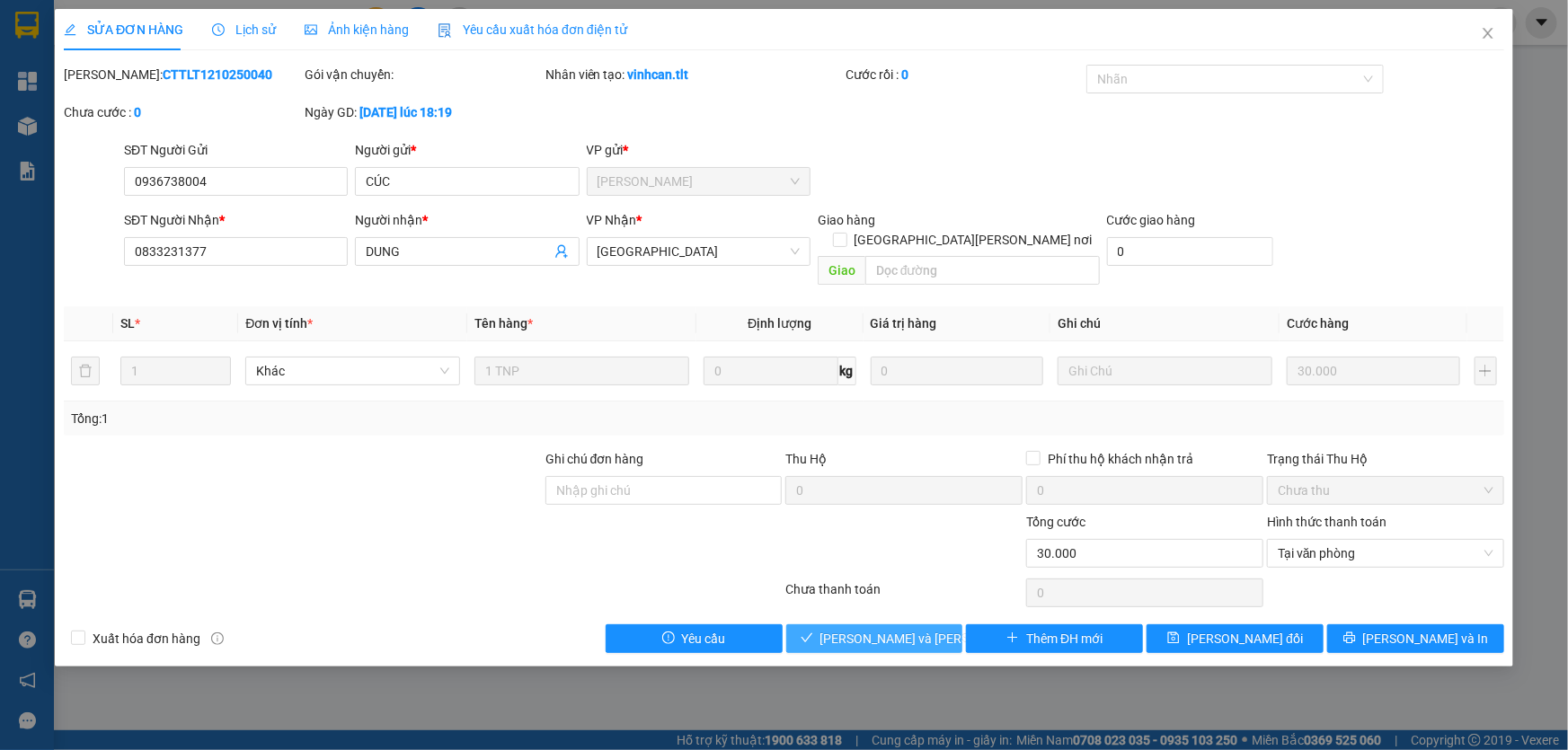
click at [896, 629] on span "[PERSON_NAME] và [PERSON_NAME] hàng" at bounding box center [942, 638] width 243 height 20
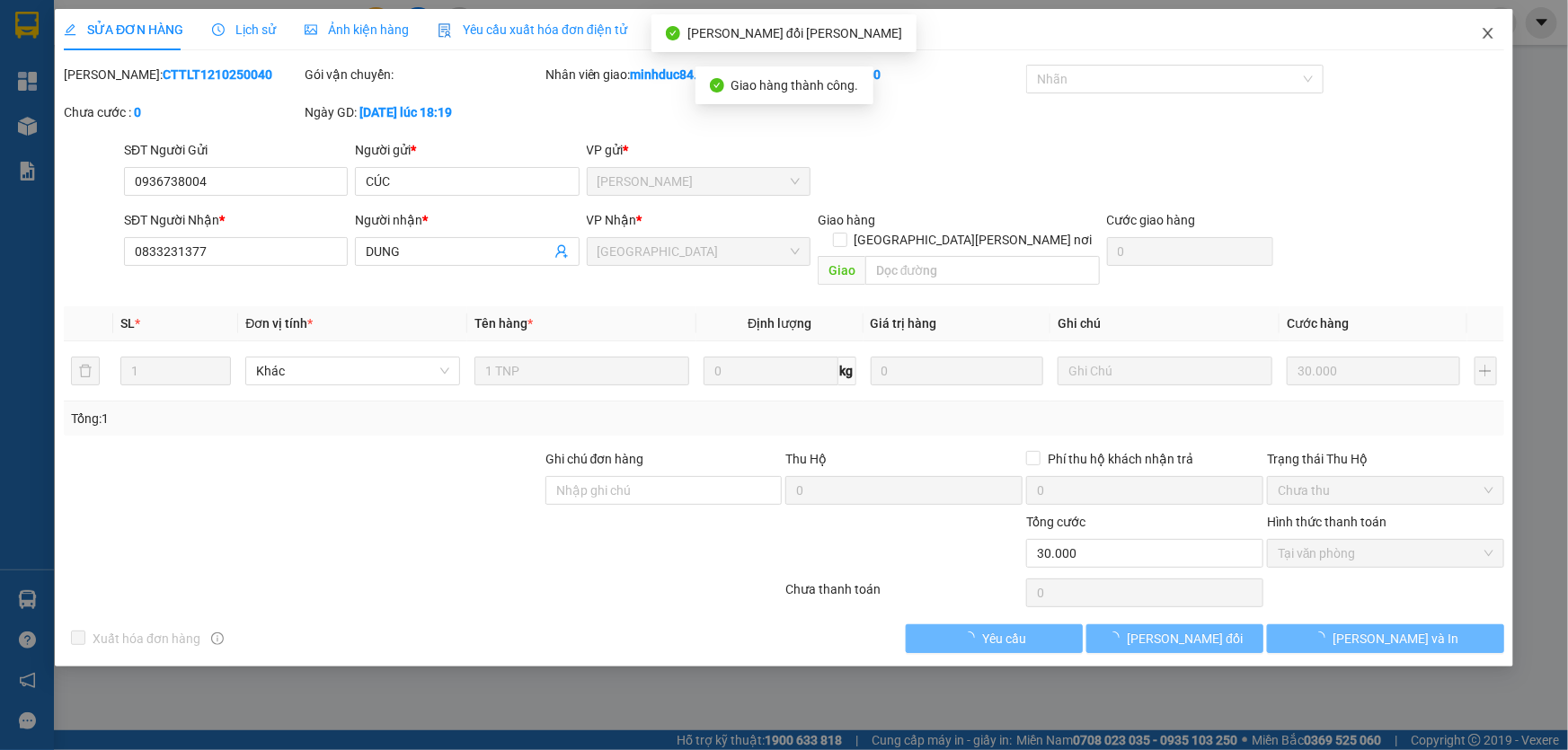
click at [1489, 26] on icon "close" at bounding box center [1488, 33] width 14 height 14
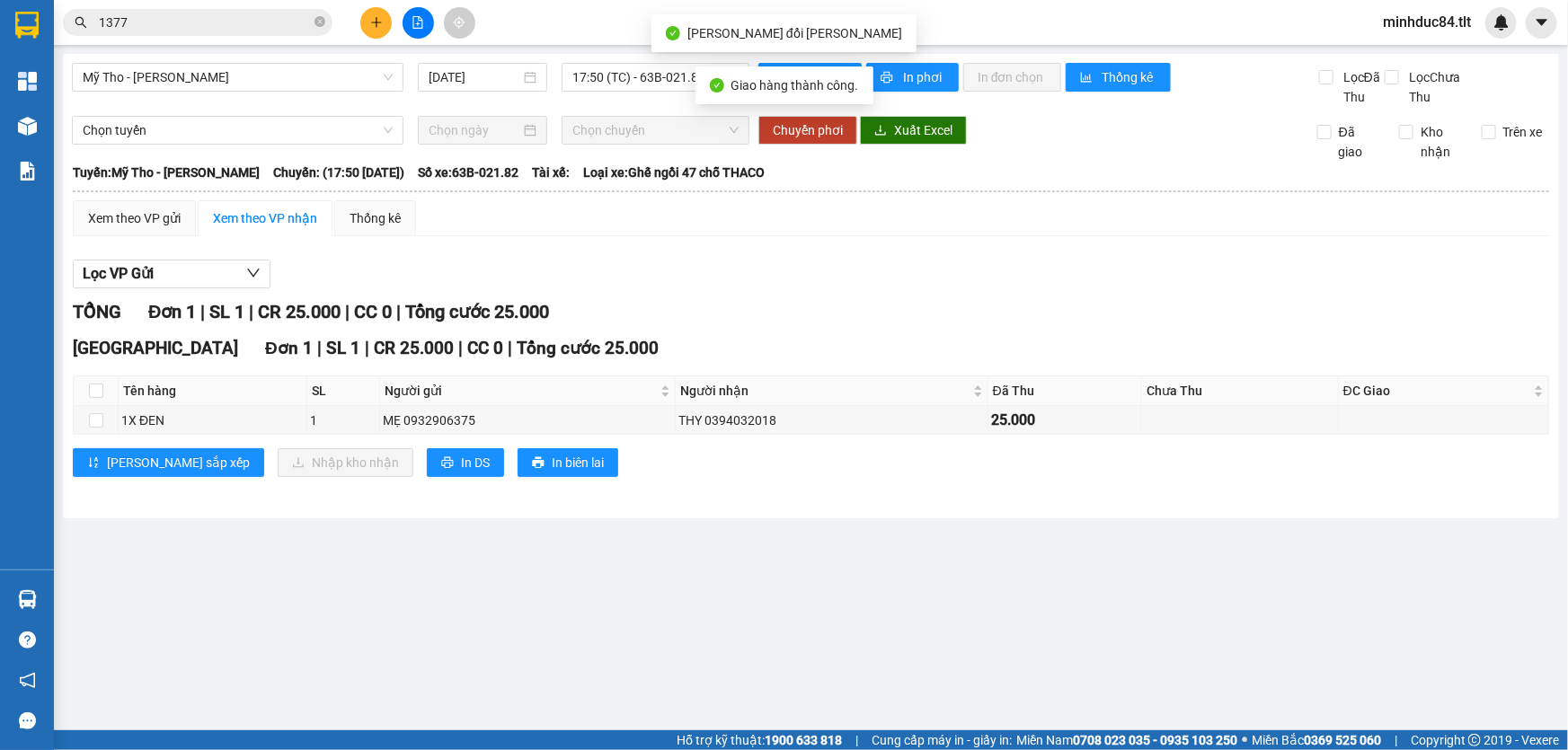
click at [214, 6] on div "Kết quả tìm kiếm ( 247 ) Bộ lọc Mã ĐH Trạng thái Món hàng Thu hộ Tổng cước Chưa…" at bounding box center [784, 22] width 1568 height 45
click at [218, 11] on span "1377" at bounding box center [198, 22] width 270 height 27
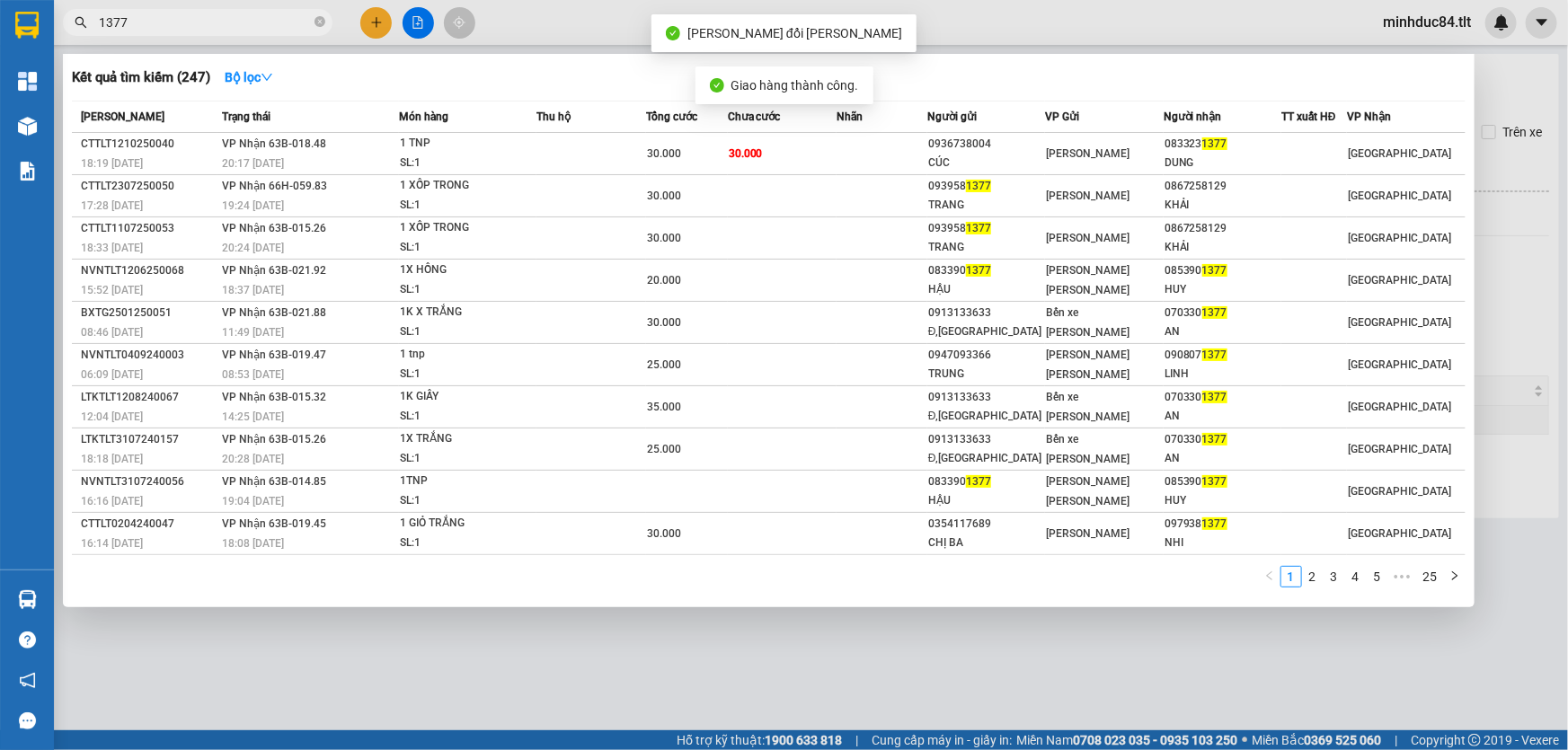
click at [218, 15] on input "1377" at bounding box center [205, 22] width 212 height 20
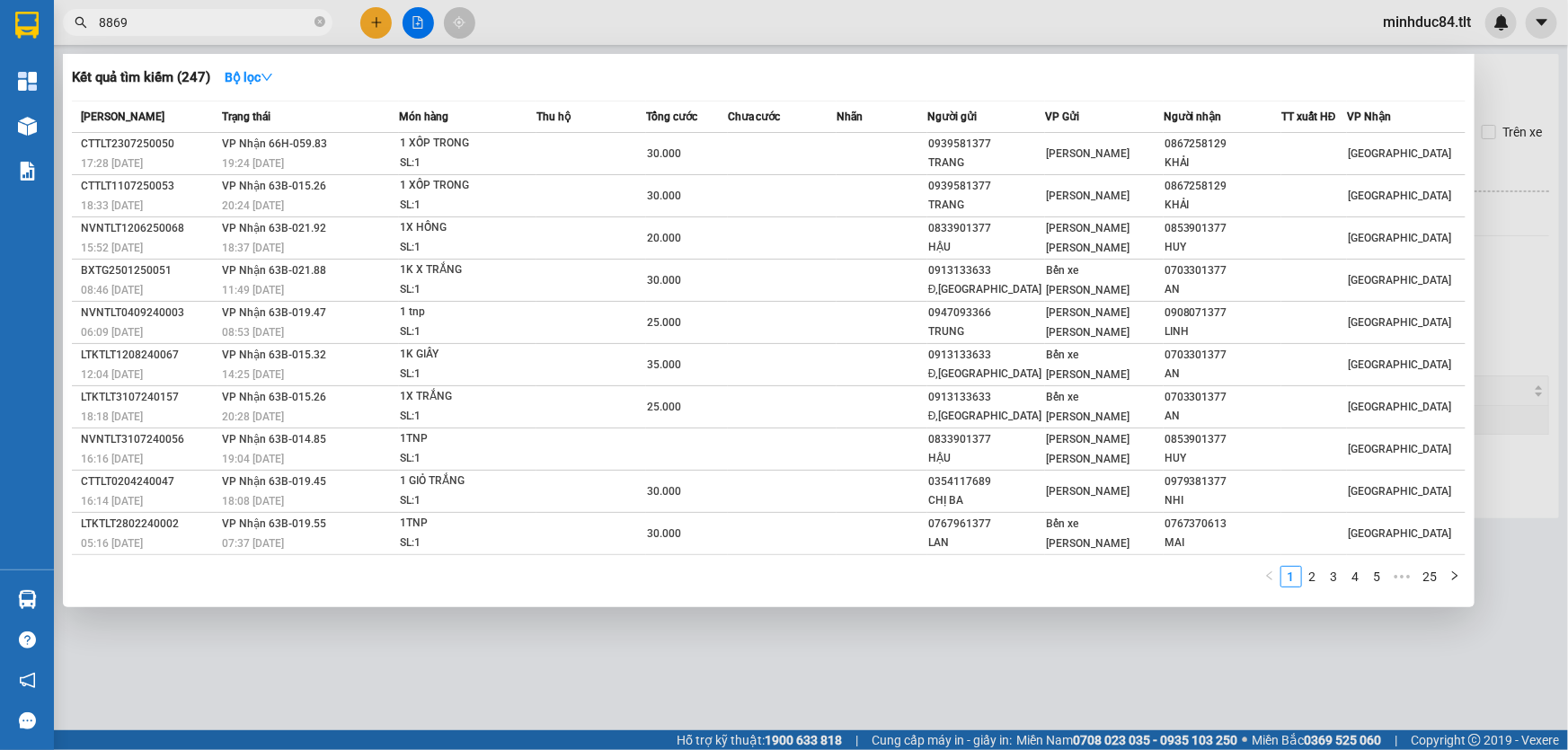
type input "8869"
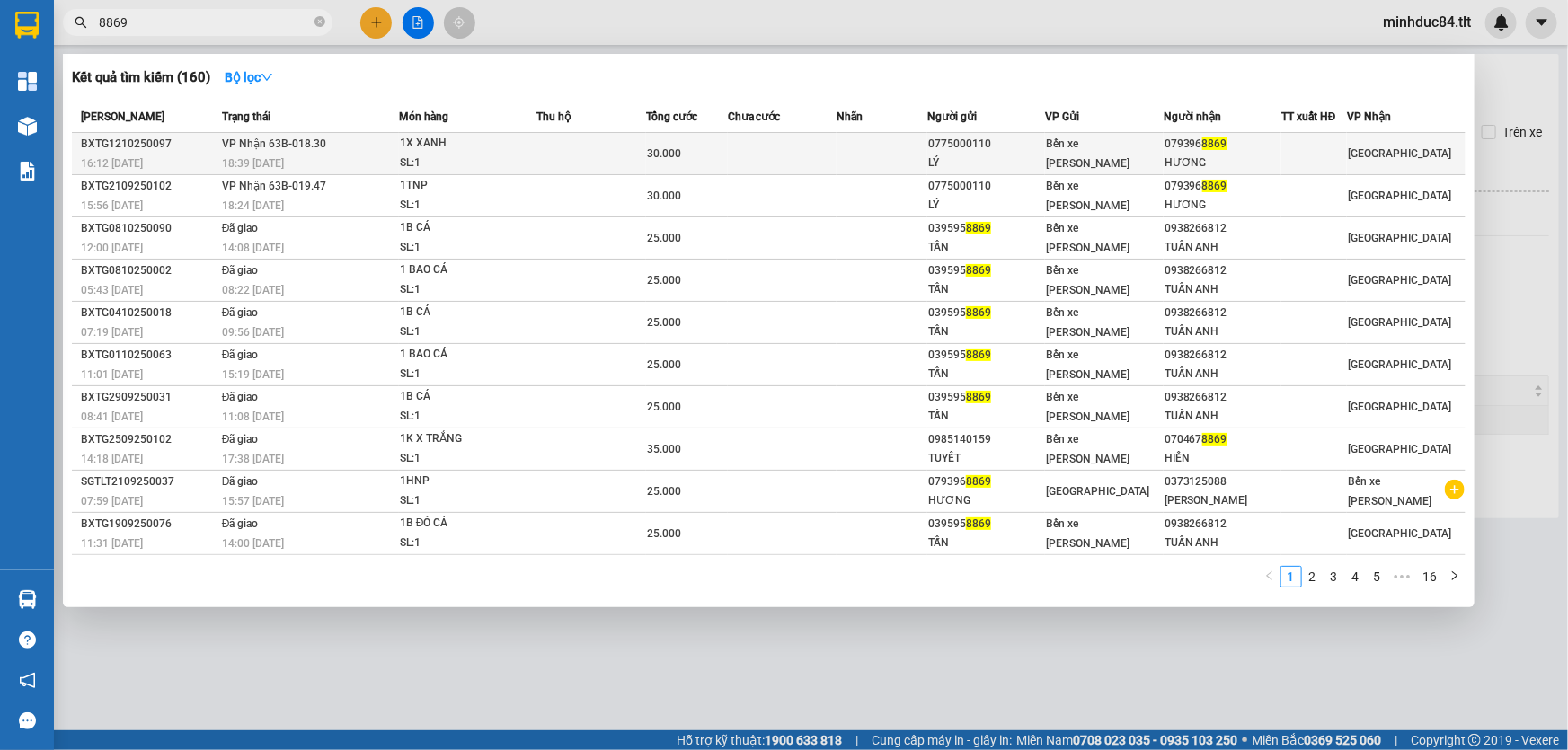
click at [478, 145] on div "1X XANH" at bounding box center [468, 144] width 135 height 20
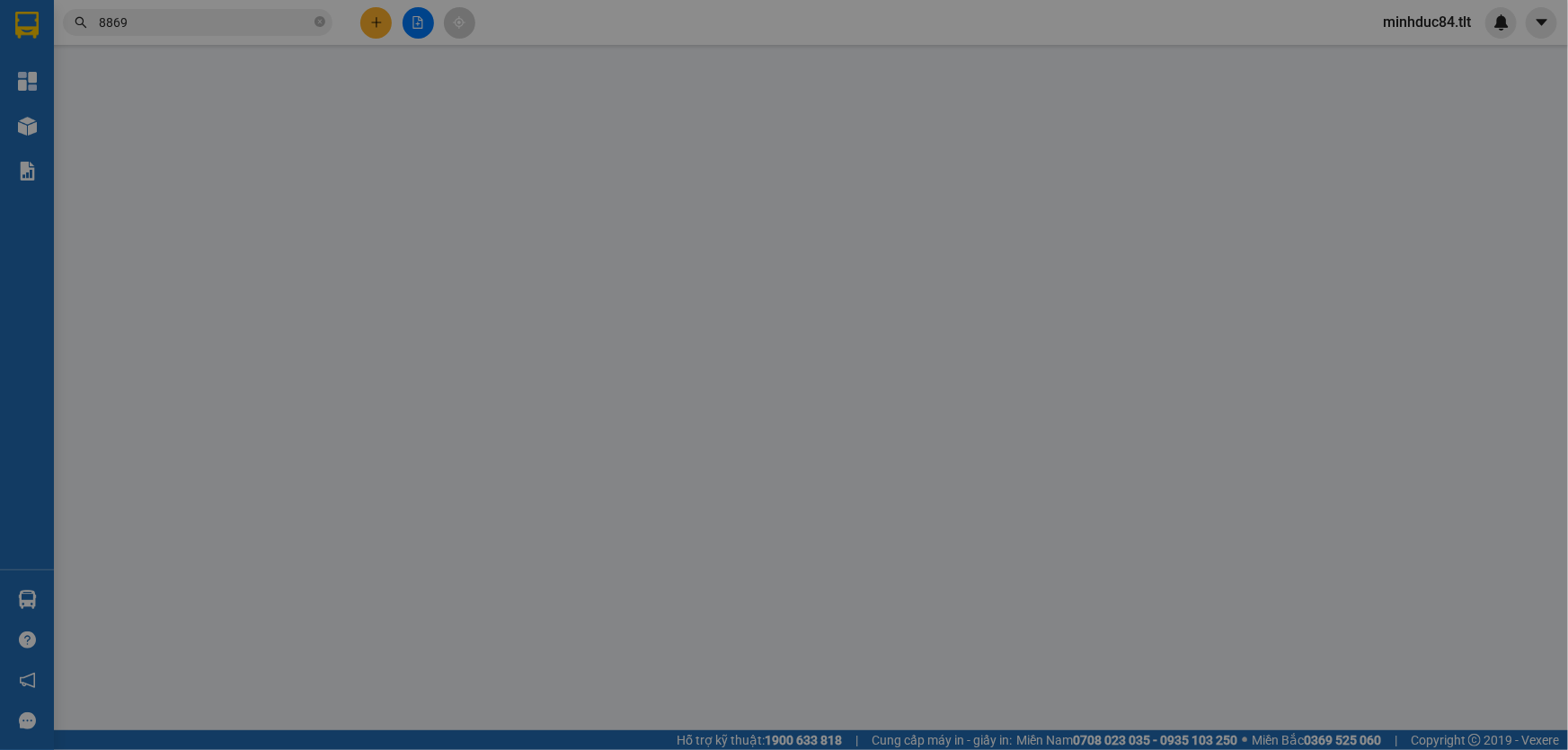
type input "0775000110"
type input "LÝ"
type input "0793968869"
type input "HƯƠNG"
type input "0"
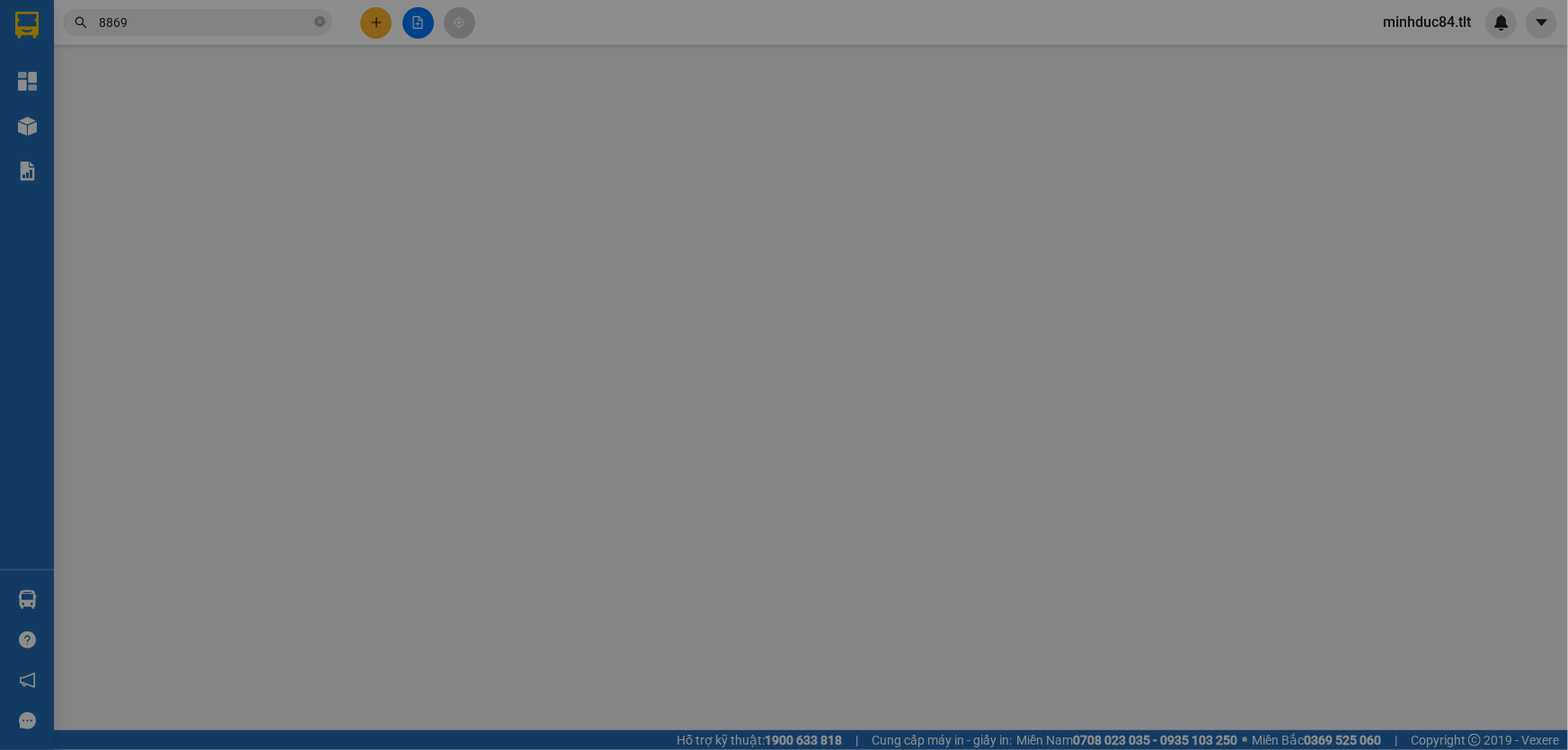
type input "30.000"
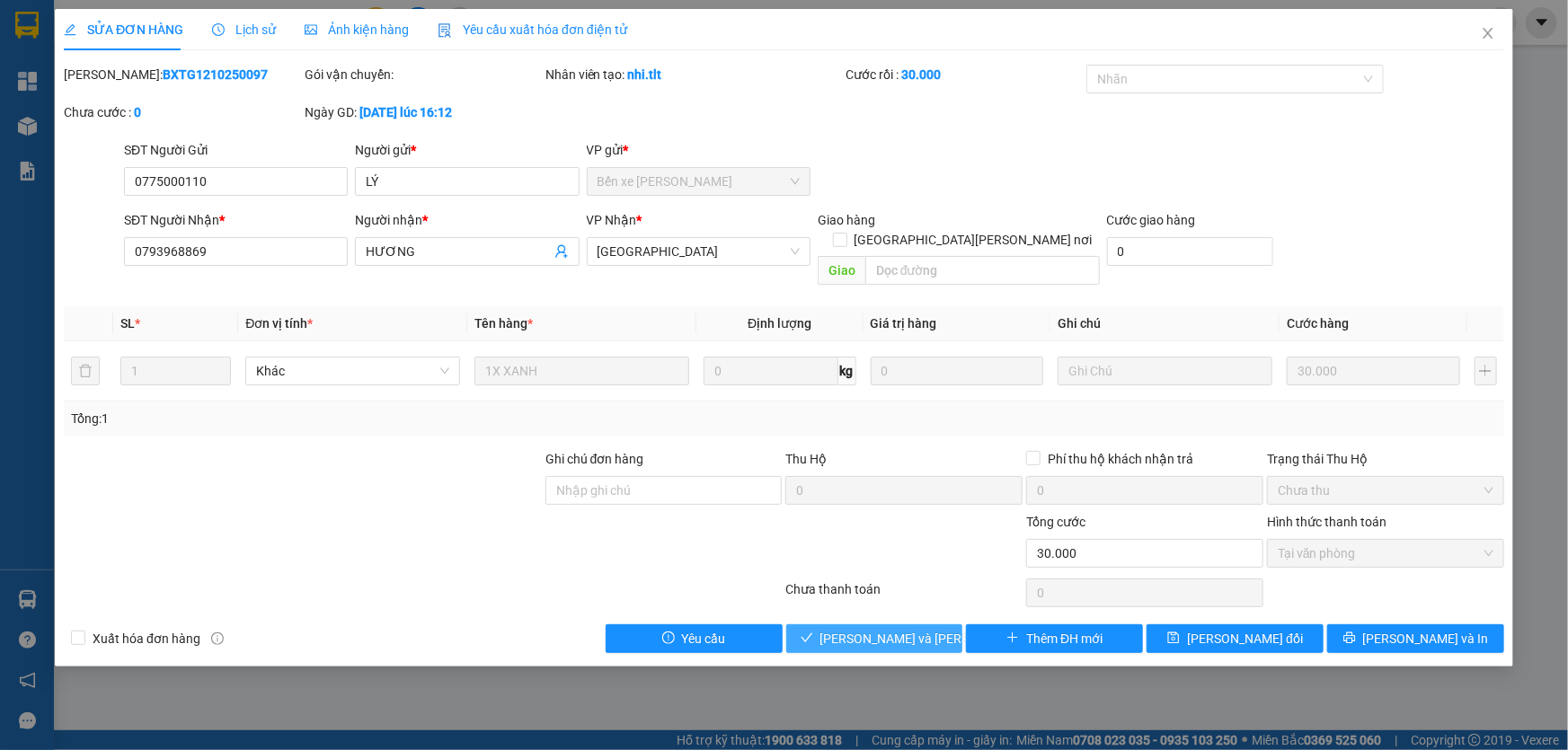
click at [855, 629] on span "[PERSON_NAME] và [PERSON_NAME] hàng" at bounding box center [942, 638] width 243 height 20
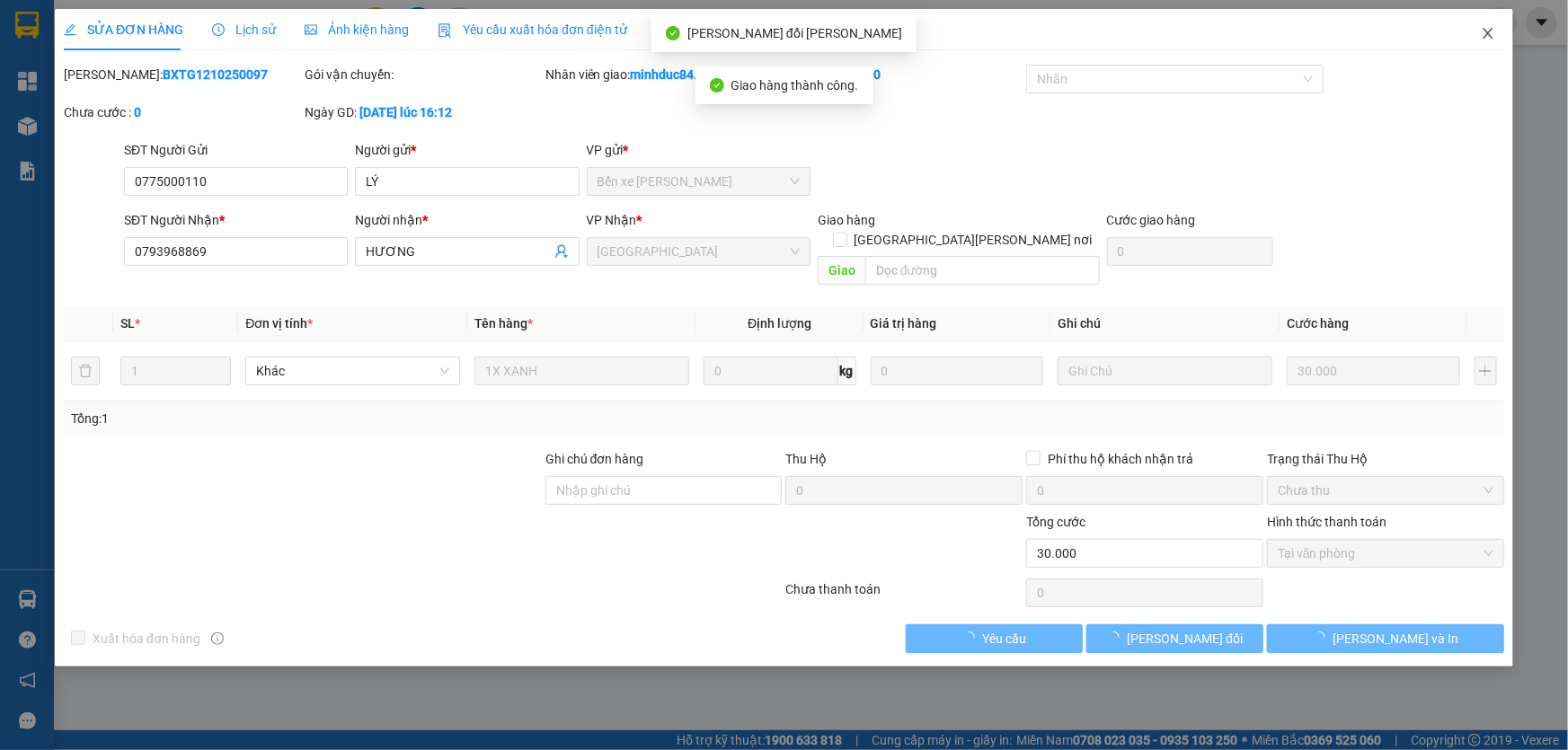
click at [1497, 40] on span "Close" at bounding box center [1488, 34] width 50 height 50
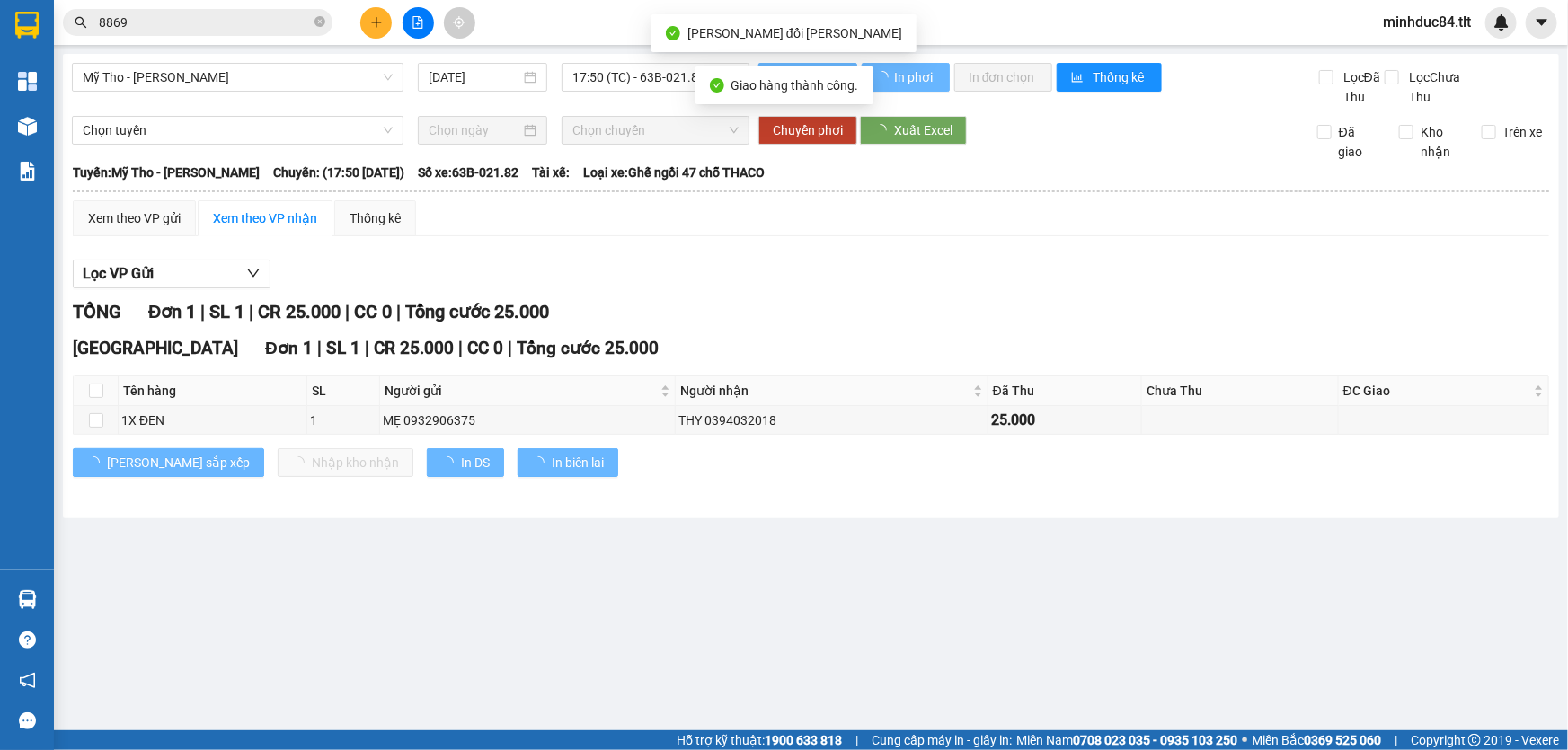
click at [197, 28] on input "8869" at bounding box center [205, 22] width 212 height 20
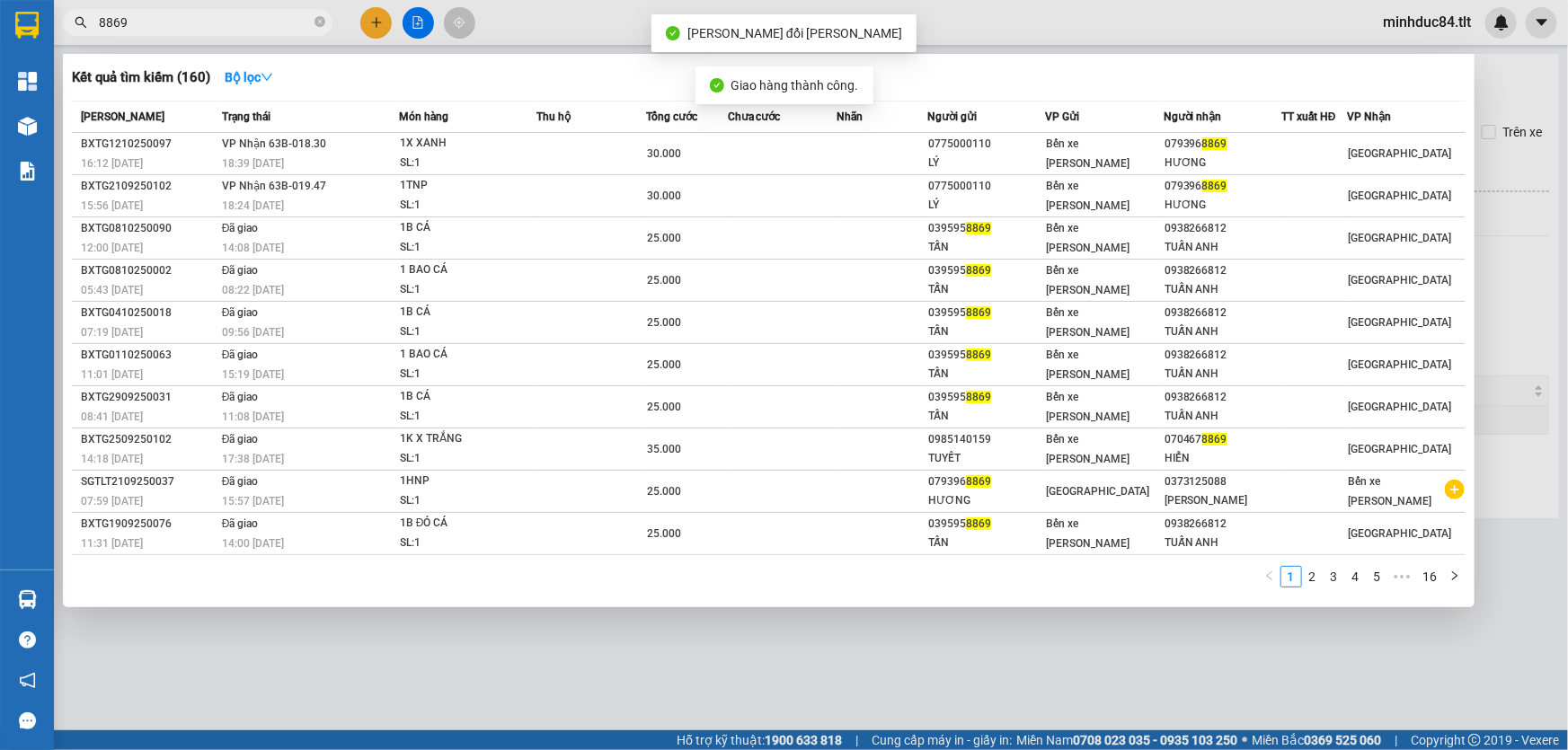
click at [197, 28] on input "8869" at bounding box center [205, 22] width 212 height 20
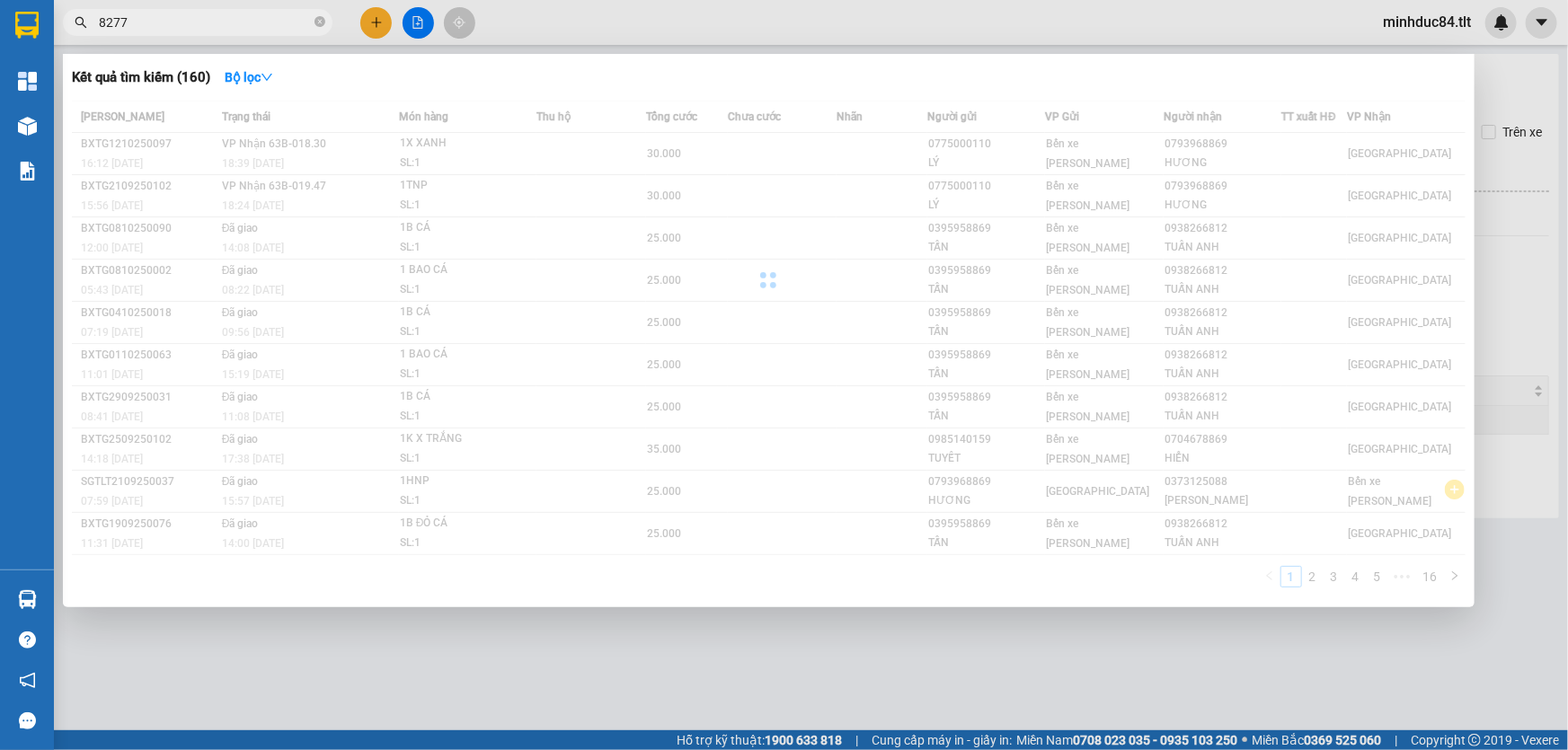
type input "8277"
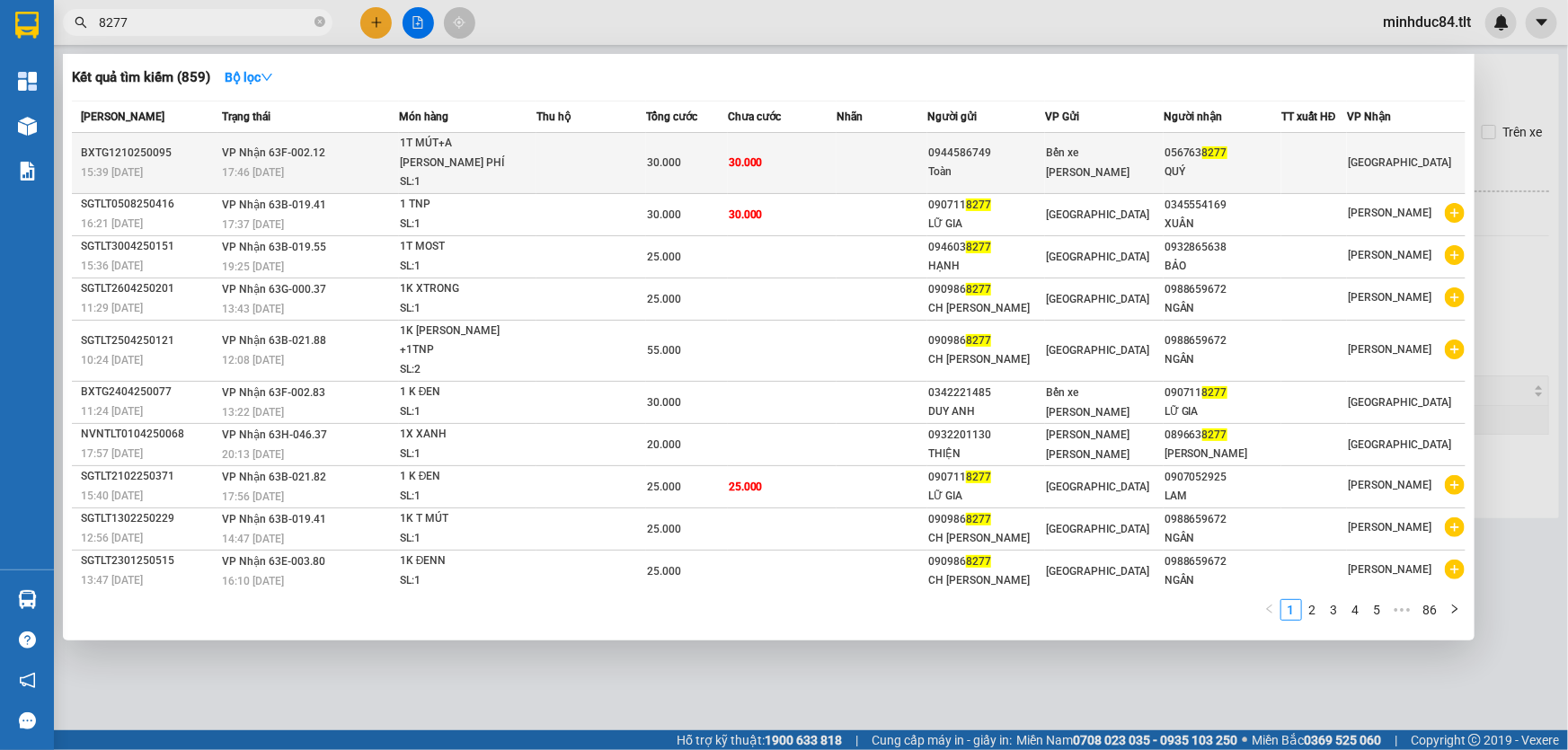
click at [585, 150] on td at bounding box center [590, 163] width 109 height 61
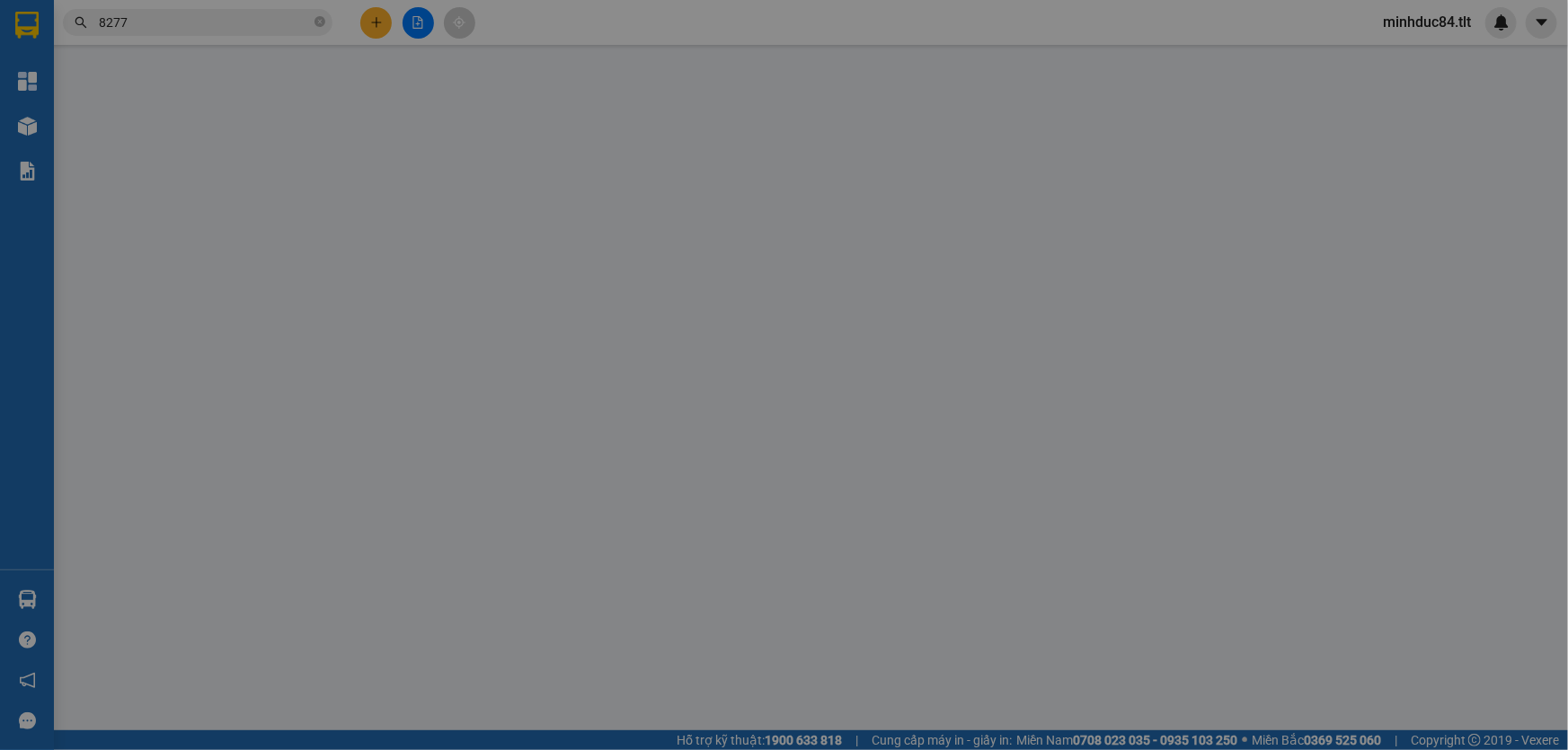
type input "0944586749"
type input "Toàn"
type input "0567638277"
type input "QUÝ"
type input "0"
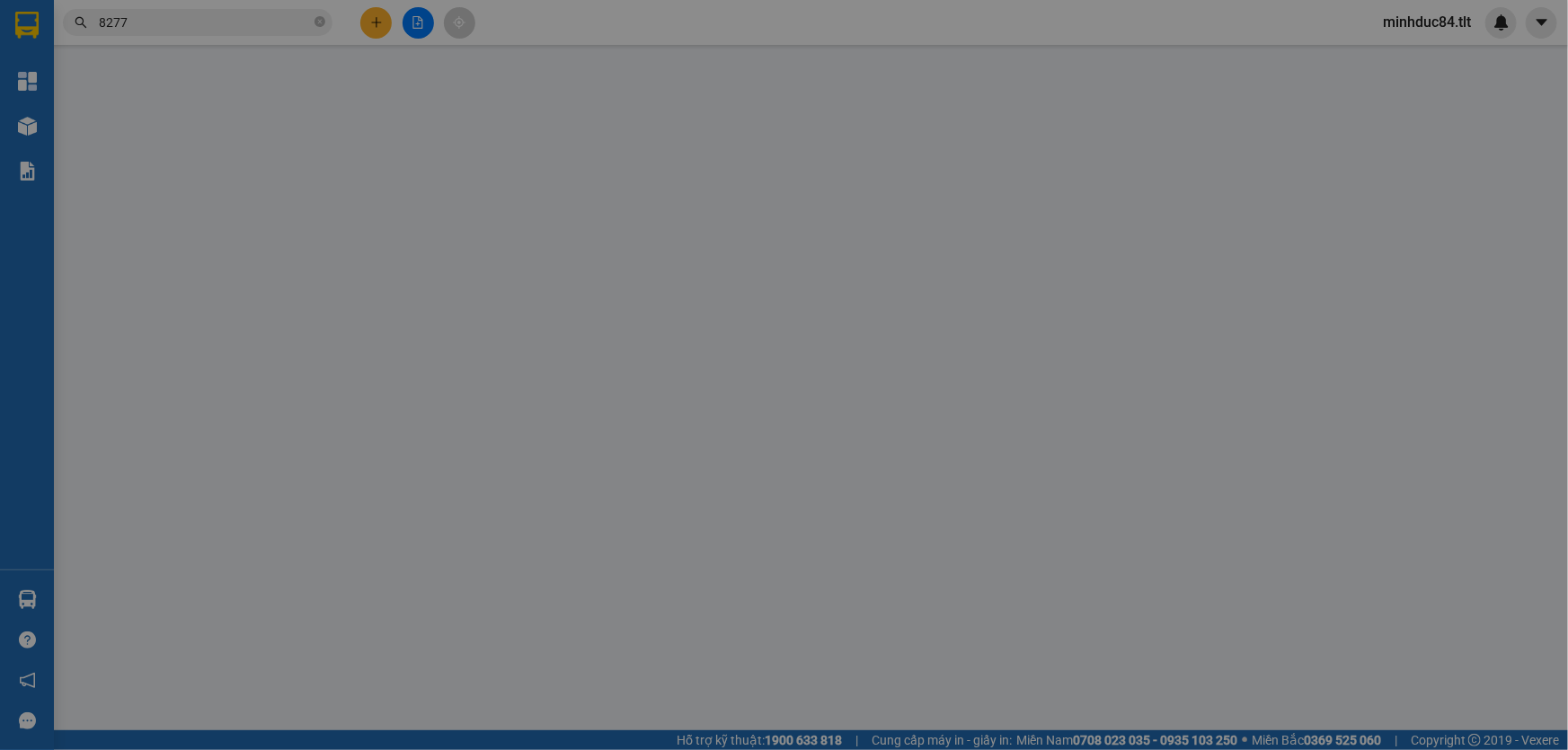
type input "30.000"
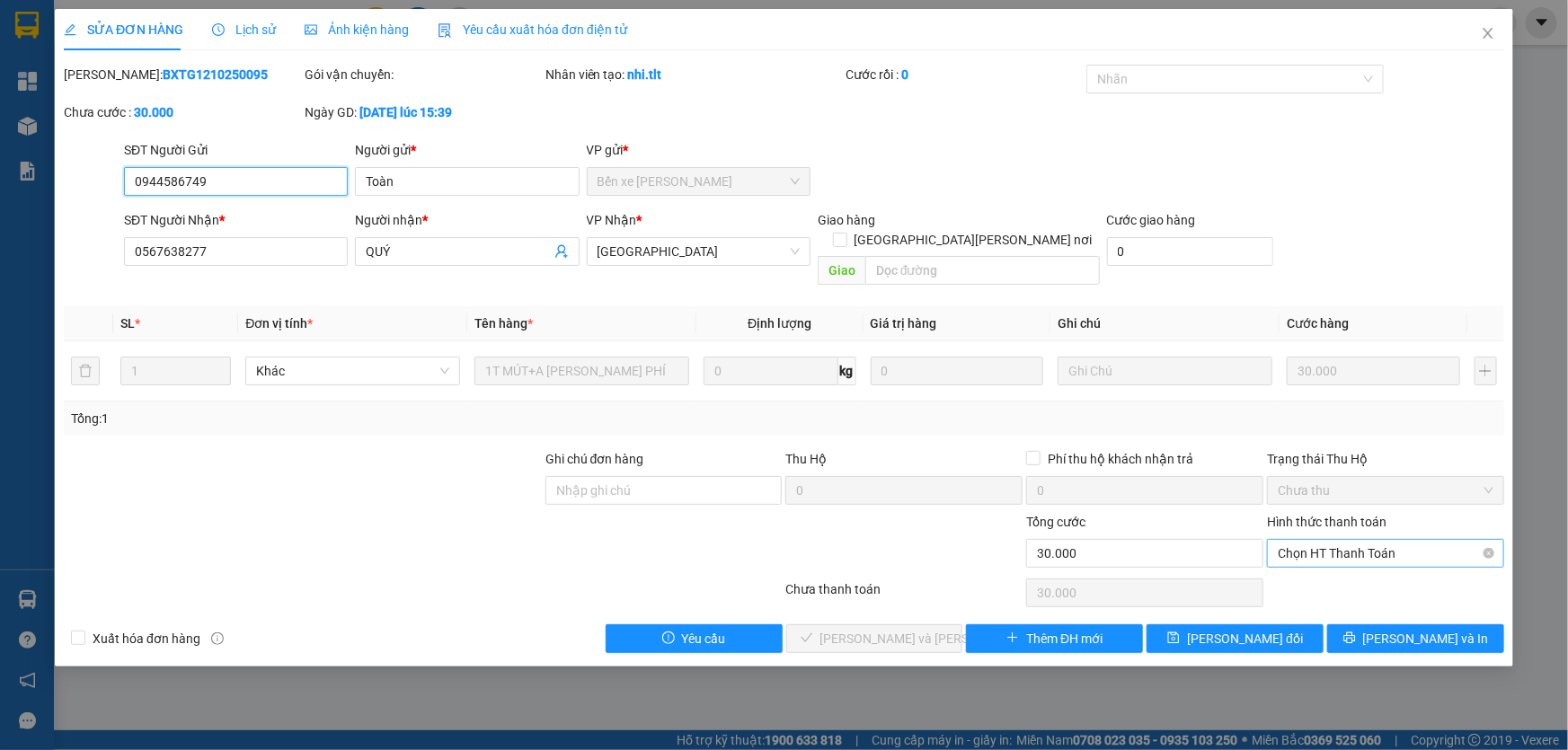
click at [1321, 540] on span "Chọn HT Thanh Toán" at bounding box center [1386, 553] width 216 height 27
click at [1334, 571] on div "Tại văn phòng" at bounding box center [1386, 569] width 216 height 20
type input "0"
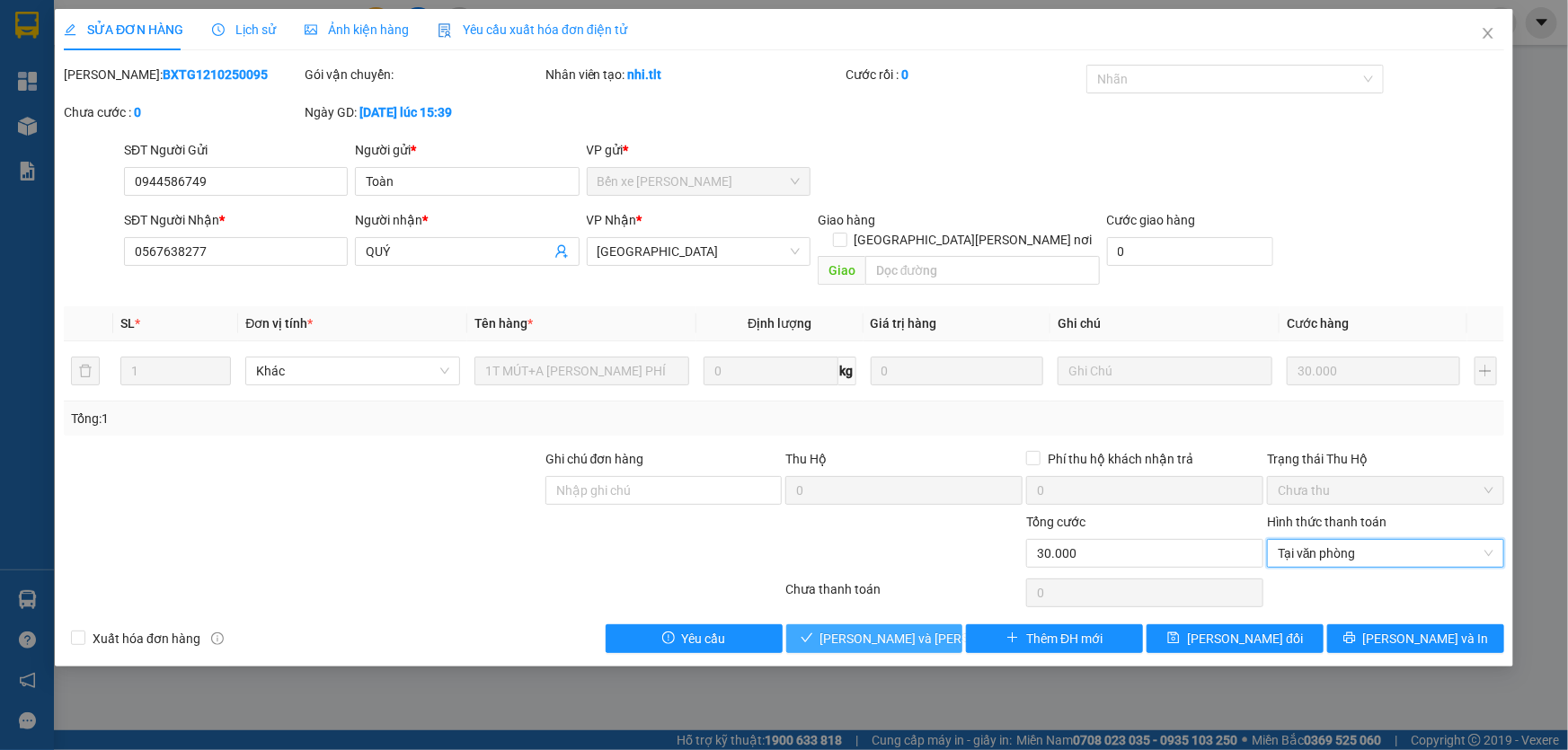
click at [878, 629] on button "[PERSON_NAME] và [PERSON_NAME] hàng" at bounding box center [875, 639] width 177 height 29
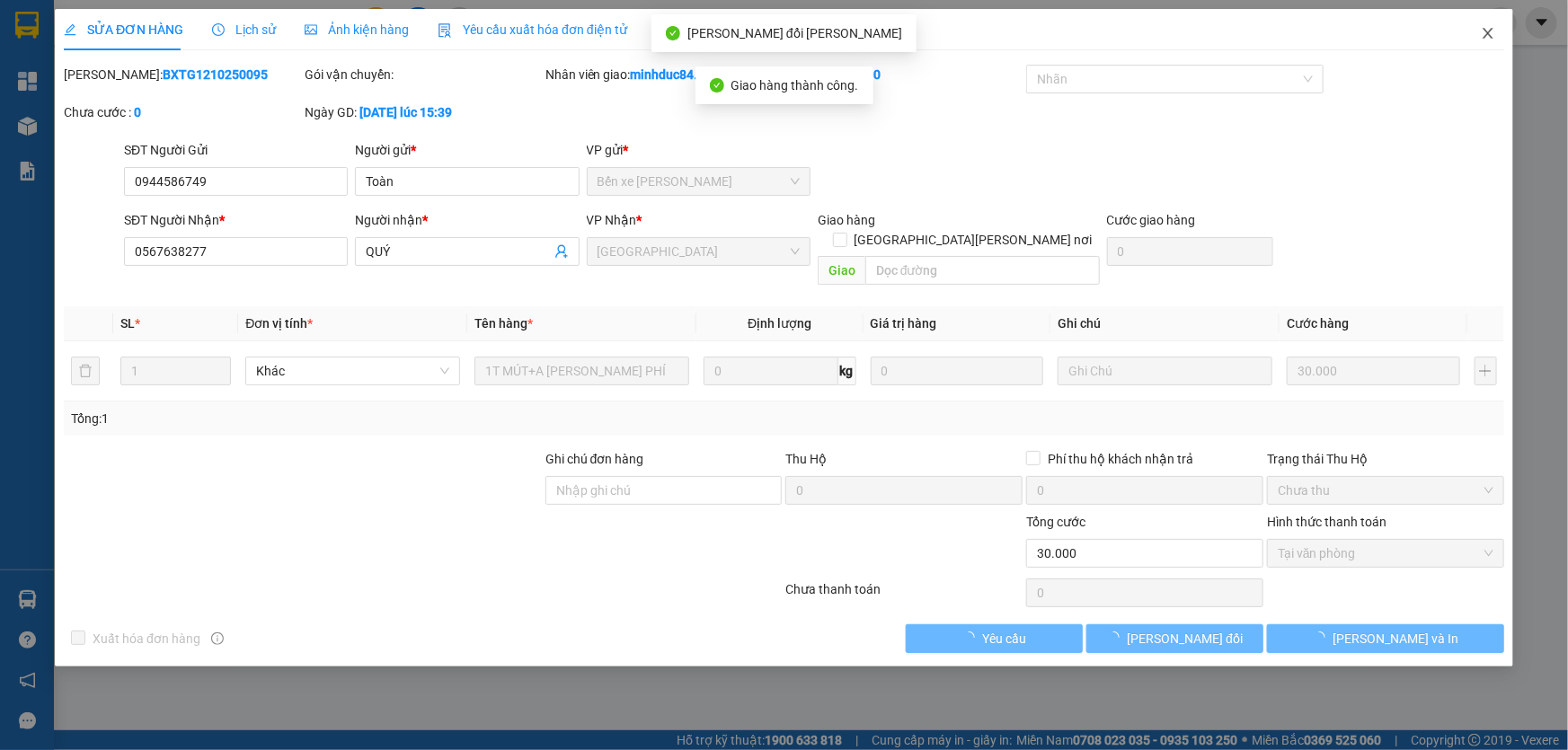
click at [1484, 32] on icon "close" at bounding box center [1488, 33] width 14 height 14
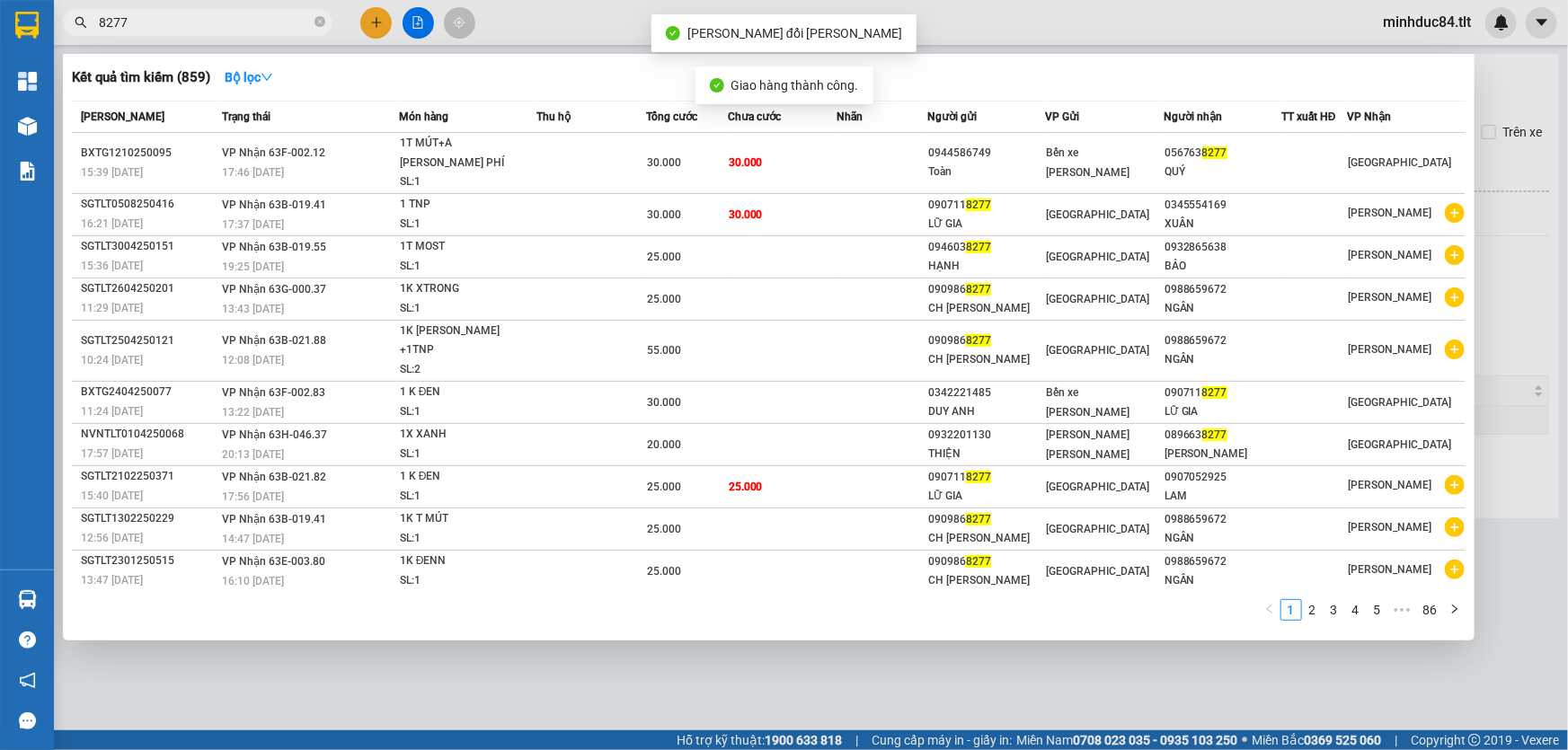
click at [181, 21] on input "8277" at bounding box center [205, 22] width 212 height 20
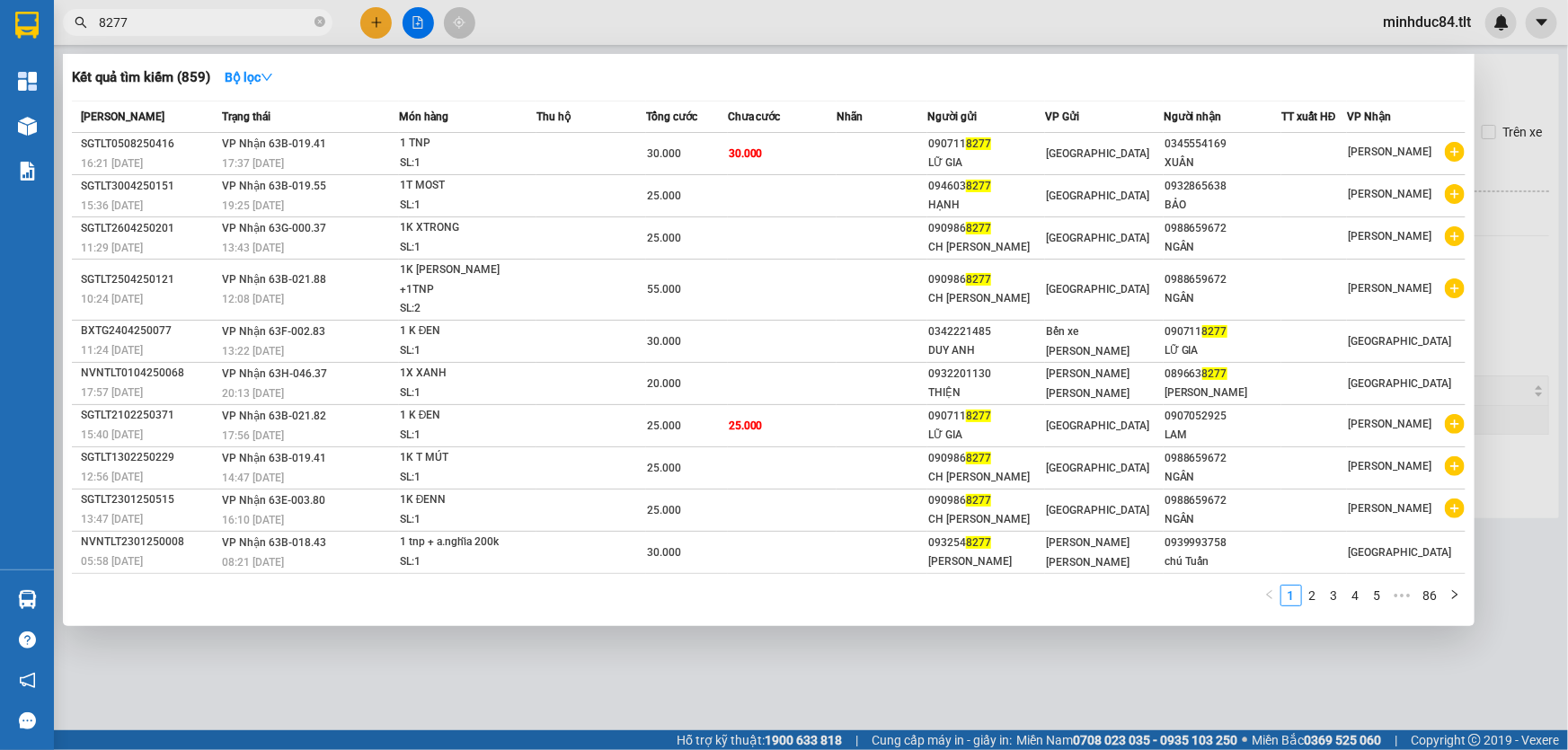
click at [806, 653] on div at bounding box center [784, 375] width 1568 height 750
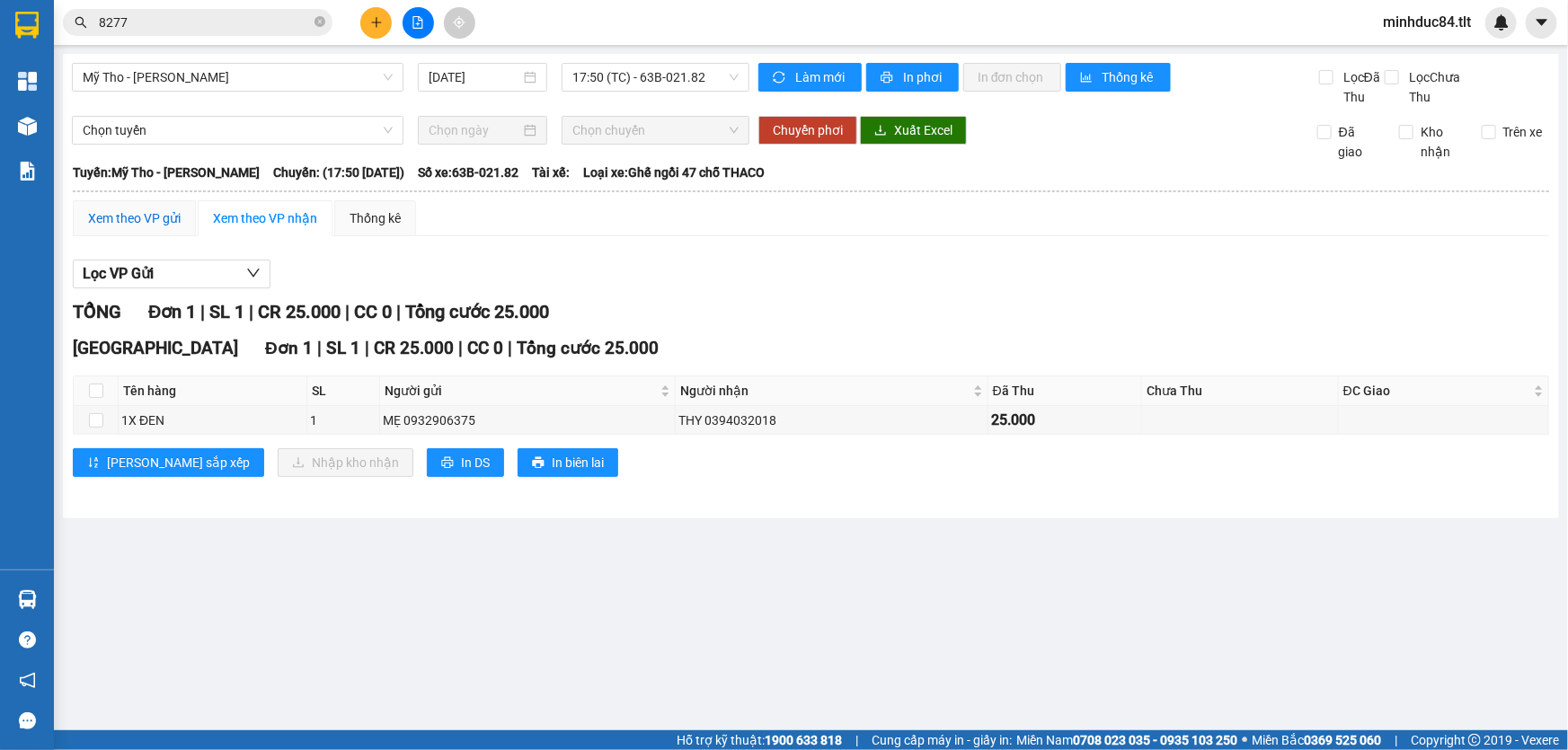
click at [148, 215] on div "Xem theo VP gửi" at bounding box center [134, 218] width 93 height 20
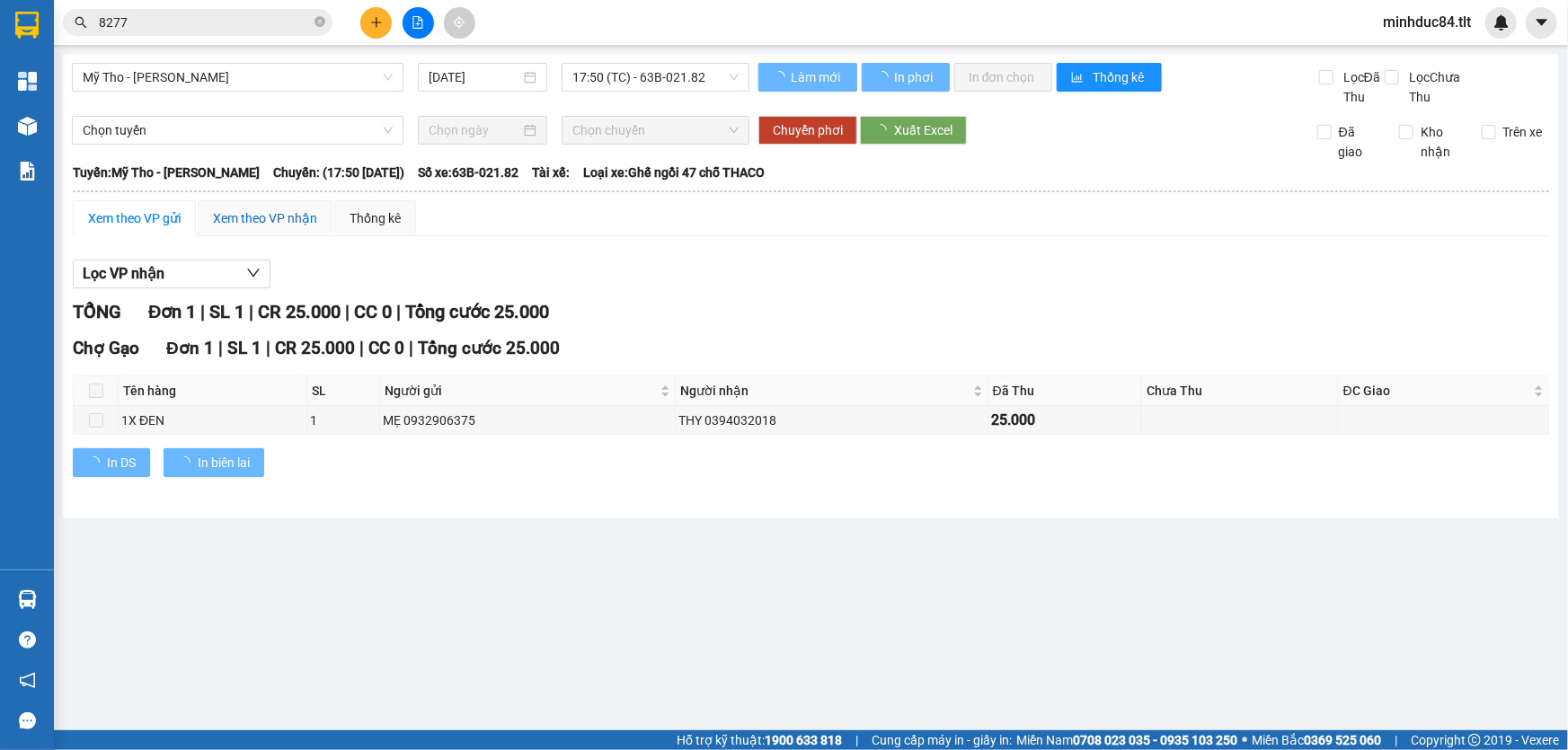
click at [239, 226] on div "Xem theo VP nhận" at bounding box center [265, 218] width 104 height 20
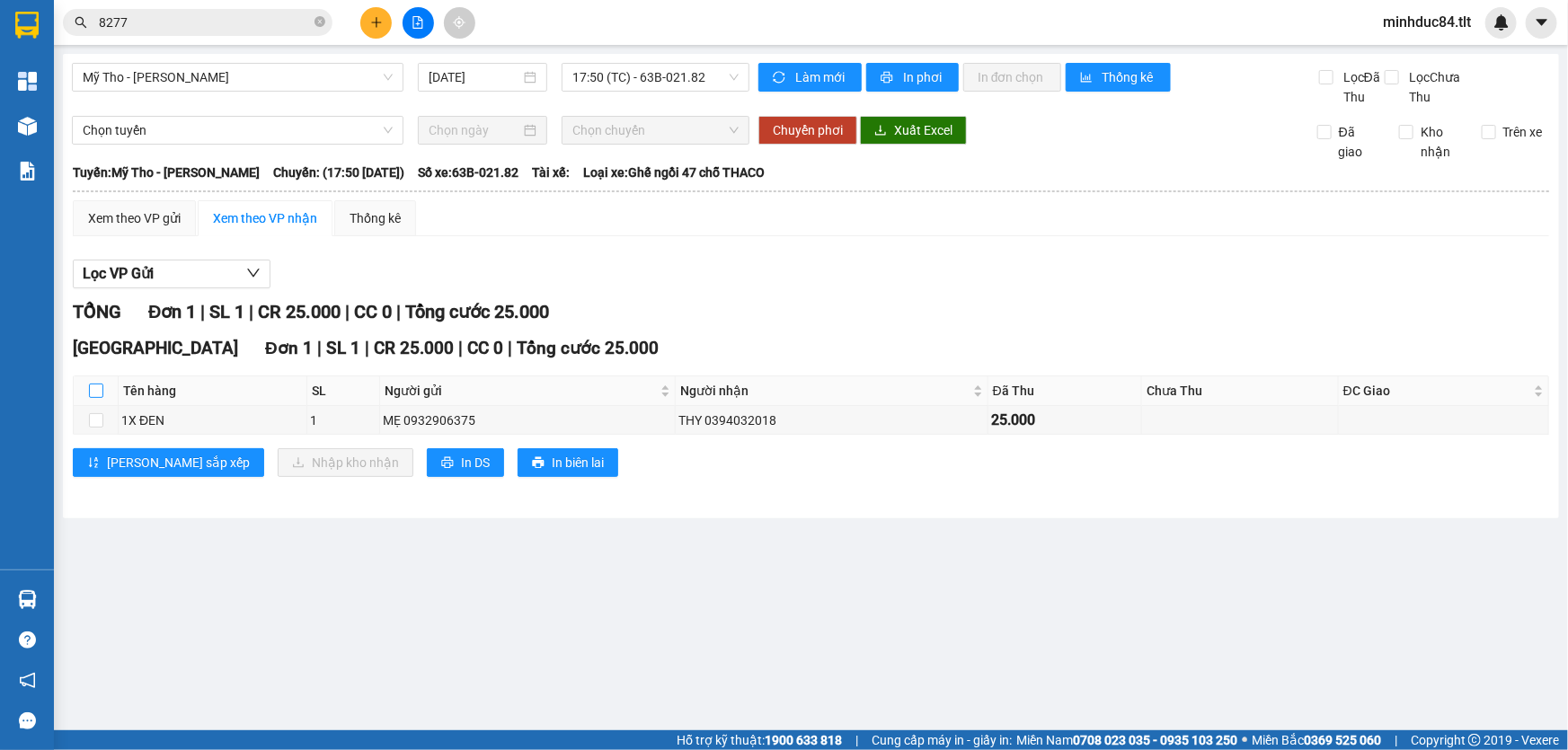
click at [90, 390] on input "checkbox" at bounding box center [95, 390] width 14 height 14
checkbox input "true"
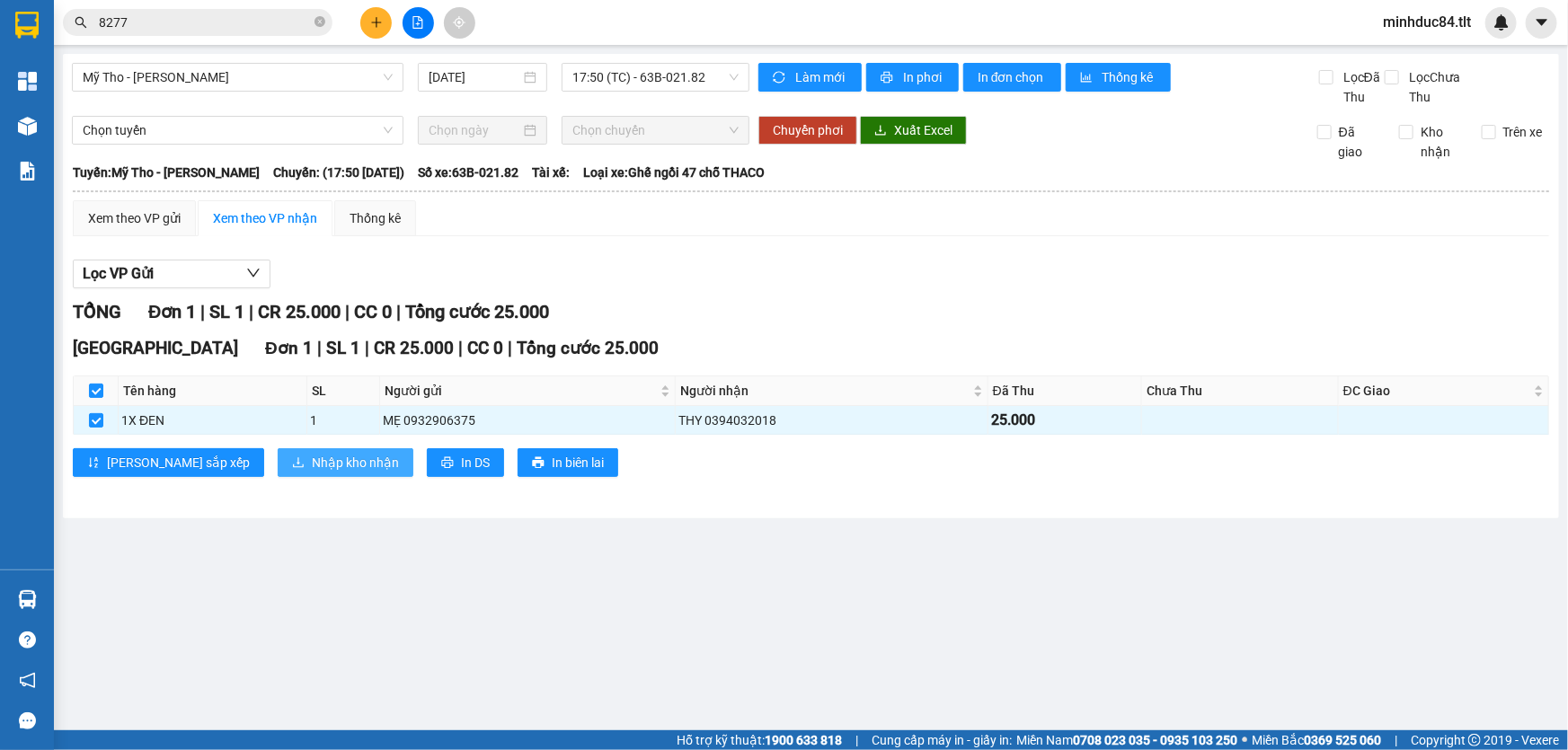
click at [311, 458] on span "Nhập kho nhận" at bounding box center [355, 463] width 87 height 20
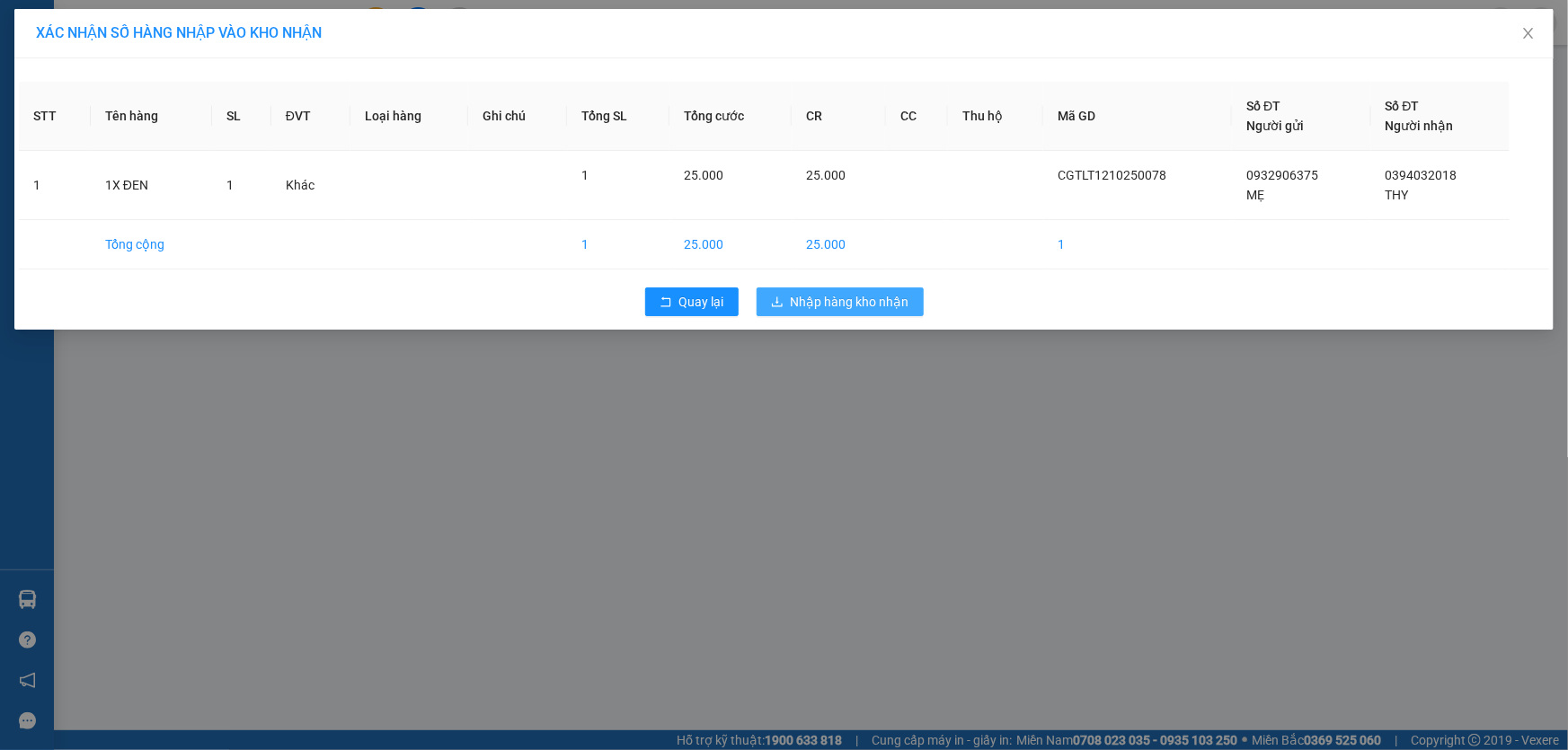
click at [785, 309] on button "Nhập hàng kho nhận" at bounding box center [840, 302] width 167 height 29
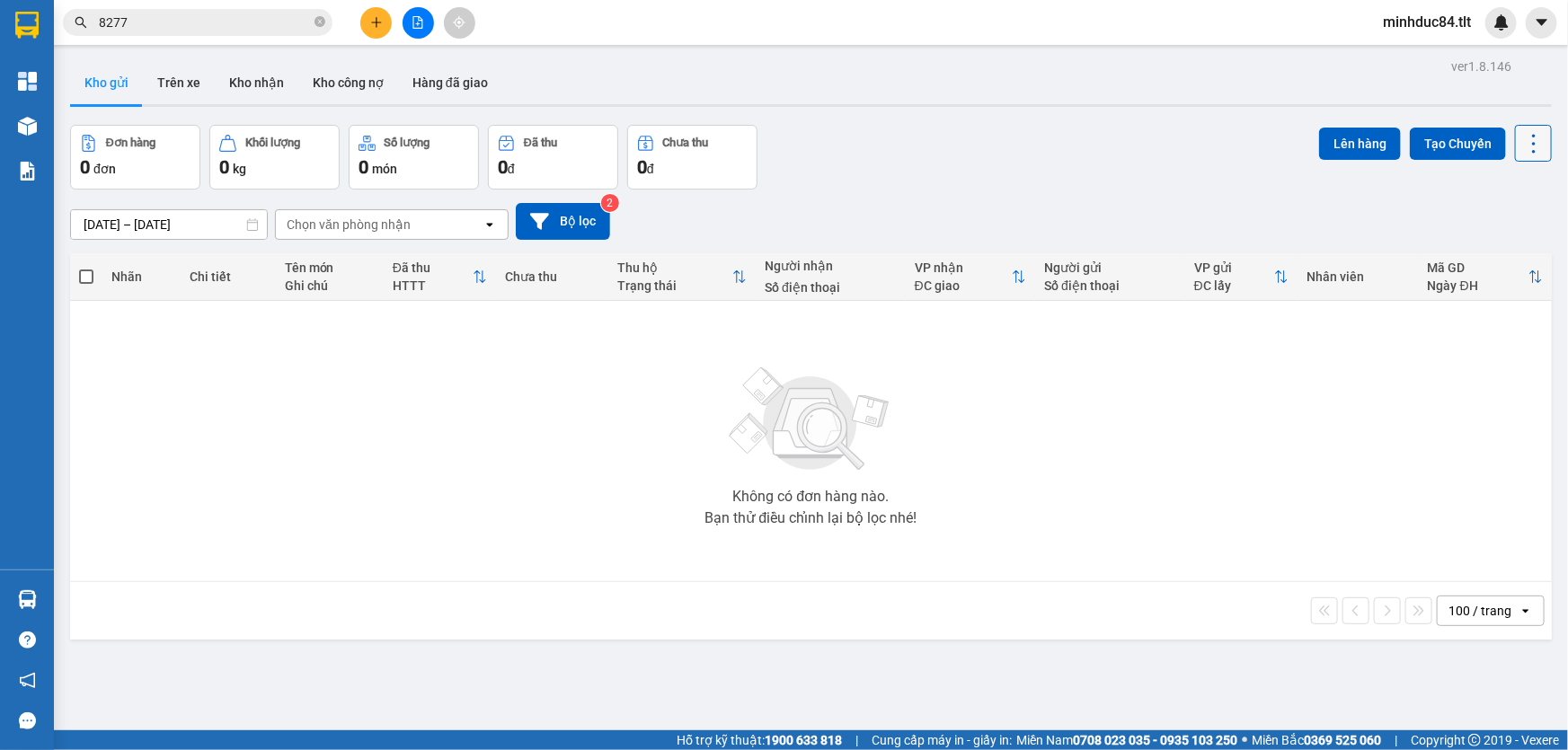
click at [1522, 153] on icon at bounding box center [1534, 144] width 25 height 25
click at [1491, 255] on span "Làm mới" at bounding box center [1496, 255] width 49 height 18
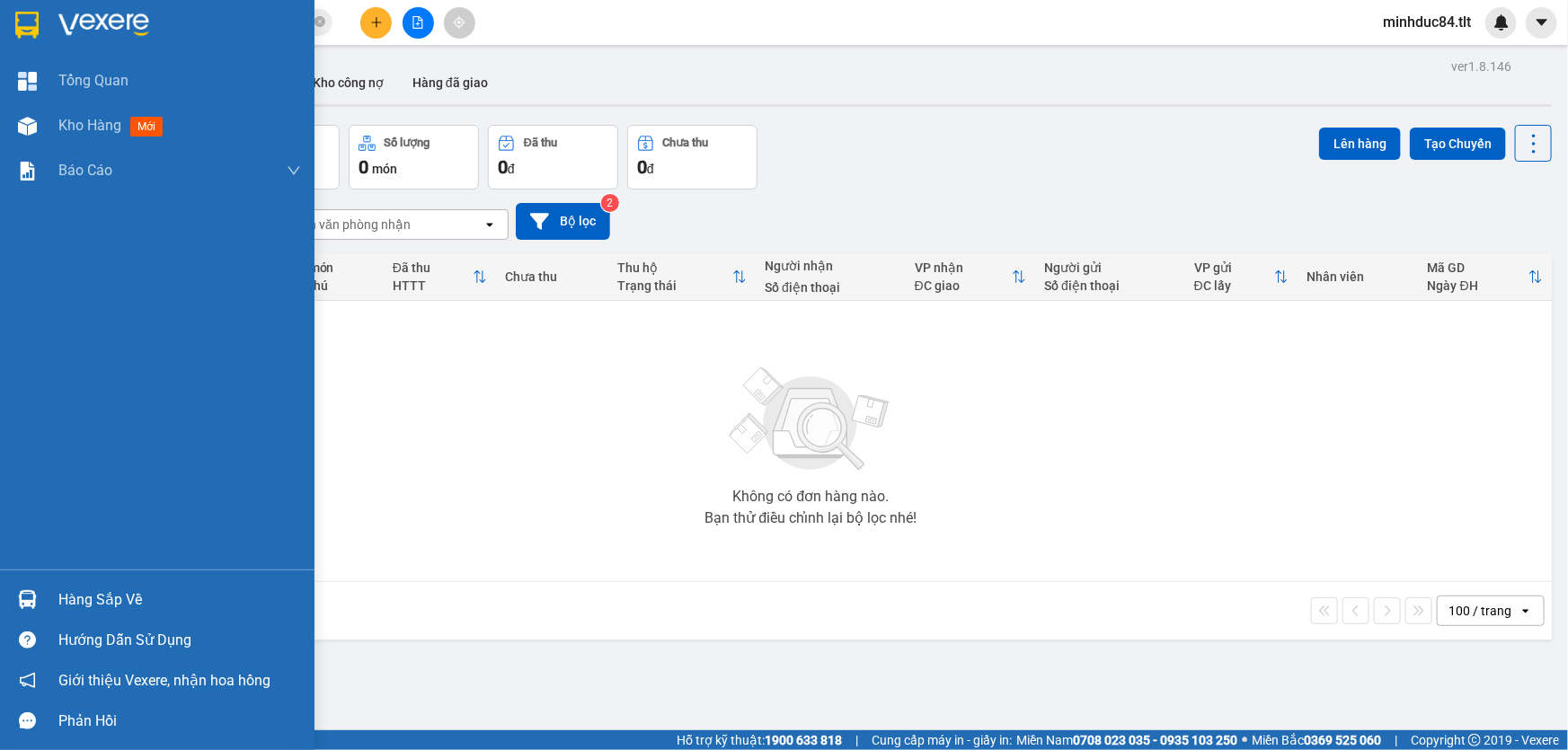
drag, startPoint x: 69, startPoint y: 587, endPoint x: 85, endPoint y: 588, distance: 16.0
click at [70, 587] on div "Hàng sắp về" at bounding box center [180, 601] width 243 height 27
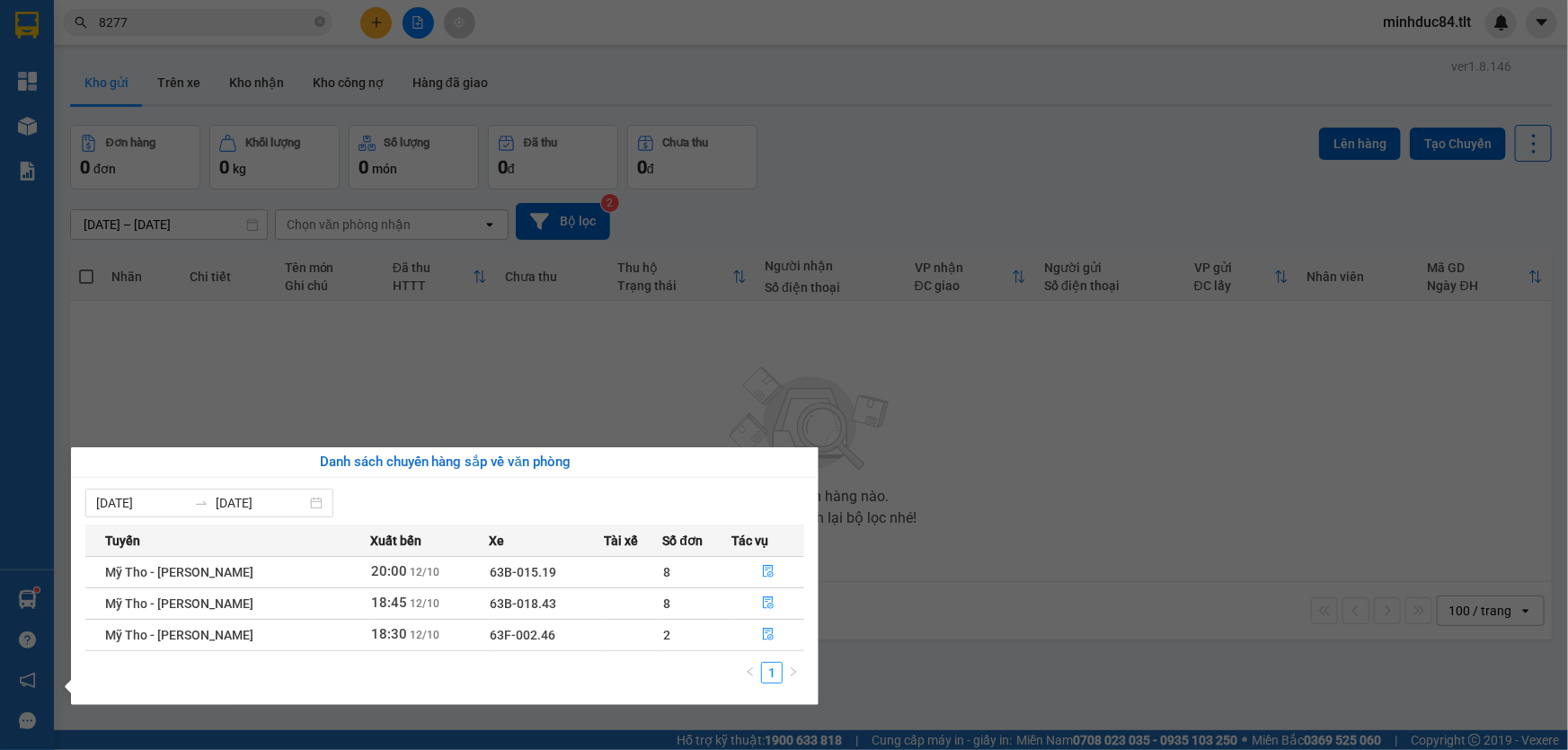
click at [953, 486] on section "Kết quả tìm kiếm ( 859 ) Bộ lọc Mã ĐH Trạng thái Món hàng Thu hộ Tổng cước Chưa…" at bounding box center [784, 375] width 1568 height 750
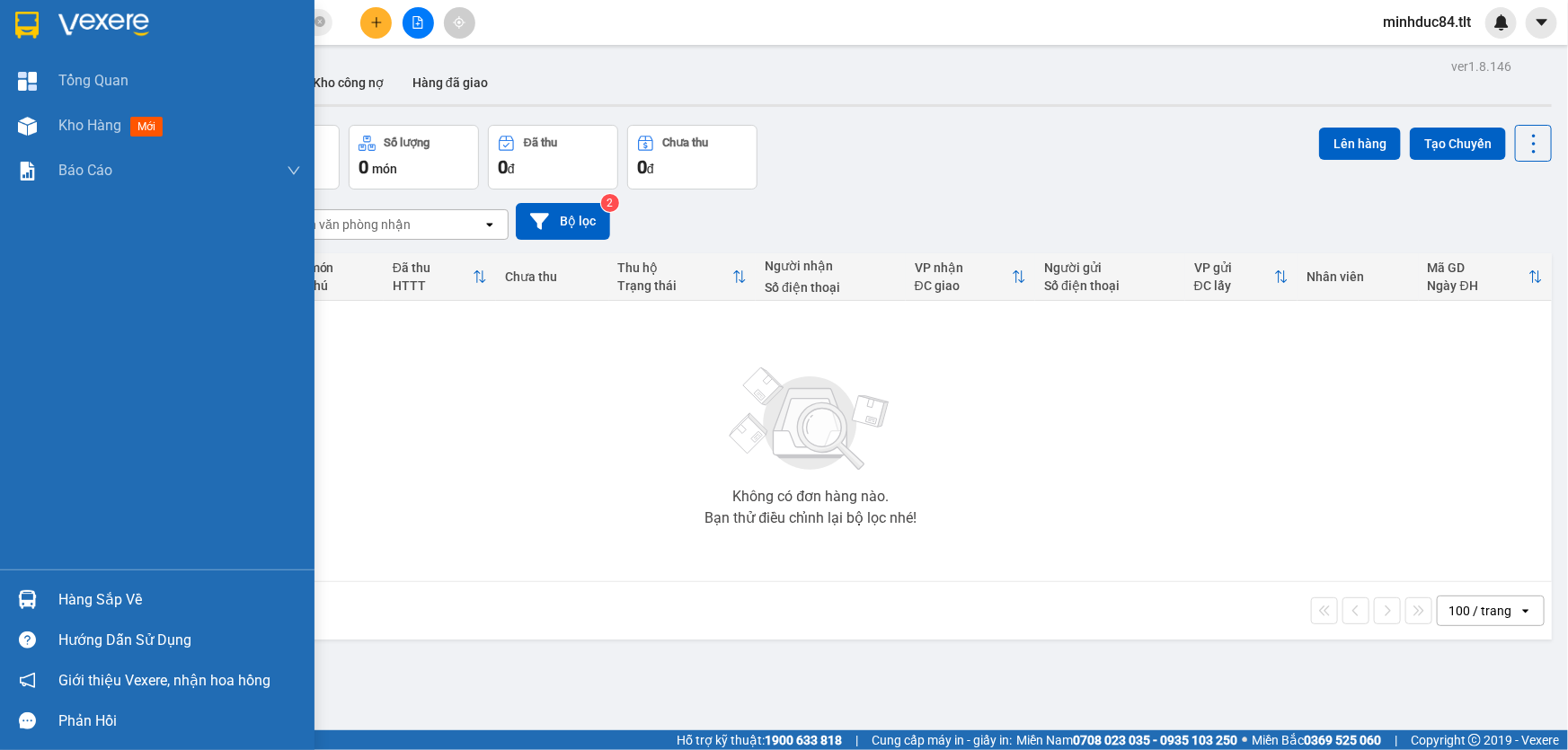
click at [51, 579] on div "Hàng sắp về" at bounding box center [157, 600] width 314 height 40
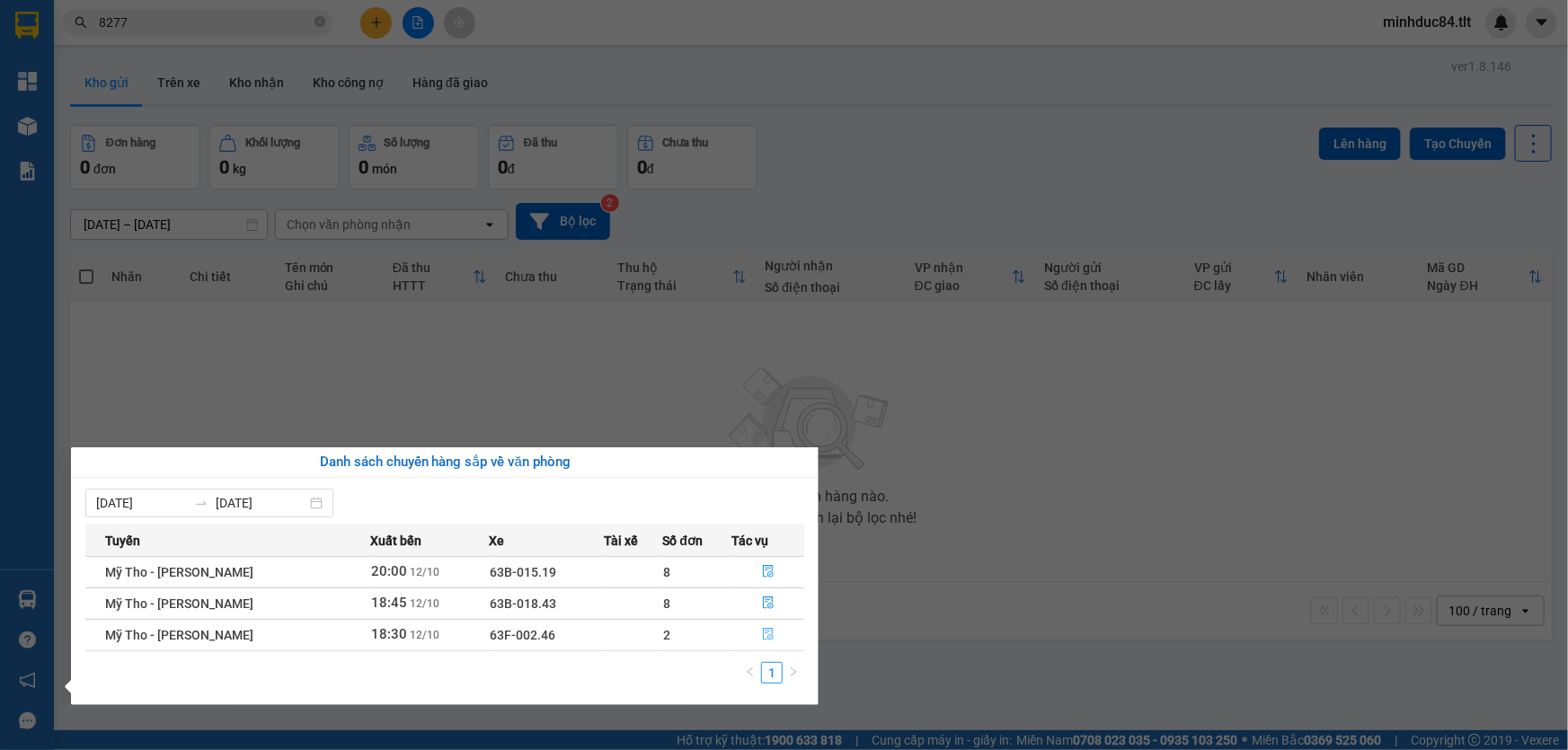
click at [770, 642] on button "button" at bounding box center [768, 635] width 71 height 29
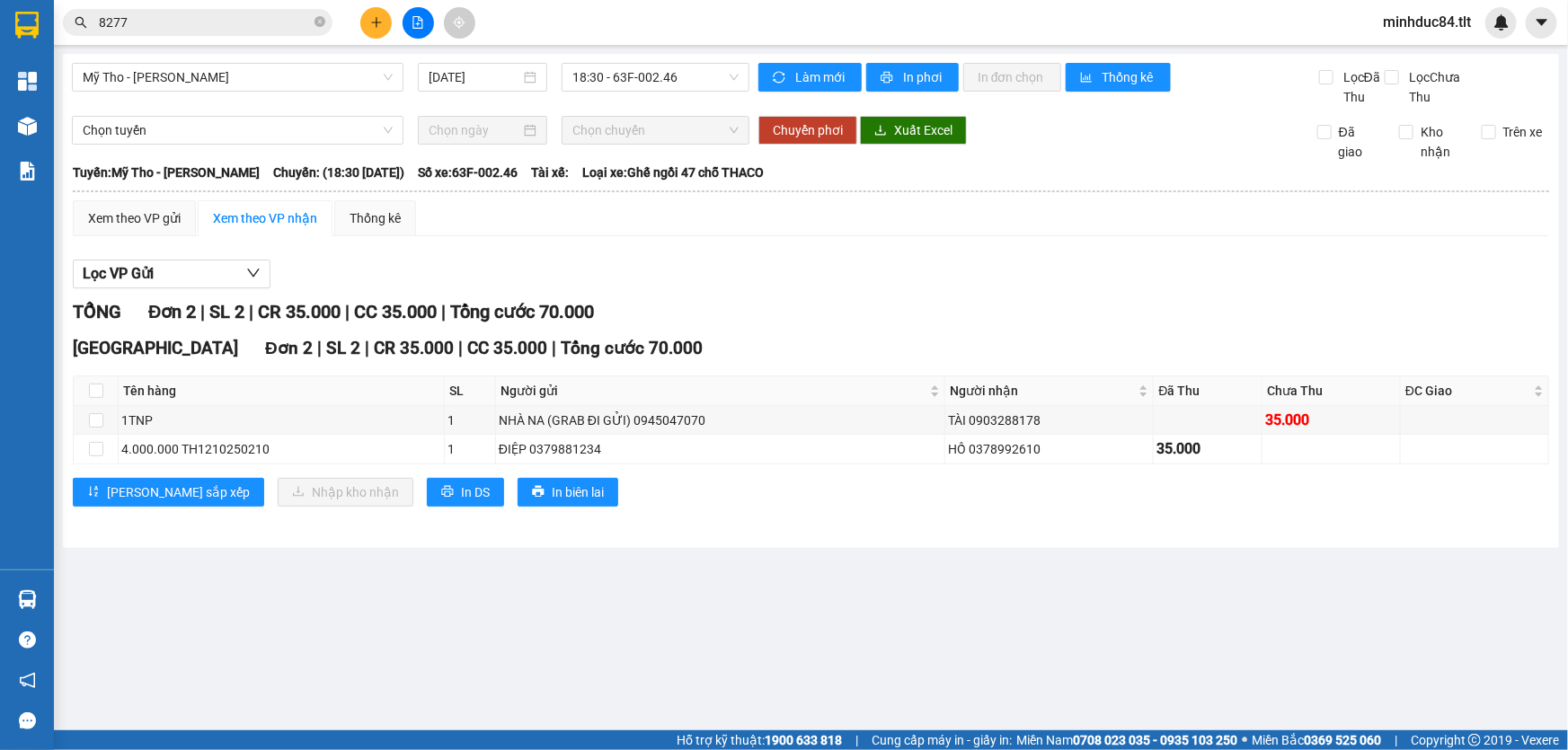
click at [186, 25] on input "8277" at bounding box center [205, 22] width 212 height 20
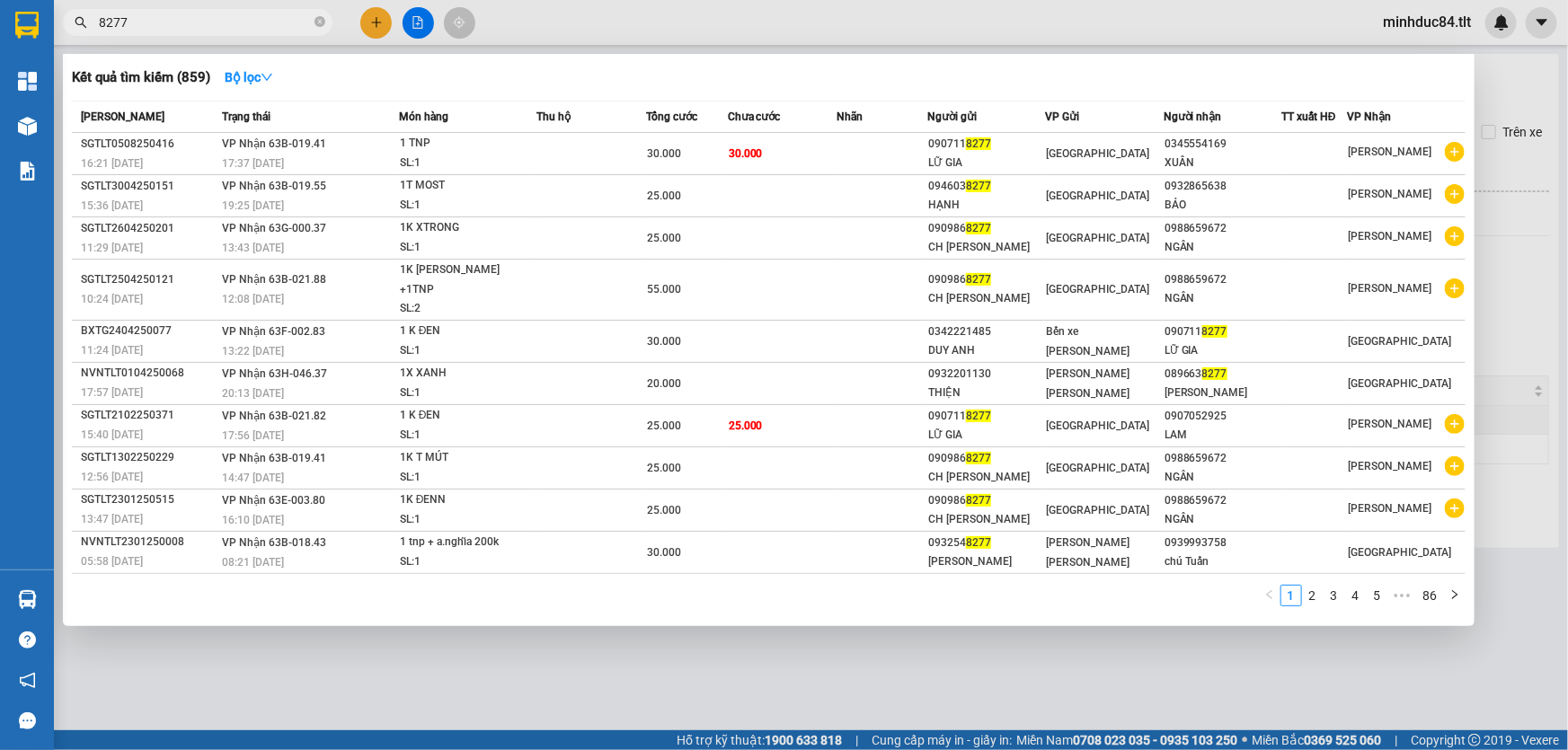
click at [186, 25] on input "8277" at bounding box center [205, 22] width 212 height 20
type input "2018"
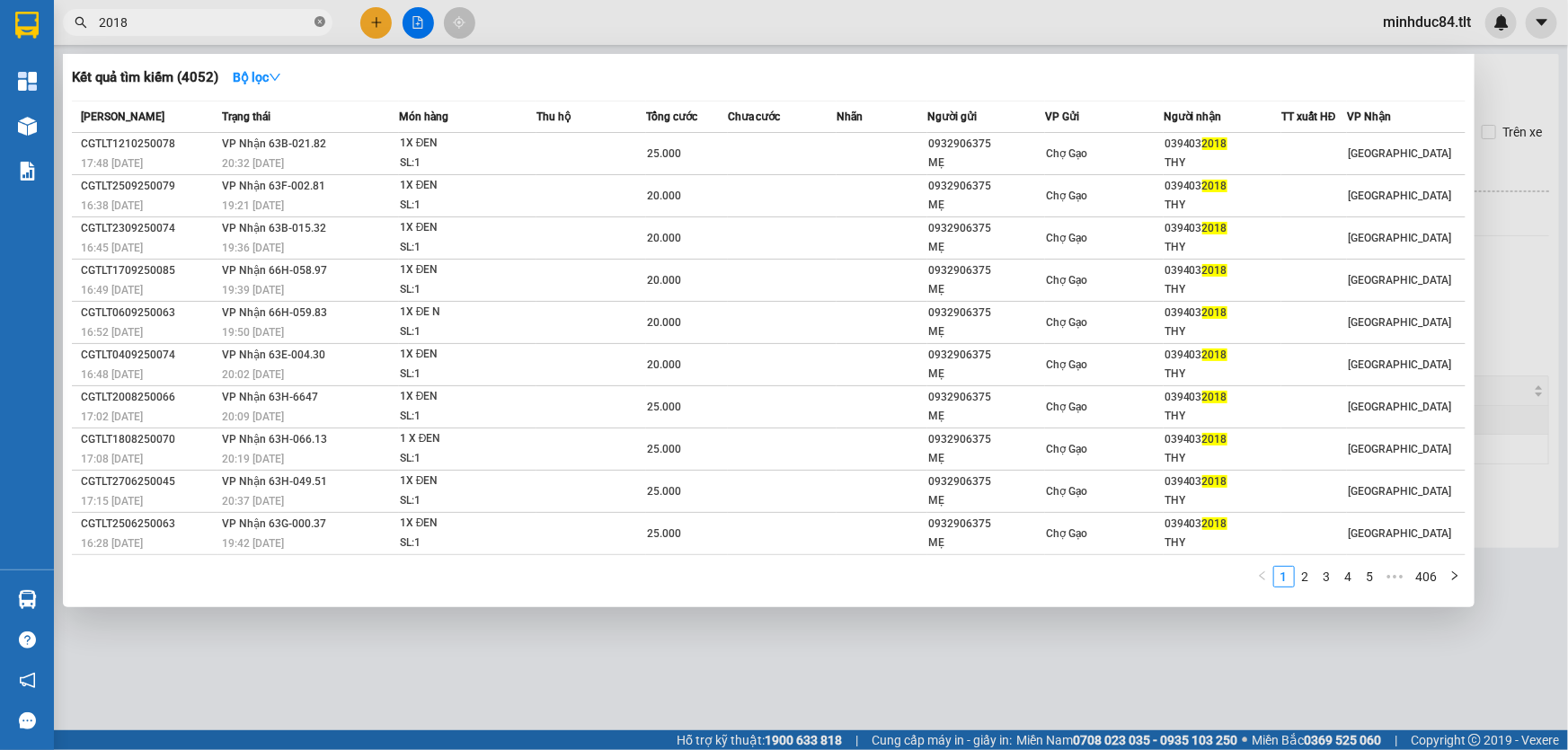
click at [314, 24] on icon "close-circle" at bounding box center [319, 21] width 11 height 11
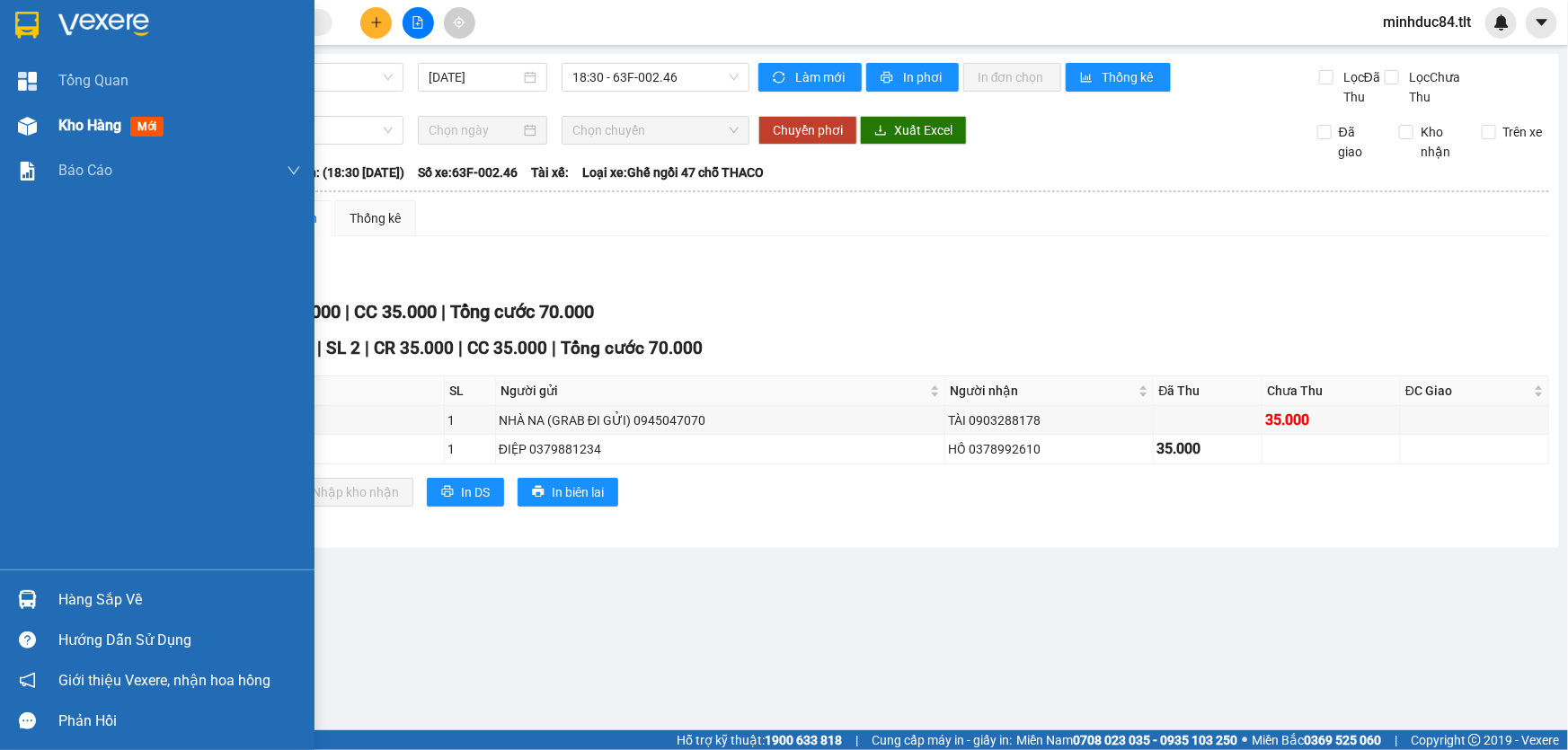
click at [45, 118] on div "Kho hàng mới" at bounding box center [157, 125] width 314 height 45
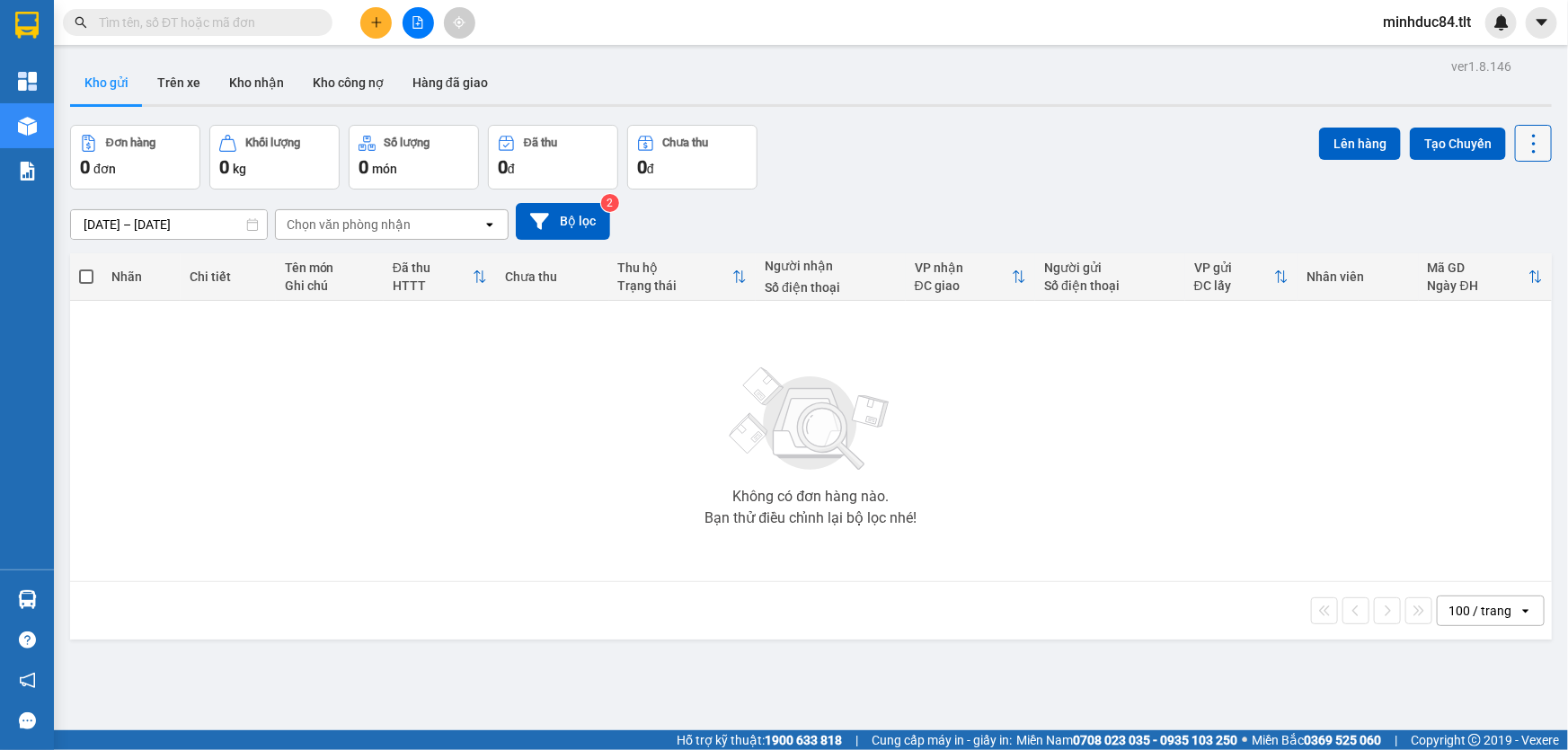
click at [1522, 152] on icon at bounding box center [1534, 144] width 25 height 25
click at [1489, 258] on span "Làm mới" at bounding box center [1496, 255] width 49 height 18
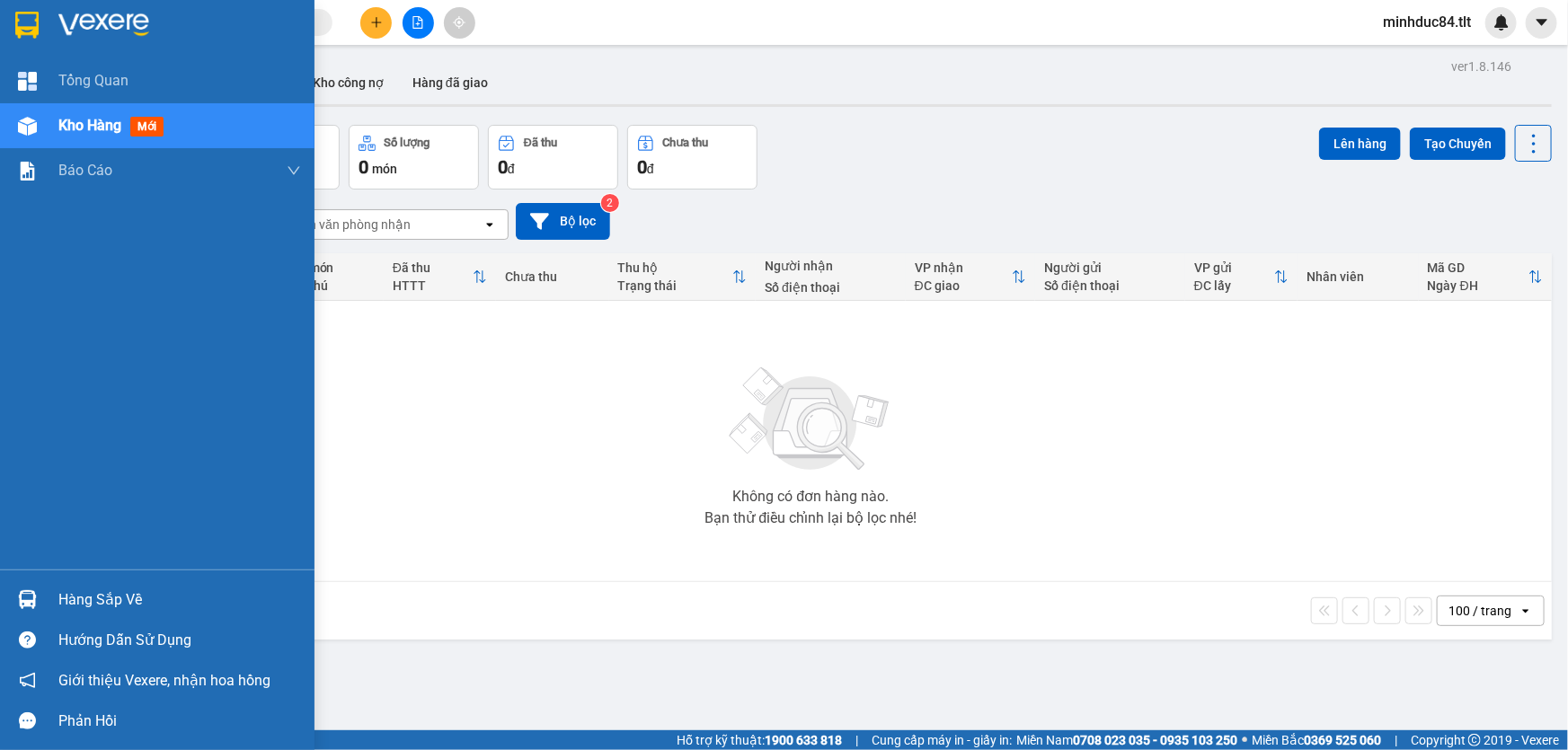
click at [83, 590] on div "Hàng sắp về" at bounding box center [180, 601] width 243 height 27
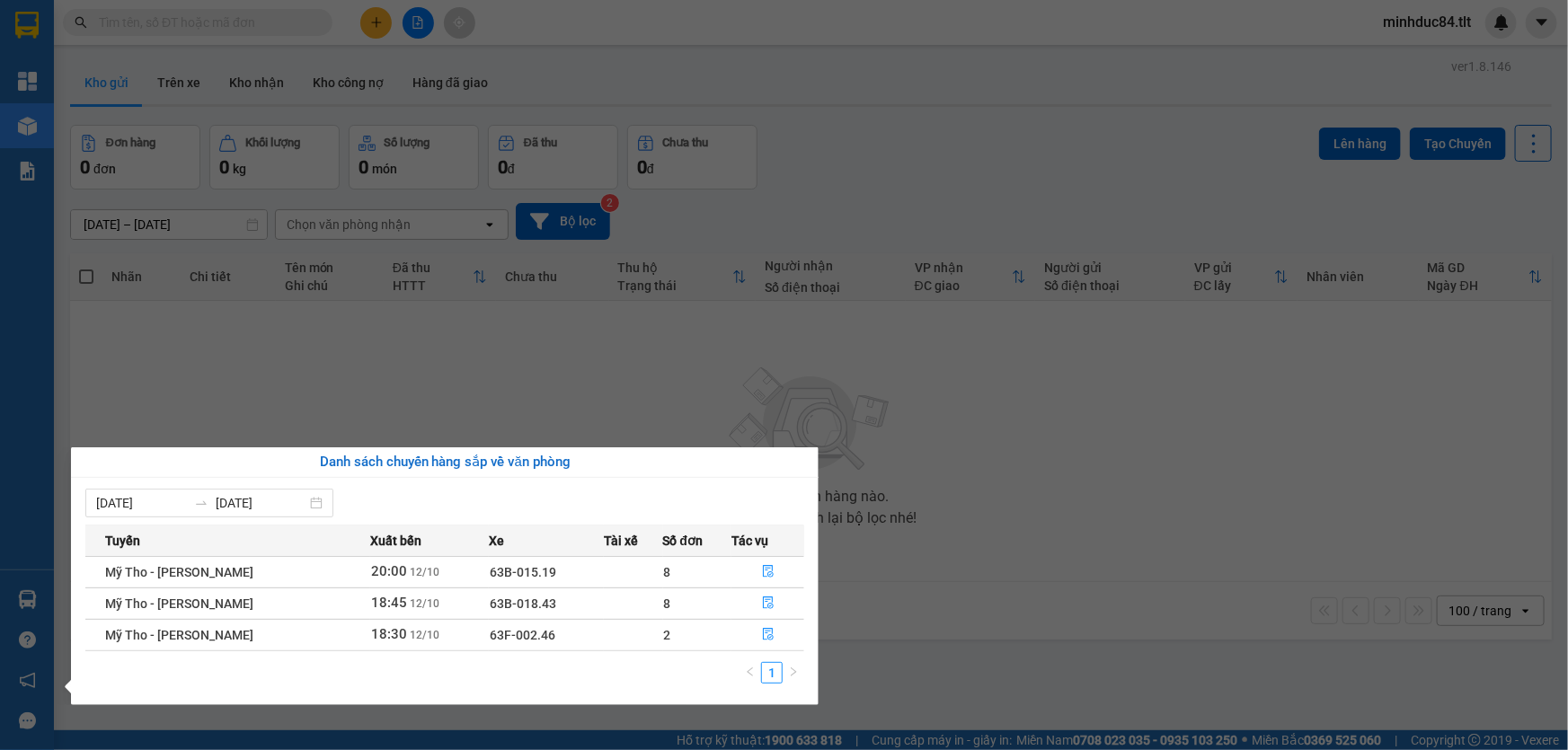
click at [882, 539] on section "Kết quả tìm kiếm ( 4052 ) Bộ lọc Mã ĐH Trạng thái Món hàng Thu hộ Tổng cước Chư…" at bounding box center [784, 375] width 1568 height 750
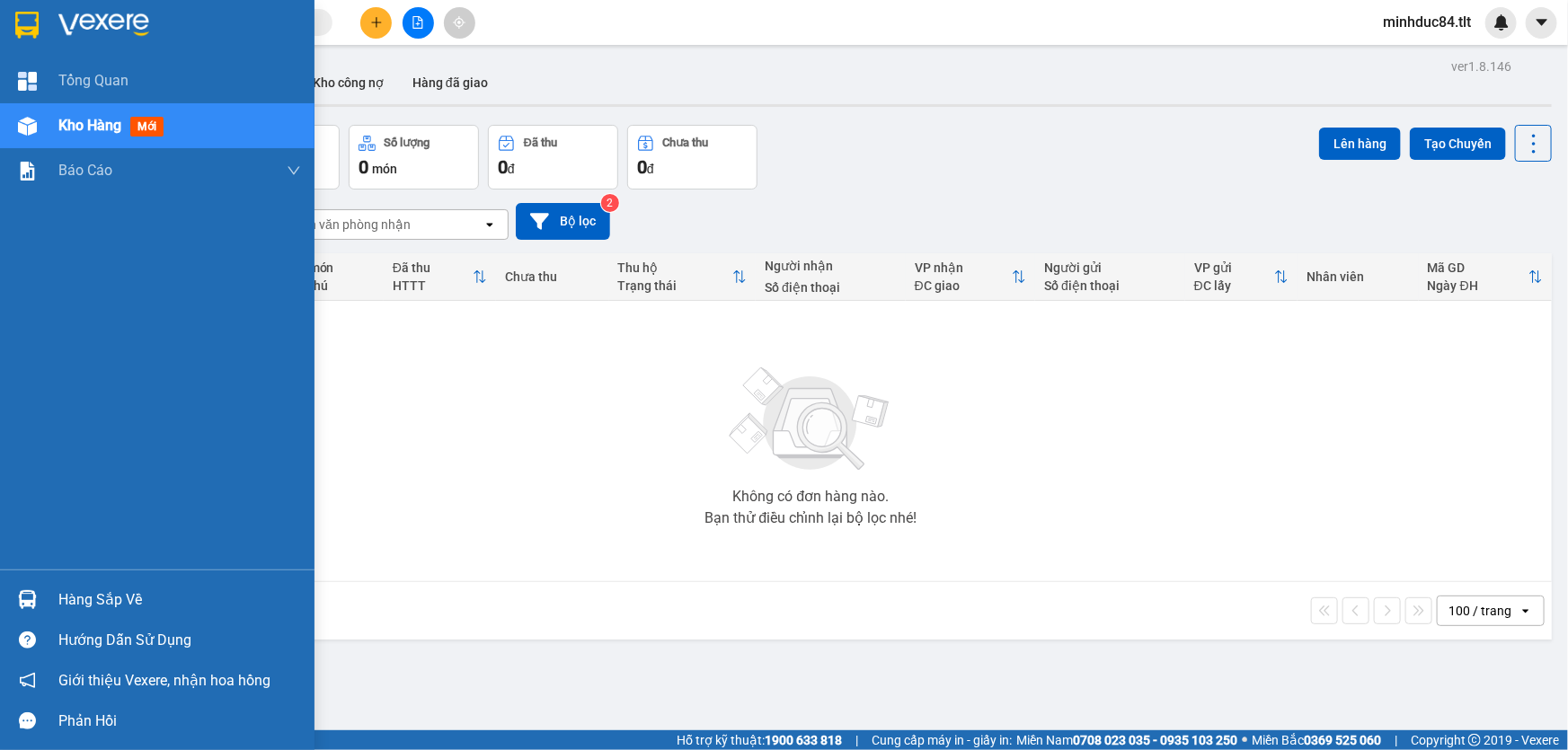
click at [107, 590] on div "Hàng sắp về" at bounding box center [180, 601] width 243 height 27
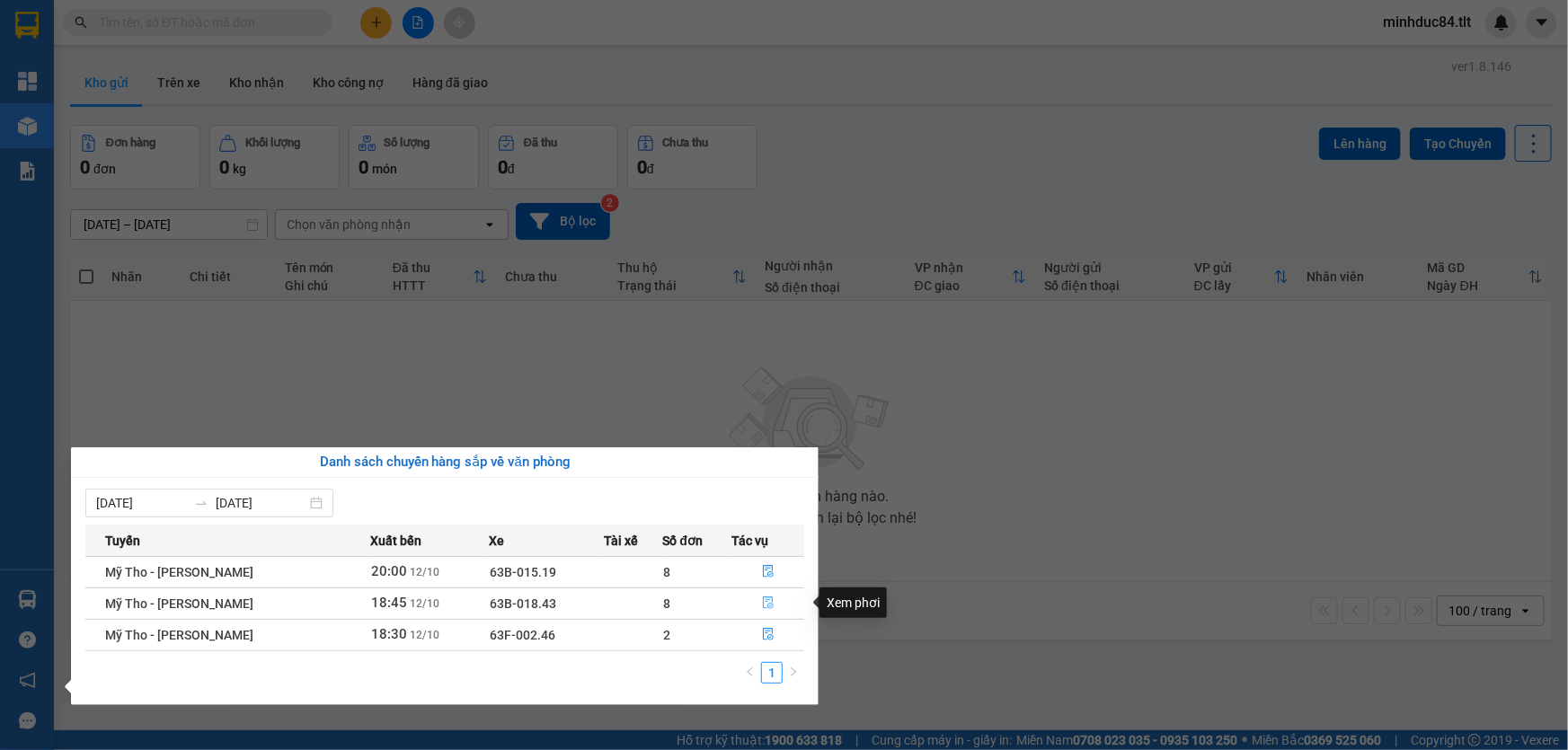
click at [771, 600] on button "button" at bounding box center [768, 603] width 71 height 29
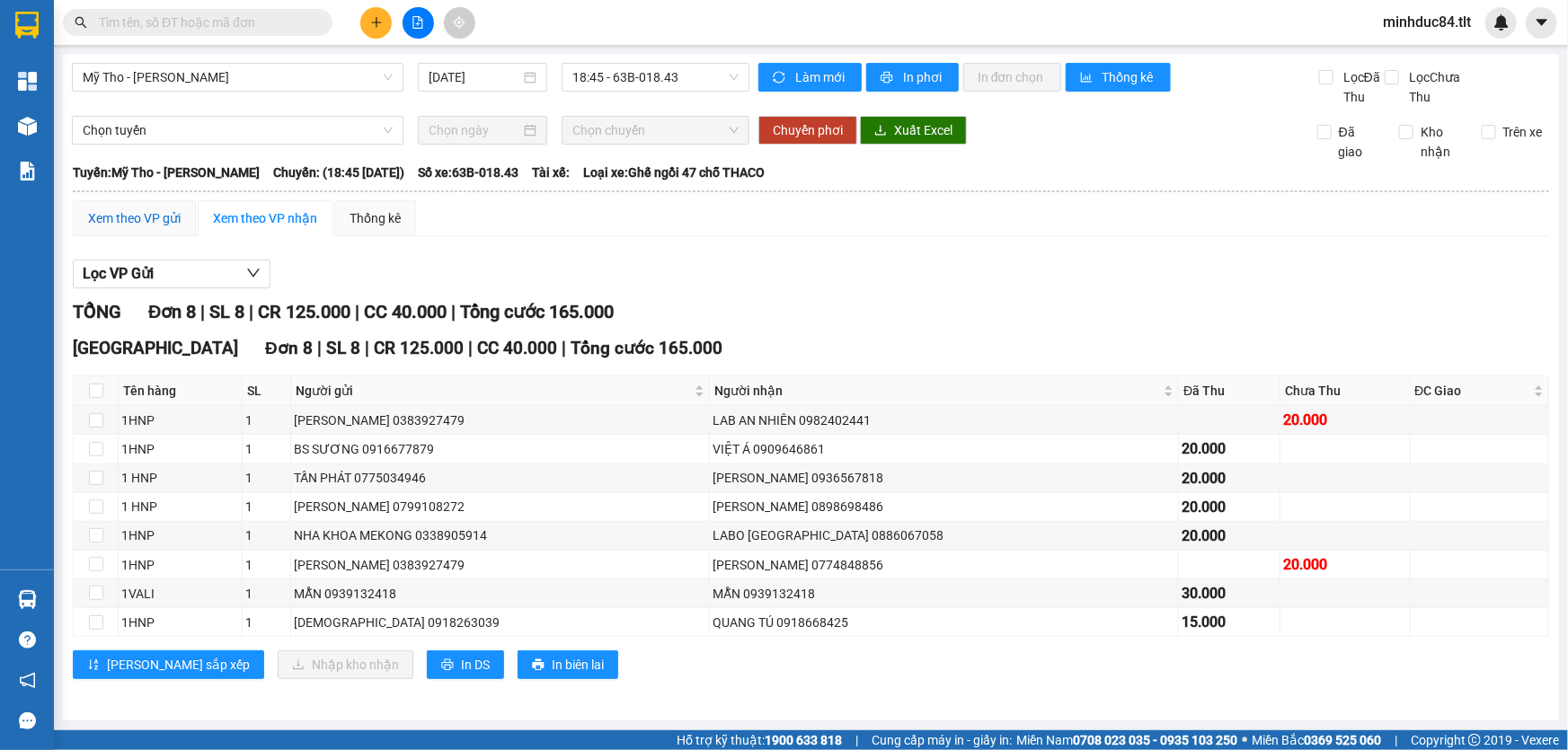
click at [119, 216] on div "Xem theo VP gửi" at bounding box center [134, 218] width 93 height 20
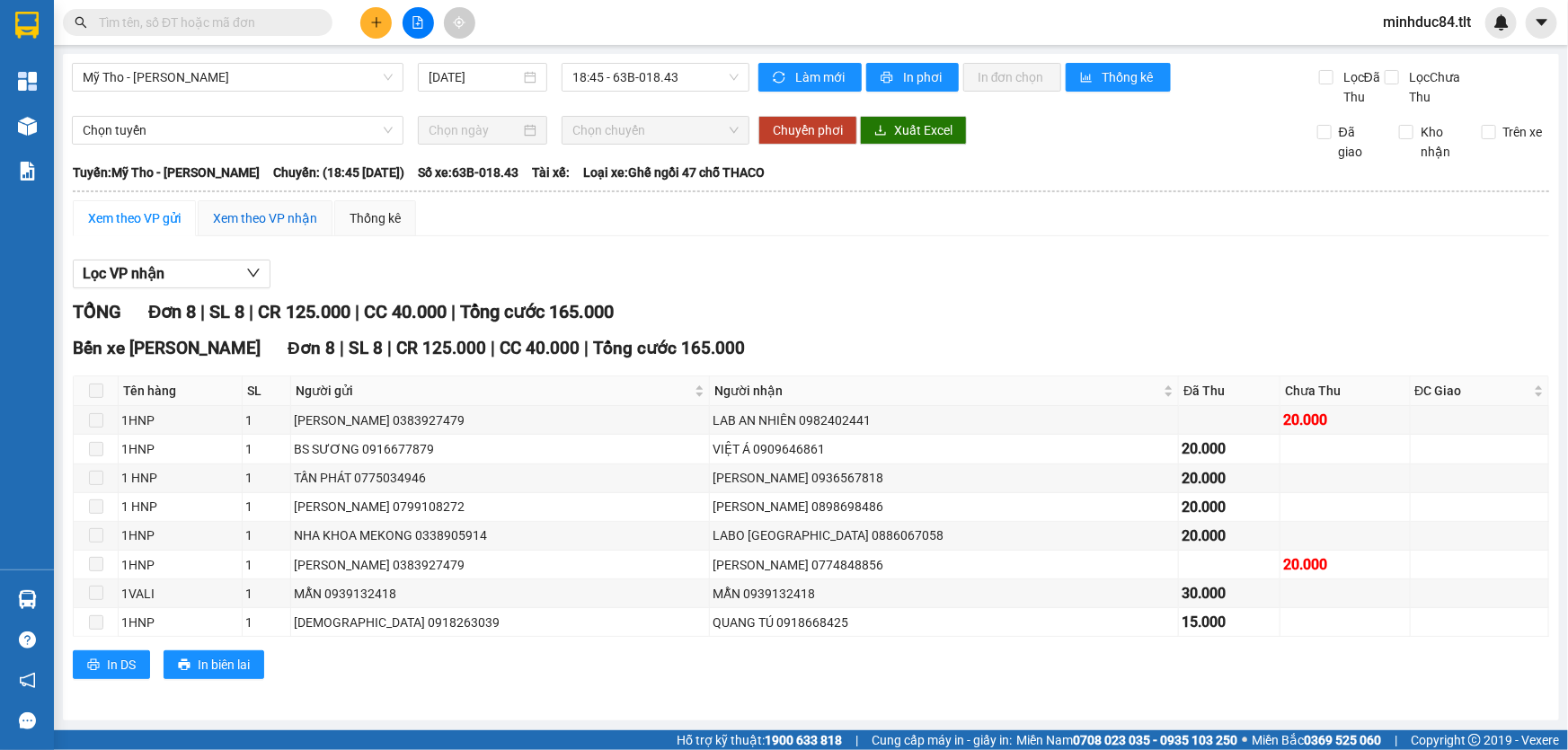
click at [237, 222] on div "Xem theo VP nhận" at bounding box center [265, 218] width 104 height 20
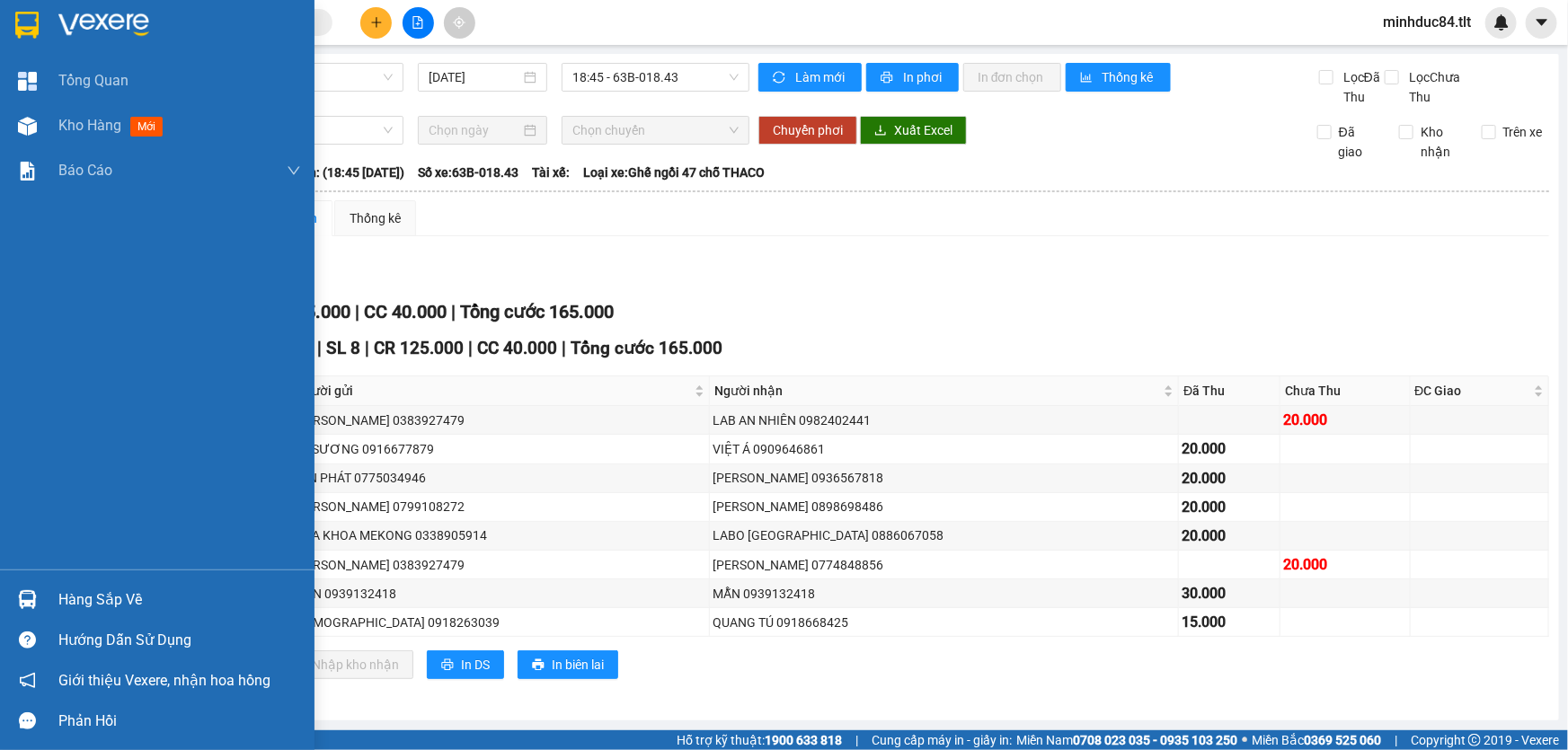
click at [53, 584] on div "Hàng sắp về" at bounding box center [157, 600] width 314 height 40
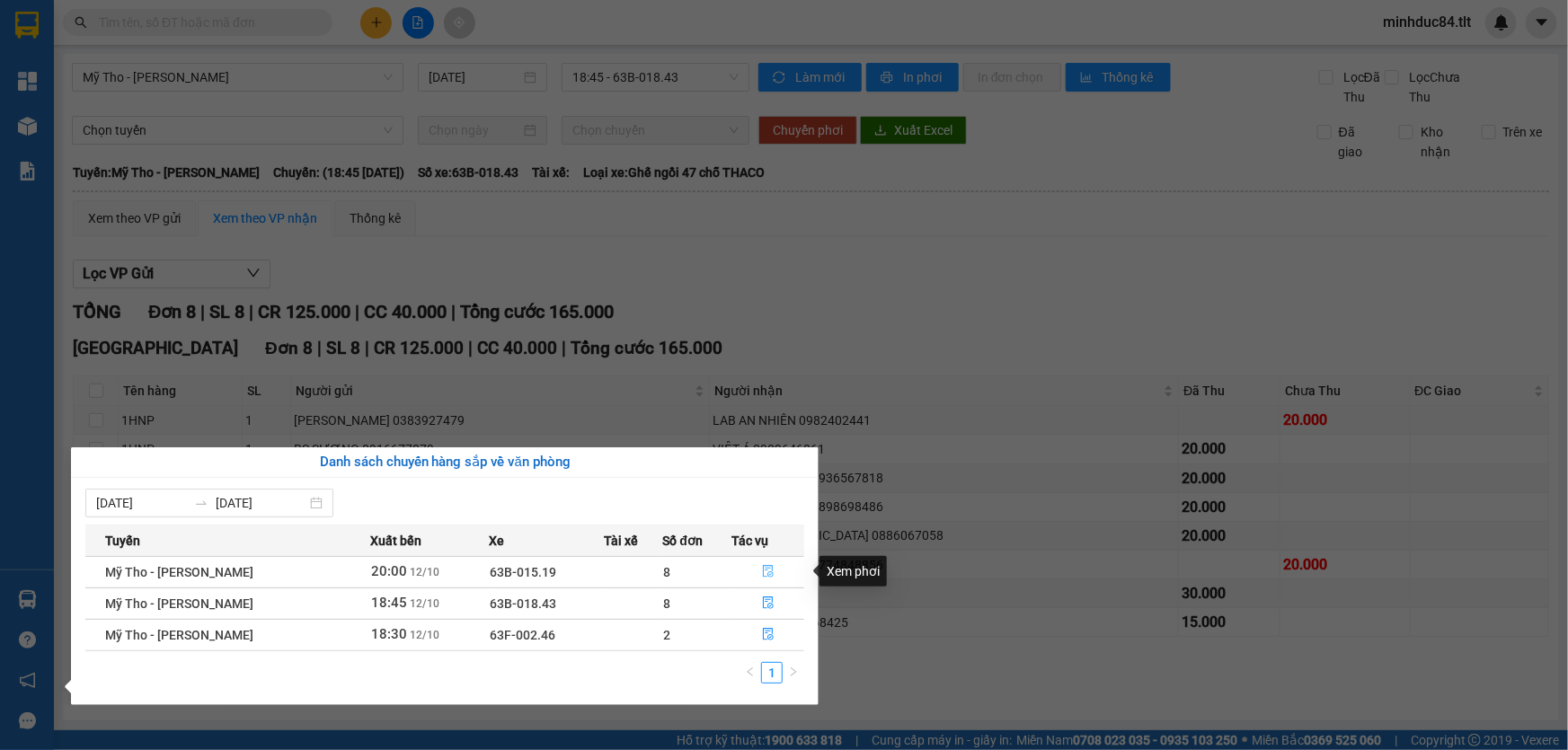
click at [768, 575] on icon "file-done" at bounding box center [768, 571] width 11 height 13
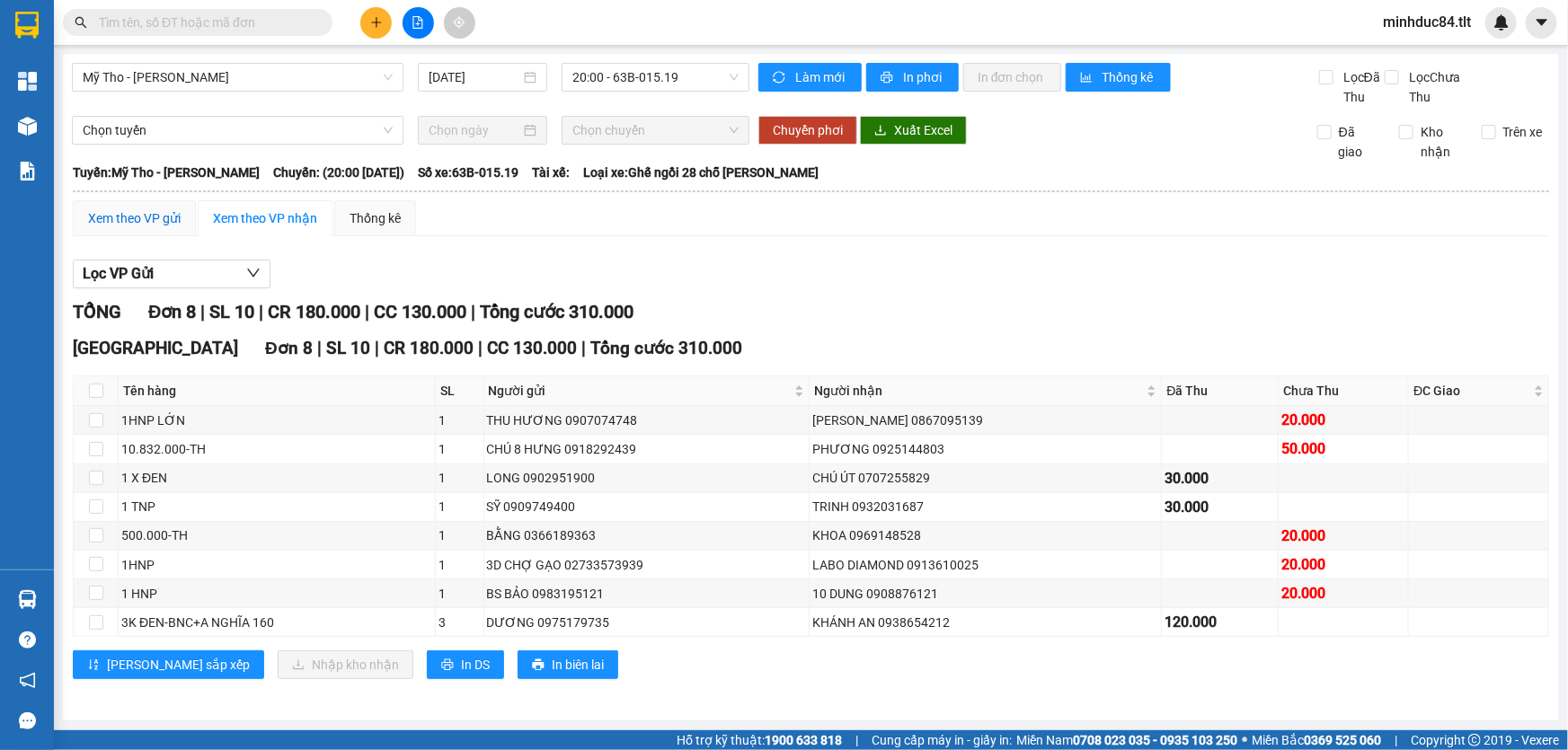
click at [136, 222] on div "Xem theo VP gửi" at bounding box center [134, 218] width 93 height 20
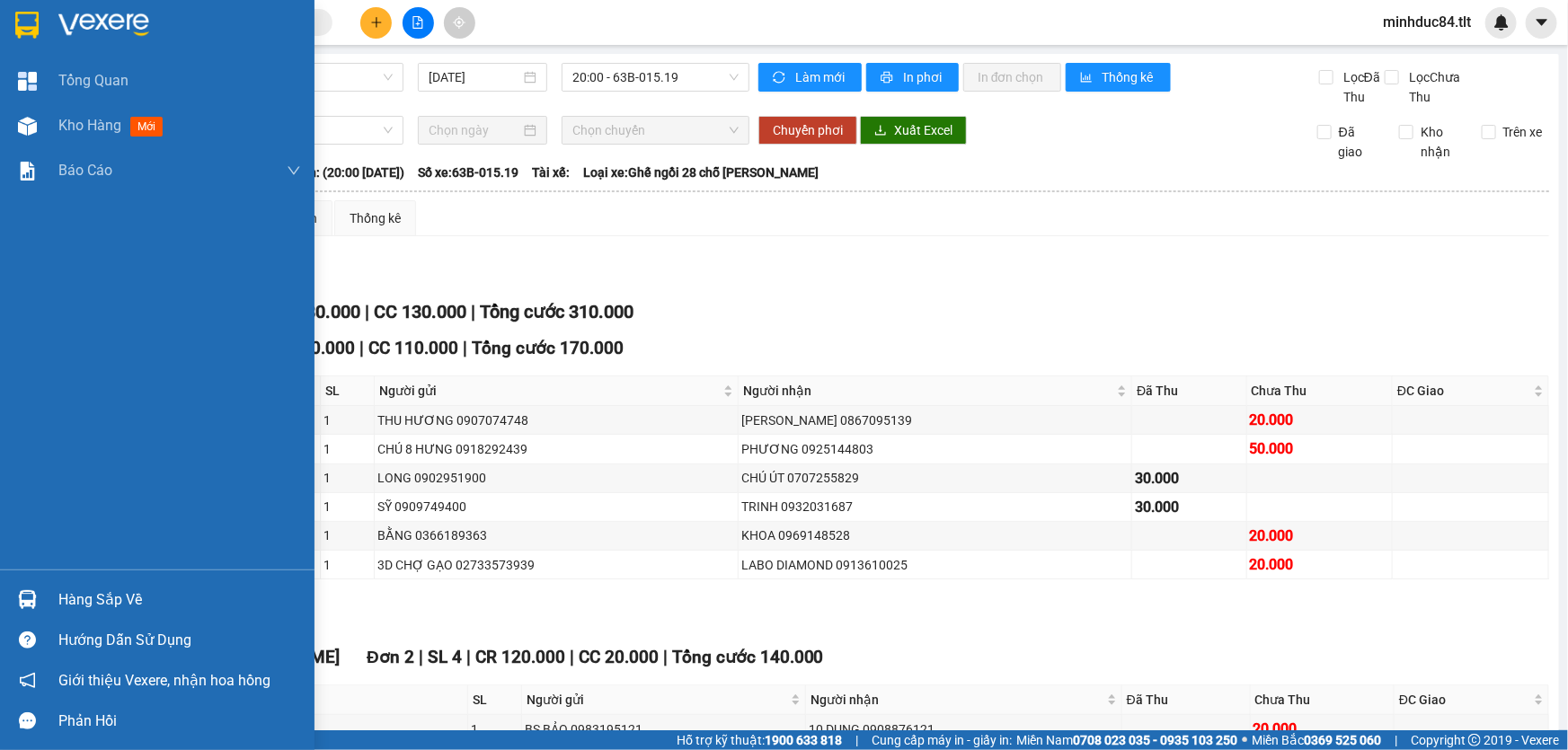
click at [82, 603] on div "Hàng sắp về" at bounding box center [180, 601] width 243 height 27
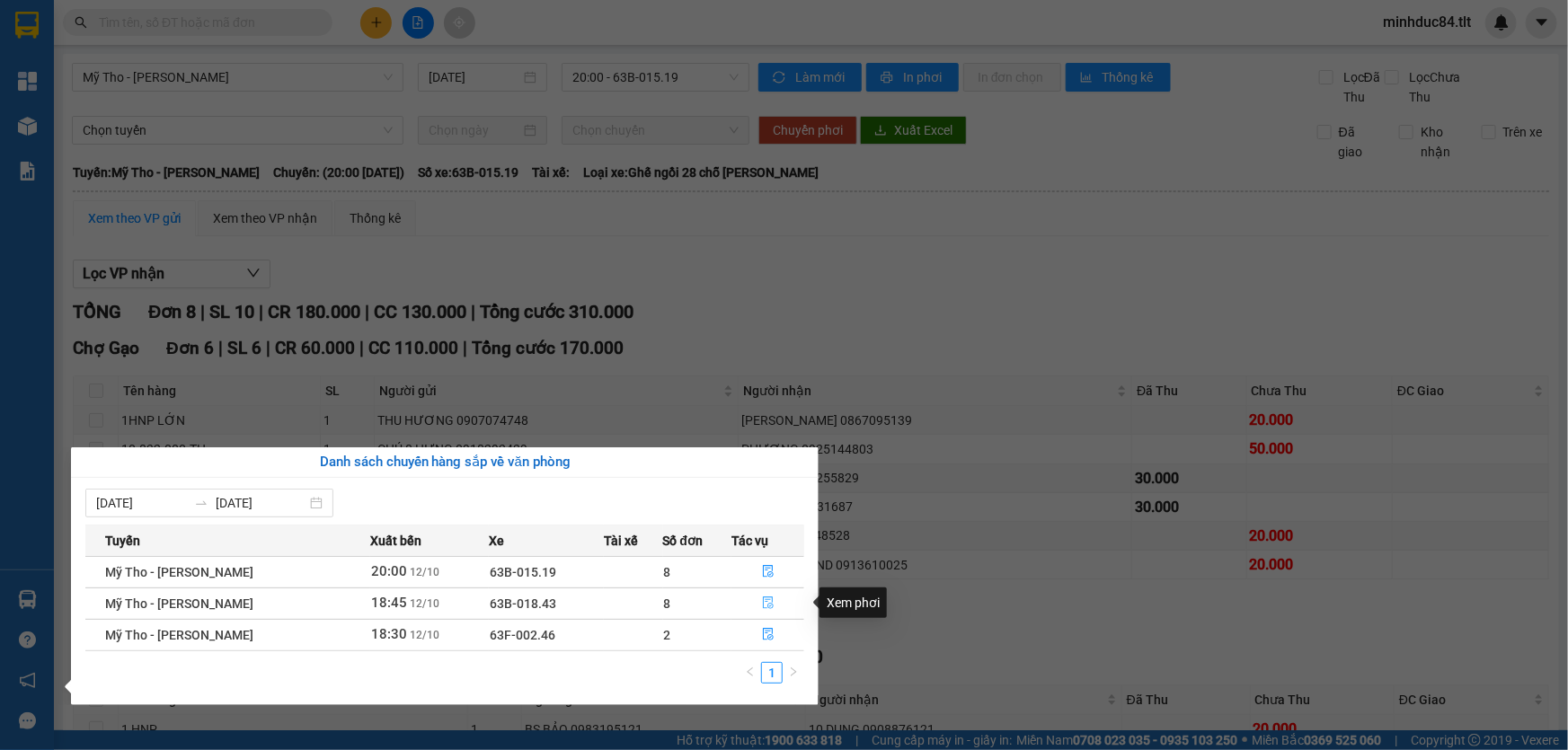
click at [767, 599] on icon "file-done" at bounding box center [768, 603] width 13 height 13
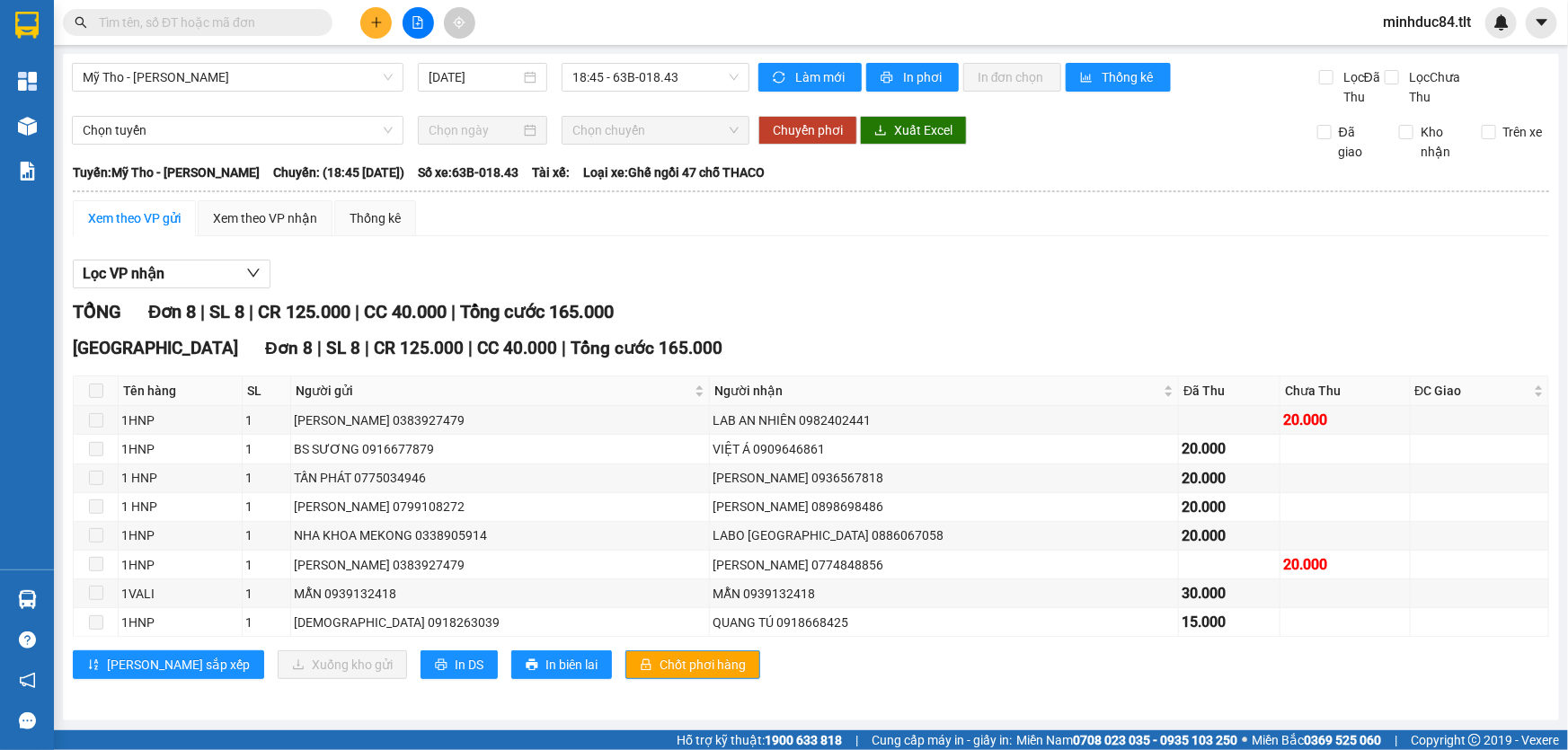
click at [411, 9] on button at bounding box center [418, 22] width 32 height 32
click at [176, 73] on span "Mỹ Tho - [PERSON_NAME]" at bounding box center [238, 77] width 311 height 27
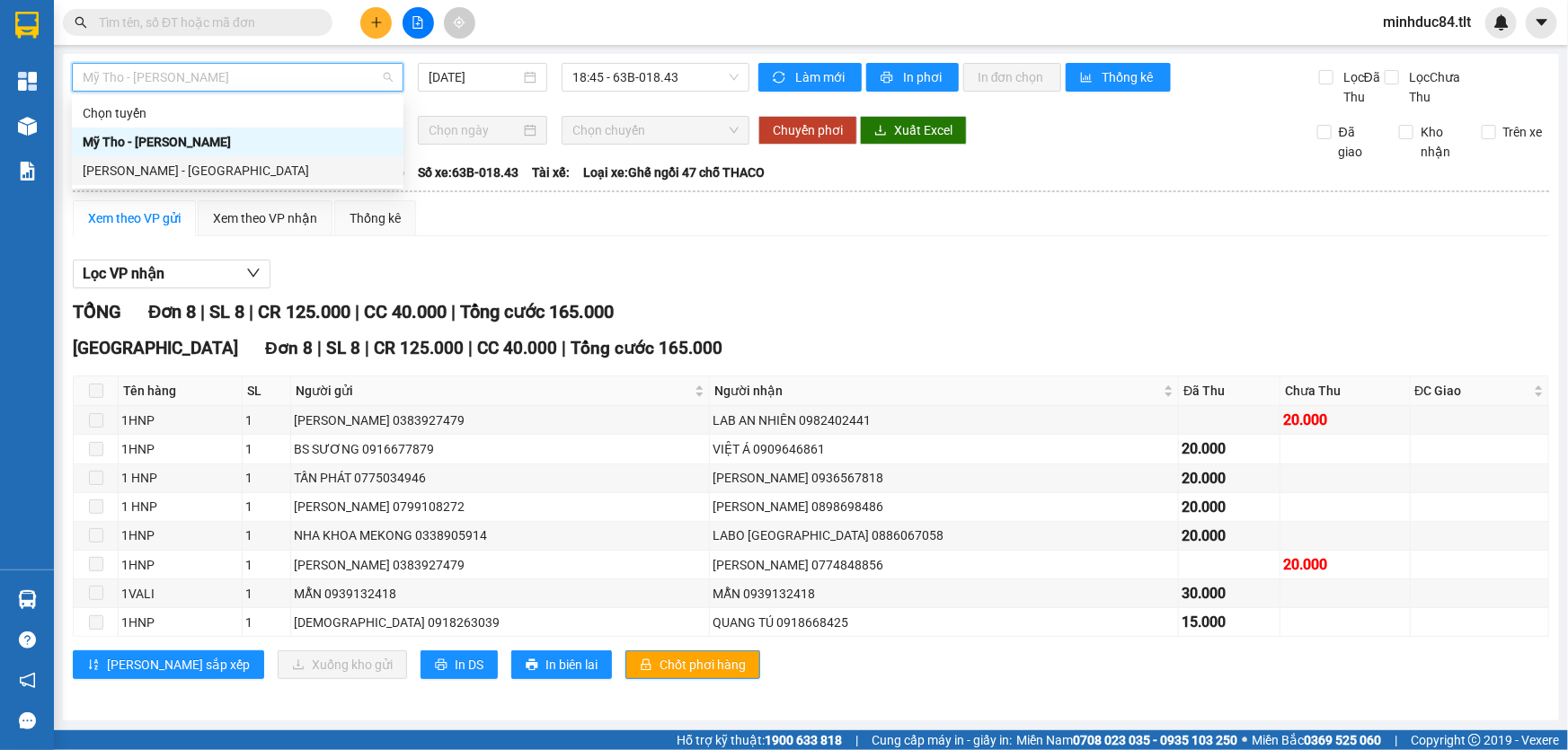
click at [170, 179] on div "[PERSON_NAME] - [GEOGRAPHIC_DATA]" at bounding box center [238, 171] width 311 height 20
type input "[DATE]"
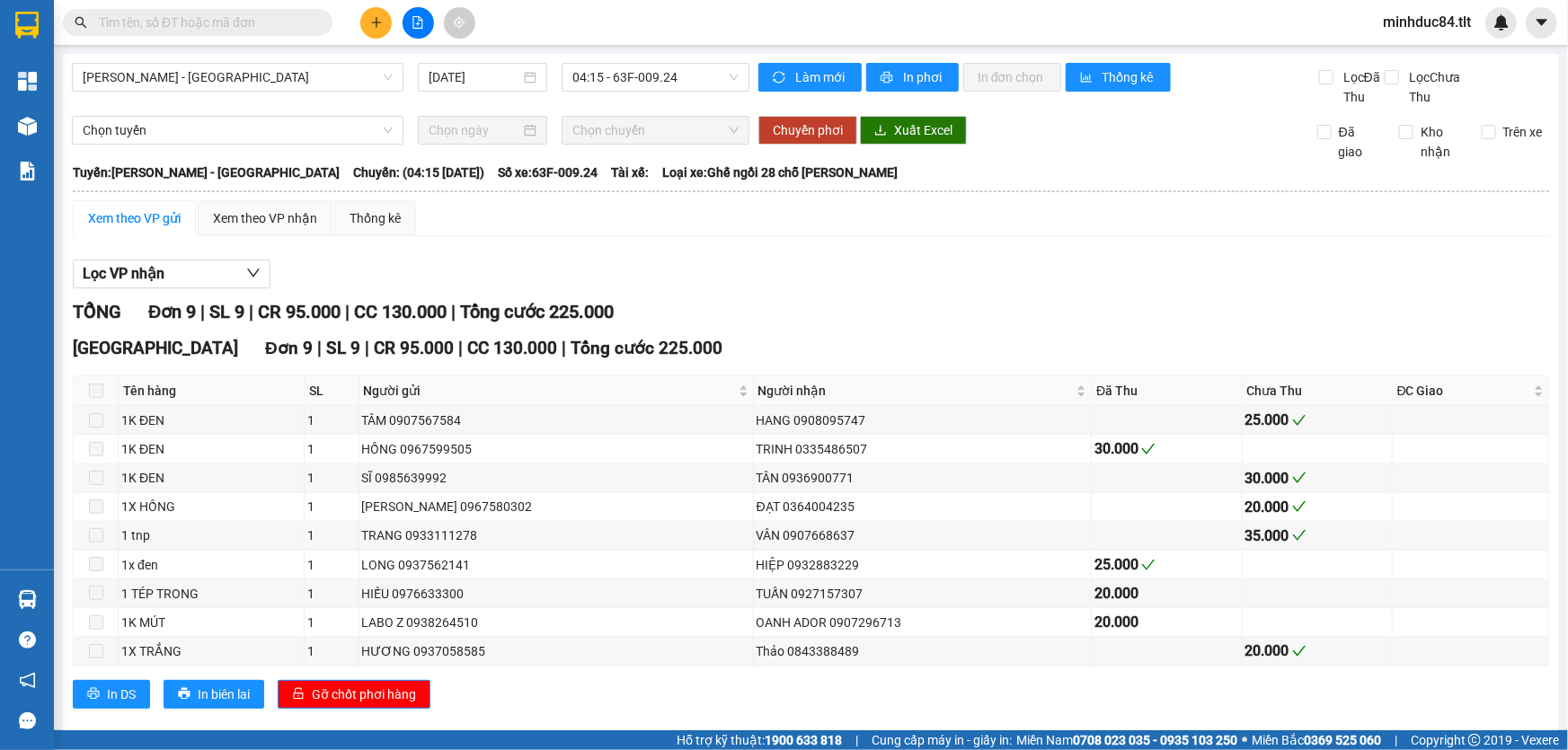
click at [670, 56] on div "Hồ Chí Minh - Mỹ Tho 12/10/2025 04:15 - 63F-009.24 Làm mới In phơi In đơn chọn …" at bounding box center [811, 402] width 1497 height 696
click at [674, 73] on span "04:15 - 63F-009.24" at bounding box center [656, 77] width 166 height 27
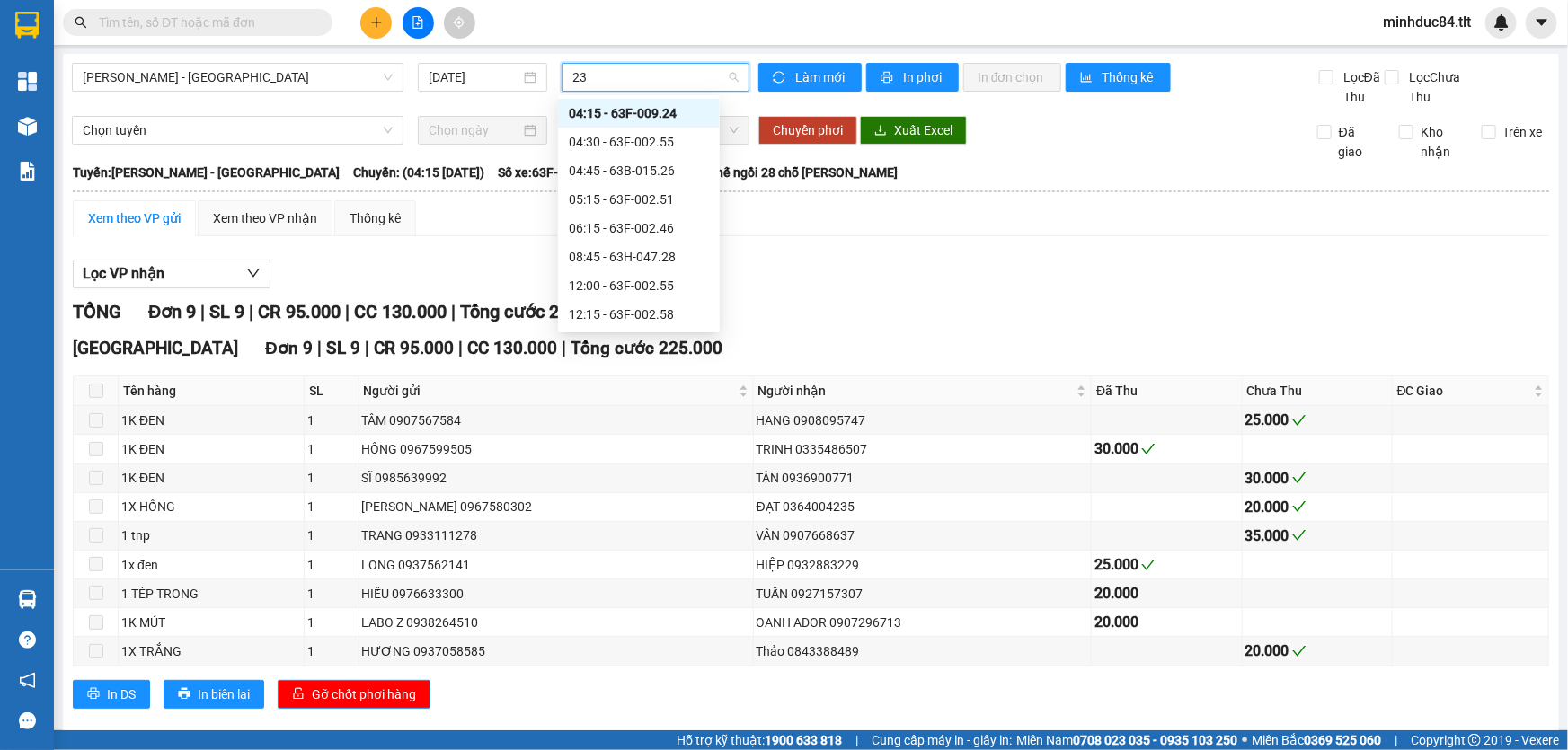
type input "230"
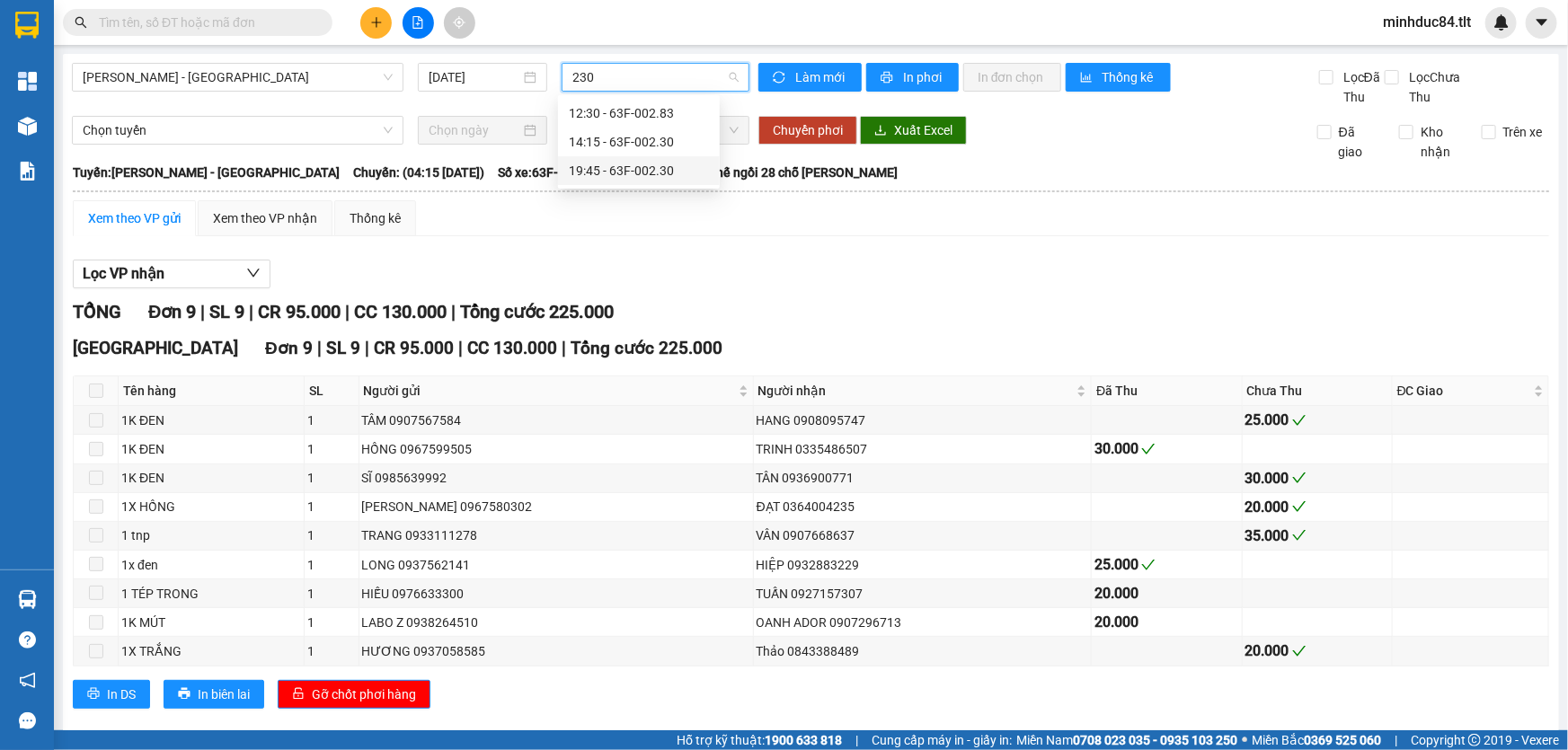
click at [626, 175] on div "19:45 - 63F-002.30" at bounding box center [638, 171] width 140 height 20
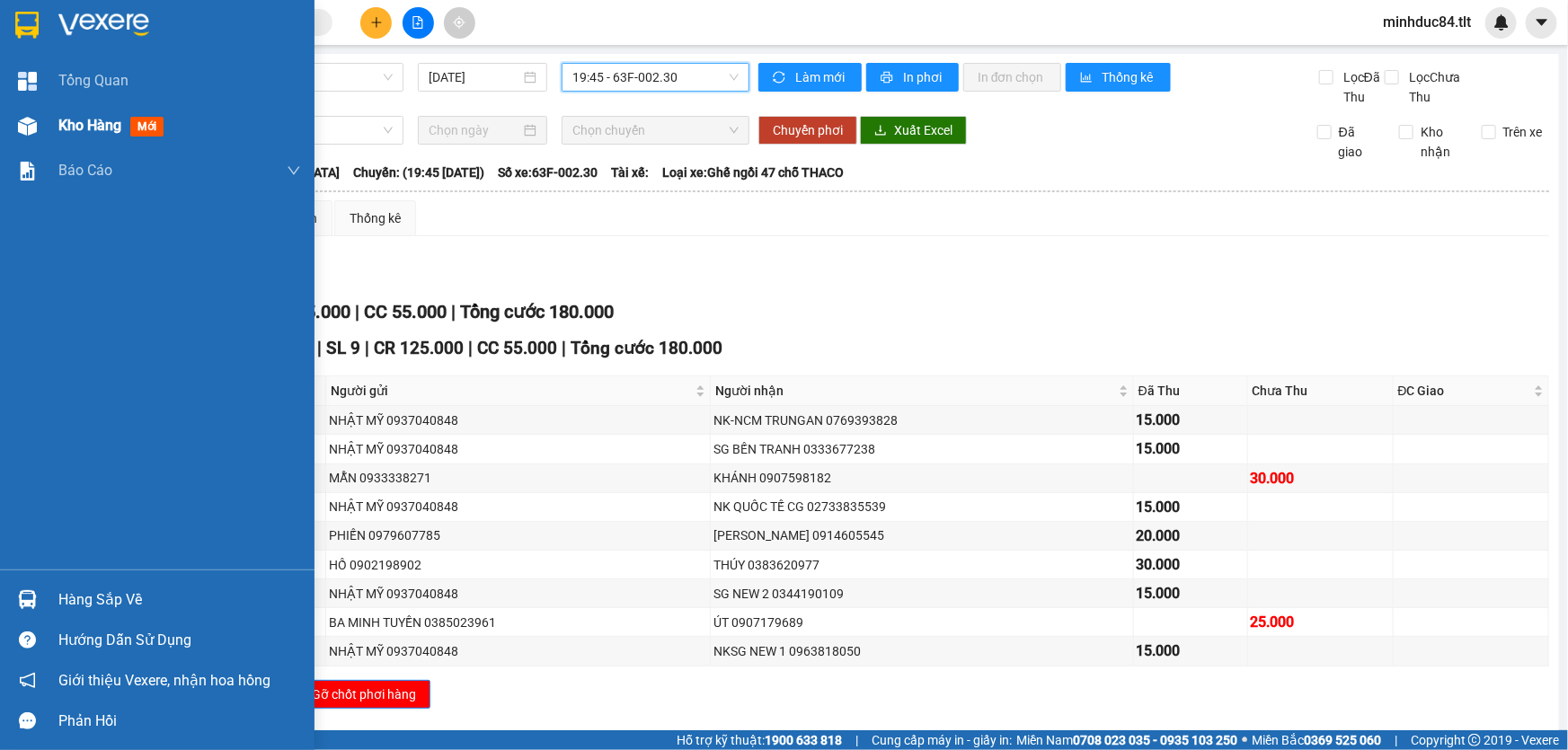
click at [40, 111] on div at bounding box center [27, 126] width 32 height 32
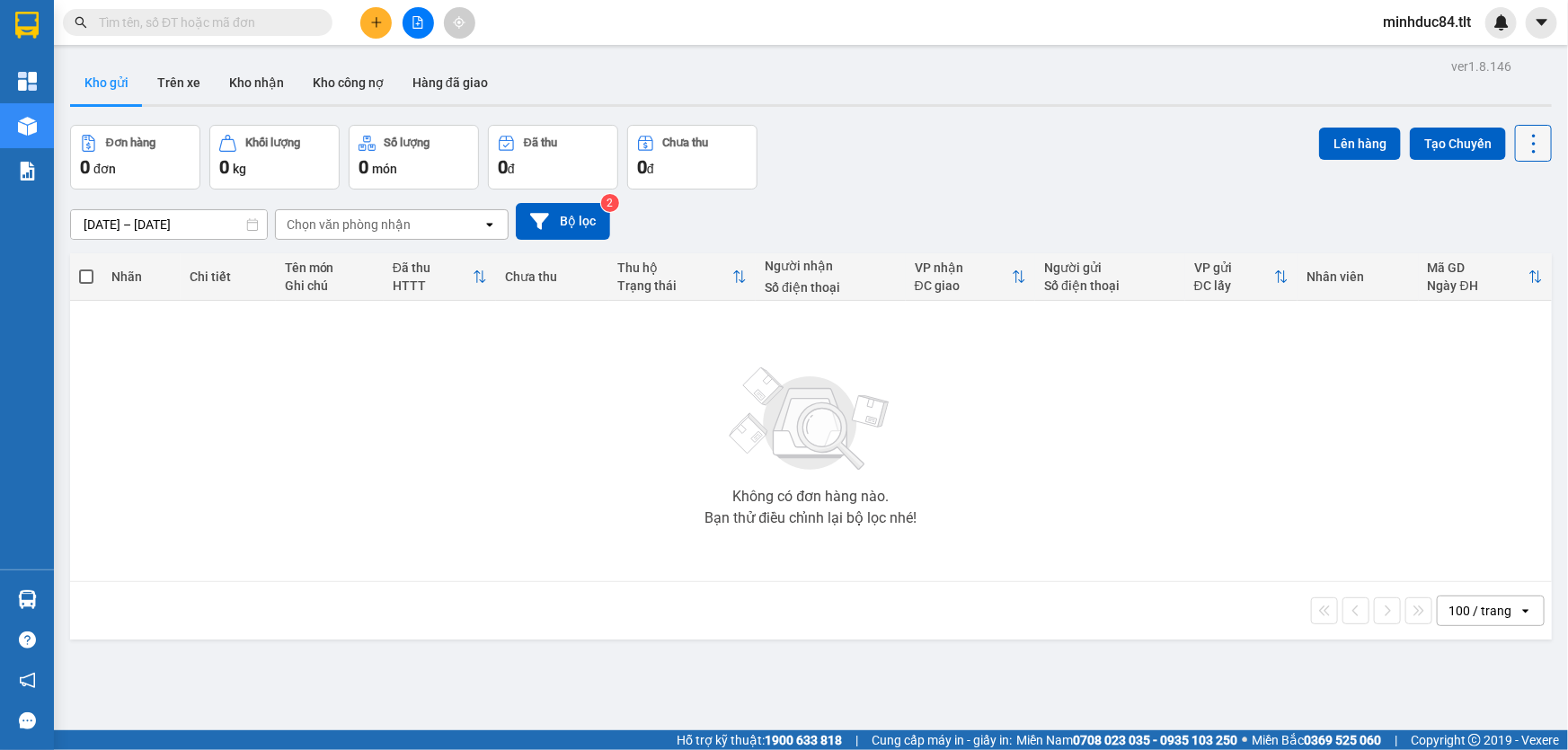
click at [1522, 139] on icon at bounding box center [1534, 144] width 25 height 25
click at [1512, 259] on span "Làm mới" at bounding box center [1496, 255] width 49 height 18
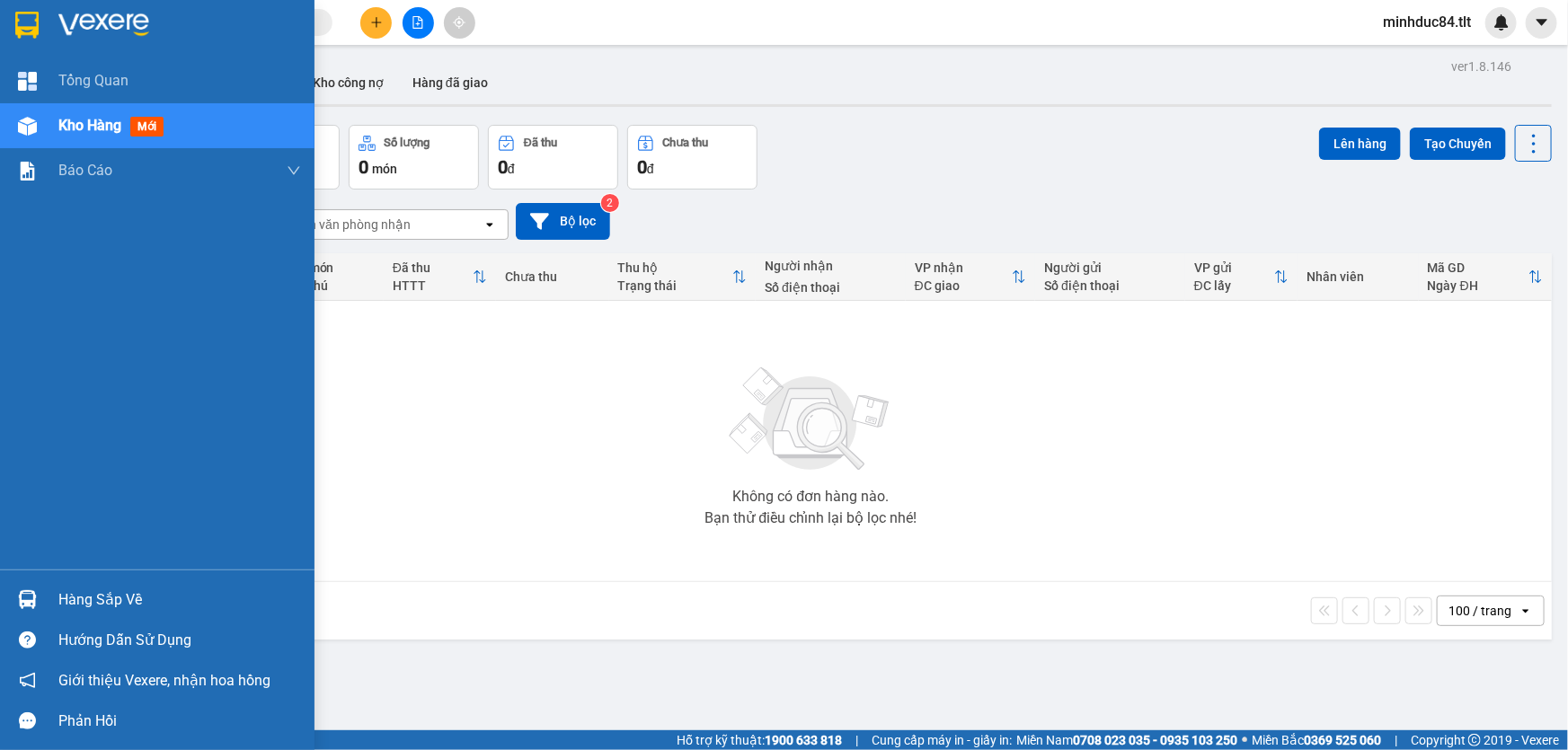
click at [59, 601] on div "Hàng sắp về" at bounding box center [180, 601] width 243 height 27
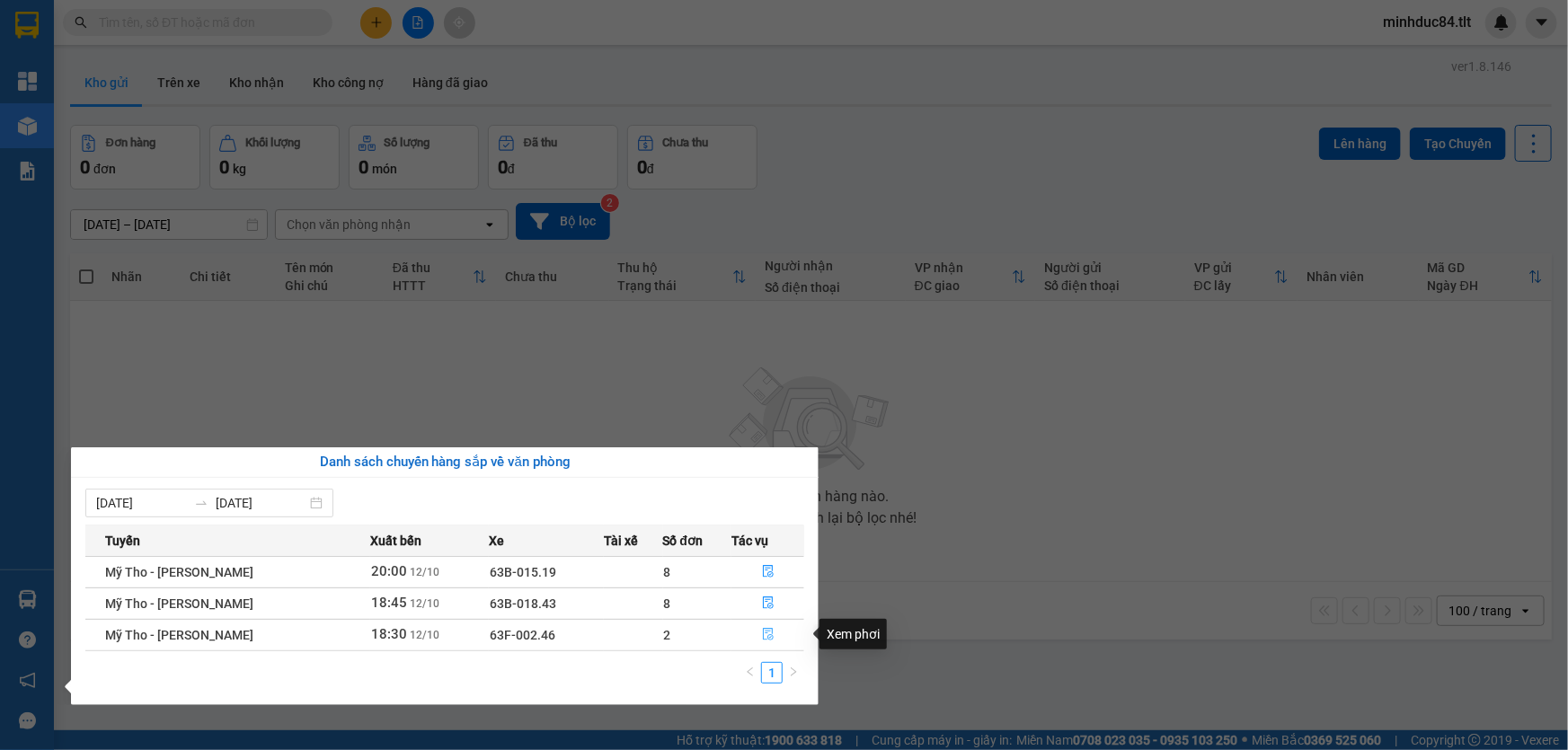
click at [770, 640] on span "file-done" at bounding box center [768, 634] width 13 height 14
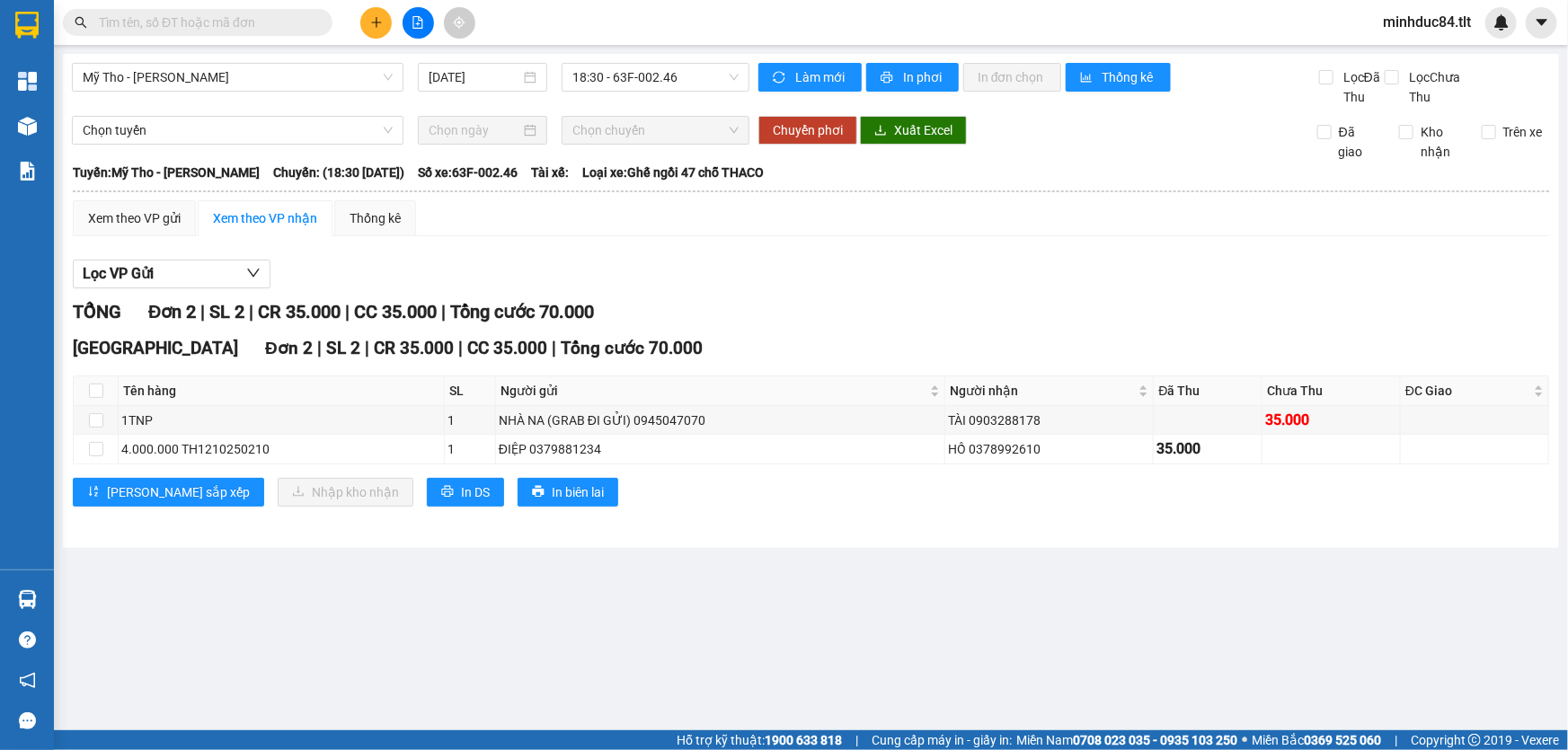
click at [173, 16] on input "text" at bounding box center [205, 22] width 212 height 20
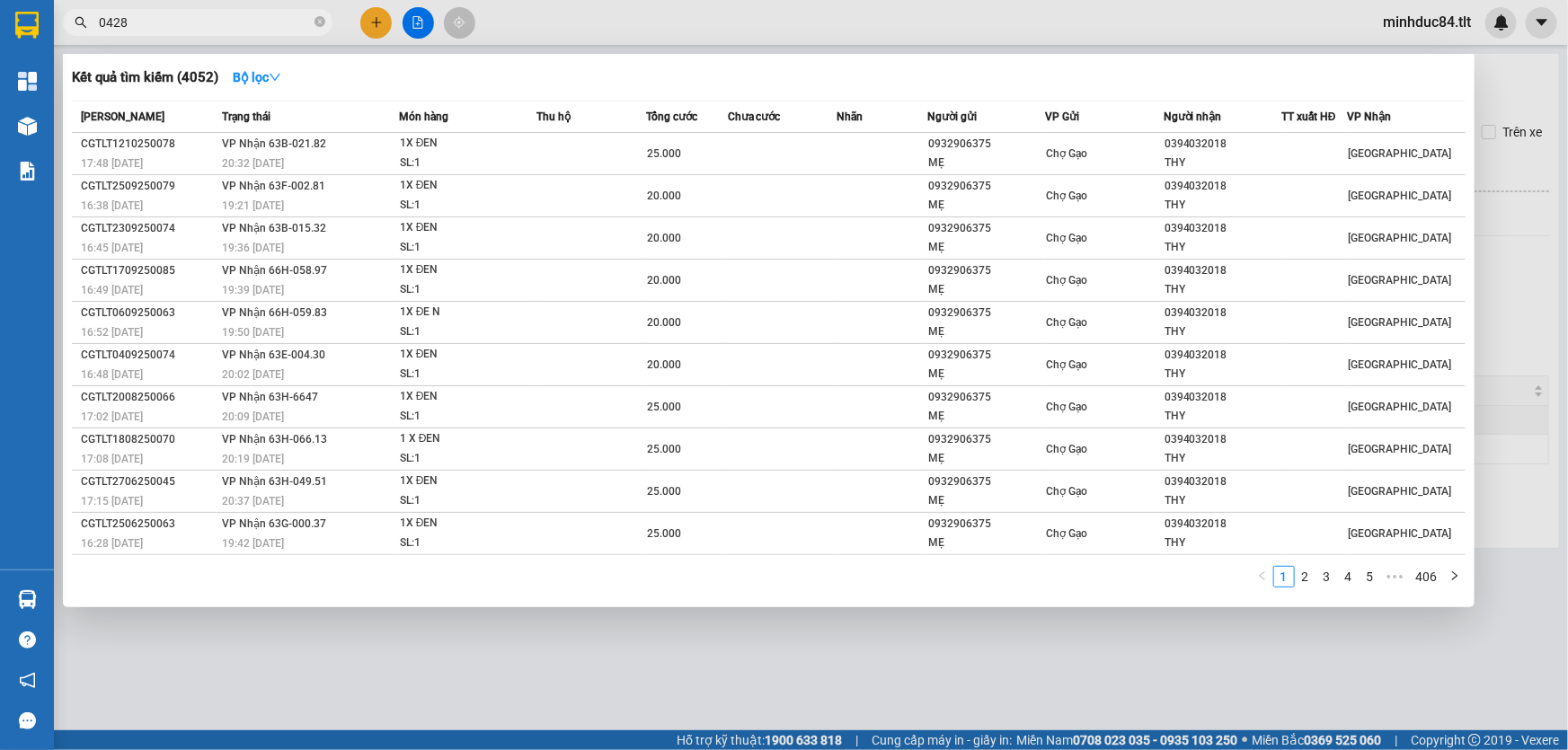
type input "0428"
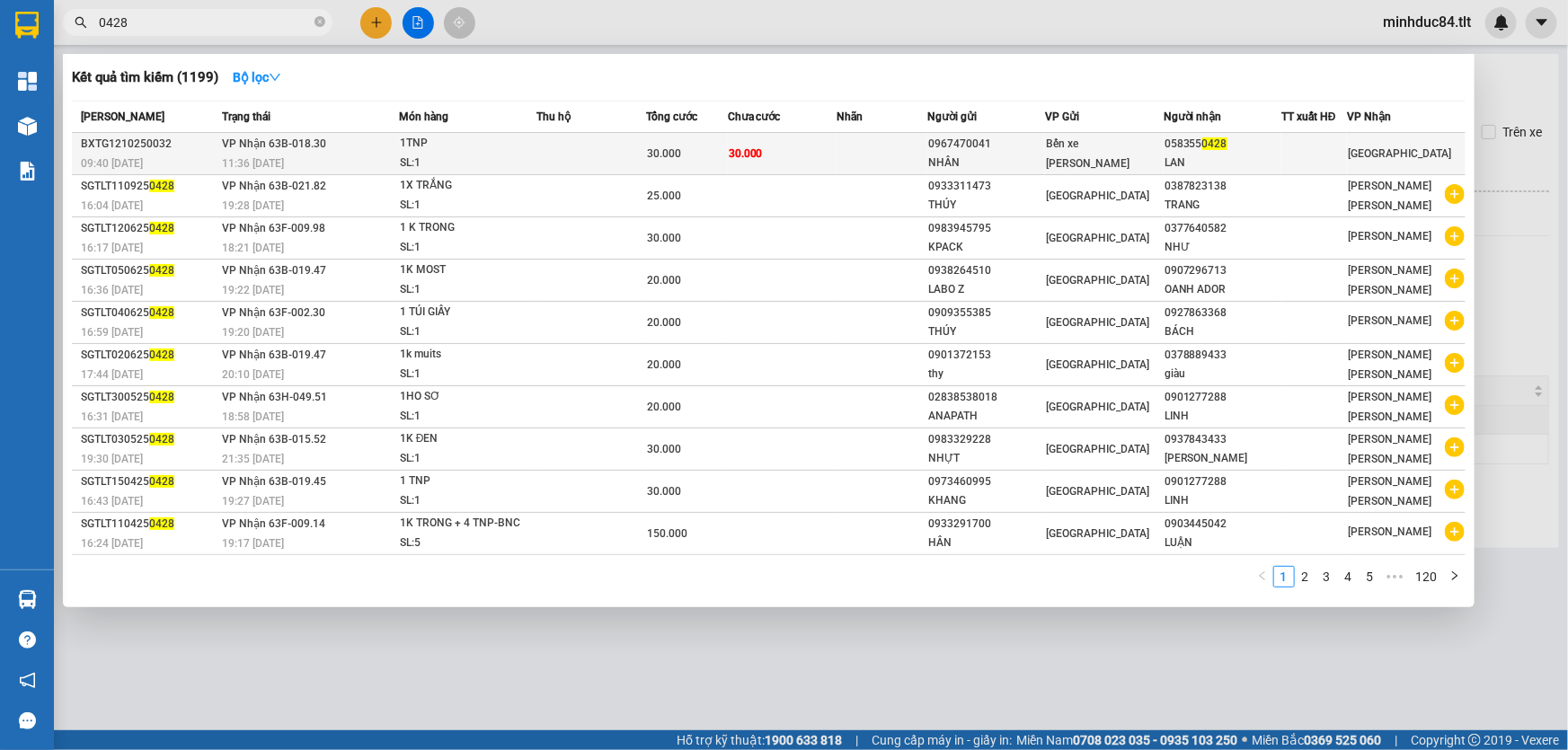
click at [307, 134] on td "VP Nhận 63B-018.30 11:36 - 12/10" at bounding box center [309, 154] width 181 height 42
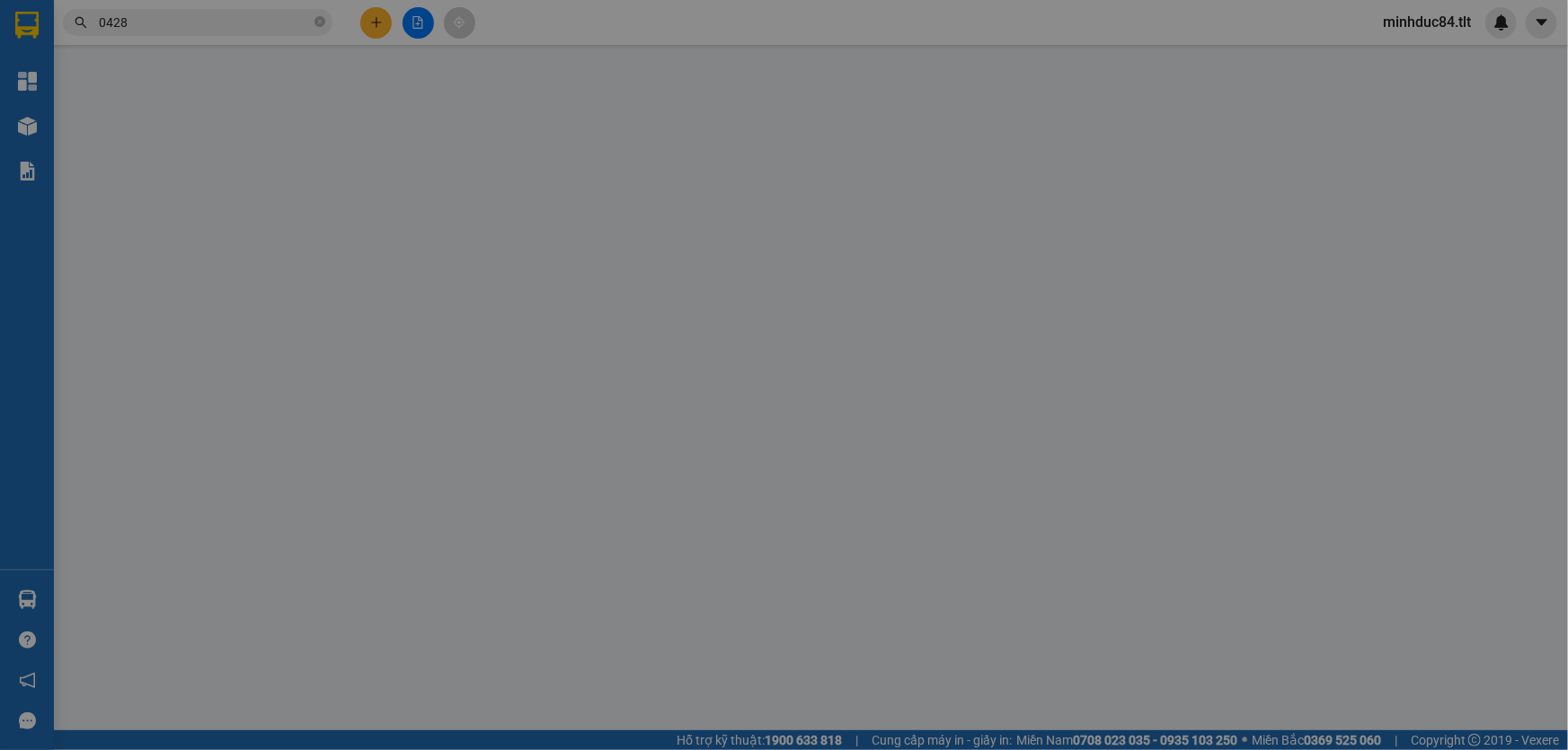
type input "0967470041"
type input "NHÂN"
type input "0583550428"
type input "LAN"
type input "0"
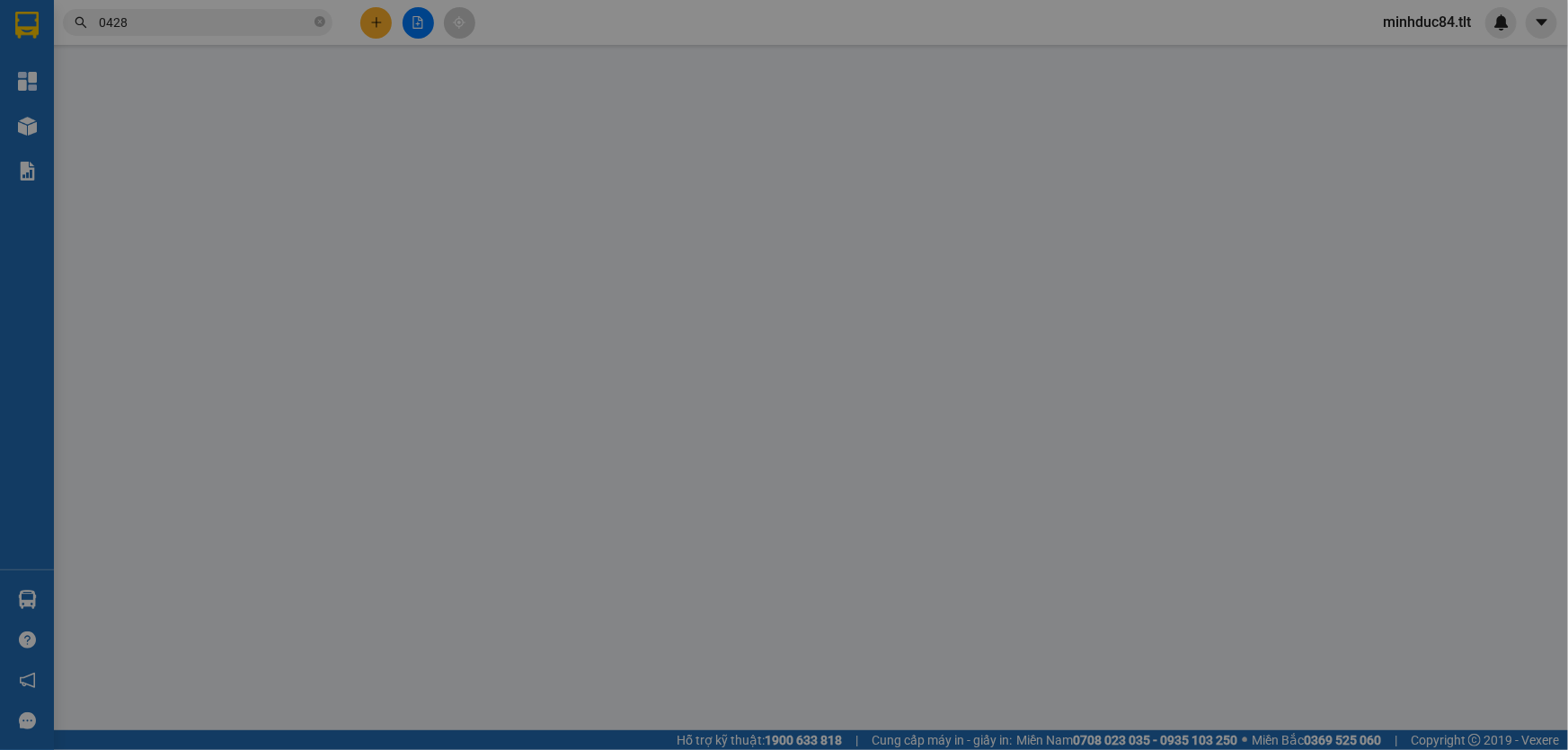
type input "30.000"
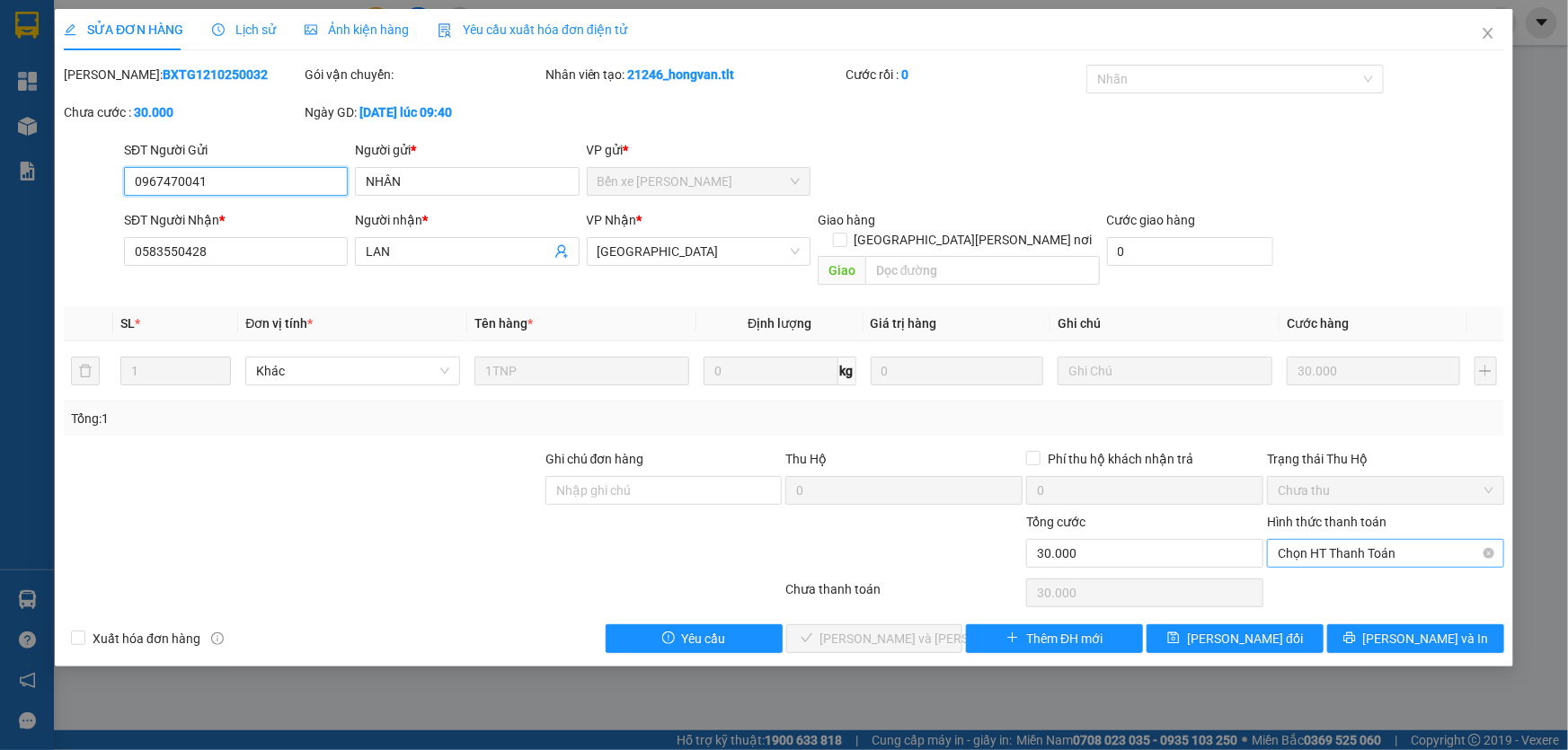
click at [1344, 540] on span "Chọn HT Thanh Toán" at bounding box center [1386, 553] width 216 height 27
click at [1356, 575] on div "Tại văn phòng" at bounding box center [1386, 569] width 216 height 20
type input "0"
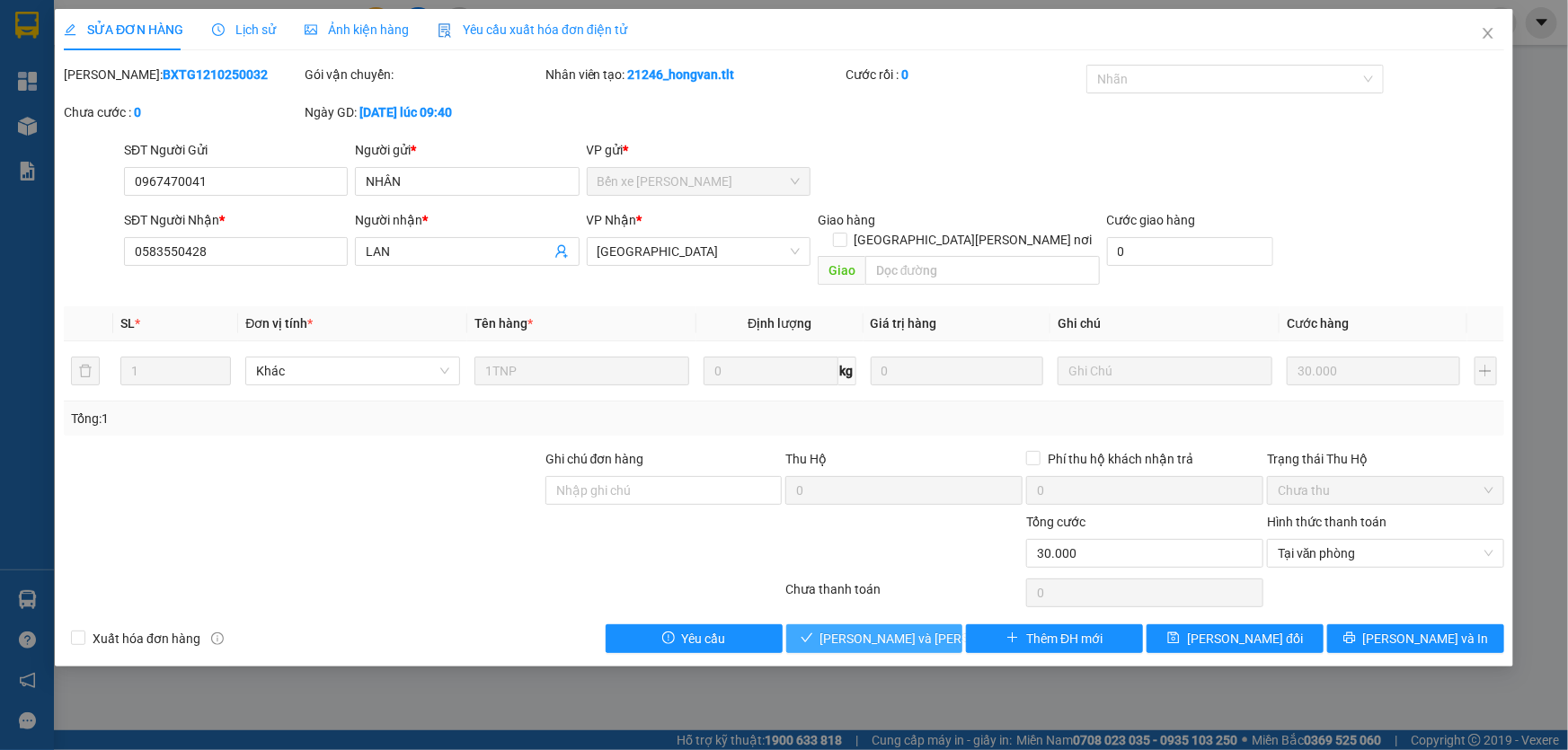
click at [852, 629] on span "[PERSON_NAME] và [PERSON_NAME] hàng" at bounding box center [942, 638] width 243 height 20
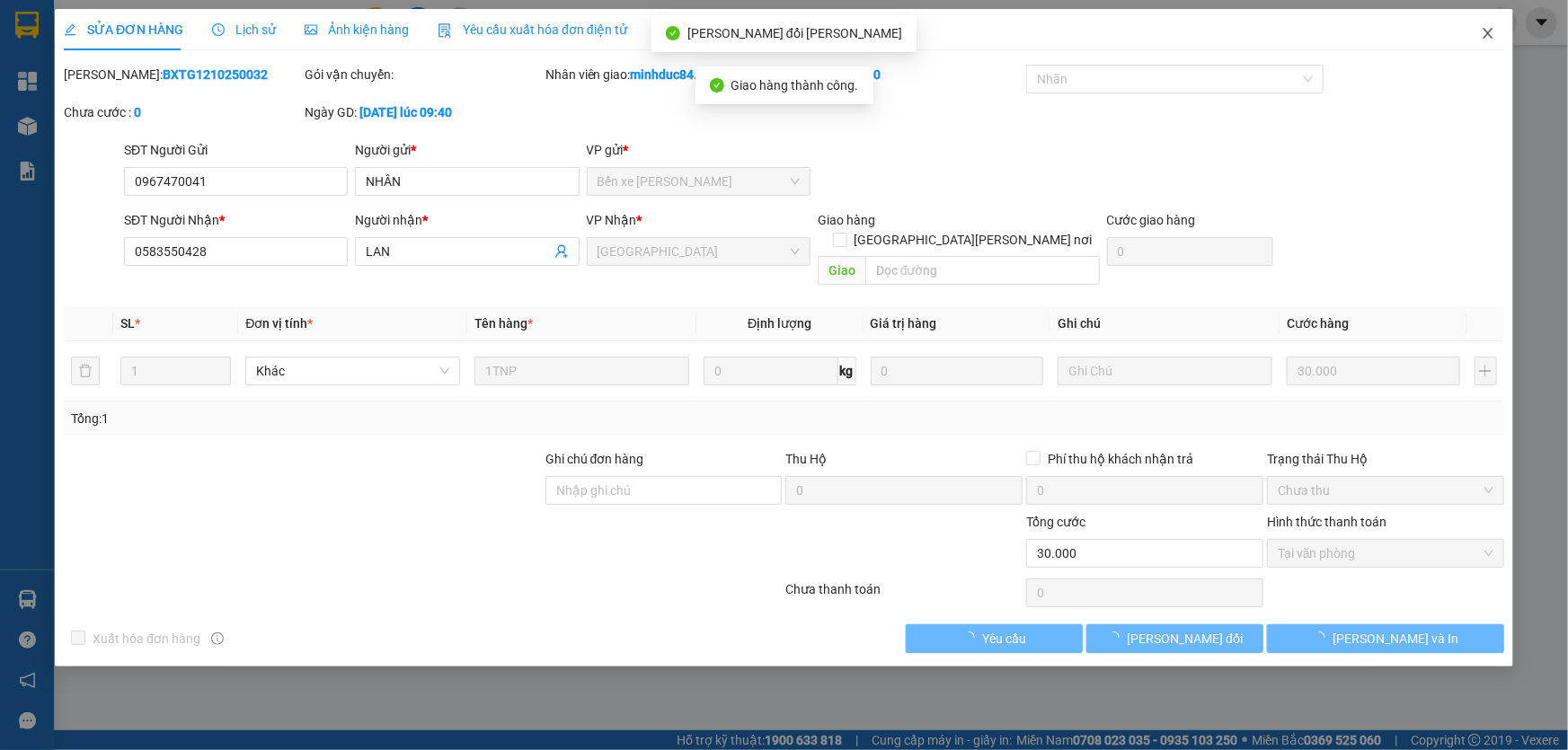
click at [1495, 38] on icon "close" at bounding box center [1488, 33] width 14 height 14
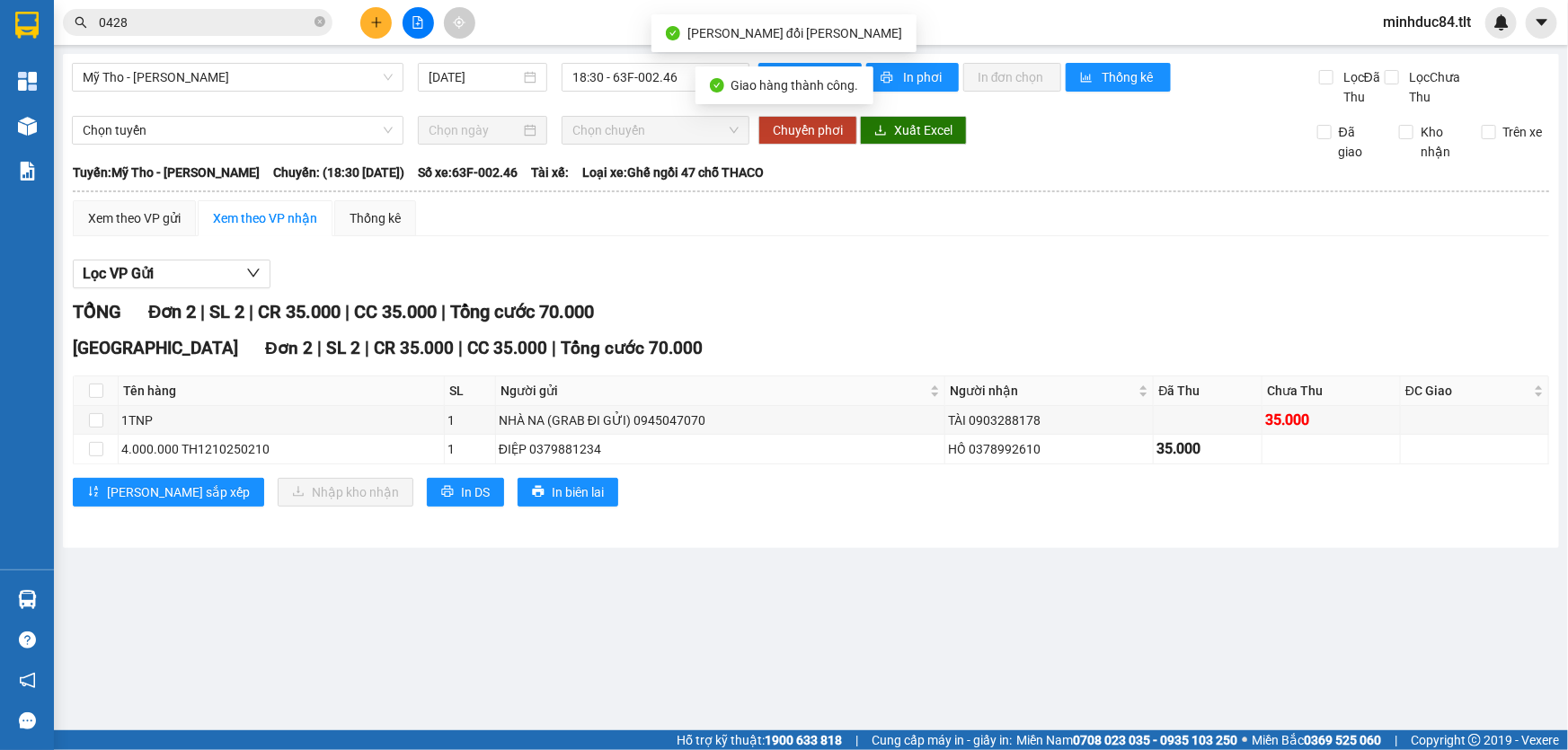
click at [269, 18] on input "0428" at bounding box center [205, 22] width 212 height 20
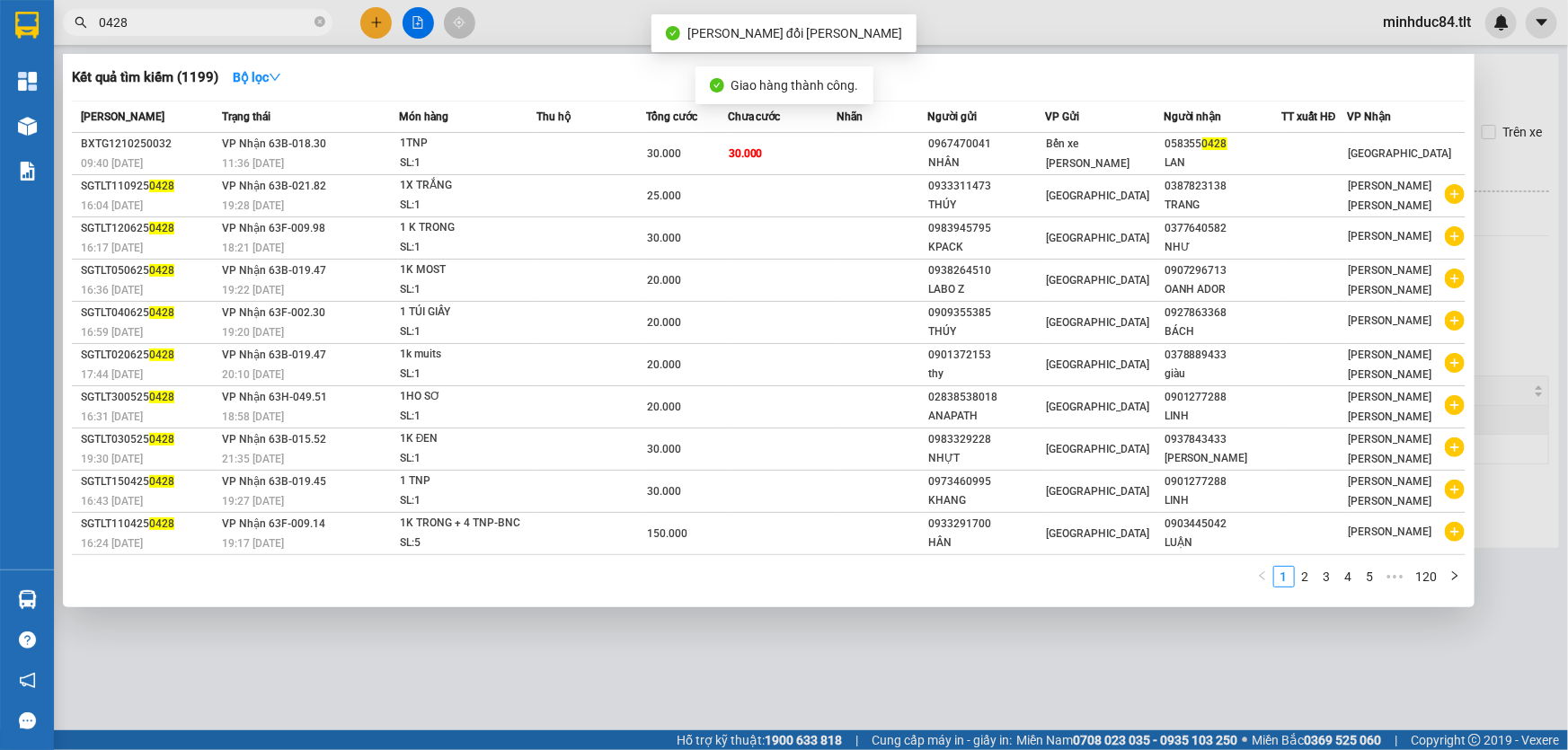
click at [269, 18] on input "0428" at bounding box center [205, 22] width 212 height 20
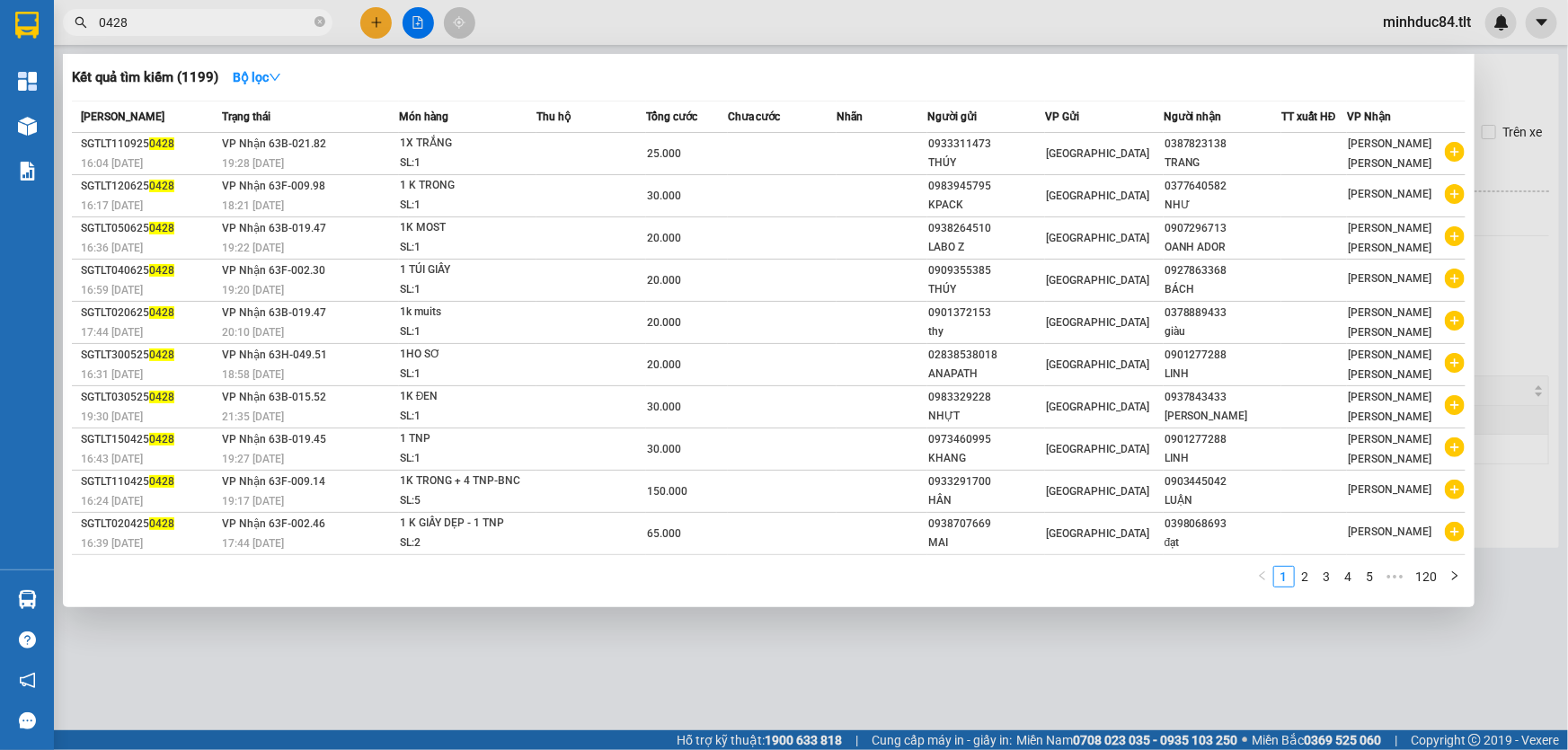
click at [179, 10] on span "0428" at bounding box center [198, 22] width 270 height 27
click at [188, 35] on span "0428" at bounding box center [198, 22] width 270 height 27
click at [183, 31] on input "0428" at bounding box center [205, 22] width 212 height 20
click at [179, 29] on input "0428" at bounding box center [205, 22] width 212 height 20
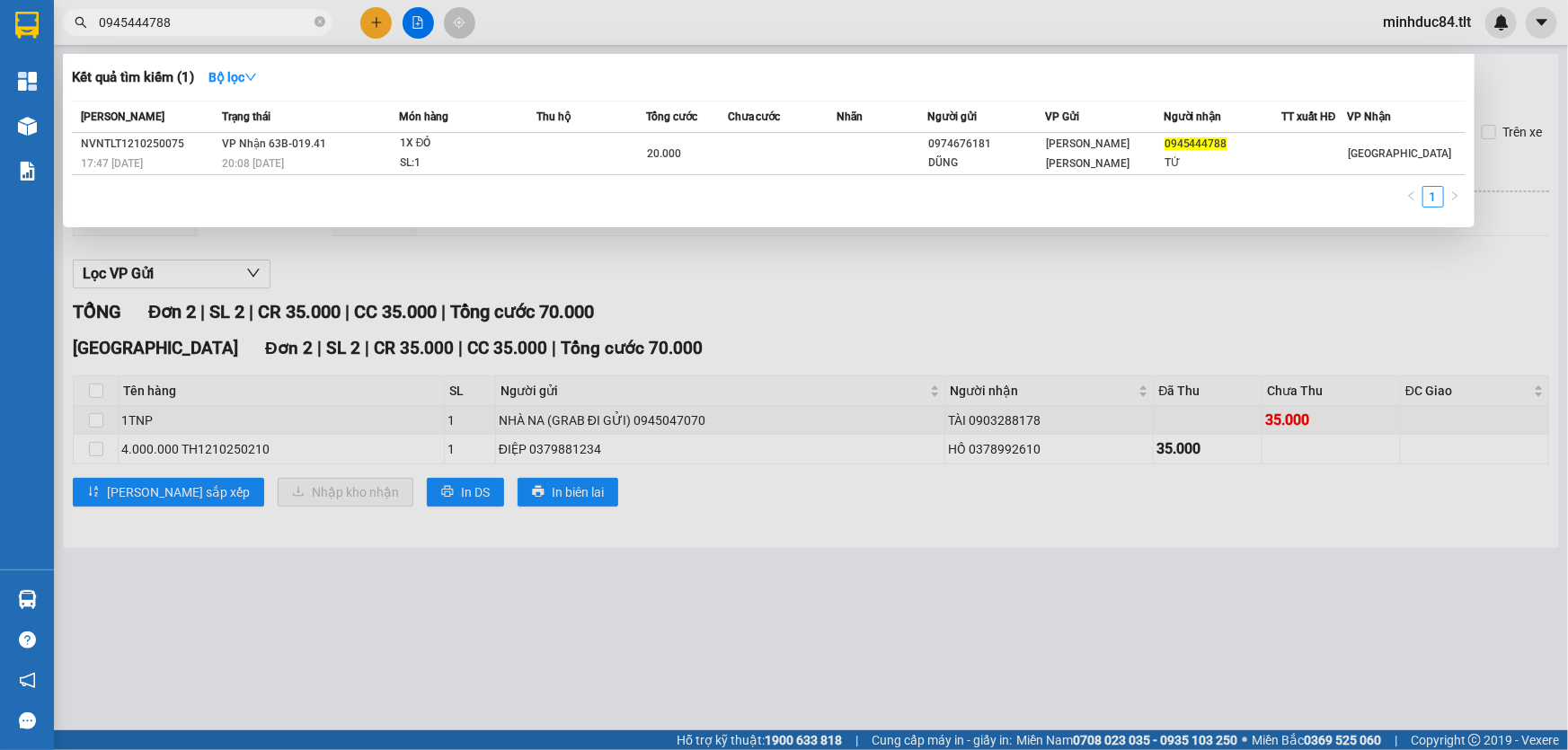
type input "0945444788"
click at [244, 355] on div at bounding box center [784, 375] width 1568 height 750
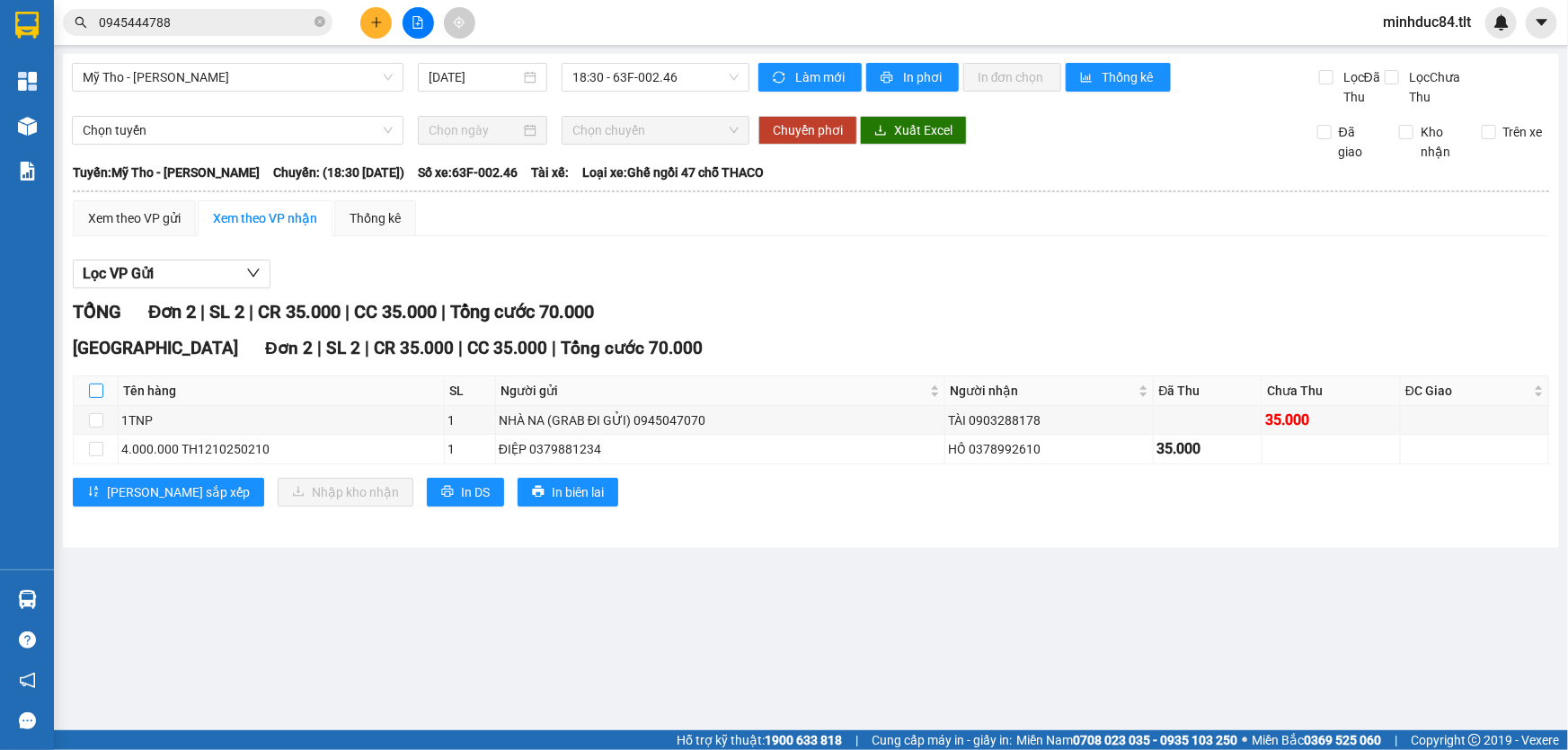
click at [95, 384] on input "checkbox" at bounding box center [95, 390] width 14 height 14
checkbox input "true"
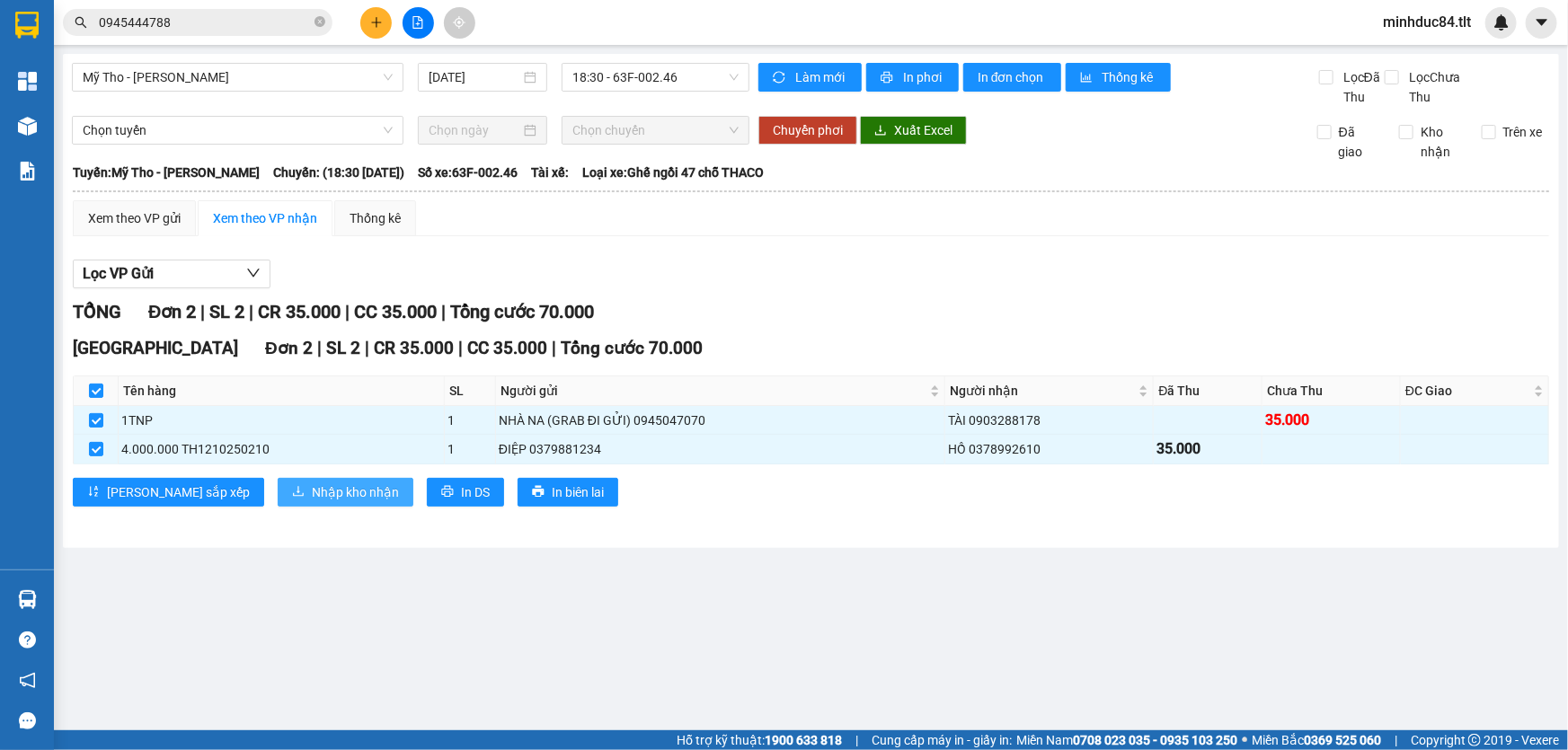
click at [311, 491] on span "Nhập kho nhận" at bounding box center [355, 492] width 87 height 20
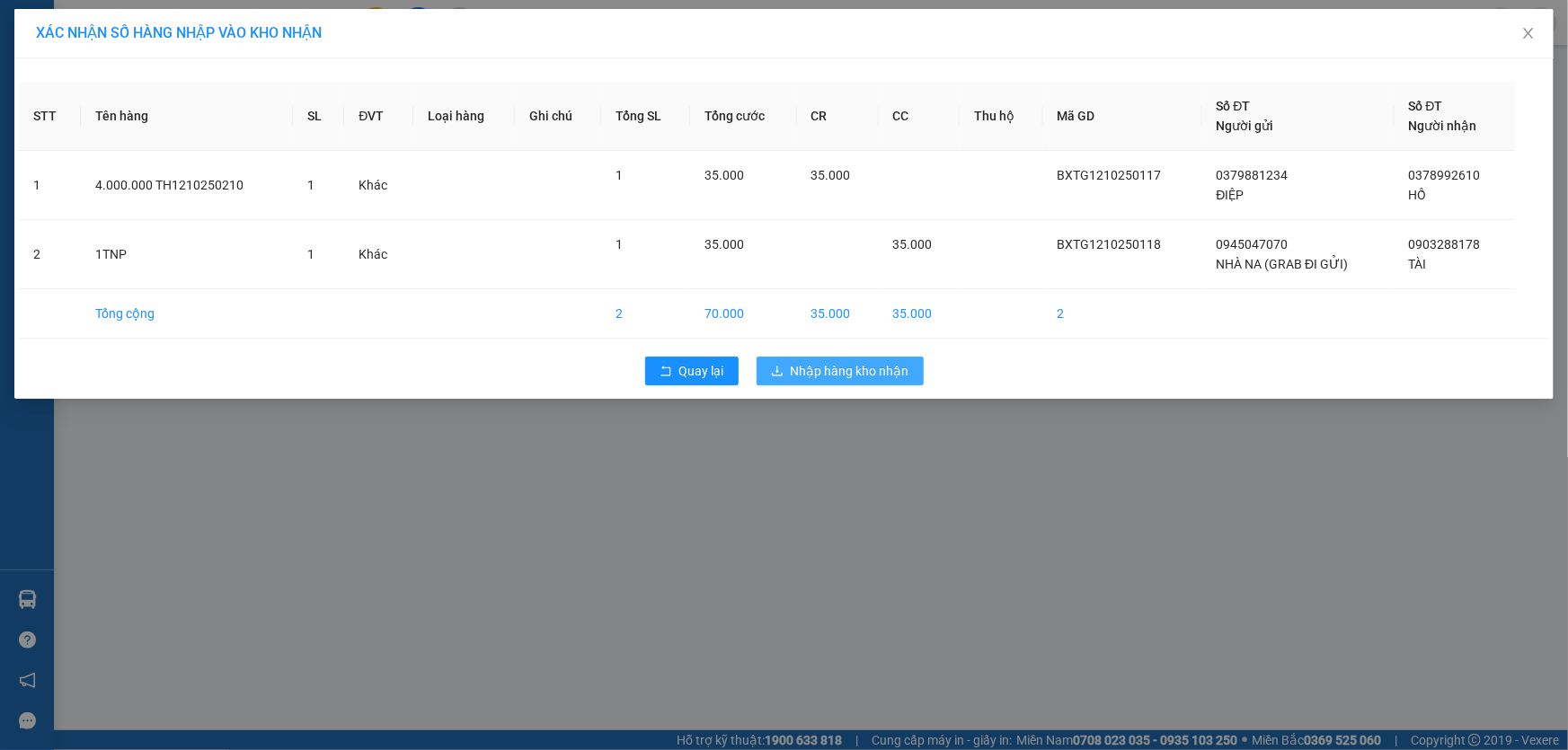
click at [851, 376] on span "Nhập hàng kho nhận" at bounding box center [850, 371] width 119 height 20
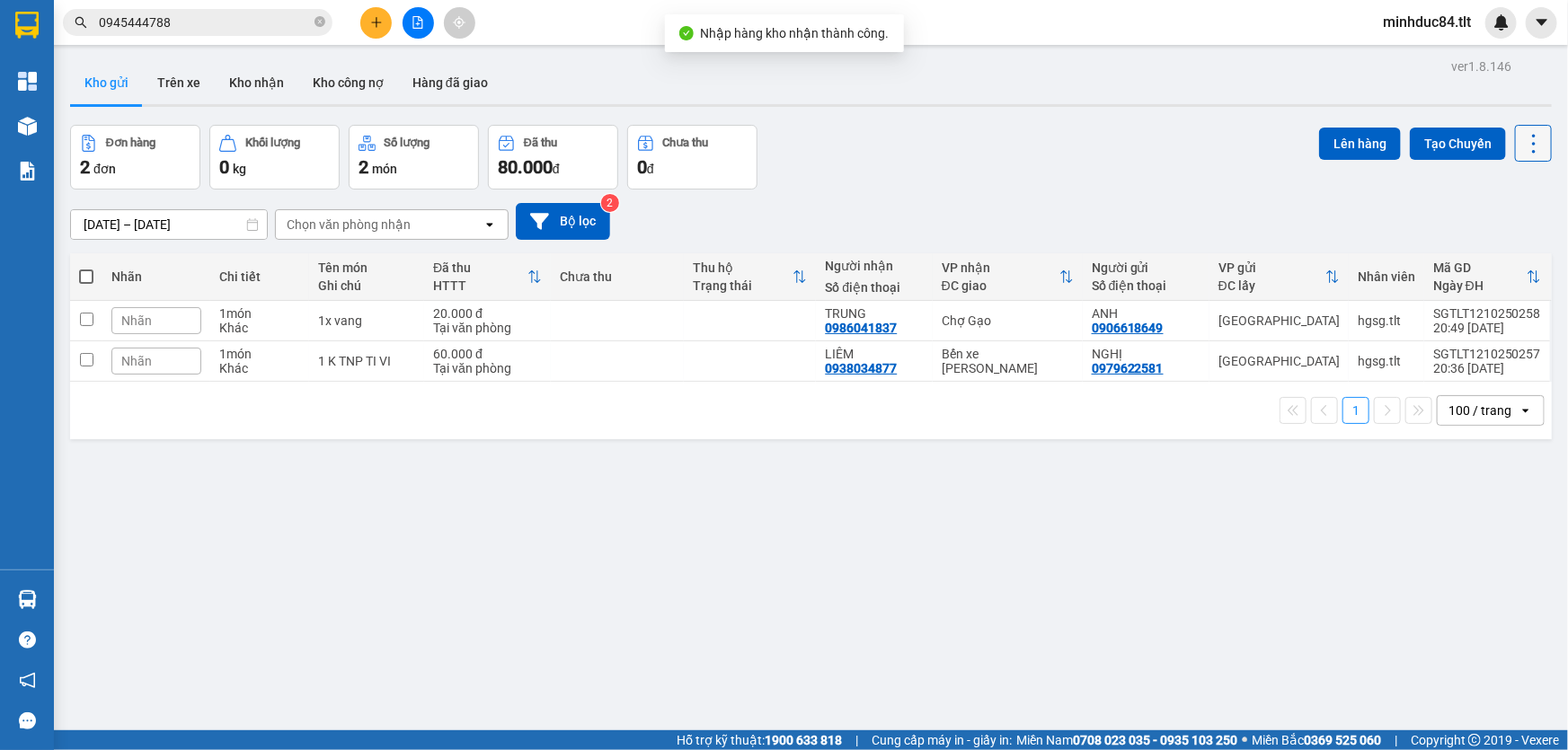
click at [1522, 146] on icon at bounding box center [1534, 144] width 25 height 25
click at [1486, 259] on span "Làm mới" at bounding box center [1496, 255] width 49 height 18
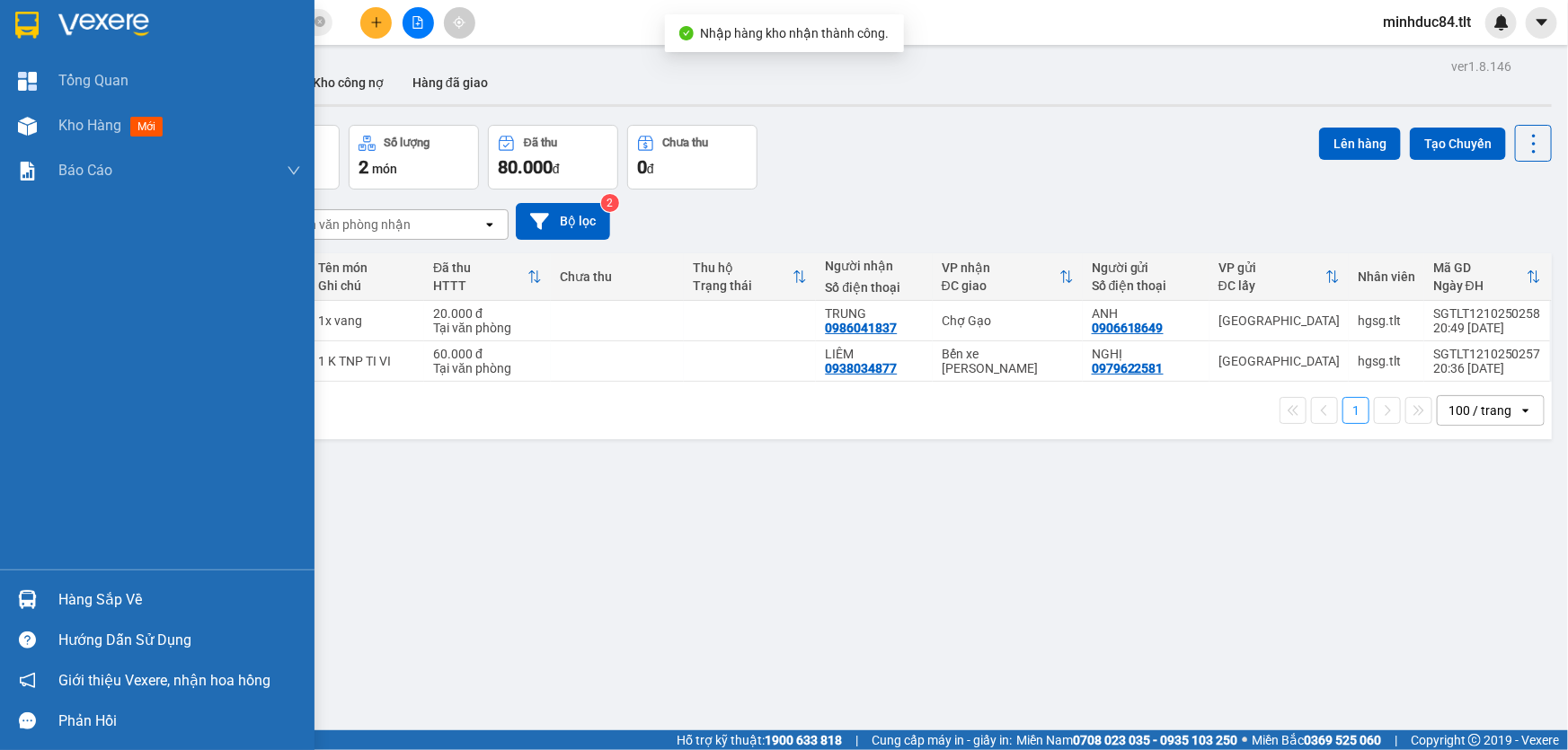
click at [76, 587] on div "Hàng sắp về" at bounding box center [180, 601] width 243 height 27
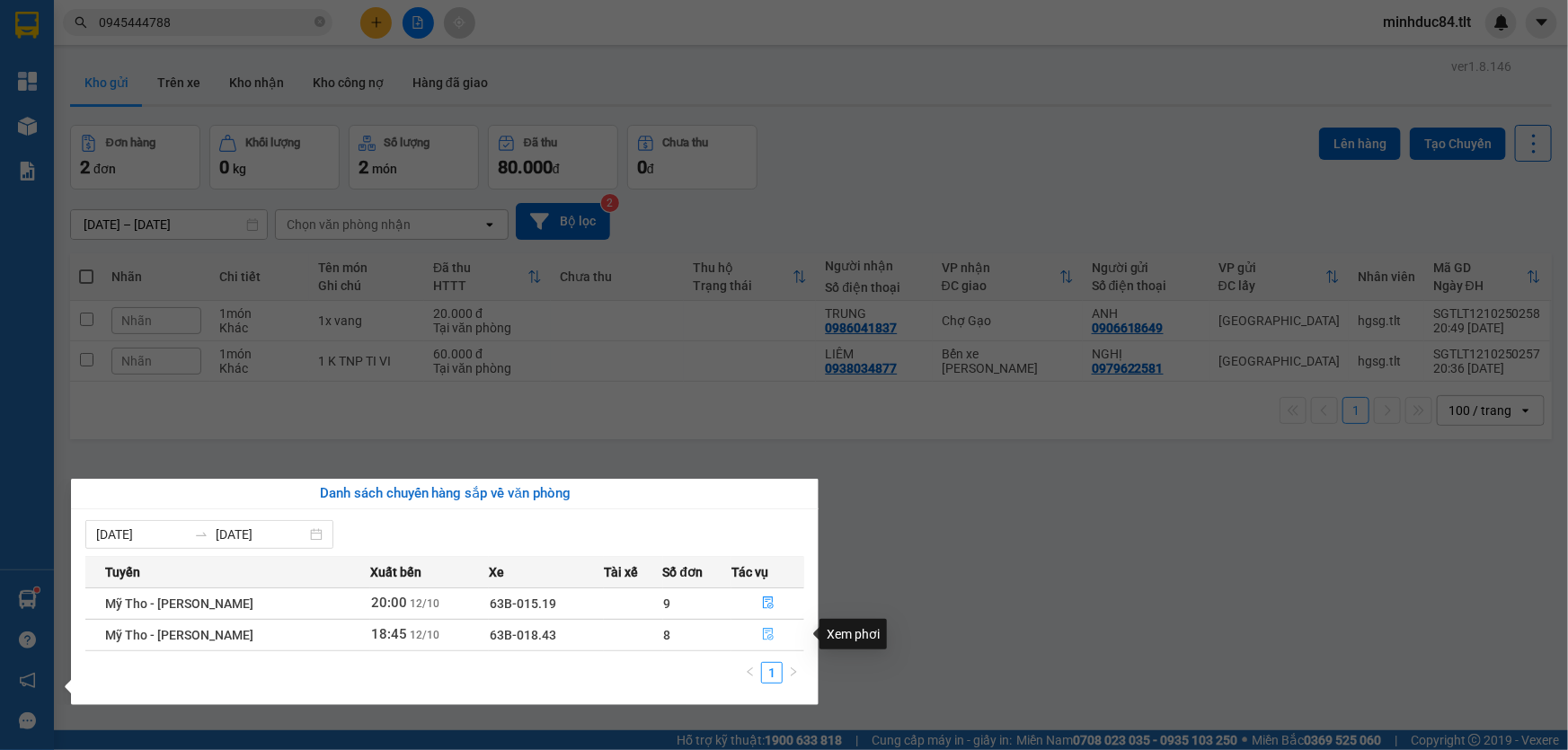
click at [770, 640] on icon "file-done" at bounding box center [768, 633] width 13 height 13
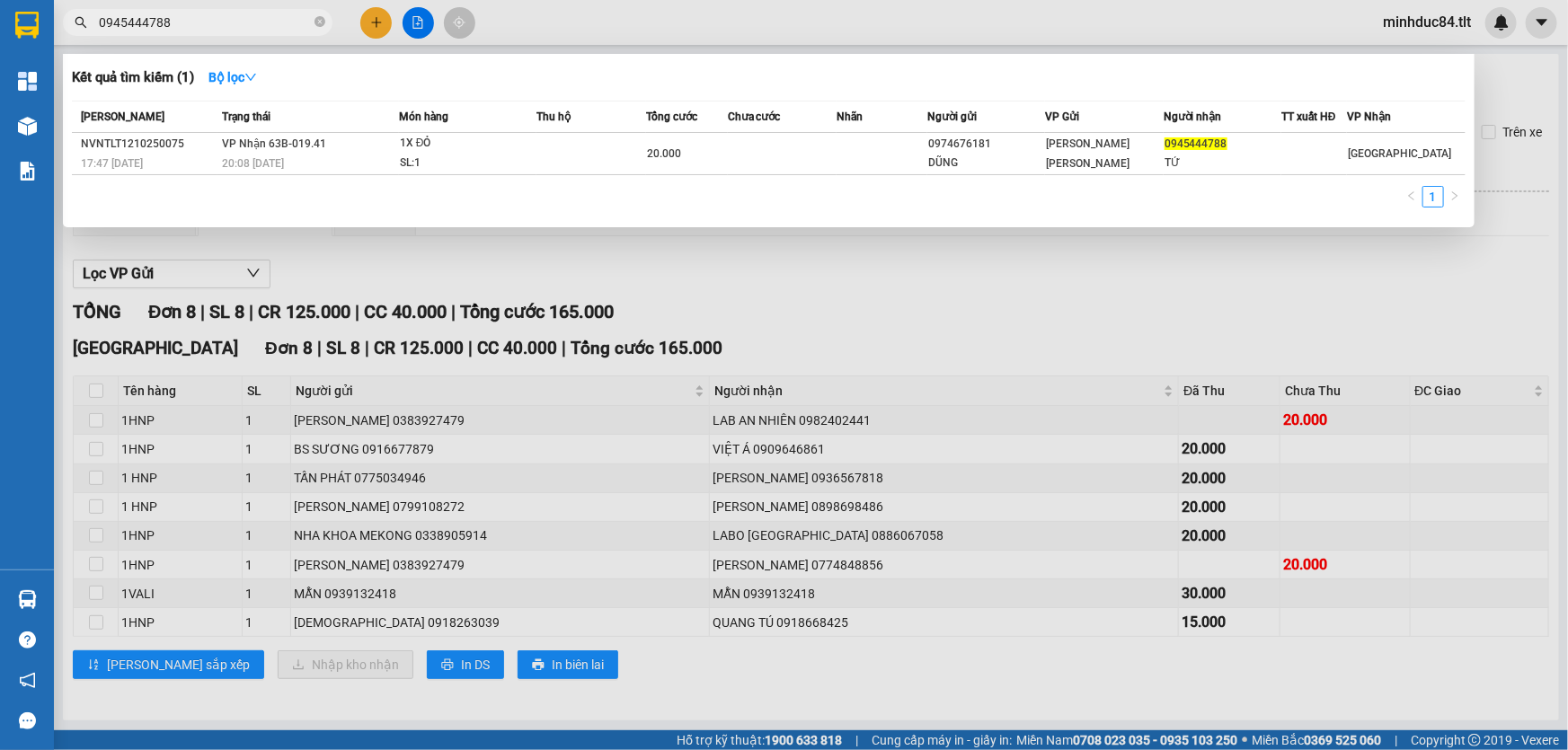
click at [210, 34] on span "0945444788" at bounding box center [198, 22] width 270 height 27
click at [194, 18] on input "0945444788" at bounding box center [205, 22] width 212 height 20
type input "2"
type input "3244"
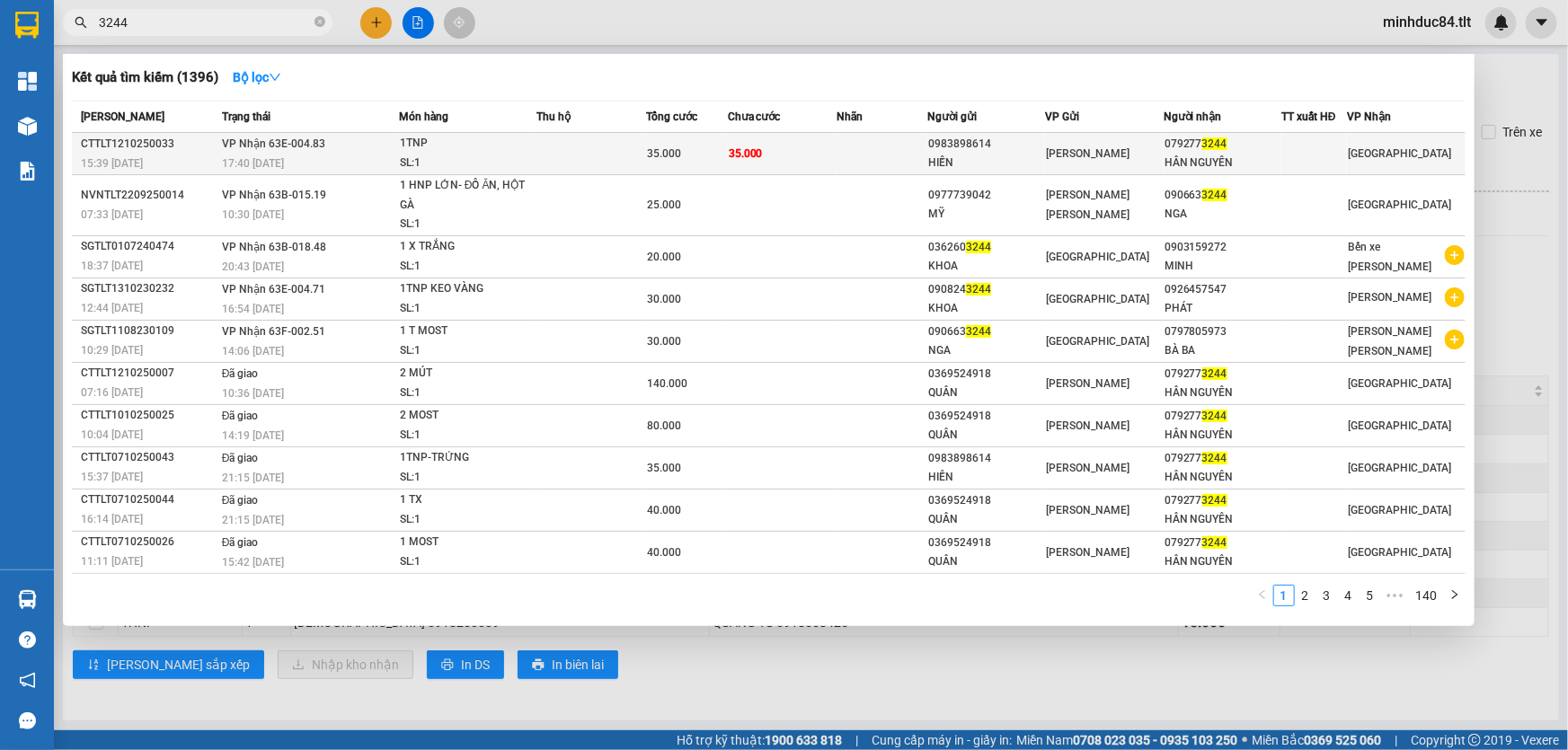
click at [287, 138] on span "VP Nhận 63E-004.83" at bounding box center [273, 144] width 103 height 13
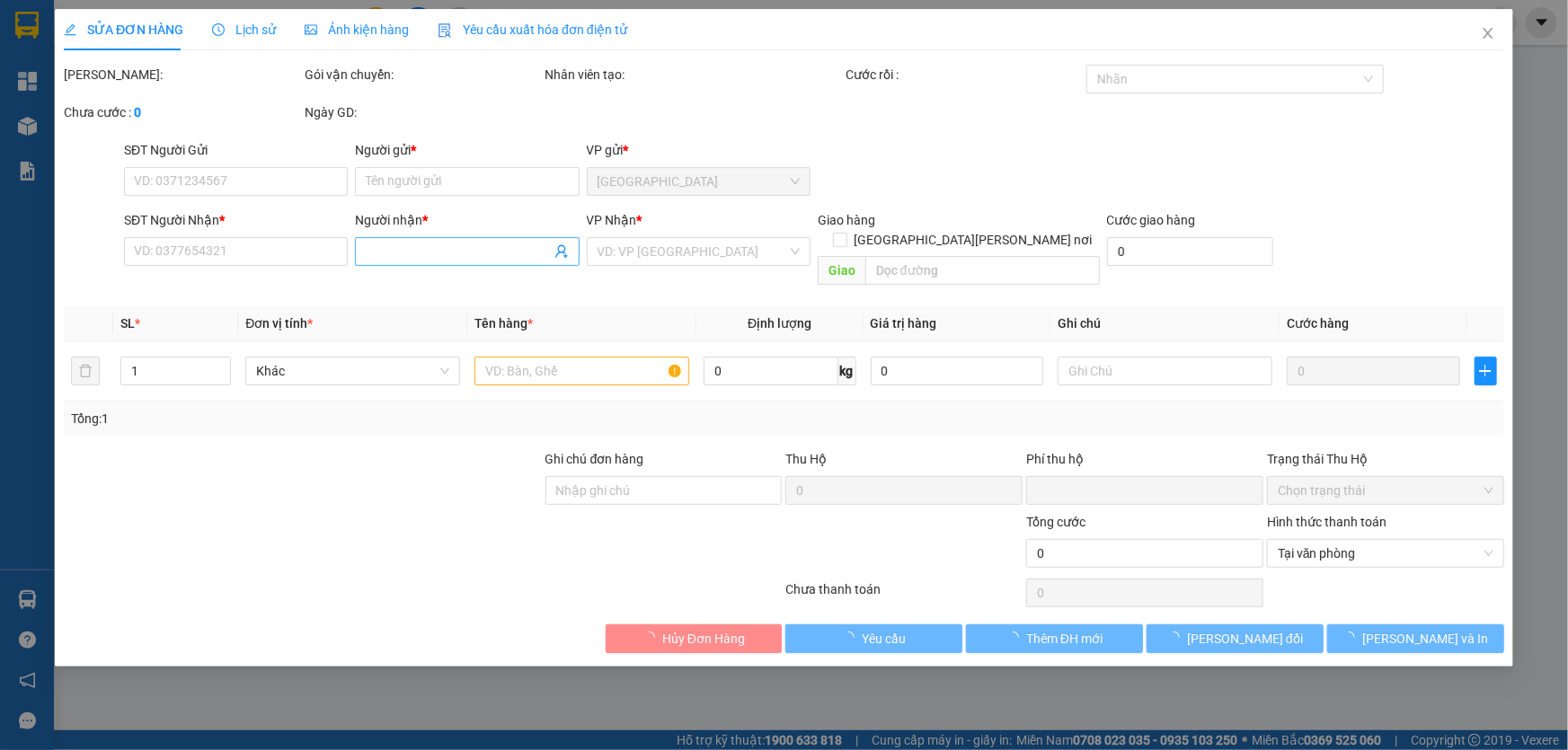
type input "0983898614"
type input "HIỀN"
type input "0792773244"
type input "HÂN NGUYÊN"
type input "0"
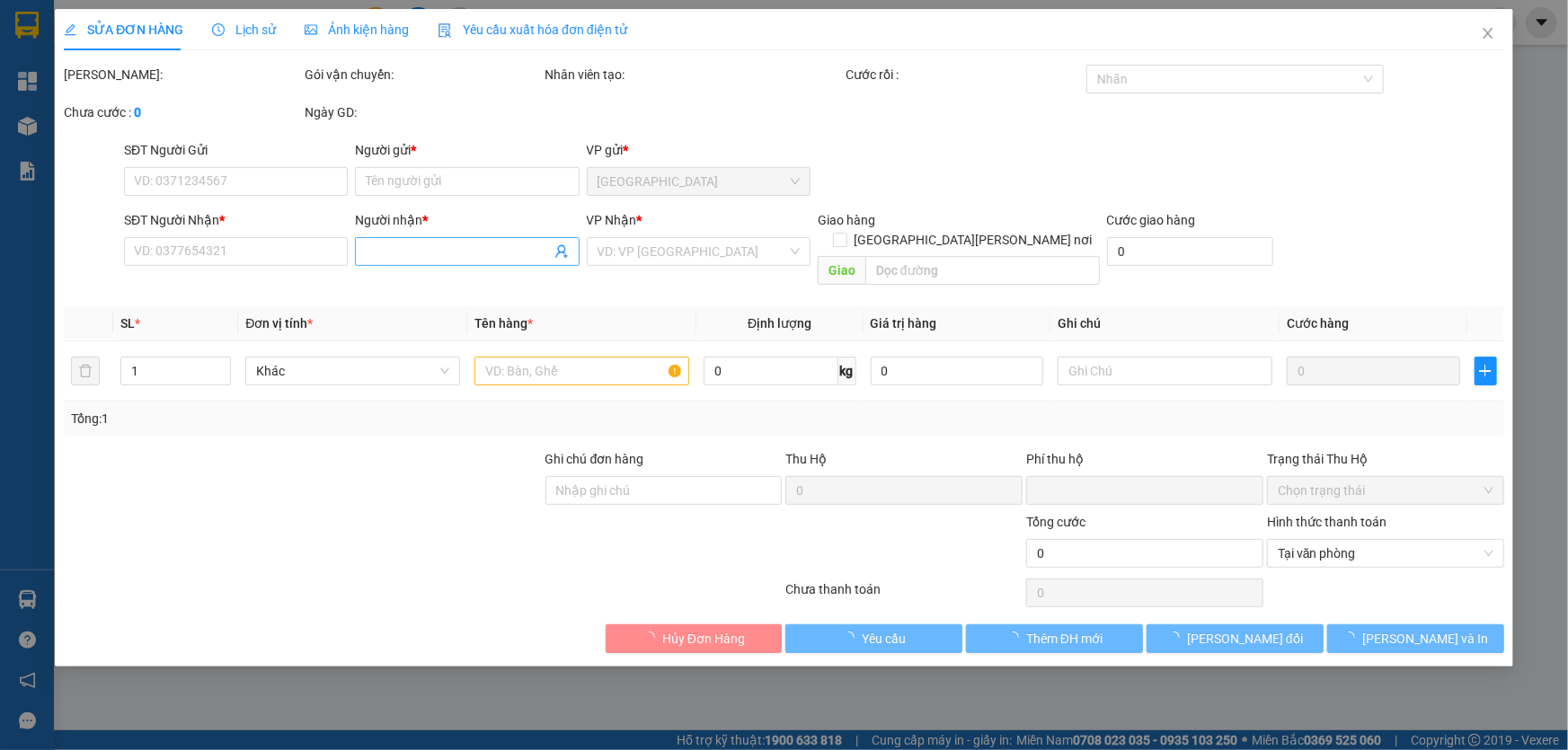
type input "35.000"
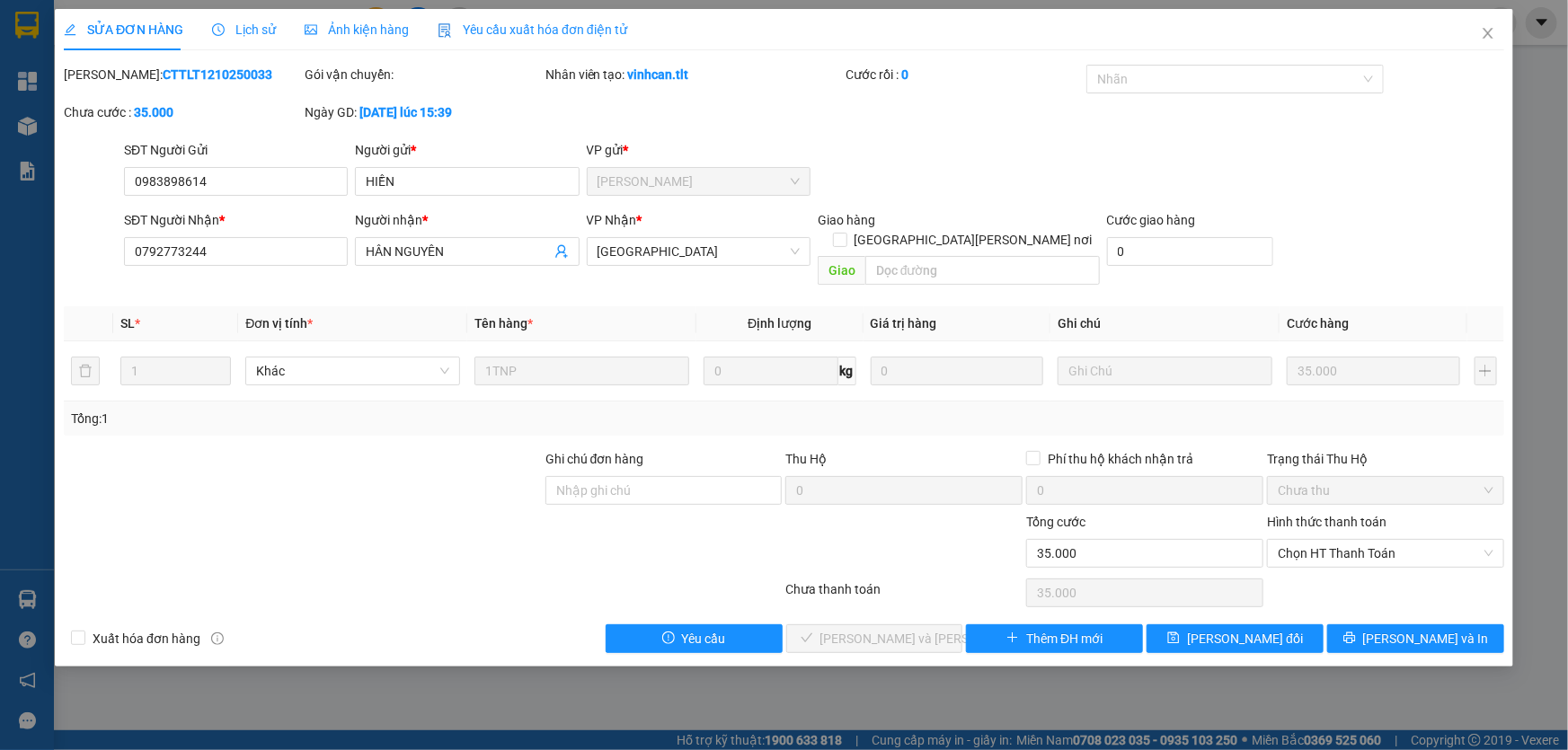
click at [1295, 516] on div "Hình thức thanh toán" at bounding box center [1386, 525] width 237 height 27
click at [1307, 540] on span "Chọn HT Thanh Toán" at bounding box center [1386, 553] width 216 height 27
click at [1321, 572] on div "Tại văn phòng" at bounding box center [1386, 569] width 216 height 20
type input "0"
click at [871, 629] on span "[PERSON_NAME] và [PERSON_NAME] hàng" at bounding box center [942, 638] width 243 height 20
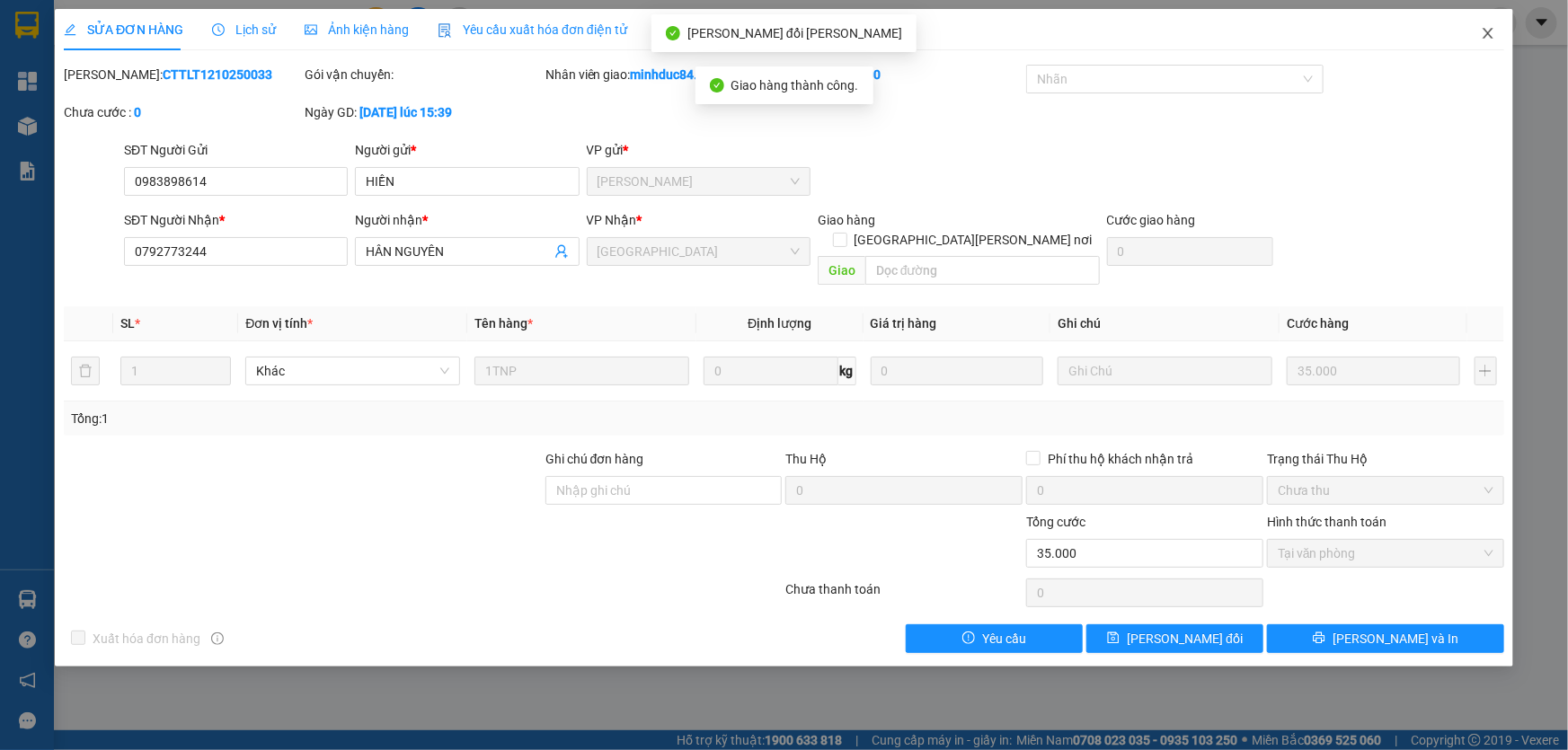
click at [1484, 38] on icon "close" at bounding box center [1488, 33] width 14 height 14
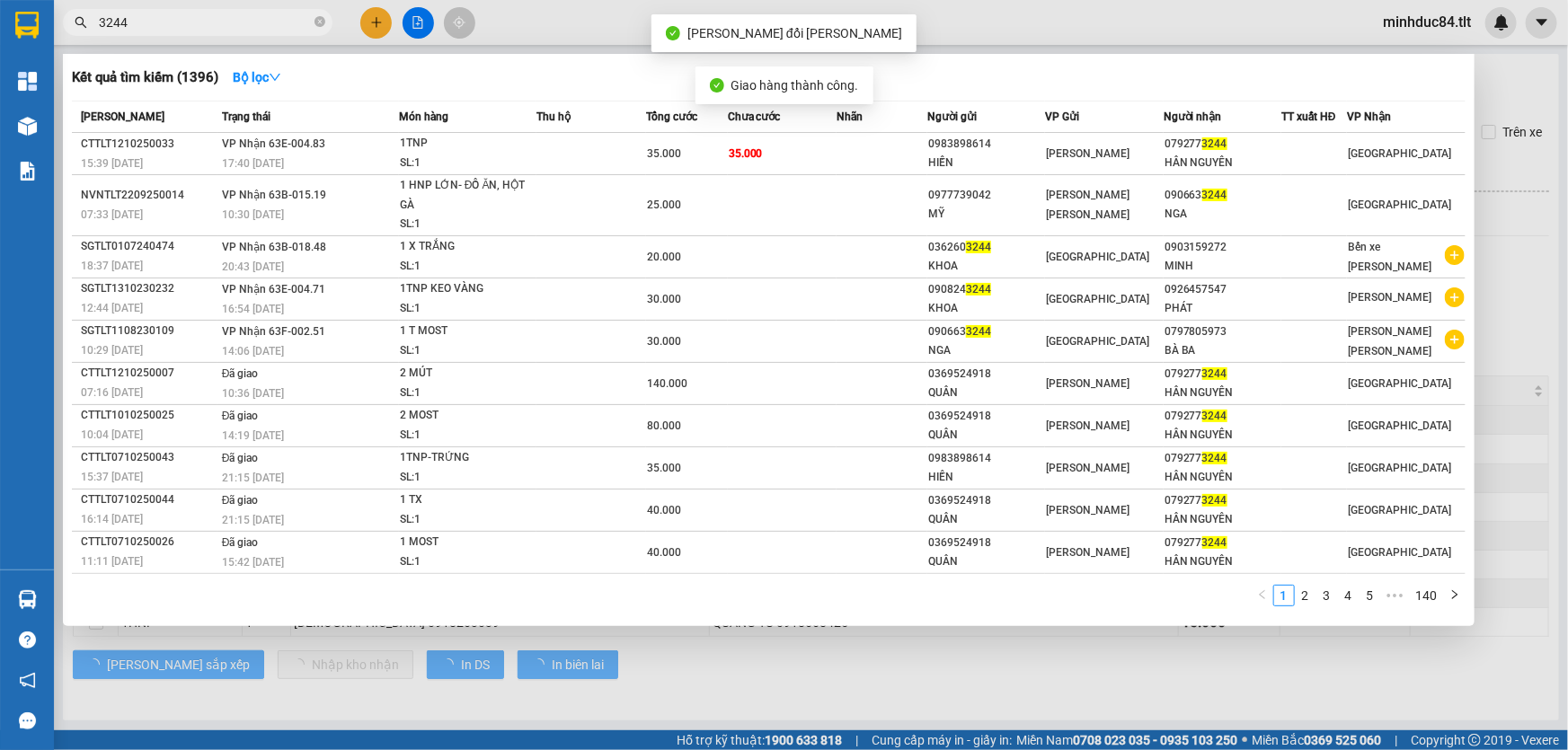
click at [203, 26] on input "3244" at bounding box center [205, 22] width 212 height 20
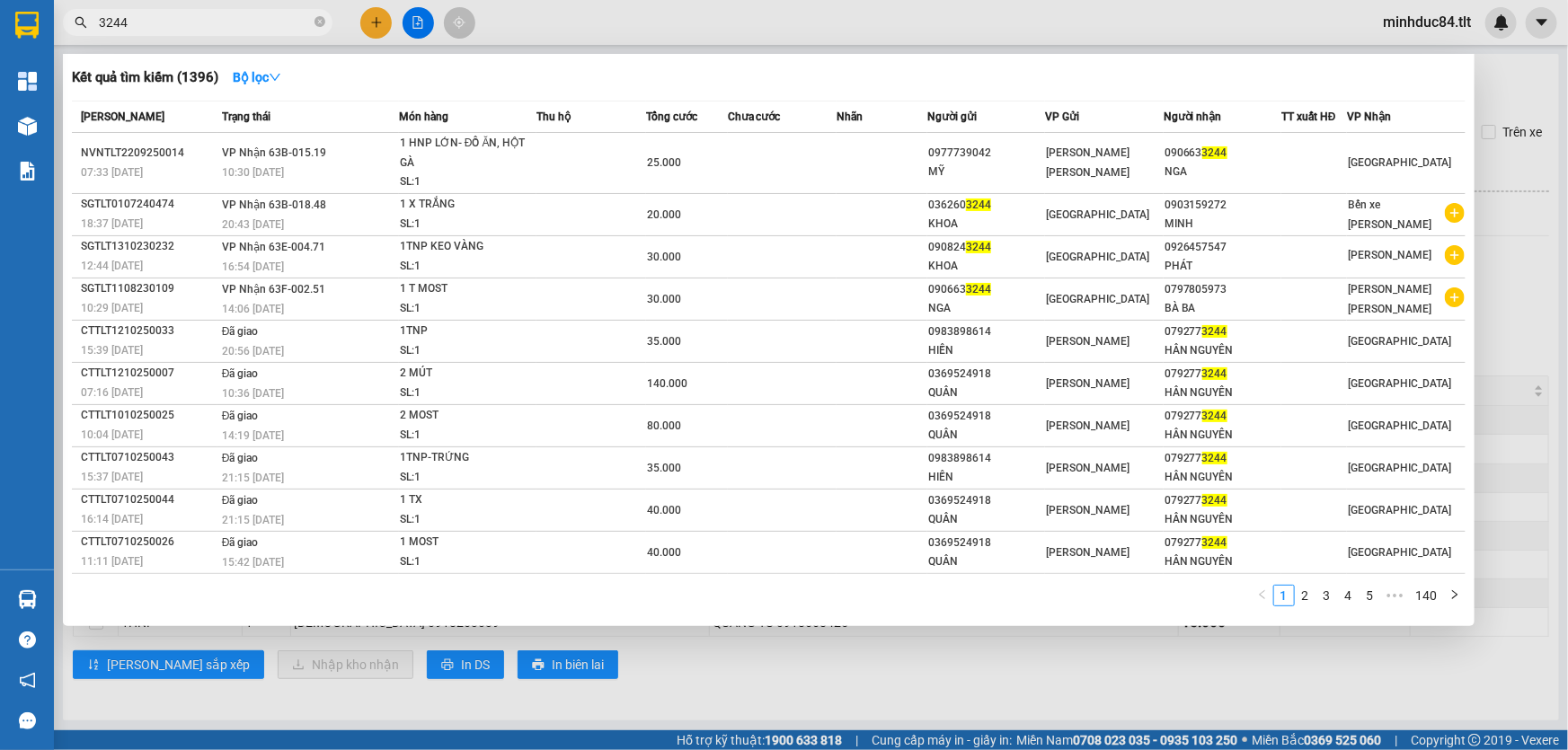
click at [1490, 76] on div at bounding box center [784, 375] width 1568 height 750
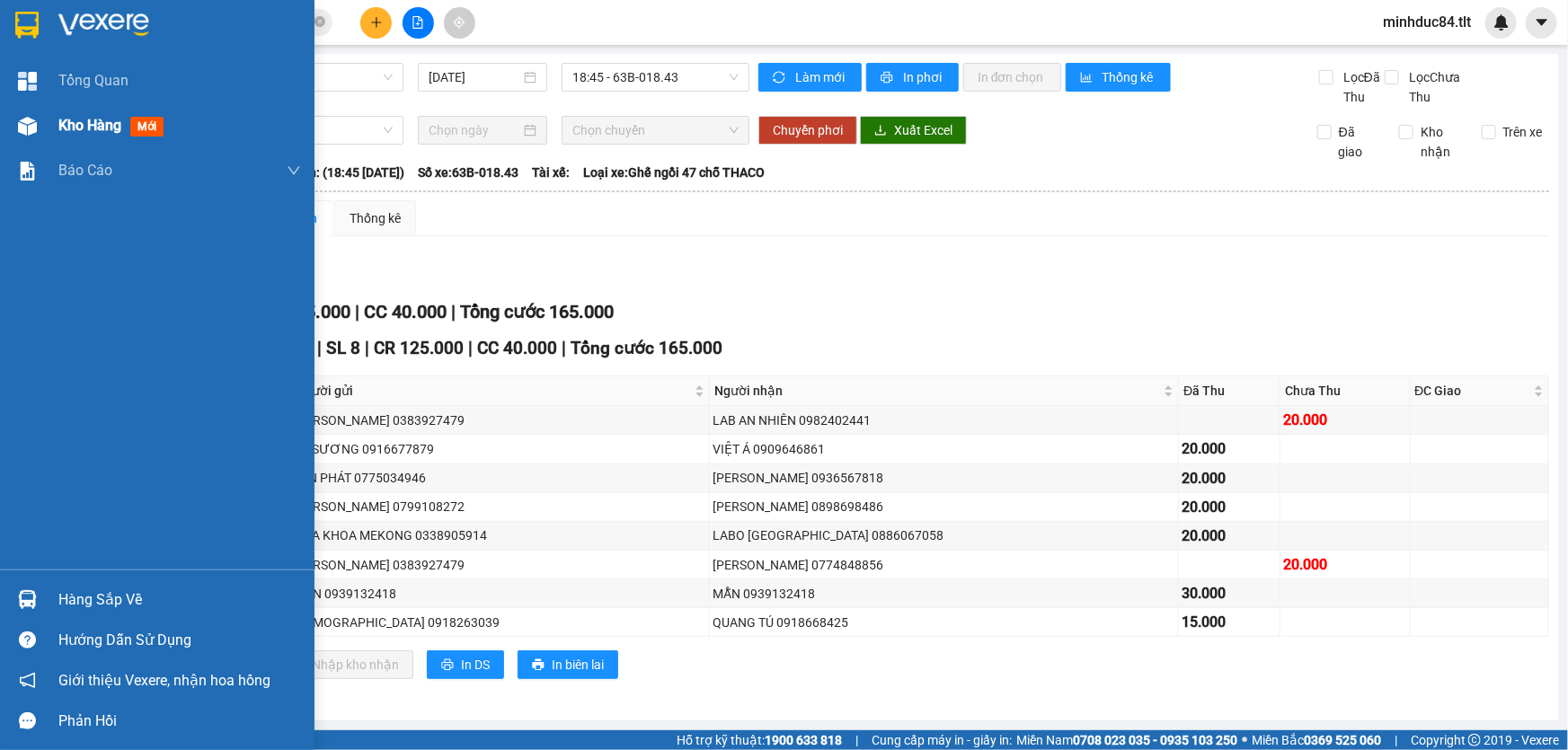
click at [66, 111] on div "Kho hàng mới" at bounding box center [180, 125] width 243 height 45
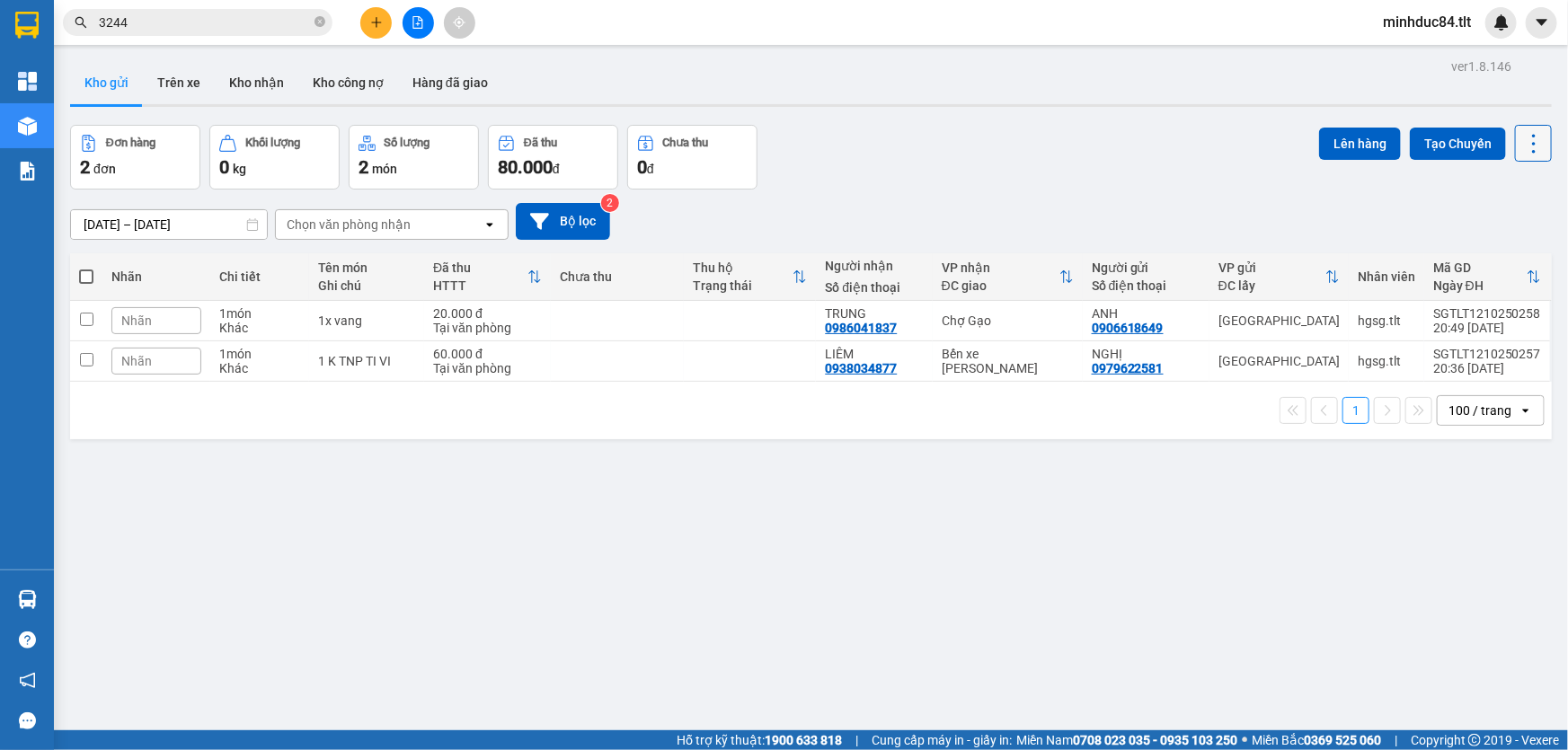
click at [1516, 155] on button at bounding box center [1533, 144] width 37 height 37
click at [1505, 249] on span "Làm mới" at bounding box center [1496, 255] width 49 height 18
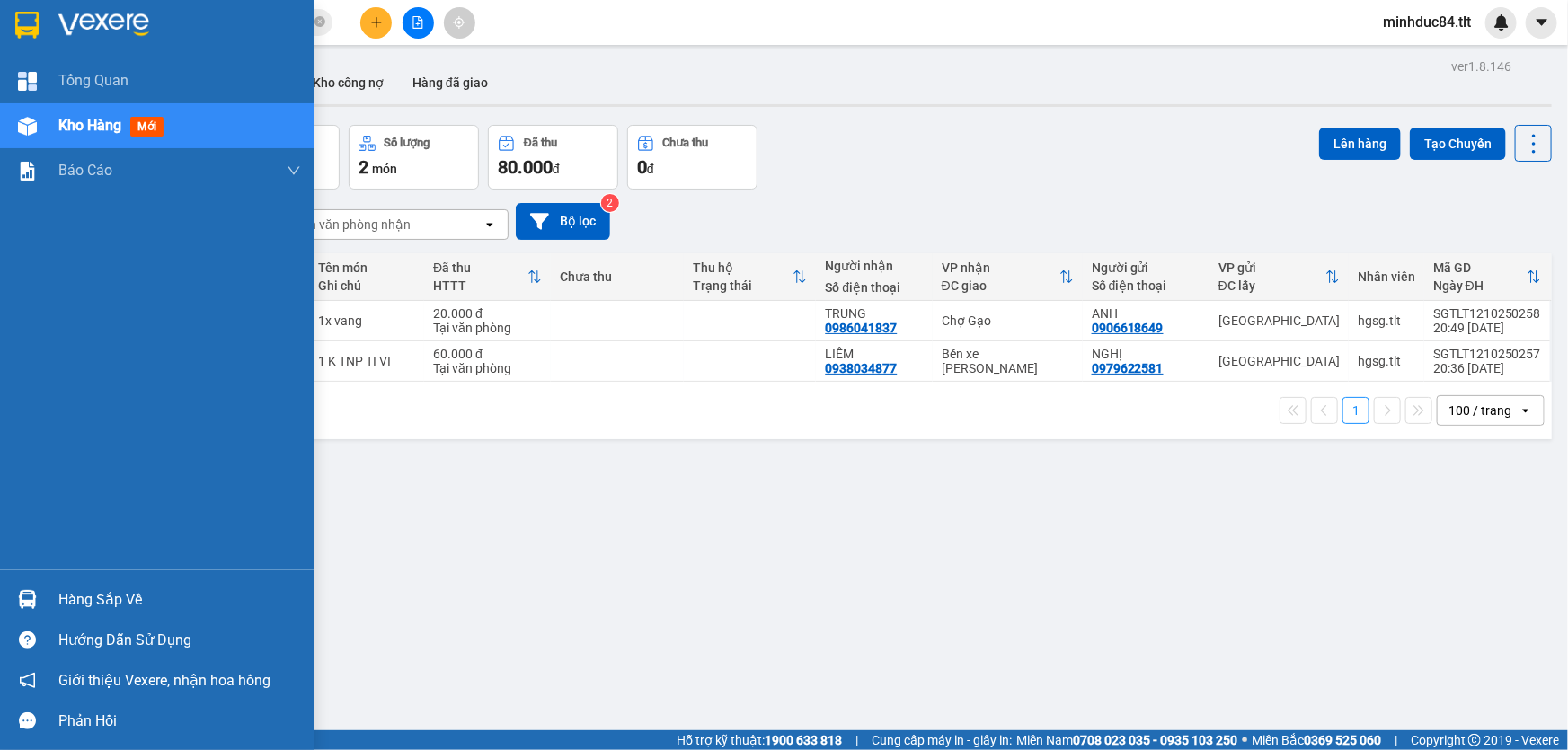
click at [38, 569] on div "[PERSON_NAME] Kho hàng mới [PERSON_NAME] [PERSON_NAME] [PERSON_NAME] ([PERSON_N…" at bounding box center [157, 314] width 314 height 511
click at [78, 593] on div "Hàng sắp về" at bounding box center [180, 601] width 243 height 27
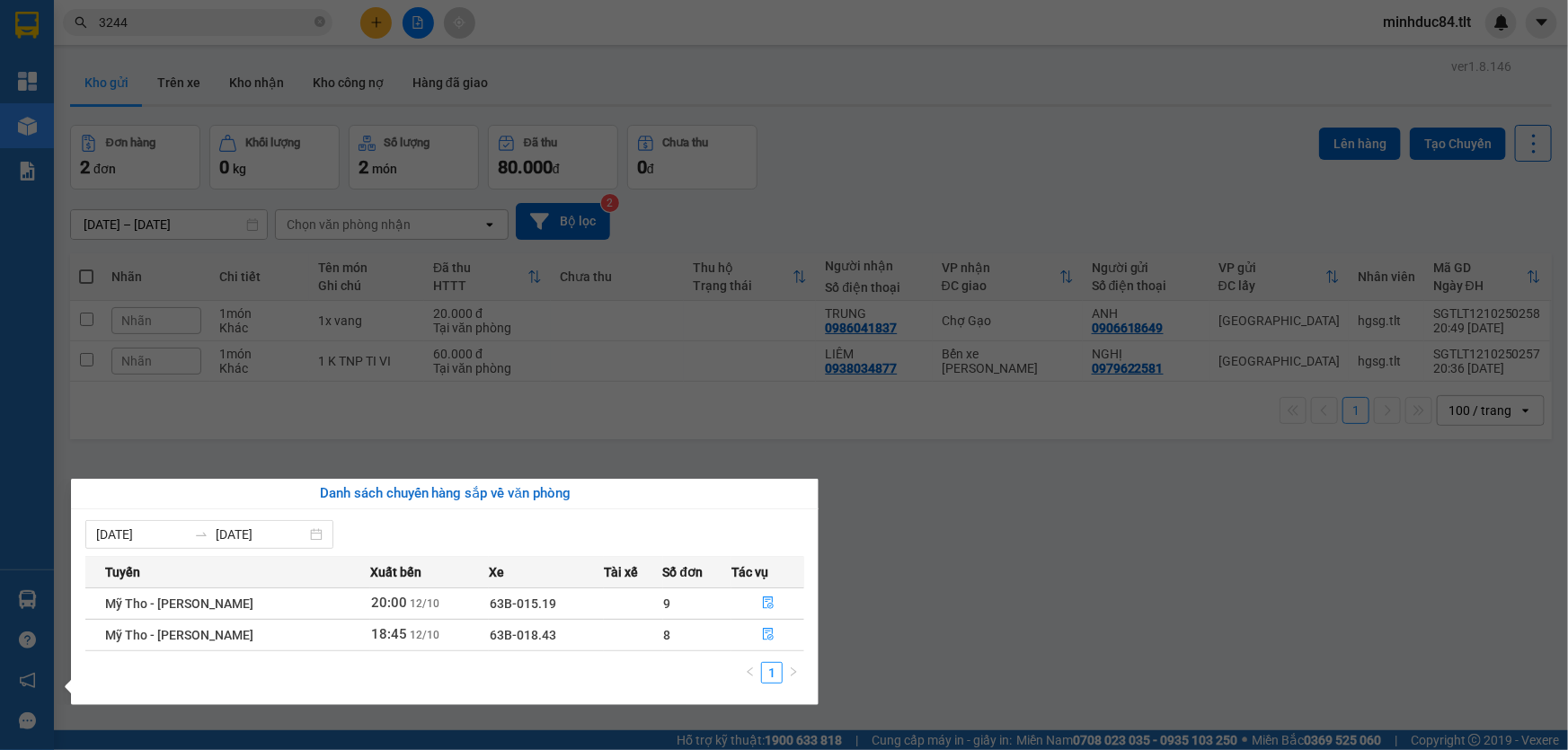
click at [1013, 612] on section "Kết quả tìm kiếm ( 1396 ) Bộ lọc Mã ĐH Trạng thái Món hàng Thu hộ Tổng cước Chư…" at bounding box center [784, 375] width 1568 height 750
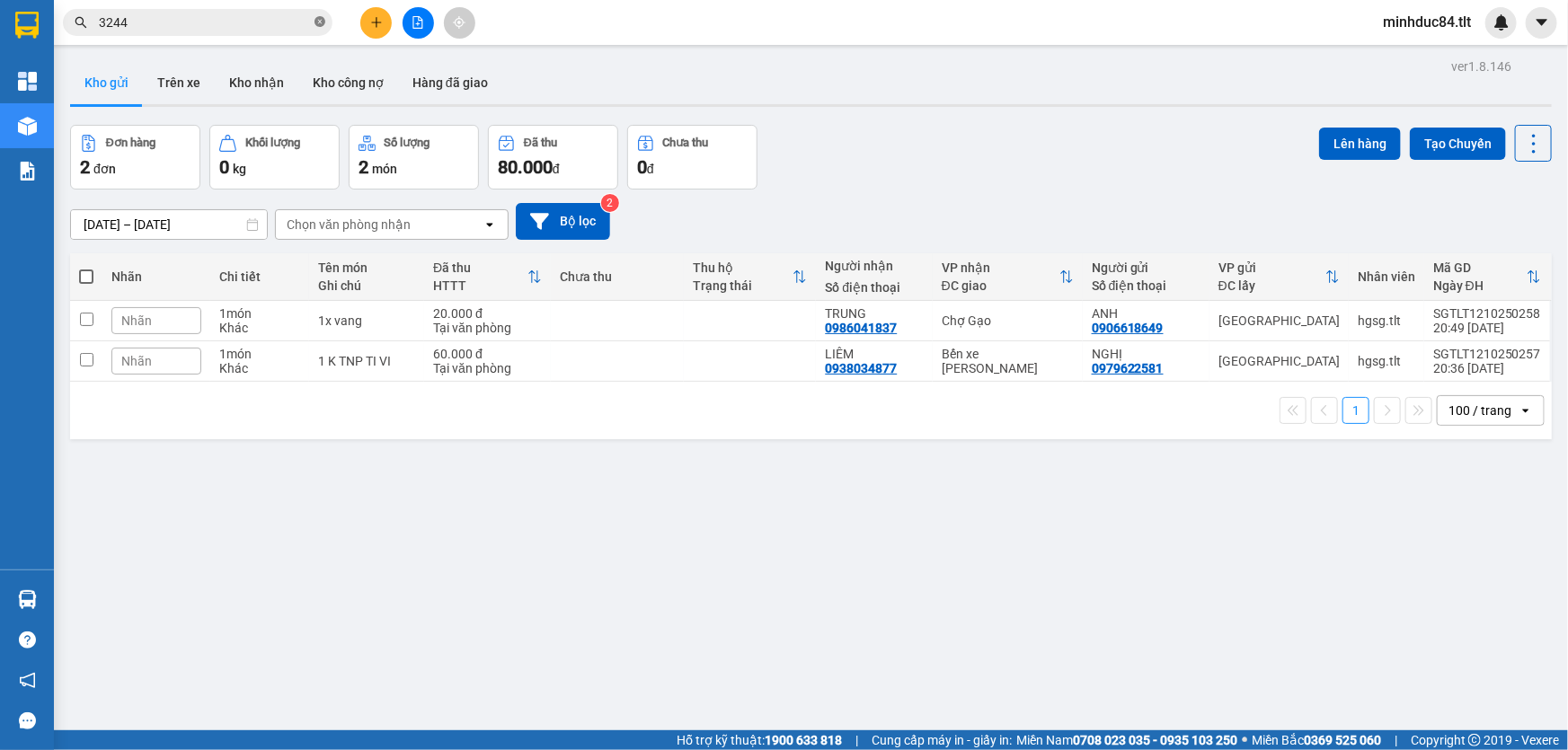
click at [317, 23] on icon "close-circle" at bounding box center [319, 21] width 11 height 11
click at [1522, 145] on icon at bounding box center [1534, 144] width 25 height 25
drag, startPoint x: 1519, startPoint y: 250, endPoint x: 970, endPoint y: 336, distance: 555.7
click at [1518, 250] on span "Làm mới" at bounding box center [1496, 255] width 49 height 18
click at [1527, 152] on icon at bounding box center [1534, 144] width 25 height 25
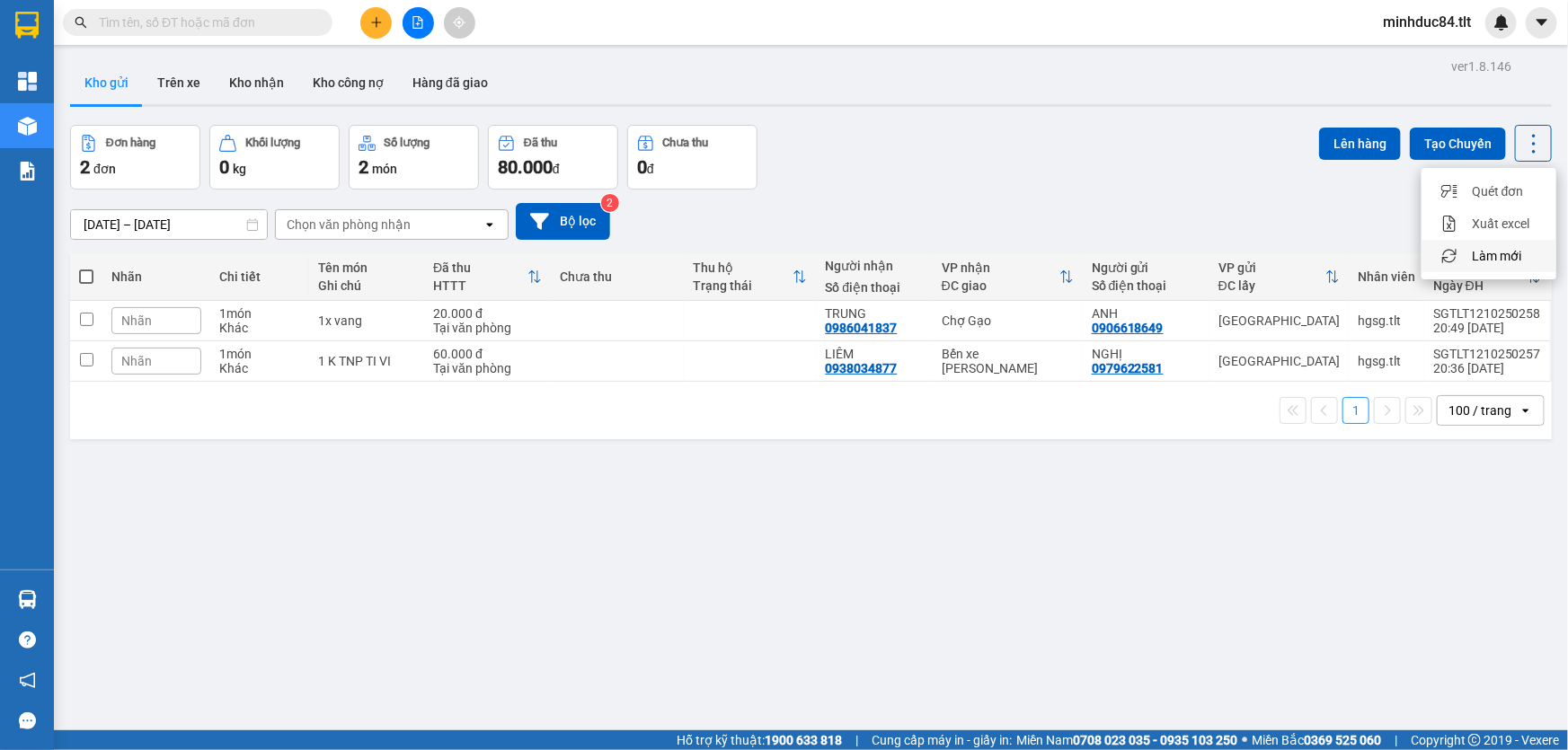
click at [1516, 252] on span "Làm mới" at bounding box center [1496, 255] width 49 height 18
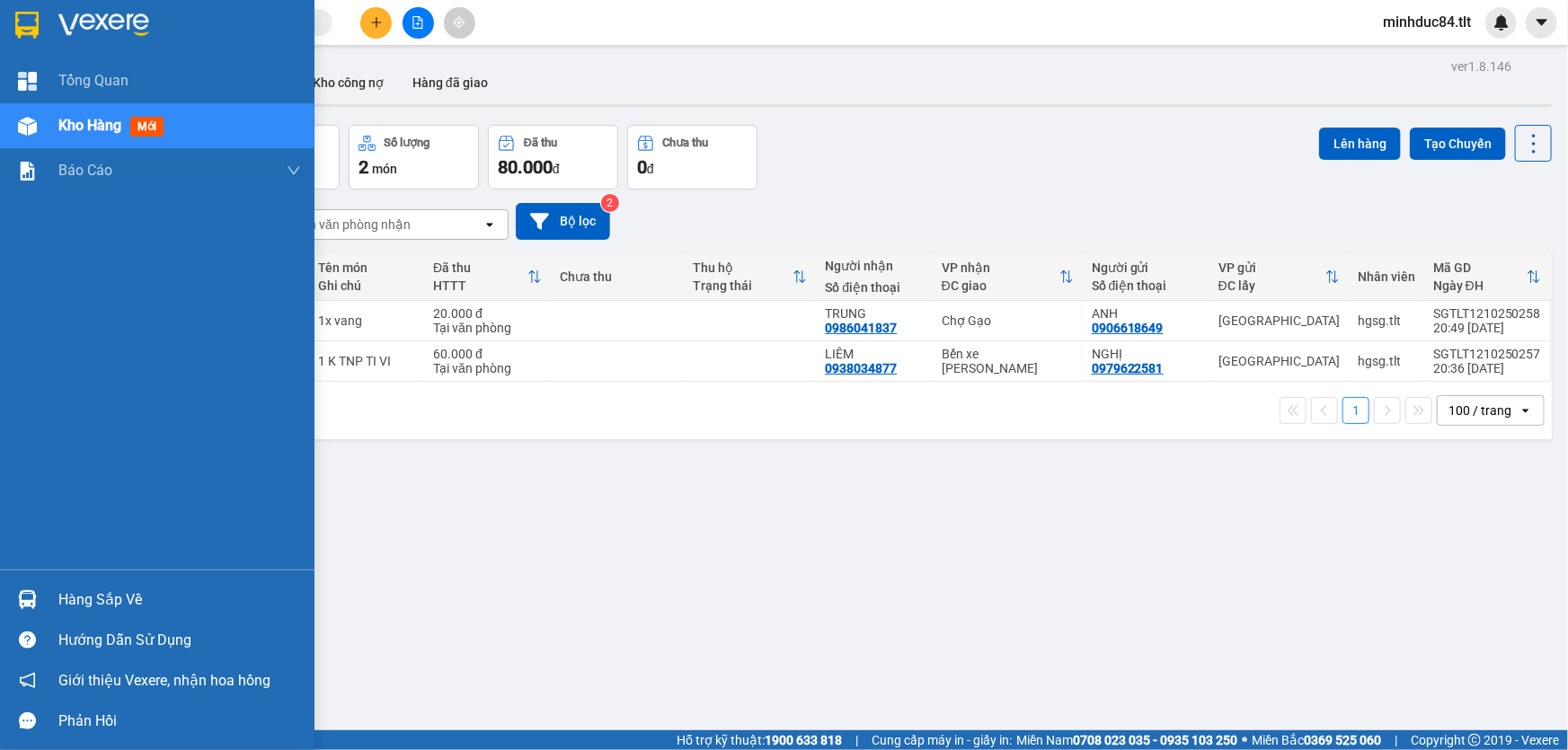
click at [53, 599] on div "Hàng sắp về" at bounding box center [157, 600] width 314 height 40
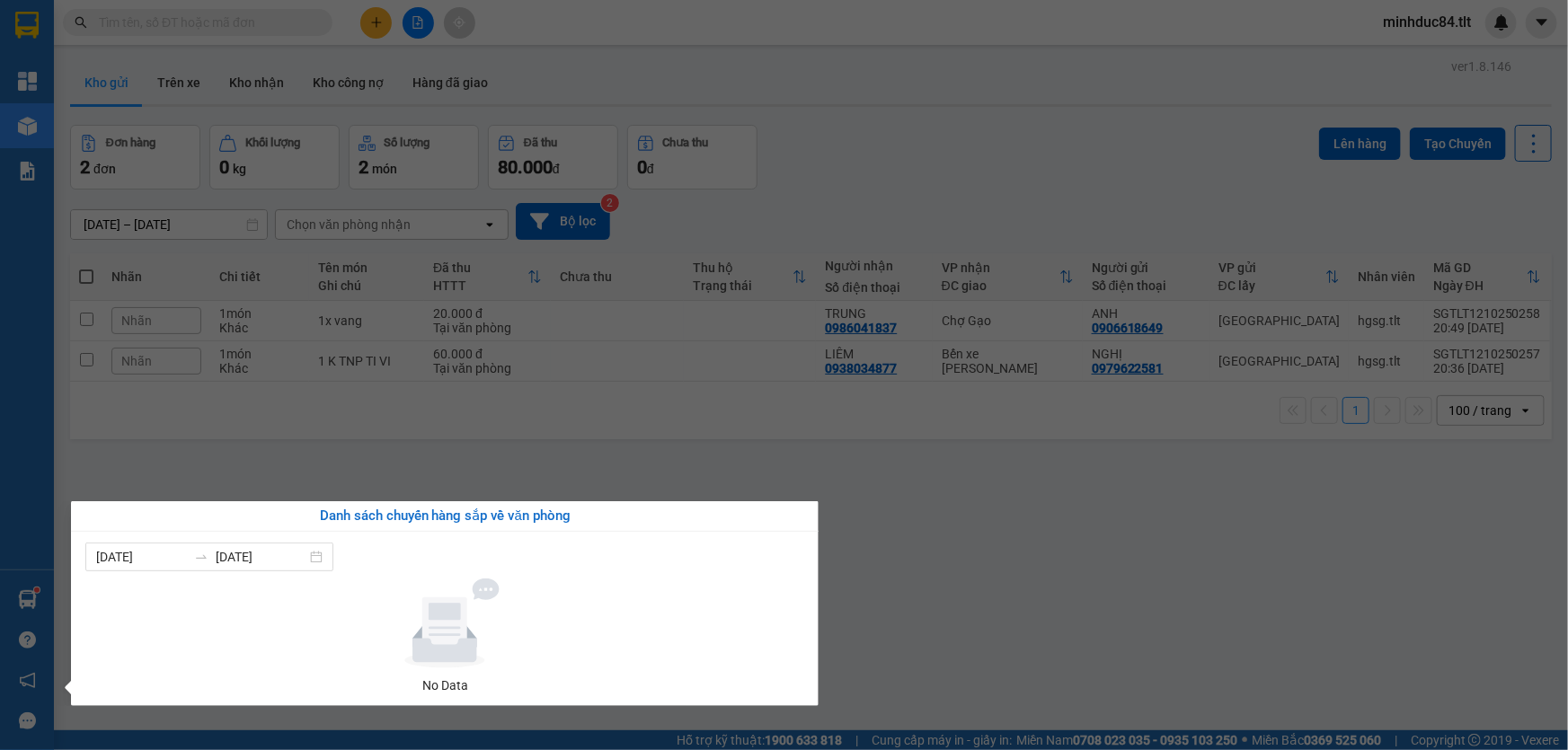
click at [948, 611] on section "Kết quả tìm kiếm ( 1396 ) Bộ lọc Mã ĐH Trạng thái Món hàng Thu hộ Tổng cước Chư…" at bounding box center [784, 375] width 1568 height 750
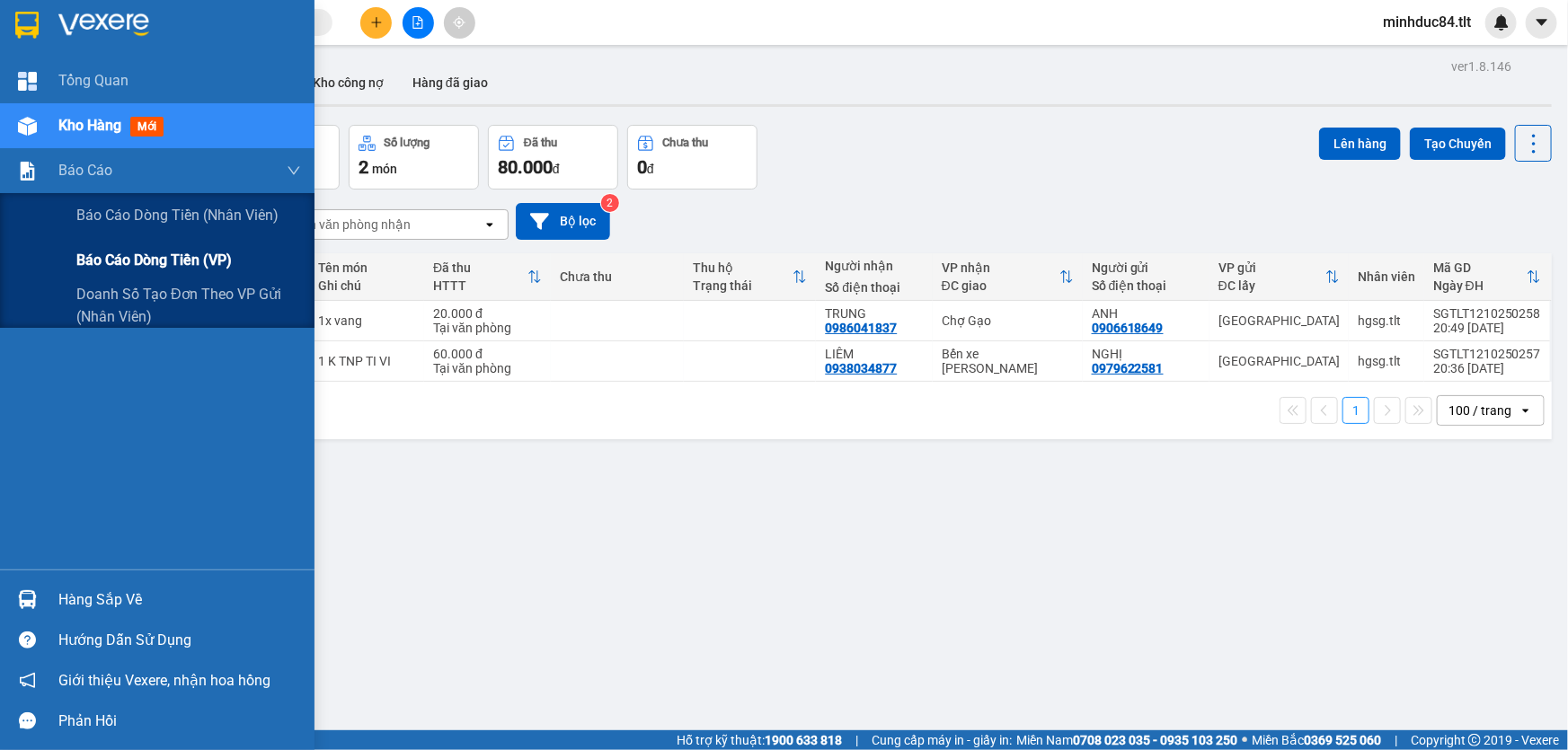
click at [116, 256] on span "Báo cáo dòng tiền (VP)" at bounding box center [153, 259] width 155 height 22
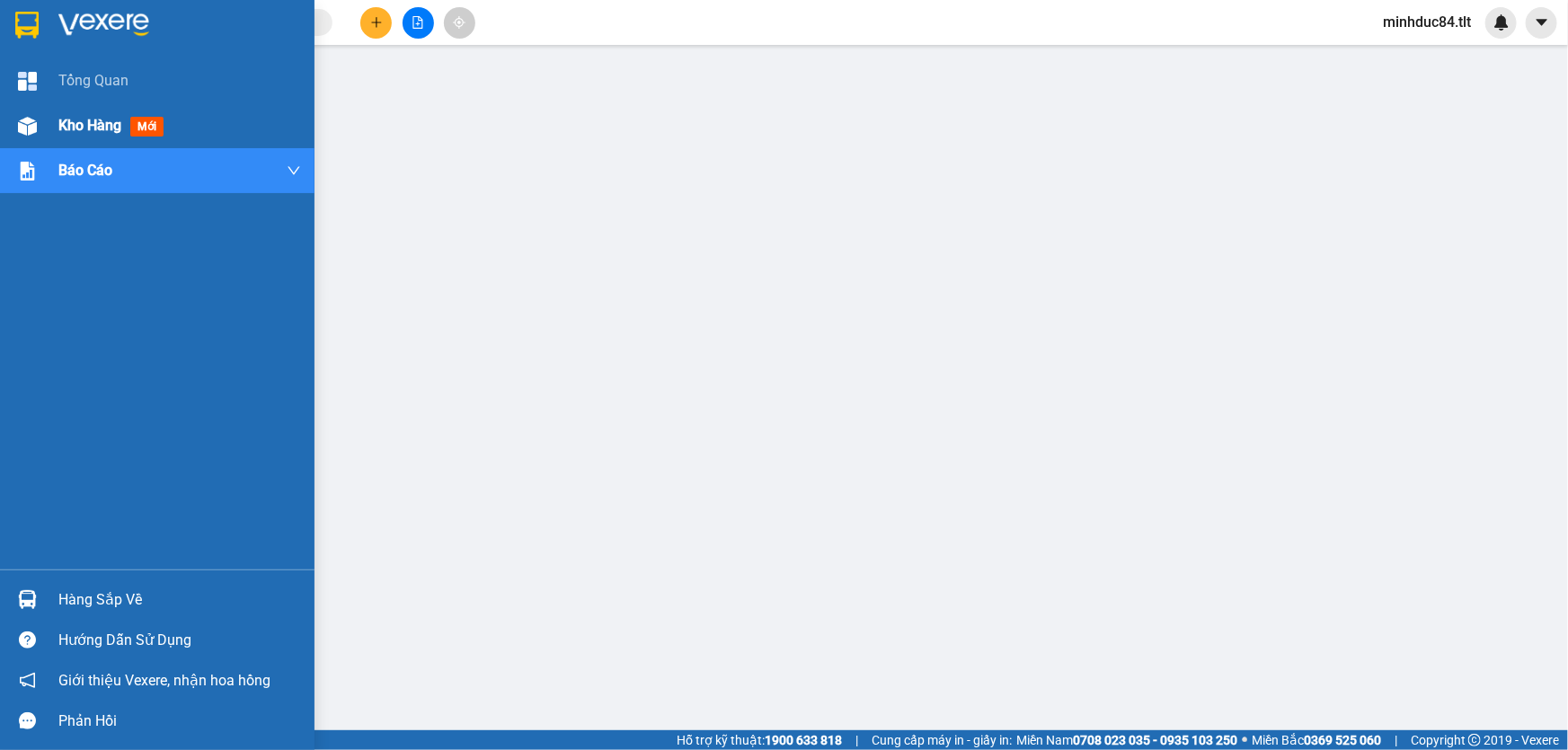
click at [38, 121] on div at bounding box center [27, 126] width 32 height 32
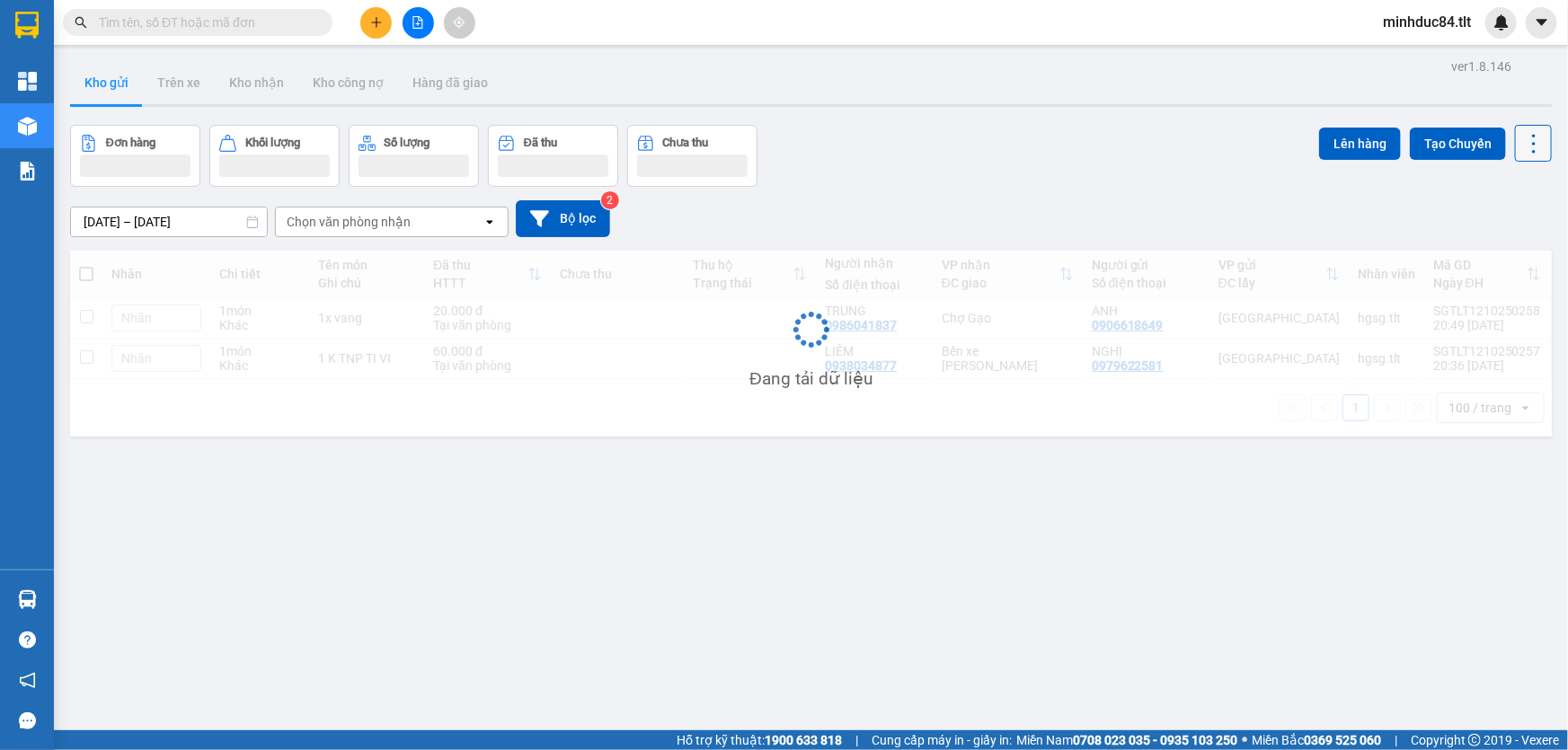
click at [1523, 145] on icon at bounding box center [1534, 144] width 25 height 25
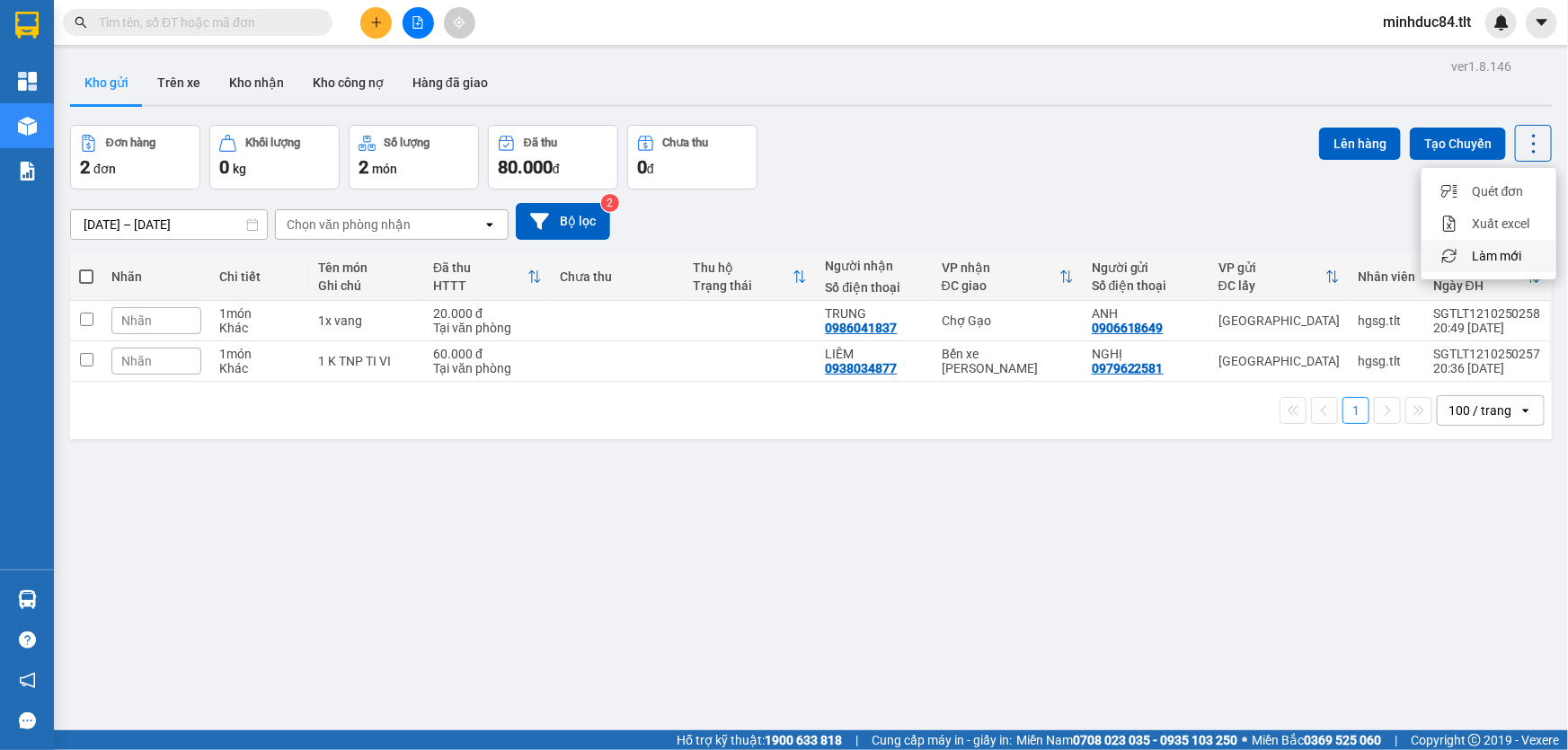
click at [1500, 257] on span "Làm mới" at bounding box center [1496, 255] width 49 height 18
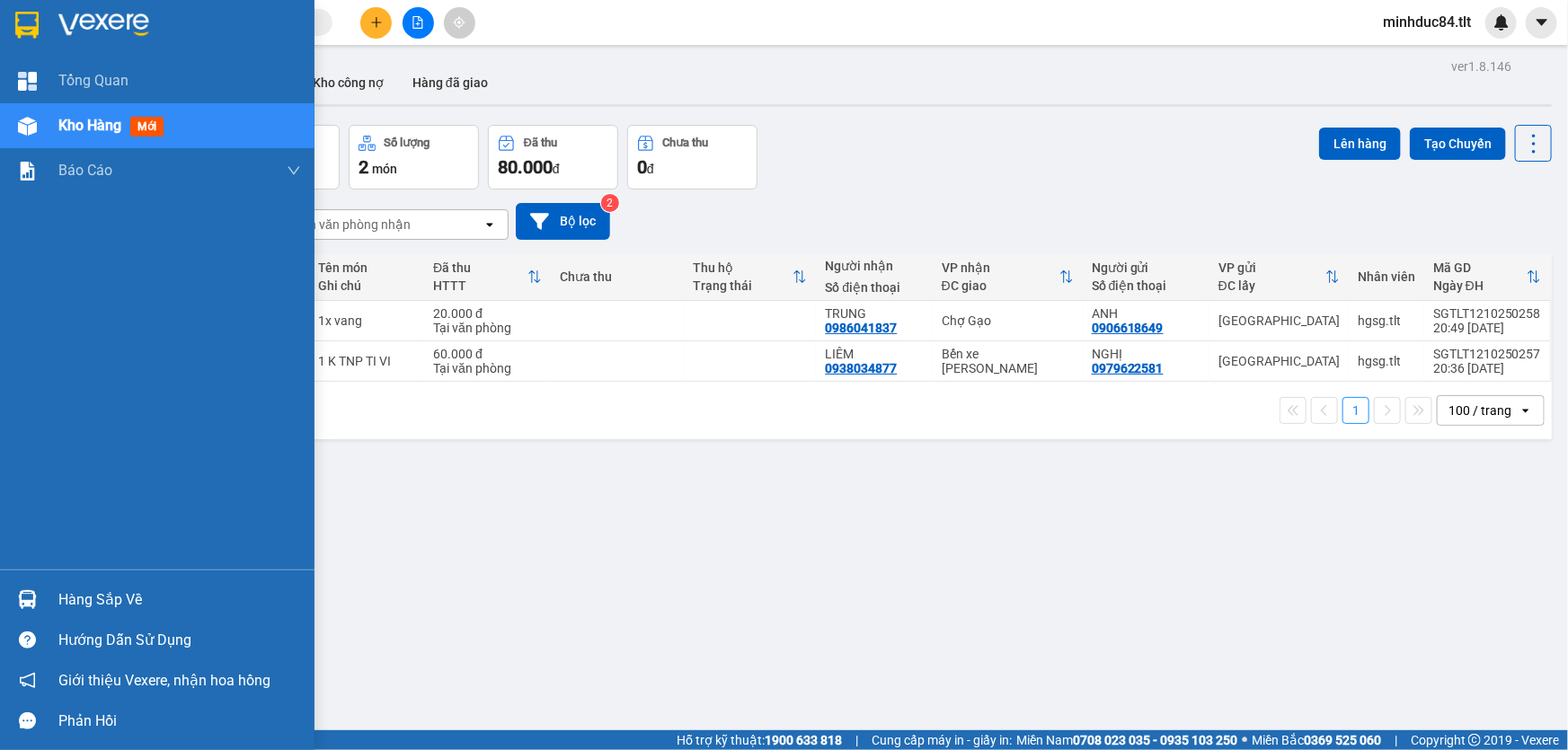
click at [125, 601] on div "Hàng sắp về" at bounding box center [180, 601] width 243 height 27
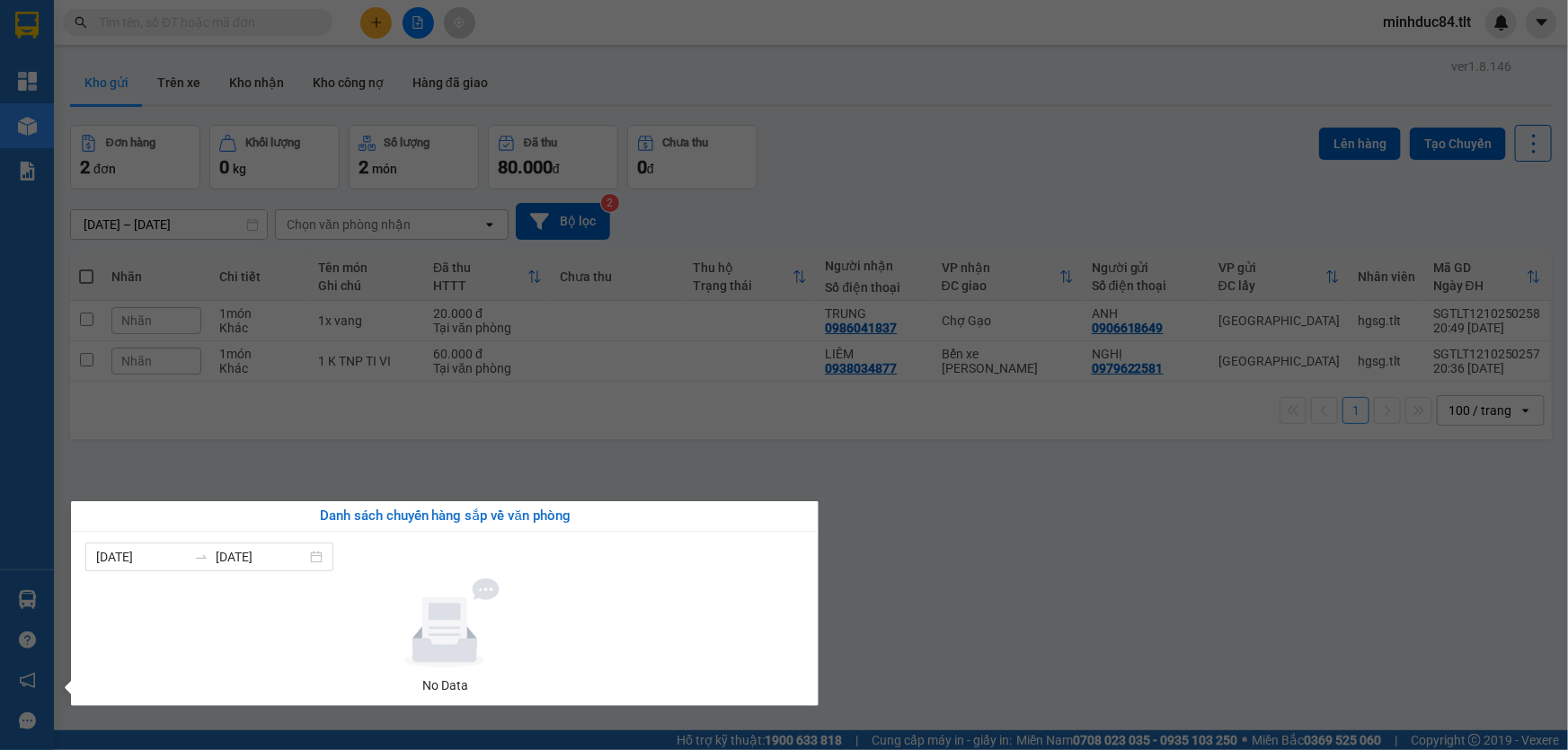
click at [907, 595] on section "Kết quả tìm kiếm ( 1396 ) Bộ lọc Mã ĐH Trạng thái Món hàng Thu hộ Tổng cước Chư…" at bounding box center [784, 375] width 1568 height 750
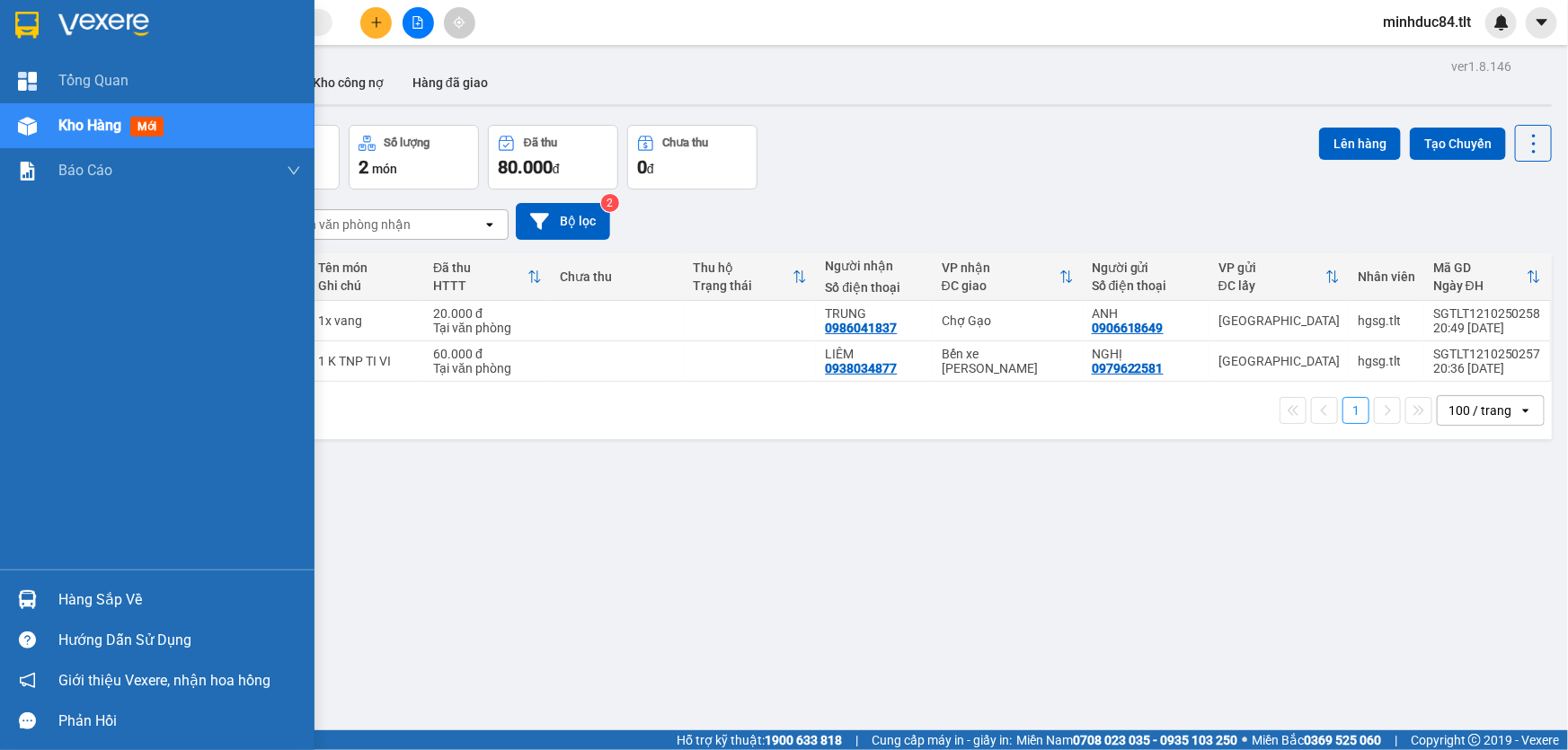
click at [68, 587] on div "Hàng sắp về" at bounding box center [180, 601] width 243 height 27
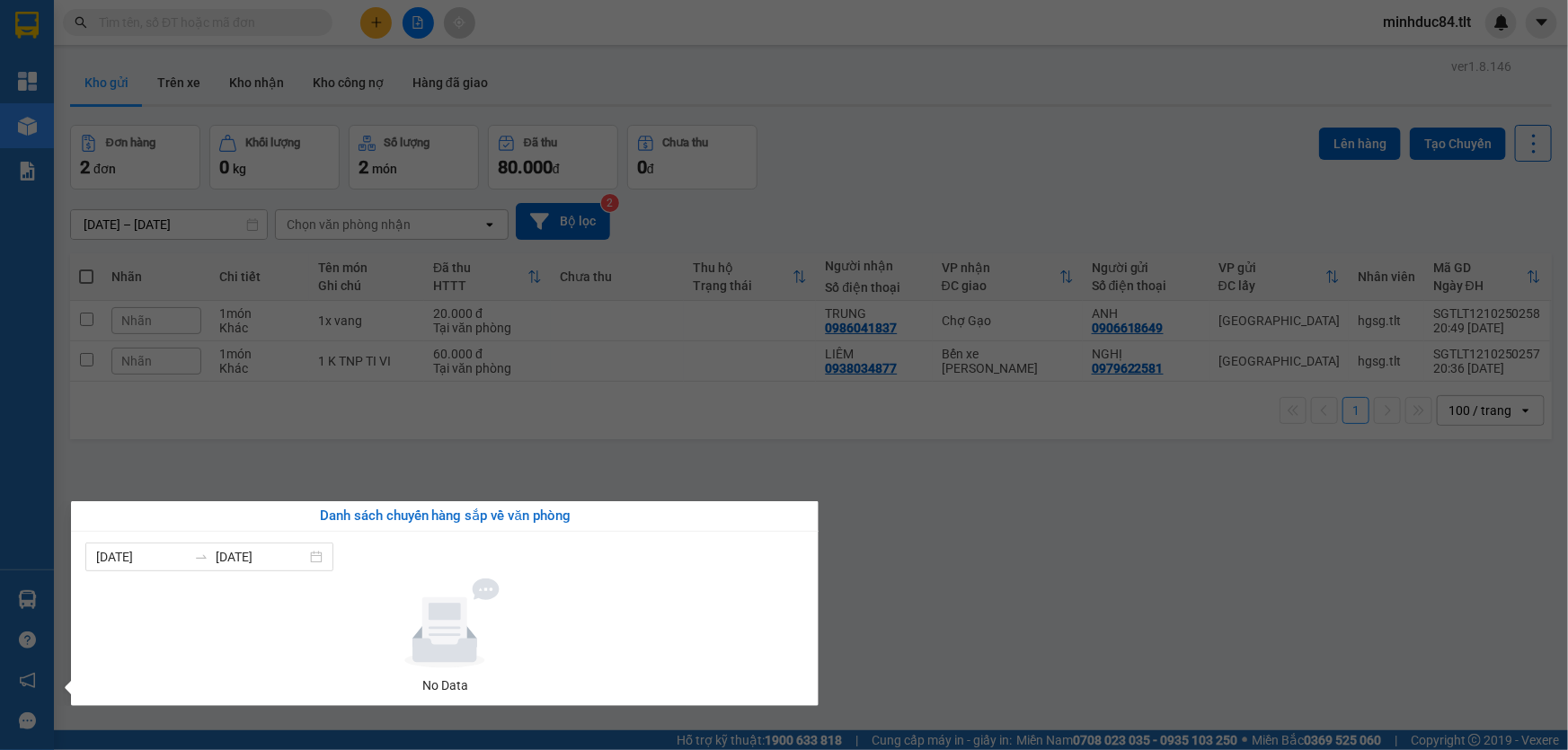
drag, startPoint x: 984, startPoint y: 587, endPoint x: 1204, endPoint y: 384, distance: 299.3
click at [992, 584] on section "Kết quả tìm kiếm ( 1396 ) Bộ lọc Mã ĐH Trạng thái Món hàng Thu hộ Tổng cước Chư…" at bounding box center [784, 375] width 1568 height 750
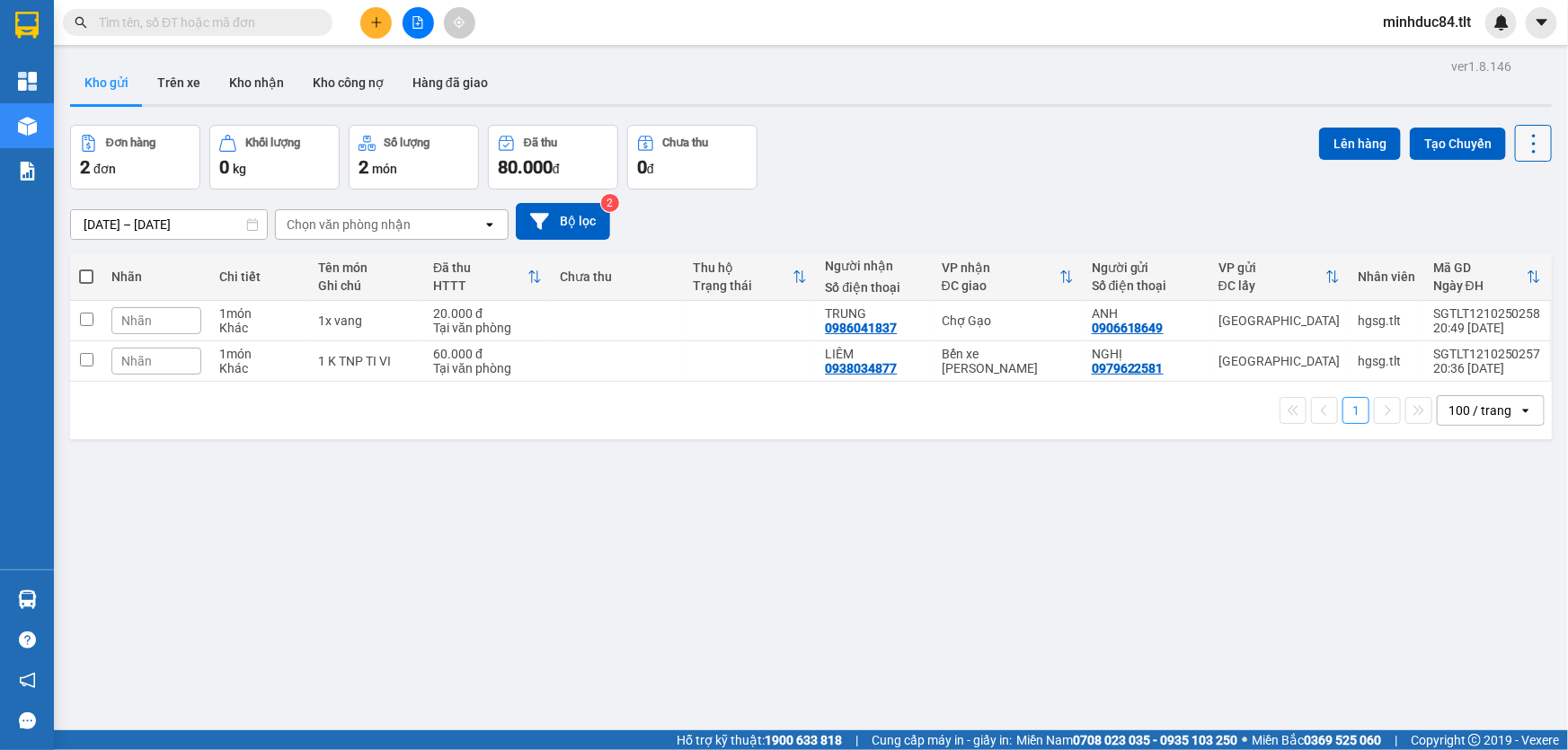
click at [1522, 148] on icon at bounding box center [1534, 144] width 25 height 25
click at [1510, 255] on span "Làm mới" at bounding box center [1496, 255] width 49 height 18
click at [44, 583] on div "Hàng sắp về" at bounding box center [27, 600] width 54 height 40
click at [931, 603] on section "Kết quả tìm kiếm ( 1396 ) Bộ lọc Mã ĐH Trạng thái Món hàng Thu hộ Tổng cước Chư…" at bounding box center [784, 375] width 1568 height 750
click at [1525, 135] on icon at bounding box center [1534, 144] width 25 height 25
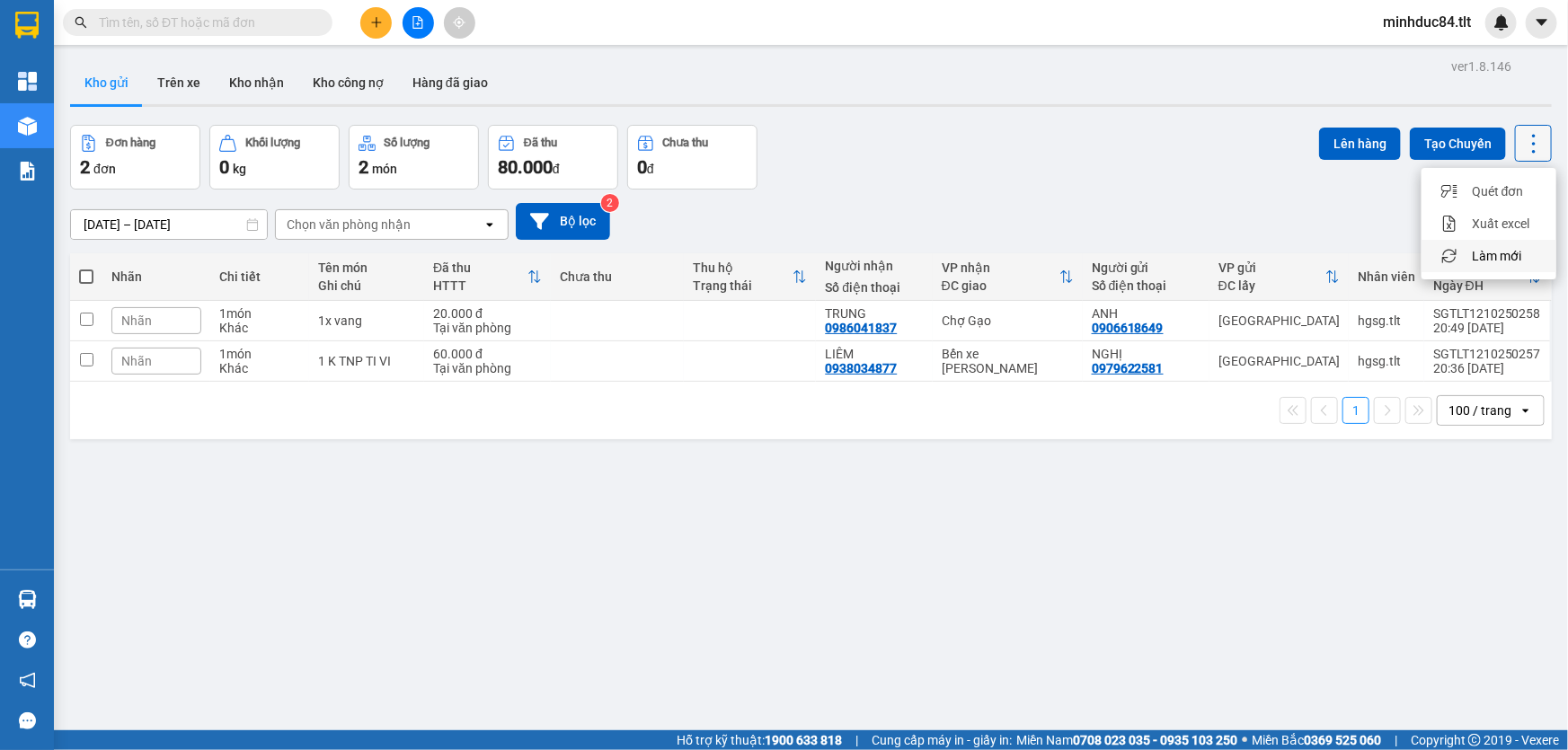
click at [1499, 259] on span "Làm mới" at bounding box center [1496, 255] width 49 height 18
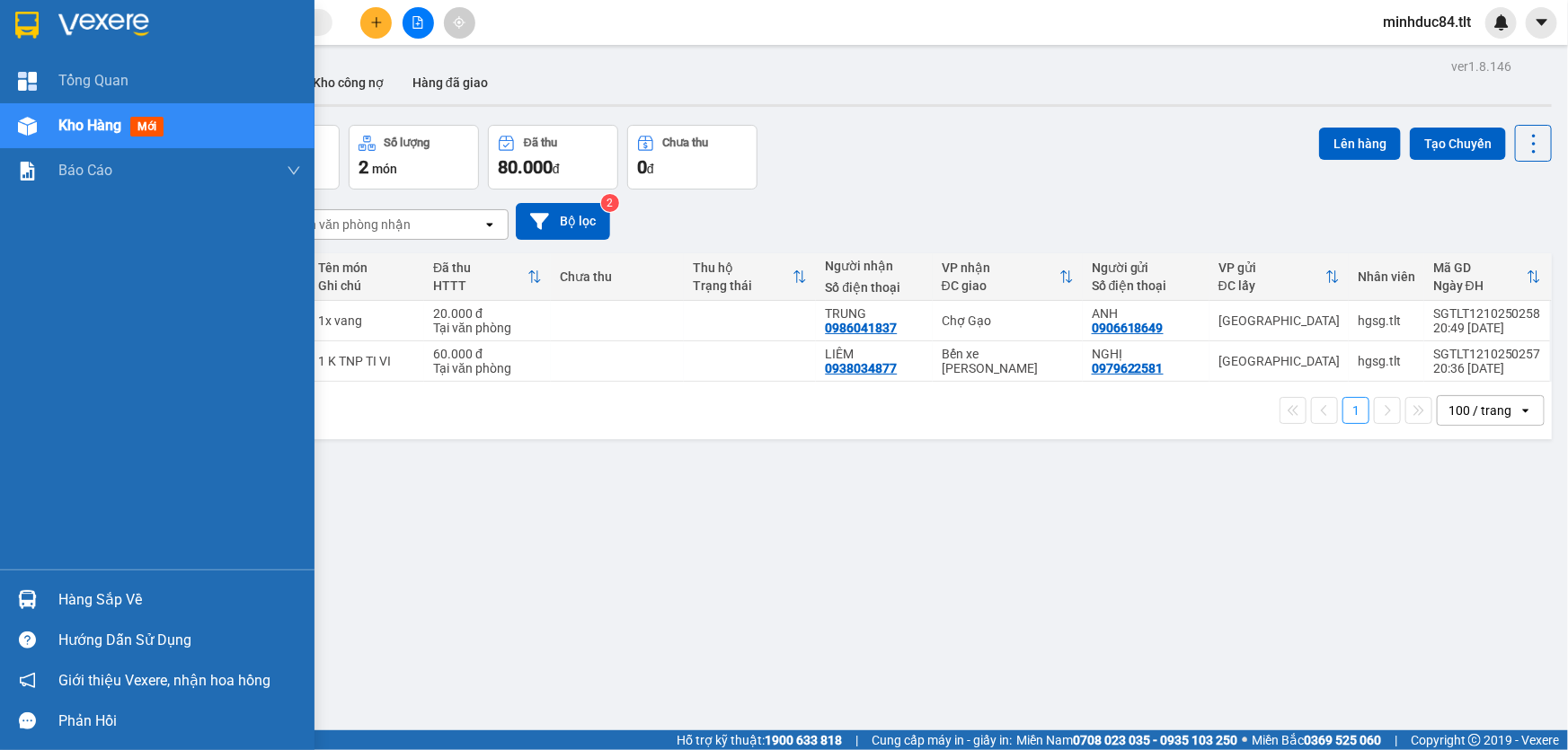
click at [60, 596] on div "Hàng sắp về" at bounding box center [180, 601] width 243 height 27
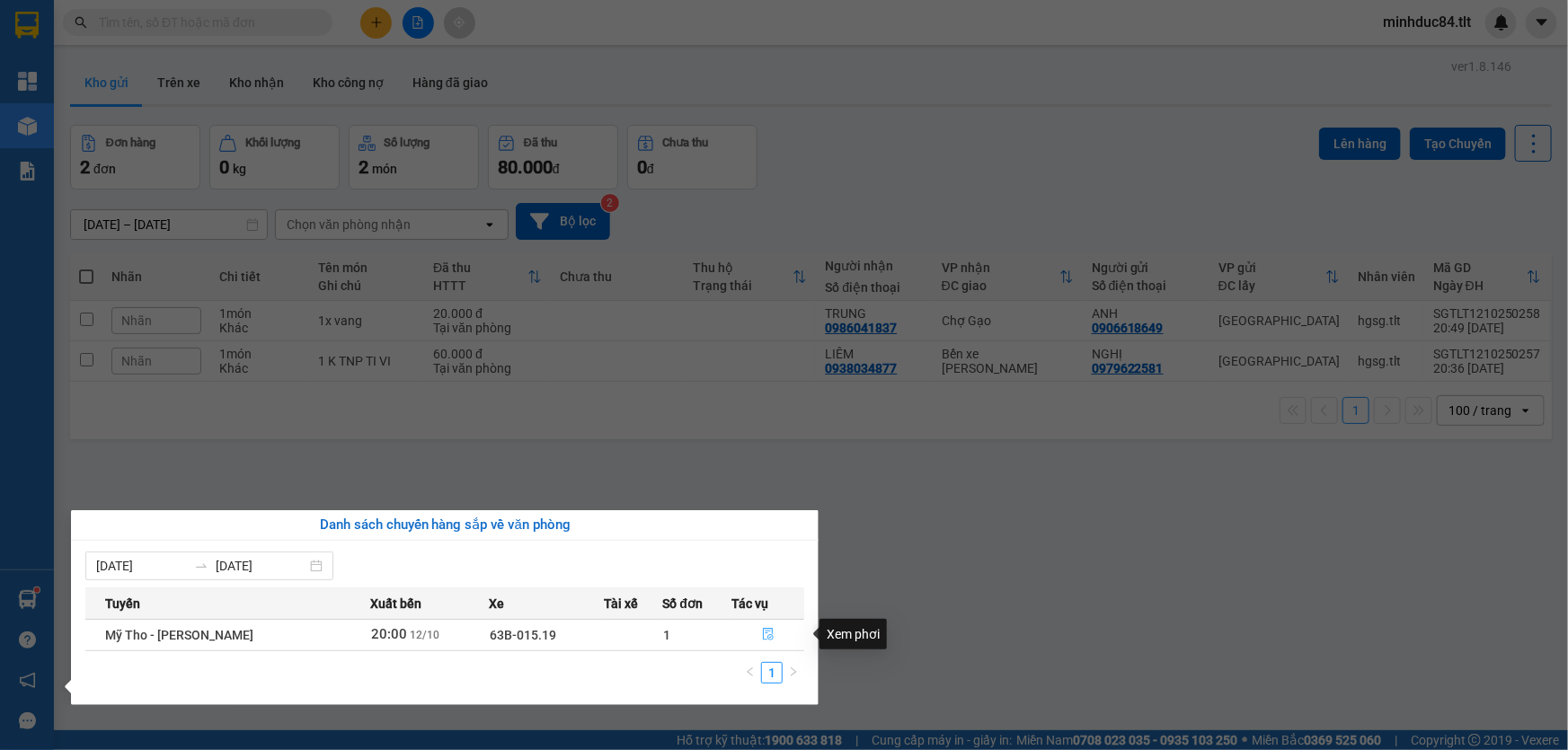
click at [767, 626] on button "button" at bounding box center [768, 635] width 71 height 29
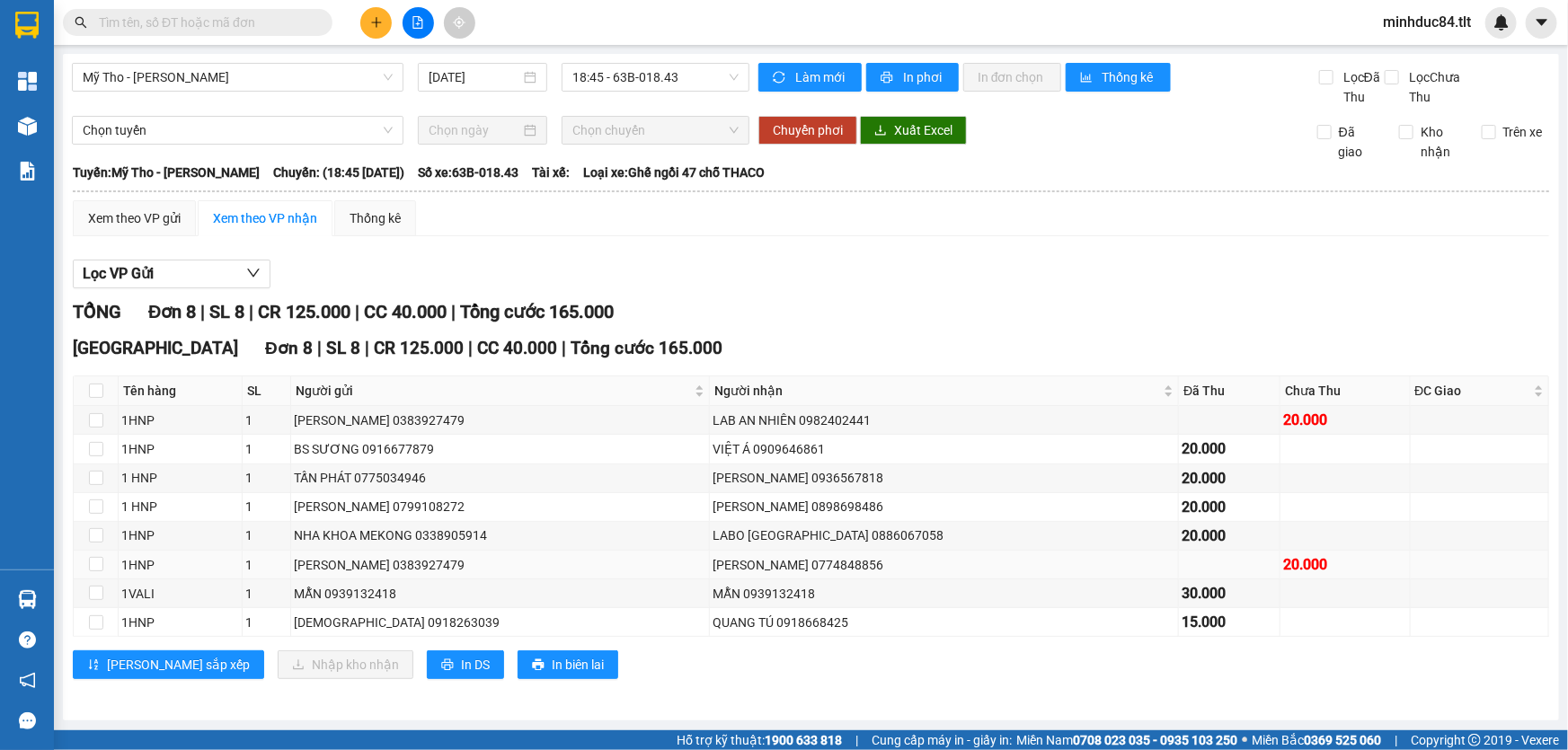
click at [892, 556] on div "TUẤN 0774848856" at bounding box center [944, 565] width 463 height 20
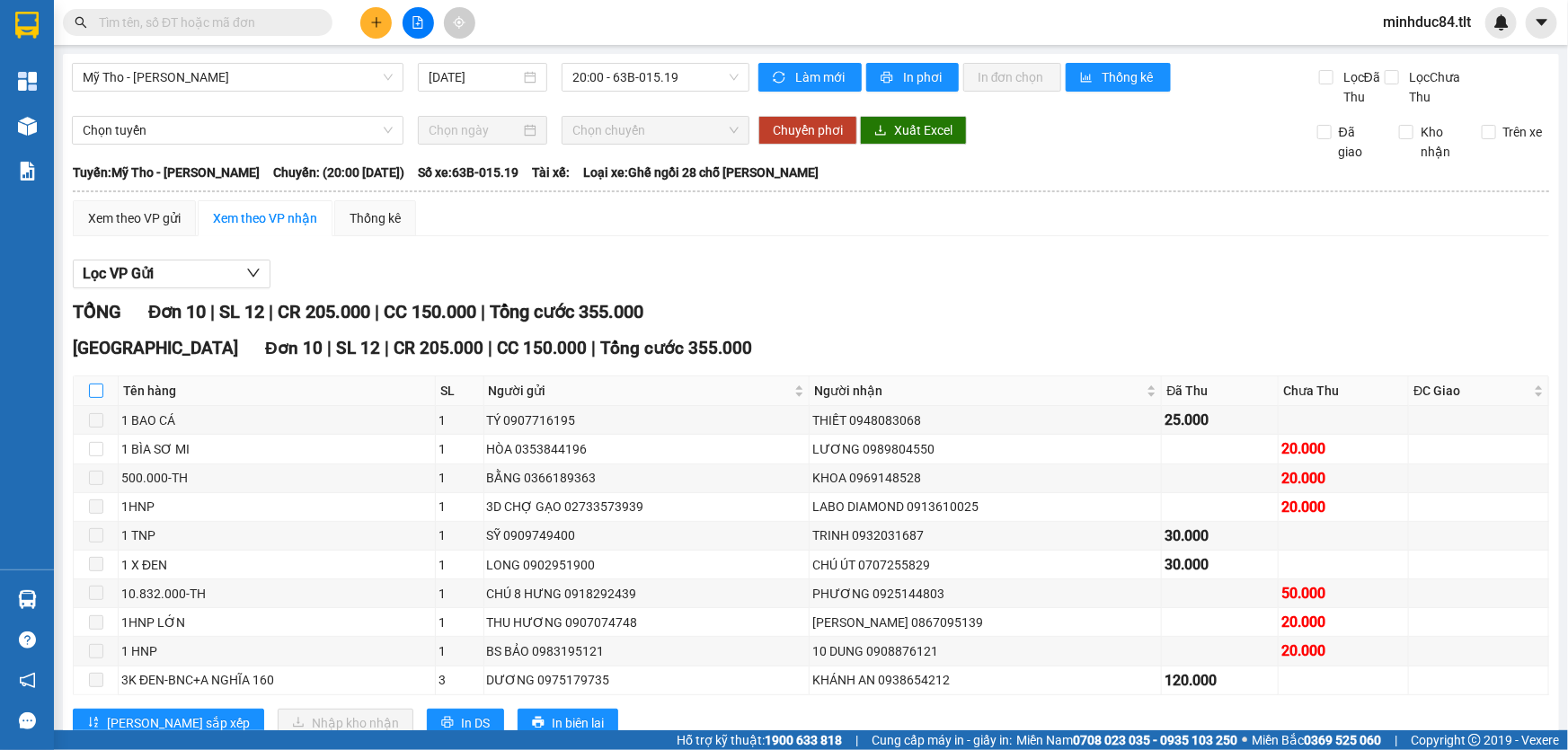
click at [98, 386] on input "checkbox" at bounding box center [95, 390] width 14 height 14
checkbox input "true"
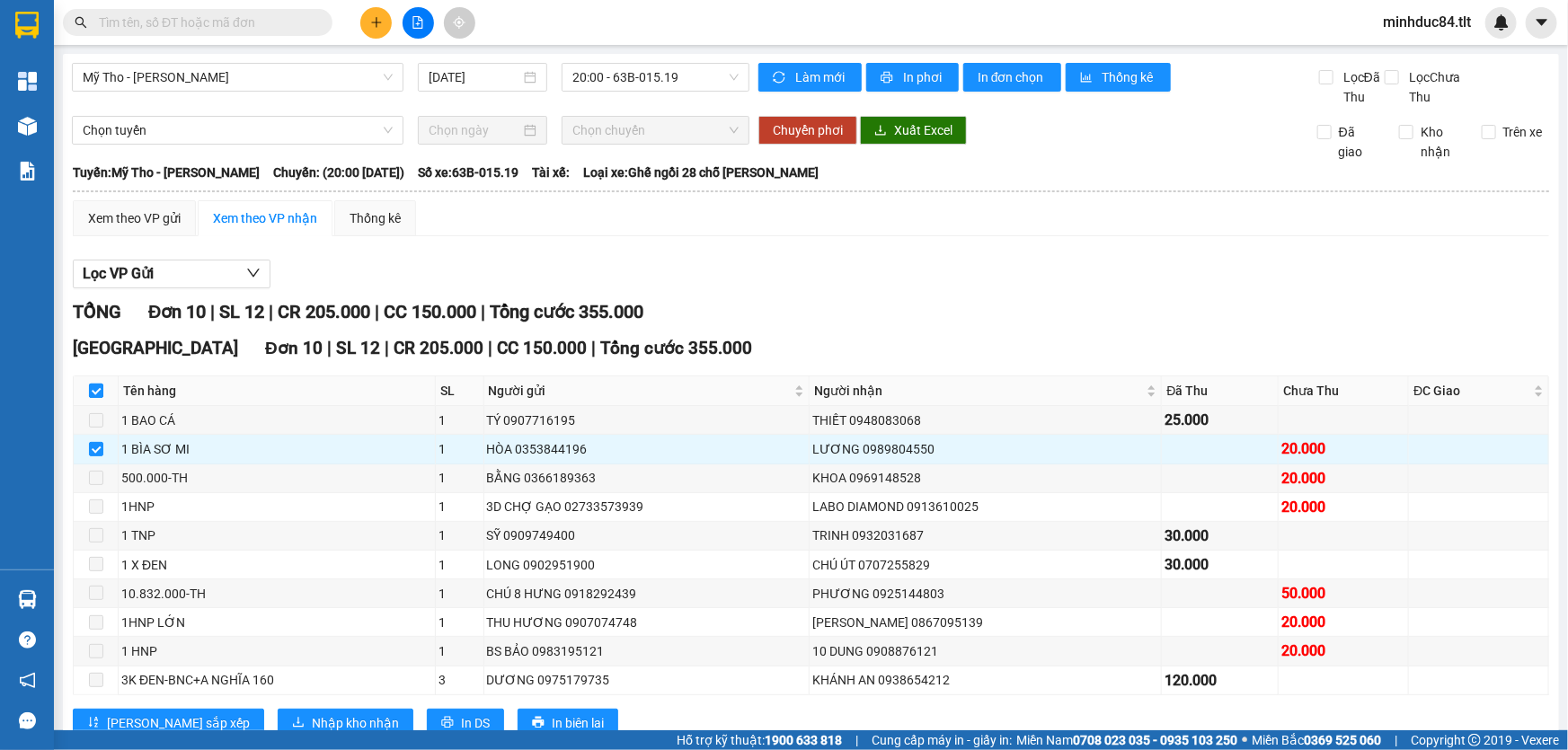
click at [97, 386] on input "checkbox" at bounding box center [95, 390] width 14 height 14
checkbox input "false"
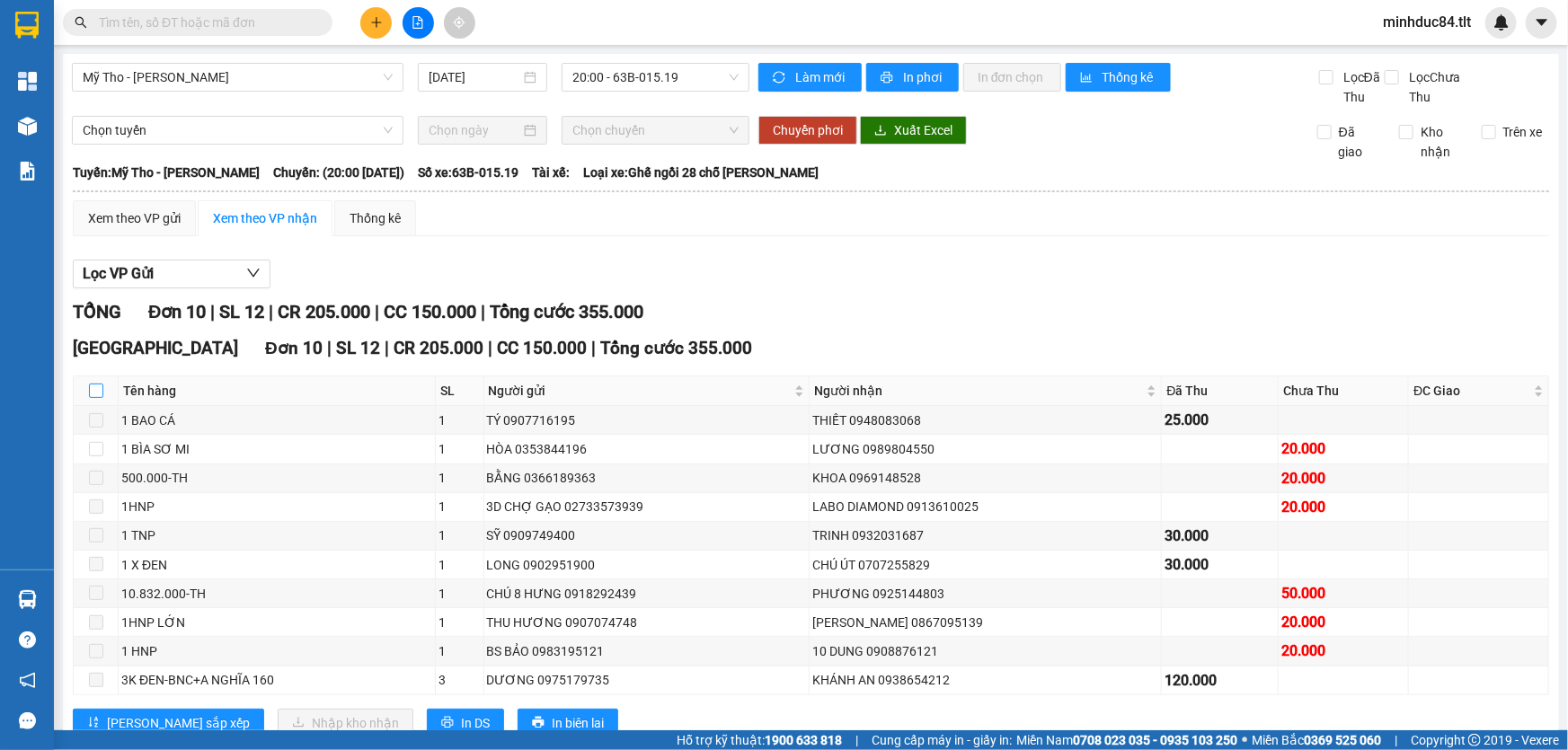
click at [97, 386] on input "checkbox" at bounding box center [95, 390] width 14 height 14
checkbox input "true"
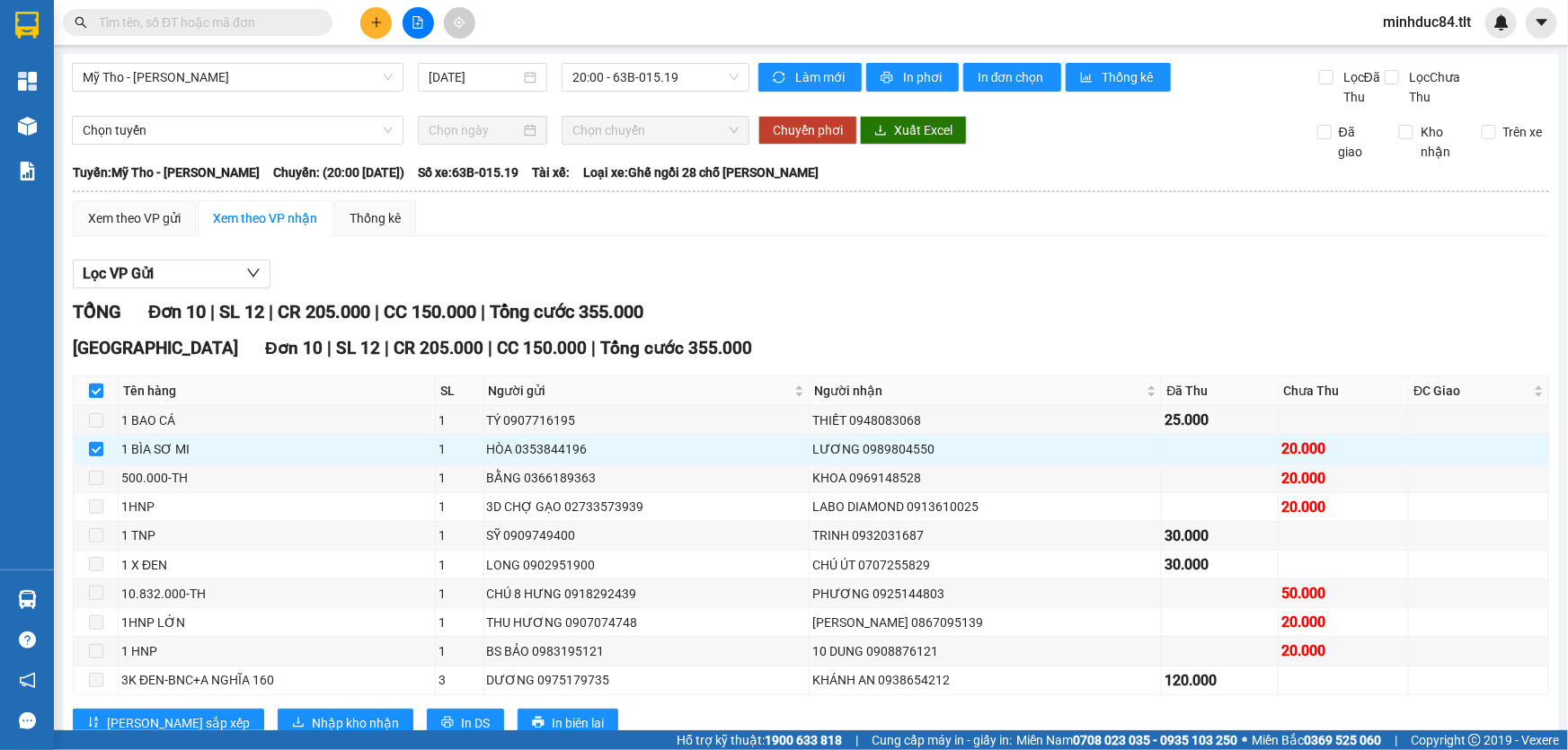
click at [97, 386] on input "checkbox" at bounding box center [95, 390] width 14 height 14
checkbox input "false"
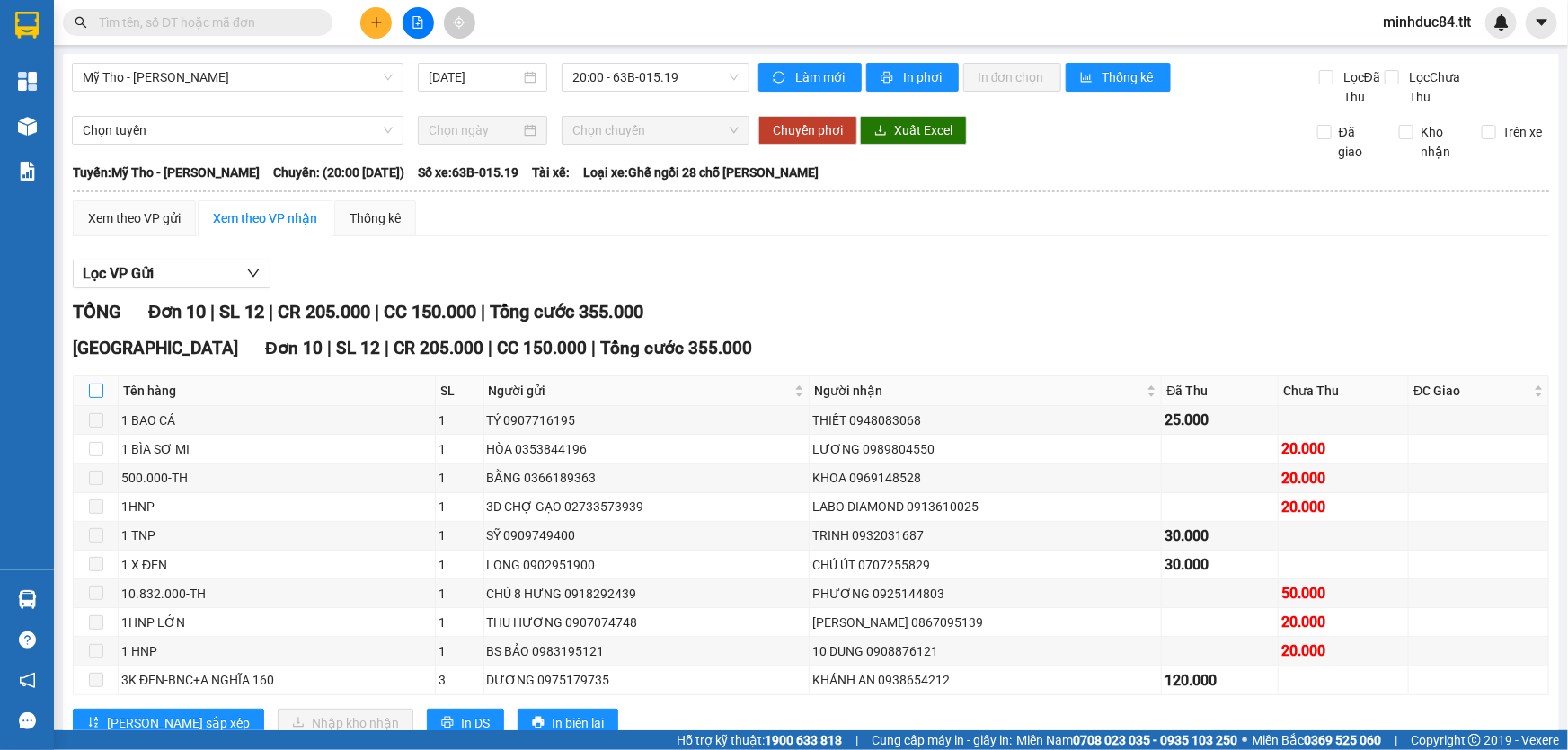
click at [98, 386] on input "checkbox" at bounding box center [95, 390] width 14 height 14
checkbox input "true"
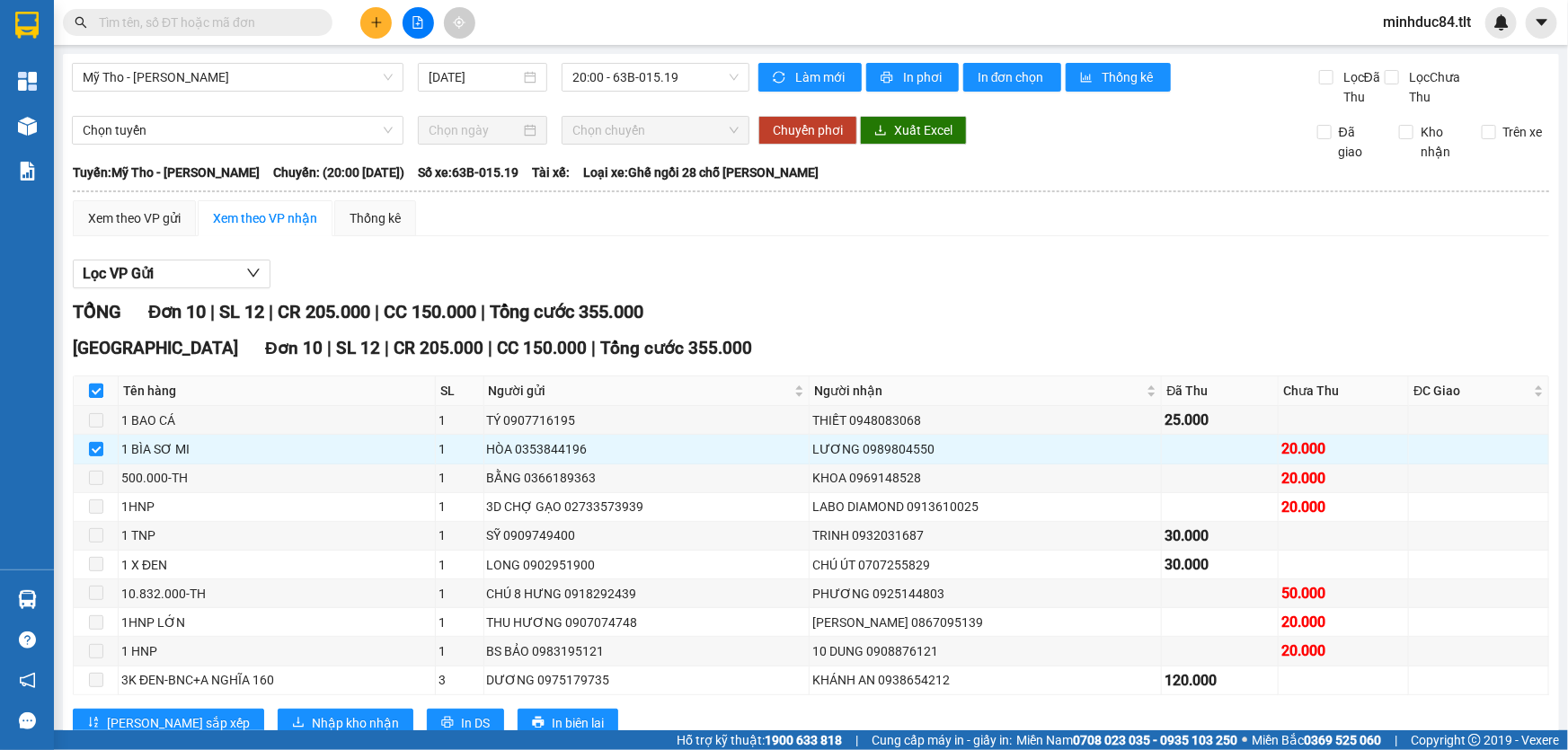
click at [98, 386] on input "checkbox" at bounding box center [95, 390] width 14 height 14
checkbox input "false"
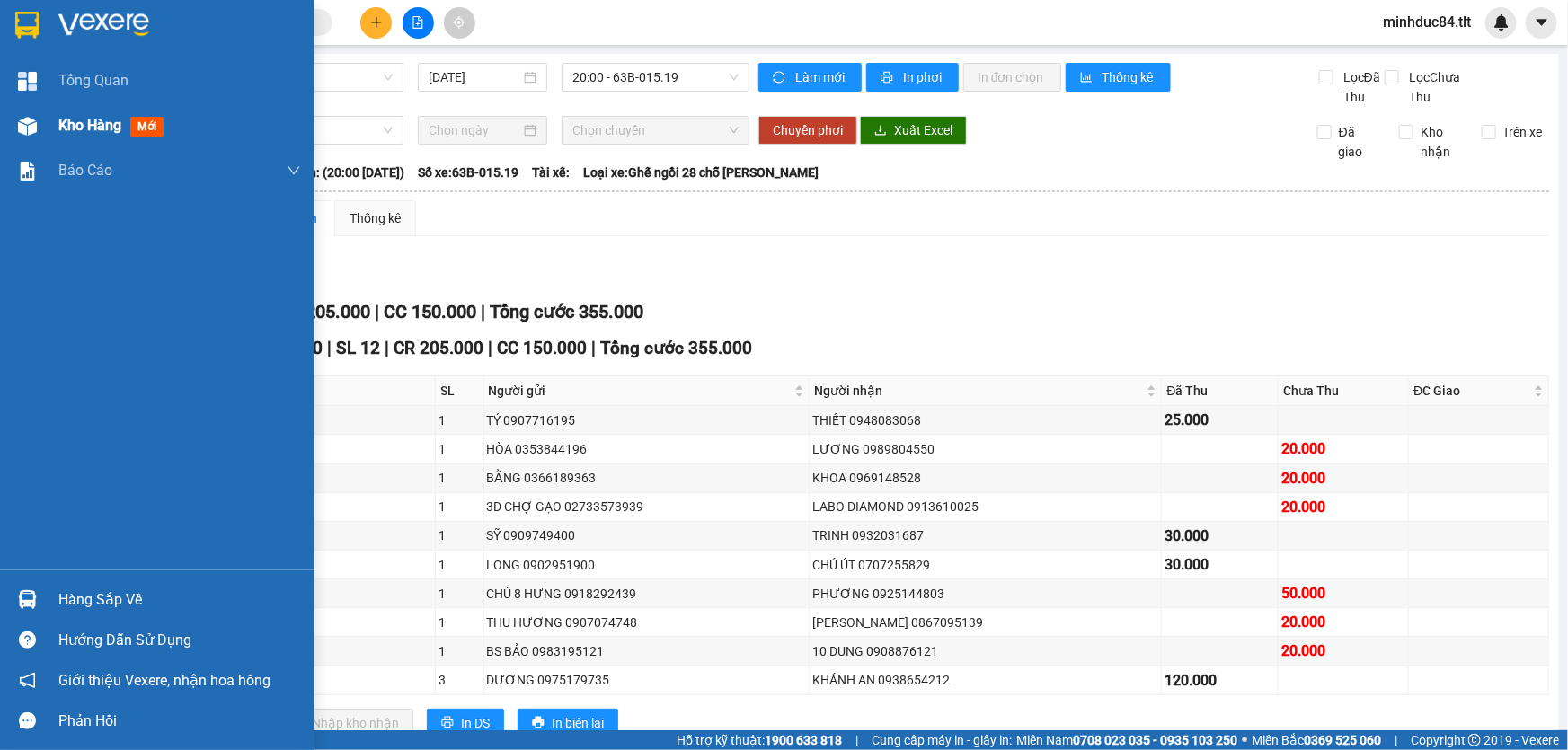
click at [86, 112] on div "Kho hàng mới" at bounding box center [180, 125] width 243 height 45
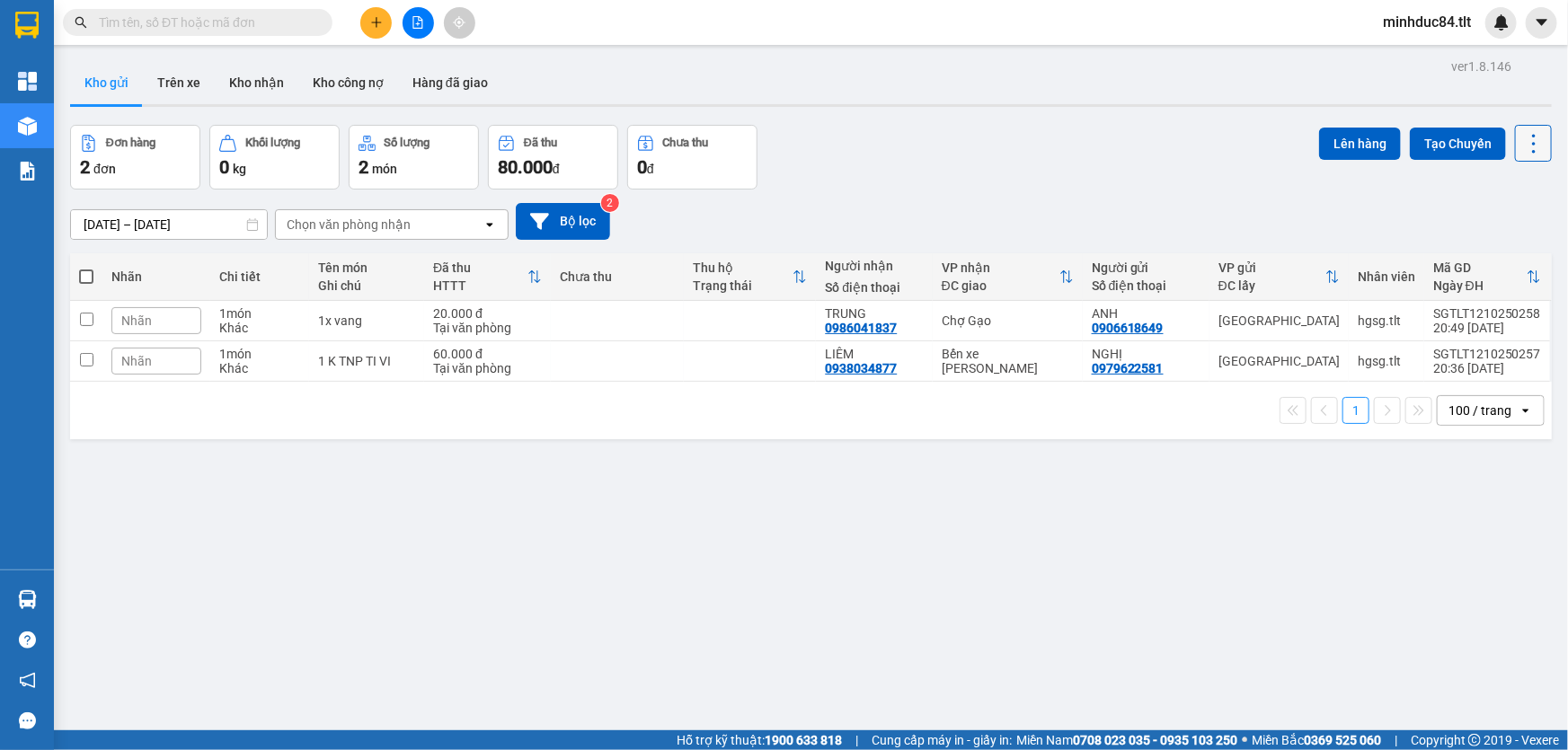
click at [1522, 142] on icon at bounding box center [1534, 144] width 25 height 25
click at [1503, 244] on li "Làm mới" at bounding box center [1489, 256] width 135 height 33
click at [195, 24] on input "text" at bounding box center [205, 22] width 212 height 20
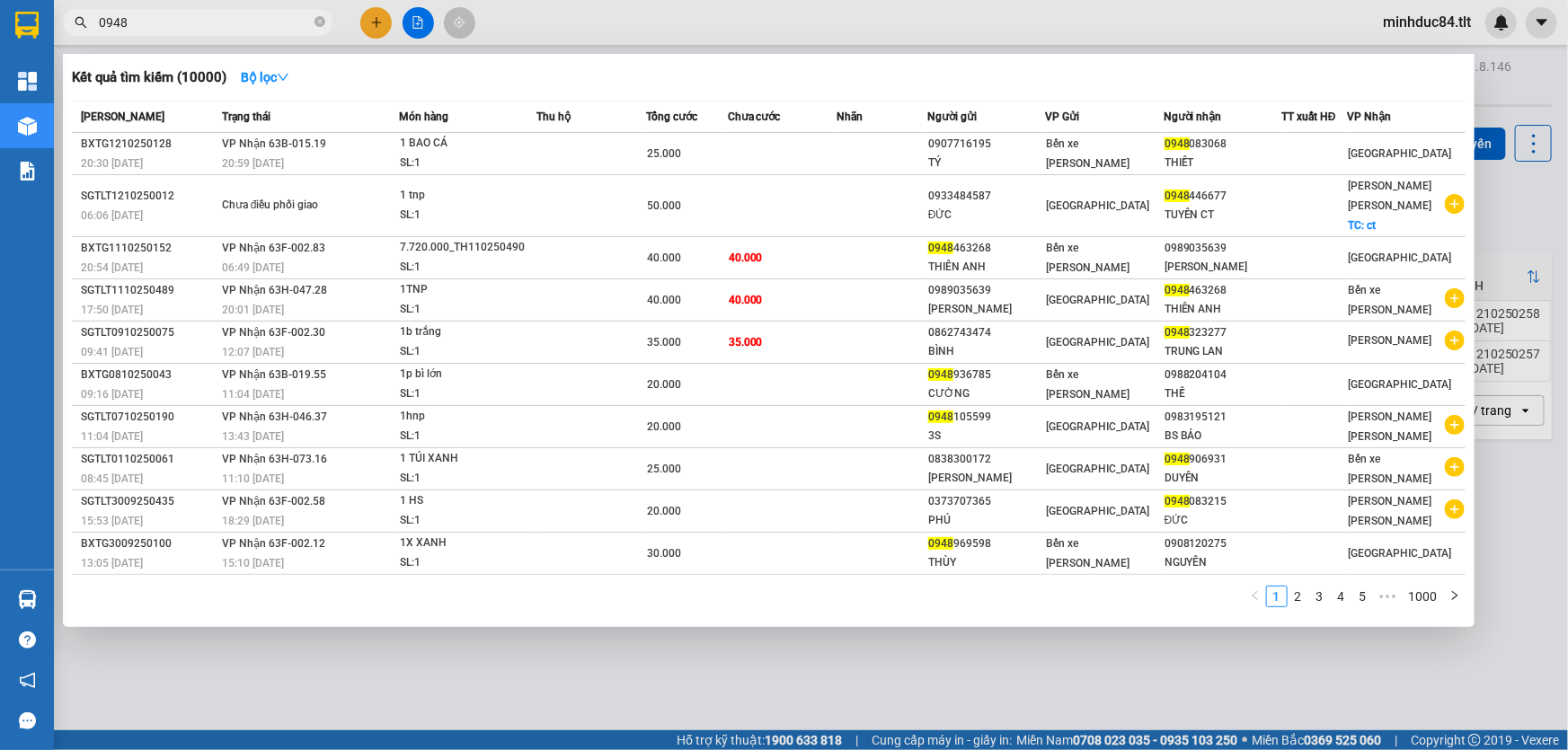
click at [195, 24] on input "0948" at bounding box center [205, 22] width 212 height 20
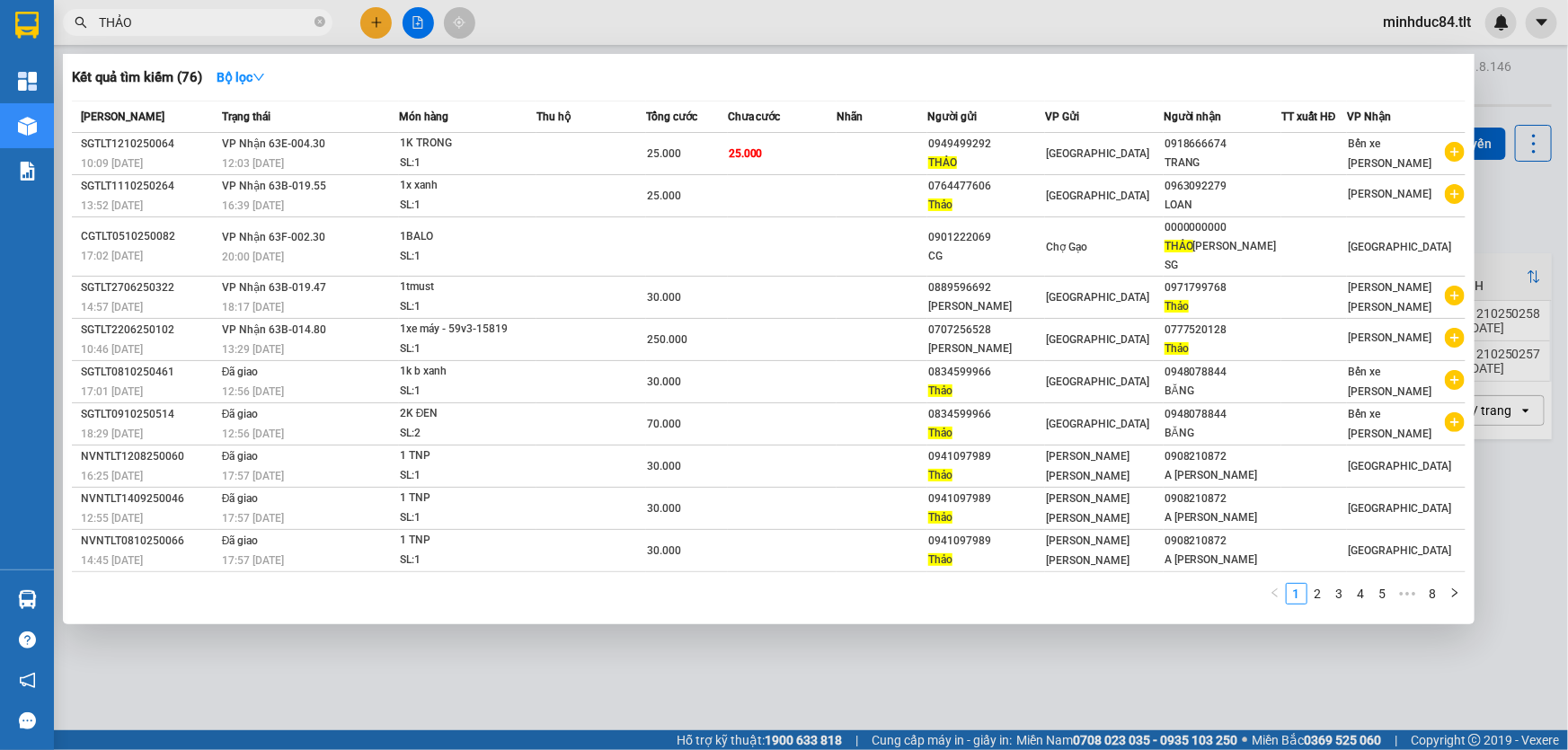
click at [244, 26] on input "THẢO" at bounding box center [205, 22] width 212 height 20
type input "0548"
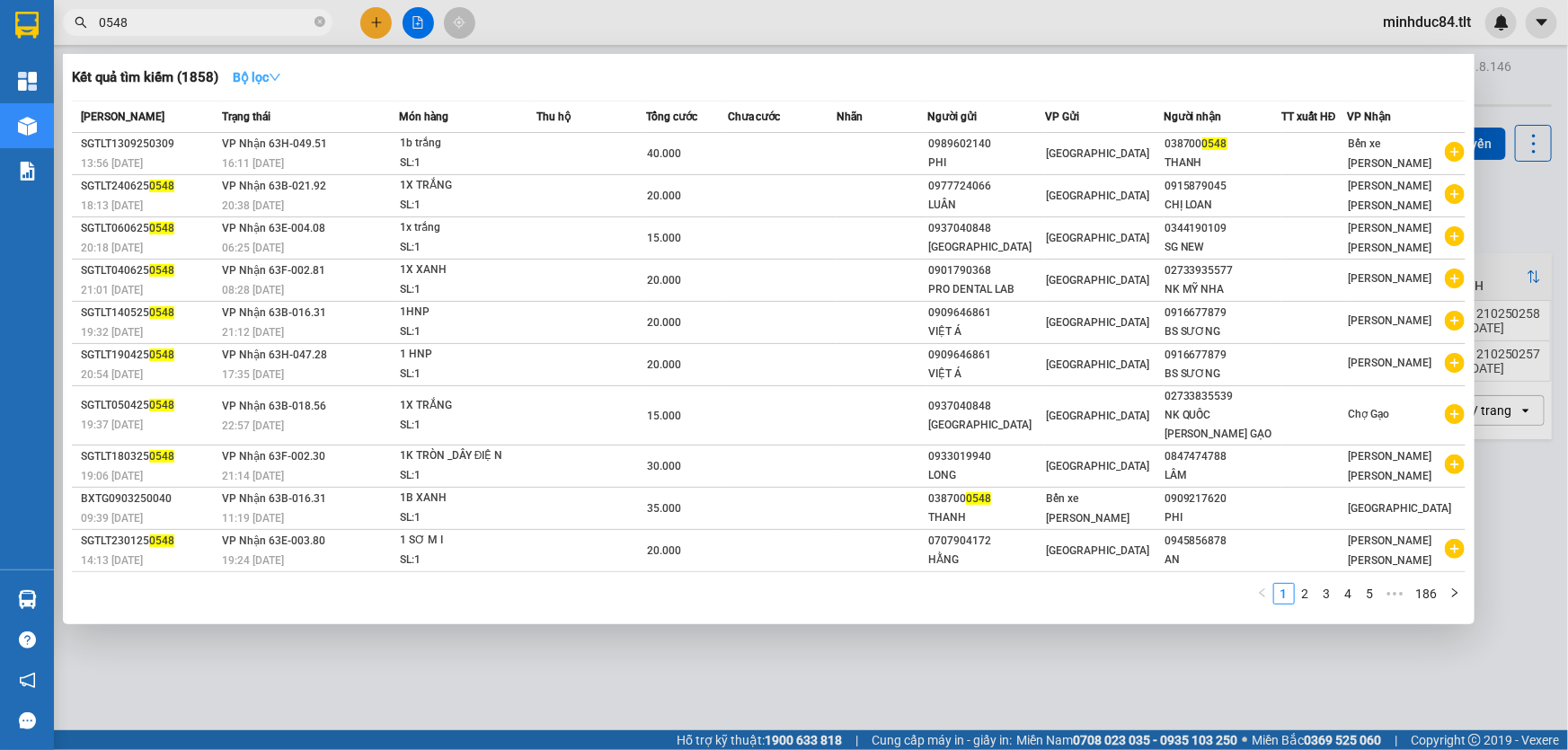
click at [260, 72] on strong "Bộ lọc" at bounding box center [257, 77] width 48 height 14
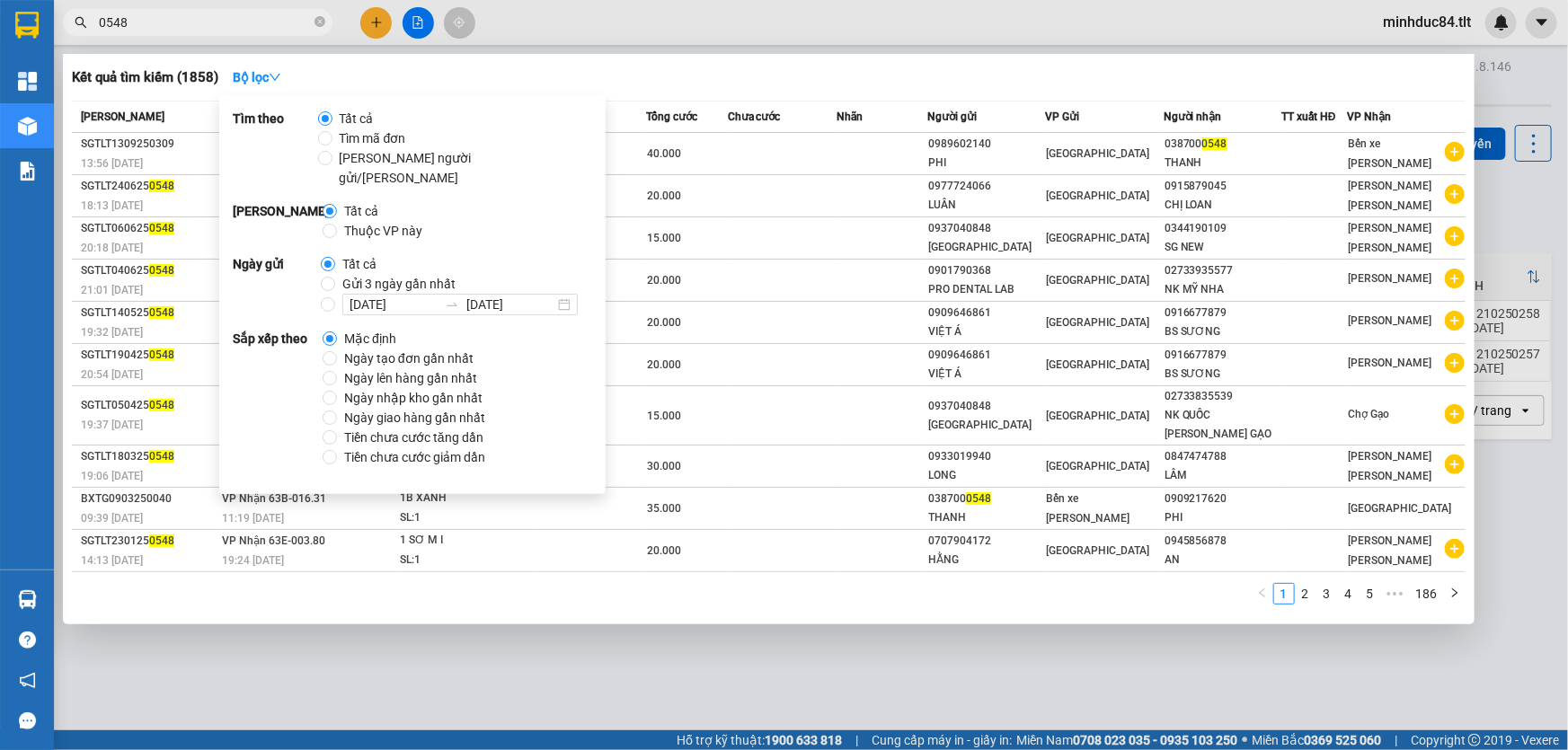
click at [323, 274] on label "Gửi 3 ngày gần nhất" at bounding box center [392, 283] width 142 height 20
click at [323, 277] on input "Gửi 3 ngày gần nhất" at bounding box center [328, 283] width 14 height 14
radio input "true"
radio input "false"
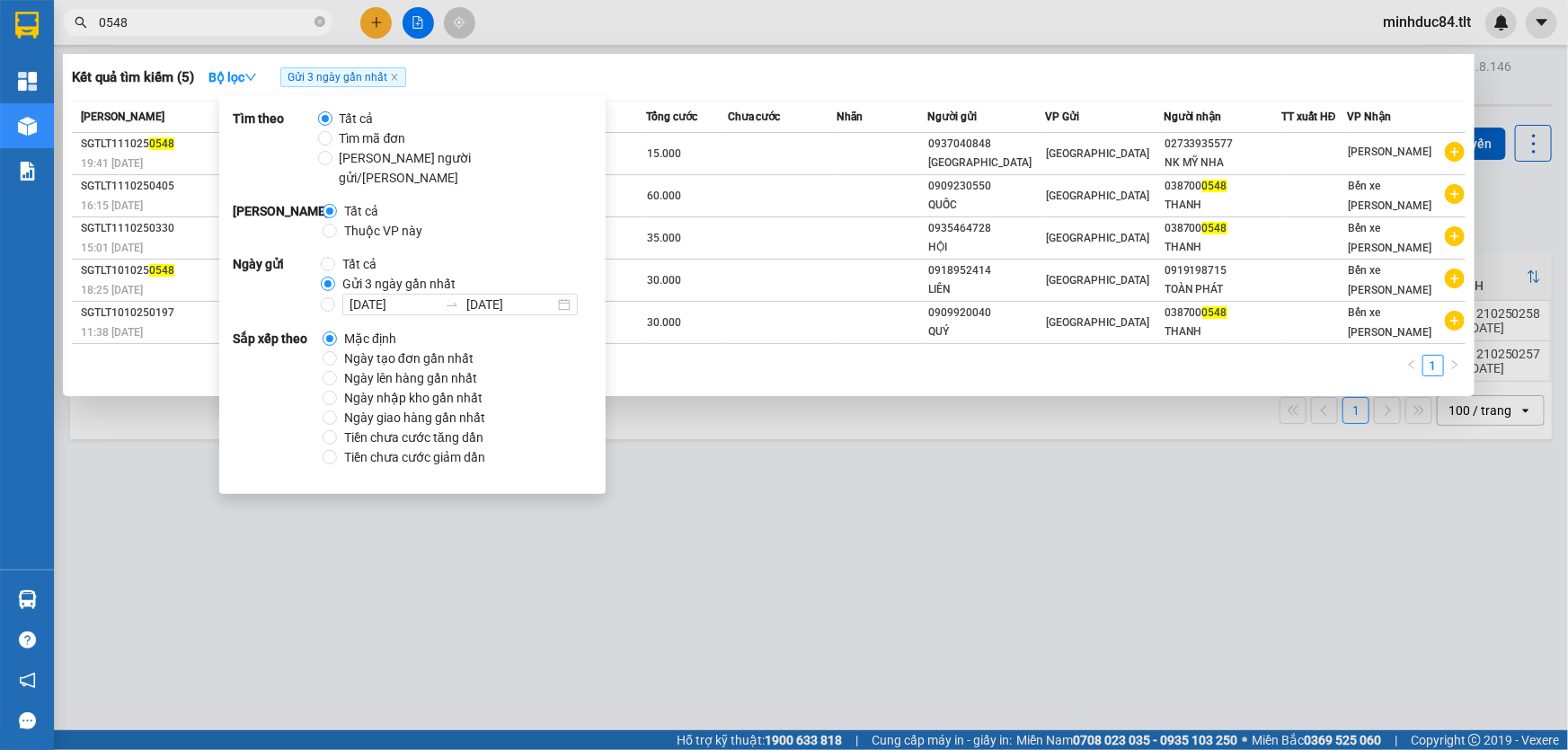
click at [755, 46] on div at bounding box center [784, 375] width 1568 height 750
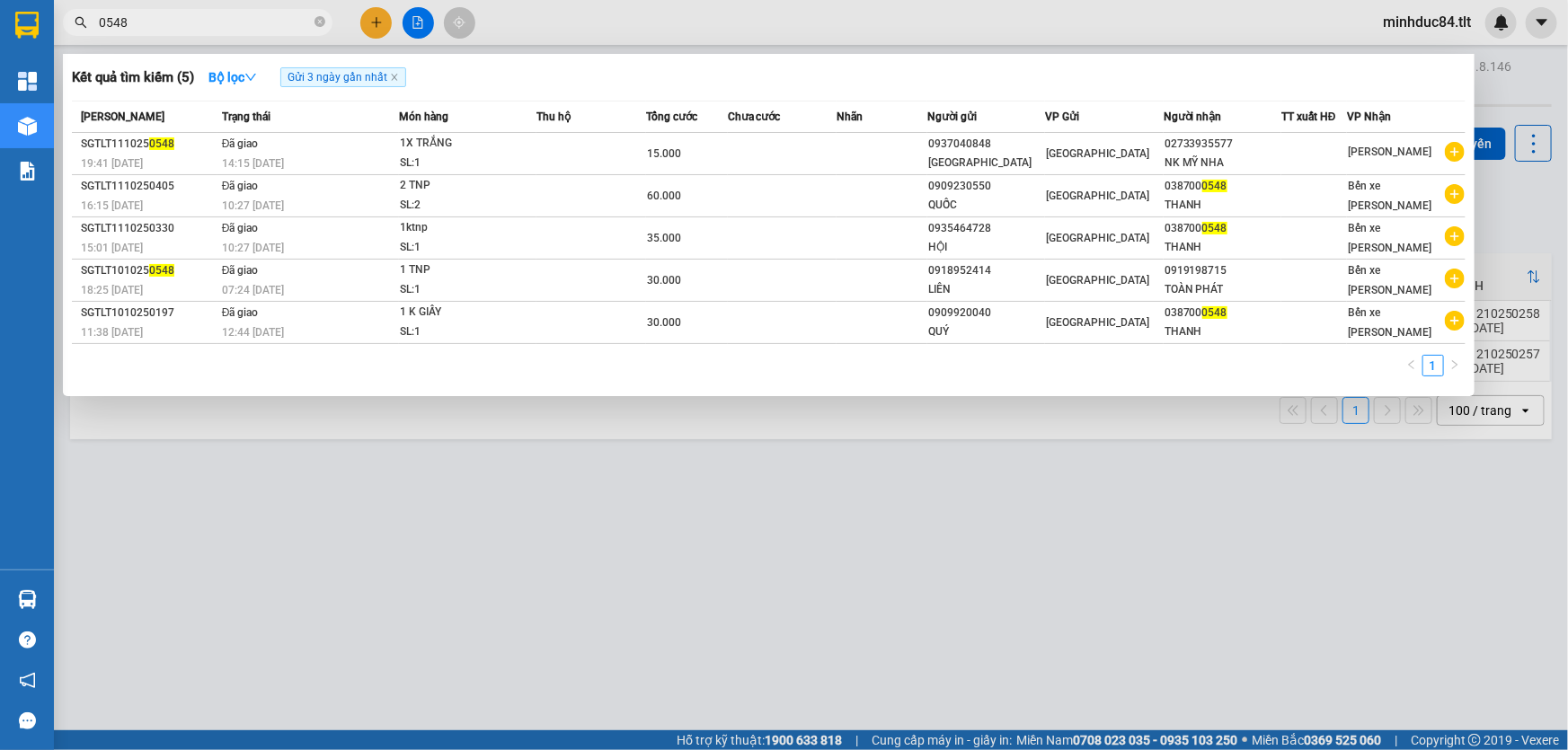
click at [224, 19] on input "0548" at bounding box center [205, 22] width 212 height 20
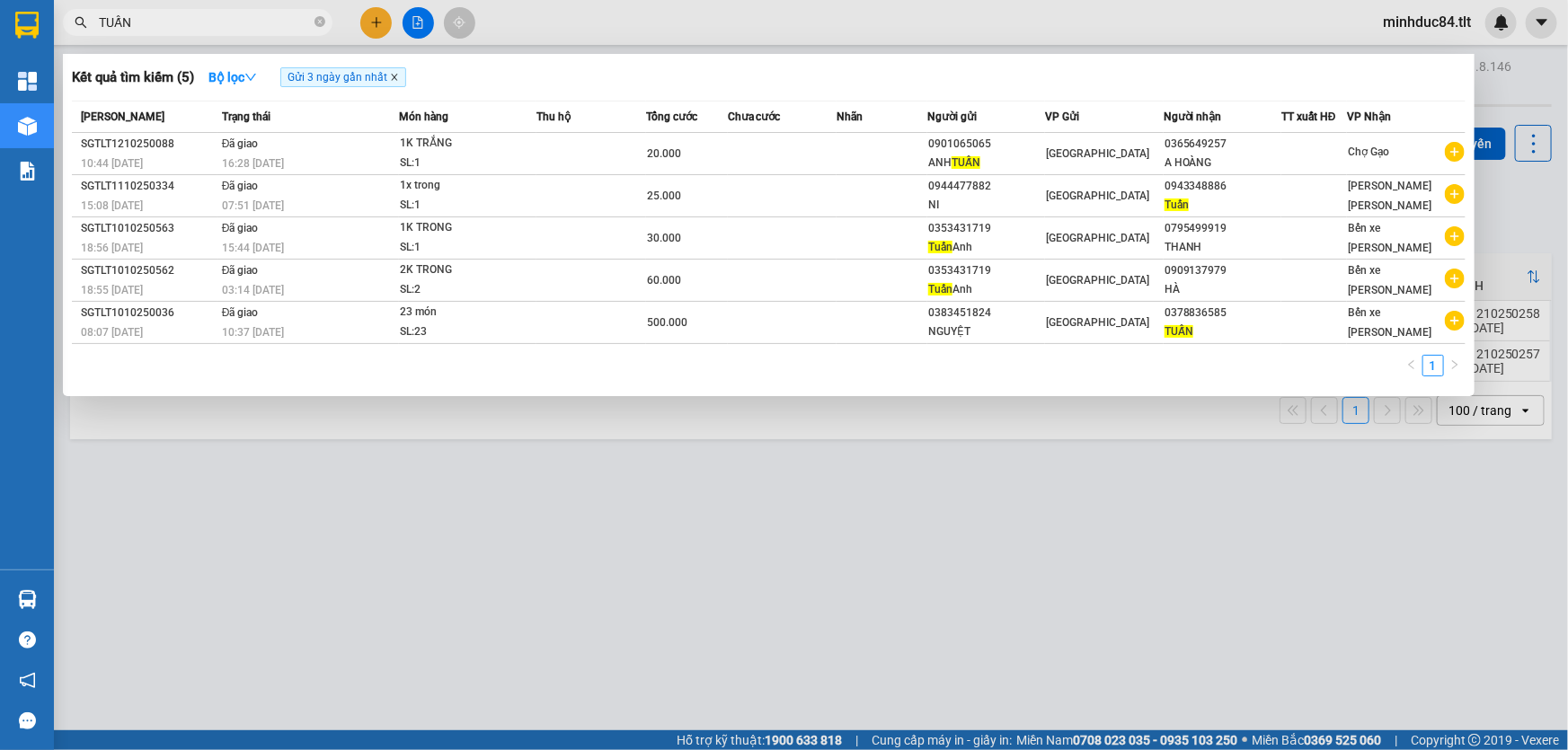
click at [394, 78] on icon "close" at bounding box center [393, 76] width 9 height 9
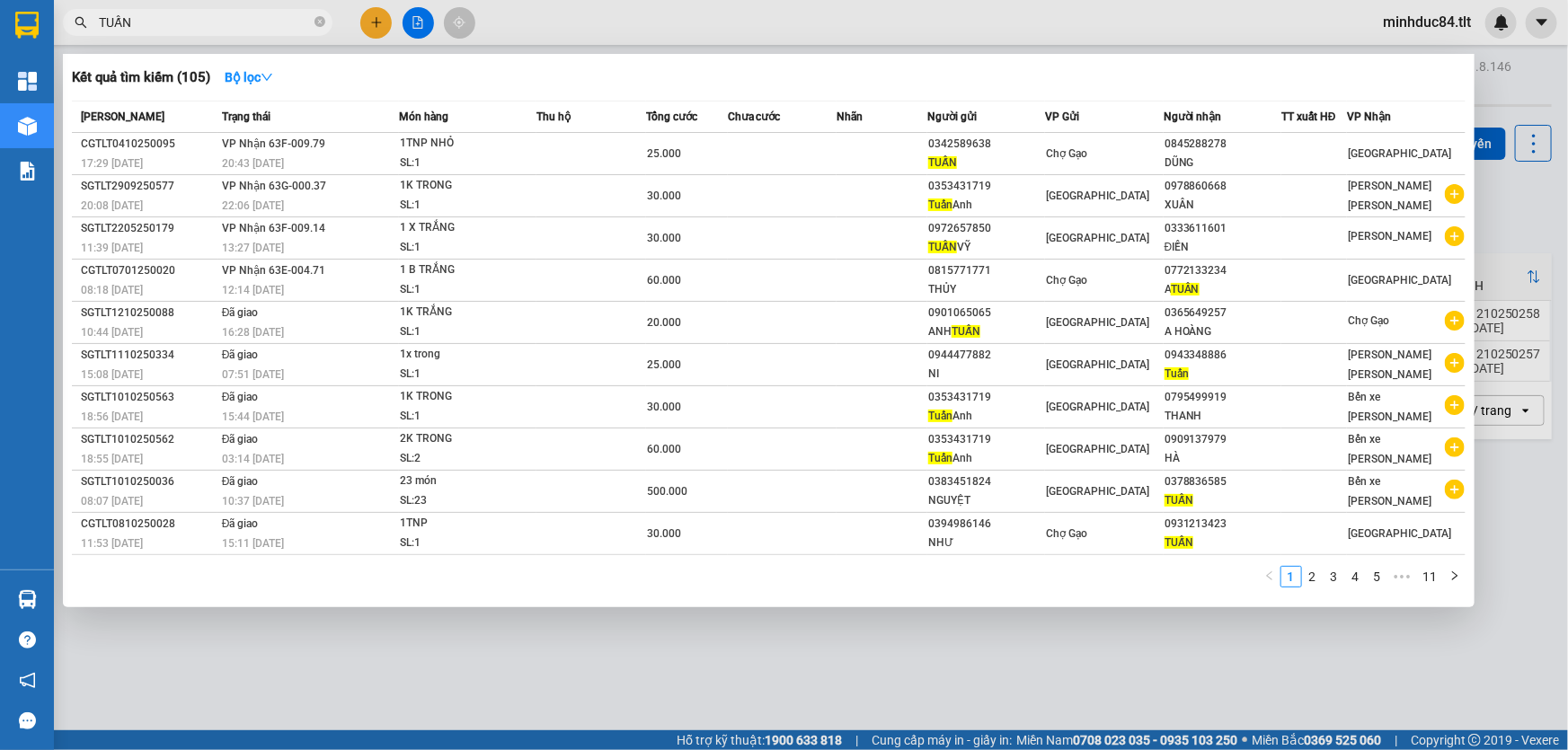
click at [182, 24] on input "TUẤN" at bounding box center [205, 22] width 212 height 20
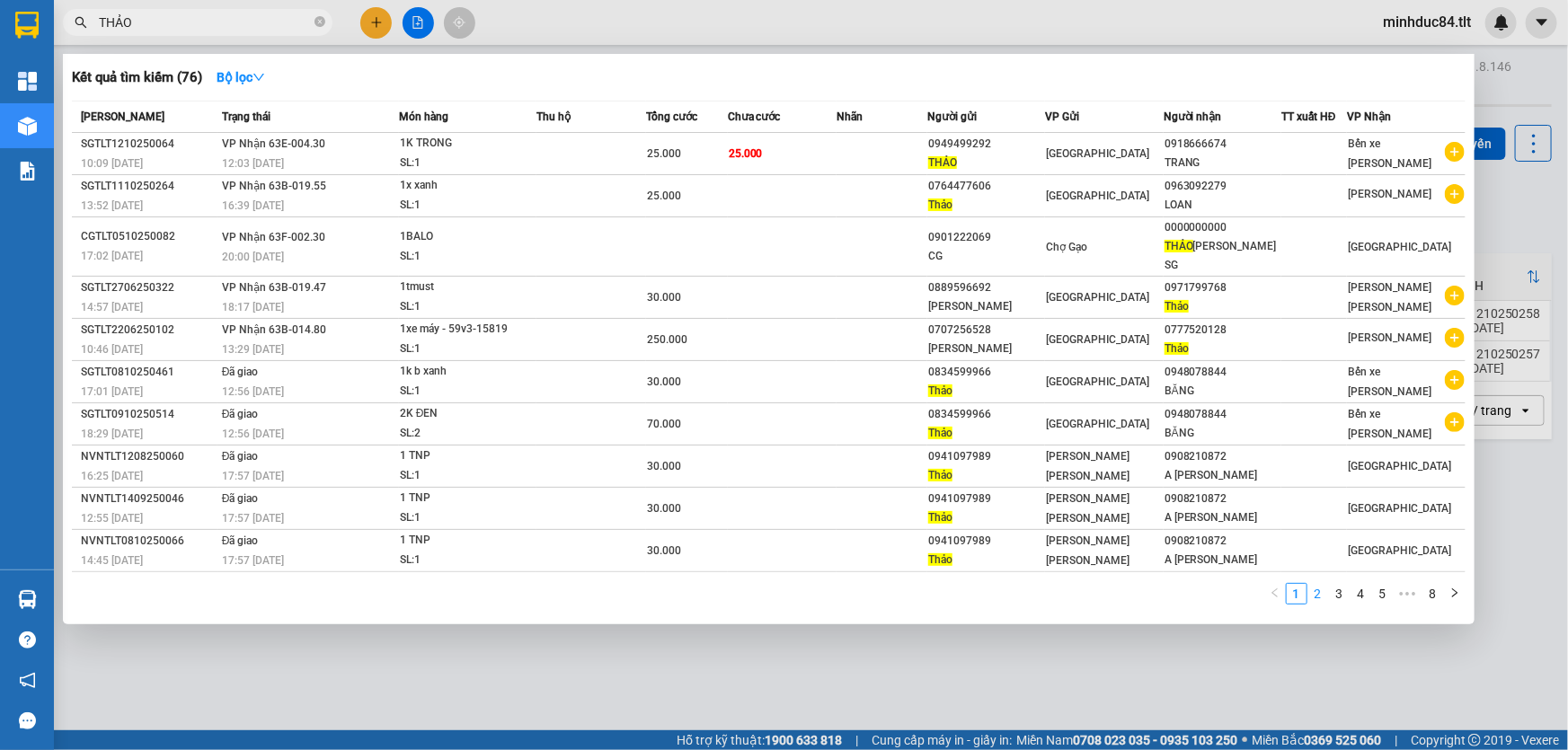
type input "THẢO"
click at [1320, 584] on link "2" at bounding box center [1318, 594] width 20 height 20
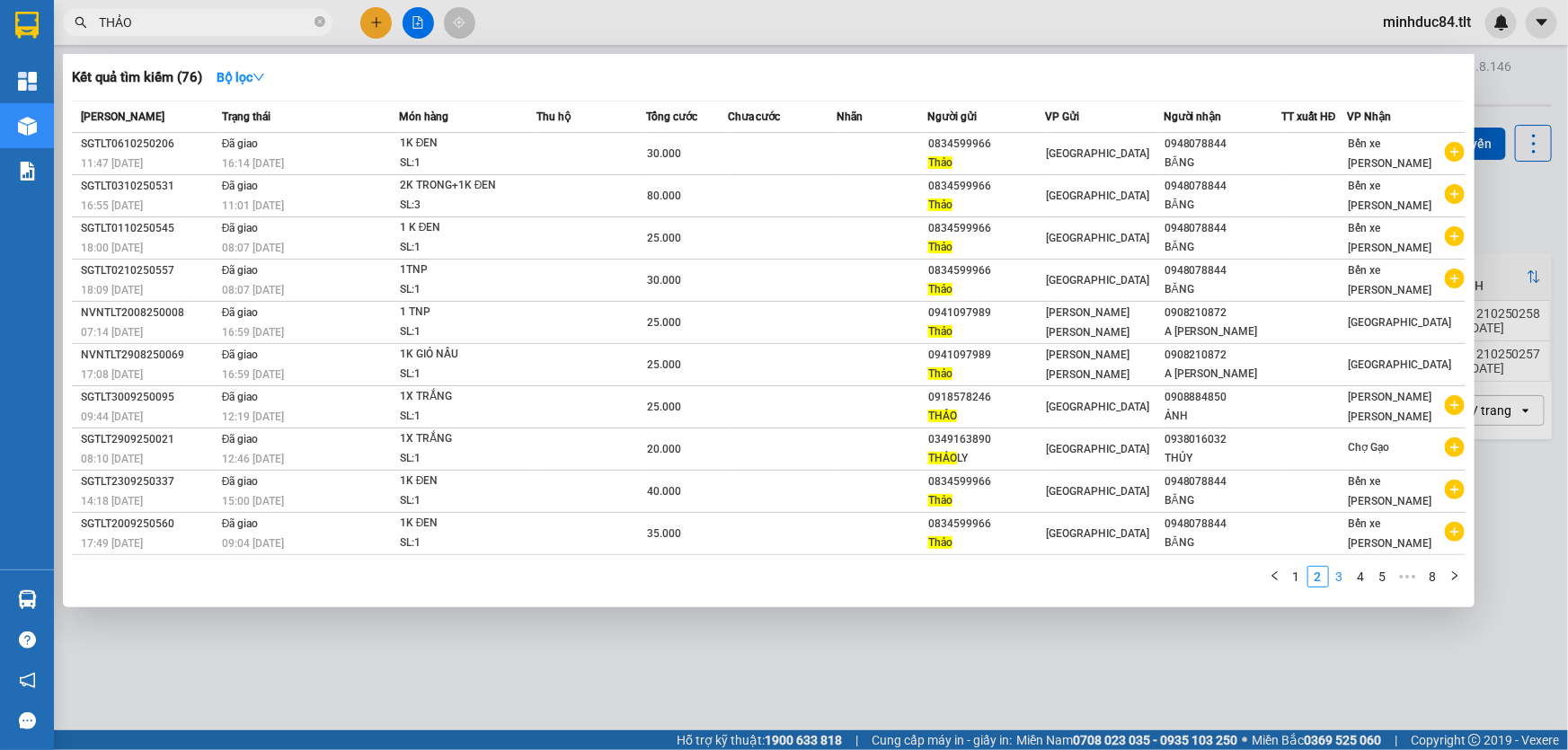
click at [1340, 577] on link "3" at bounding box center [1339, 576] width 20 height 20
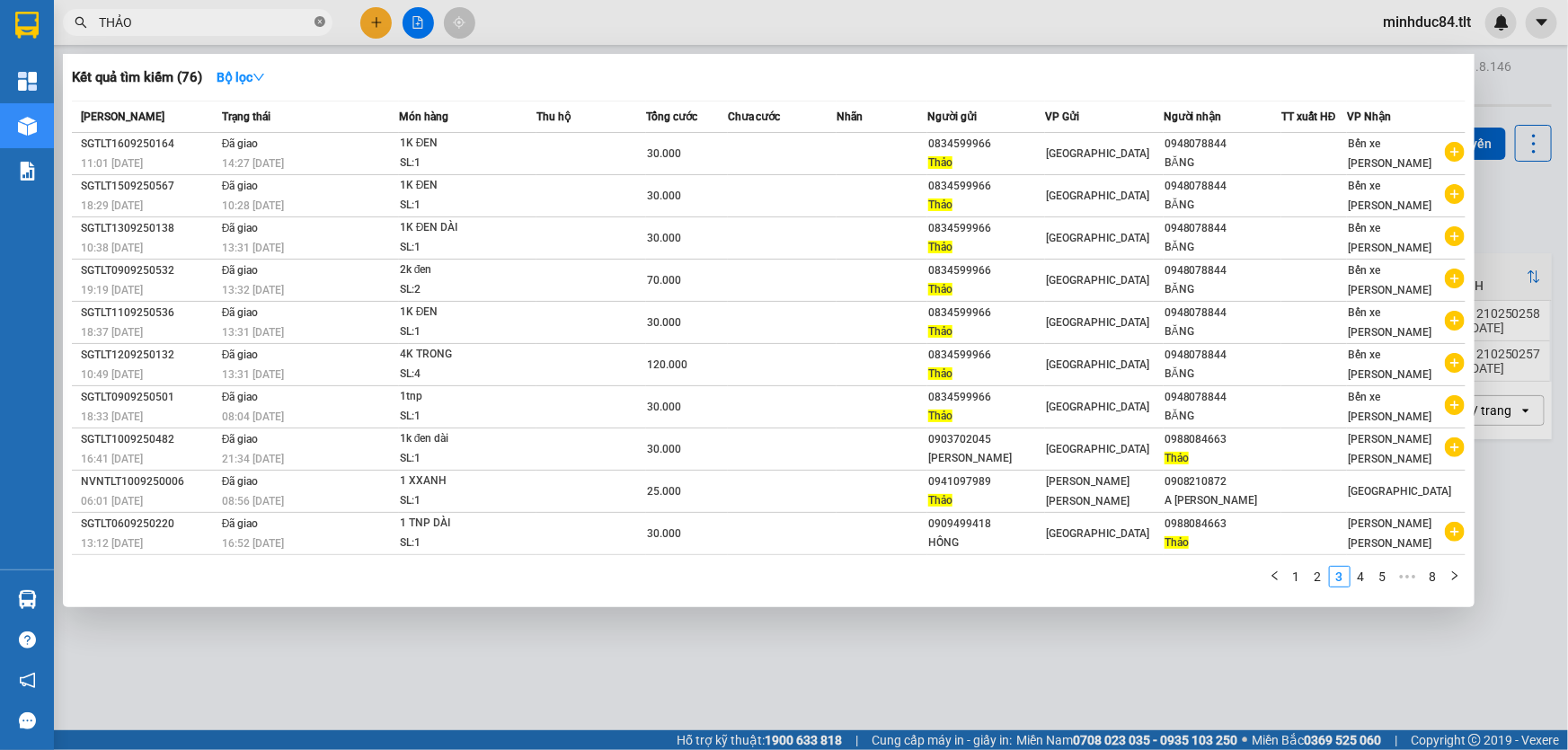
click at [316, 18] on icon "close-circle" at bounding box center [319, 21] width 11 height 11
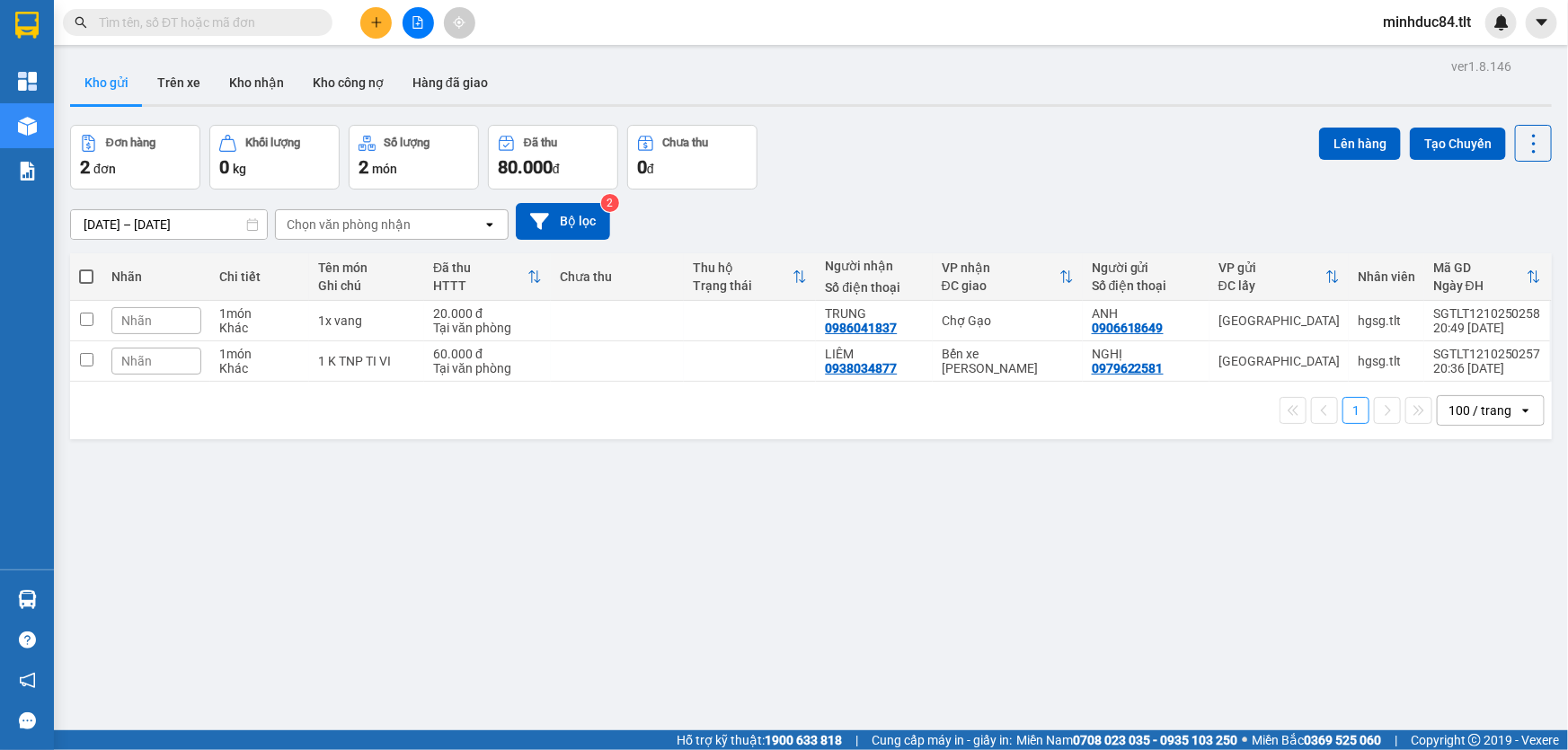
click at [208, 15] on input "text" at bounding box center [205, 22] width 212 height 20
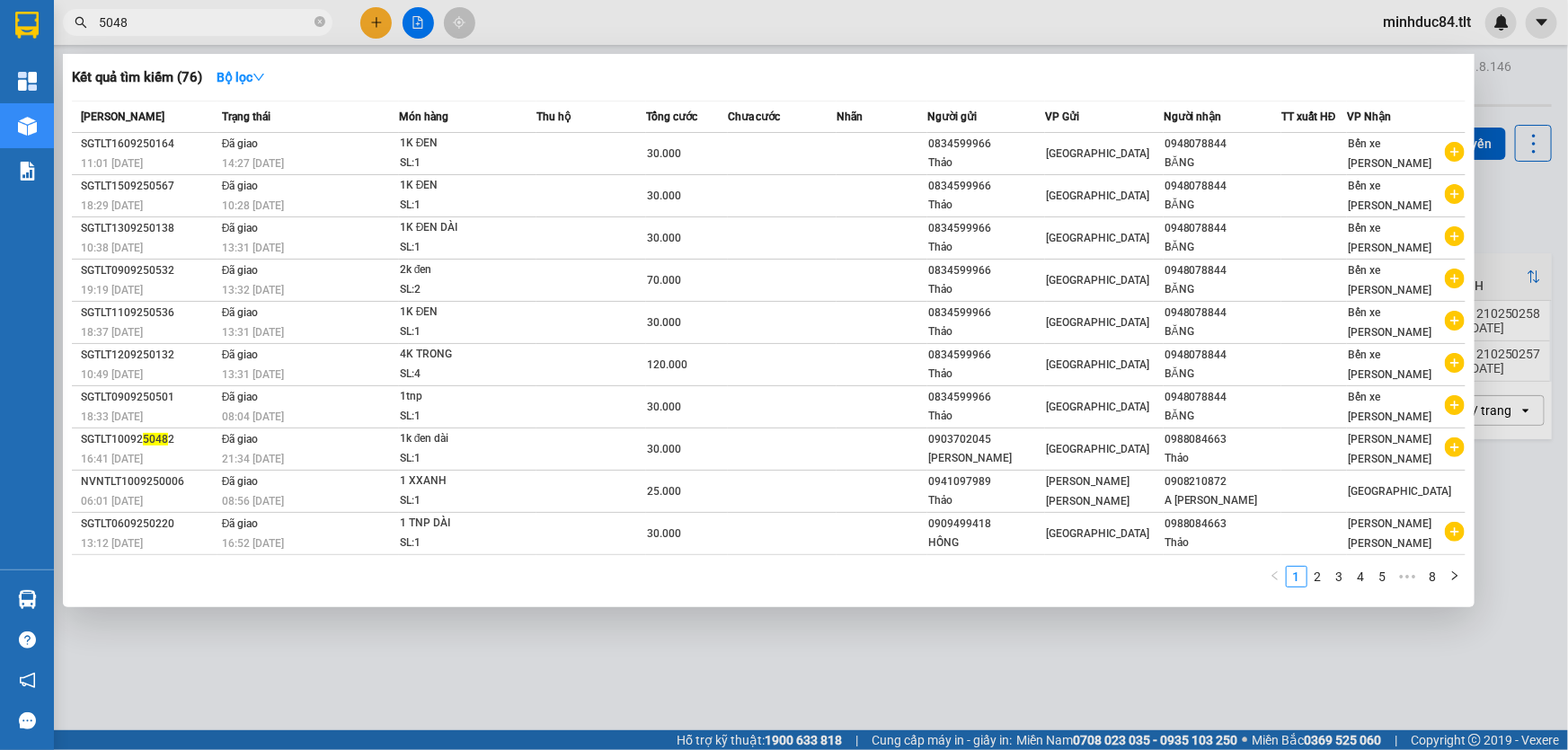
type input "5048"
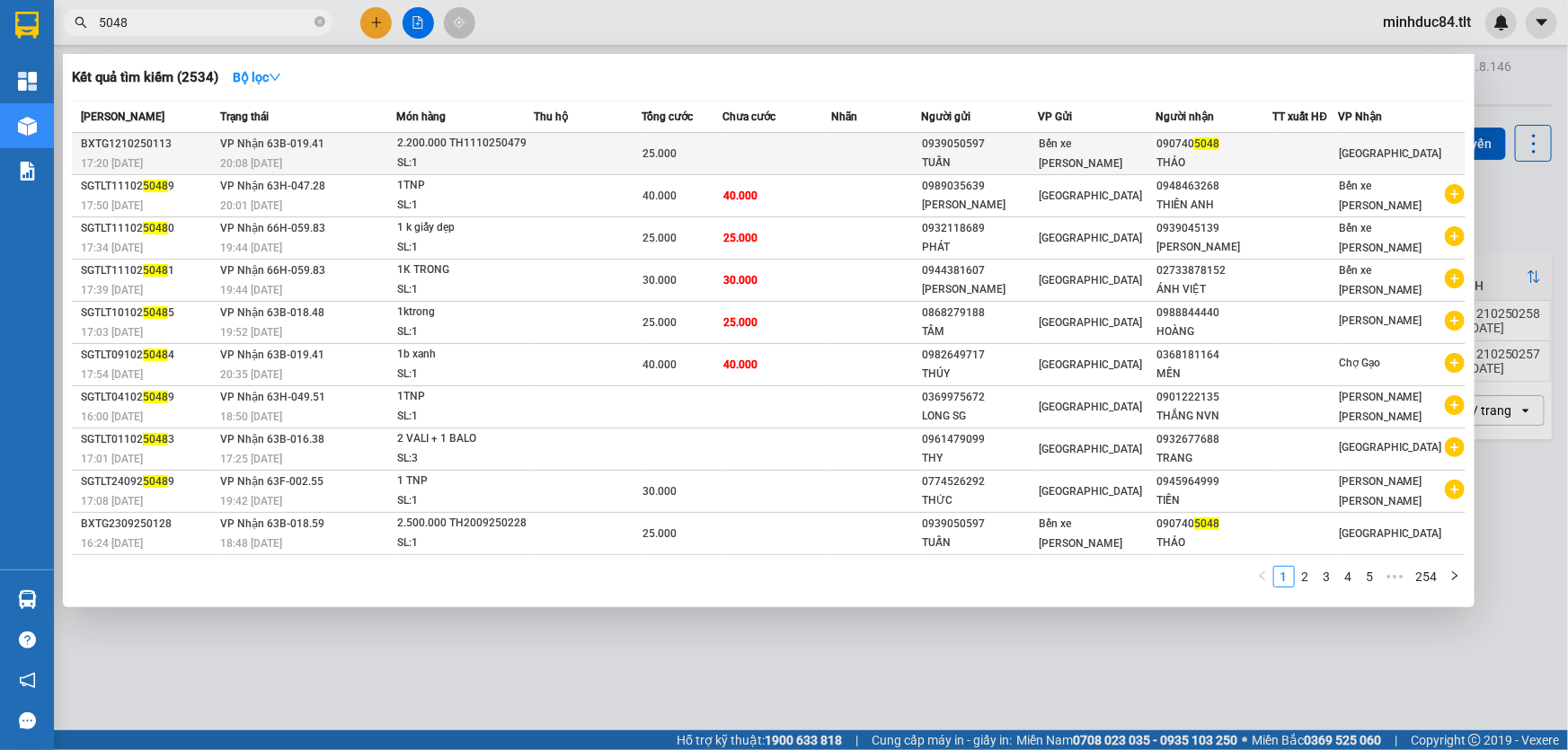
click at [680, 151] on div "25.000" at bounding box center [682, 153] width 79 height 20
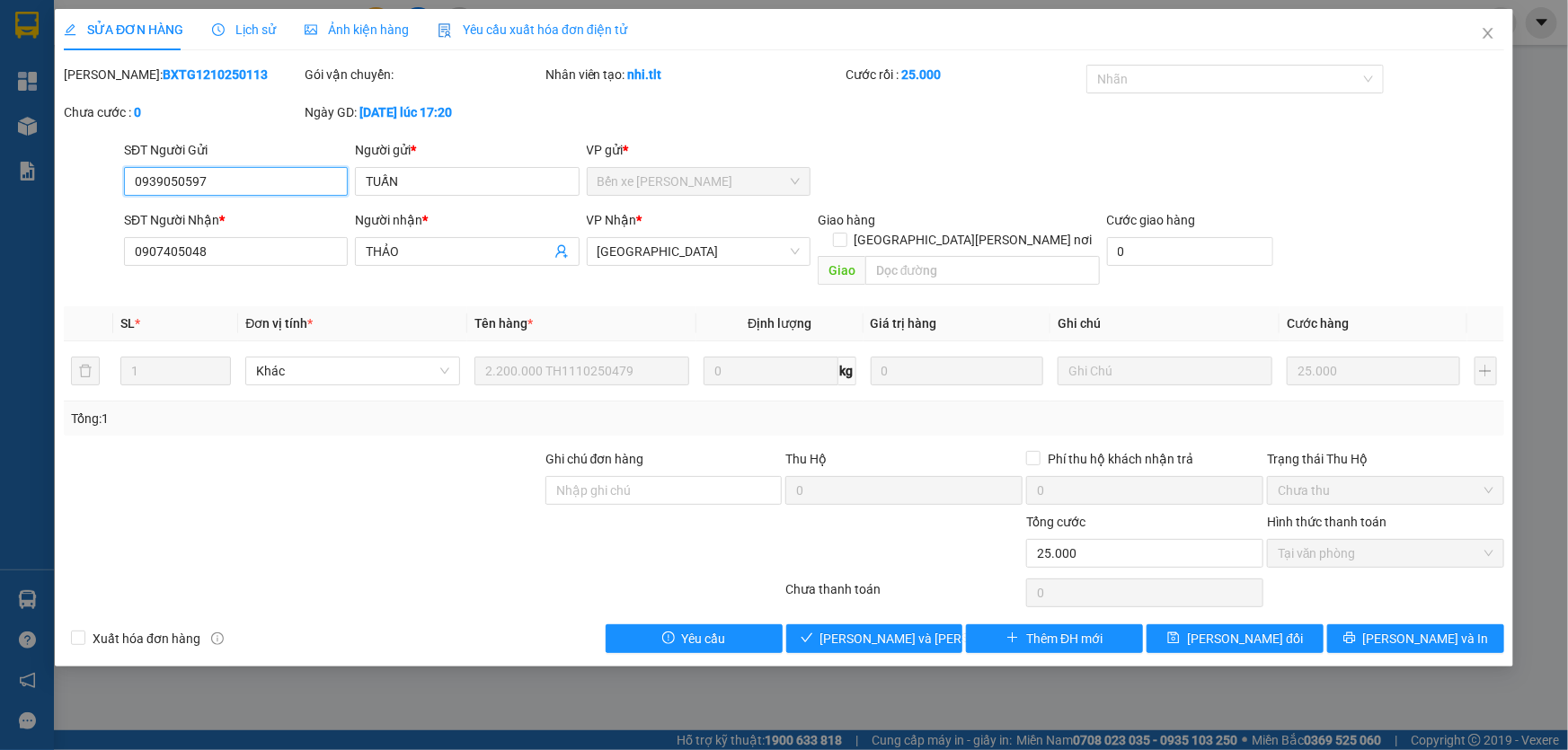
type input "0939050597"
type input "TUẤN"
type input "0907405048"
type input "THẢO"
type input "0"
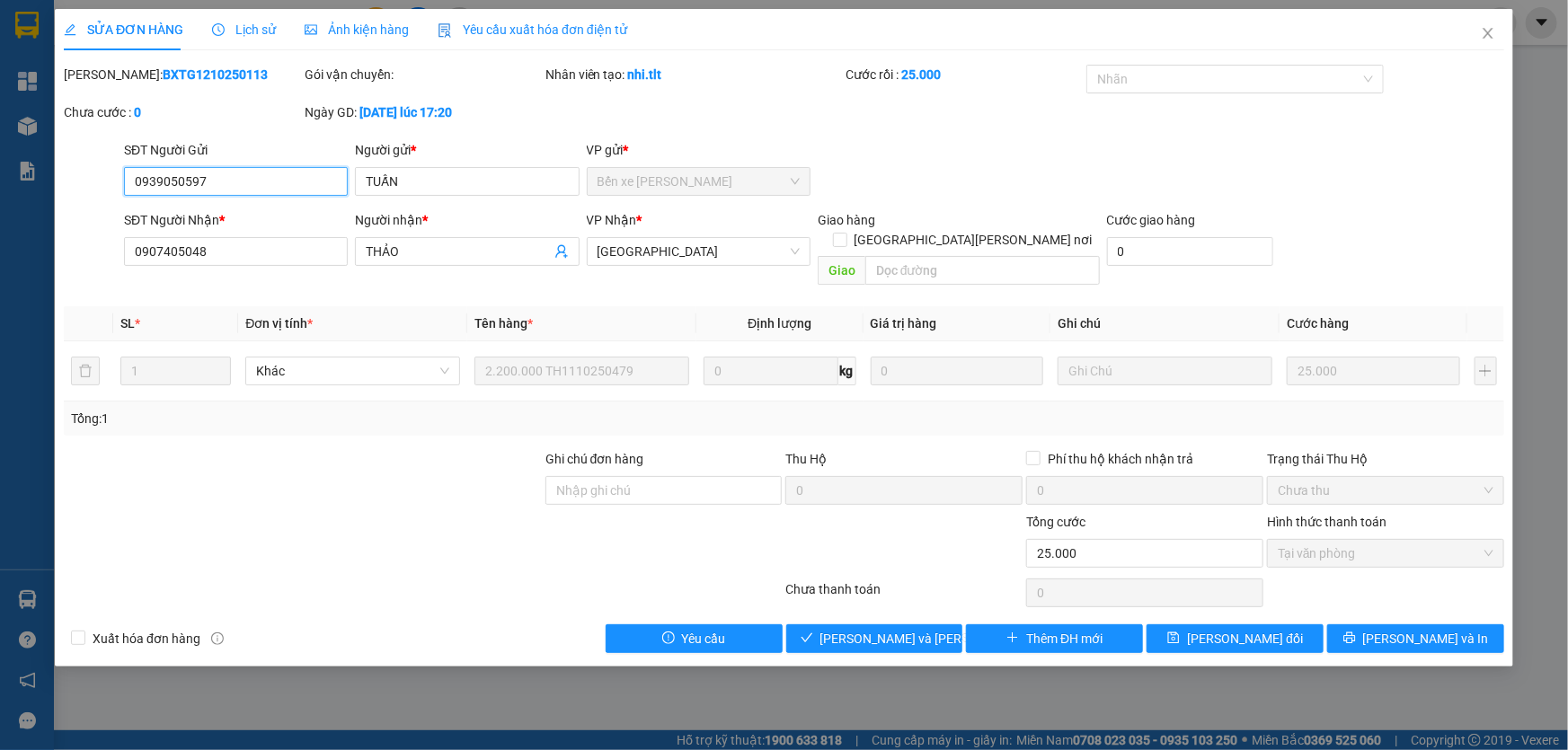
type input "25.000"
click at [276, 249] on input "0907405048" at bounding box center [236, 252] width 224 height 29
click at [275, 250] on input "0907405048" at bounding box center [236, 252] width 224 height 29
click at [1482, 19] on span "Close" at bounding box center [1488, 34] width 50 height 50
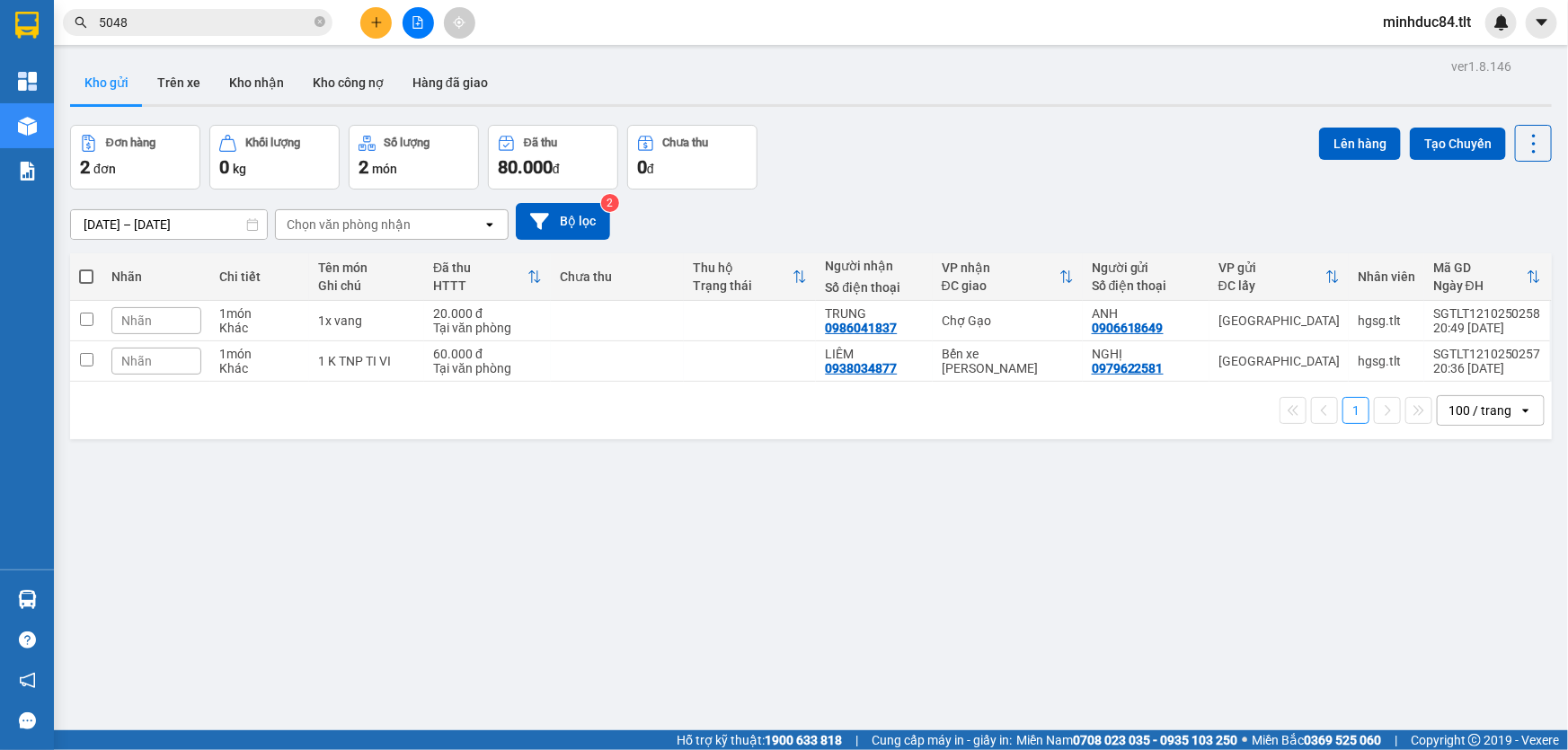
click at [186, 28] on input "5048" at bounding box center [205, 22] width 212 height 20
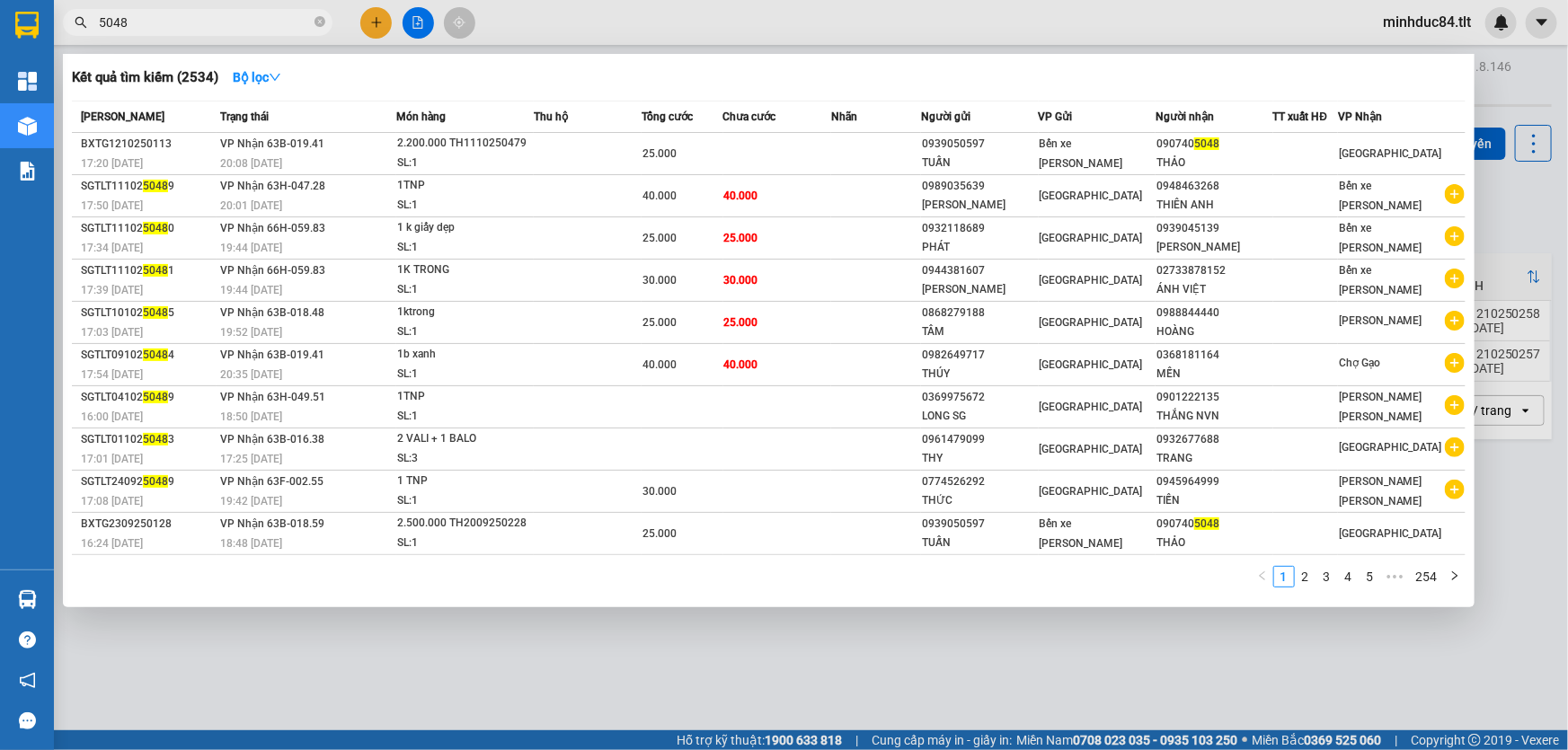
click at [186, 28] on input "5048" at bounding box center [205, 22] width 212 height 20
paste input "090740"
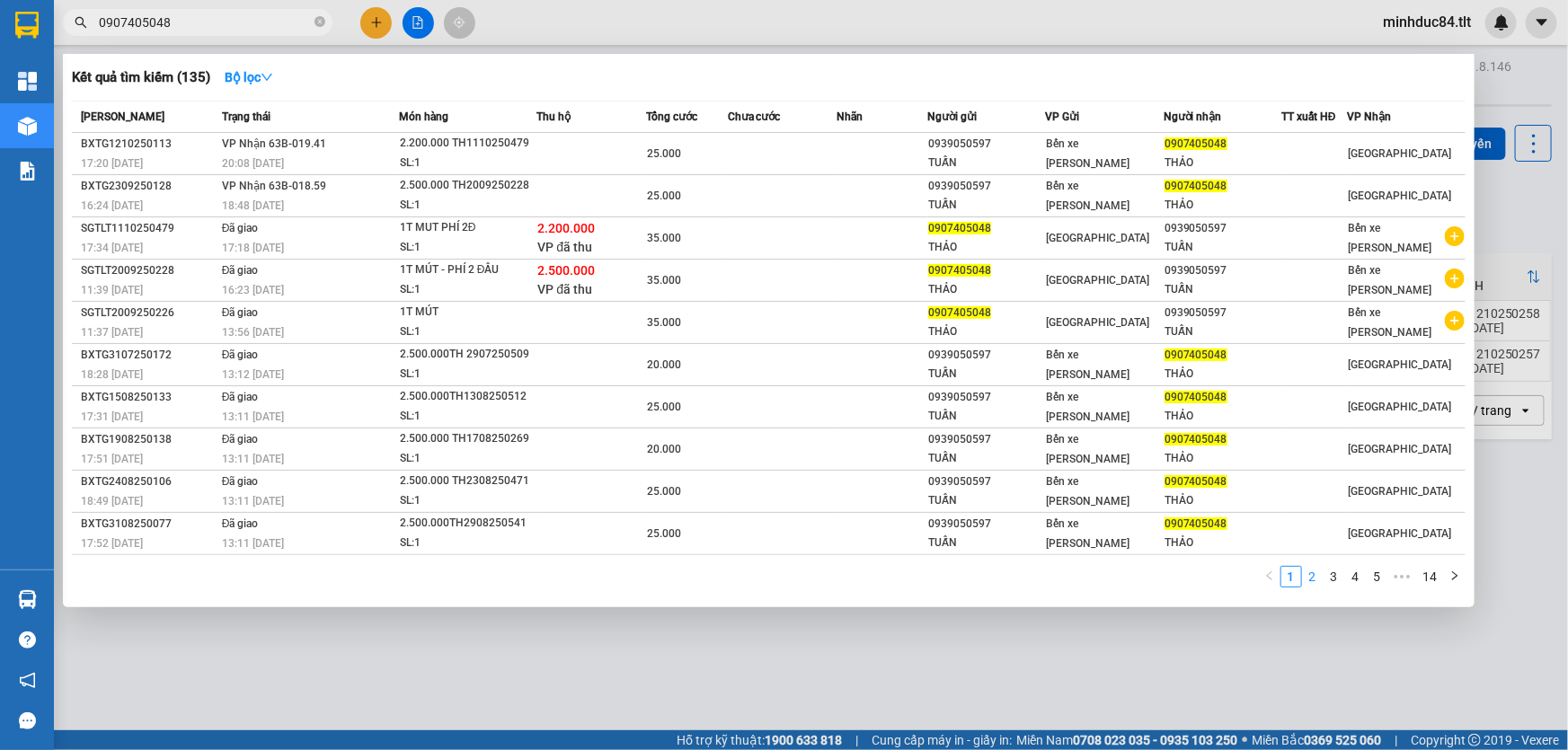
click at [1312, 577] on link "2" at bounding box center [1312, 576] width 20 height 20
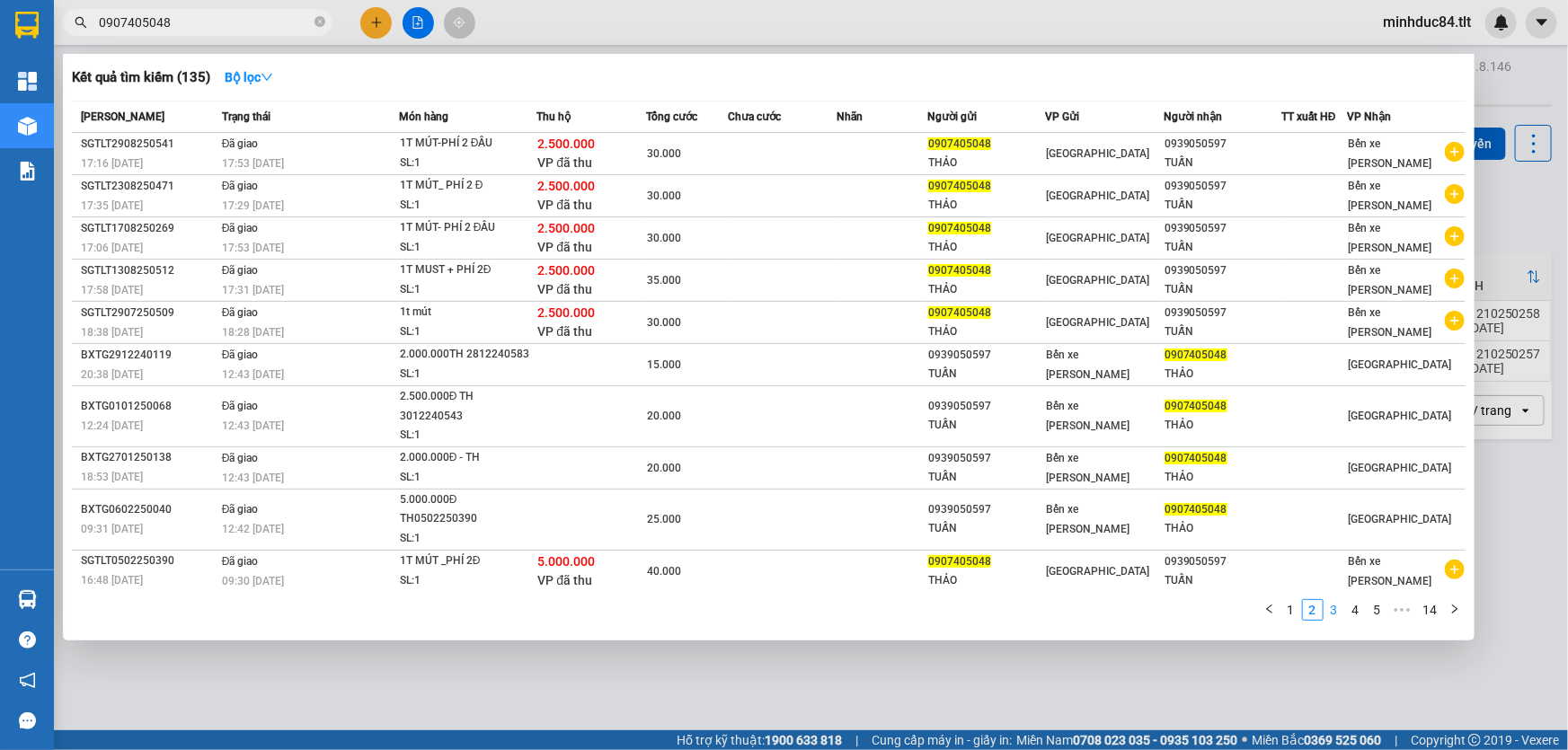
click at [1340, 601] on link "3" at bounding box center [1335, 610] width 20 height 20
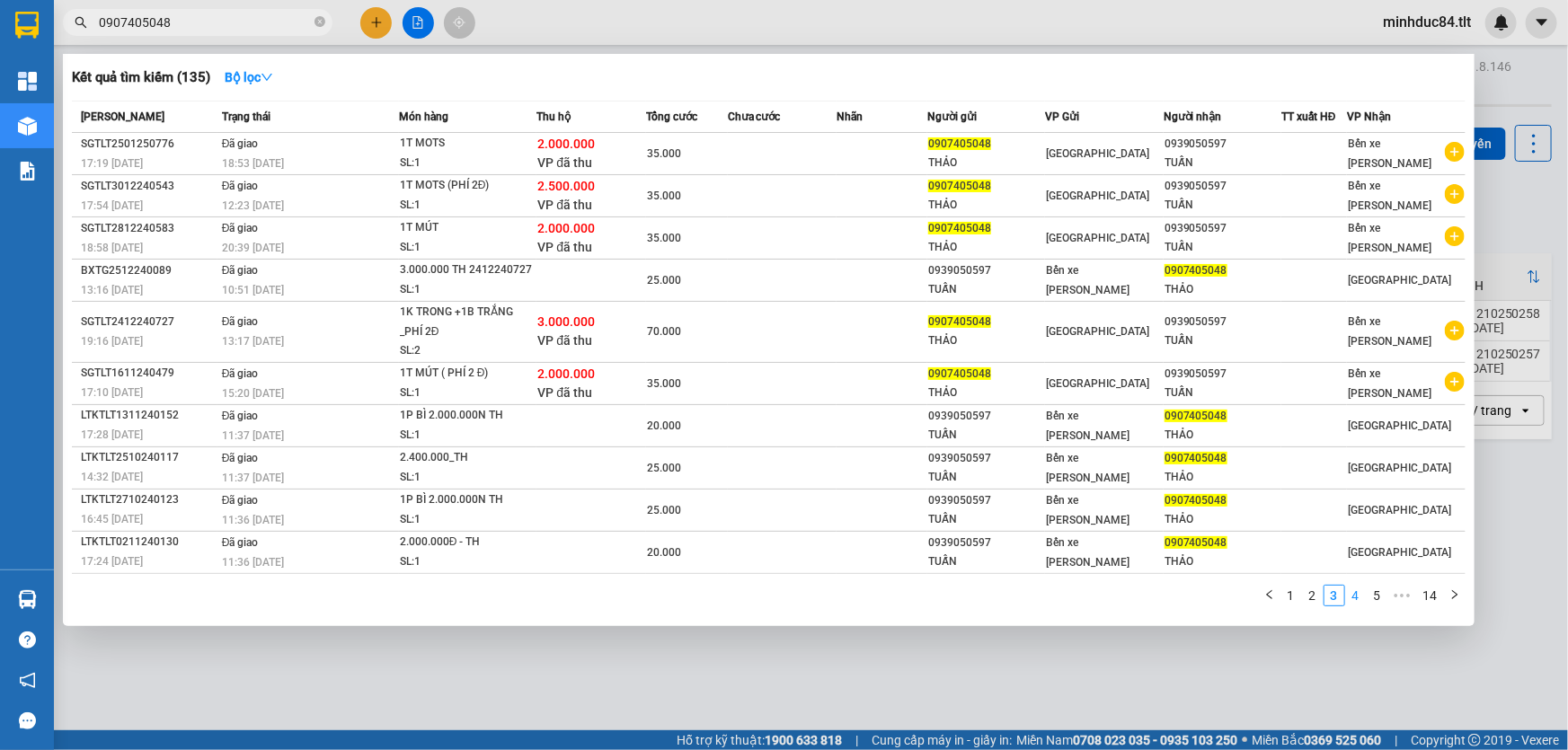
click at [1358, 599] on link "4" at bounding box center [1356, 596] width 20 height 20
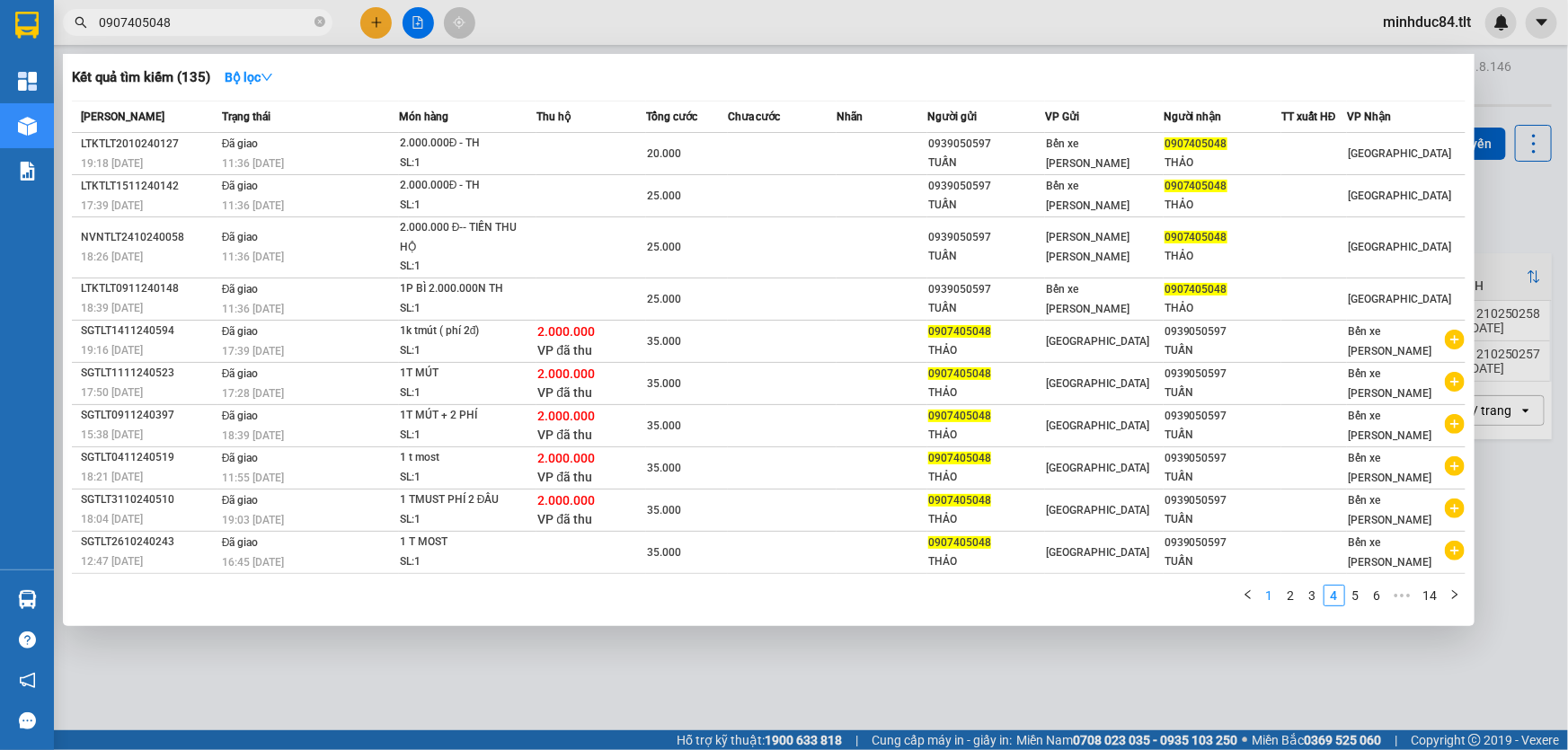
click at [1273, 593] on link "1" at bounding box center [1270, 596] width 20 height 20
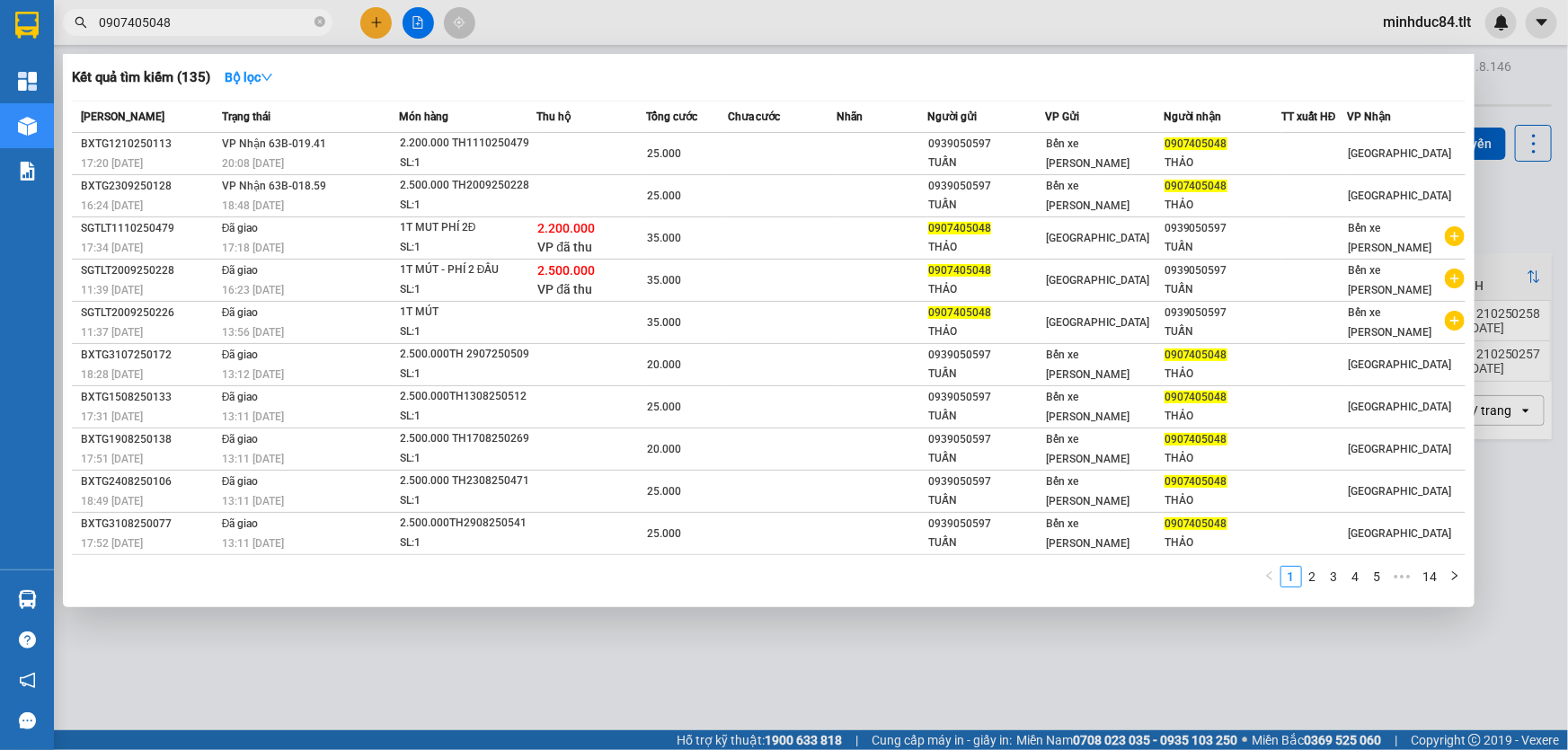
drag, startPoint x: 1478, startPoint y: 182, endPoint x: 1501, endPoint y: 168, distance: 26.9
click at [1481, 182] on div at bounding box center [784, 375] width 1568 height 750
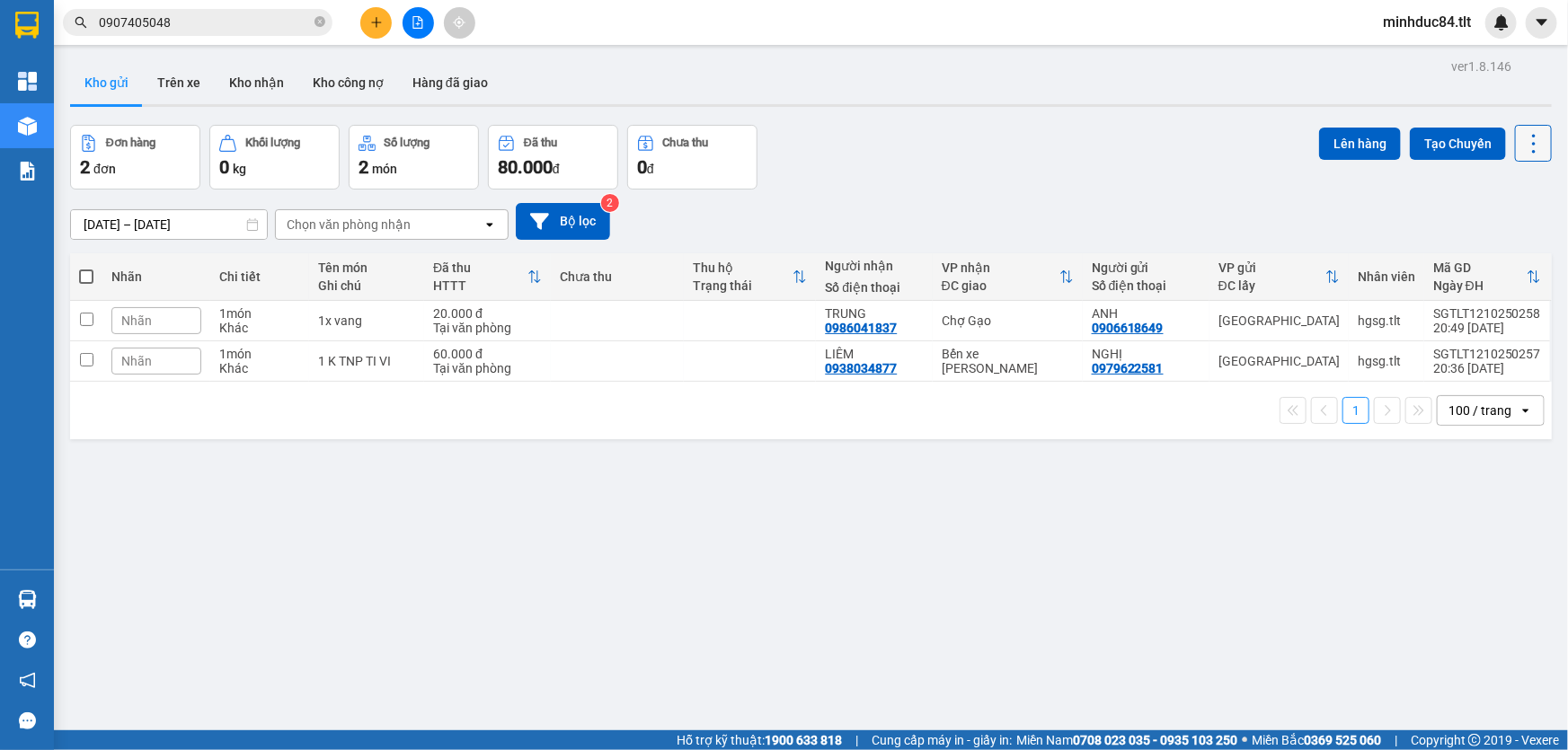
click at [1522, 144] on icon at bounding box center [1534, 144] width 25 height 25
click at [1507, 250] on span "Làm mới" at bounding box center [1496, 255] width 49 height 18
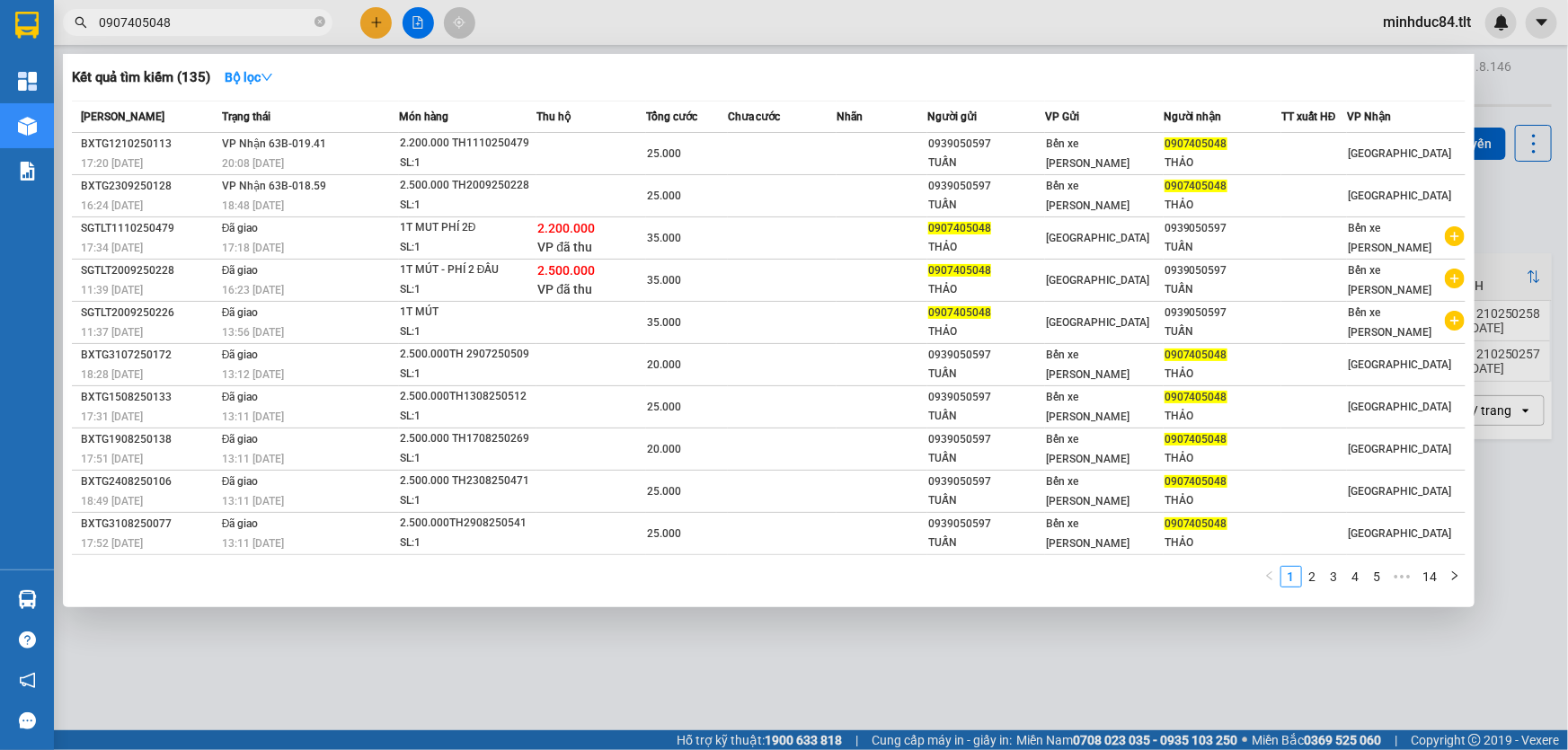
click at [243, 18] on input "0907405048" at bounding box center [205, 22] width 212 height 20
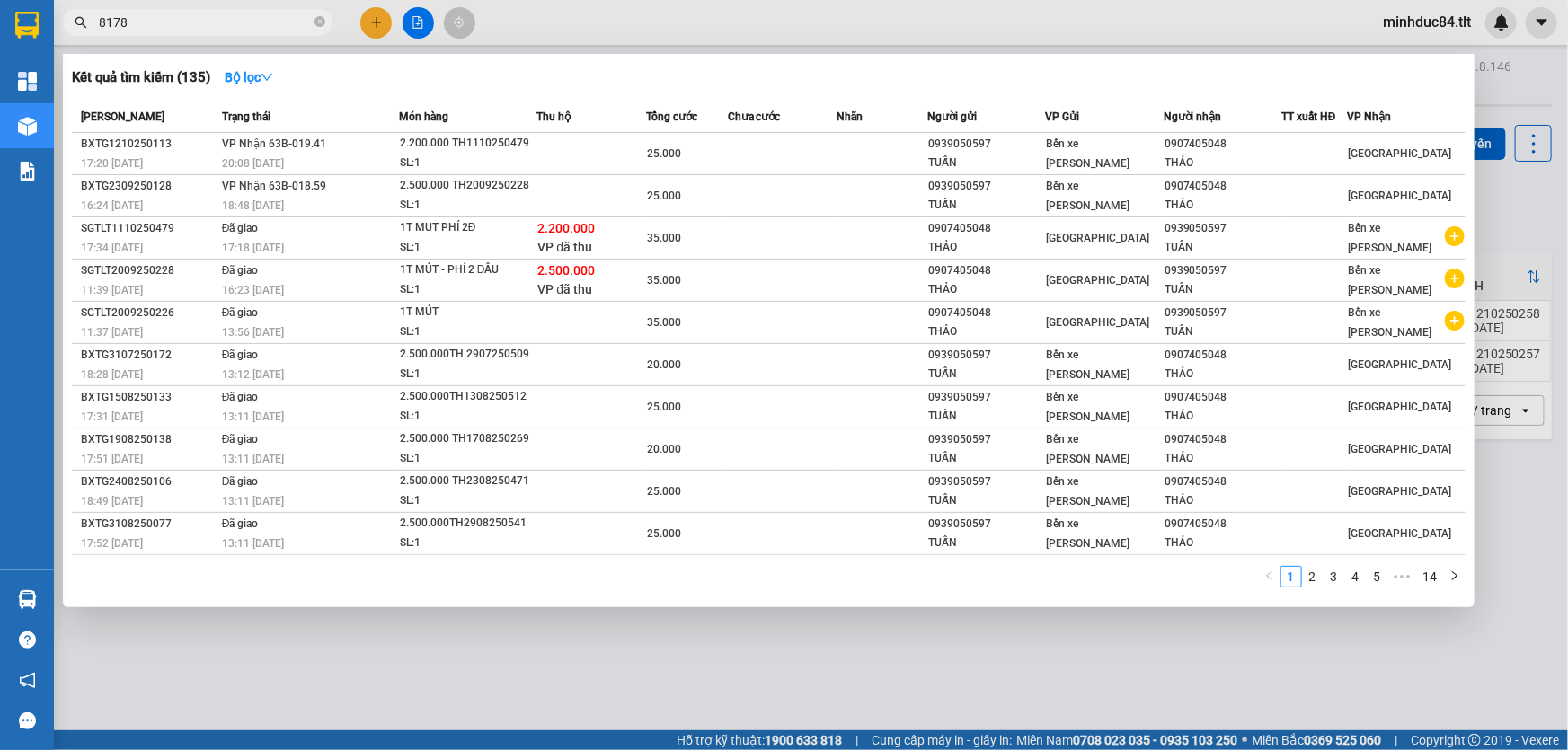
type input "8178"
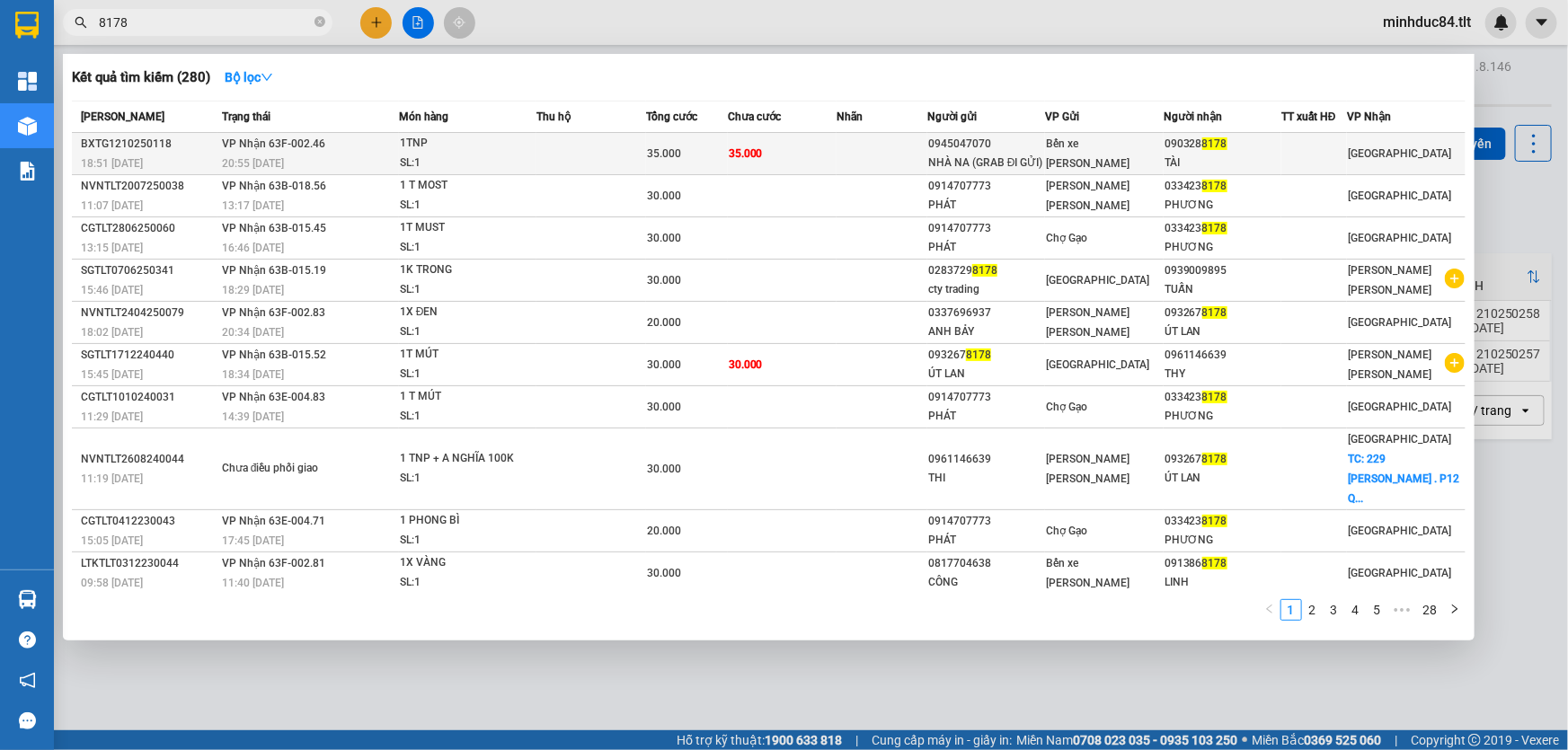
click at [628, 143] on td at bounding box center [590, 154] width 109 height 42
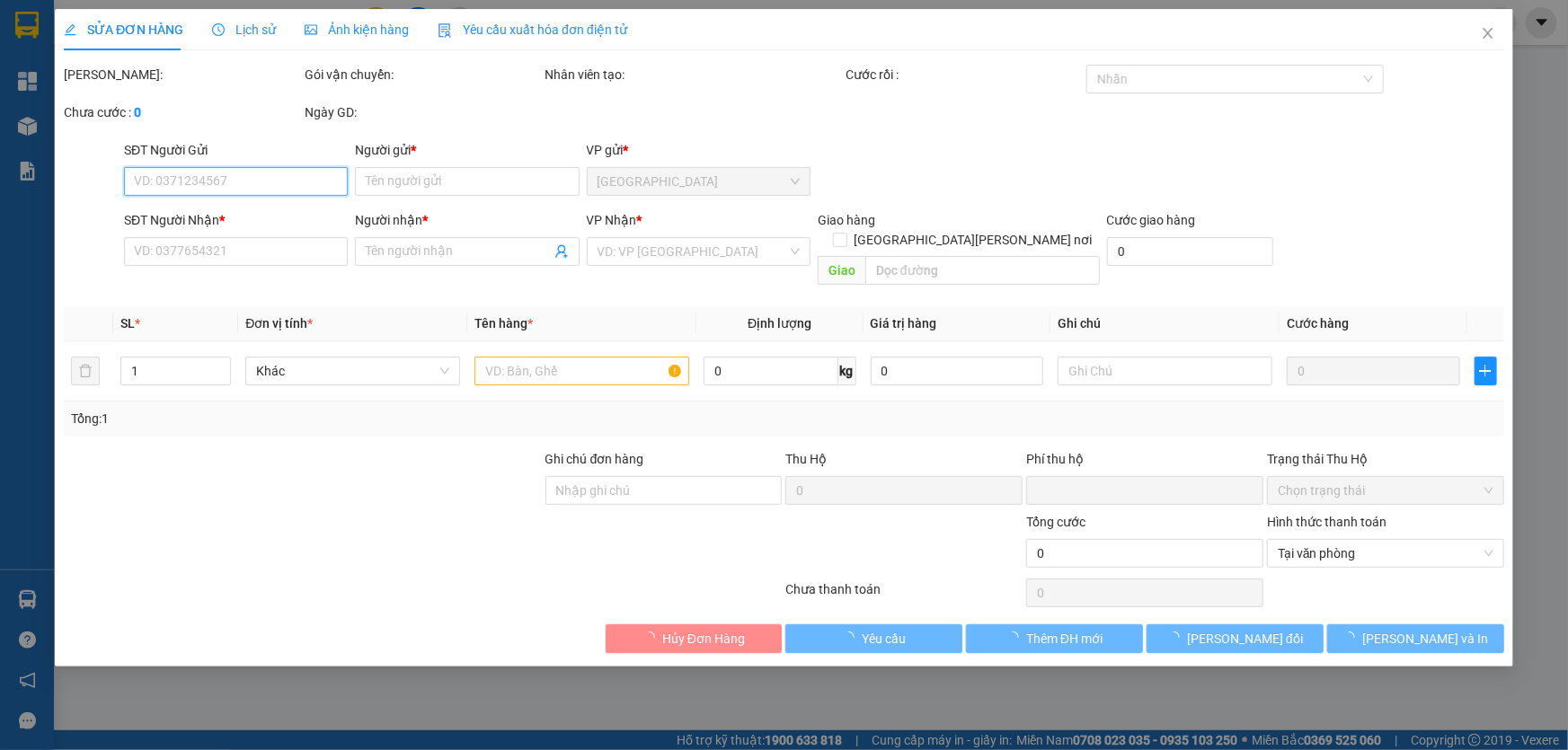
type input "0945047070"
type input "NHÀ NA (GRAB ĐI GỬI)"
type input "0903288178"
type input "TÀI"
type input "0"
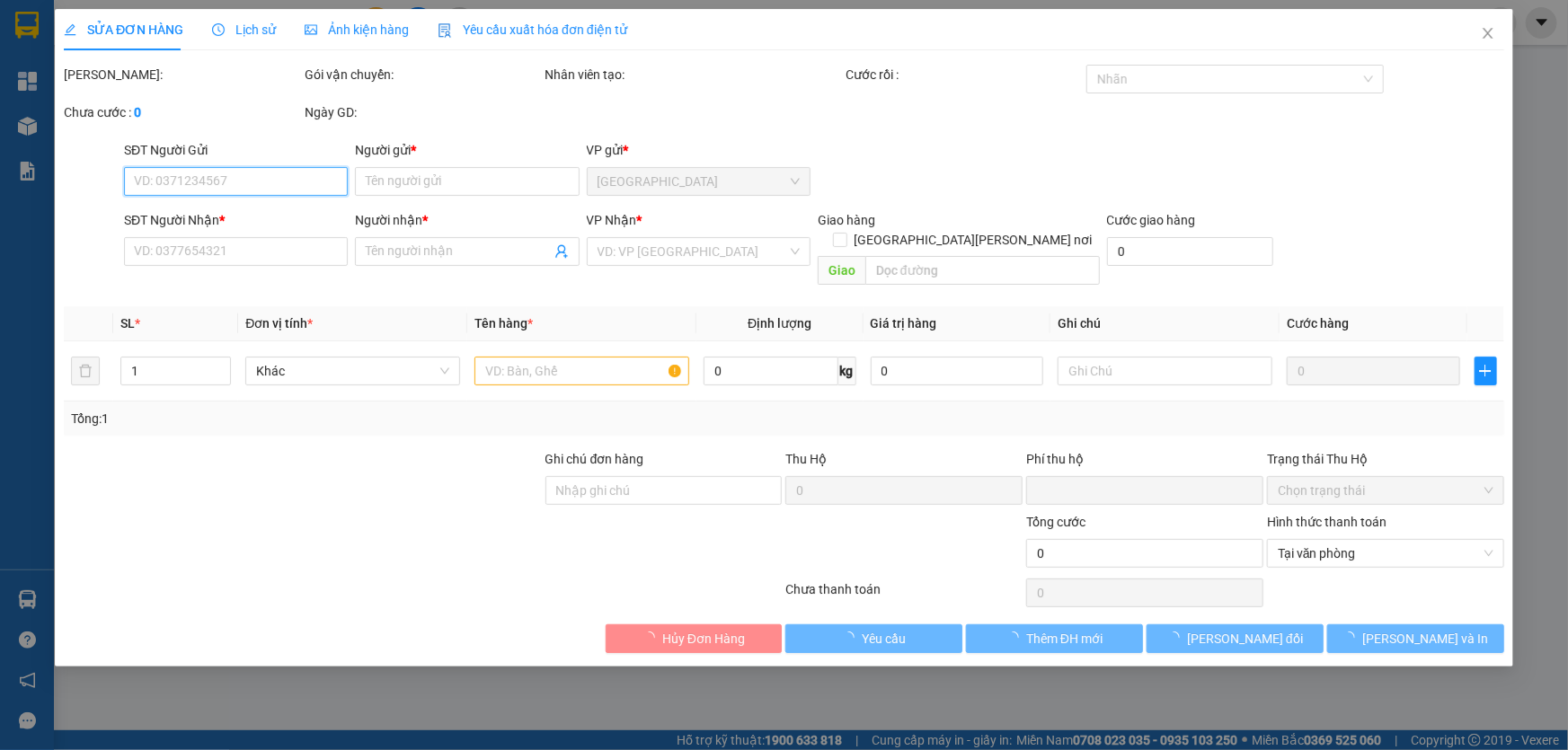
type input "35.000"
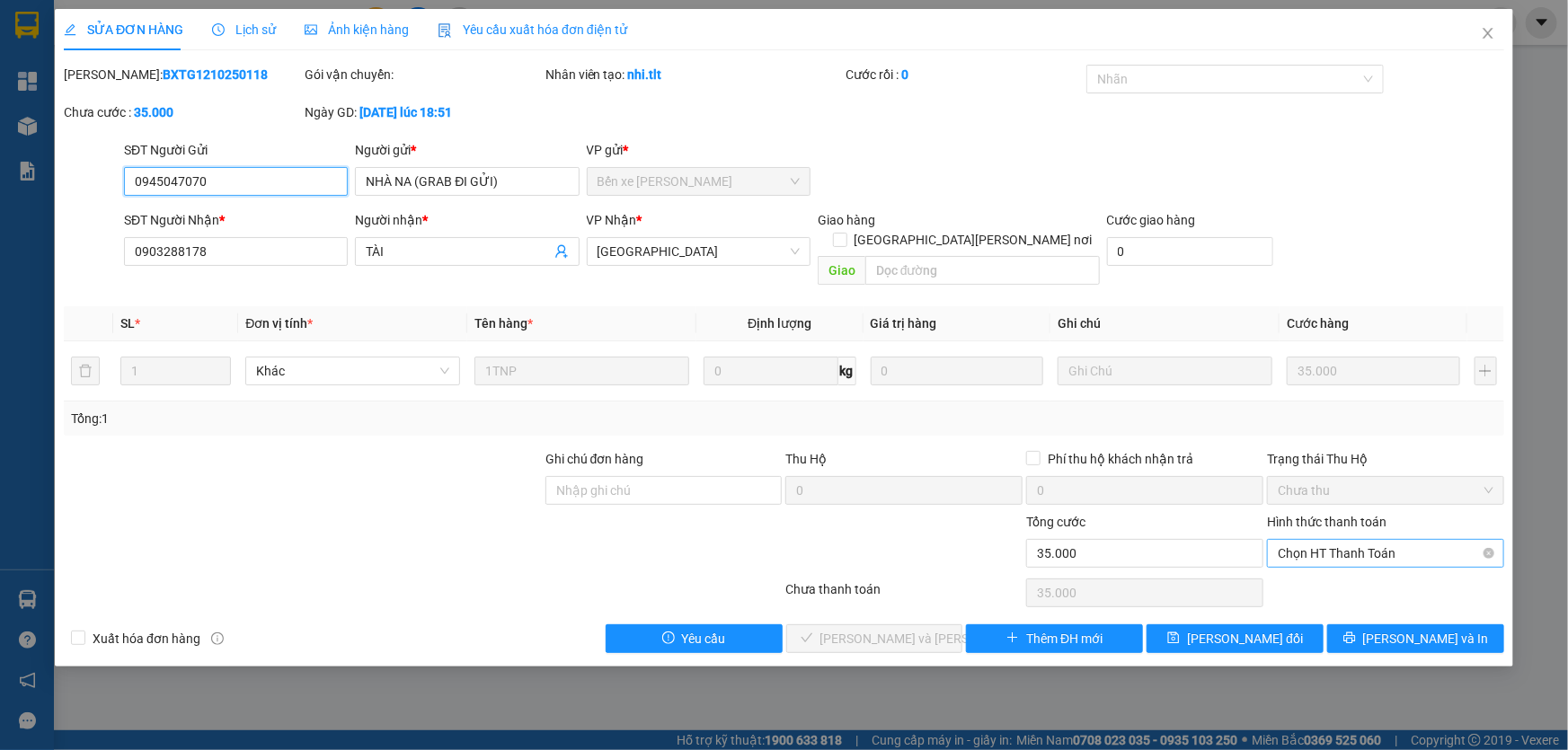
click at [1323, 540] on span "Chọn HT Thanh Toán" at bounding box center [1386, 553] width 216 height 27
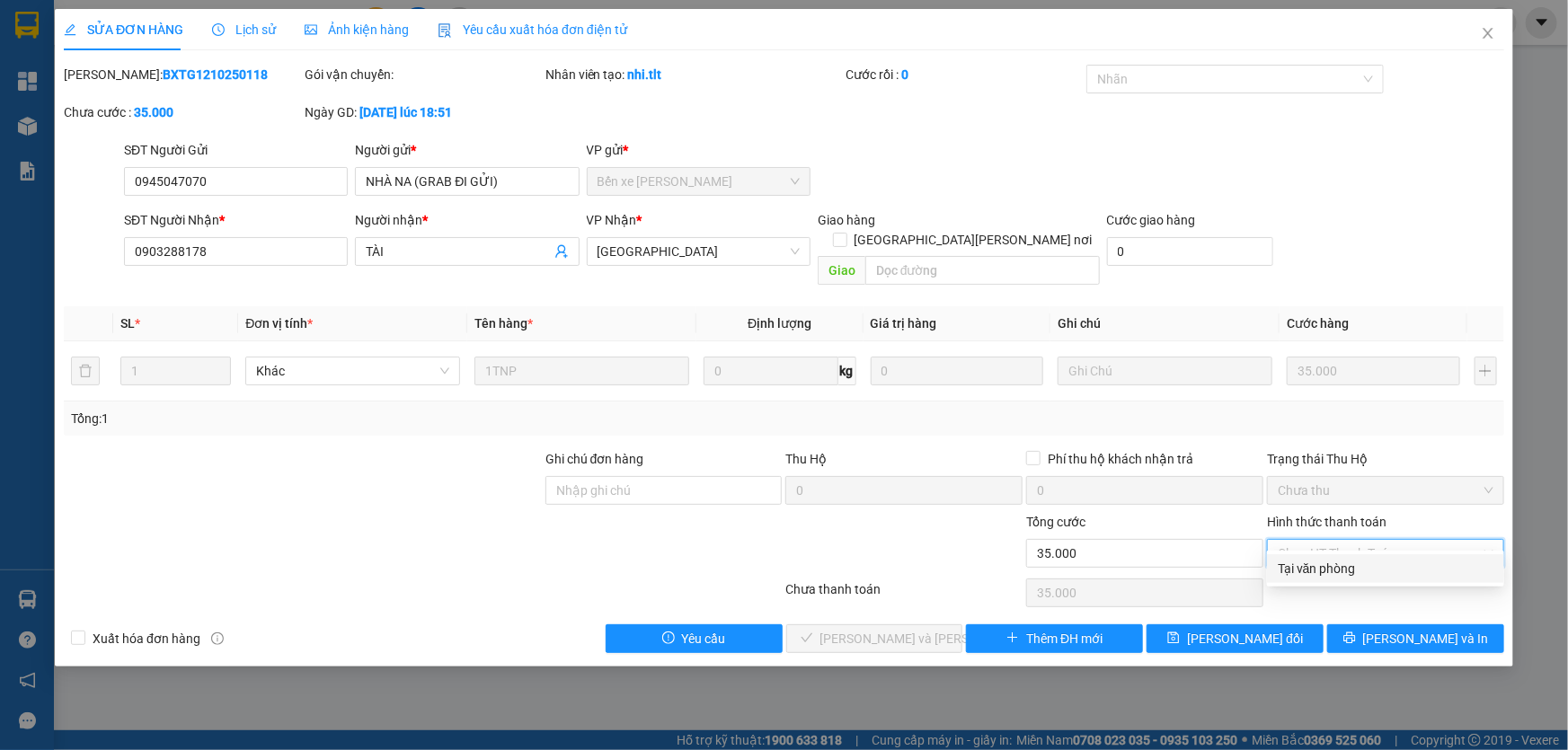
click at [1330, 564] on div "Tại văn phòng" at bounding box center [1386, 569] width 216 height 20
type input "0"
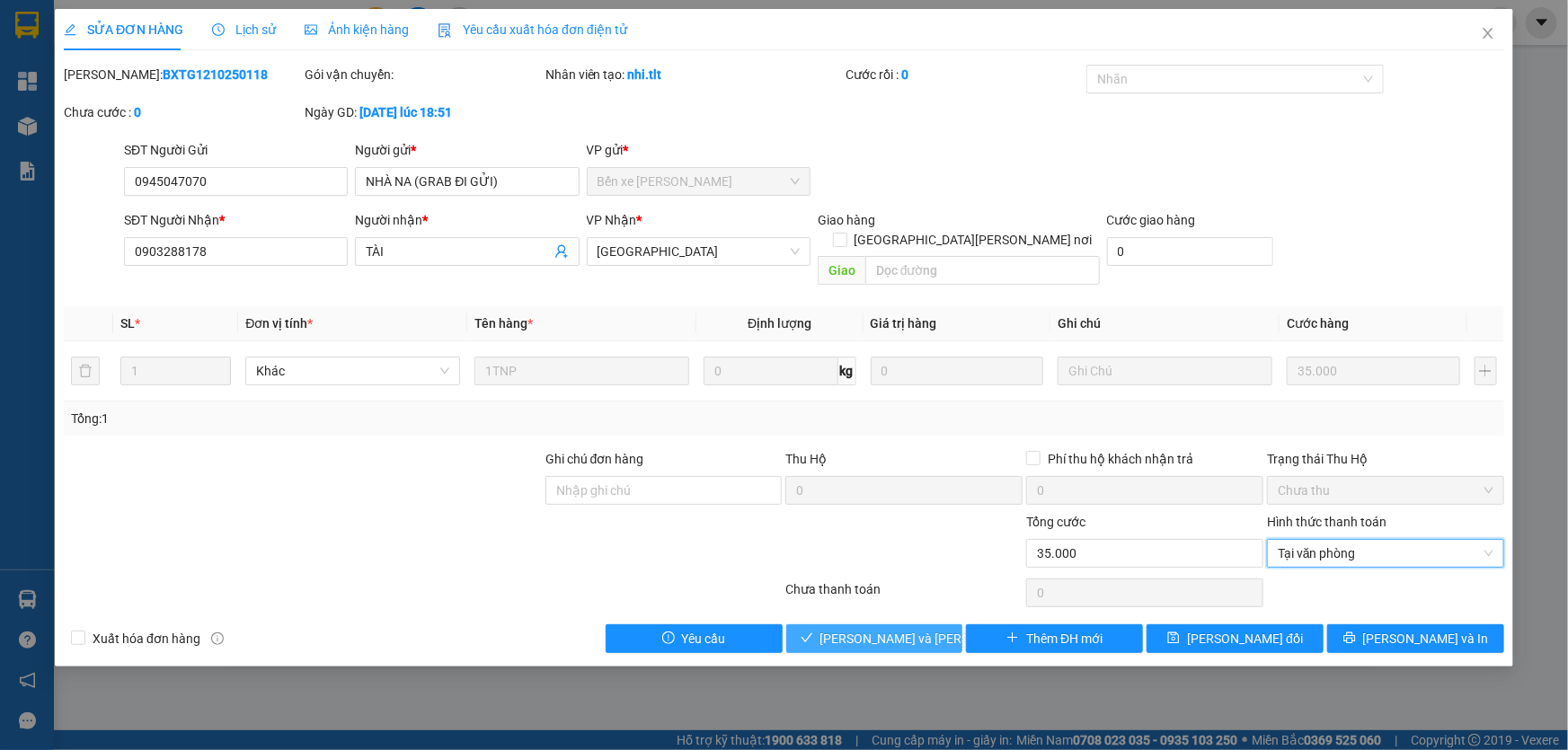
click at [852, 629] on span "[PERSON_NAME] và [PERSON_NAME] hàng" at bounding box center [942, 638] width 243 height 20
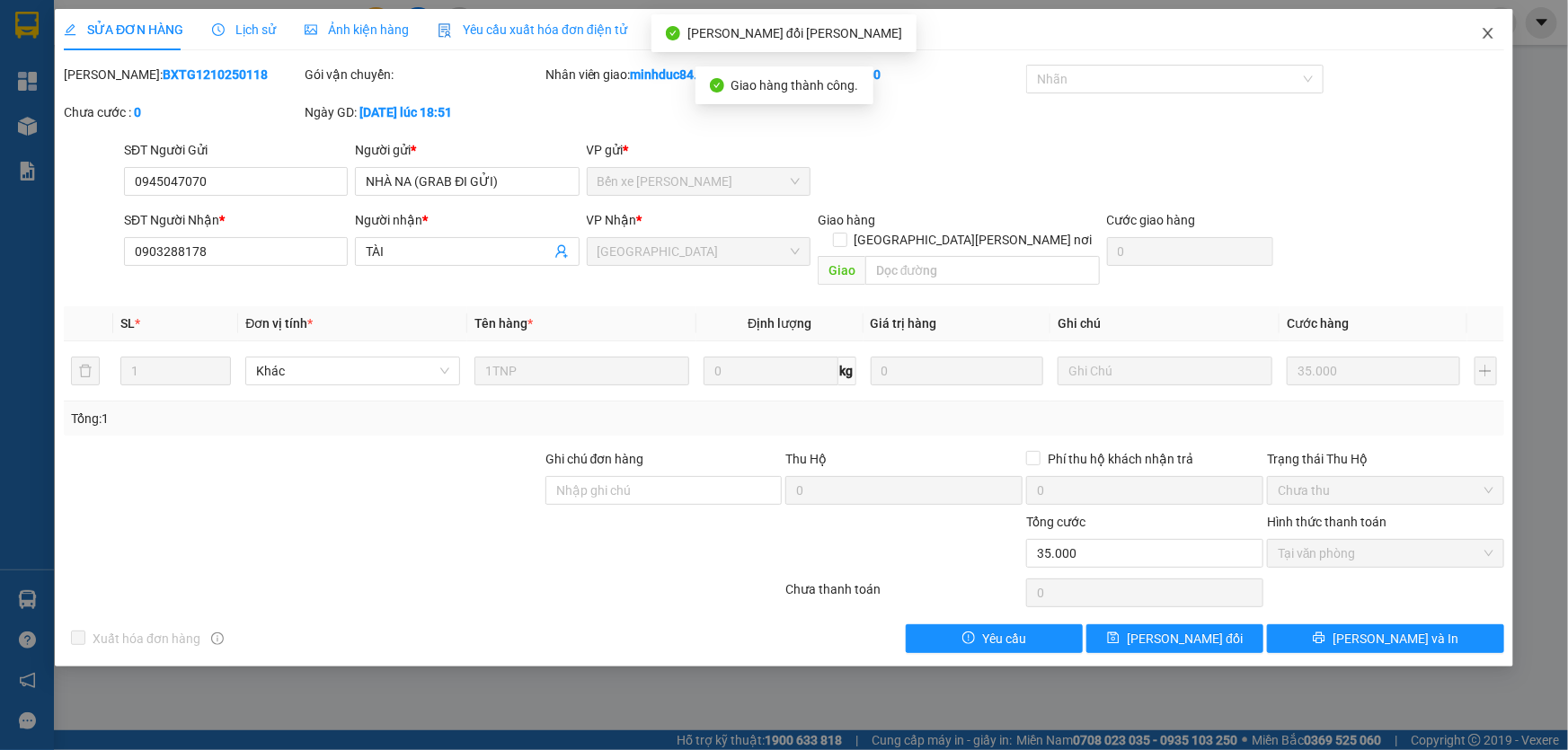
click at [1488, 36] on icon "close" at bounding box center [1488, 33] width 14 height 14
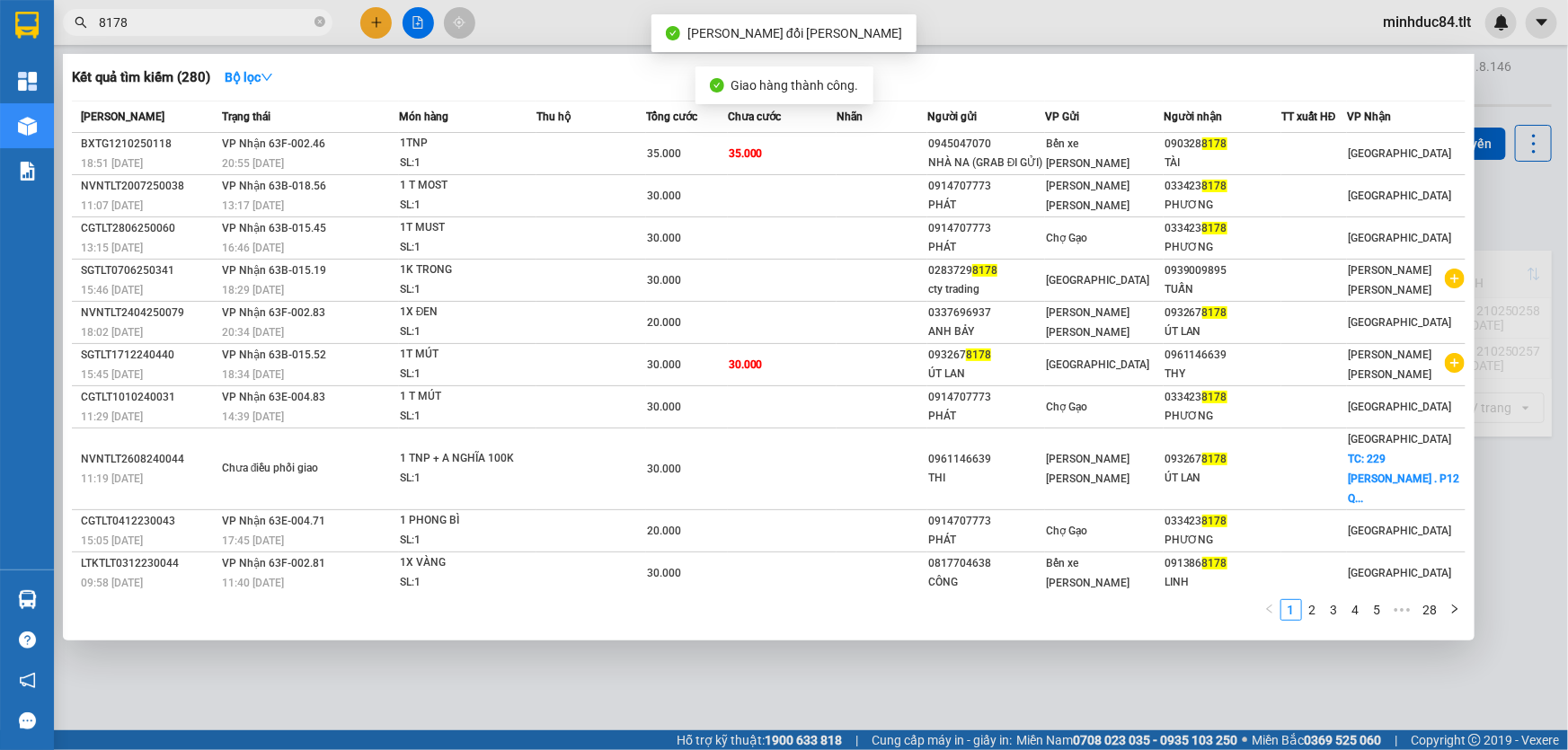
click at [230, 26] on input "8178" at bounding box center [205, 22] width 212 height 20
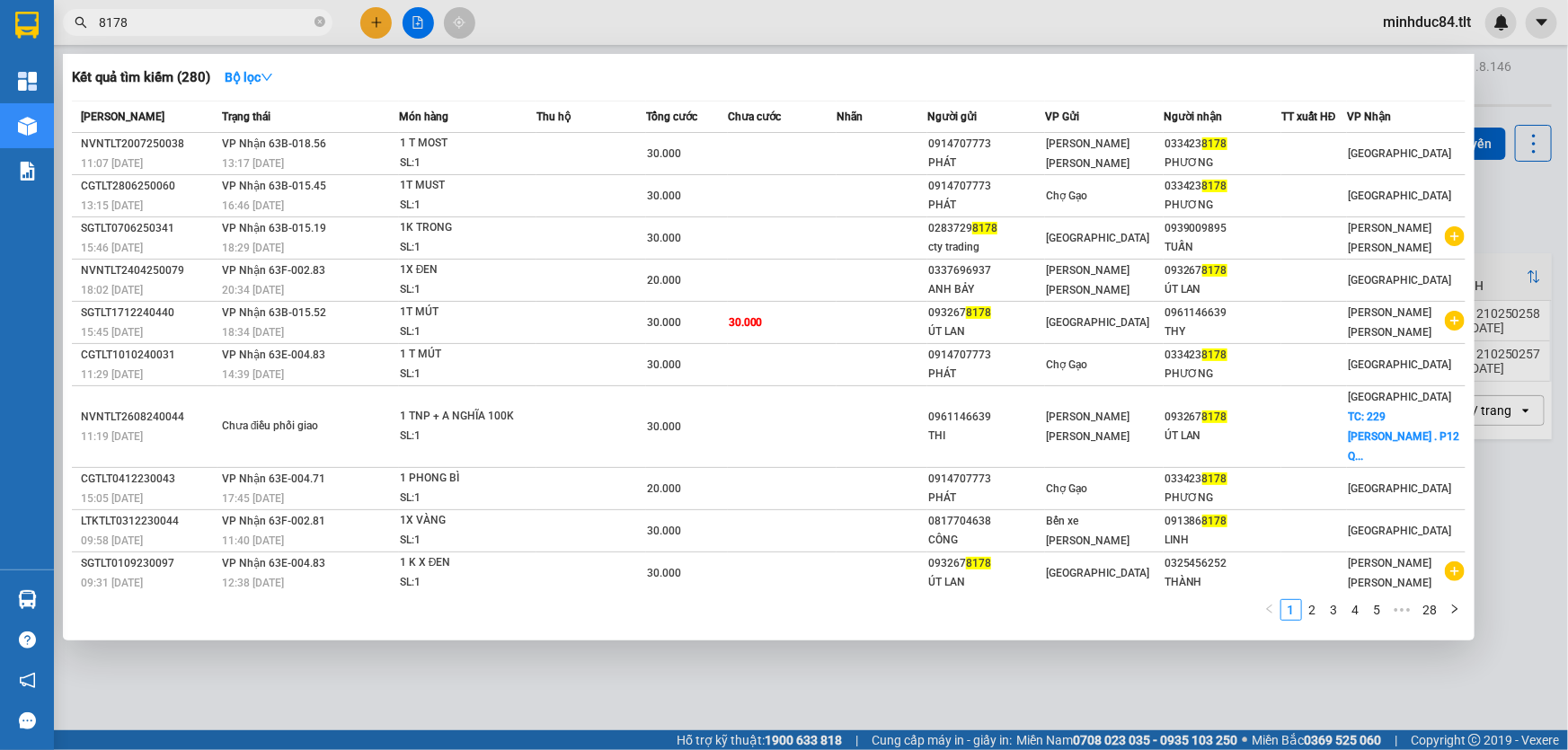
click at [1500, 509] on div at bounding box center [784, 375] width 1568 height 750
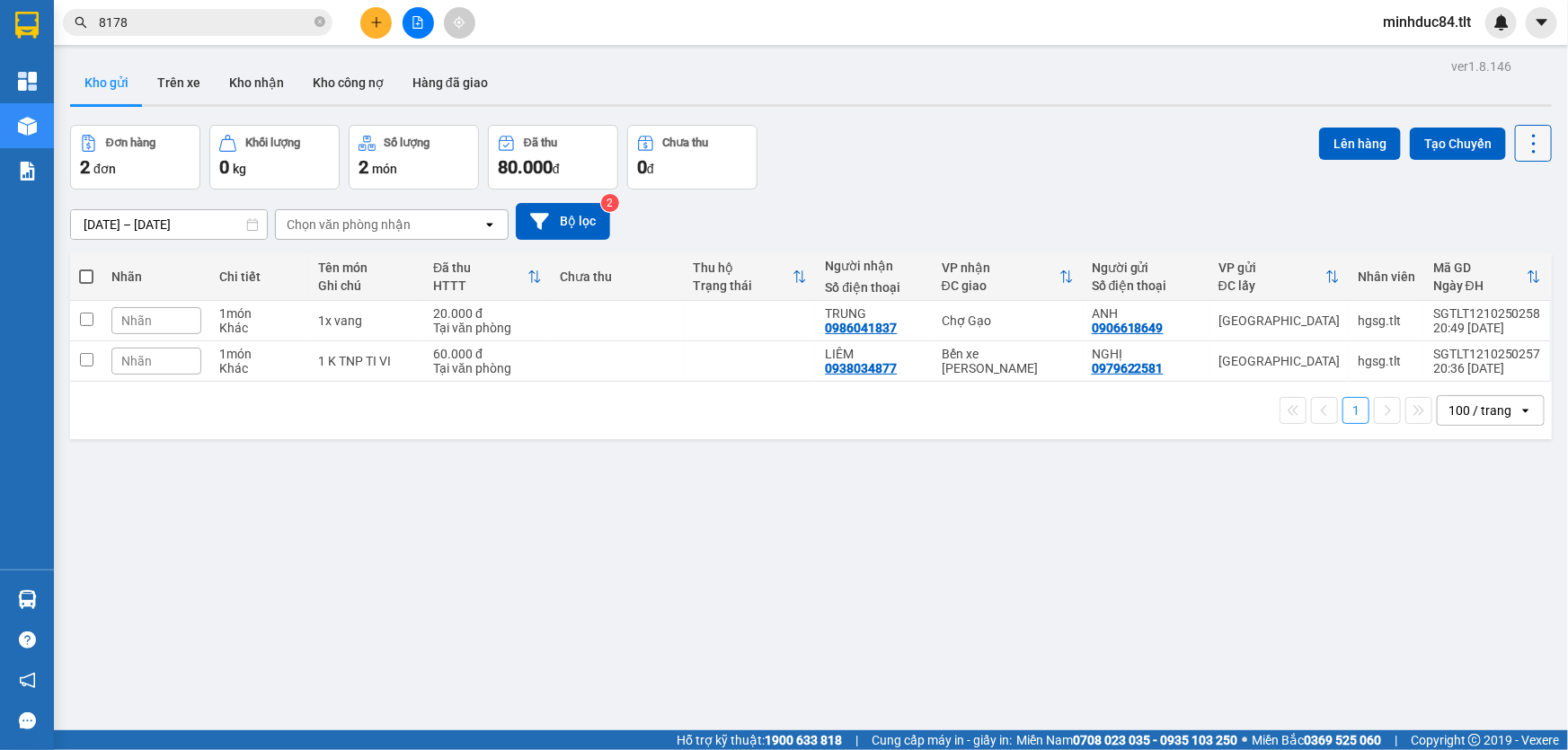
click at [1539, 141] on button at bounding box center [1533, 144] width 37 height 37
click at [1509, 250] on span "Làm mới" at bounding box center [1496, 255] width 49 height 18
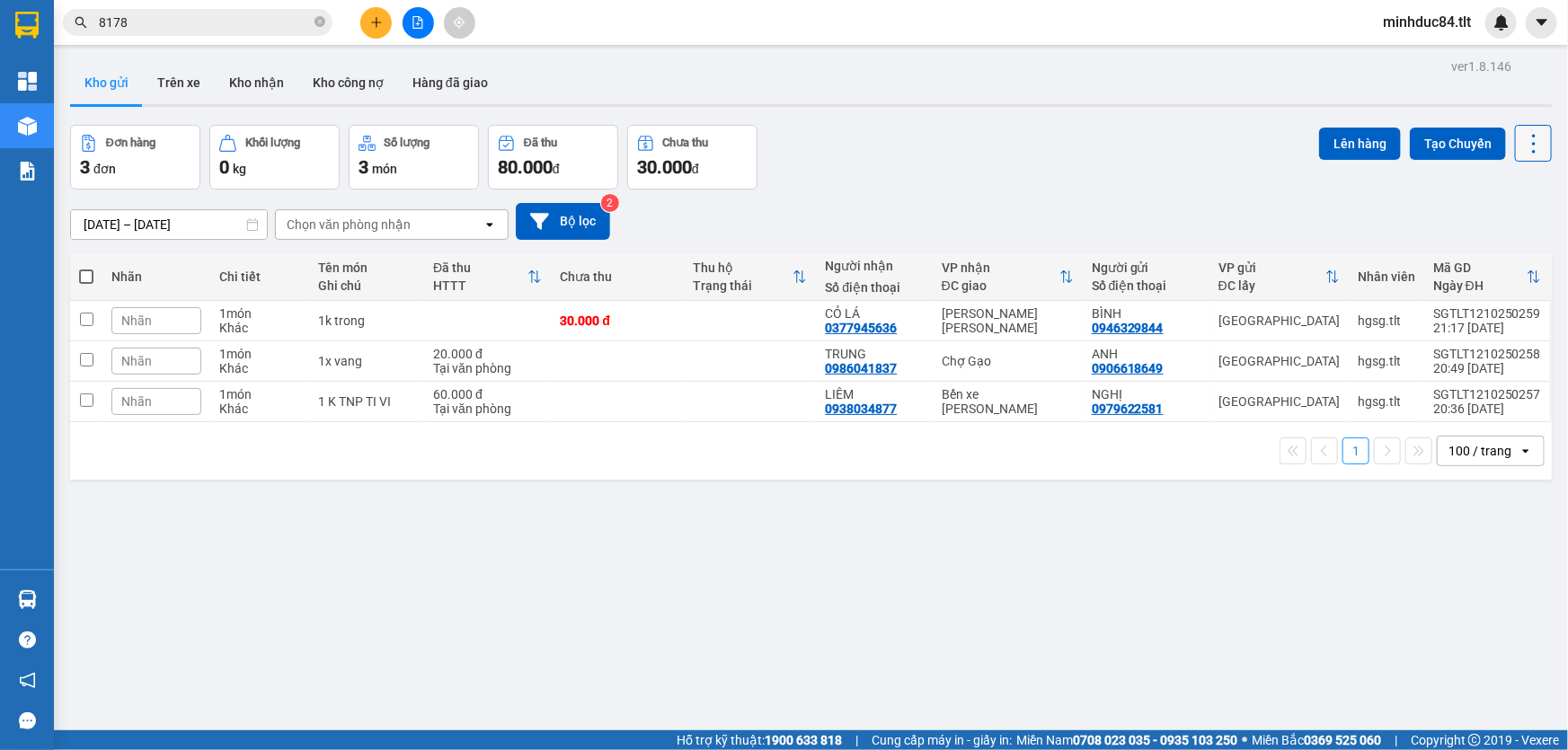
click at [1524, 146] on icon at bounding box center [1534, 144] width 25 height 25
click at [1473, 257] on span "Làm mới" at bounding box center [1496, 255] width 49 height 18
click at [42, 579] on div "Hàng sắp về" at bounding box center [27, 600] width 54 height 40
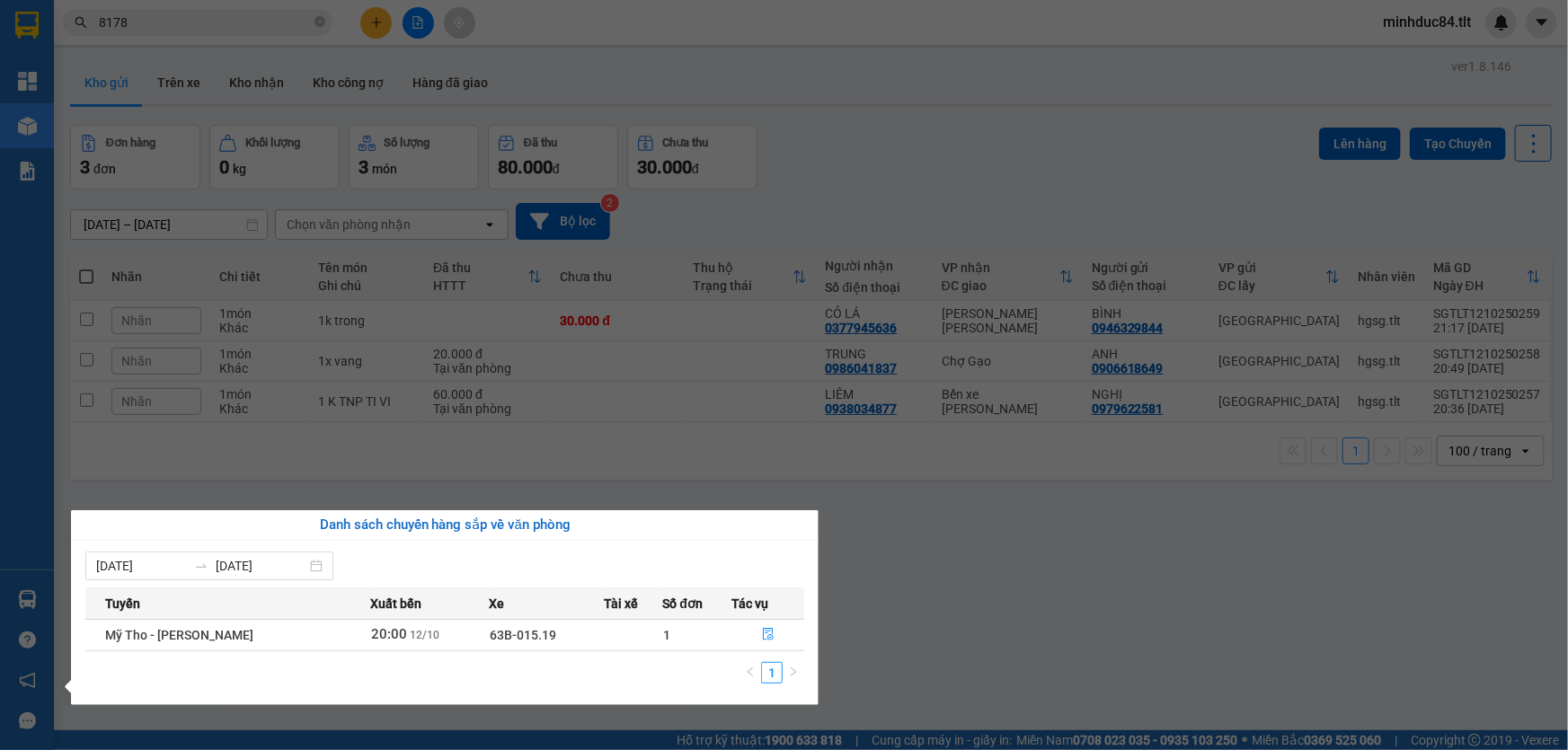
click at [878, 618] on section "Kết quả tìm kiếm ( 280 ) Bộ lọc Mã ĐH Trạng thái Món hàng Thu hộ Tổng cước Chưa…" at bounding box center [784, 375] width 1568 height 750
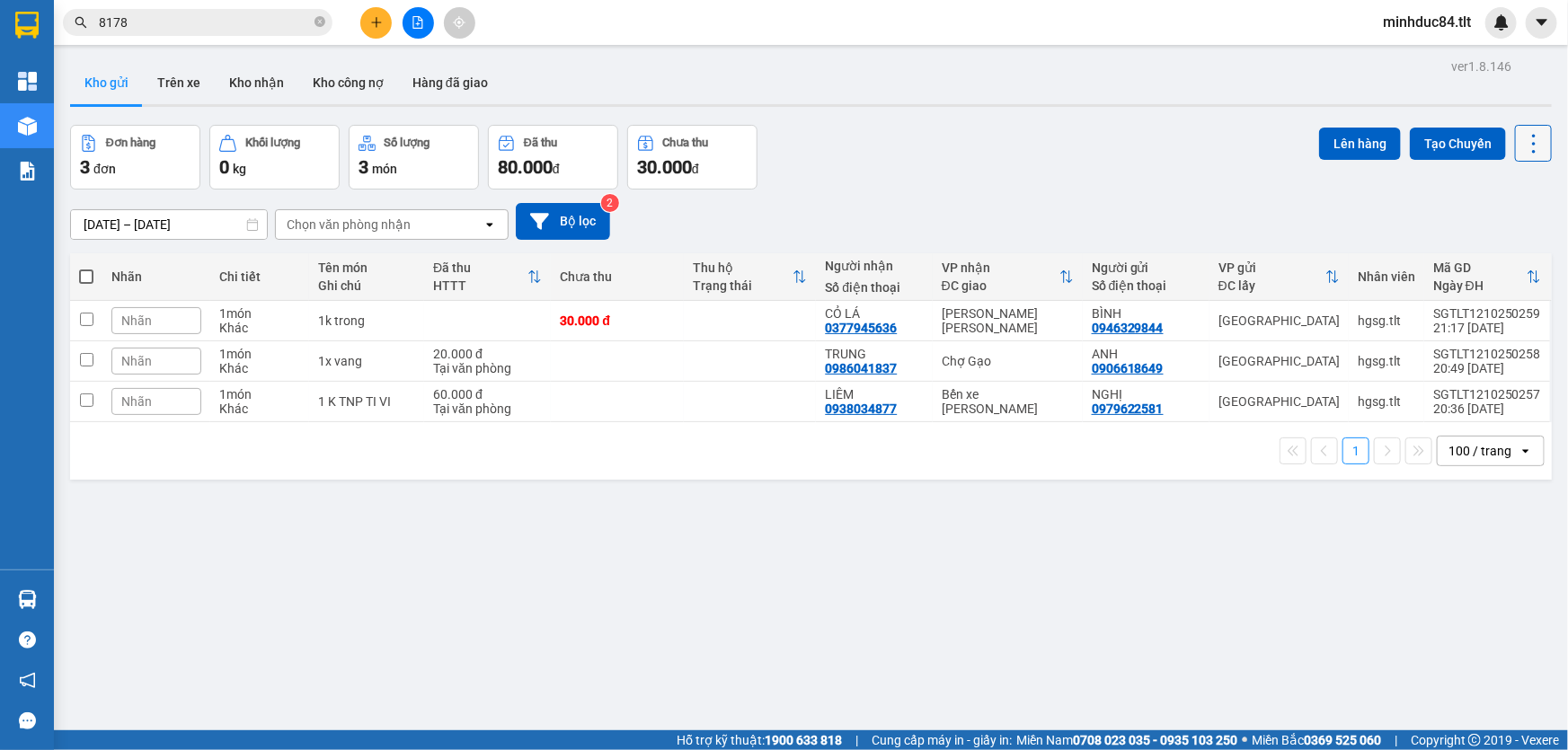
drag, startPoint x: 1519, startPoint y: 142, endPoint x: 1523, endPoint y: 151, distance: 9.8
click at [1522, 143] on icon at bounding box center [1534, 144] width 25 height 25
click at [1507, 250] on span "Làm mới" at bounding box center [1496, 255] width 49 height 18
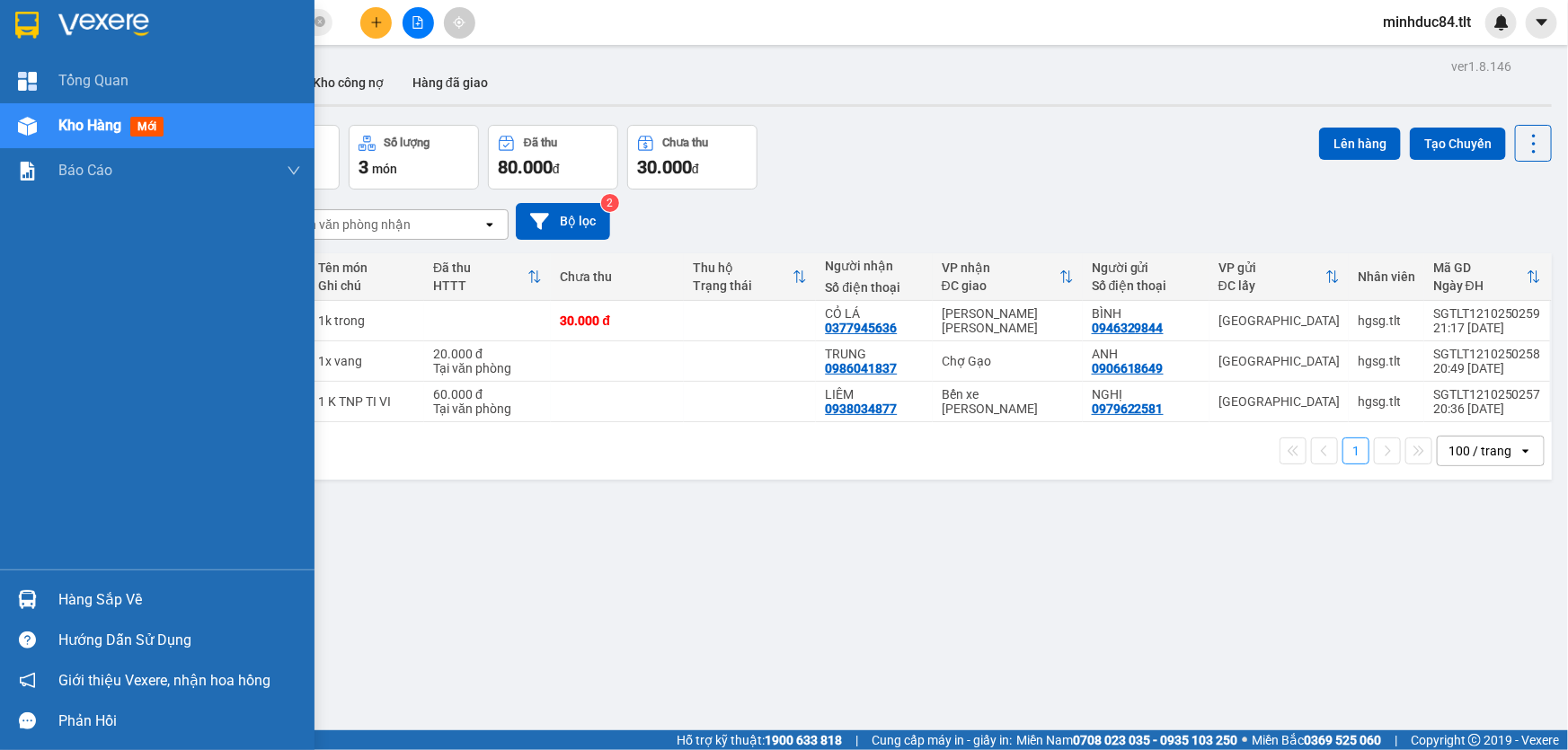
click at [96, 589] on div "Hàng sắp về" at bounding box center [180, 601] width 243 height 27
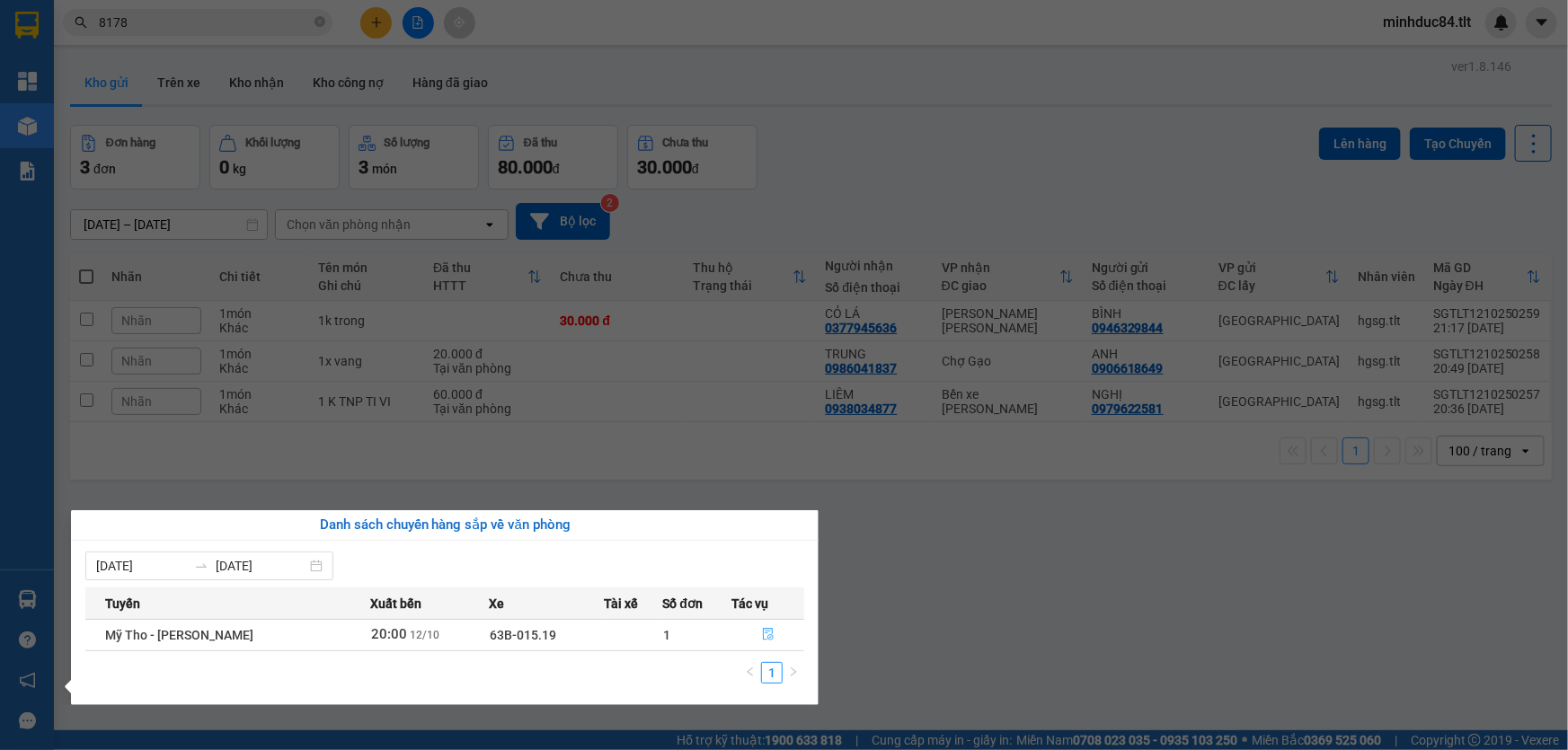
click at [768, 638] on icon "file-done" at bounding box center [768, 633] width 11 height 13
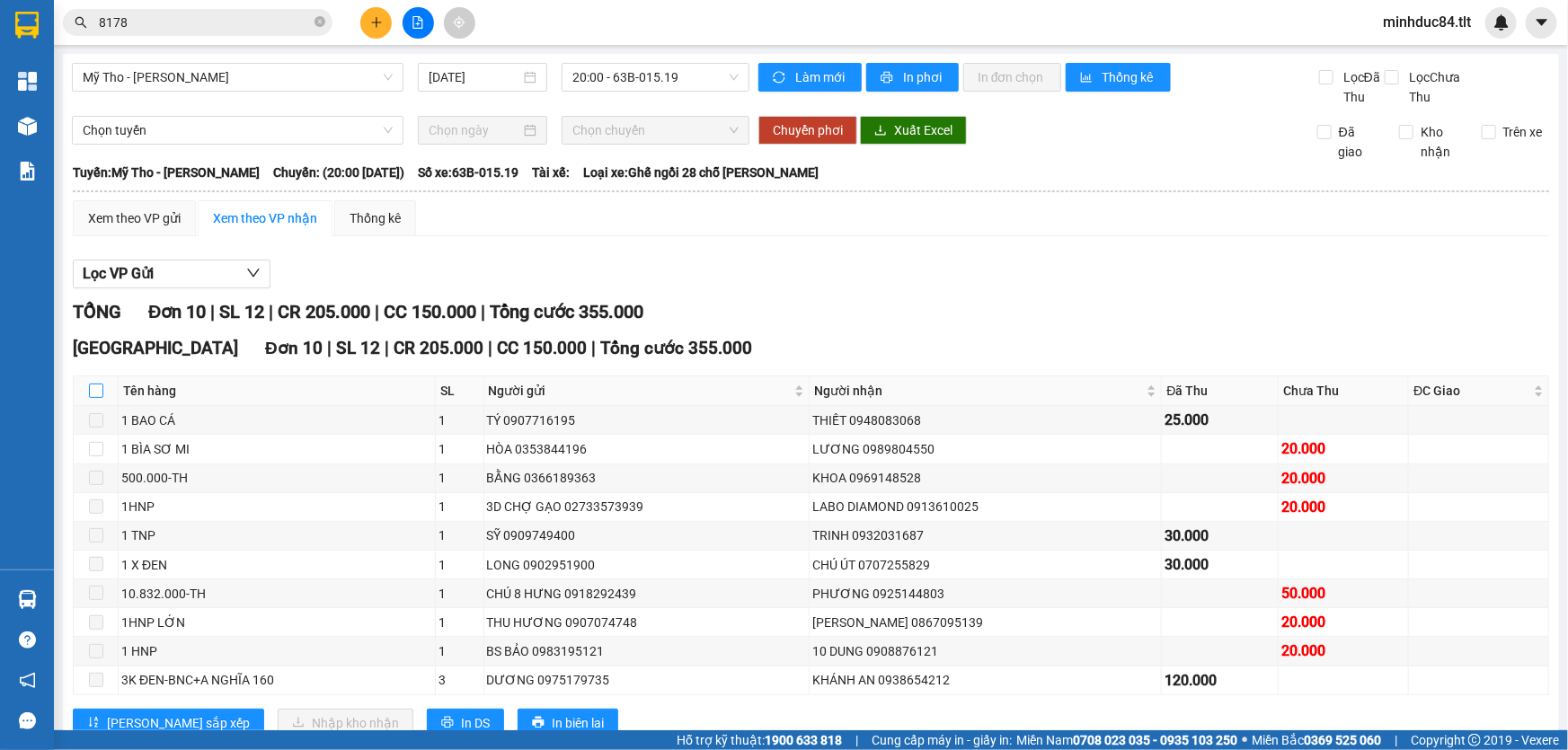
click at [98, 386] on input "checkbox" at bounding box center [95, 390] width 14 height 14
checkbox input "true"
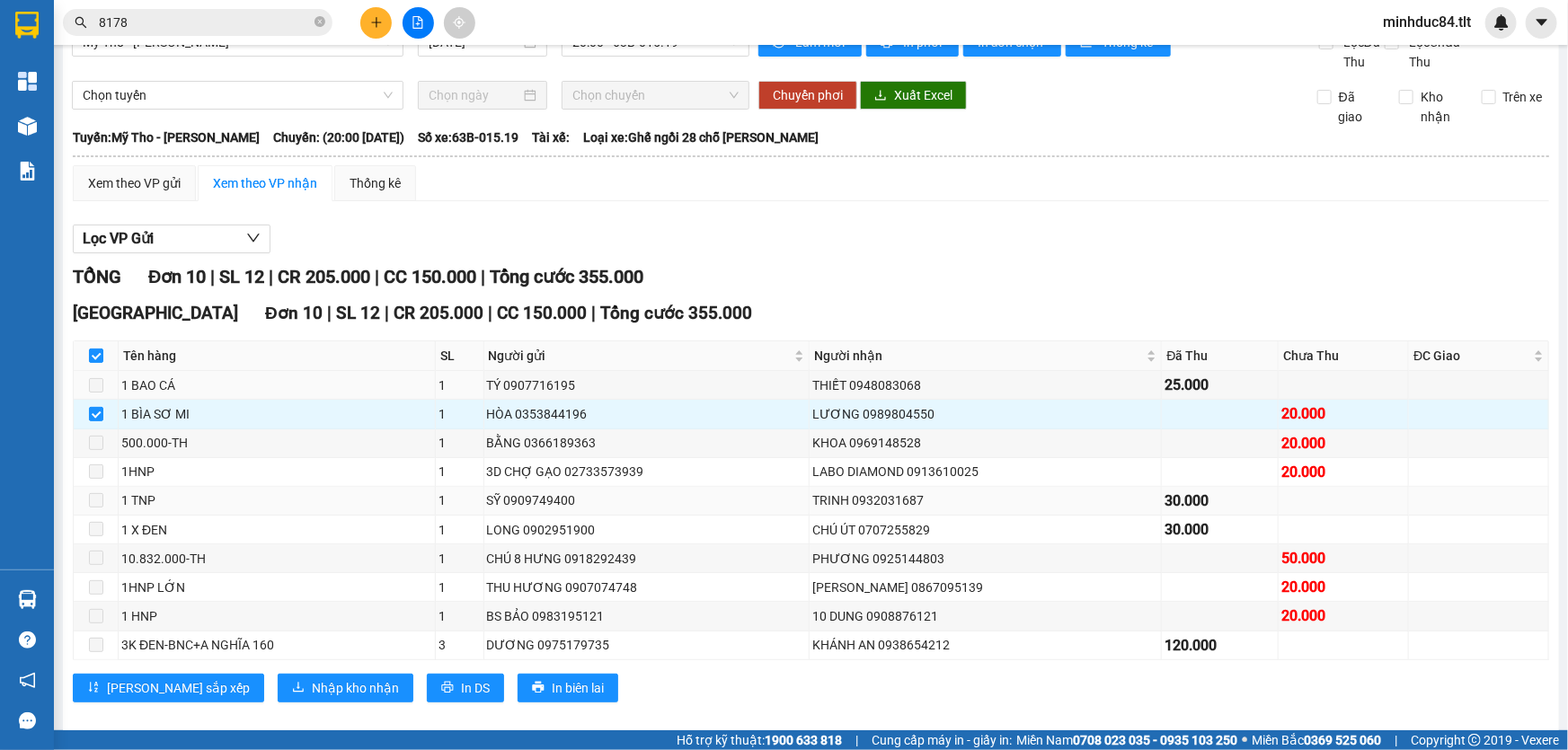
scroll to position [54, 0]
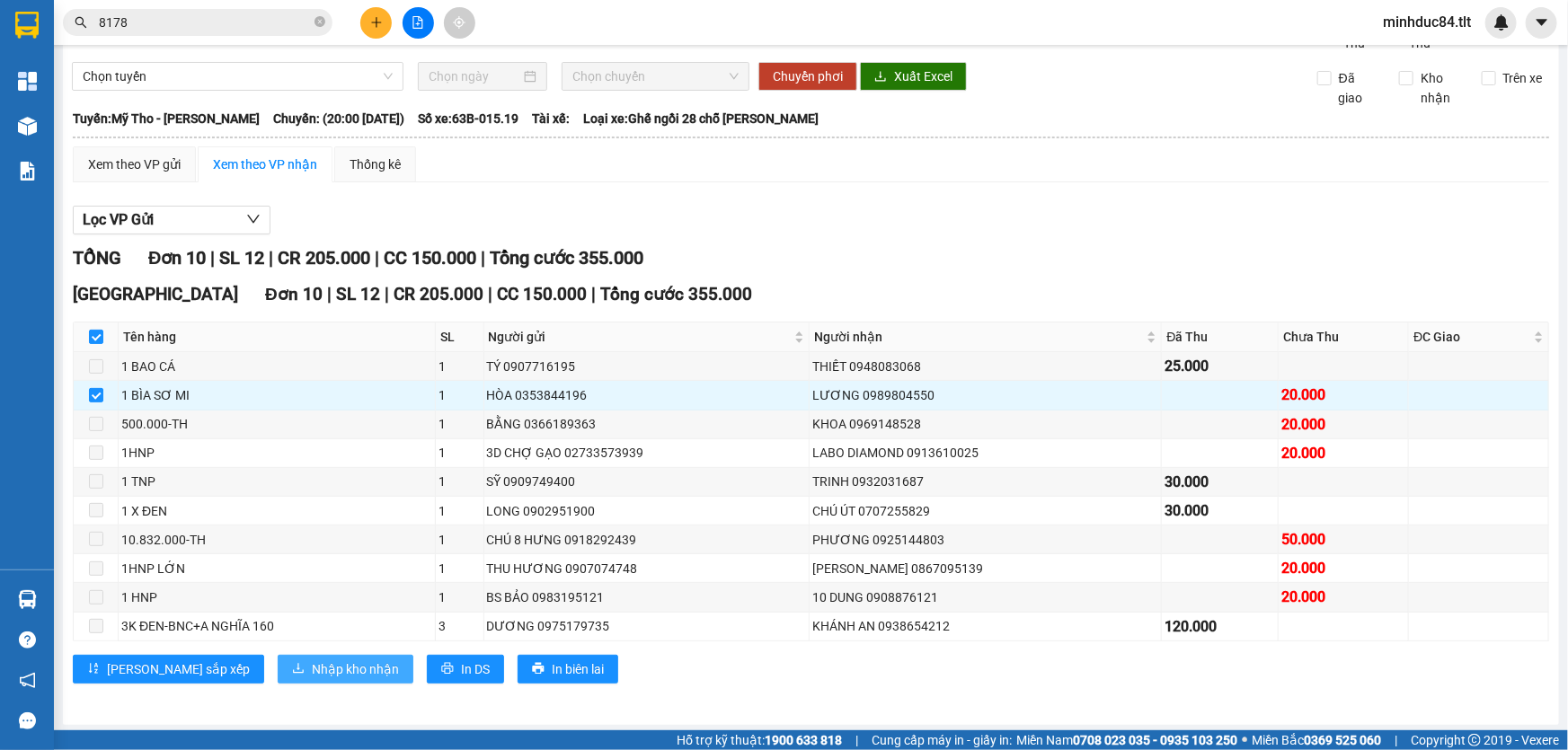
click at [311, 659] on span "Nhập kho nhận" at bounding box center [355, 669] width 87 height 20
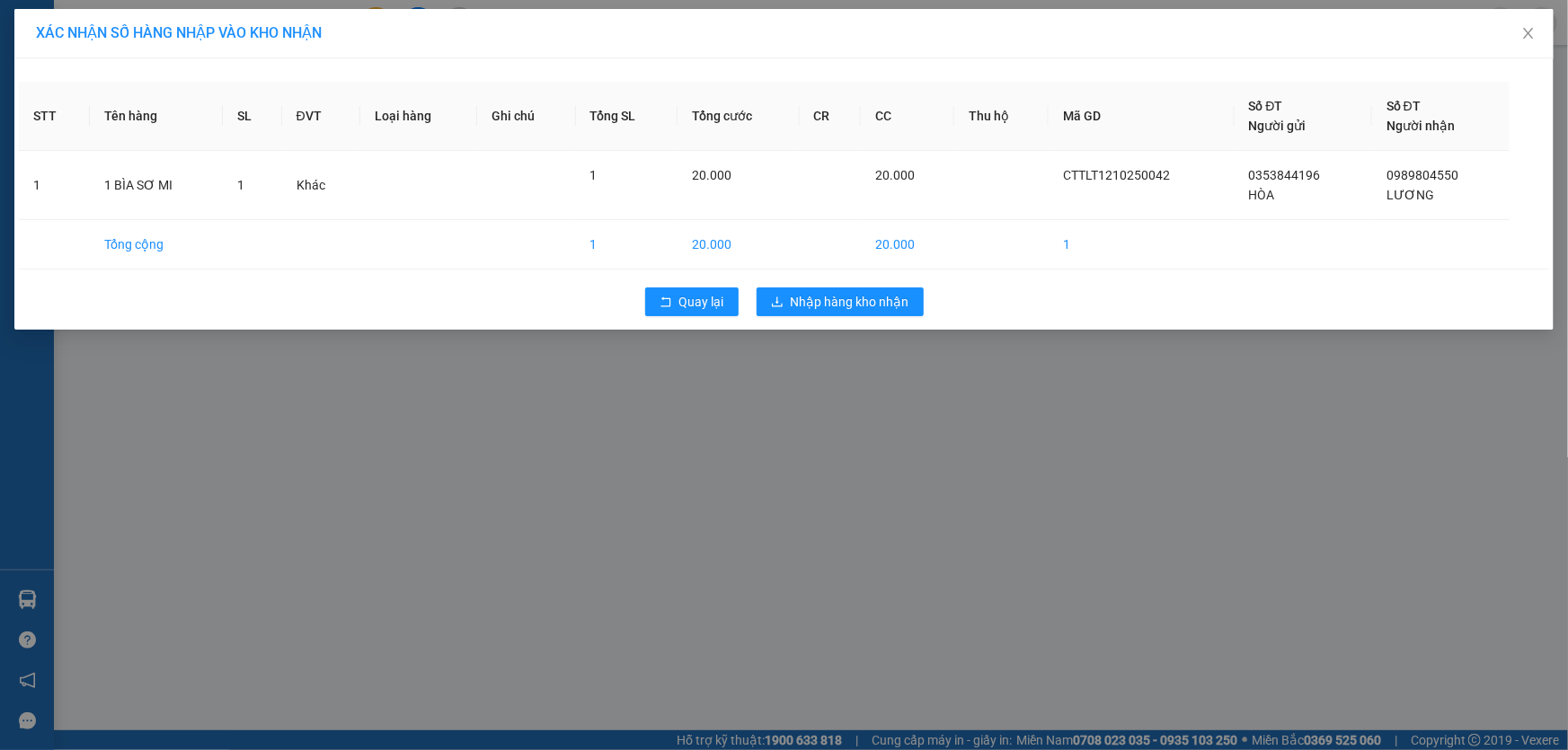
click at [844, 281] on div "Quay lại Nhập hàng kho nhận" at bounding box center [784, 302] width 1530 height 46
click at [847, 287] on button "Nhập hàng kho nhận" at bounding box center [840, 302] width 167 height 29
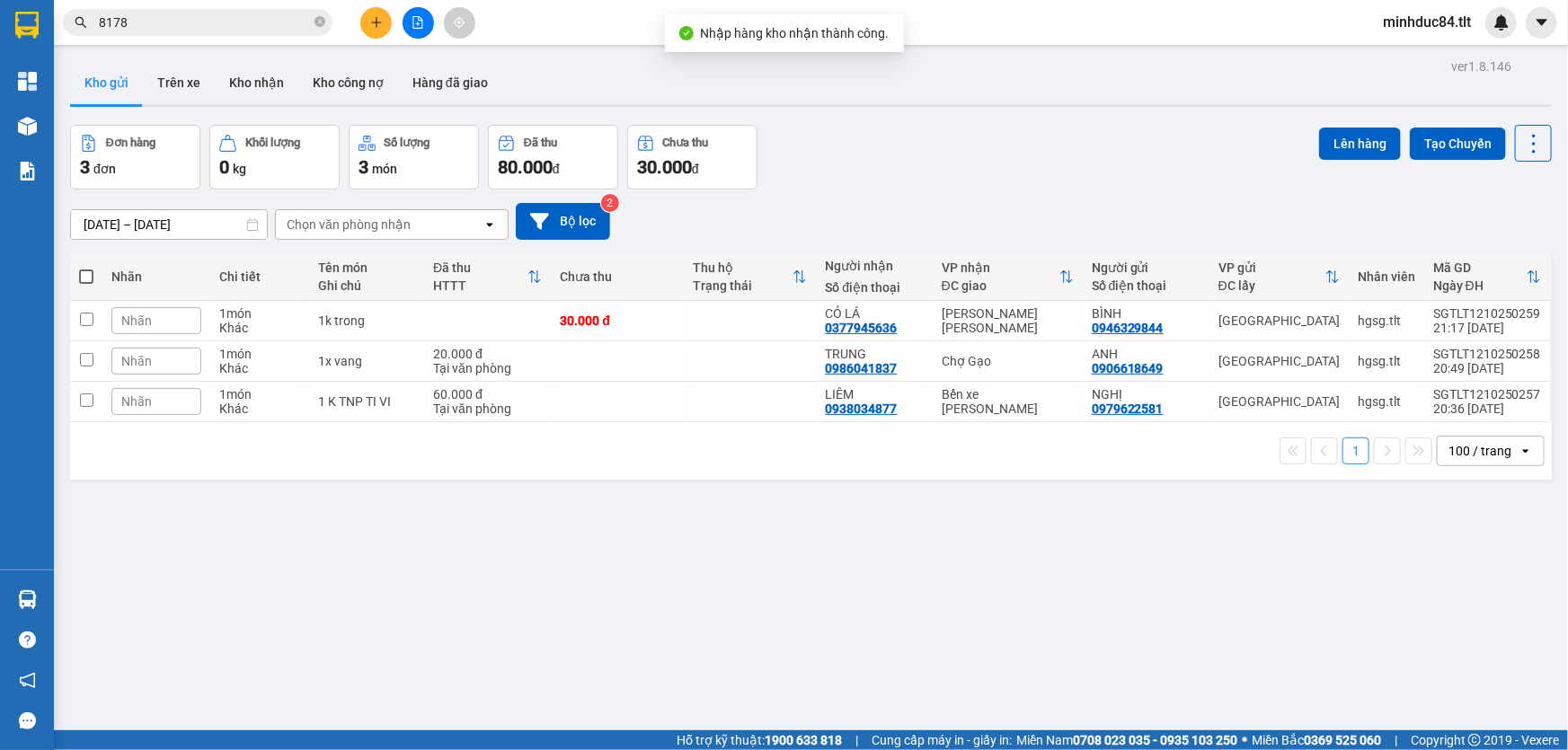
click at [179, 25] on input "8178" at bounding box center [205, 22] width 212 height 20
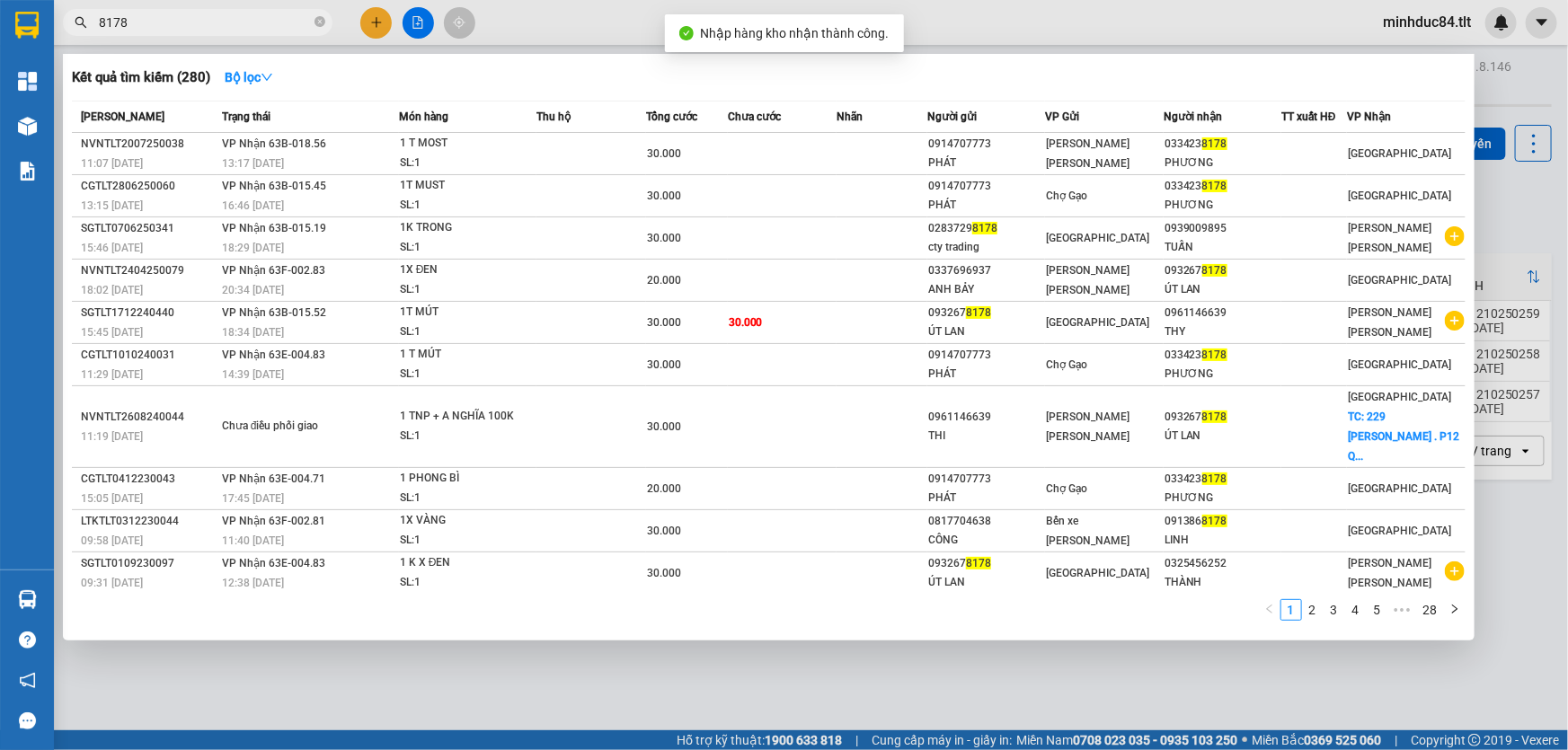
click at [179, 25] on input "8178" at bounding box center [205, 22] width 212 height 20
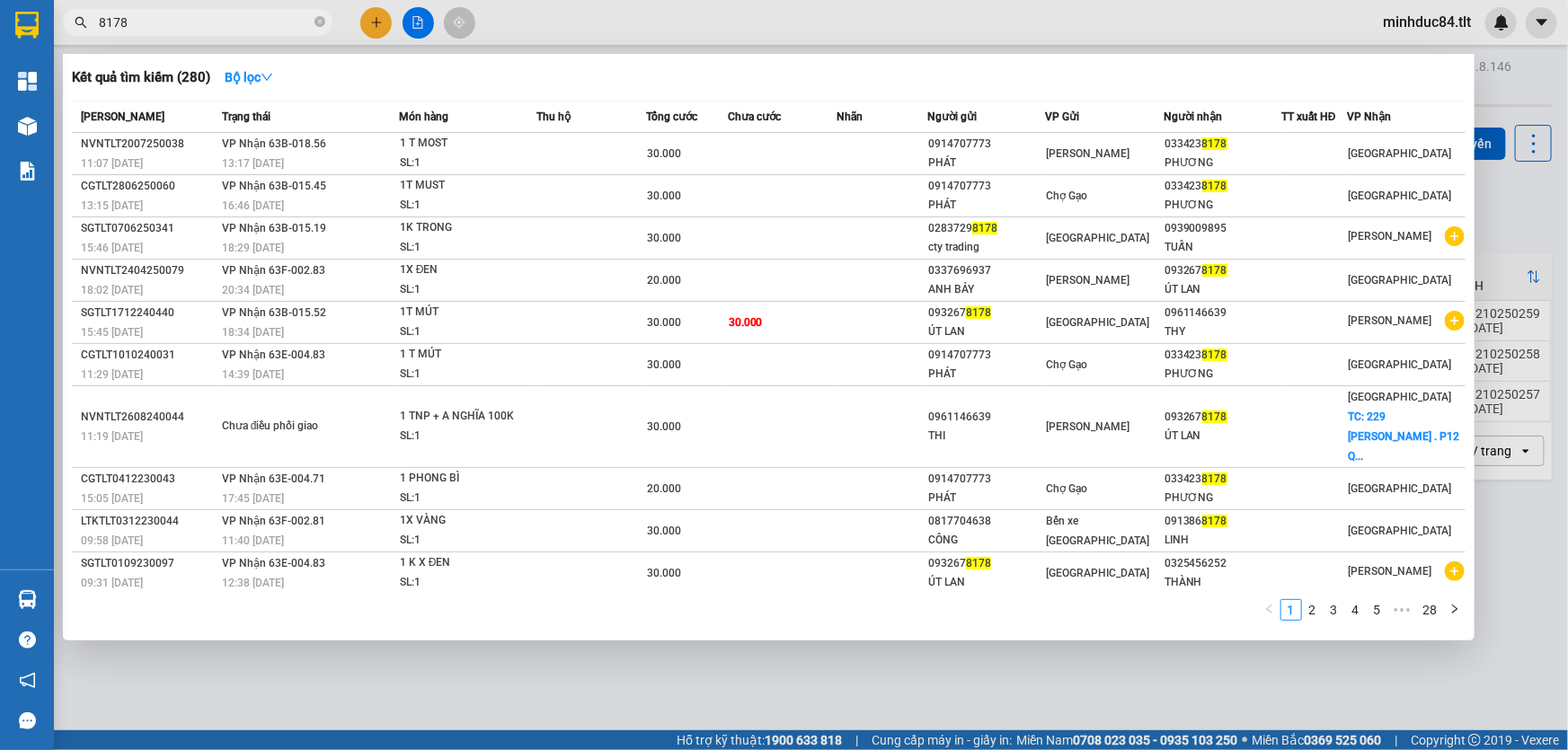
scroll to position [107, 0]
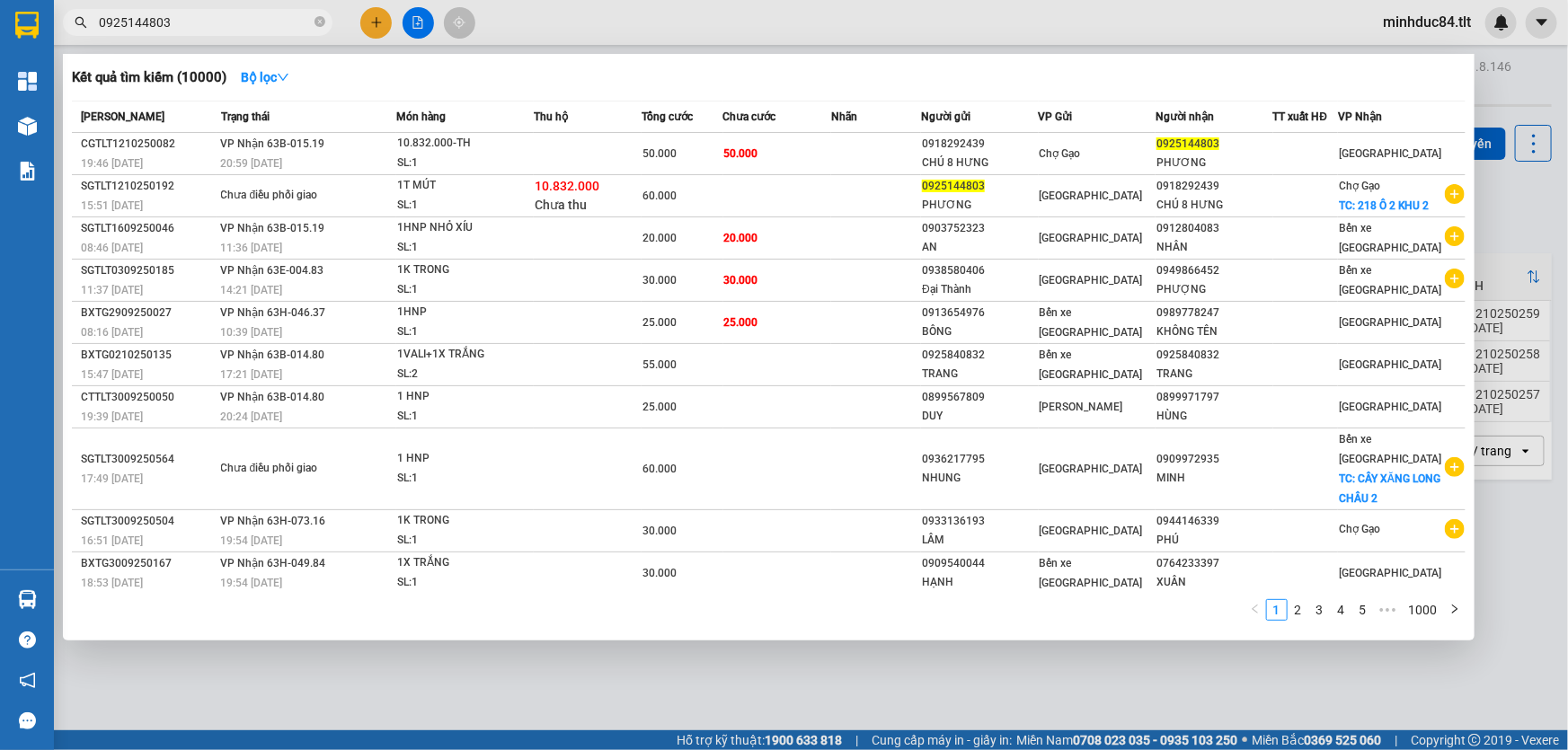
type input "0925144803"
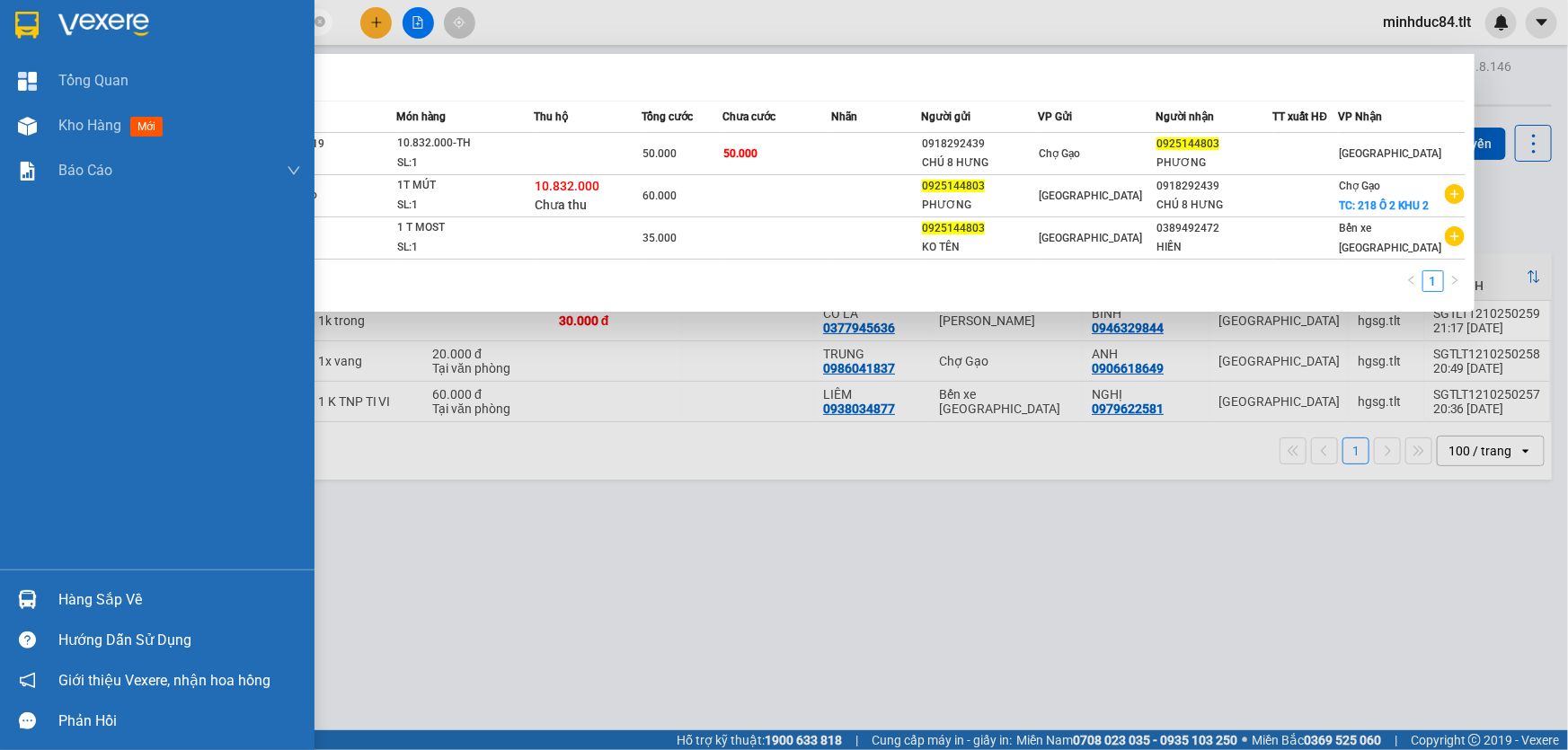
click at [100, 596] on div "Hàng sắp về" at bounding box center [180, 601] width 243 height 27
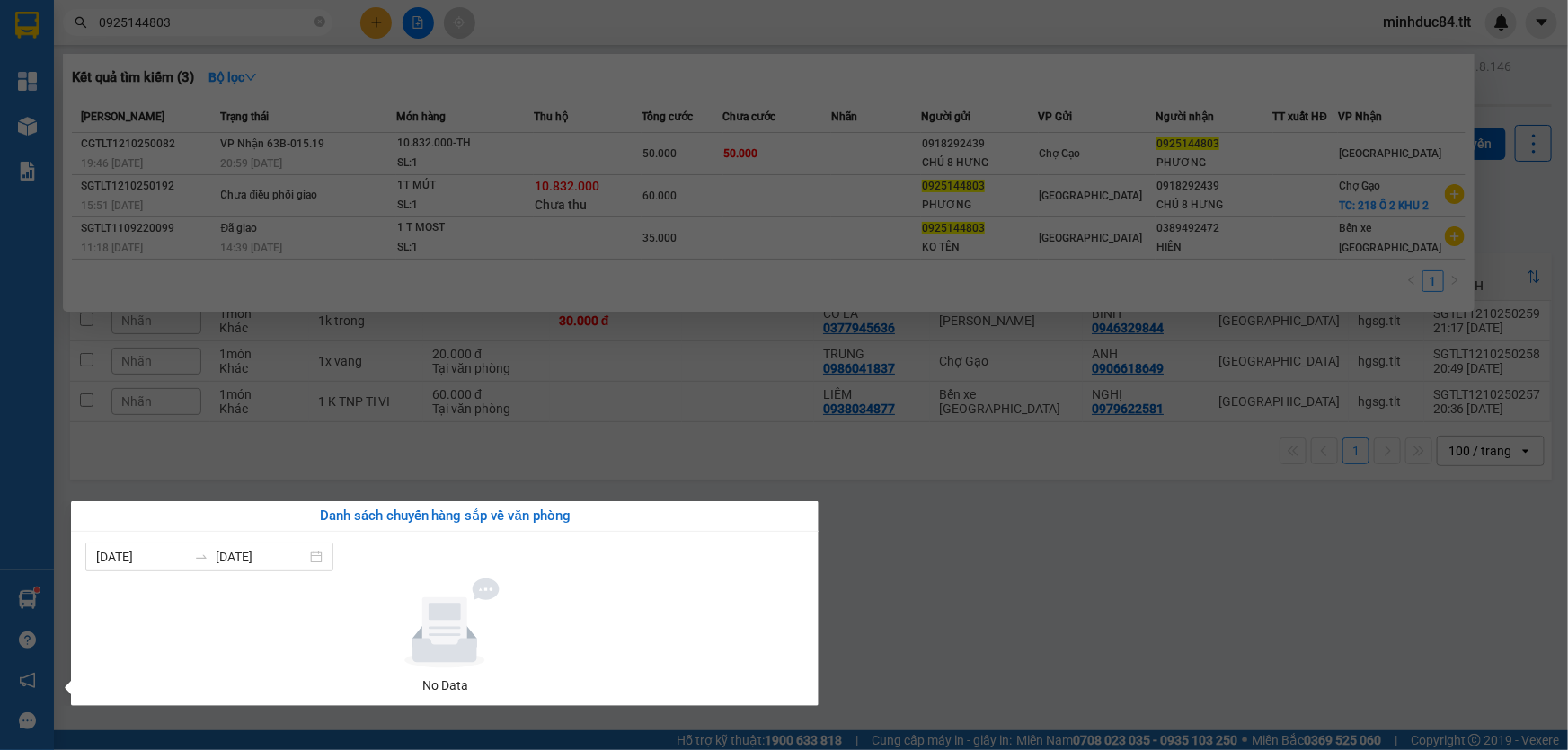
click at [916, 615] on section "Kết quả tìm kiếm ( 3 ) Bộ lọc Mã ĐH Trạng thái Món hàng Thu hộ Tổng cước Chưa c…" at bounding box center [784, 375] width 1568 height 750
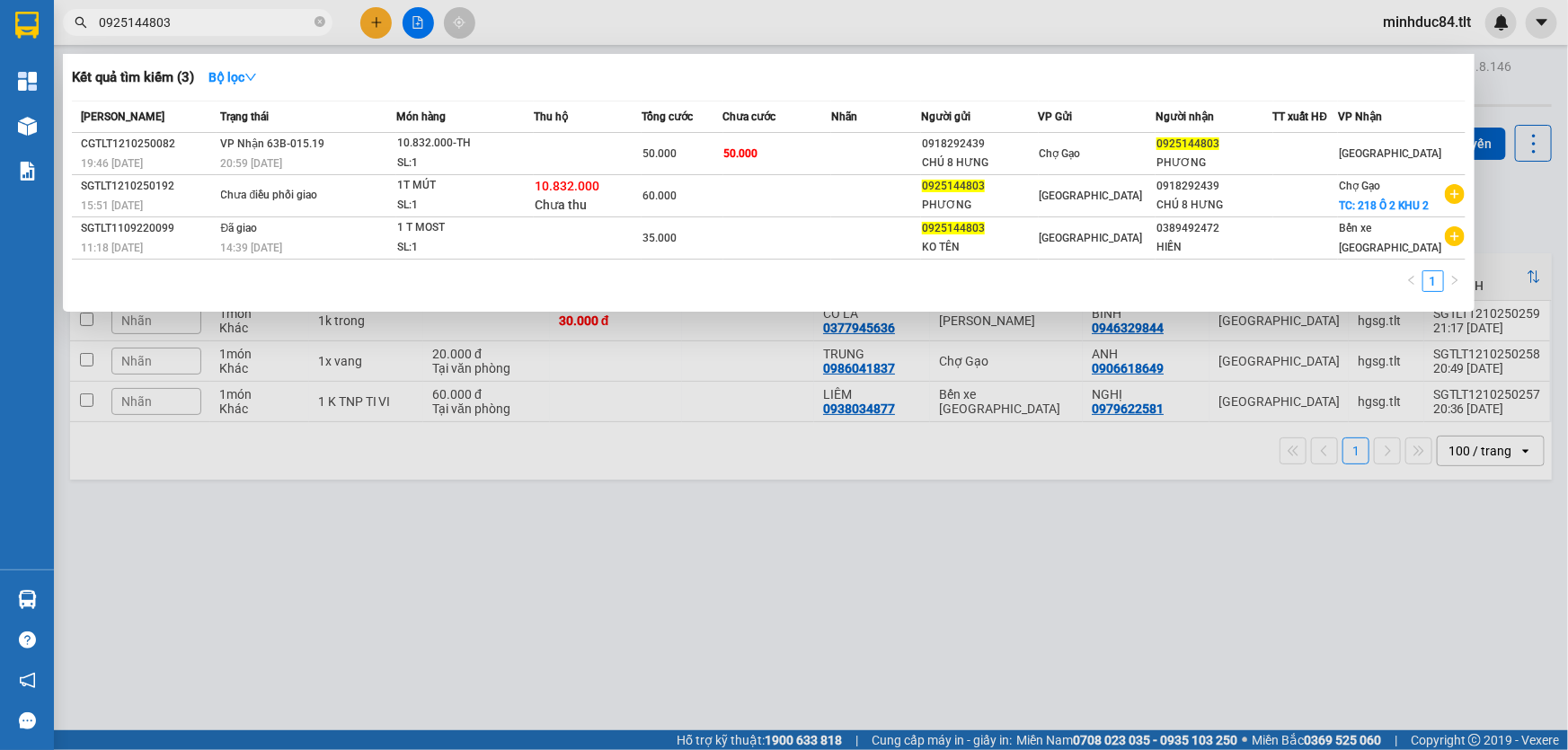
click at [934, 579] on div at bounding box center [784, 375] width 1568 height 750
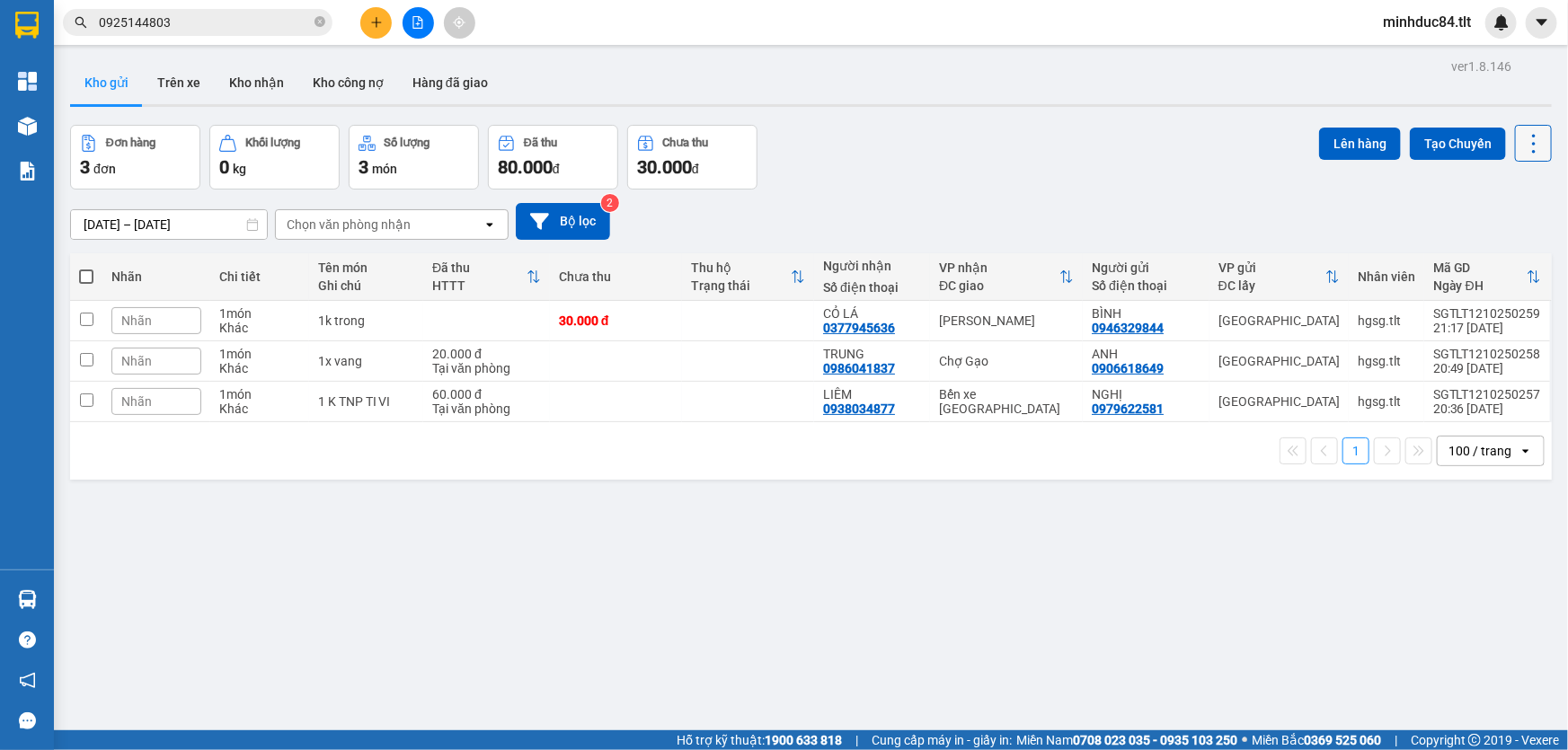
click at [1532, 144] on icon at bounding box center [1534, 144] width 4 height 19
click at [1501, 256] on span "Làm mới" at bounding box center [1496, 255] width 49 height 18
